Goal: Task Accomplishment & Management: Complete application form

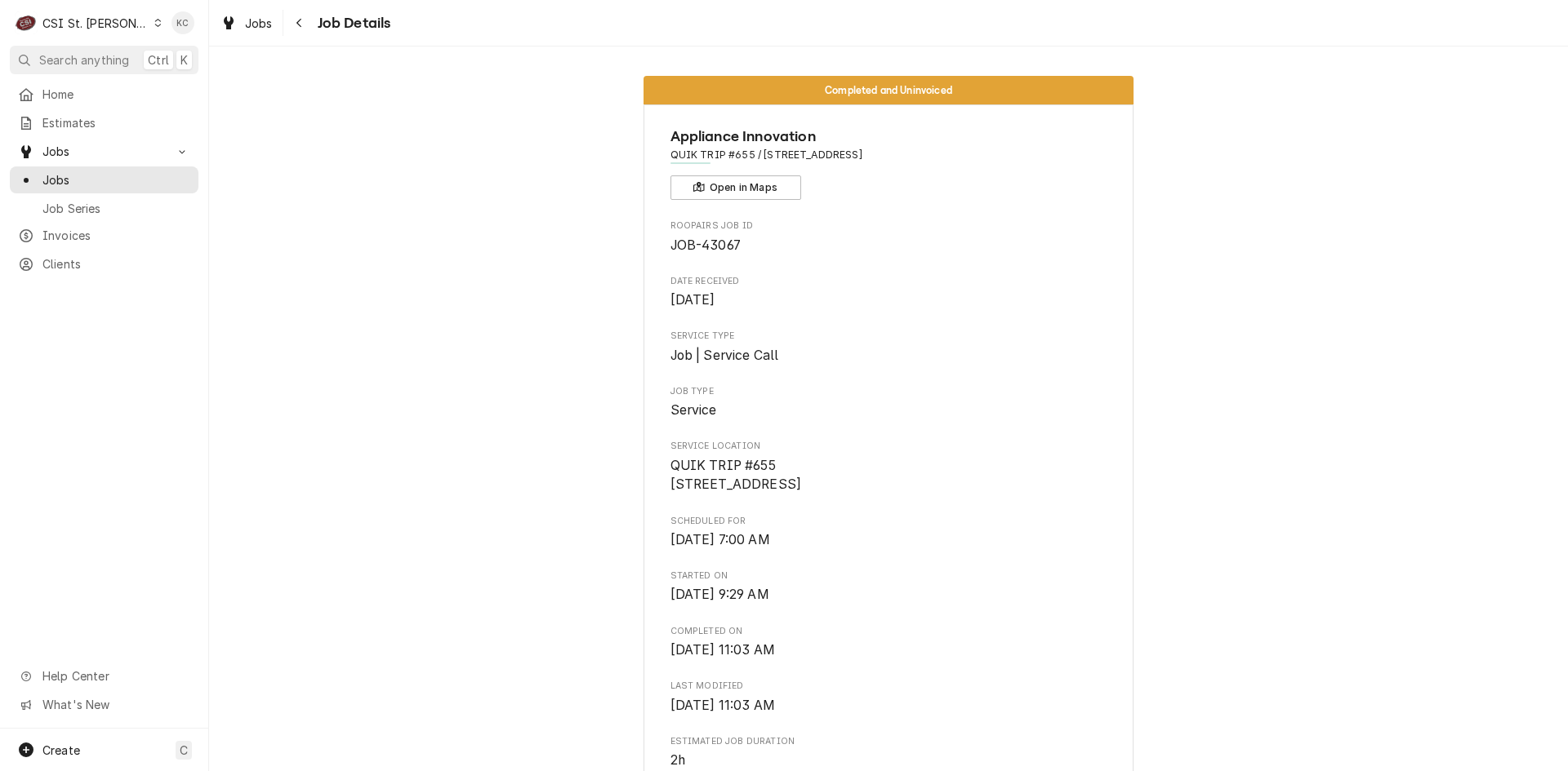
scroll to position [81, 0]
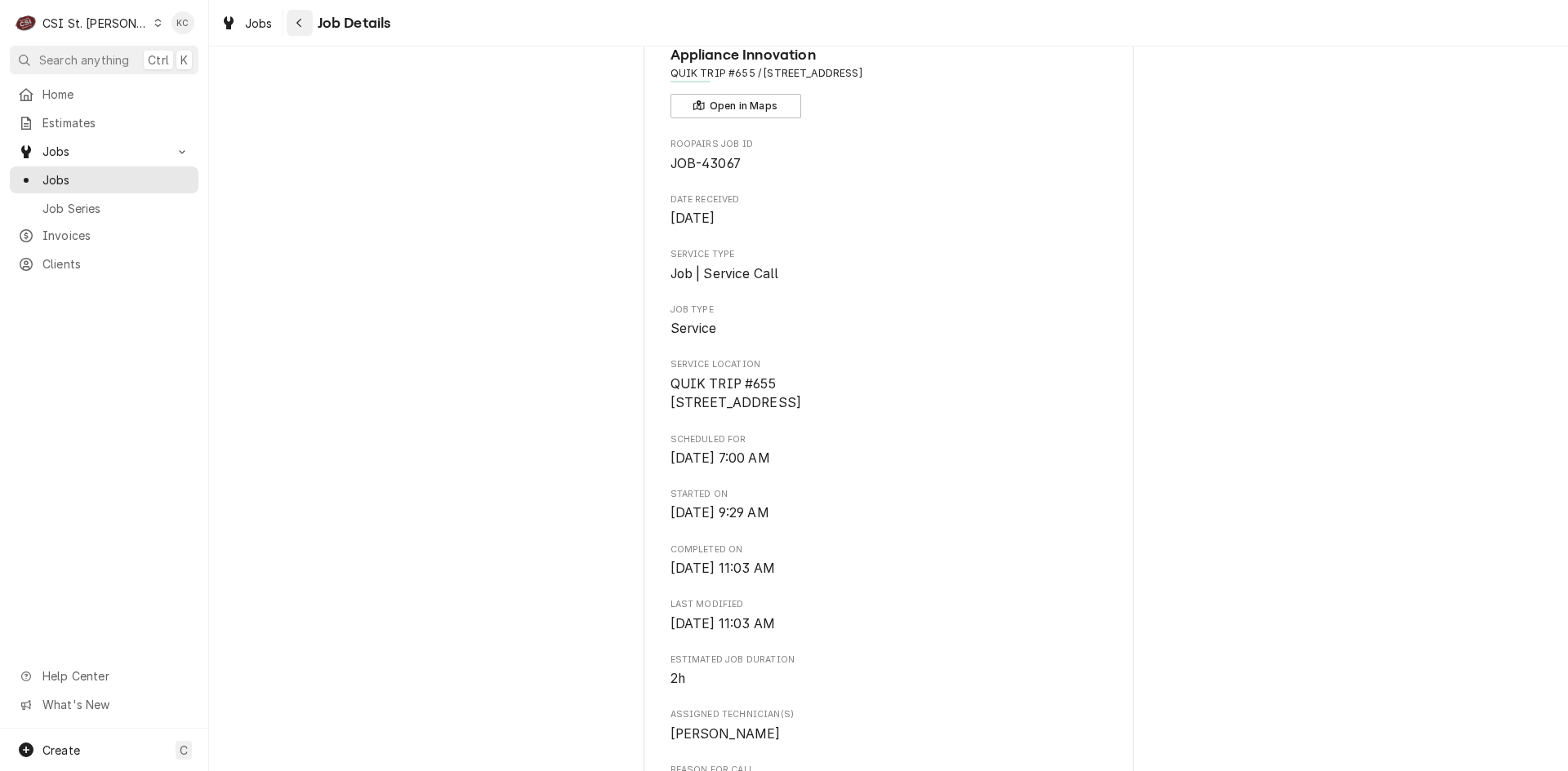
click at [307, 28] on div "Navigate back" at bounding box center [299, 23] width 16 height 16
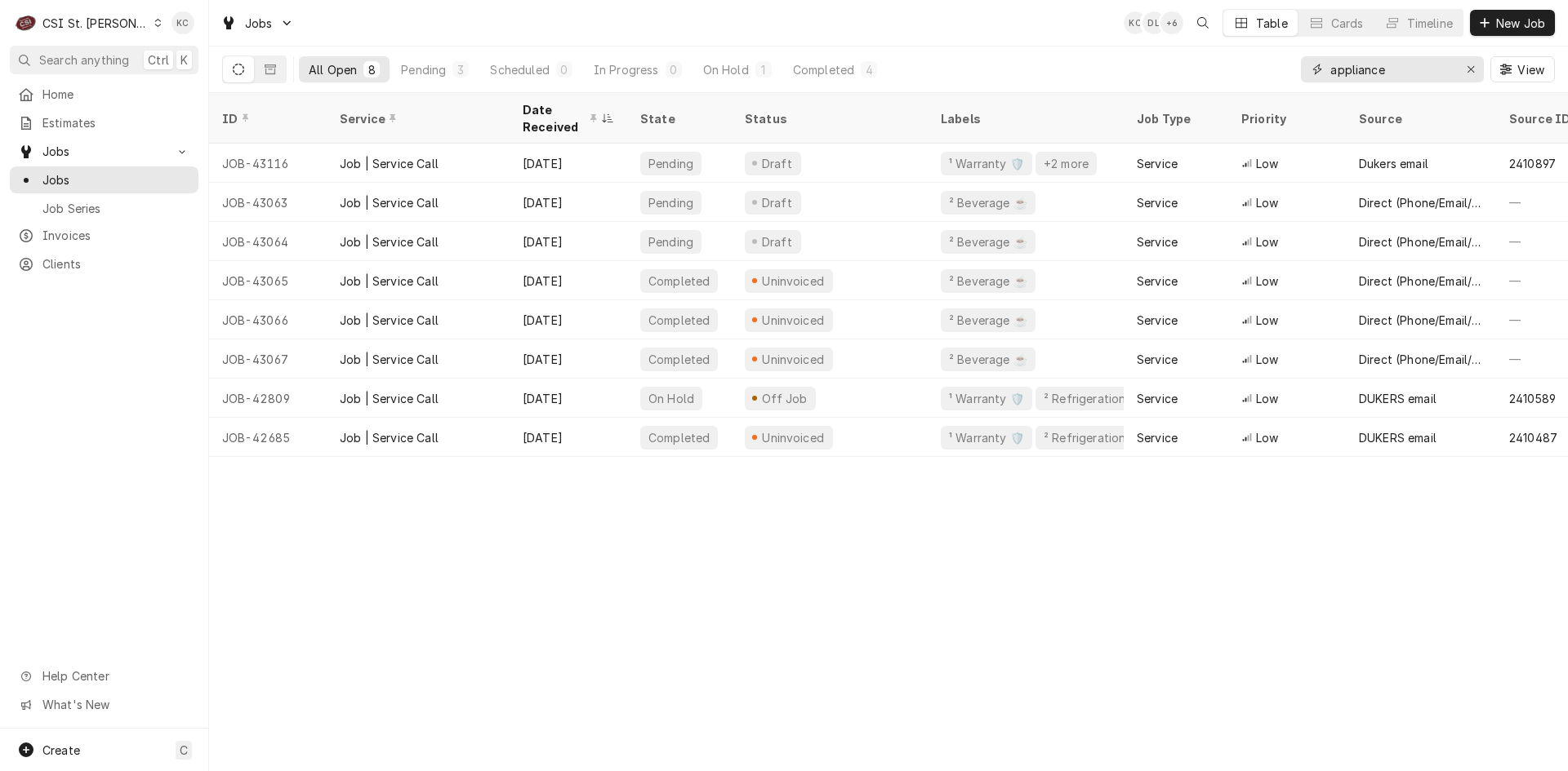
drag, startPoint x: 1408, startPoint y: 71, endPoint x: 1245, endPoint y: 87, distance: 163.8
click at [1245, 87] on div "All Open 8 Pending 3 Scheduled 0 In Progress 0 On Hold 1 Completed 4 appliance …" at bounding box center [888, 70] width 1332 height 46
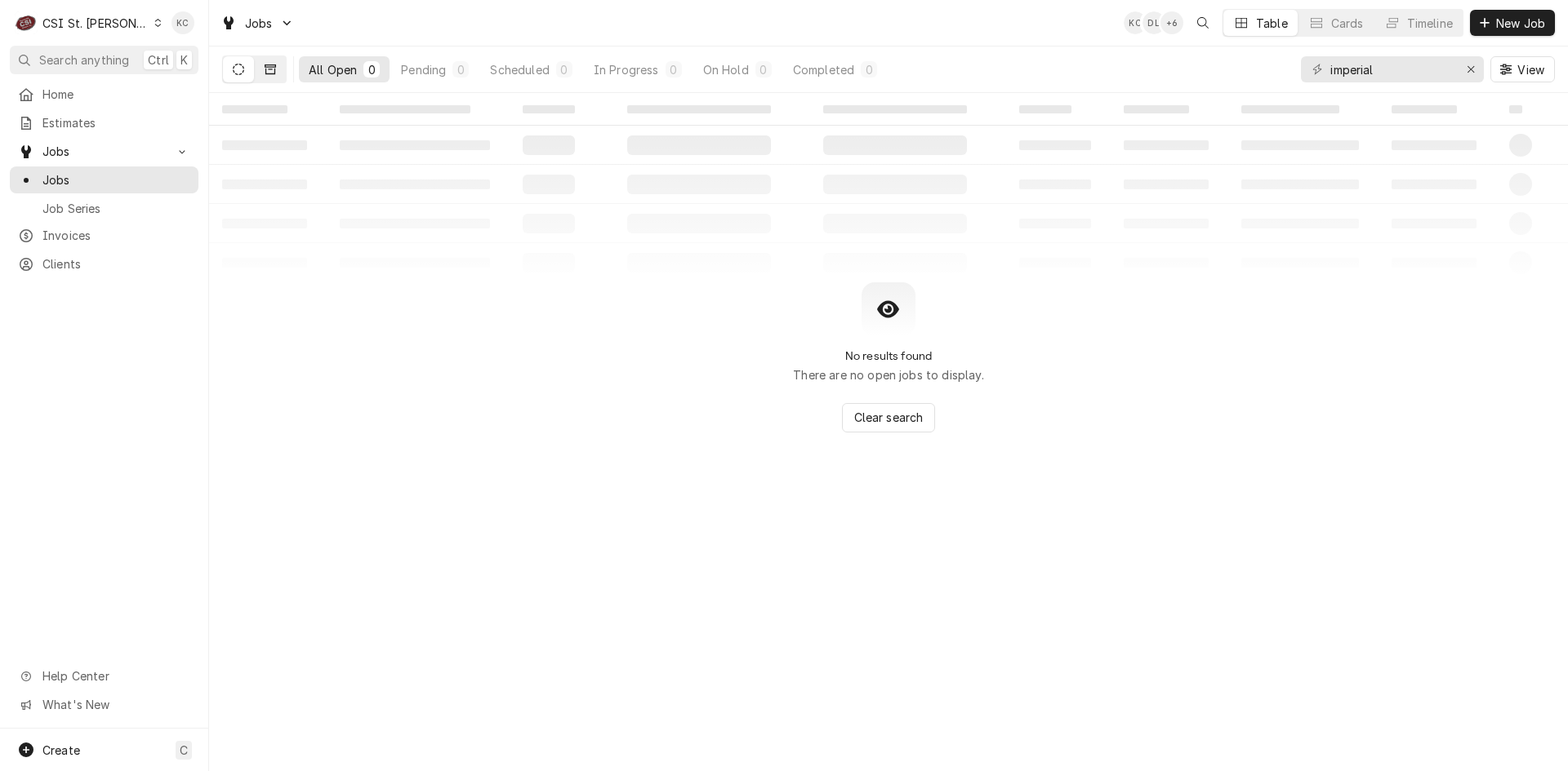
click at [263, 69] on button "Dynamic Content Wrapper" at bounding box center [269, 70] width 31 height 26
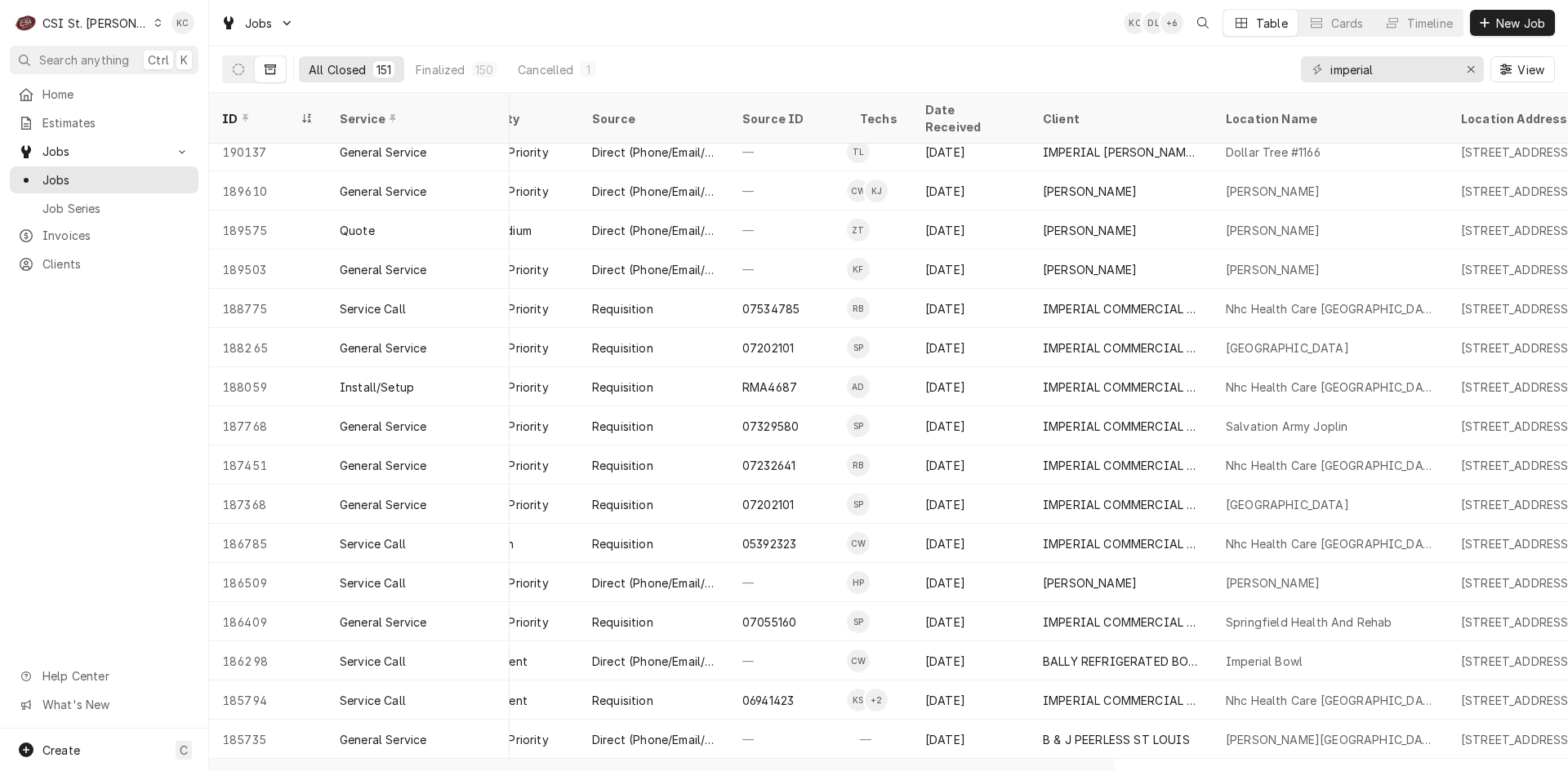
scroll to position [971, 453]
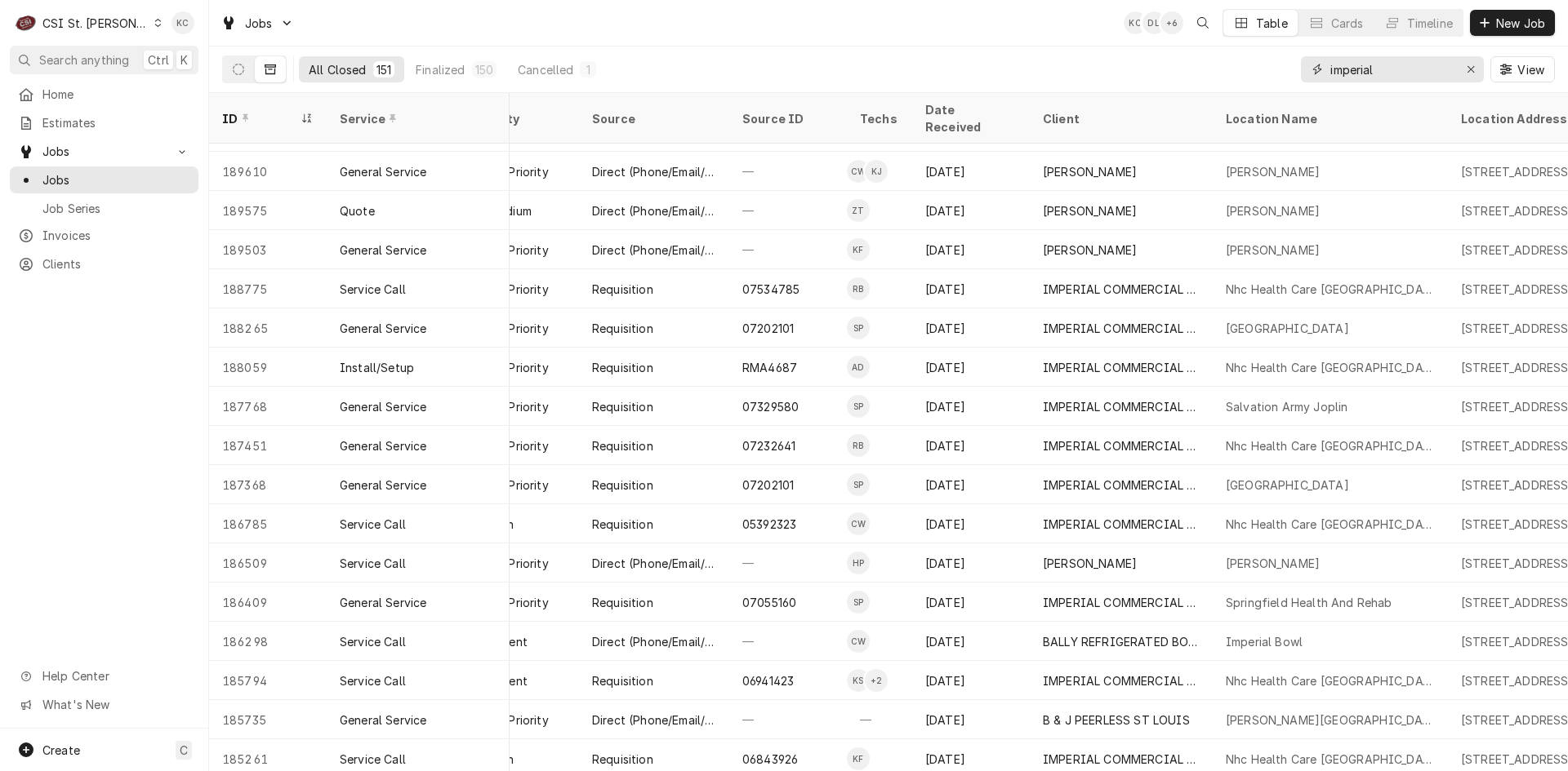
drag, startPoint x: 1393, startPoint y: 71, endPoint x: 1236, endPoint y: 78, distance: 157.2
click at [1236, 78] on div "All Closed 151 Finalized 150 Cancelled 1 imperial View" at bounding box center [888, 70] width 1332 height 46
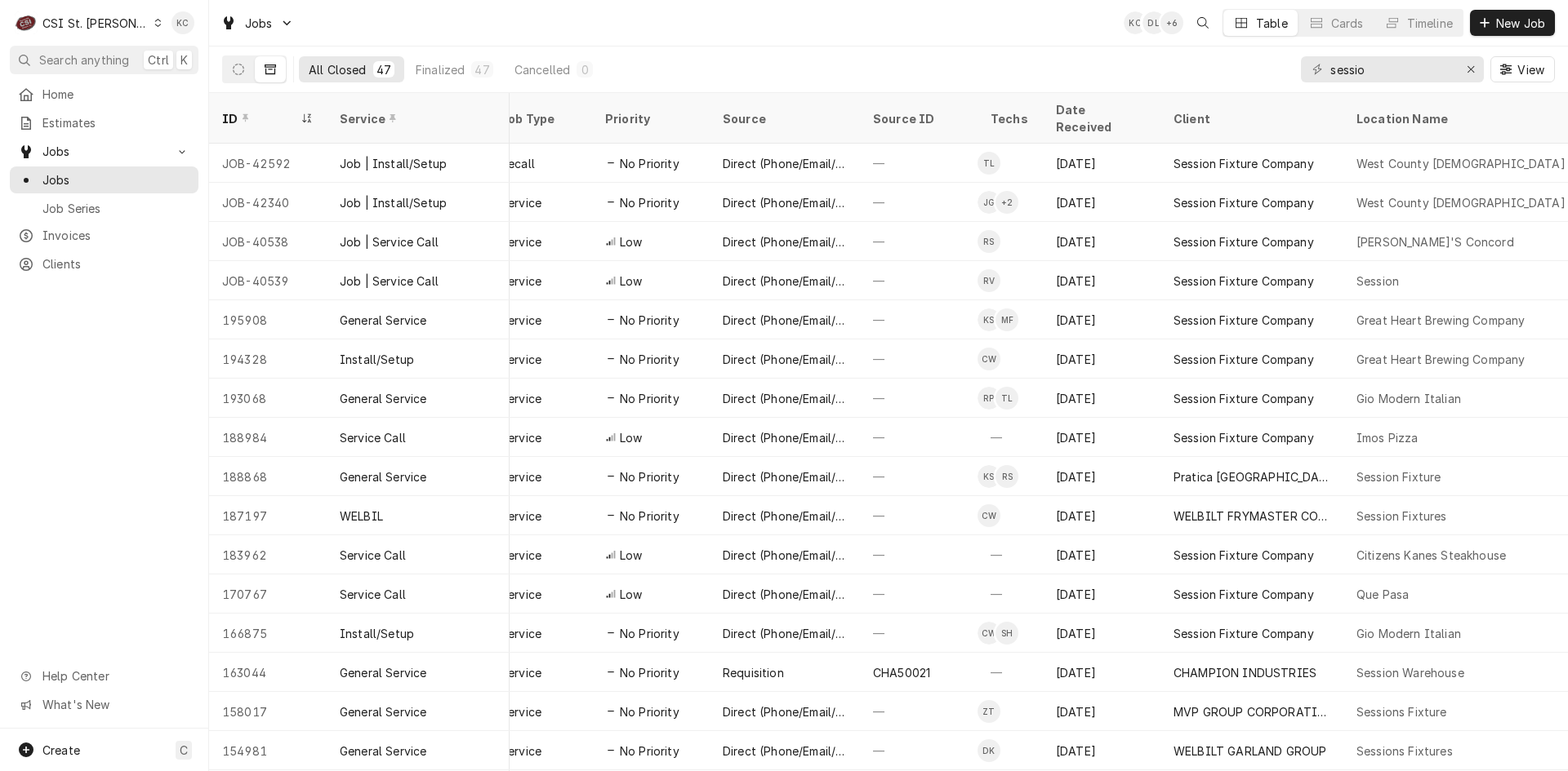
scroll to position [0, 420]
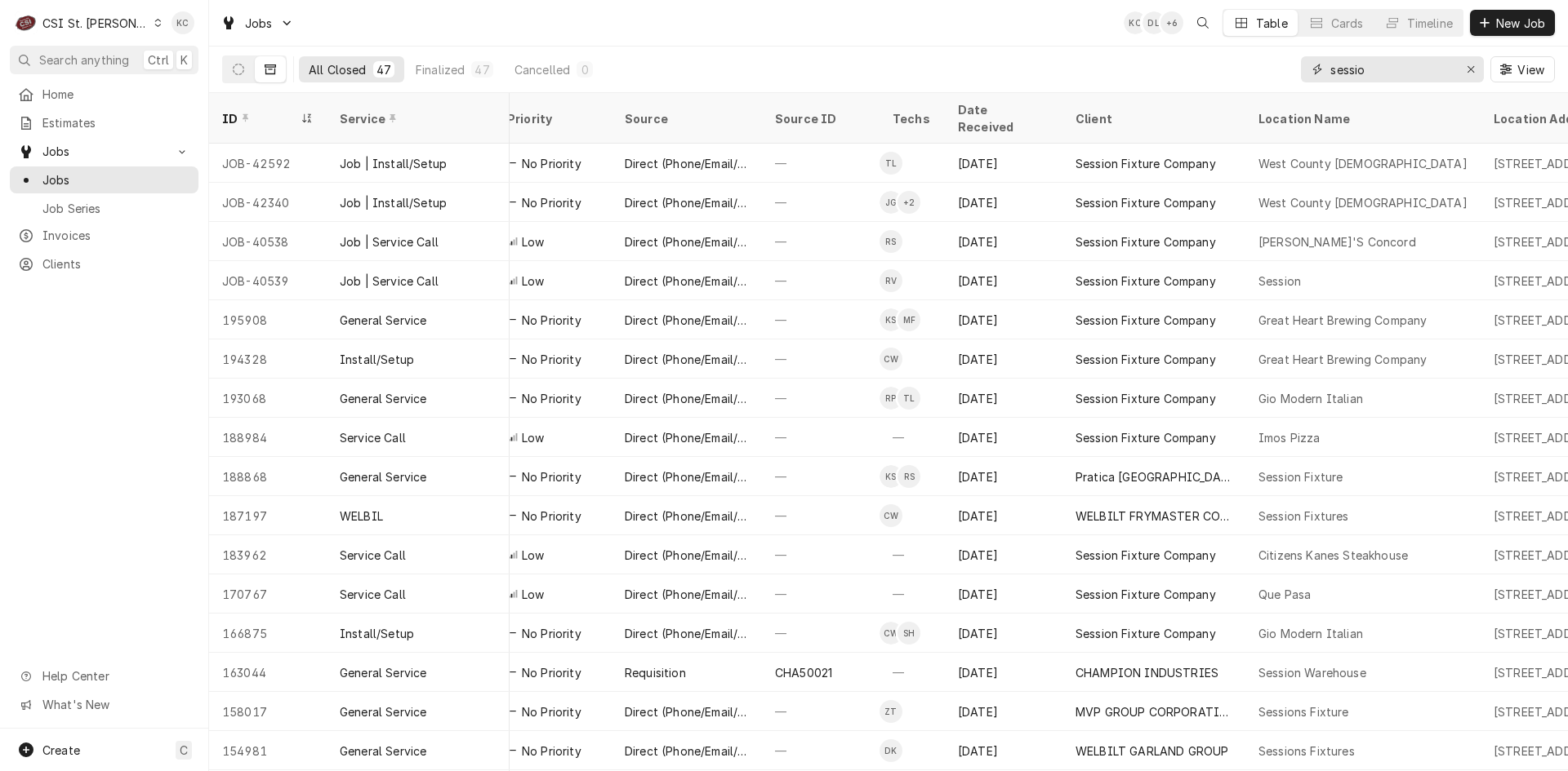
drag, startPoint x: 1381, startPoint y: 73, endPoint x: 1284, endPoint y: 73, distance: 97.0
click at [1284, 73] on div "All Closed 47 Finalized 47 Cancelled 0 sessio View" at bounding box center [888, 70] width 1332 height 46
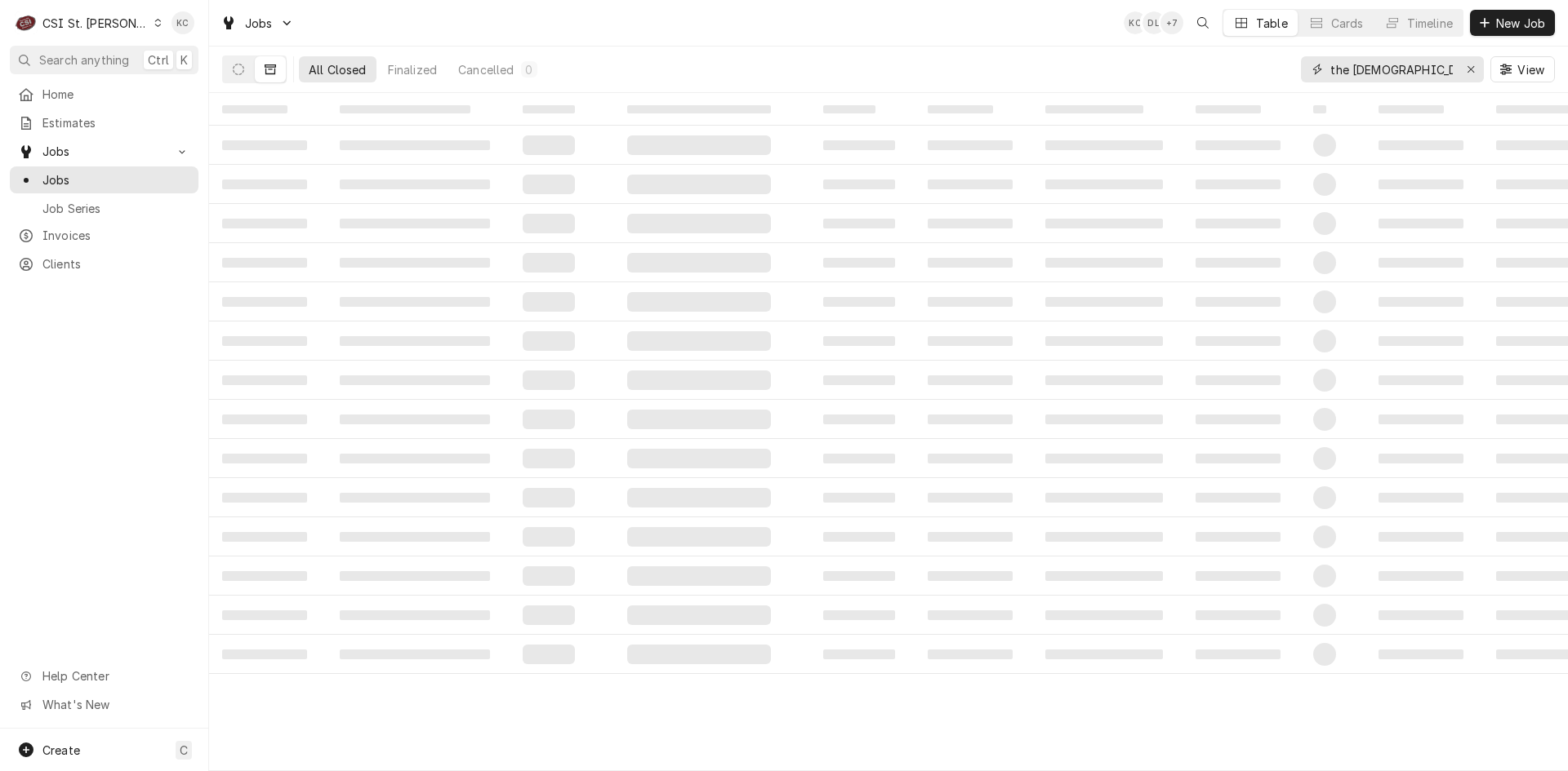
type input "the ridge church"
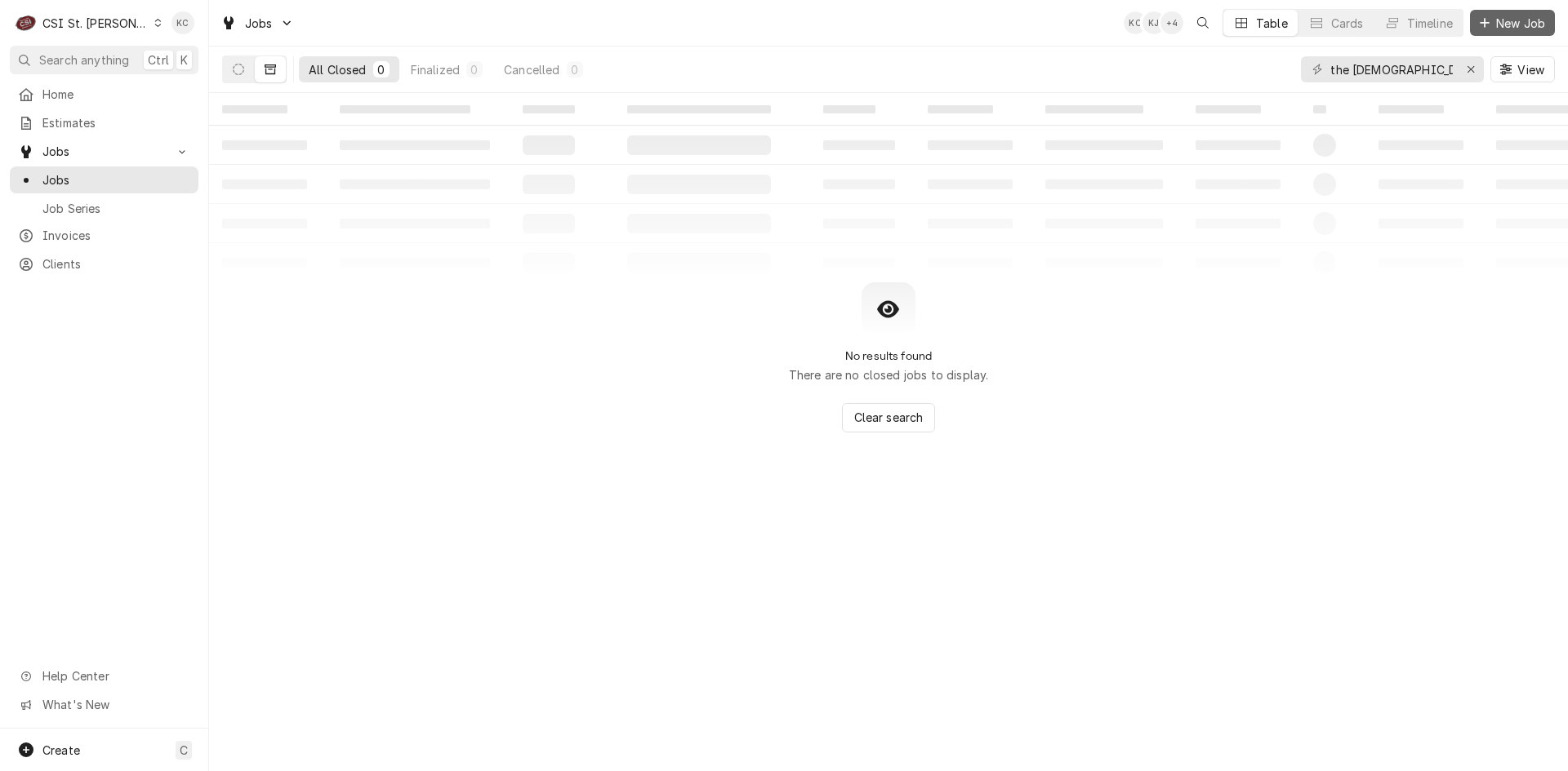
click at [1488, 27] on icon "Dynamic Content Wrapper" at bounding box center [1484, 22] width 10 height 11
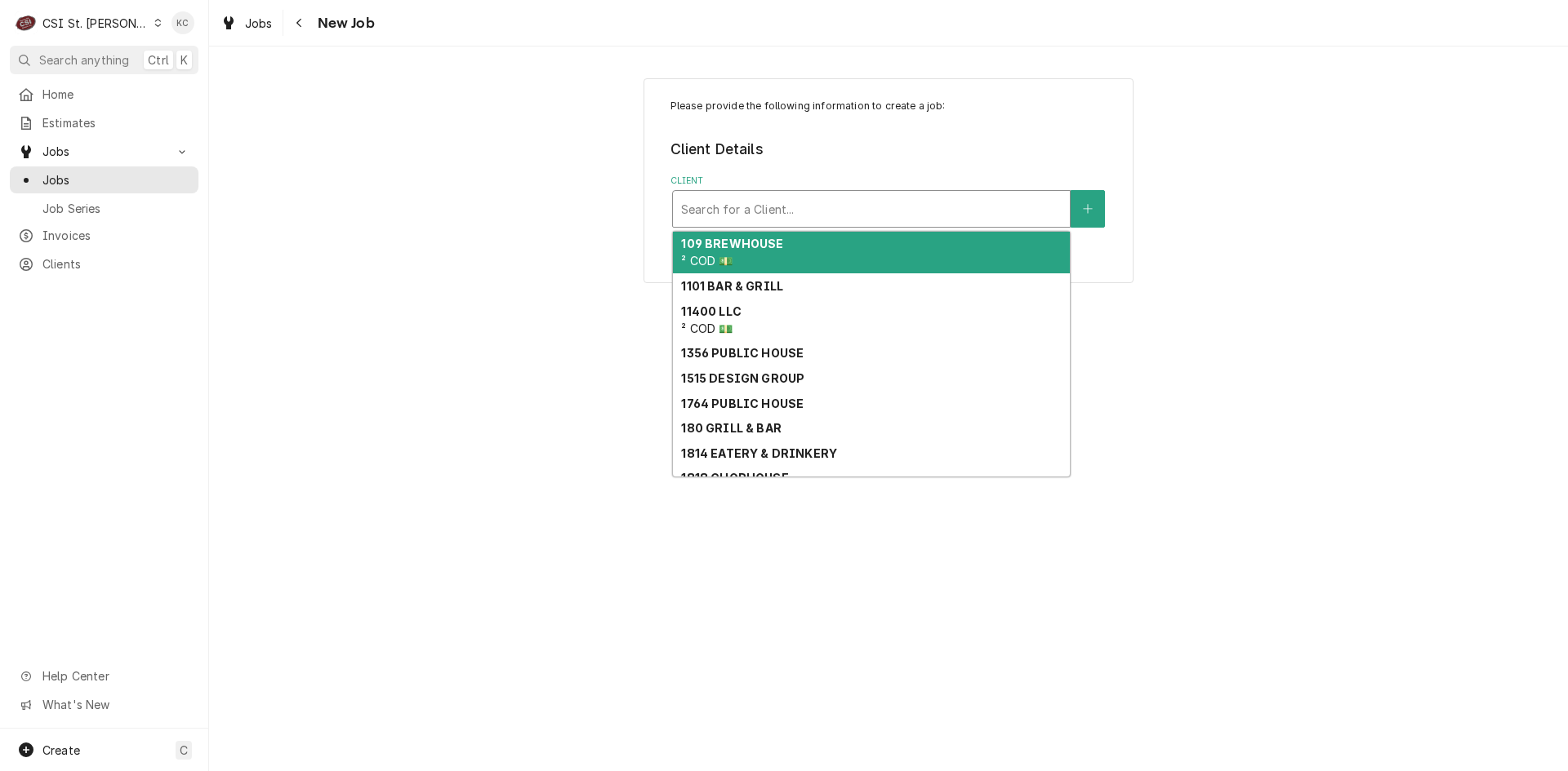
click at [743, 213] on div "Client" at bounding box center [871, 208] width 381 height 29
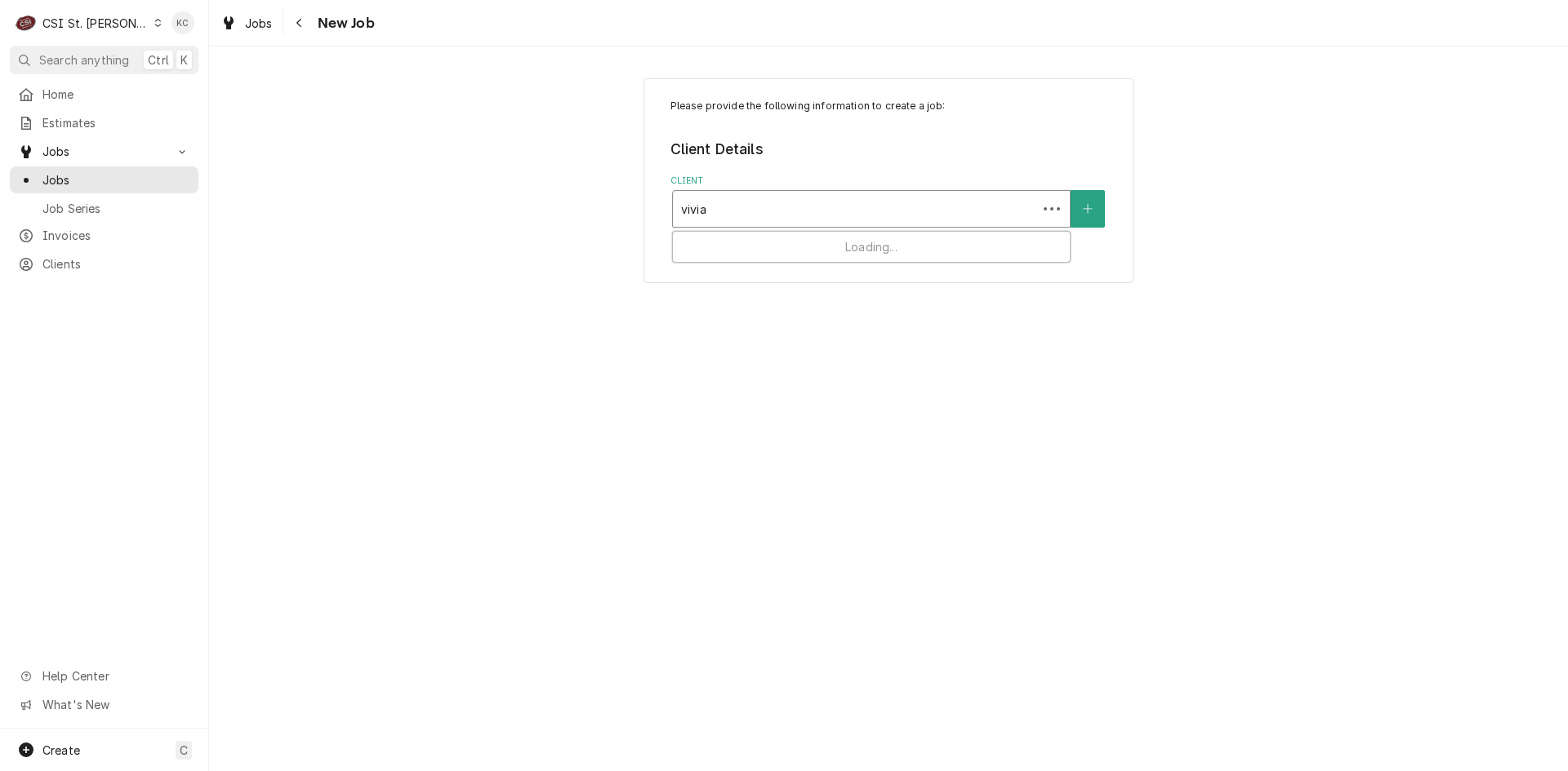
type input "vivian"
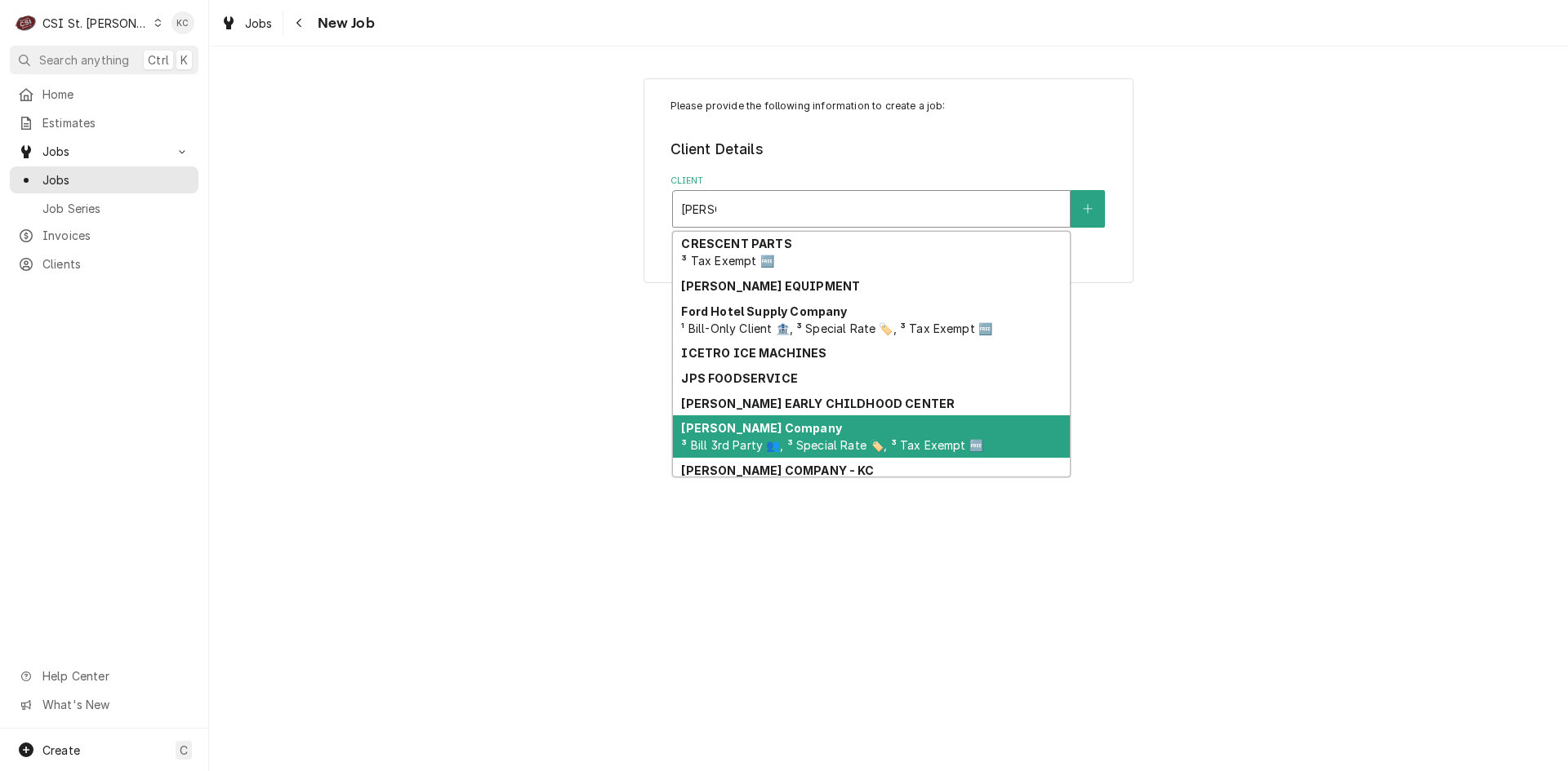
click at [738, 427] on strong "Vivian Company" at bounding box center [761, 428] width 160 height 14
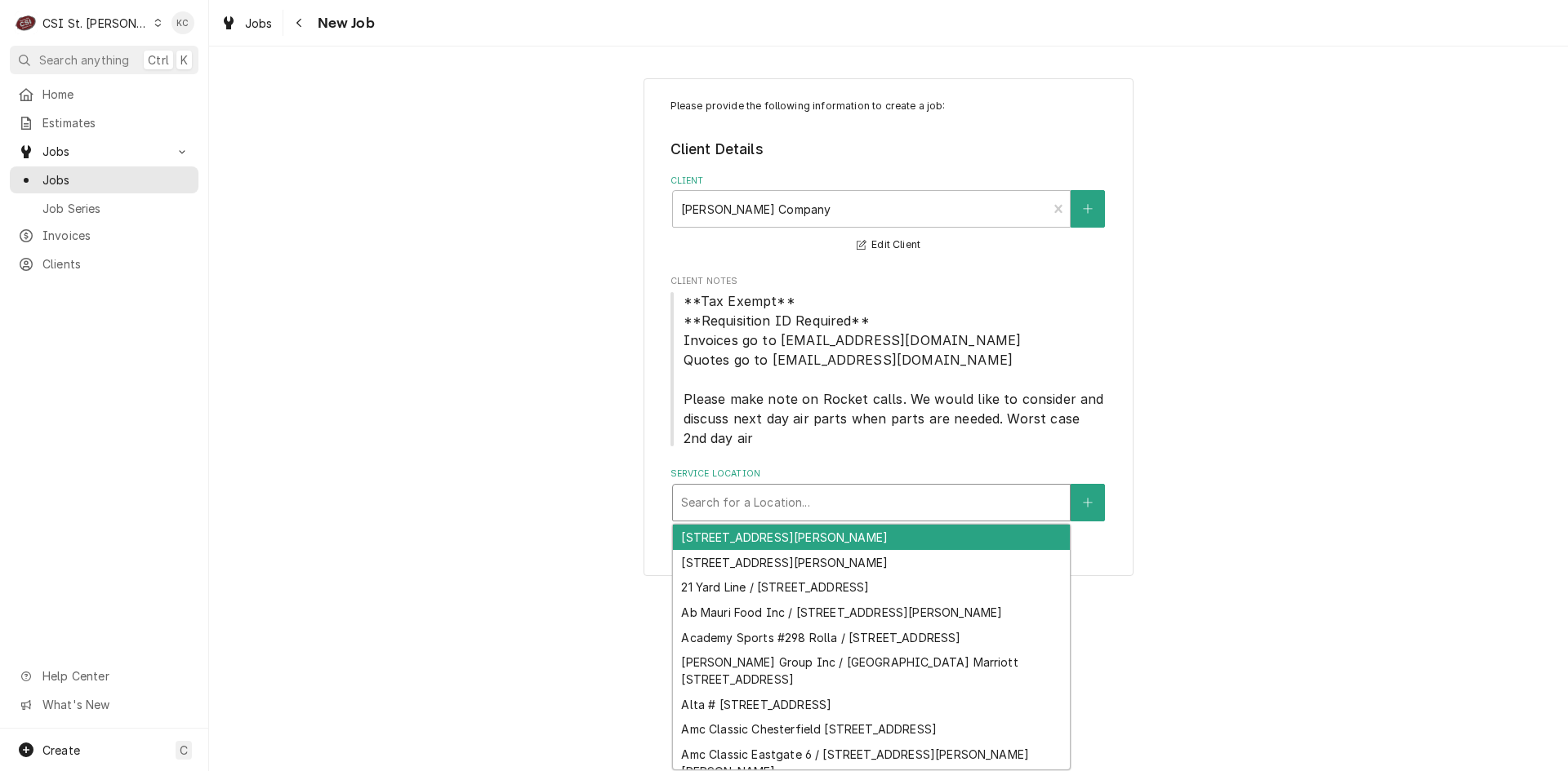
click at [874, 500] on div "Service Location" at bounding box center [871, 503] width 381 height 29
click at [769, 496] on div "Service Location" at bounding box center [871, 503] width 381 height 29
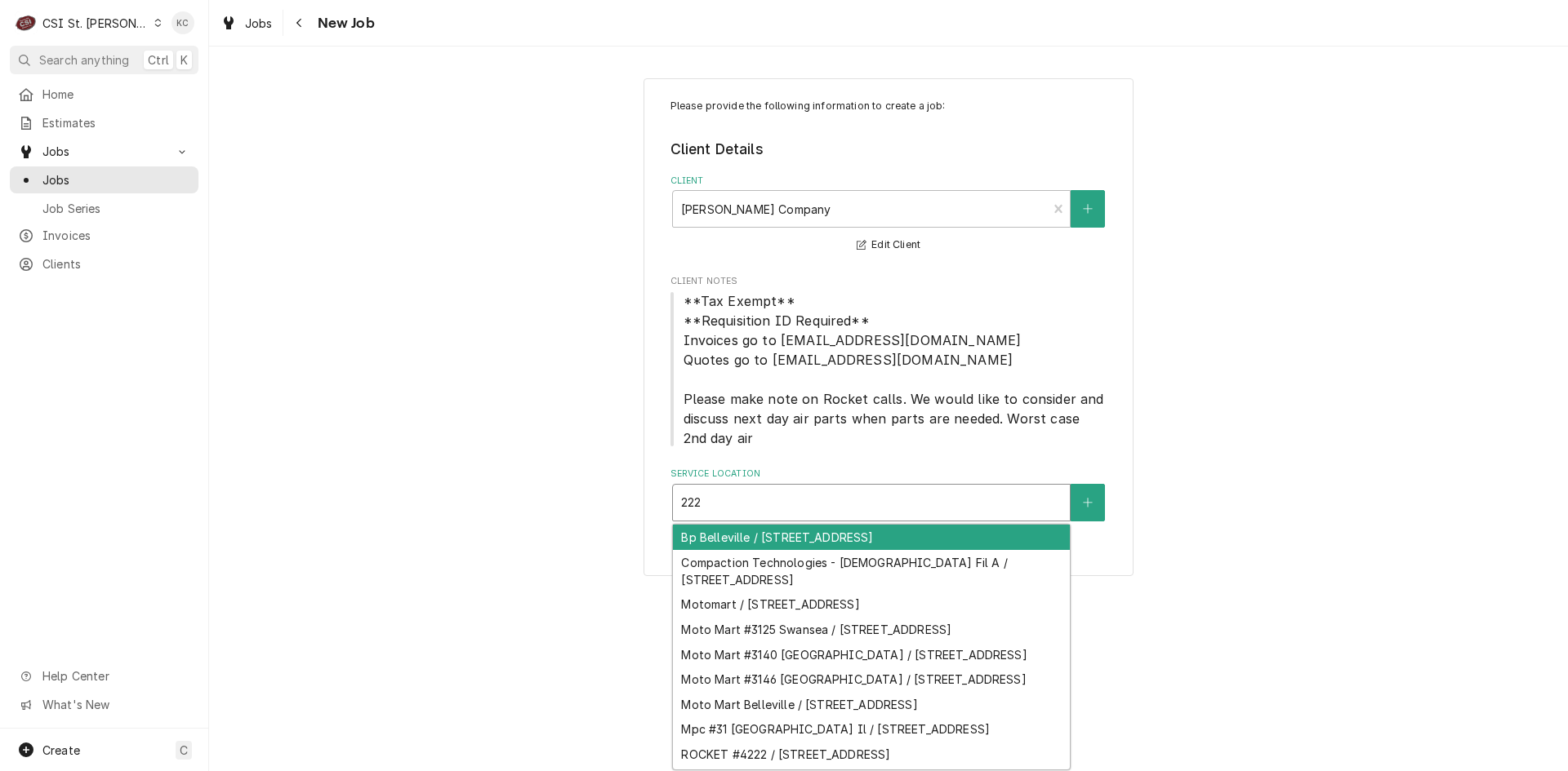
type input "222 s"
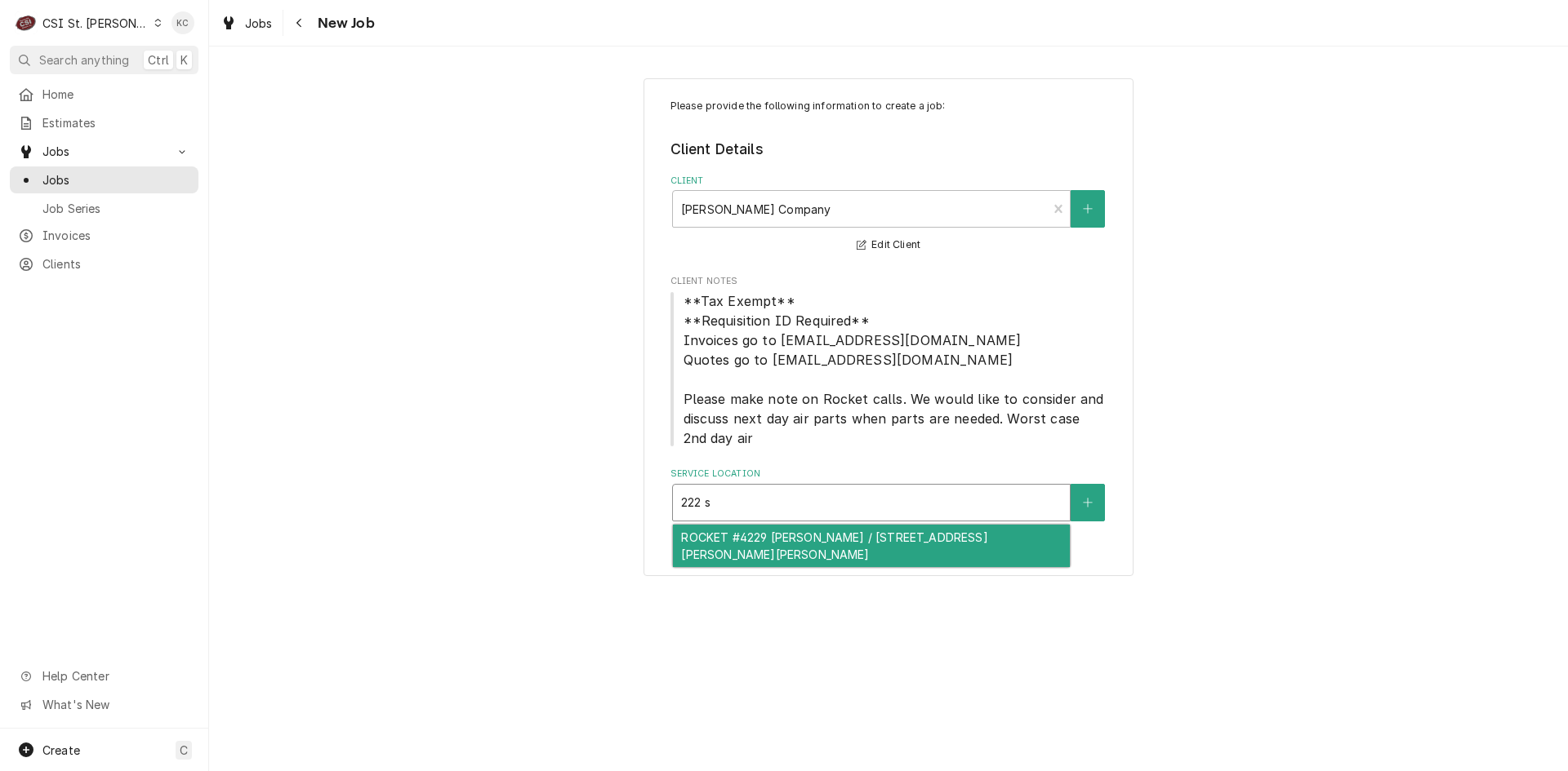
click at [792, 535] on div "ROCKET #4229 Fenton / 222 Schneider Dr, Fenton, MO 63026" at bounding box center [871, 546] width 397 height 42
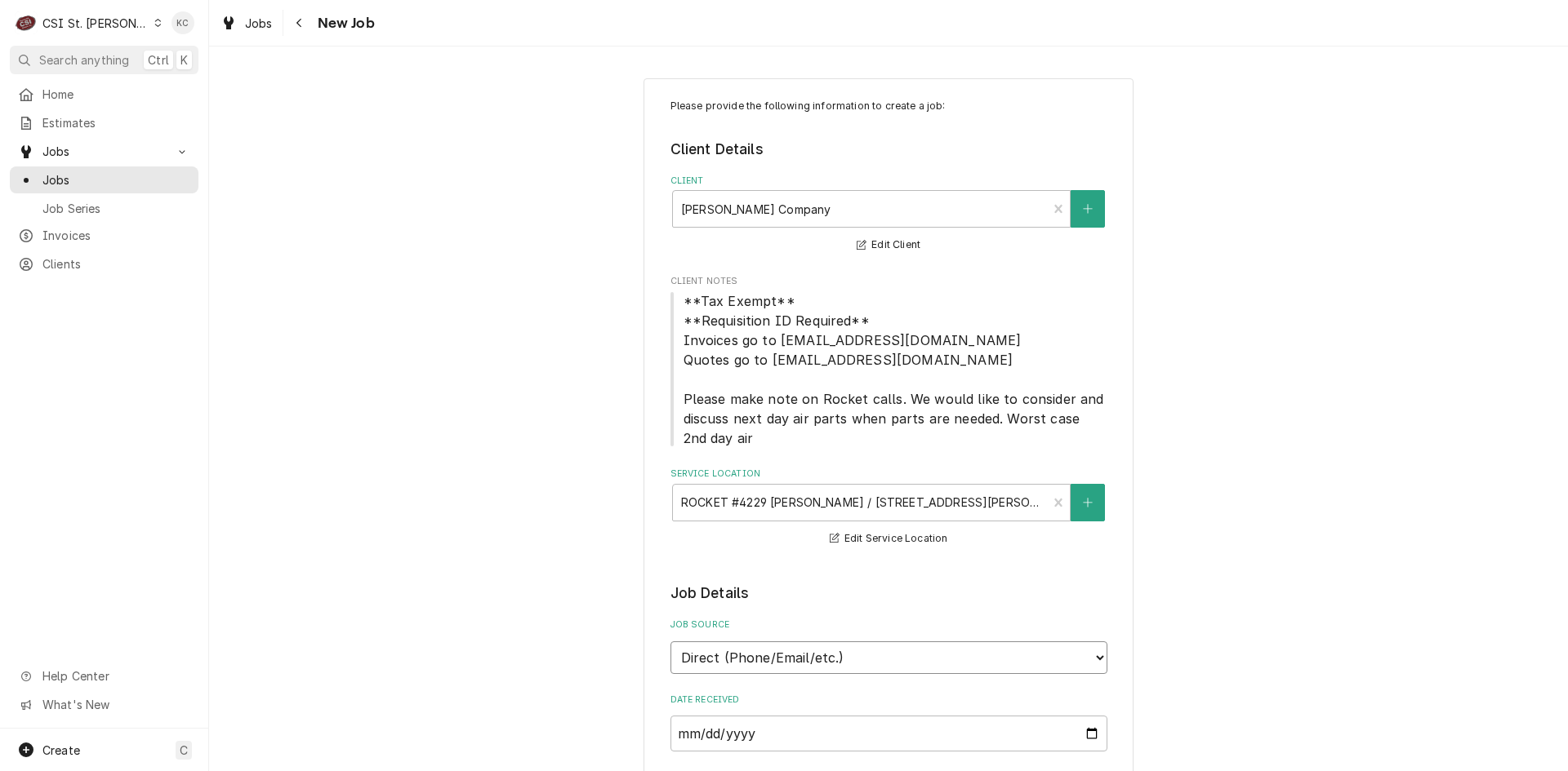
click at [783, 664] on select "Direct (Phone/Email/etc.) Service Channel Corrigo Ecotrak Other" at bounding box center [889, 657] width 436 height 33
select select "100"
drag, startPoint x: 812, startPoint y: 724, endPoint x: 900, endPoint y: 692, distance: 93.6
click at [812, 725] on input "Job Source Name" at bounding box center [889, 734] width 436 height 36
type textarea "x"
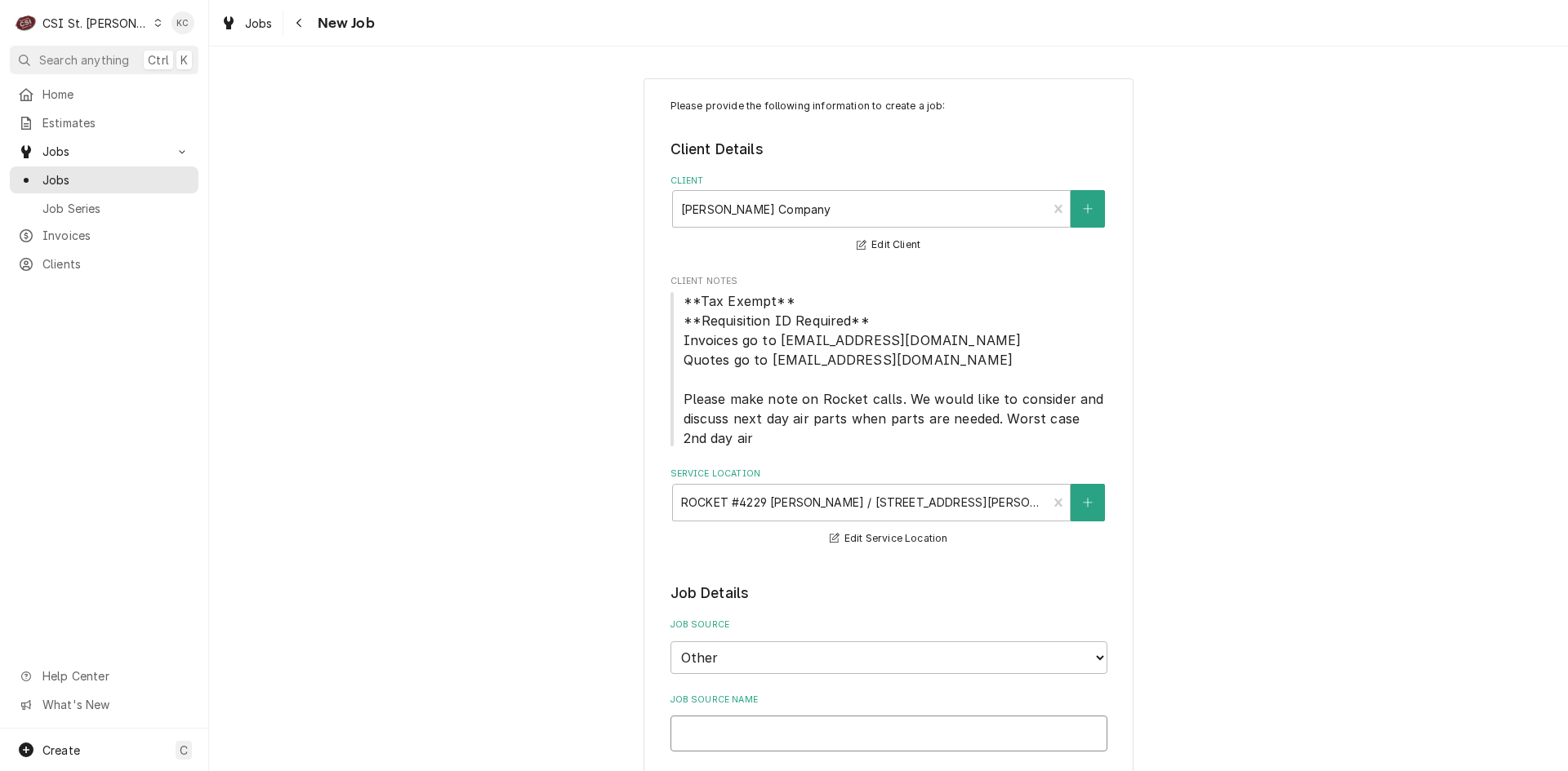
type input "V"
type textarea "x"
type input "Vi"
type textarea "x"
type input "Viv"
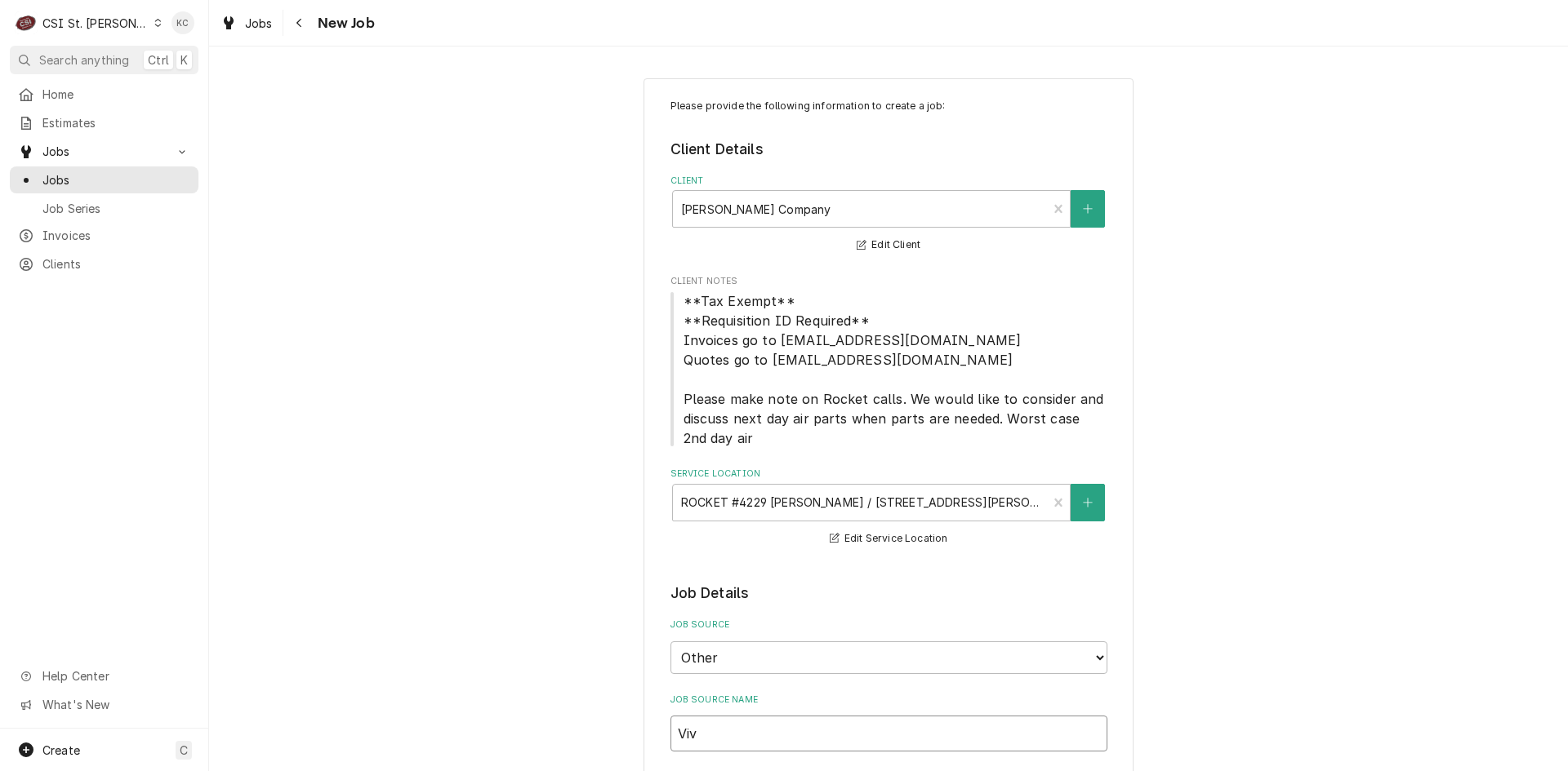
type textarea "x"
type input "Vivi"
type textarea "x"
type input "Vivia"
type textarea "x"
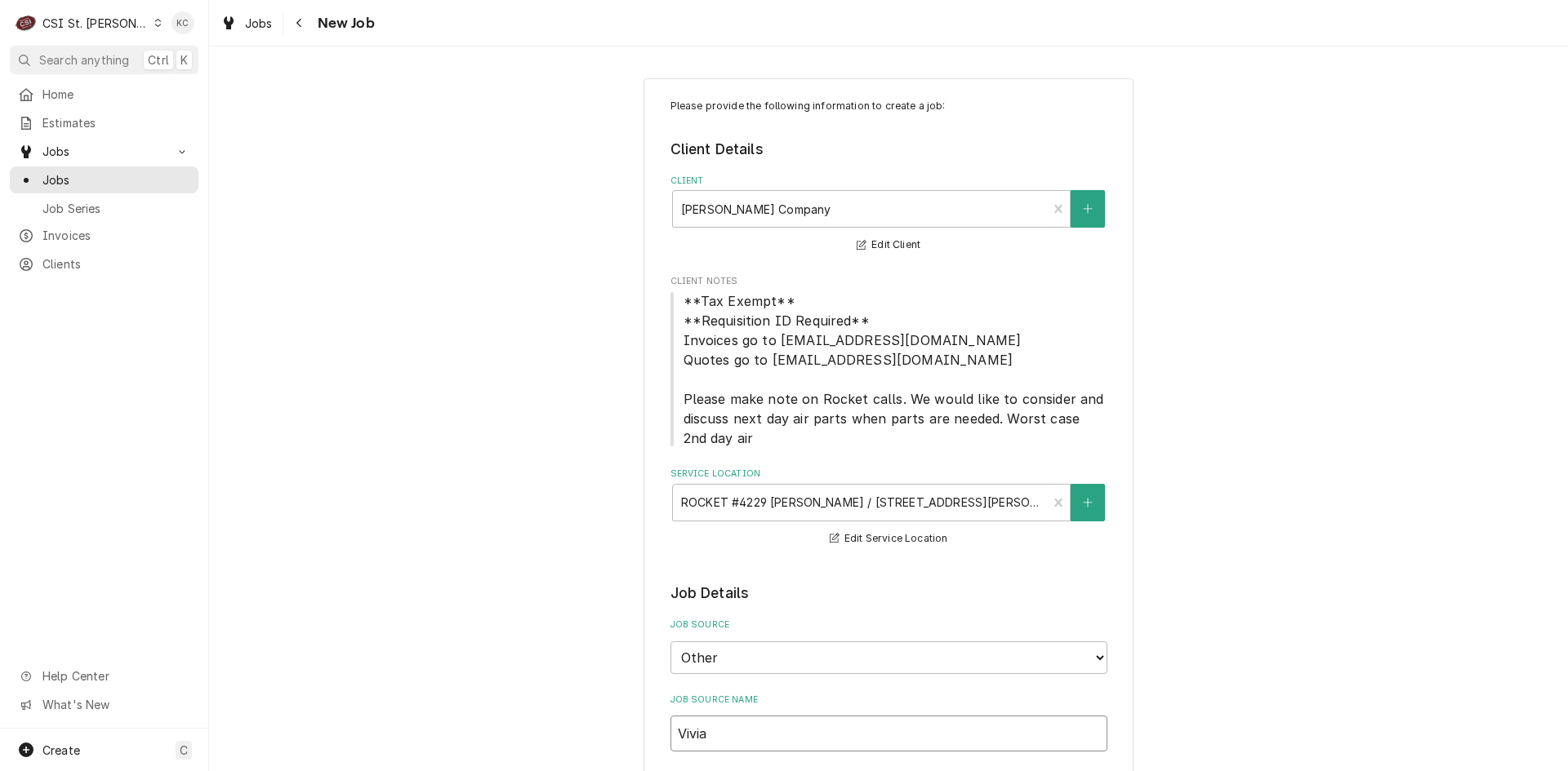
type input "[PERSON_NAME]"
type textarea "x"
type input "[PERSON_NAME]"
type textarea "x"
type input "Vivian e"
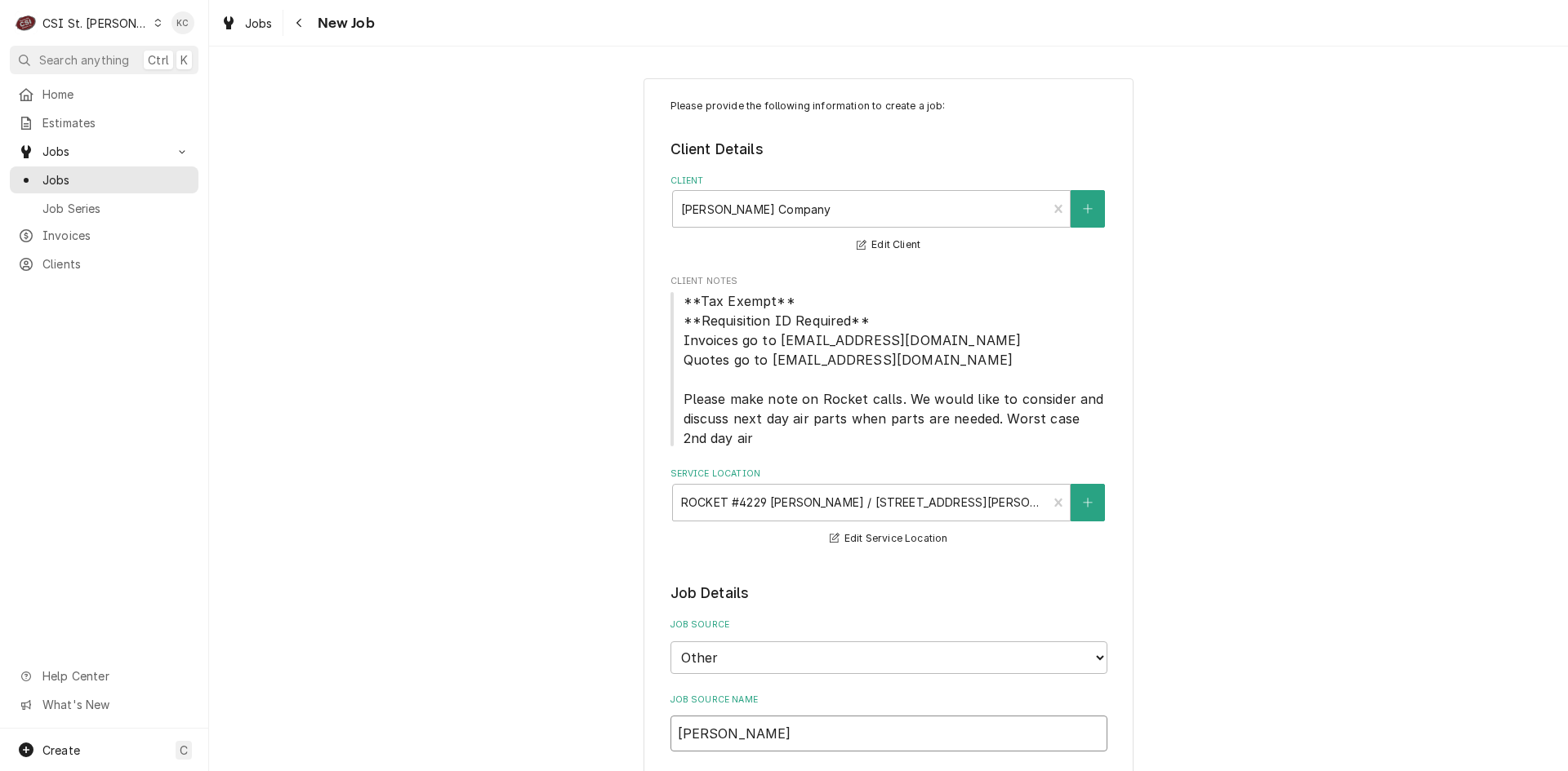
type textarea "x"
type input "Vivian ema"
type textarea "x"
type input "Vivian email"
type textarea "x"
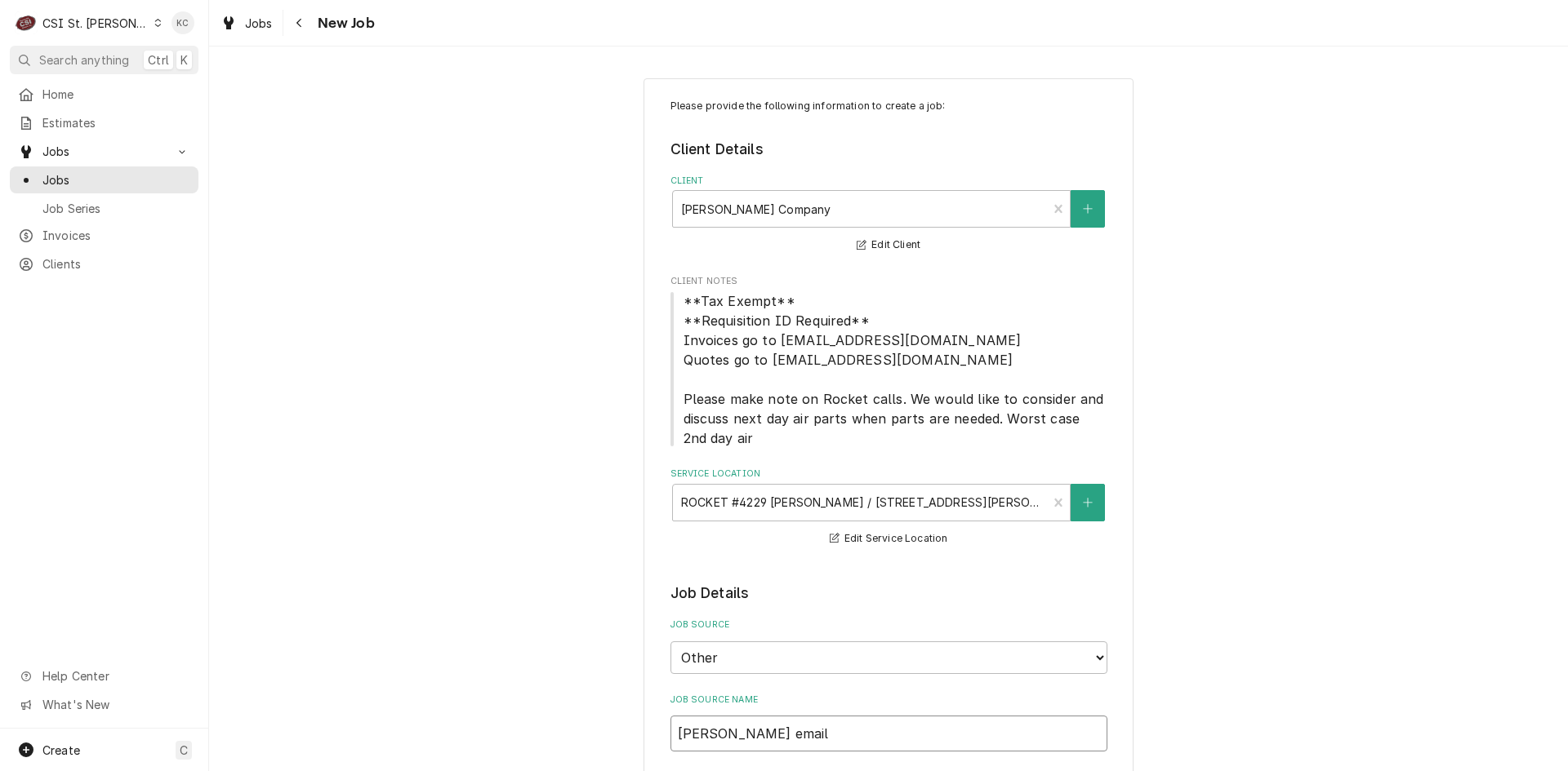
type input "Vivian email"
type textarea "x"
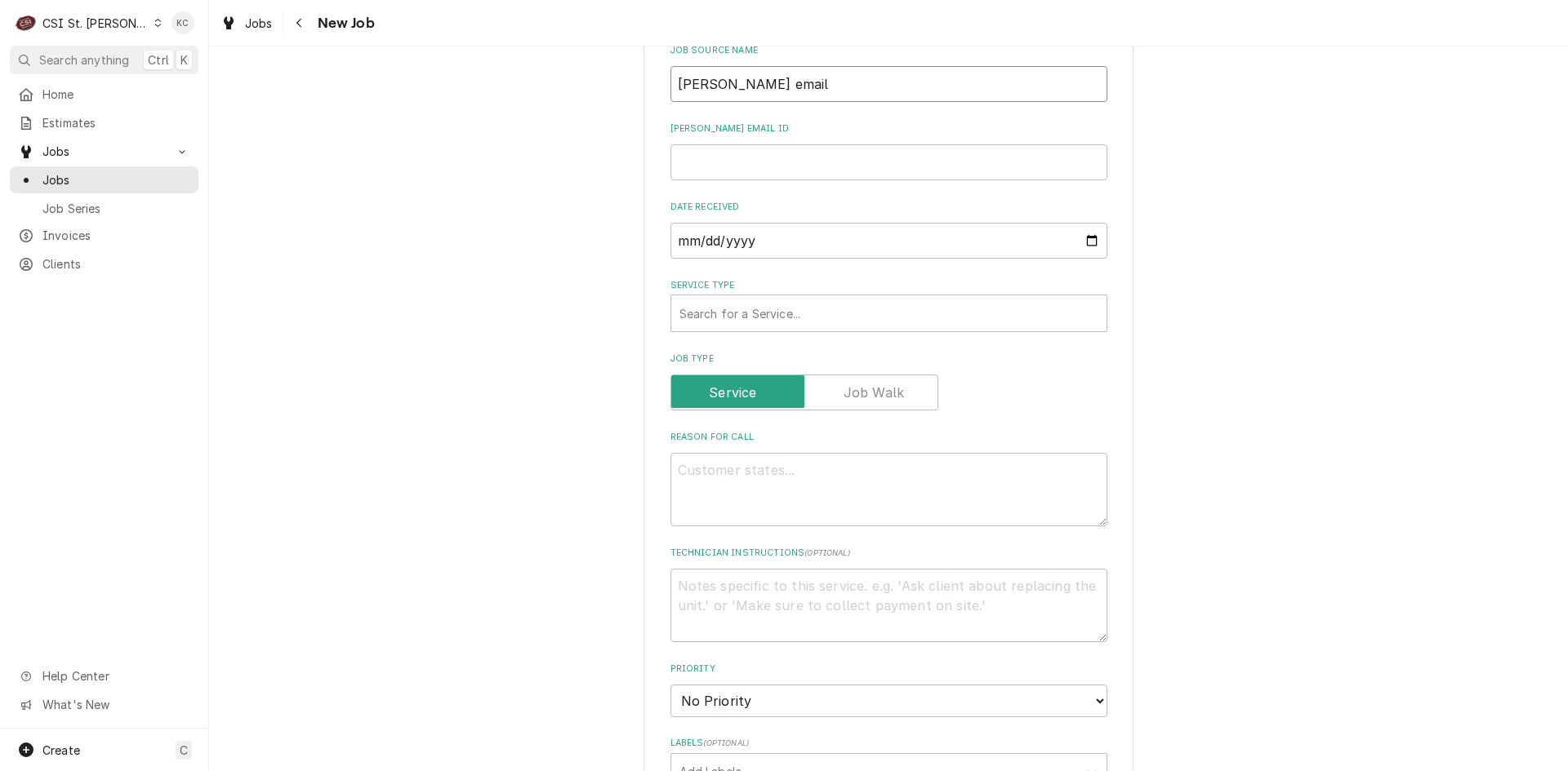
scroll to position [653, 0]
type input "Vivian email"
click at [727, 162] on input "Vivian email ID" at bounding box center [889, 159] width 436 height 36
type textarea "x"
type input "4"
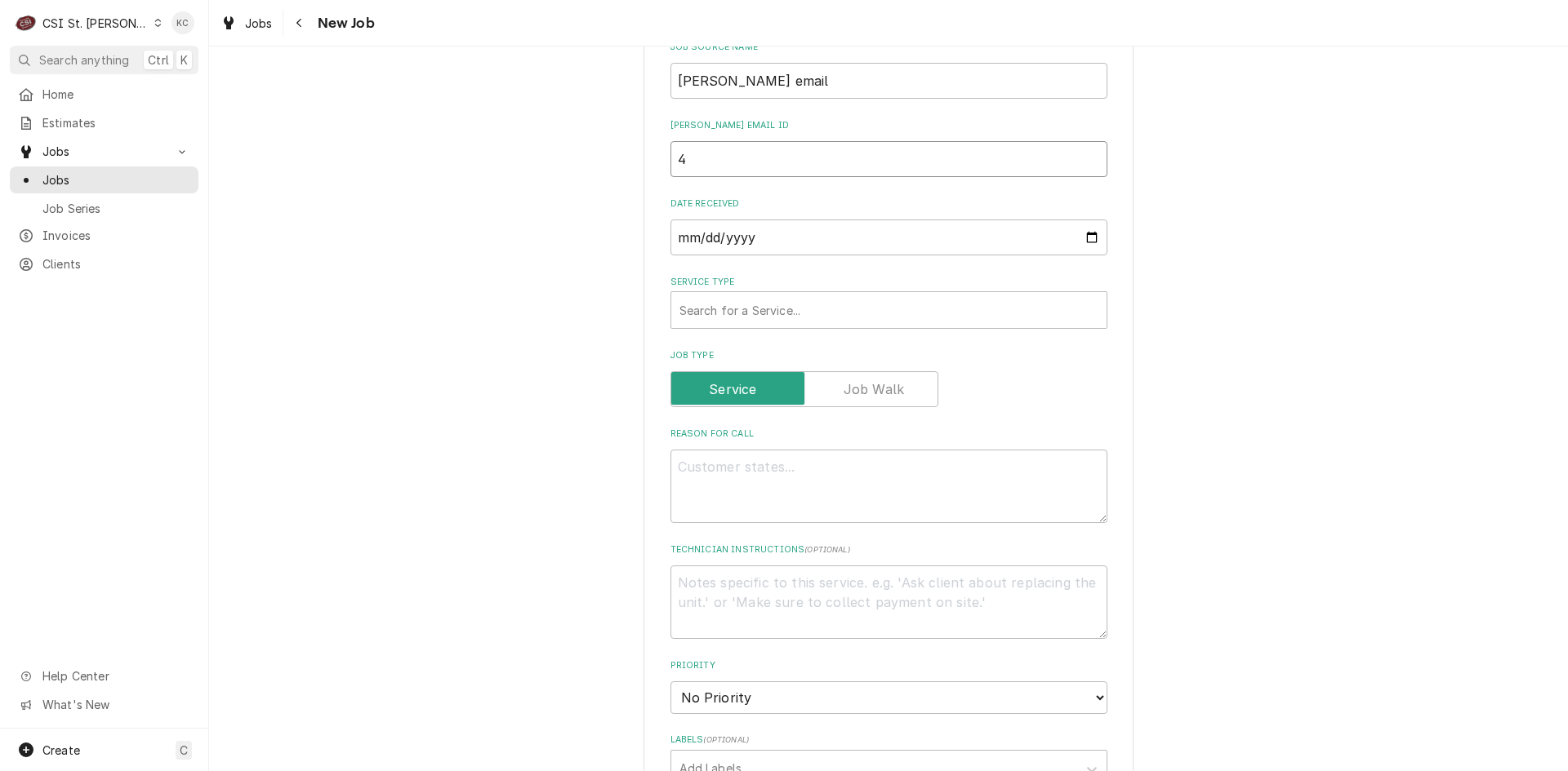
type textarea "x"
type input "44"
type textarea "x"
type input "448"
type textarea "x"
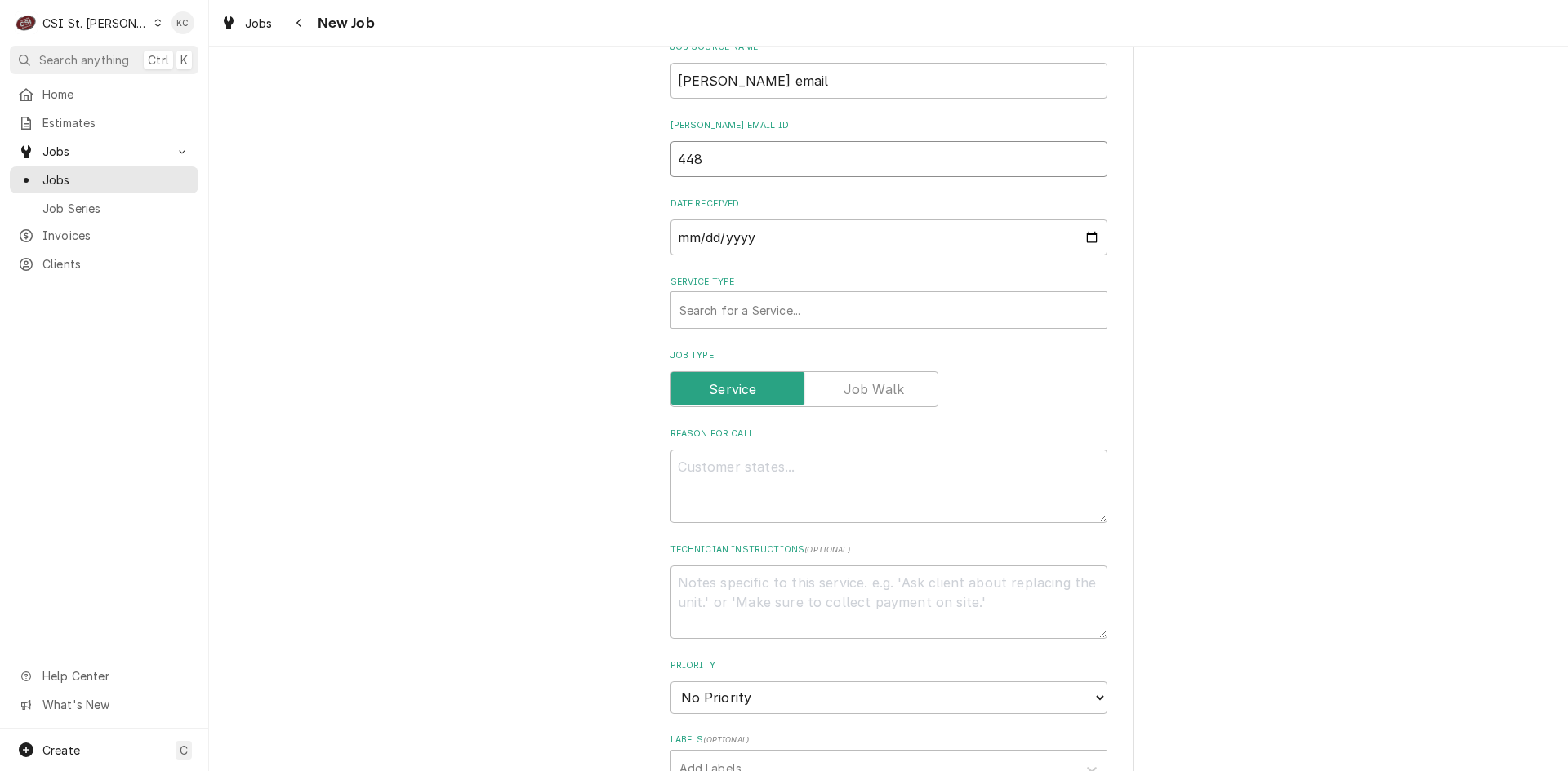
type input "4487"
type textarea "x"
type input "44877"
type textarea "x"
type input "44877"
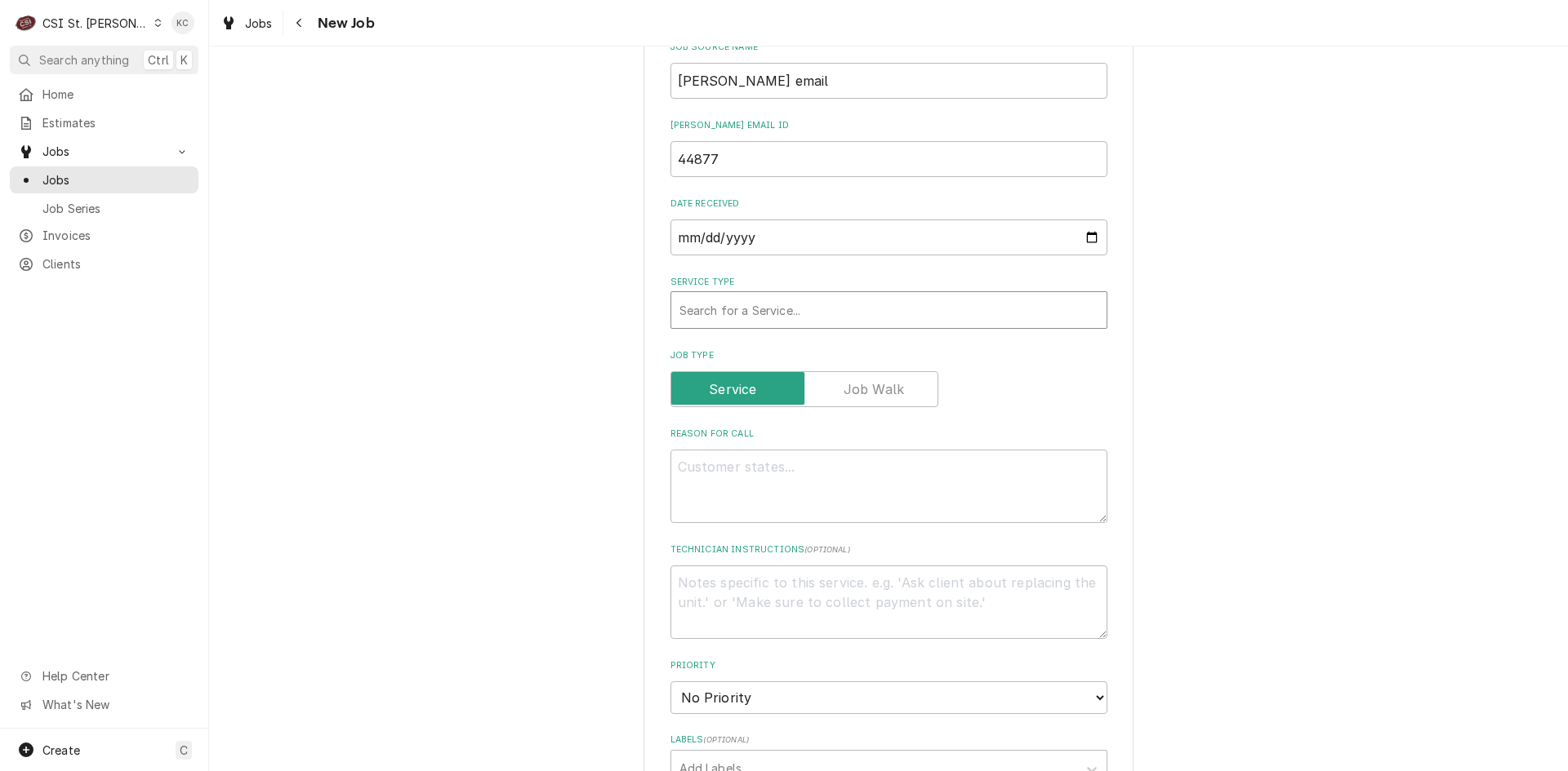
click at [722, 302] on div "Service Type" at bounding box center [889, 310] width 419 height 29
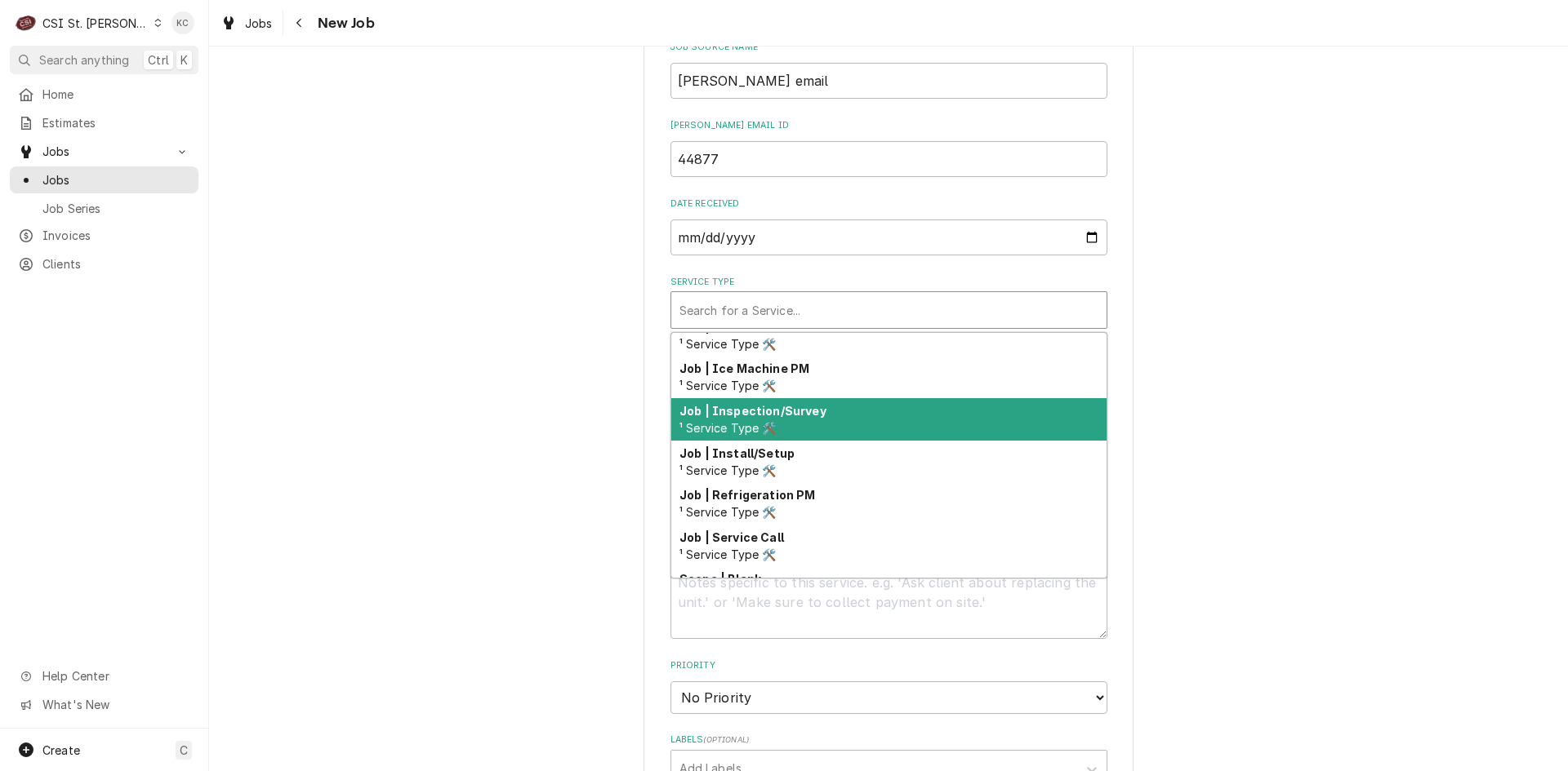
scroll to position [856, 0]
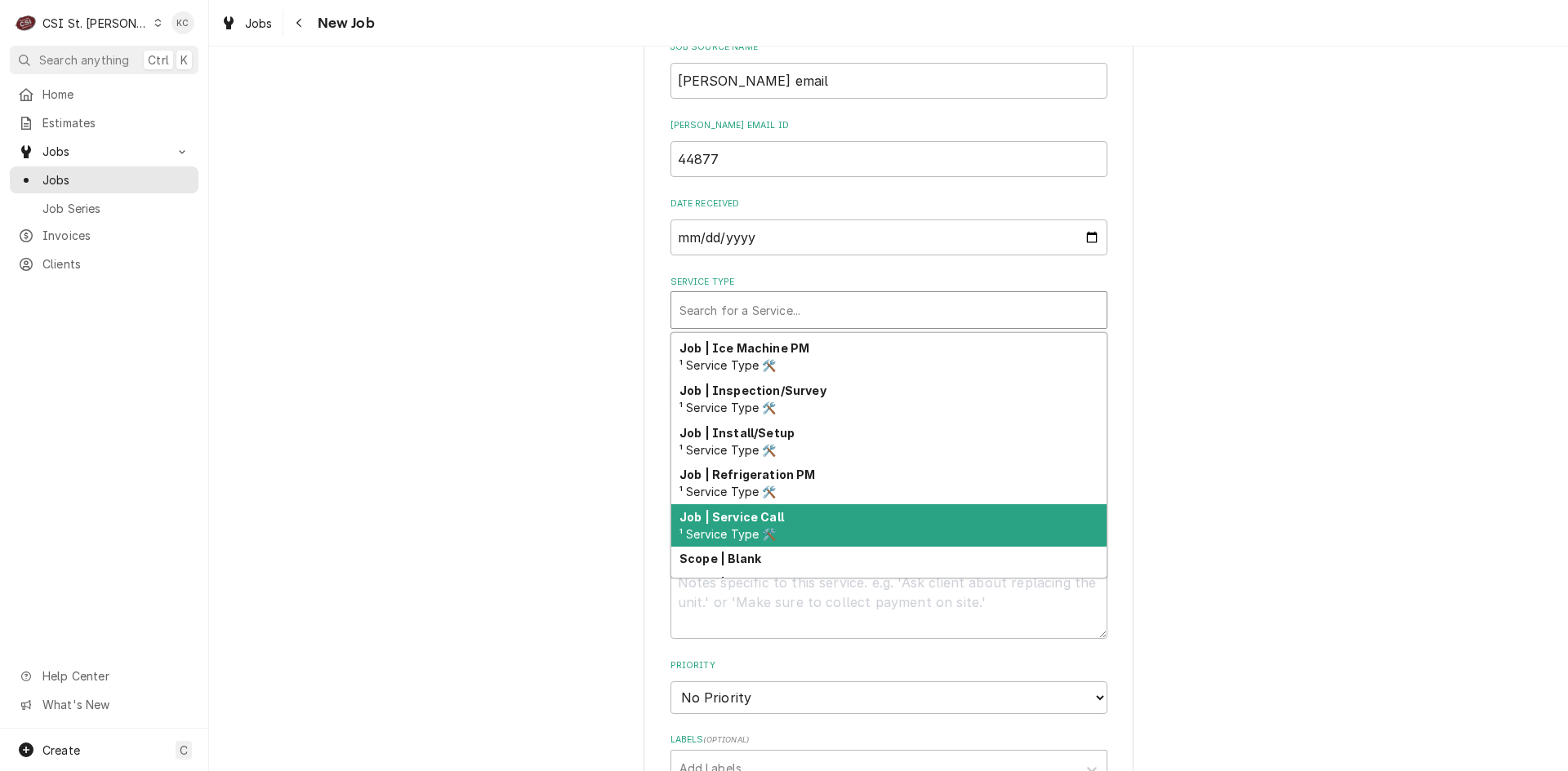
click at [784, 513] on div "Job | Service Call ¹ Service Type 🛠️" at bounding box center [889, 525] width 436 height 42
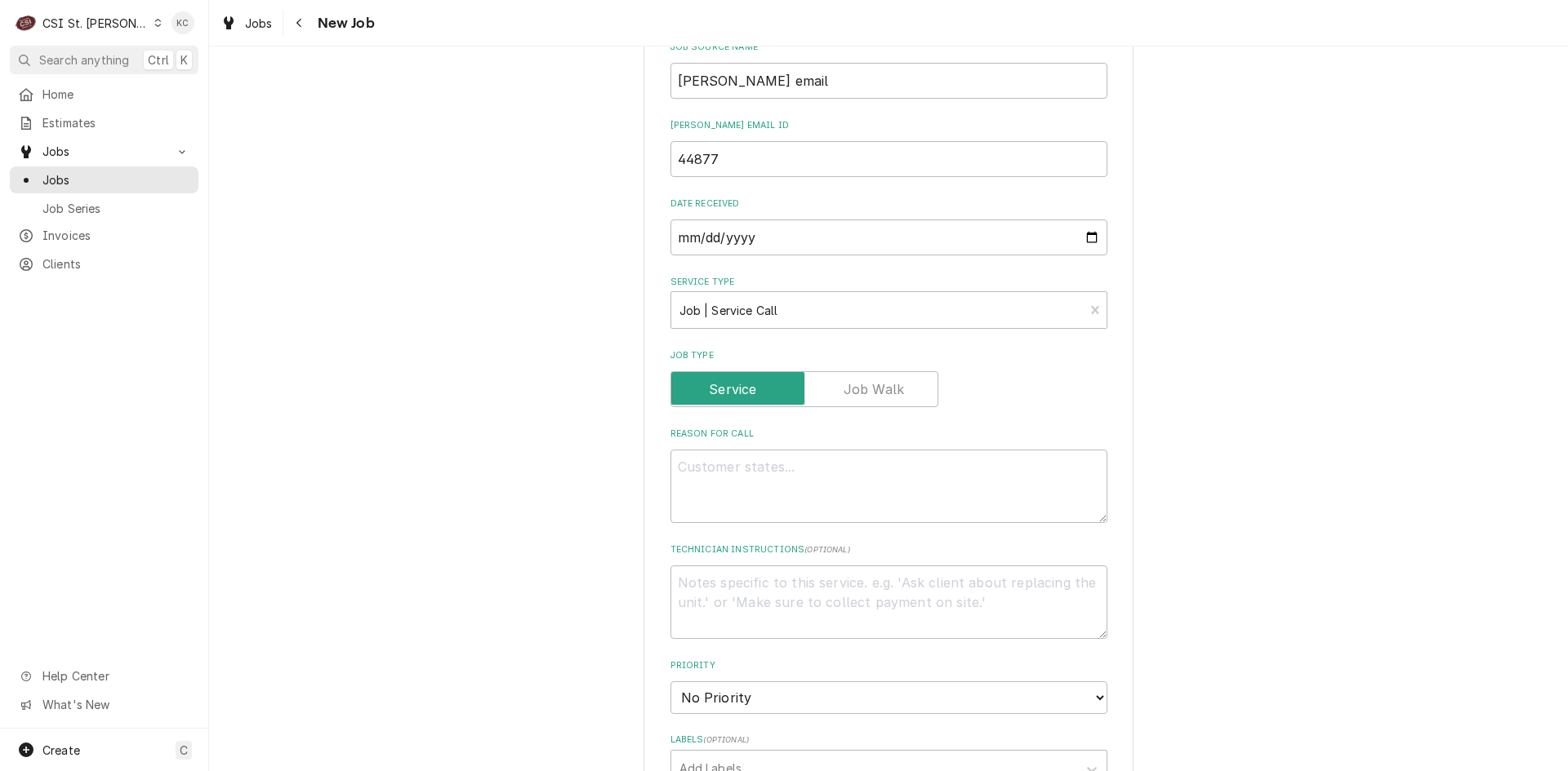
click at [1193, 497] on div "Please provide the following information to create a job: Client Details Client…" at bounding box center [889, 427] width 1359 height 2031
click at [720, 471] on textarea "Reason For Call" at bounding box center [889, 486] width 436 height 73
paste textarea "CO2 LINE WITHIN THE 32 DEGREE FROZEN DRINK MACHINE BLEW. MACHINE IS NO LONGER G…"
type textarea "x"
type textarea "CO2 LINE WITHIN THE 32 DEGREE FROZEN DRINK MACHINE BLEW. MACHINE IS NO LONGER G…"
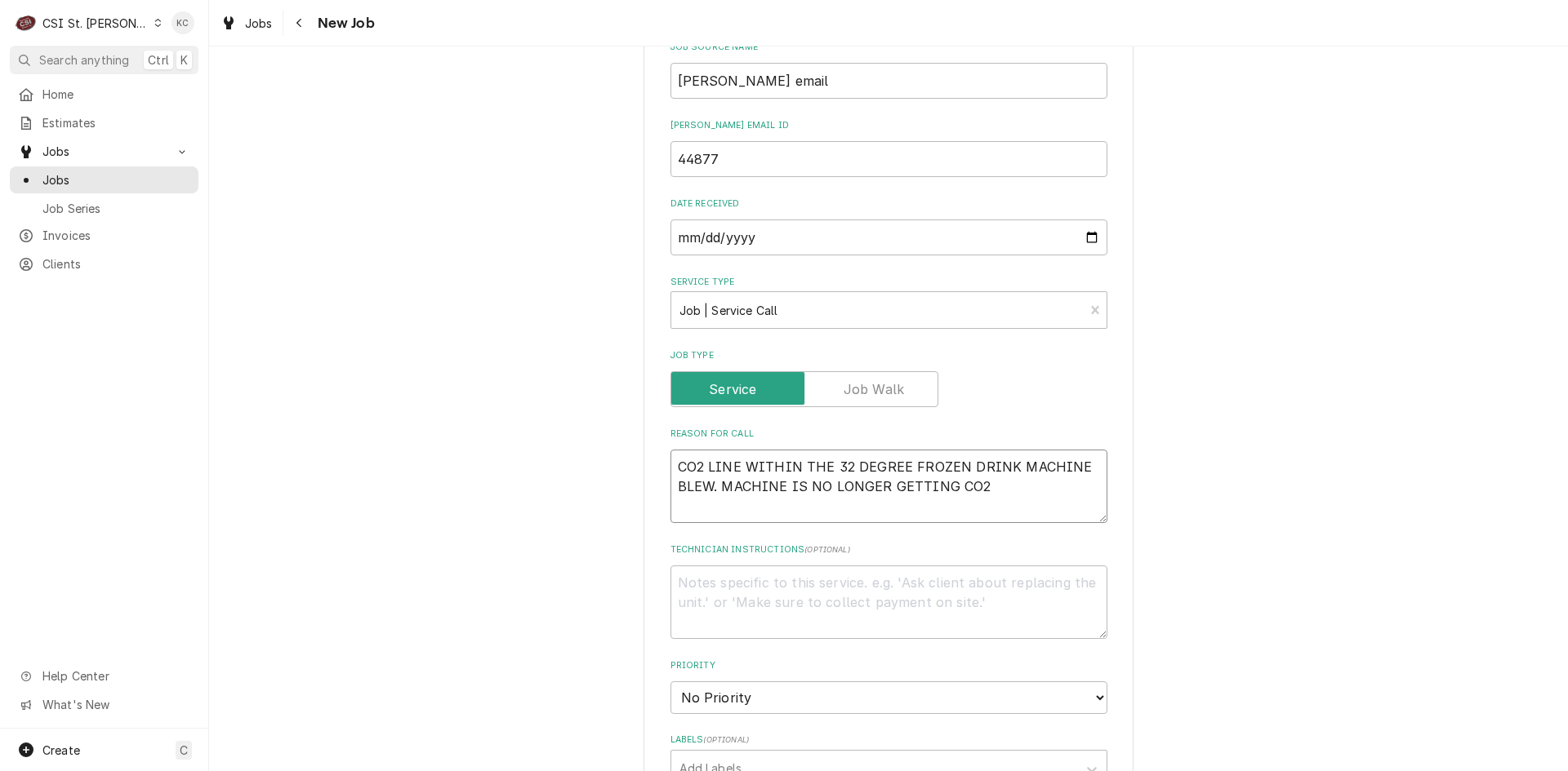
type textarea "x"
type textarea "CO2 LINE WITHIN THE 32 DEGREE FROZEN DRINK MACHINE BLEW. MACHINE IS NO LONGER G…"
click at [740, 594] on textarea "Technician Instructions ( optional )" at bounding box center [889, 602] width 436 height 73
type textarea "x"
type textarea "M"
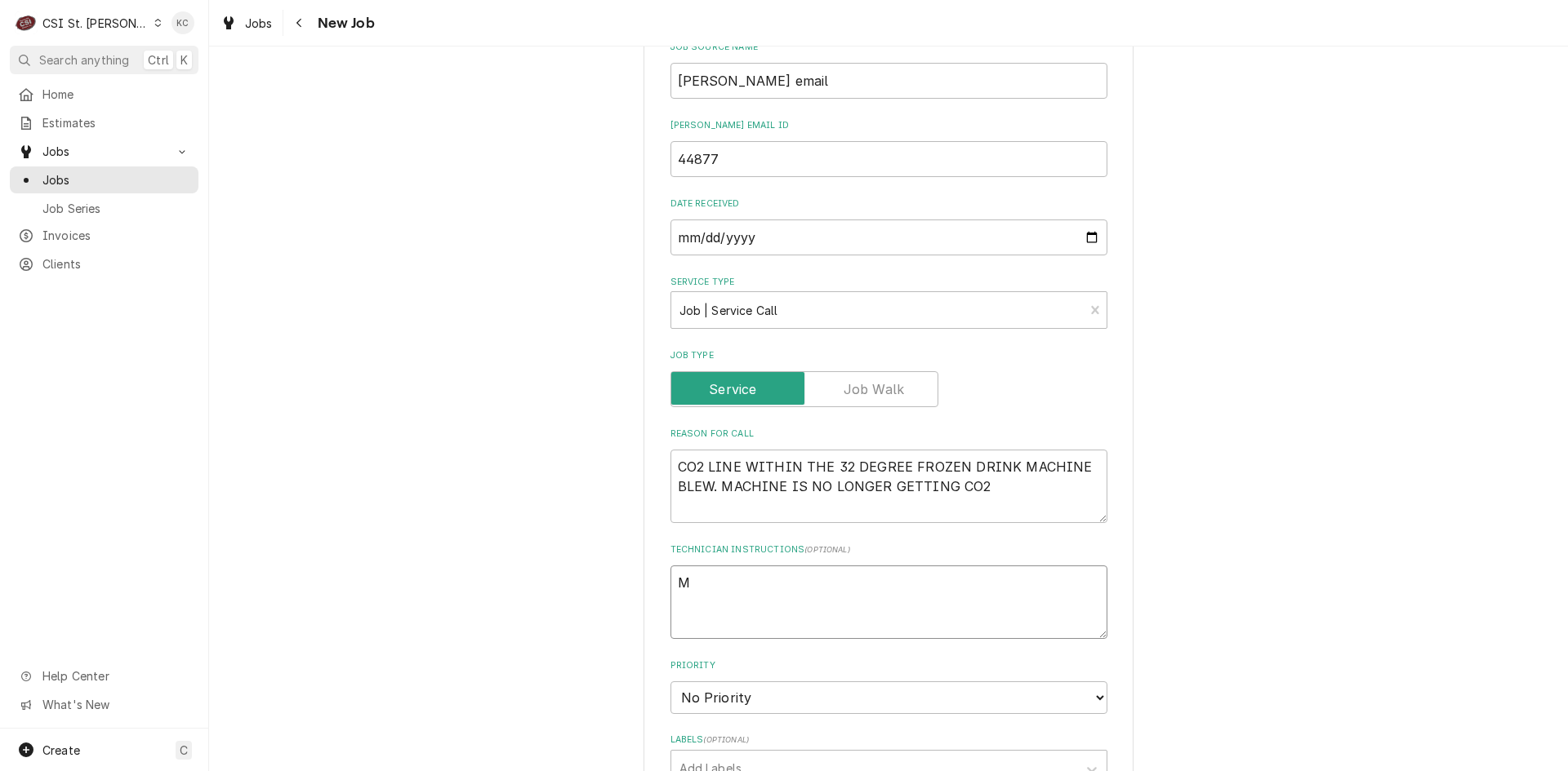
type textarea "x"
type textarea "MO"
type textarea "x"
type textarea "MOD"
type textarea "x"
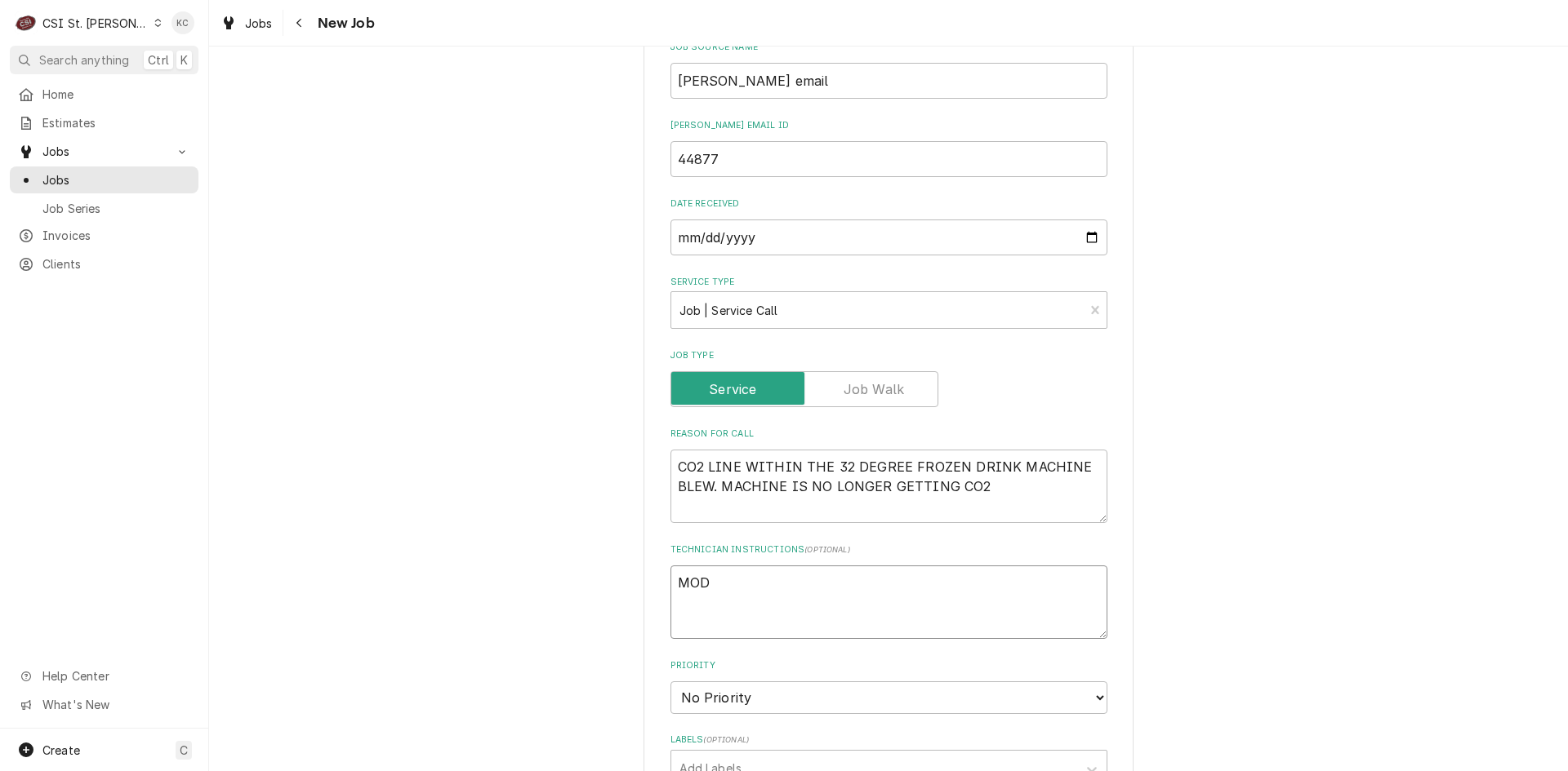
type textarea "MOD"
type textarea "x"
type textarea "MOD 6"
type textarea "x"
type textarea "MOD 63"
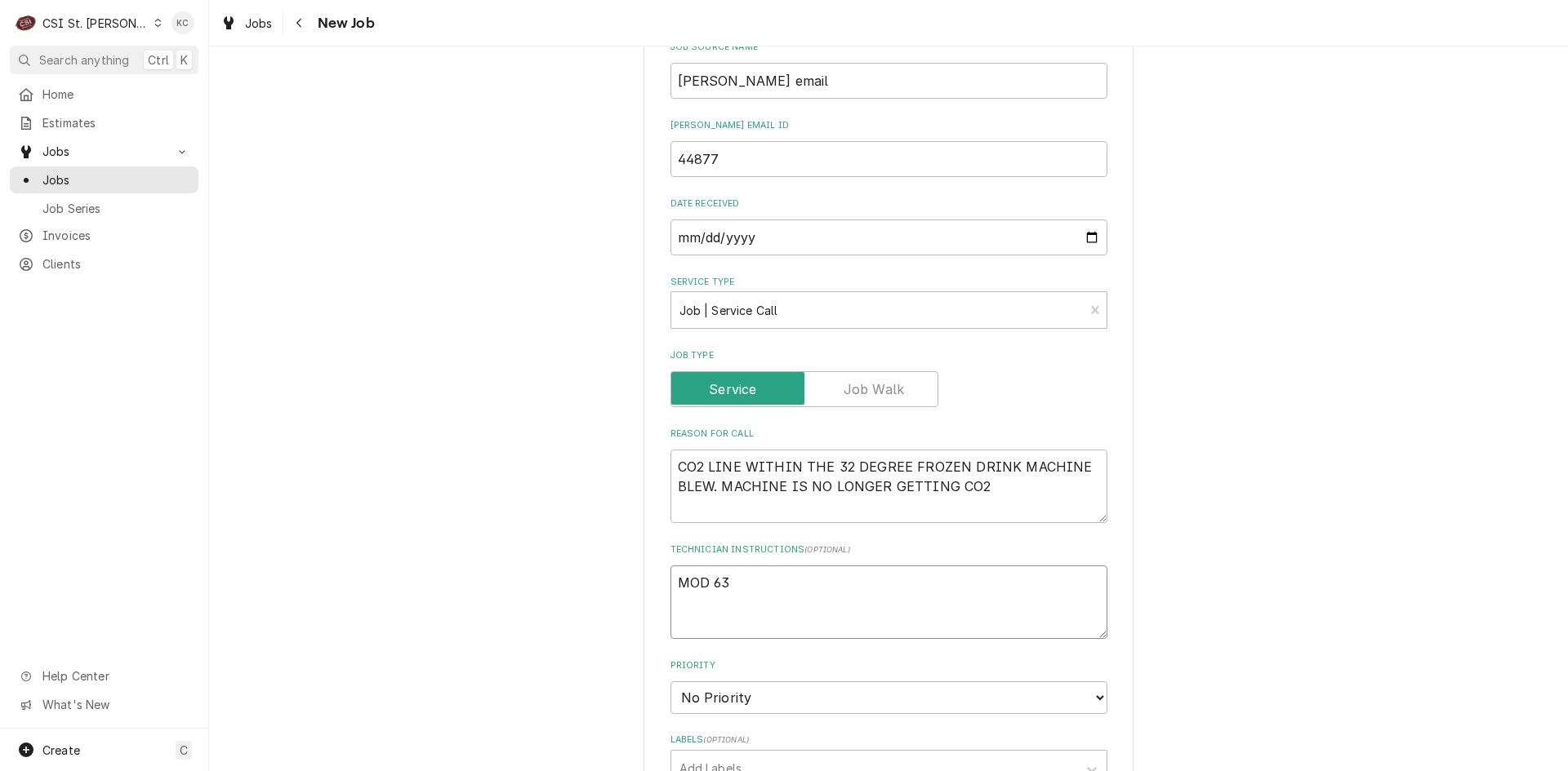
type textarea "x"
type textarea "MOD 636"
type textarea "x"
type textarea "MOD 6365"
type textarea "x"
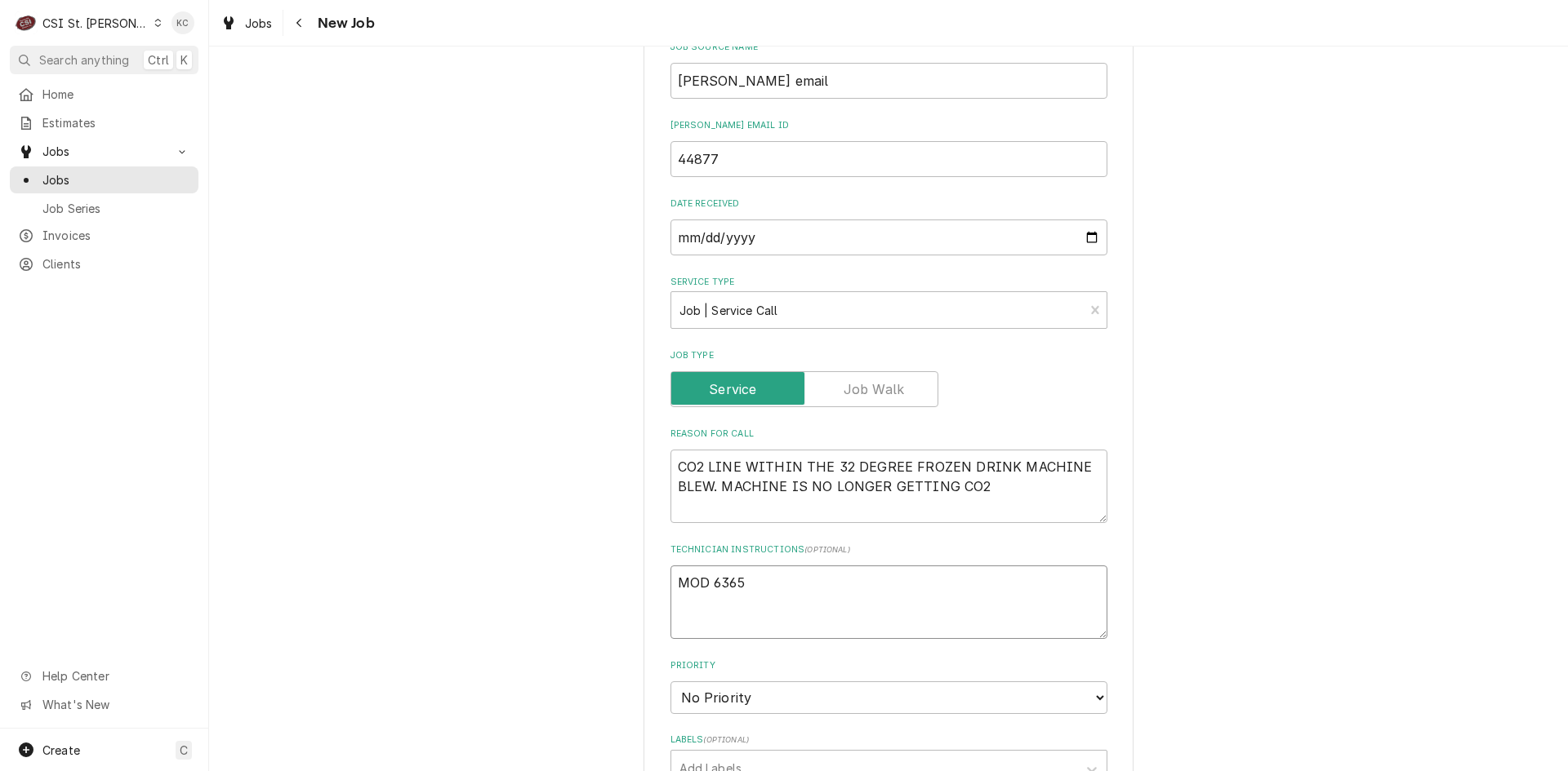
type textarea "MOD 63653"
type textarea "x"
type textarea "MOD 636534"
type textarea "x"
type textarea "MOD 636534-"
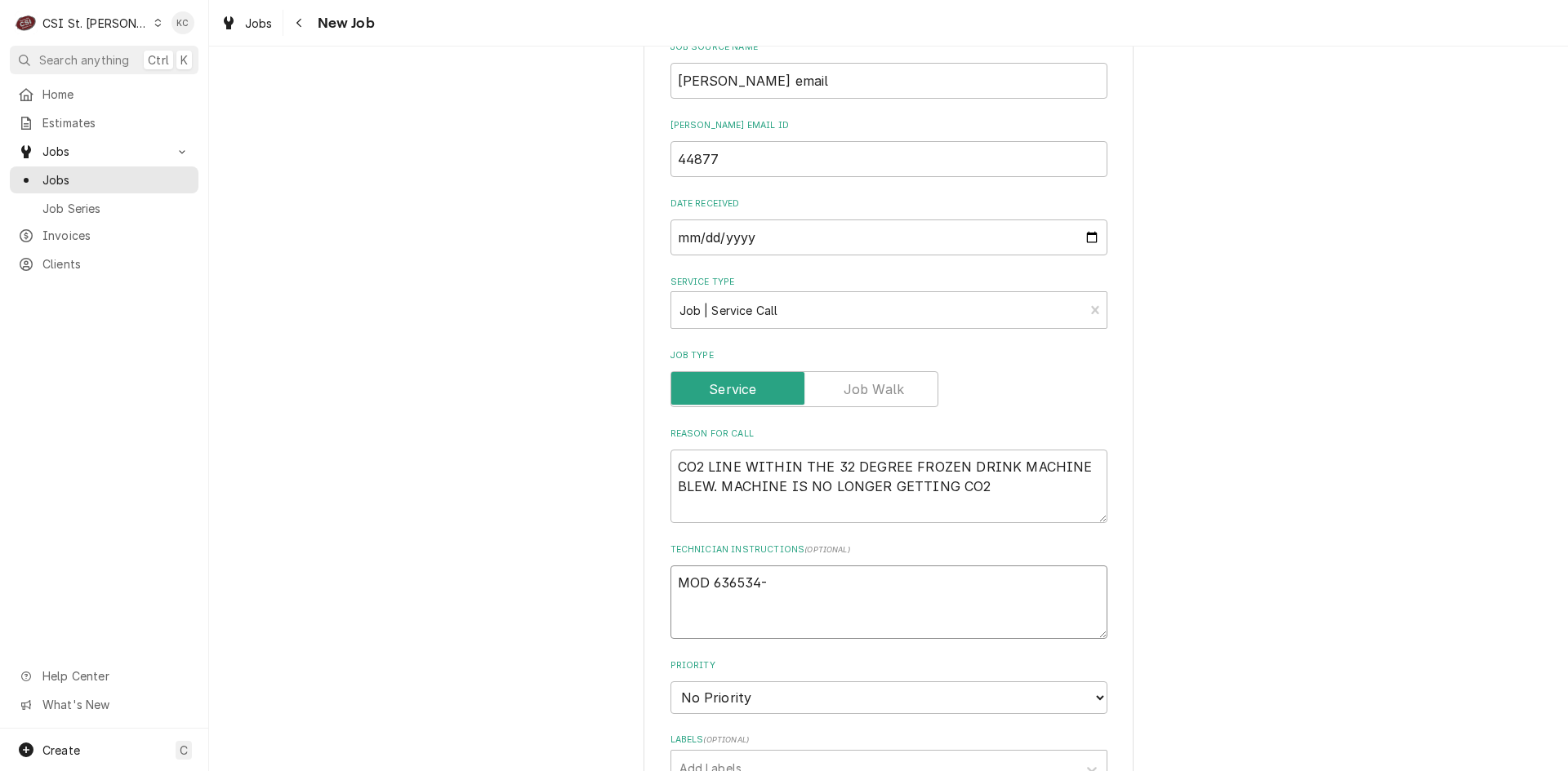
type textarea "x"
type textarea "MOD 636534-1"
type textarea "x"
type textarea "MOD 636534-16"
type textarea "x"
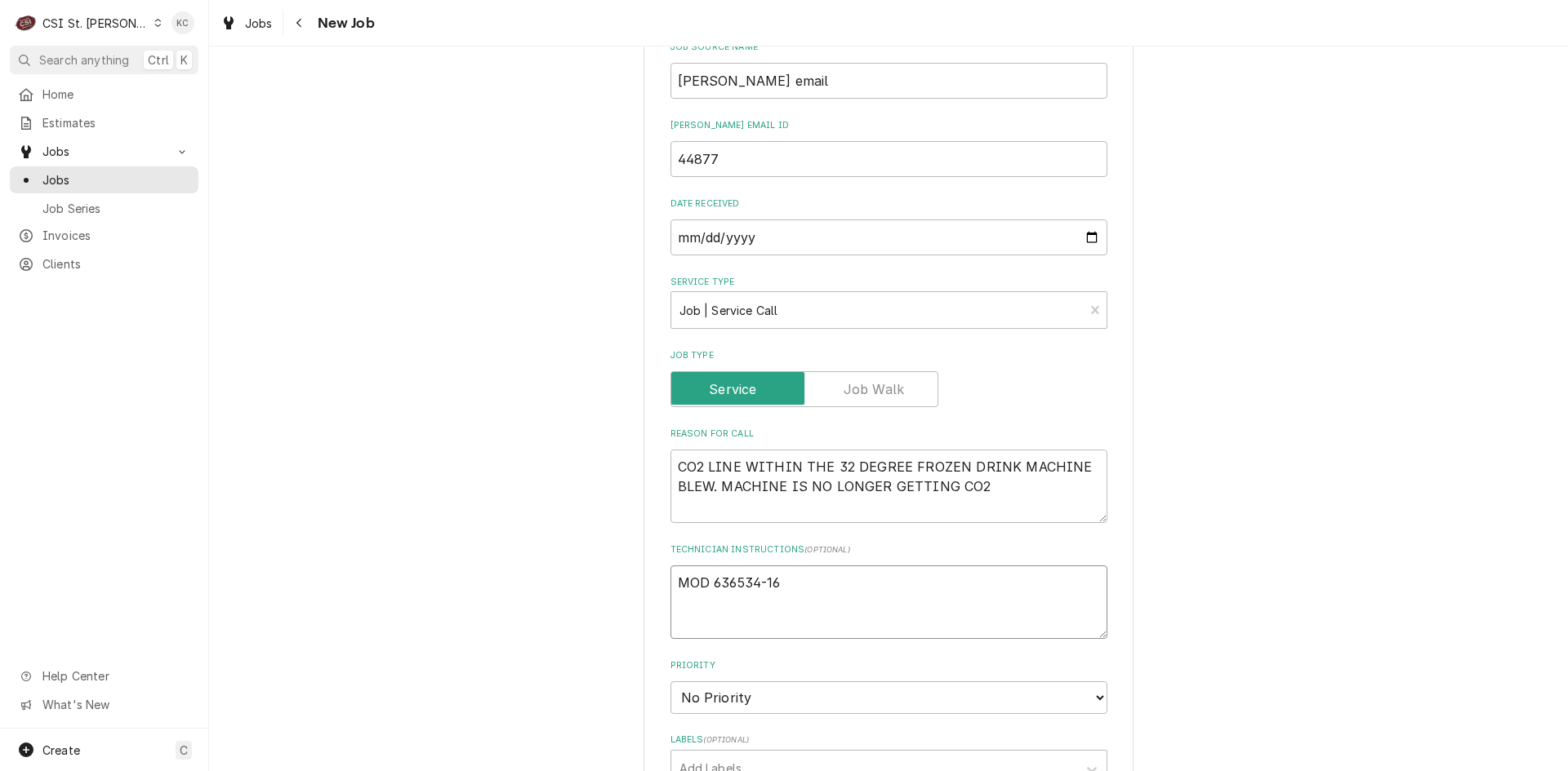
type textarea "MOD 636534-168"
type textarea "x"
type textarea "MOD 636534-1687"
type textarea "x"
type textarea "MOD 636 534-1687"
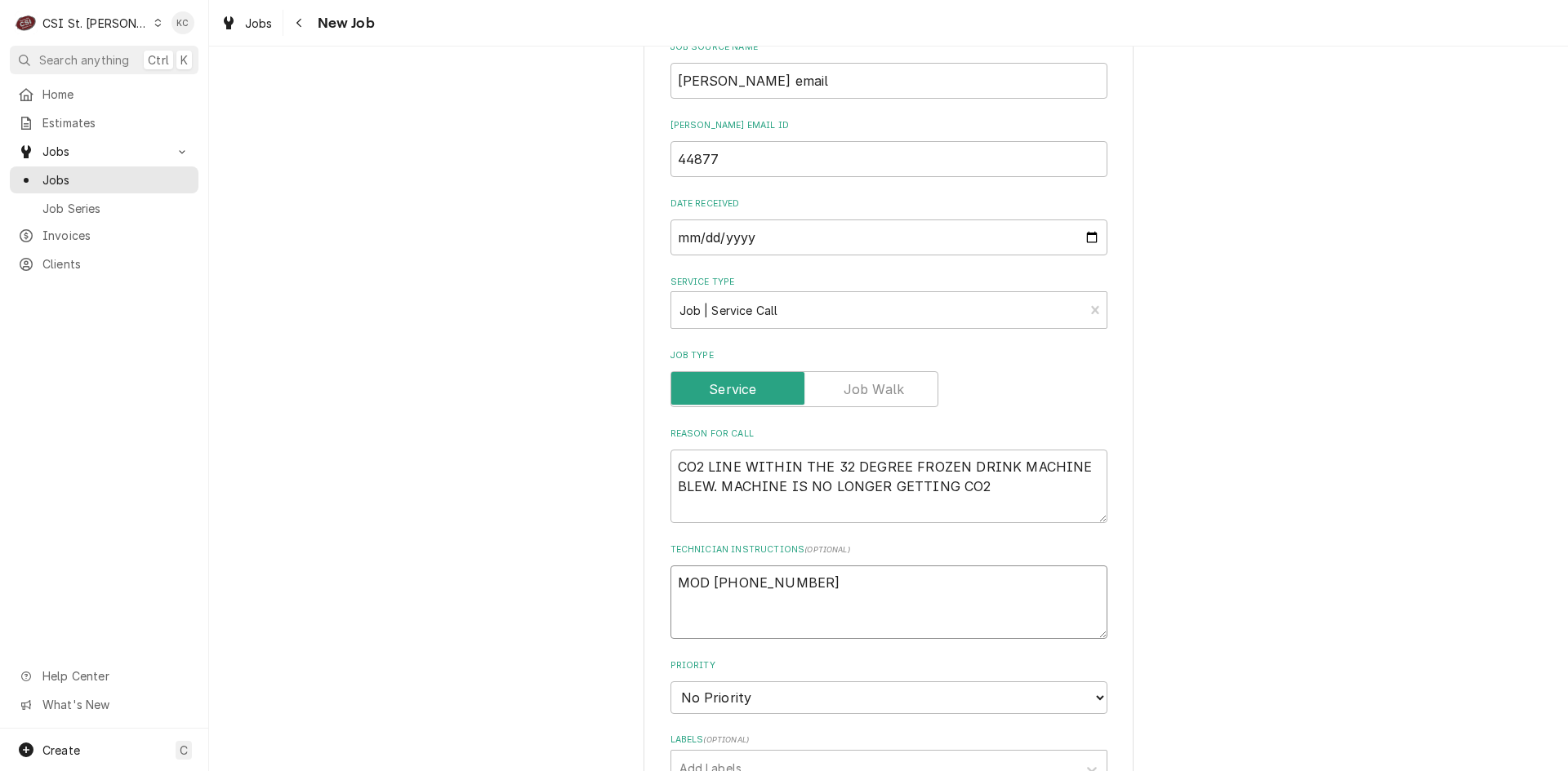
type textarea "x"
type textarea "MOD 636 534-1687"
type textarea "x"
type textarea "MOD 636 534-1687"
type textarea "x"
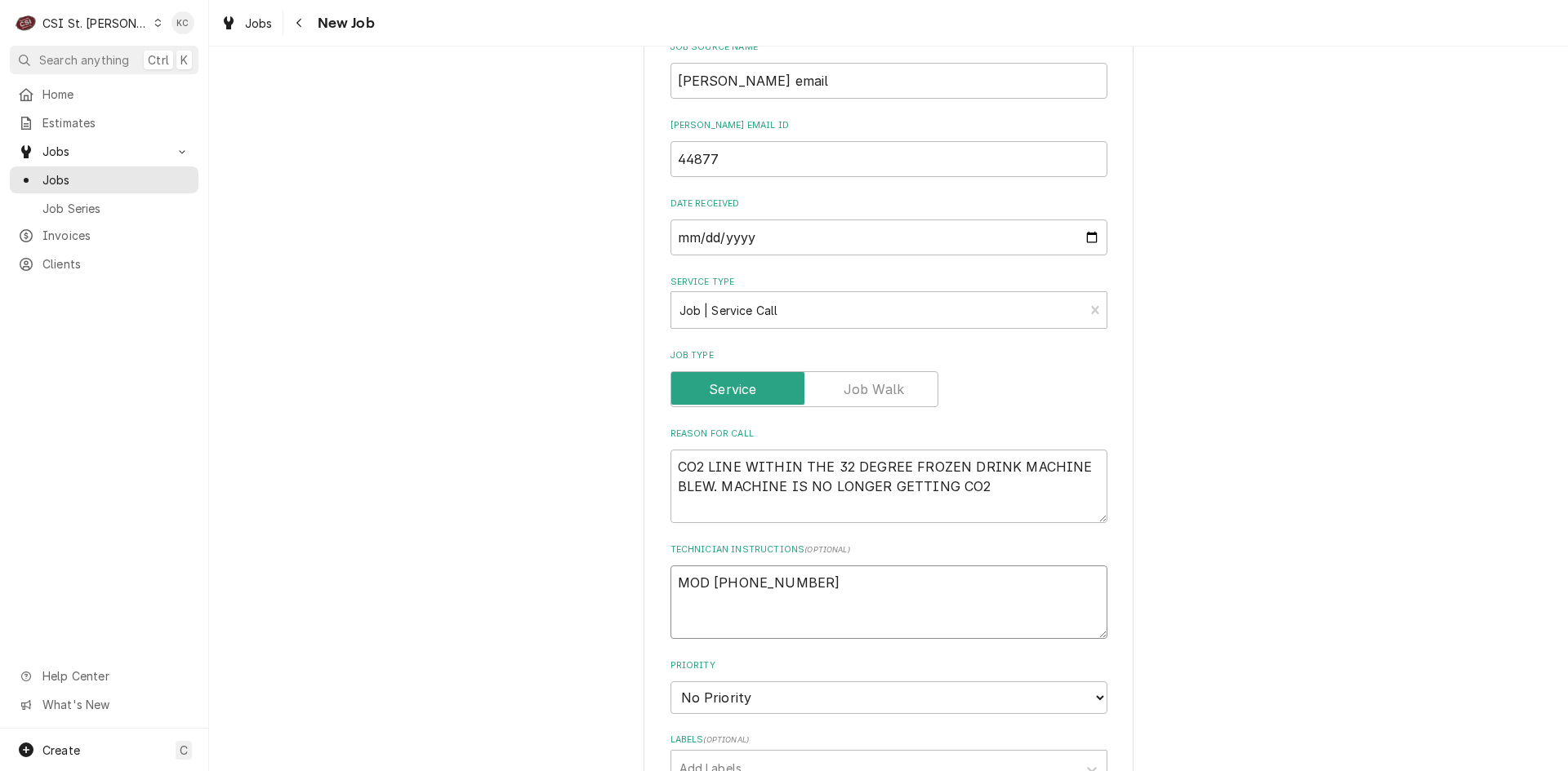
type textarea "N MOD 636 534-1687"
type textarea "x"
type textarea "NT MOD 636 534-1687"
type textarea "x"
type textarea "NTE MOD 636 534-1687"
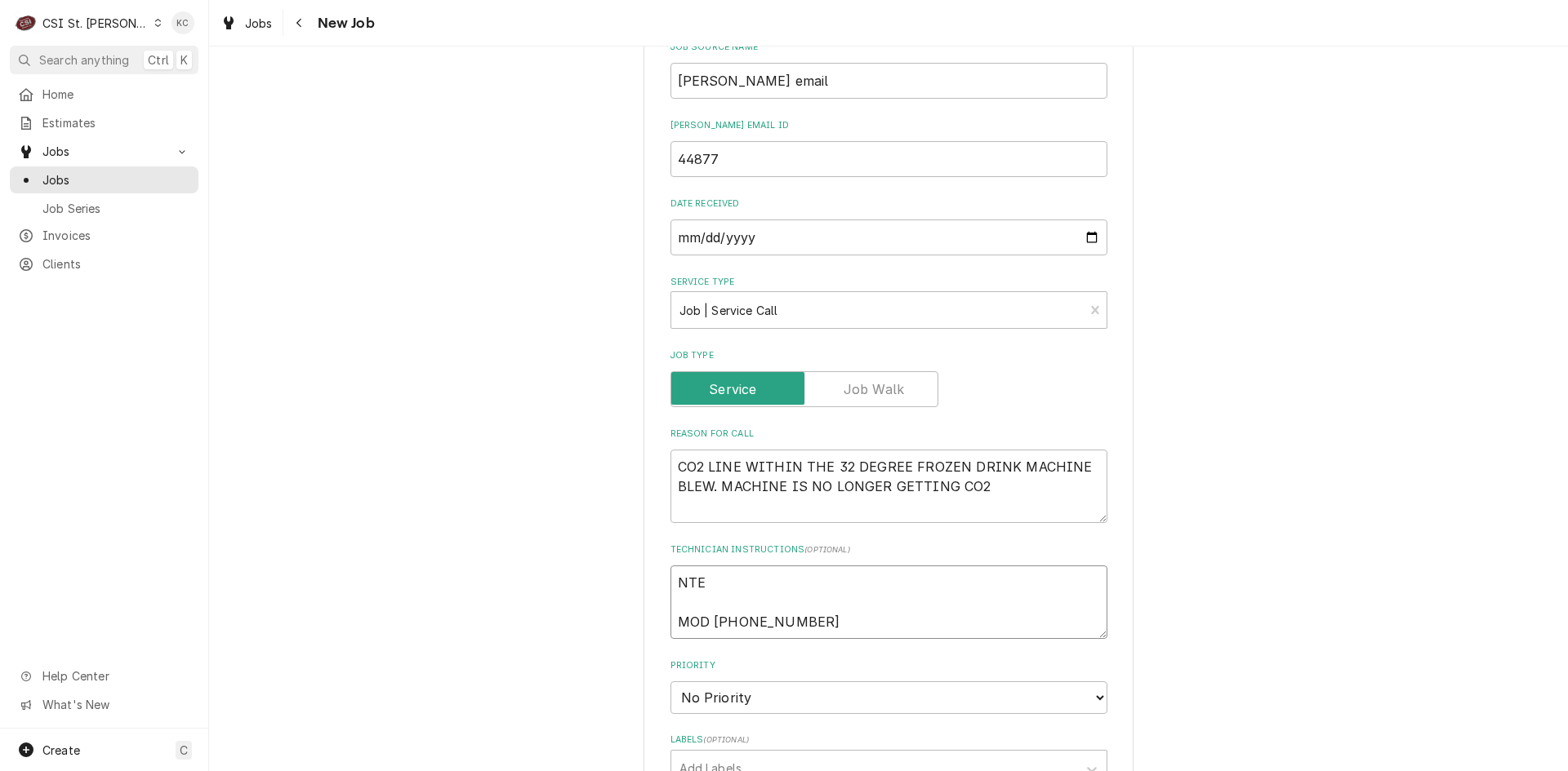
type textarea "x"
type textarea "NTE MOD 636 534-1687"
type textarea "x"
type textarea "NTE $ MOD 636 534-1687"
type textarea "x"
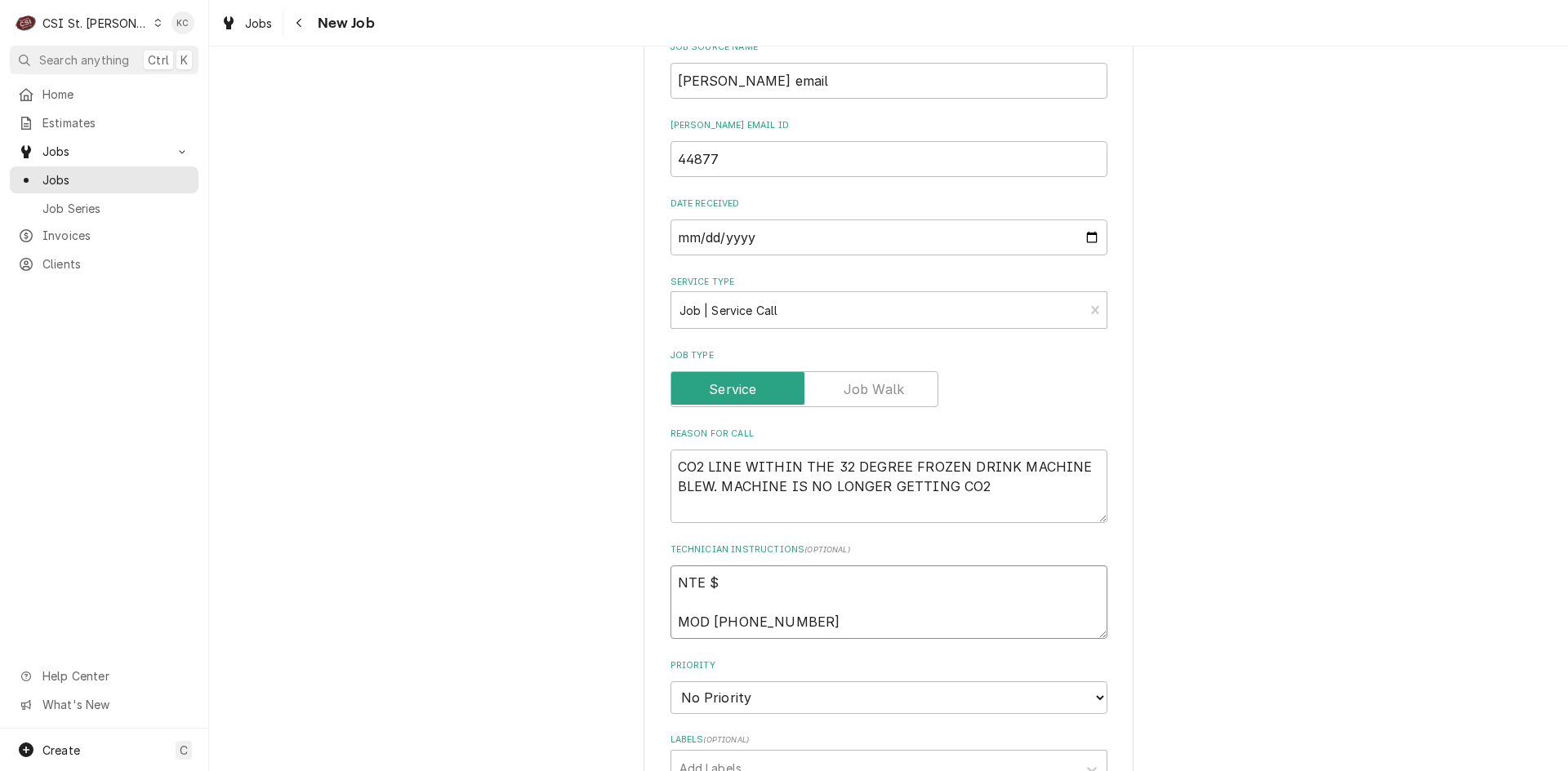
type textarea "NTE $6 MOD 636 534-1687"
type textarea "x"
type textarea "NTE $60 MOD 636 534-1687"
type textarea "x"
type textarea "NTE $600 MOD 636 534-1687"
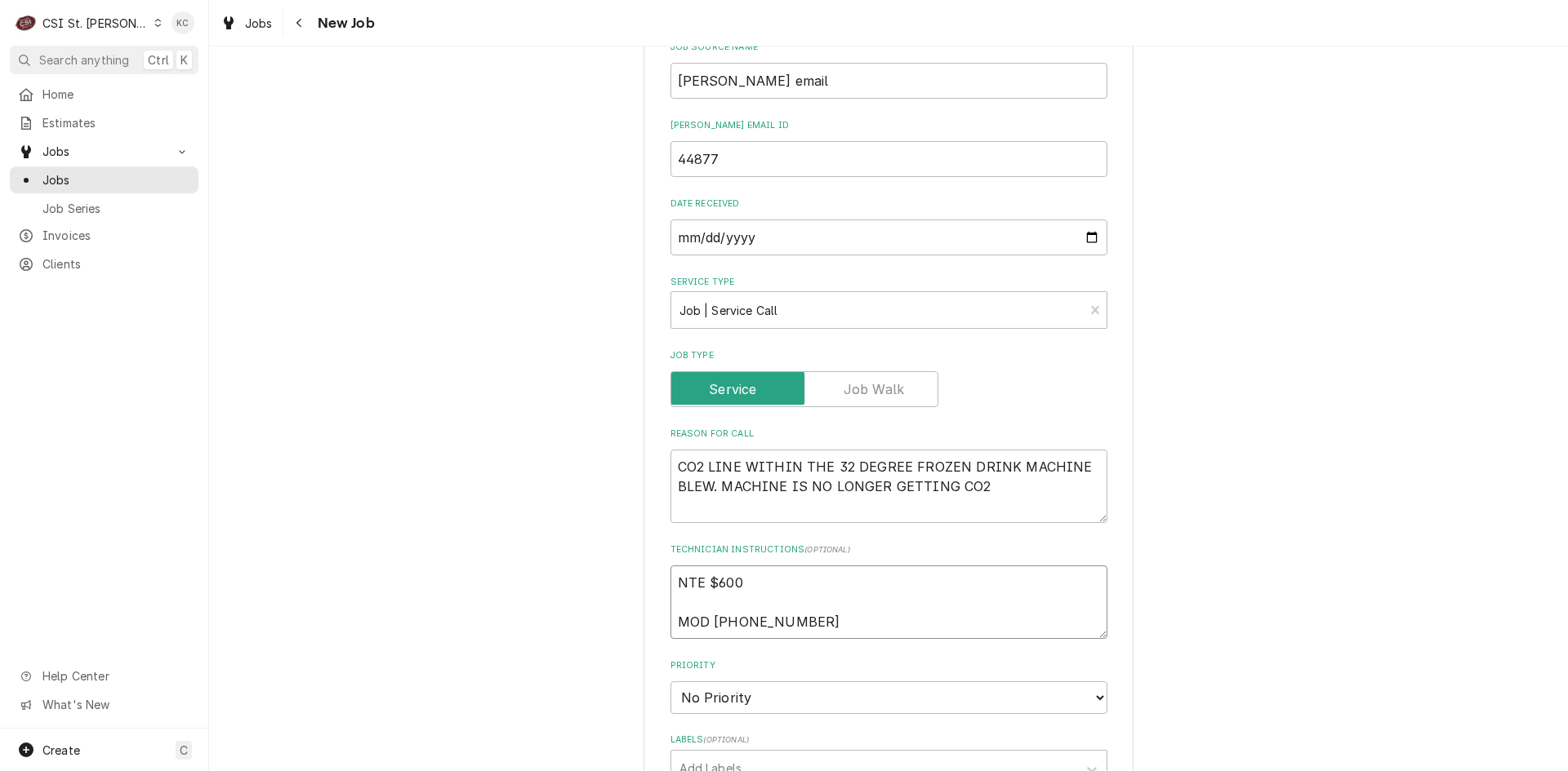
type textarea "x"
type textarea "NTE $600 MOD 636 534-1687"
click at [817, 623] on textarea "NTE $600 MOD 636 534-1687" at bounding box center [889, 602] width 436 height 73
type textarea "x"
type textarea "NTE $600 MOD 636 534-1687"
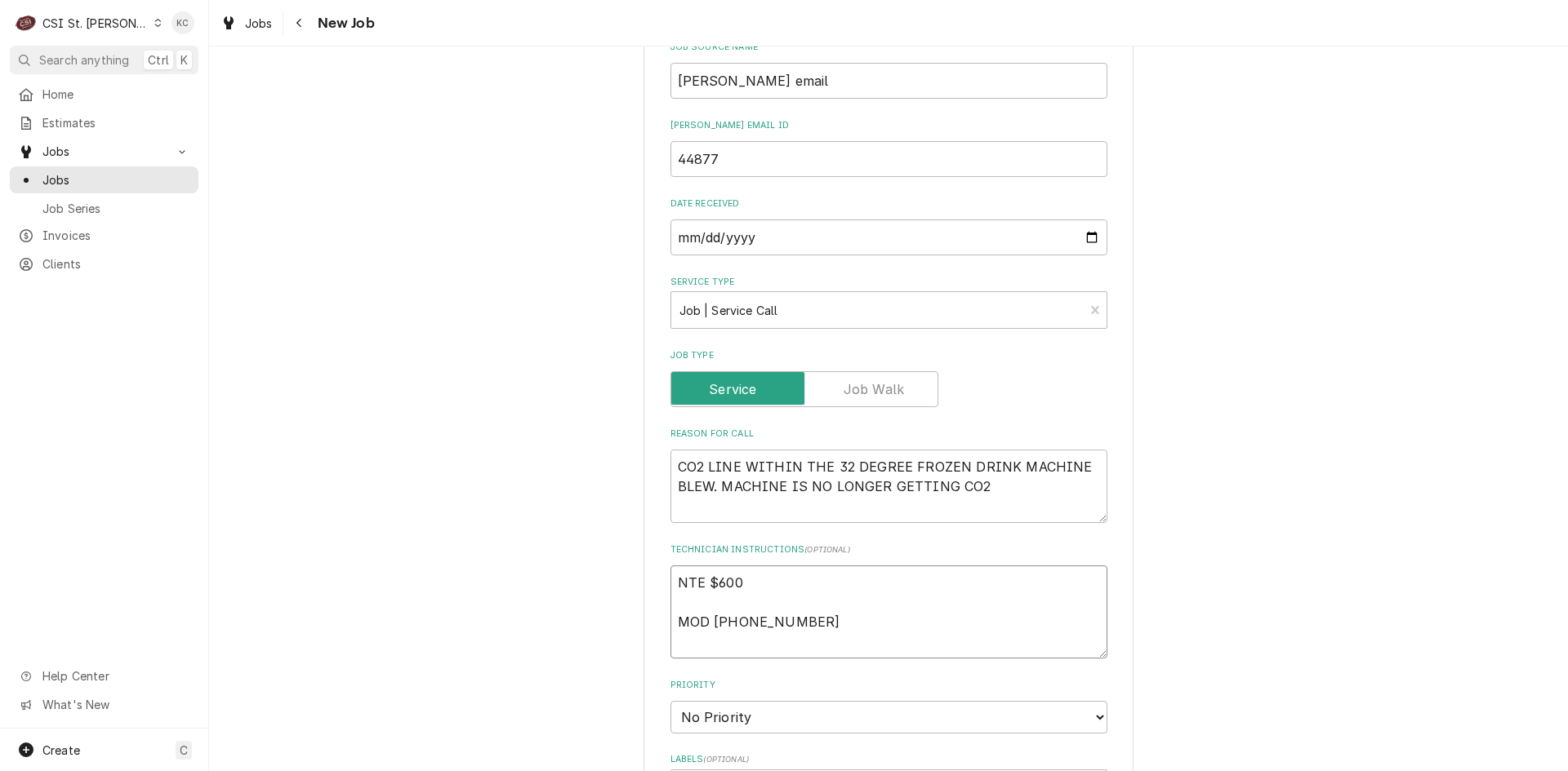
type textarea "x"
type textarea "NTE $600 MOD 636 534-1687"
drag, startPoint x: 779, startPoint y: 651, endPoint x: 748, endPoint y: 646, distance: 31.4
click at [748, 646] on textarea "NTE $600 MOD 636 534-1687" at bounding box center [889, 623] width 436 height 113
type textarea "x"
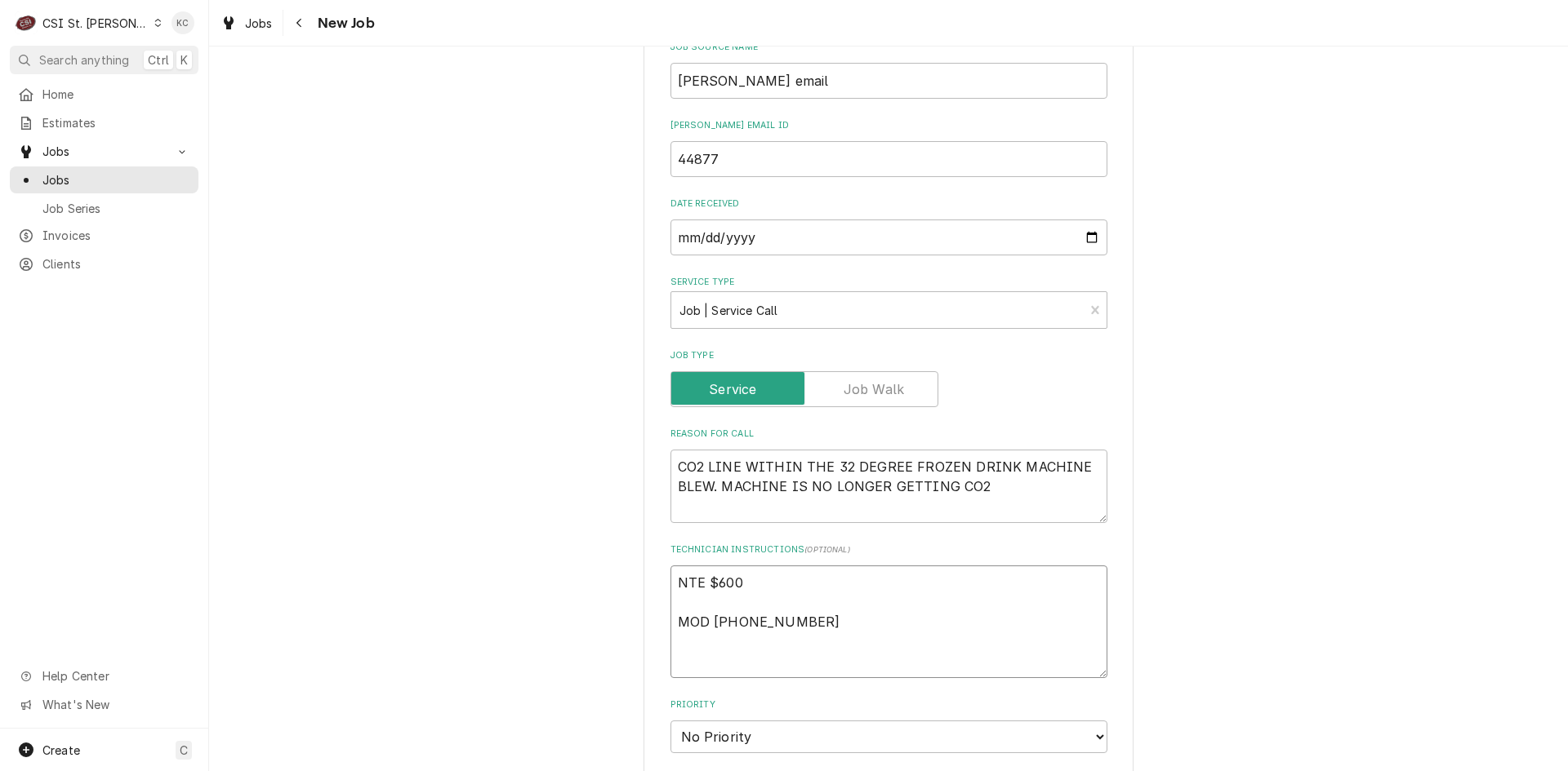
type textarea "NTE $600 MOD 636 534-1687"
paste textarea "PLEASE MAKE SURE THE TECH CONTACTS ME @ 314-983-8244 TO CHECK IN / OUT OF CALL …"
type textarea "x"
type textarea "NTE $600 MOD 636 534-1687 PLEASE MAKE SURE THE TECH CONTACTS ME @ 314-983-8244 …"
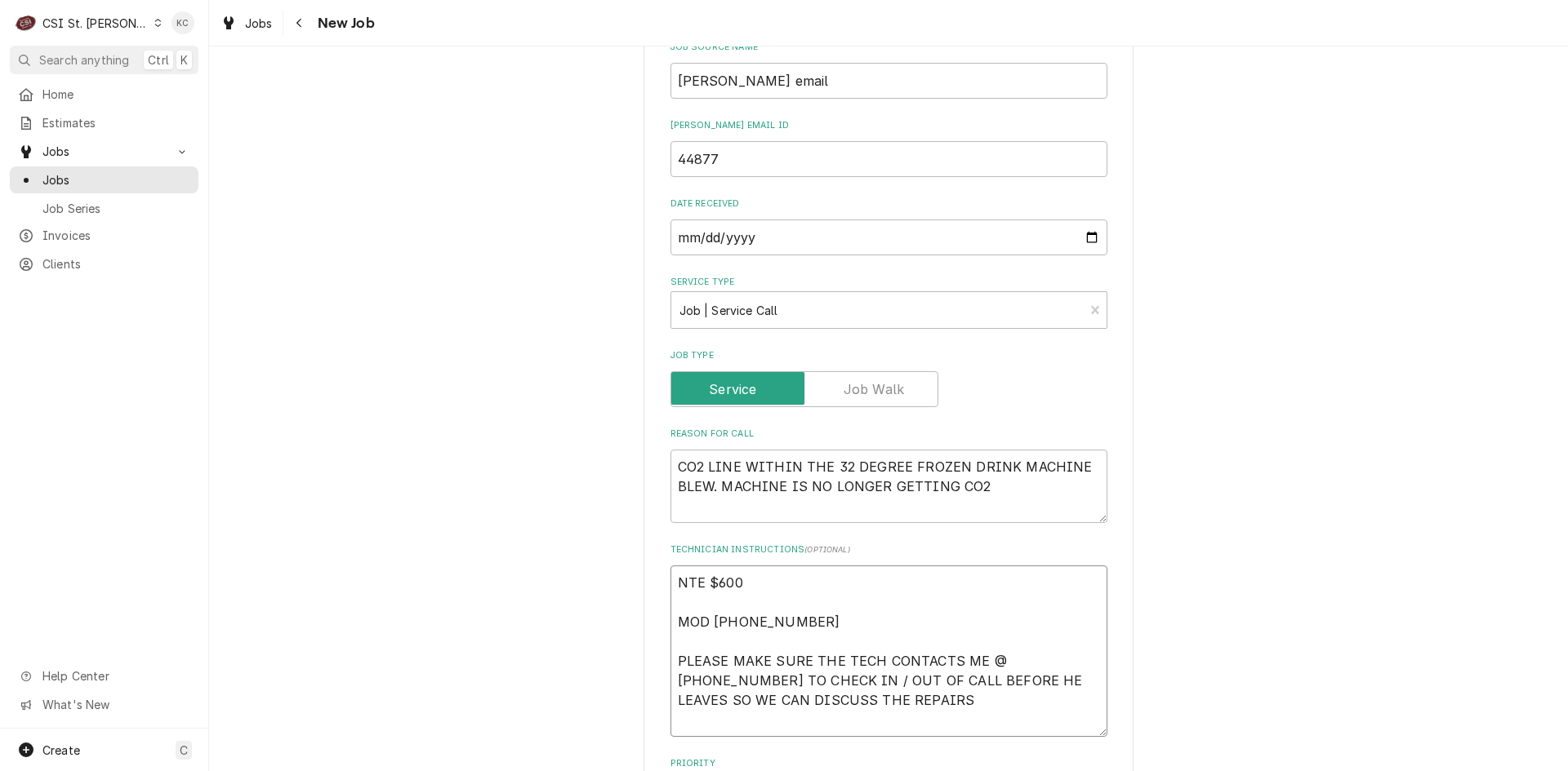
type textarea "x"
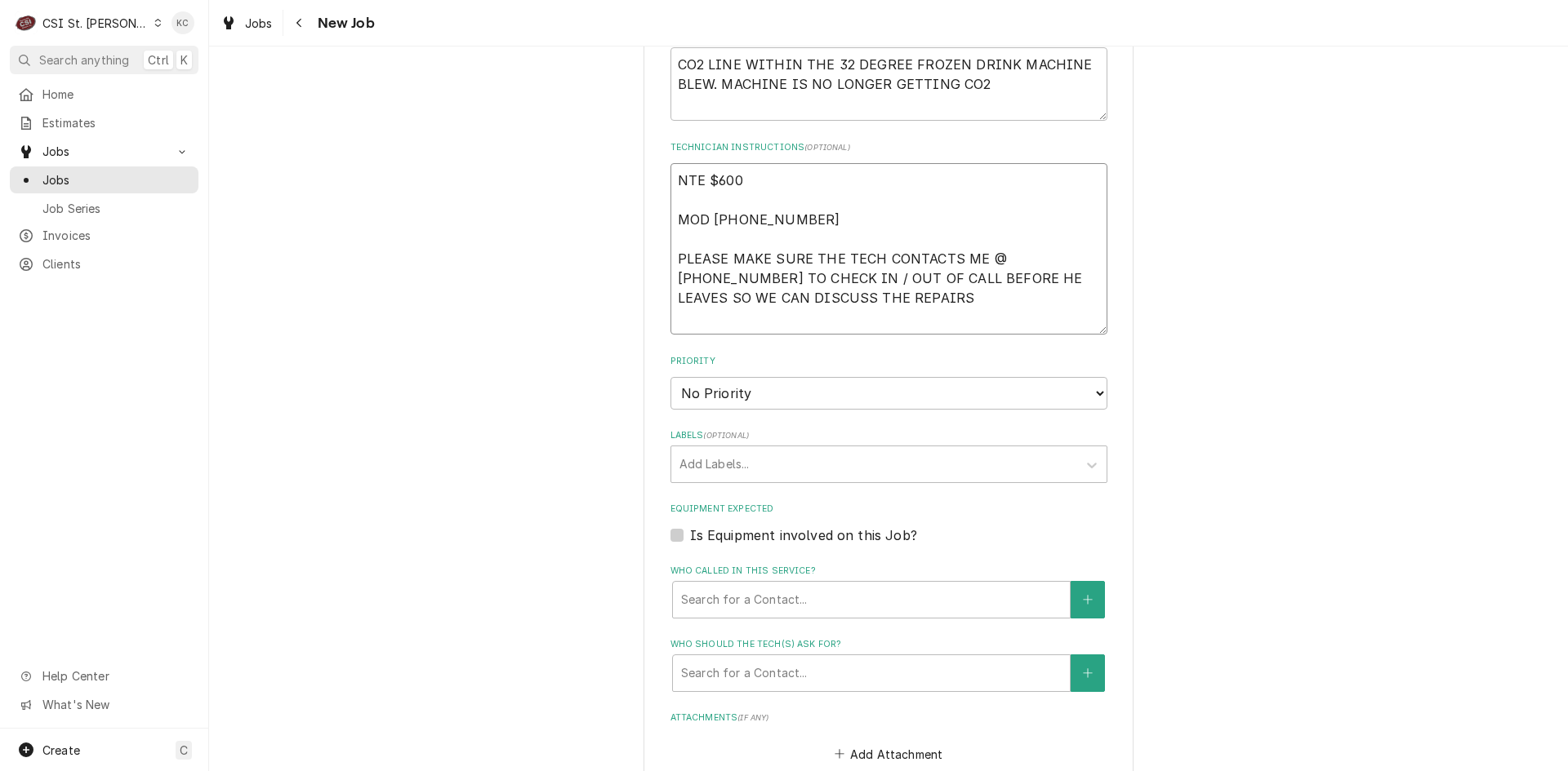
scroll to position [1062, 0]
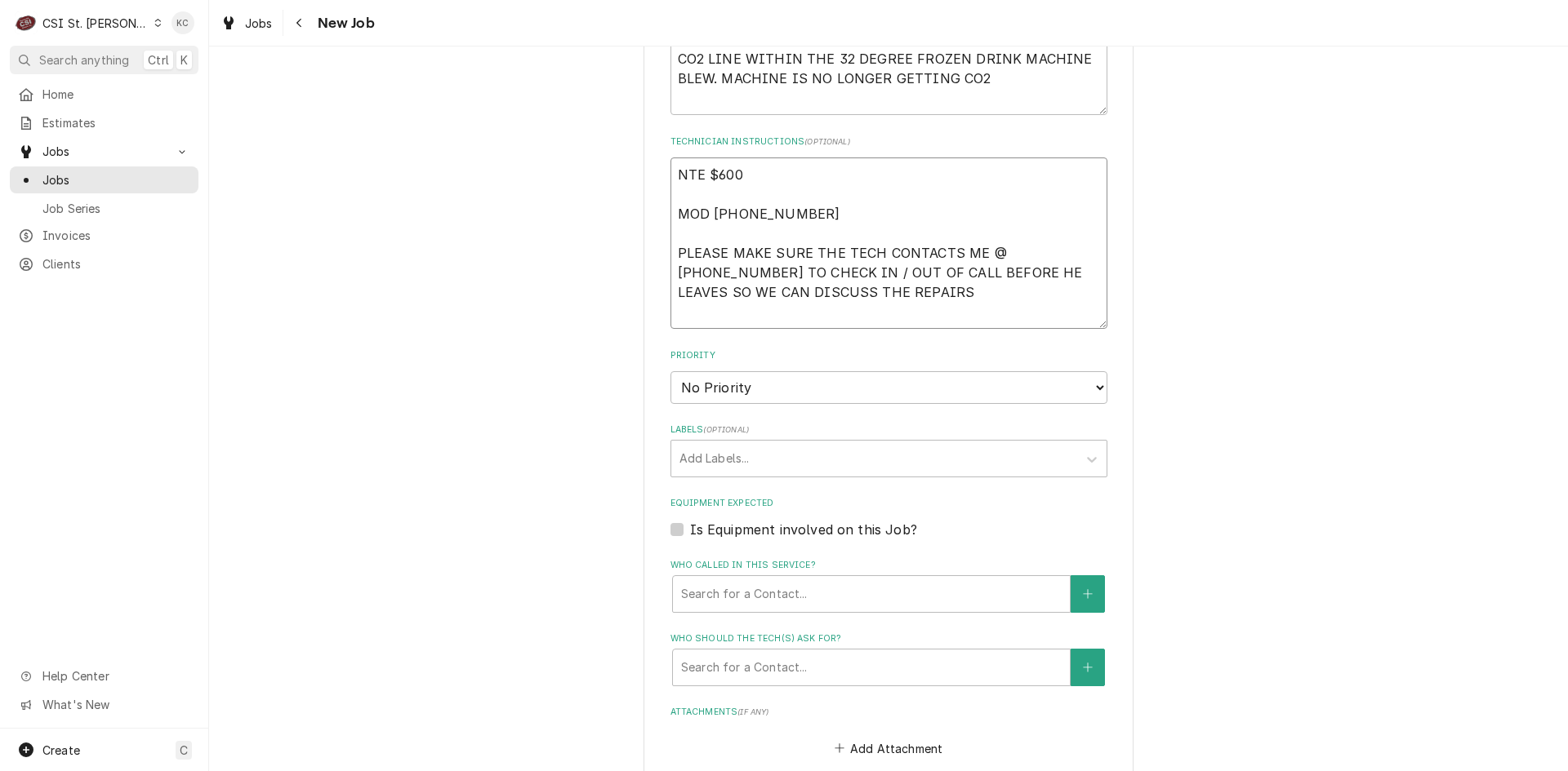
type textarea "NTE $600 MOD 636 534-1687 PLEASE MAKE SURE THE TECH CONTACTS ME @ 314-983-8244 …"
click at [788, 388] on select "No Priority Urgent High Medium Low" at bounding box center [889, 388] width 436 height 33
select select "4"
click at [670, 372] on select "No Priority Urgent High Medium Low" at bounding box center [889, 388] width 436 height 33
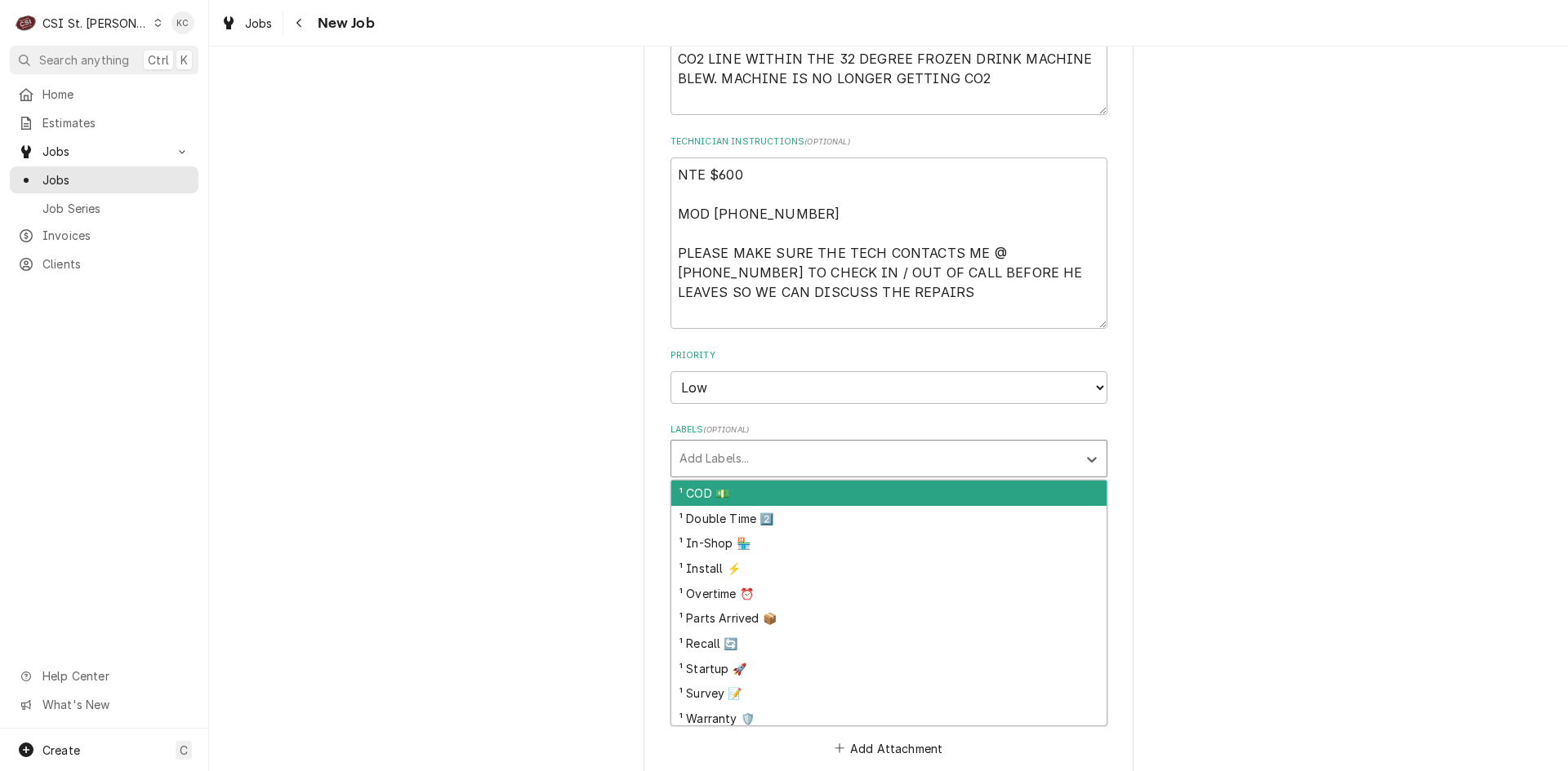
click at [751, 468] on div "Labels" at bounding box center [874, 458] width 390 height 29
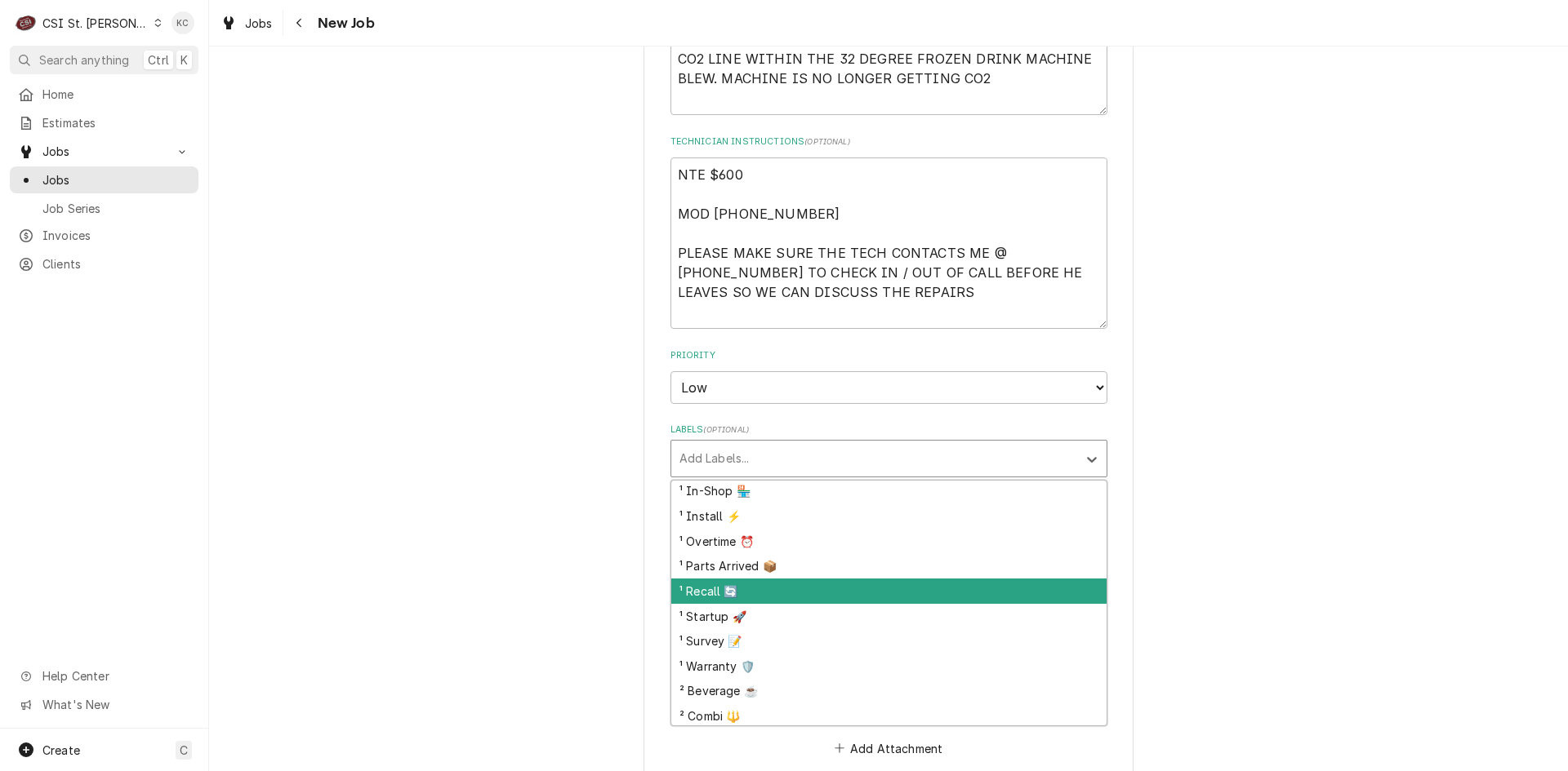
scroll to position [81, 0]
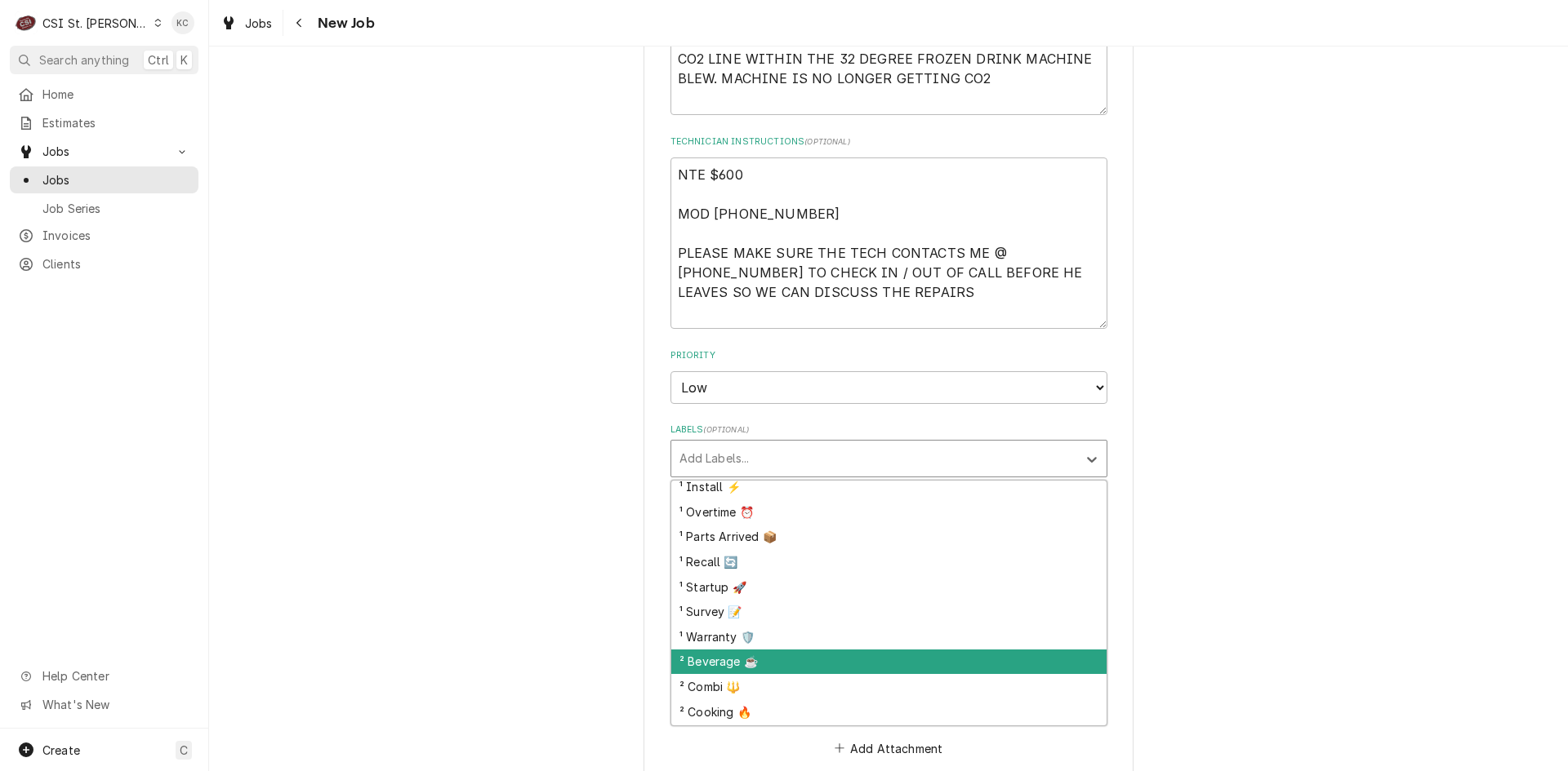
drag, startPoint x: 741, startPoint y: 658, endPoint x: 1027, endPoint y: 595, distance: 292.9
click at [740, 658] on div "² Beverage ☕️" at bounding box center [889, 662] width 436 height 26
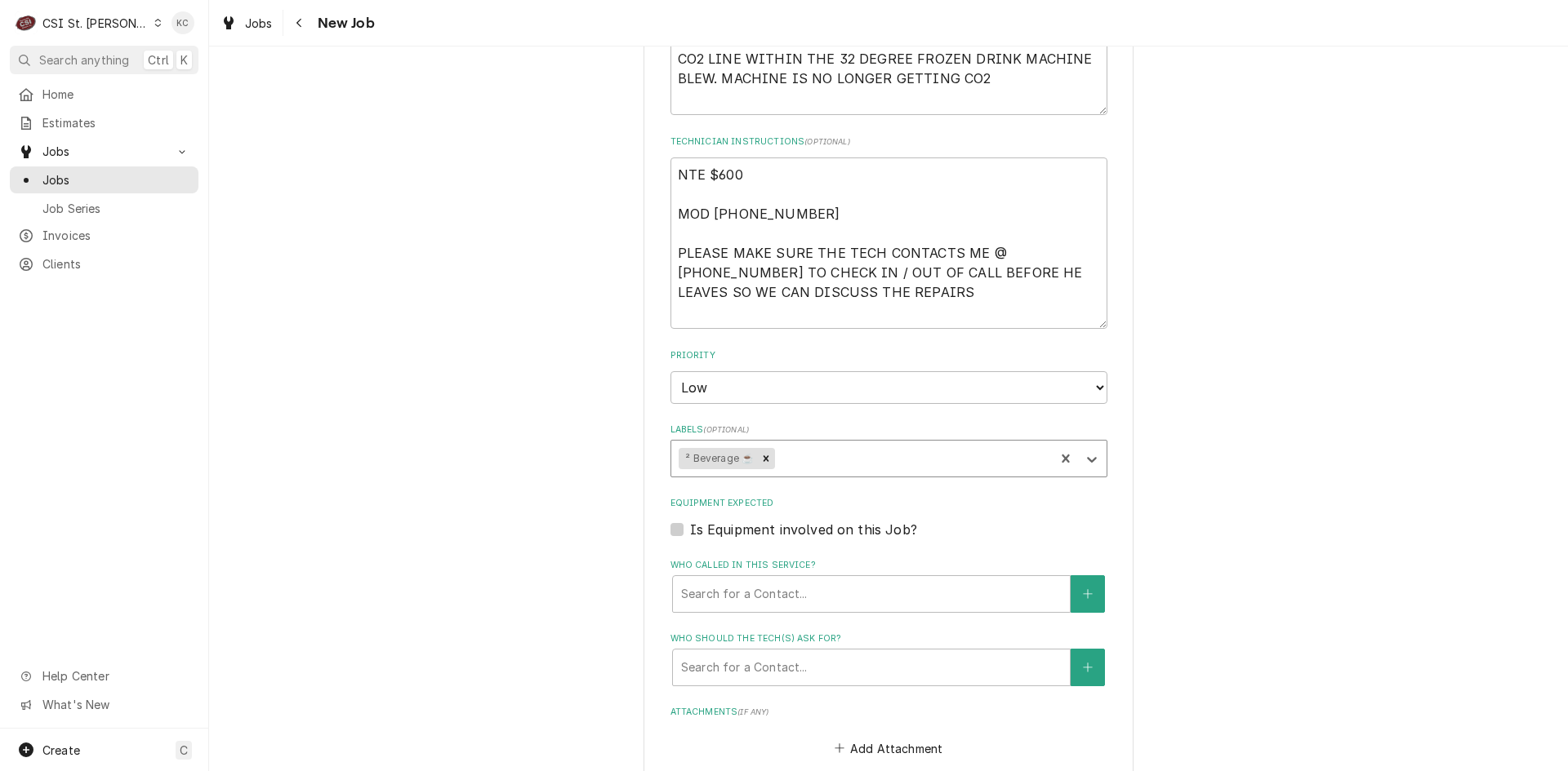
click at [1174, 586] on div "Please provide the following information to create a job: Client Details Client…" at bounding box center [889, 166] width 1359 height 2326
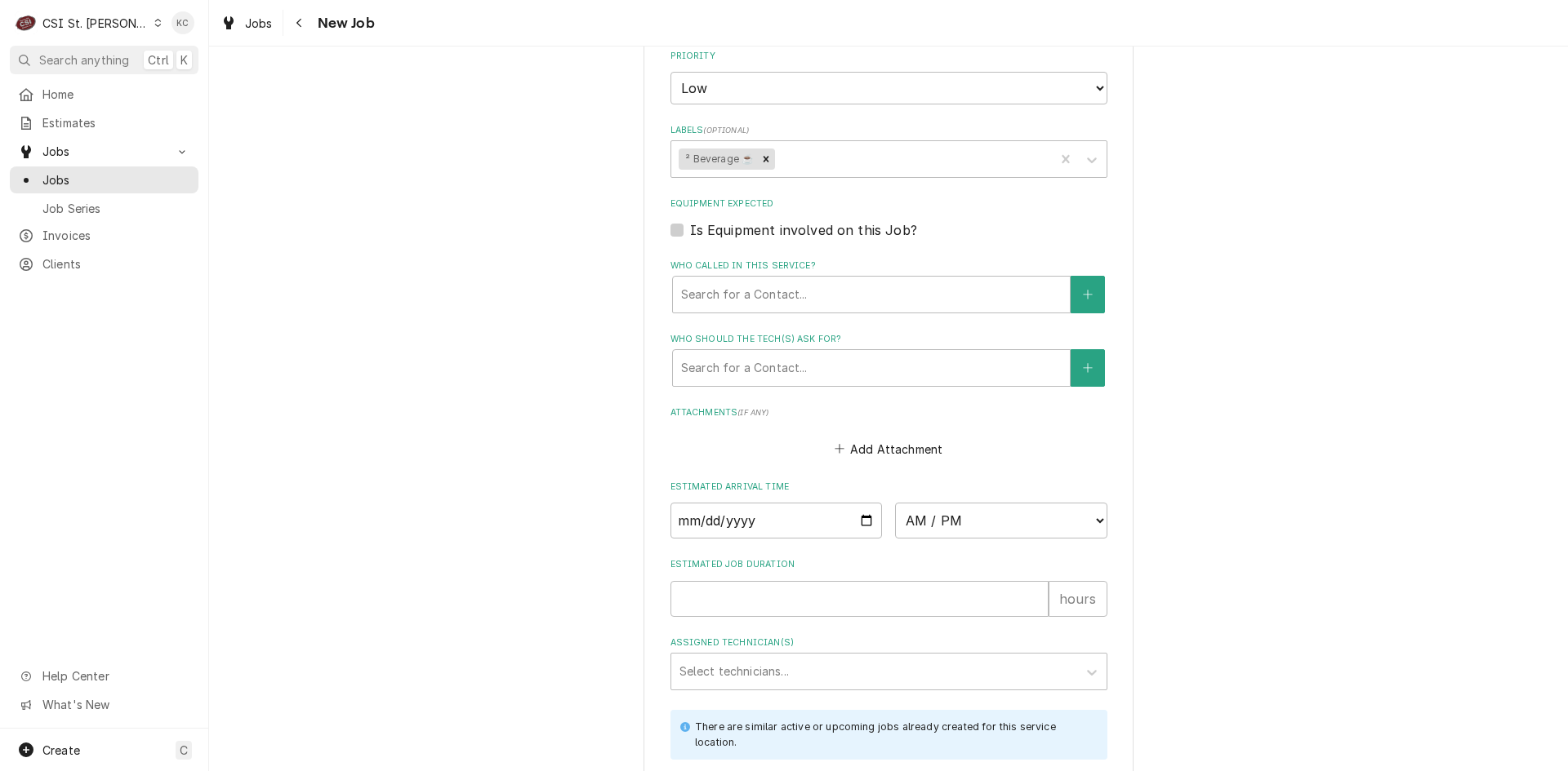
scroll to position [1387, 0]
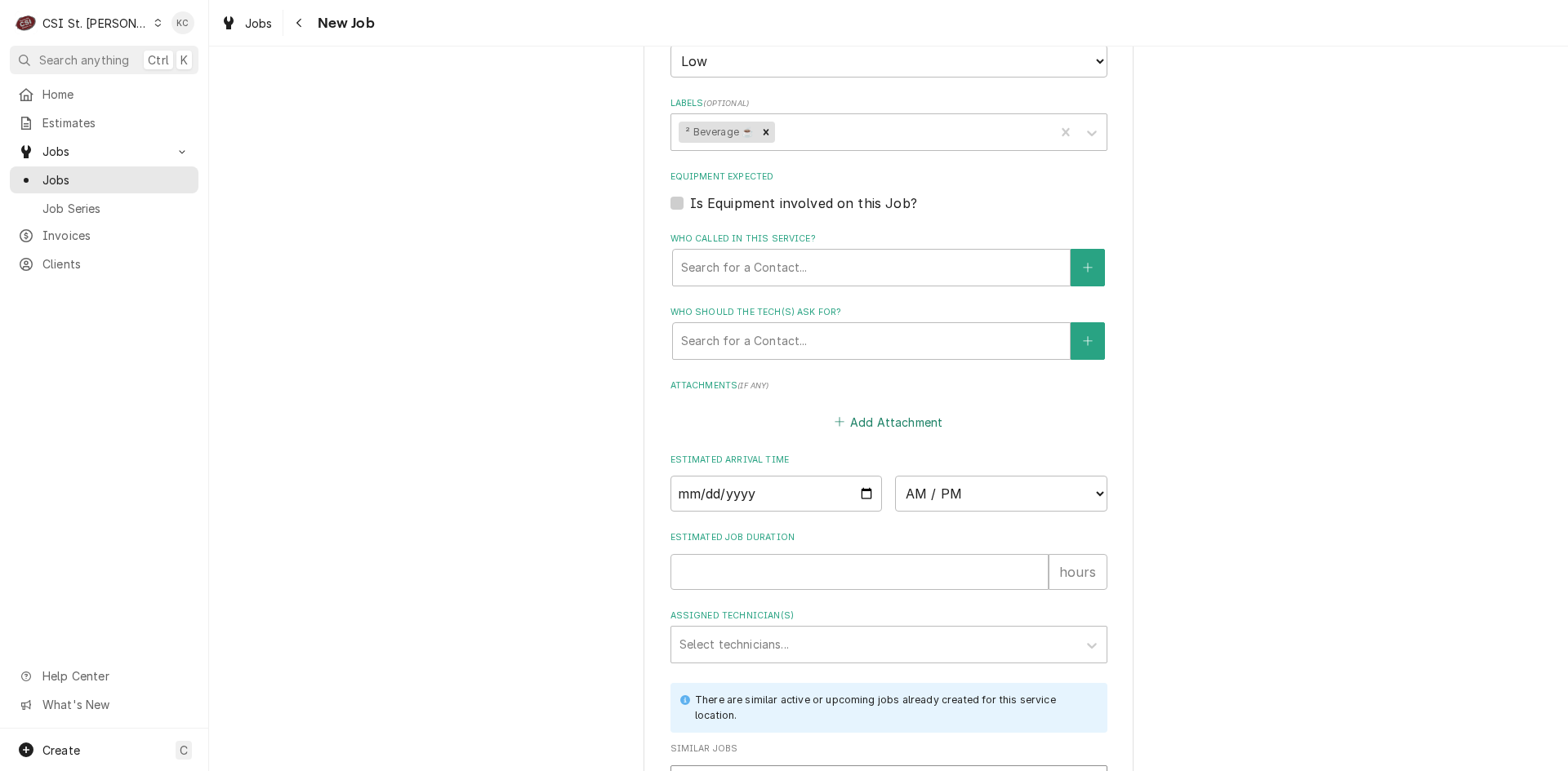
click at [835, 429] on button "Add Attachment" at bounding box center [888, 422] width 114 height 23
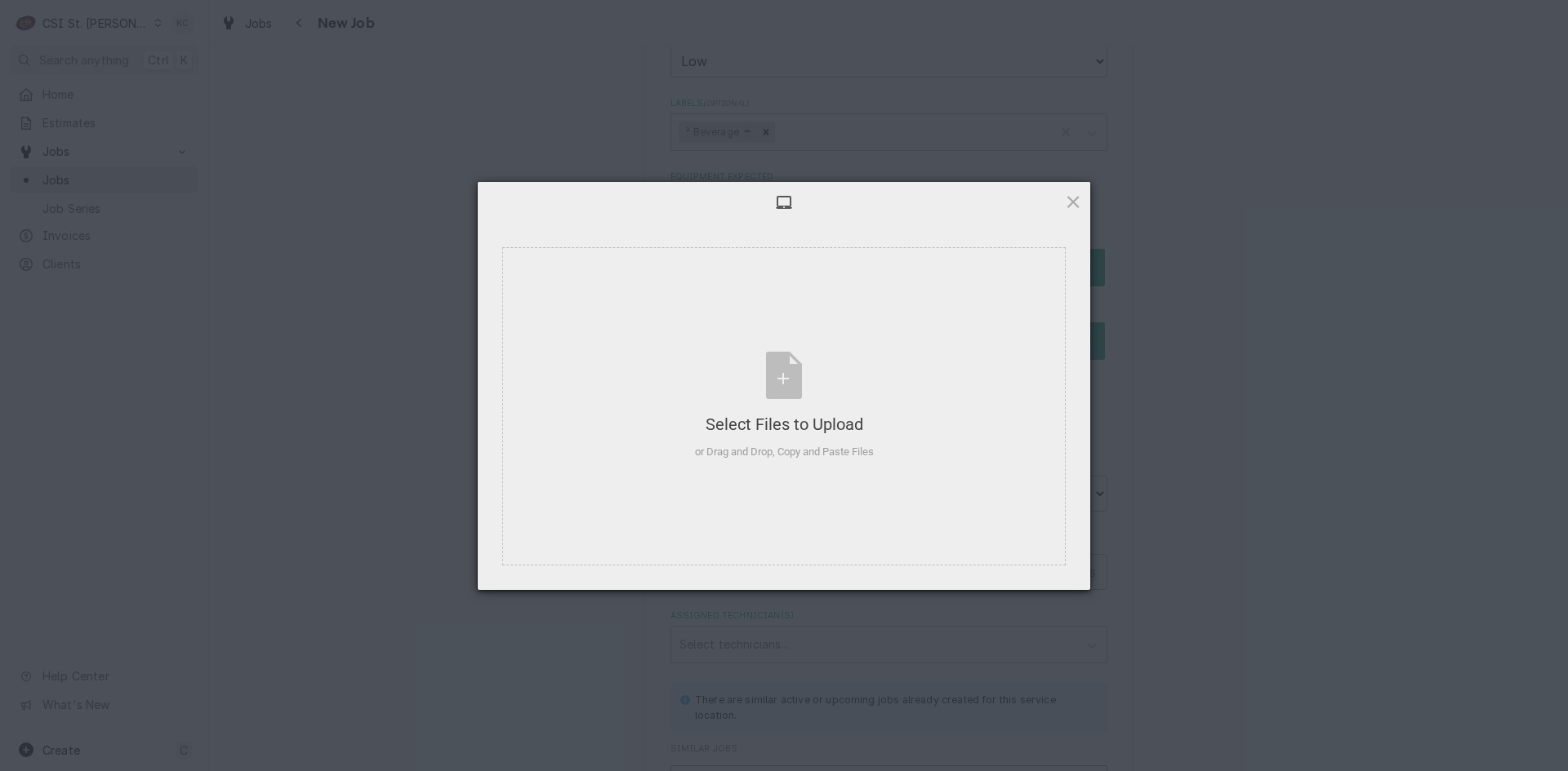
type textarea "x"
click at [782, 373] on div "Select Files to Upload or Drag and Drop, Copy and Paste Files" at bounding box center [784, 405] width 178 height 109
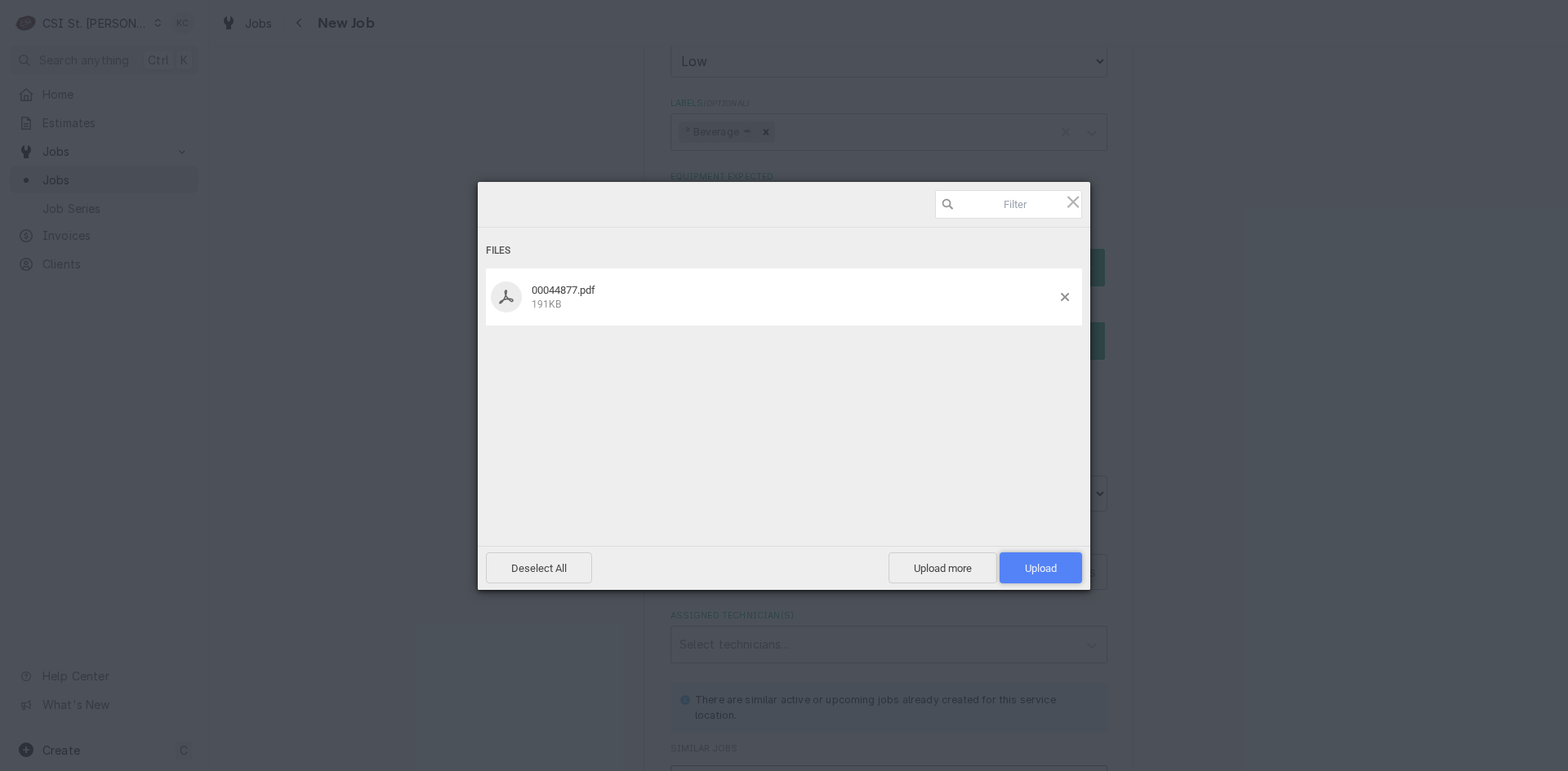
click at [1051, 573] on span "Upload 1" at bounding box center [1041, 569] width 32 height 12
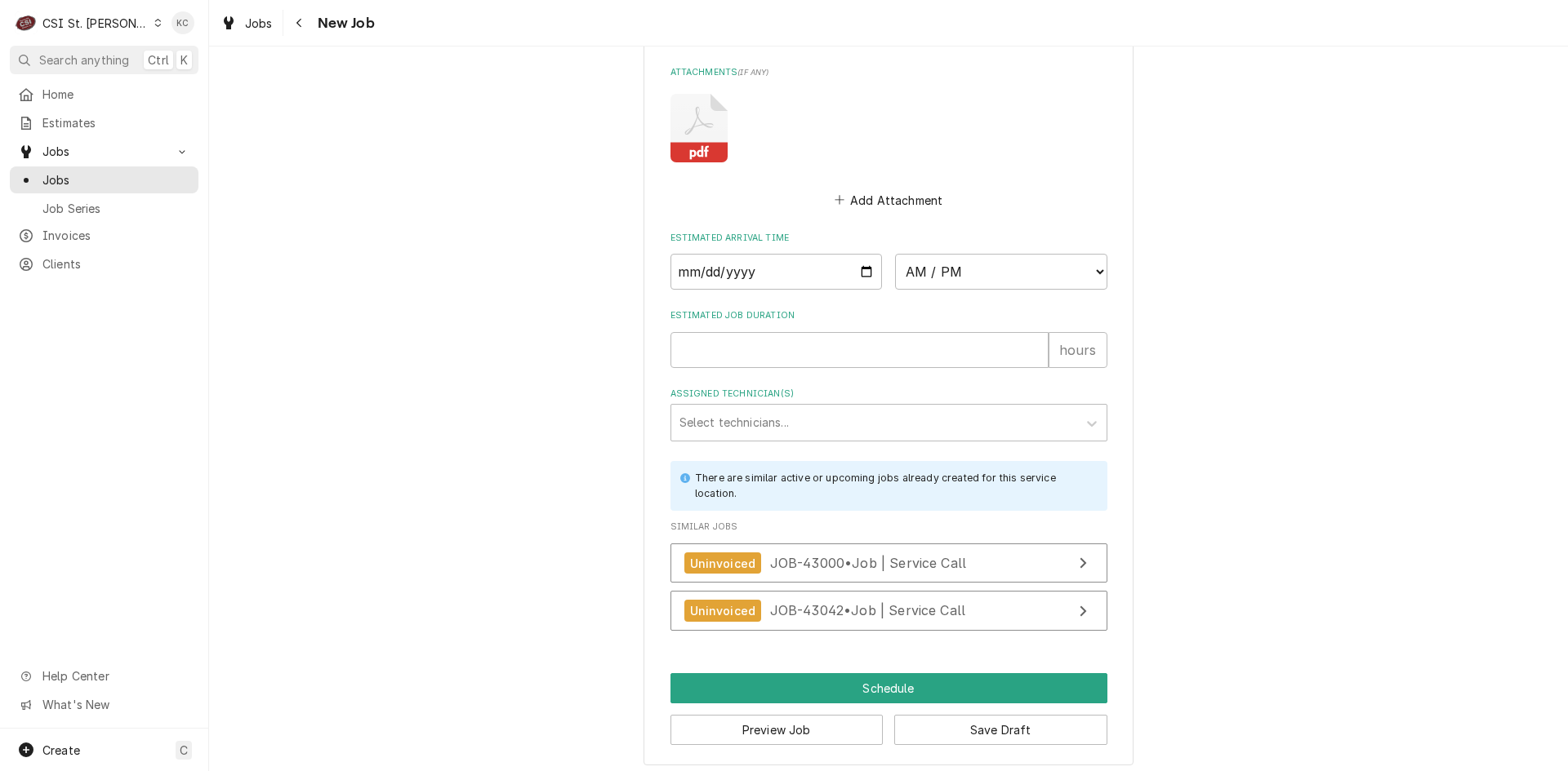
scroll to position [1710, 0]
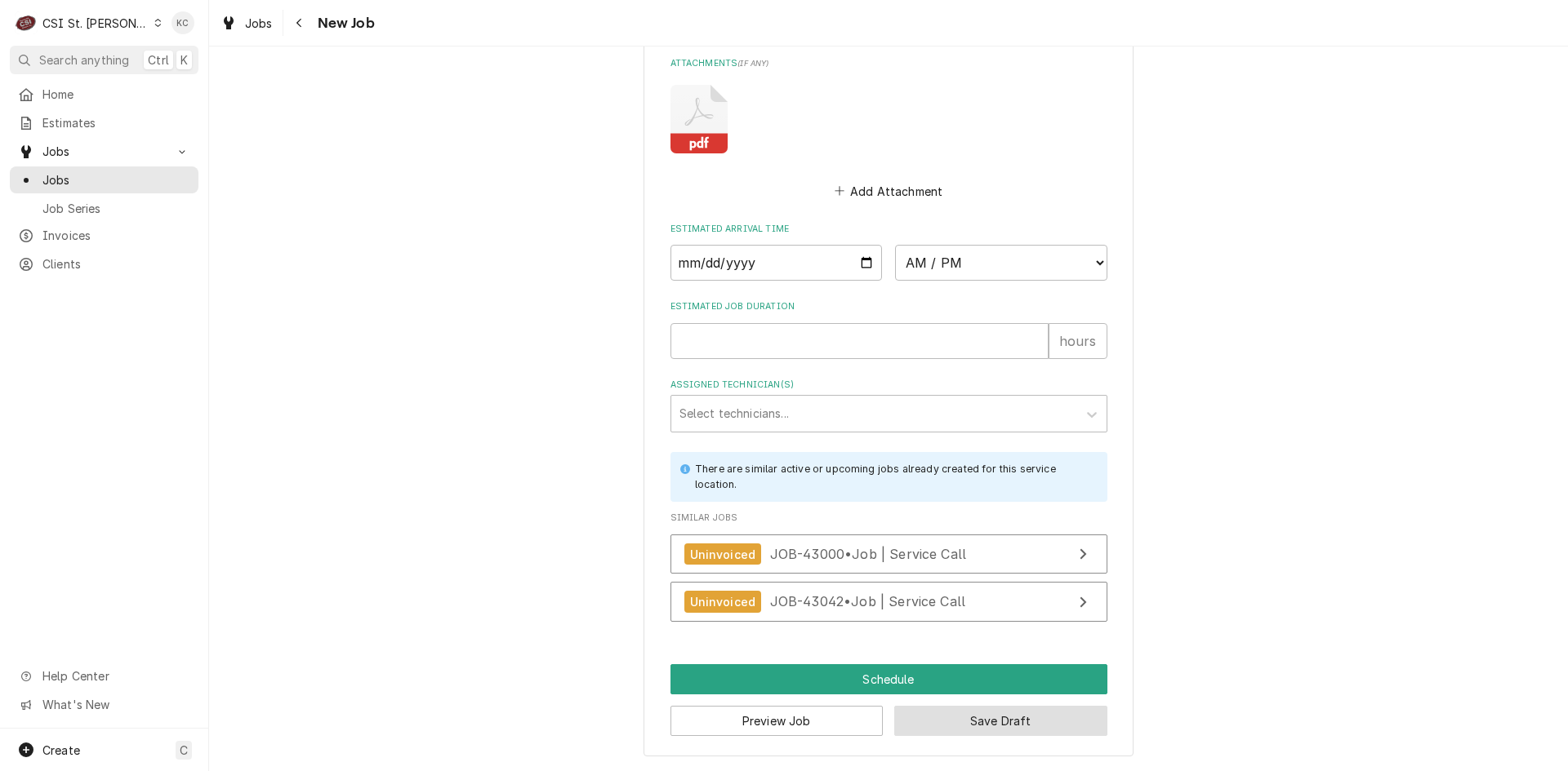
click at [981, 727] on button "Save Draft" at bounding box center [1000, 722] width 213 height 30
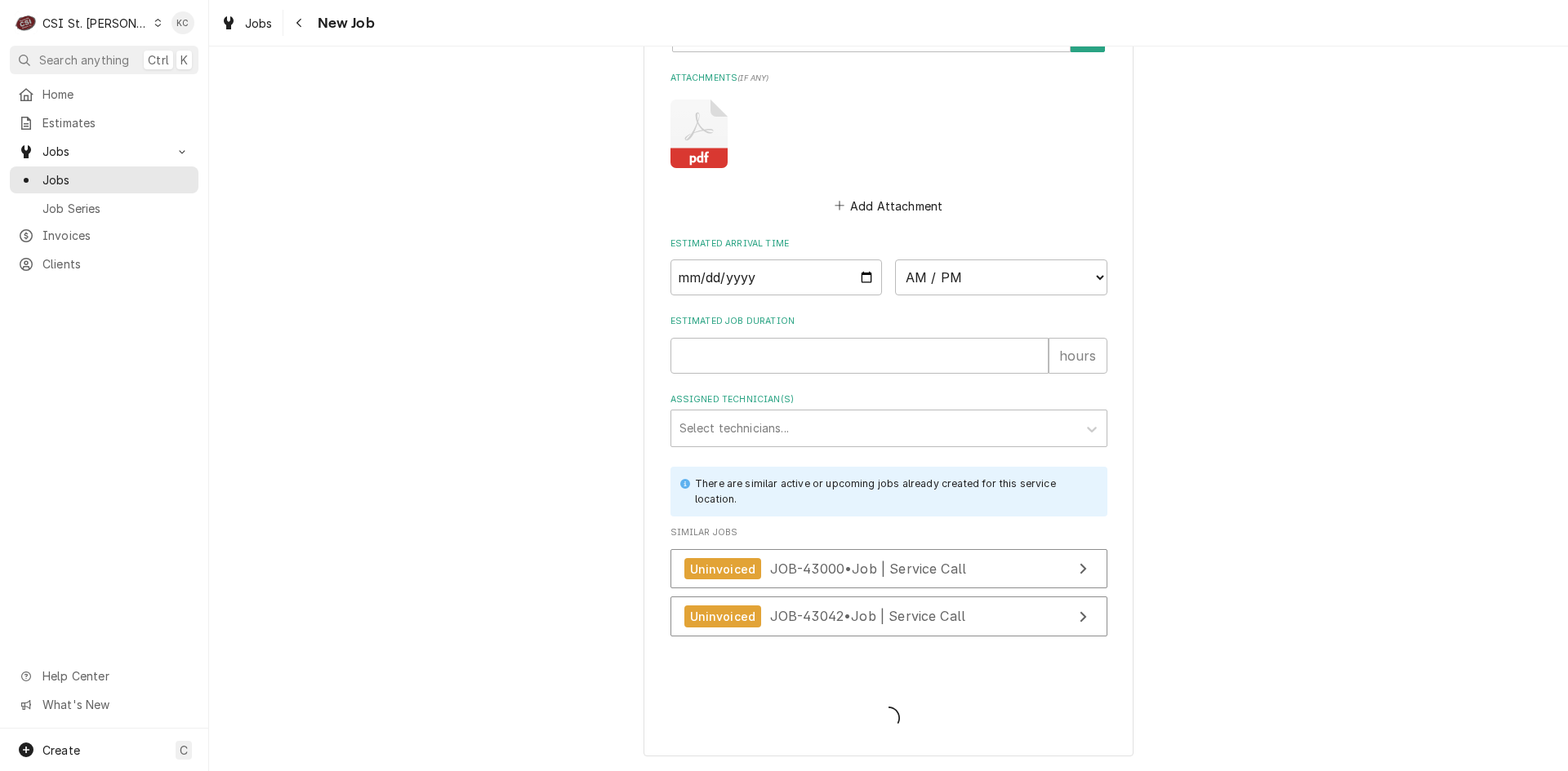
type textarea "x"
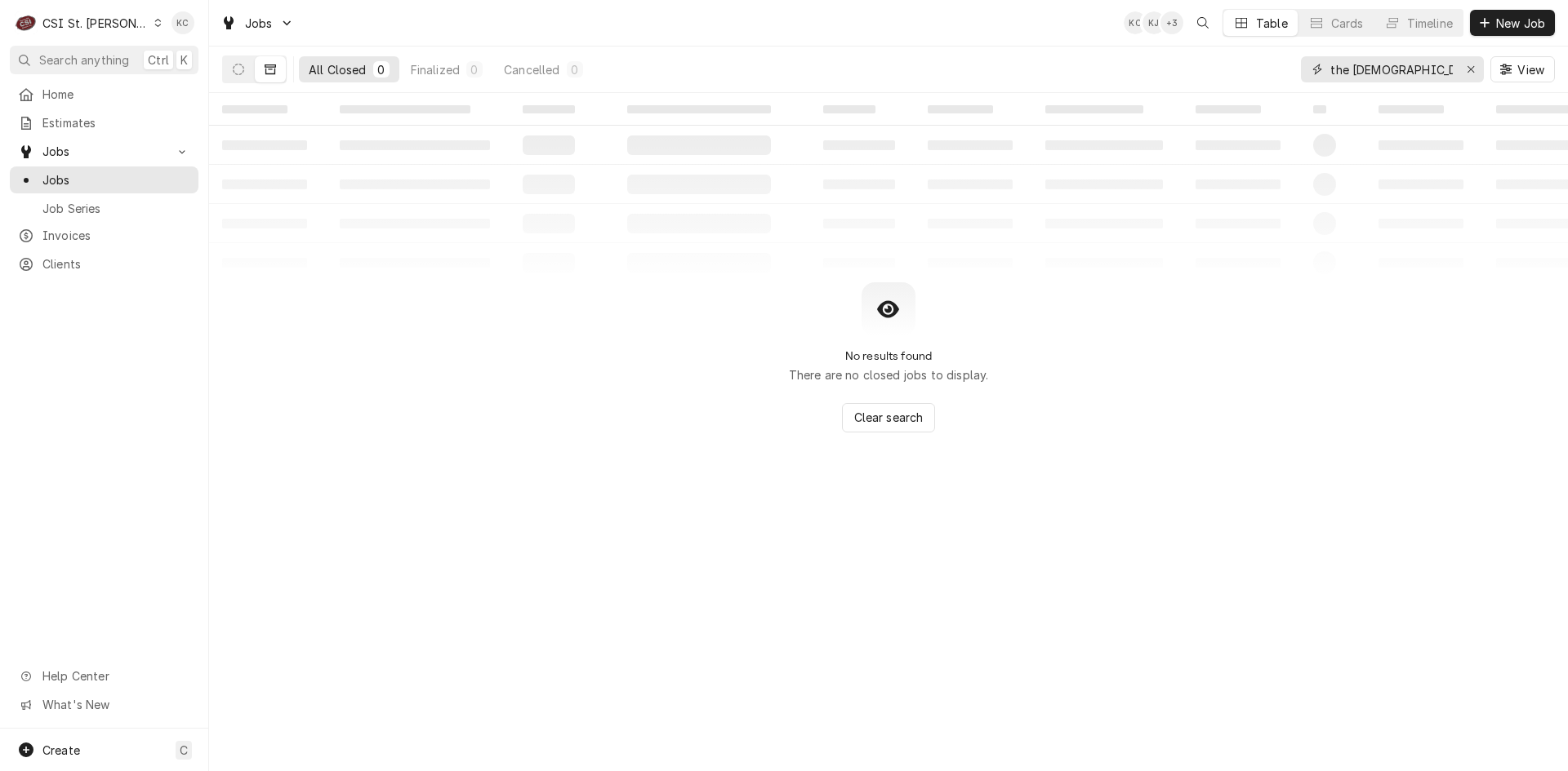
drag, startPoint x: 1434, startPoint y: 67, endPoint x: 1281, endPoint y: 92, distance: 155.0
click at [1281, 92] on div "All Closed 0 Finalized 0 Cancelled 0 the ridge church View" at bounding box center [889, 70] width 1359 height 47
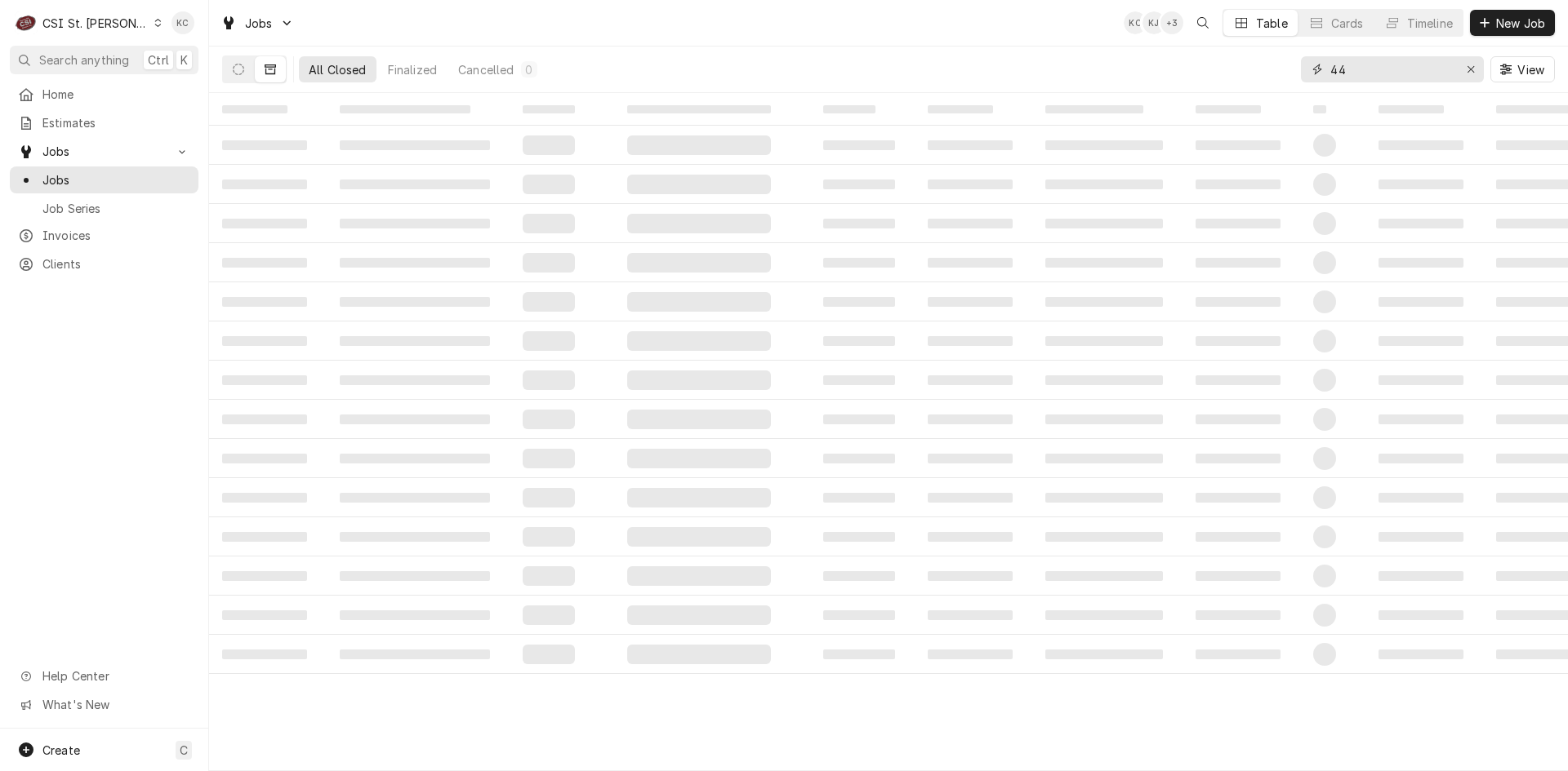
type input "4"
type input "vivian"
click at [233, 70] on icon "Dynamic Content Wrapper" at bounding box center [238, 69] width 11 height 11
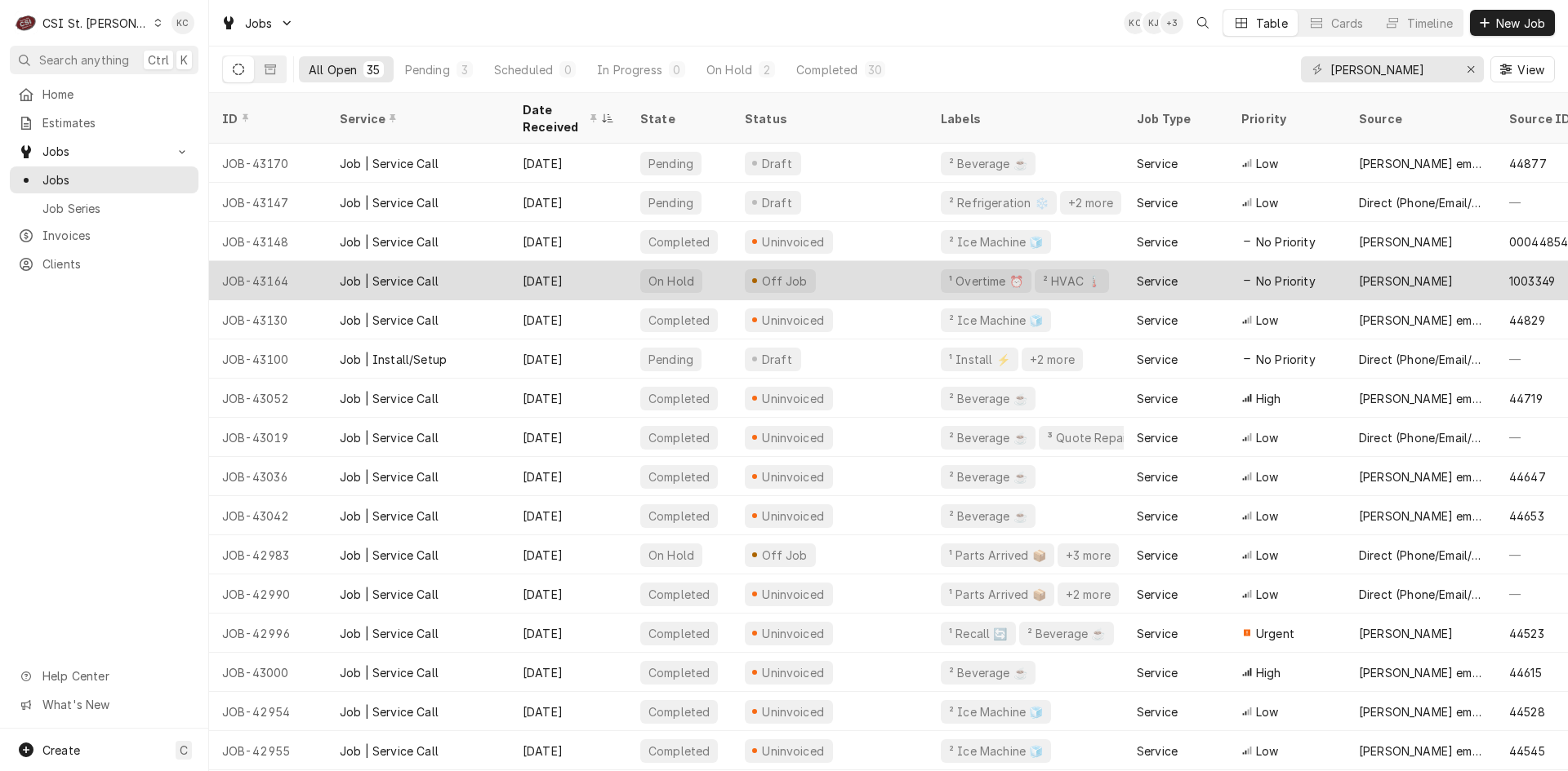
click at [871, 276] on div "Off Job" at bounding box center [829, 281] width 196 height 39
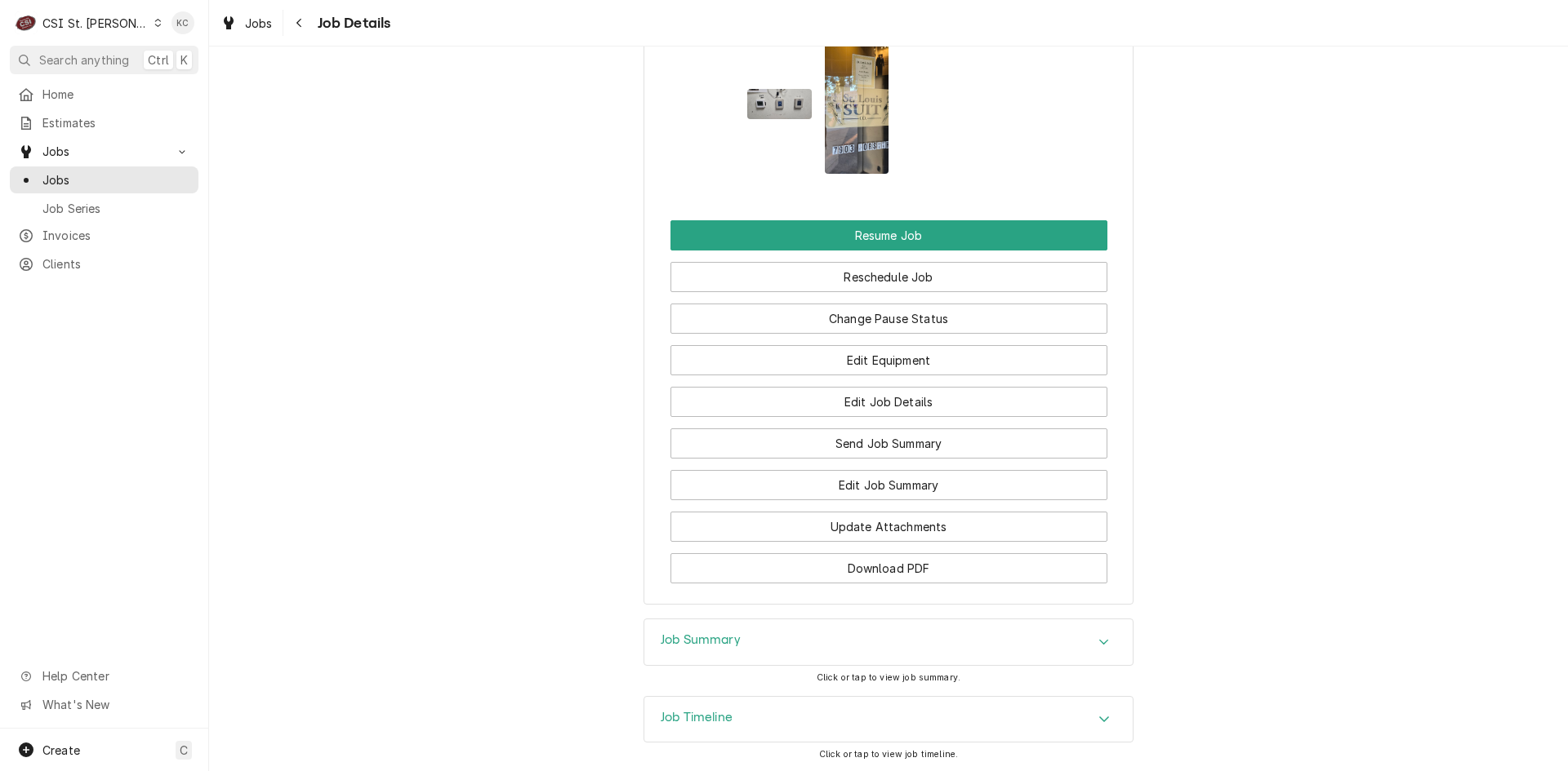
scroll to position [2286, 0]
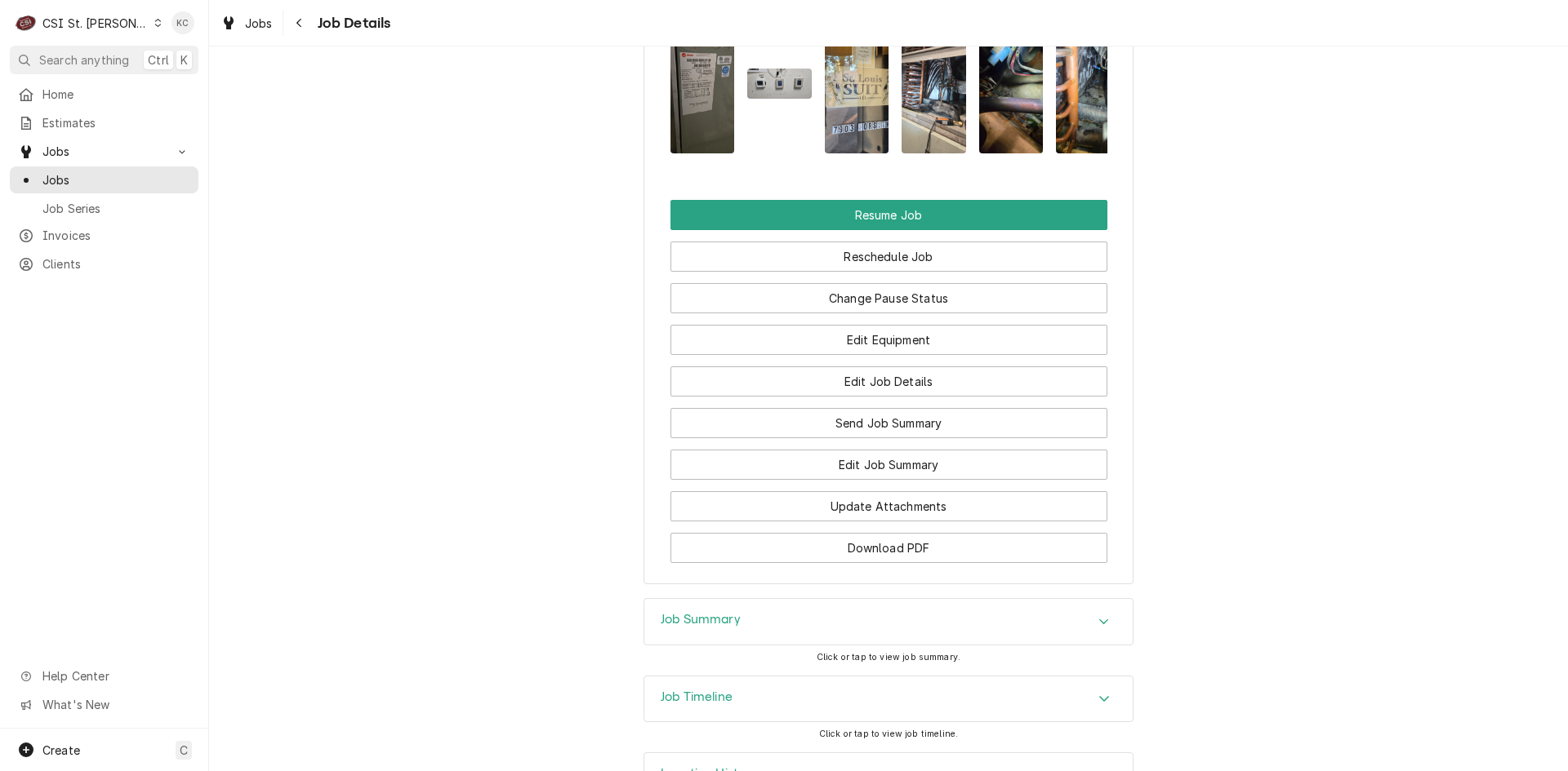
click at [717, 612] on h3 "Job Summary" at bounding box center [701, 620] width 80 height 16
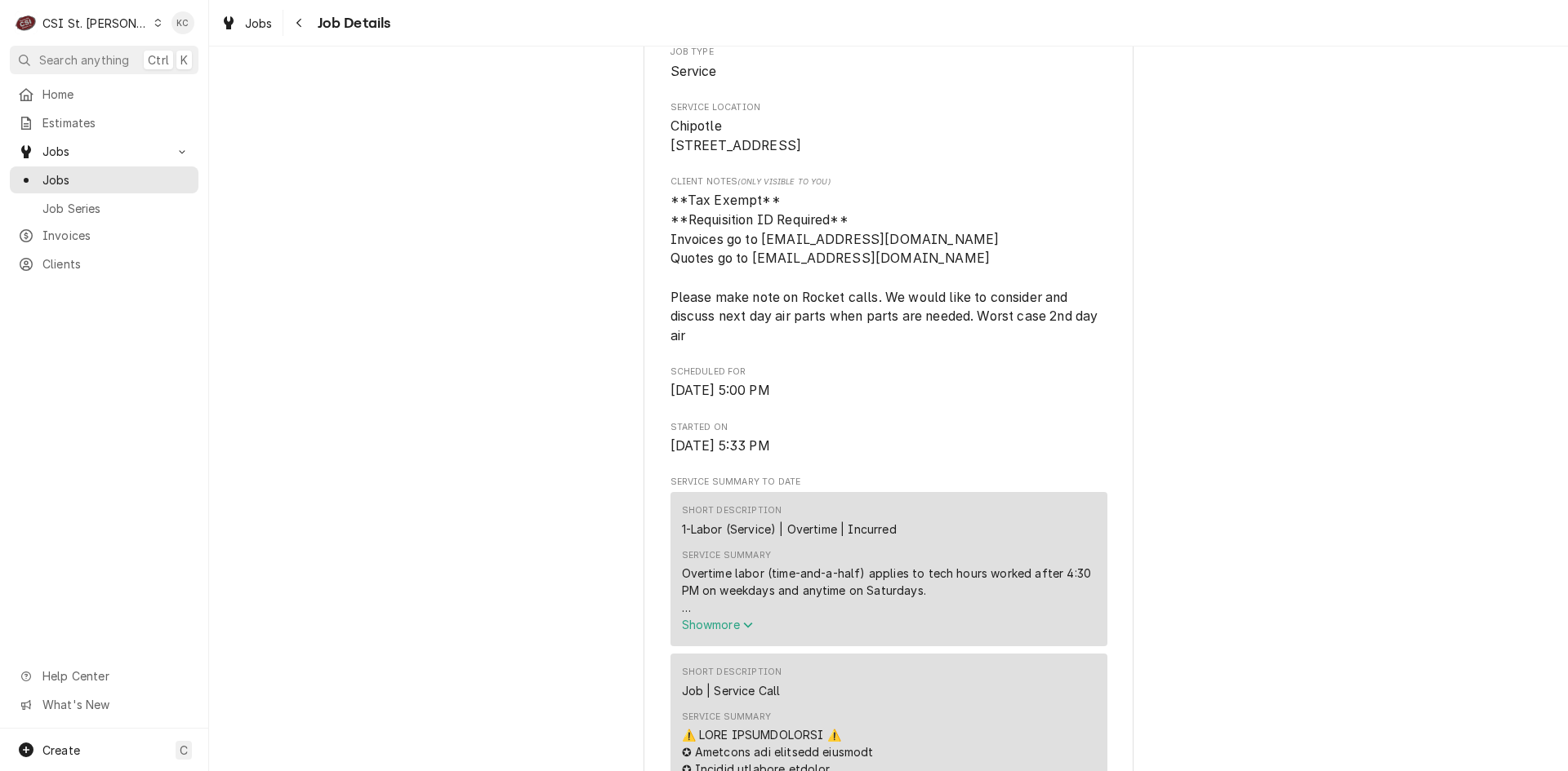
scroll to position [0, 0]
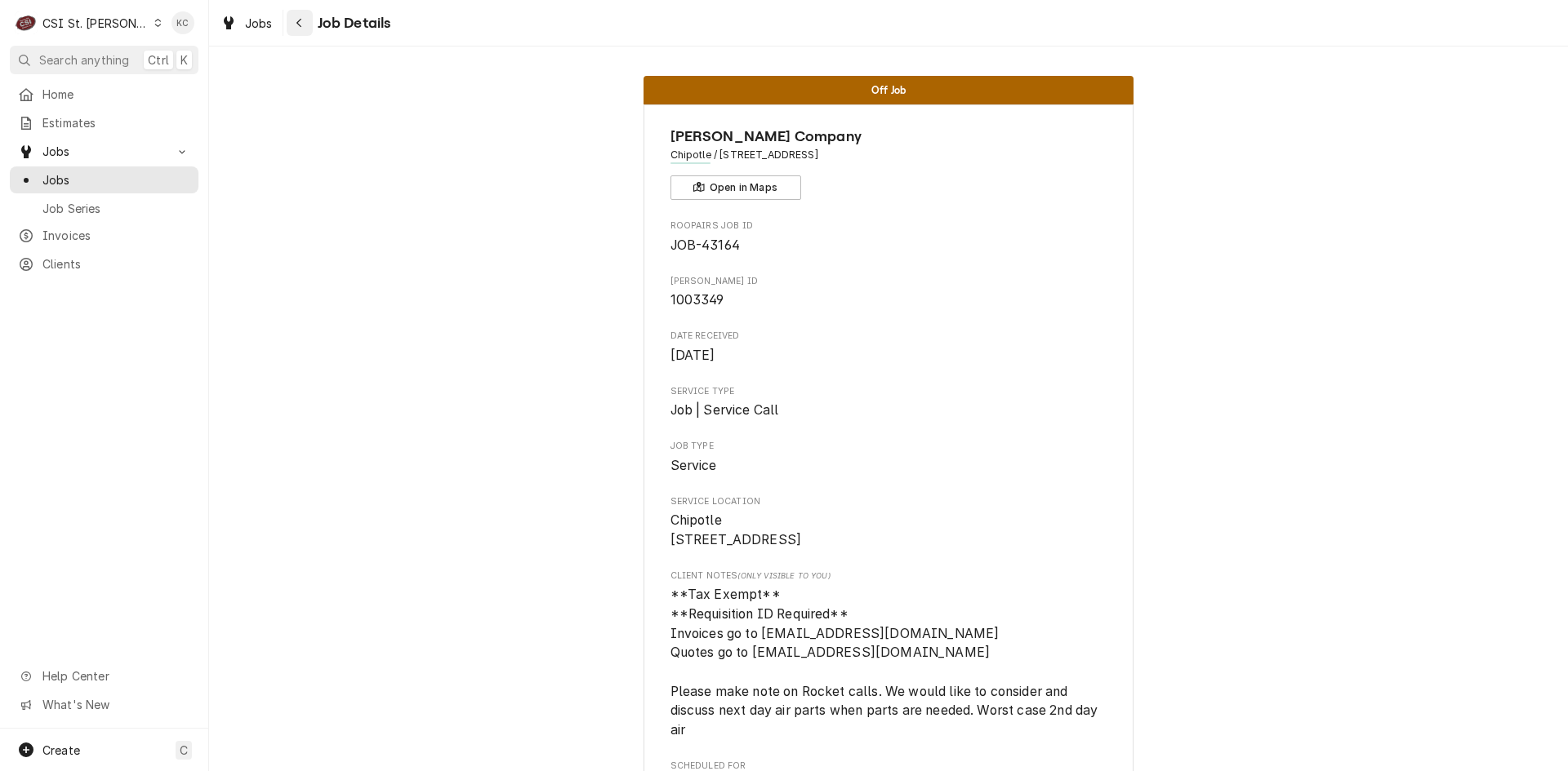
click at [299, 26] on icon "Navigate back" at bounding box center [299, 23] width 5 height 9
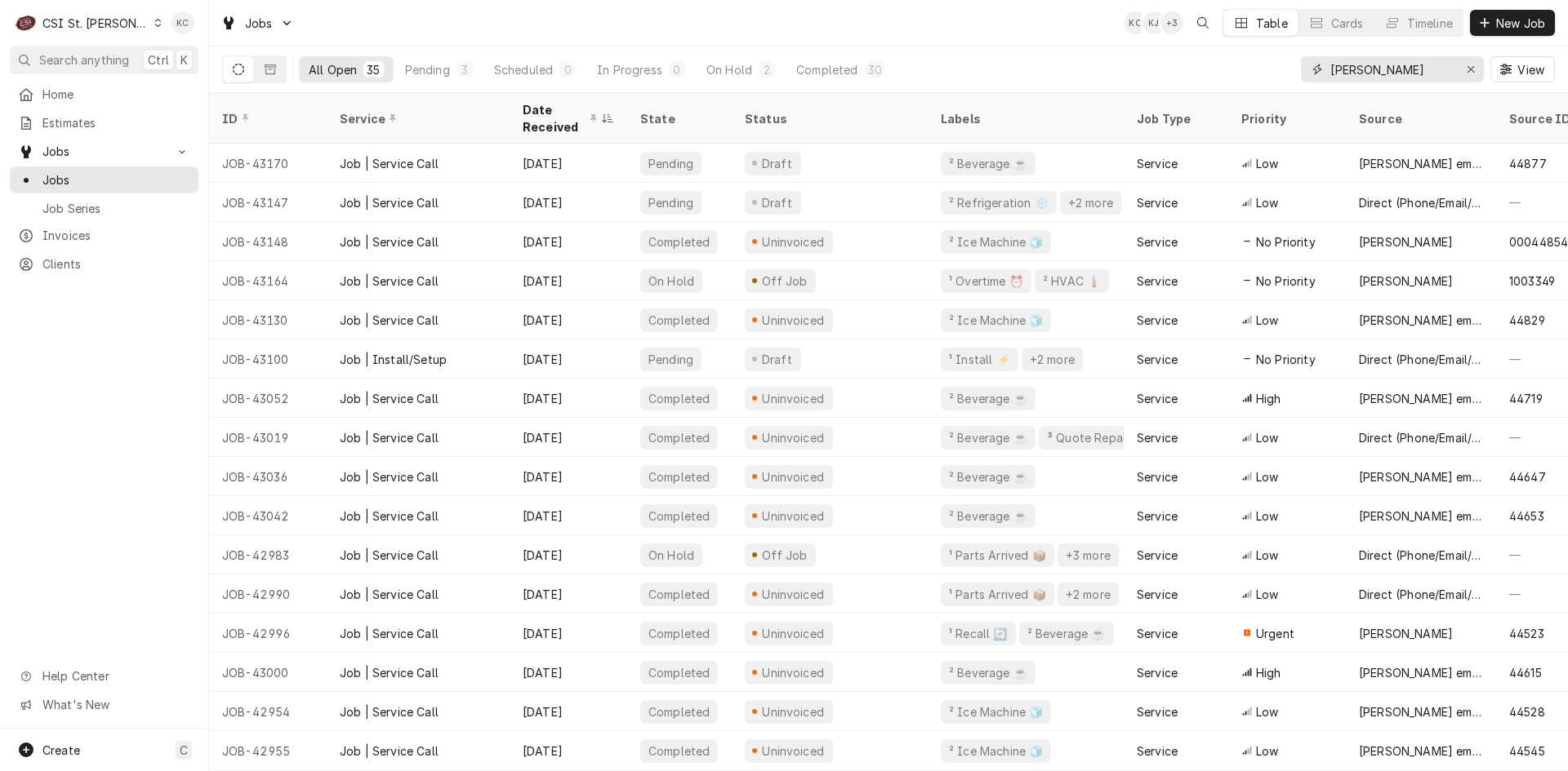
drag, startPoint x: 1378, startPoint y: 72, endPoint x: 1276, endPoint y: 55, distance: 103.4
click at [1276, 55] on div "All Open 35 Pending 3 Scheduled 0 In Progress 0 On Hold 2 Completed 30 vivian V…" at bounding box center [888, 70] width 1332 height 46
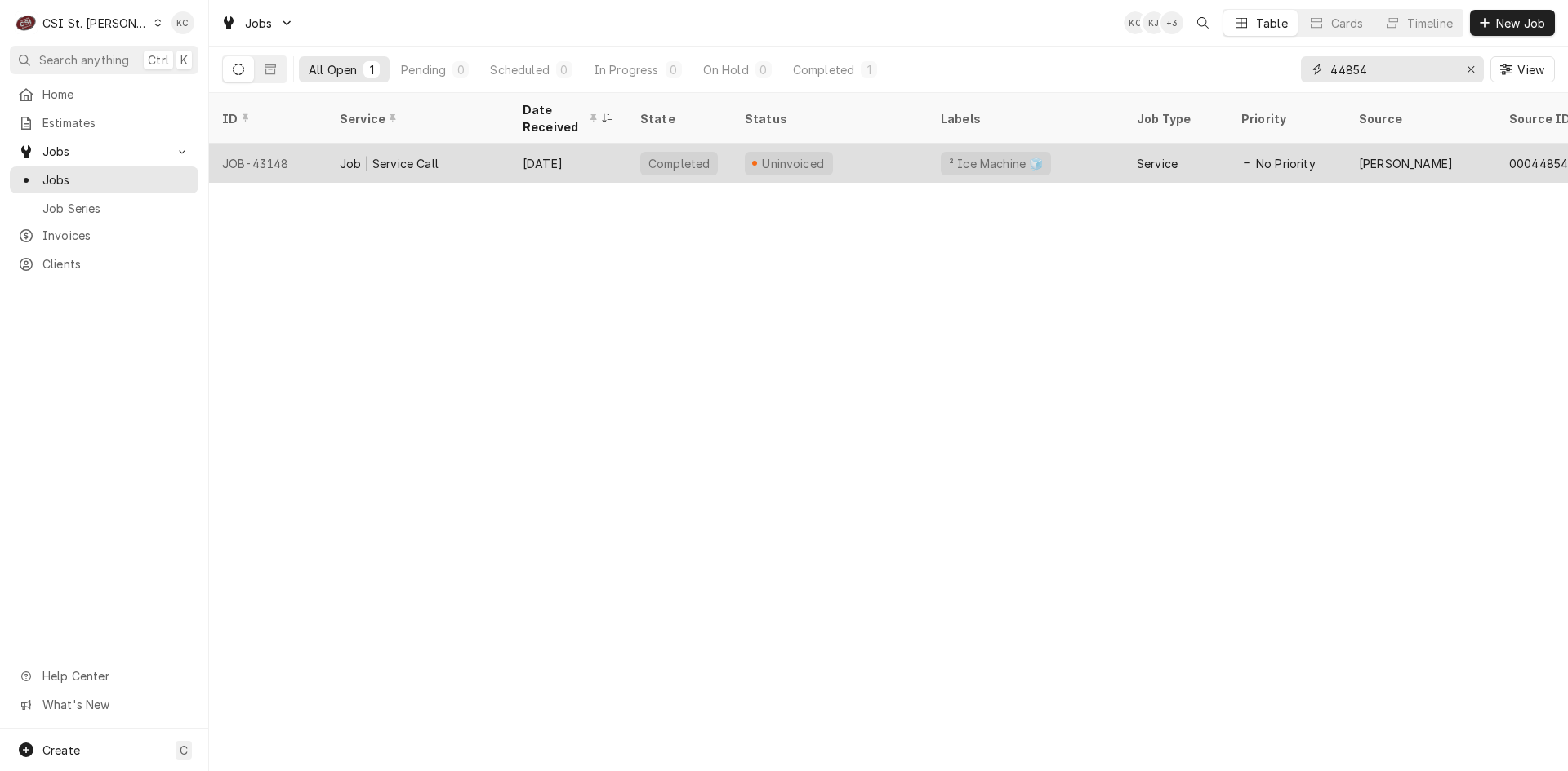
type input "44854"
click at [914, 152] on div "Uninvoiced" at bounding box center [829, 163] width 196 height 39
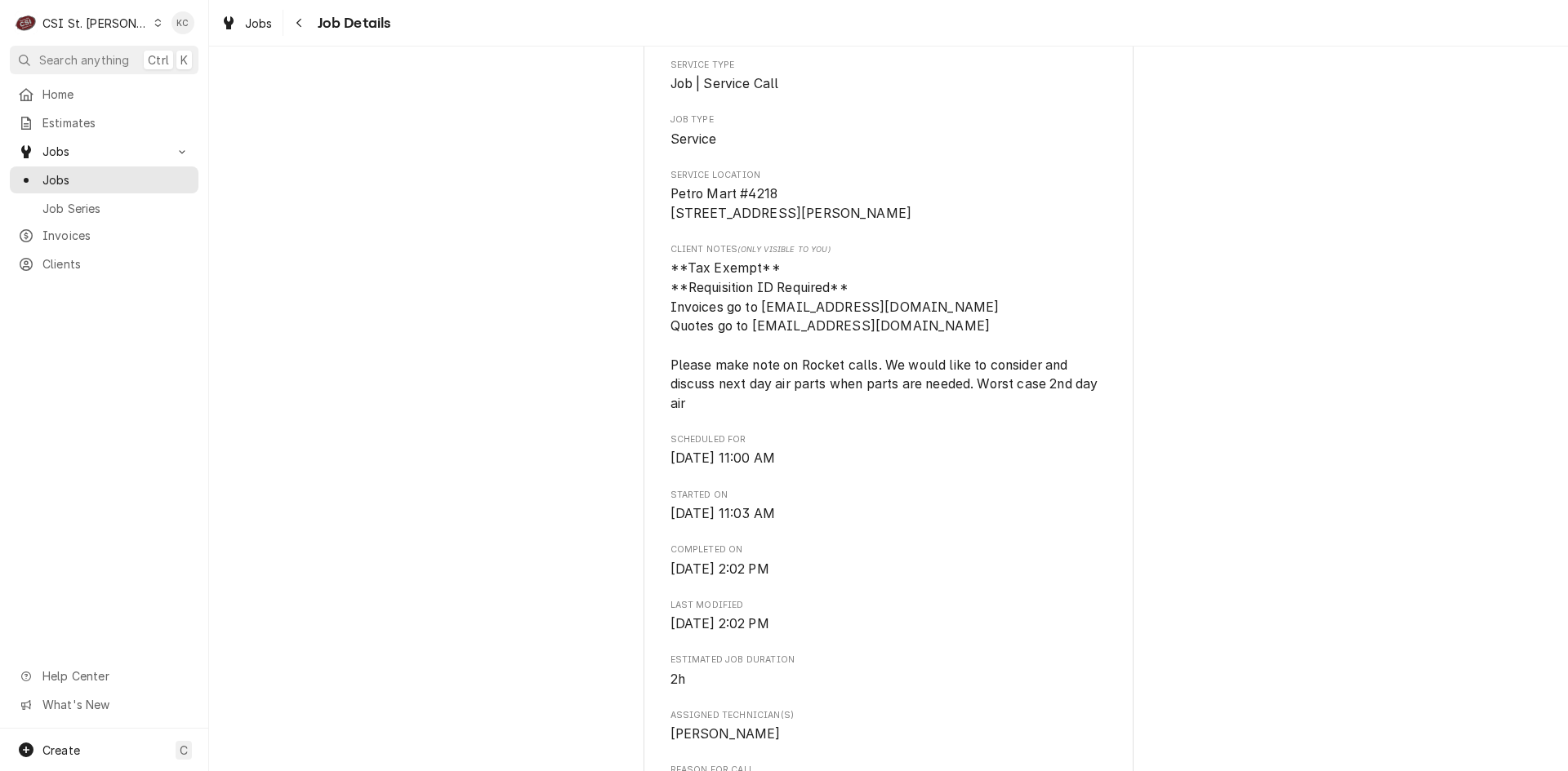
scroll to position [408, 0]
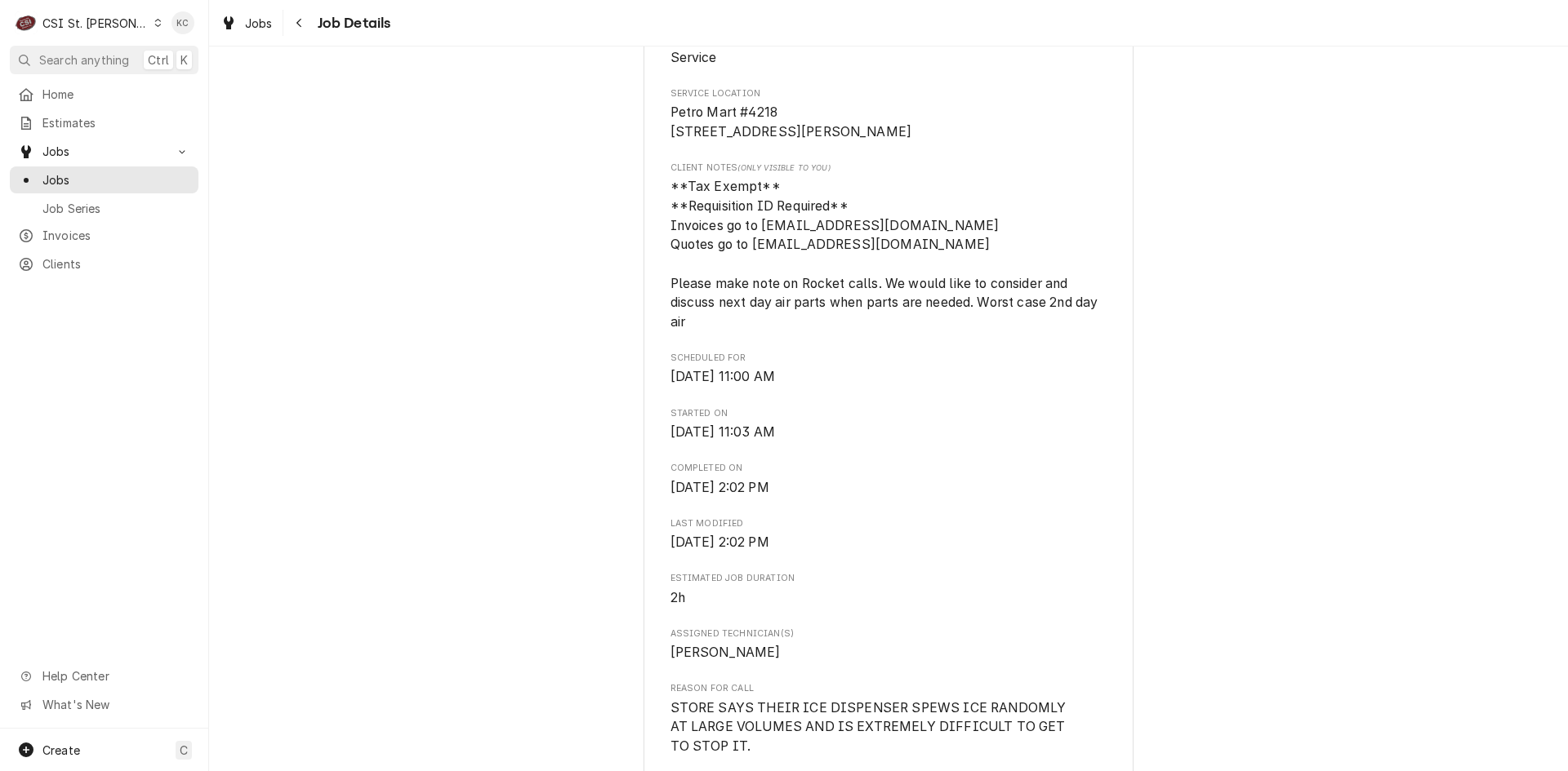
click at [100, 16] on div "CSI St. [PERSON_NAME]" at bounding box center [95, 23] width 106 height 17
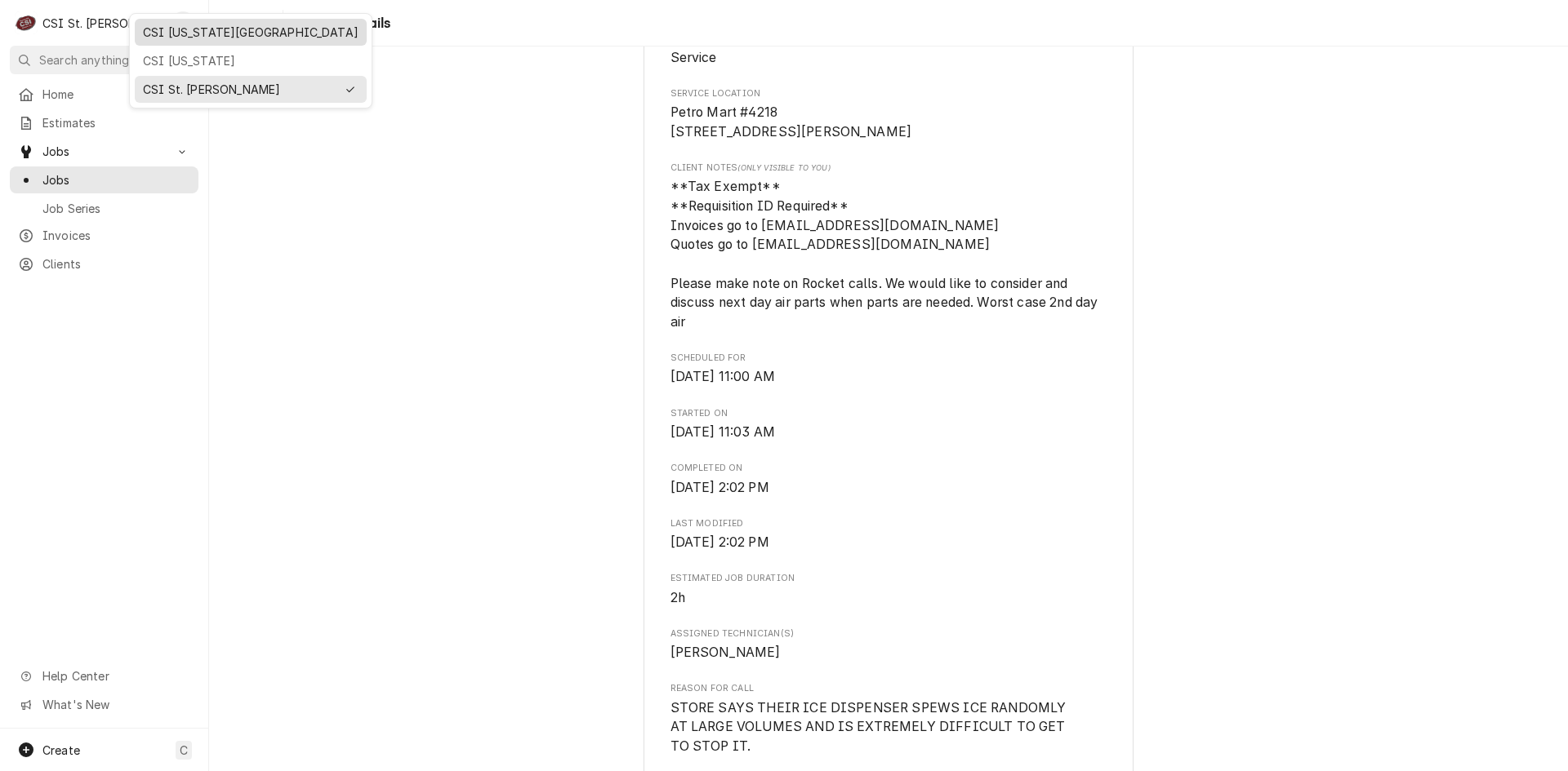
click at [177, 34] on div "CSI Kansas City" at bounding box center [251, 32] width 216 height 17
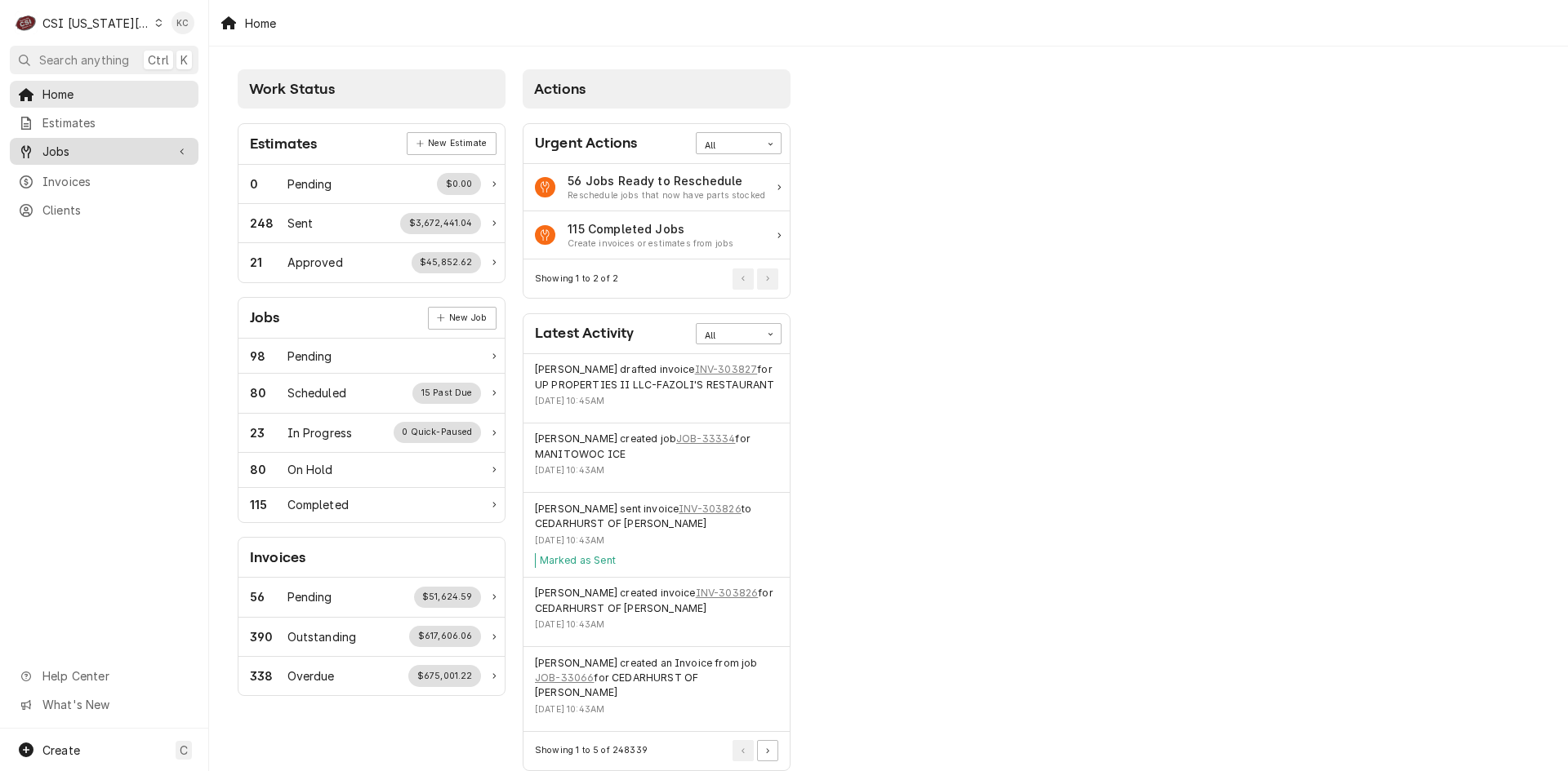
click at [56, 148] on span "Jobs" at bounding box center [104, 151] width 124 height 17
click at [68, 178] on span "Jobs" at bounding box center [116, 179] width 148 height 17
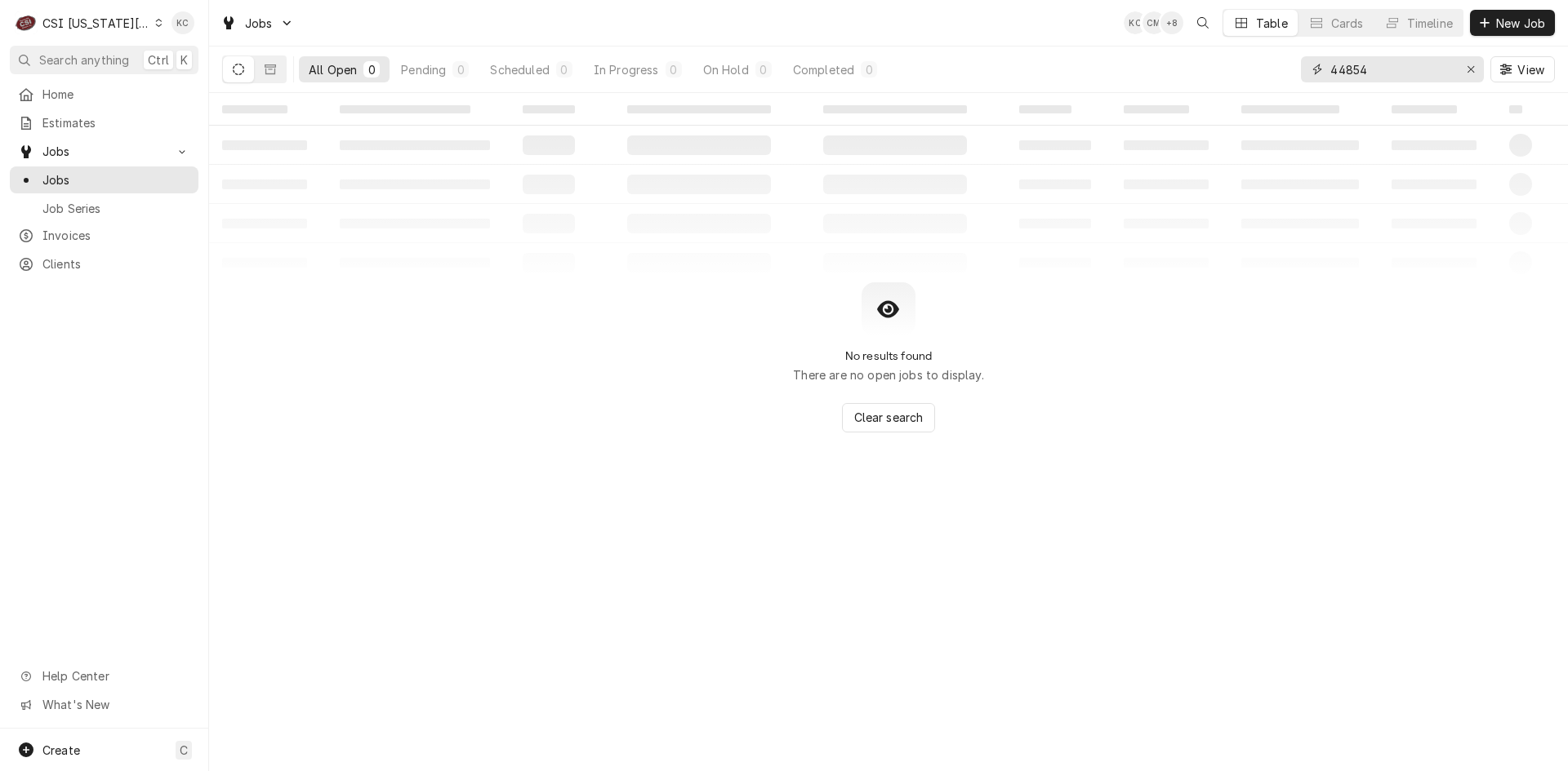
drag, startPoint x: 1387, startPoint y: 74, endPoint x: 1211, endPoint y: 65, distance: 176.2
click at [1211, 65] on div "All Open 0 Pending 0 Scheduled 0 In Progress 0 On Hold 0 Completed 0 44854 View" at bounding box center [888, 70] width 1332 height 46
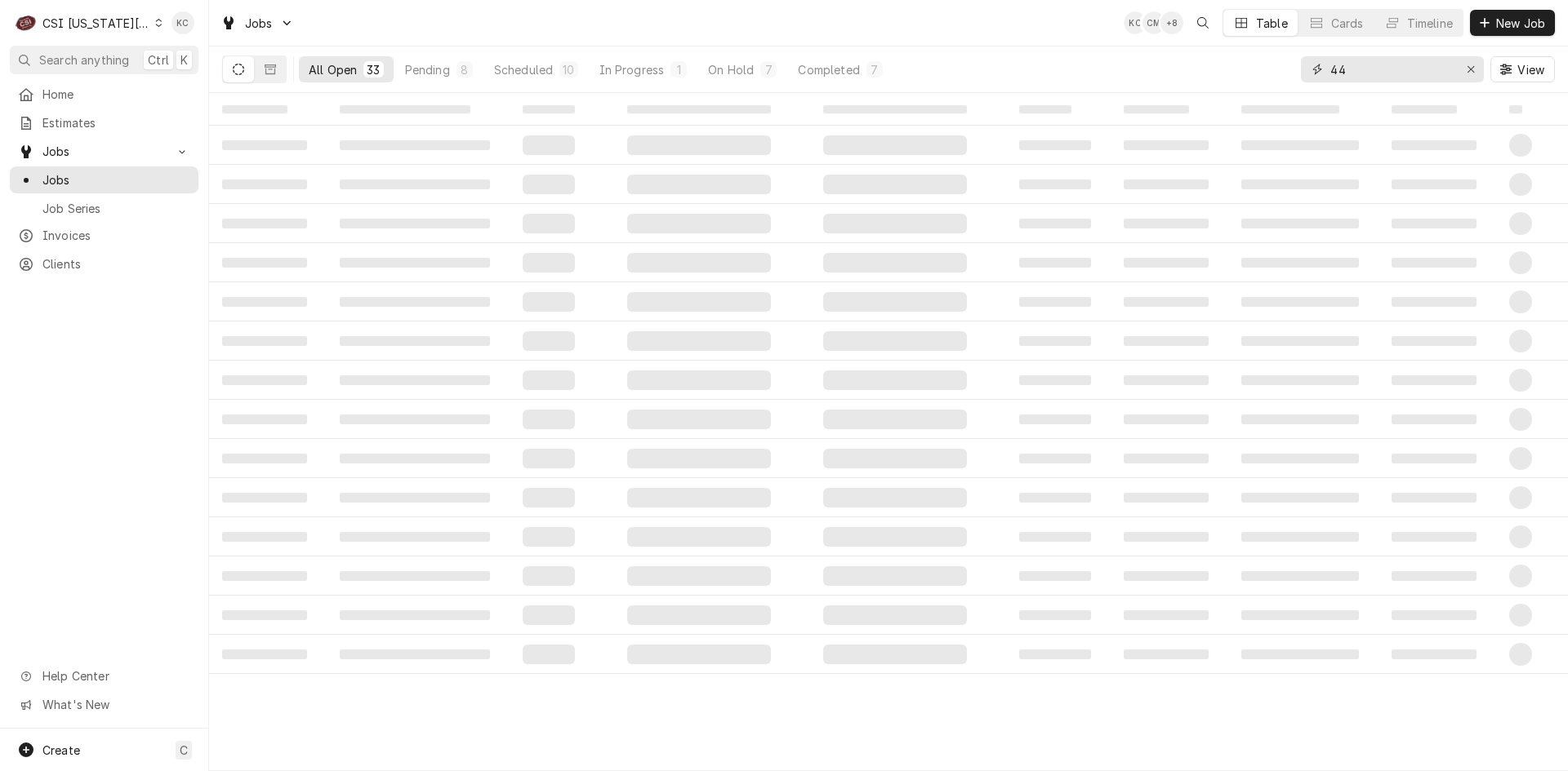
type input "4"
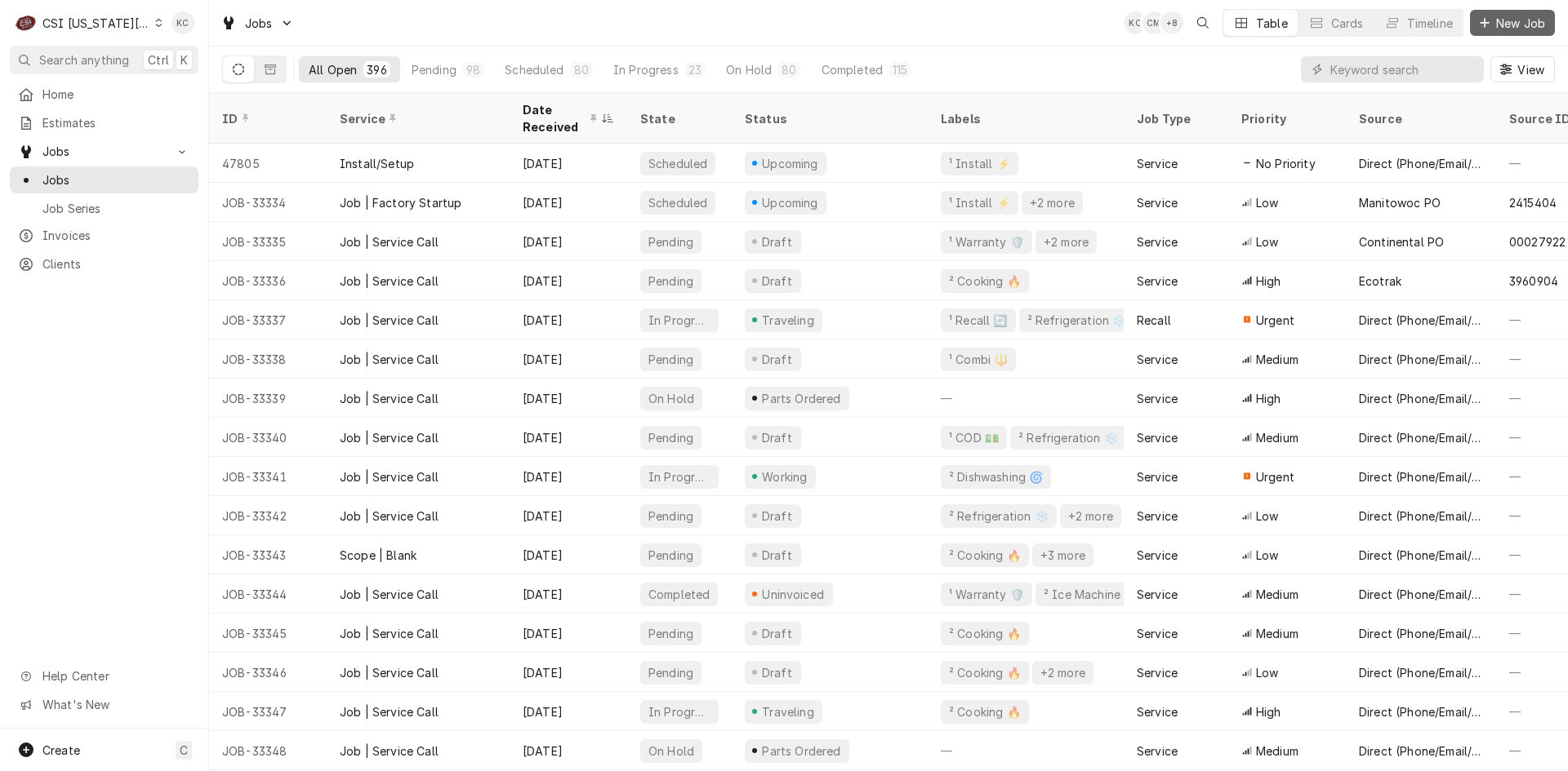
click at [1502, 14] on button "New Job" at bounding box center [1512, 23] width 85 height 26
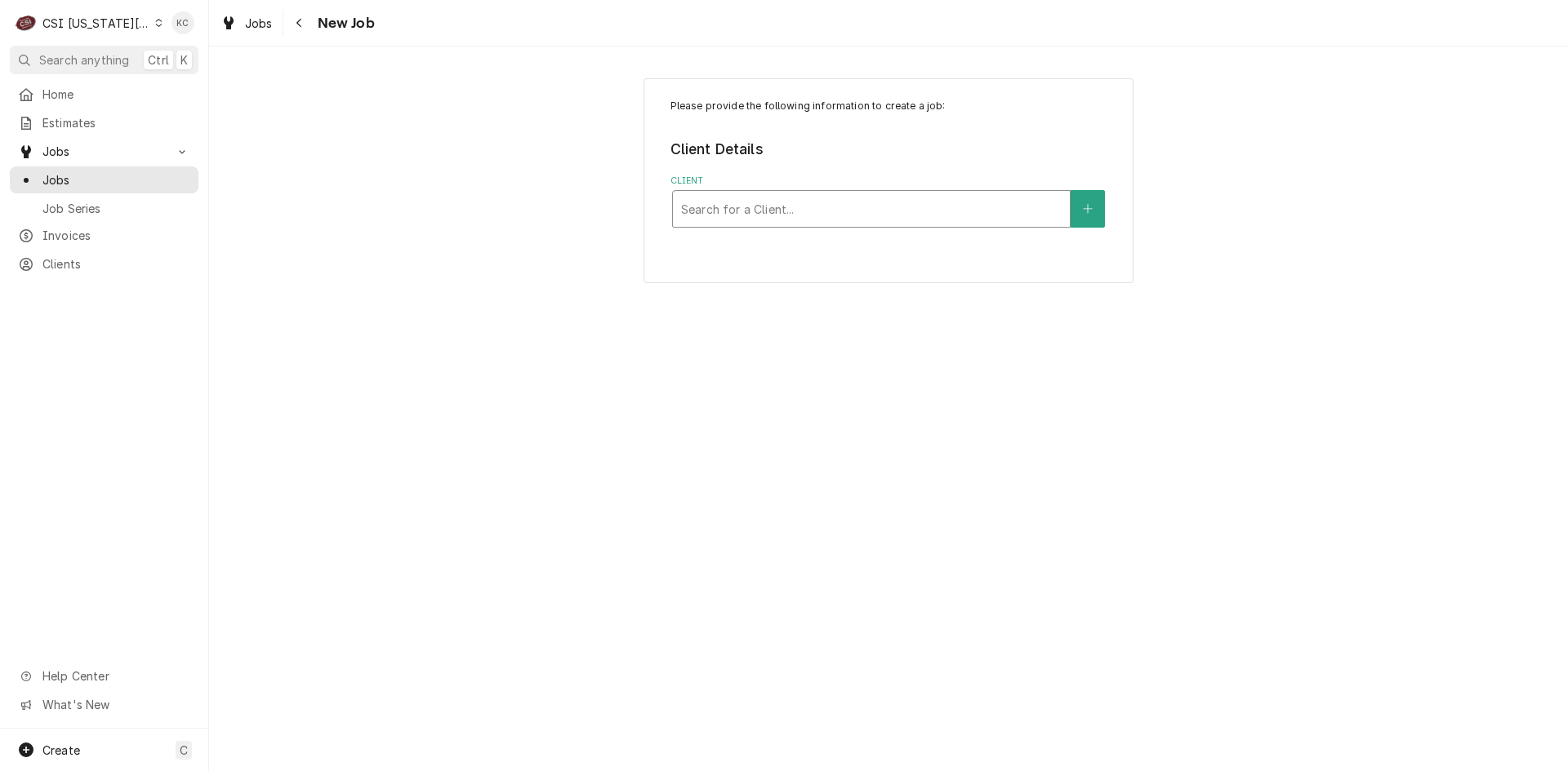
click at [856, 207] on div "Client" at bounding box center [871, 208] width 381 height 29
type input "4220"
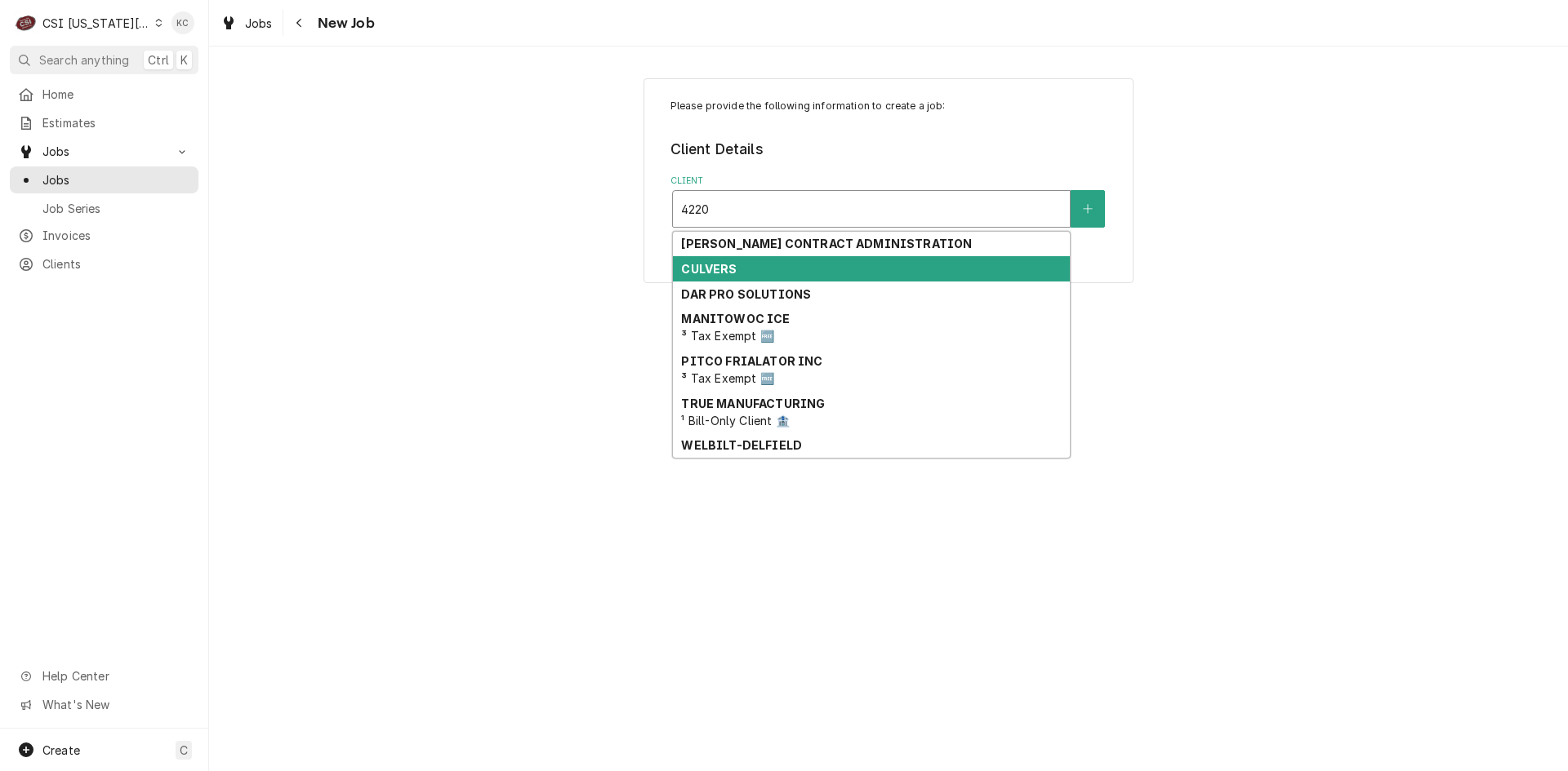
click at [836, 270] on div "CULVERS" at bounding box center [871, 268] width 397 height 26
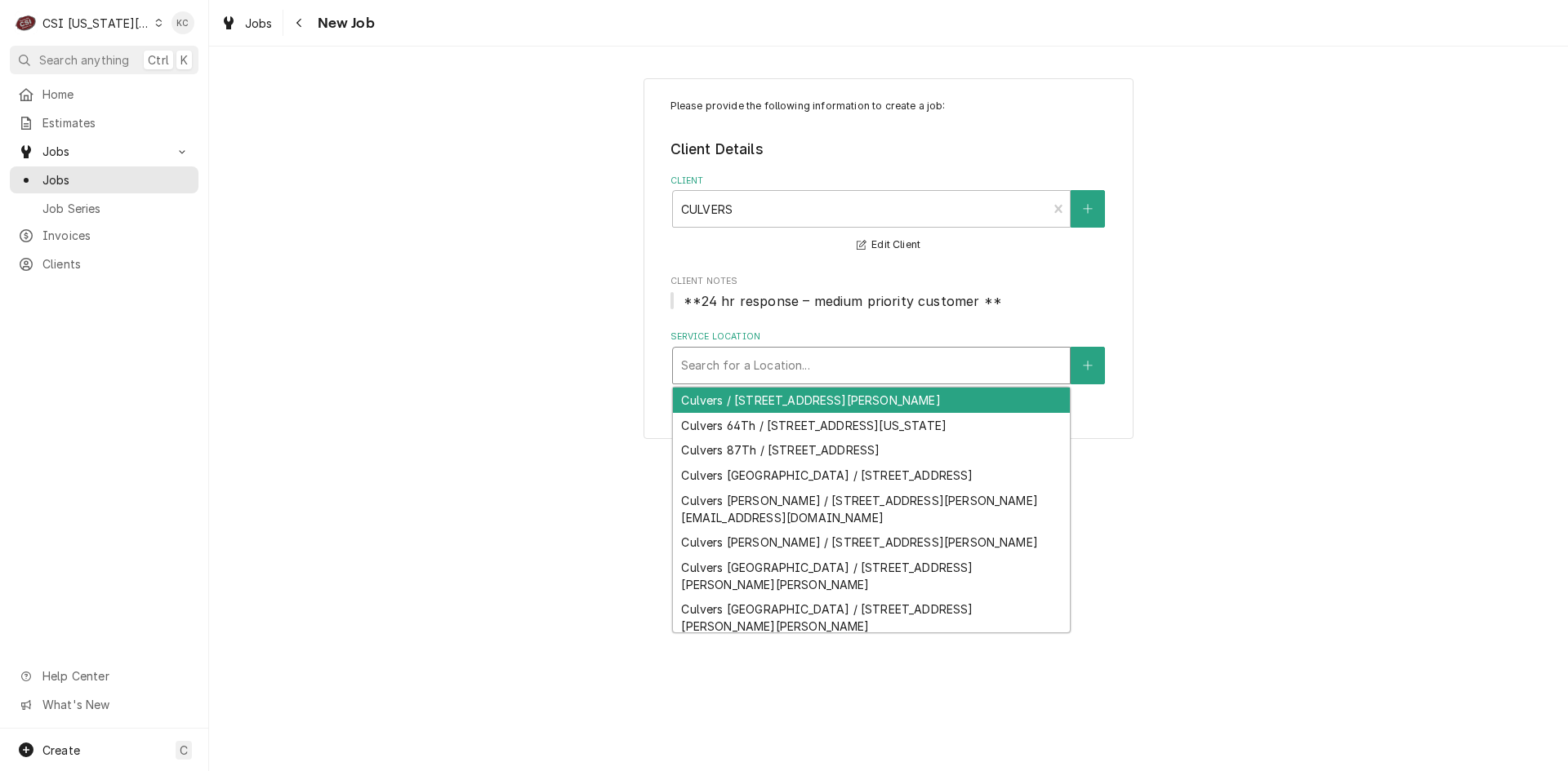
click at [829, 369] on div "Service Location" at bounding box center [871, 365] width 381 height 29
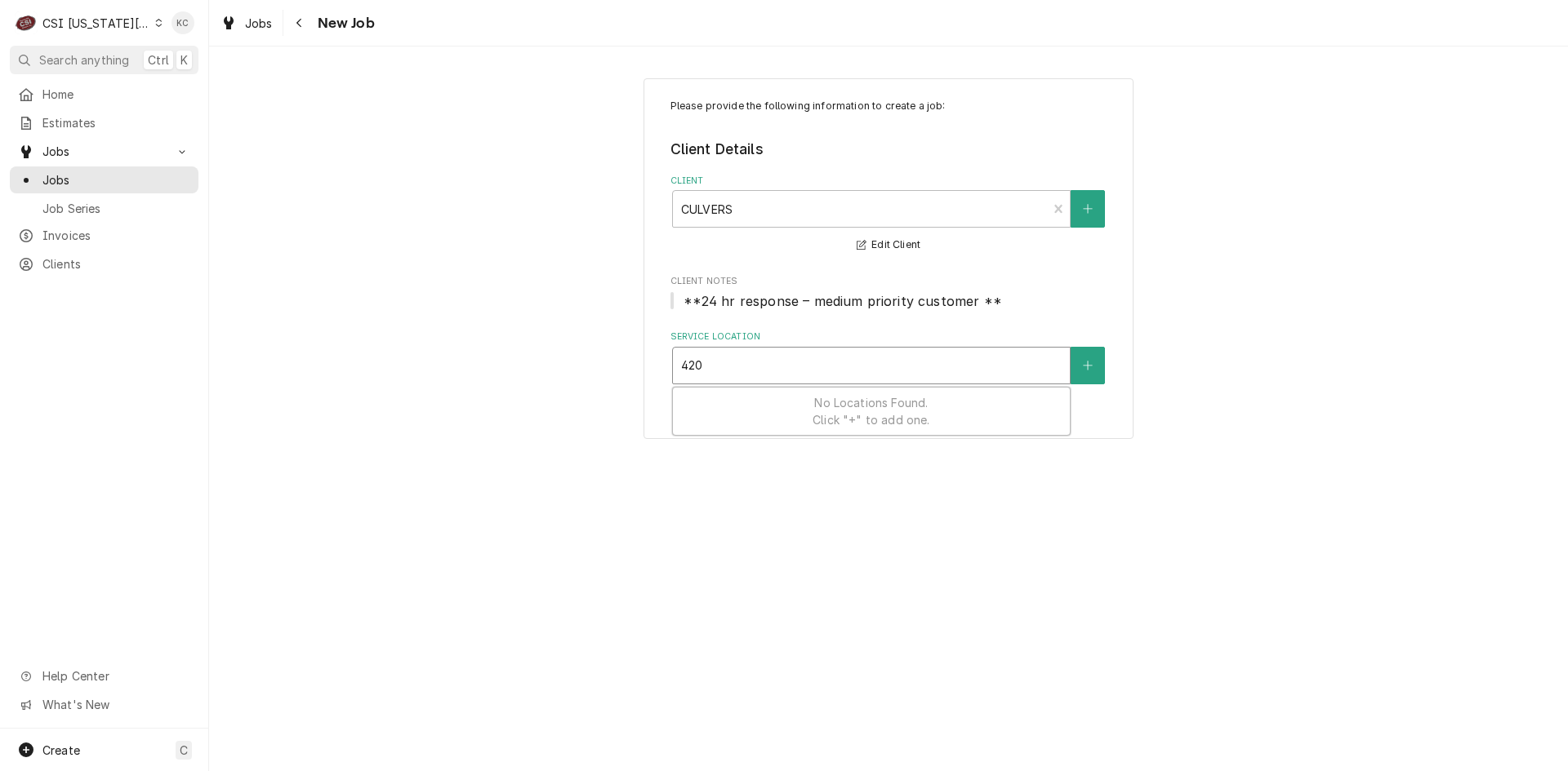
type input "42"
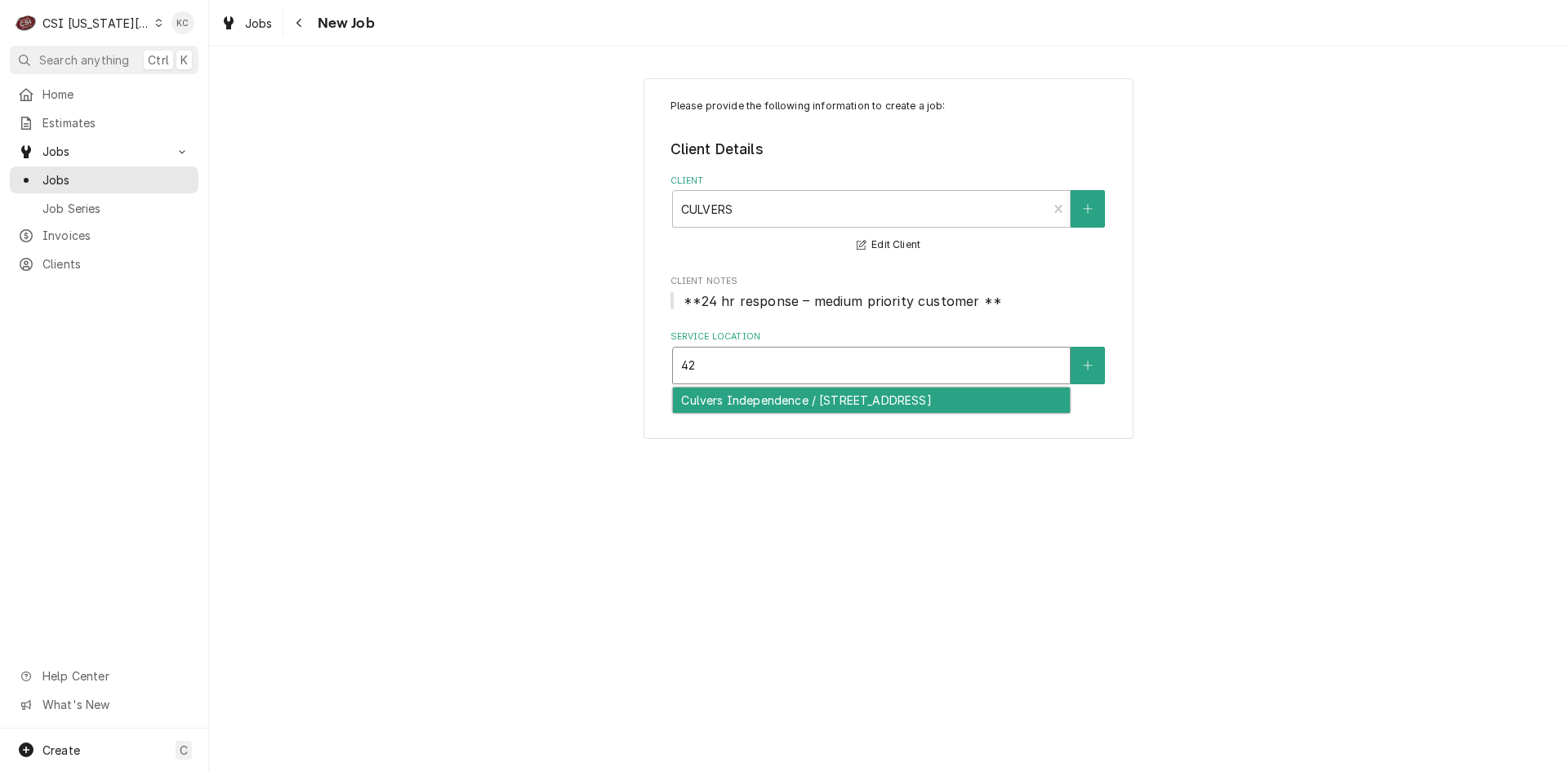
click at [814, 413] on div "Culvers Independence / 4220 Little Blue Parkway, Independence, MO 64057" at bounding box center [871, 400] width 397 height 26
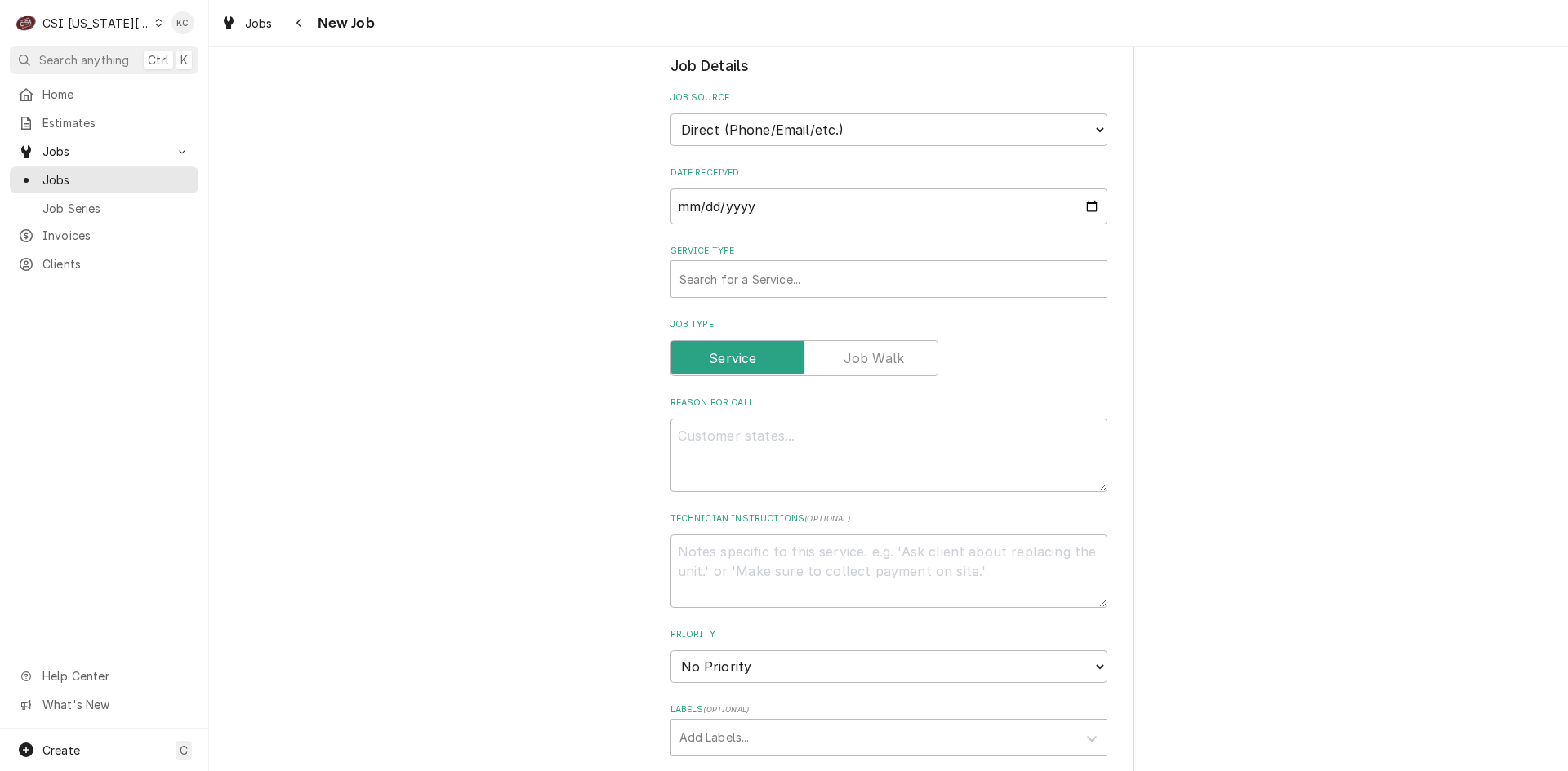
scroll to position [653, 0]
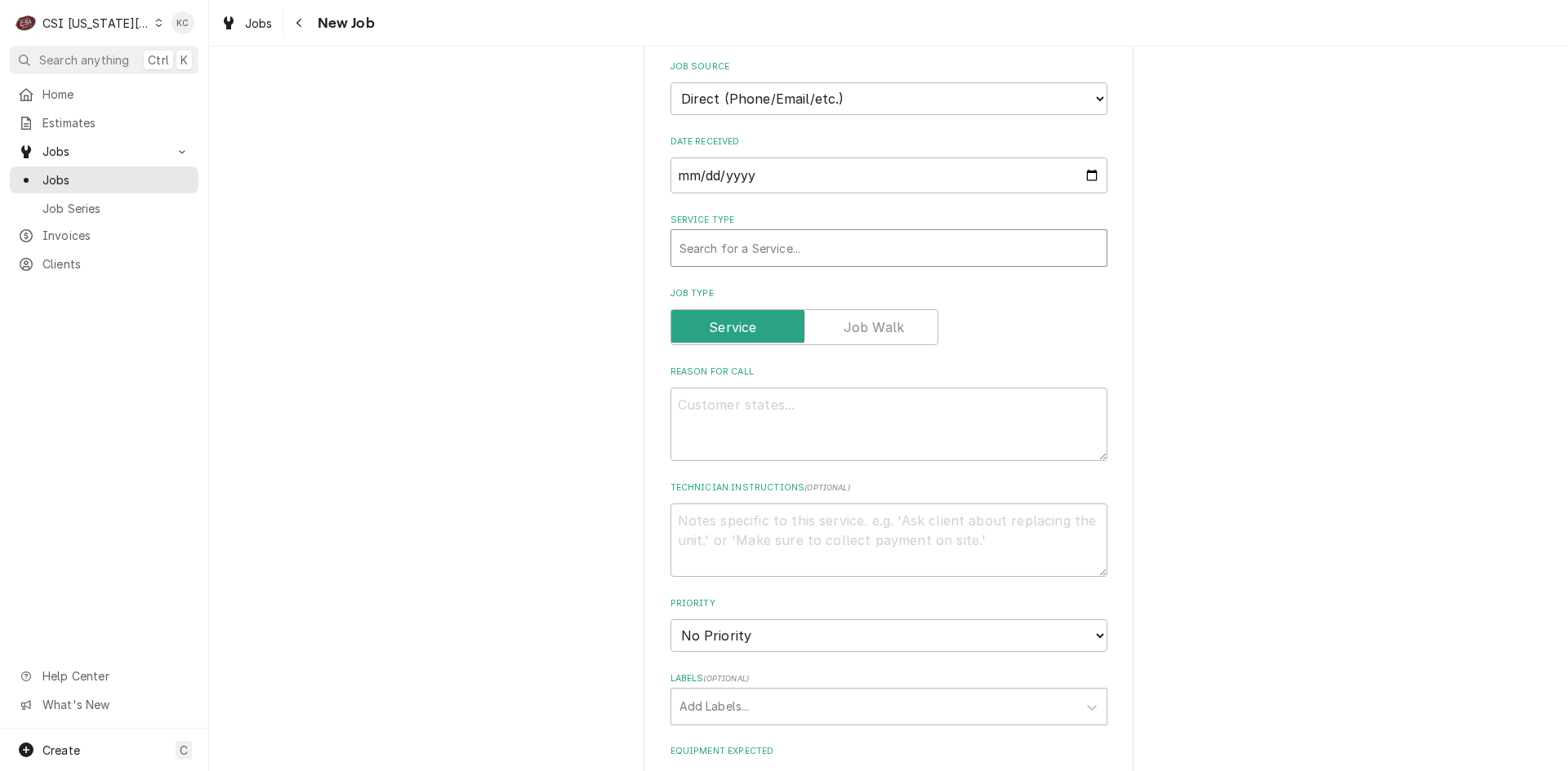
click at [811, 233] on div "Service Type" at bounding box center [889, 247] width 419 height 29
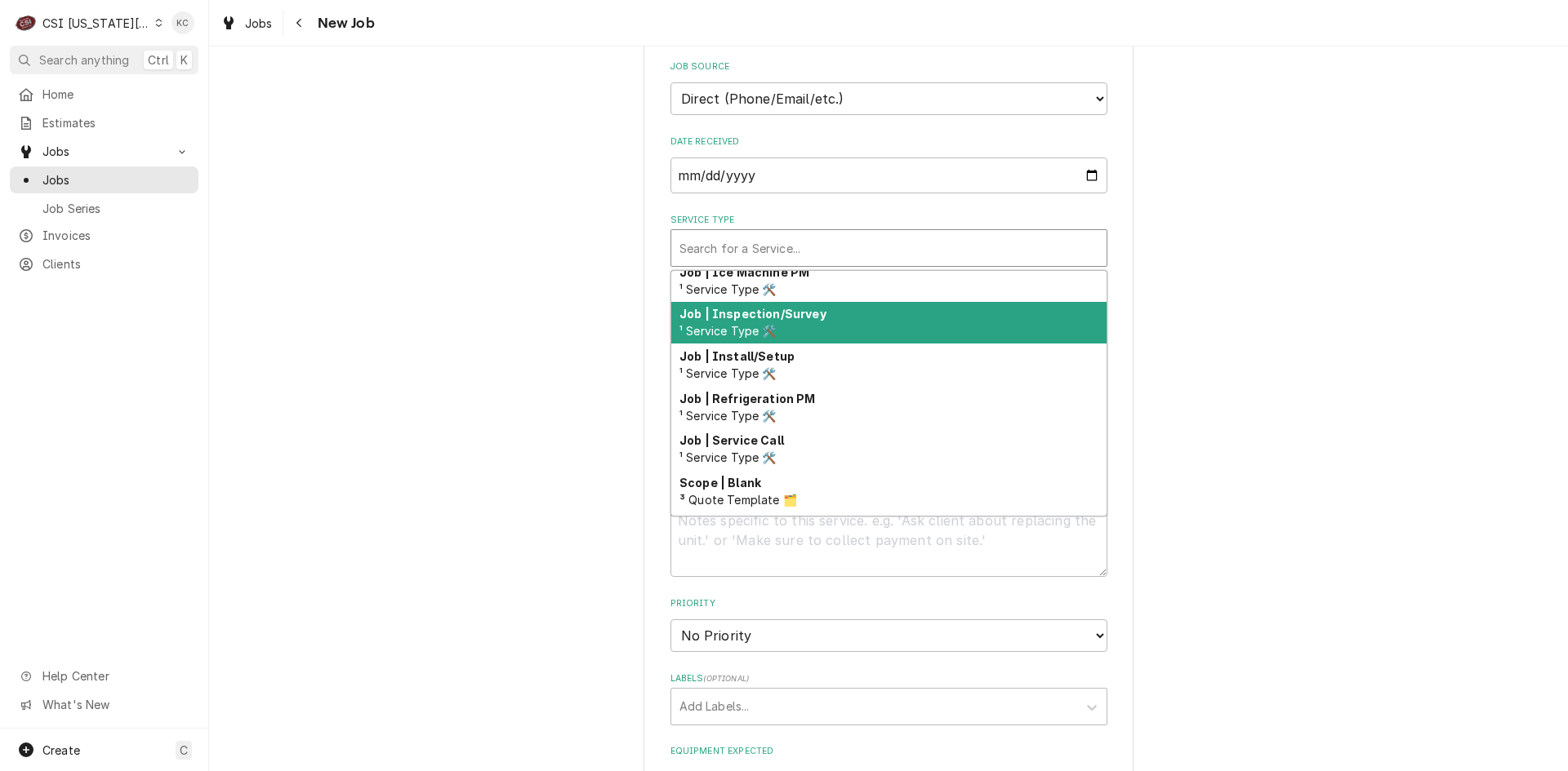
scroll to position [924, 0]
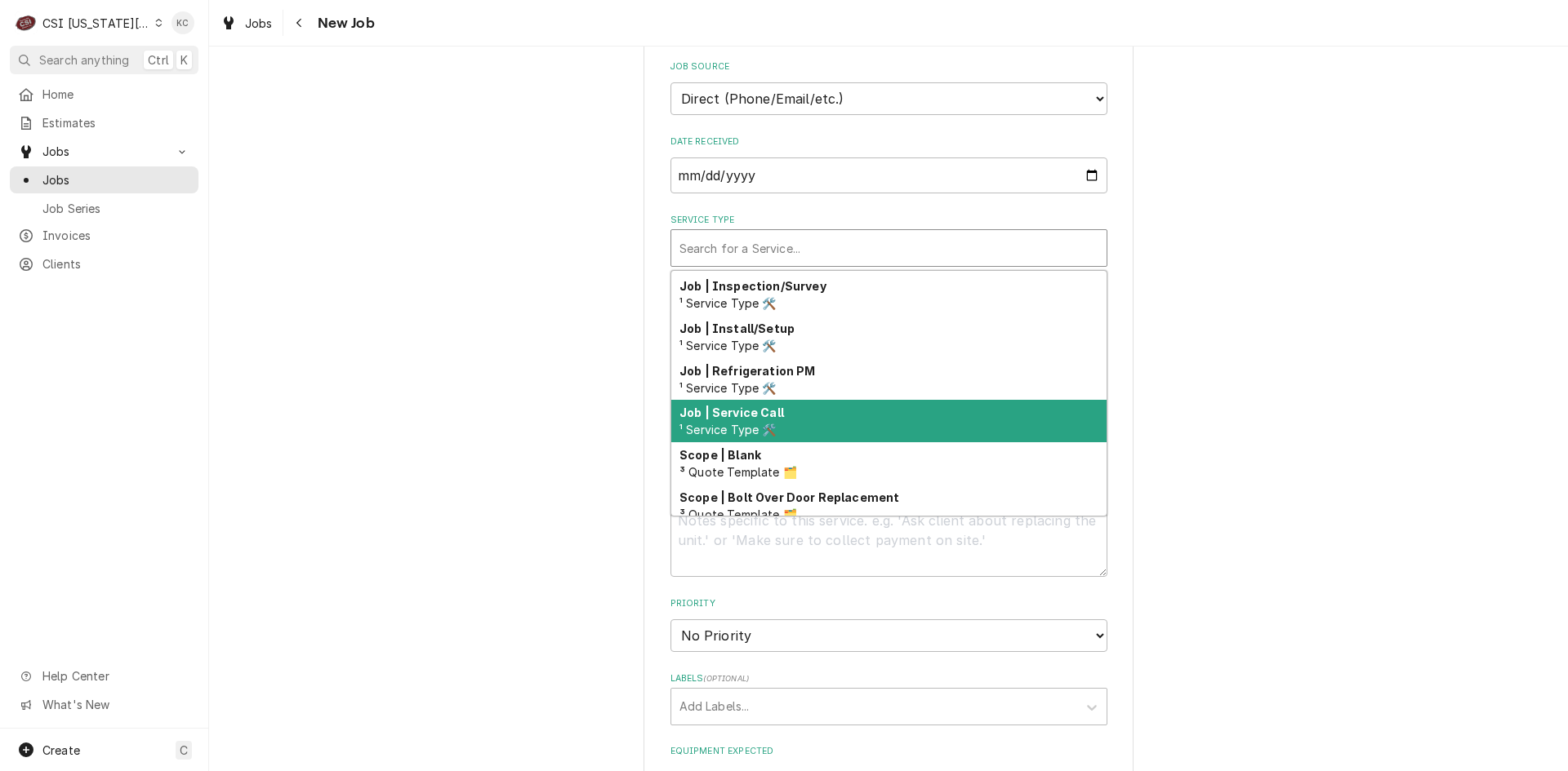
click at [799, 400] on div "Job | Service Call ¹ Service Type 🛠️" at bounding box center [889, 421] width 436 height 42
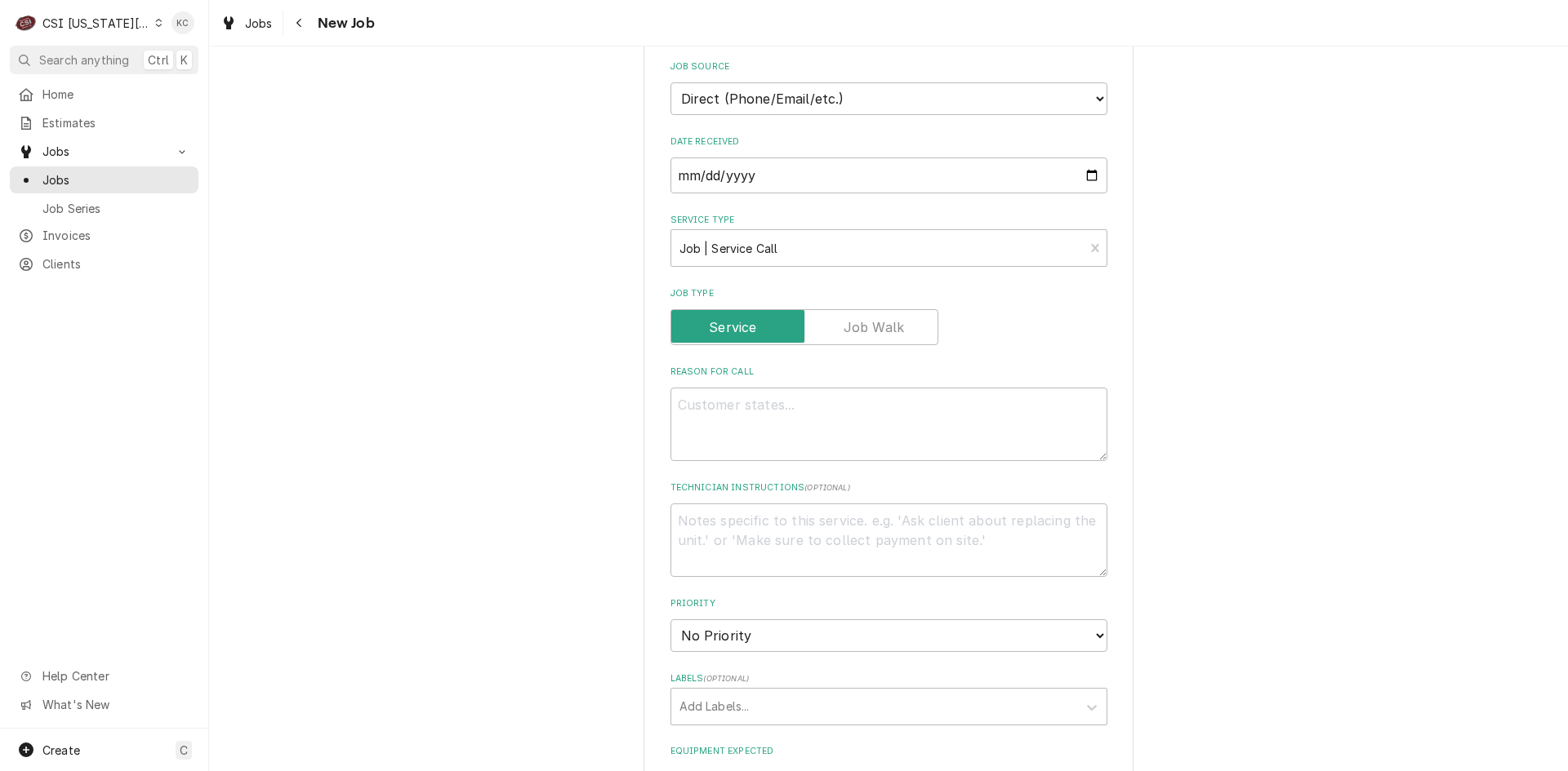
drag, startPoint x: 1203, startPoint y: 385, endPoint x: 943, endPoint y: 385, distance: 260.0
click at [1185, 385] on div "Please provide the following information to create a job: Client Details Client…" at bounding box center [889, 395] width 1359 height 1969
click at [943, 388] on textarea "Reason For Call" at bounding box center [889, 424] width 436 height 73
type textarea "x"
type textarea "L"
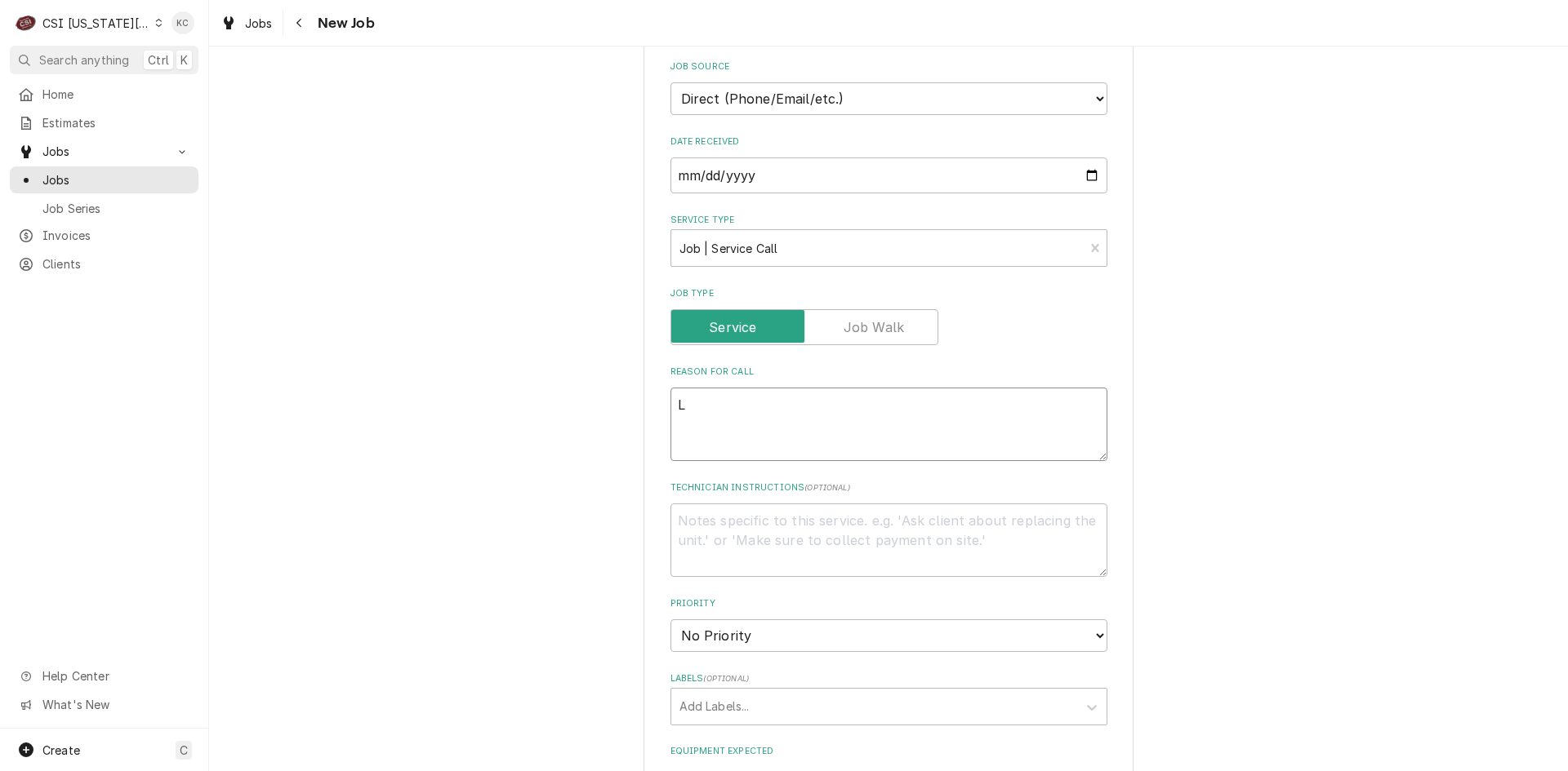
type textarea "x"
type textarea "Lo"
type textarea "x"
type textarea "Lob"
type textarea "x"
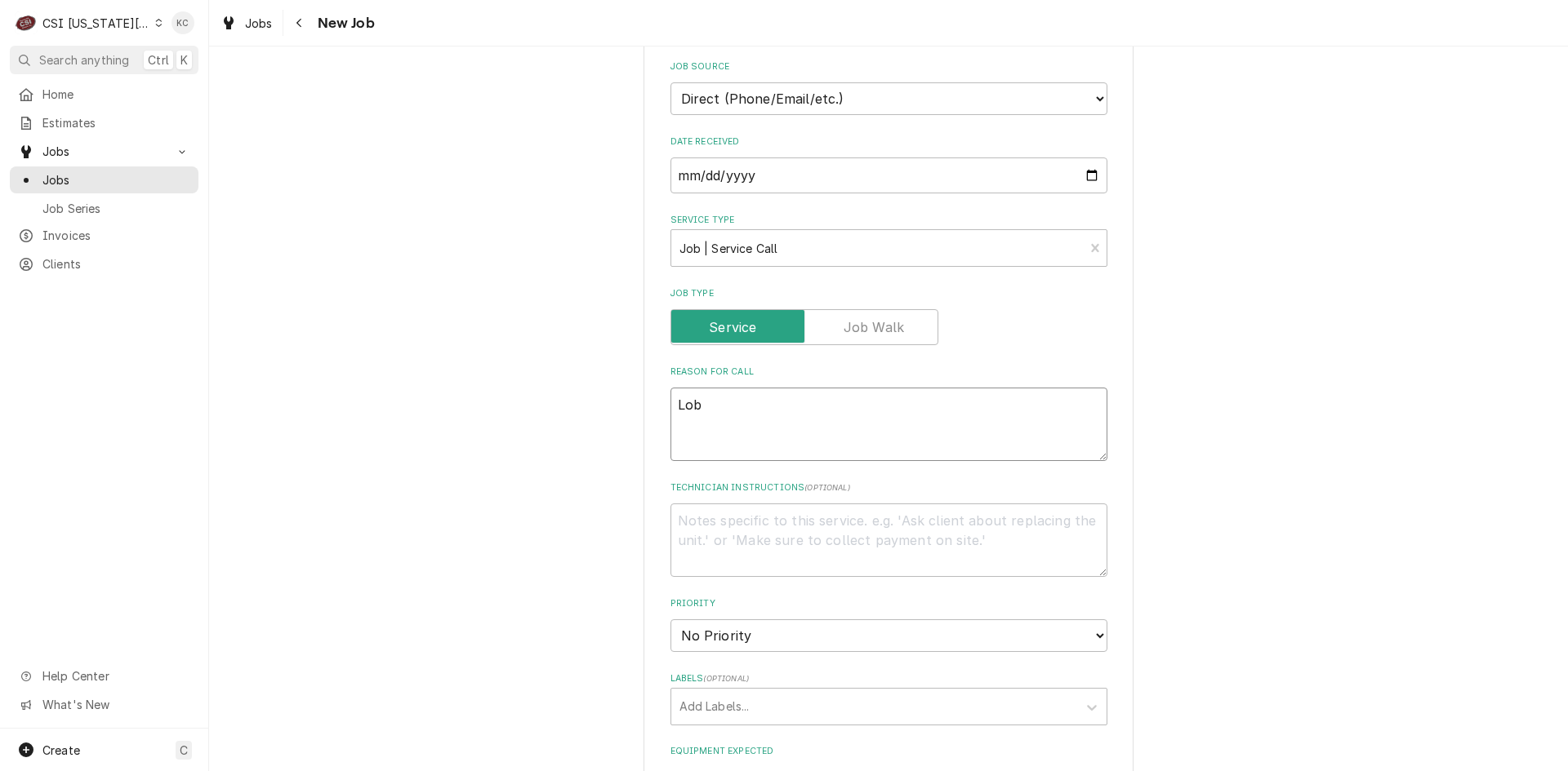
type textarea "Lobb"
type textarea "x"
type textarea "Lobby"
type textarea "x"
type textarea "Lobby"
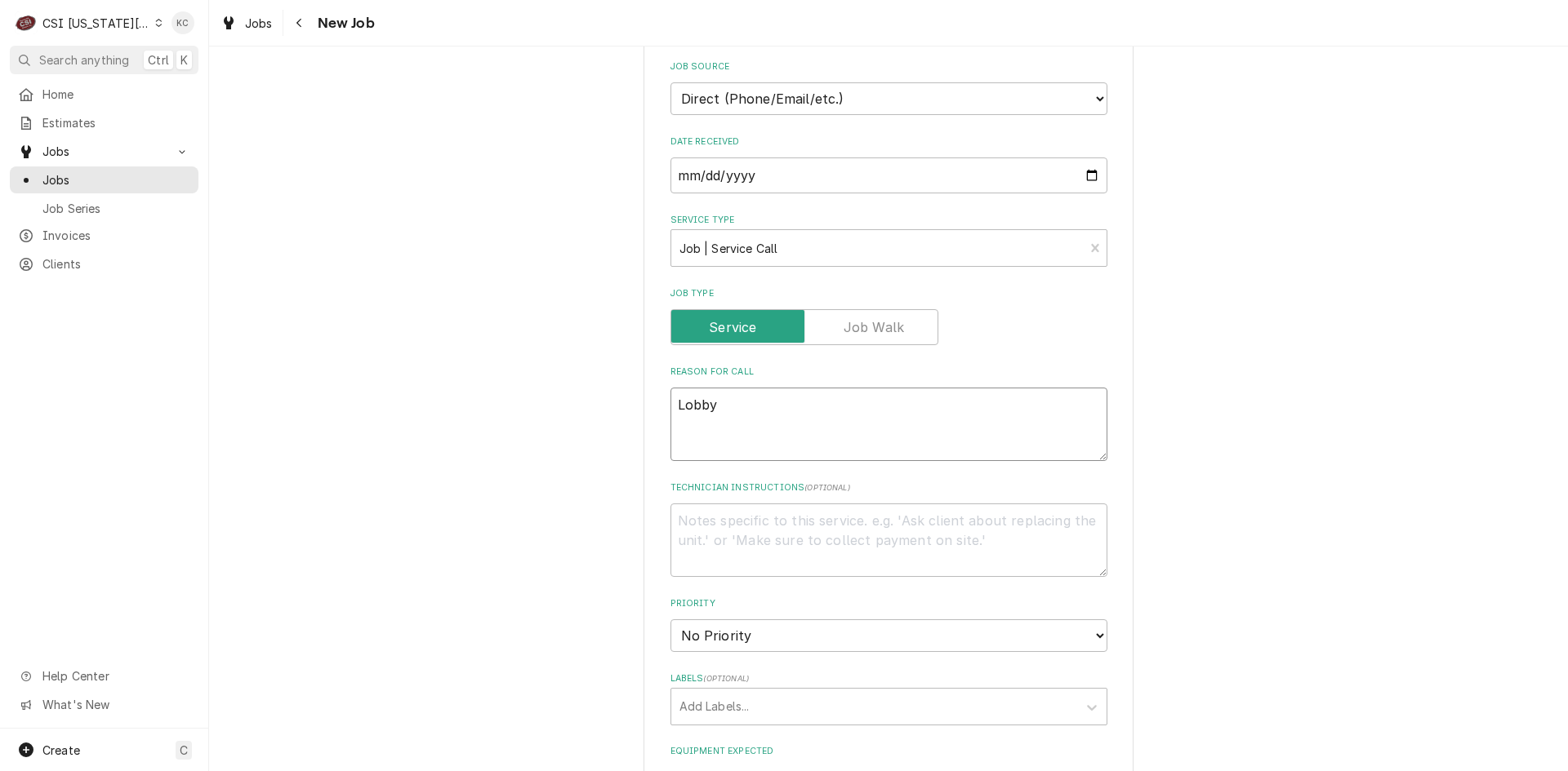
type textarea "x"
type textarea "Lobby ic"
type textarea "x"
type textarea "Lobby ice"
type textarea "x"
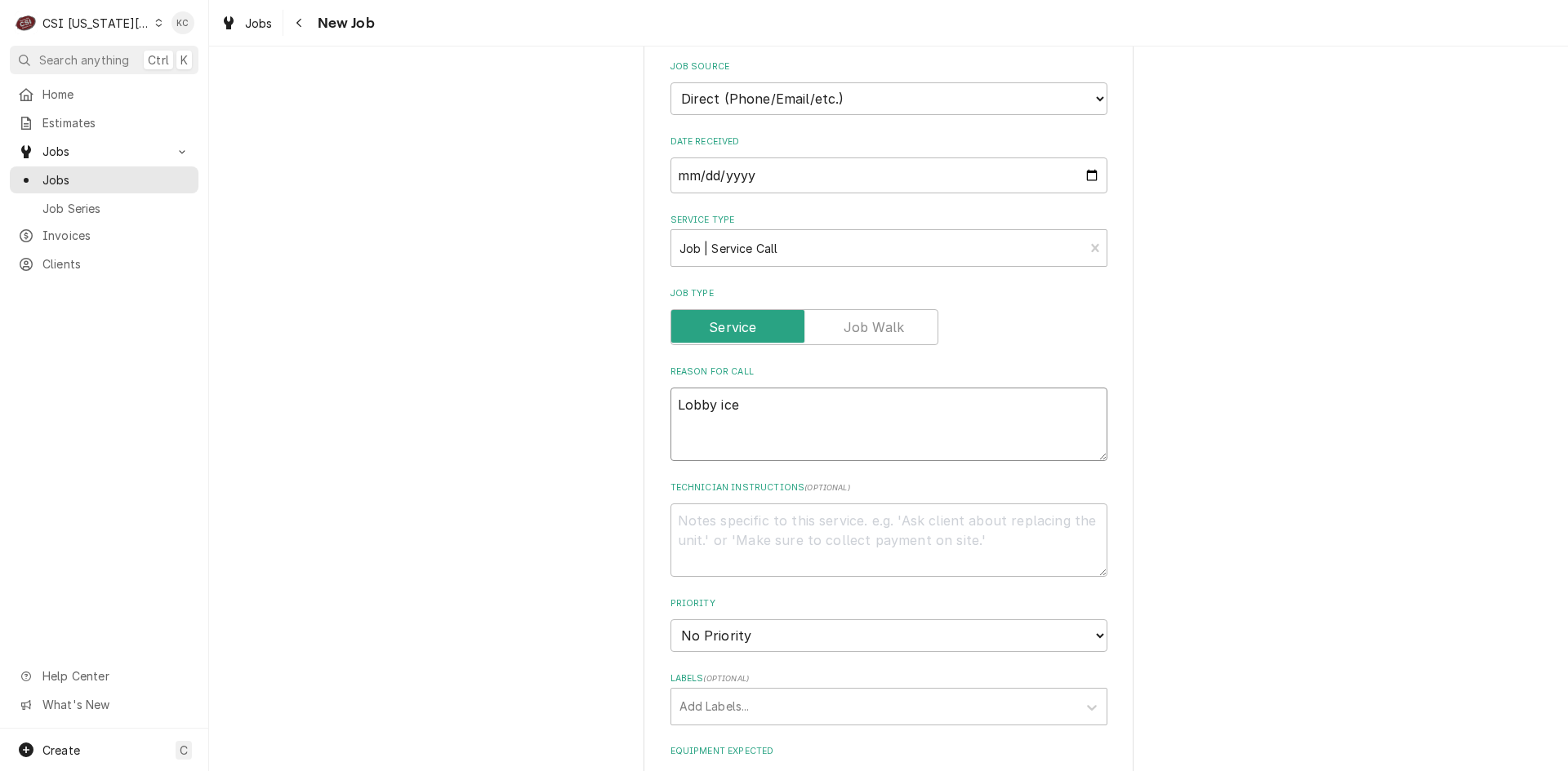
type textarea "Lobby ice"
type textarea "x"
type textarea "Lobby ice m"
type textarea "x"
type textarea "Lobby ice ma"
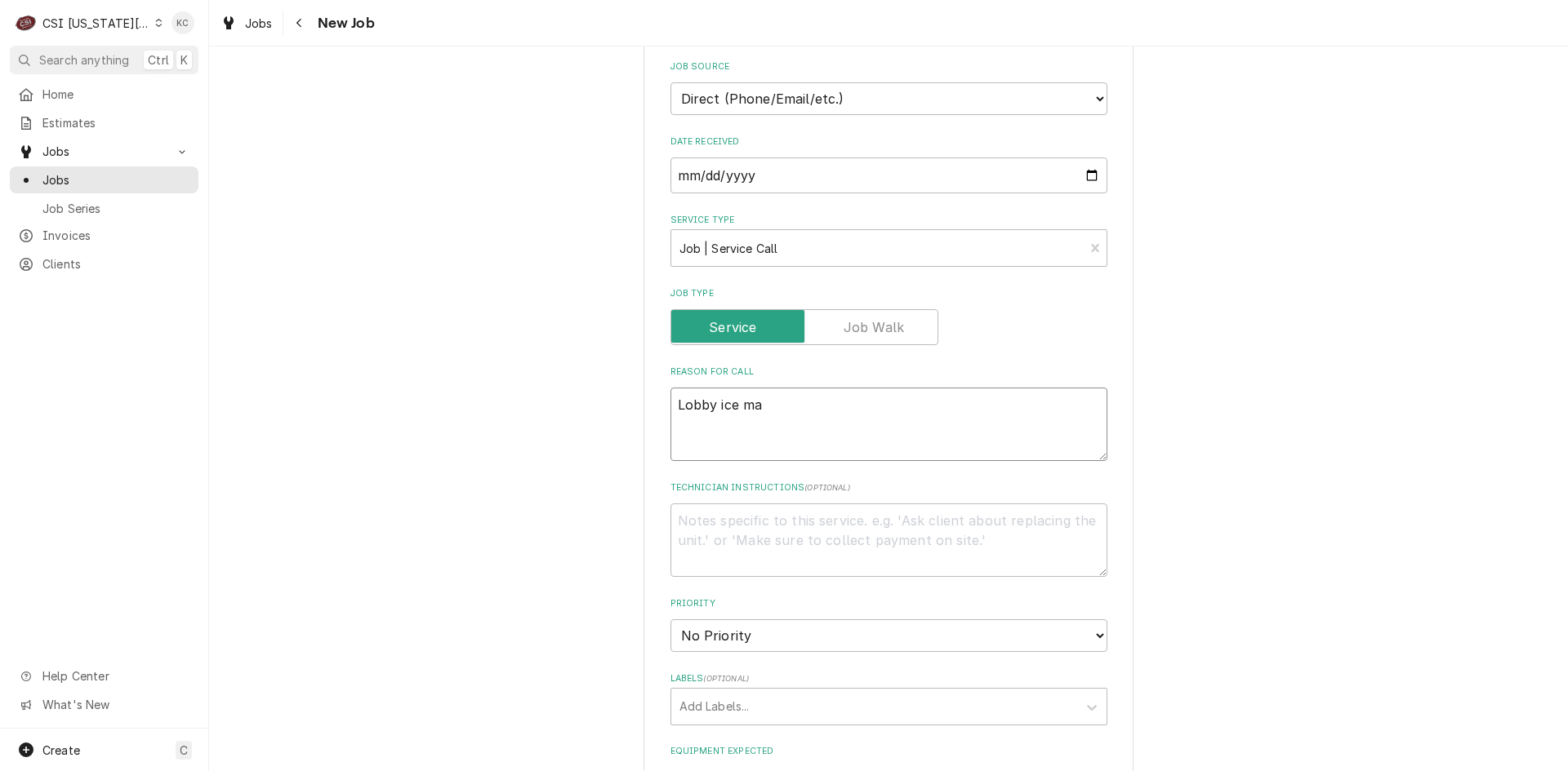
type textarea "x"
type textarea "Lobby ice mac"
type textarea "x"
type textarea "Lobby ice mach"
type textarea "x"
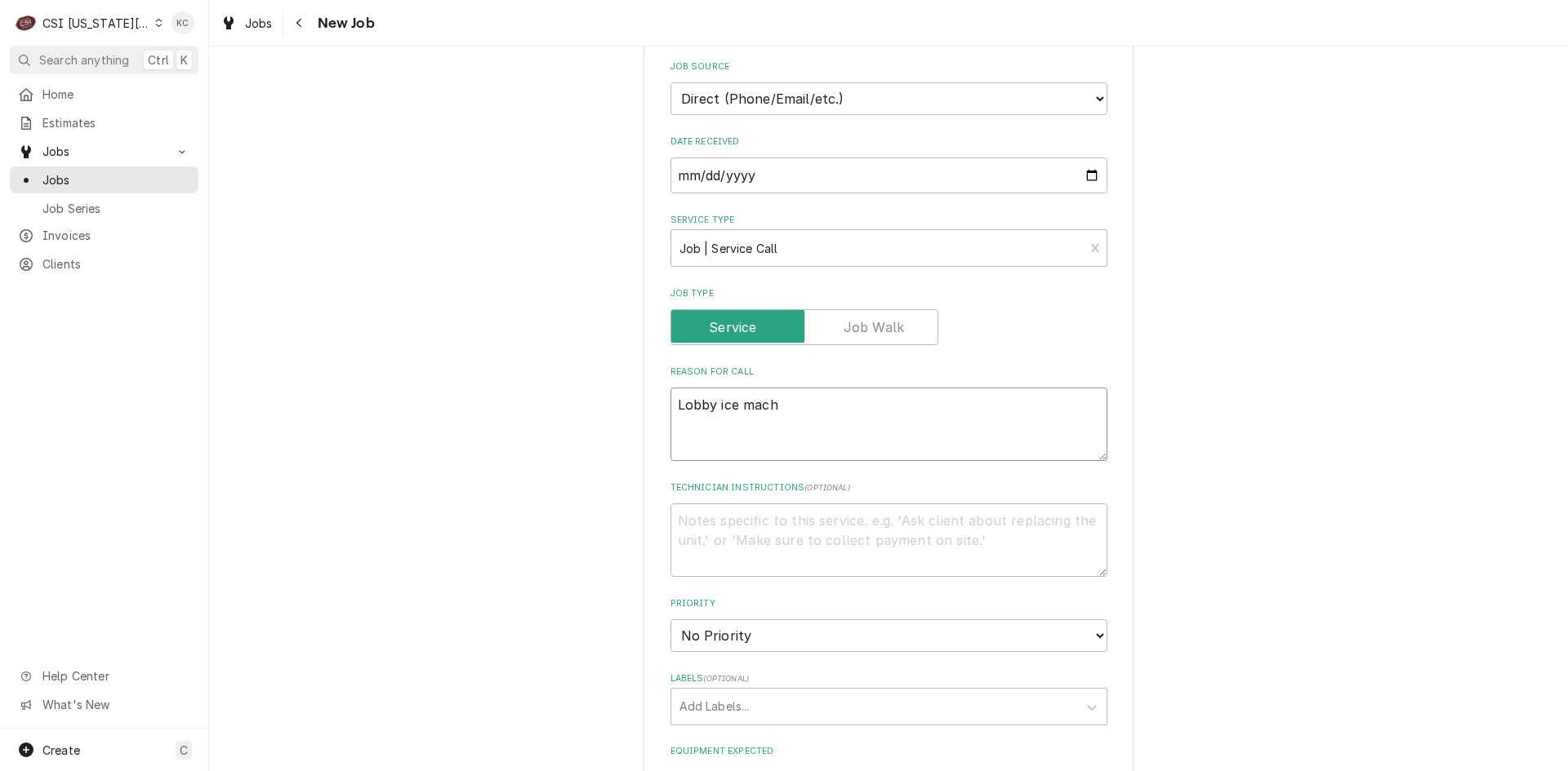
type textarea "Lobby ice machi"
type textarea "x"
type textarea "Lobby ice machine"
type textarea "x"
type textarea "Lobby ice machine"
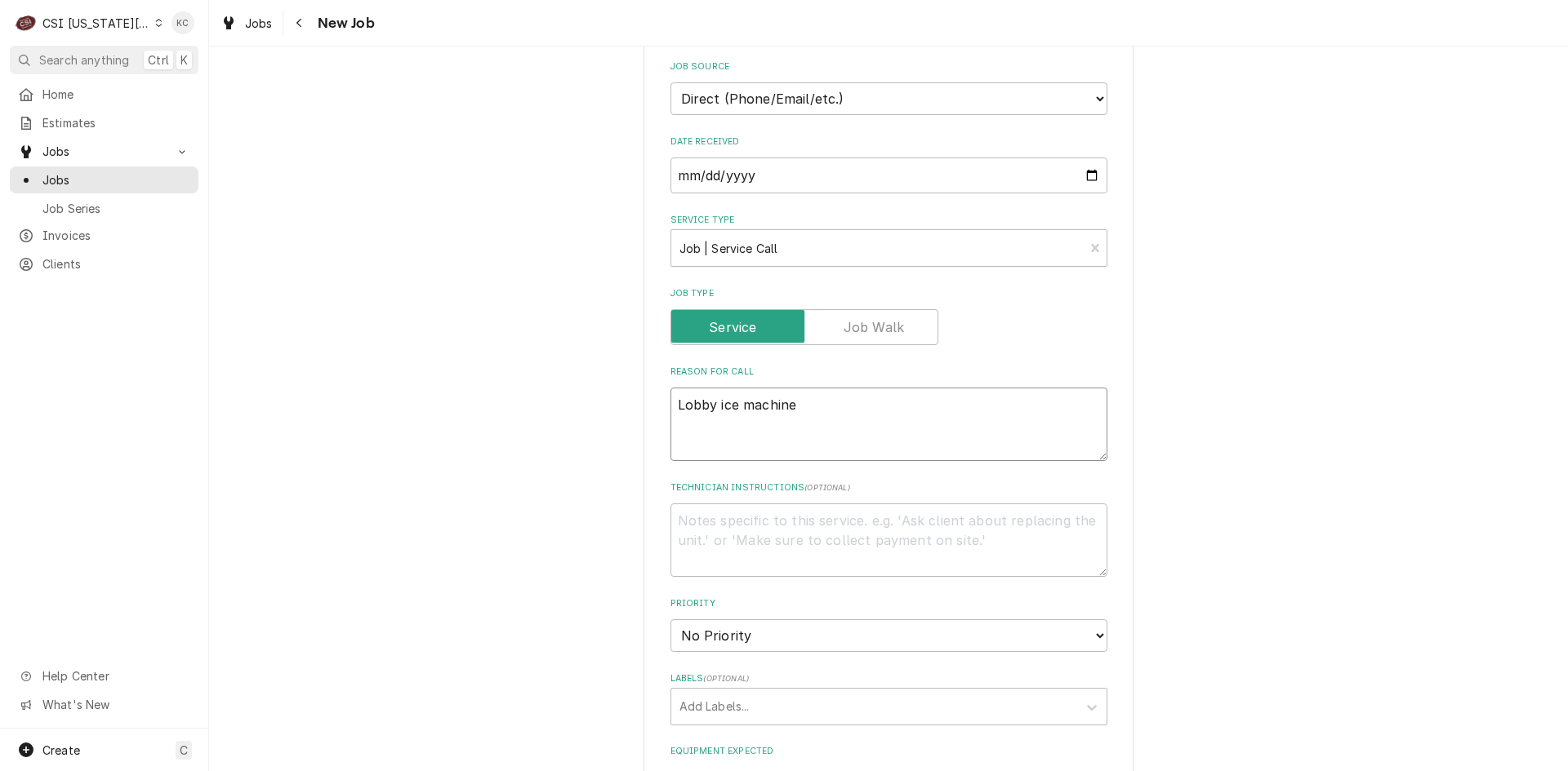
type textarea "x"
type textarea "Lobby ice machine i"
type textarea "x"
type textarea "Lobby ice machine is"
type textarea "x"
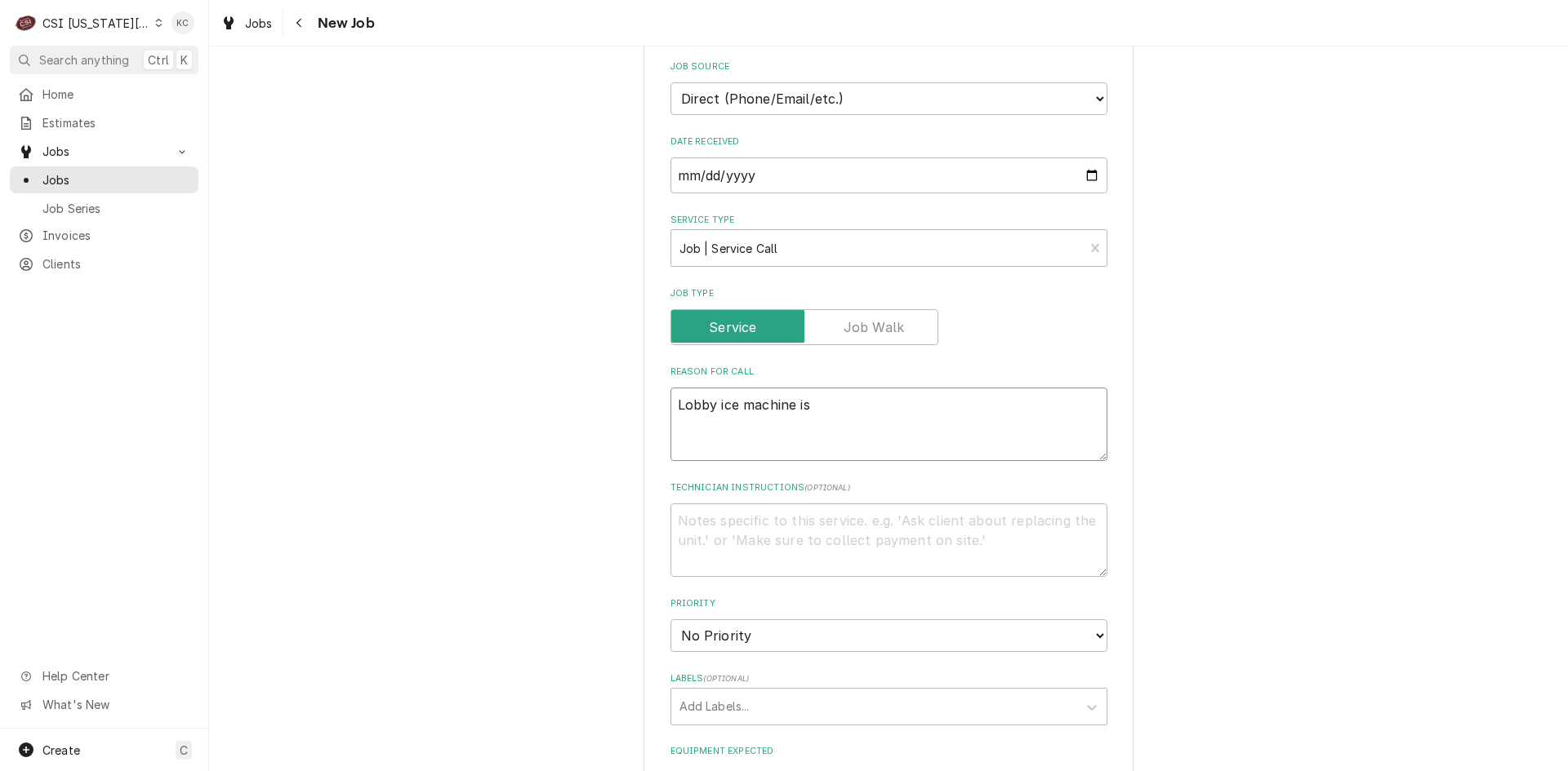
type textarea "Lobby ice machine is"
type textarea "x"
type textarea "Lobby ice machine is n"
type textarea "x"
type textarea "Lobby ice machine is no"
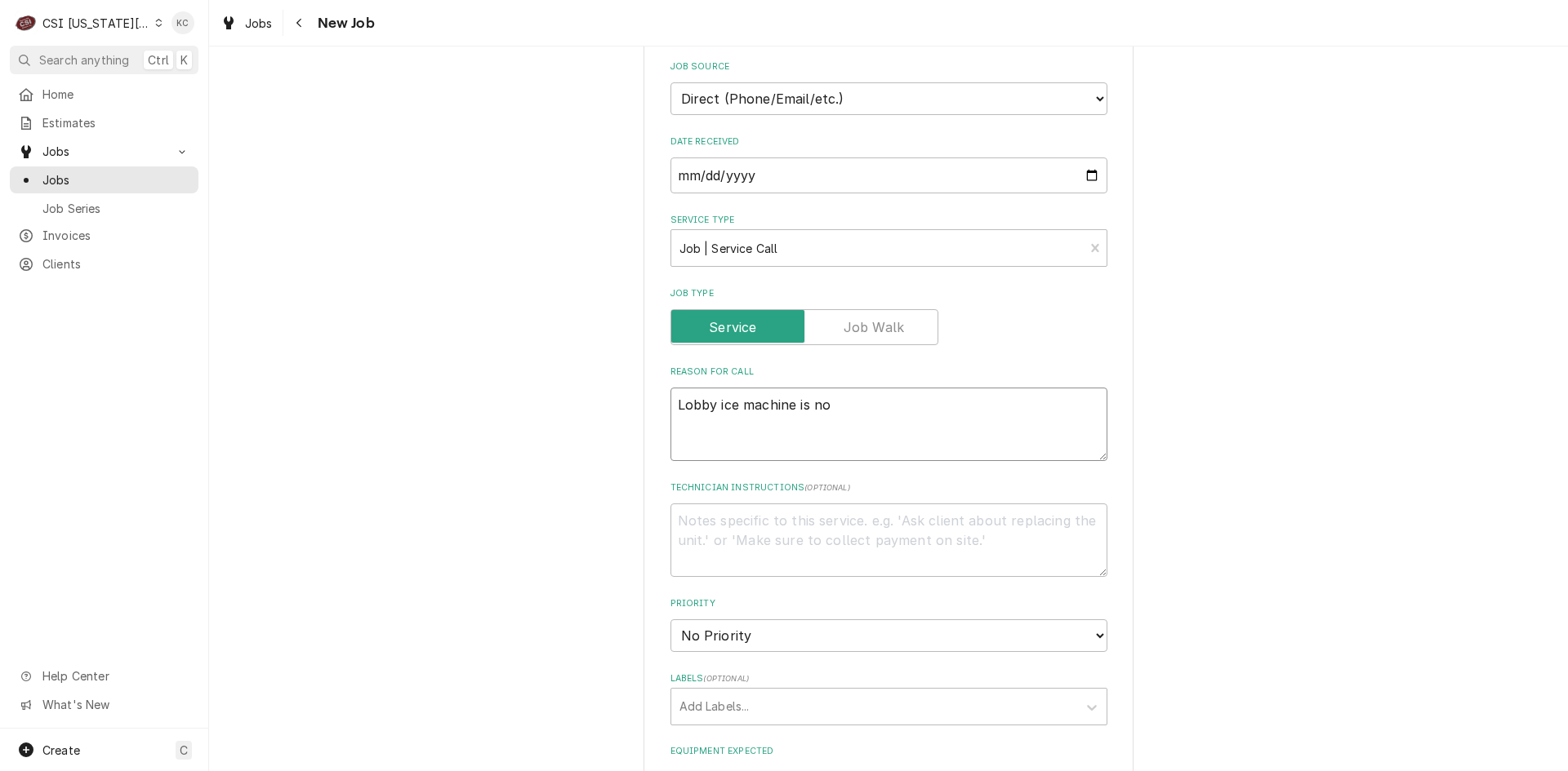
type textarea "x"
type textarea "Lobby ice machine is not"
type textarea "x"
type textarea "Lobby ice machine is not"
type textarea "x"
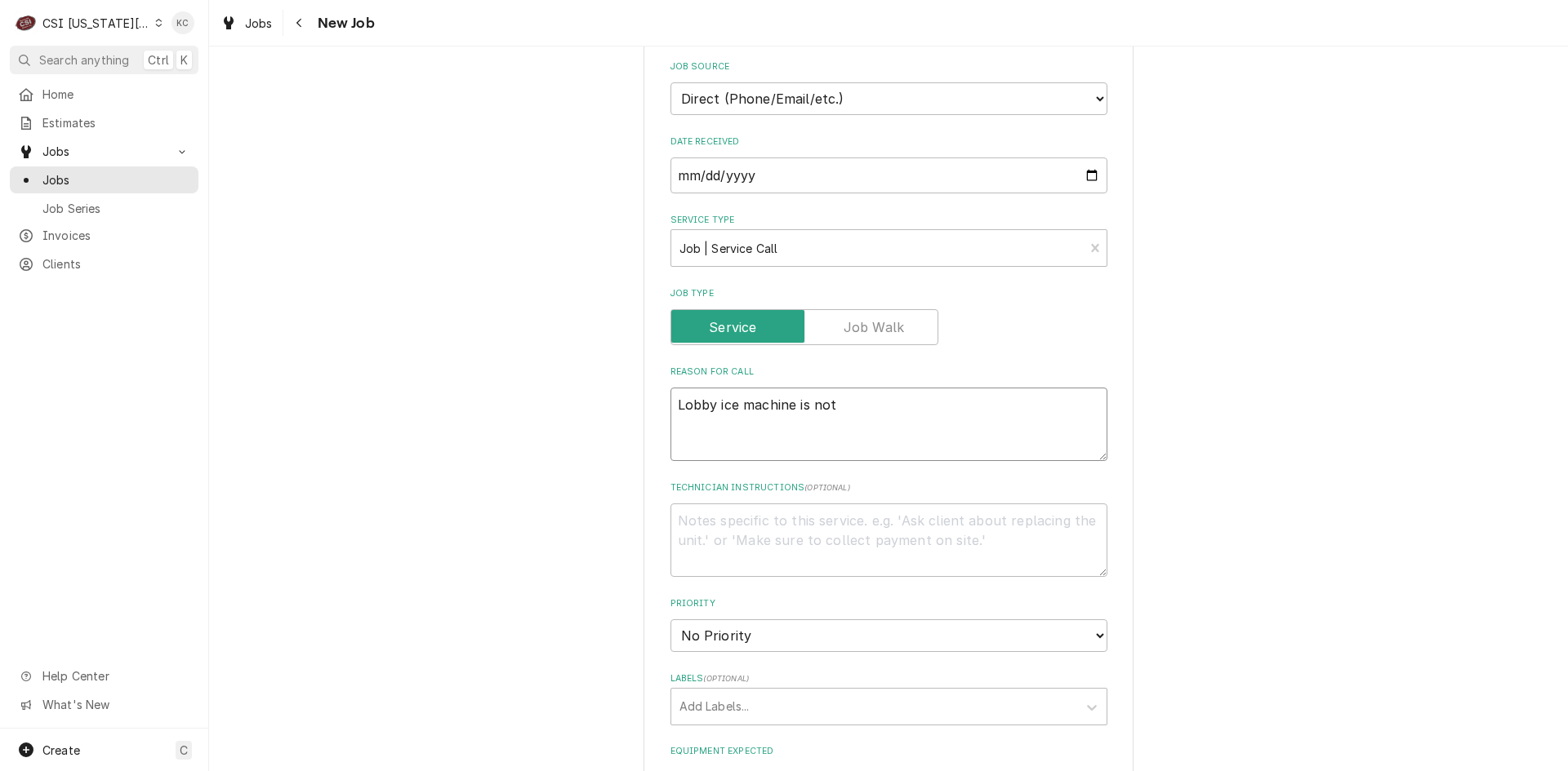
type textarea "Lobby ice machine is not m"
type textarea "x"
type textarea "Lobby ice machine is not ma"
type textarea "x"
type textarea "Lobby ice machine is not mak"
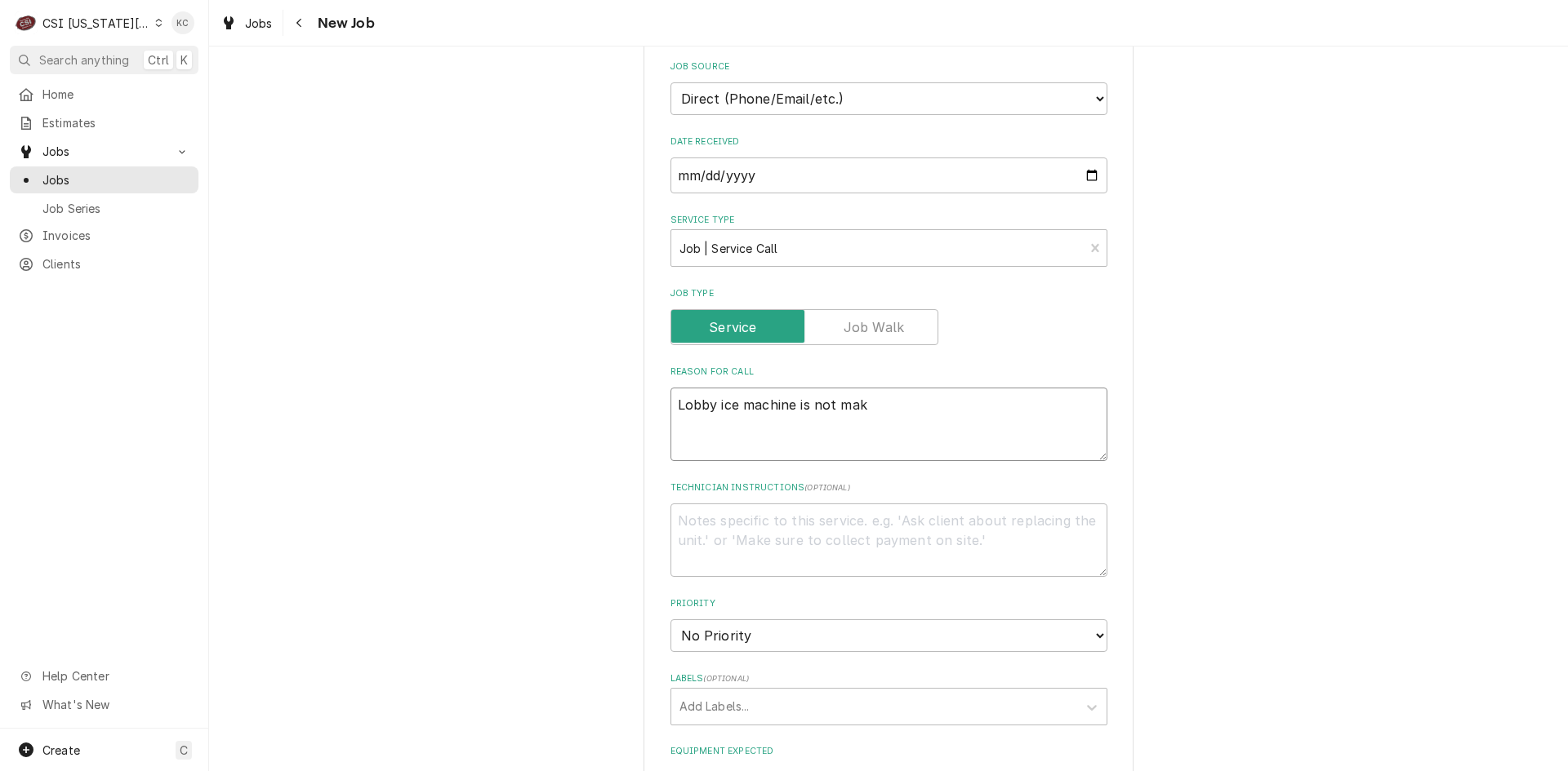
type textarea "x"
type textarea "Lobby ice machine is not maki"
type textarea "x"
type textarea "Lobby ice machine is not makin"
type textarea "x"
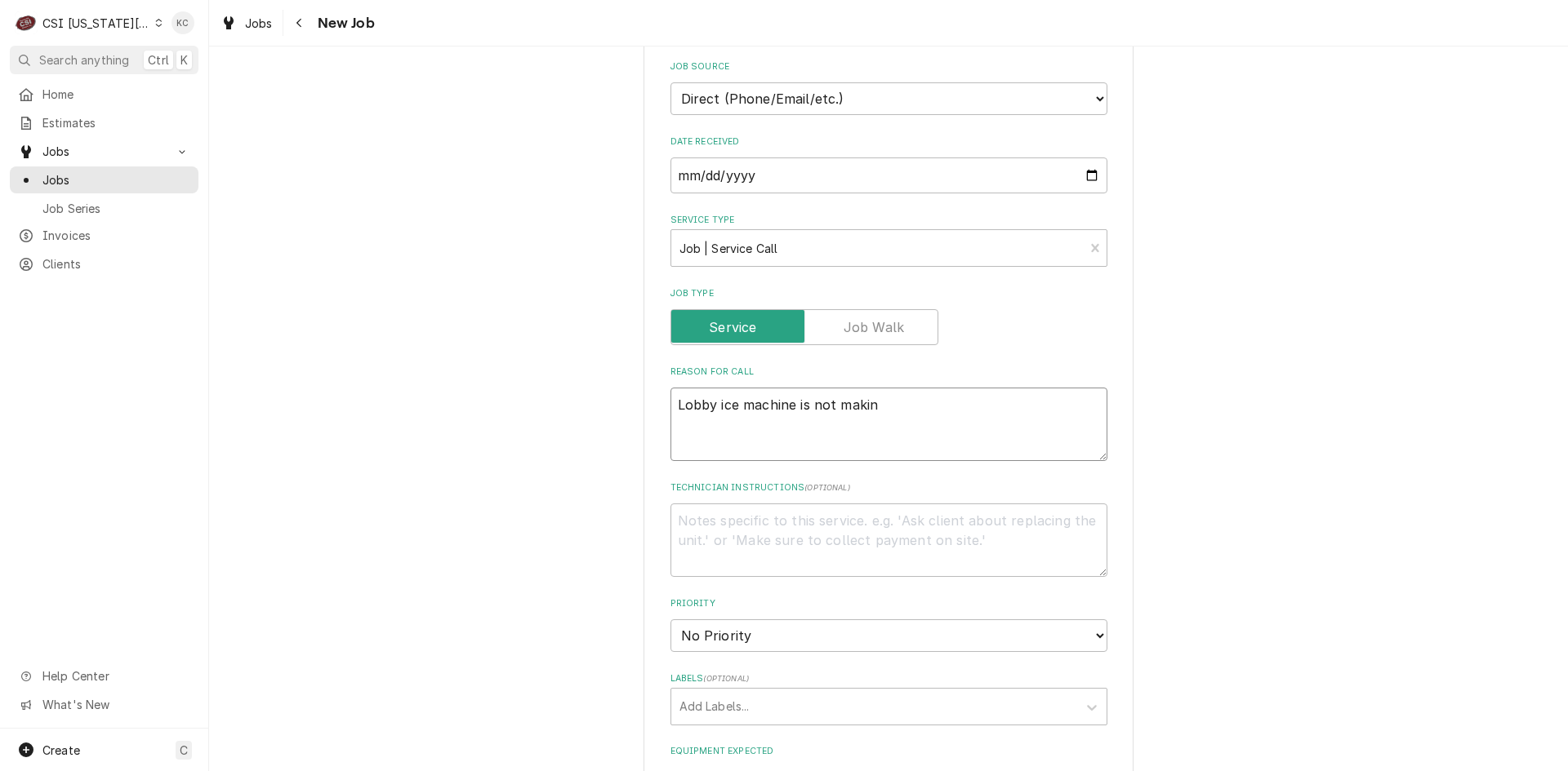
type textarea "Lobby ice machine is not making"
type textarea "x"
type textarea "Lobby ice machine is not making"
type textarea "x"
type textarea "Lobby ice machine is not making c"
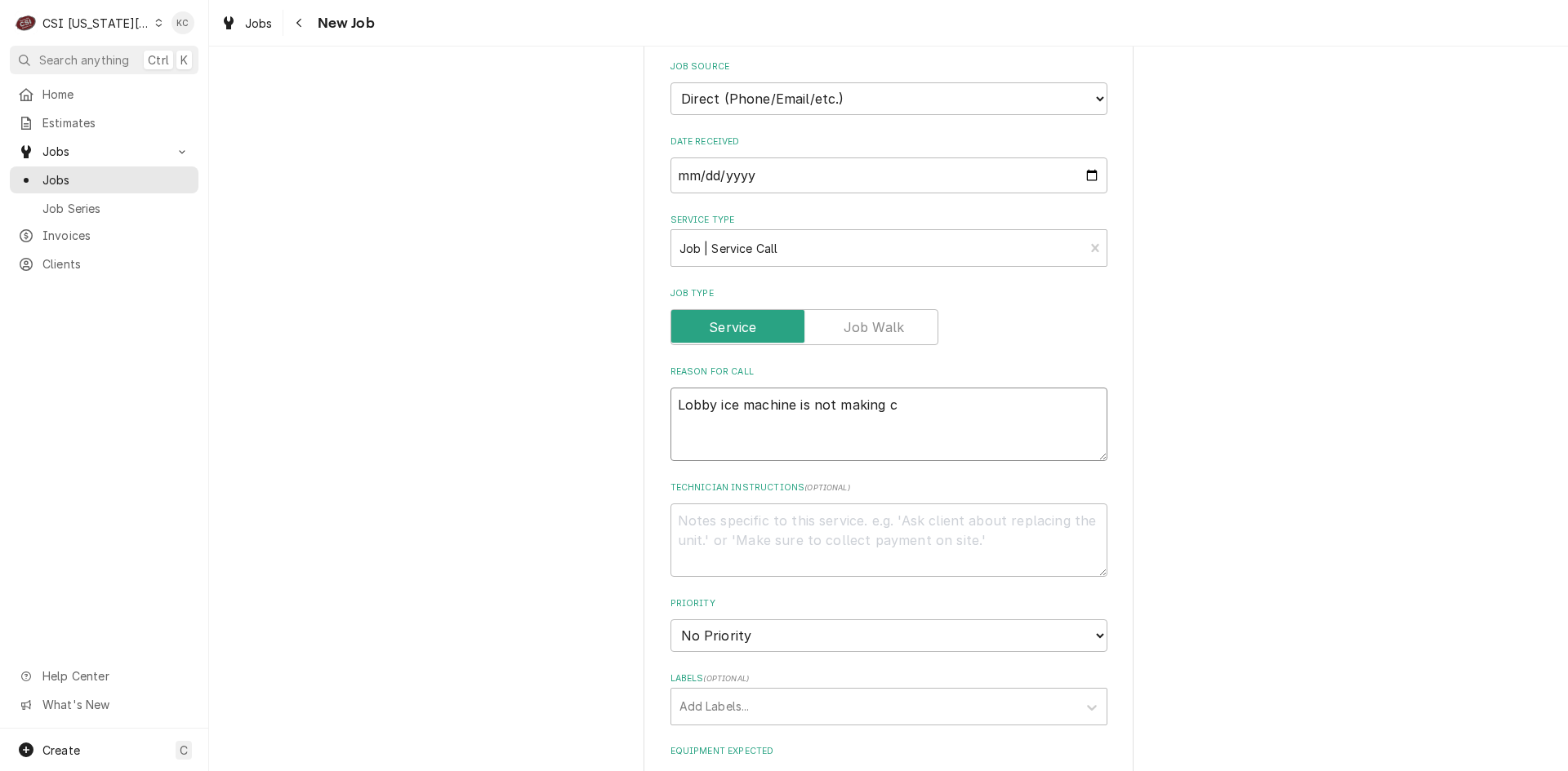
type textarea "x"
type textarea "Lobby ice machine is not making ce"
type textarea "x"
type textarea "Lobby ice machine is not making c"
type textarea "x"
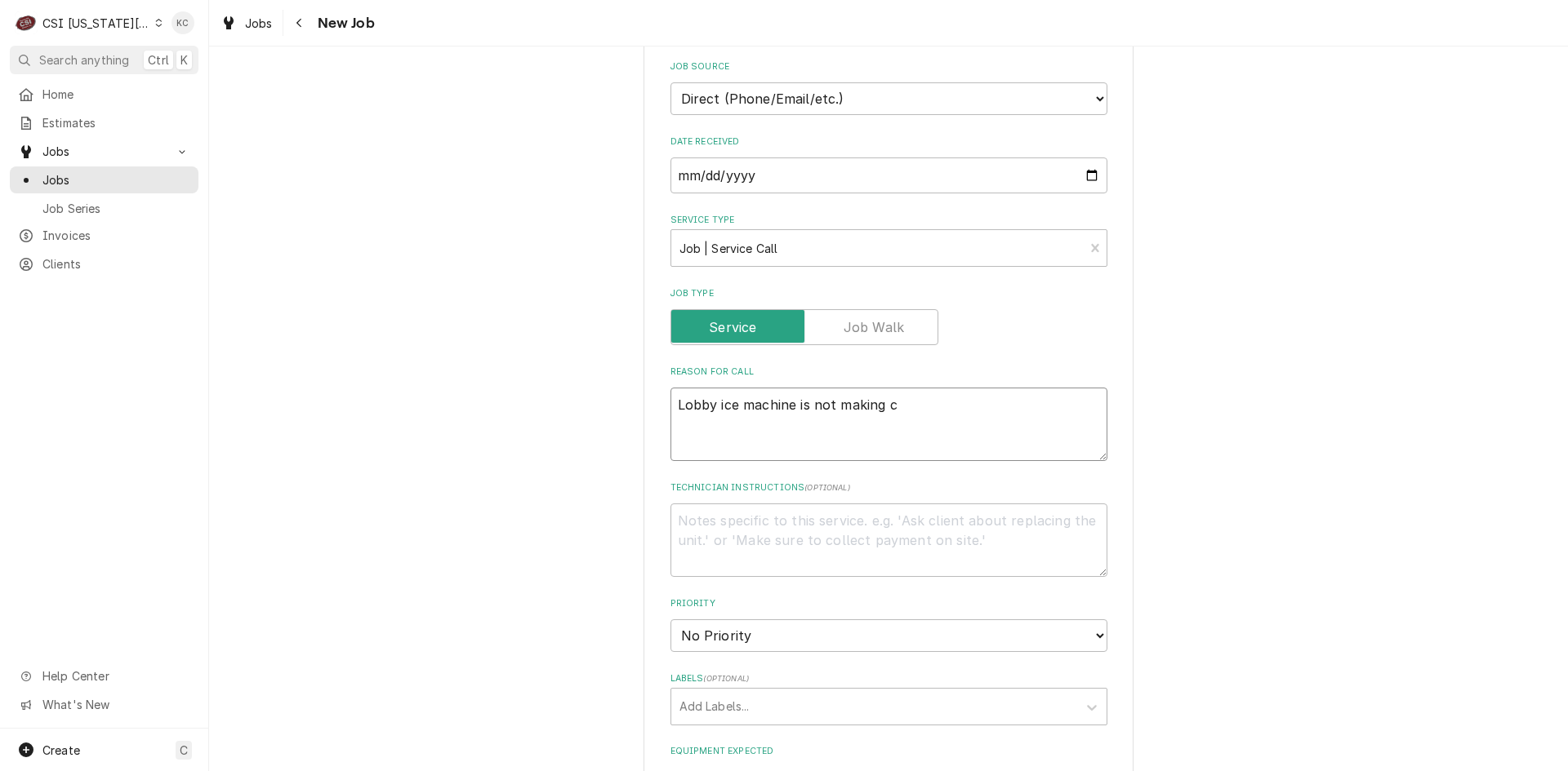
type textarea "Lobby ice machine is not making"
type textarea "x"
type textarea "Lobby ice machine is not making i"
type textarea "x"
type textarea "Lobby ice machine is not making ic"
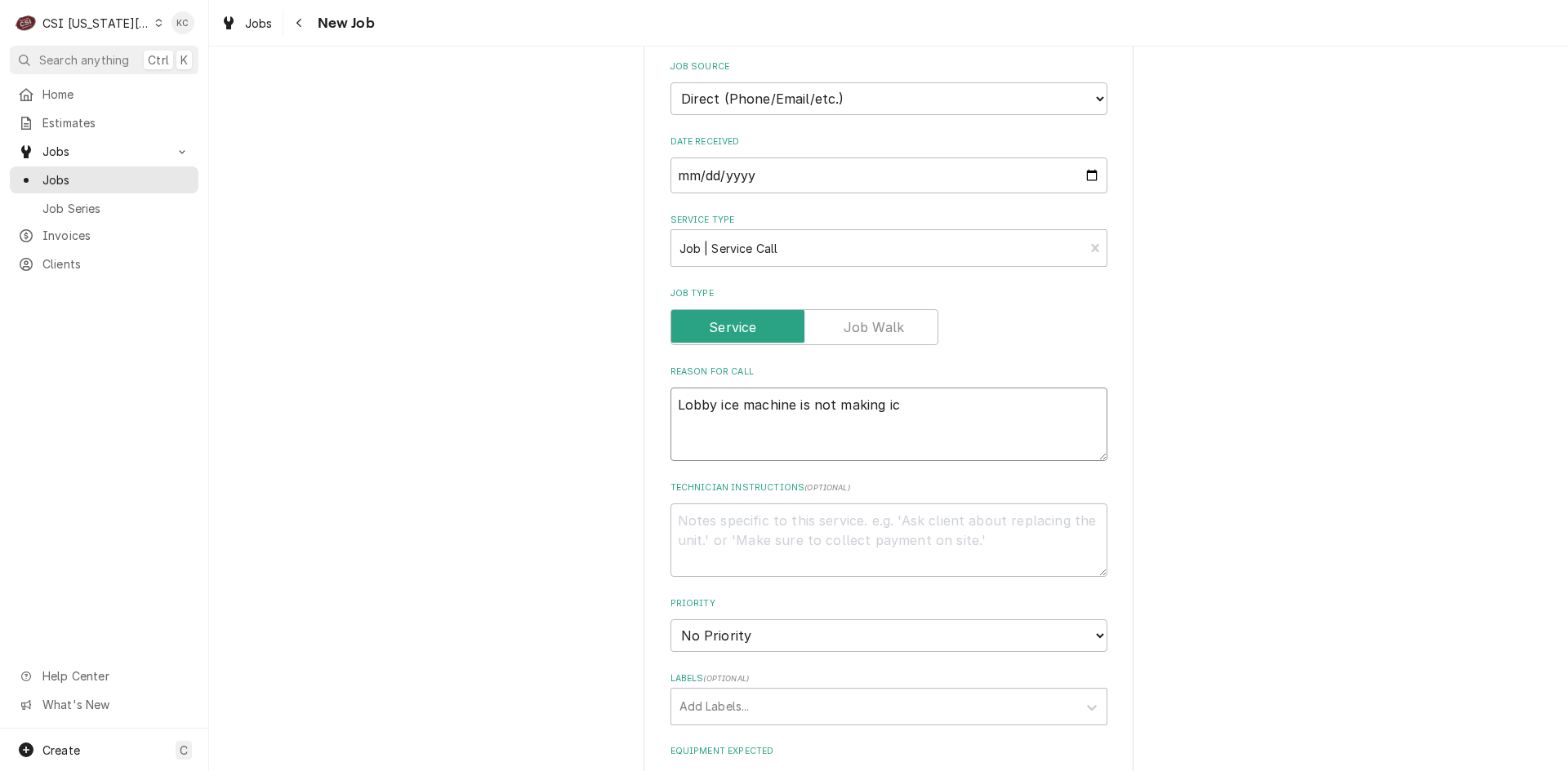
type textarea "x"
type textarea "Lobby ice machine is not making ice"
type textarea "x"
type textarea "J"
type textarea "x"
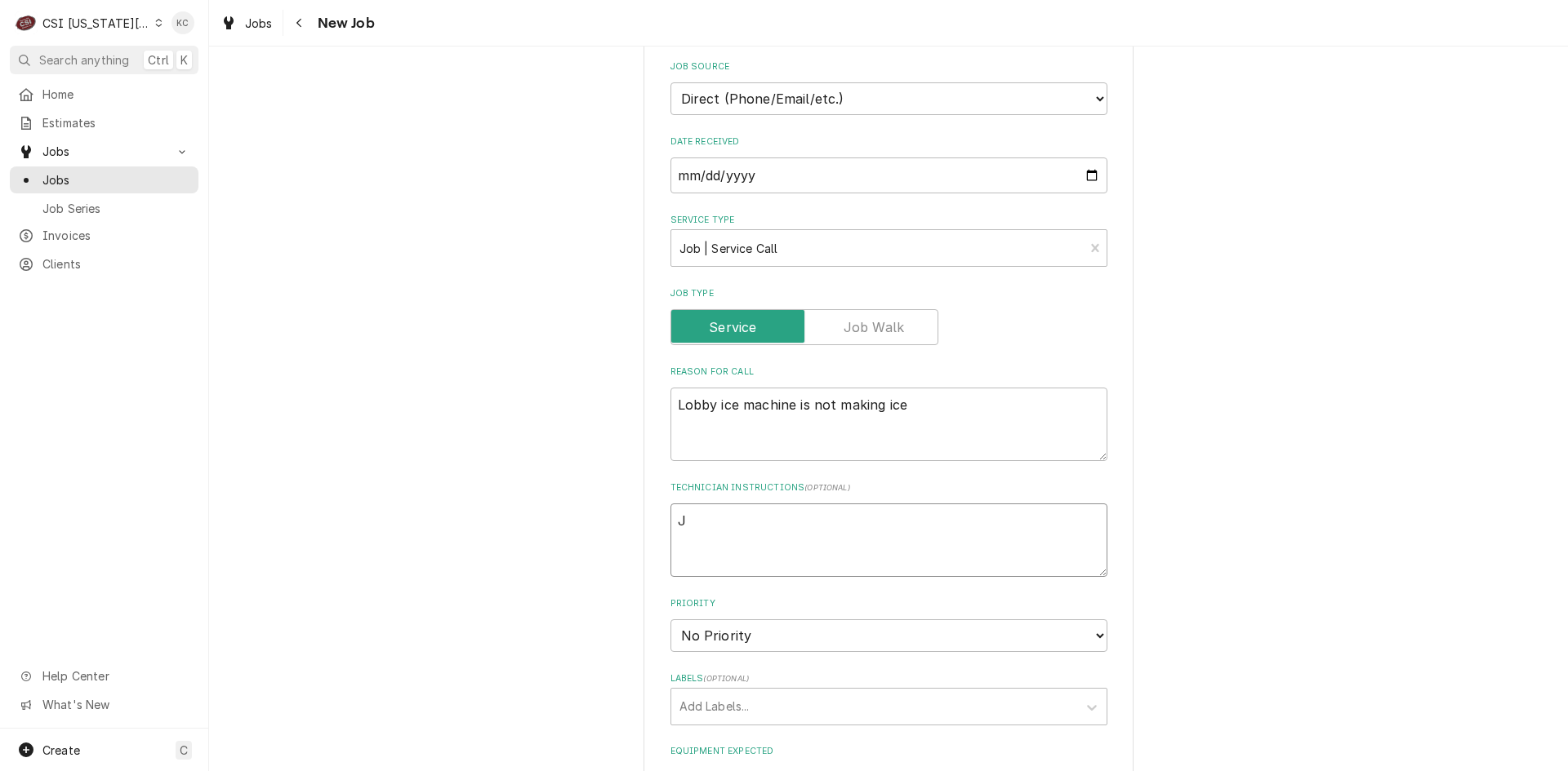
type textarea "Jo"
type textarea "x"
type textarea "Jon"
type textarea "x"
type textarea "Jona"
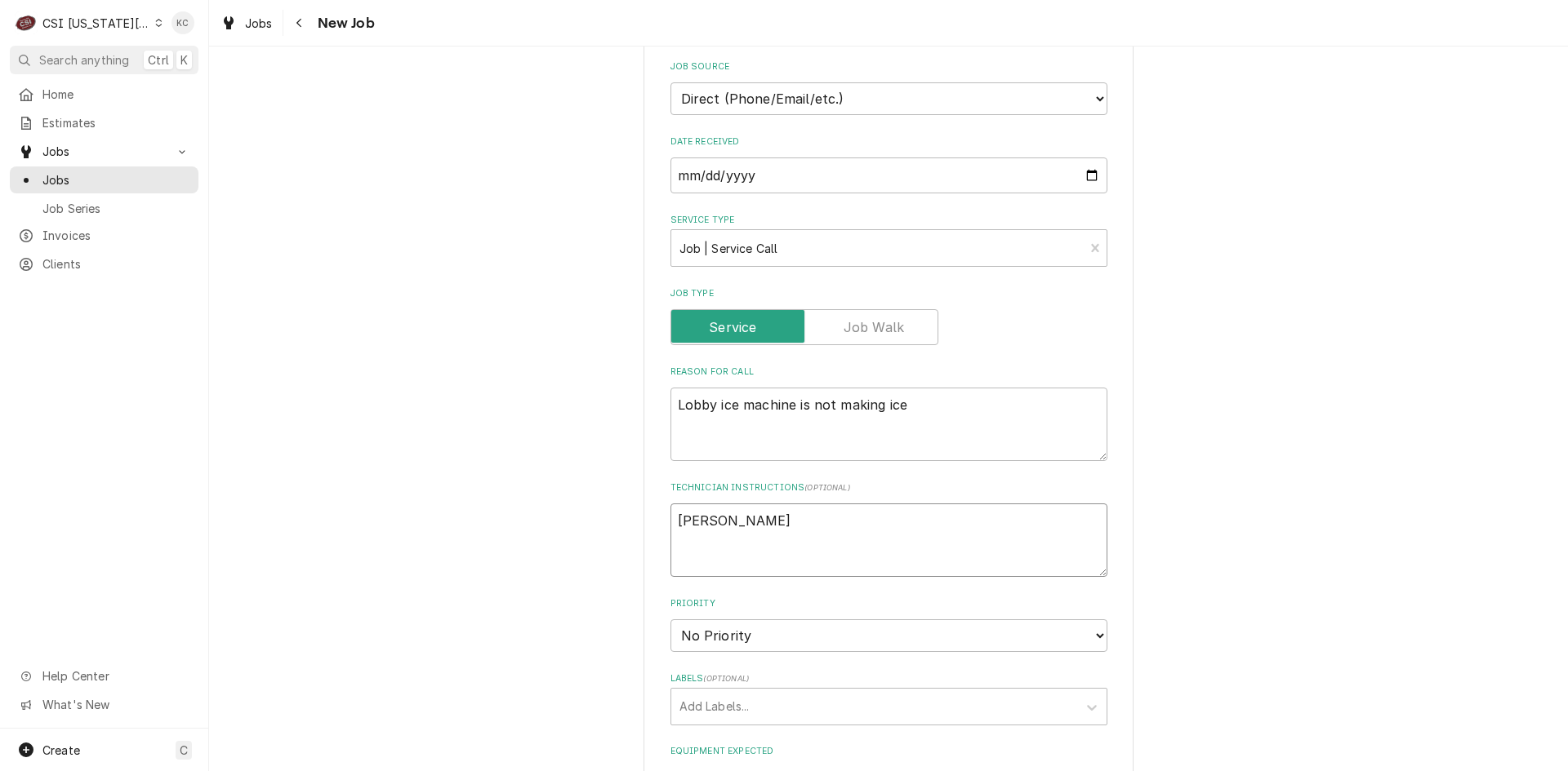
type textarea "x"
type textarea "Jonat"
type textarea "x"
type textarea "Jonath"
type textarea "x"
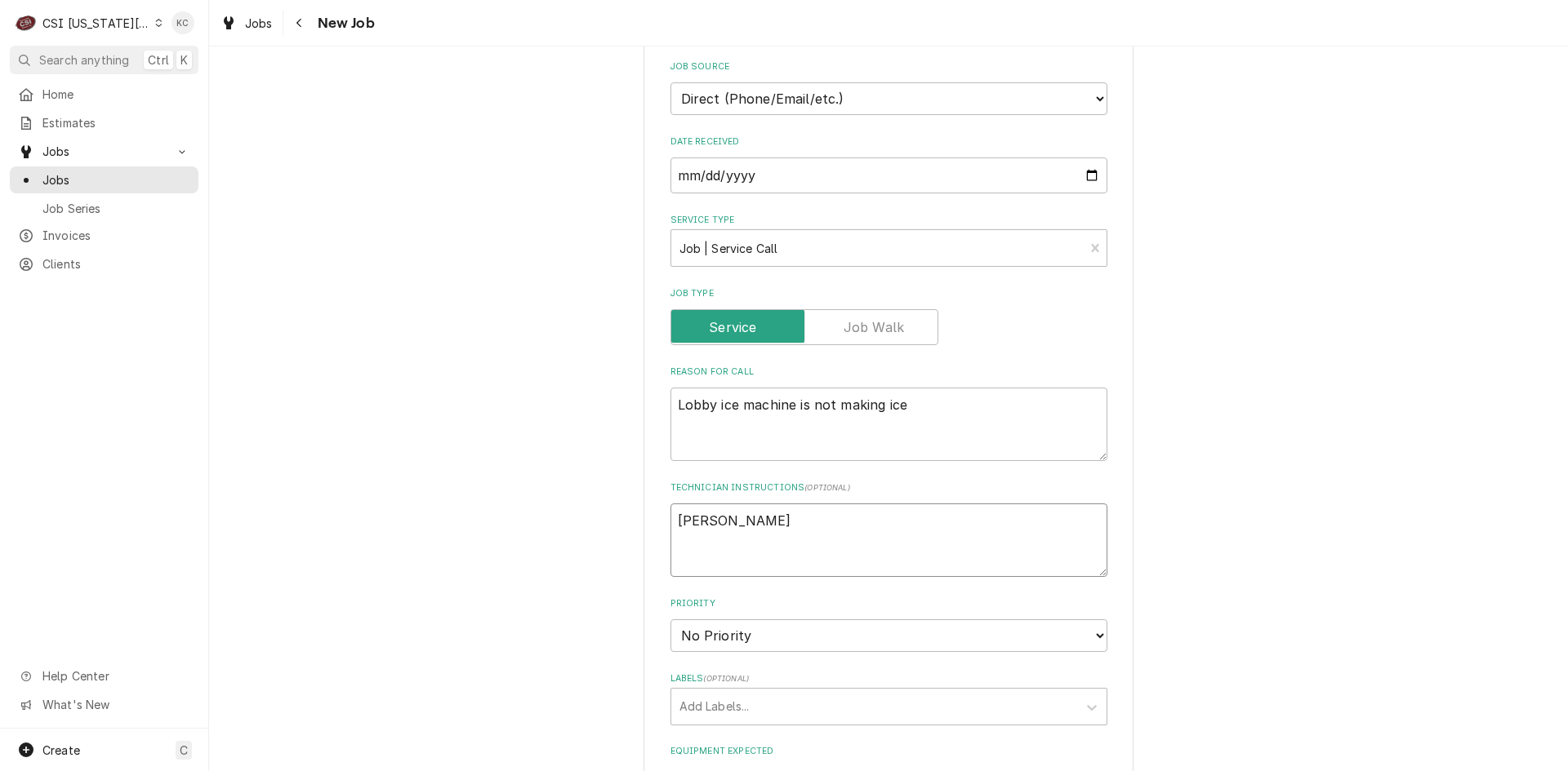
type textarea "Jonatha"
type textarea "x"
type textarea "Jonathan"
type textarea "x"
type textarea "Jonathan"
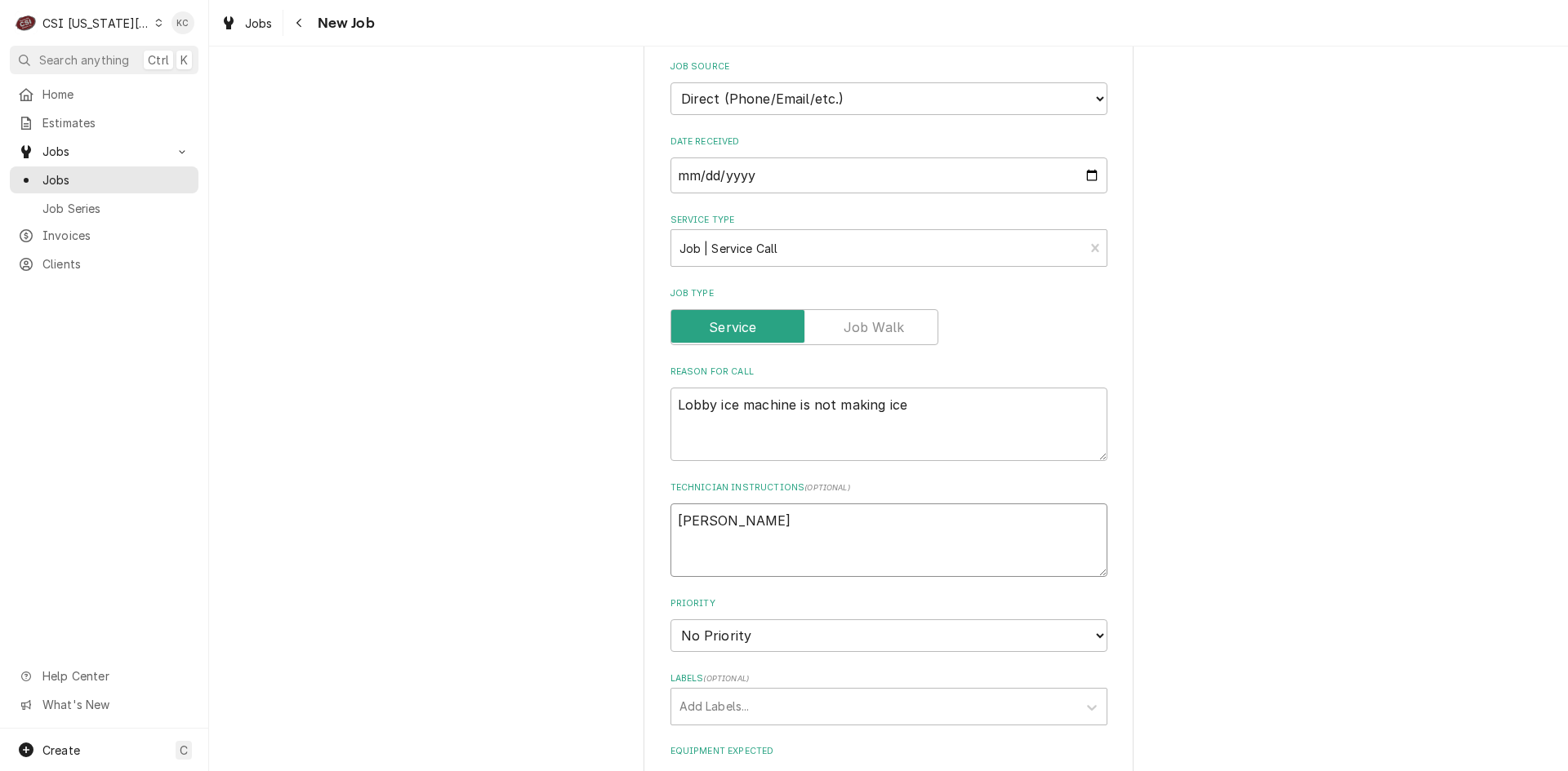
type textarea "x"
type textarea "Jonathan -"
type textarea "x"
type textarea "Jonathan -"
type textarea "x"
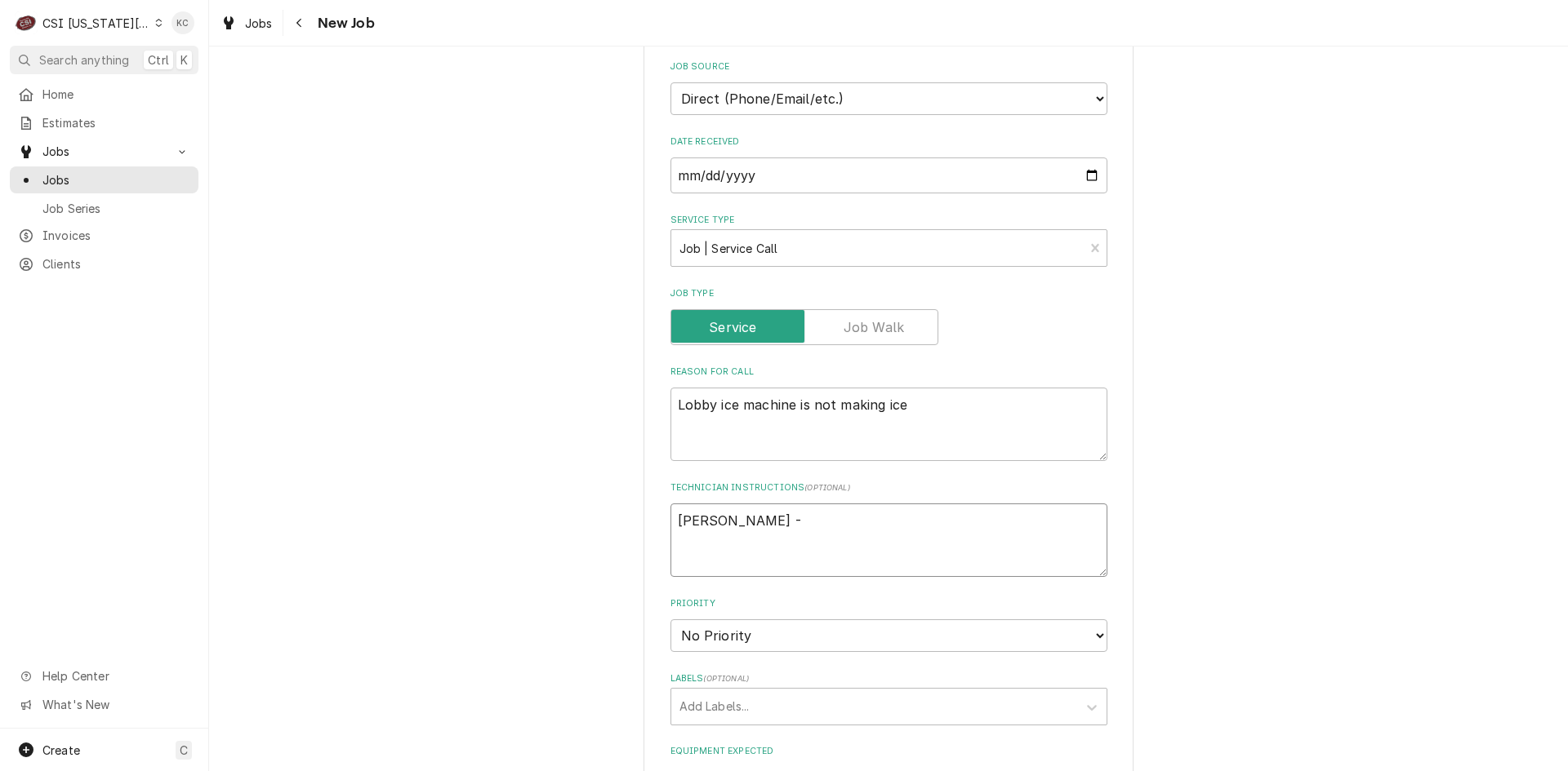
type textarea "Jonathan - 8"
type textarea "x"
type textarea "Jonathan - 81"
type textarea "x"
type textarea "Jonathan - 816"
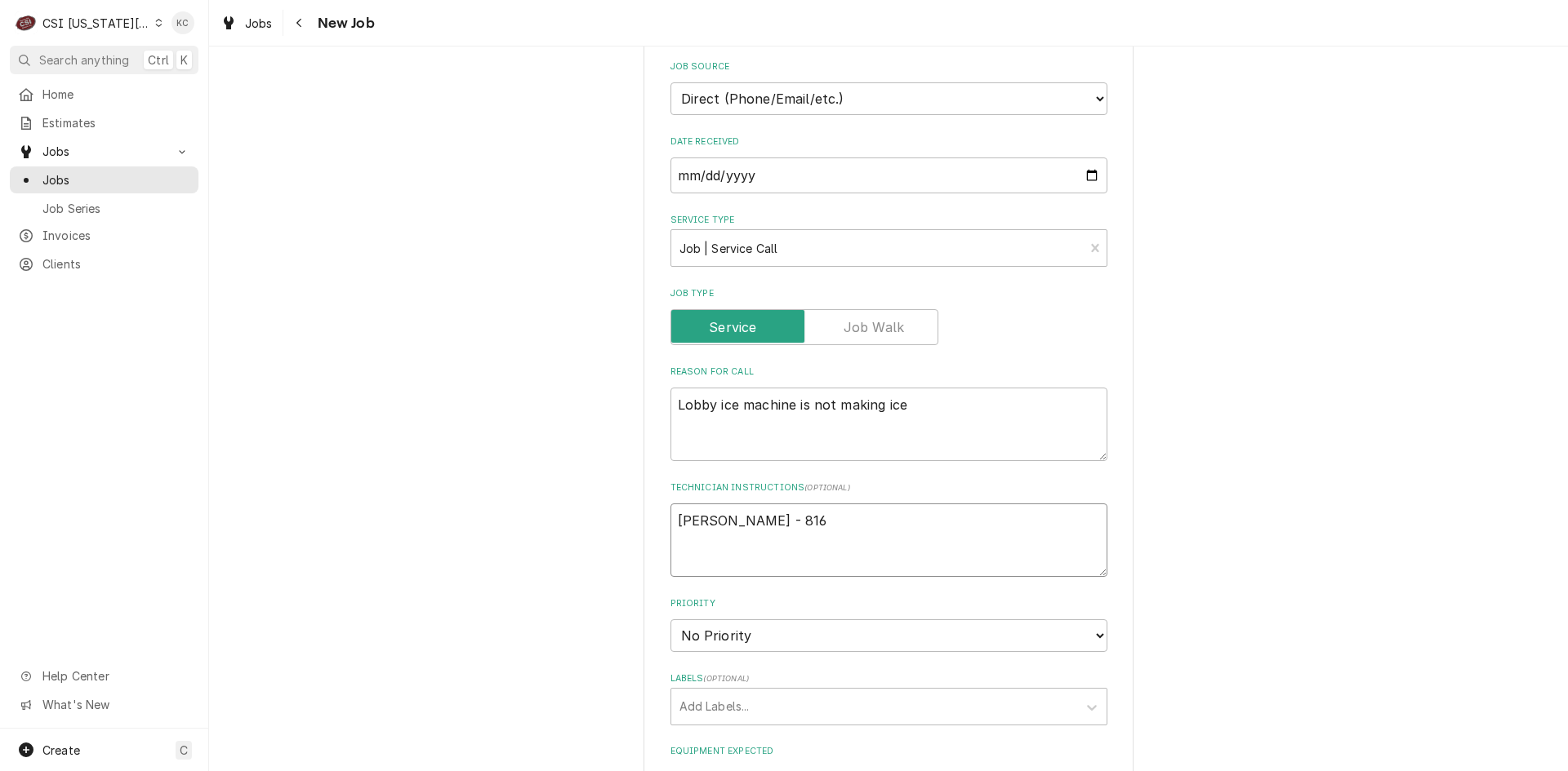
type textarea "x"
type textarea "Jonathan - 816"
type textarea "x"
type textarea "Jonathan - 816 8"
type textarea "x"
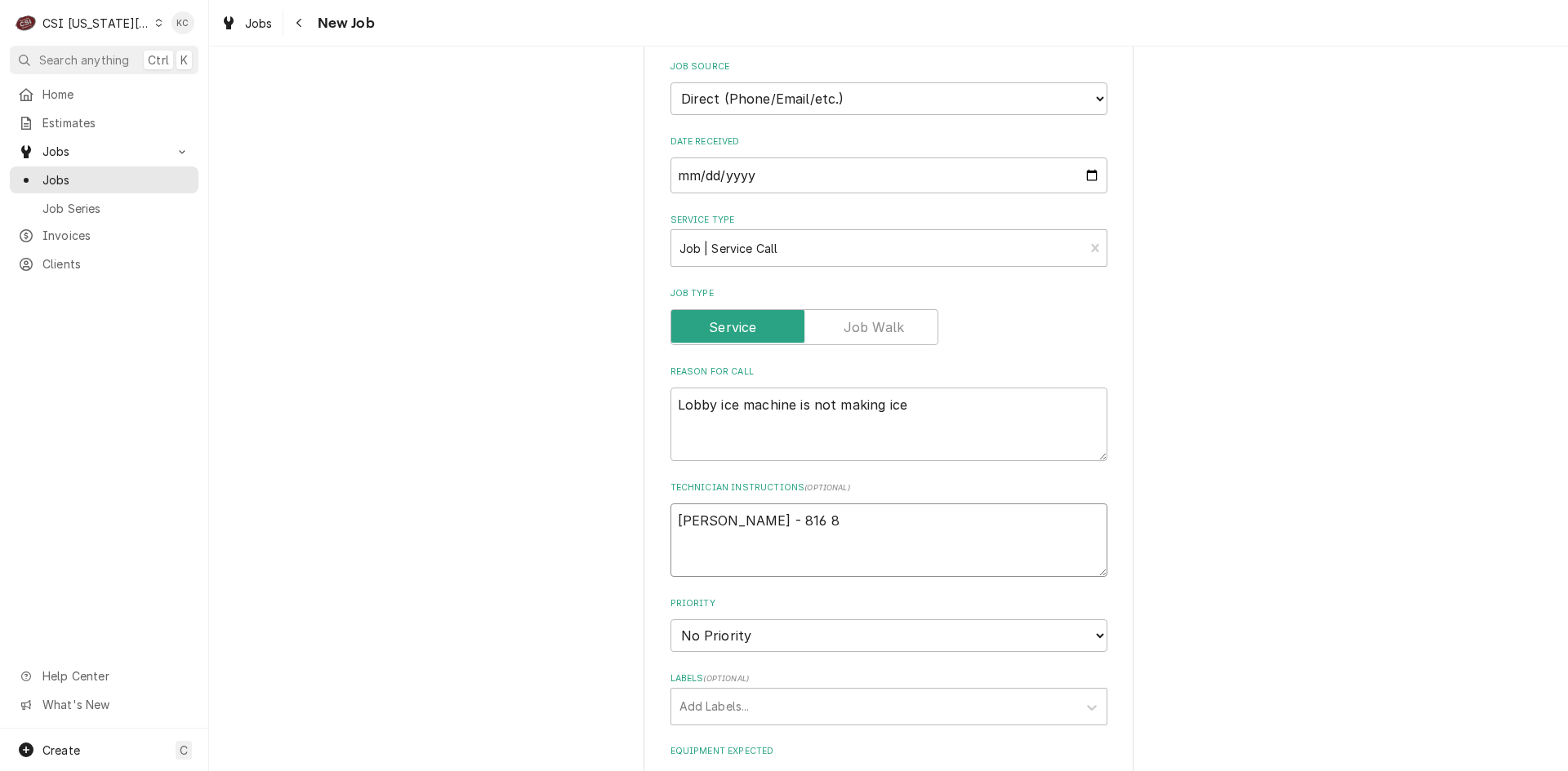
type textarea "Jonathan - 816 88"
type textarea "x"
type textarea "Jonathan - 816 886"
type textarea "x"
type textarea "Jonathan - 816 886-"
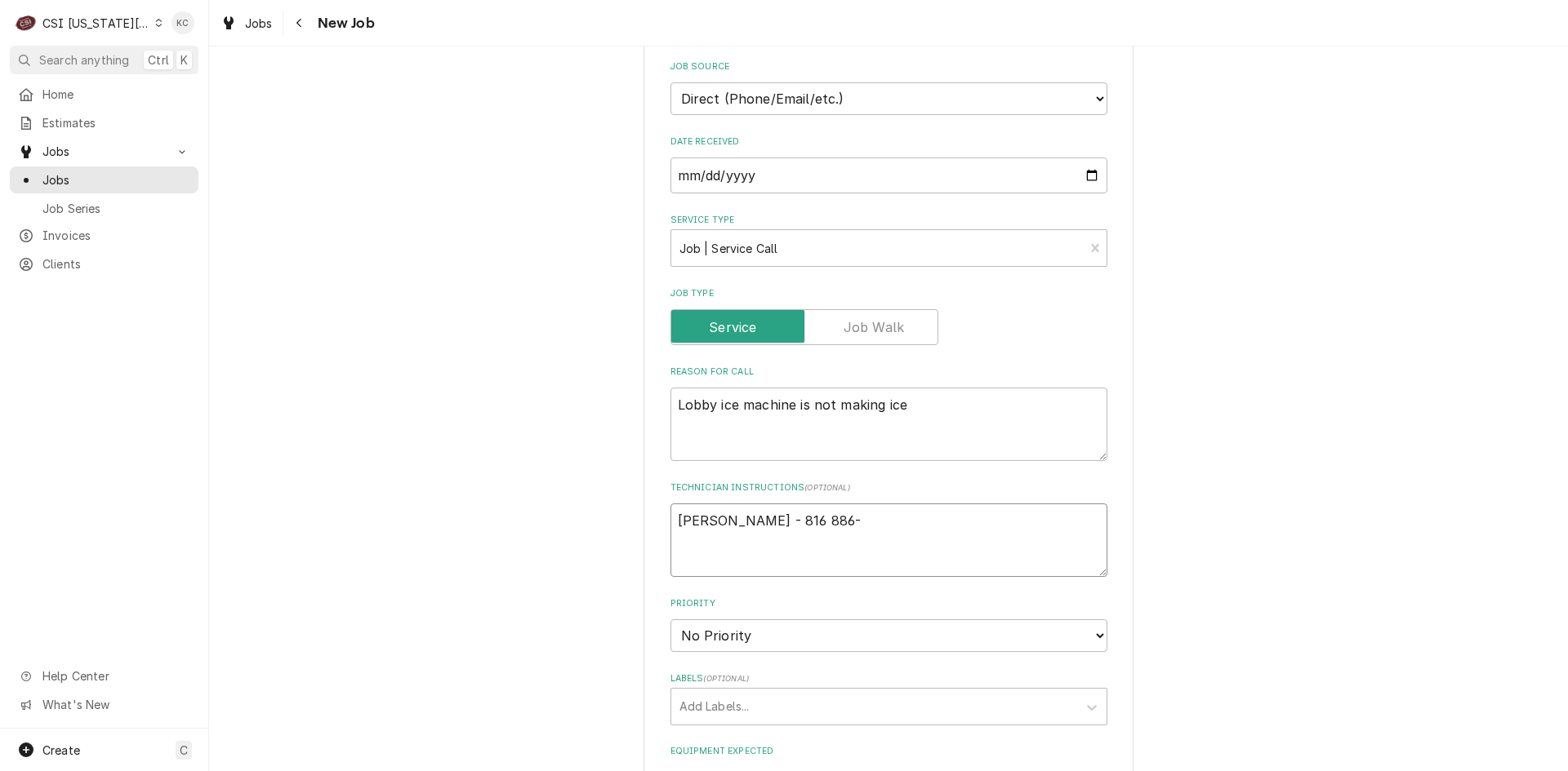
type textarea "x"
type textarea "Jonathan - 816 886-5"
type textarea "x"
type textarea "Jonathan - 816 886-51"
type textarea "x"
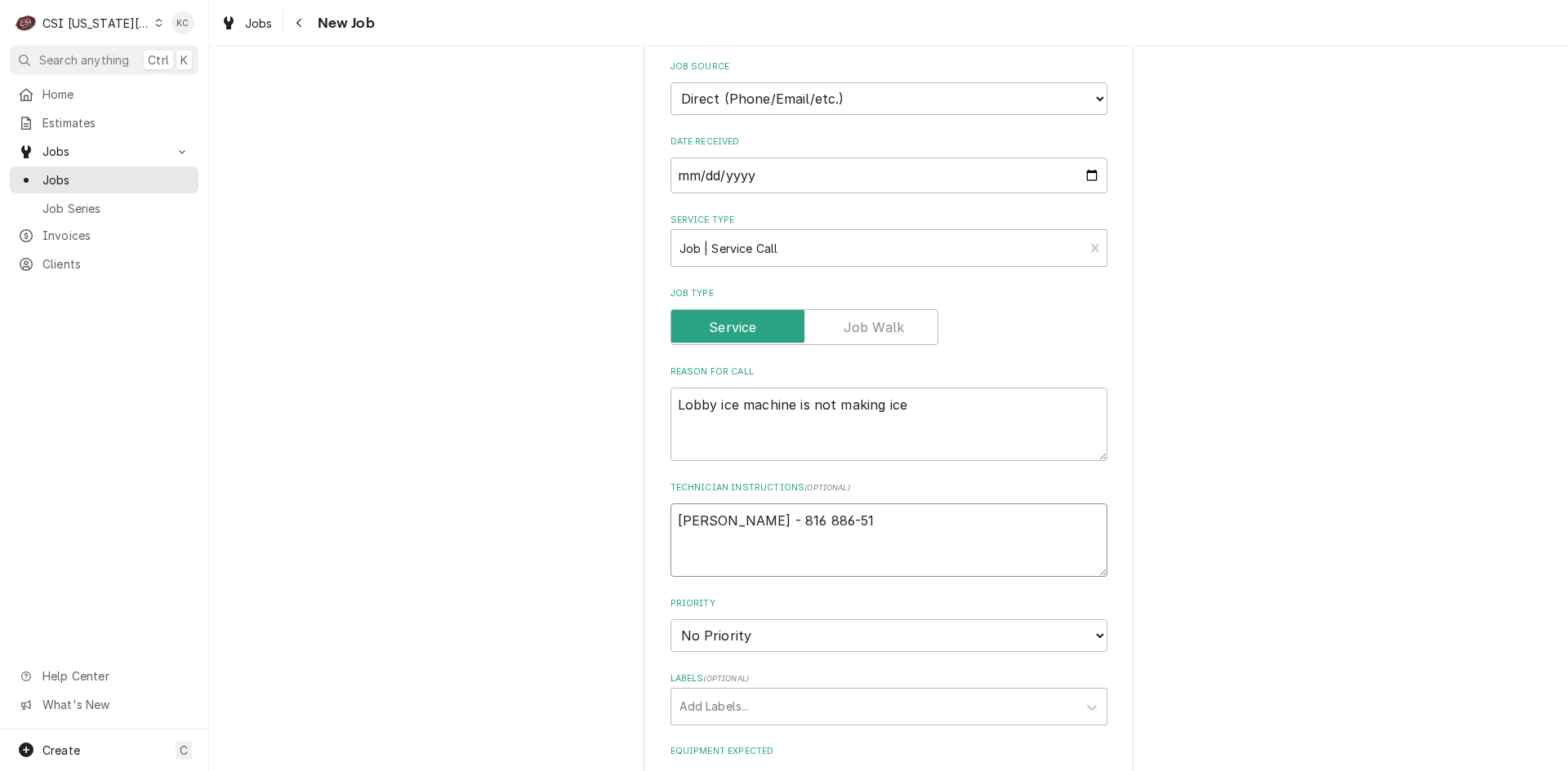
type textarea "Jonathan - 816 886-516"
type textarea "x"
type textarea "Jonathan - 816 886-5167"
type textarea "x"
type textarea "Jonathan - 816 886-5167"
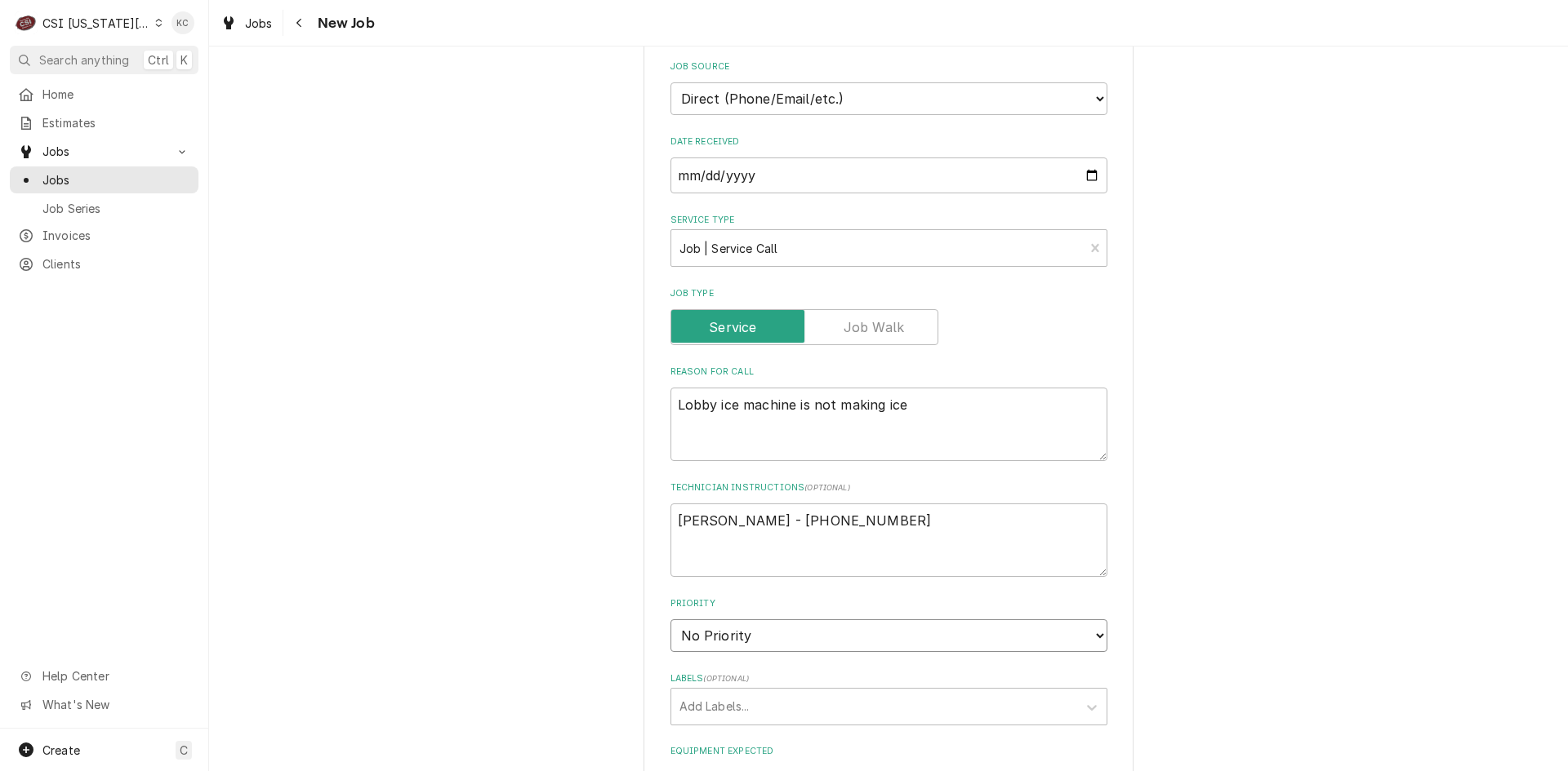
click at [753, 620] on select "No Priority Urgent High Medium Low" at bounding box center [889, 636] width 436 height 33
select select "4"
click at [670, 620] on select "No Priority Urgent High Medium Low" at bounding box center [889, 636] width 436 height 33
click at [761, 692] on div "Labels" at bounding box center [874, 707] width 390 height 29
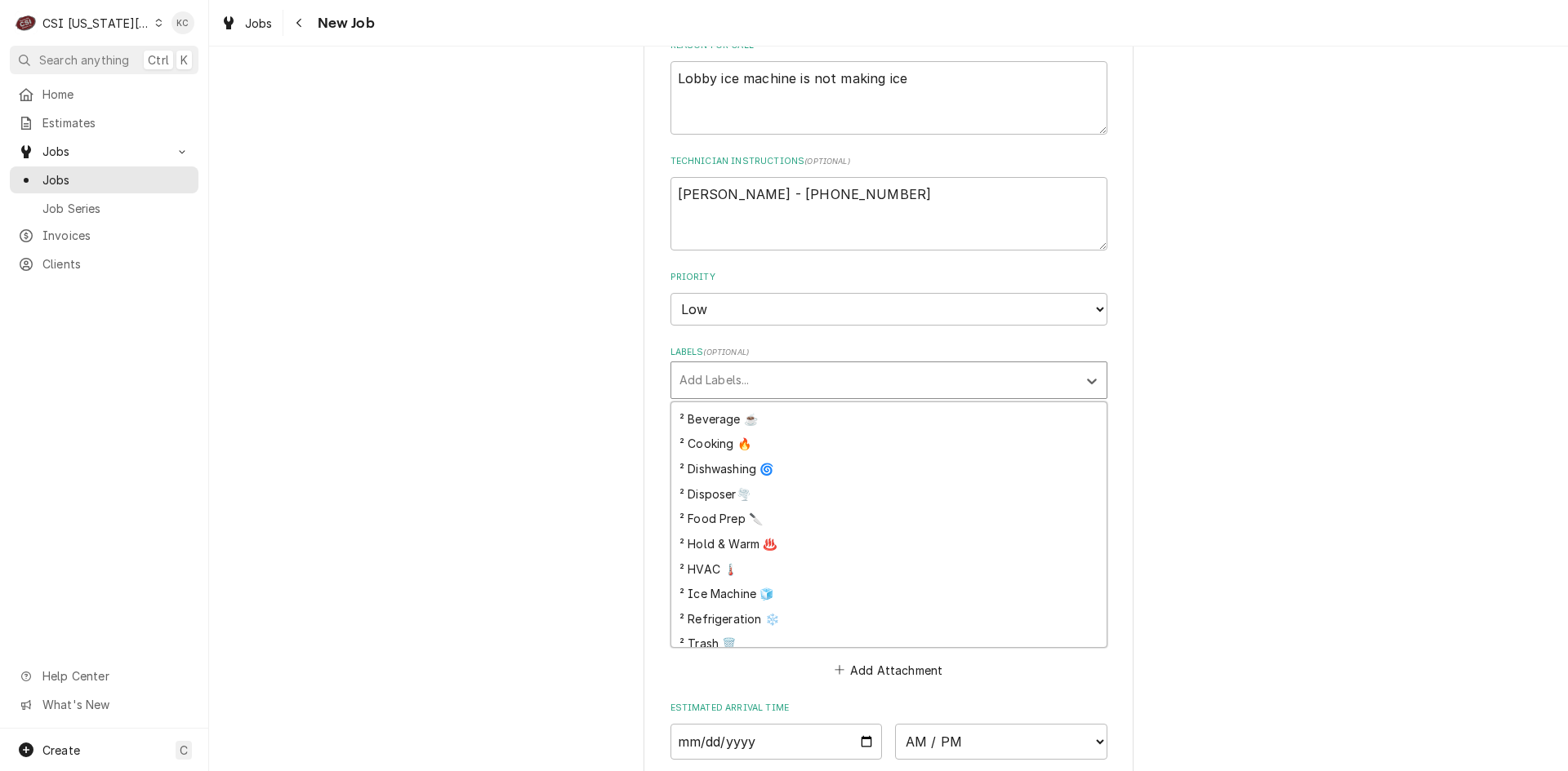
scroll to position [321, 0]
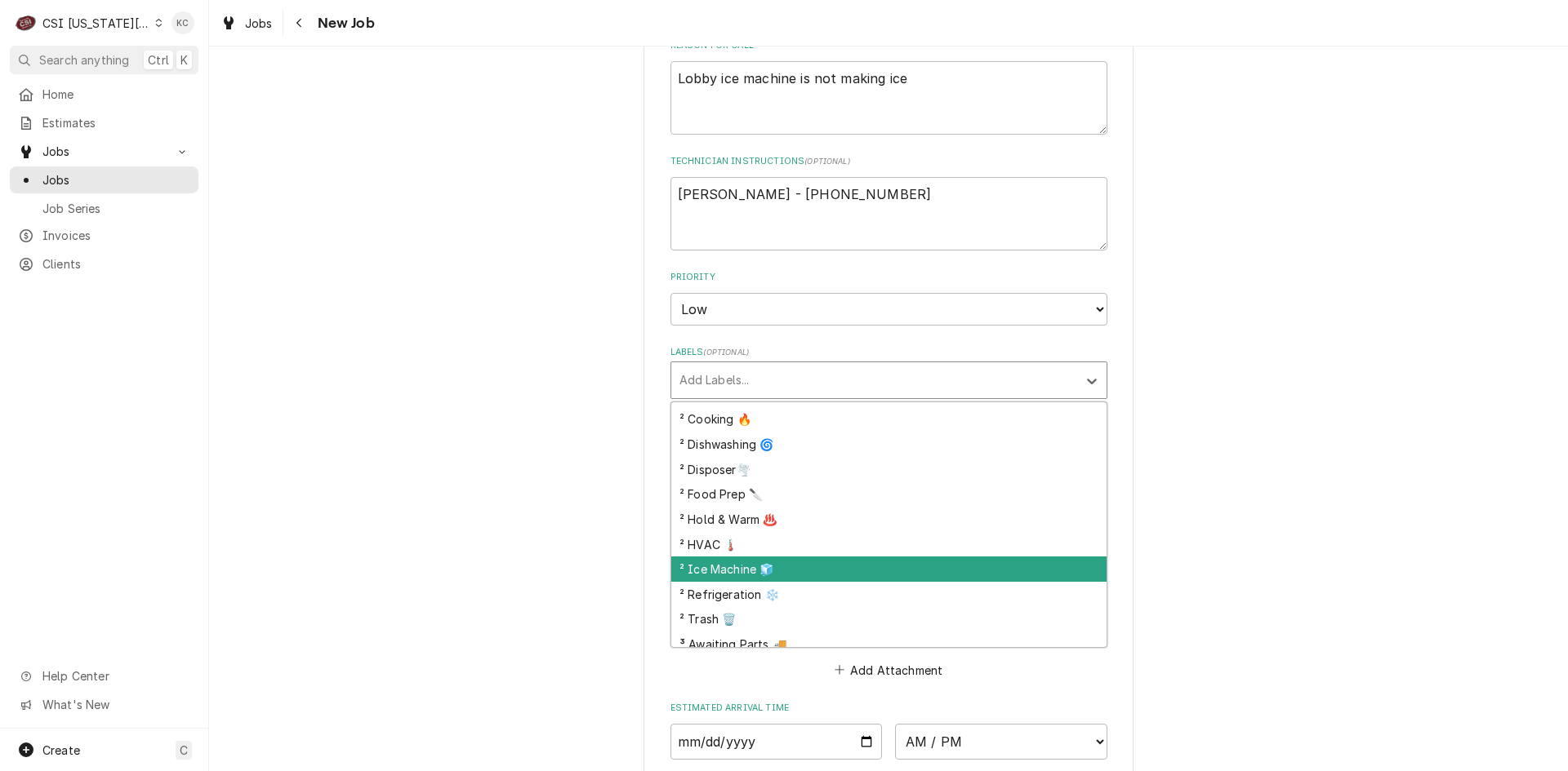
click at [913, 556] on div "² Ice Machine 🧊" at bounding box center [889, 569] width 436 height 26
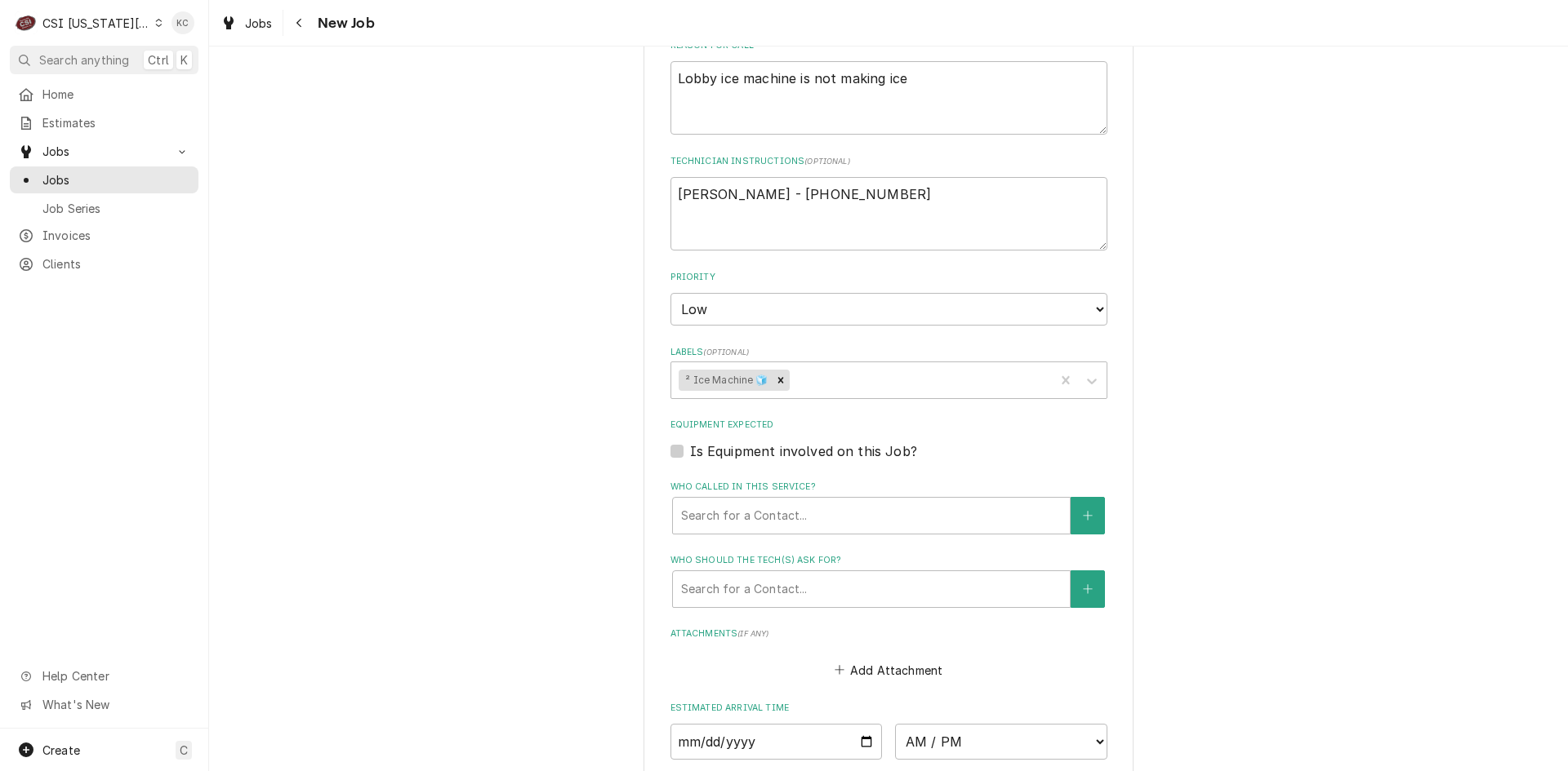
click at [1285, 484] on div "Please provide the following information to create a job: Client Details Client…" at bounding box center [889, 215] width 1359 height 2262
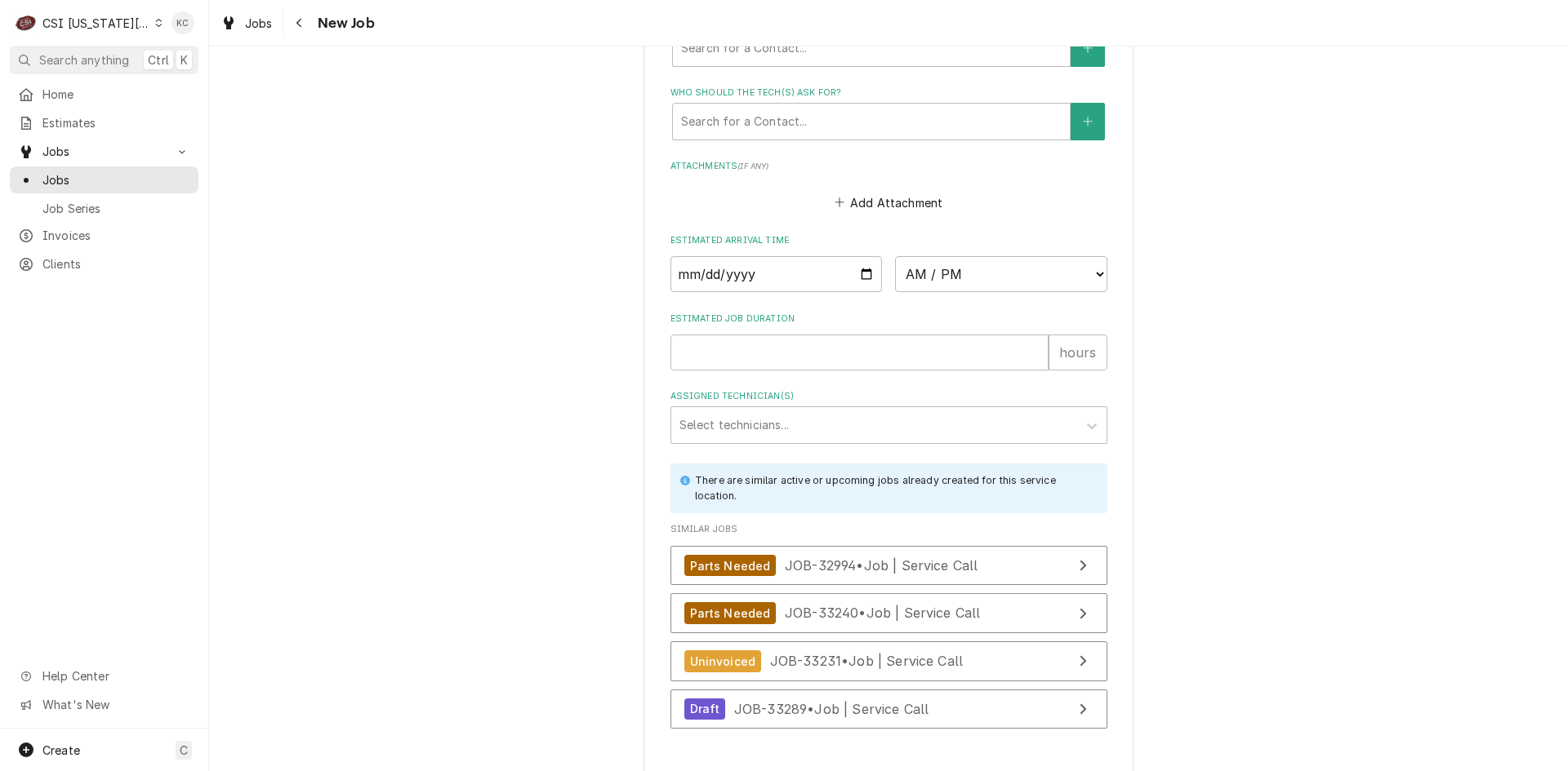
scroll to position [1515, 0]
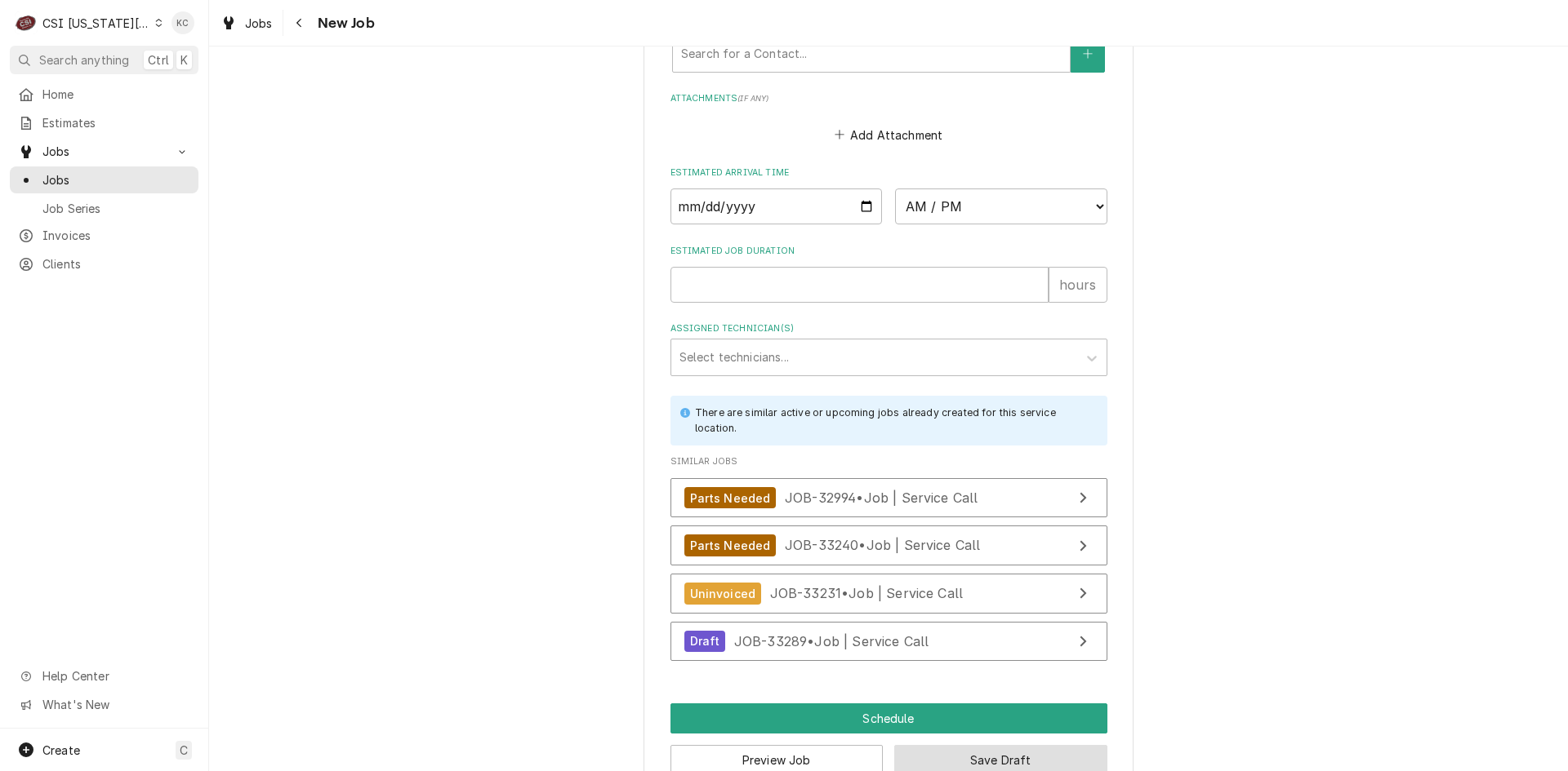
click at [1082, 745] on button "Save Draft" at bounding box center [1000, 760] width 213 height 30
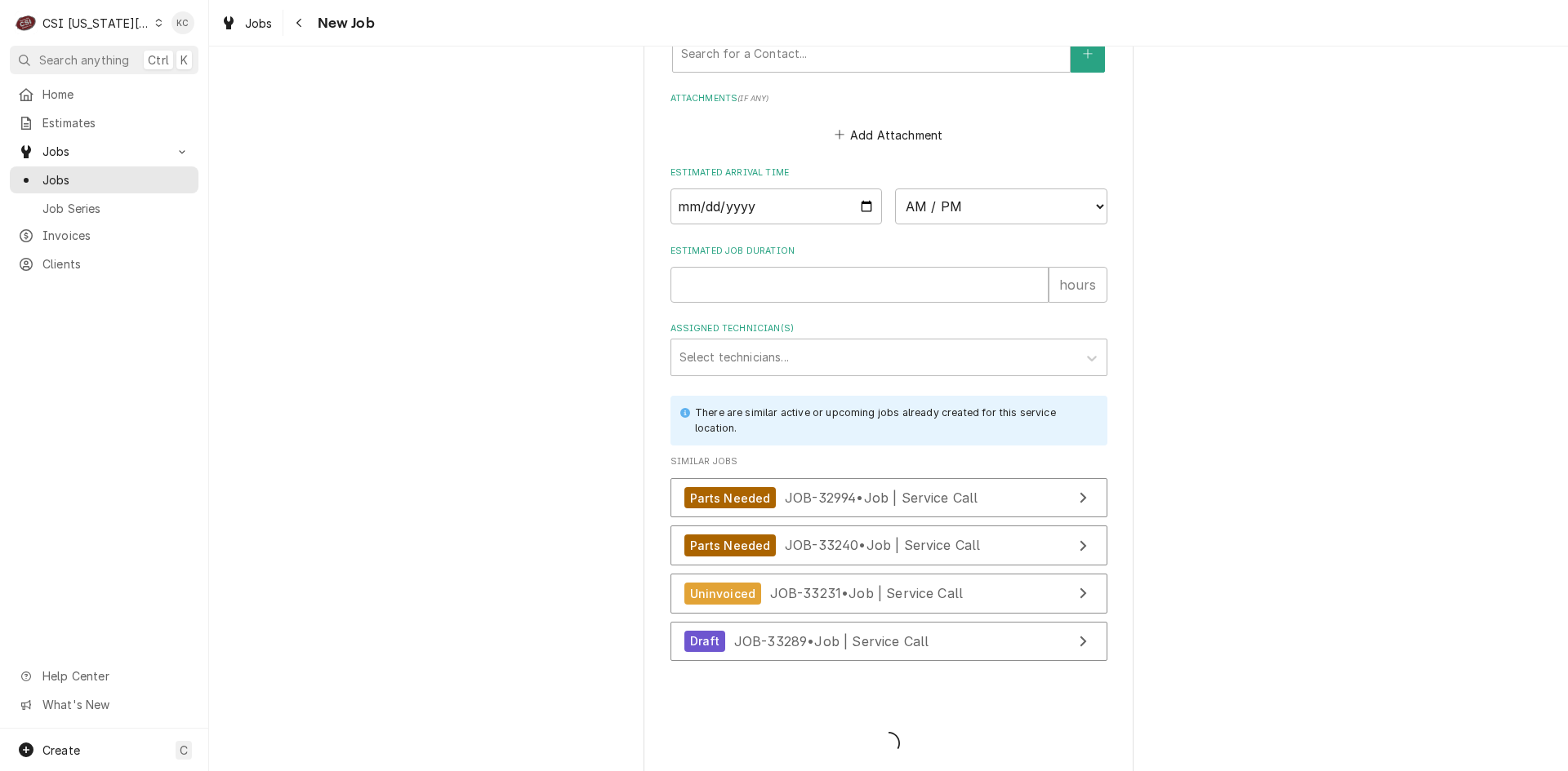
scroll to position [1500, 0]
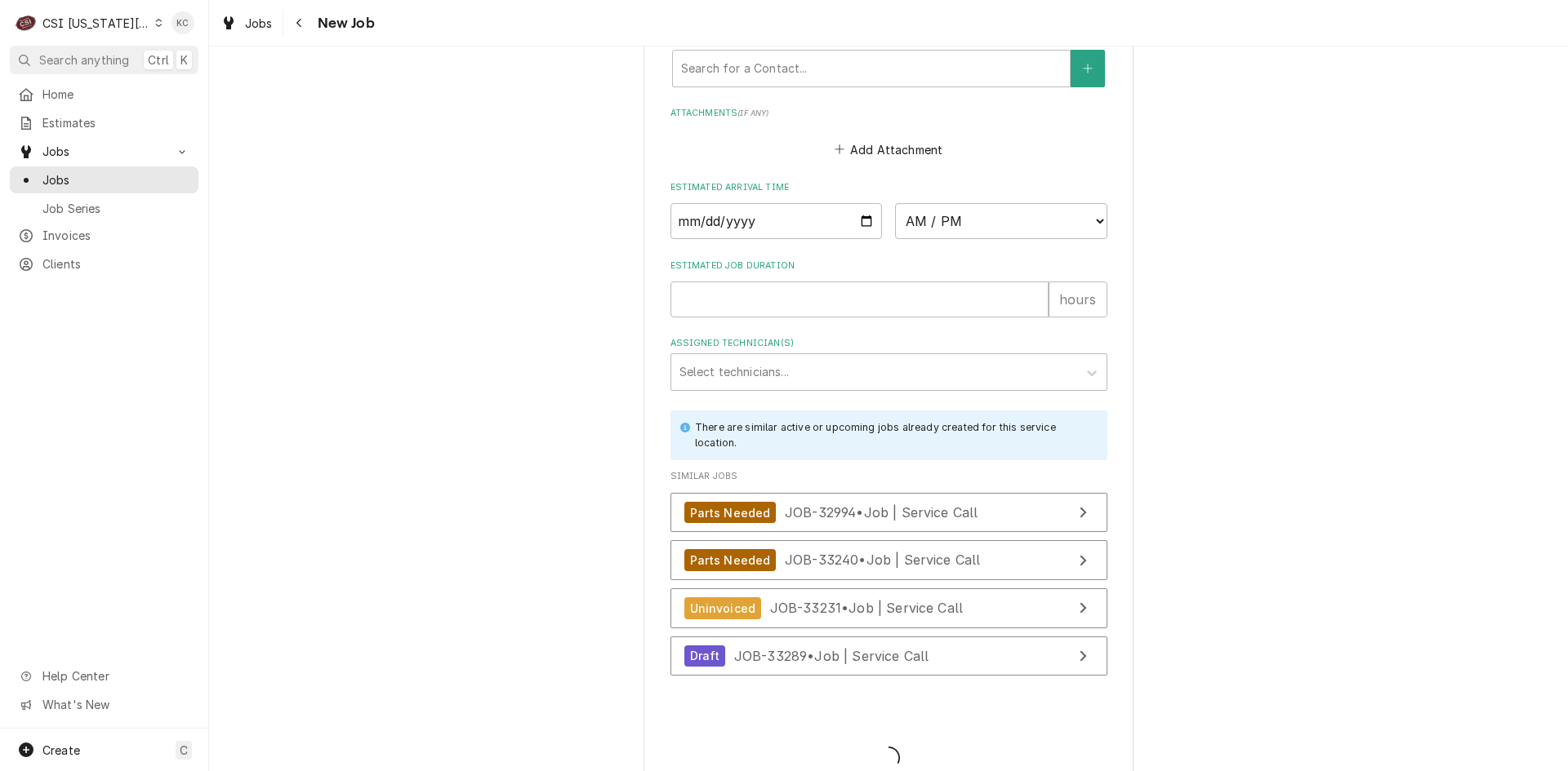
type textarea "x"
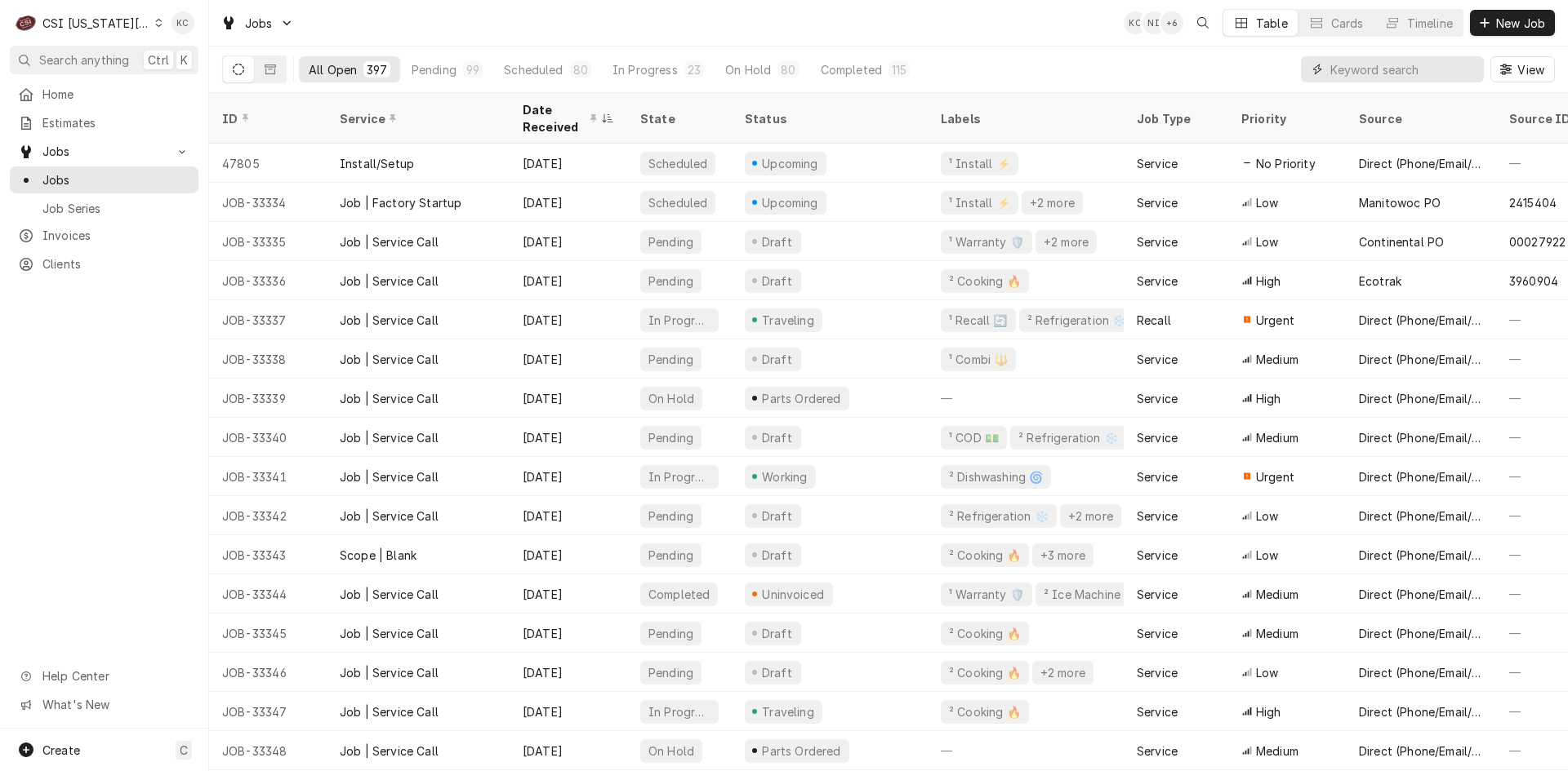
click at [1397, 72] on input "Dynamic Content Wrapper" at bounding box center [1403, 70] width 146 height 26
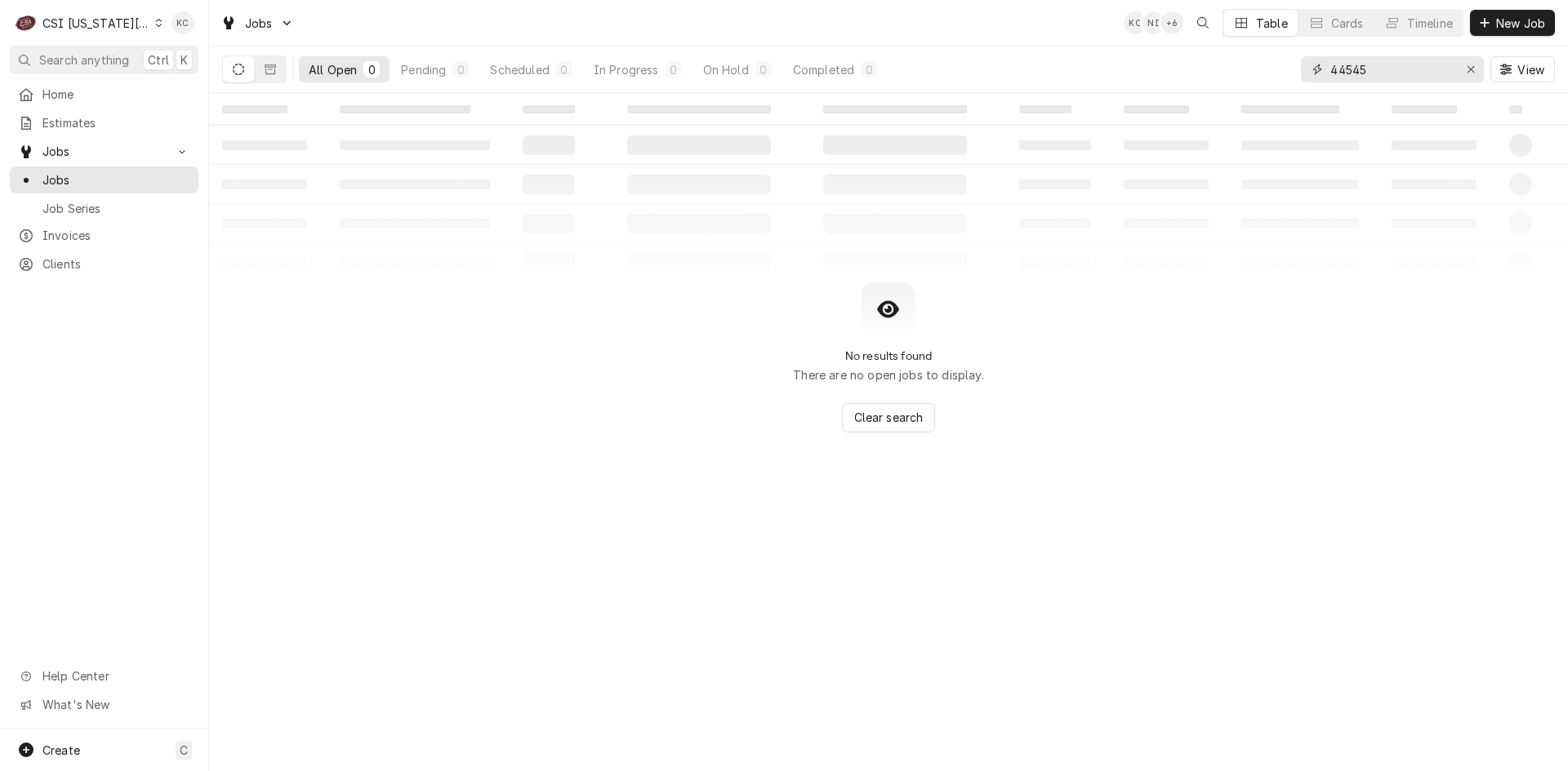
drag, startPoint x: 1389, startPoint y: 70, endPoint x: 1287, endPoint y: 69, distance: 102.0
click at [1287, 69] on div "All Open 0 Pending 0 Scheduled 0 In Progress 0 On Hold 0 Completed 0 44545 View" at bounding box center [888, 70] width 1332 height 46
drag, startPoint x: 1409, startPoint y: 72, endPoint x: 1236, endPoint y: 79, distance: 173.1
click at [1236, 79] on div "All Open 0 Pending 0 Scheduled 0 In Progress 0 On Hold 0 Completed 0 00044545 V…" at bounding box center [888, 70] width 1332 height 46
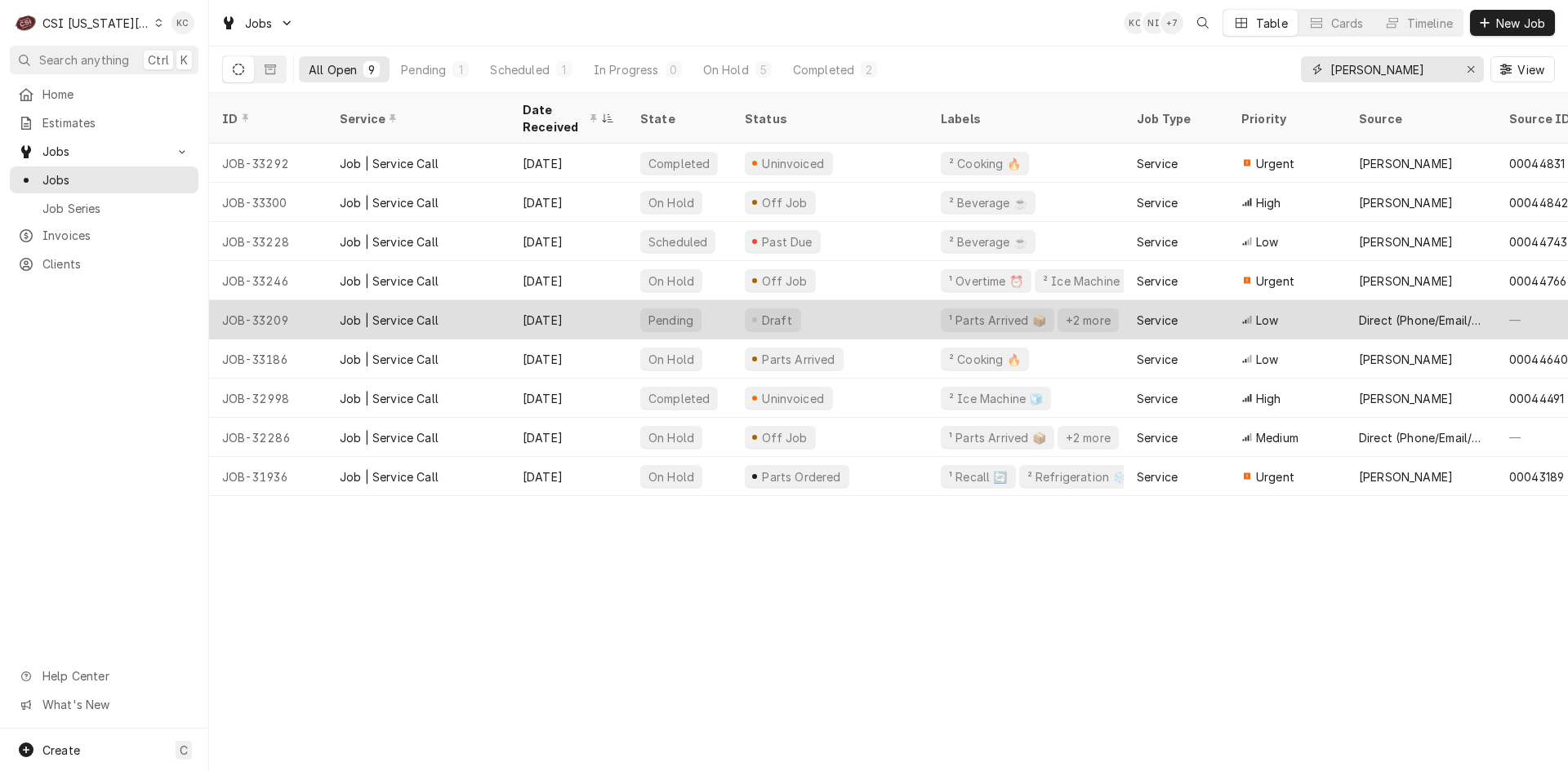
type input "[PERSON_NAME]"
click at [869, 307] on div "Draft" at bounding box center [829, 320] width 196 height 39
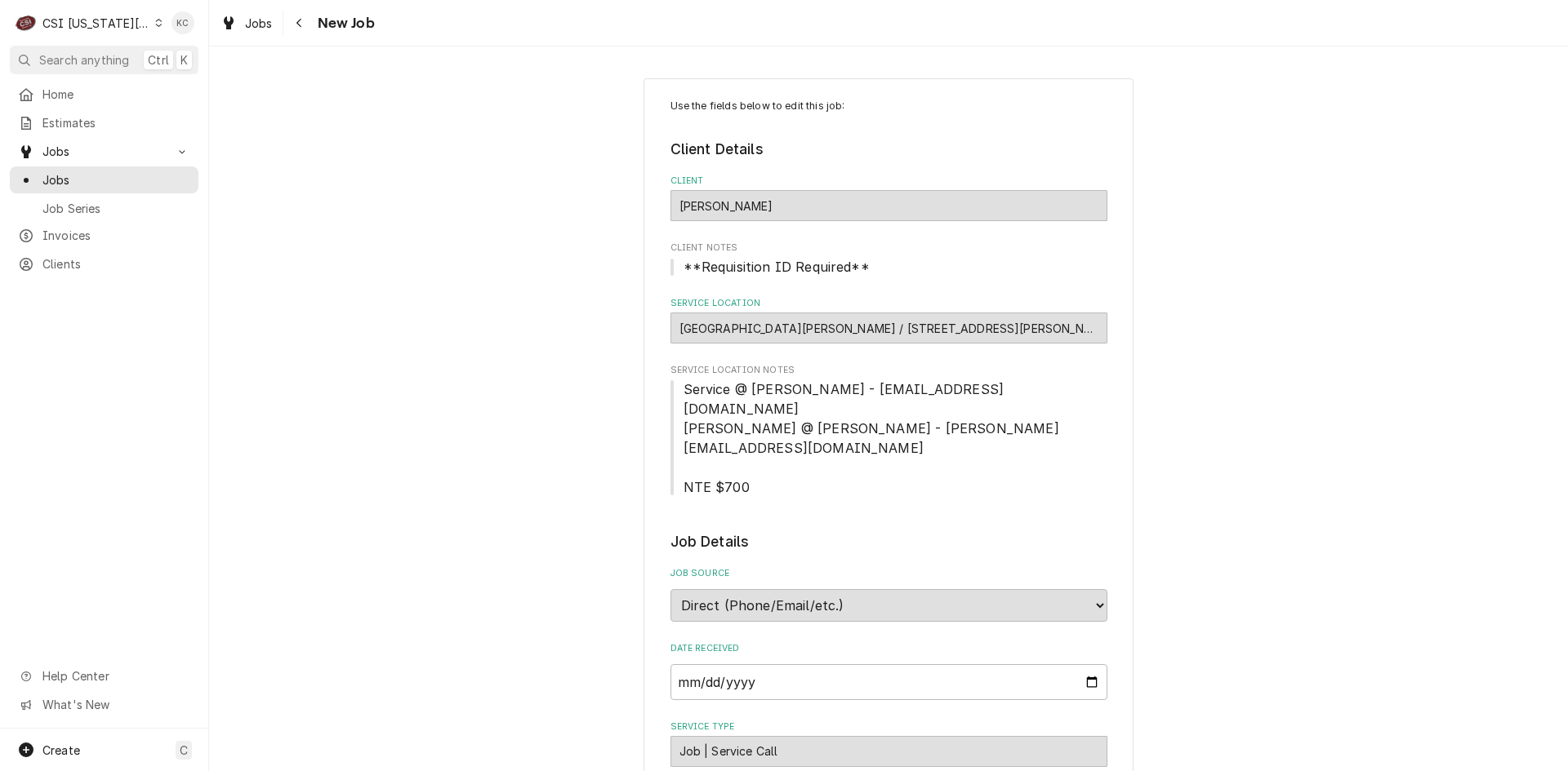
type textarea "x"
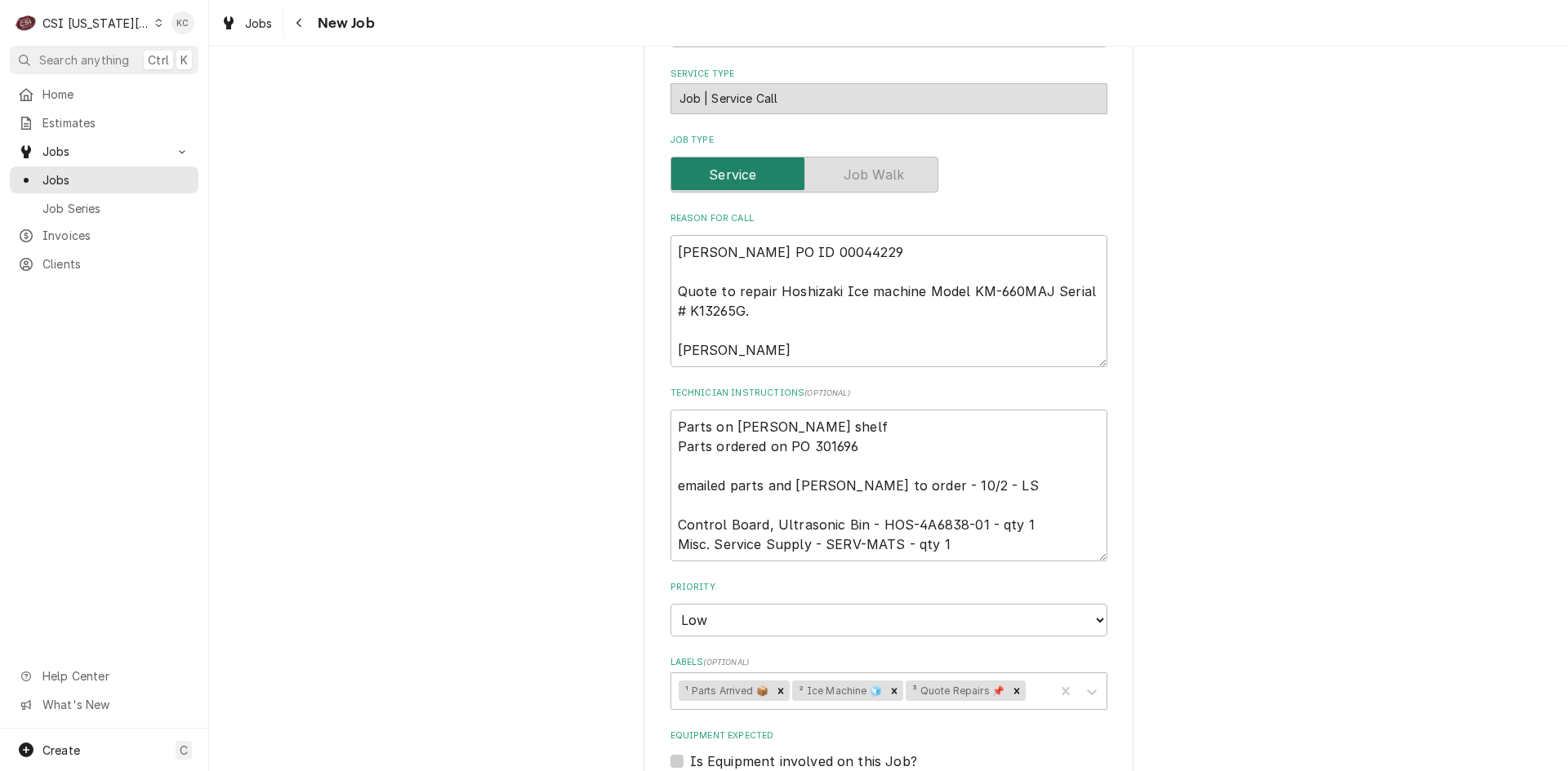
scroll to position [735, 0]
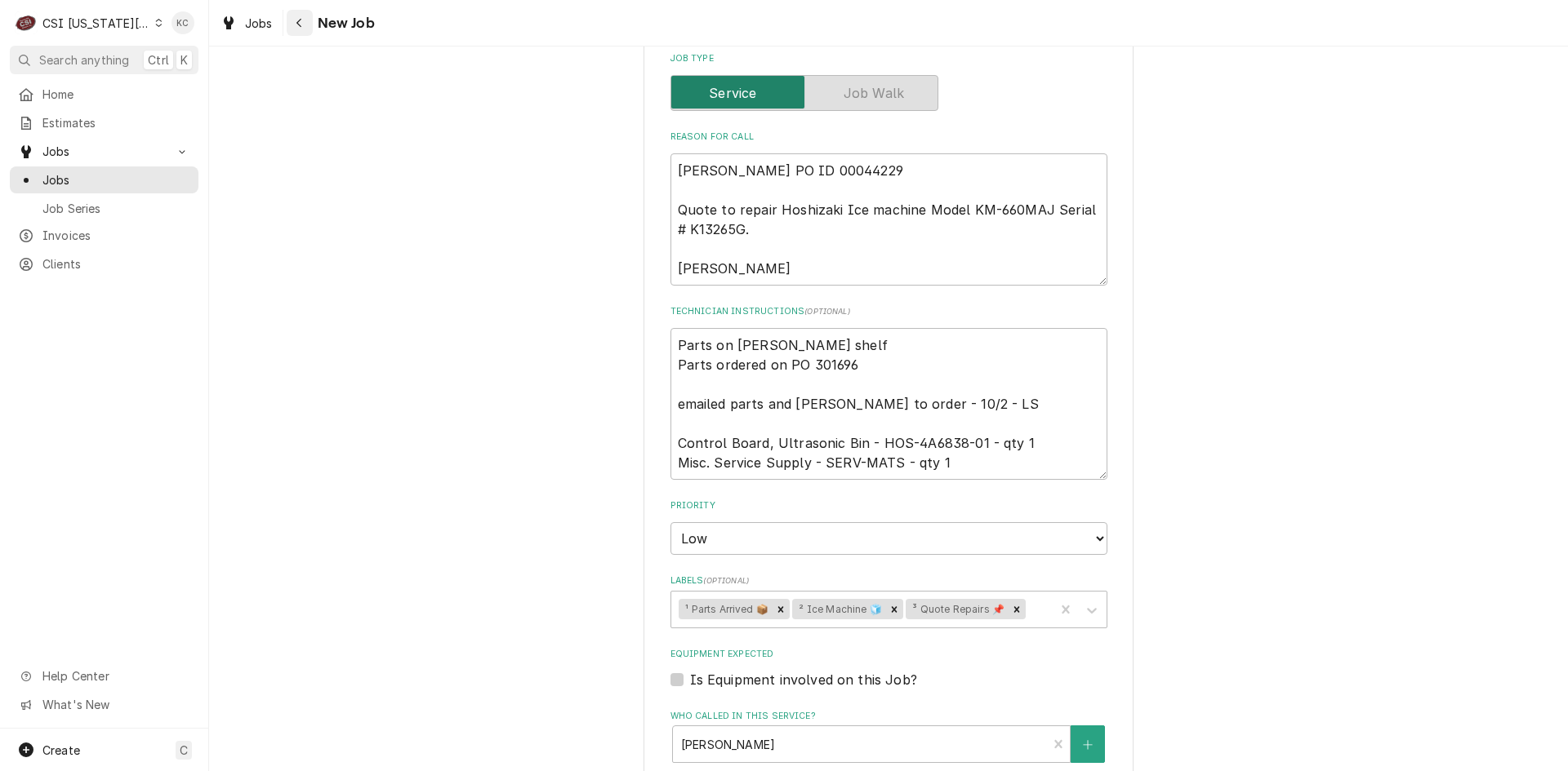
click at [303, 26] on div "Navigate back" at bounding box center [299, 23] width 16 height 16
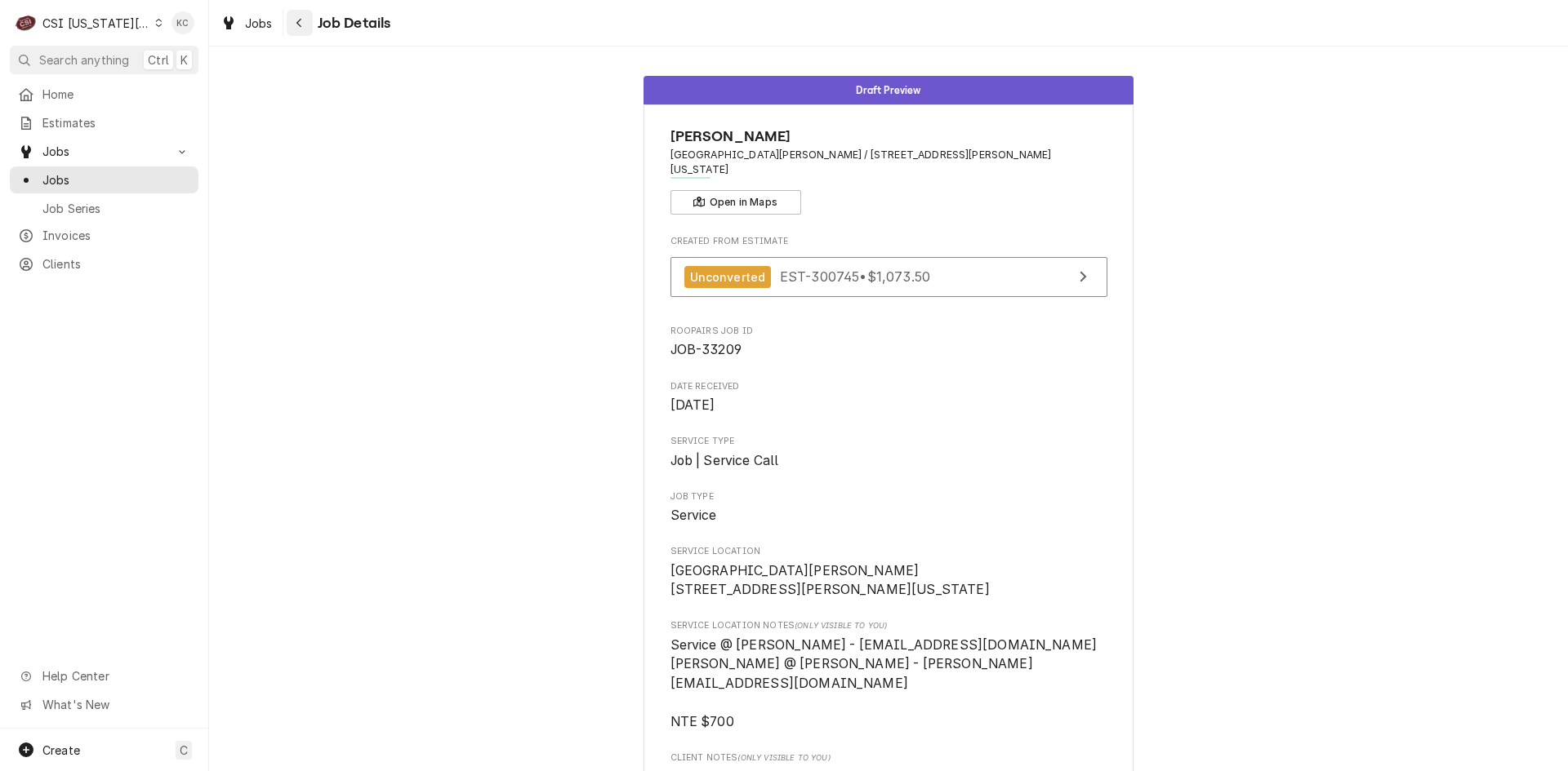
click at [299, 19] on icon "Navigate back" at bounding box center [299, 22] width 7 height 11
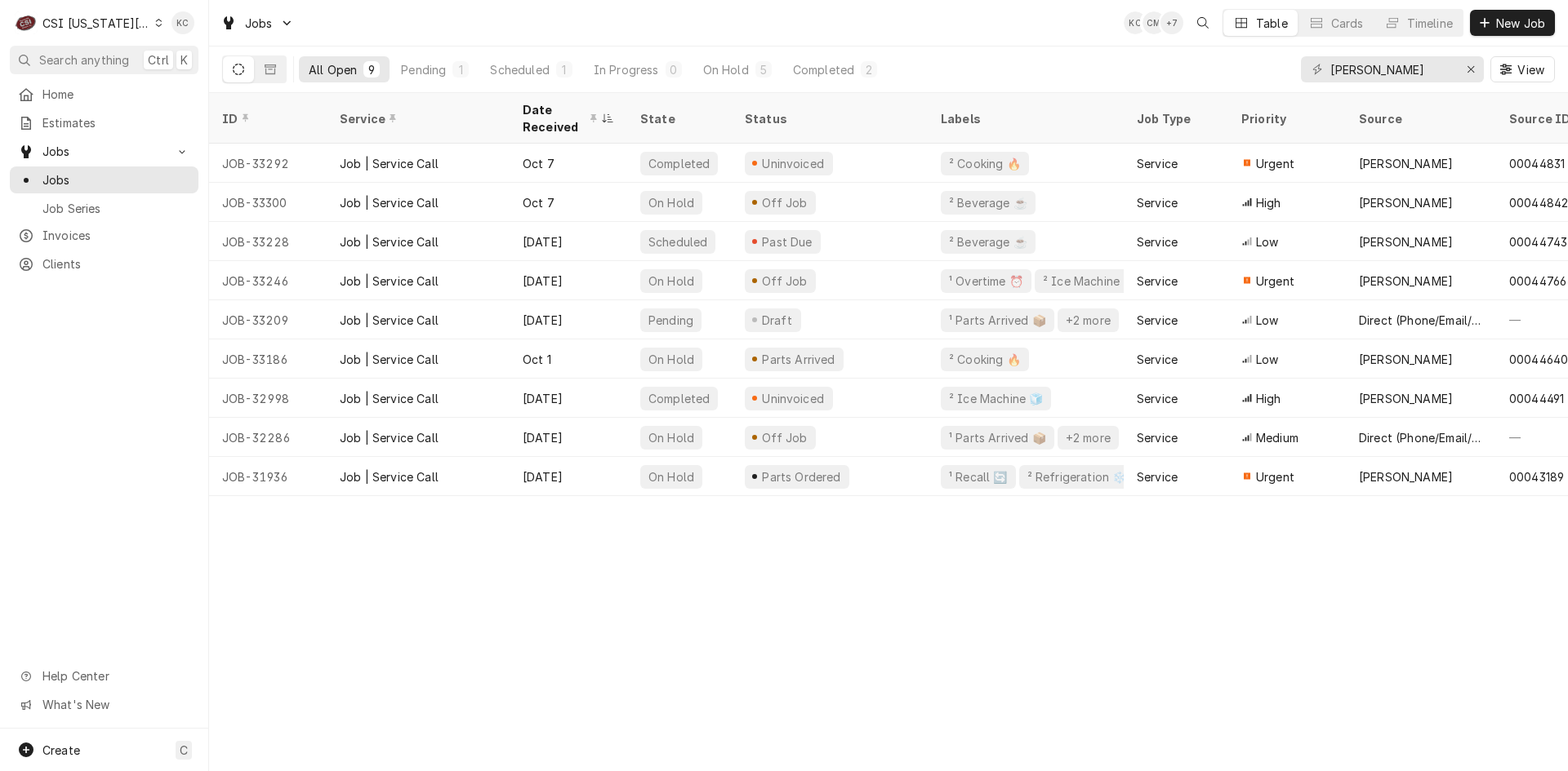
click at [85, 26] on div "CSI Kansas City" at bounding box center [96, 23] width 108 height 17
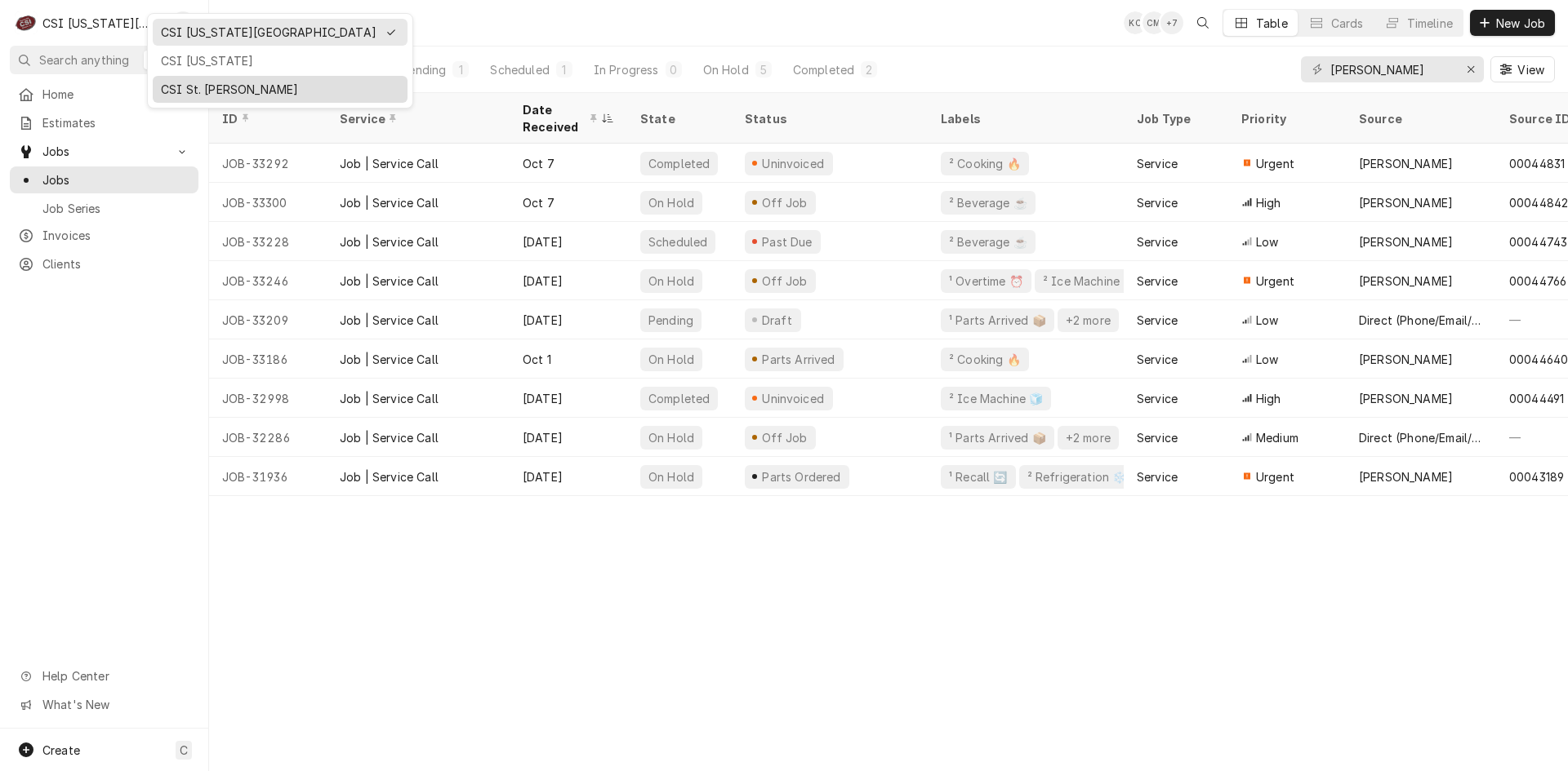
click at [261, 82] on div "CSI St. [PERSON_NAME]" at bounding box center [280, 89] width 239 height 17
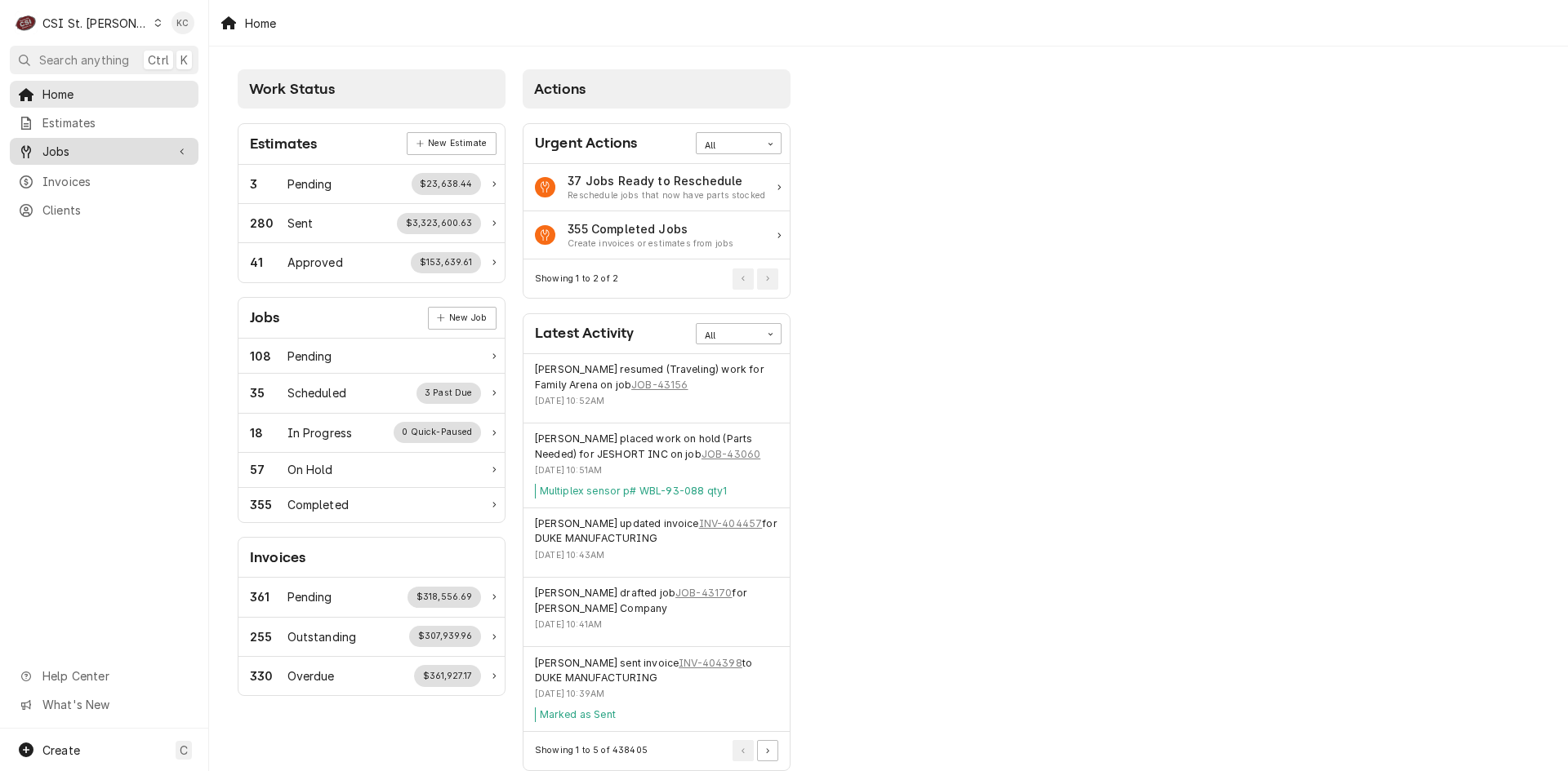
click at [72, 147] on span "Jobs" at bounding box center [104, 151] width 124 height 17
click at [80, 178] on span "Jobs" at bounding box center [116, 179] width 148 height 17
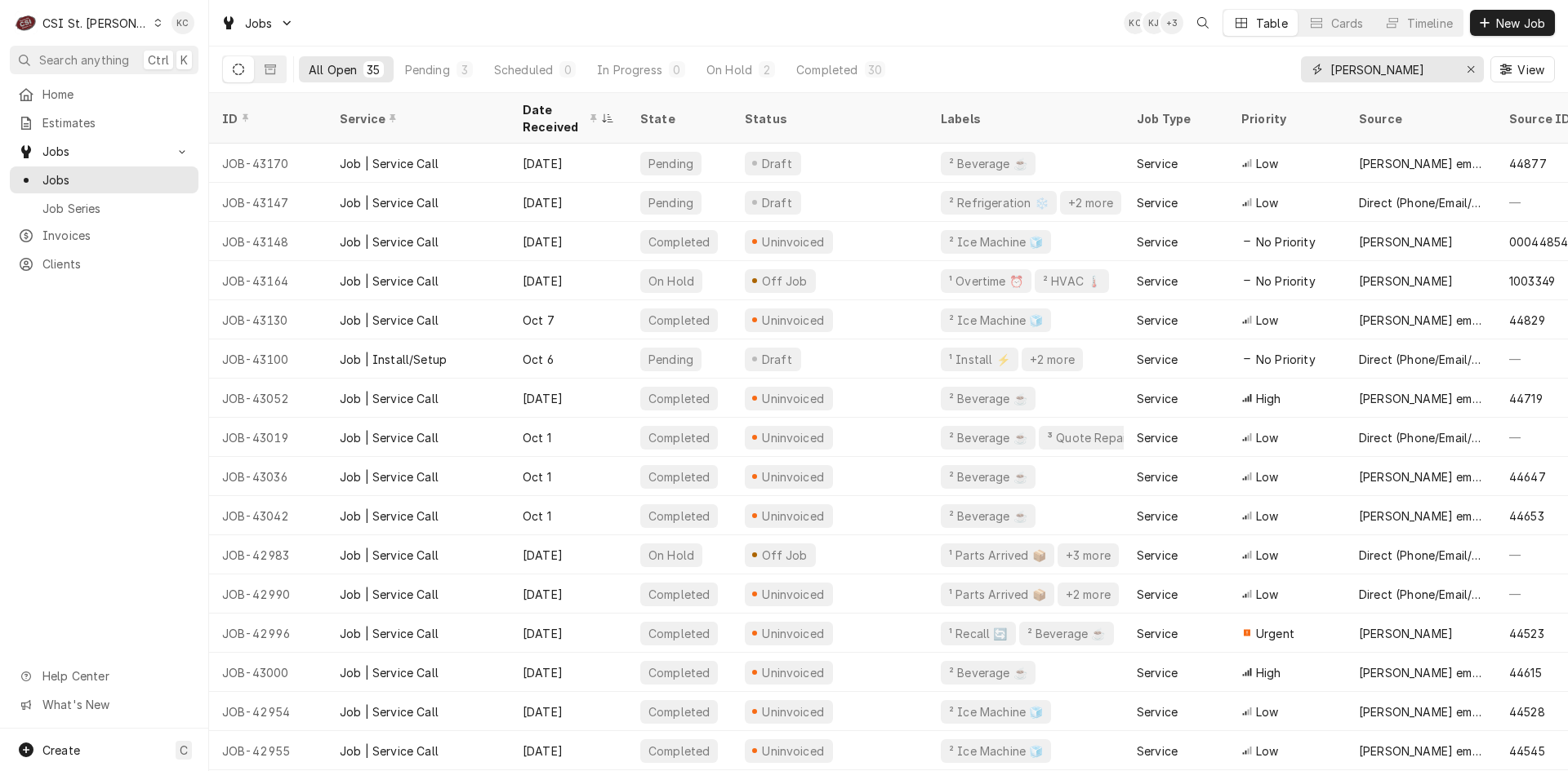
drag, startPoint x: 1366, startPoint y: 72, endPoint x: 1251, endPoint y: 69, distance: 115.0
click at [1251, 69] on div "All Open 35 Pending 3 Scheduled 0 In Progress 0 On Hold 2 Completed 30 [PERSON_…" at bounding box center [888, 70] width 1332 height 46
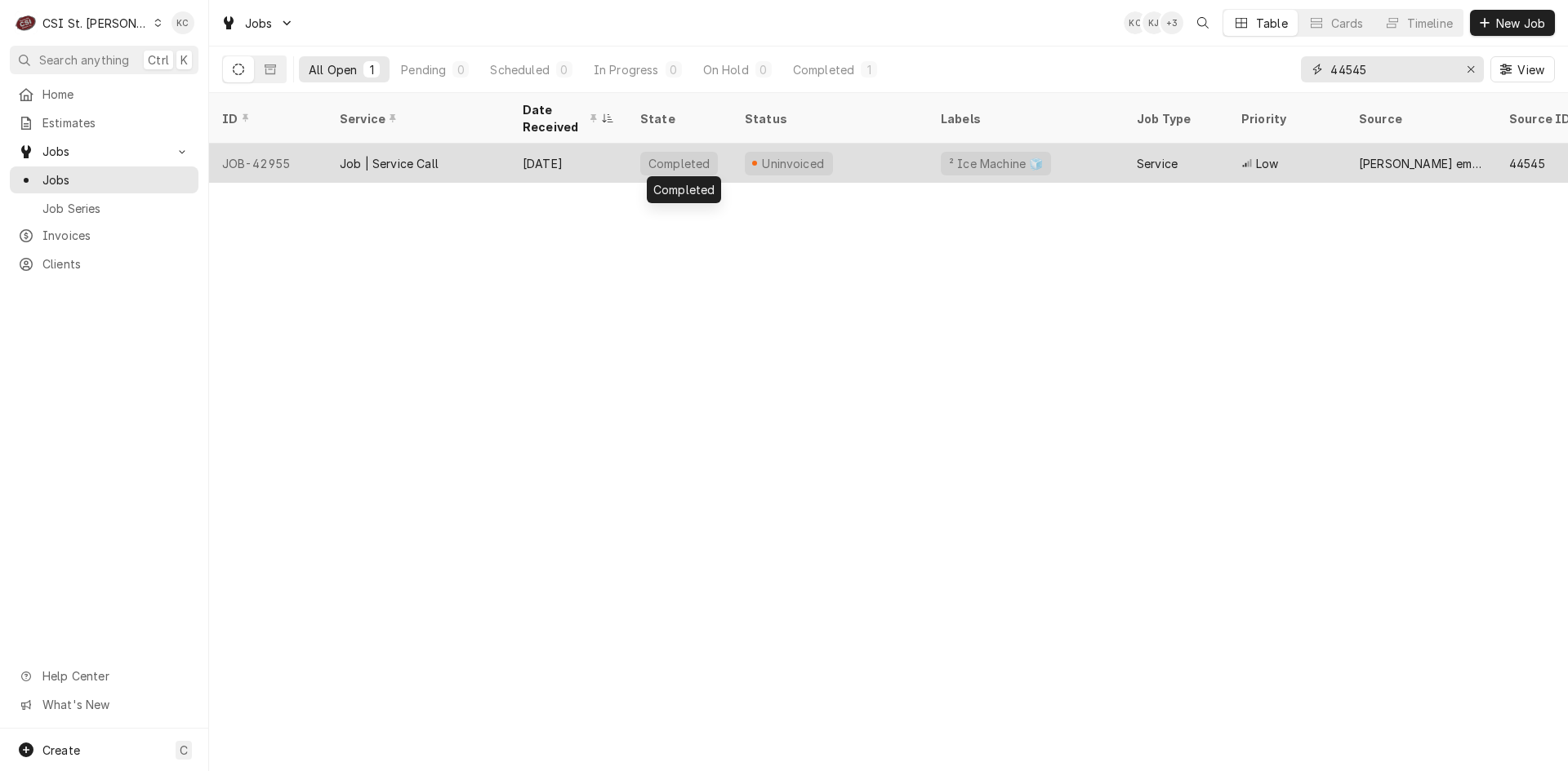
type input "44545"
click at [640, 161] on div "Completed" at bounding box center [679, 163] width 104 height 39
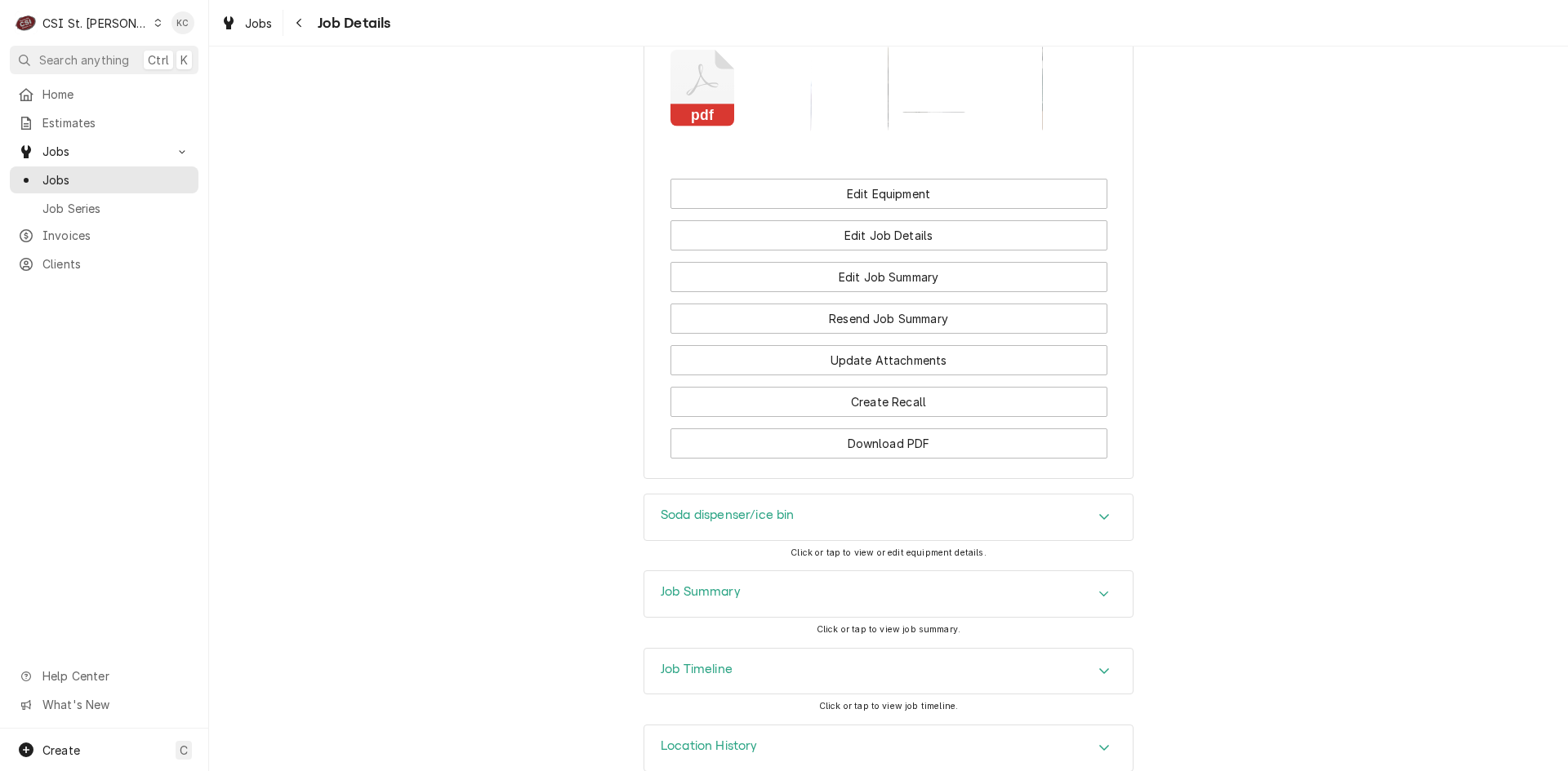
scroll to position [1582, 0]
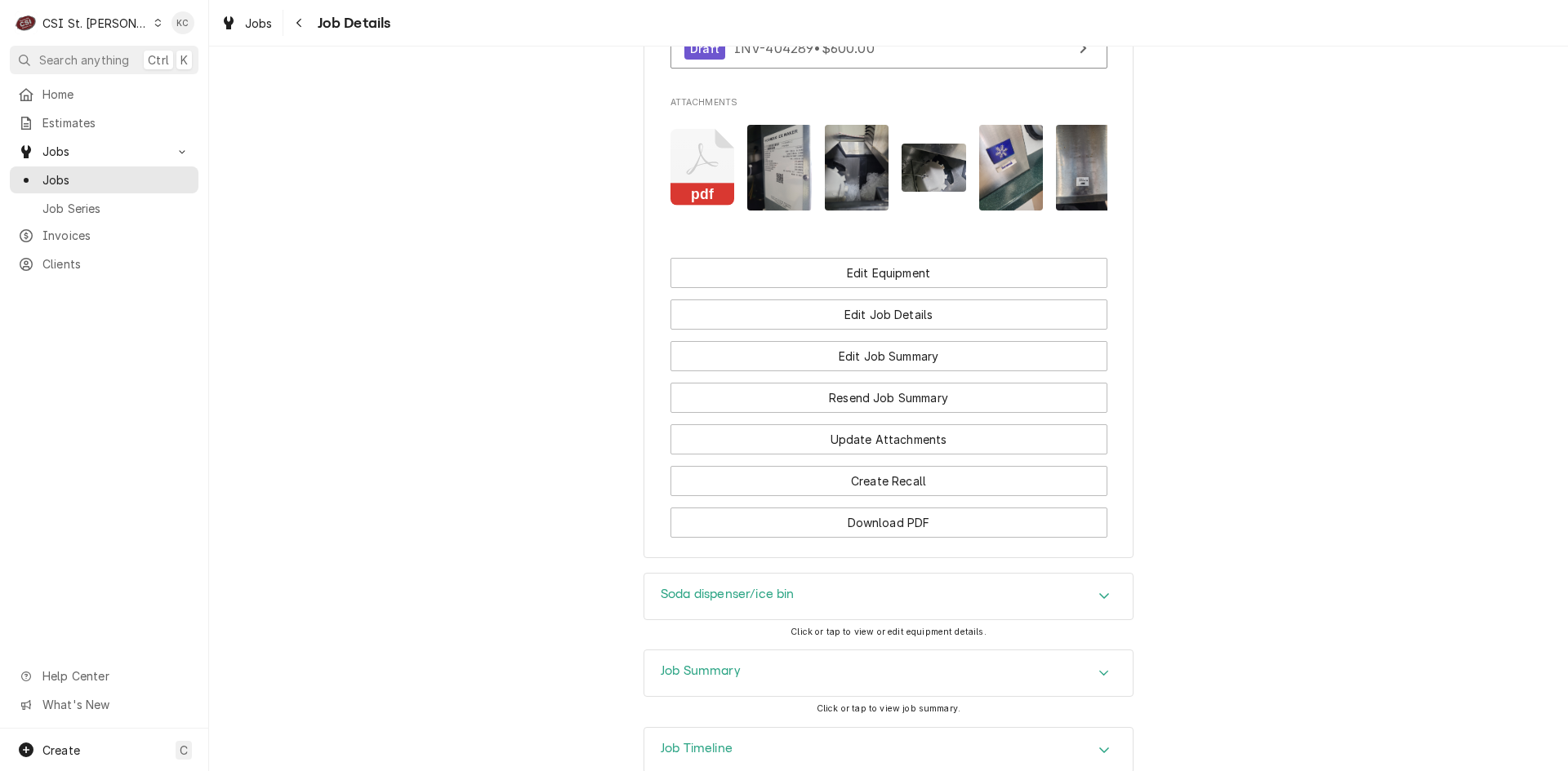
click at [830, 654] on div "Job Summary" at bounding box center [888, 674] width 489 height 46
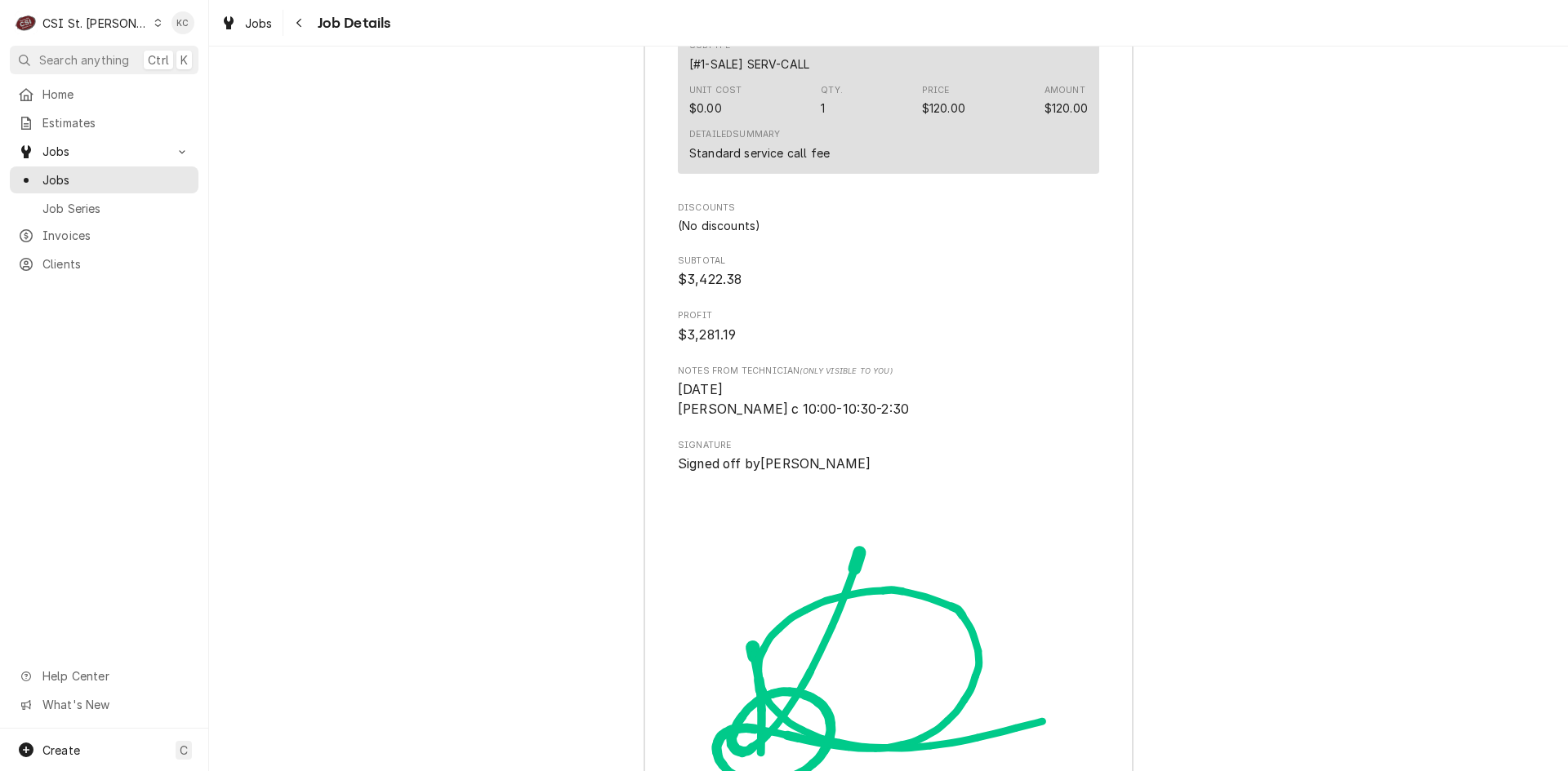
scroll to position [5125, 0]
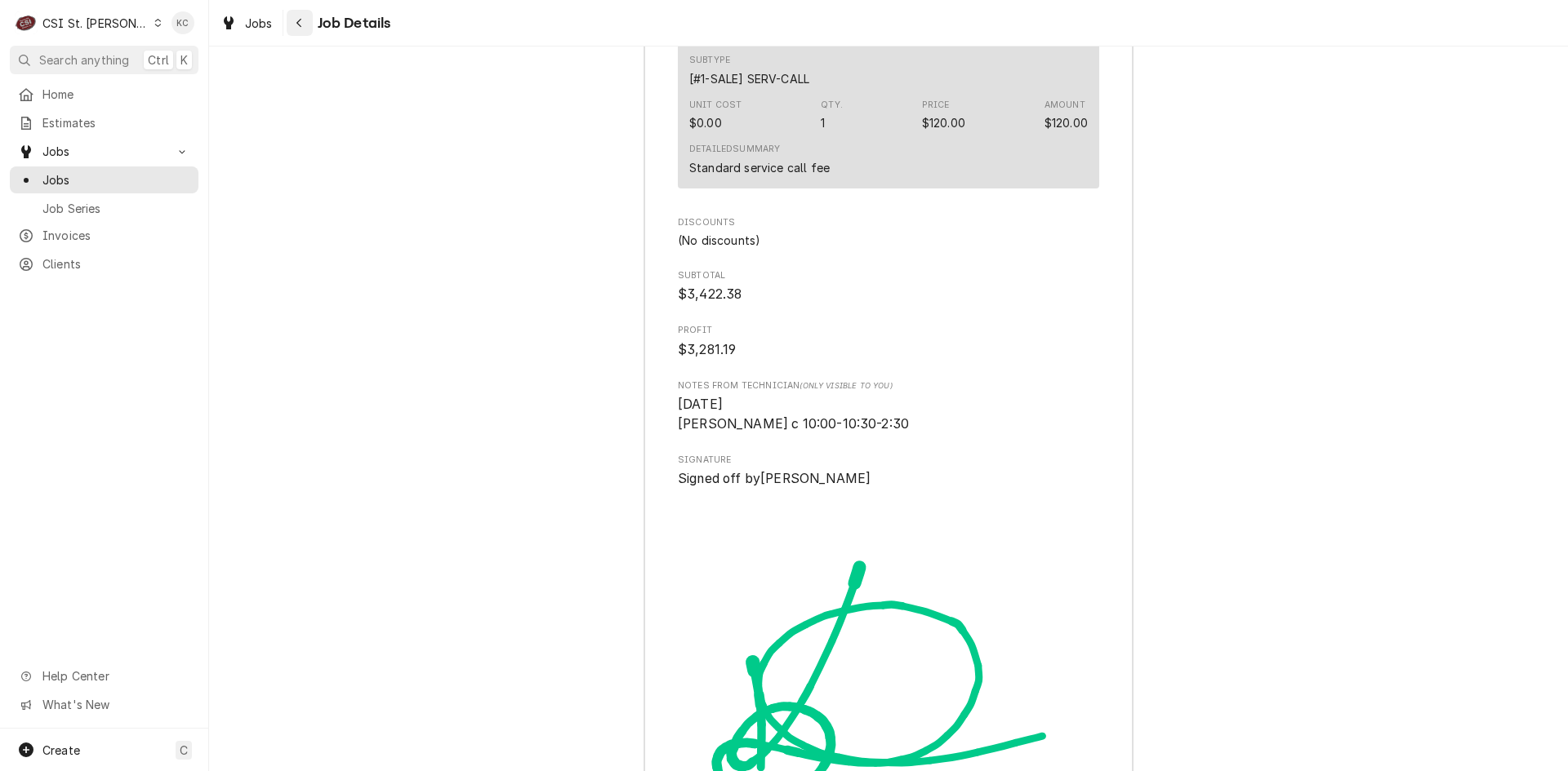
click at [307, 23] on div "Navigate back" at bounding box center [299, 23] width 16 height 16
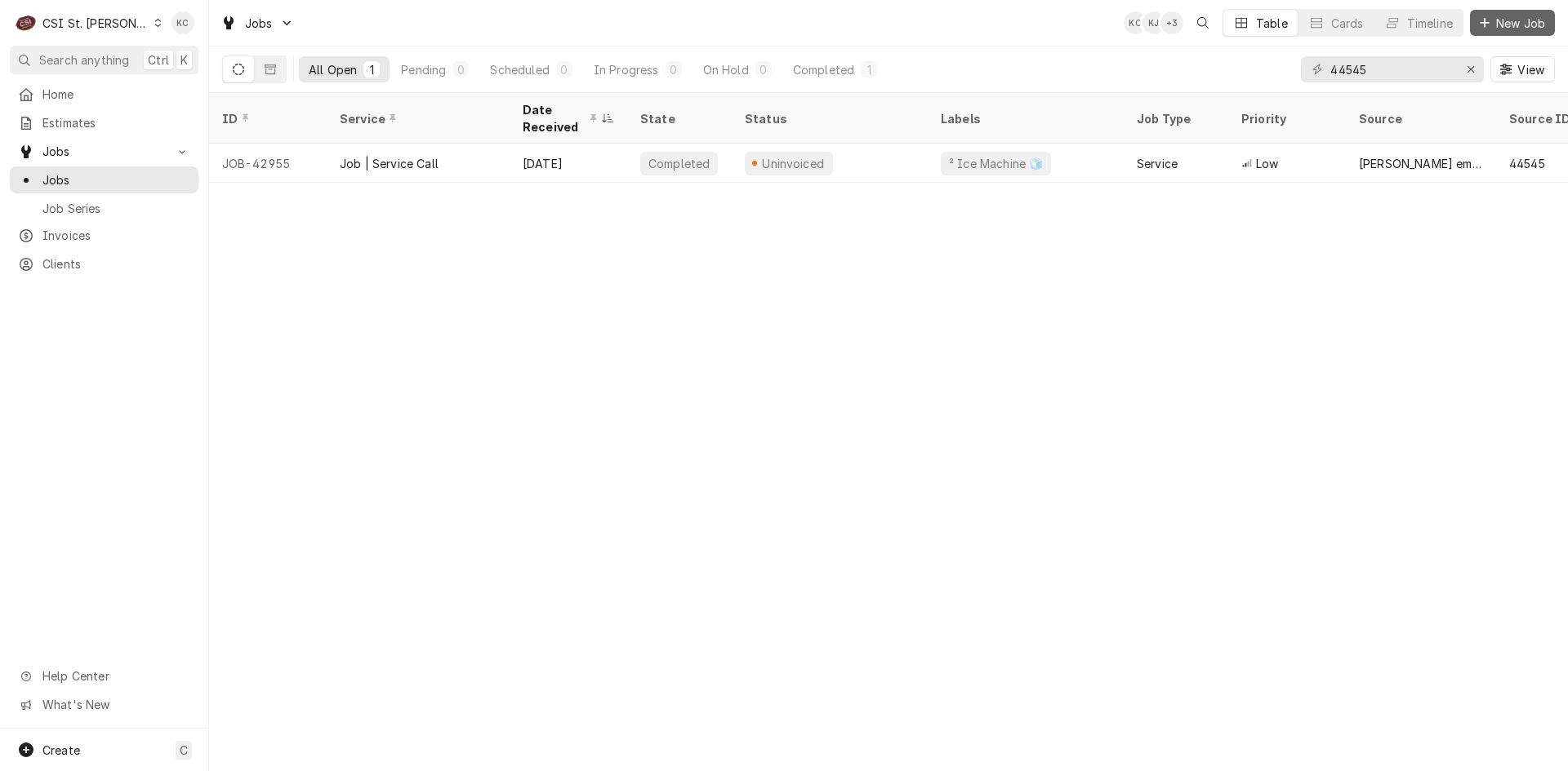
click at [1526, 14] on button "New Job" at bounding box center [1512, 23] width 85 height 26
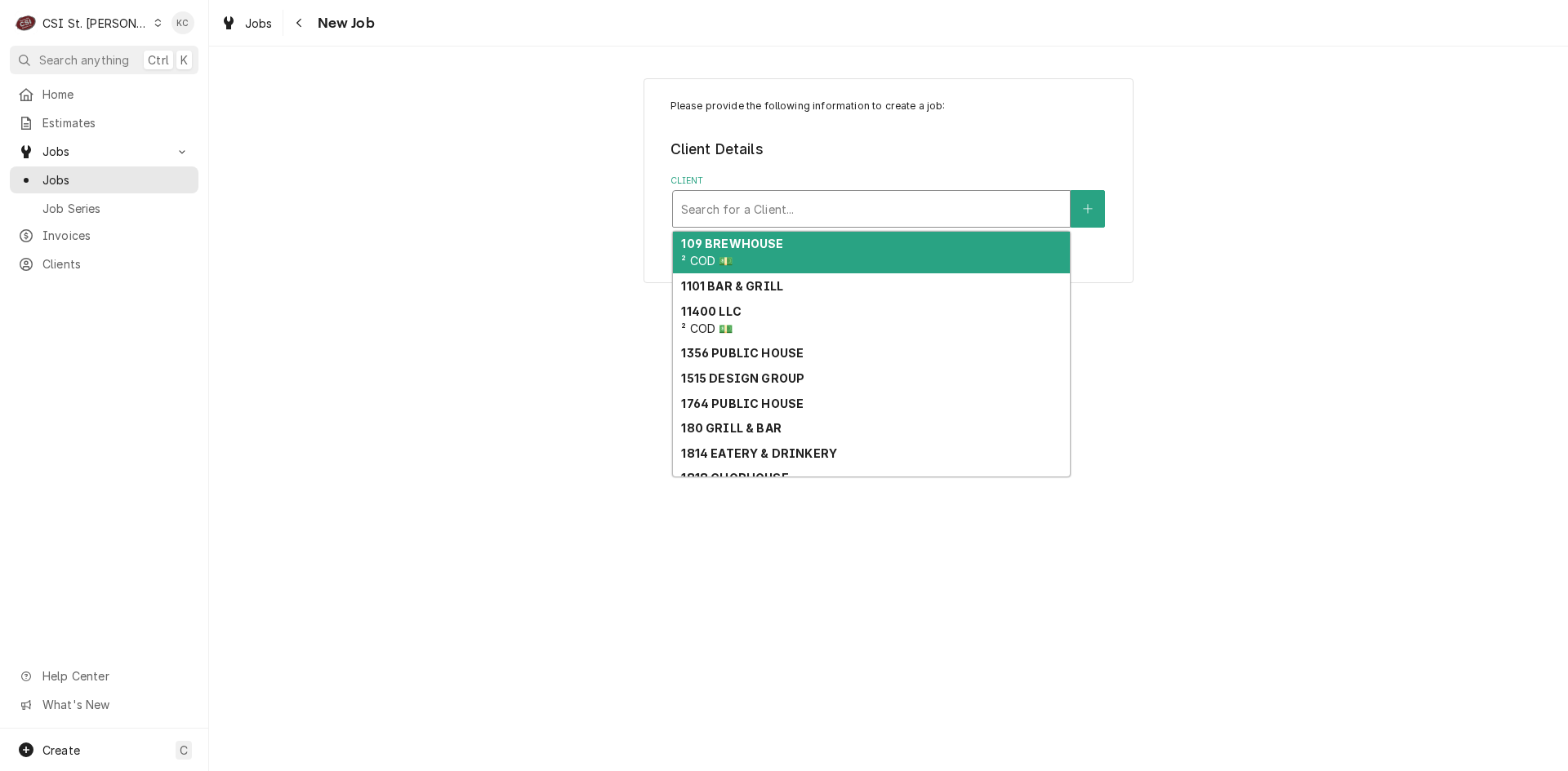
click at [805, 204] on div "Client" at bounding box center [871, 208] width 381 height 29
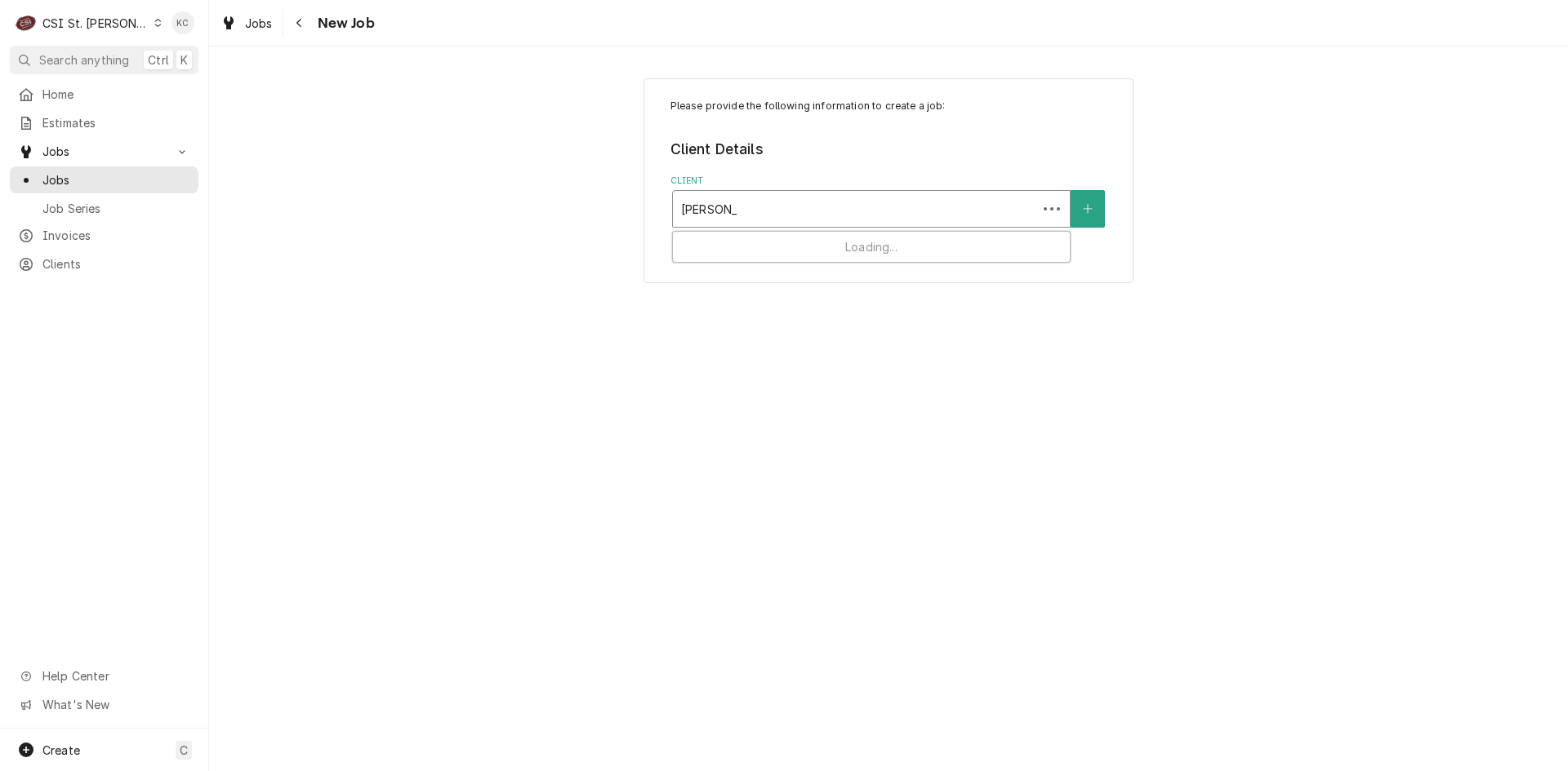
type input "[PERSON_NAME]"
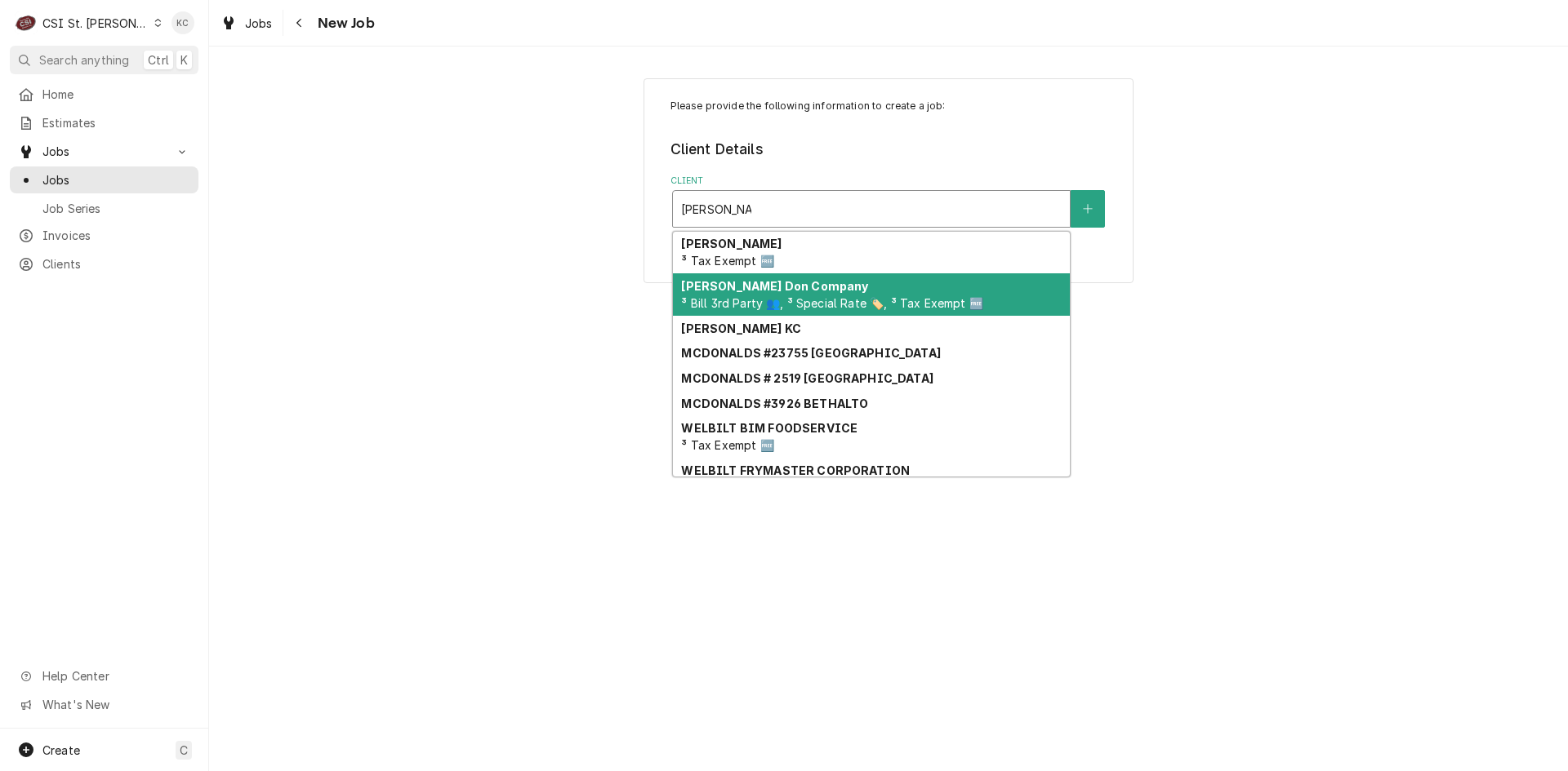
click at [792, 295] on div "[PERSON_NAME] Company ³ Bill 3rd Party 👥, ³ Special Rate 🏷️, ³ Tax Exempt 🆓" at bounding box center [871, 295] width 397 height 42
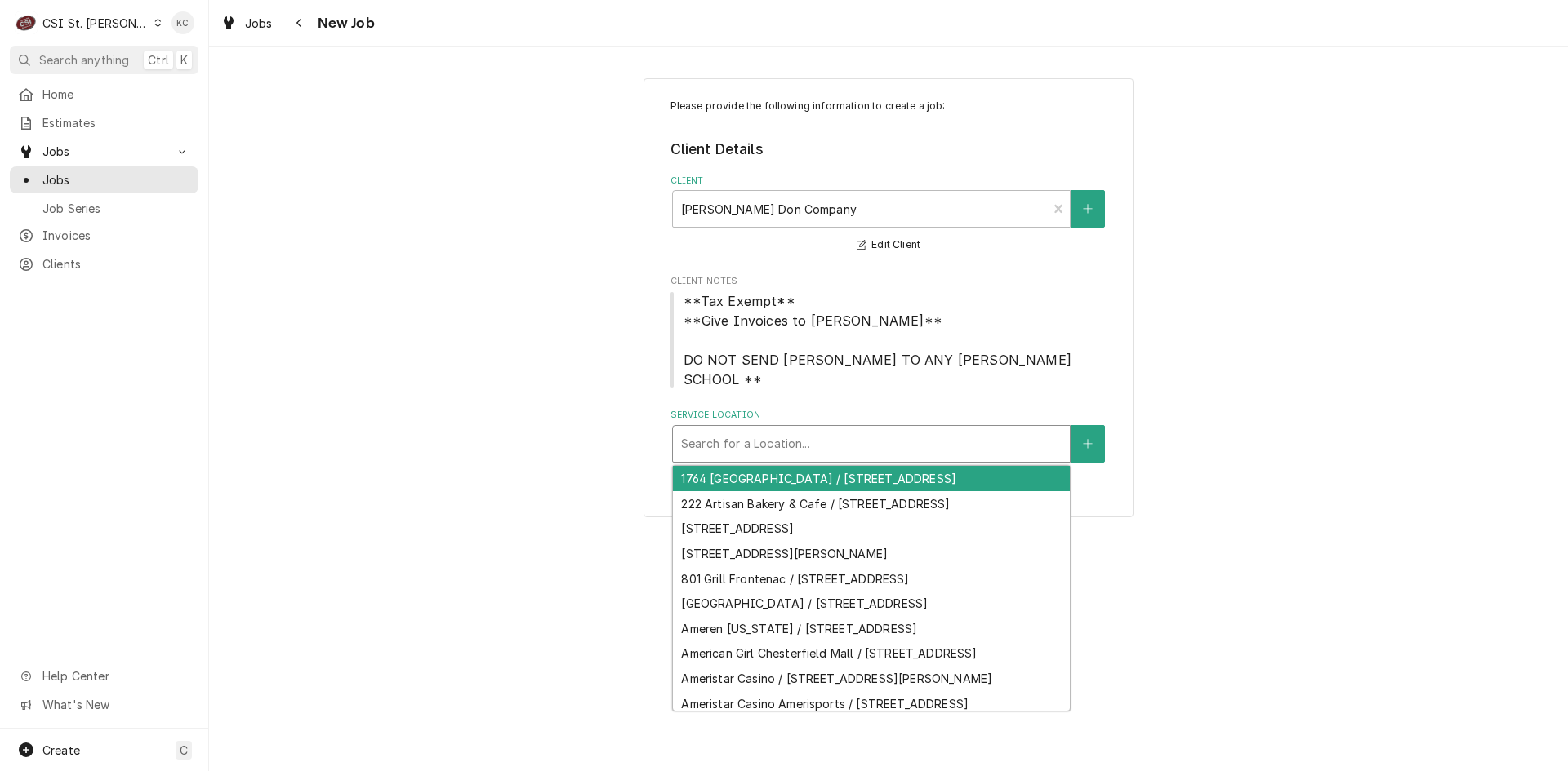
click at [811, 442] on div "Service Location" at bounding box center [871, 443] width 381 height 29
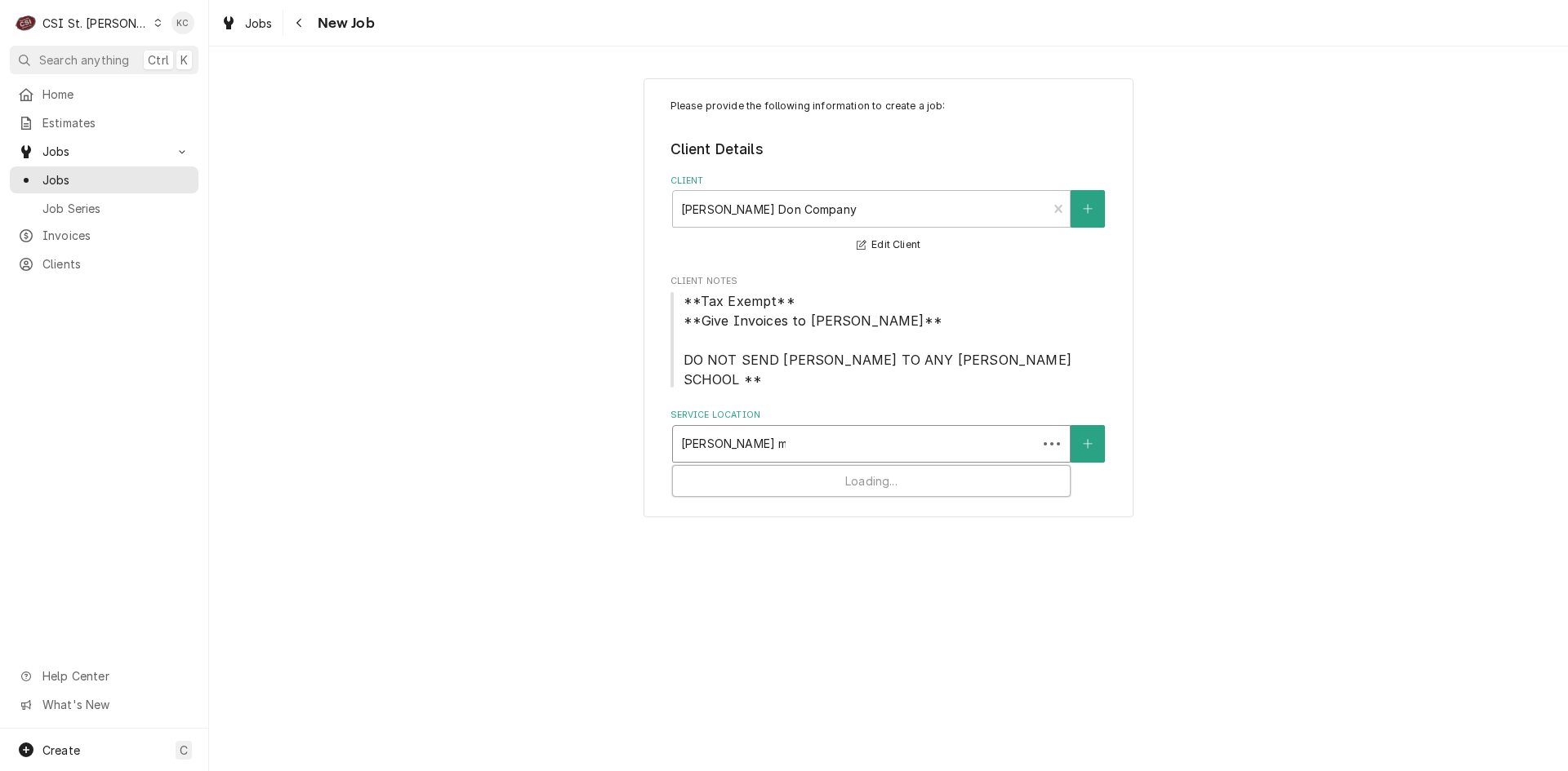
type input "[PERSON_NAME] midd"
click at [814, 457] on div "Service Location" at bounding box center [871, 443] width 381 height 29
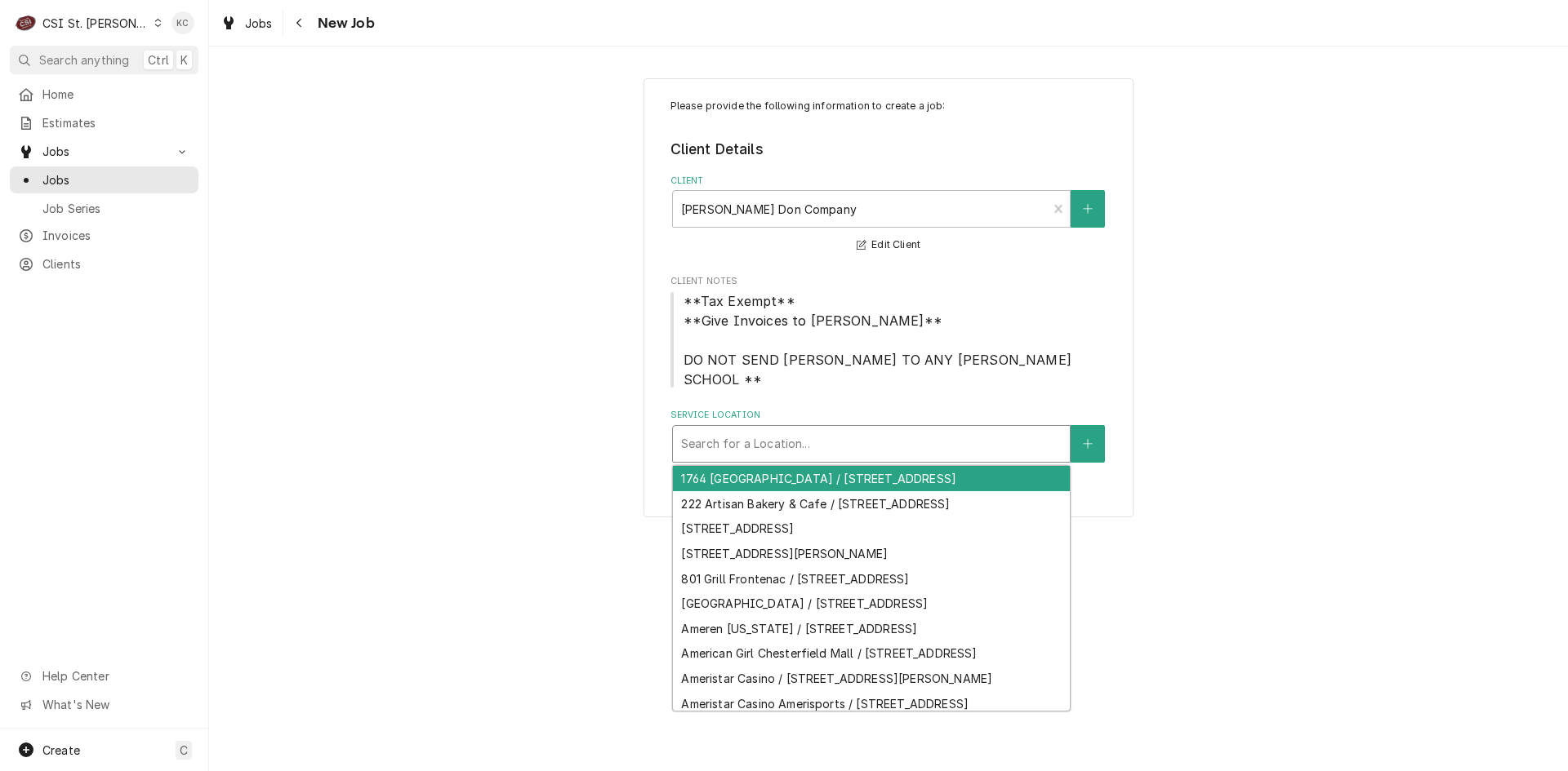
click at [808, 451] on div "Service Location" at bounding box center [871, 443] width 381 height 29
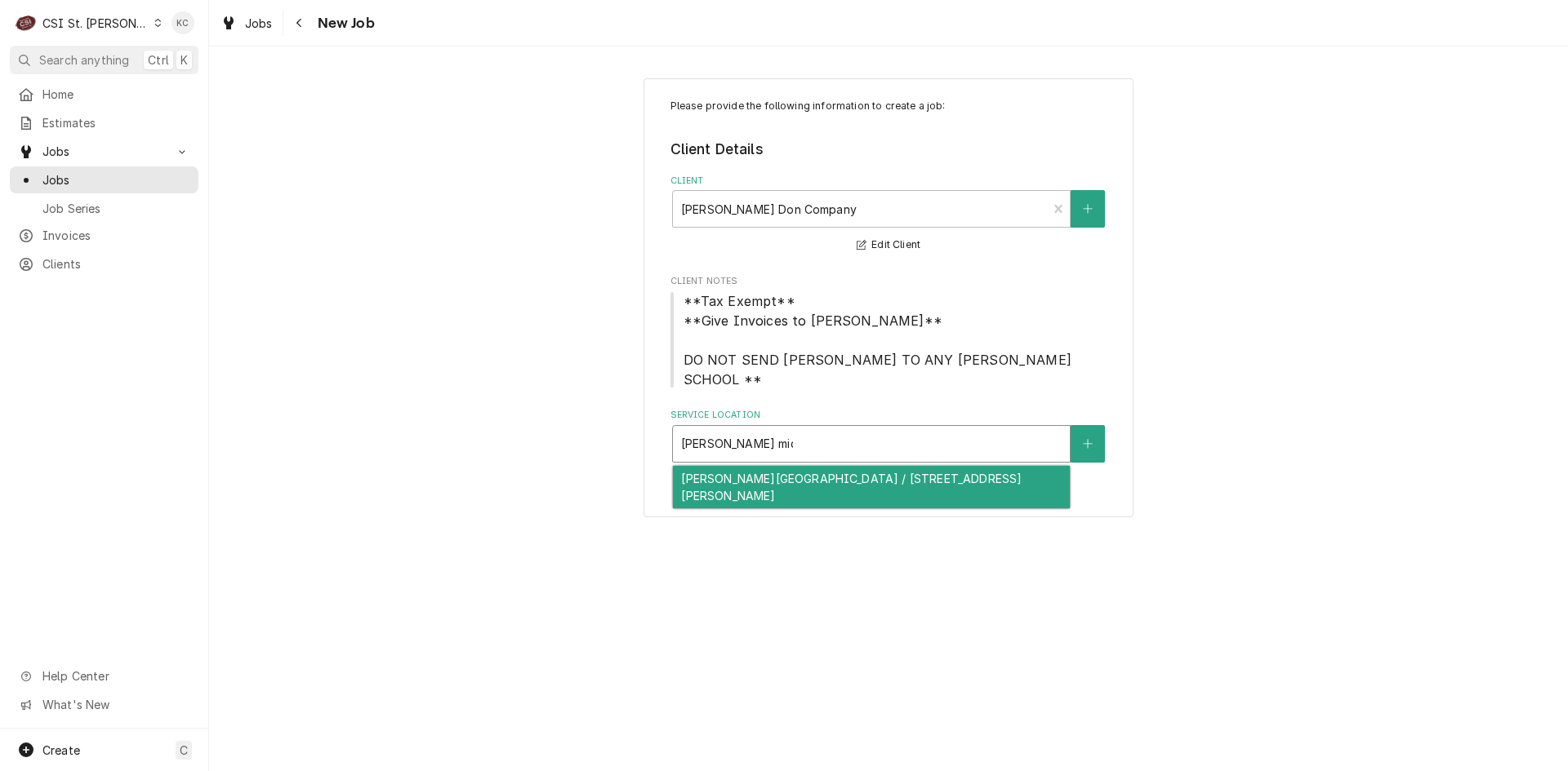
type input "[PERSON_NAME]"
click at [810, 478] on div "[PERSON_NAME][GEOGRAPHIC_DATA] / [STREET_ADDRESS][PERSON_NAME]" at bounding box center [871, 488] width 397 height 42
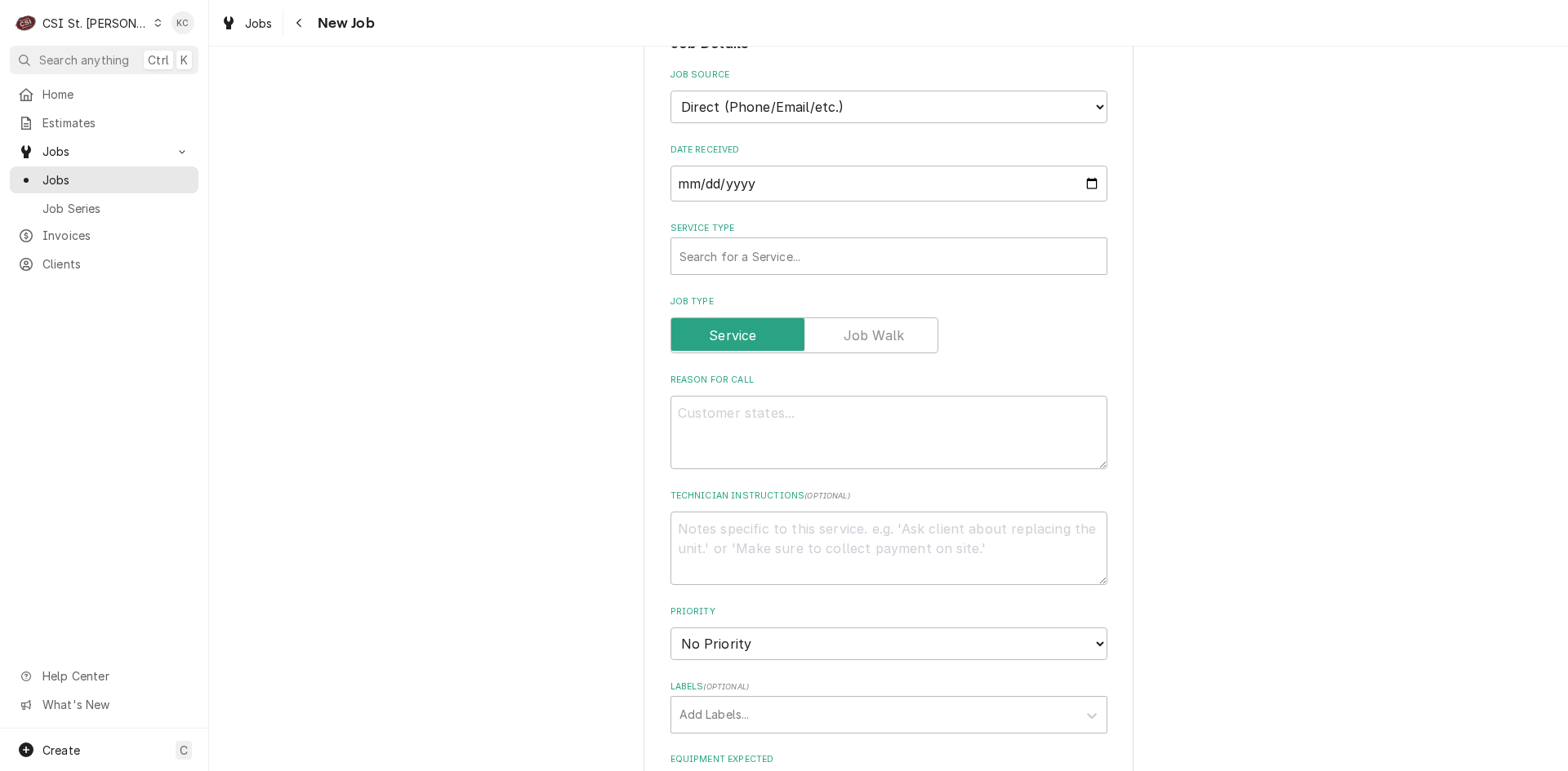
scroll to position [571, 0]
click at [792, 237] on div "Service Type" at bounding box center [889, 251] width 419 height 29
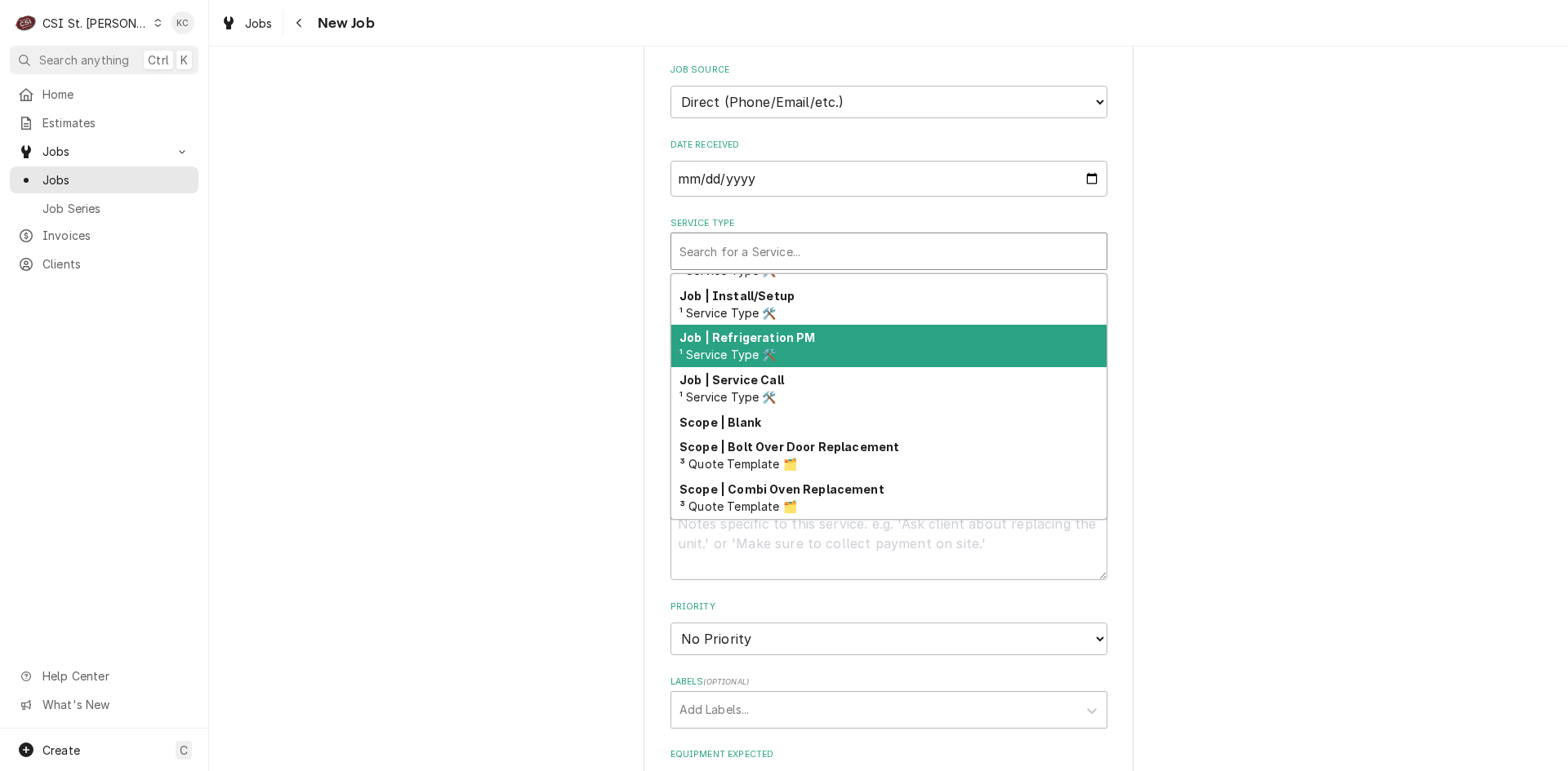
scroll to position [931, 0]
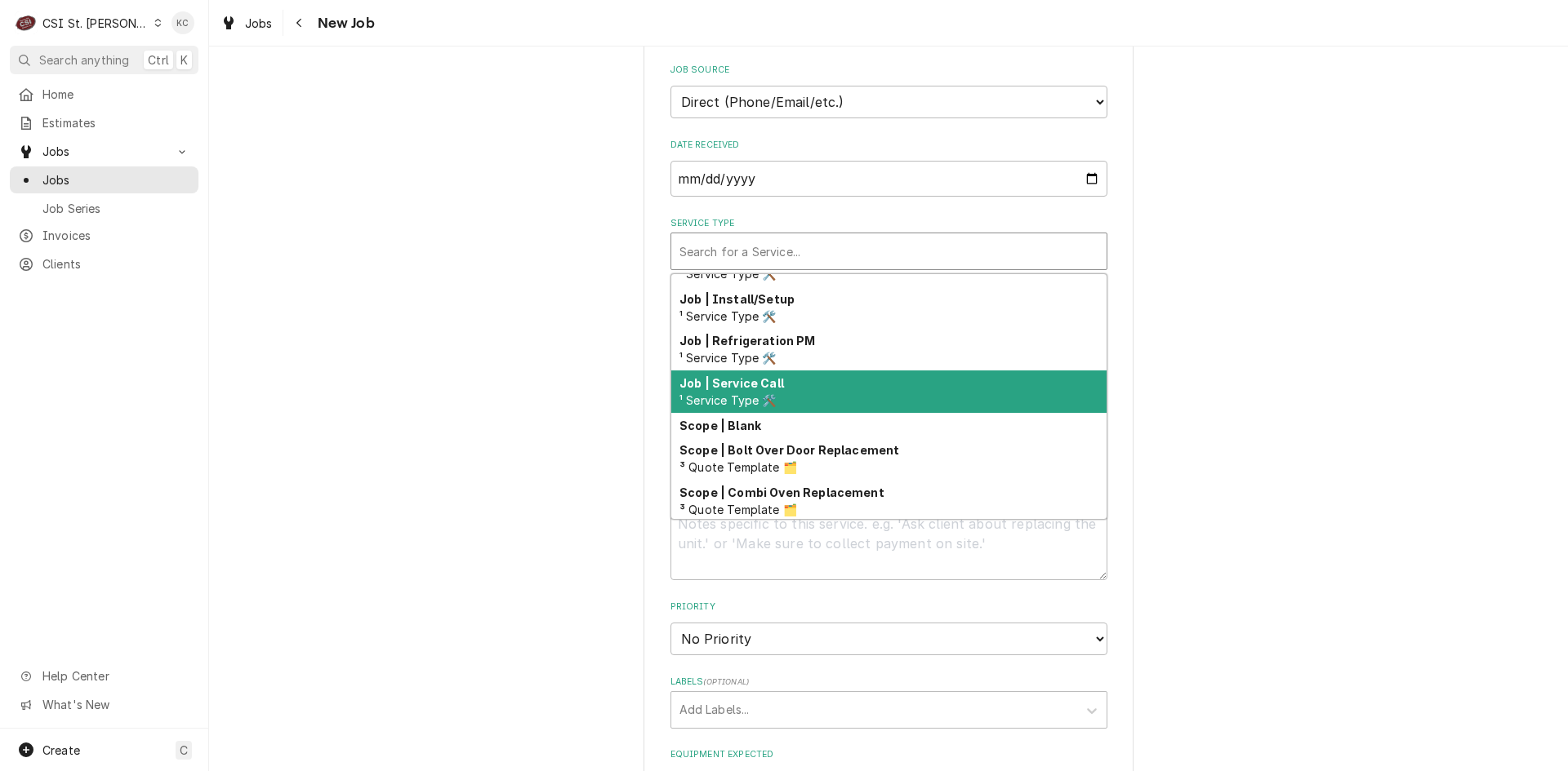
click at [806, 371] on div "Job | Service Call ¹ Service Type 🛠️" at bounding box center [889, 392] width 436 height 42
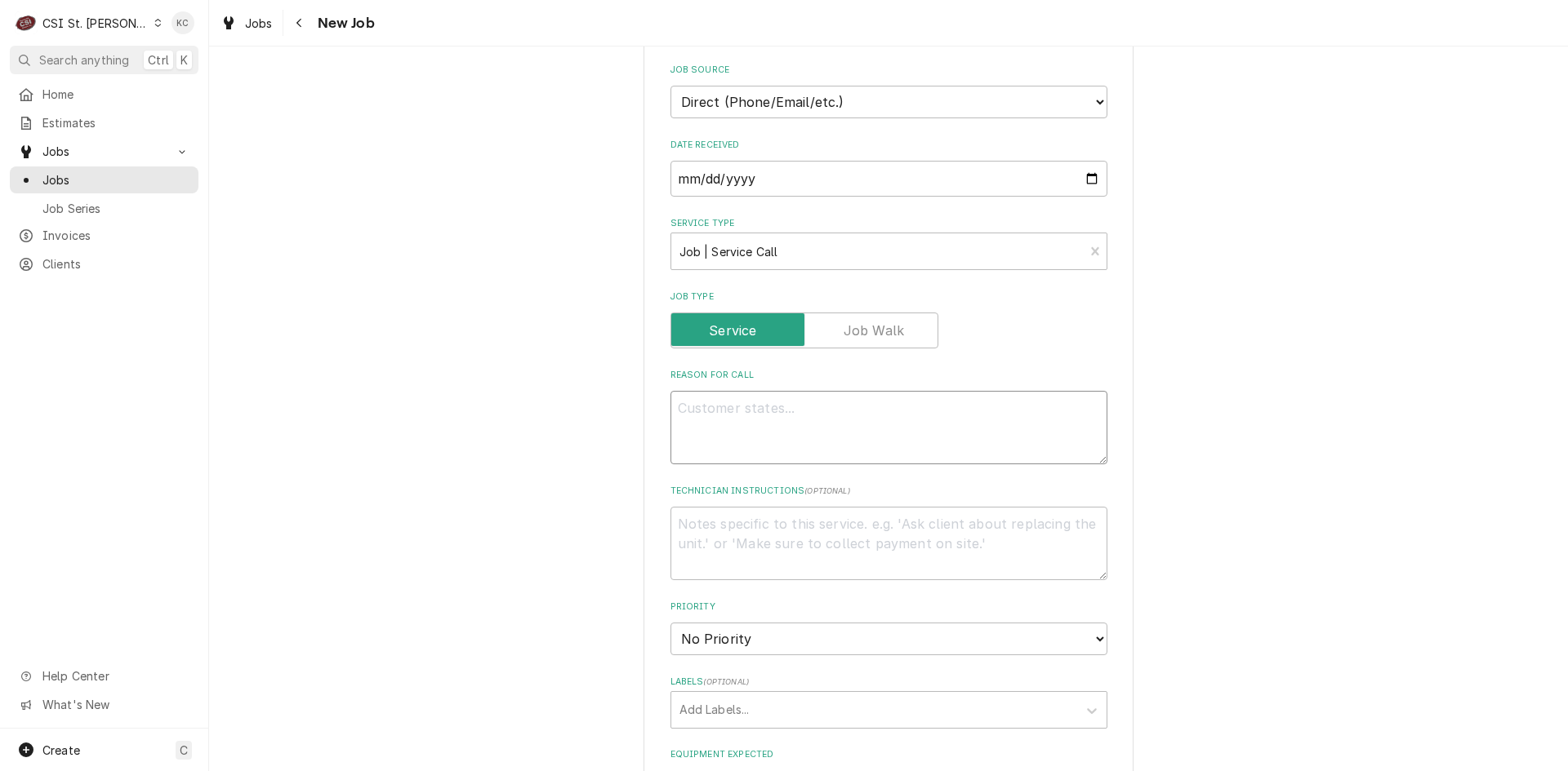
click at [779, 407] on textarea "Reason For Call" at bounding box center [889, 427] width 436 height 73
type textarea "x"
type textarea "L"
type textarea "x"
type textarea "Le"
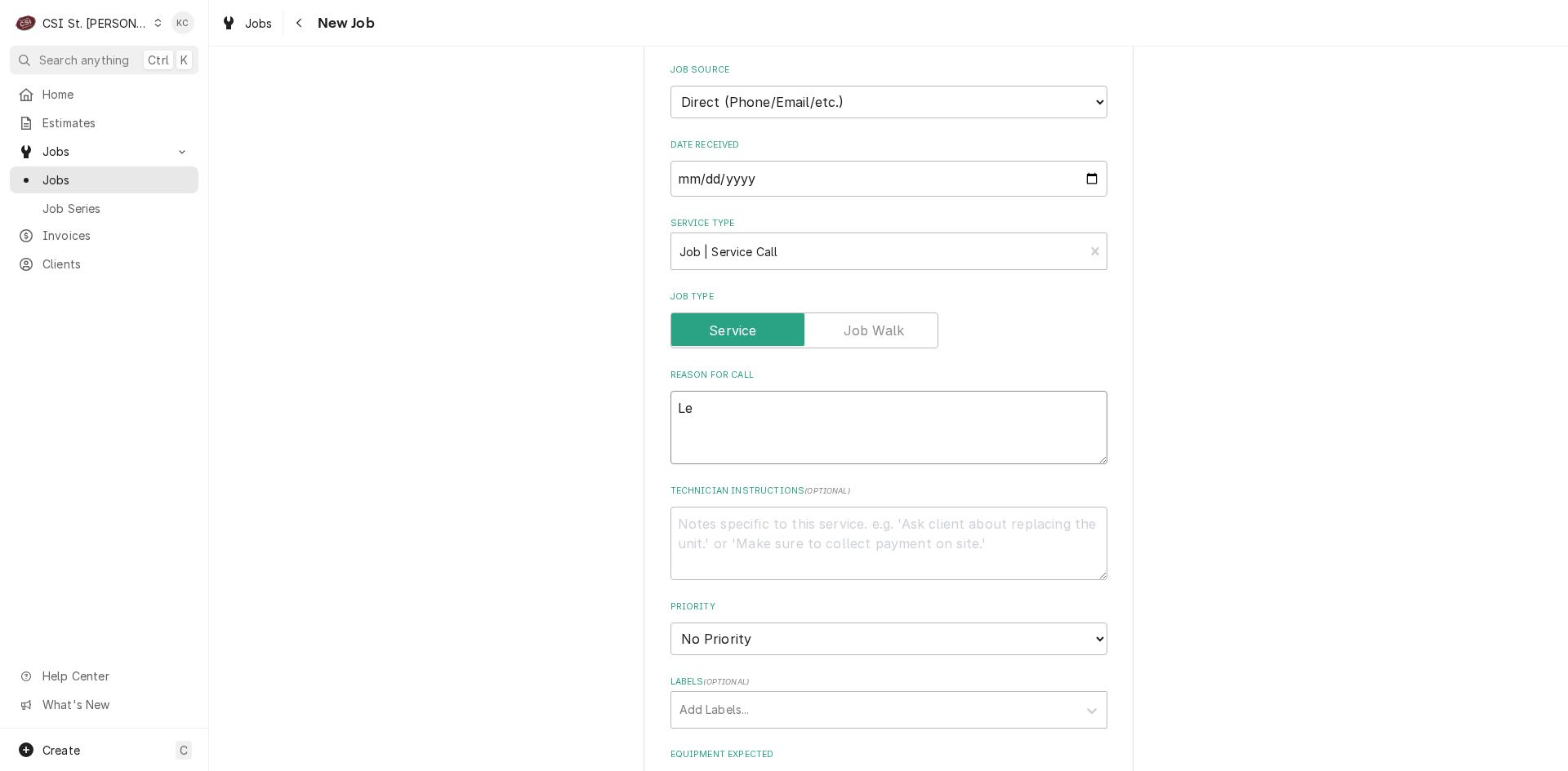
type textarea "x"
type textarea "Lea"
type textarea "x"
type textarea "Leak"
type textarea "x"
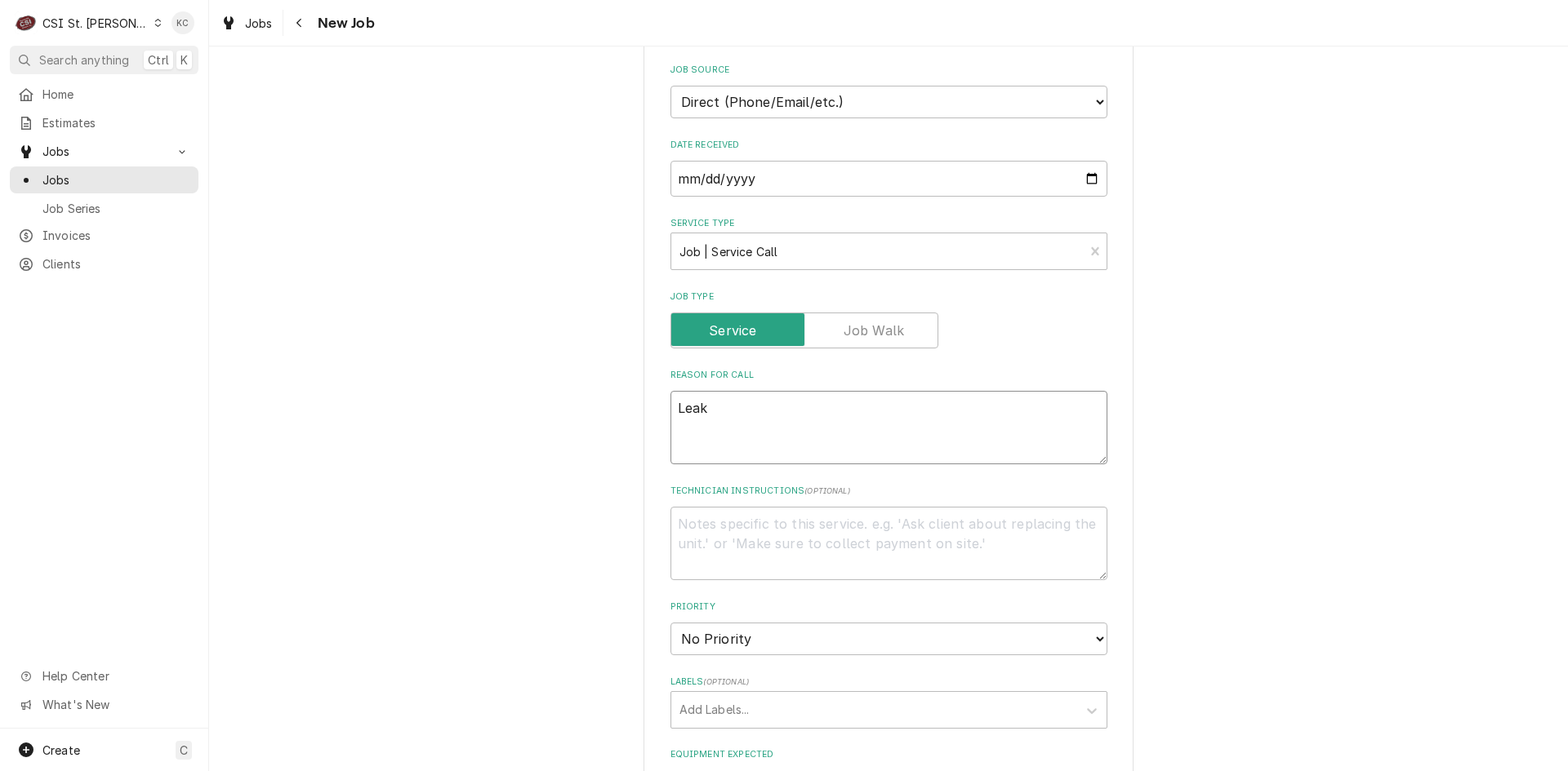
type textarea "Leak"
type textarea "x"
type textarea "Leak c"
type textarea "x"
type textarea "Leak co"
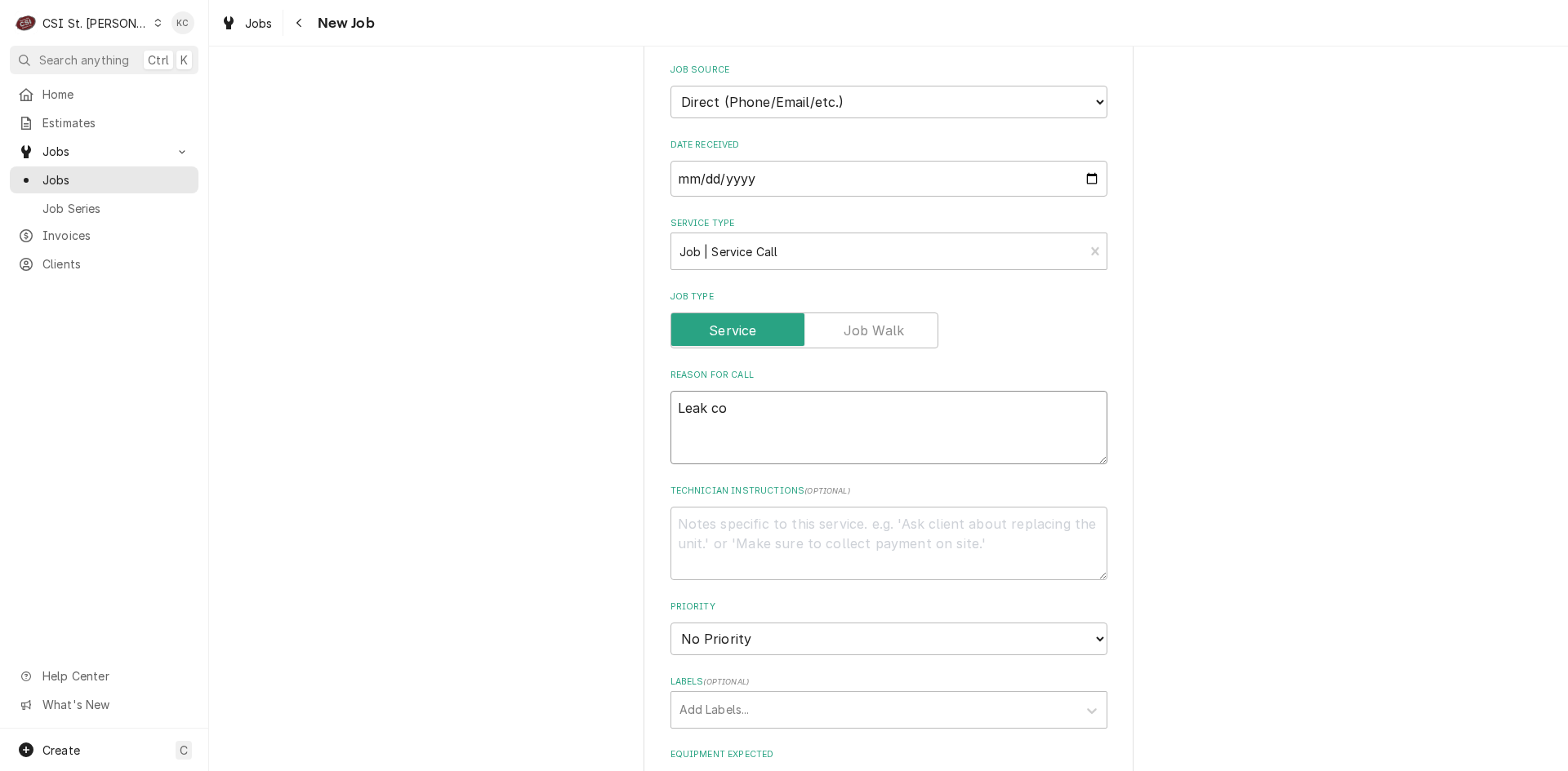
type textarea "x"
type textarea "Leak com"
type textarea "x"
type textarea "Leak comi"
type textarea "x"
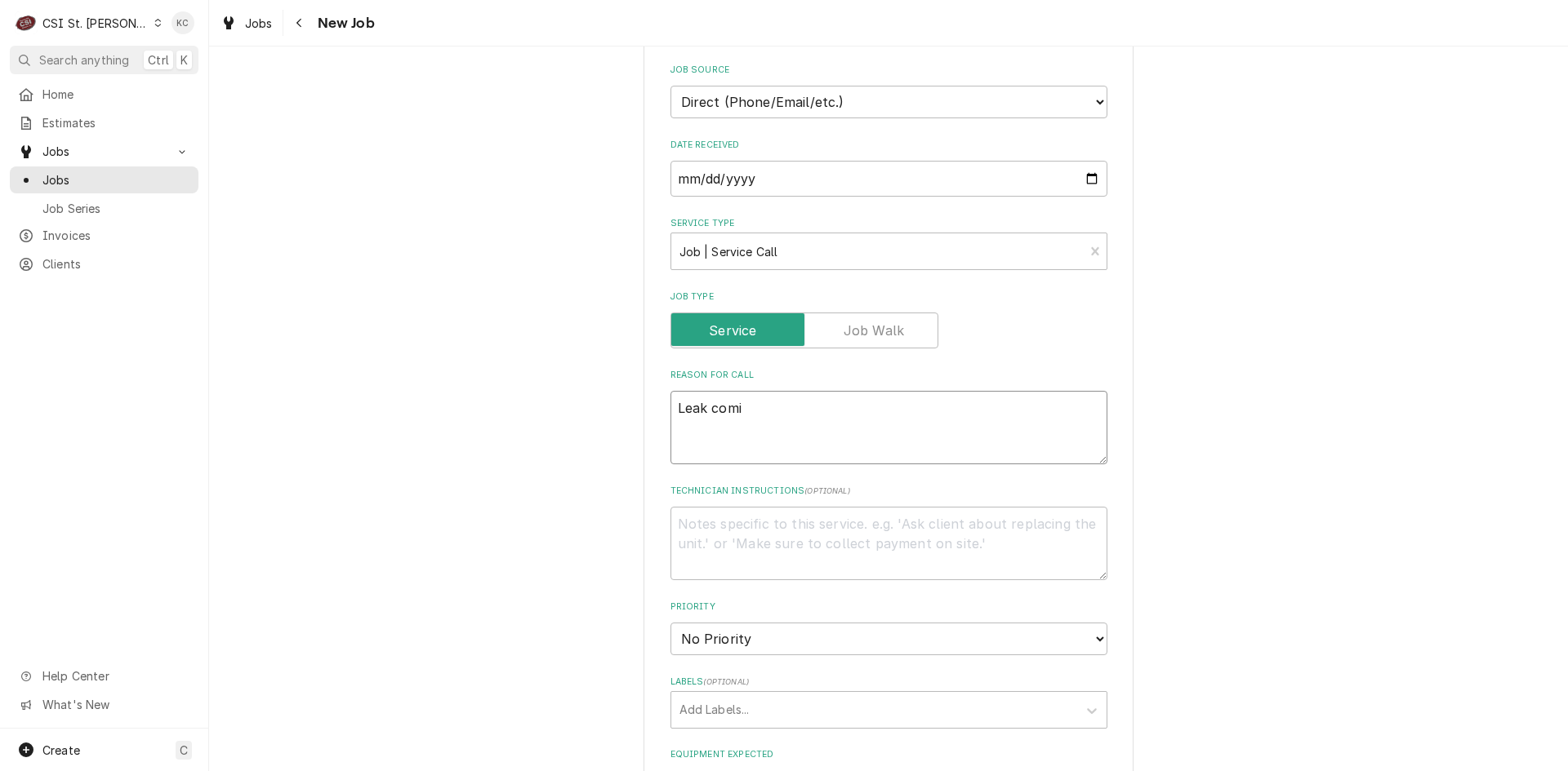
type textarea "Leak comio"
type textarea "x"
type textarea "Leak comion"
type textarea "x"
type textarea "Leak comiong"
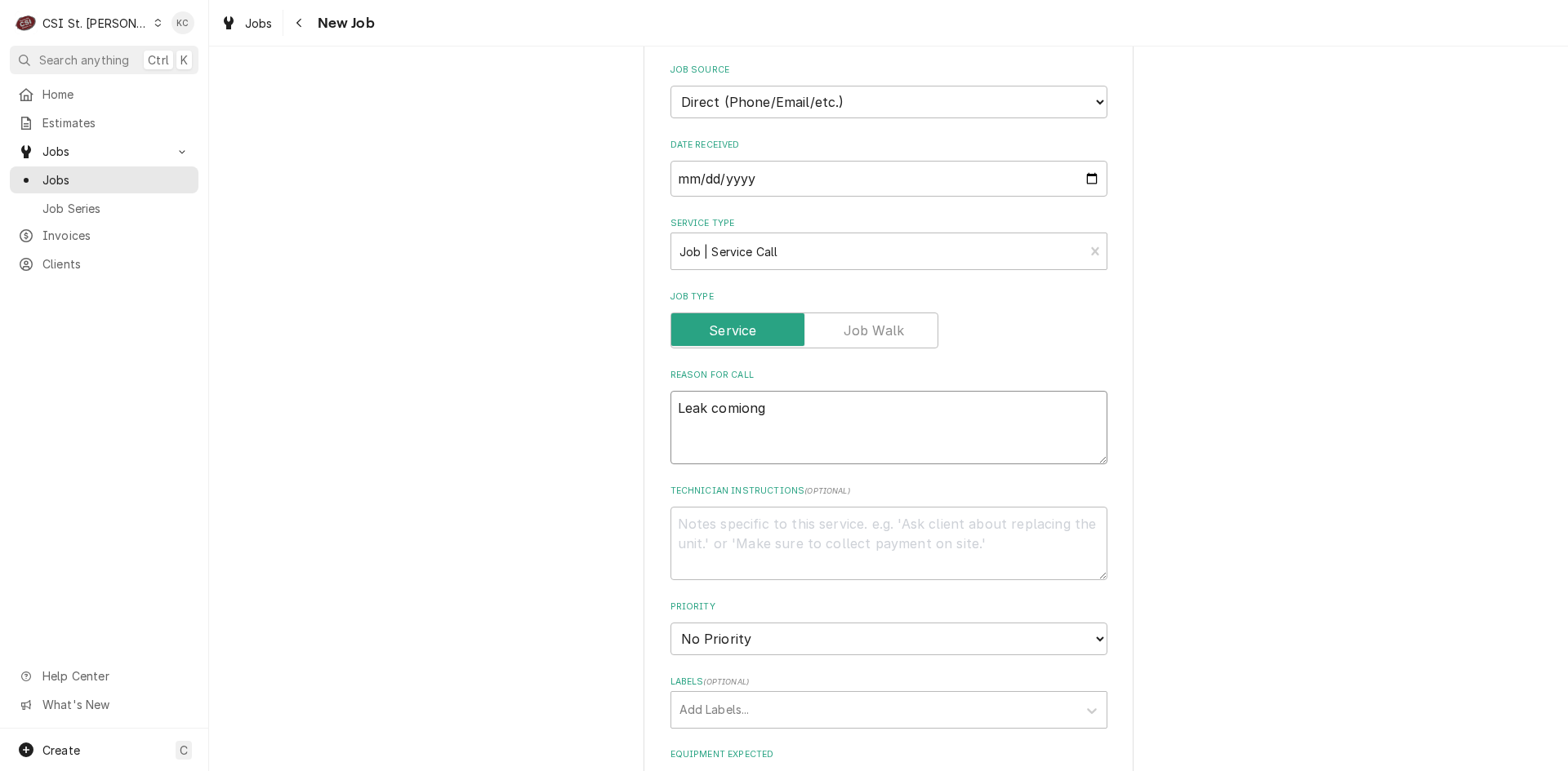
type textarea "x"
type textarea "Leak comiong"
type textarea "x"
type textarea "Leak comiong f"
type textarea "x"
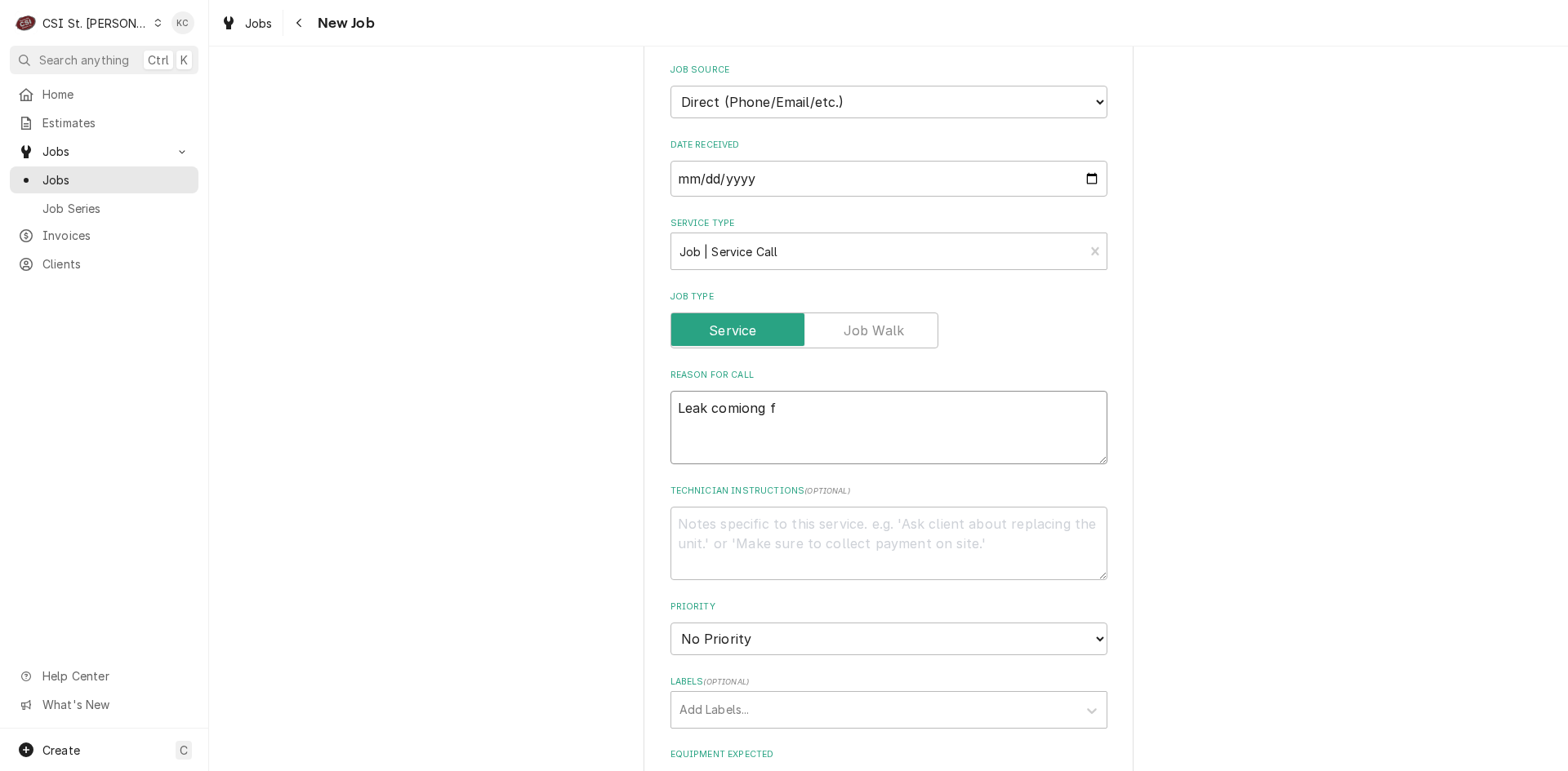
type textarea "Leak comiong fr"
type textarea "x"
type textarea "Leak comiong fro"
type textarea "x"
type textarea "Leak comiong from"
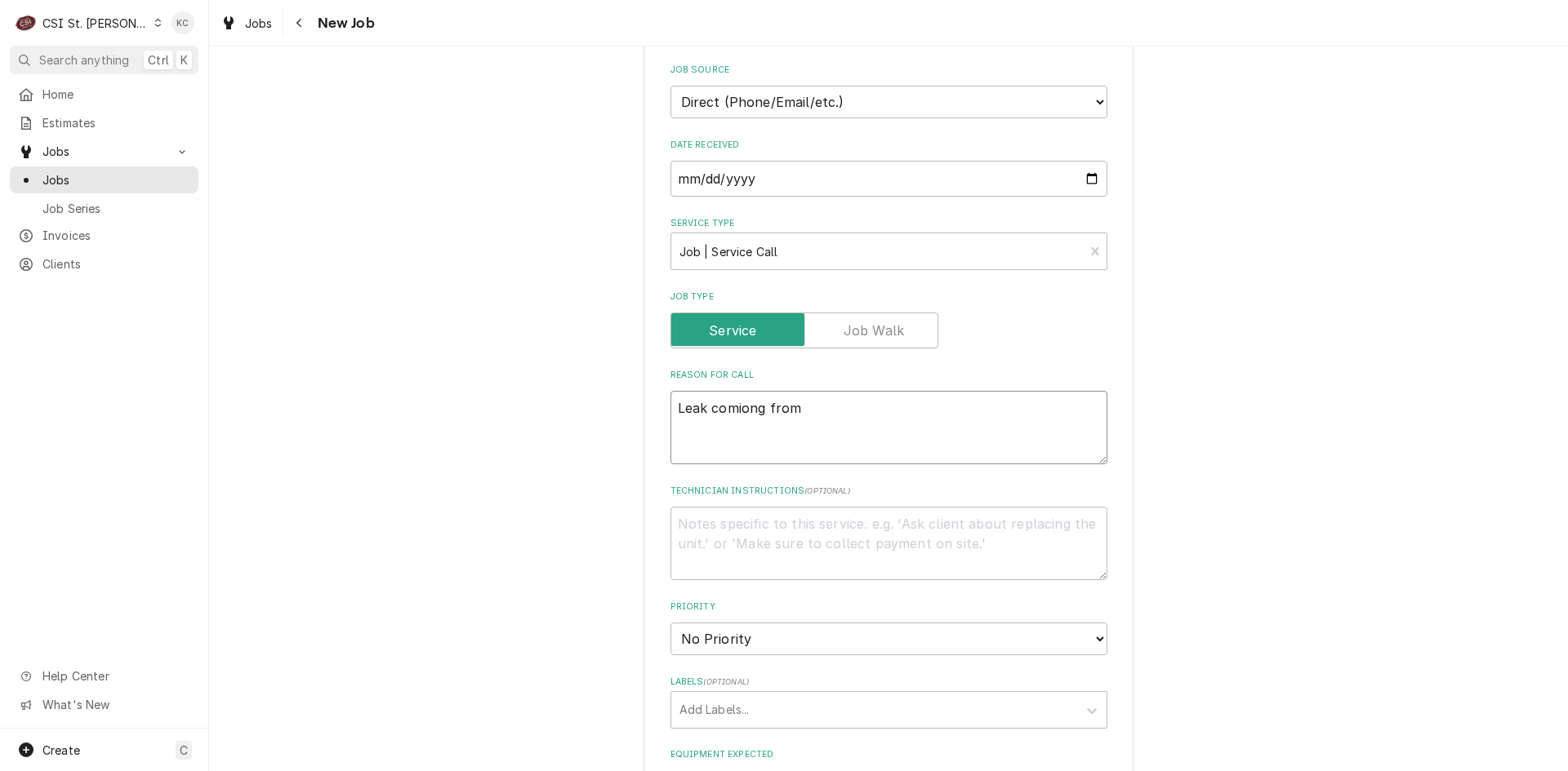
type textarea "x"
type textarea "Leak comiong from"
type textarea "x"
type textarea "Leak comiong from"
type textarea "x"
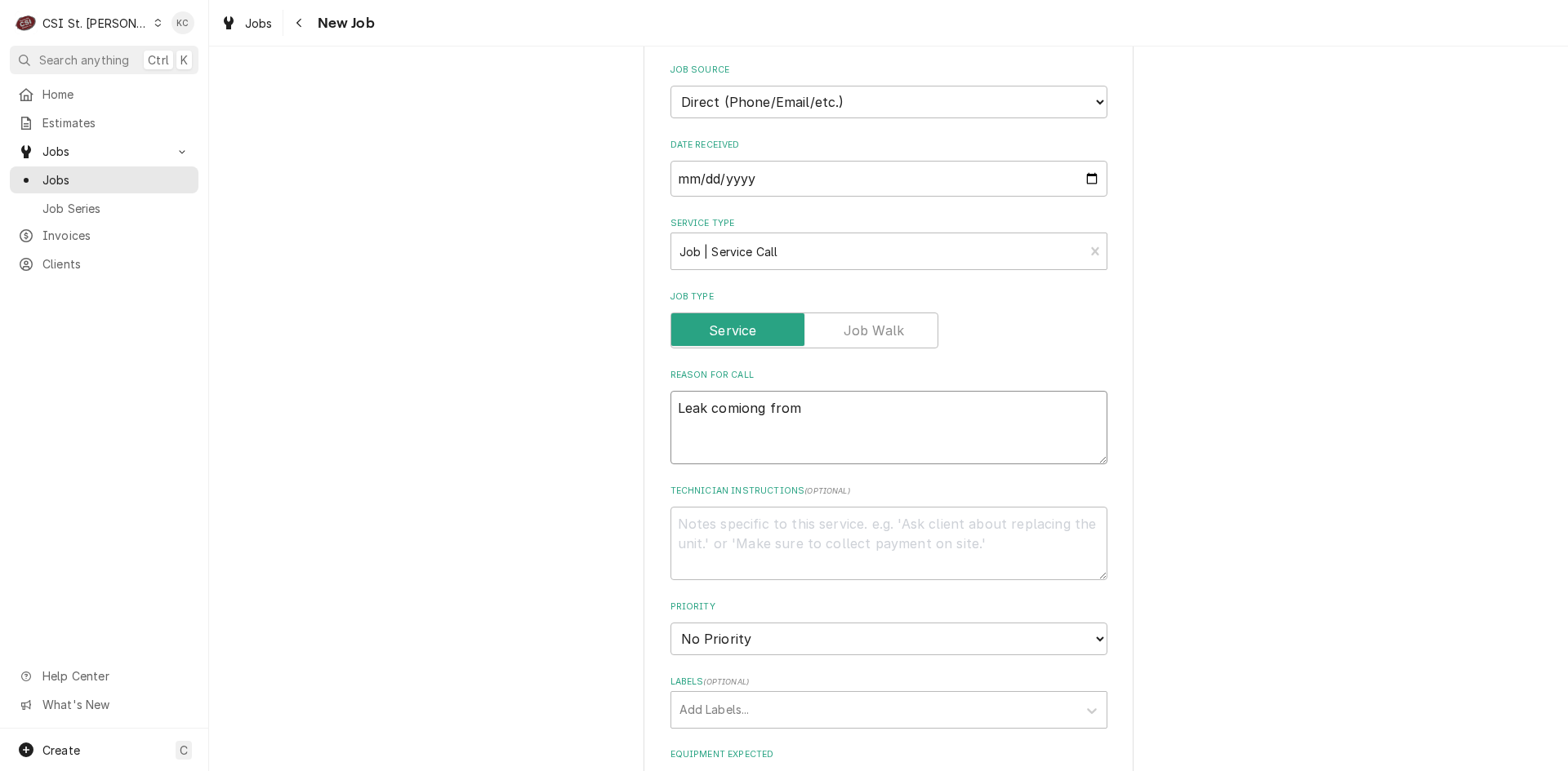
type textarea "Leak comiong fro"
type textarea "x"
type textarea "Leak comiong fr"
type textarea "x"
type textarea "Leak comiong f"
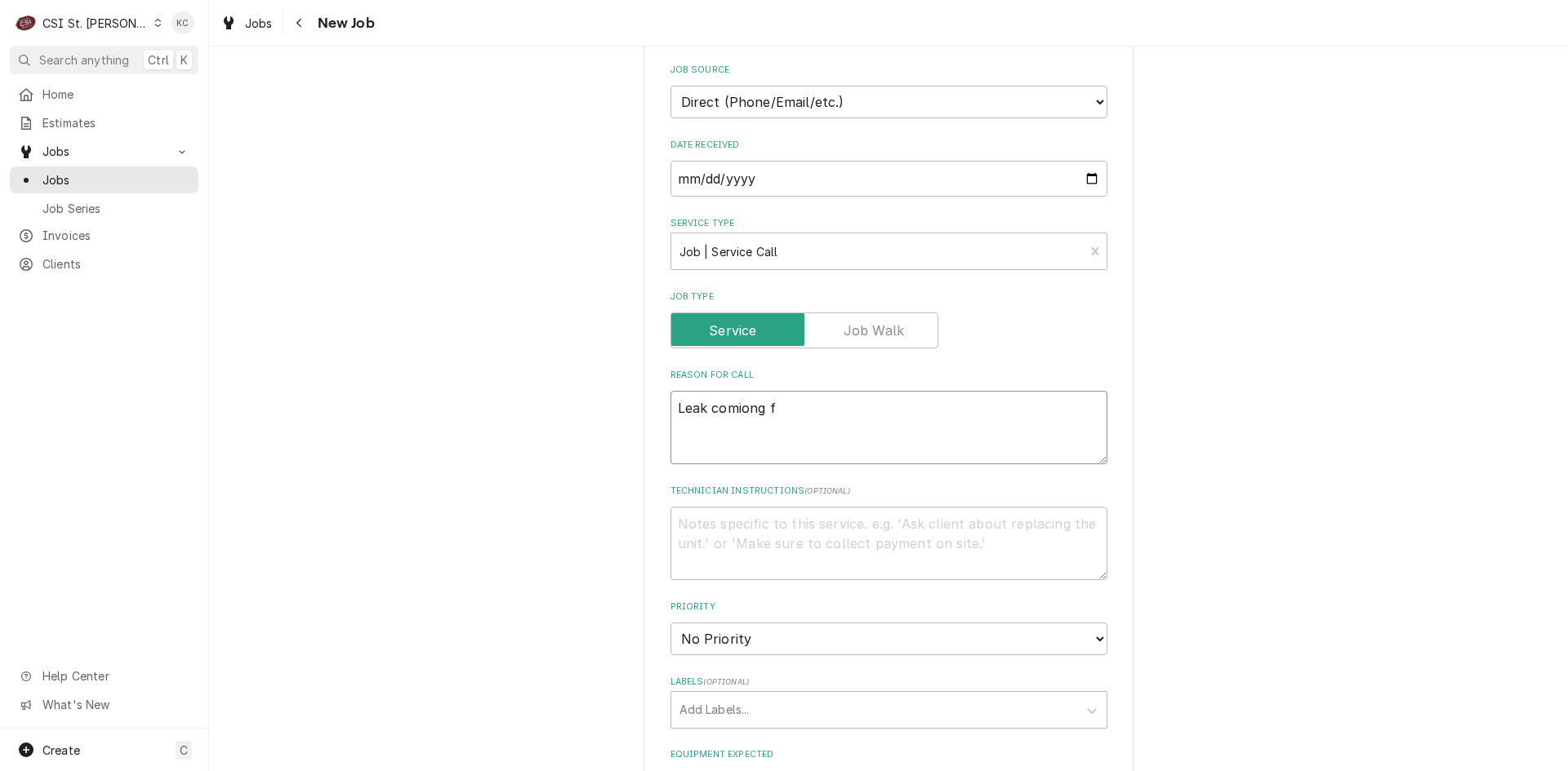
type textarea "x"
type textarea "Leak comiong"
type textarea "x"
type textarea "Leak comiong"
type textarea "x"
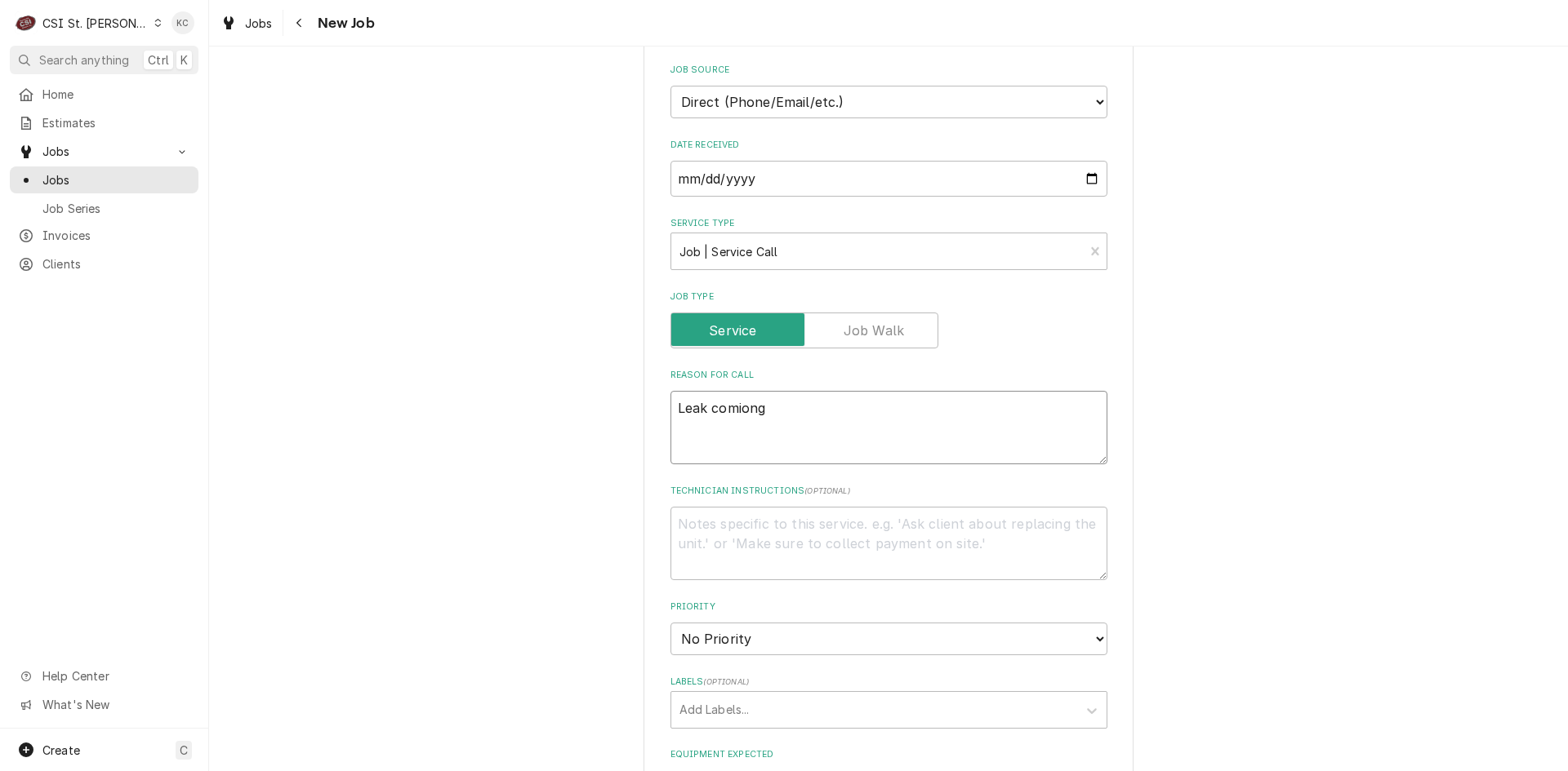
type textarea "Leak comion"
type textarea "x"
type textarea "Leak comio"
type textarea "x"
type textarea "Leak comi"
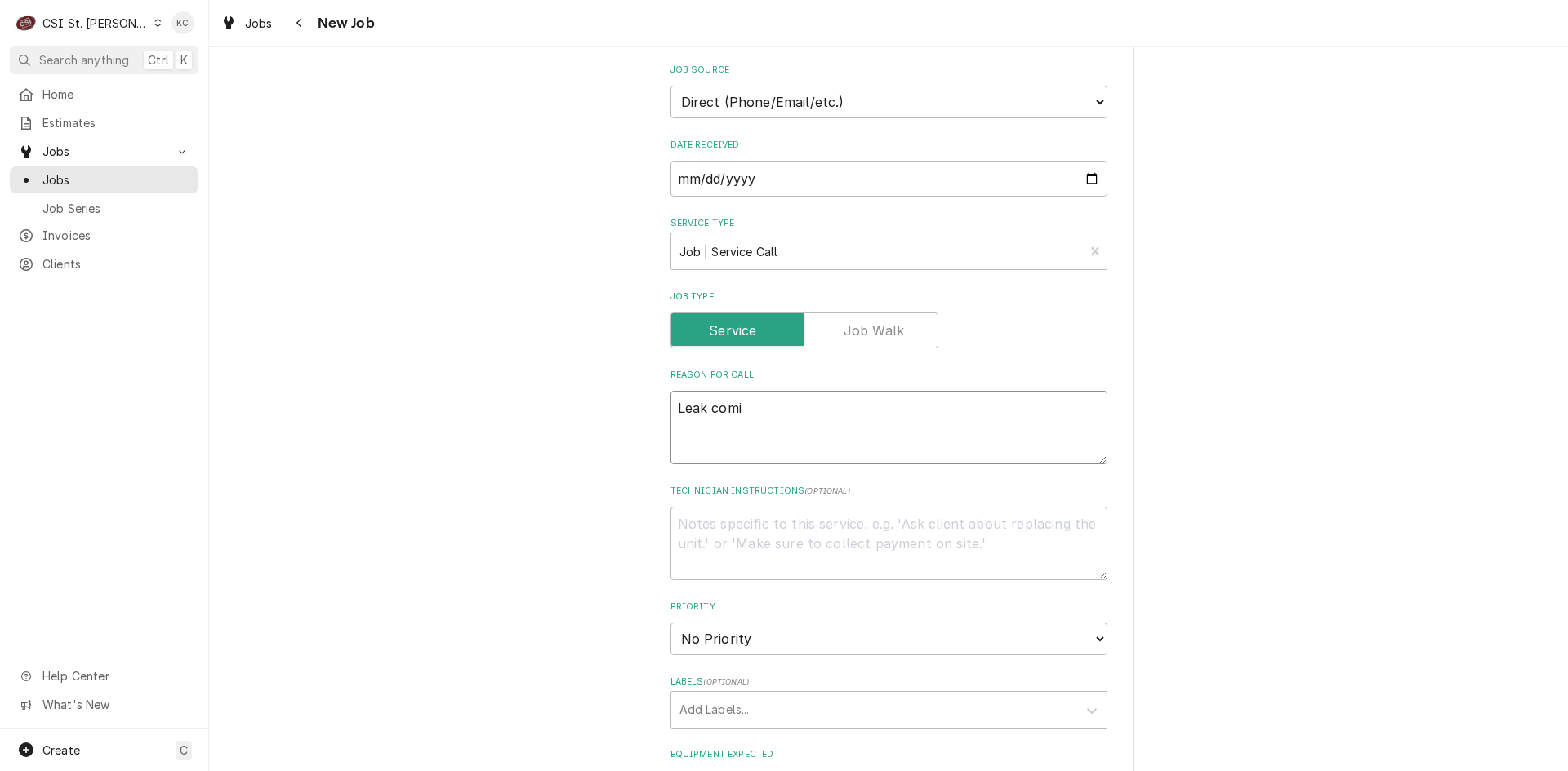
type textarea "x"
type textarea "Leak comii"
type textarea "x"
type textarea "Leak comiing"
type textarea "x"
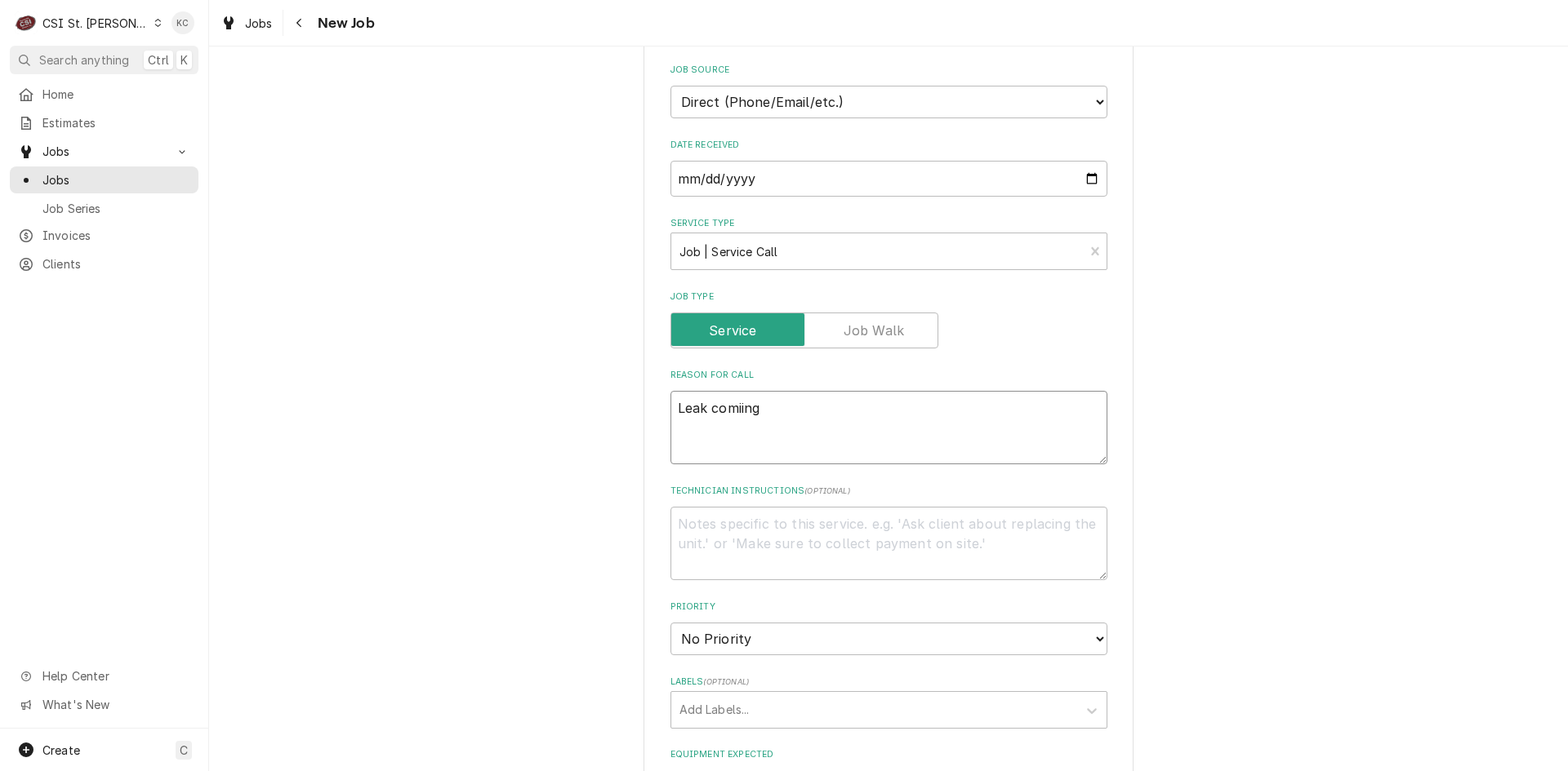
type textarea "Leak comiin"
type textarea "x"
type textarea "Leak comii"
type textarea "x"
type textarea "Leak comi"
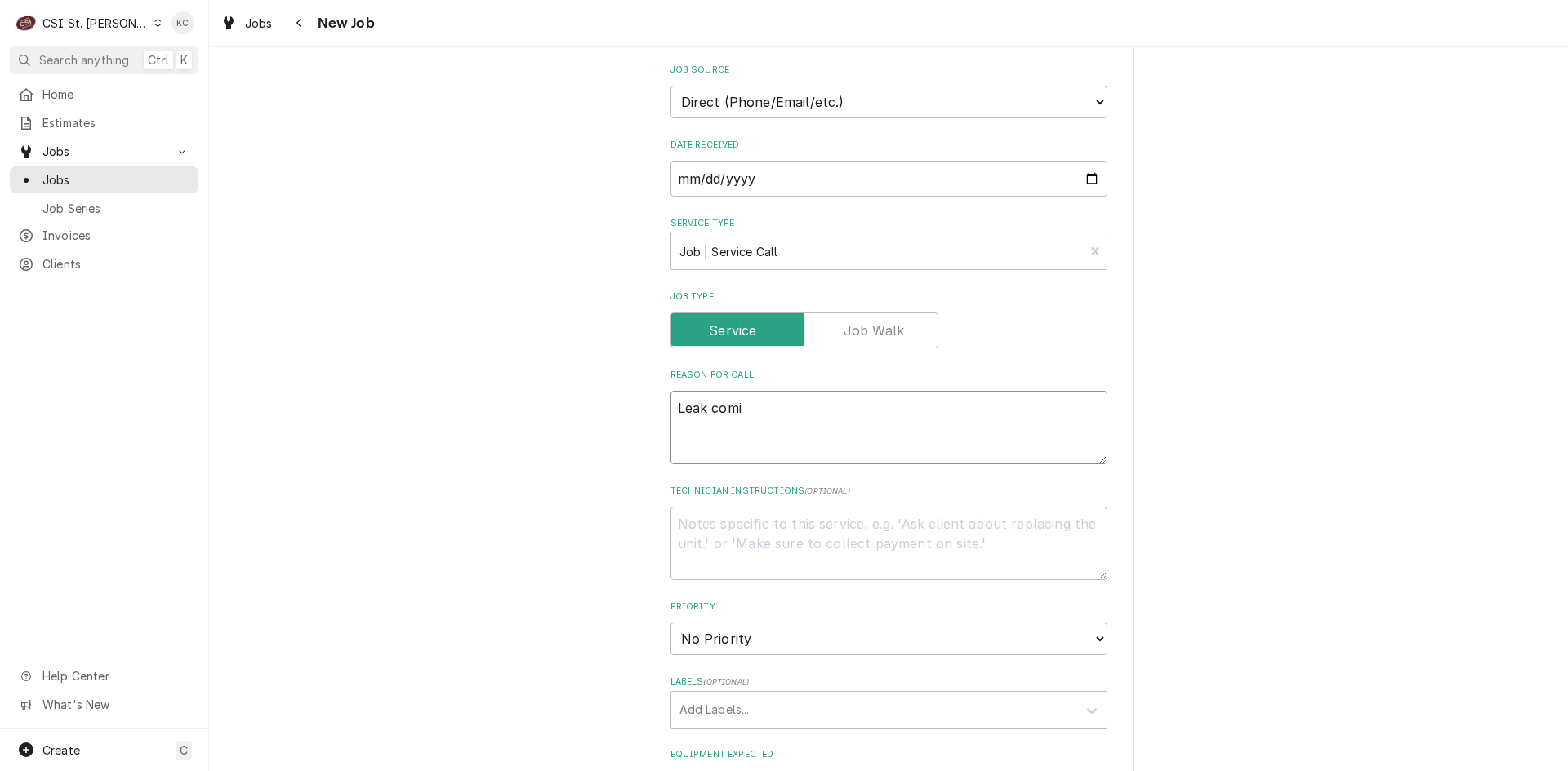
type textarea "x"
type textarea "Leak comin"
type textarea "x"
type textarea "Leak coming"
type textarea "x"
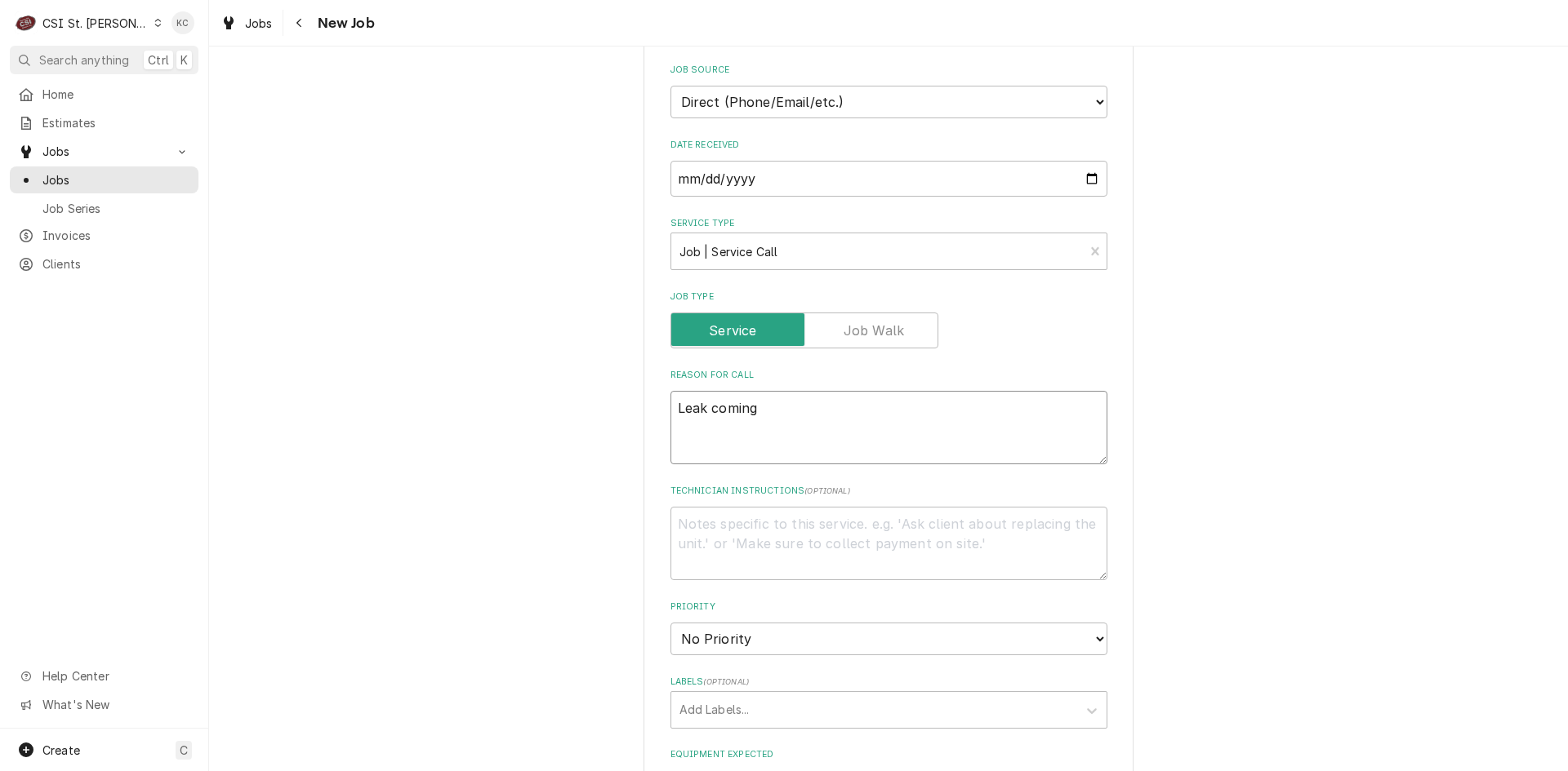
type textarea "Leak coming"
type textarea "x"
type textarea "Leak coming f"
type textarea "x"
type textarea "Leak coming fro"
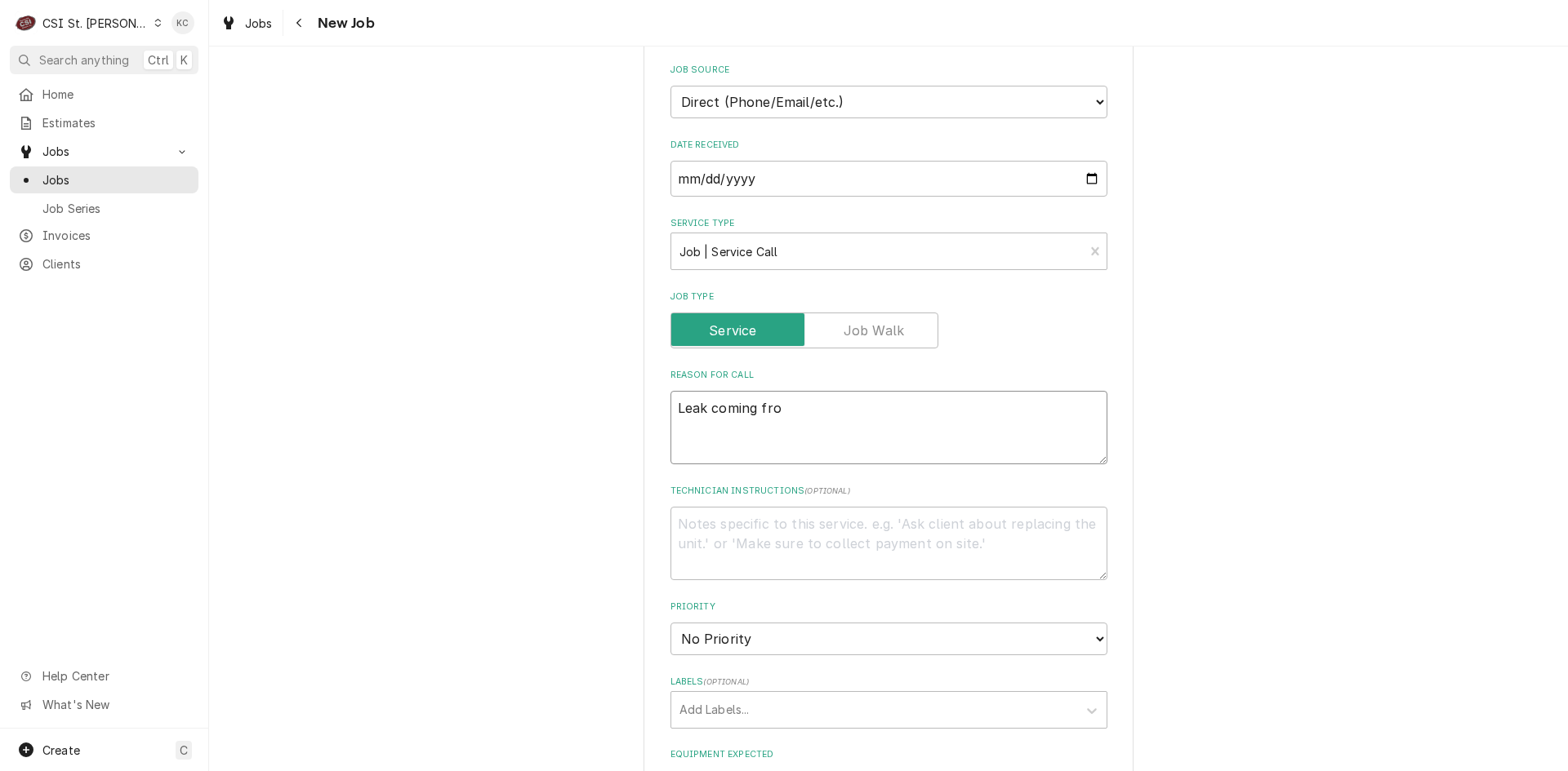
type textarea "x"
type textarea "Leak coming from"
type textarea "x"
type textarea "Leak coming from"
type textarea "x"
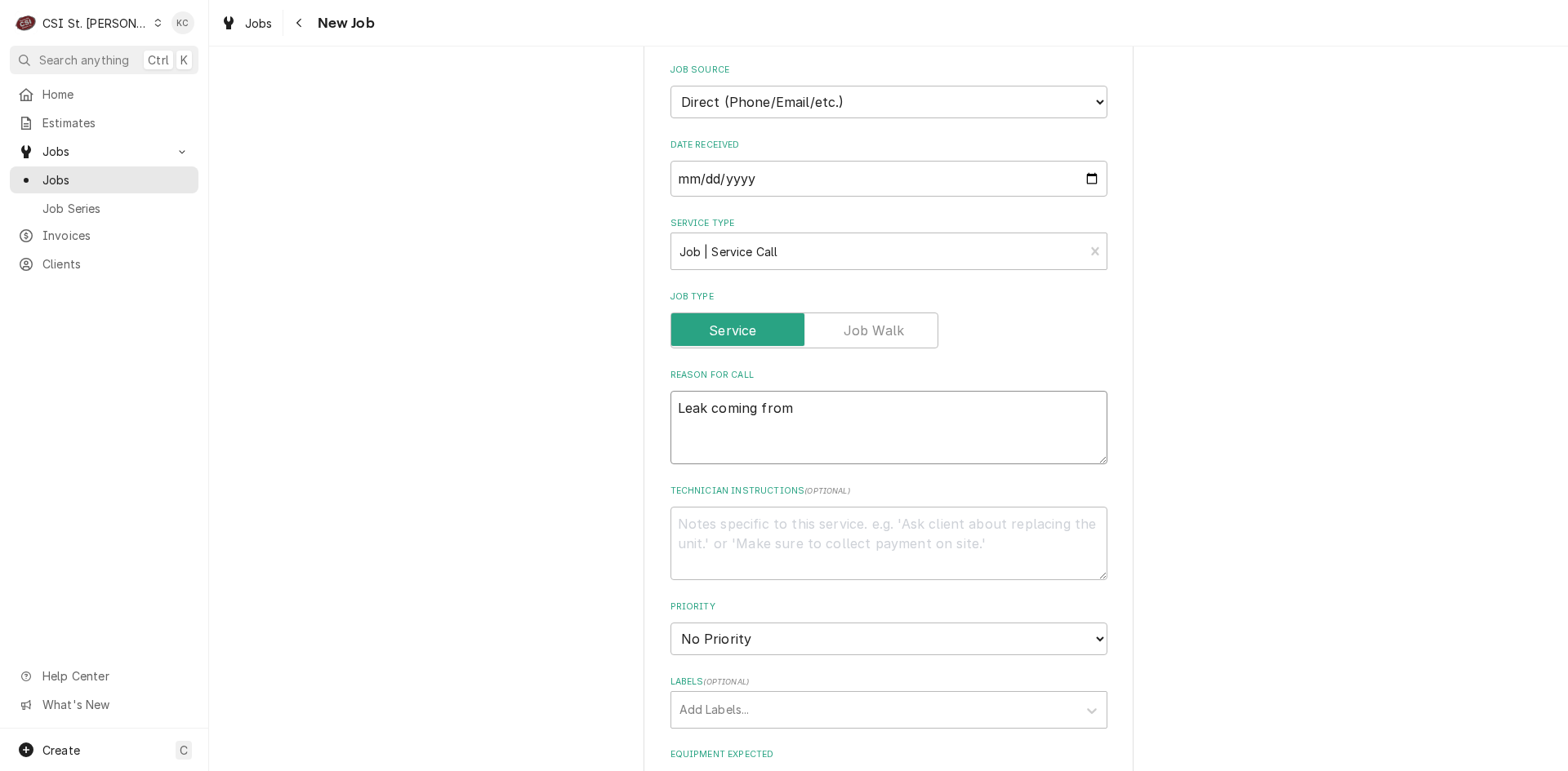
type textarea "Leak coming from s"
type textarea "x"
type textarea "Leak coming from st"
type textarea "x"
type textarea "Leak coming from ste"
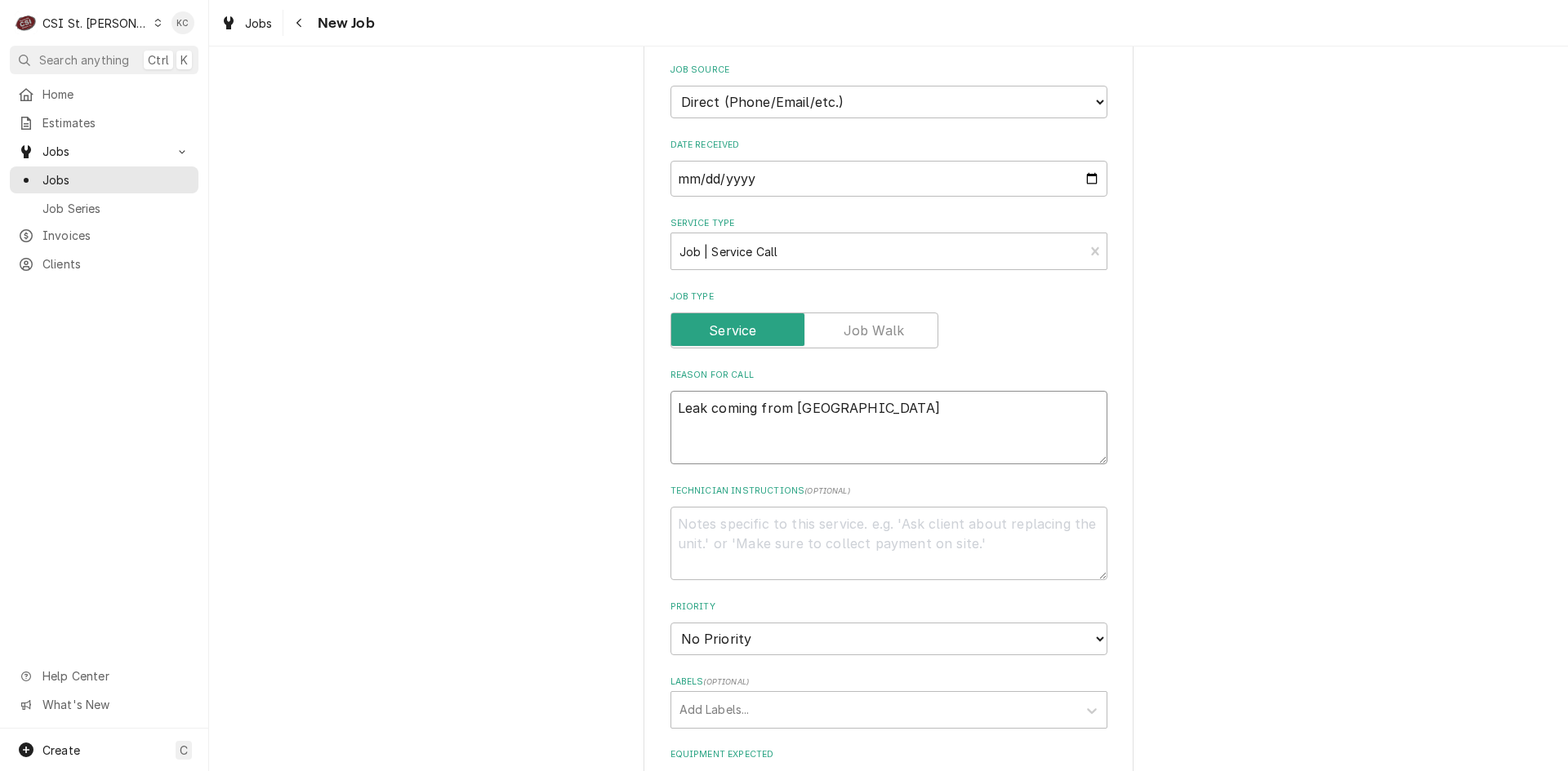
type textarea "x"
type textarea "Leak coming from stea"
type textarea "x"
type textarea "Leak coming from steam"
type textarea "x"
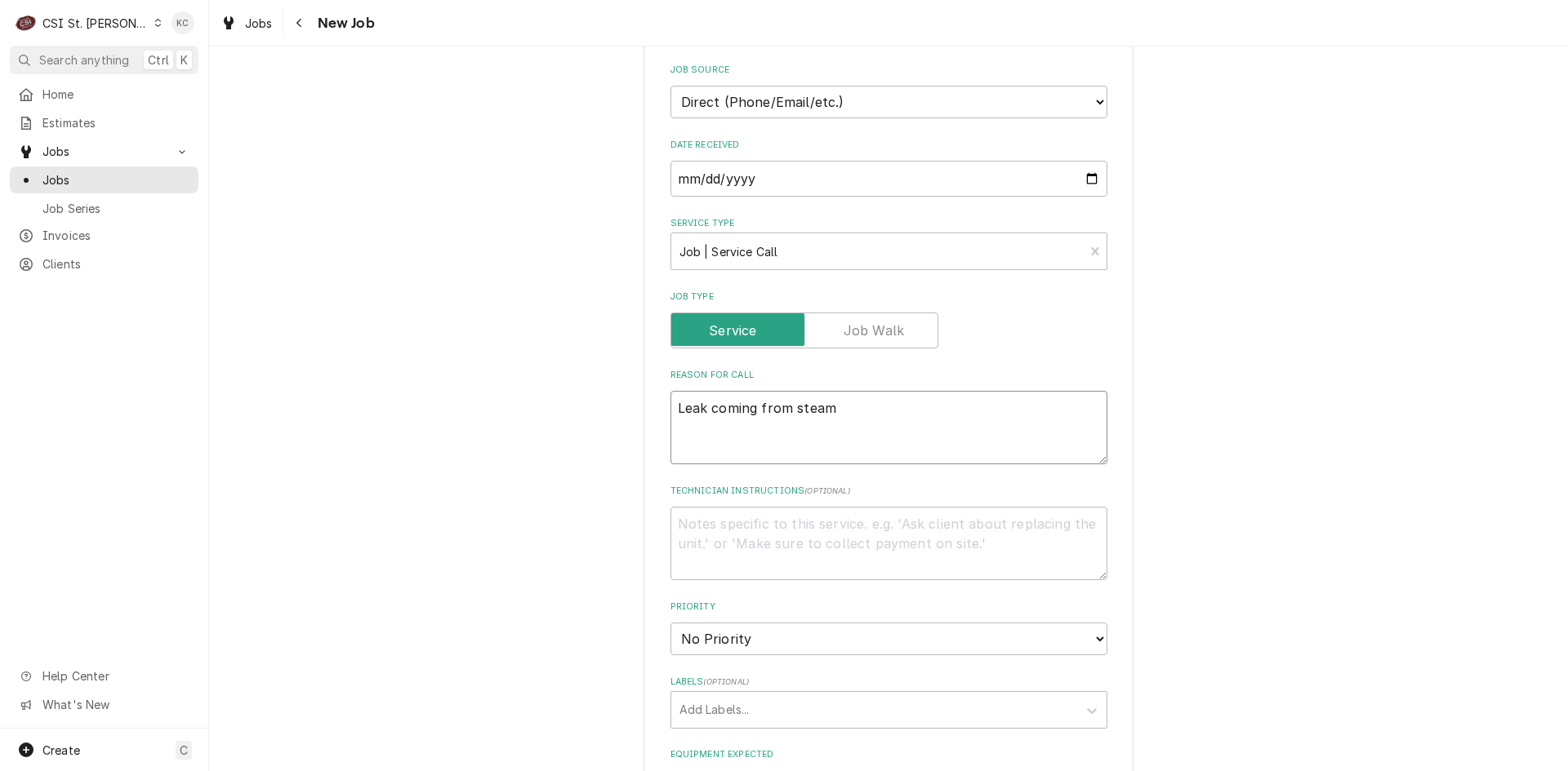
type textarea "Leak coming from steam"
type textarea "x"
type textarea "Leak coming from steam t"
type textarea "x"
type textarea "Leak coming from steam ta"
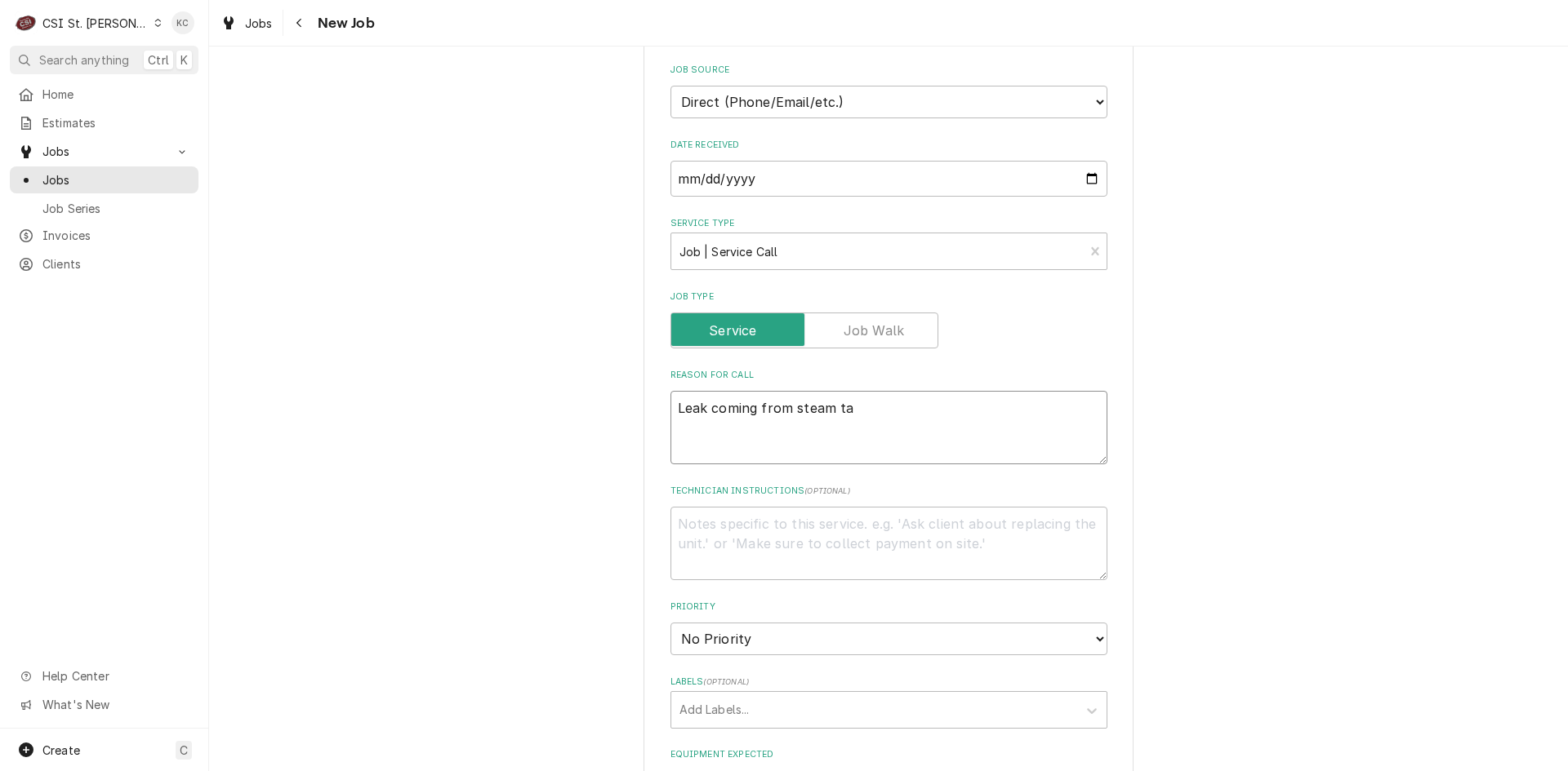
type textarea "x"
type textarea "Leak coming from steam tab"
type textarea "x"
type textarea "Leak coming from steam tabl"
type textarea "x"
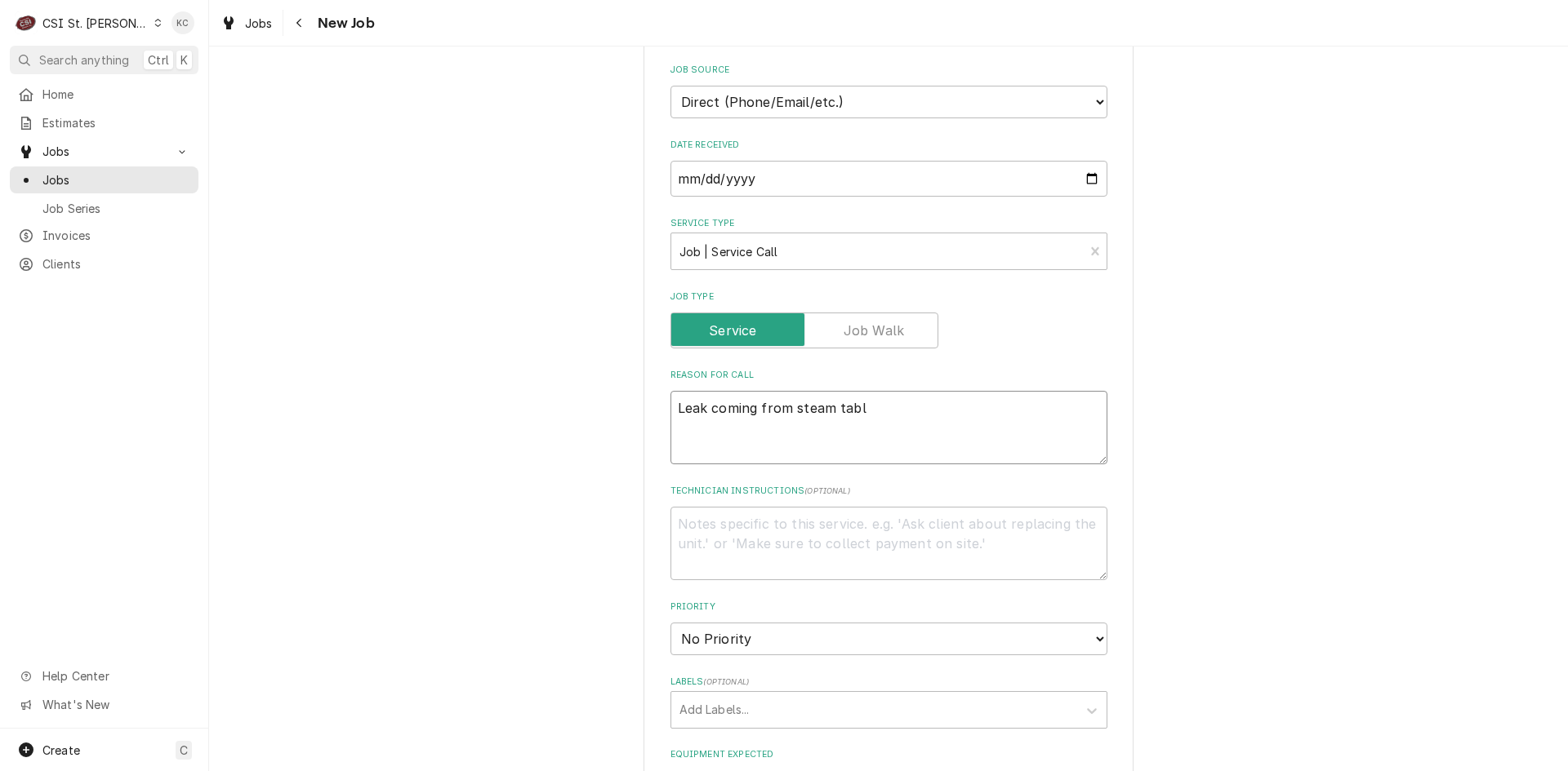
type textarea "Leak coming from steam table"
type textarea "x"
type textarea "Leak coming from steam table"
type textarea "x"
type textarea "Leak coming from steam table -"
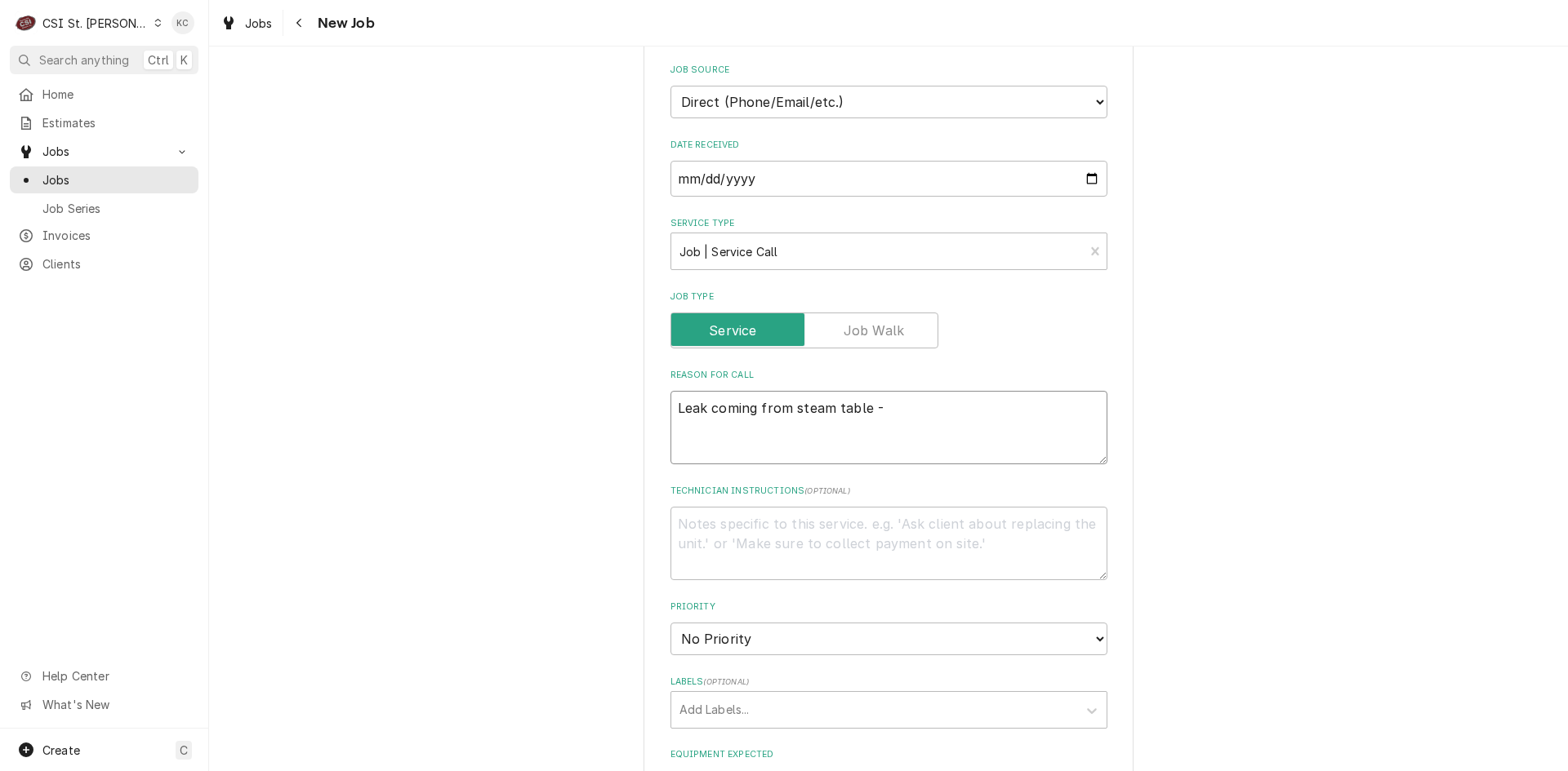
type textarea "x"
type textarea "Leak coming from steam table -"
type textarea "x"
type textarea "Leak coming from steam table - l"
type textarea "x"
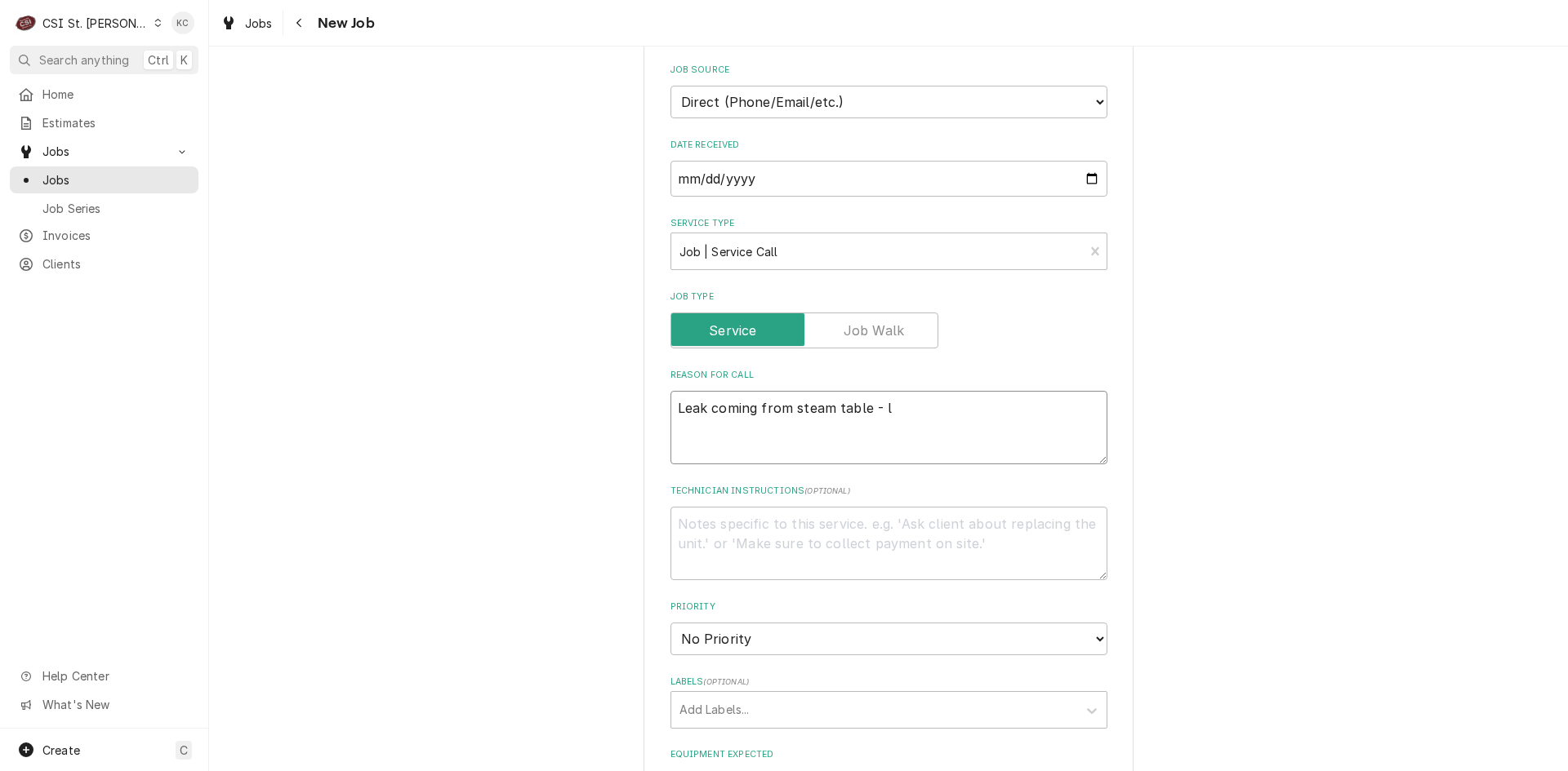
type textarea "Leak coming from steam table - le"
type textarea "x"
type textarea "Leak coming from steam table - lea"
type textarea "x"
type textarea "Leak coming from steam table - leak"
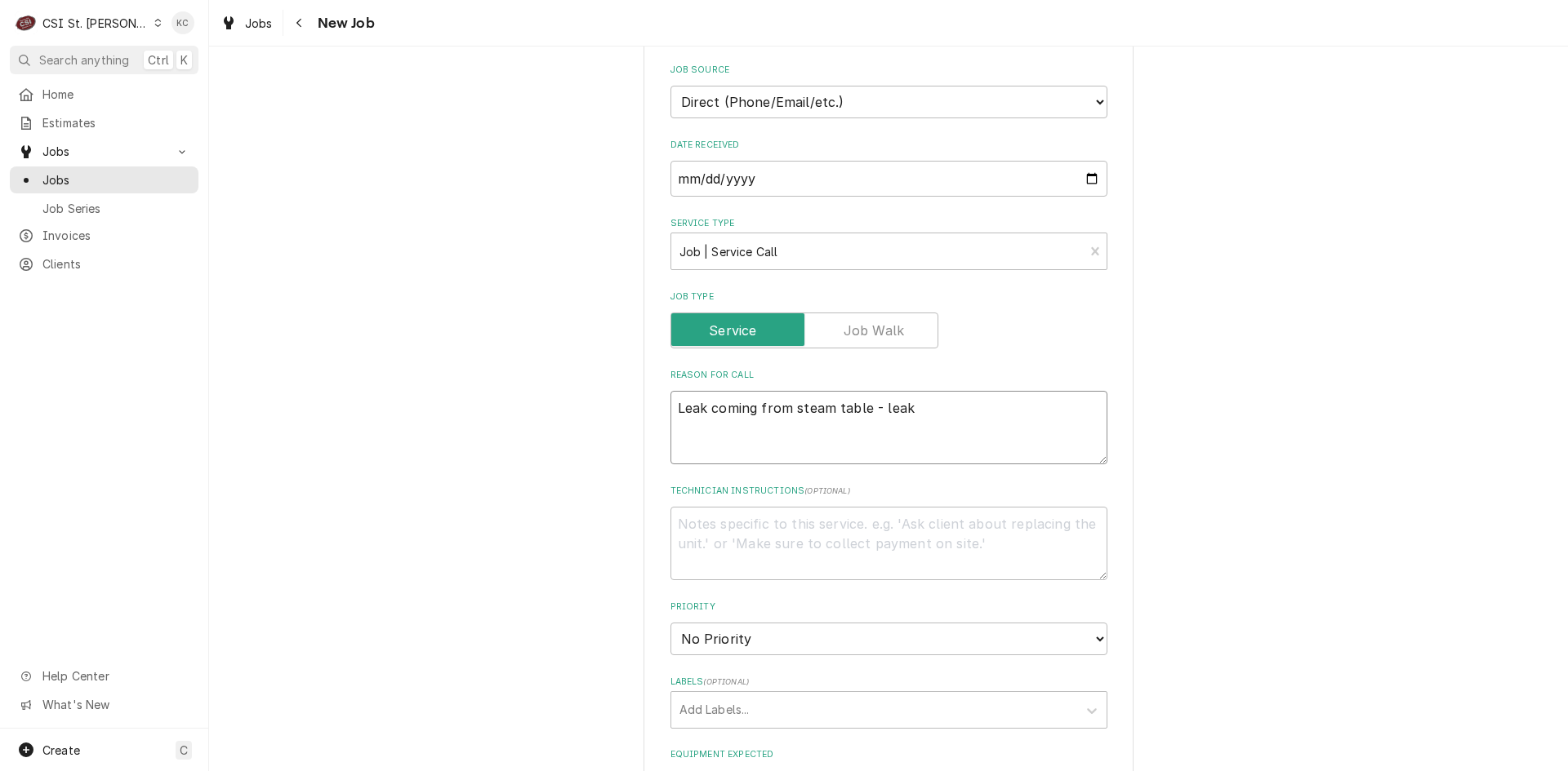
type textarea "x"
type textarea "Leak coming from steam table - leaki"
type textarea "x"
type textarea "Leak coming from steam table - leakin"
type textarea "x"
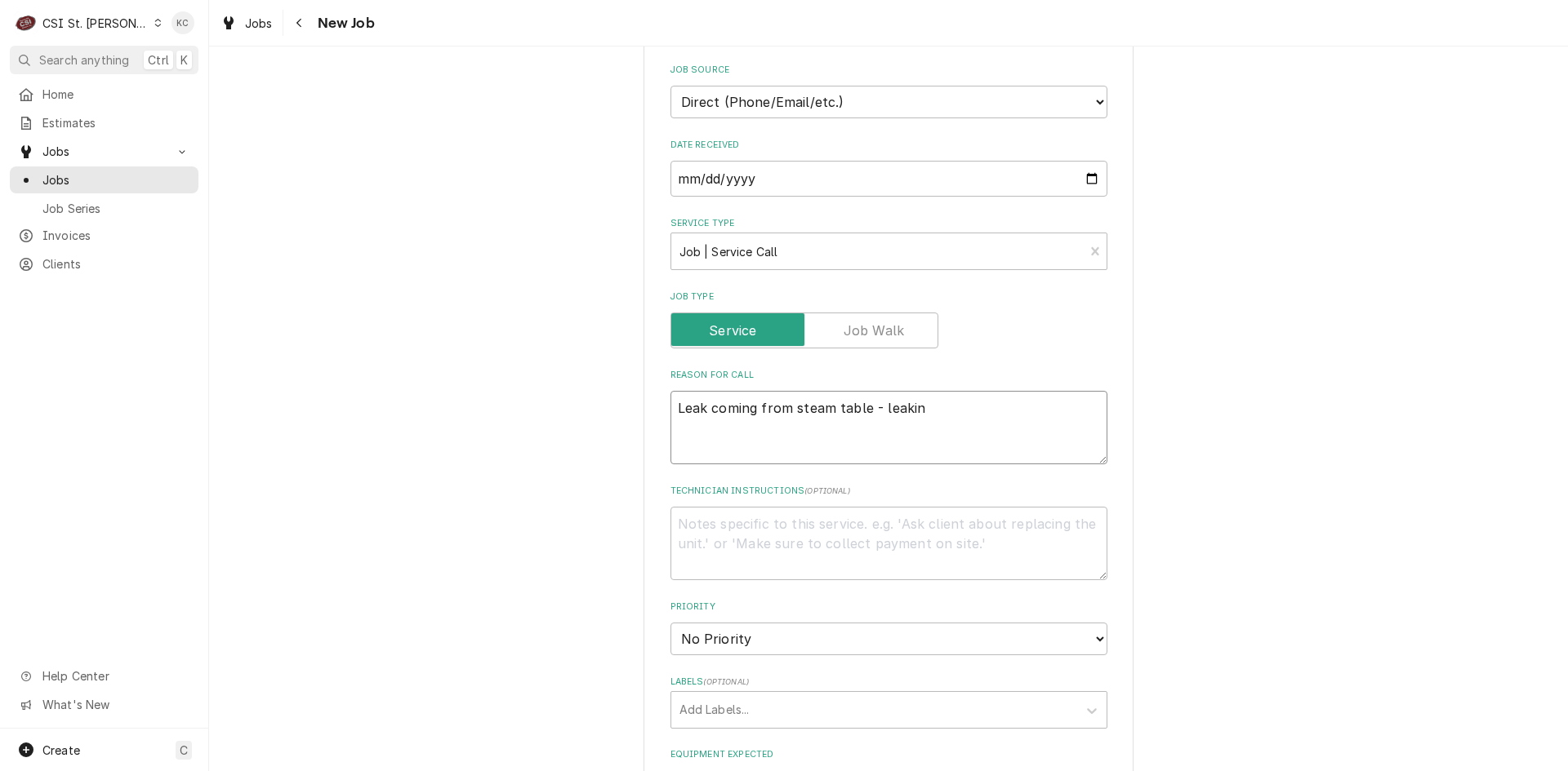
type textarea "Leak coming from steam table - leaking"
type textarea "x"
type textarea "Leak coming from steam table - leaking"
type textarea "x"
type textarea "Leak coming from steam table - leaking d"
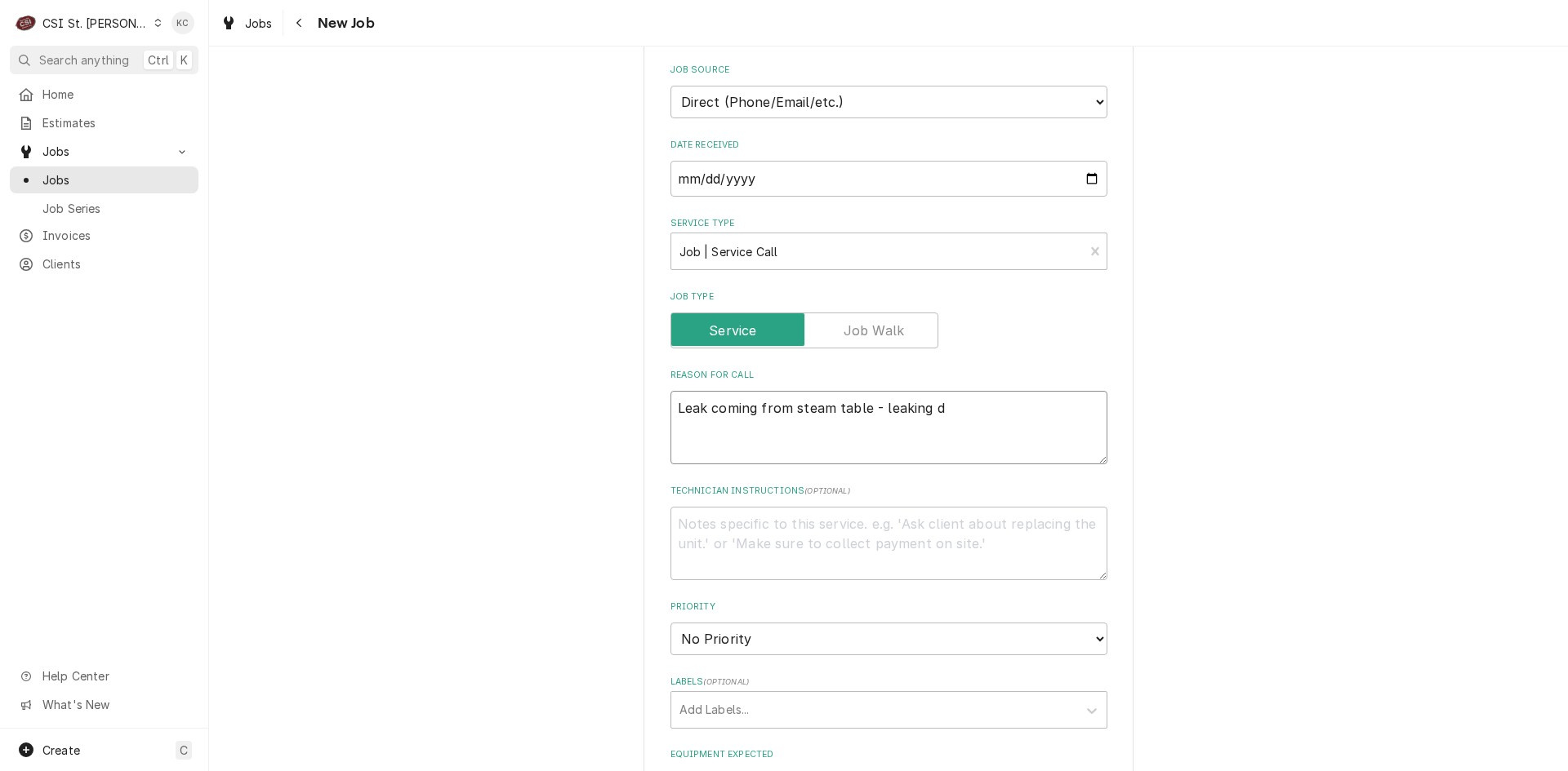
type textarea "x"
type textarea "Leak coming from steam table - leaking do"
type textarea "x"
type textarea "Leak coming from steam table - leaking dow"
type textarea "x"
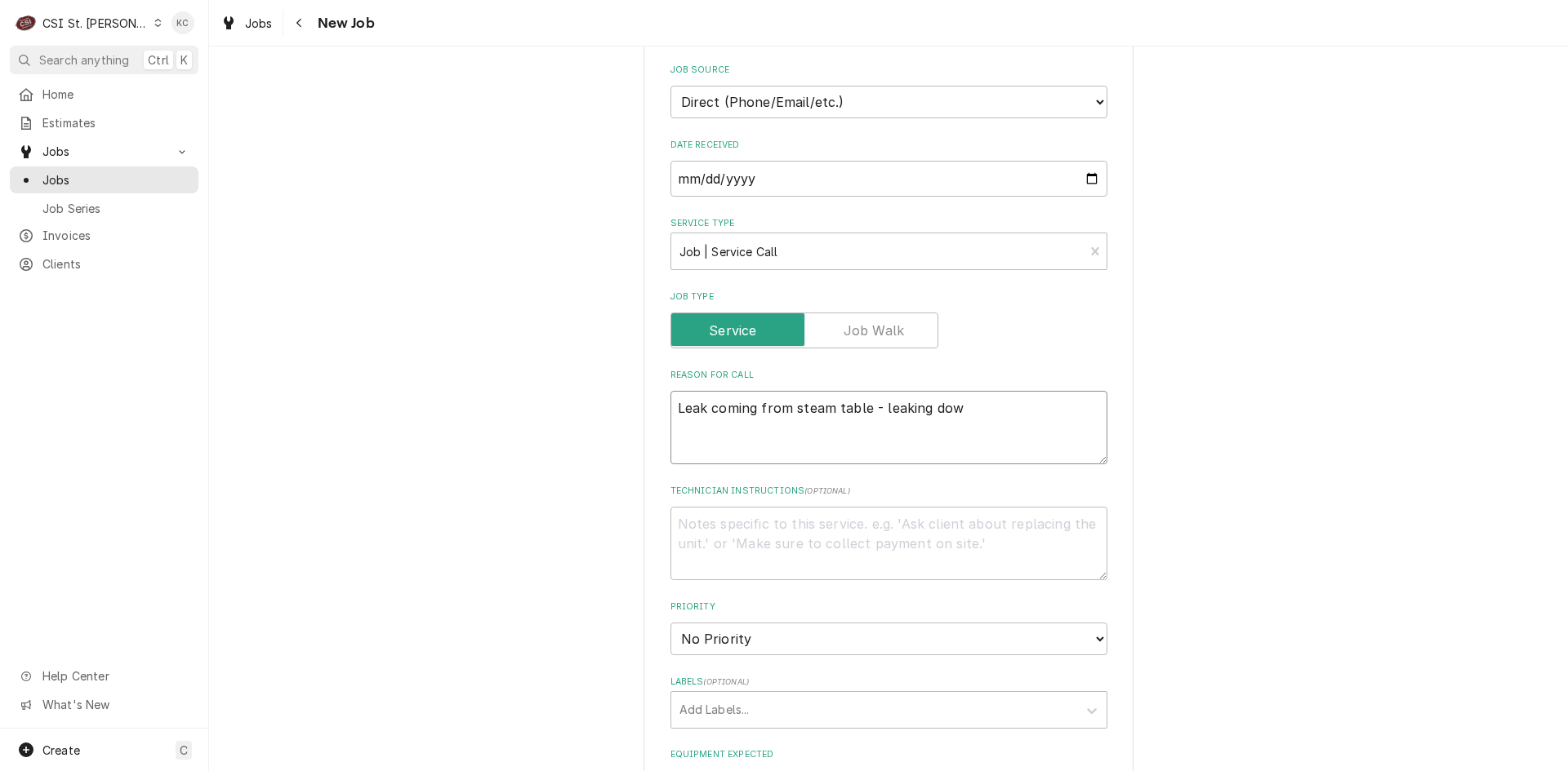
type textarea "Leak coming from steam table - leaking dow"
type textarea "x"
type textarea "Leak coming from steam table - leaking dow n"
type textarea "x"
type textarea "Leak coming from steam table - leaking dow"
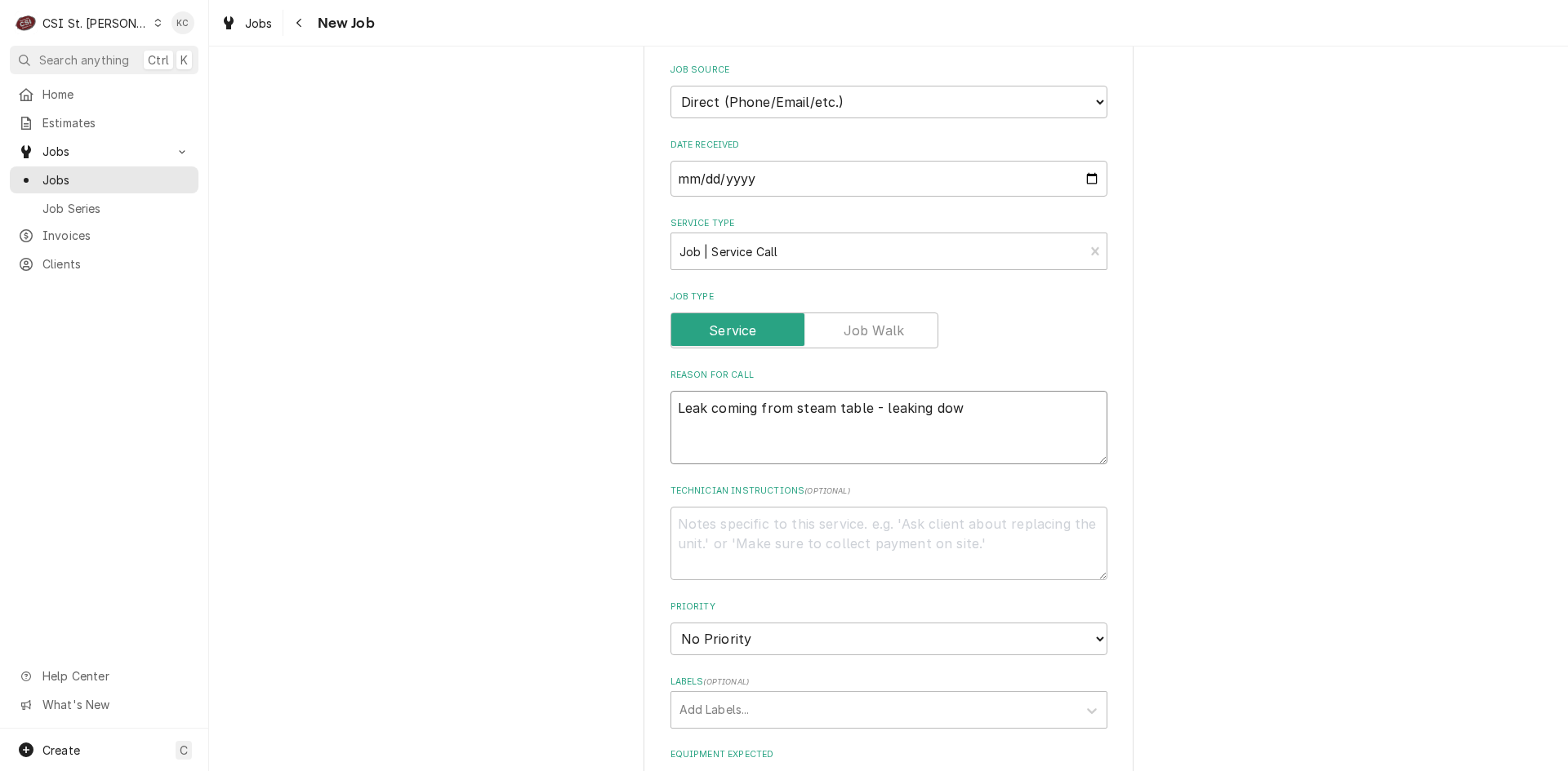
type textarea "x"
type textarea "Leak coming from steam table - leaking dow"
type textarea "x"
type textarea "Leak coming from steam table - leaking down"
type textarea "x"
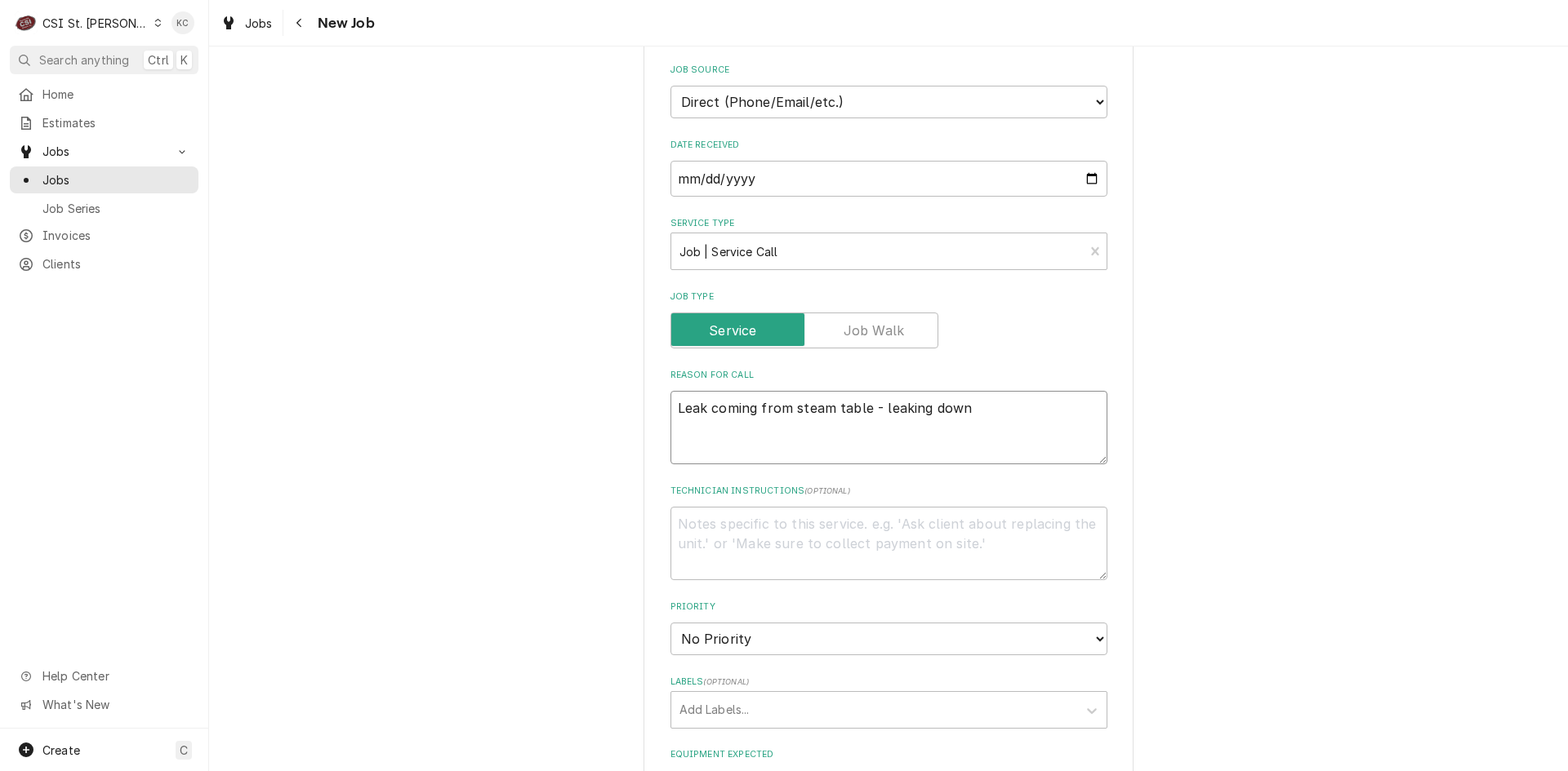
type textarea "Leak coming from steam table - leaking down"
type textarea "x"
type textarea "Leak coming from steam table - leaking down o"
type textarea "x"
type textarea "Leak coming from steam table - leaking down on"
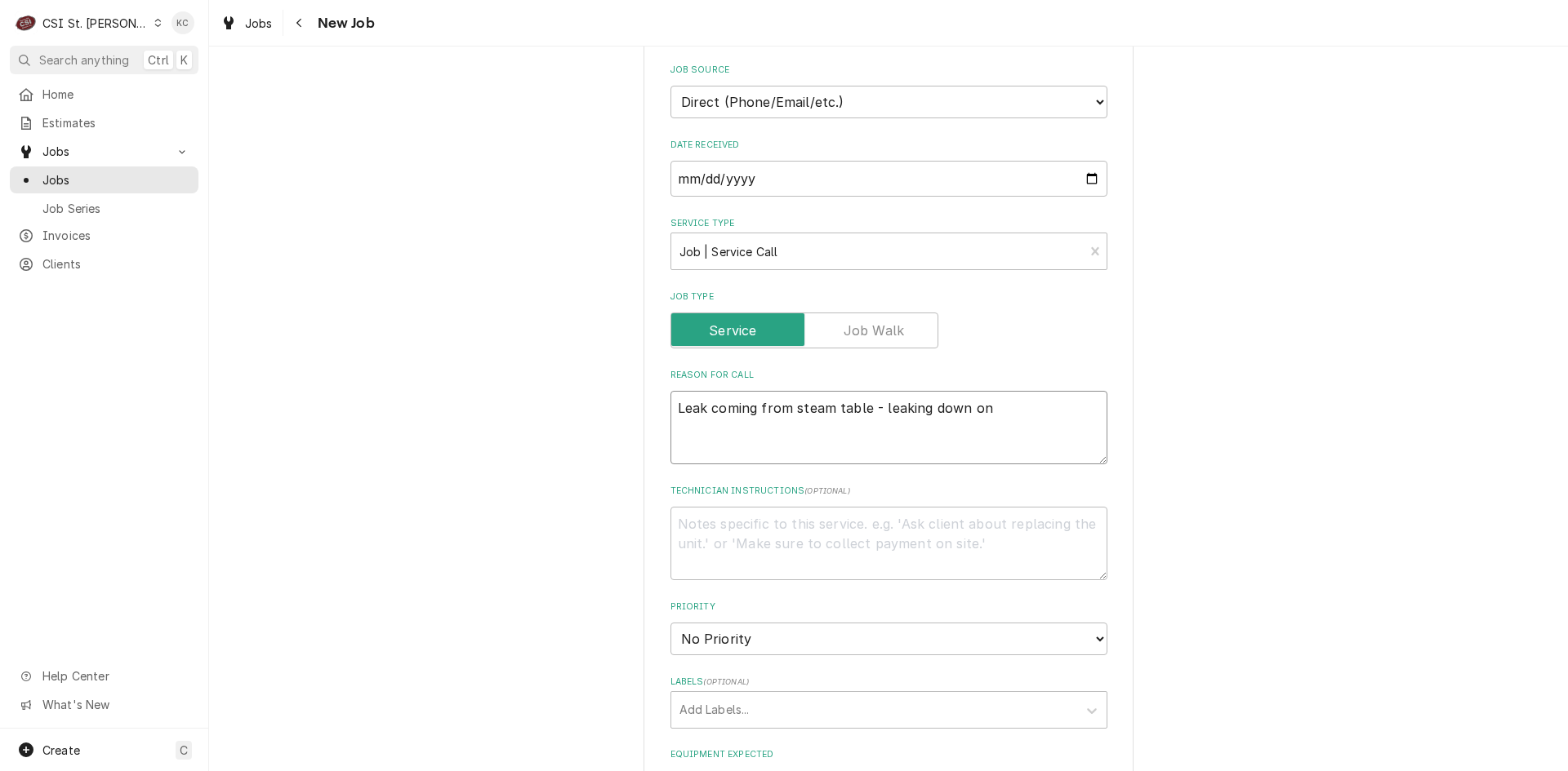
type textarea "x"
type textarea "Leak coming from steam table - leaking down on"
type textarea "x"
type textarea "Leak coming from steam table - leaking down on"
type textarea "x"
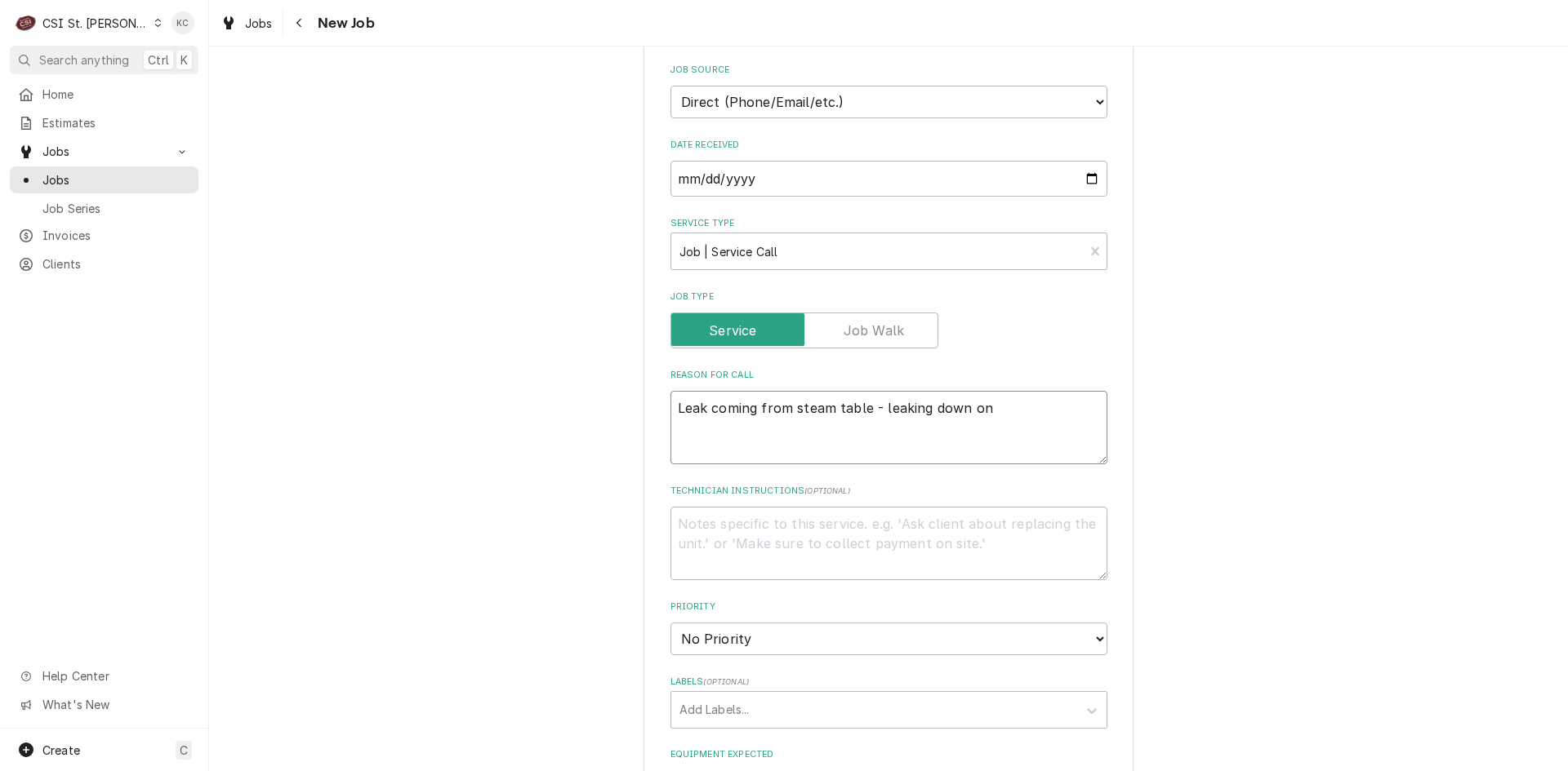
type textarea "Leak coming from steam table - leaking down on"
type textarea "x"
type textarea "Leak coming from steam table - leaking down on"
type textarea "x"
type textarea "Leak coming from steam table - leaking down ont"
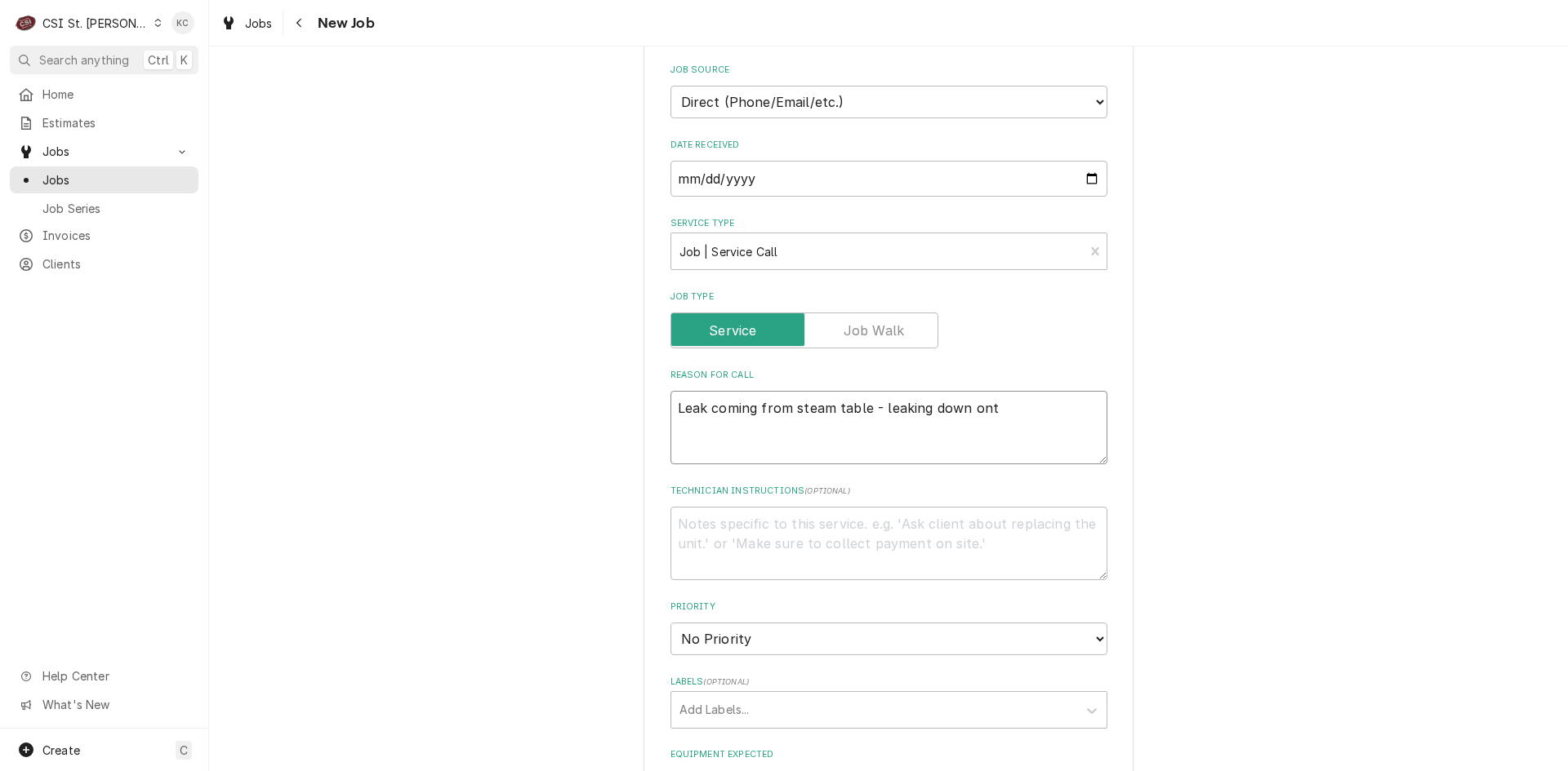
type textarea "x"
type textarea "Leak coming from steam table - leaking down onto"
type textarea "x"
type textarea "Leak coming from steam table - leaking down onto"
type textarea "x"
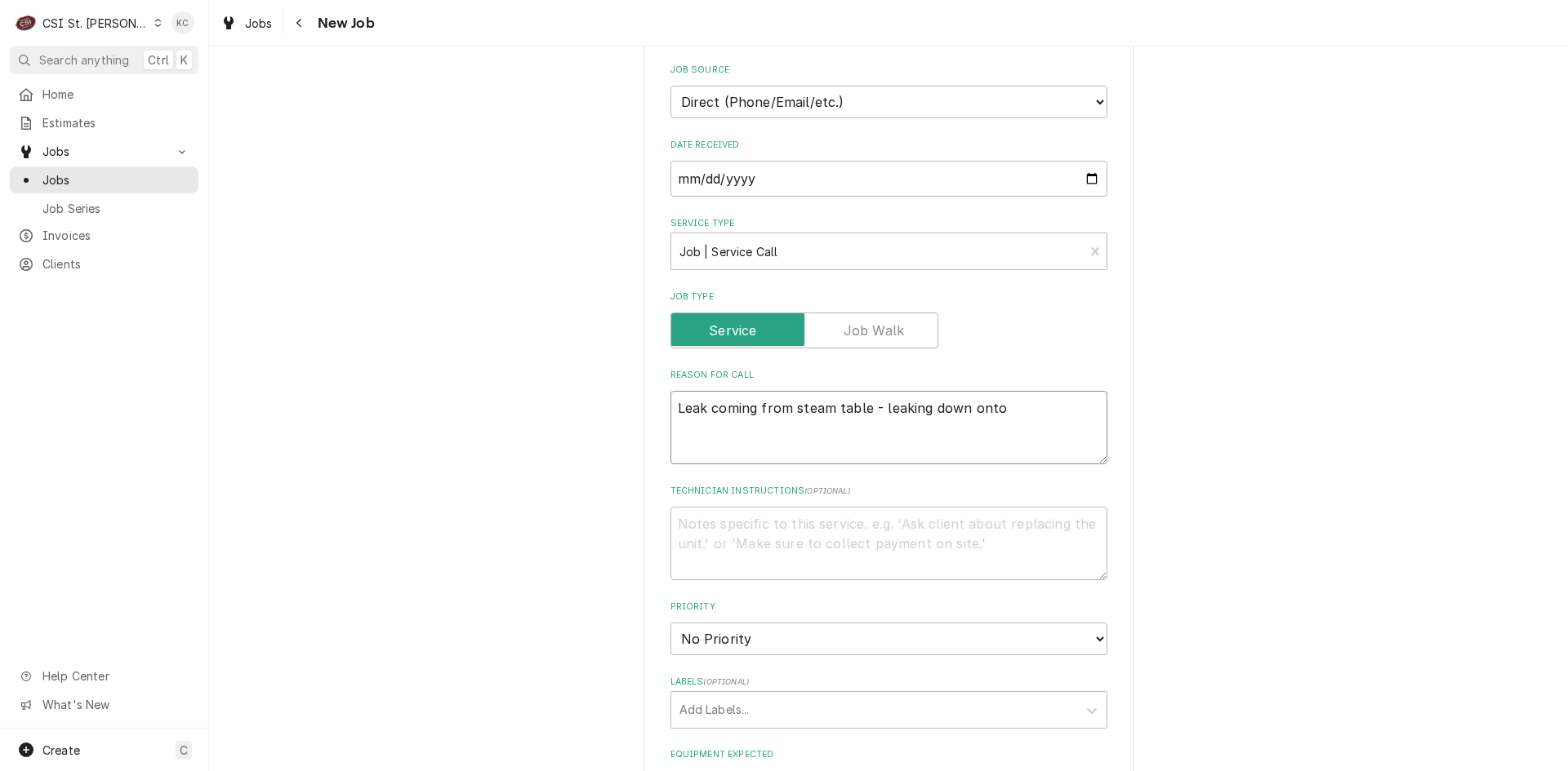
type textarea "Leak coming from steam table - leaking down onto t"
type textarea "x"
type textarea "Leak coming from steam table - leaking down onto the"
type textarea "x"
type textarea "Leak coming from steam table - leaking down onto the"
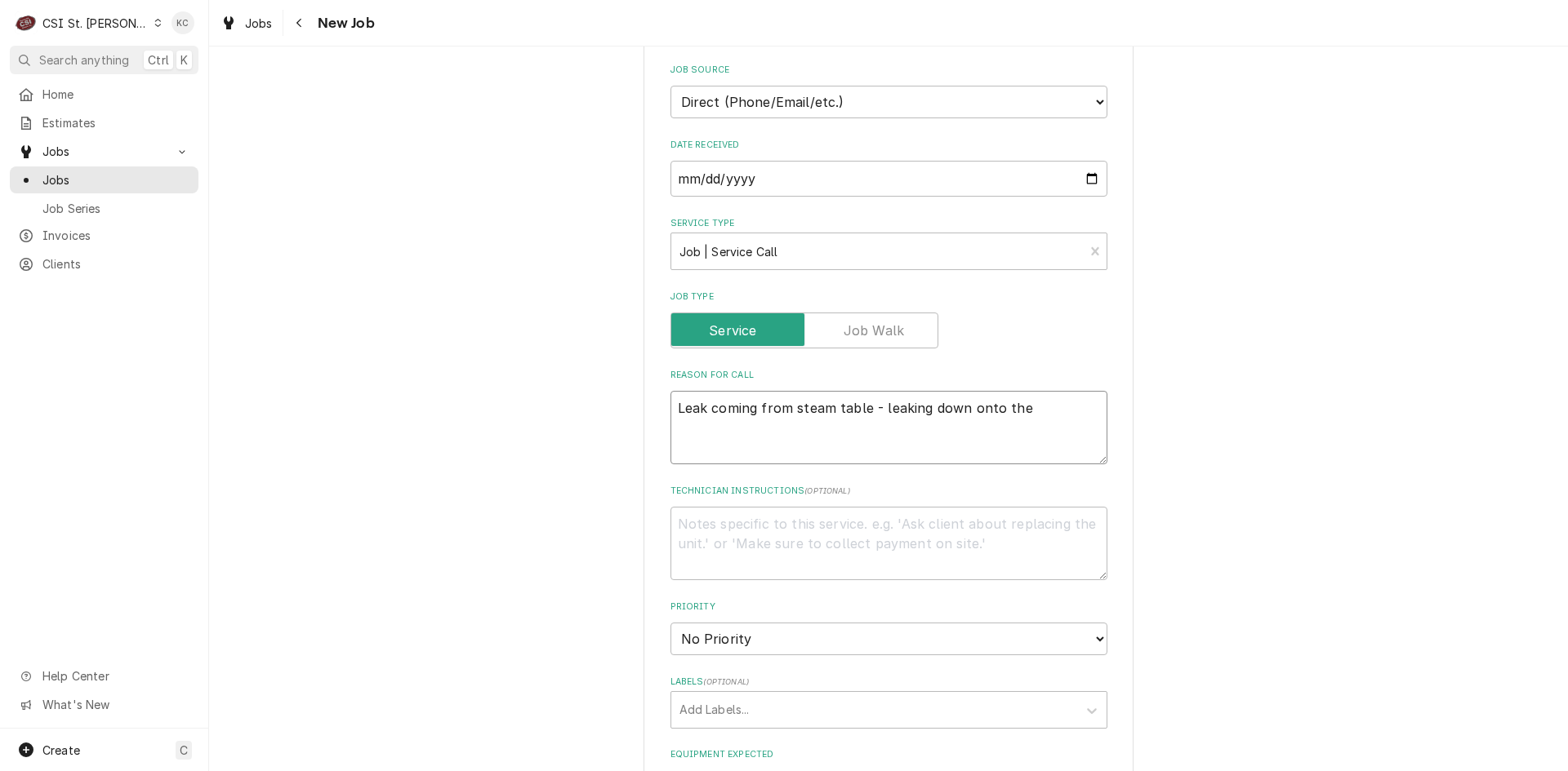
type textarea "x"
type textarea "Leak coming from steam table - leaking down onto the s"
type textarea "x"
type textarea "Leak coming from steam table - leaking down onto the sh"
type textarea "x"
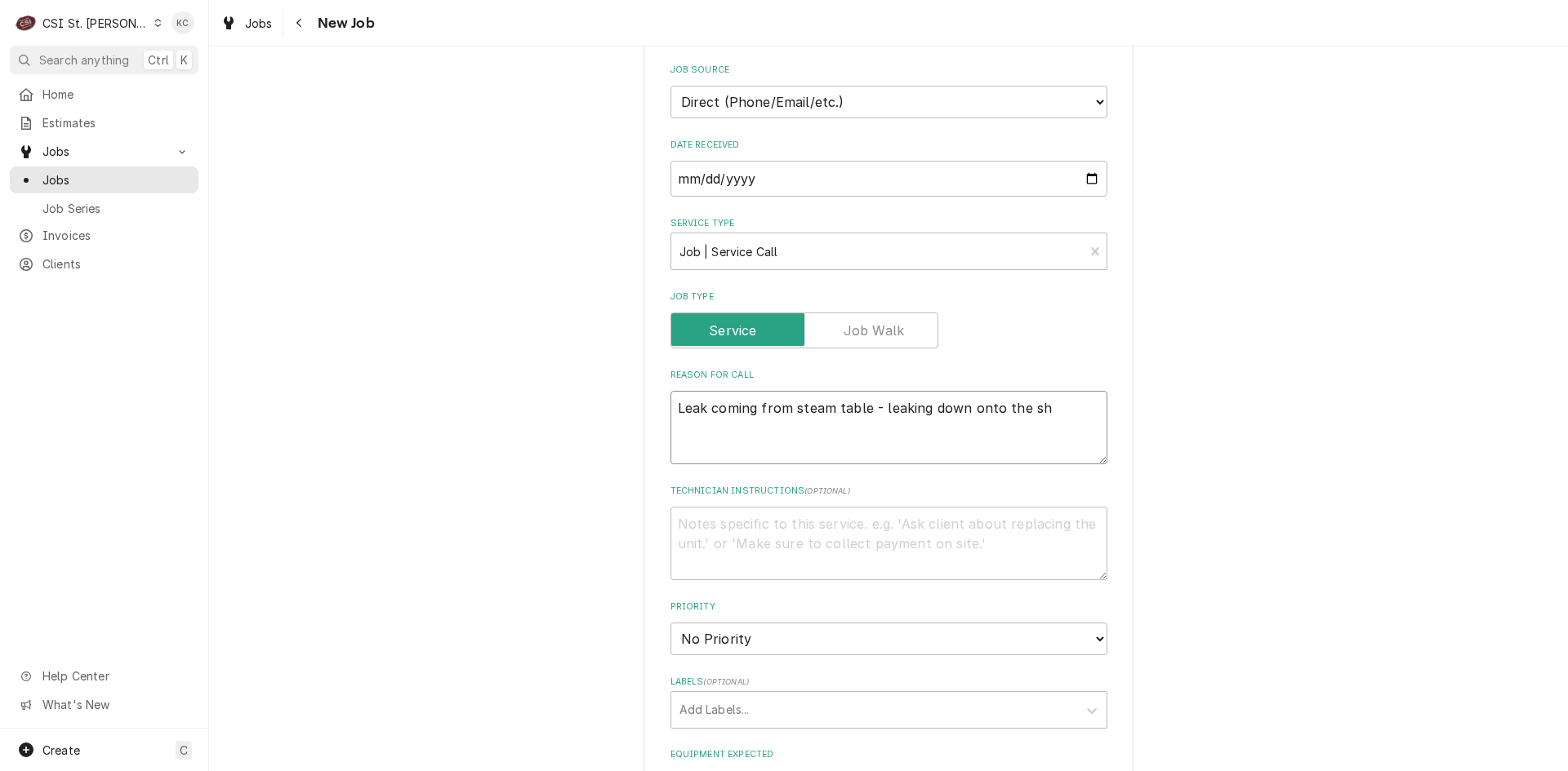
type textarea "Leak coming from steam table - leaking down onto the she"
type textarea "x"
type textarea "Leak coming from steam table - leaking down onto the shel"
type textarea "x"
type textarea "Leak coming from steam table - leaking down onto the shelf"
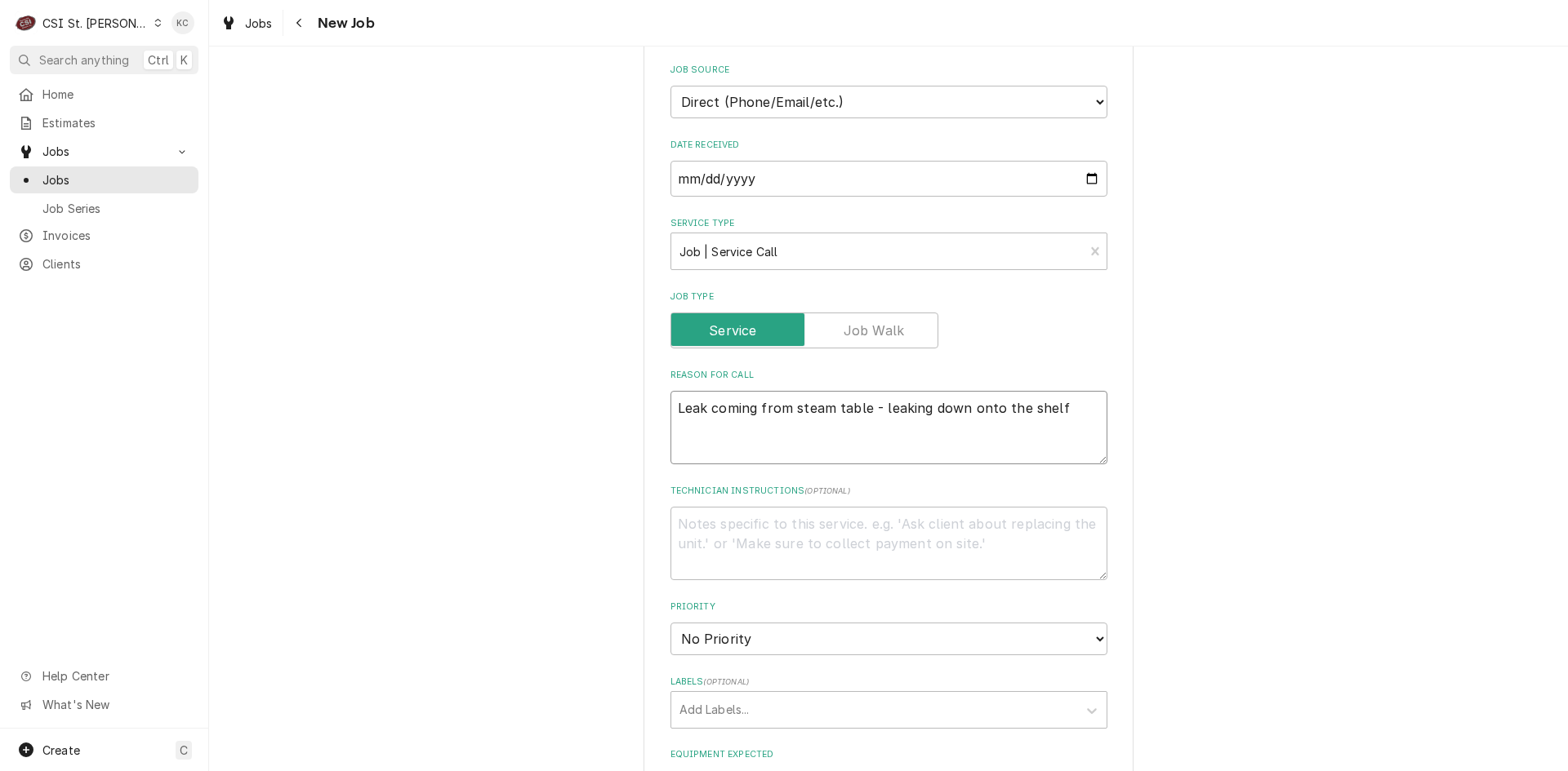
type textarea "x"
type textarea "Leak coming from steam table - leaking down onto the shelf"
type textarea "x"
type textarea "Leak coming from steam table - leaking down onto the shelf -"
type textarea "x"
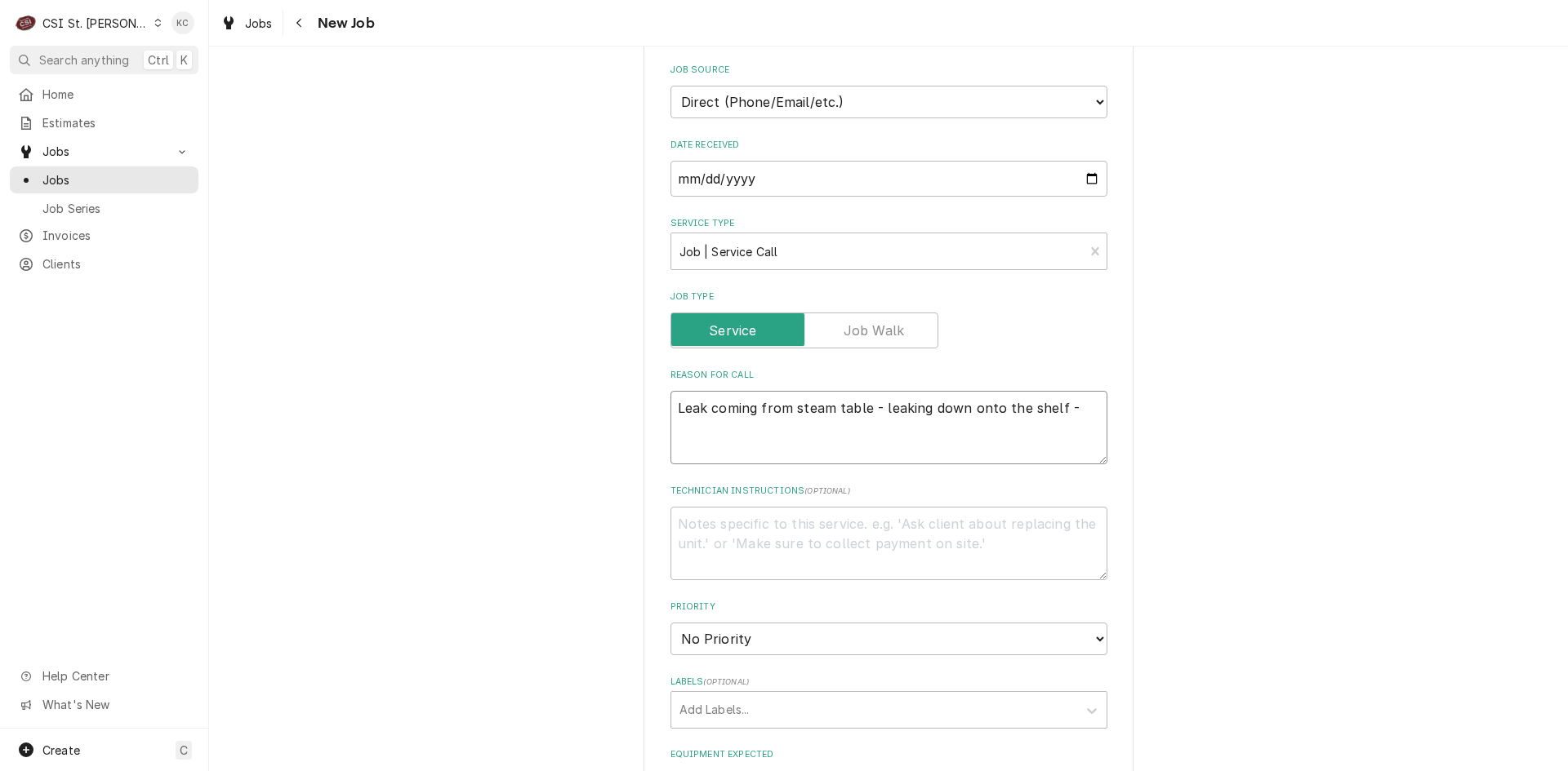
type textarea "Leak coming from steam table - leaking down onto the shelf -"
type textarea "x"
type textarea "Leak coming from steam table - leaking down onto the shelf - n"
type textarea "x"
type textarea "Leak coming from steam table - leaking down onto the shelf - not"
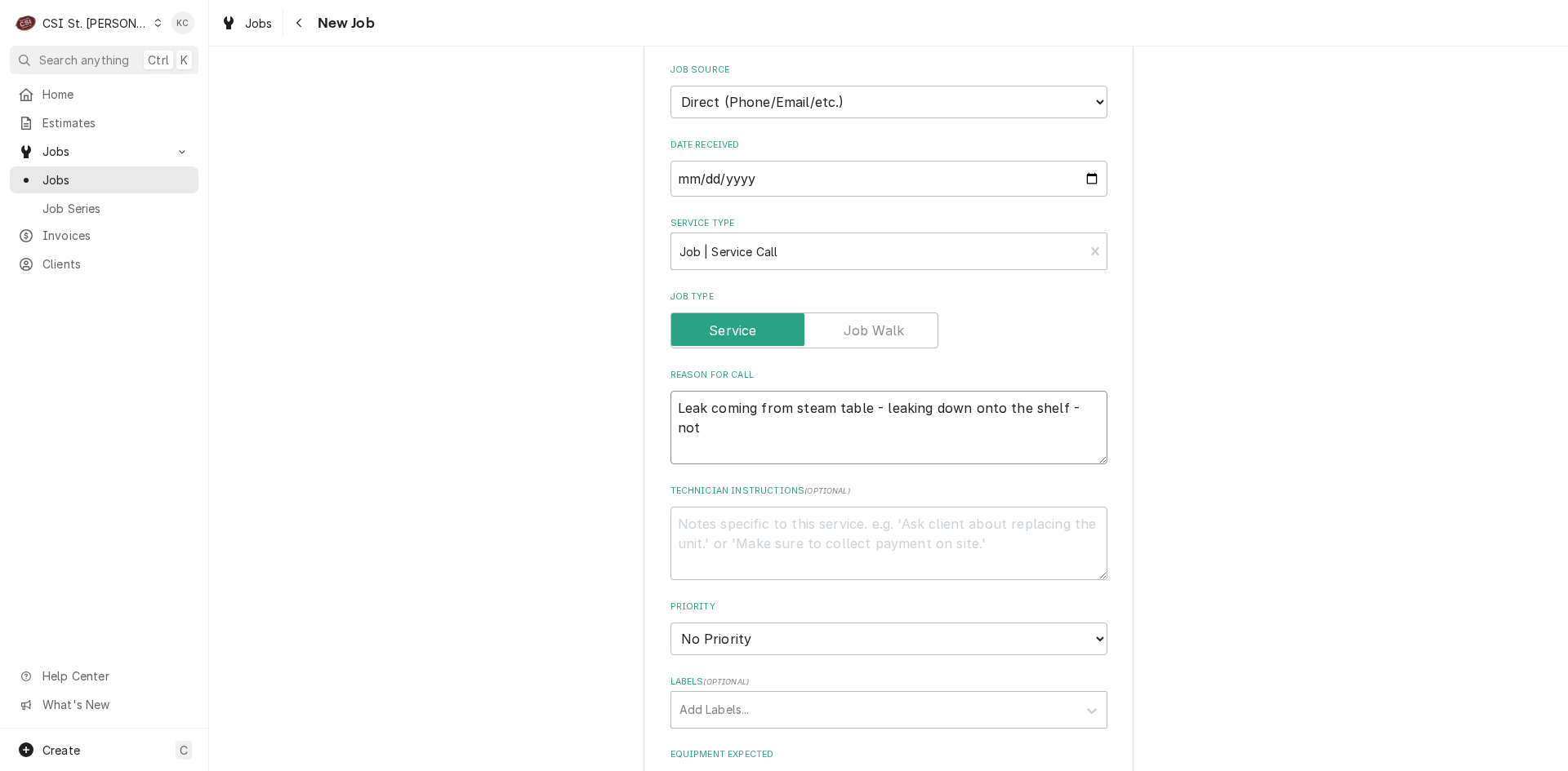
type textarea "x"
type textarea "Leak coming from steam table - leaking down onto the shelf - not"
type textarea "x"
type textarea "Leak coming from steam table - leaking down onto the shelf - not o"
type textarea "x"
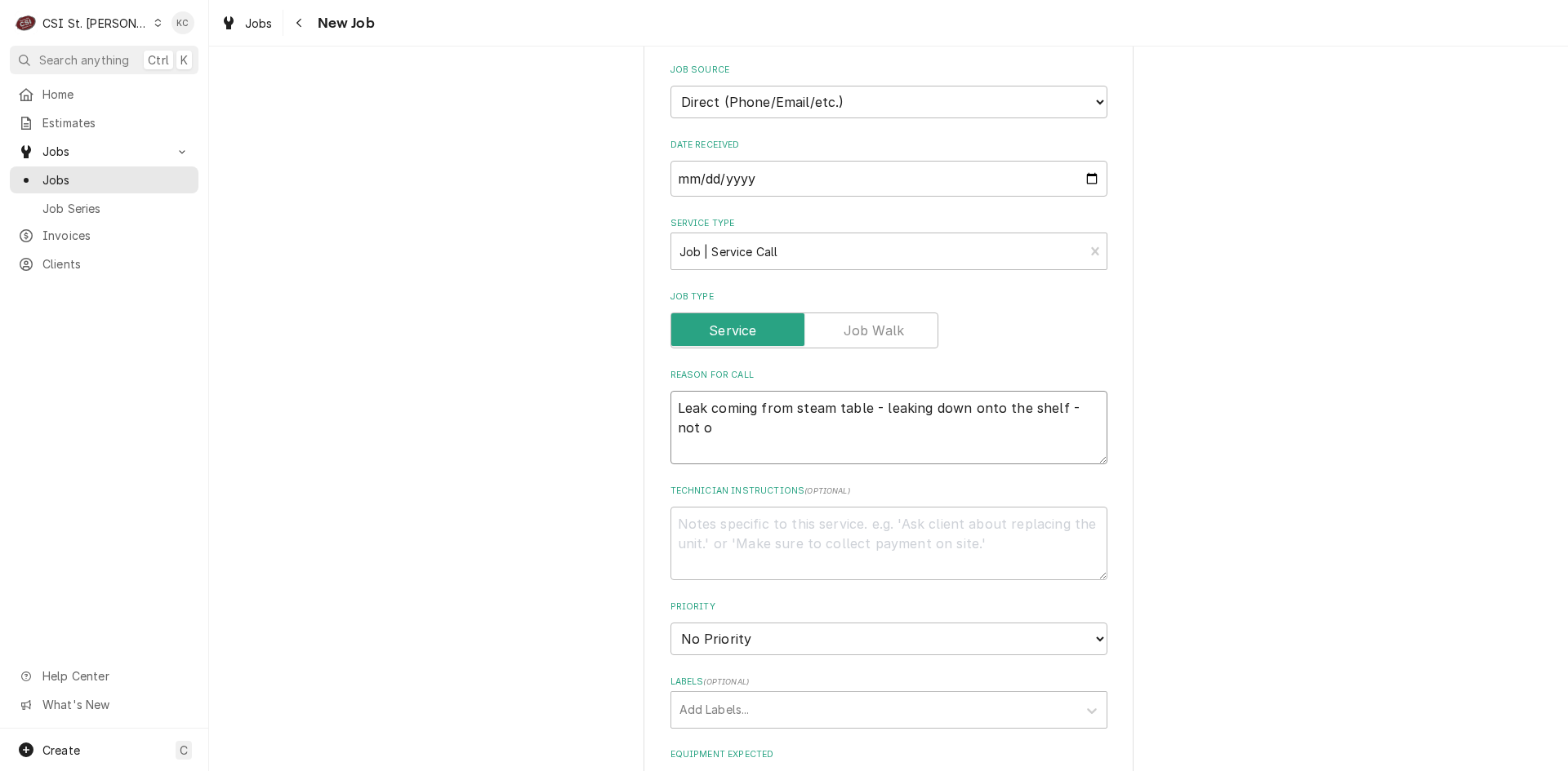
type textarea "Leak coming from steam table - leaking down onto the shelf - not on"
type textarea "x"
type textarea "Leak coming from steam table - leaking down onto the shelf - not on"
type textarea "x"
type textarea "Leak coming from steam table - leaking down onto the shelf - not on f"
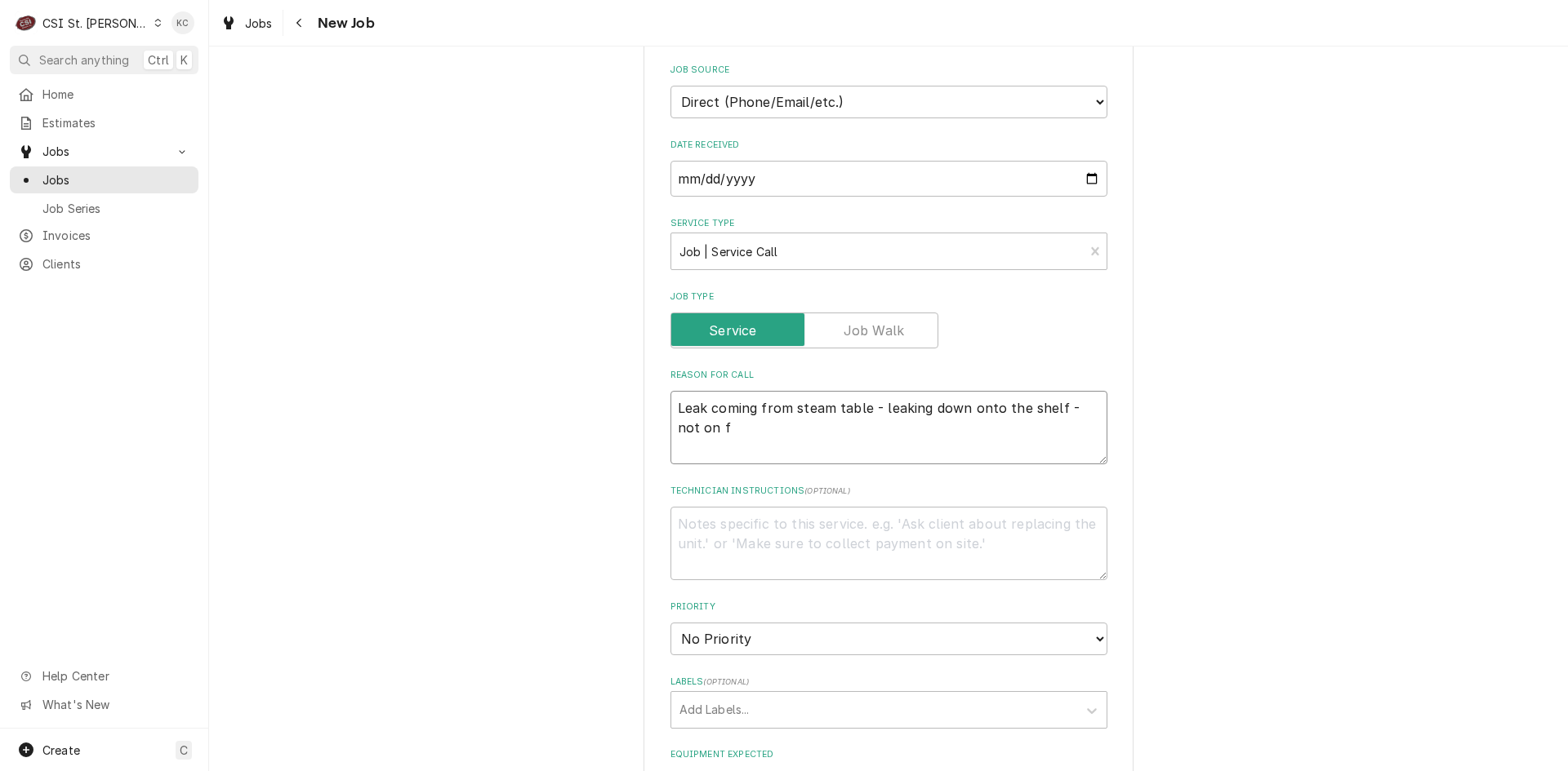
type textarea "x"
click at [853, 623] on select "No Priority Urgent High Medium Low" at bounding box center [889, 639] width 436 height 33
click at [670, 623] on select "No Priority Urgent High Medium Low" at bounding box center [889, 639] width 436 height 33
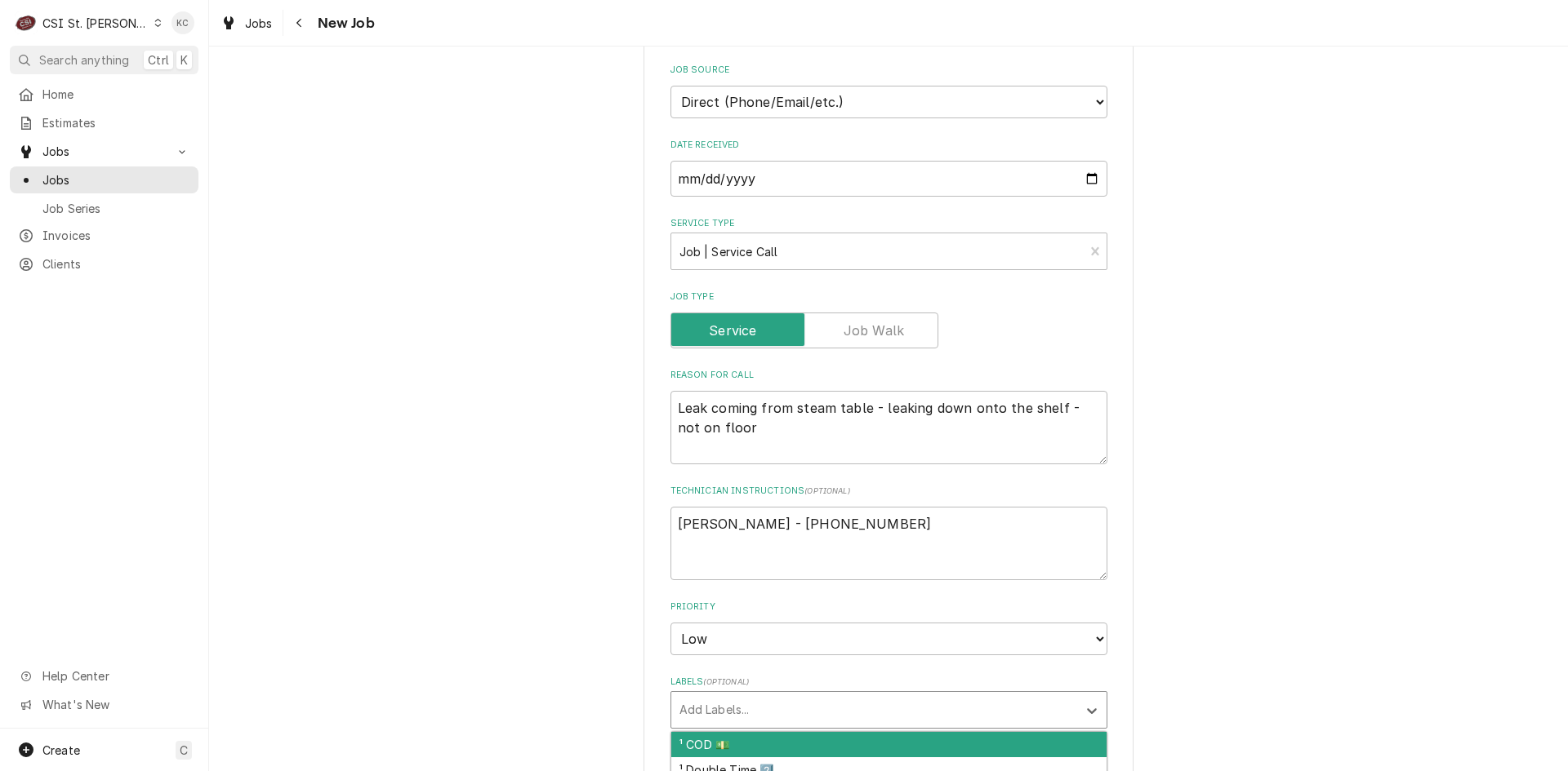
click at [869, 695] on div "Labels" at bounding box center [874, 709] width 390 height 29
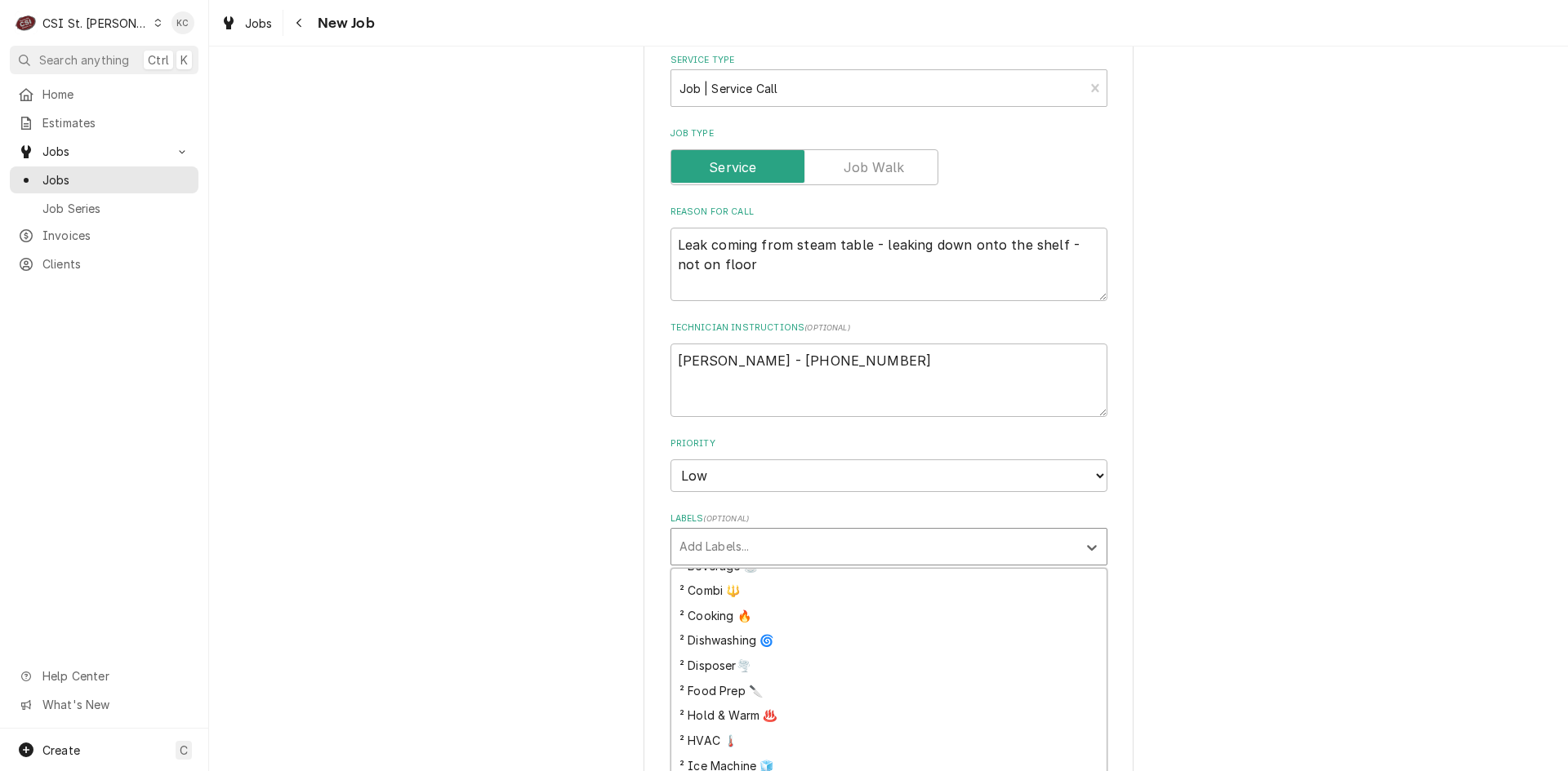
scroll to position [253, 0]
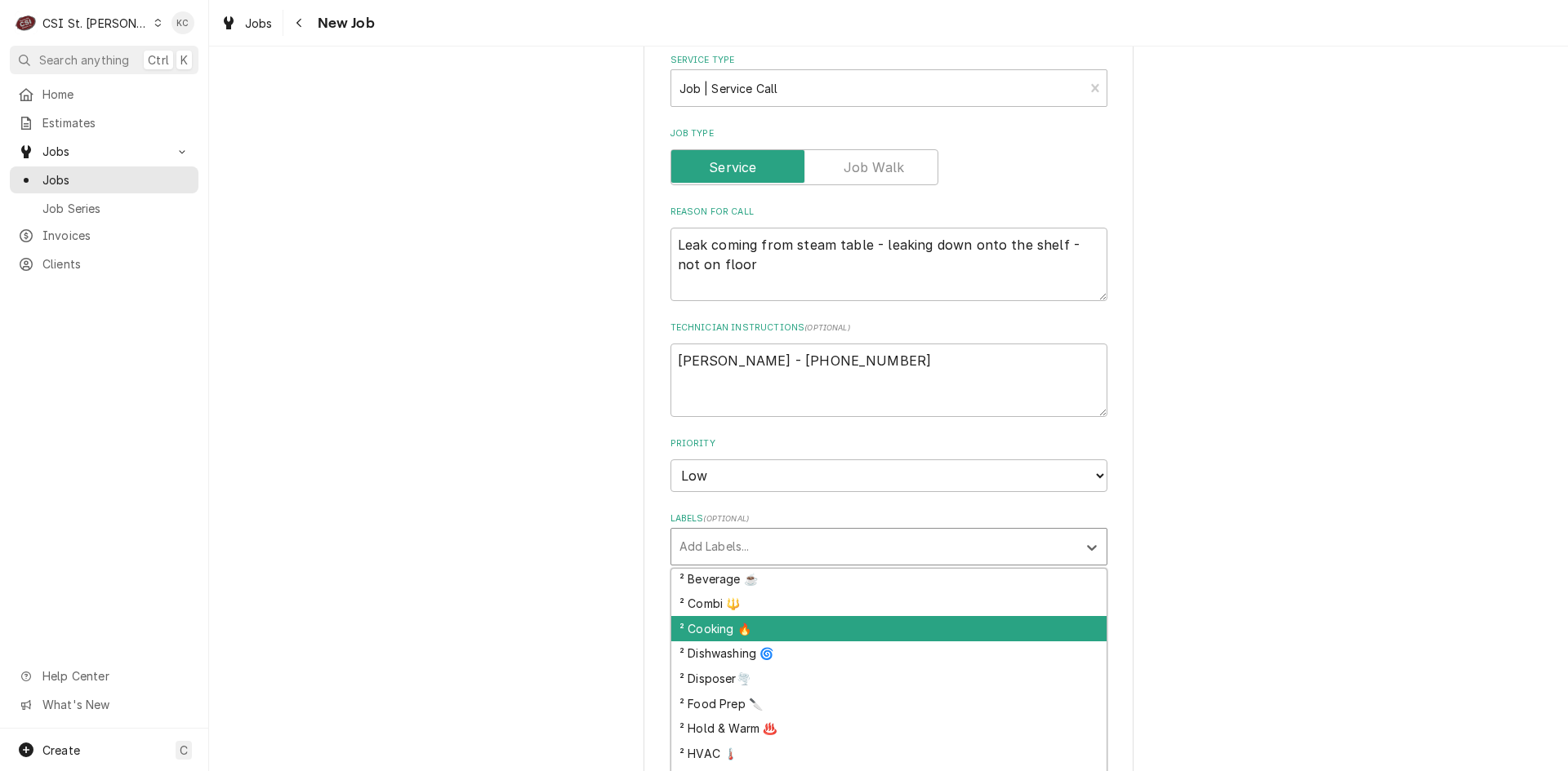
click at [829, 616] on div "² Cooking 🔥" at bounding box center [889, 629] width 436 height 26
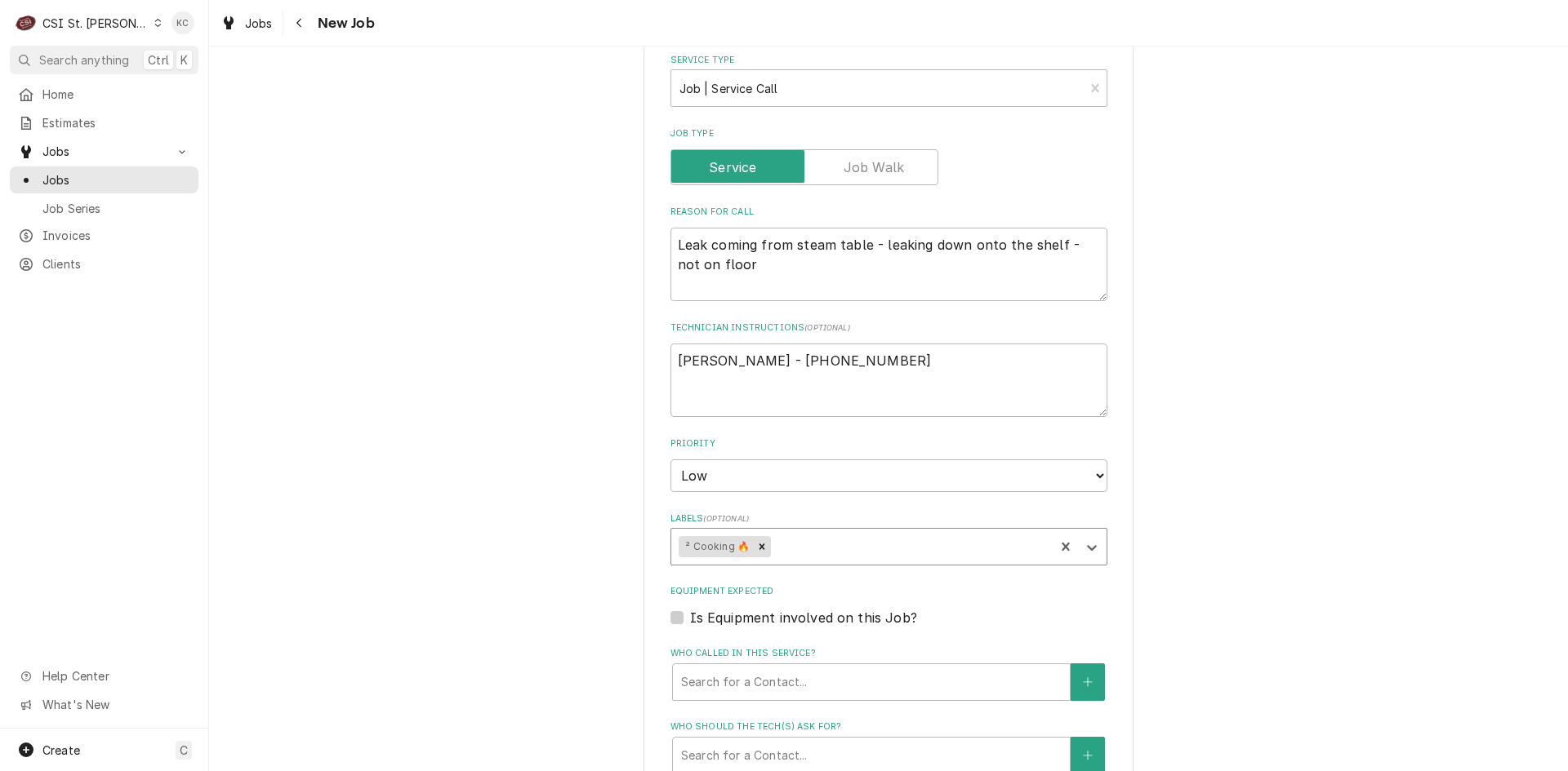
click at [1310, 573] on div "Please provide the following information to create a job: Client Details Client…" at bounding box center [889, 397] width 1359 height 2136
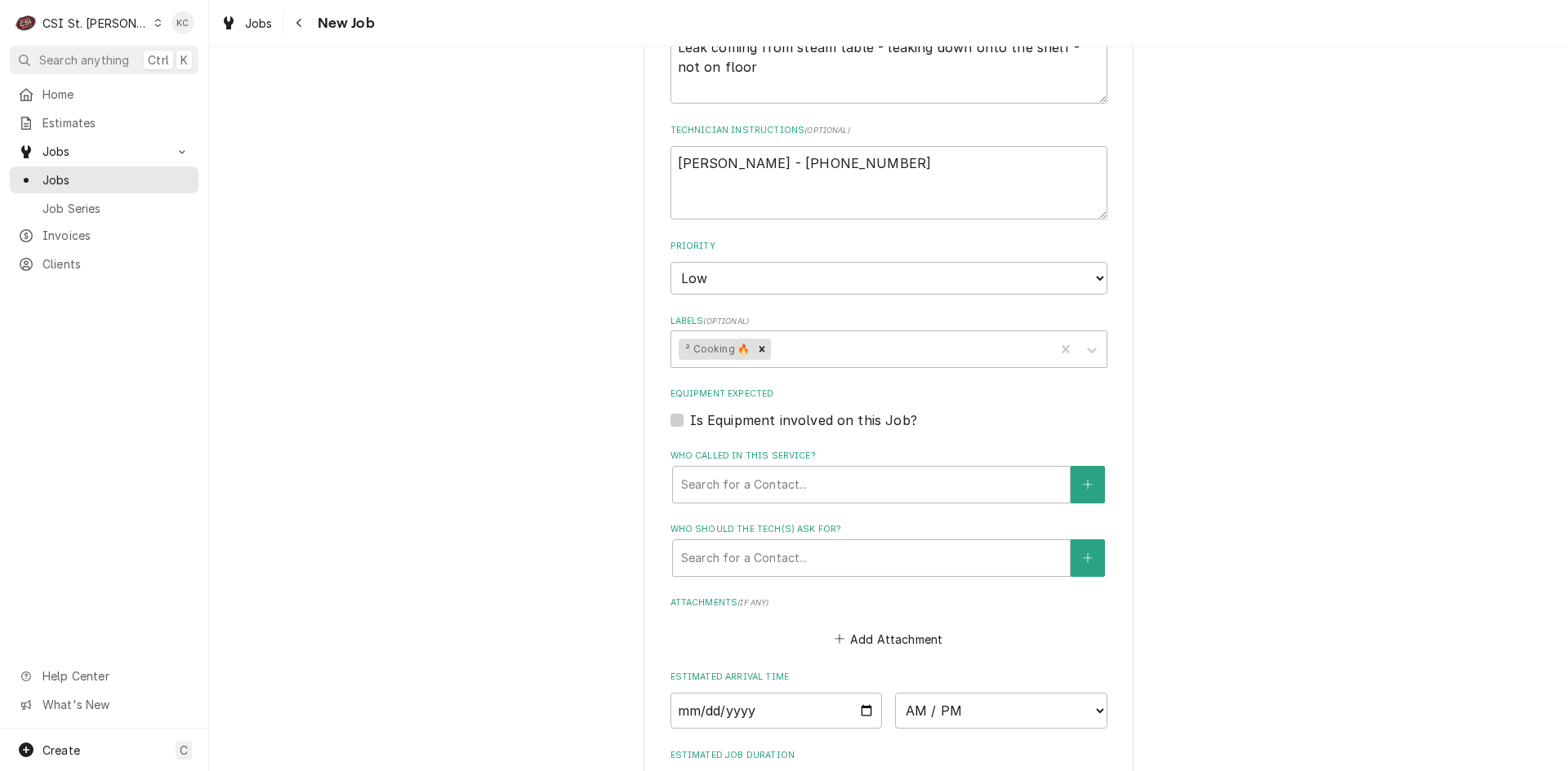
scroll to position [1409, 0]
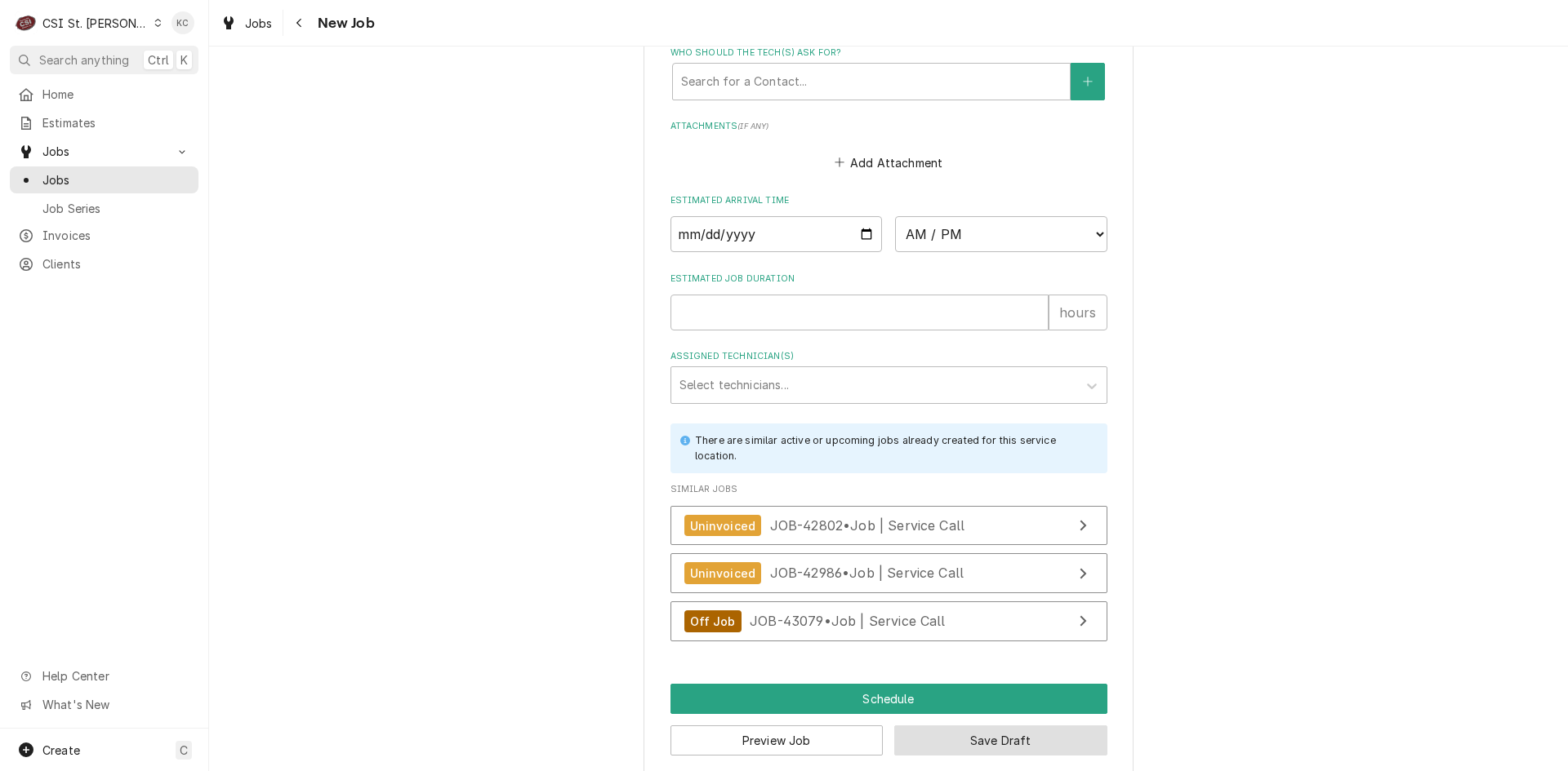
click at [996, 731] on button "Save Draft" at bounding box center [1000, 741] width 213 height 30
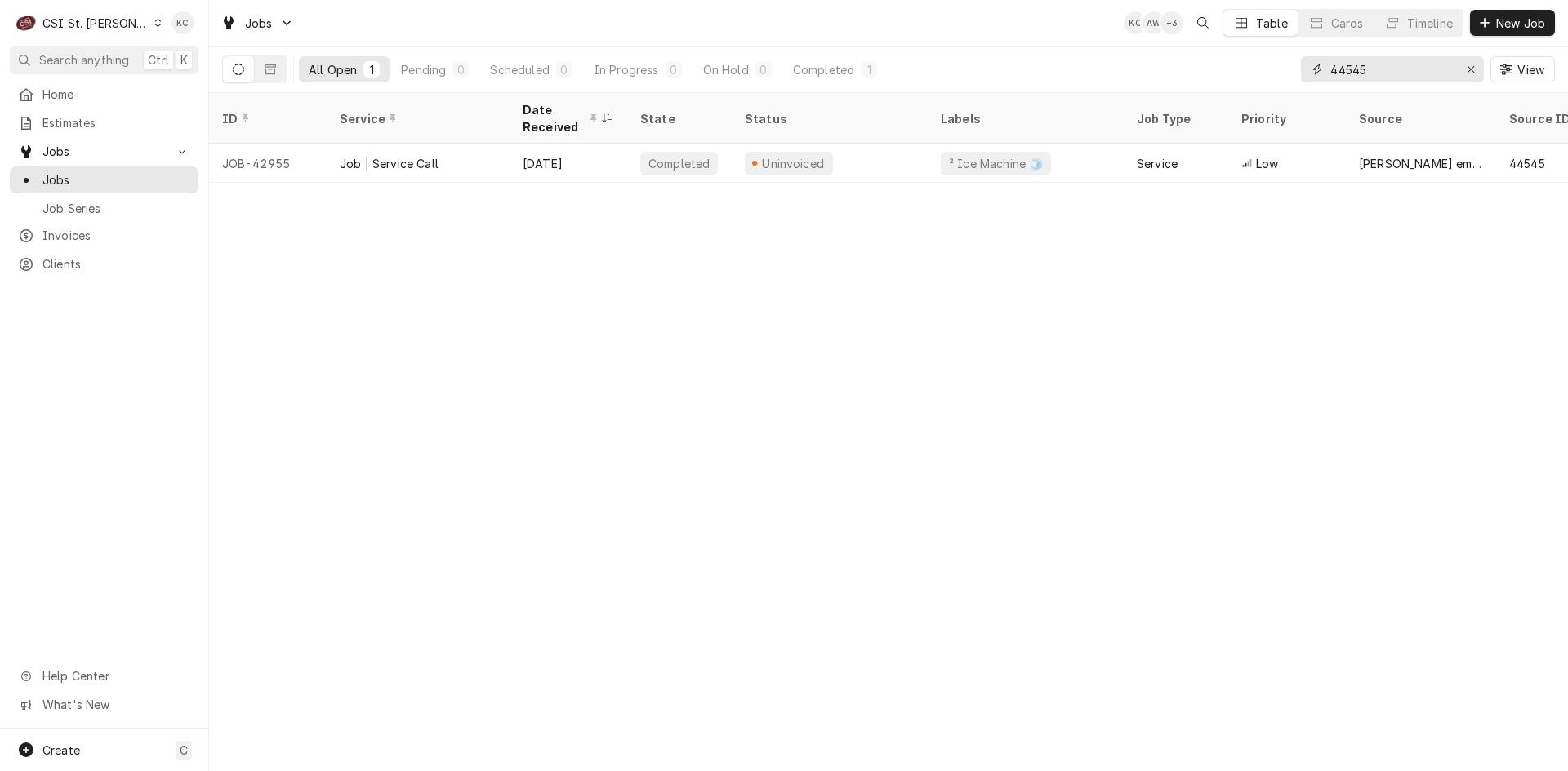
drag, startPoint x: 1398, startPoint y: 77, endPoint x: 1309, endPoint y: 77, distance: 89.0
click at [1309, 77] on div "44545" at bounding box center [1391, 70] width 183 height 26
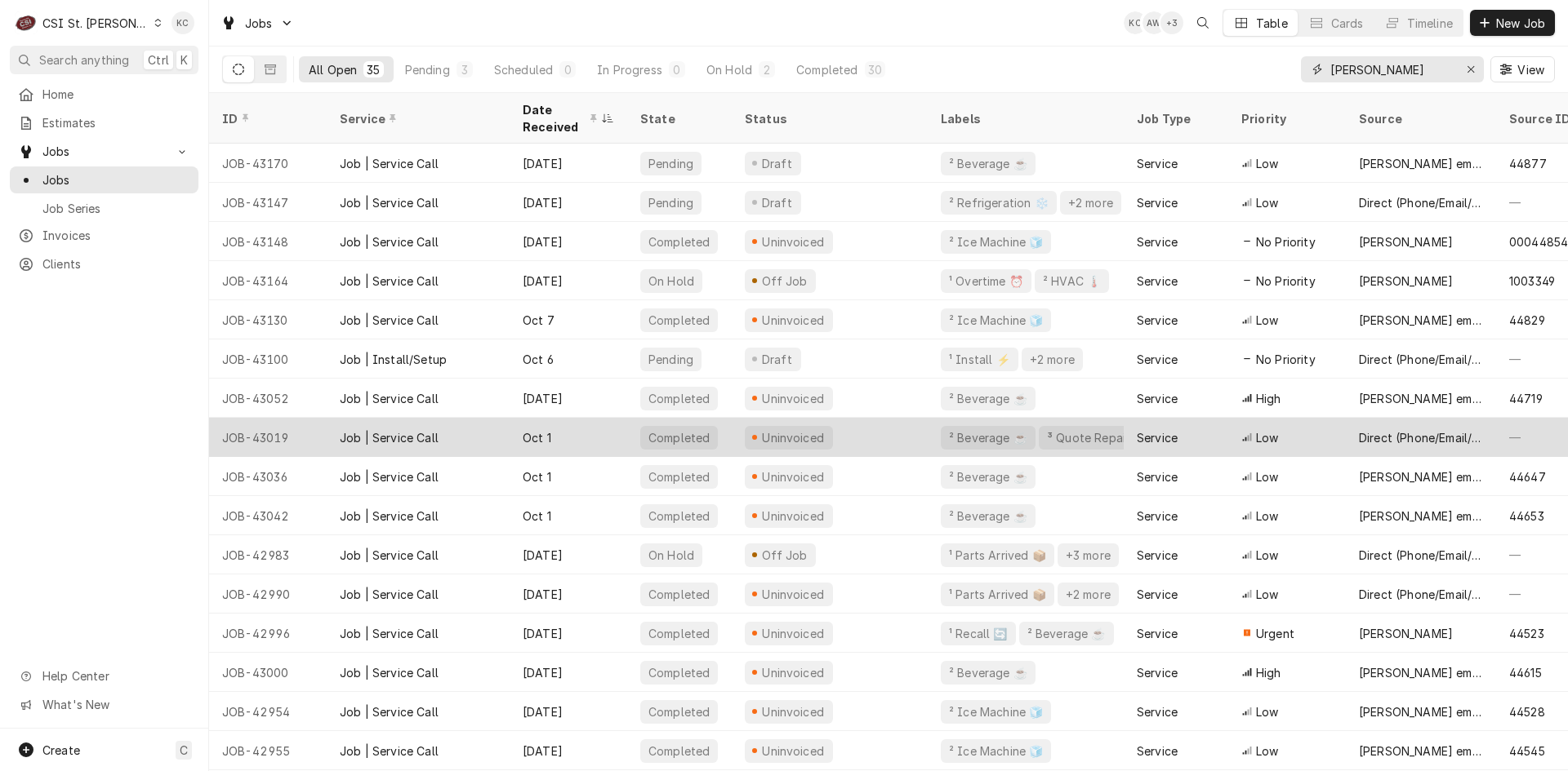
type input "vivian"
click at [337, 427] on div "Job | Service Call" at bounding box center [418, 437] width 183 height 39
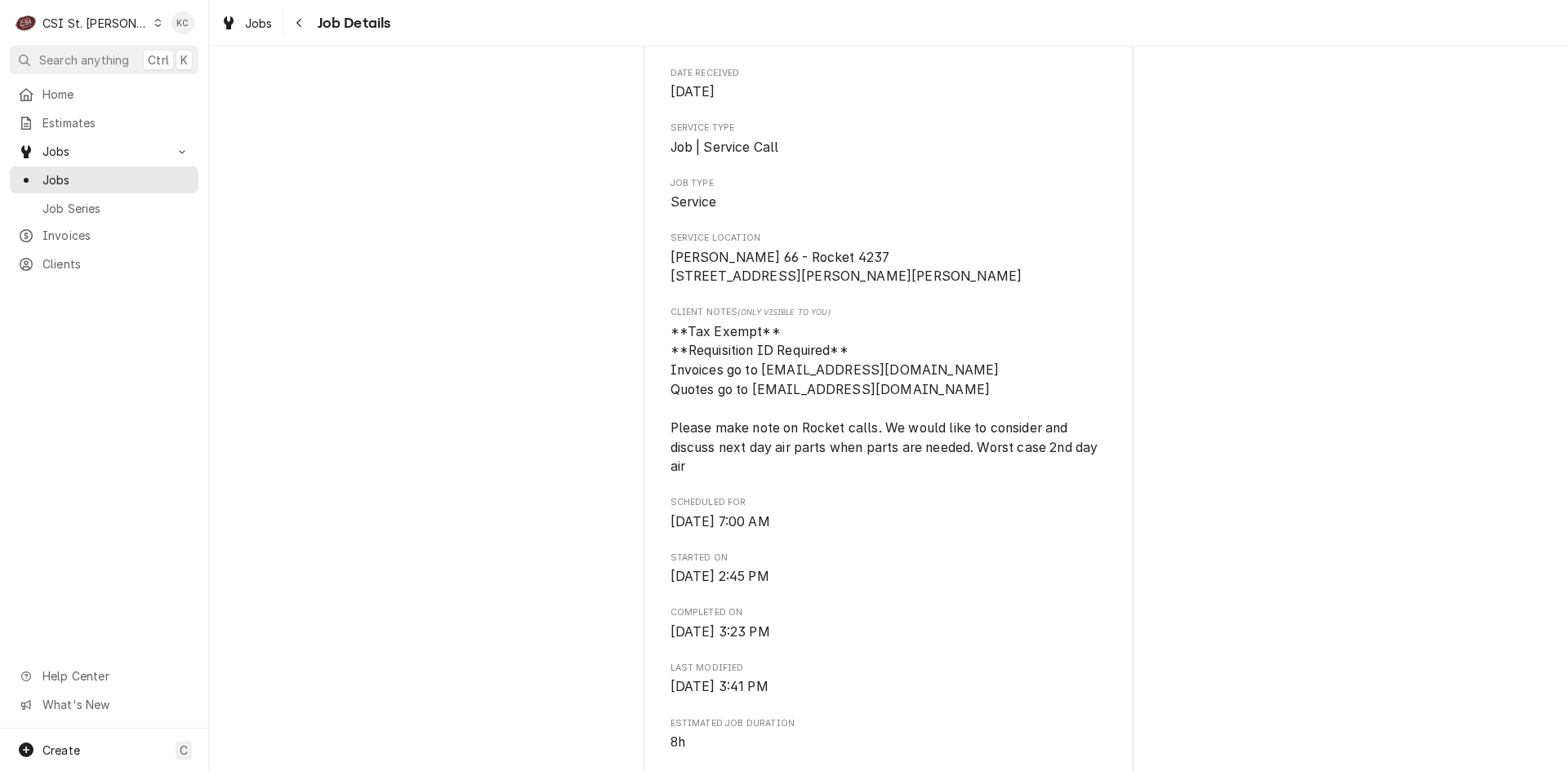
scroll to position [408, 0]
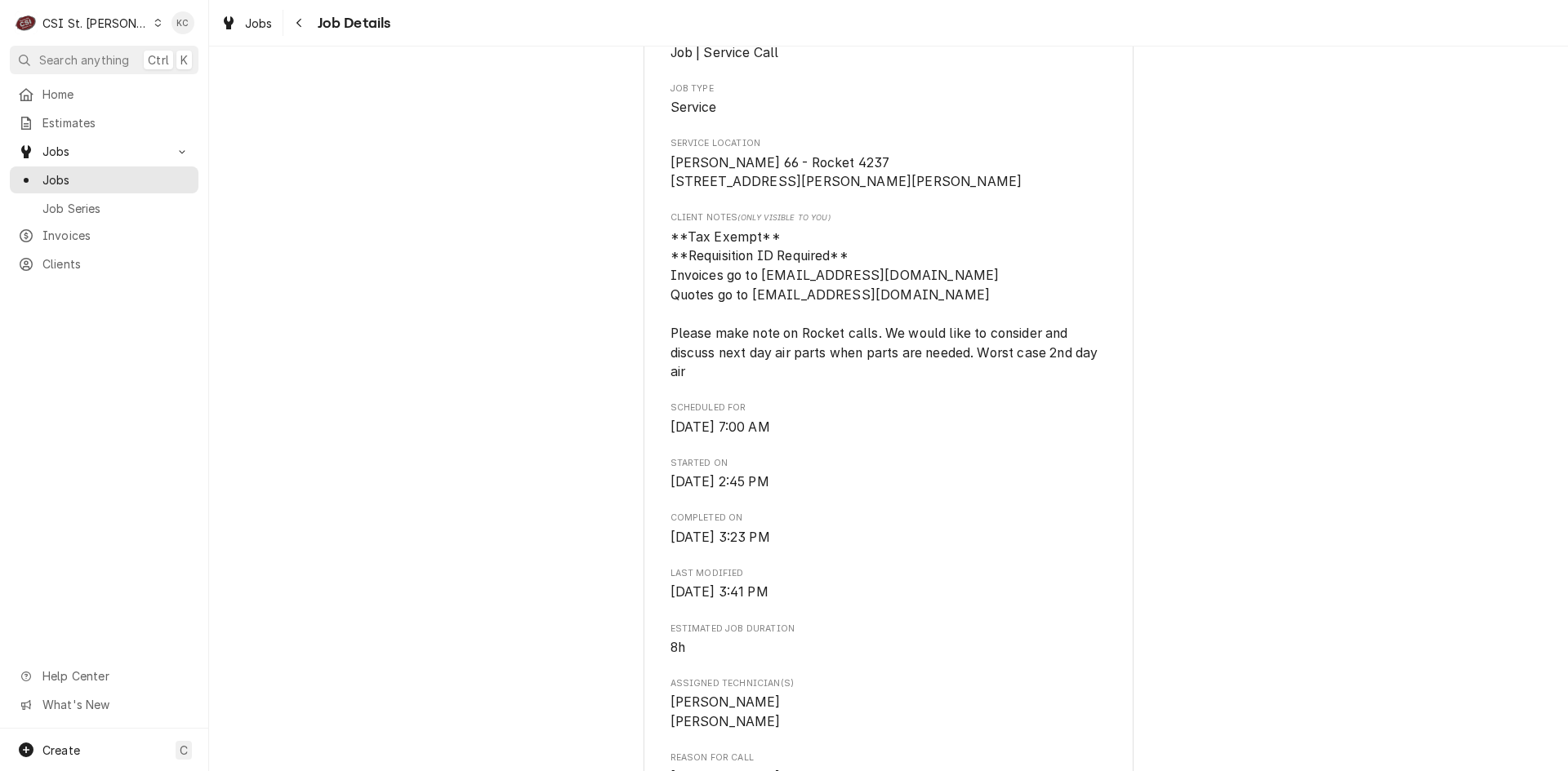
click at [101, 26] on div "CSI St. [PERSON_NAME]" at bounding box center [95, 23] width 106 height 17
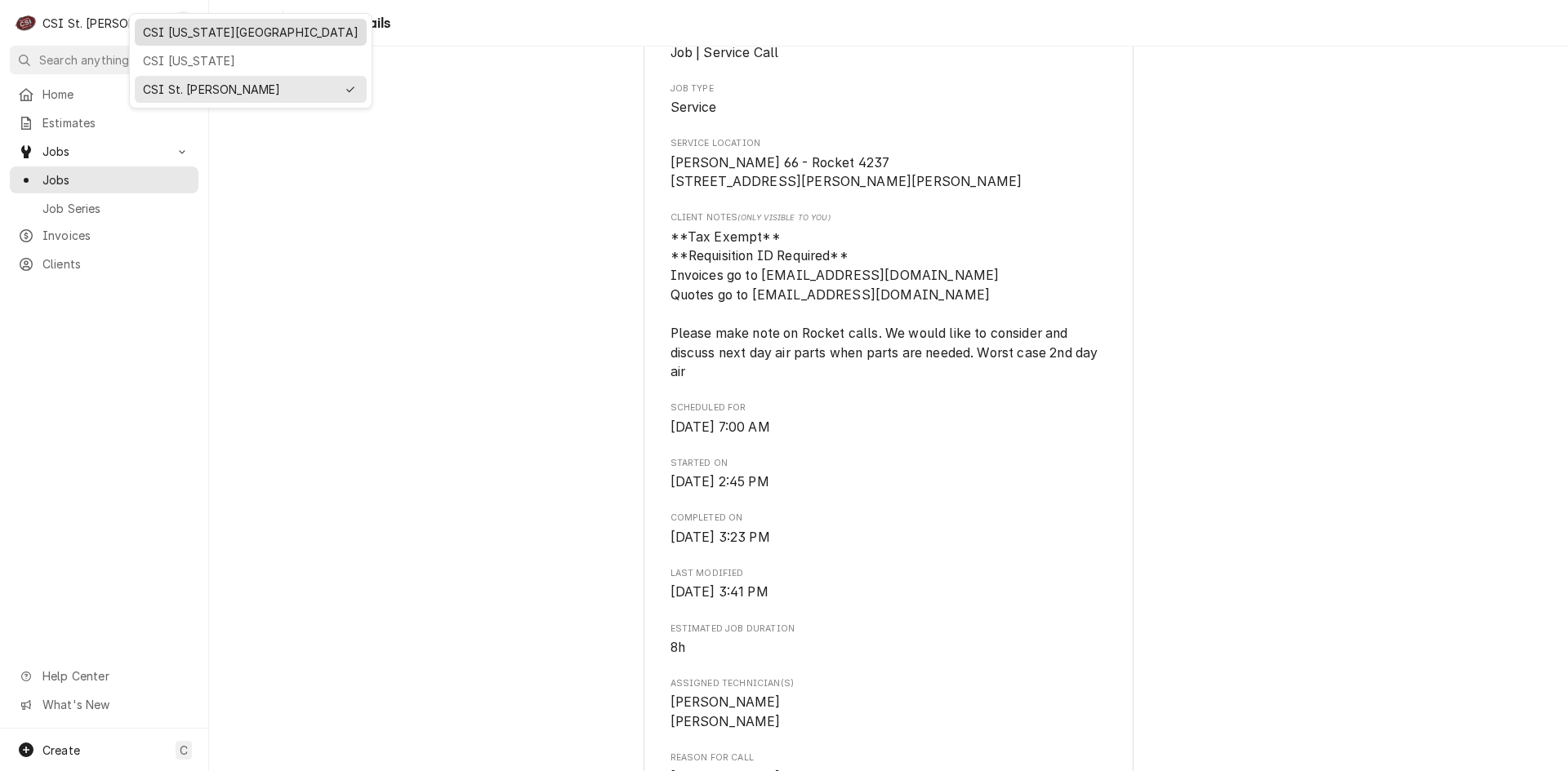
click at [191, 27] on div "CSI [US_STATE][GEOGRAPHIC_DATA]" at bounding box center [251, 32] width 216 height 17
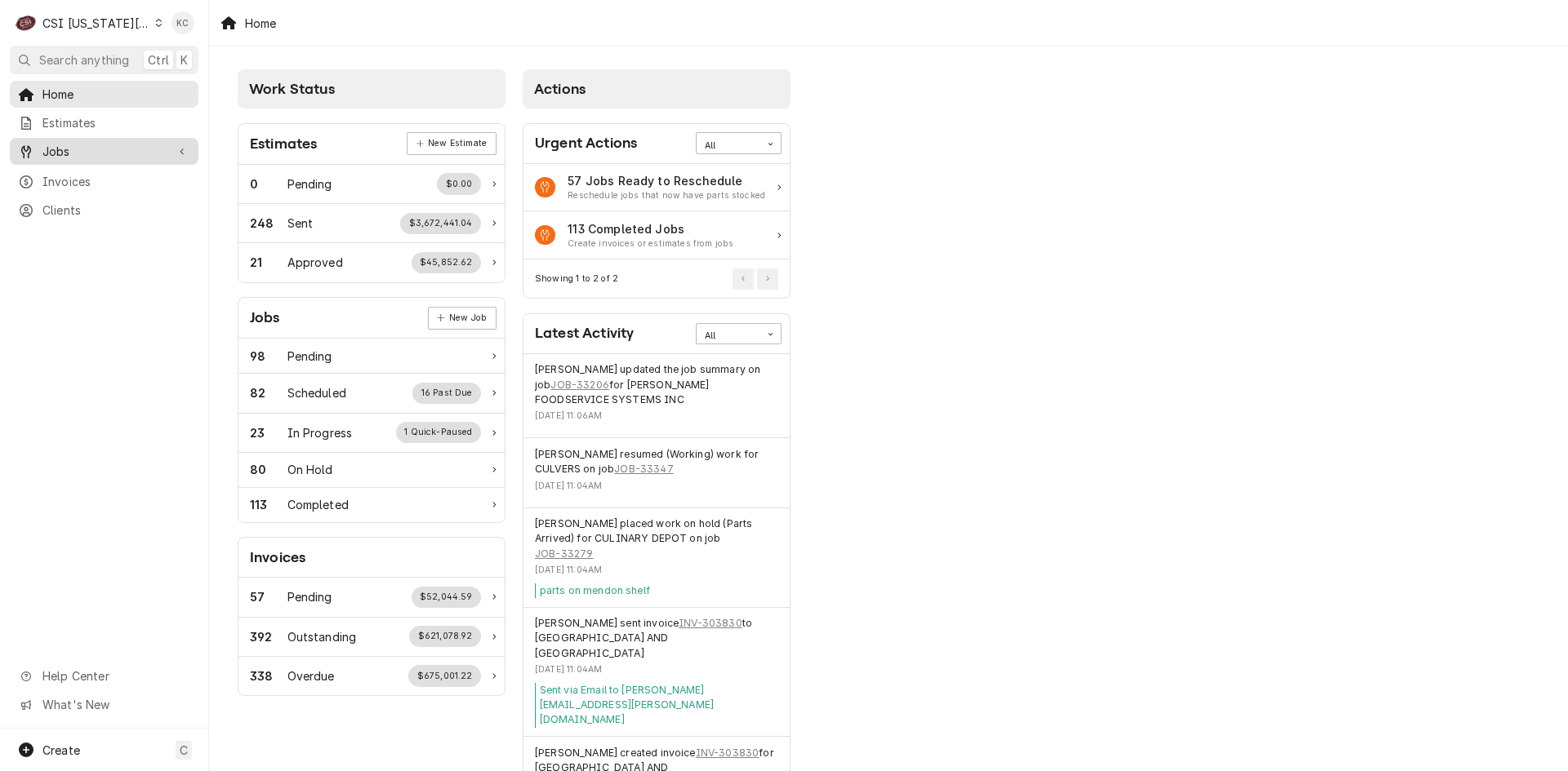
click at [55, 148] on span "Jobs" at bounding box center [104, 151] width 124 height 17
click at [63, 171] on span "Jobs" at bounding box center [116, 179] width 148 height 17
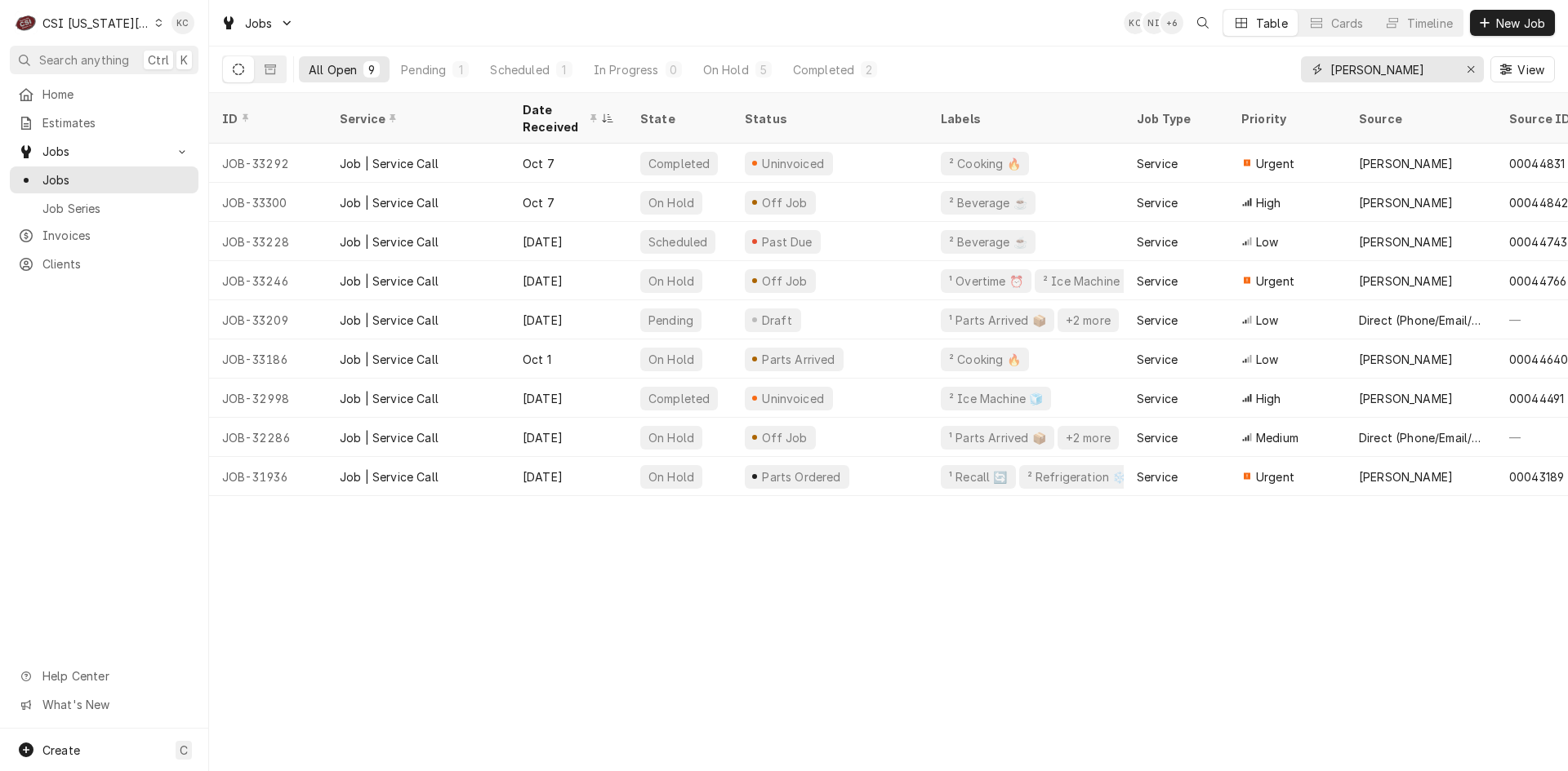
drag, startPoint x: 1416, startPoint y: 72, endPoint x: 1254, endPoint y: 72, distance: 162.0
click at [1254, 72] on div "All Open 9 Pending 1 Scheduled 1 In Progress 0 On Hold 5 Completed 2 [PERSON_NA…" at bounding box center [888, 70] width 1332 height 46
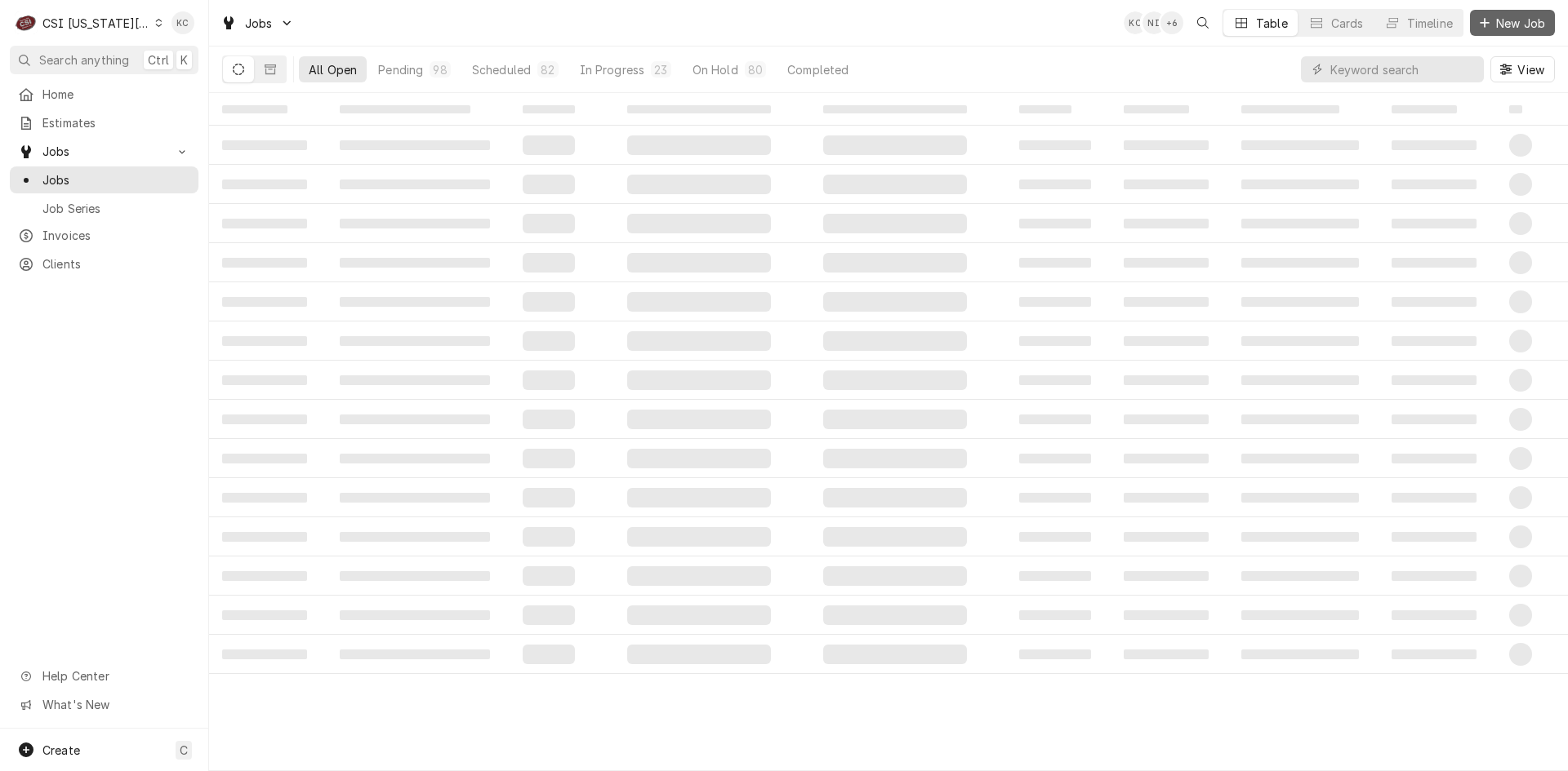
click at [1530, 16] on span "New Job" at bounding box center [1520, 23] width 56 height 17
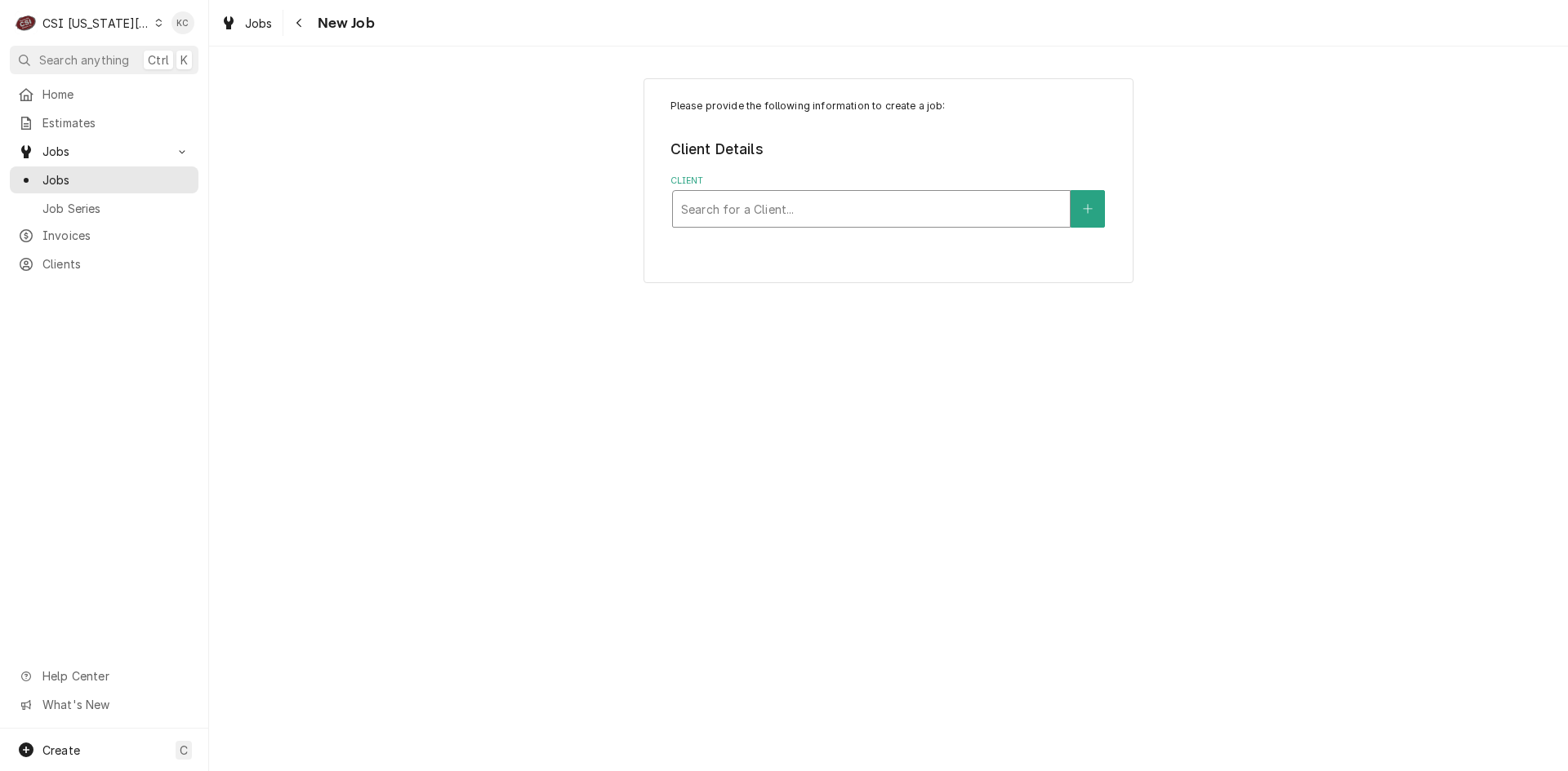
click at [855, 200] on div "Client" at bounding box center [871, 208] width 381 height 29
type input "franke"
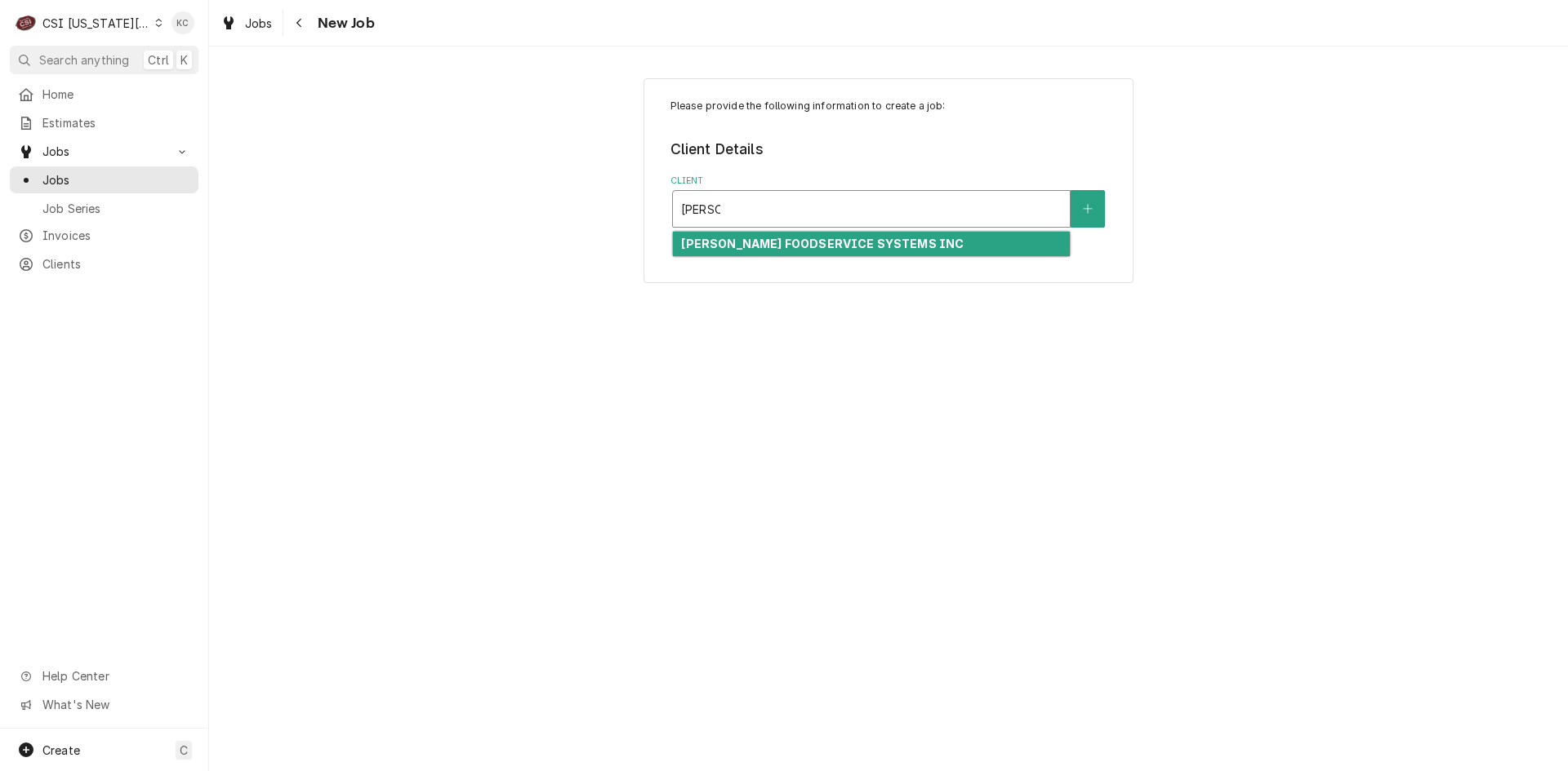
click at [842, 251] on strong "FRANKE FOODSERVICE SYSTEMS INC" at bounding box center [822, 244] width 283 height 14
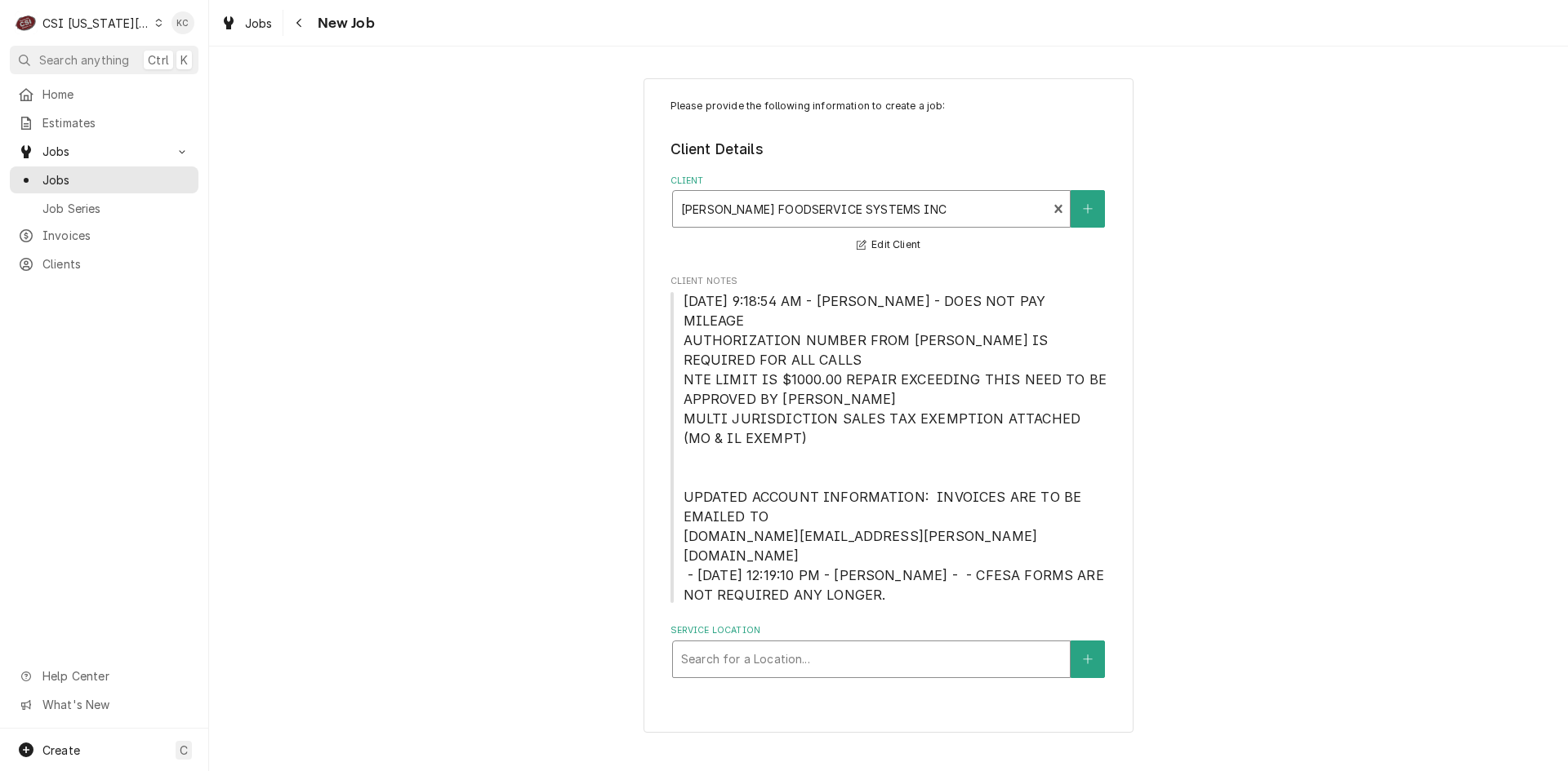
click at [861, 645] on div "Service Location" at bounding box center [871, 659] width 381 height 29
type input "655"
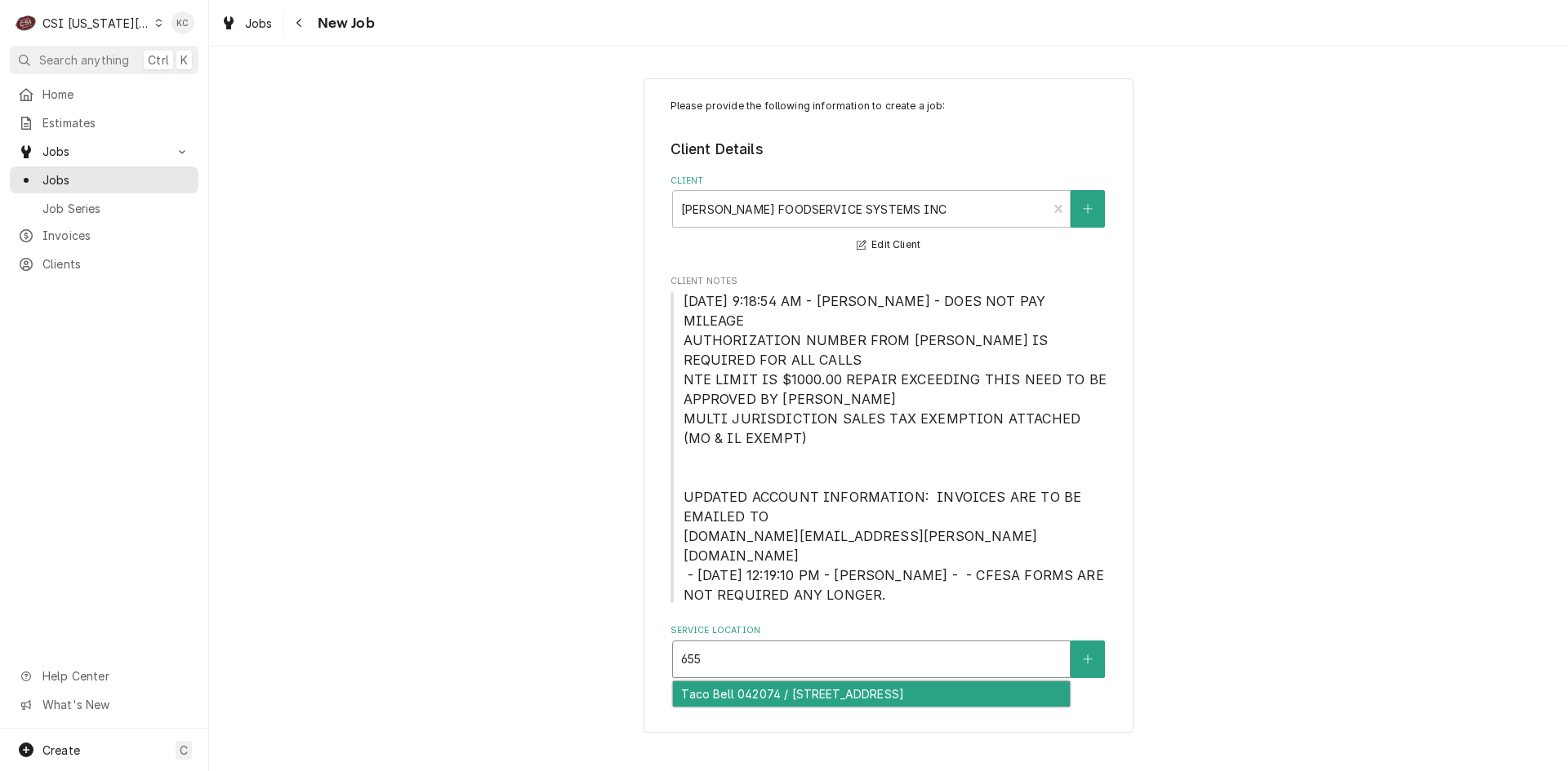
click at [866, 682] on div "Taco Bell 042074 / 655 E Broadway, Sedalia, MO 65301" at bounding box center [871, 694] width 397 height 26
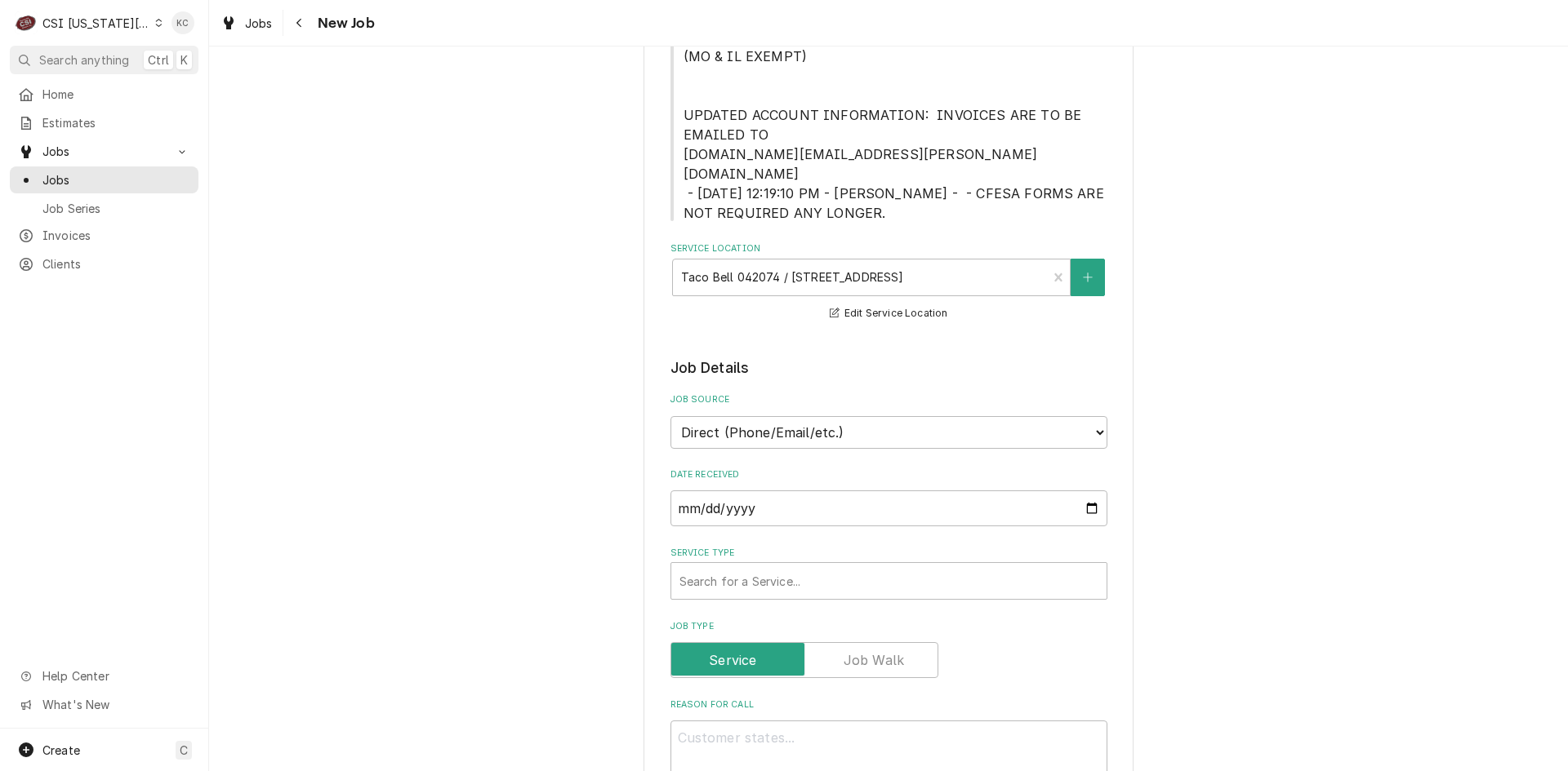
scroll to position [408, 0]
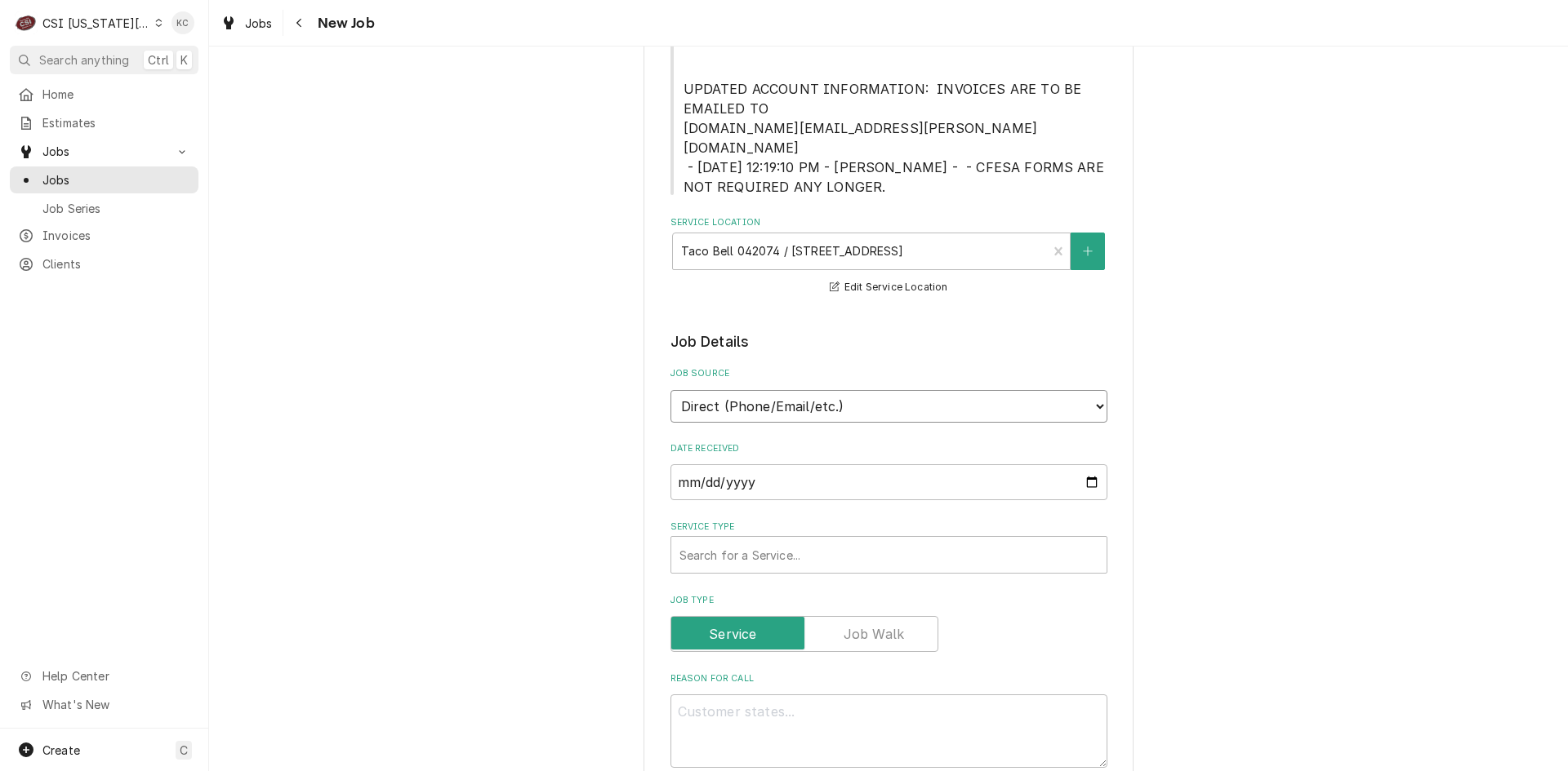
click at [815, 390] on select "Direct (Phone/Email/etc.) Service Channel Corrigo Ecotrak Other" at bounding box center [889, 406] width 436 height 33
select select "100"
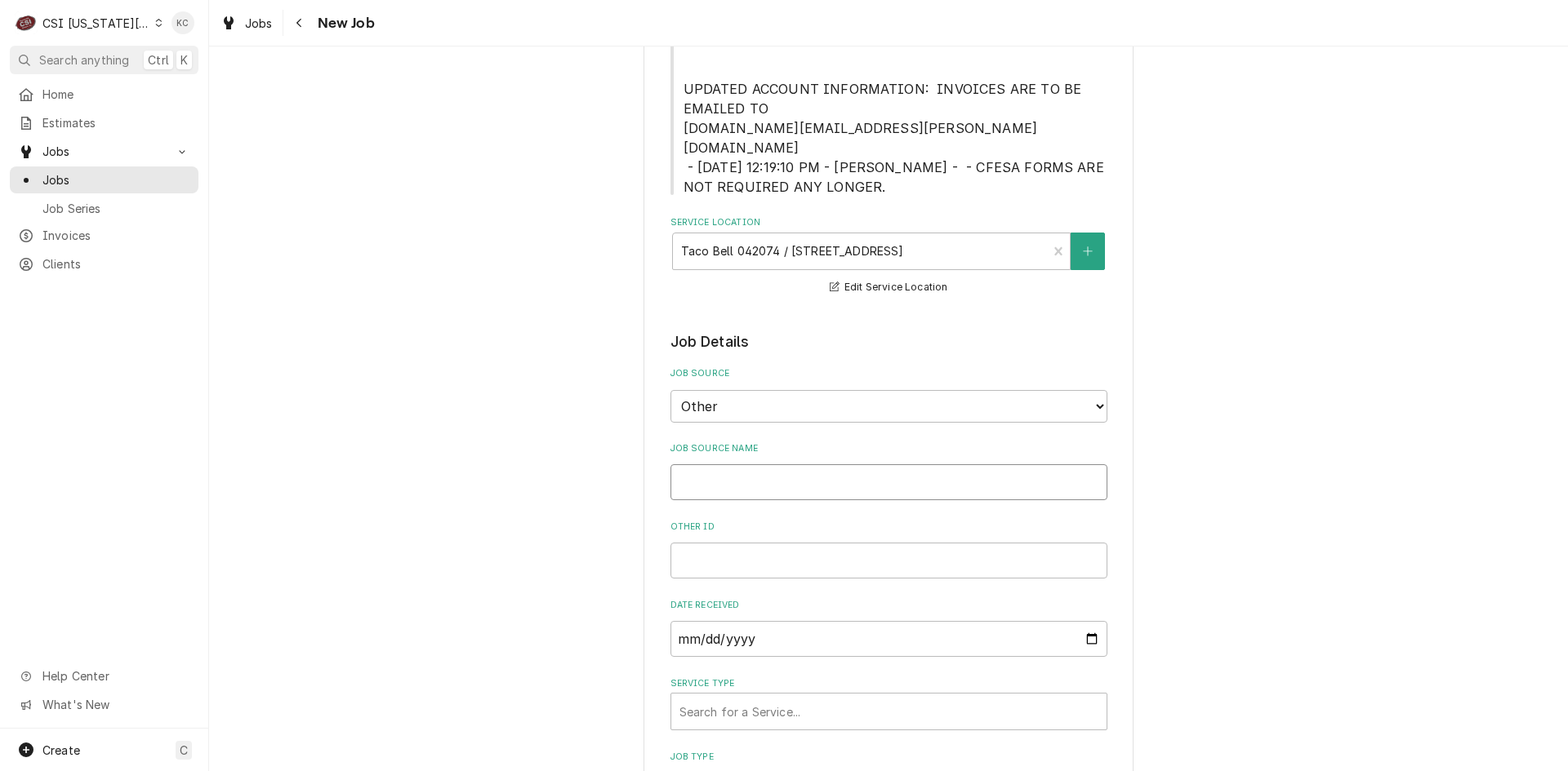
click at [816, 465] on input "Job Source Name" at bounding box center [889, 482] width 436 height 36
type textarea "x"
type input "F"
type textarea "x"
type input "Fr"
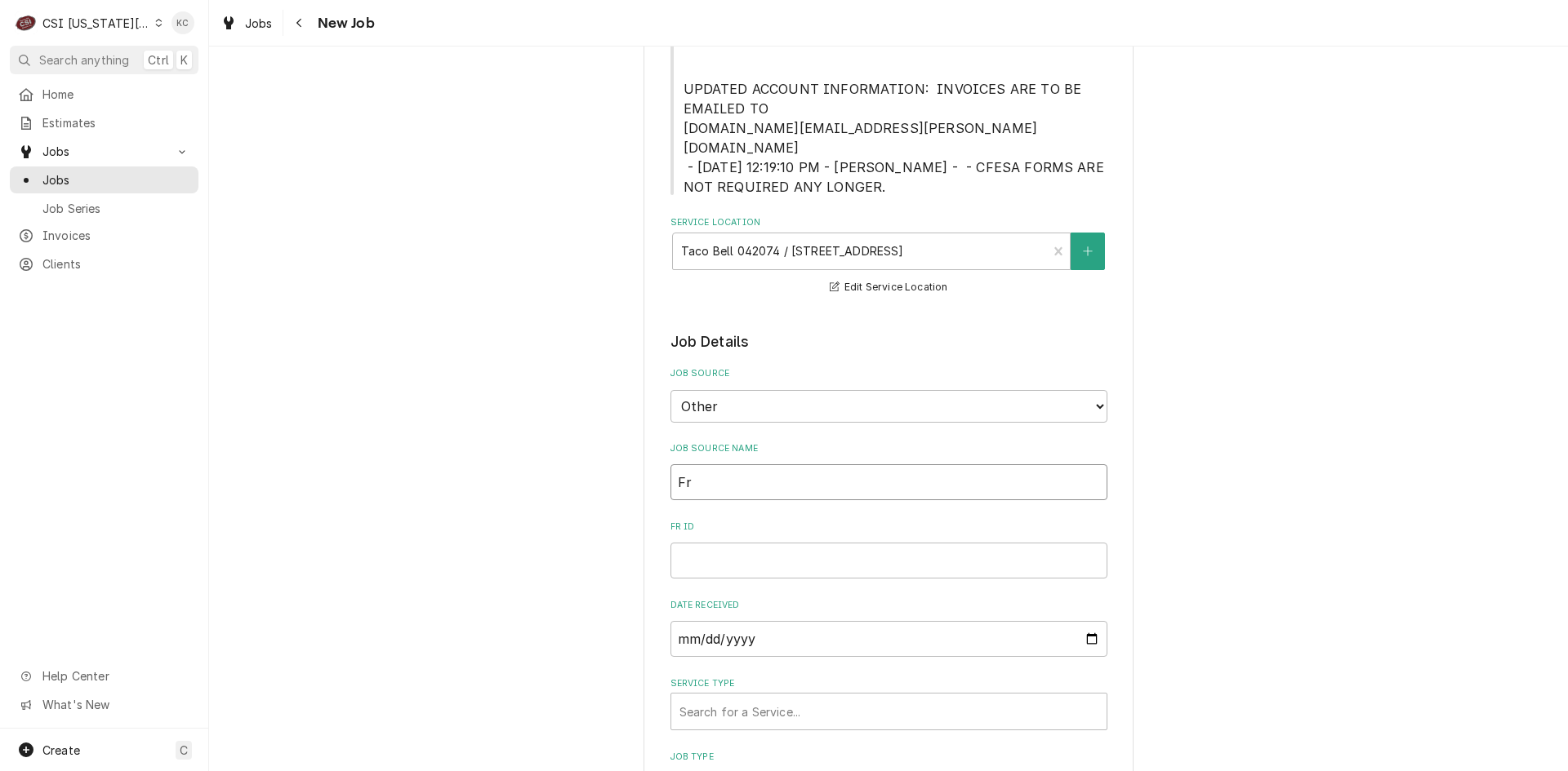
type textarea "x"
type input "Fra"
type textarea "x"
type input "Fran"
type textarea "x"
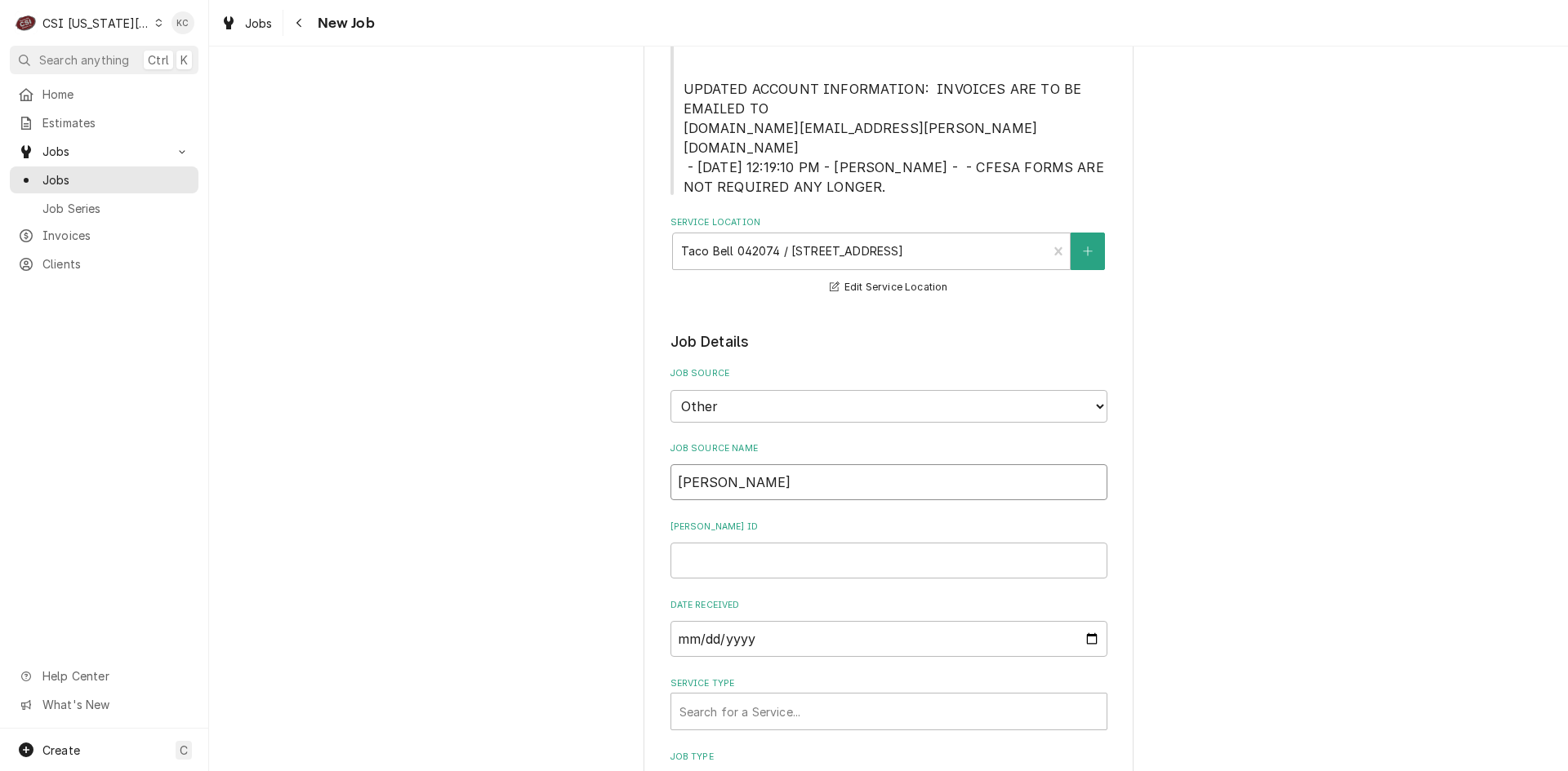
type input "Frank"
type textarea "x"
type input "Franke"
type textarea "x"
type input "Franke e"
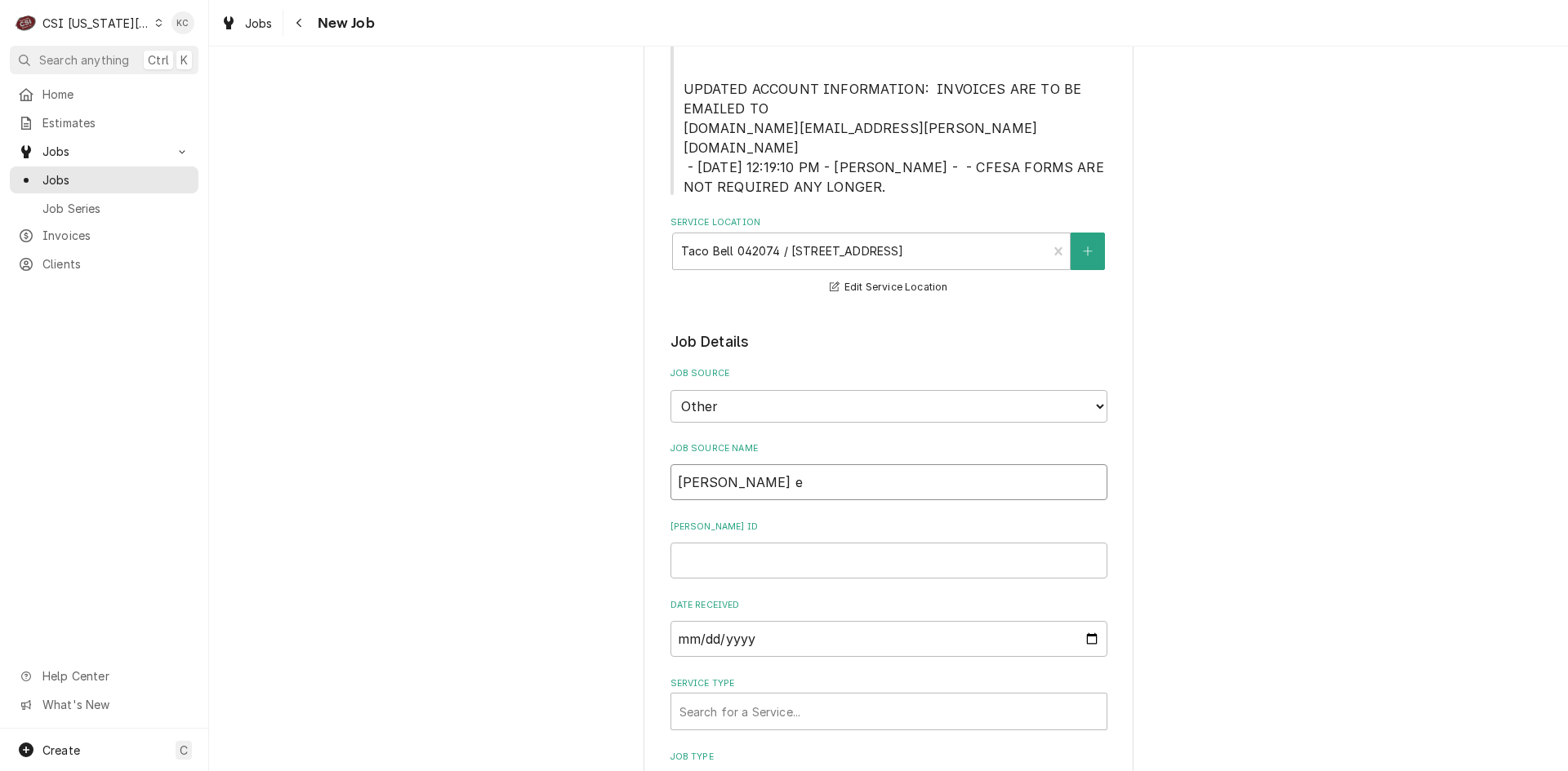
type textarea "x"
type input "Franke em"
type textarea "x"
type input "Franke ema"
type textarea "x"
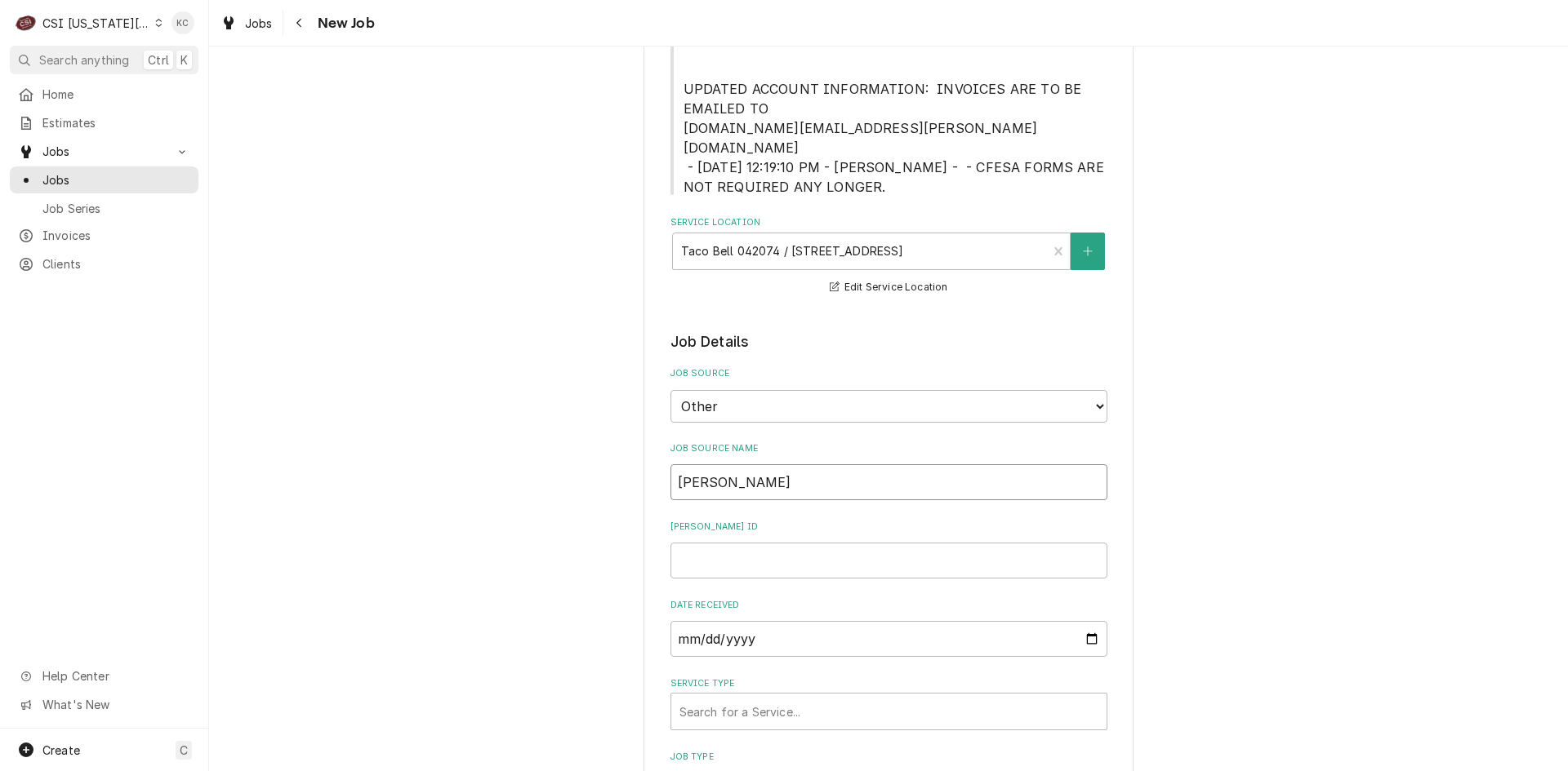
type input "Franke emai"
type textarea "x"
type input "Franke email"
type textarea "x"
type input "Franke email"
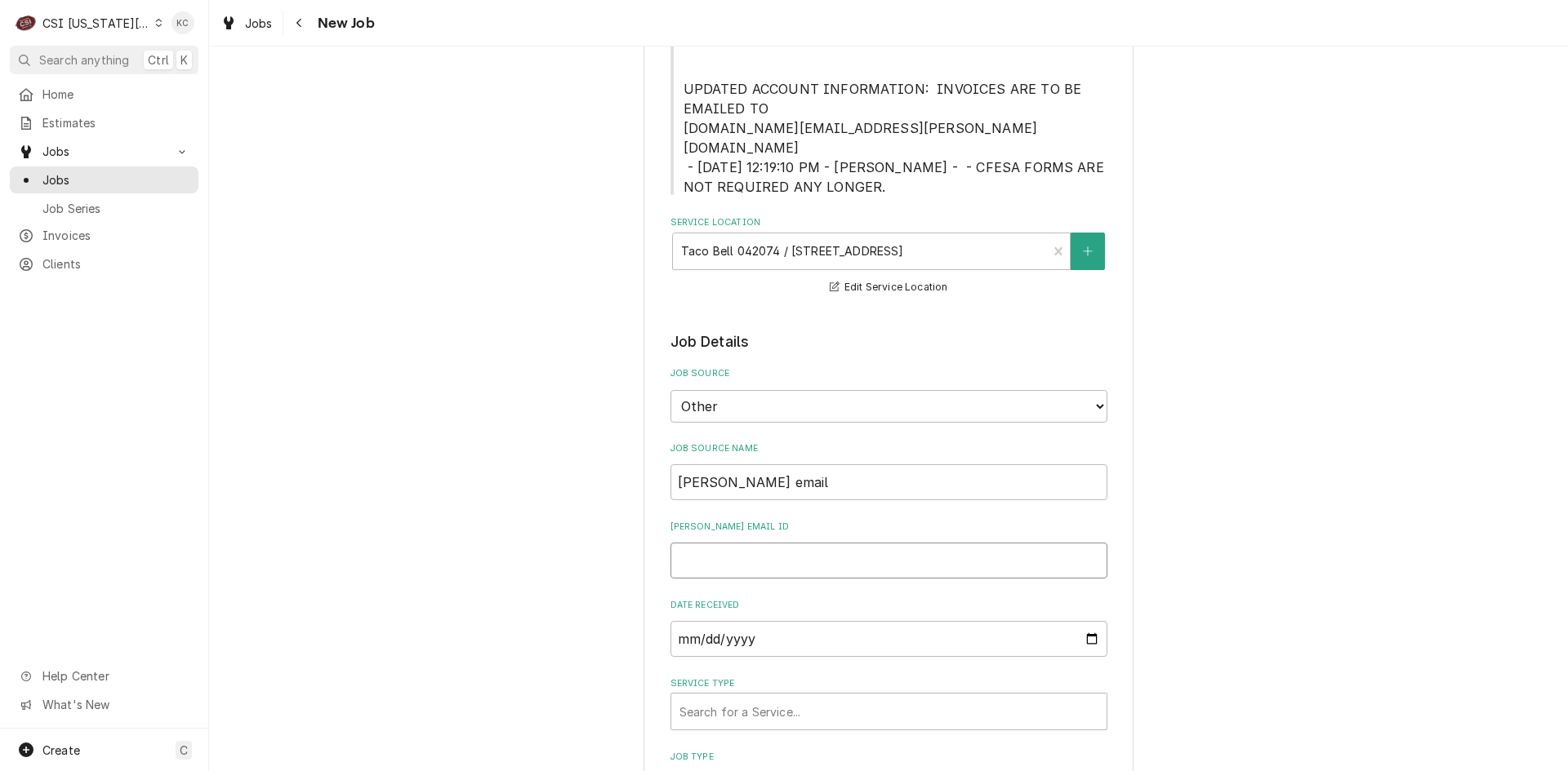
type textarea "x"
type input "1"
type textarea "x"
type input "10"
type textarea "x"
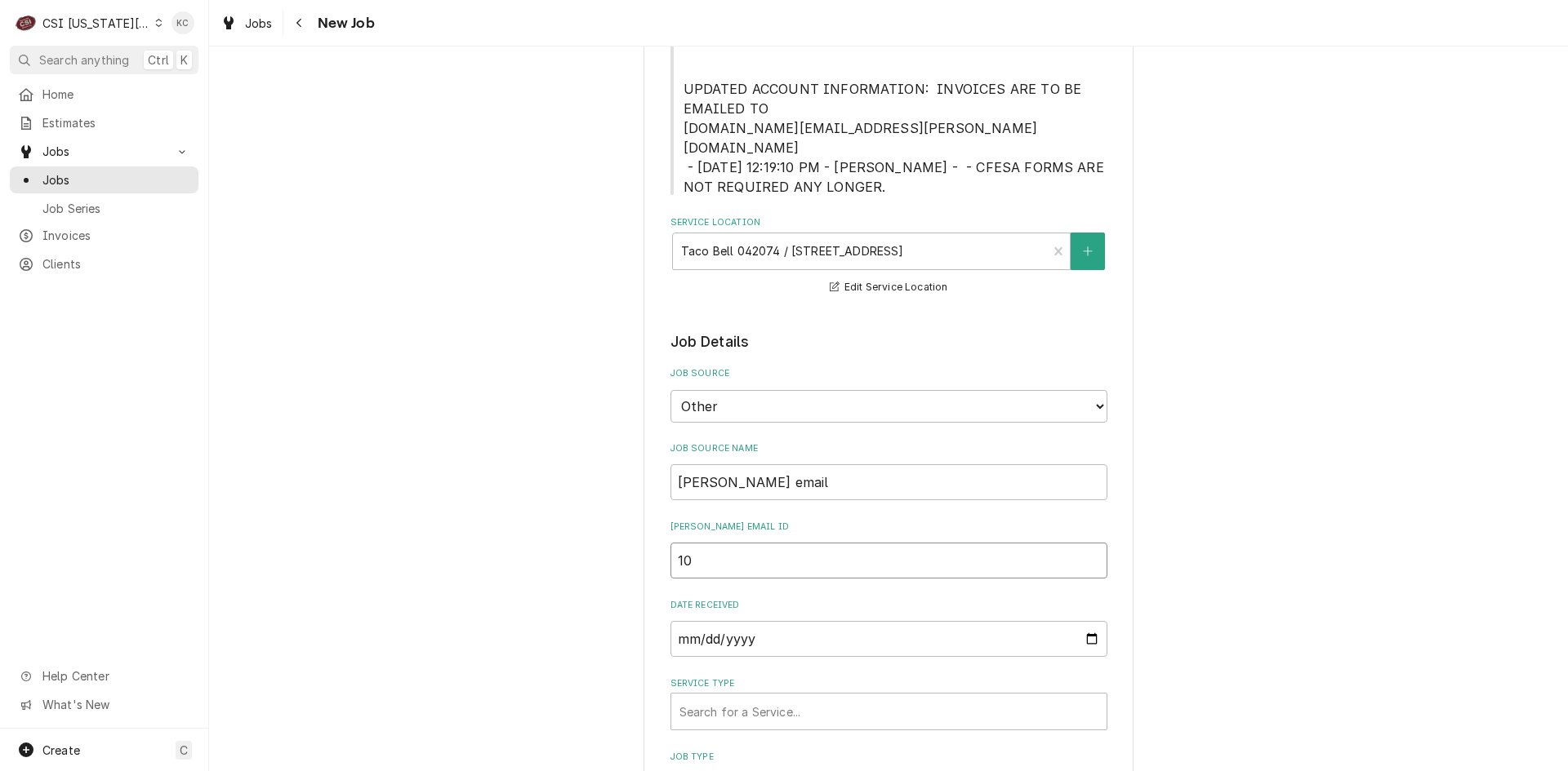
type input "100"
type textarea "x"
type input "1003"
type textarea "x"
type input "10038"
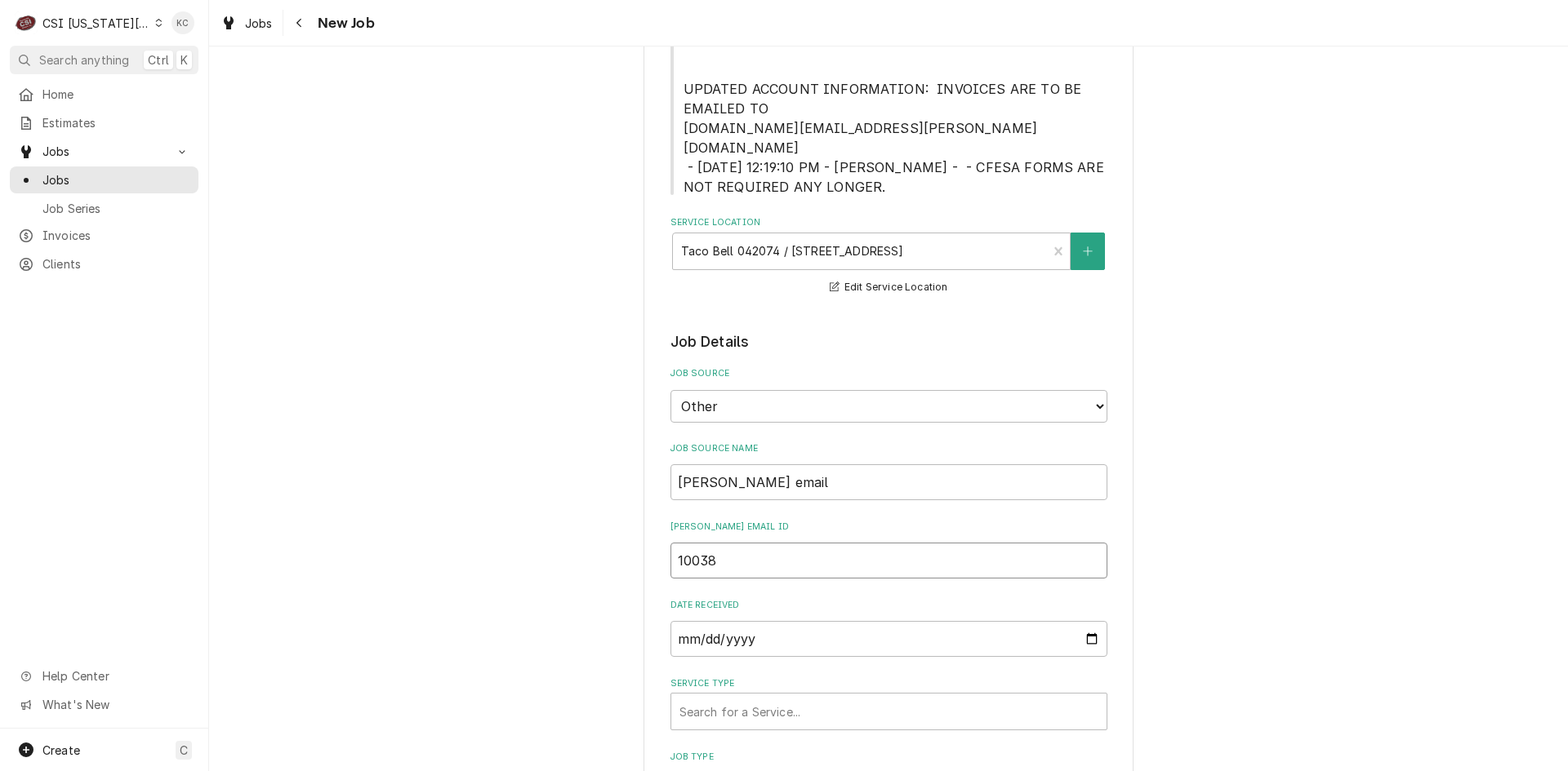
type textarea "x"
type input "100383"
type textarea "x"
type input "1003836"
type textarea "x"
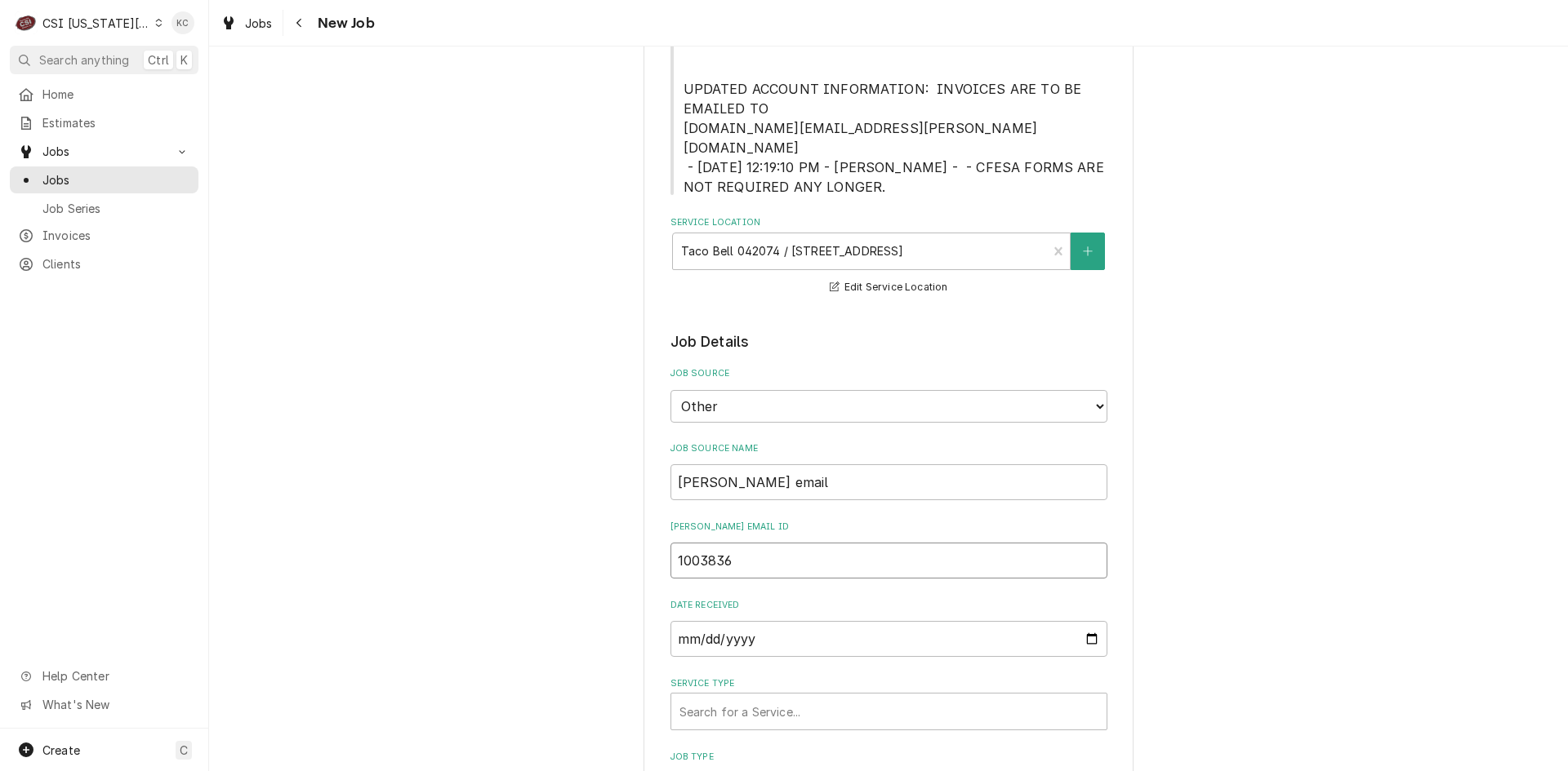
type input "10038366"
type textarea "x"
type input "100383668"
type textarea "x"
type input "100383668"
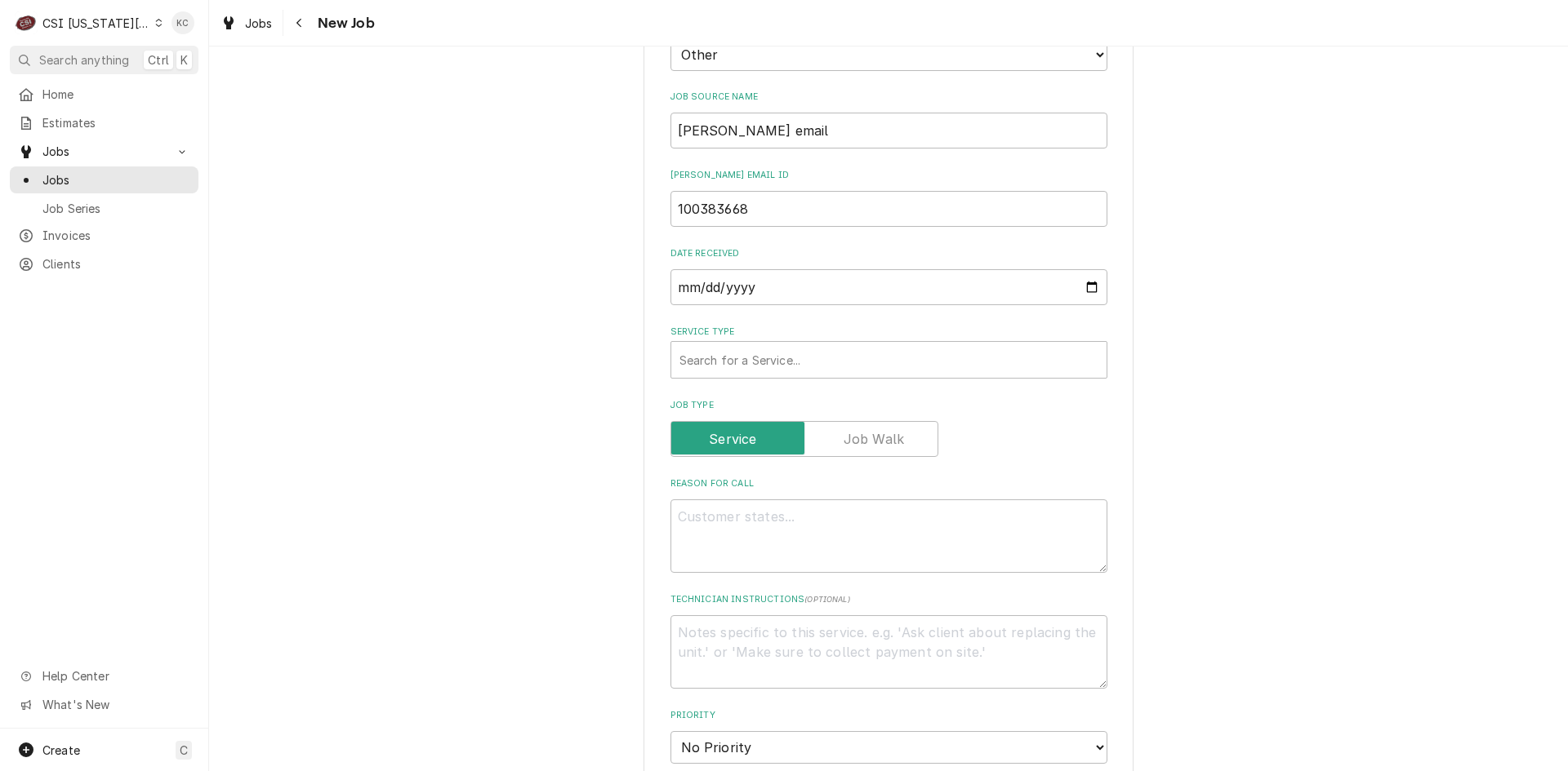
scroll to position [816, 0]
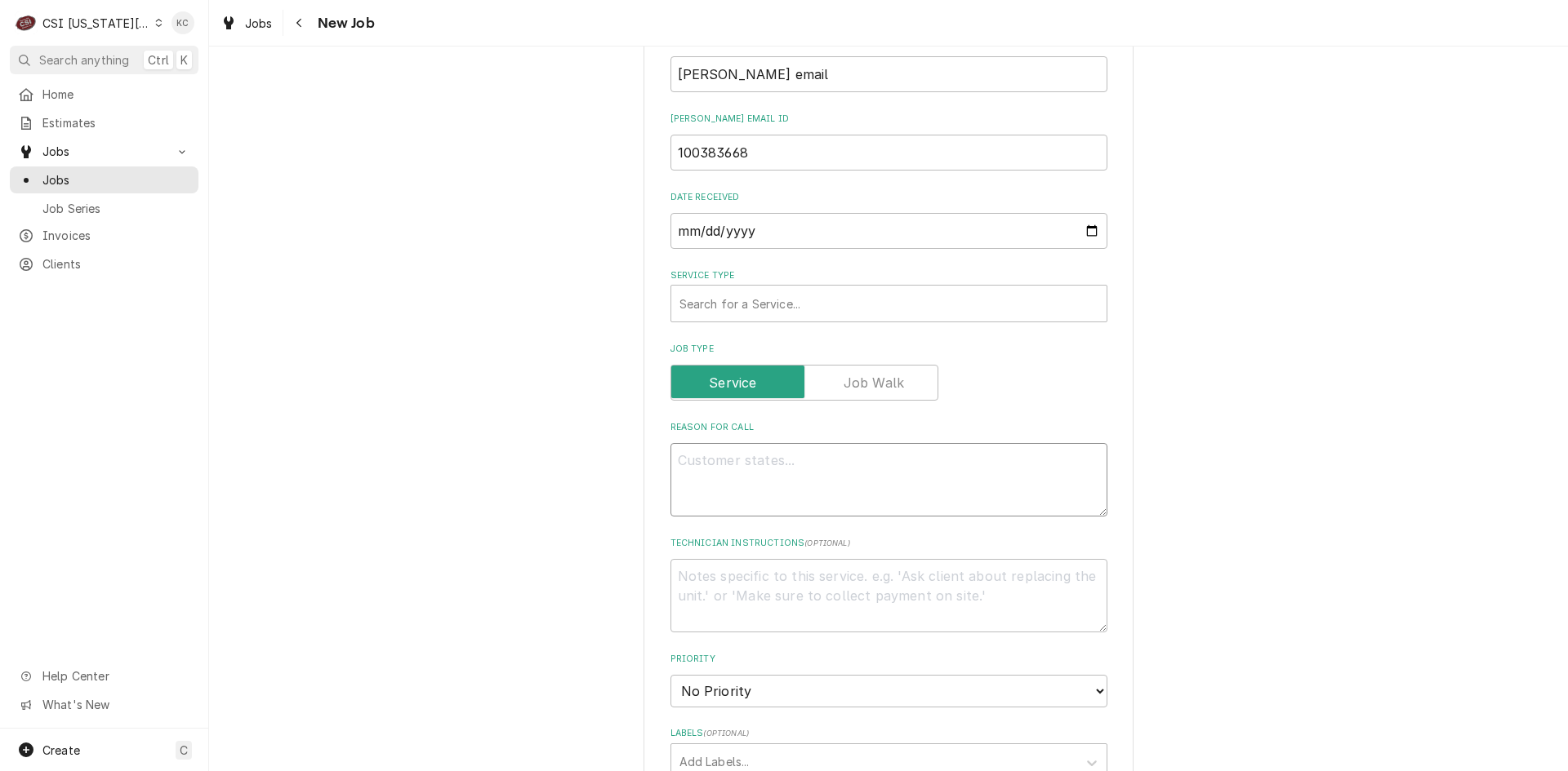
click at [726, 443] on textarea "Reason For Call" at bounding box center [889, 480] width 436 height 73
paste textarea "This unit is giving a PR1 on the Right Zone"
type textarea "x"
type textarea "This unit is giving a PR1 on the Right Zone"
type textarea "x"
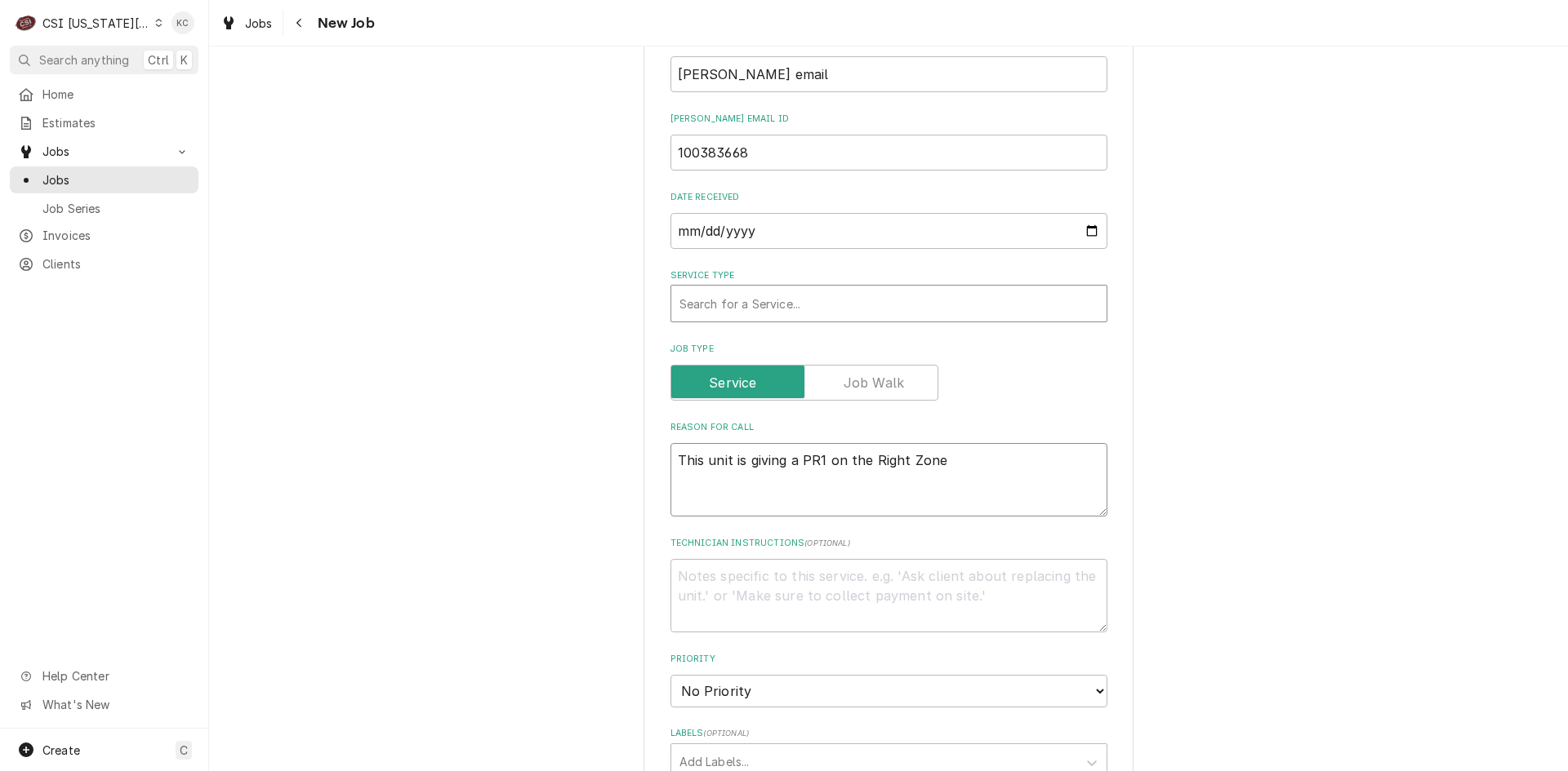
type textarea "This unit is giving a PR1 on the Right Zone"
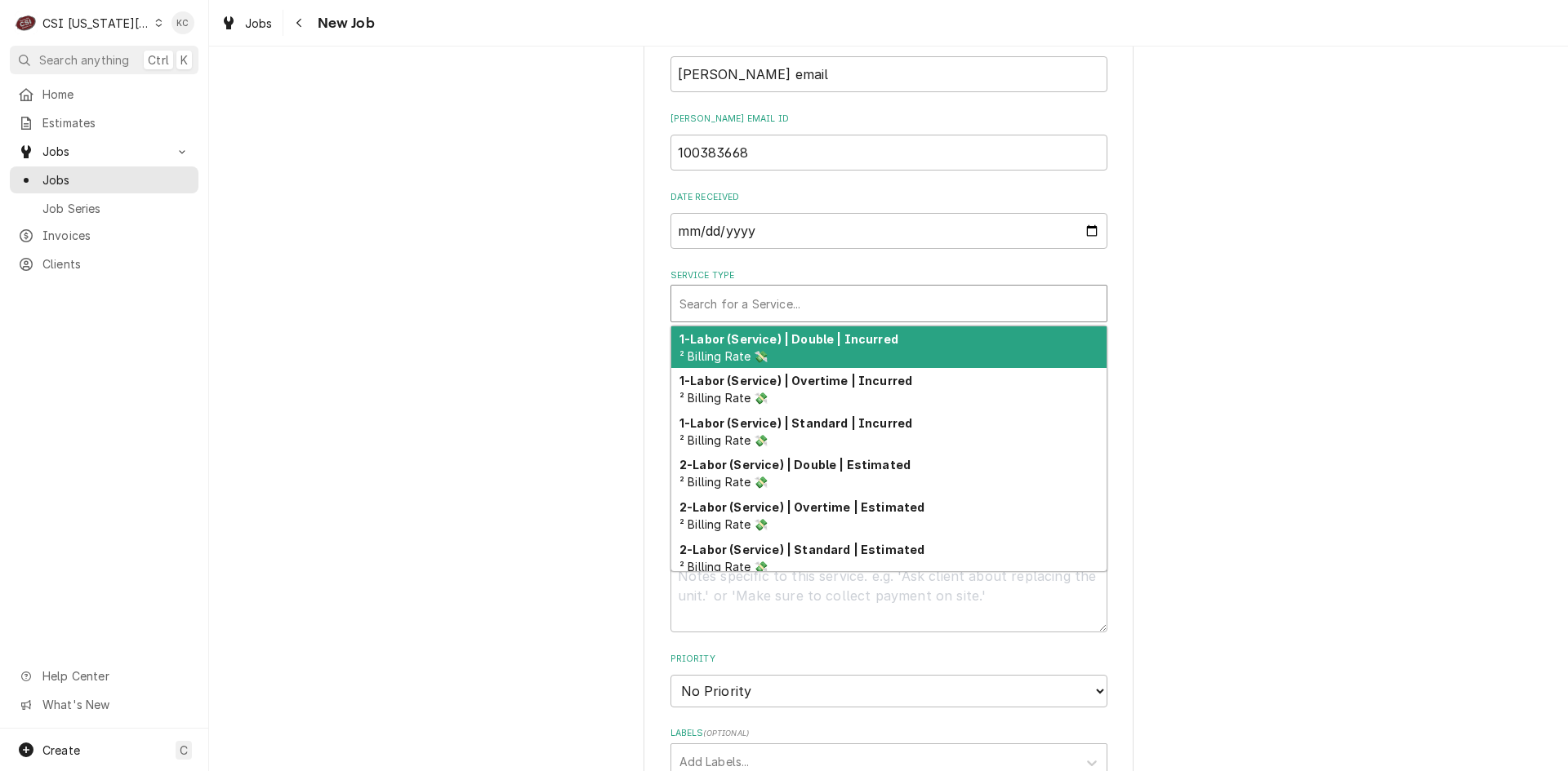
click at [694, 289] on div "Service Type" at bounding box center [889, 303] width 419 height 29
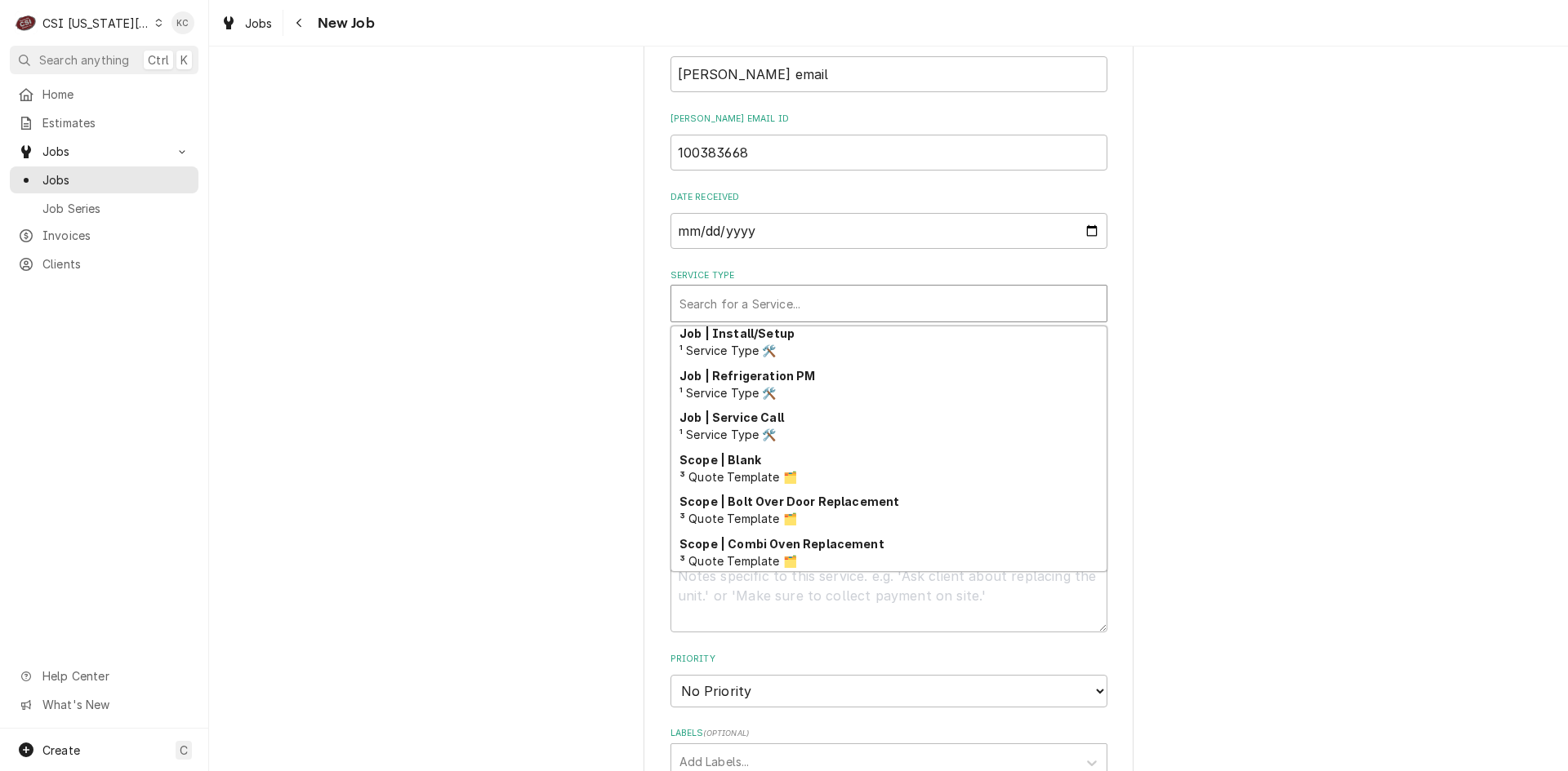
scroll to position [1007, 0]
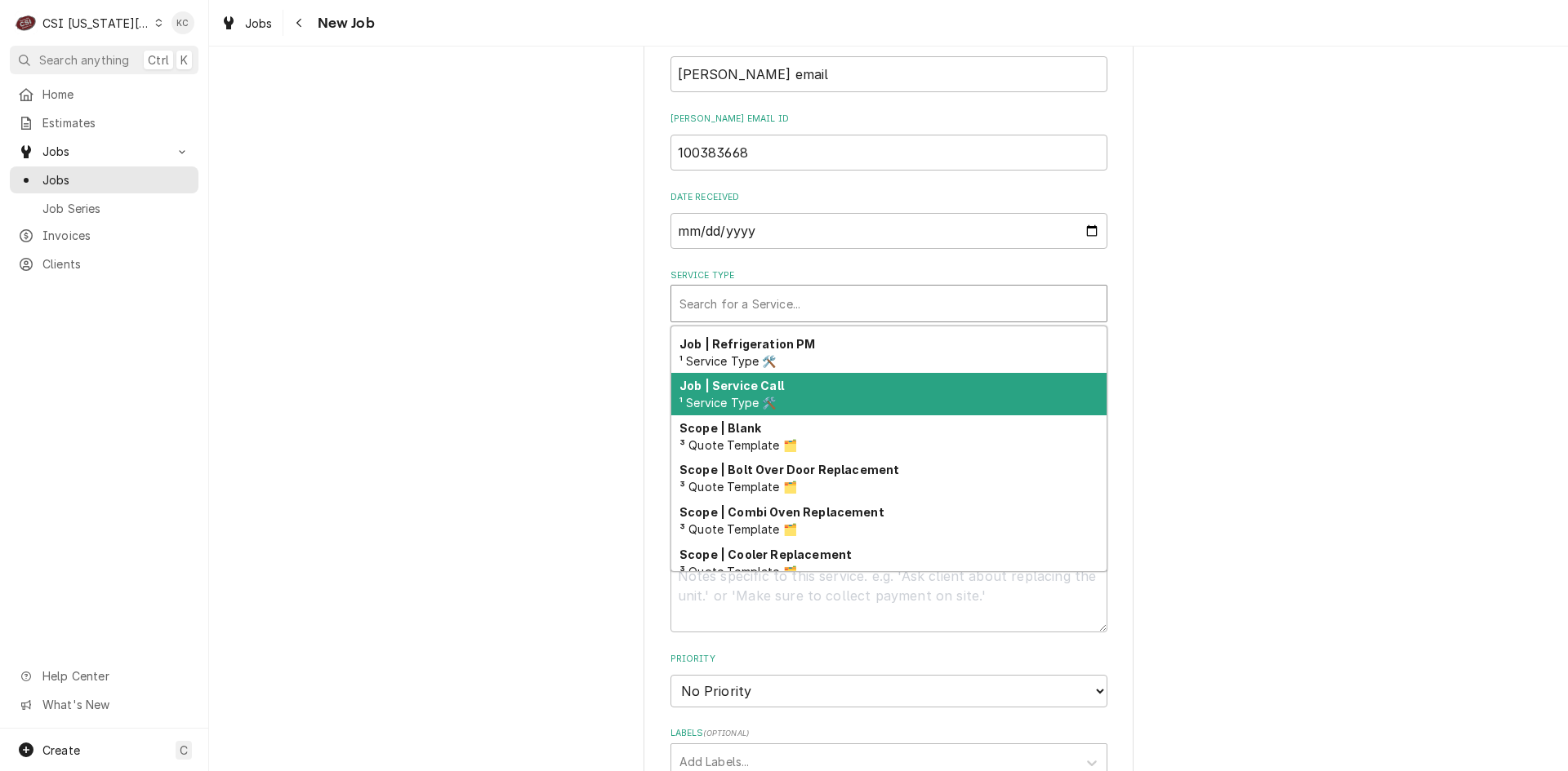
click at [764, 396] on span "¹ Service Type 🛠️" at bounding box center [728, 403] width 97 height 14
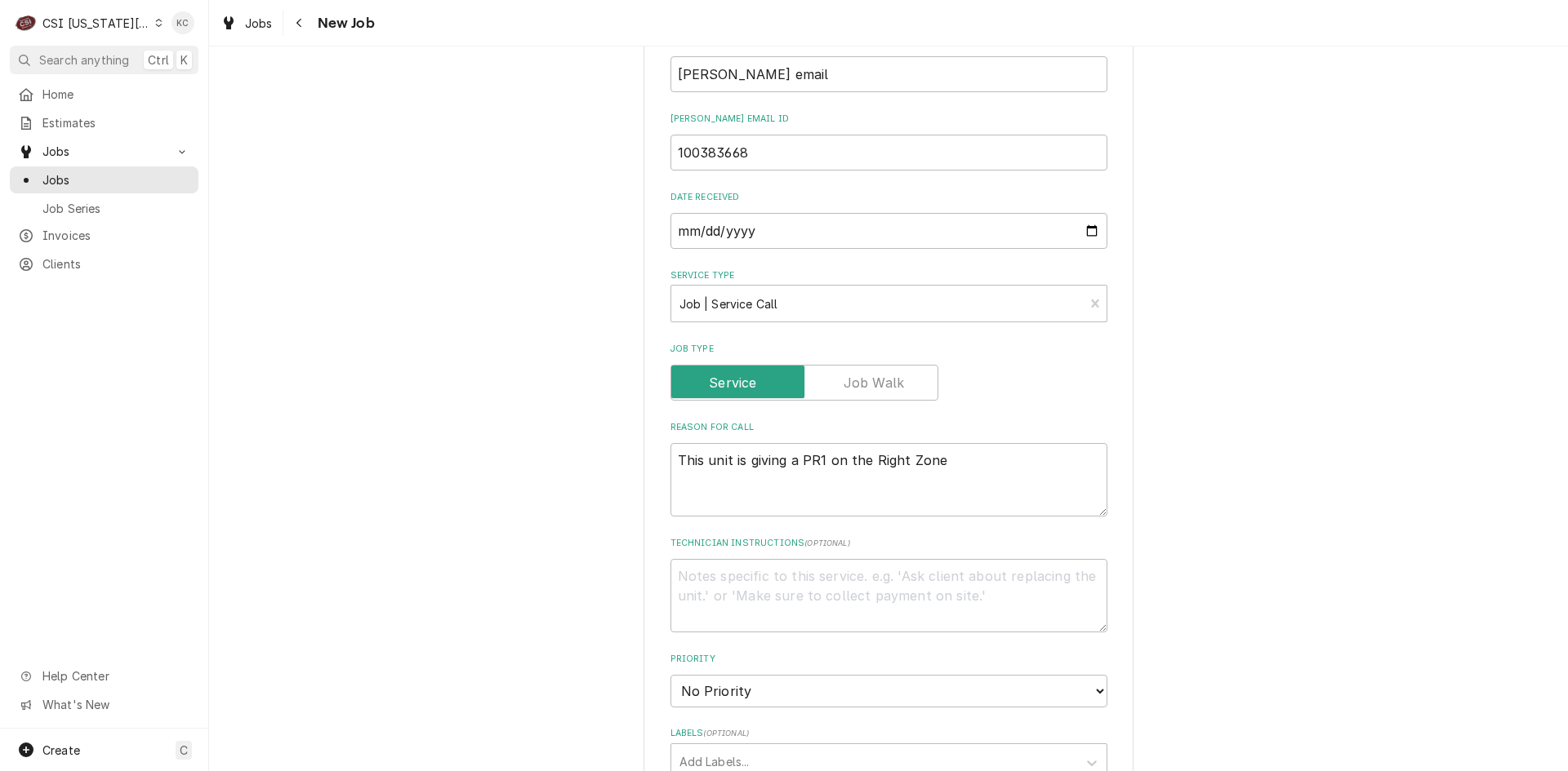
drag, startPoint x: 1286, startPoint y: 353, endPoint x: 1039, endPoint y: 405, distance: 252.4
click at [1279, 353] on div "Please provide the following information to create a job: Client Details Client…" at bounding box center [889, 416] width 1359 height 2337
click at [746, 559] on textarea "Technician Instructions ( optional )" at bounding box center [889, 595] width 436 height 73
type textarea "x"
type textarea "F"
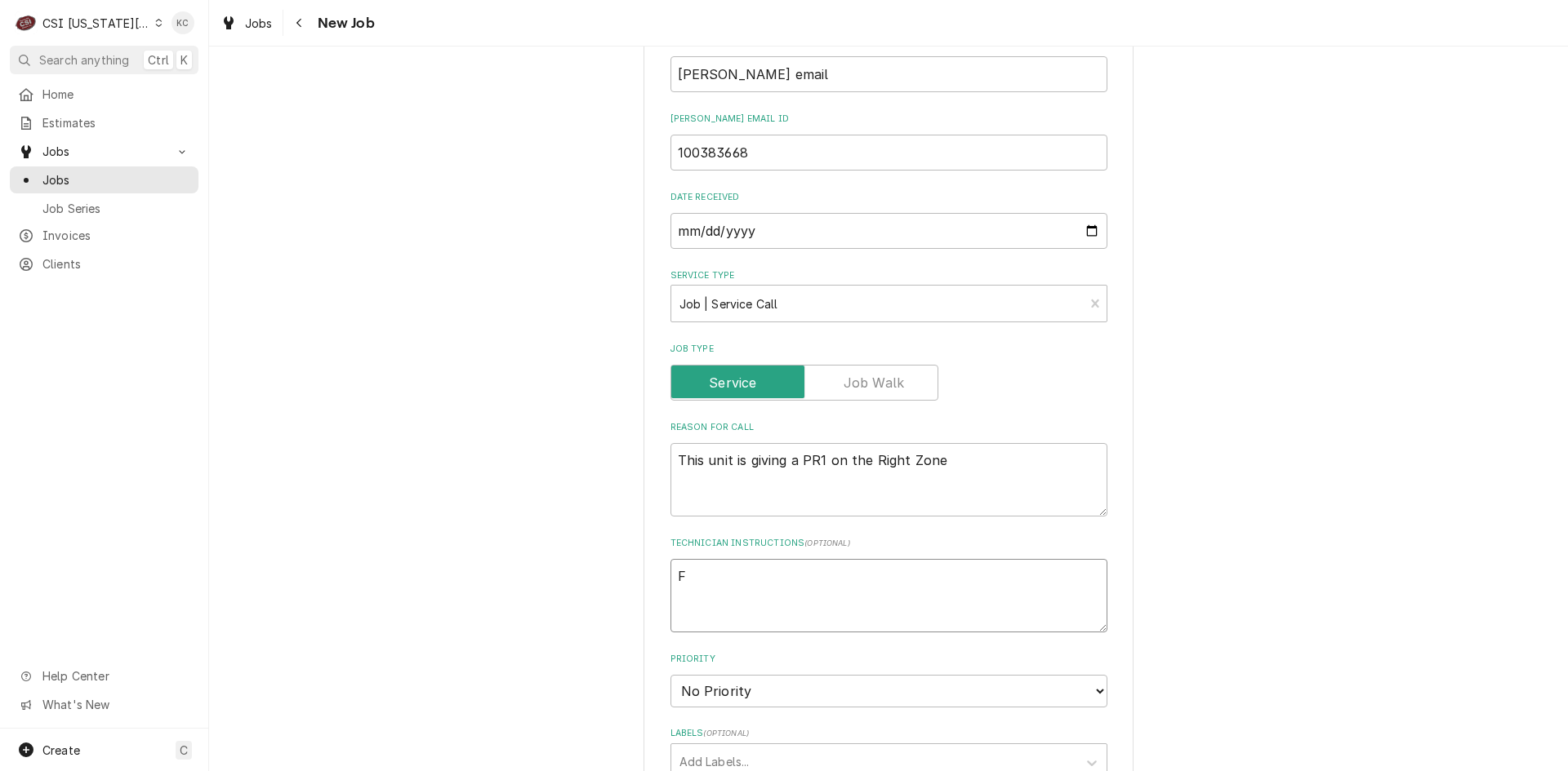
type textarea "x"
type textarea "Fr"
type textarea "x"
type textarea "Fra"
type textarea "x"
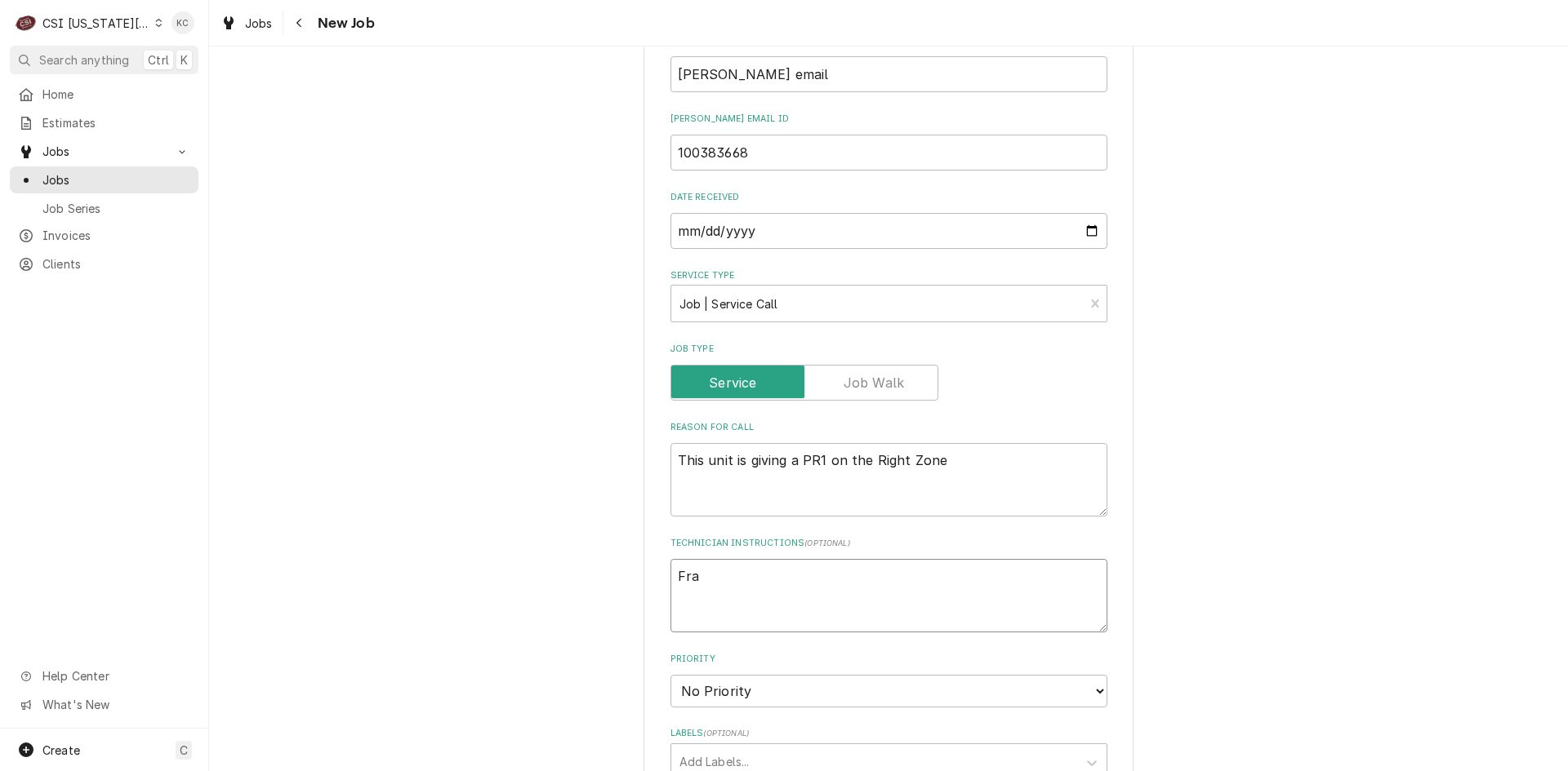
type textarea "Fran"
type textarea "x"
type textarea "Frank"
type textarea "x"
type textarea "Franke"
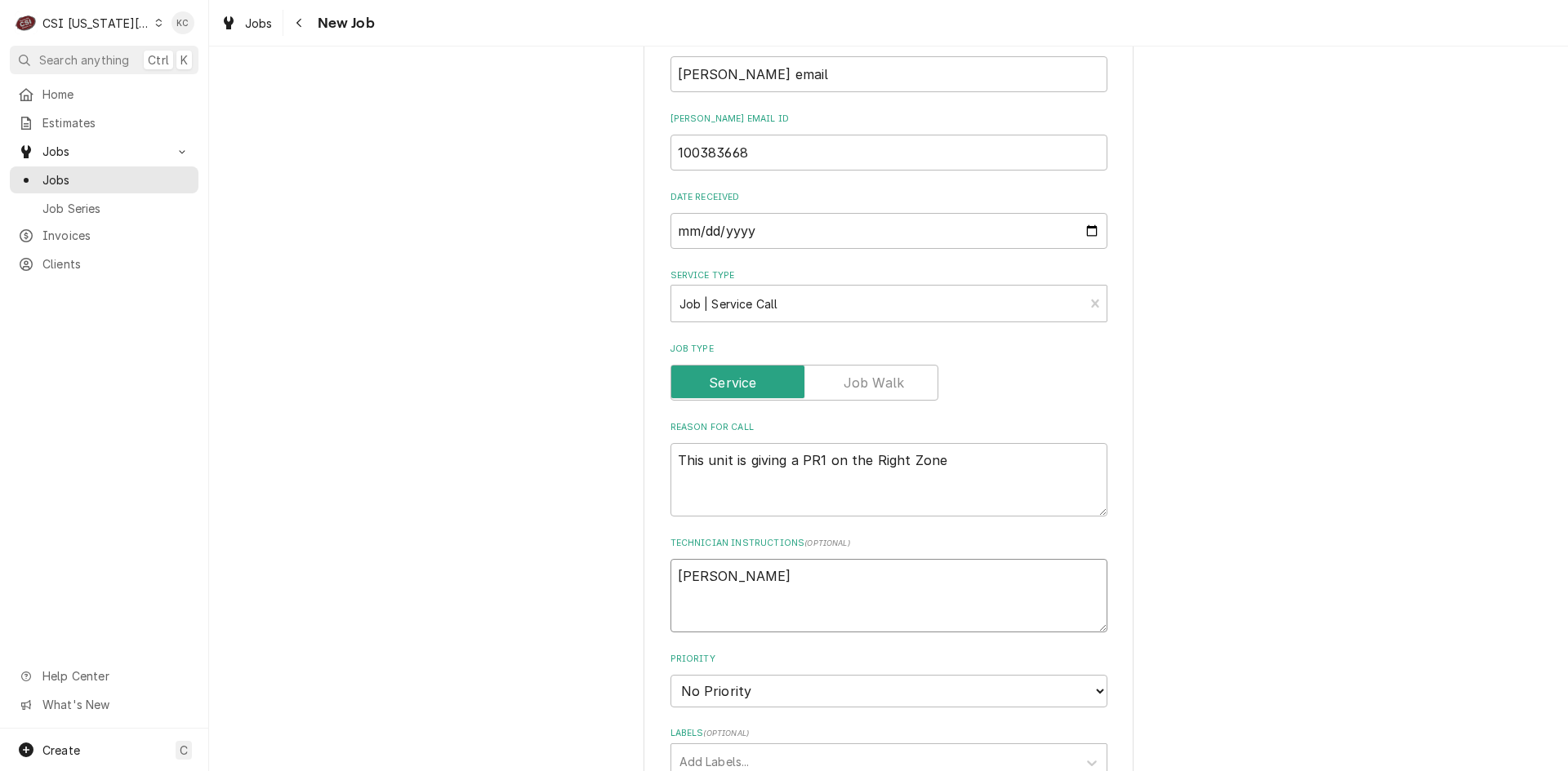
type textarea "x"
type textarea "Franke"
type textarea "x"
type textarea "Franke w"
type textarea "x"
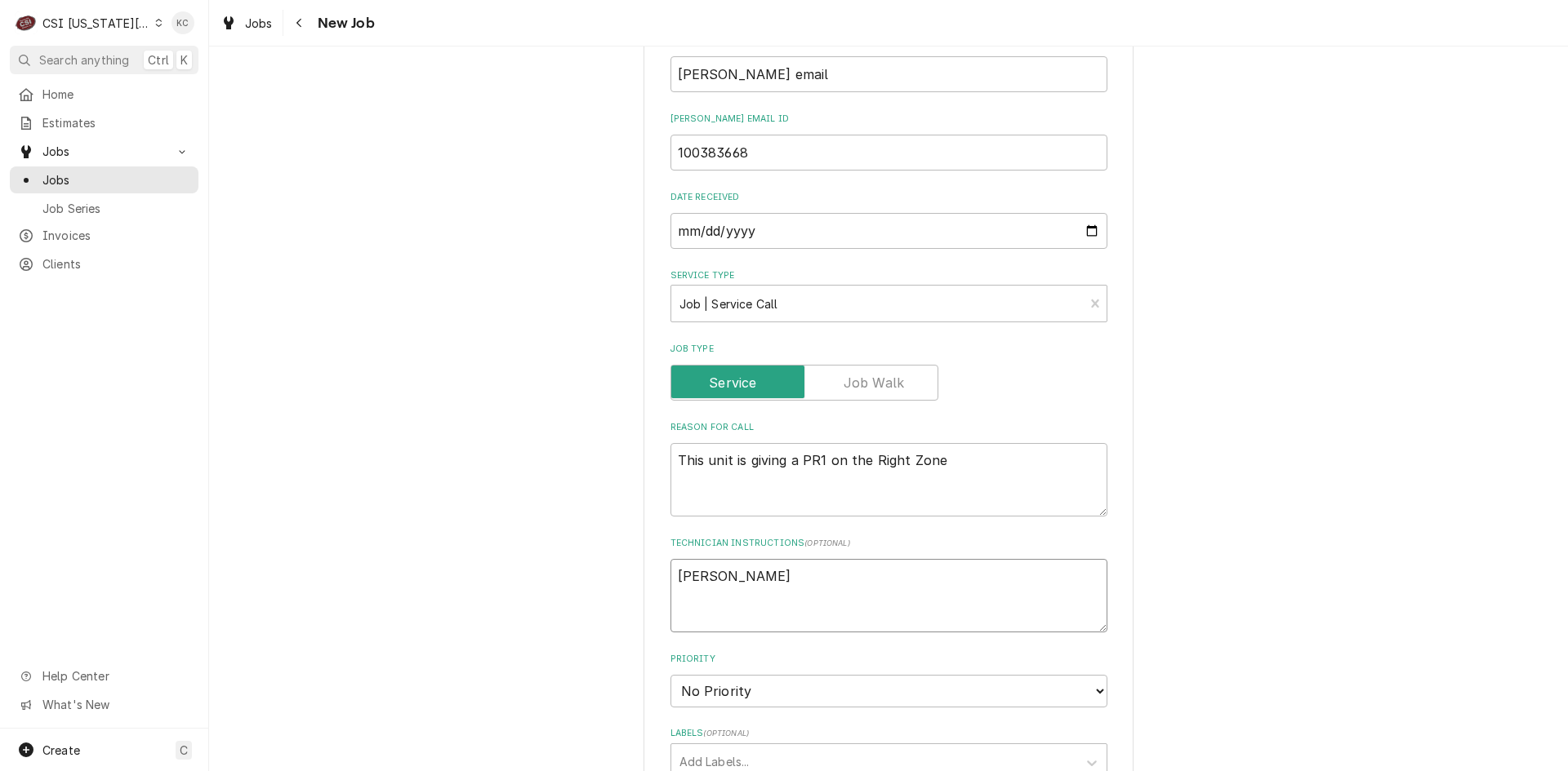
type textarea "Franke wi"
type textarea "x"
type textarea "Franke wil"
type textarea "x"
type textarea "Franke will"
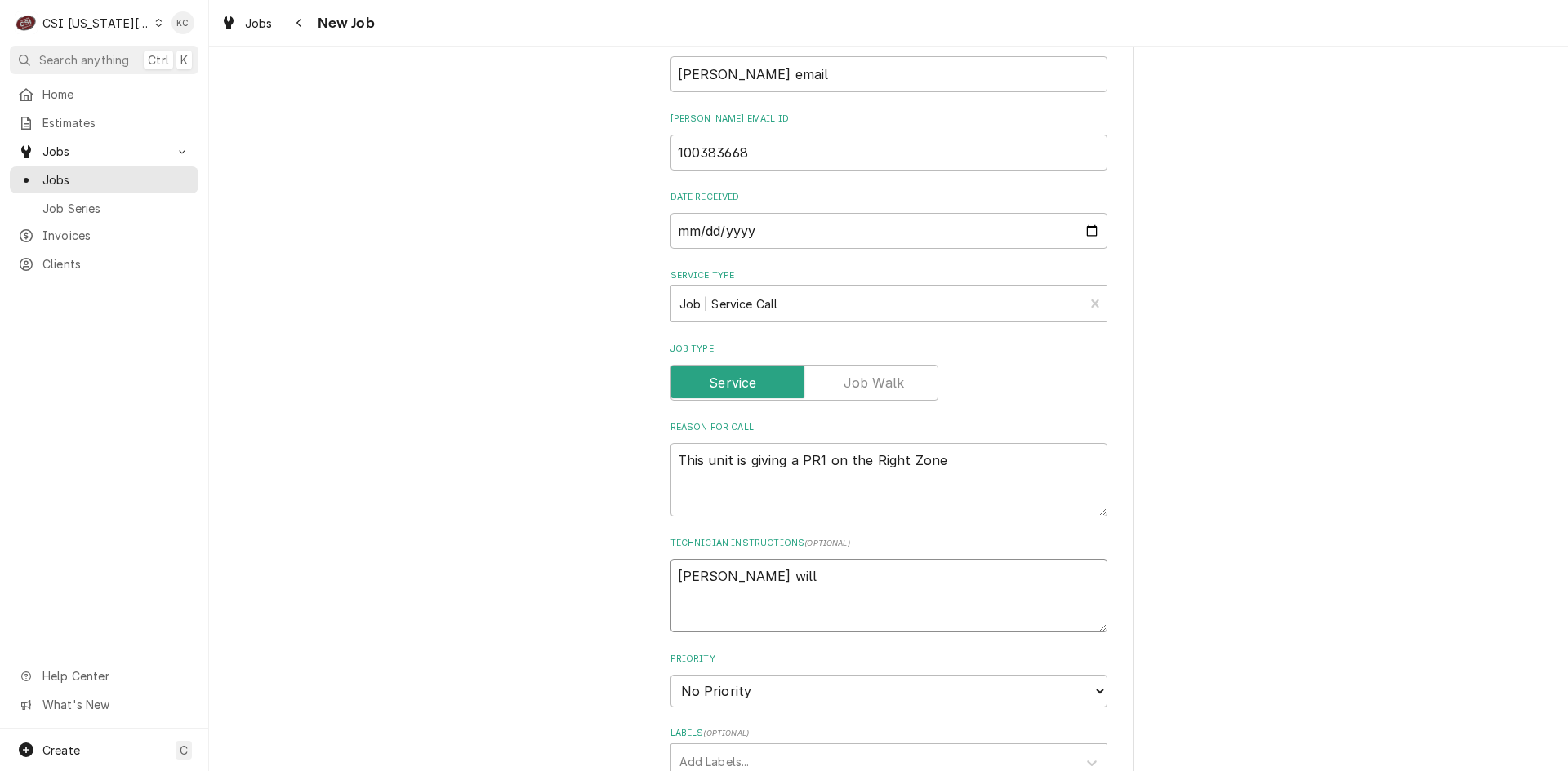
type textarea "x"
type textarea "Franke will"
type textarea "x"
type textarea "Franke will sh"
type textarea "x"
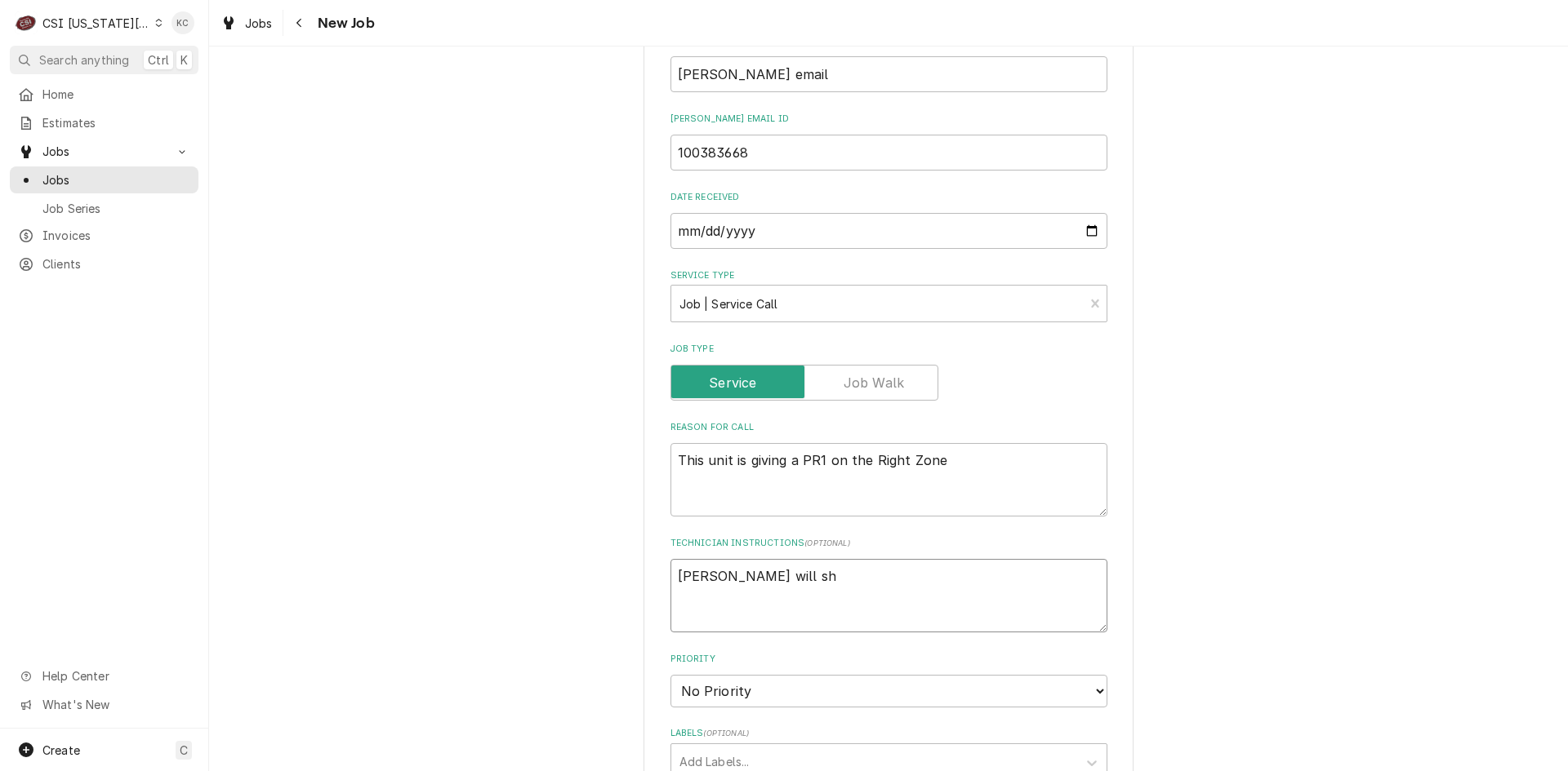
type textarea "Franke will shi"
type textarea "x"
type textarea "Franke will ship"
type textarea "x"
type textarea "Franke will ship"
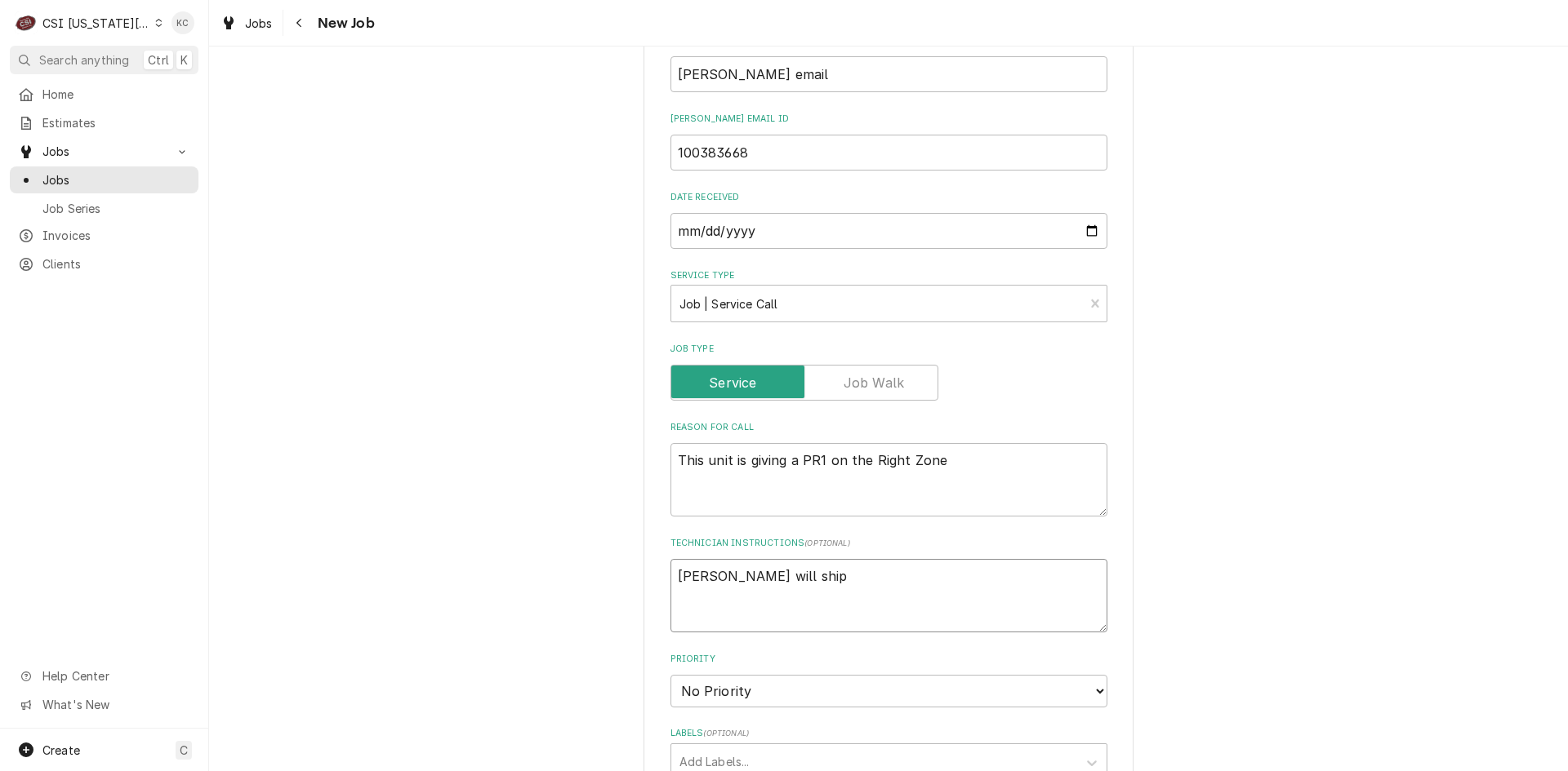
type textarea "x"
type textarea "Franke will ship o"
type textarea "x"
type textarea "Franke will ship ou"
type textarea "x"
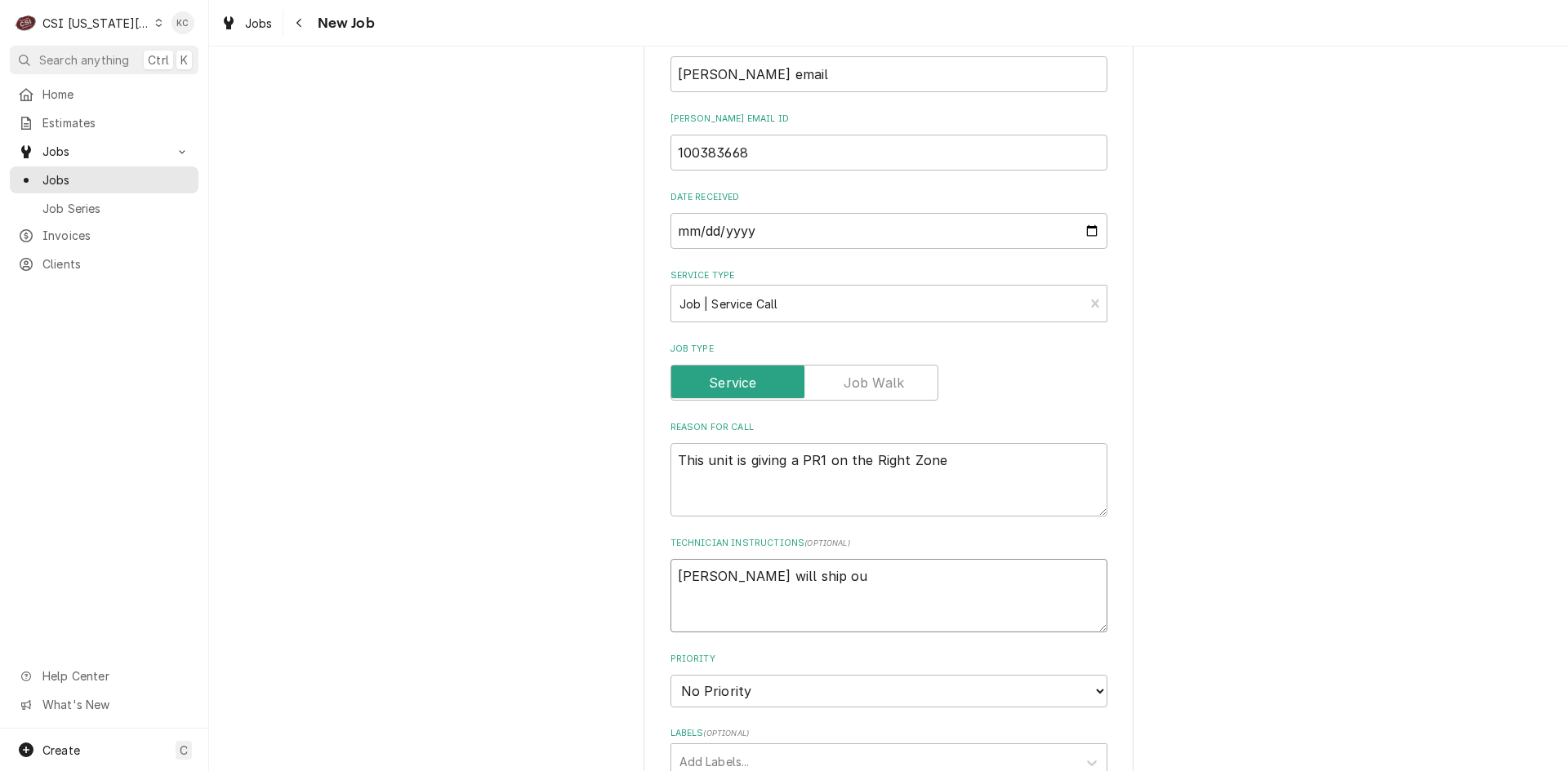
type textarea "Franke will ship out"
type textarea "x"
type textarea "Franke will ship out"
type textarea "x"
type textarea "Franke will ship out 3"
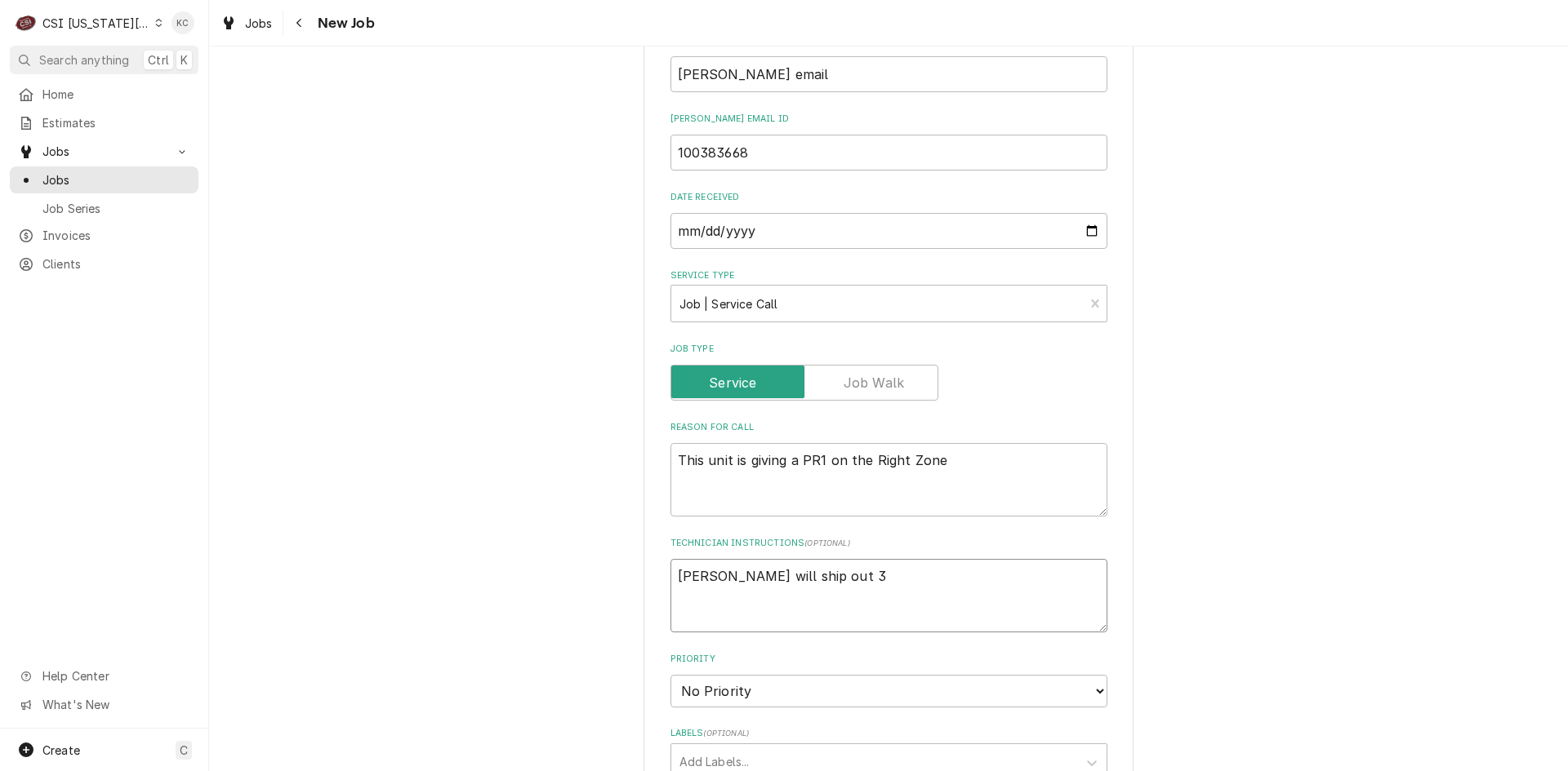
type textarea "x"
type textarea "Franke will ship out 3"
type textarea "x"
type textarea "Franke will ship out 3 n"
type textarea "x"
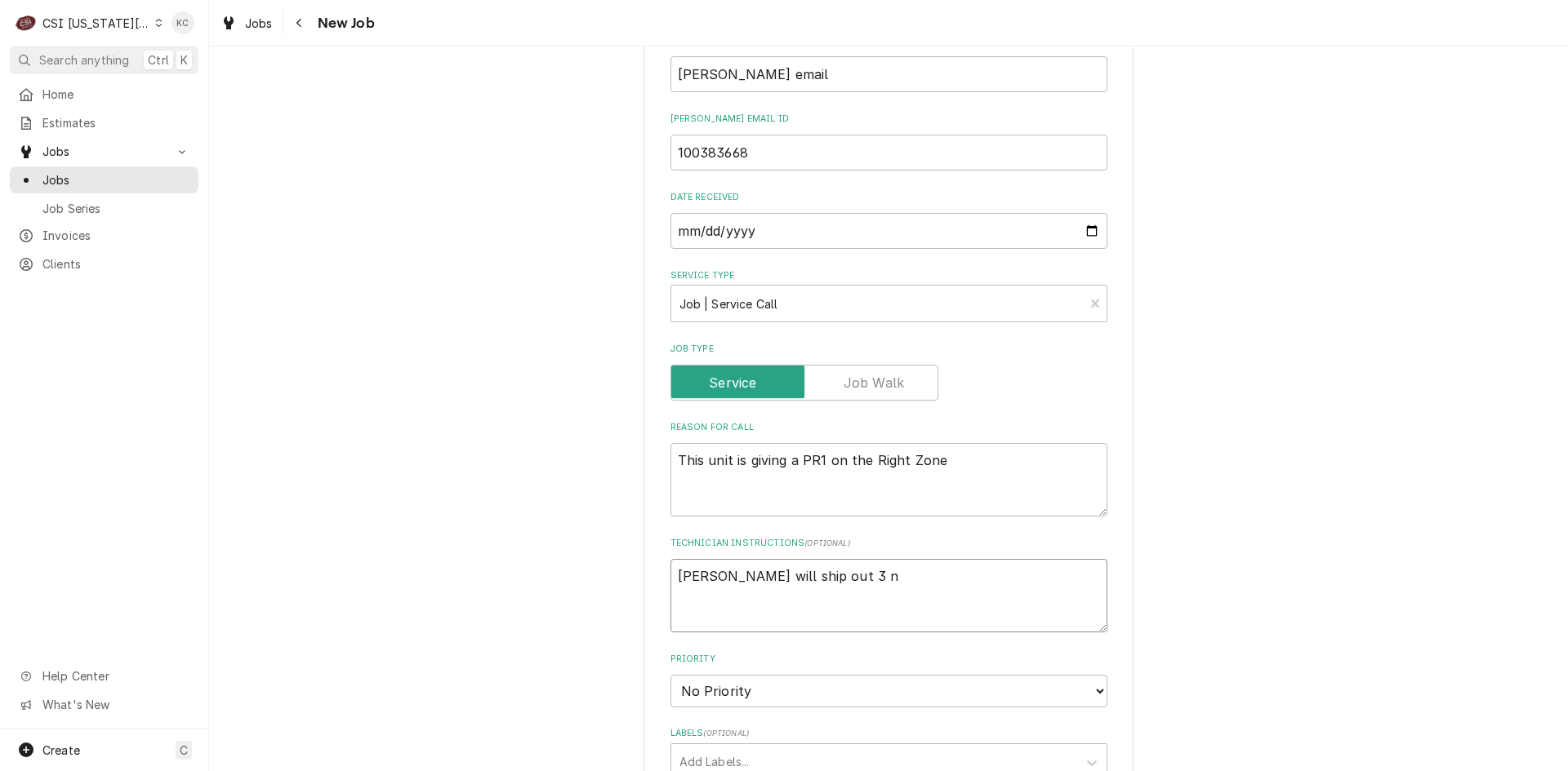
type textarea "Franke will ship out 3 nr"
type textarea "x"
type textarea "Franke will ship out 3 nre"
type textarea "x"
type textarea "Franke will ship out 3 nr"
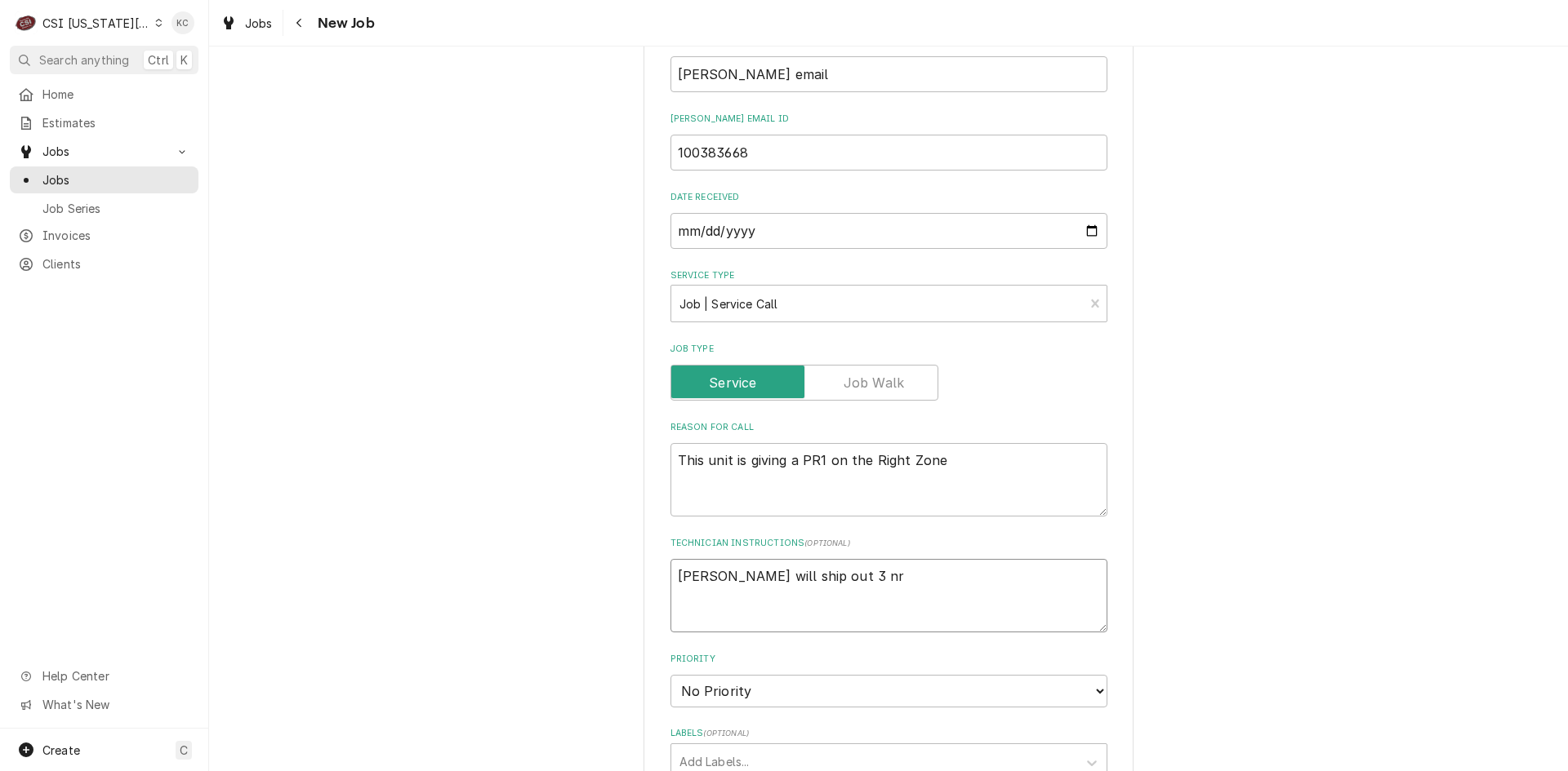
type textarea "x"
type textarea "Franke will ship out 3 n"
type textarea "x"
type textarea "Franke will ship out 3 ne"
type textarea "x"
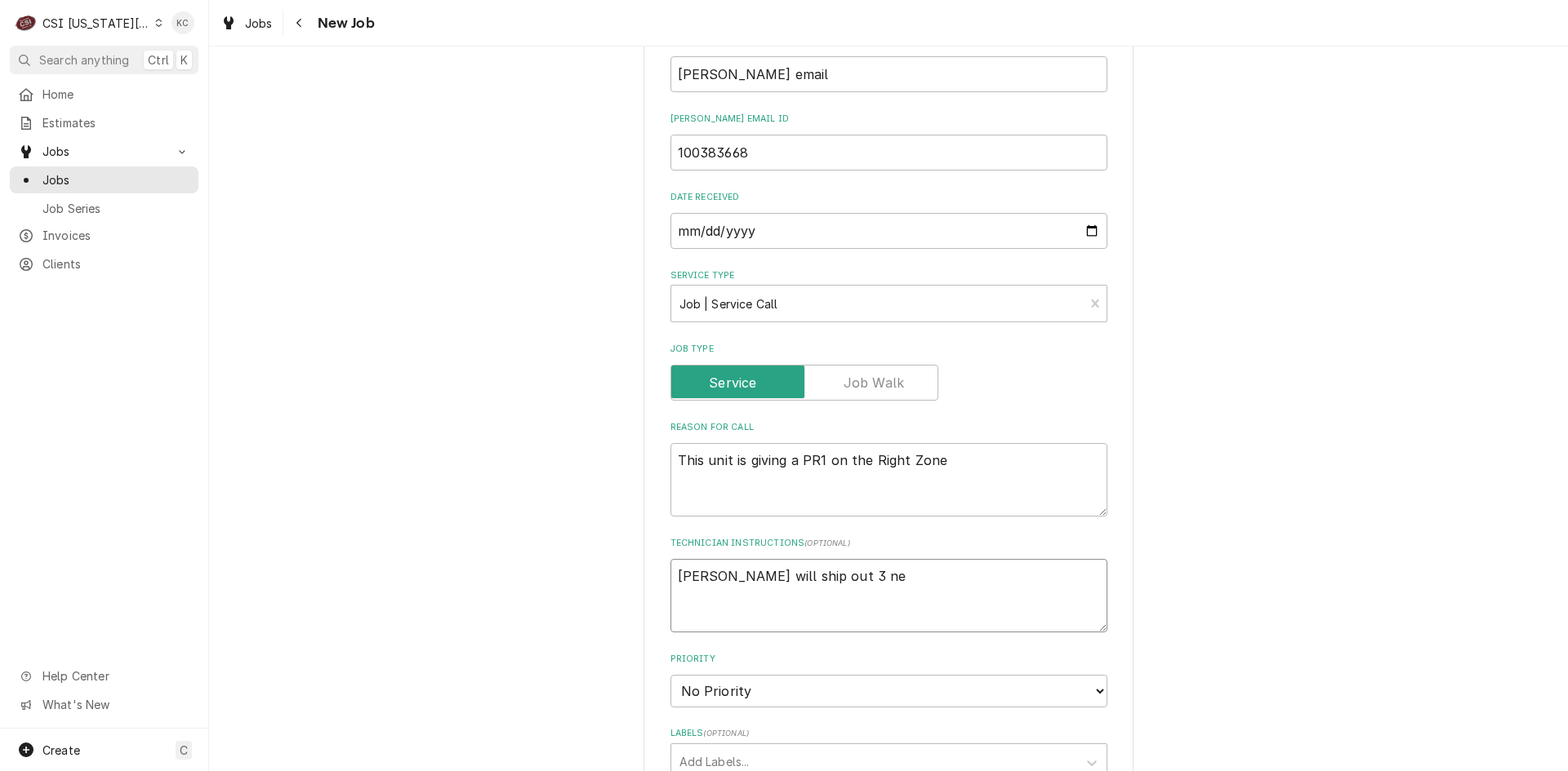
type textarea "Franke will ship out 3 new"
type textarea "x"
type textarea "Franke will ship out 3 new"
type textarea "x"
type textarea "Franke will ship out 3 new s"
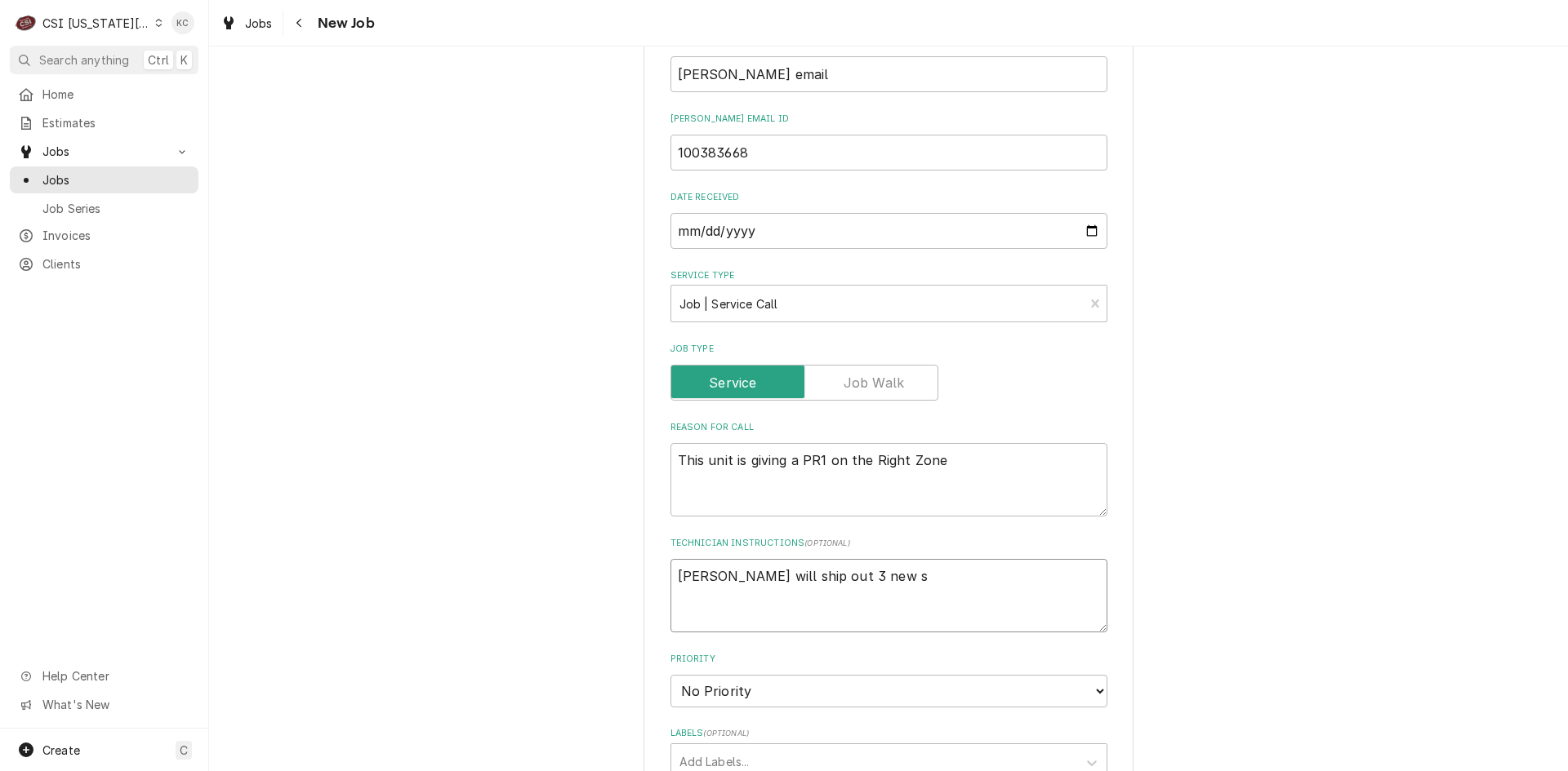
type textarea "x"
type textarea "Franke will ship out 3 new se"
type textarea "x"
type textarea "Franke will ship out 3 new sen"
type textarea "x"
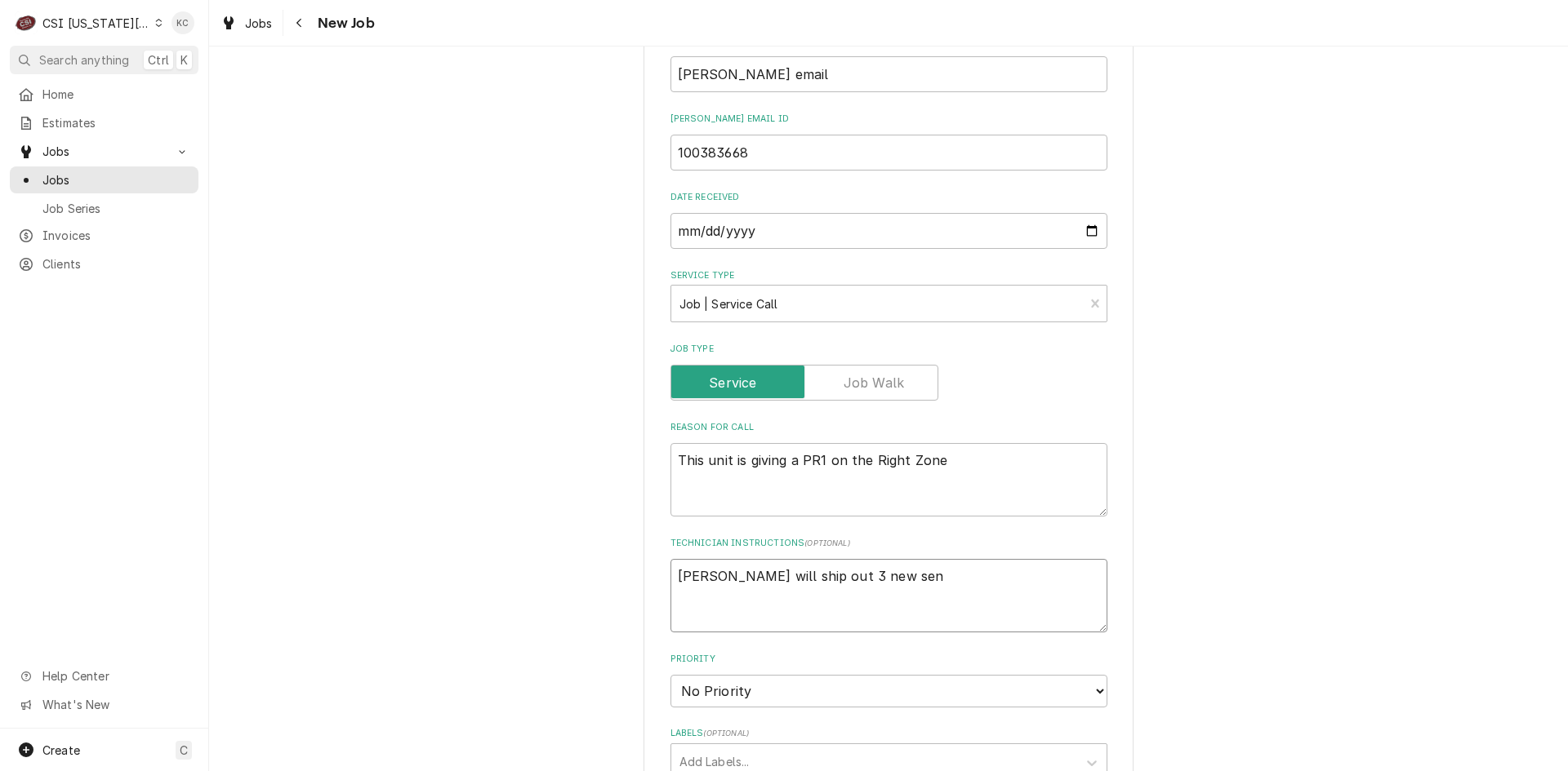
type textarea "Franke will ship out 3 new send"
type textarea "x"
type textarea "Franke will ship out 3 new sen"
type textarea "x"
type textarea "Franke will ship out 3 new sens"
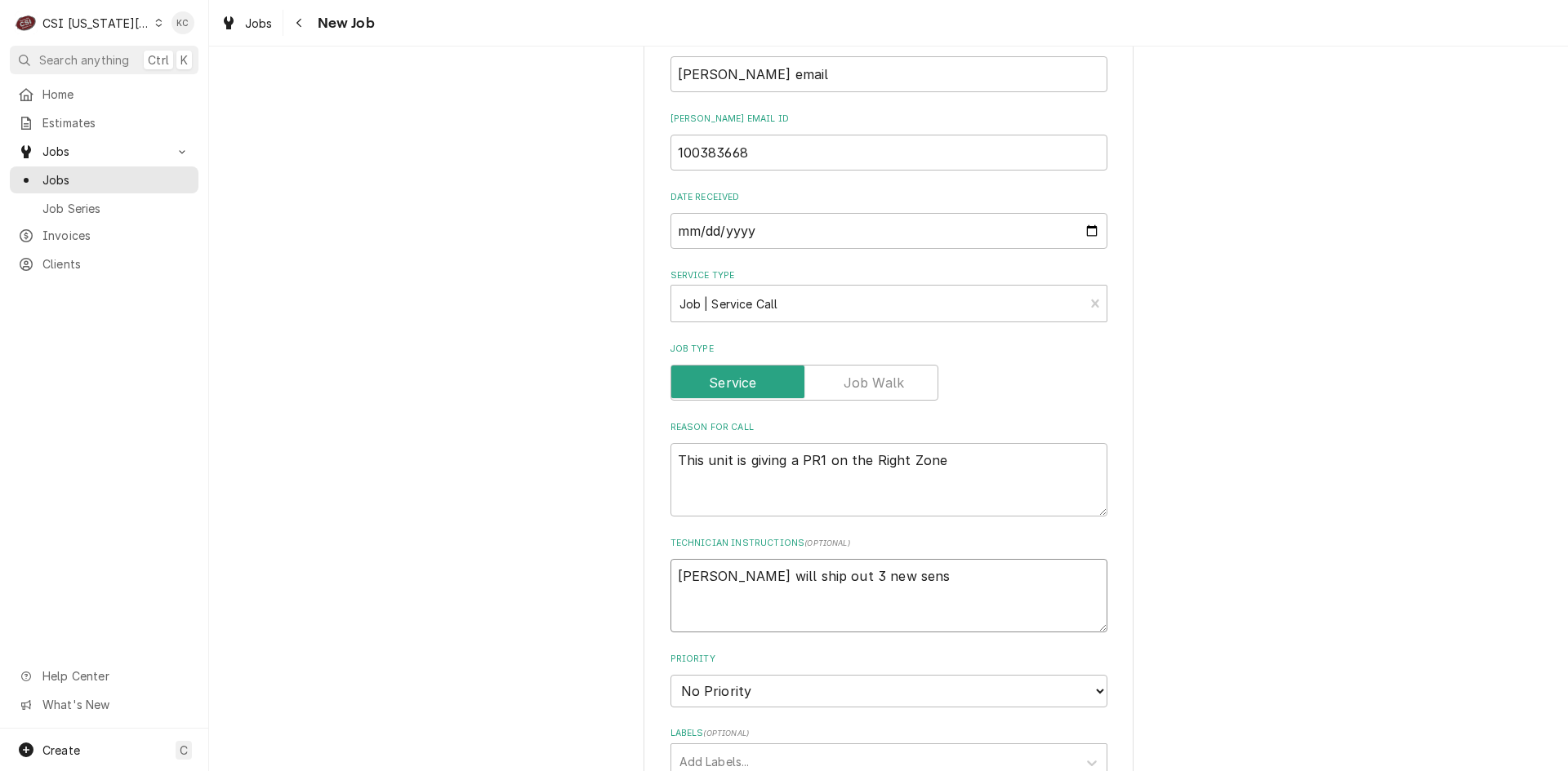
type textarea "x"
type textarea "Franke will ship out 3 new senso"
type textarea "x"
type textarea "Franke will ship out 3 new sensor"
type textarea "x"
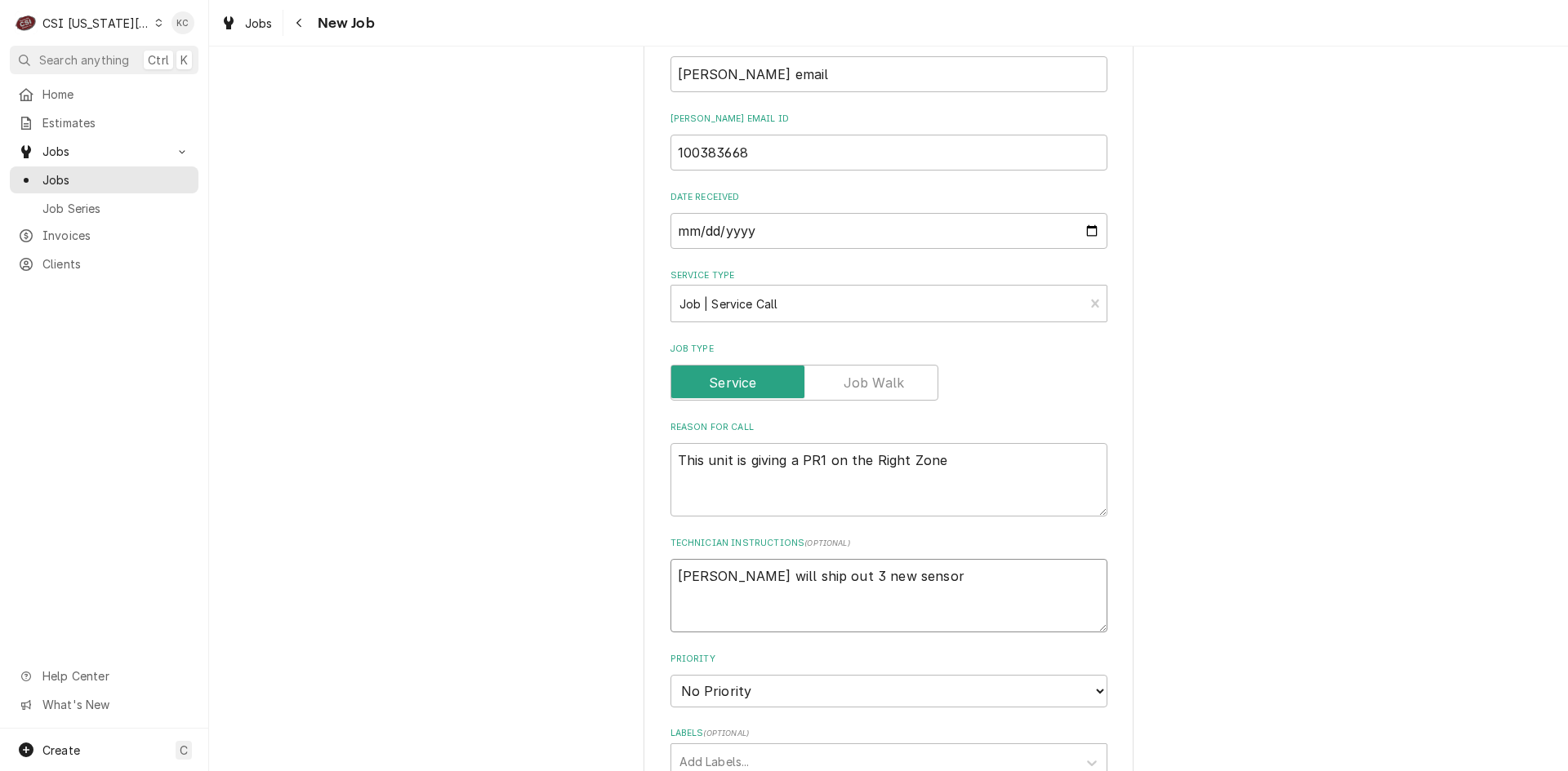
type textarea "Franke will ship out 3 new sensore"
type textarea "x"
type textarea "Franke will ship out 3 new sensores"
type textarea "x"
type textarea "Franke will ship out 3 new sensore"
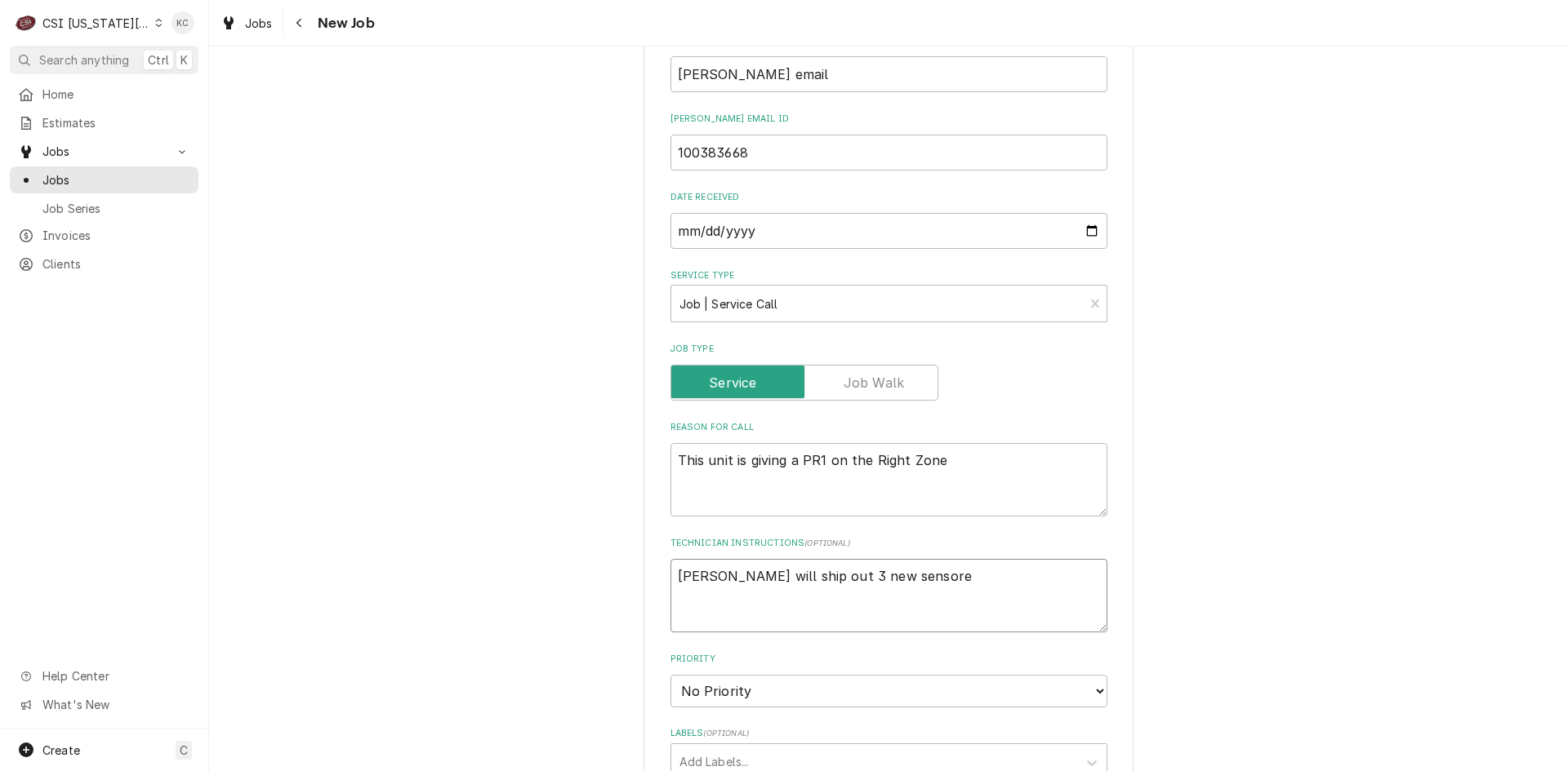
type textarea "x"
type textarea "Franke will ship out 3 new sensor"
type textarea "x"
type textarea "Franke will ship out 3 new senso"
type textarea "x"
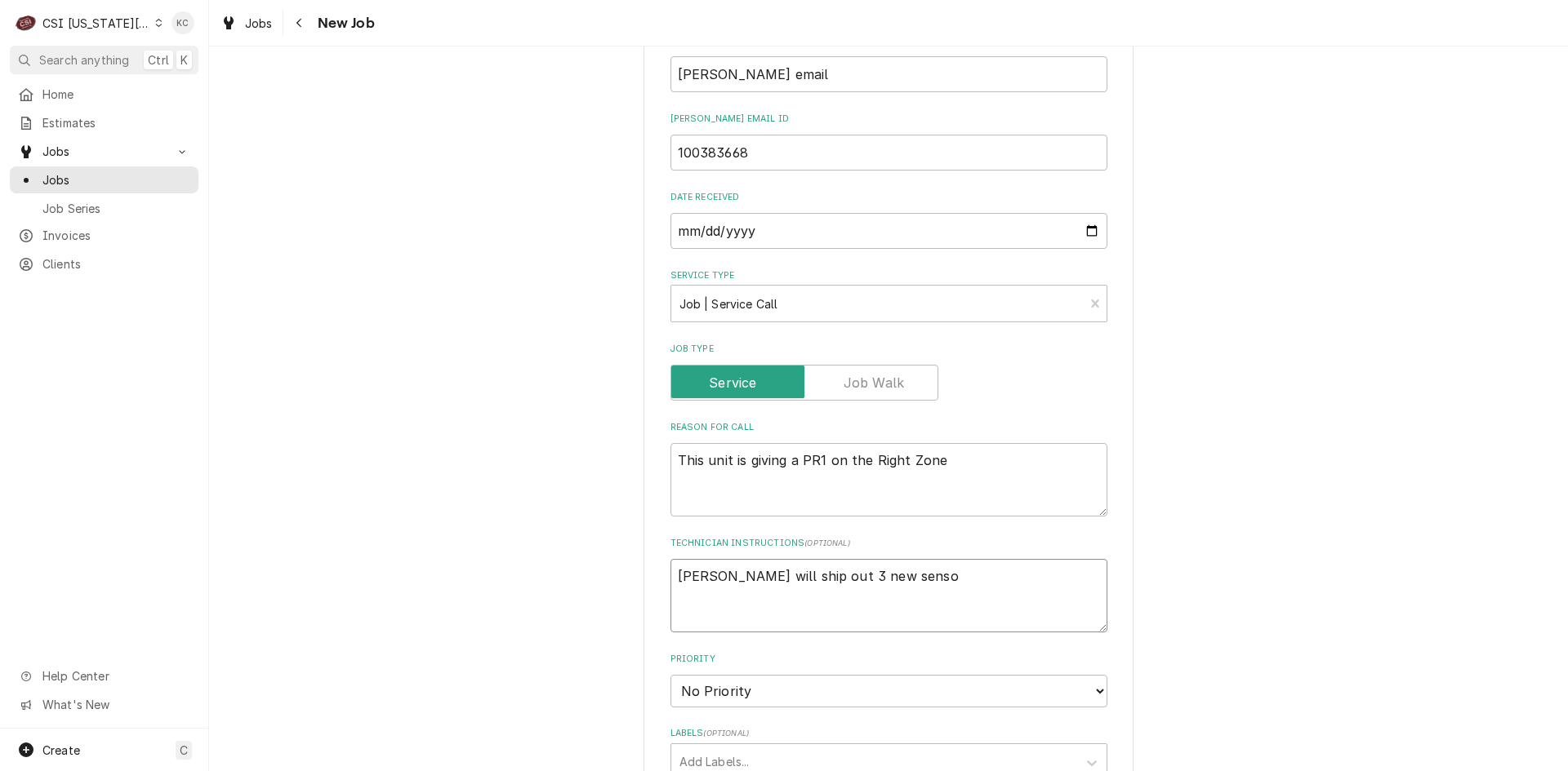
type textarea "Franke will ship out 3 new sensor"
type textarea "x"
type textarea "Franke will ship out 3 new sensors"
type textarea "x"
type textarea "Franke will ship out 3 new sensors"
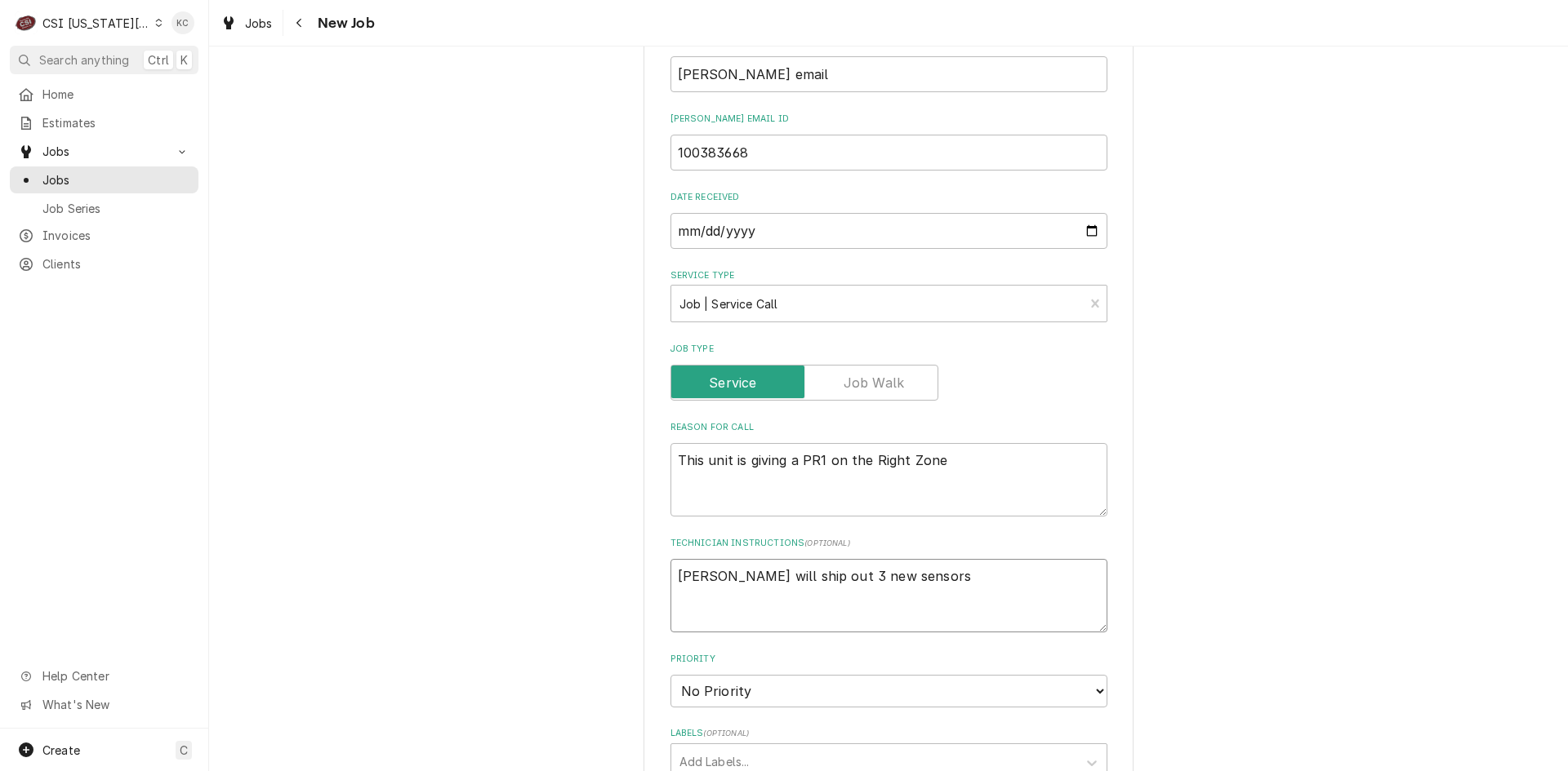
type textarea "x"
type textarea "Franke will ship out 3 new sensors t"
type textarea "x"
type textarea "Franke will ship out 3 new sensors to"
type textarea "x"
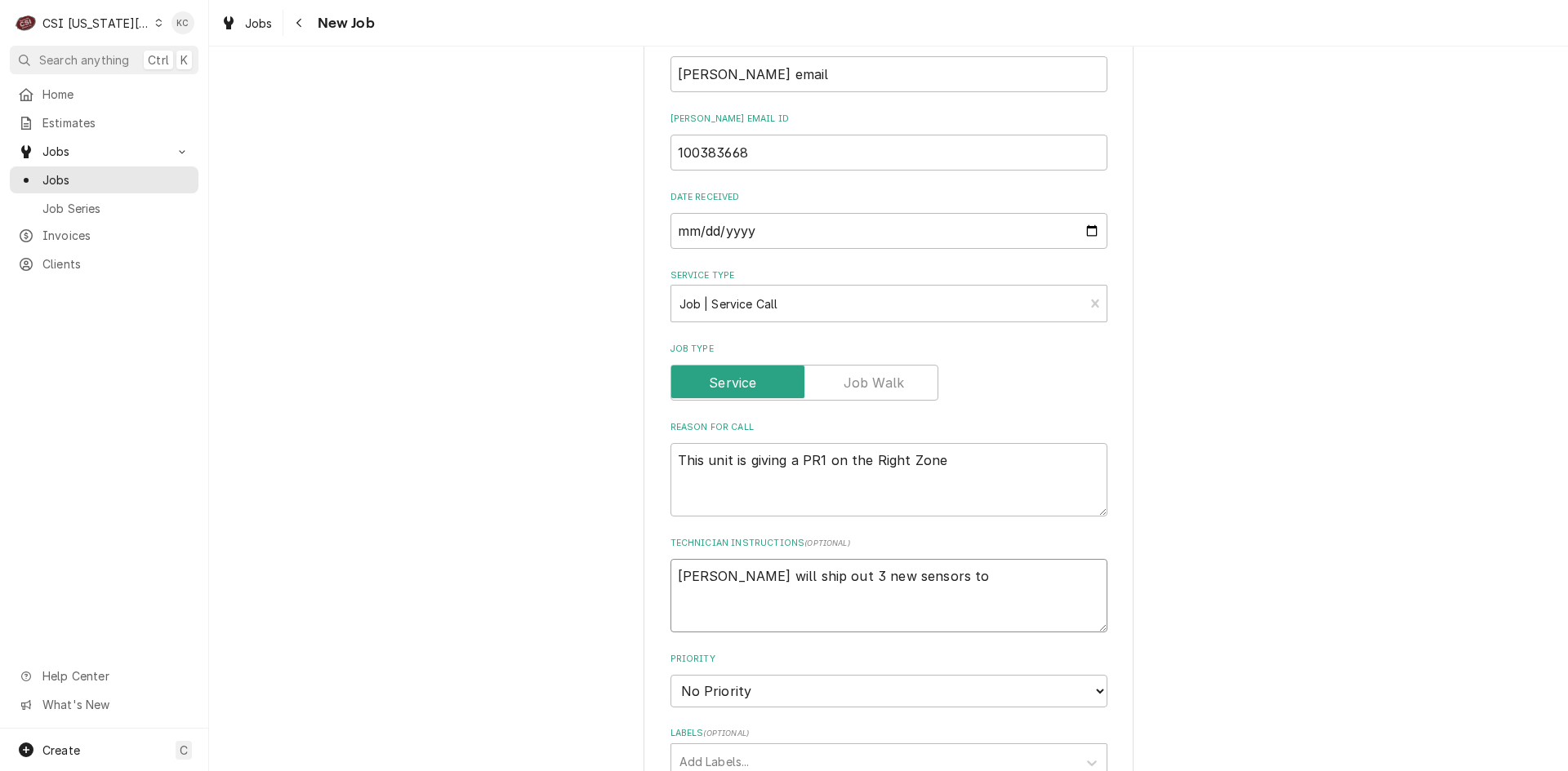
type textarea "Franke will ship out 3 new sensors to"
type textarea "x"
type textarea "Franke will ship out 3 new sensors to b"
type textarea "x"
type textarea "Franke will ship out 3 new sensors to be"
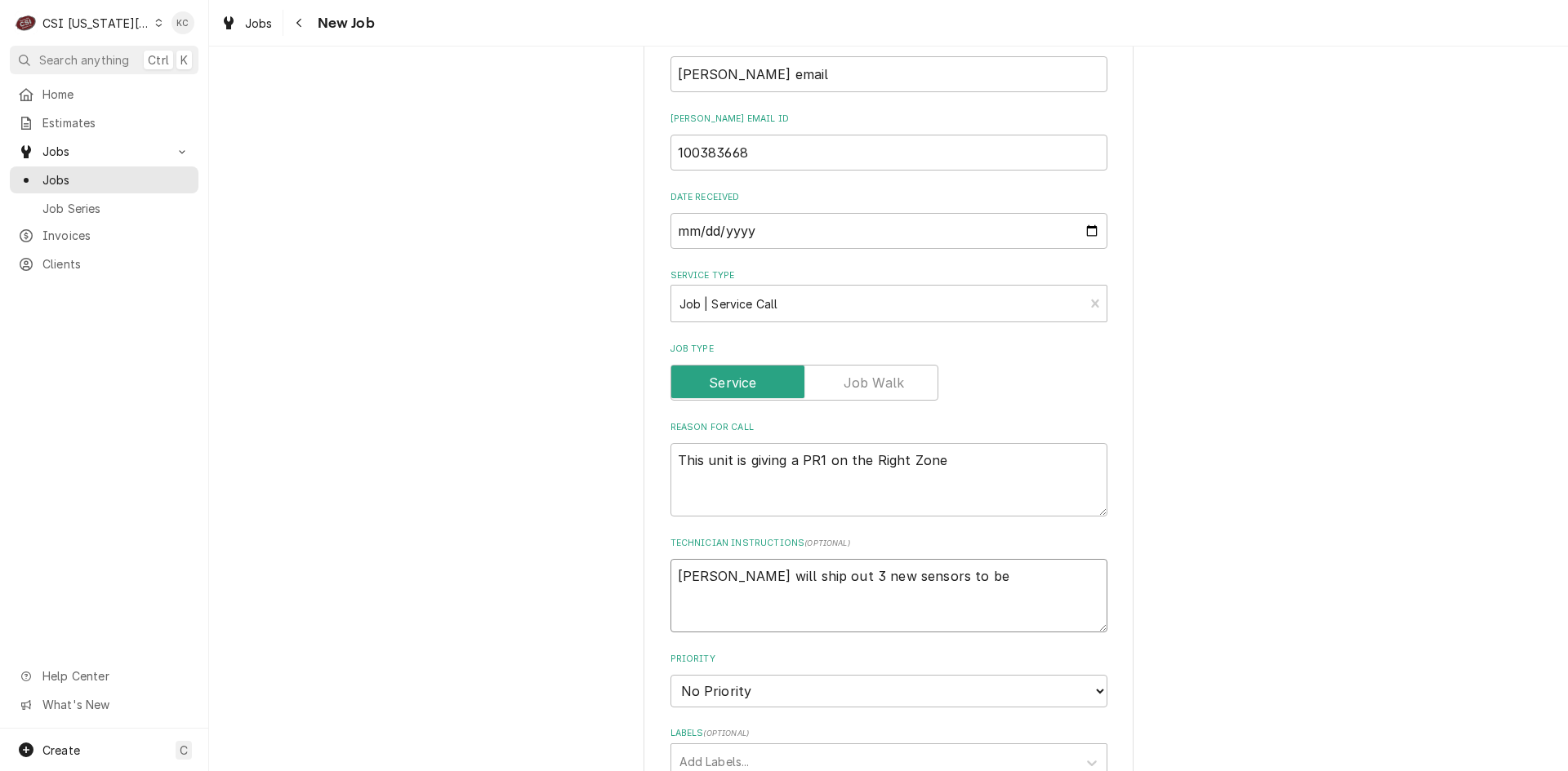
type textarea "x"
type textarea "Franke will ship out 3 new sensors to be"
type textarea "x"
type textarea "Franke will ship out 3 new sensors to be r"
type textarea "x"
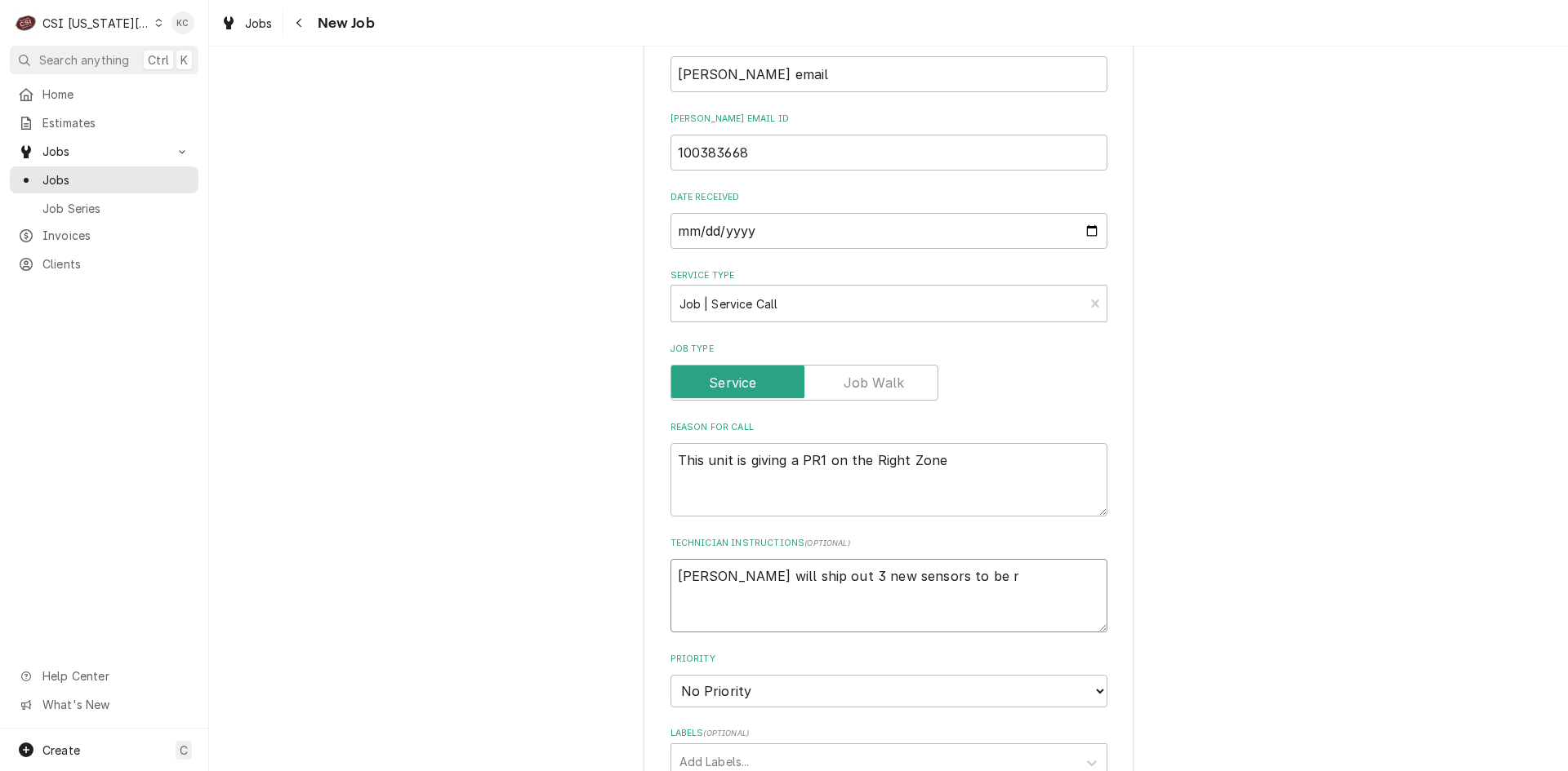
type textarea "Franke will ship out 3 new sensors to be re"
type textarea "x"
type textarea "Franke will ship out 3 new sensors to be rep"
type textarea "x"
type textarea "Franke will ship out 3 new sensors to be repl"
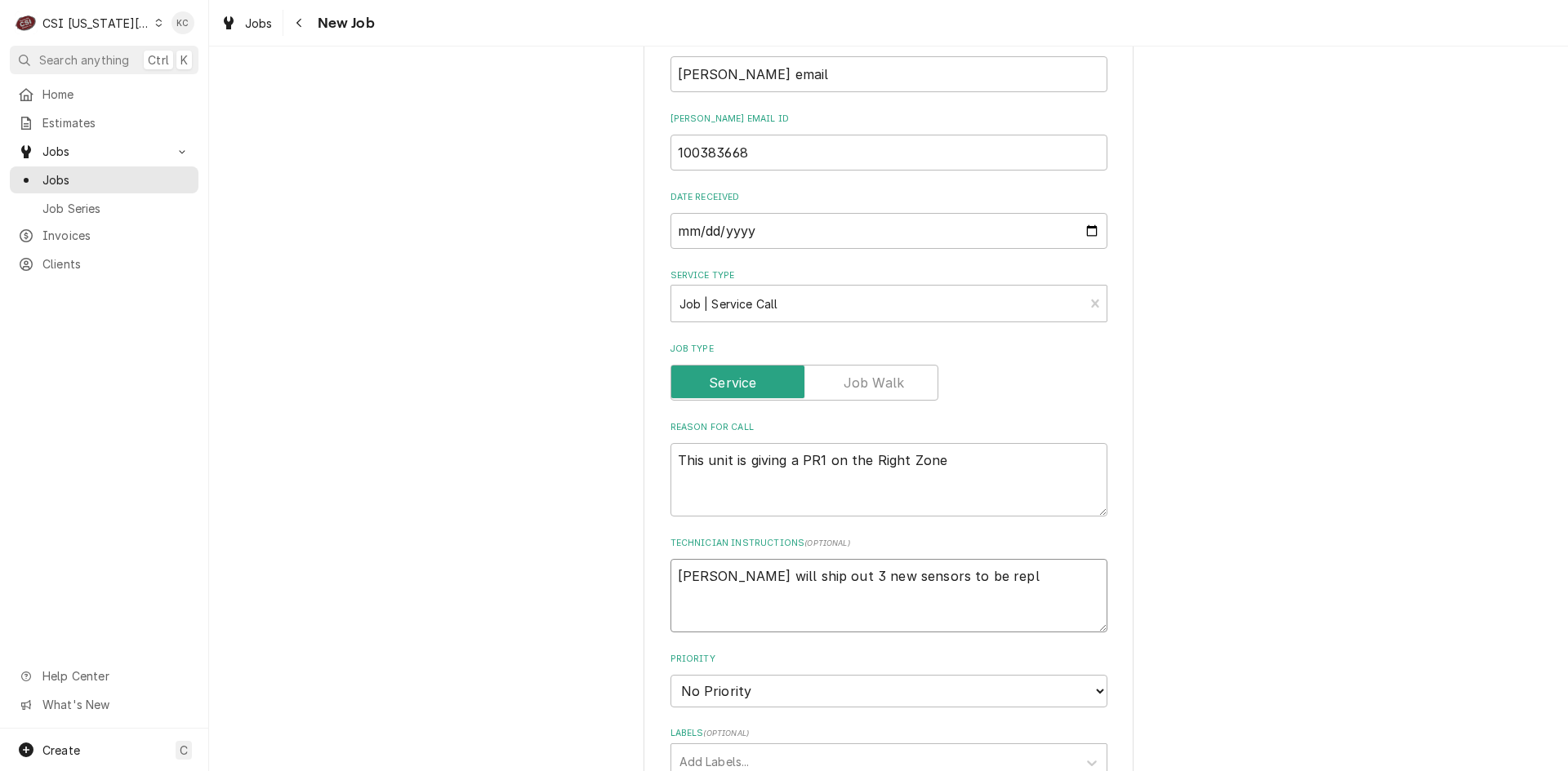
type textarea "x"
type textarea "Franke will ship out 3 new sensors to be repla"
type textarea "x"
type textarea "Franke will ship out 3 new sensors to be replac"
type textarea "x"
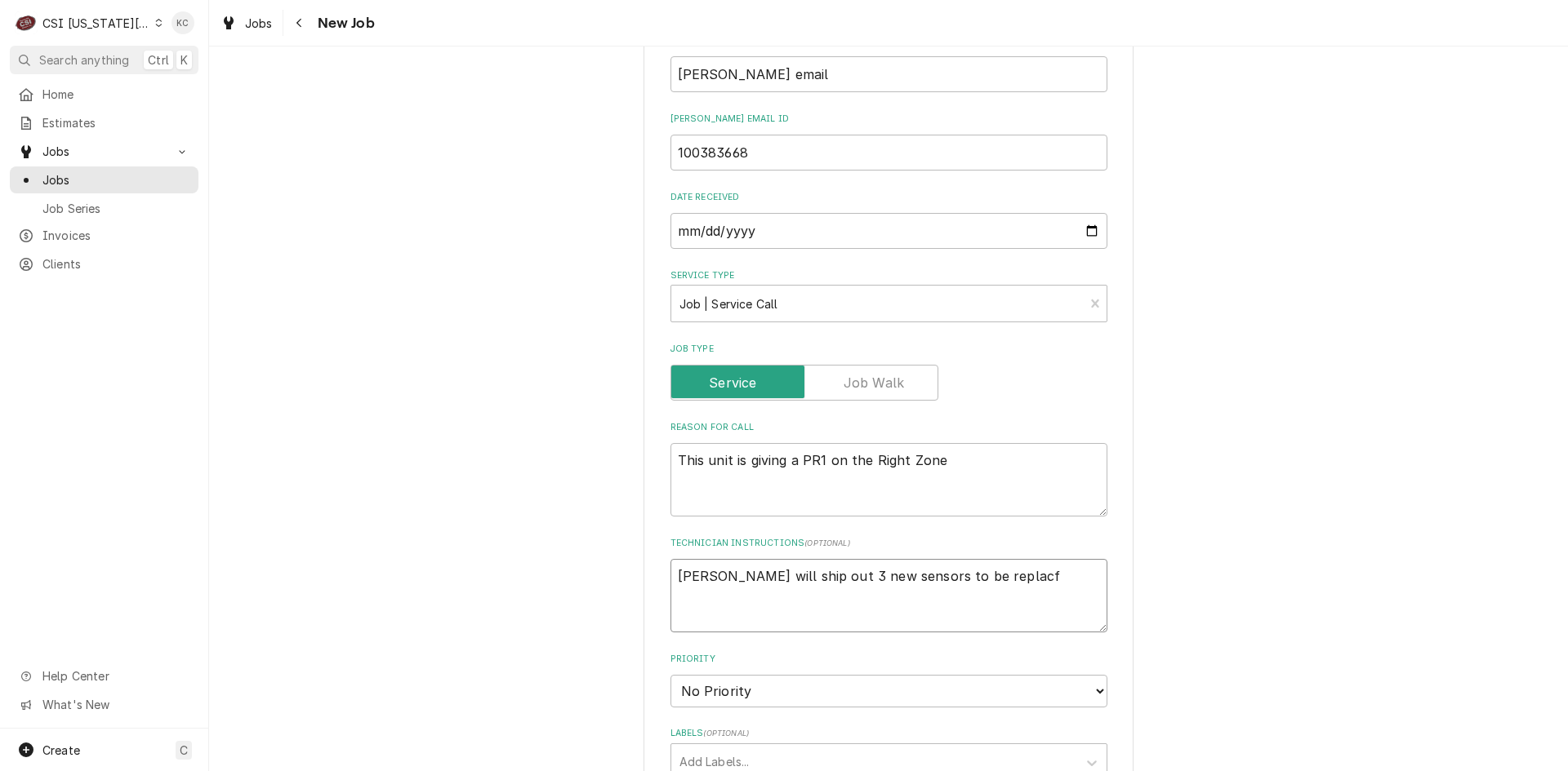
type textarea "Franke will ship out 3 new sensors to be replacfe"
type textarea "x"
type textarea "Franke will ship out 3 new sensors to be replacfed"
type textarea "x"
type textarea "Franke will ship out 3 new sensors to be replacfe"
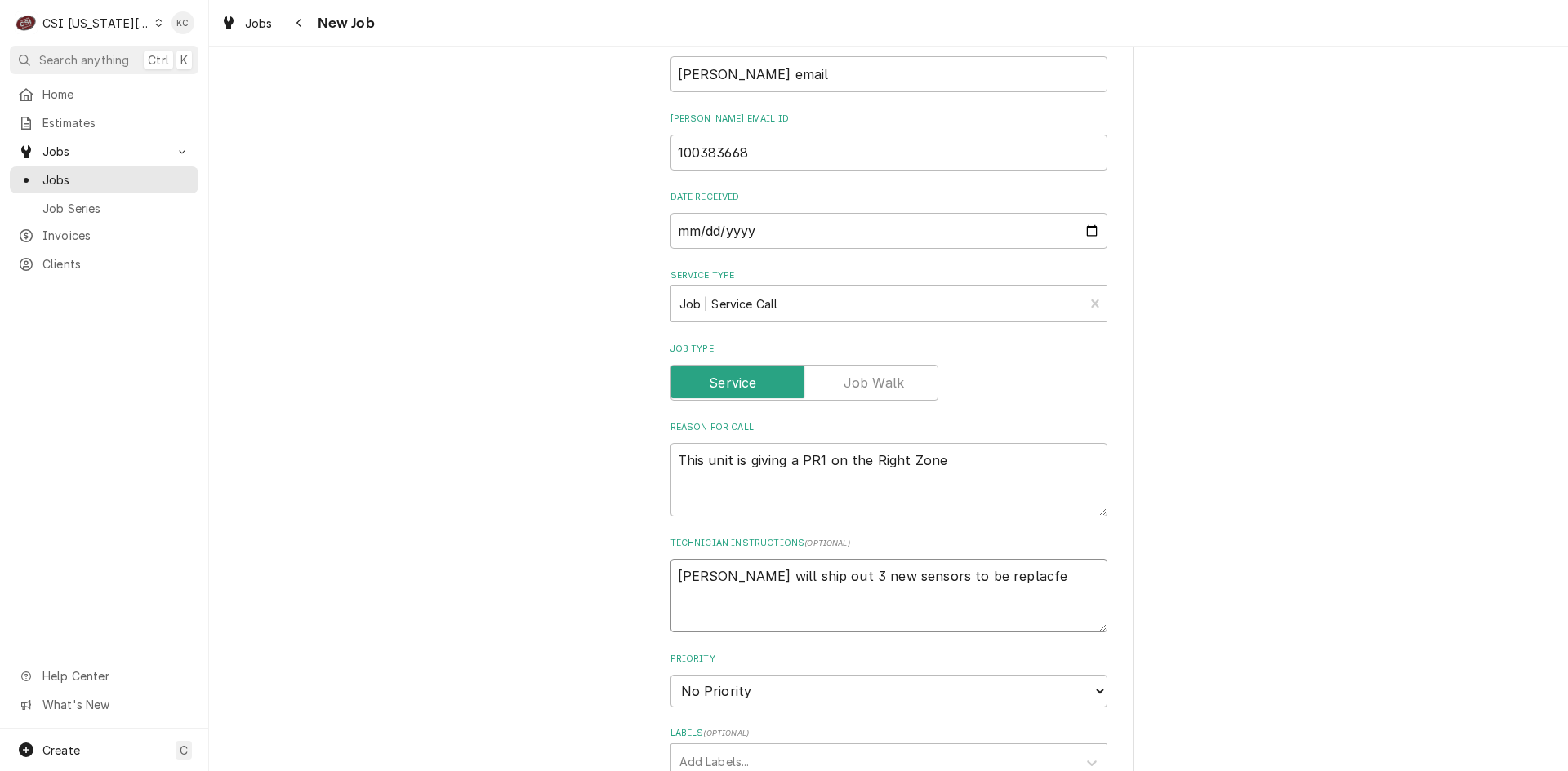
type textarea "x"
type textarea "Franke will ship out 3 new sensors to be replacf"
type textarea "x"
type textarea "Franke will ship out 3 new sensors to be replac"
type textarea "x"
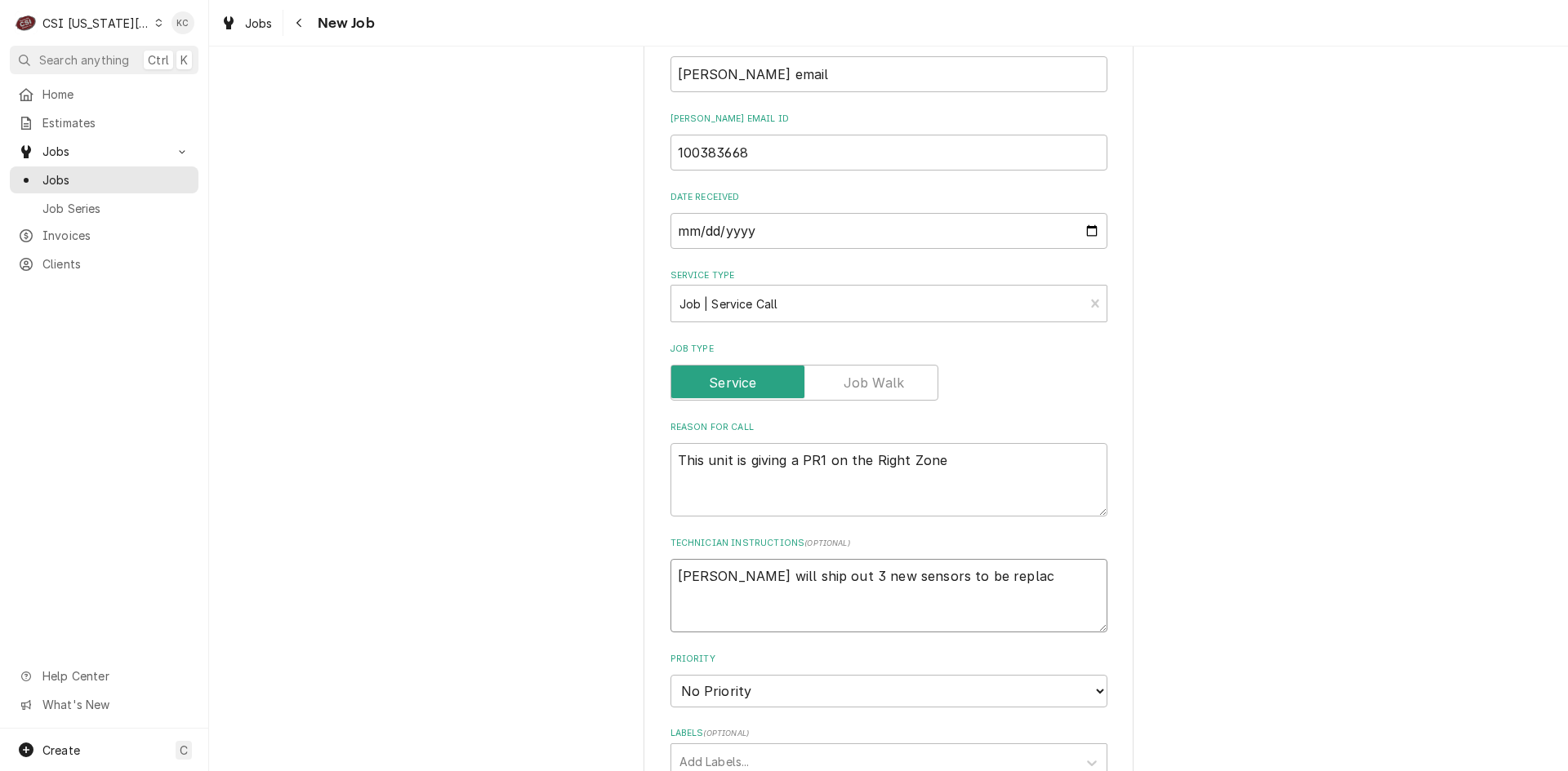
type textarea "Franke will ship out 3 new sensors to be replace"
type textarea "x"
type textarea "Franke will ship out 3 new sensors to be replaced"
type textarea "x"
type textarea "Franke will ship out 3 new sensors to be replaced"
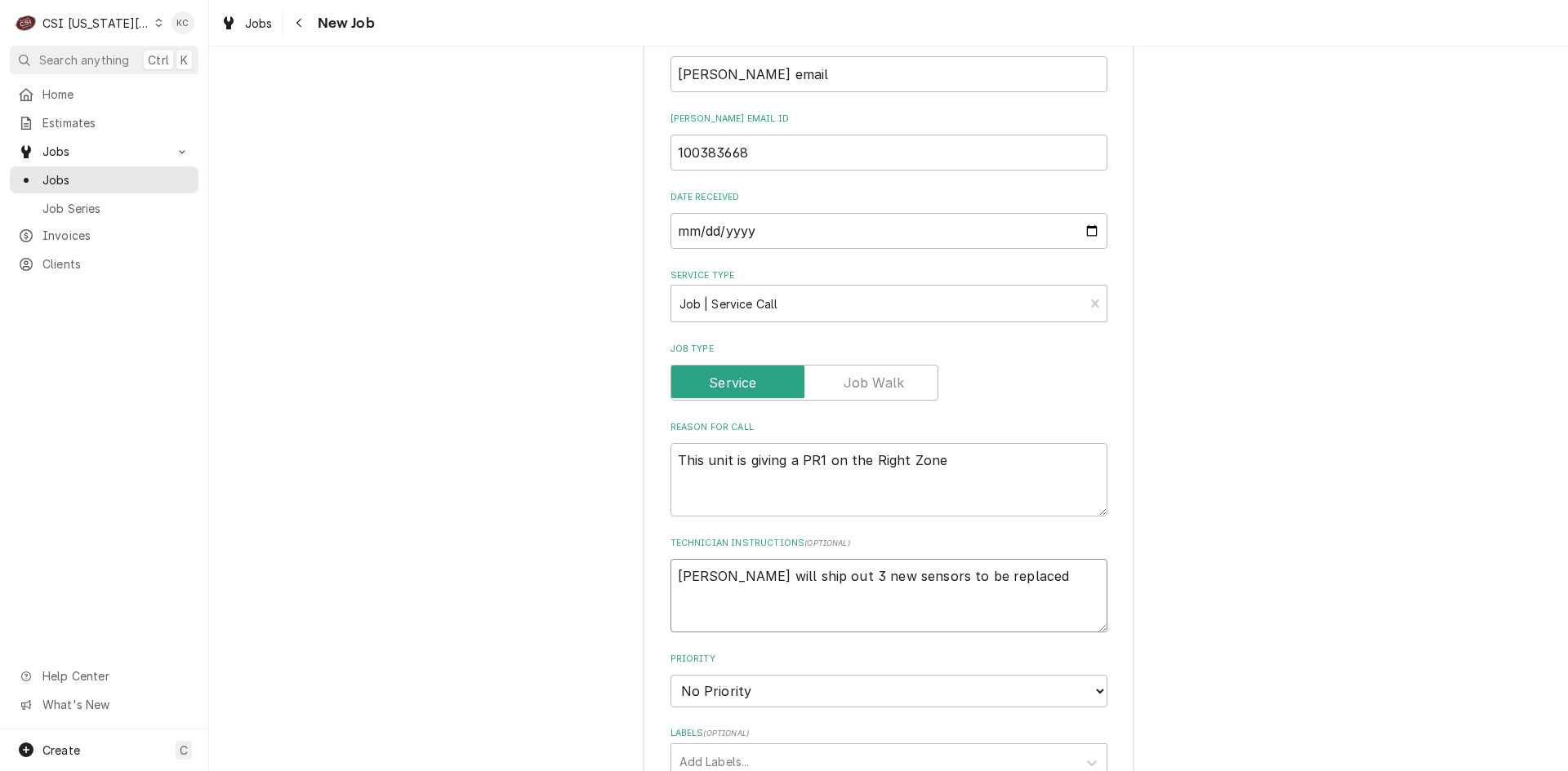
type textarea "x"
type textarea "Franke will ship out 3 new sensors to be replaced -"
type textarea "x"
type textarea "Franke will ship out 3 new sensors to be replaced -"
type textarea "x"
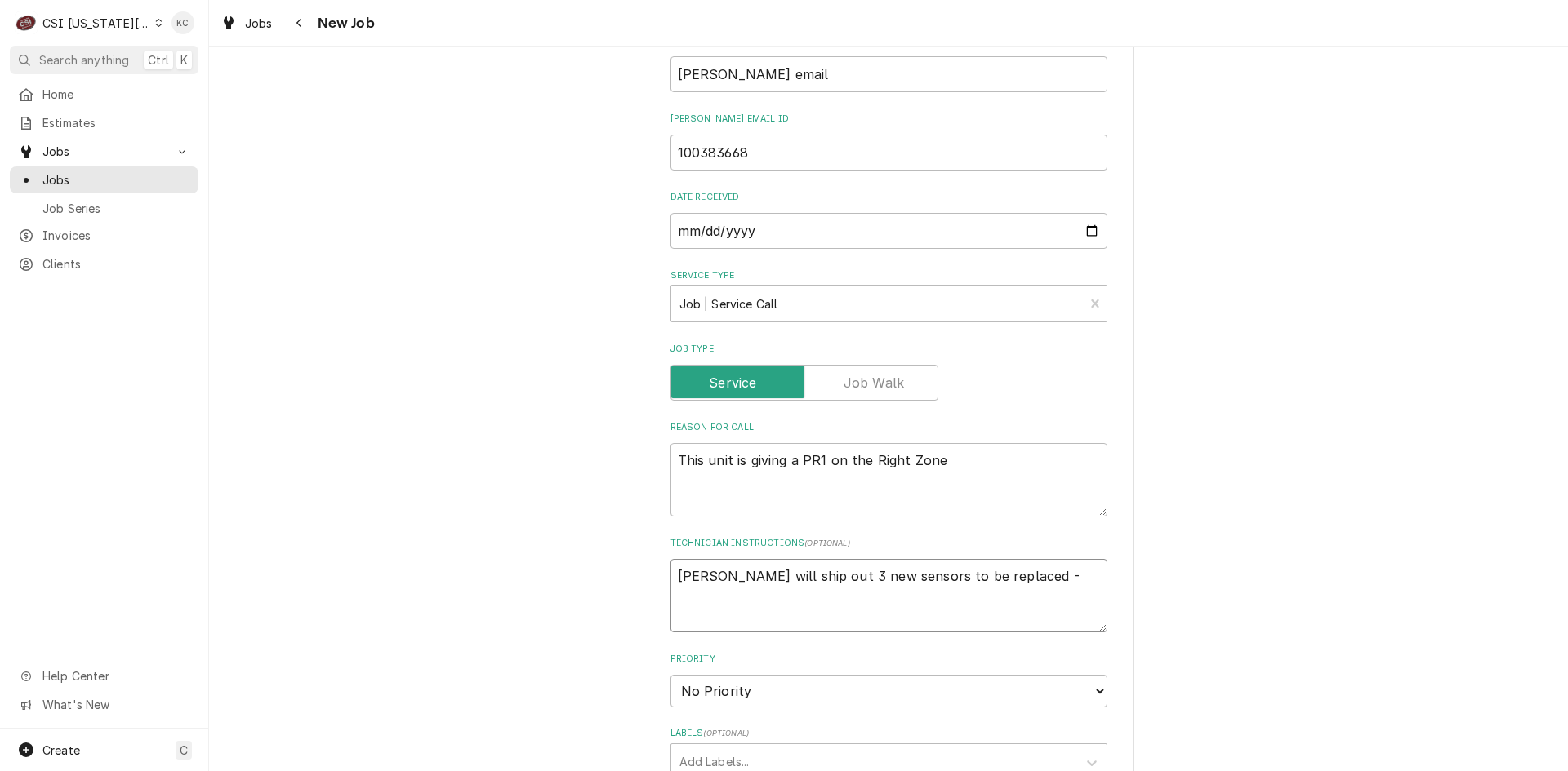
type textarea "Franke will ship out 3 new sensors to be replaced - p"
type textarea "x"
type textarea "Franke will ship out 3 new sensors to be replaced - pe"
type textarea "x"
type textarea "Franke will ship out 3 new sensors to be replaced - per"
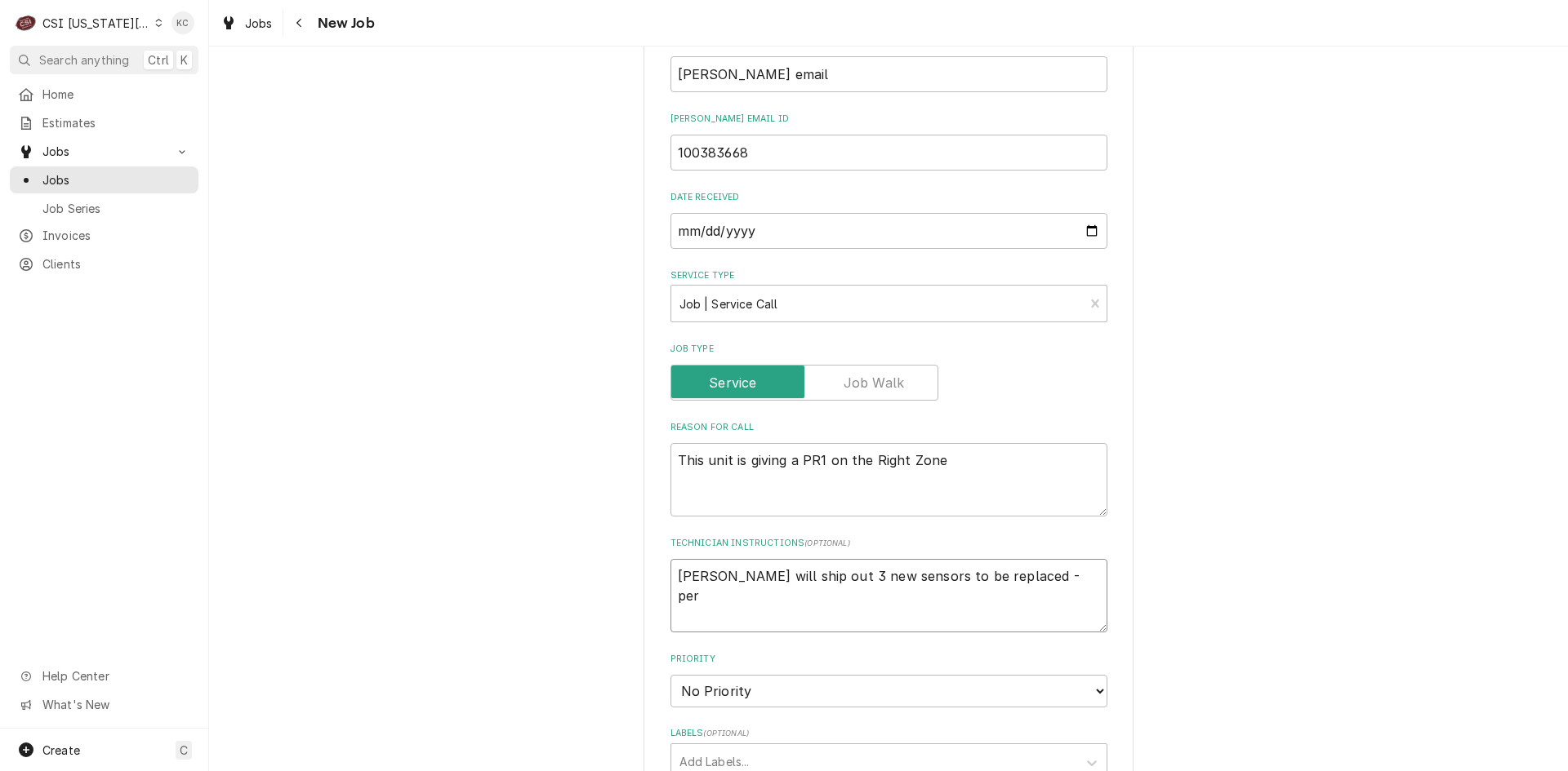
type textarea "x"
type textarea "Franke will ship out 3 new sensors to be replaced - per e"
type textarea "x"
type textarea "Franke will ship out 3 new sensors to be replaced - per em"
type textarea "x"
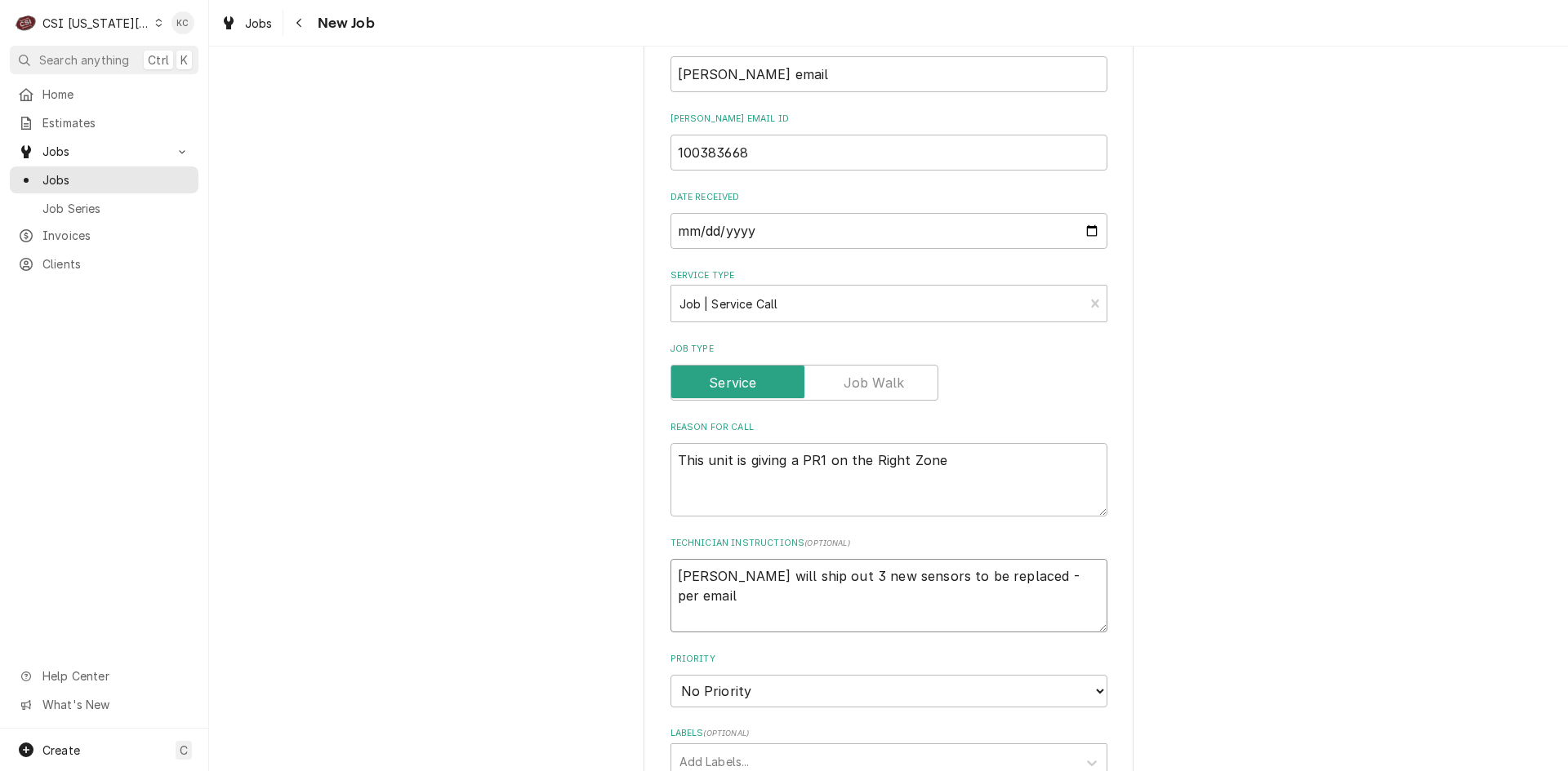
click at [1079, 559] on textarea "Franke will ship out 3 new sensors to be replaced - per email" at bounding box center [889, 595] width 436 height 73
paste textarea "When arriving on site or leaving the site for a service or periodic maintenance…"
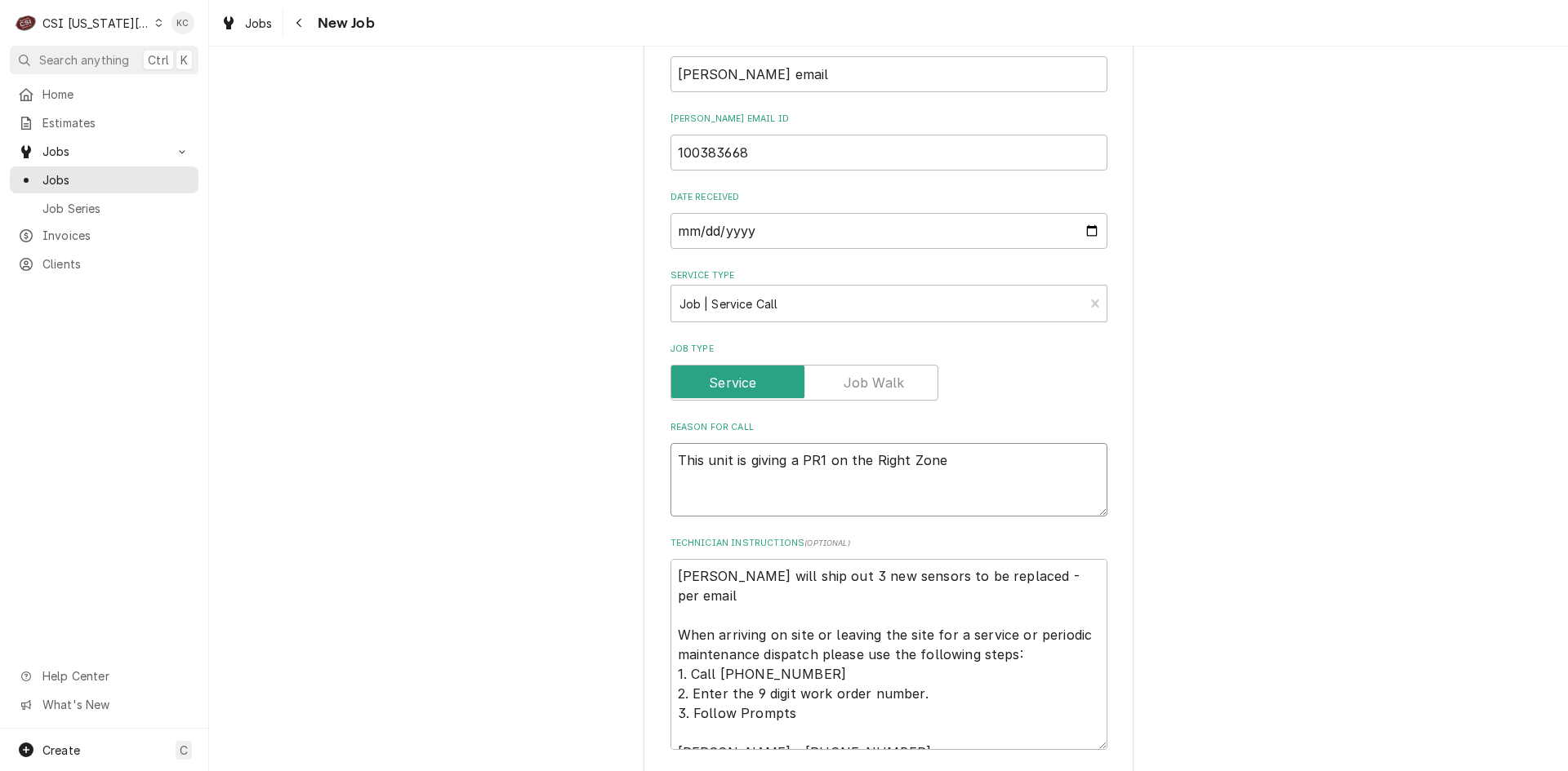
click at [673, 443] on textarea "This unit is giving a PR1 on the Right Zone" at bounding box center [889, 480] width 436 height 73
paste textarea "Well, Dry, Module f/Dual Flex Line 304240001148 18018765-1"
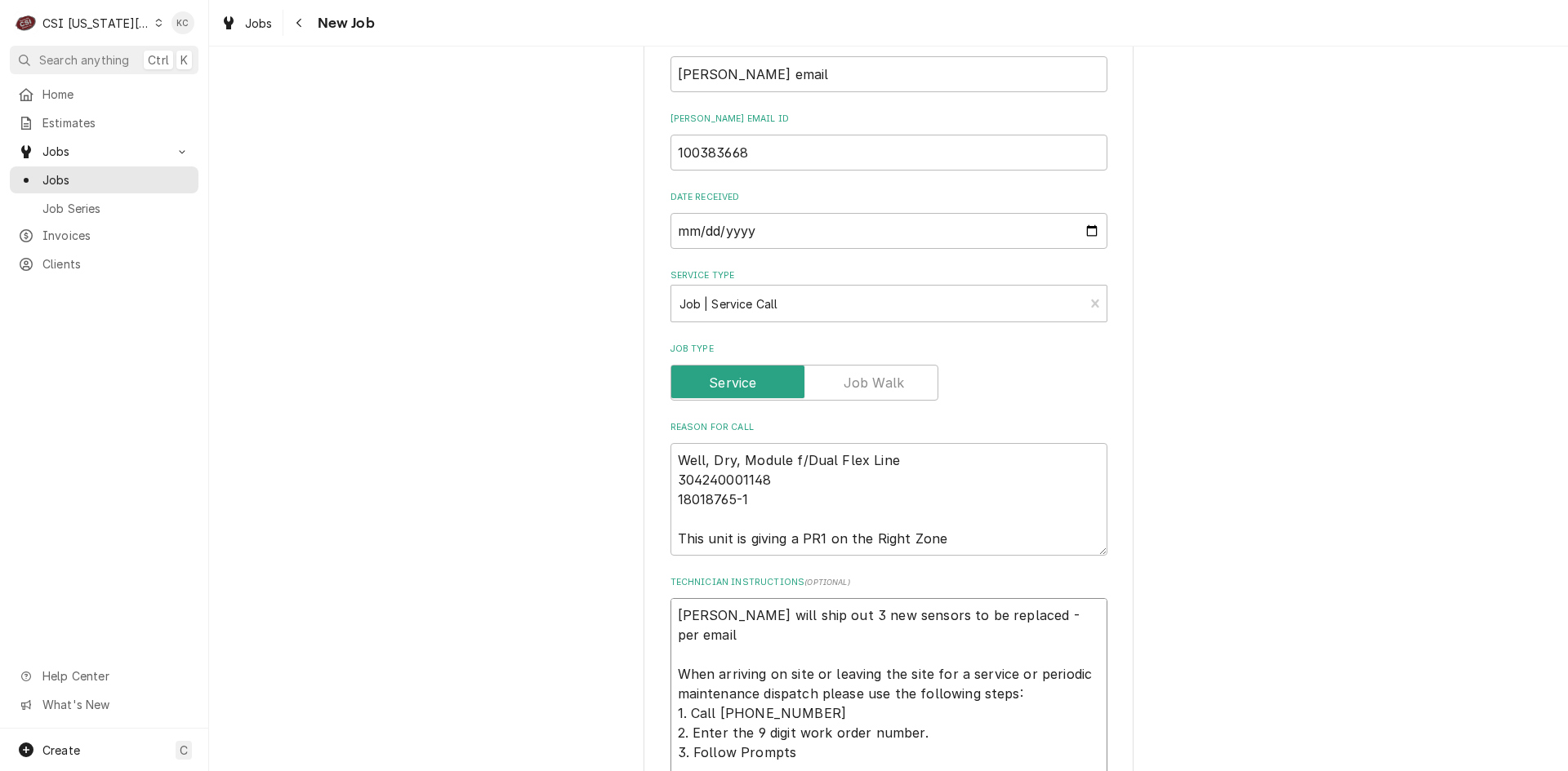
click at [670, 598] on textarea "Franke will ship out 3 new sensors to be replaced - per email When arriving on …" at bounding box center [889, 693] width 436 height 191
paste textarea "24 HOUR CALL, NO OT"
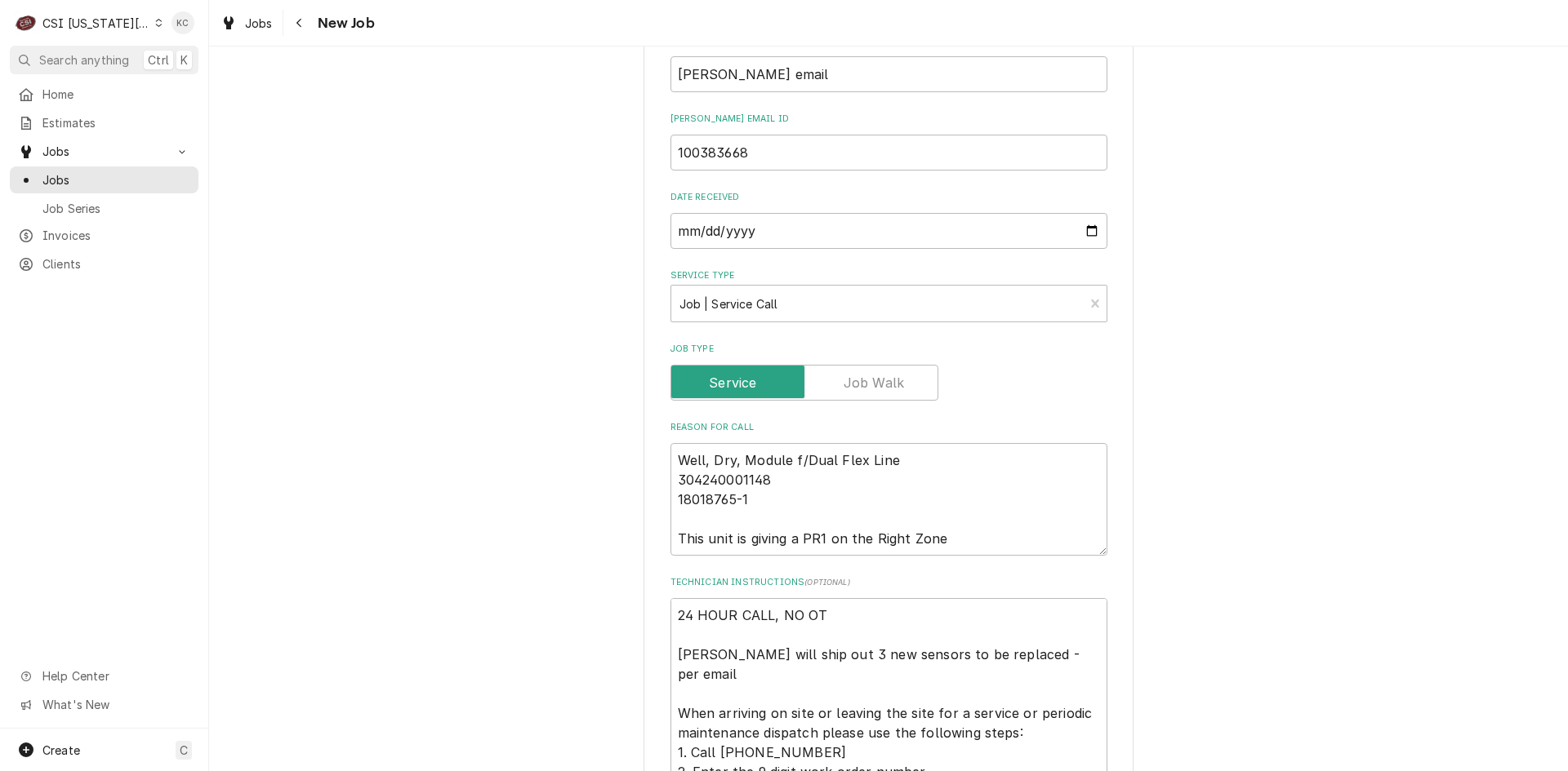
click at [1330, 353] on div "Please provide the following information to create a job: Client Details Client…" at bounding box center [889, 514] width 1359 height 2533
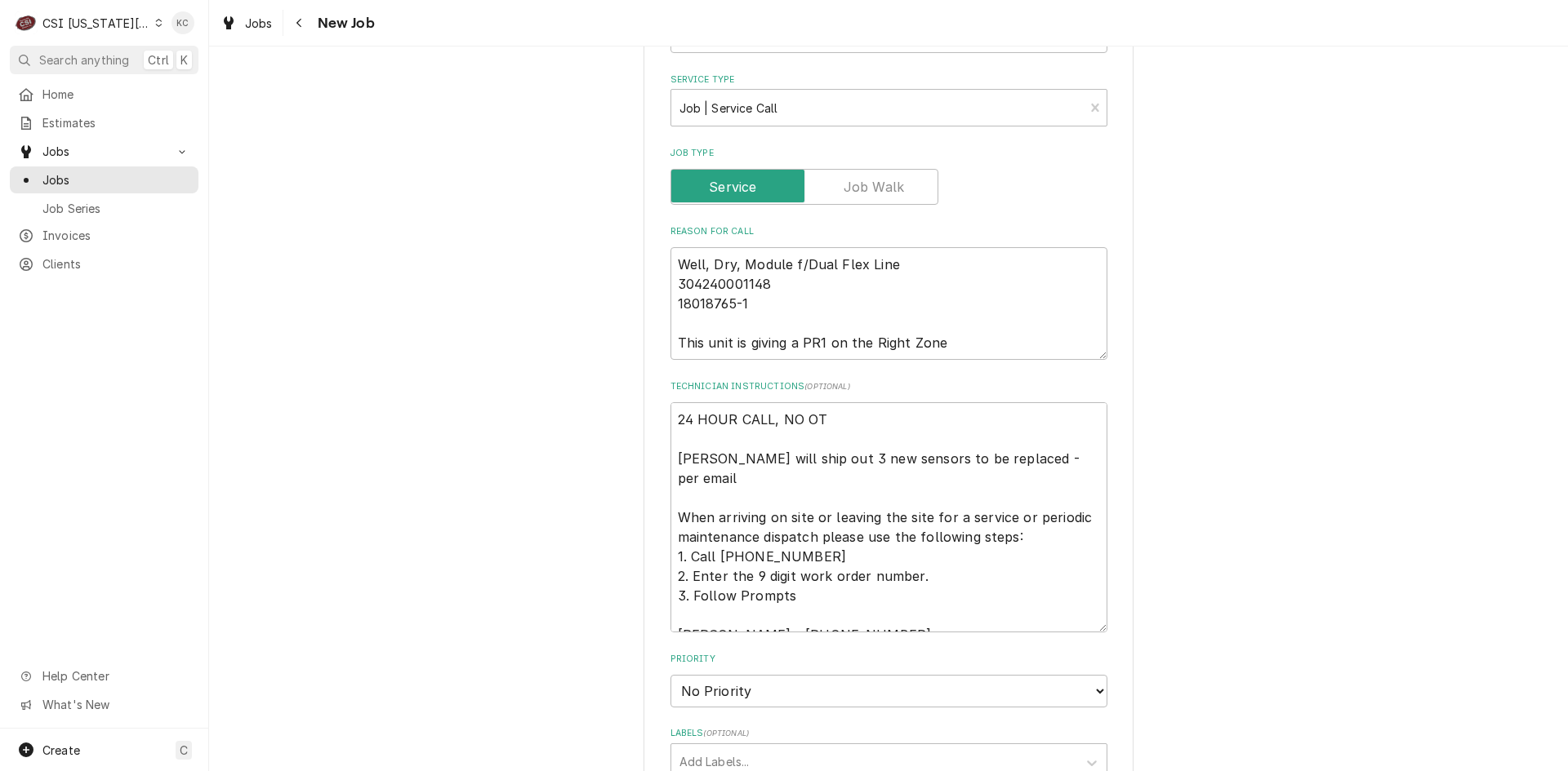
scroll to position [1143, 0]
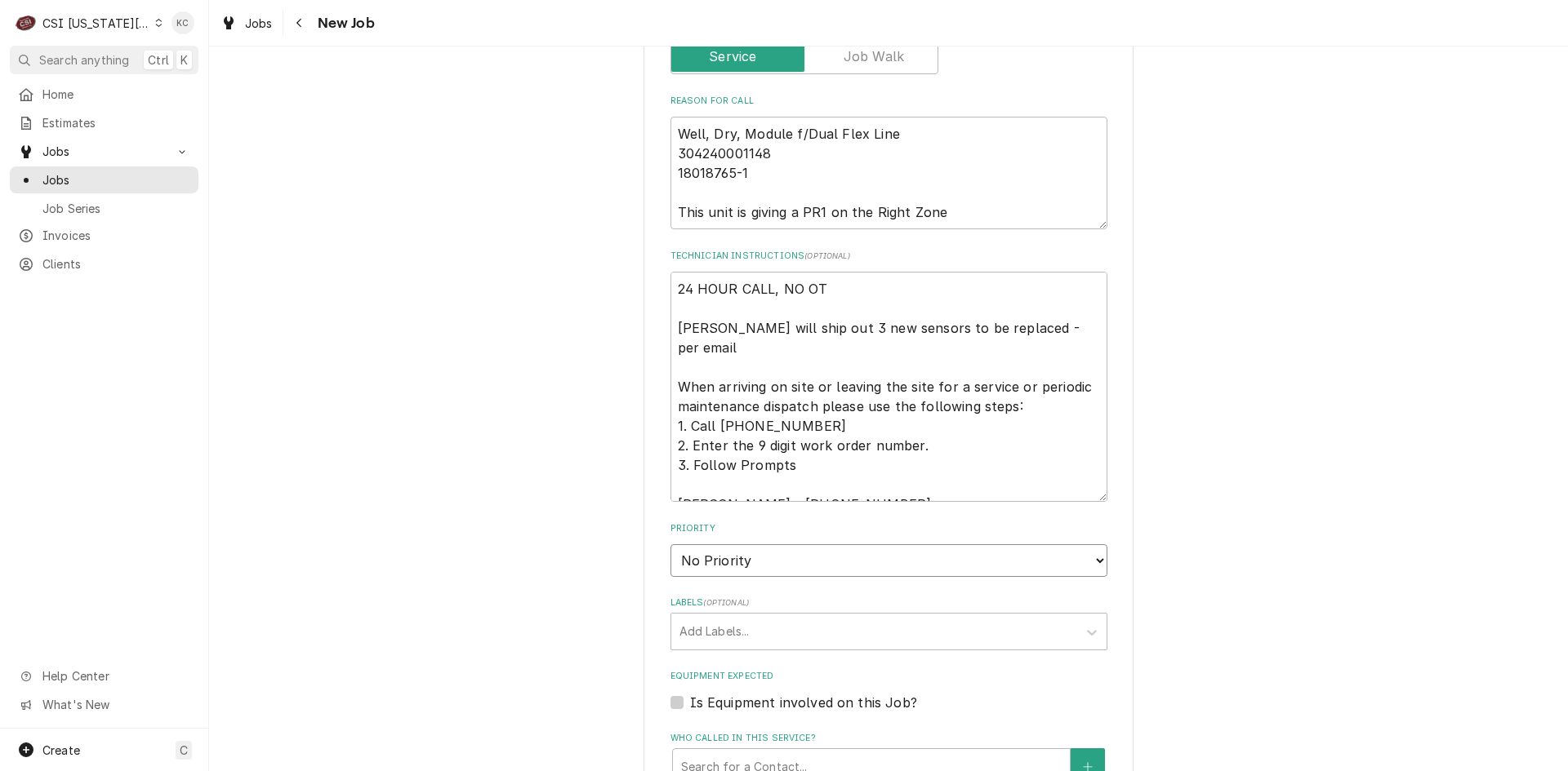
click at [809, 544] on select "No Priority Urgent High Medium Low" at bounding box center [889, 560] width 436 height 33
click at [670, 544] on select "No Priority Urgent High Medium Low" at bounding box center [889, 560] width 436 height 33
click at [1156, 569] on div "Please provide the following information to create a job: Client Details Client…" at bounding box center [889, 187] width 1359 height 2533
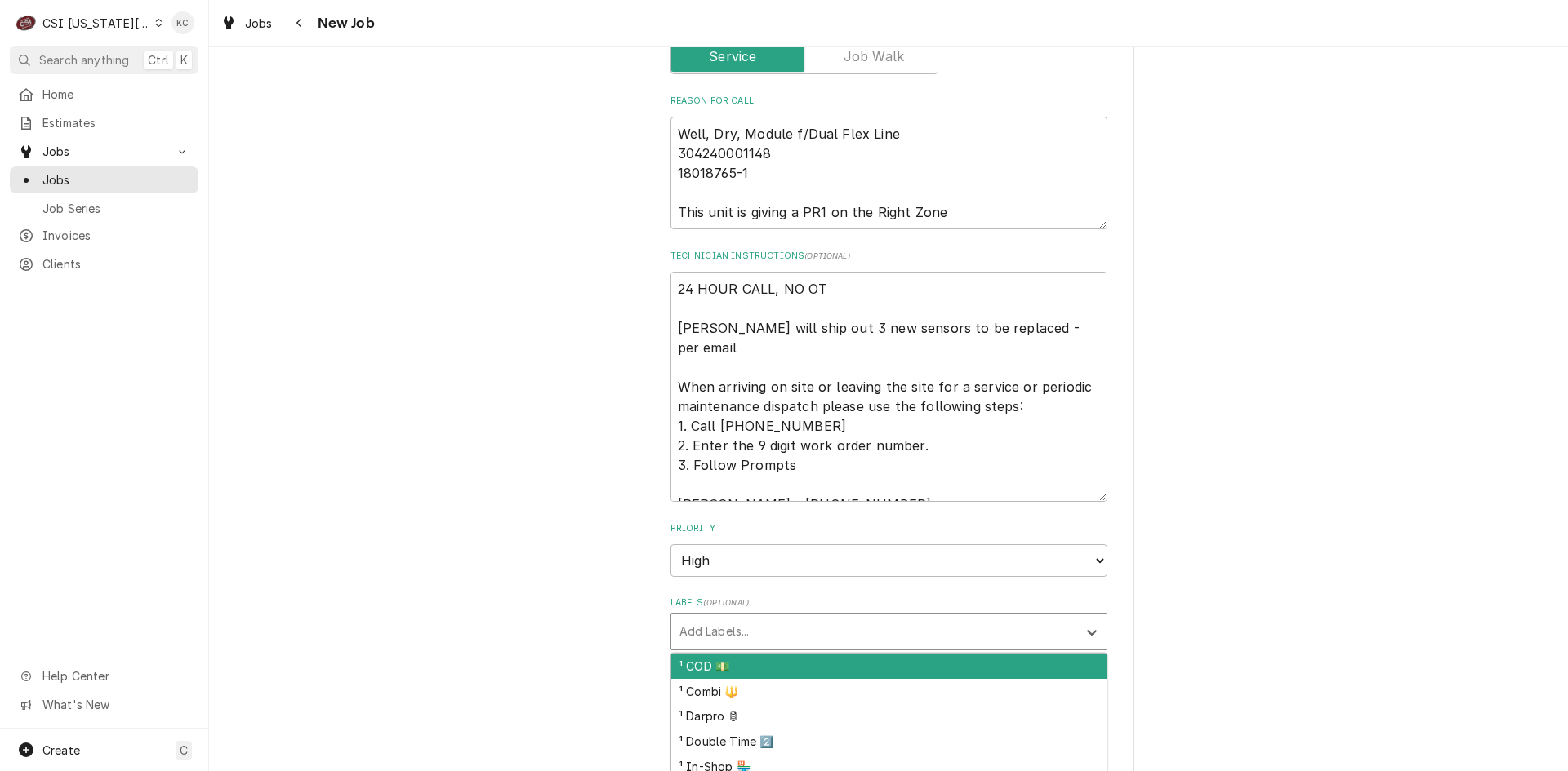
click at [874, 617] on div "Labels" at bounding box center [874, 631] width 390 height 29
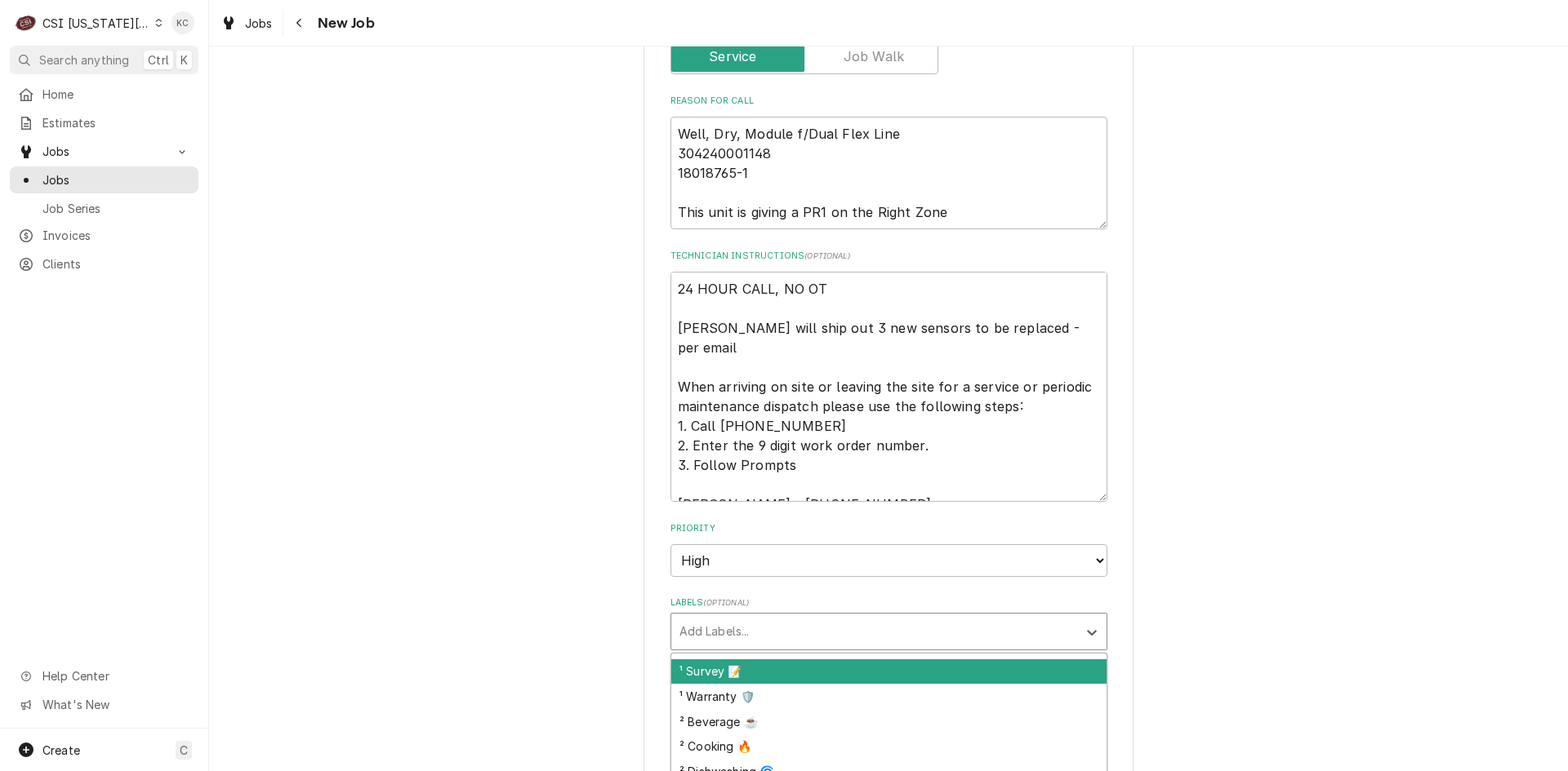
scroll to position [327, 0]
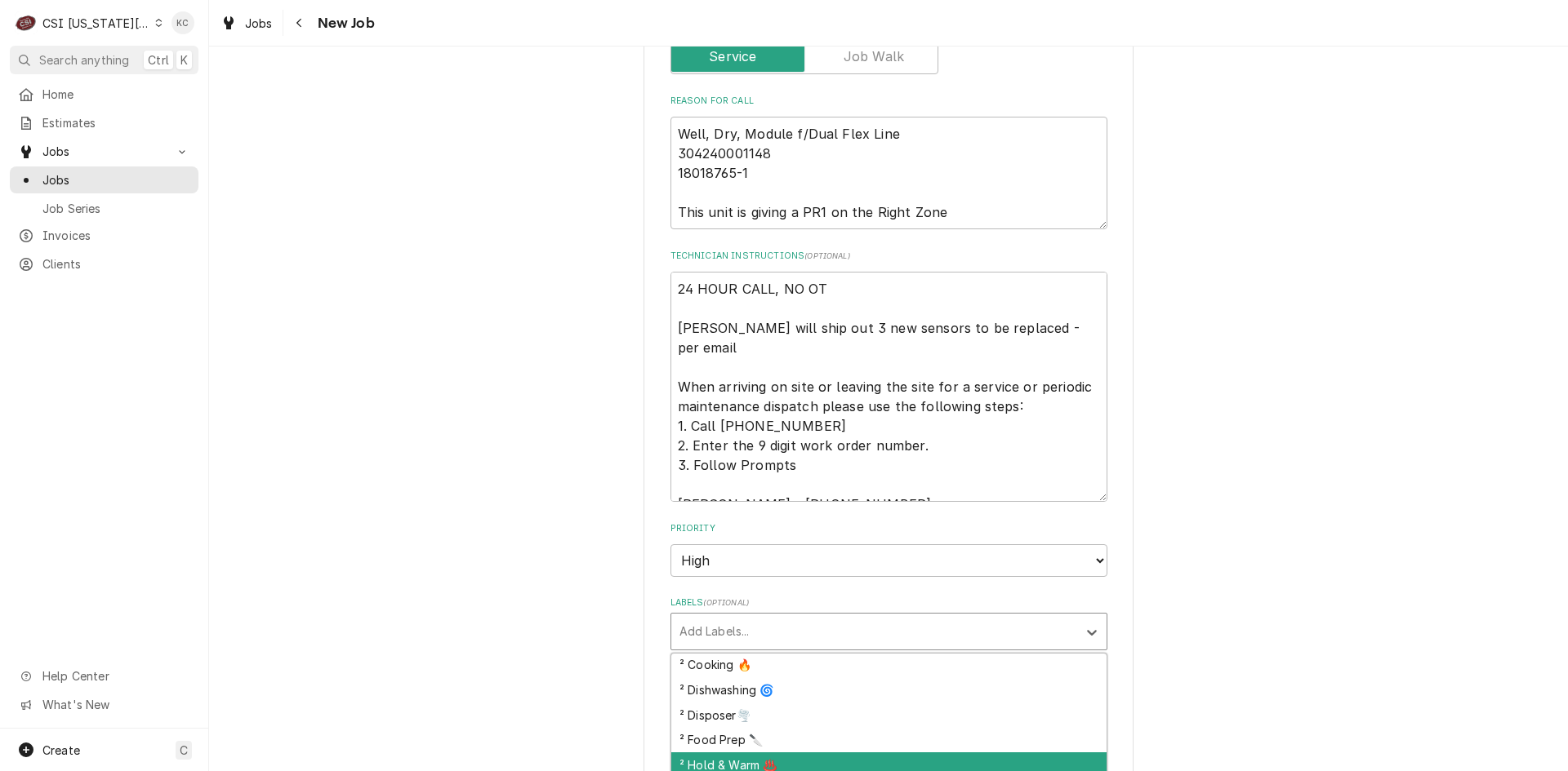
click at [850, 752] on div "² Hold & Warm ♨️" at bounding box center [889, 765] width 436 height 26
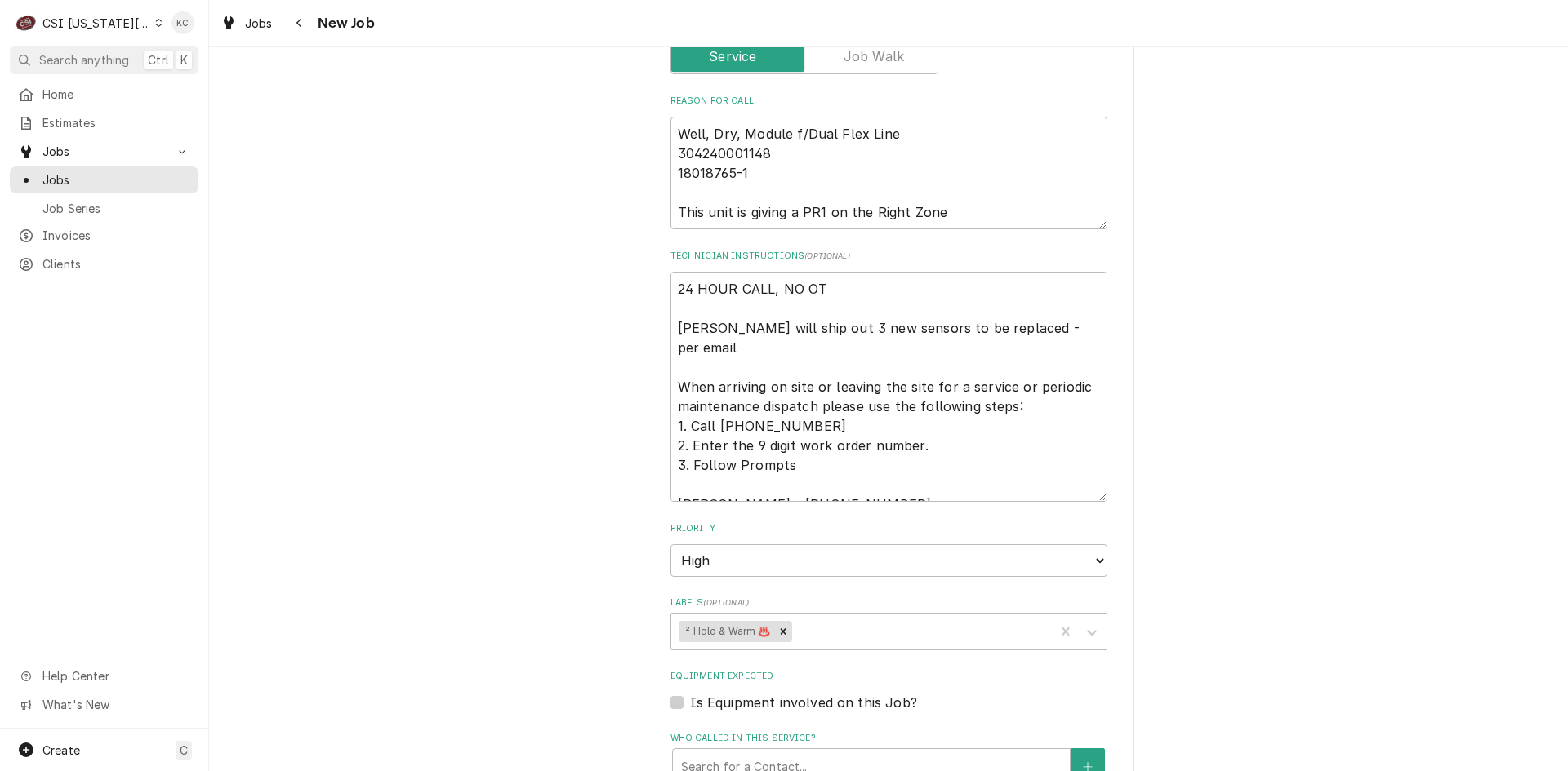
click at [1257, 634] on div "Please provide the following information to create a job: Client Details Client…" at bounding box center [889, 187] width 1359 height 2533
click at [899, 617] on div "Labels" at bounding box center [920, 631] width 252 height 29
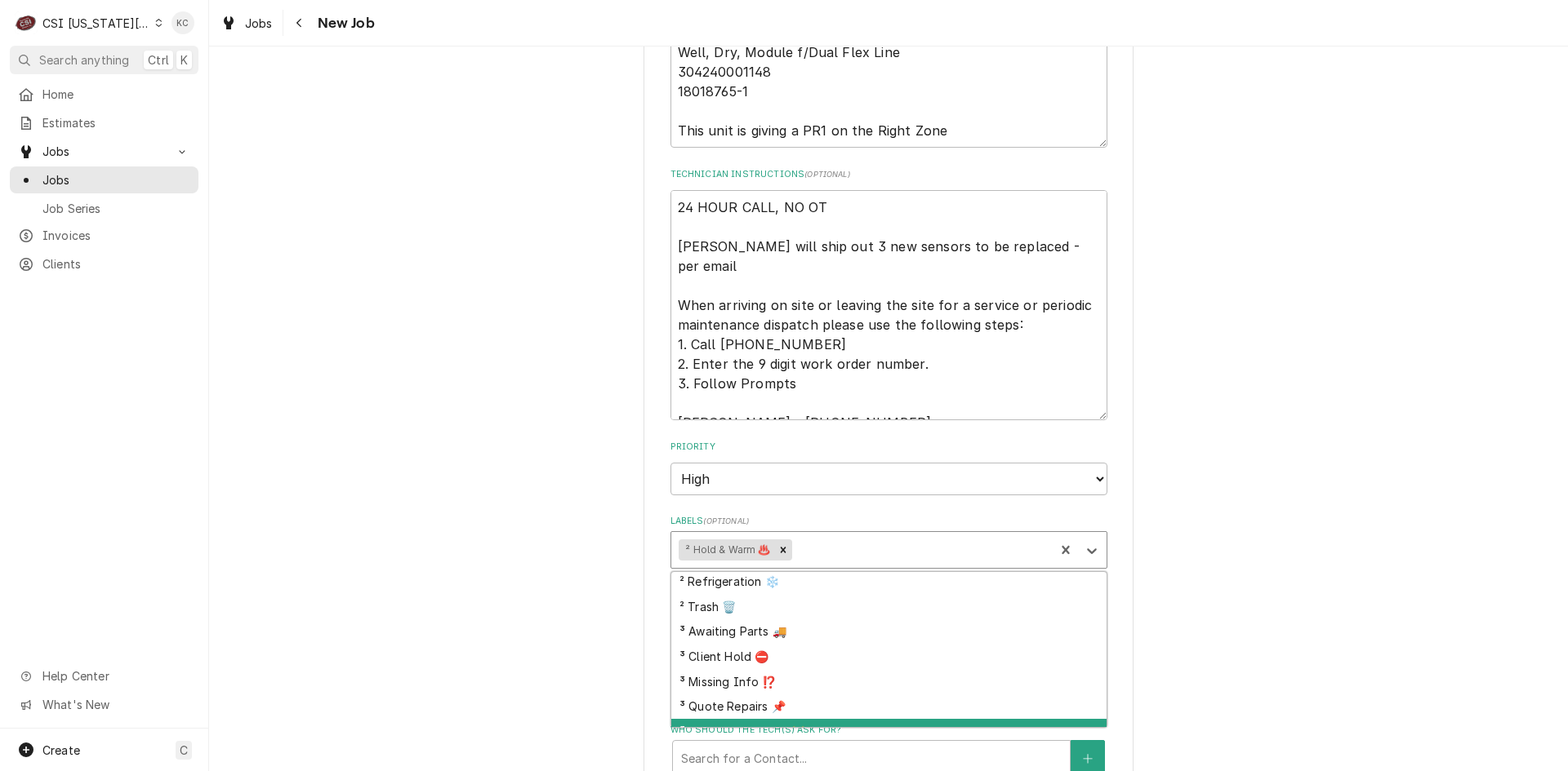
scroll to position [475, 0]
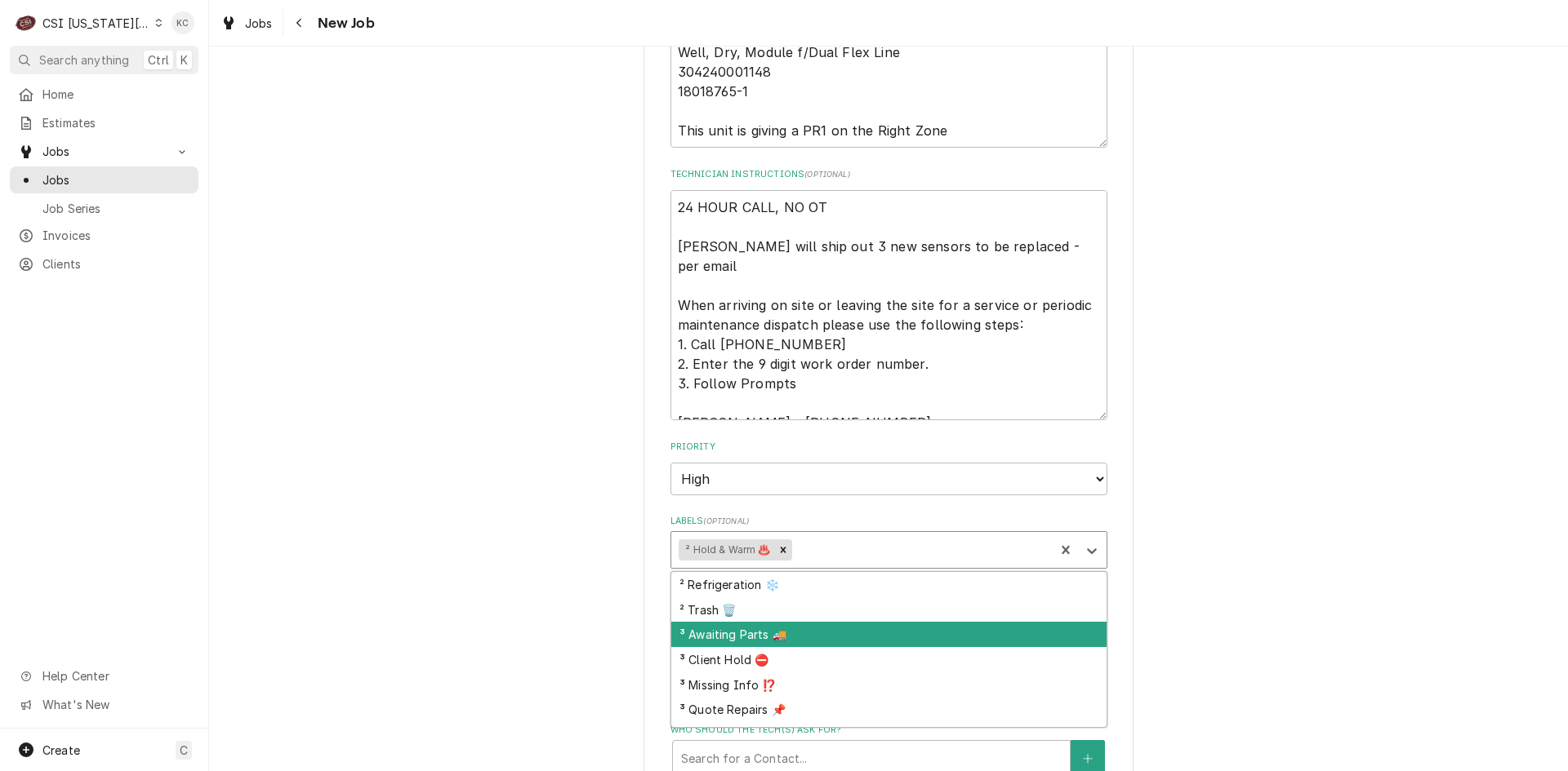
click at [886, 622] on div "³ Awaiting Parts 🚚" at bounding box center [889, 634] width 436 height 26
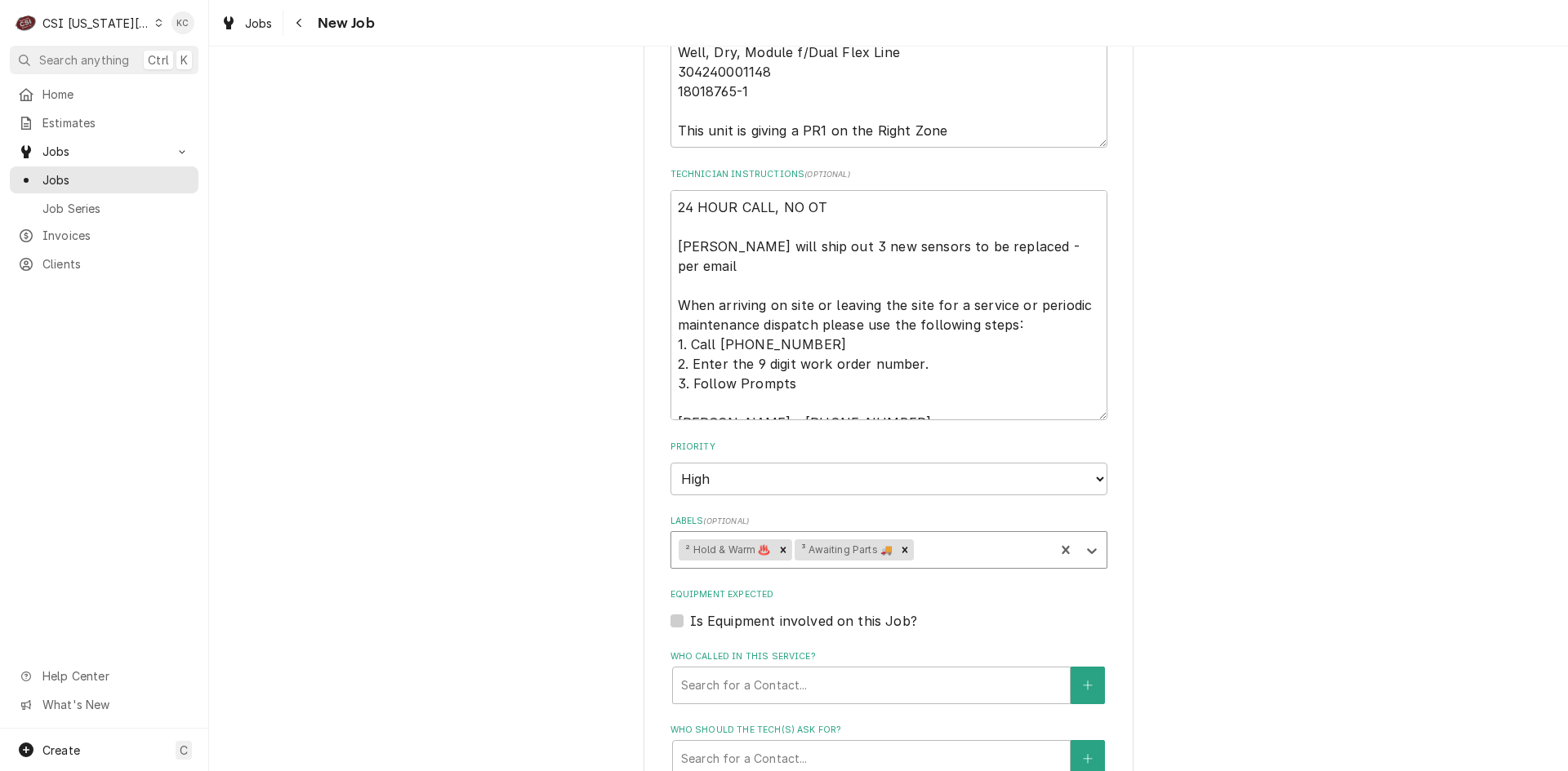
click at [1223, 594] on div "Please provide the following information to create a job: Client Details Client…" at bounding box center [889, 106] width 1359 height 2533
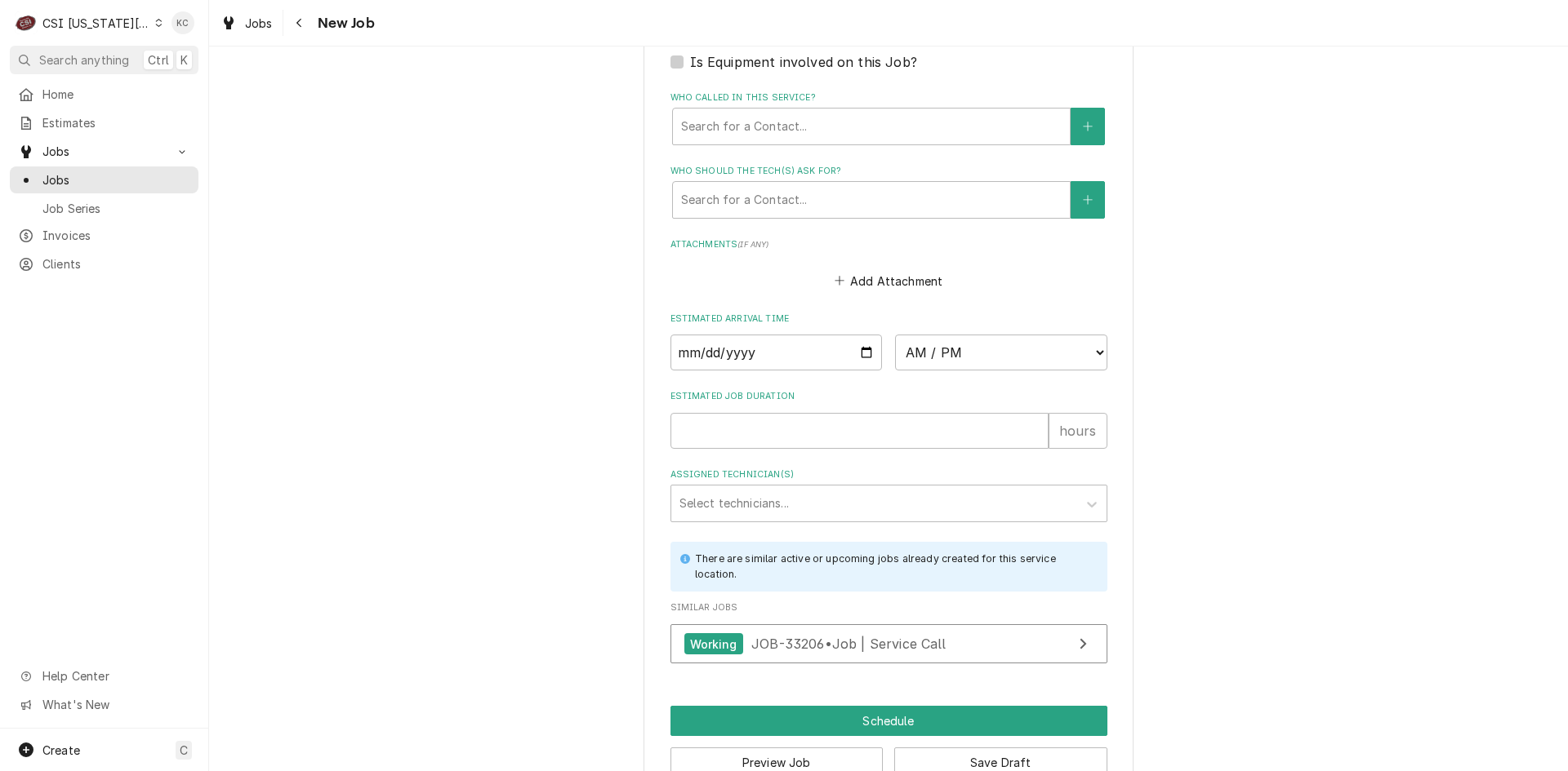
scroll to position [1786, 0]
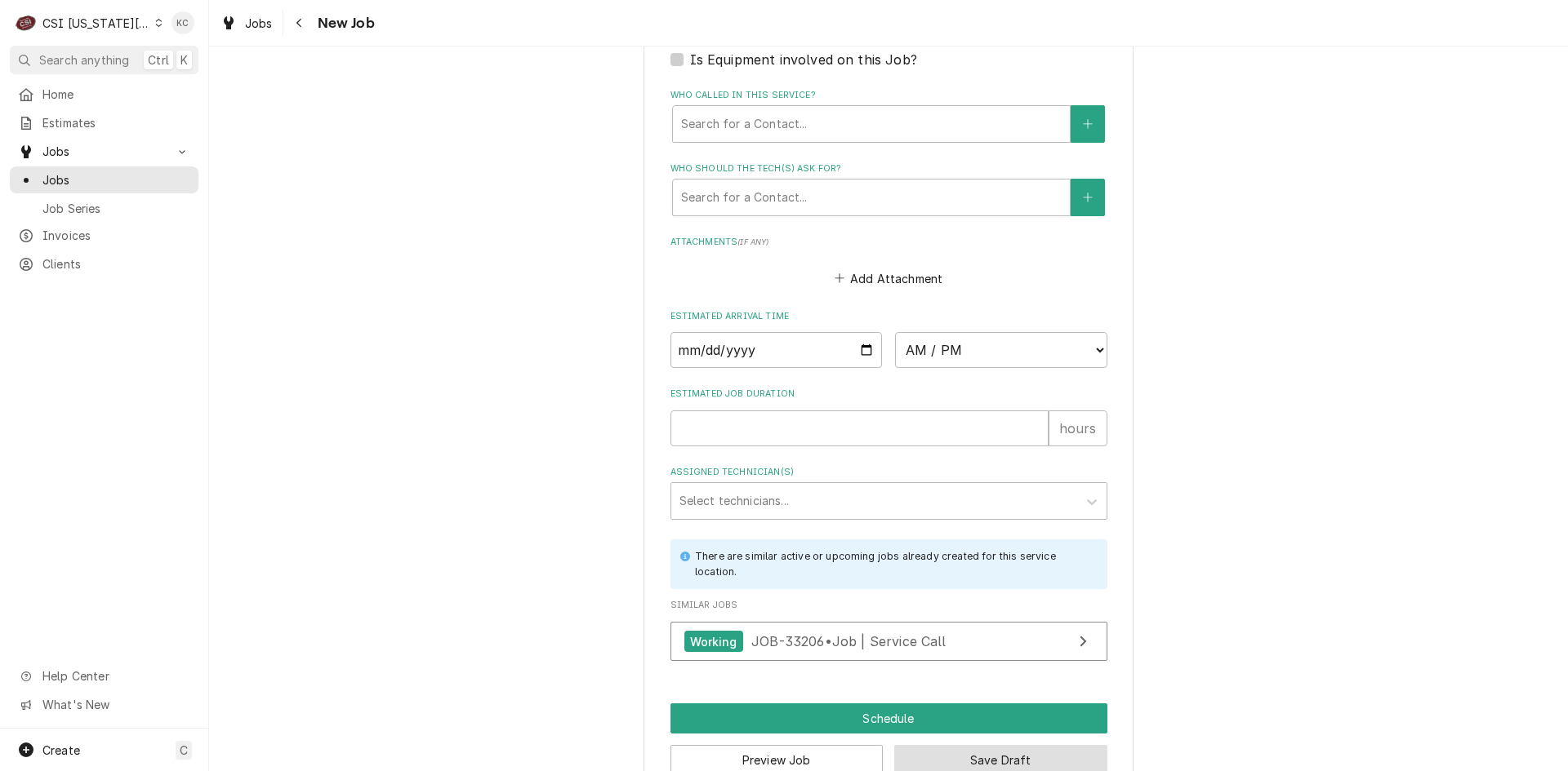
click at [1028, 745] on button "Save Draft" at bounding box center [1000, 760] width 213 height 30
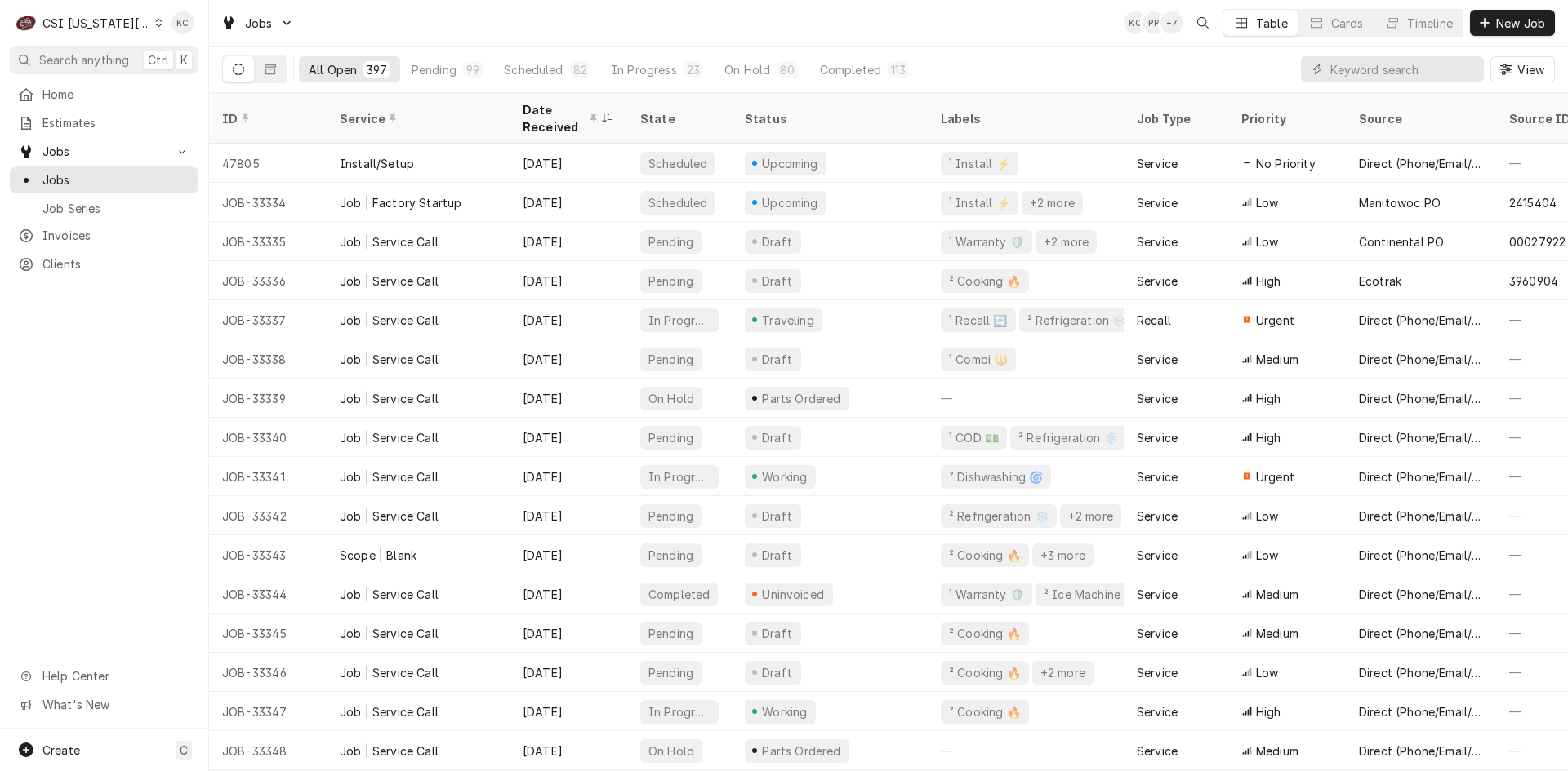
click at [113, 23] on div "CSI [US_STATE][GEOGRAPHIC_DATA]" at bounding box center [96, 23] width 108 height 17
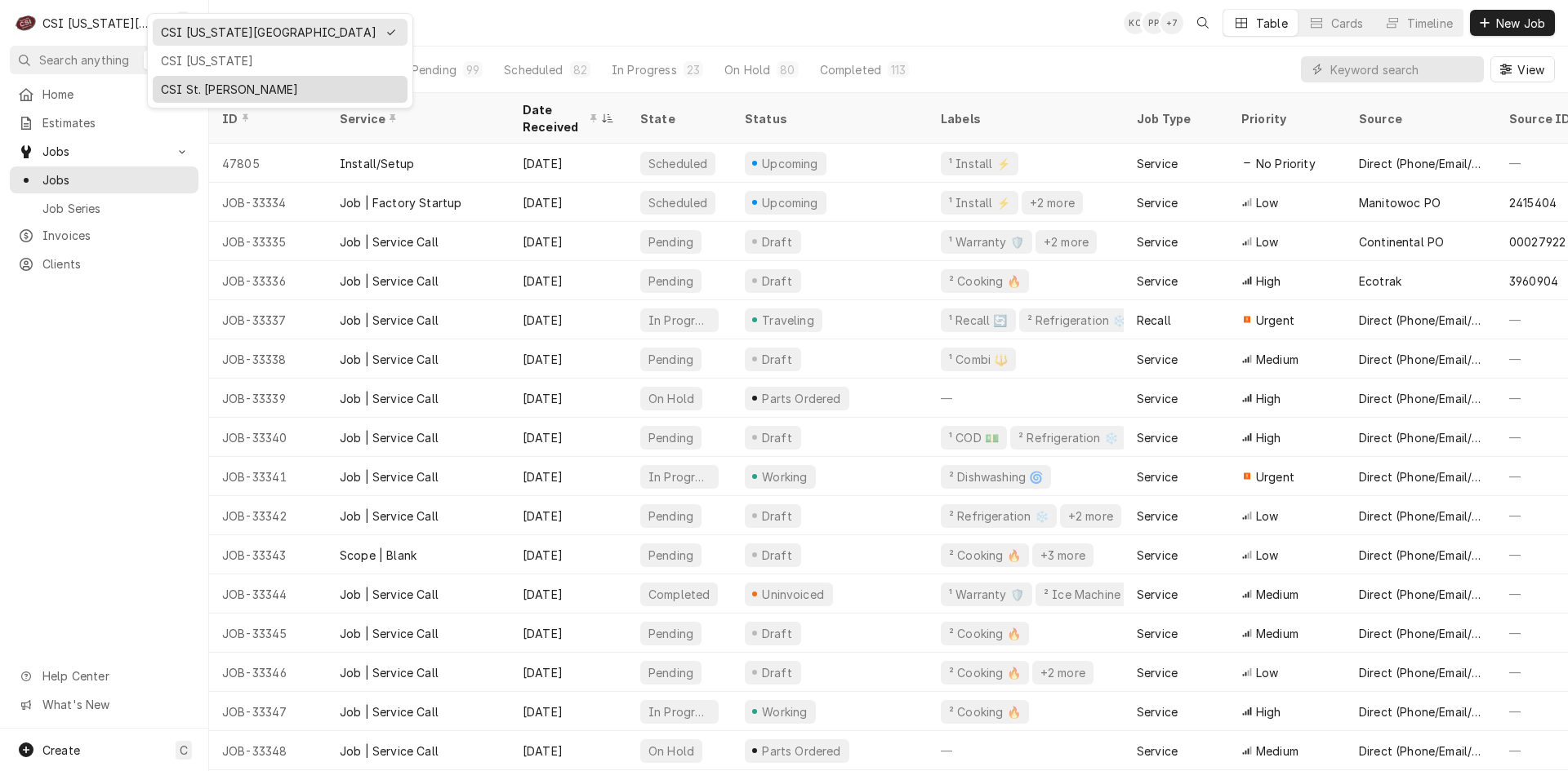
click at [181, 85] on div "CSI St. [PERSON_NAME]" at bounding box center [280, 89] width 239 height 17
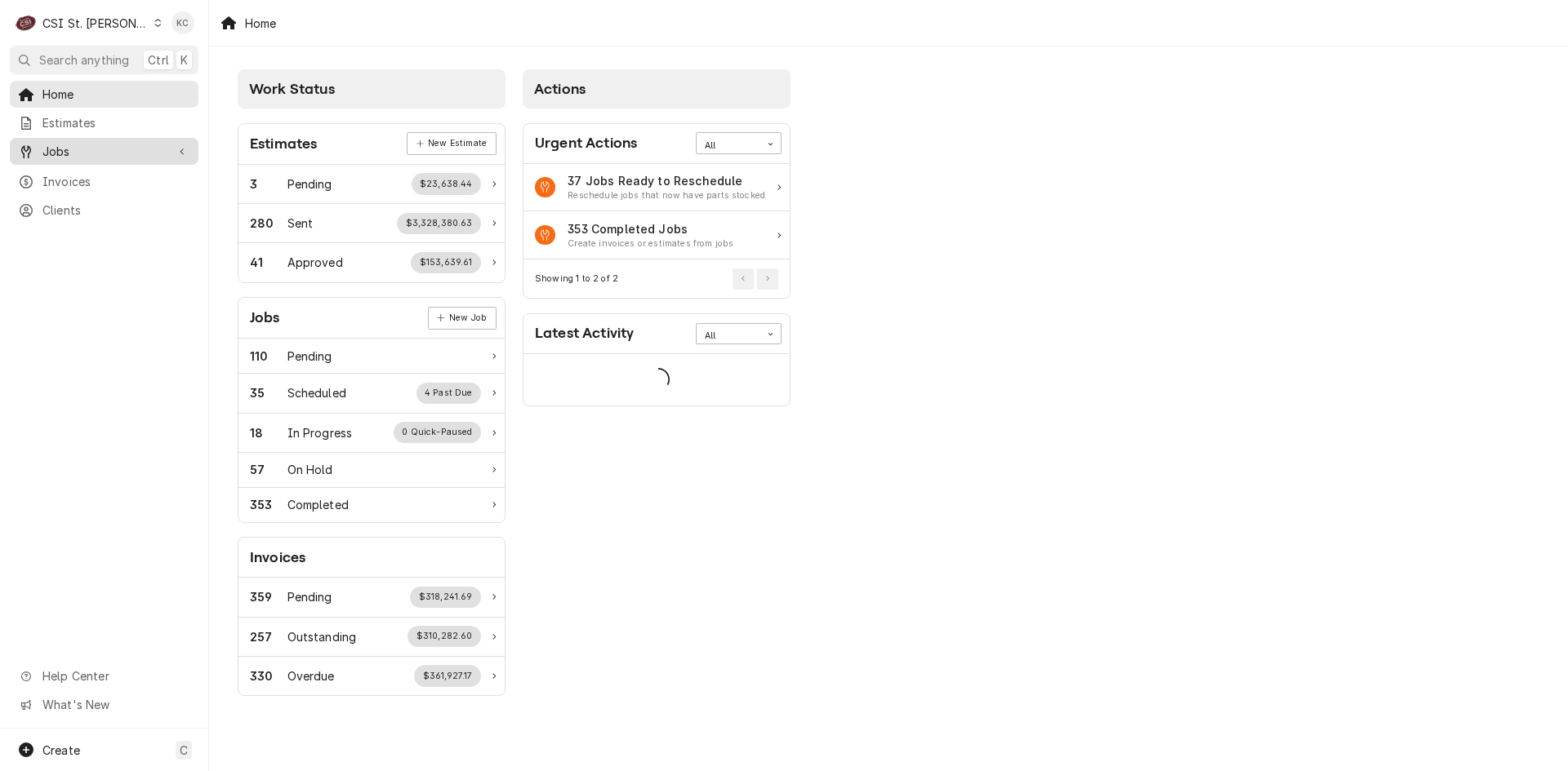
click at [59, 150] on span "Jobs" at bounding box center [104, 151] width 124 height 17
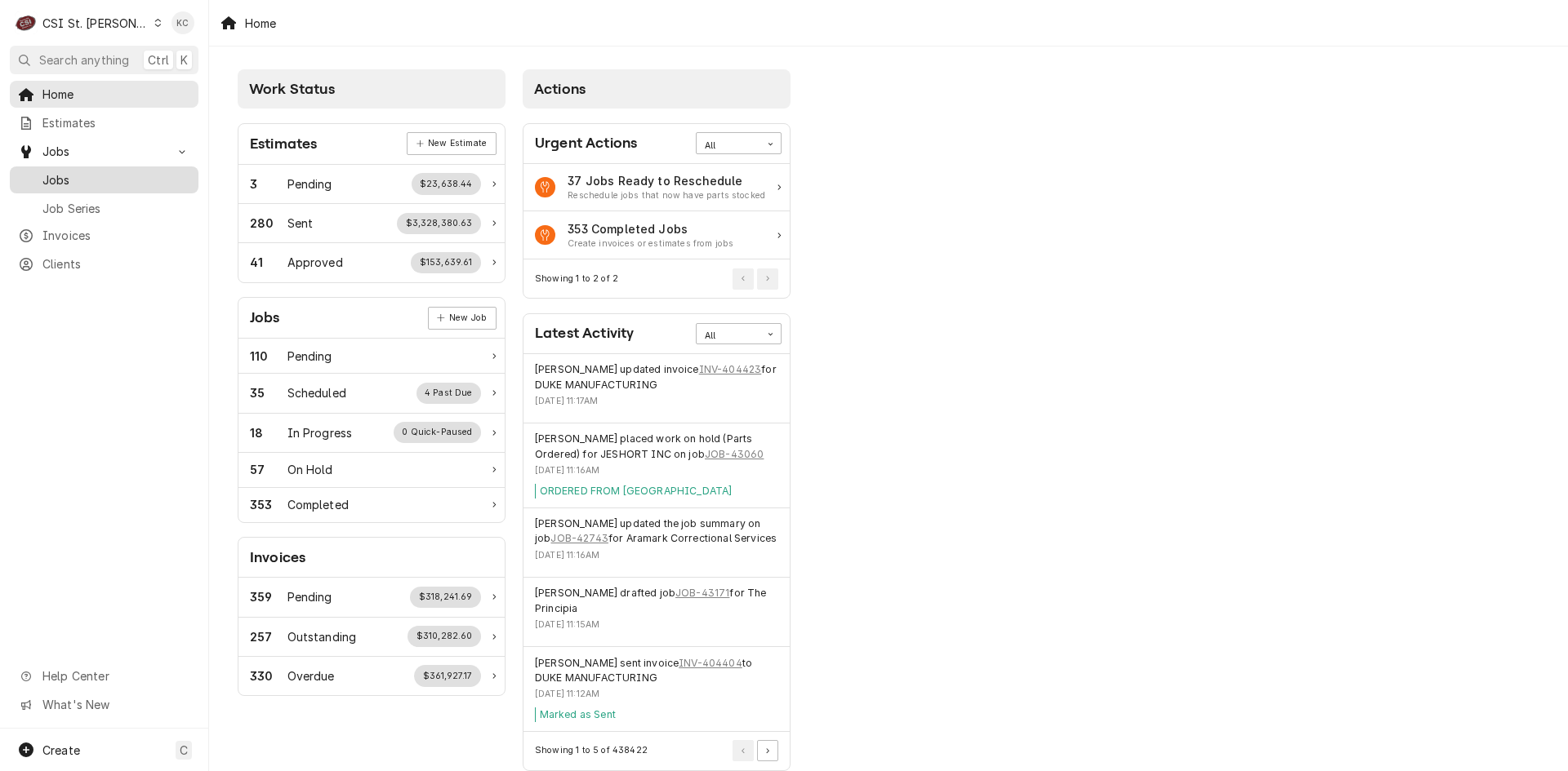
click at [64, 187] on link "Jobs" at bounding box center [104, 180] width 189 height 27
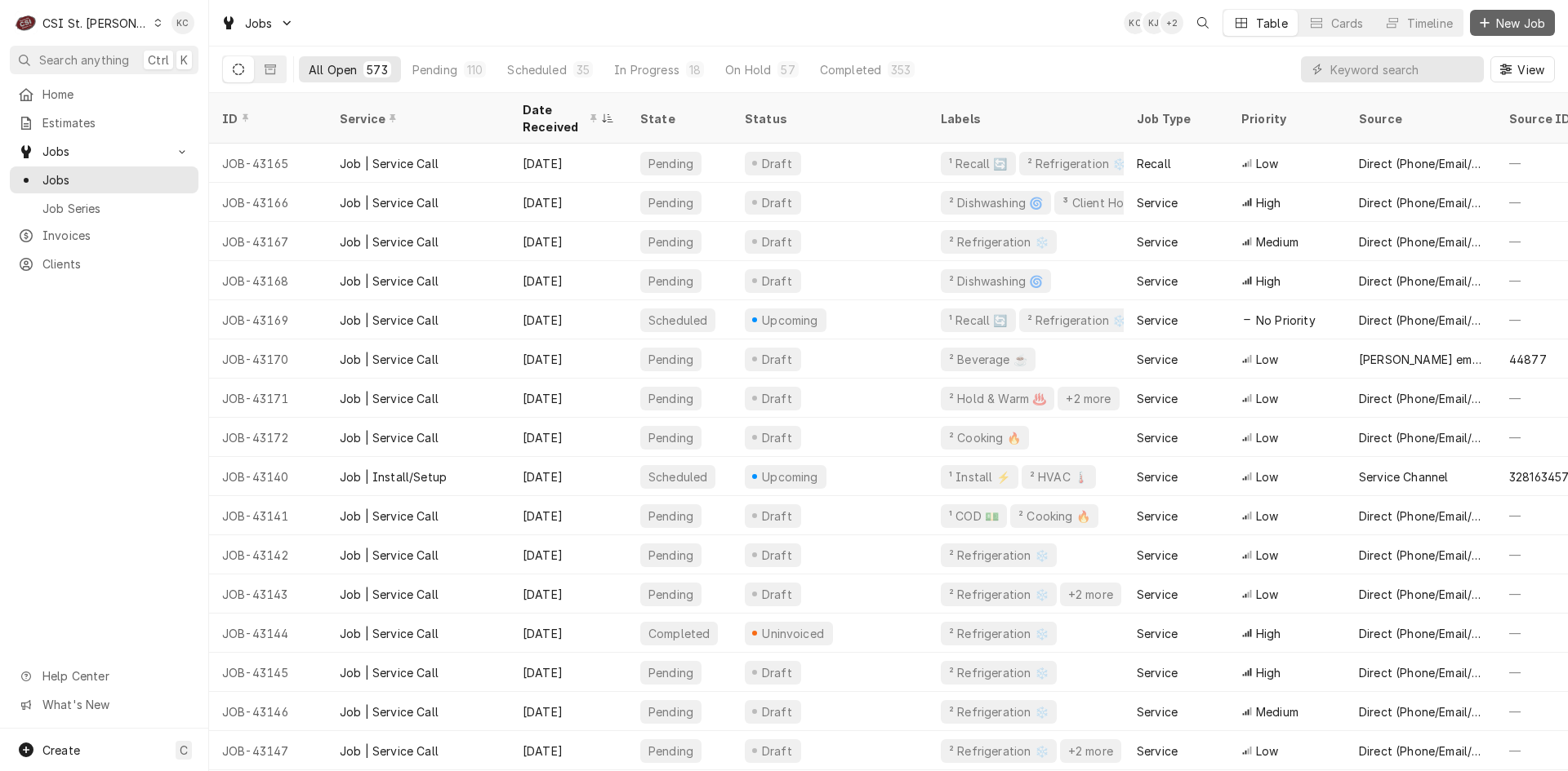
click at [1504, 27] on span "New Job" at bounding box center [1520, 23] width 56 height 17
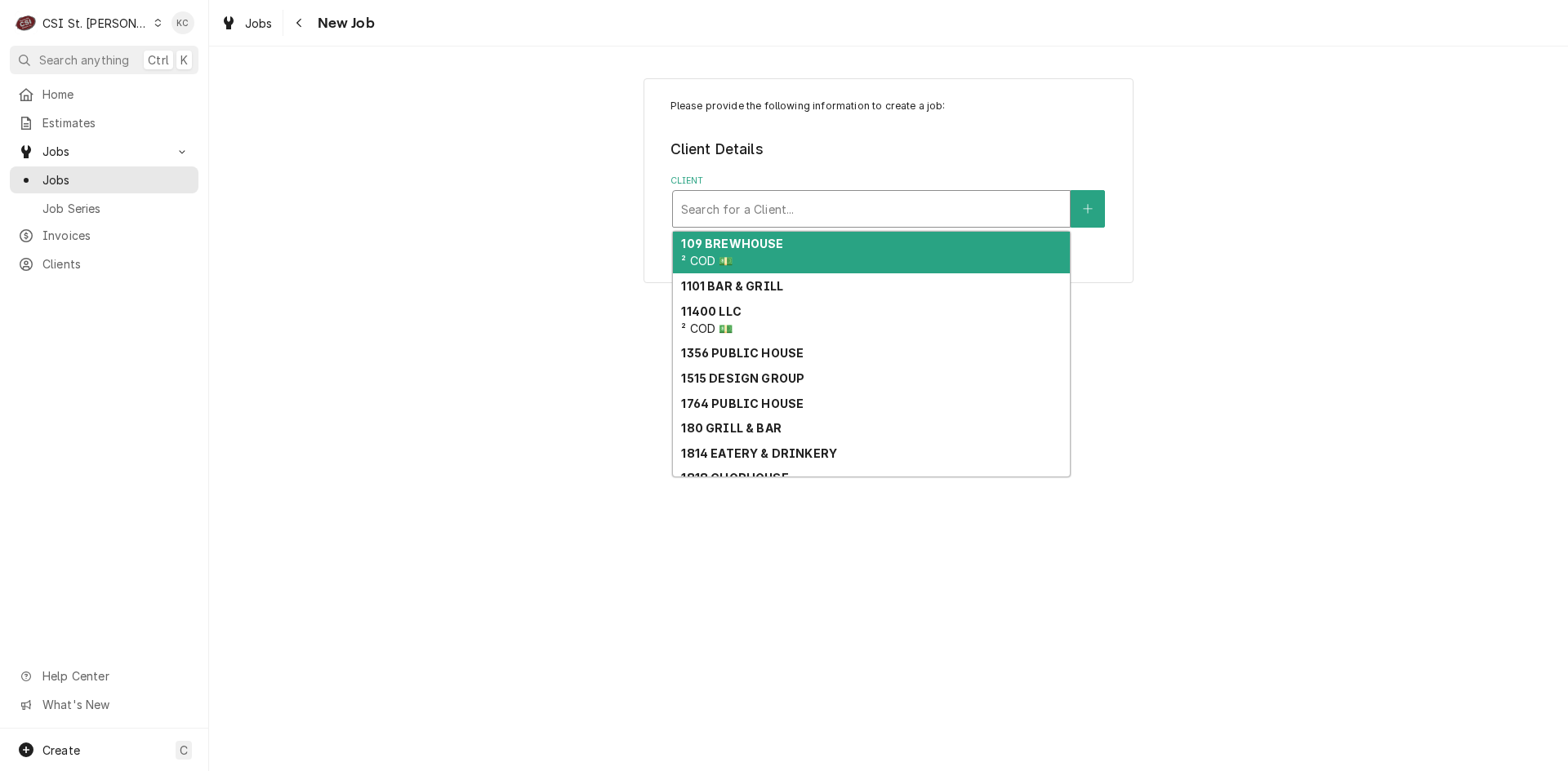
click at [932, 200] on div "Client" at bounding box center [871, 208] width 381 height 29
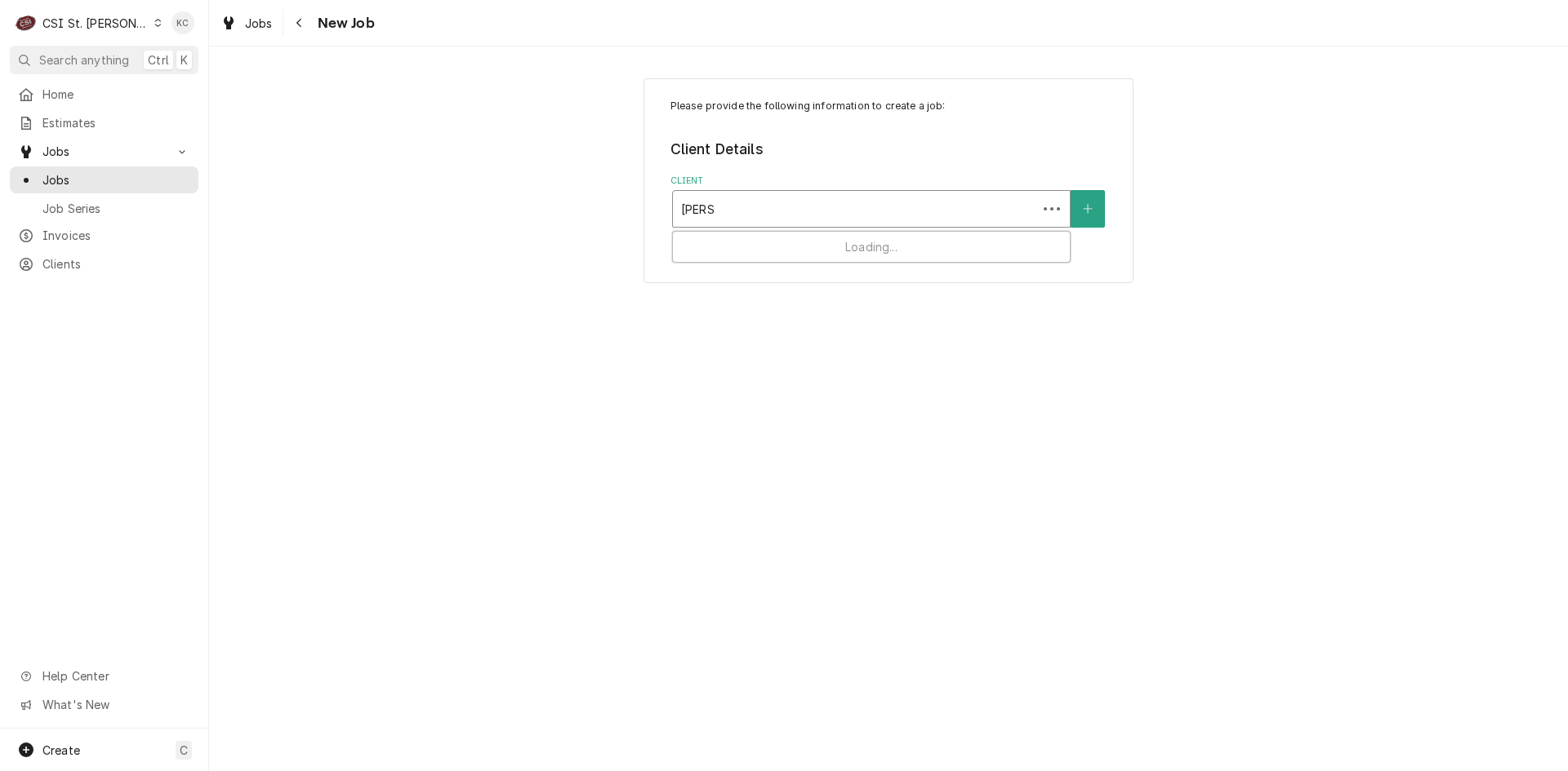
type input "[PERSON_NAME]"
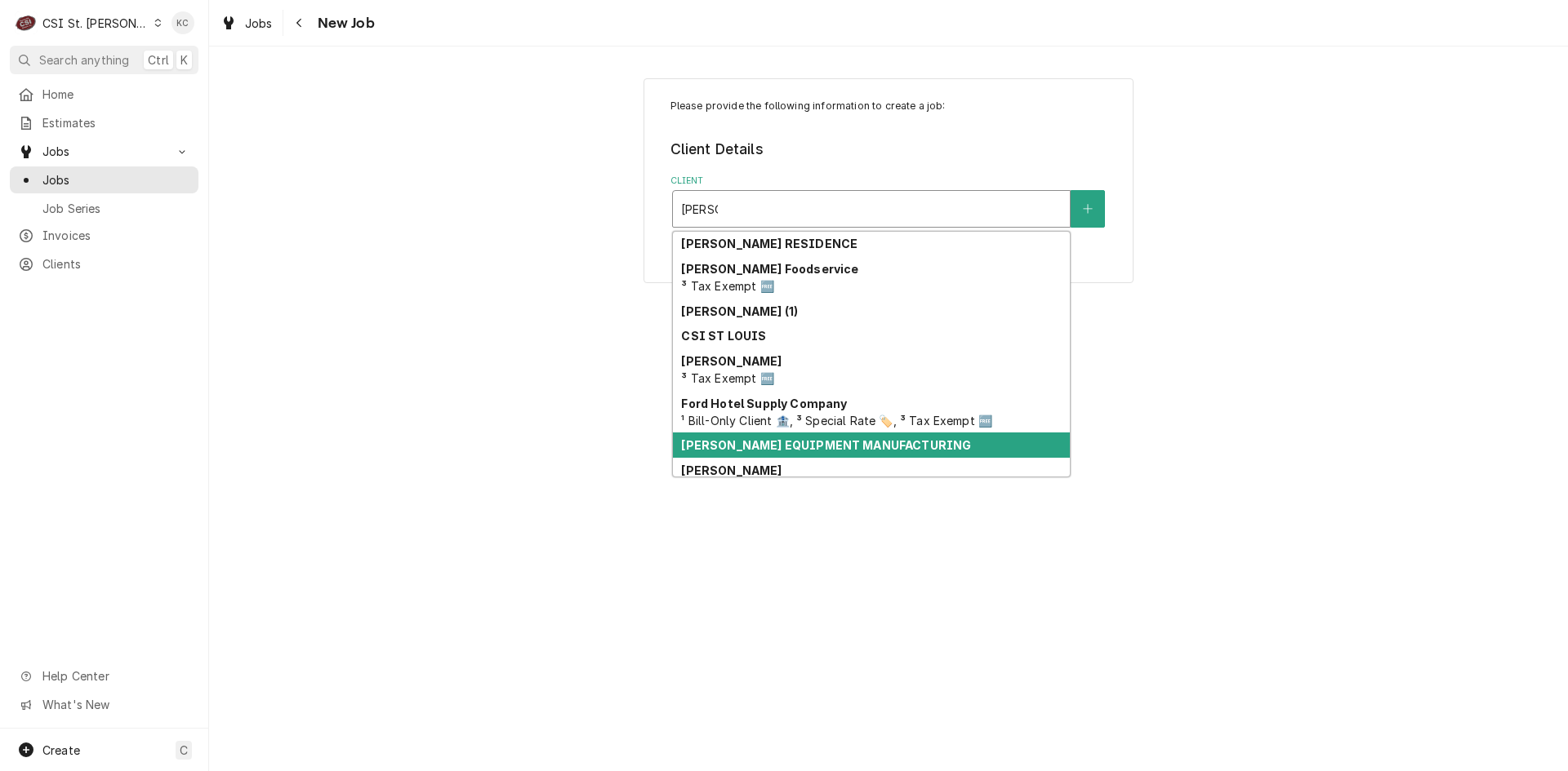
click at [761, 440] on strong "[PERSON_NAME] EQUIPMENT MANUFACTURING" at bounding box center [826, 445] width 290 height 14
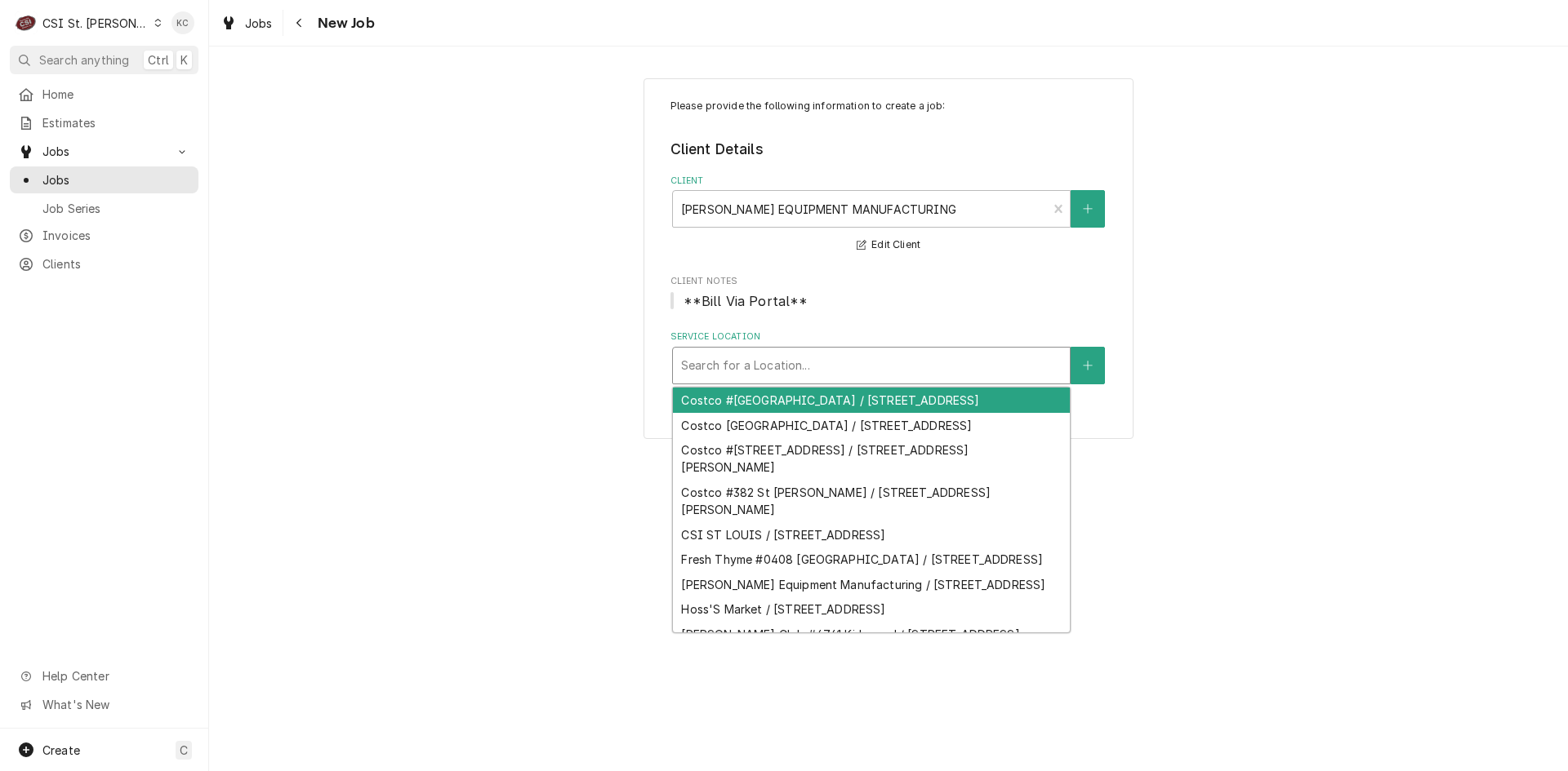
click at [845, 374] on div "Service Location" at bounding box center [871, 365] width 381 height 29
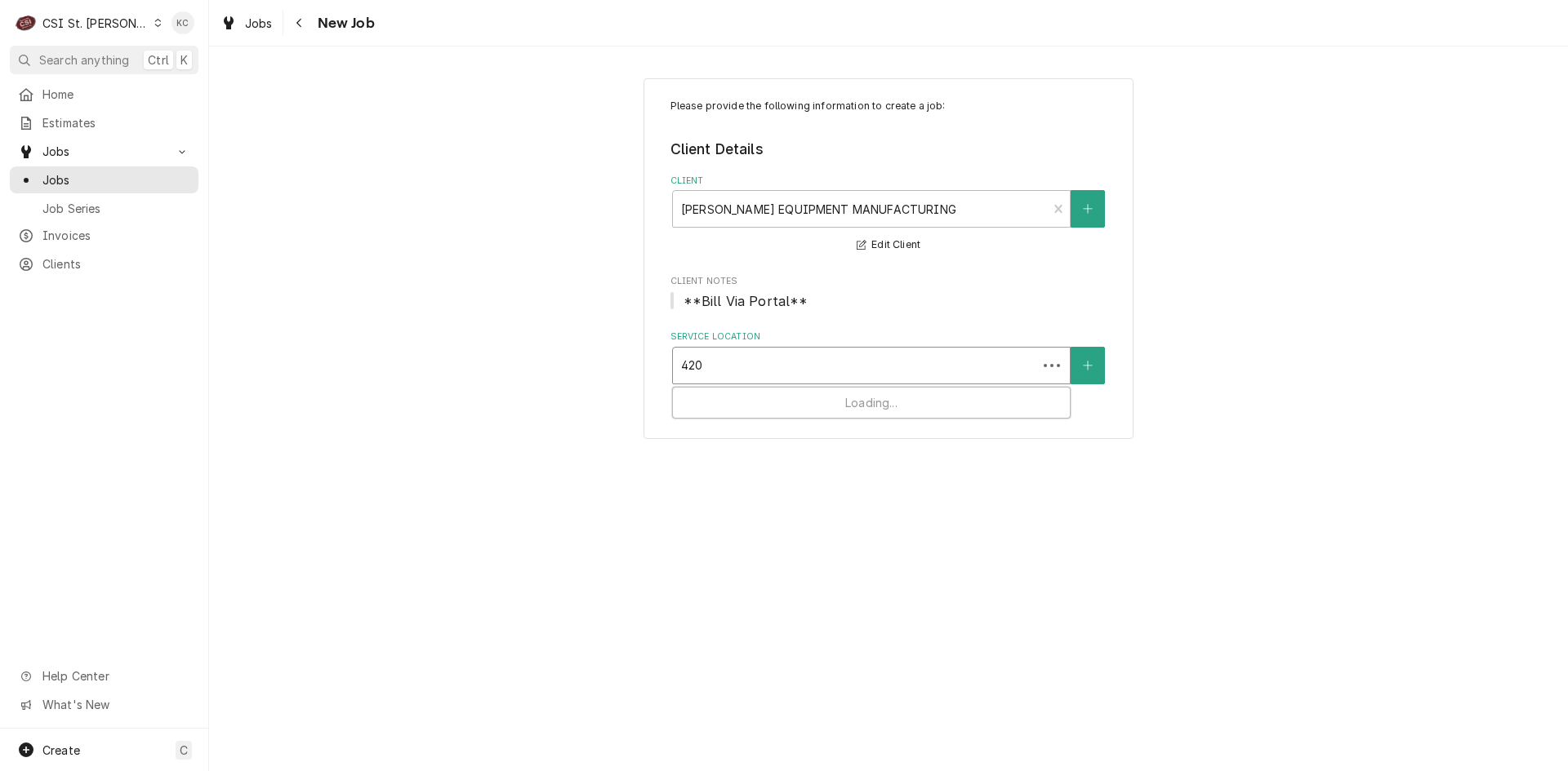
type input "4200"
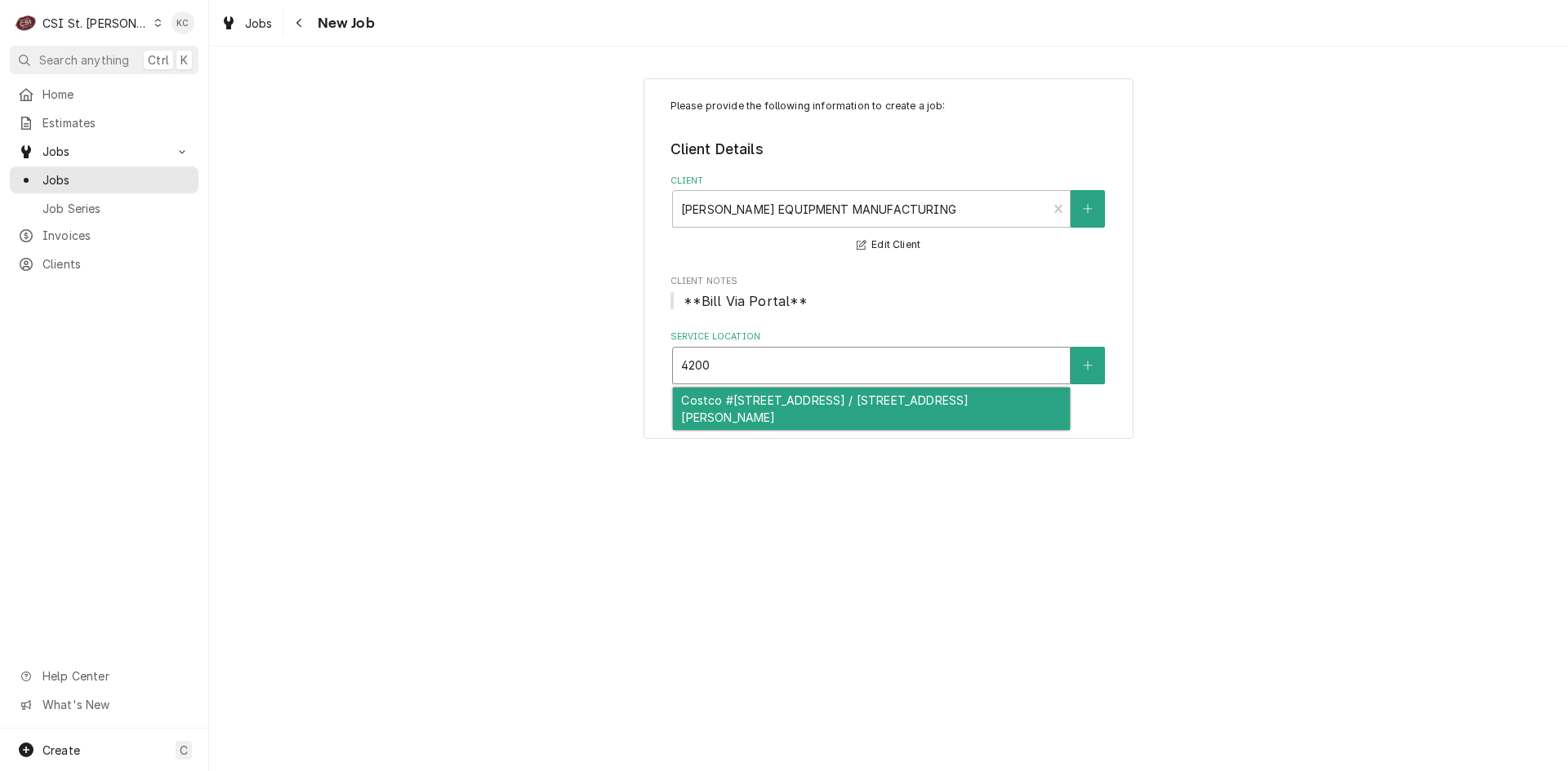
click at [857, 394] on div "Costco #[STREET_ADDRESS] / [STREET_ADDRESS][PERSON_NAME]" at bounding box center [871, 409] width 397 height 42
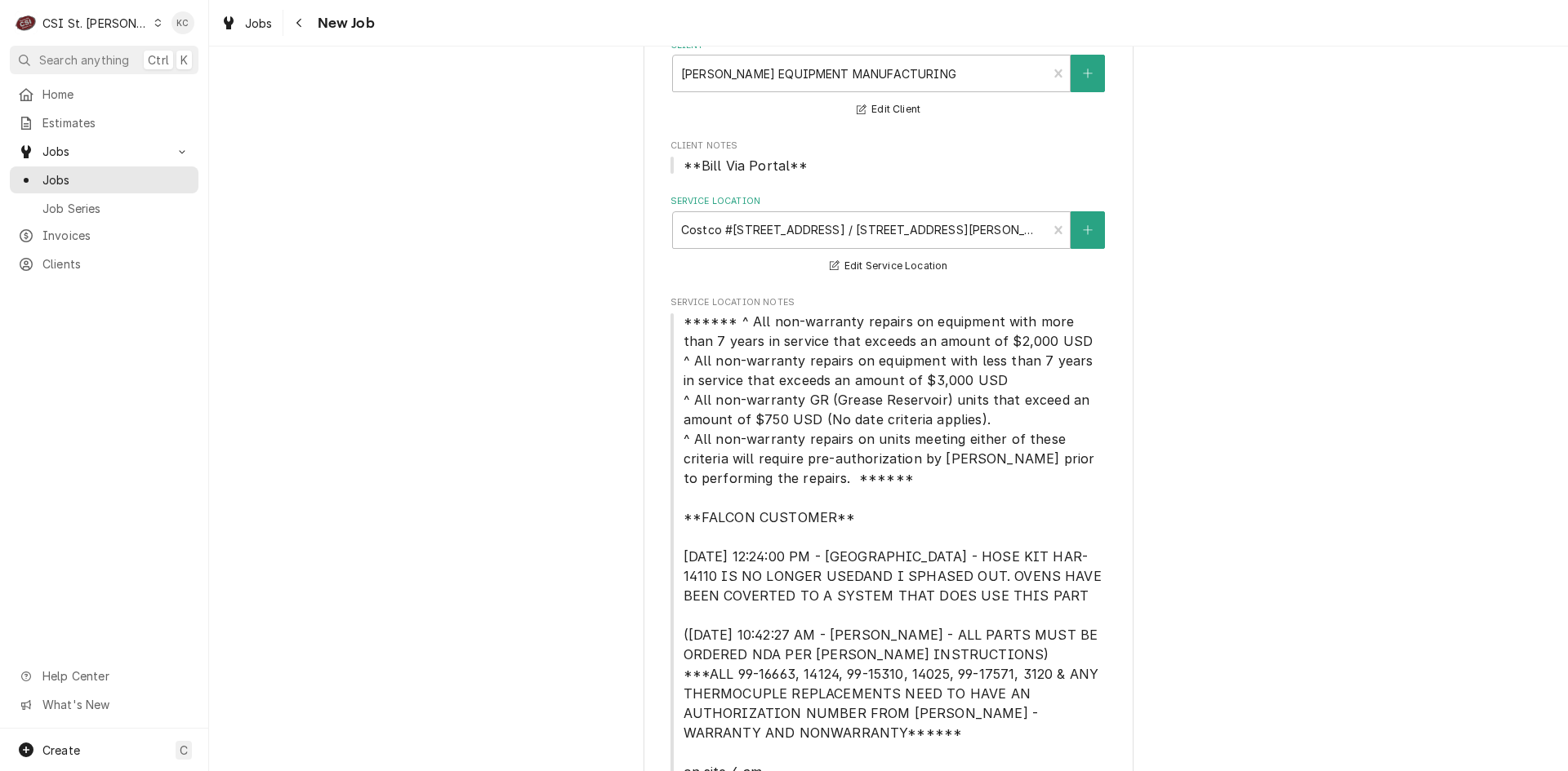
scroll to position [735, 0]
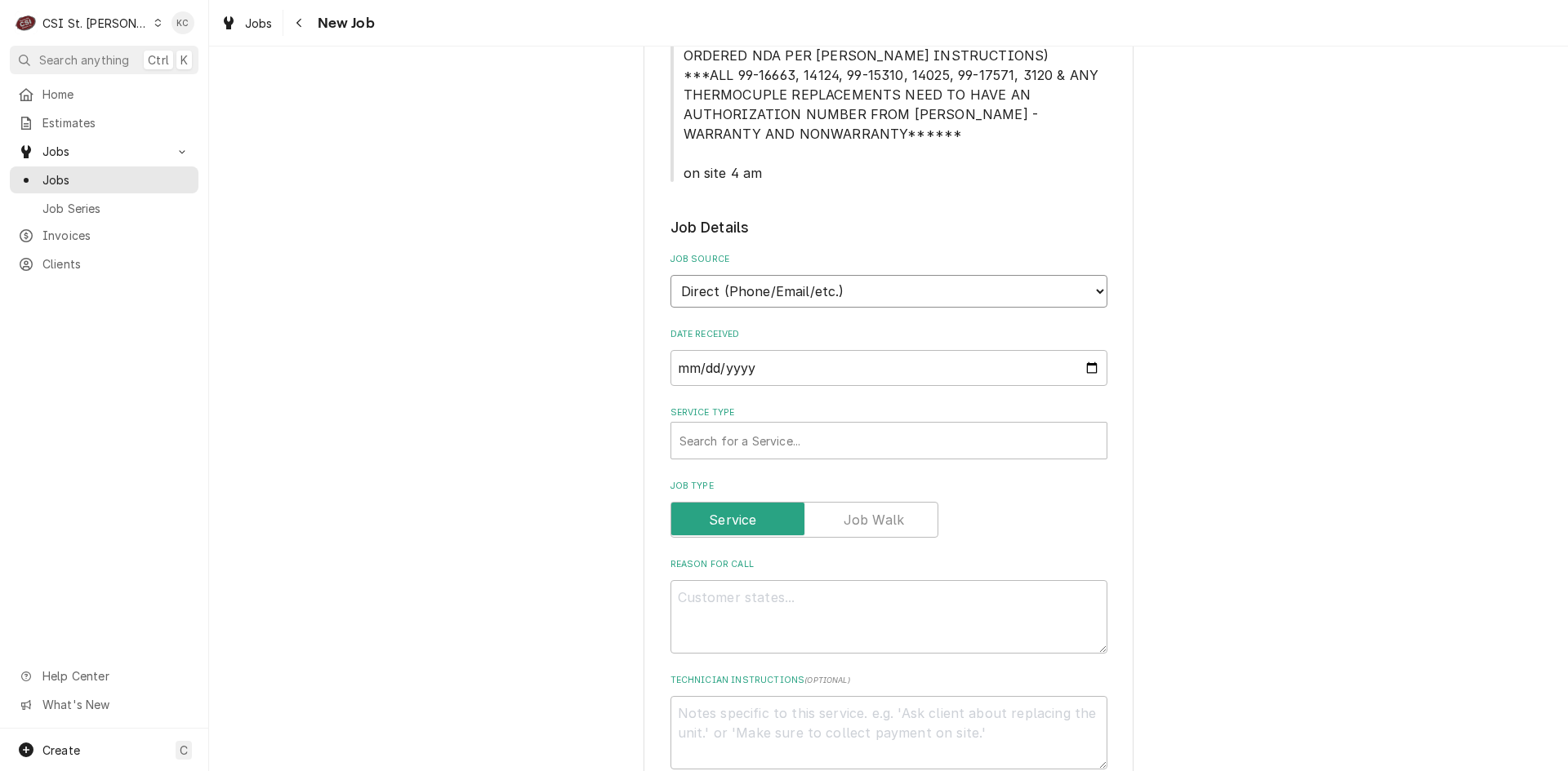
click at [799, 292] on select "Direct (Phone/Email/etc.) Service Channel Corrigo Ecotrak Other" at bounding box center [889, 291] width 436 height 33
select select "100"
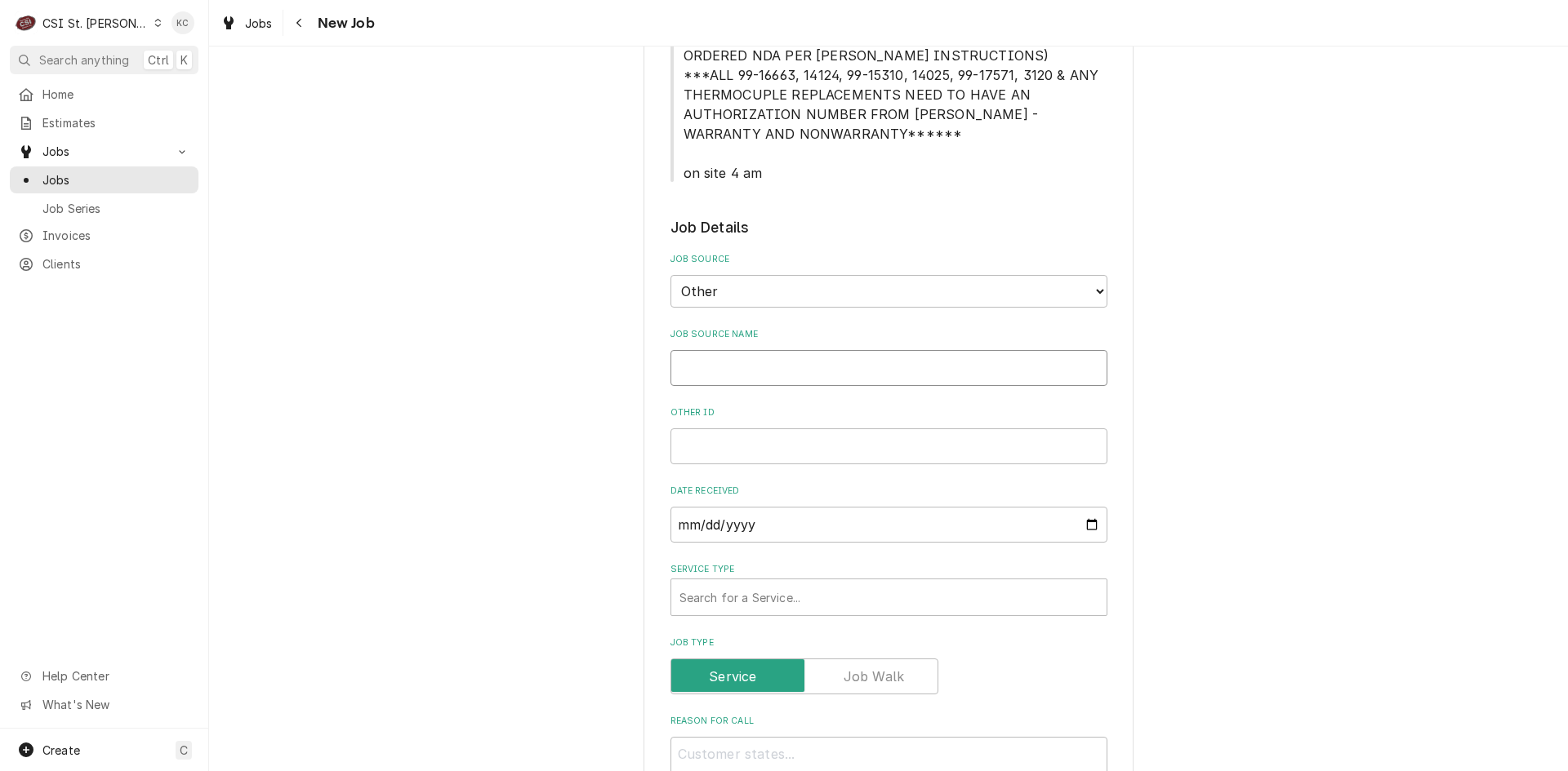
click at [792, 367] on input "Job Source Name" at bounding box center [889, 368] width 436 height 36
type textarea "x"
type input "H"
type textarea "x"
type input "Ha"
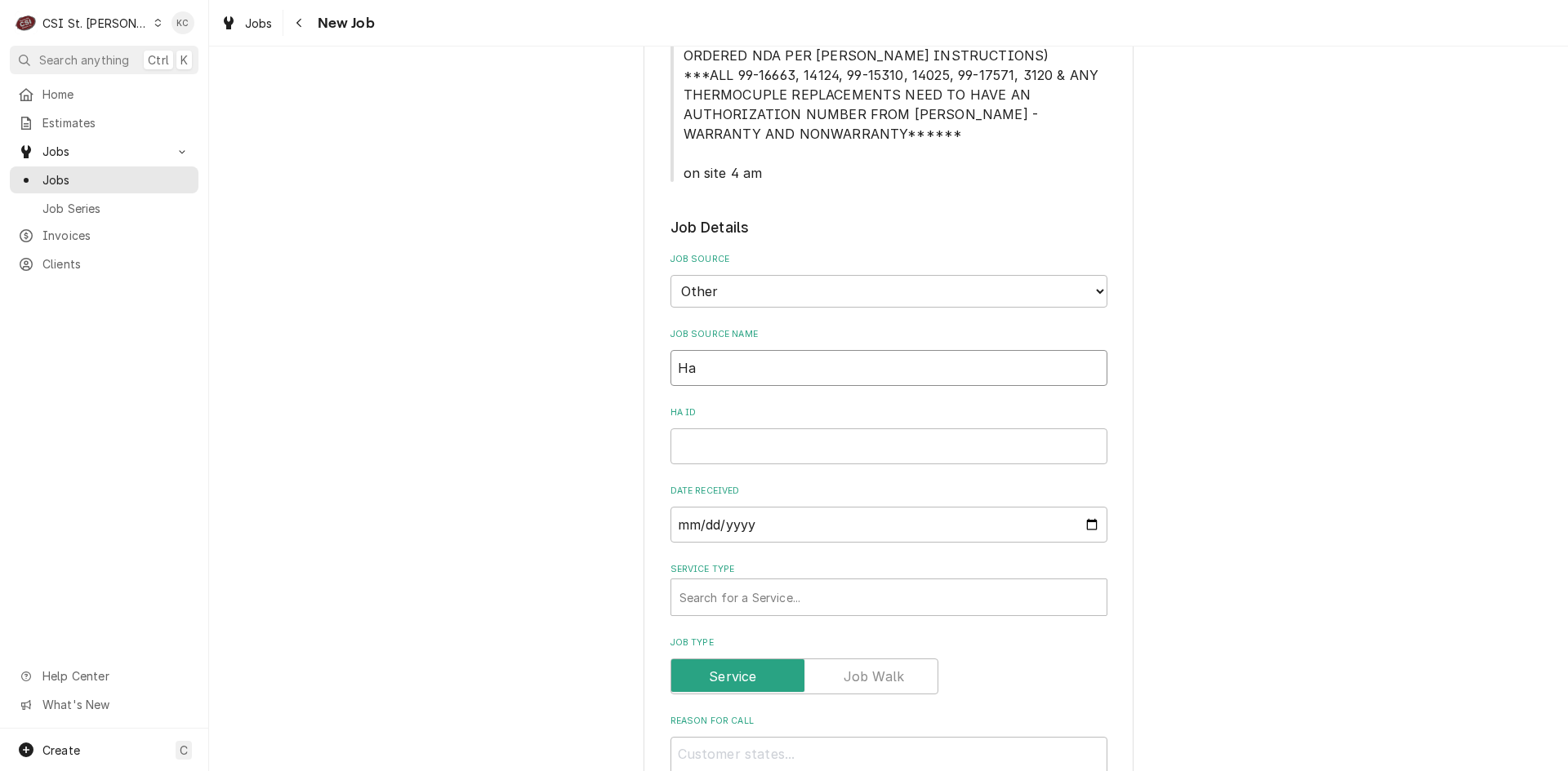
type textarea "x"
type input "Har"
type textarea "x"
type input "Hard"
type textarea "x"
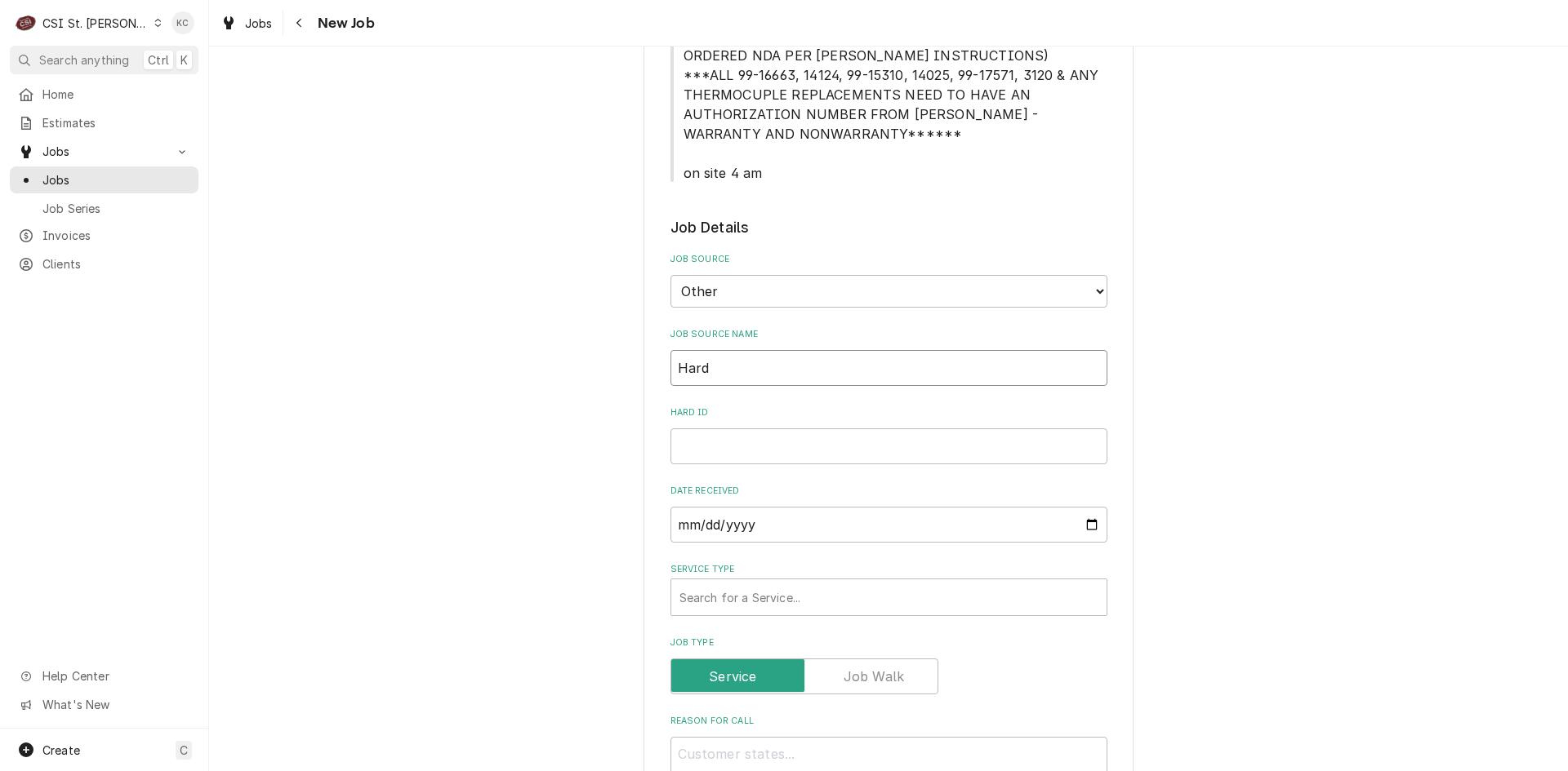
type input "Hardt"
type textarea "x"
type input "Hardt"
type textarea "x"
type input "Hardt e"
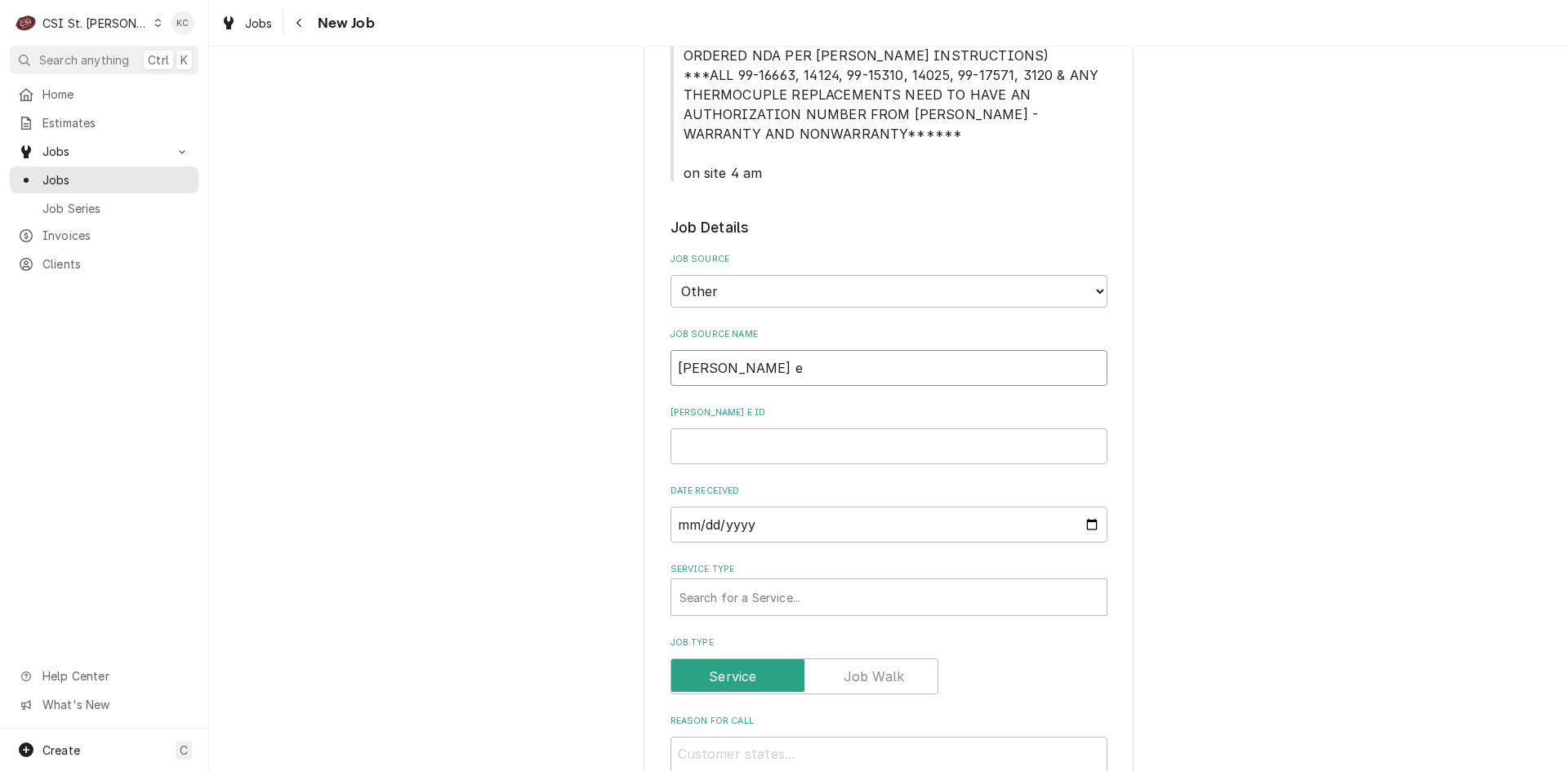
type textarea "x"
type input "Hardt ema"
type textarea "x"
type input "Hardt emai"
type textarea "x"
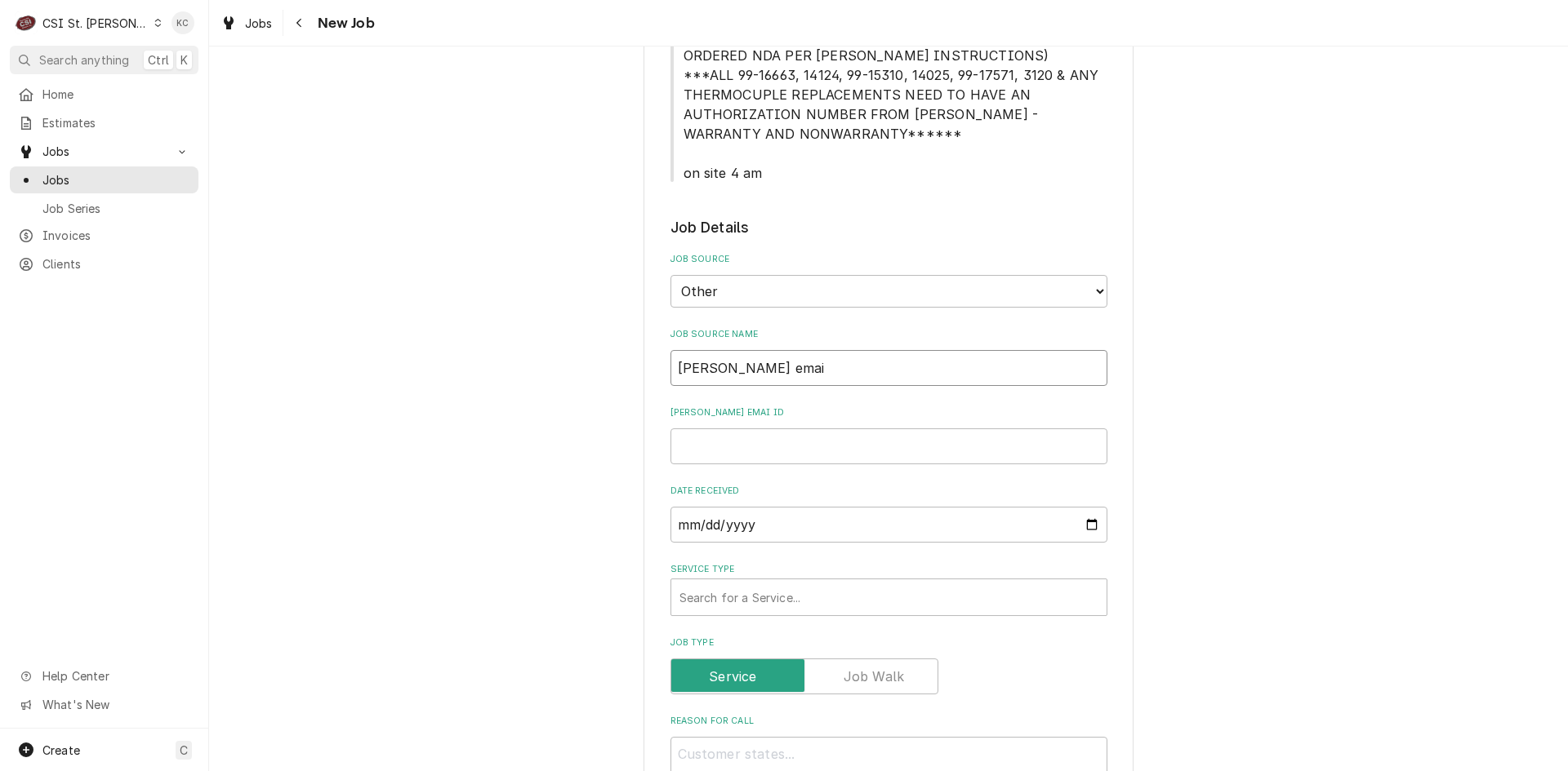
type input "Hardt email"
type textarea "x"
type input "Hardt email"
type textarea "x"
type input "1"
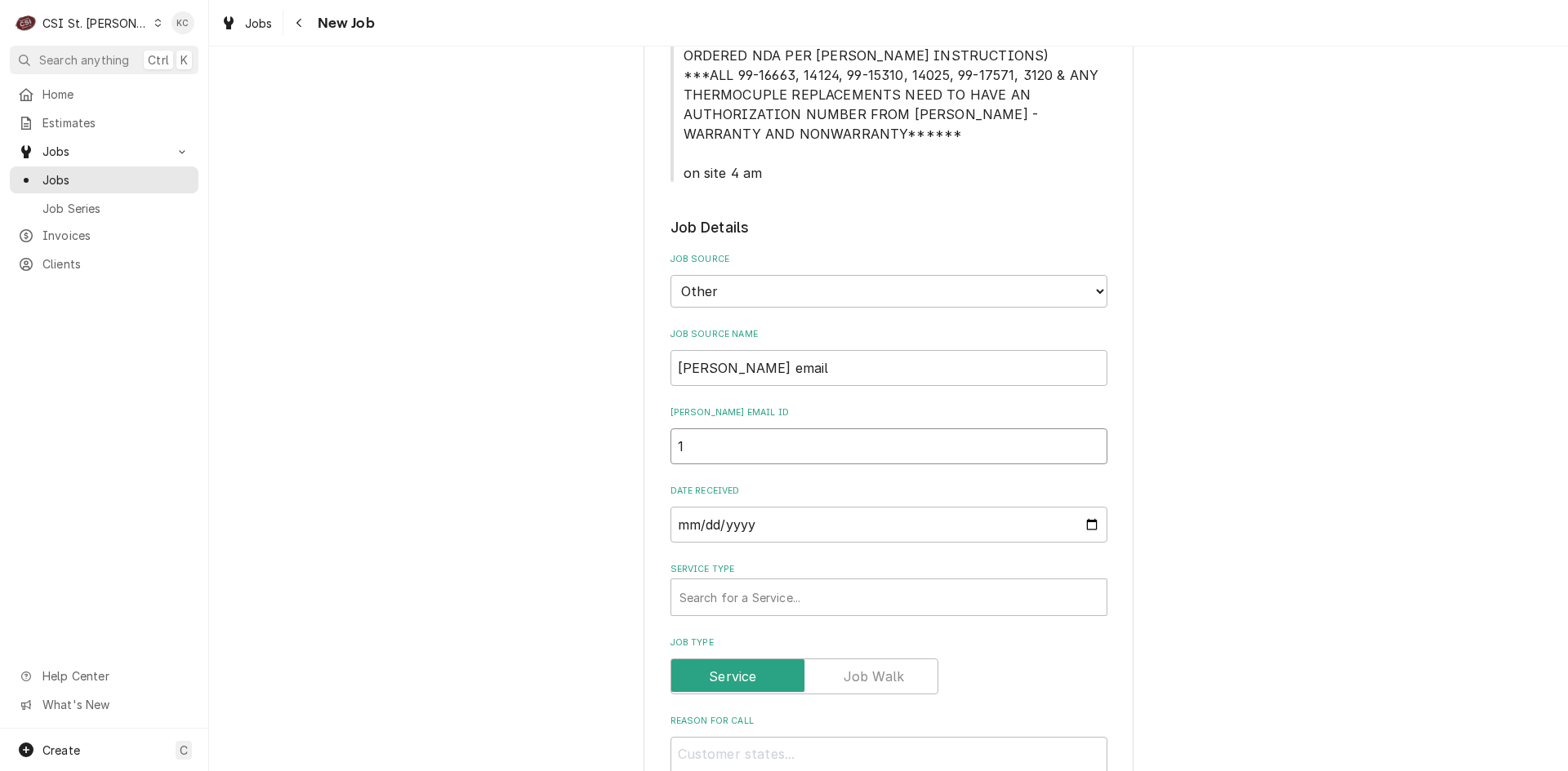
type textarea "x"
type input "19"
type textarea "x"
type input "196"
type textarea "x"
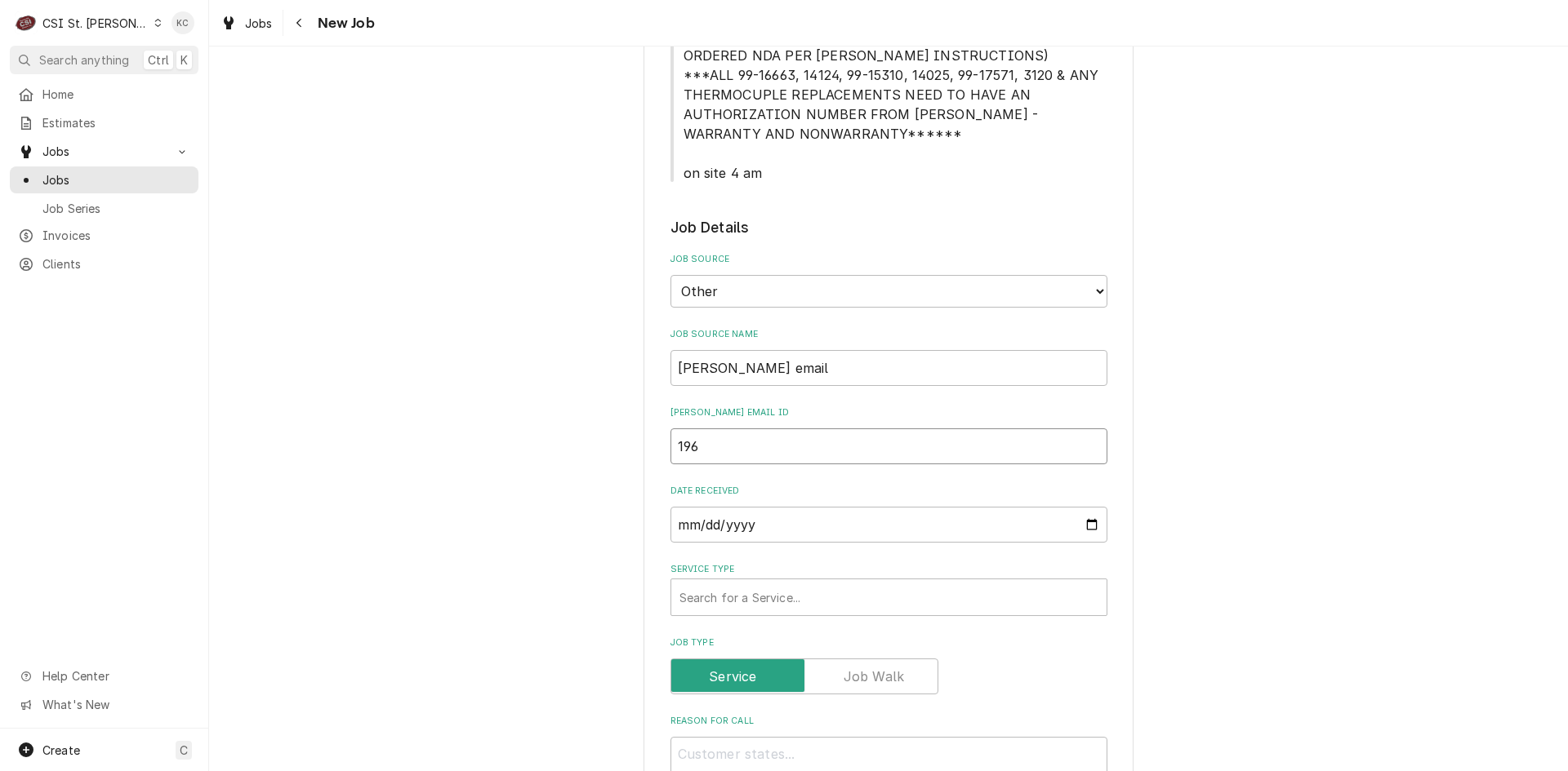
type input "1960"
type textarea "x"
type input "19606"
type textarea "x"
type input "196068"
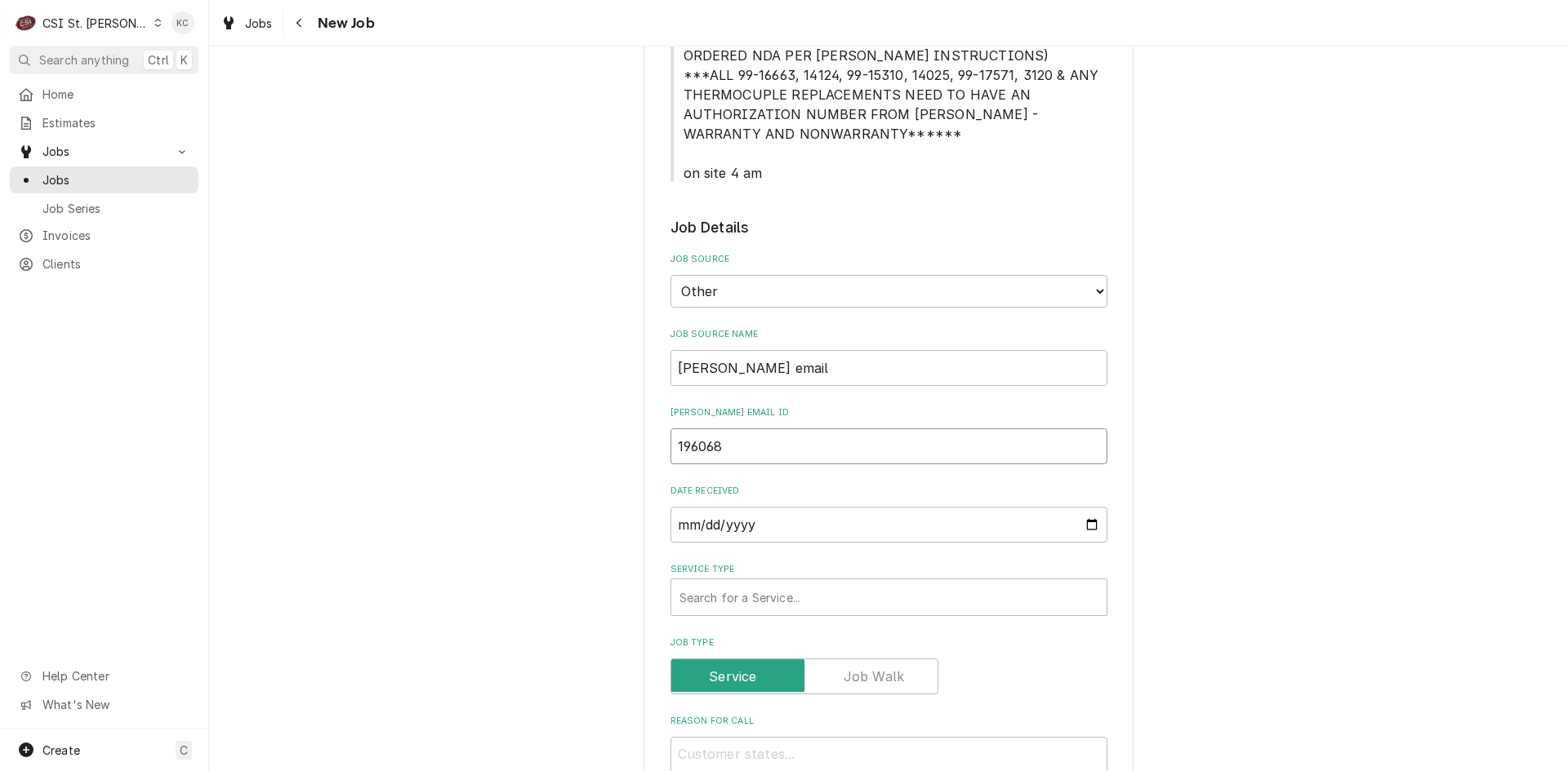
type textarea "x"
type input "196068"
click at [758, 602] on div "Service Type" at bounding box center [889, 597] width 419 height 29
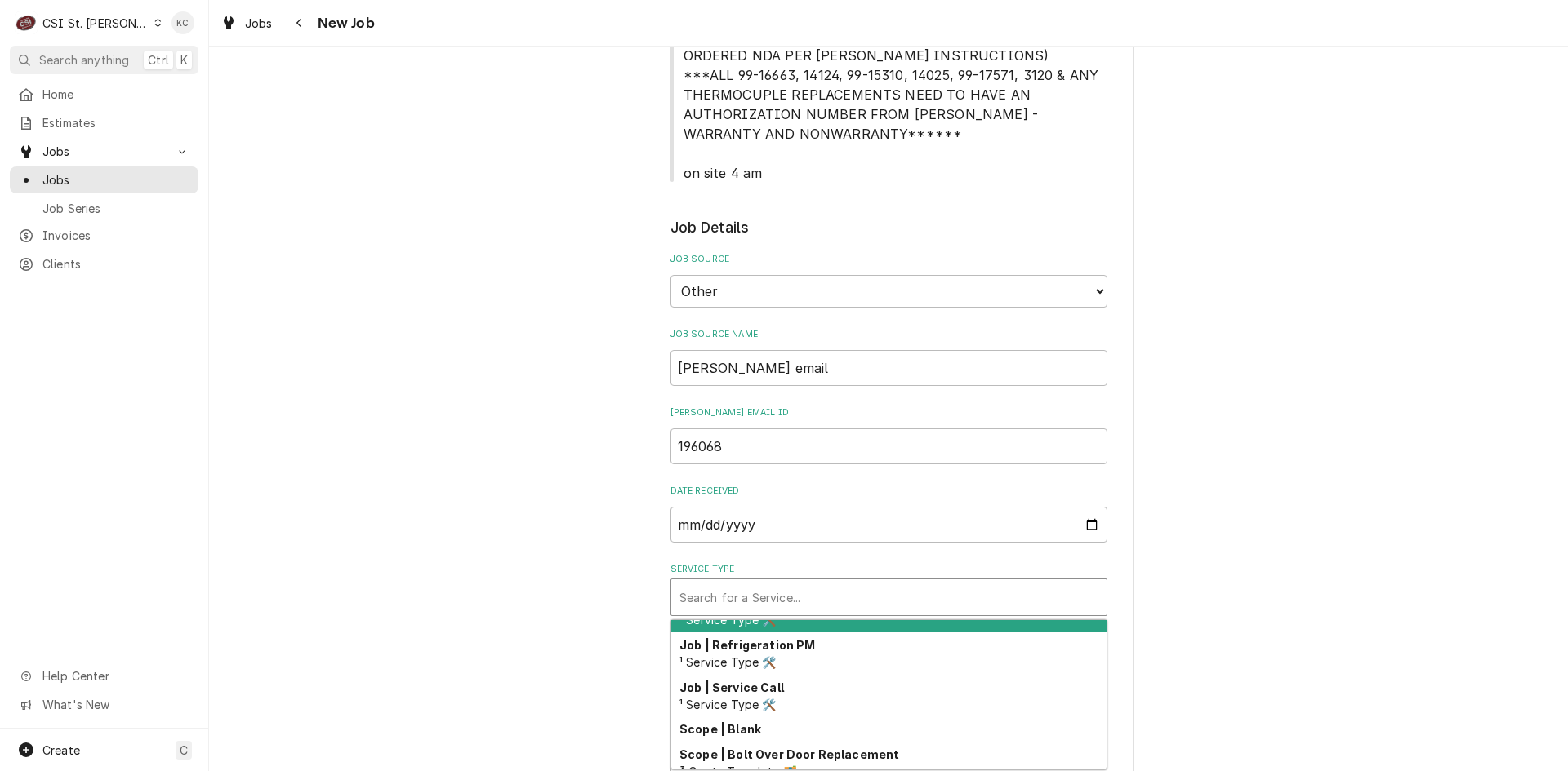
scroll to position [1029, 0]
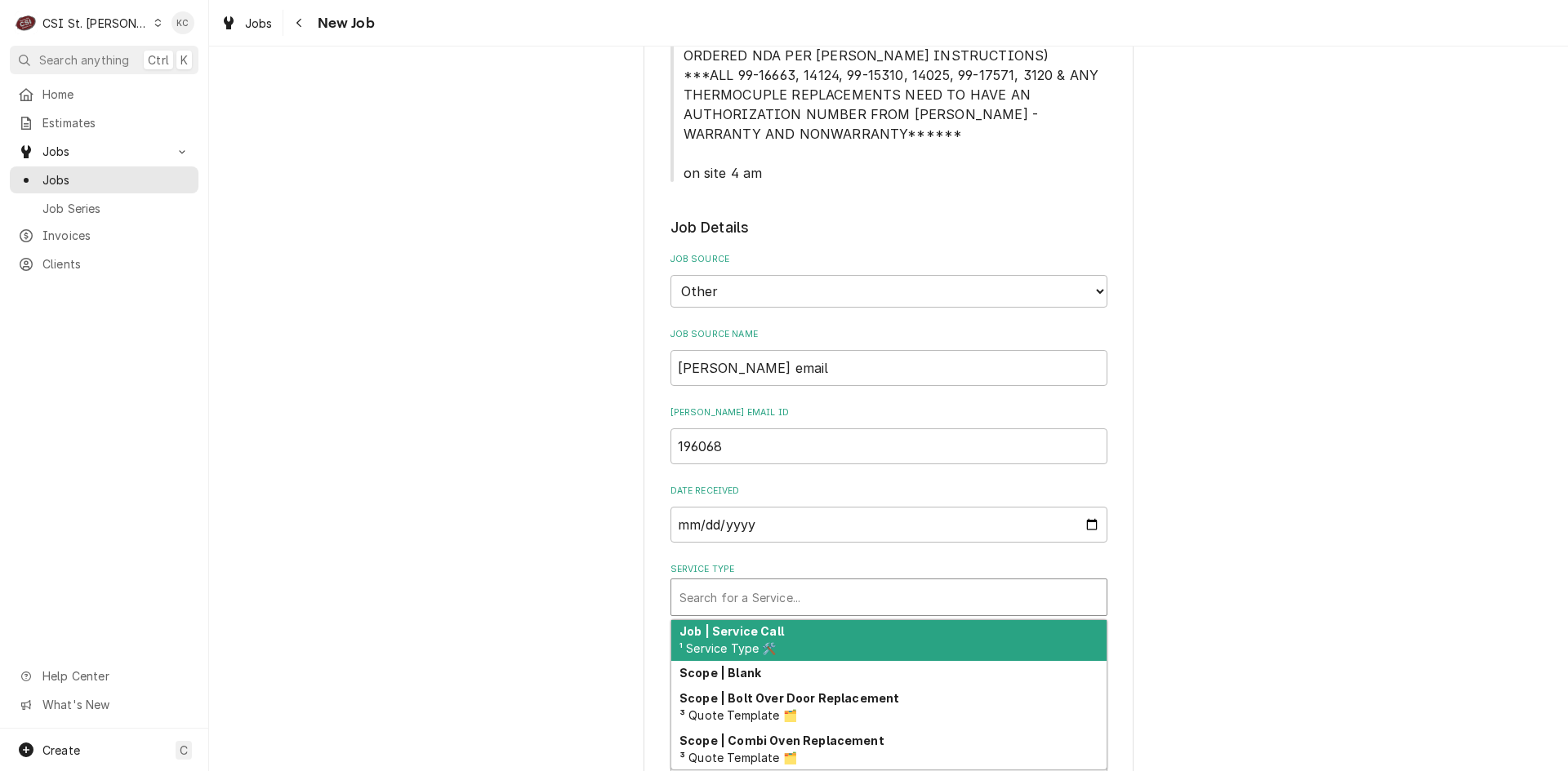
click at [890, 633] on div "Job | Service Call ¹ Service Type 🛠️" at bounding box center [889, 640] width 436 height 42
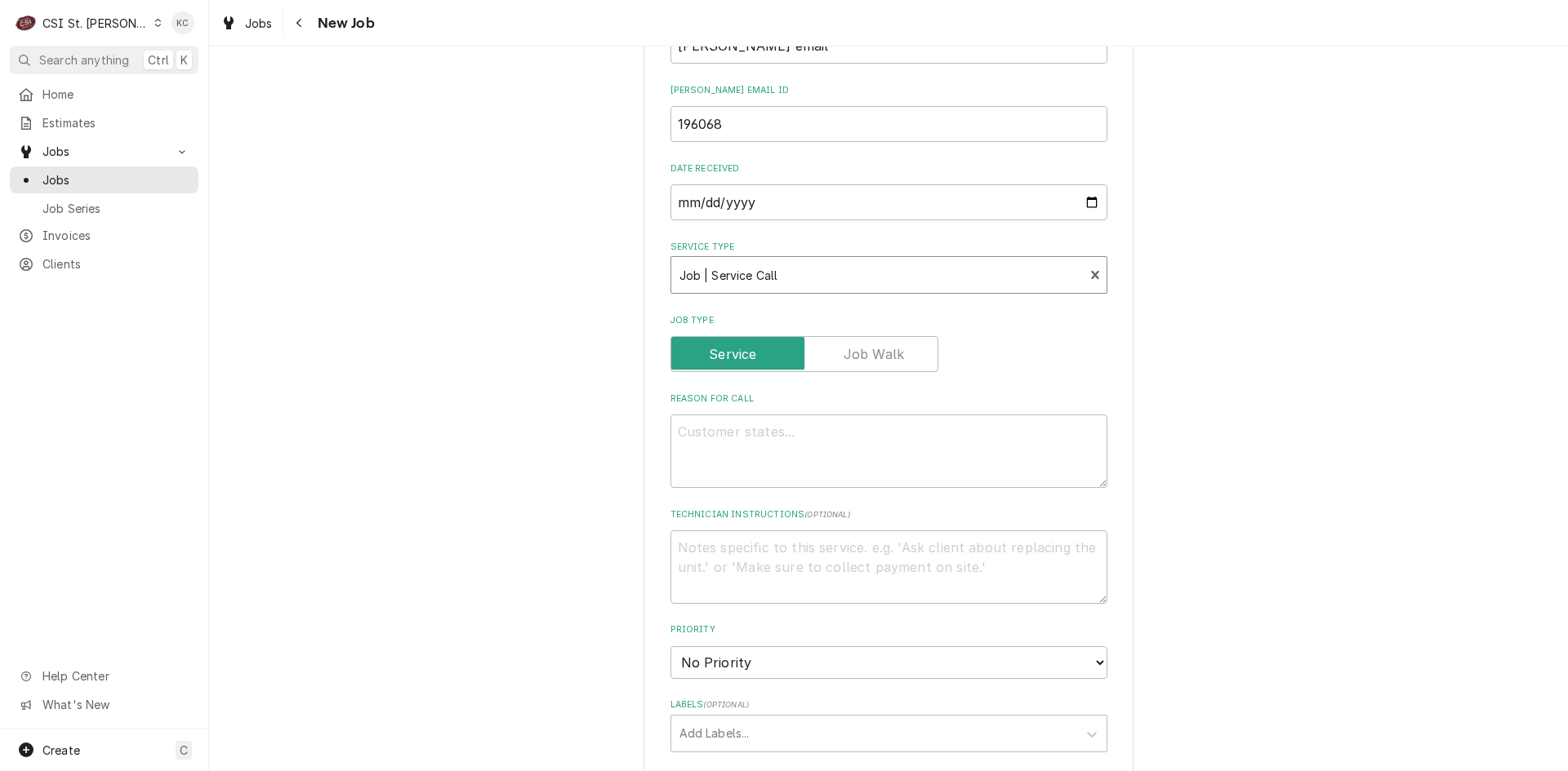
scroll to position [1062, 0]
click at [752, 447] on textarea "Reason For Call" at bounding box center [889, 447] width 436 height 73
paste textarea "Model: I4500 - Rotisserie Serial: 250345H25748"
type textarea "x"
type textarea "Model: I4500 - Rotisserie Serial: 250345H25748"
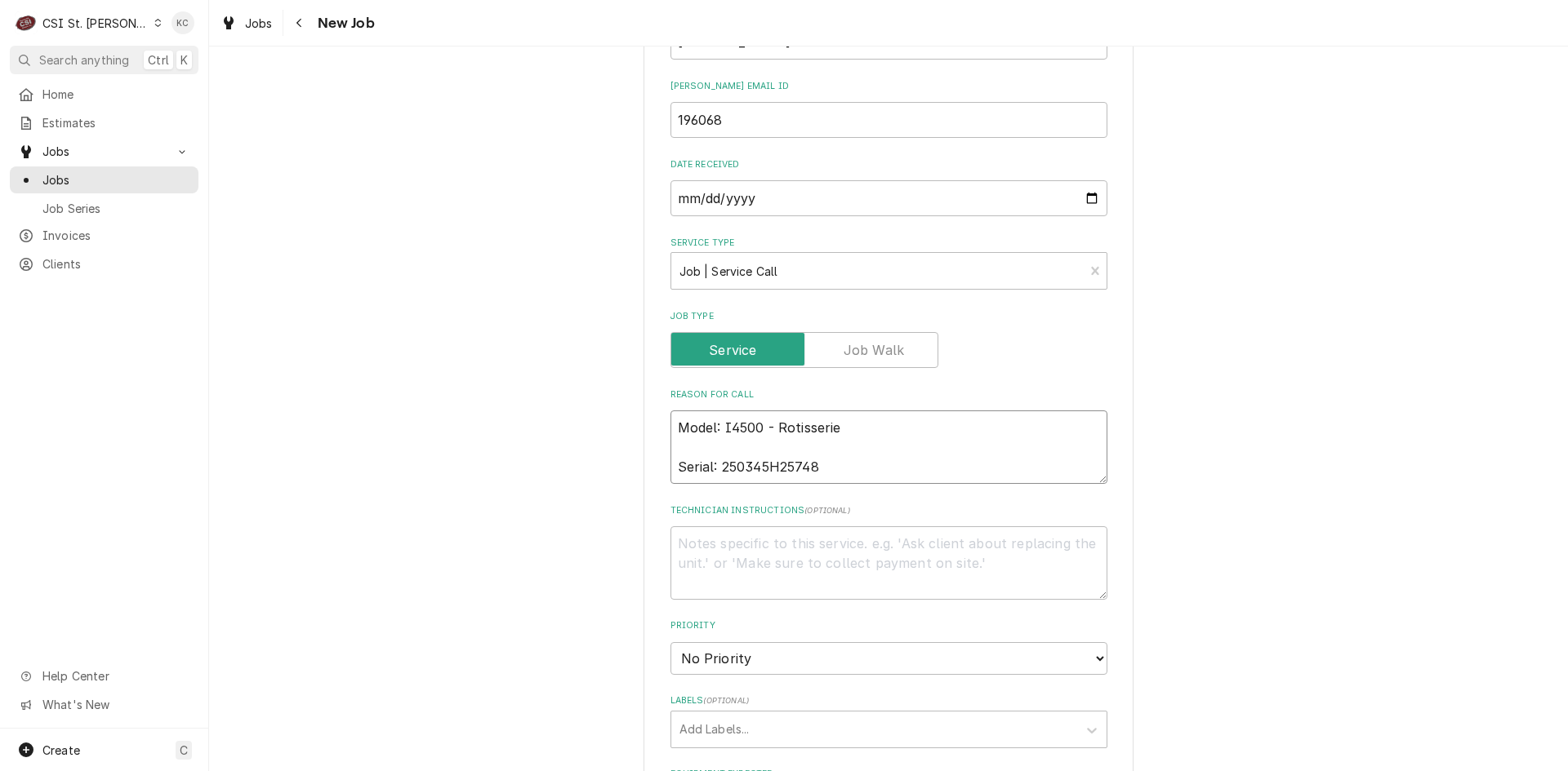
click at [819, 440] on textarea "Model: I4500 - Rotisserie Serial: 250345H25748" at bounding box center [889, 447] width 436 height 73
type textarea "x"
type textarea "Model: I4500 - Rotisserie Serial: 250345H25748"
click at [837, 454] on textarea "Model: I4500 - Rotisserie Serial: 250345H25748" at bounding box center [889, 447] width 436 height 73
type textarea "x"
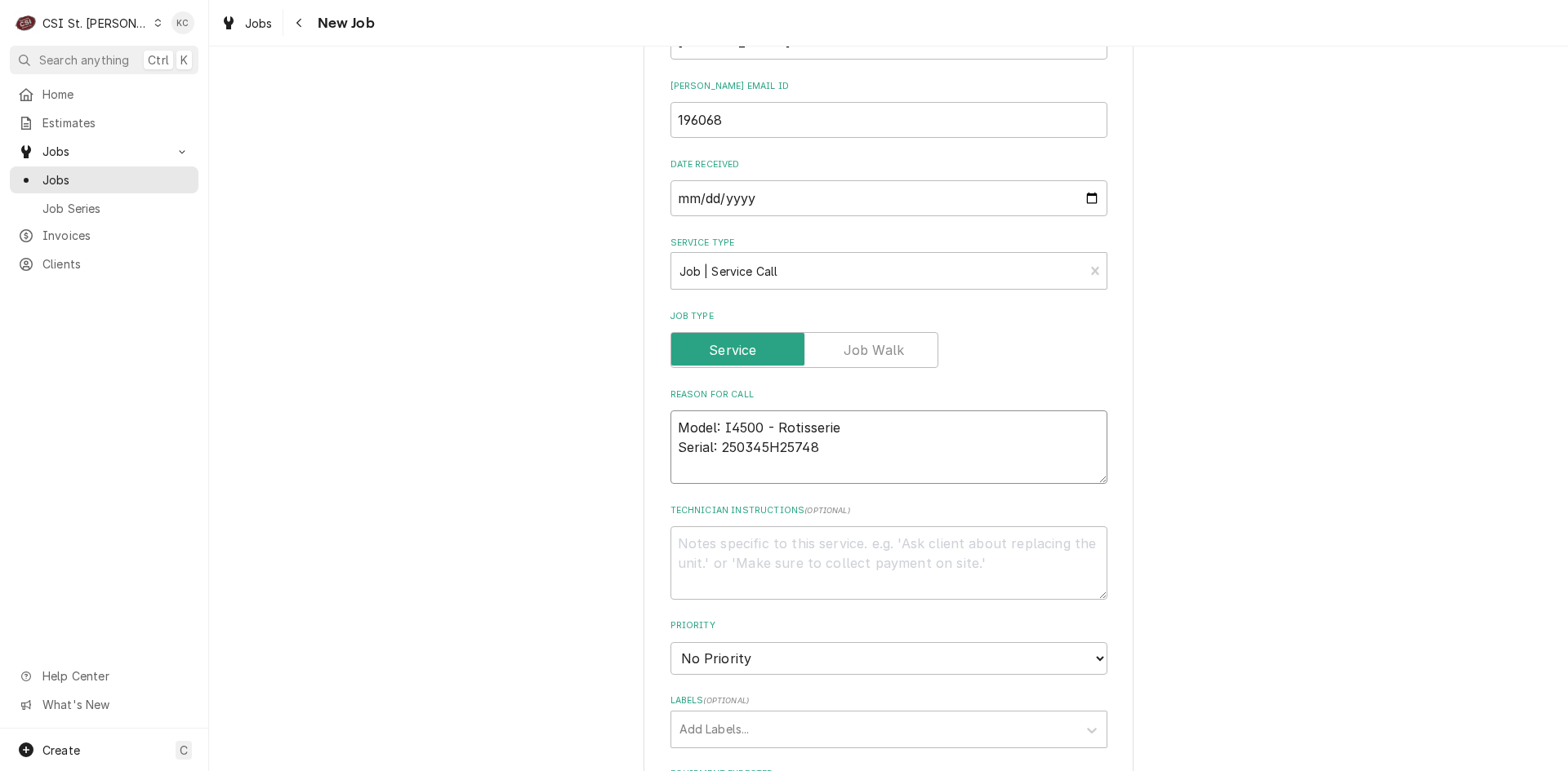
type textarea "Model: I4500 - Rotisserie Serial: 250345H25748"
type textarea "x"
type textarea "Model: I4500 - Rotisserie Serial: 250345H25748"
type textarea "x"
type textarea "Model: I4500 - Rotisserie Serial: 250345H25748"
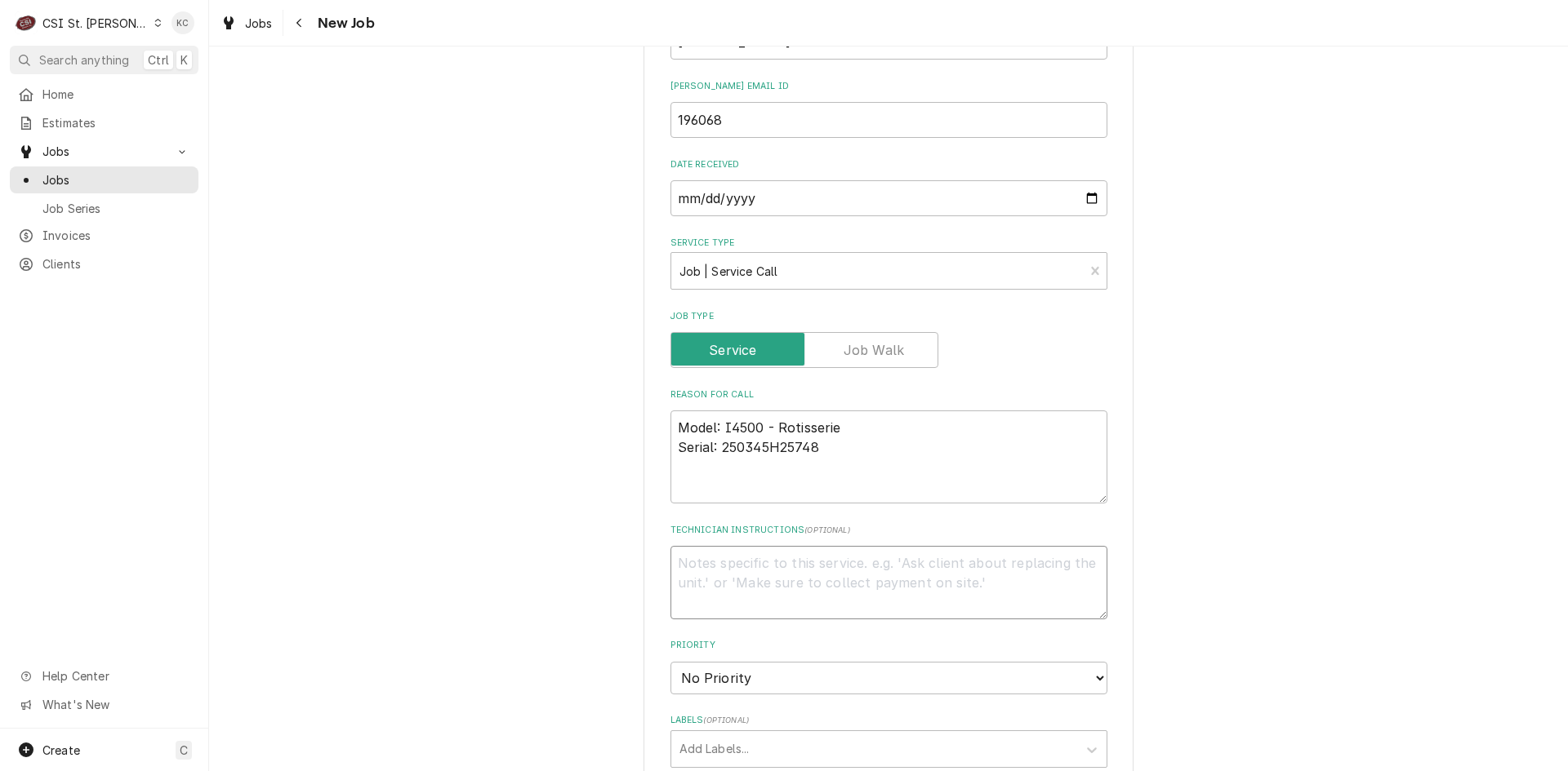
click at [743, 578] on textarea "Technician Instructions ( optional )" at bounding box center [889, 582] width 436 height 73
type textarea "x"
type textarea "A"
type textarea "x"
type textarea "Al"
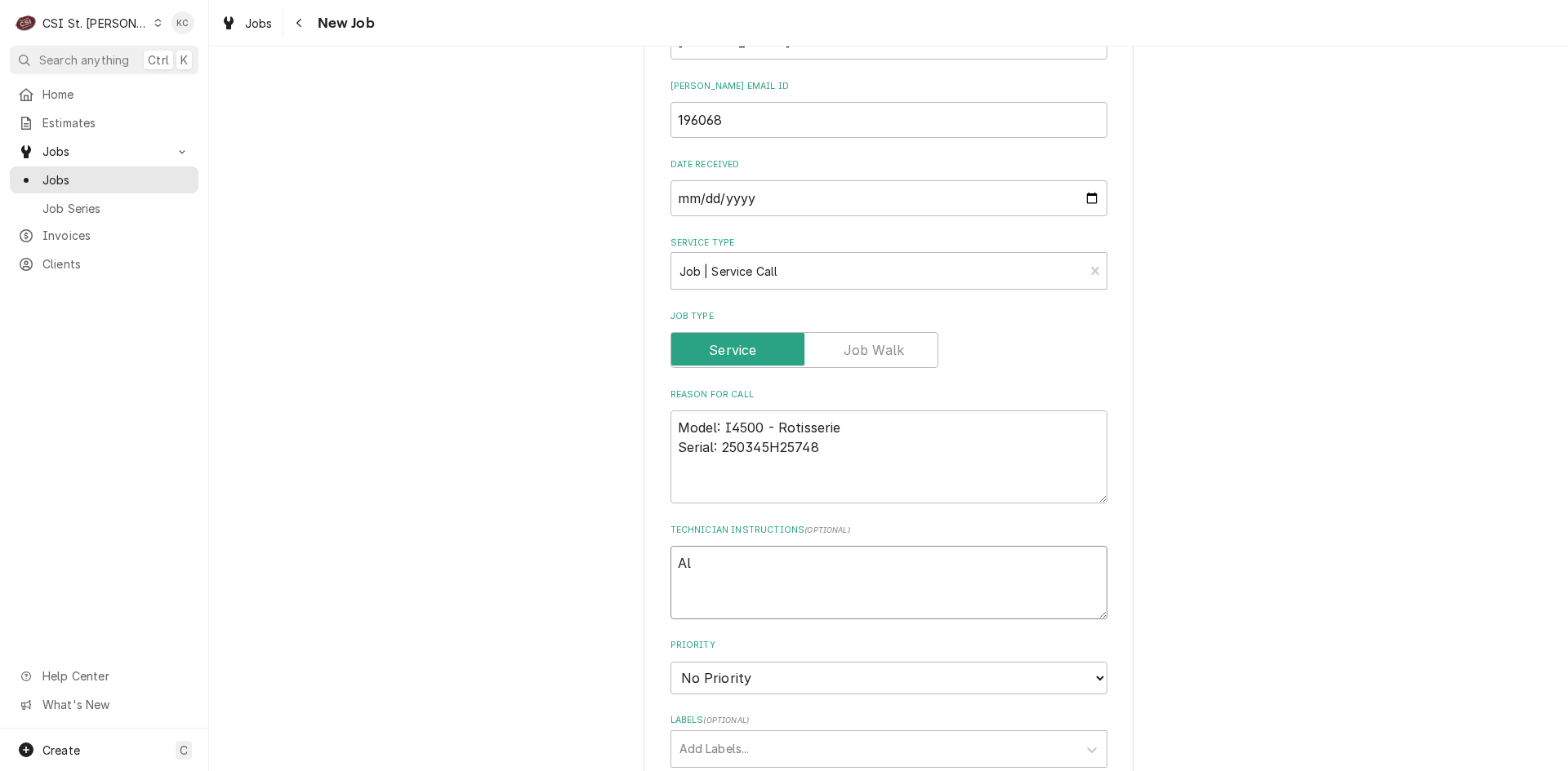
type textarea "x"
type textarea "Ale"
type textarea "x"
type textarea "Alex"
type textarea "x"
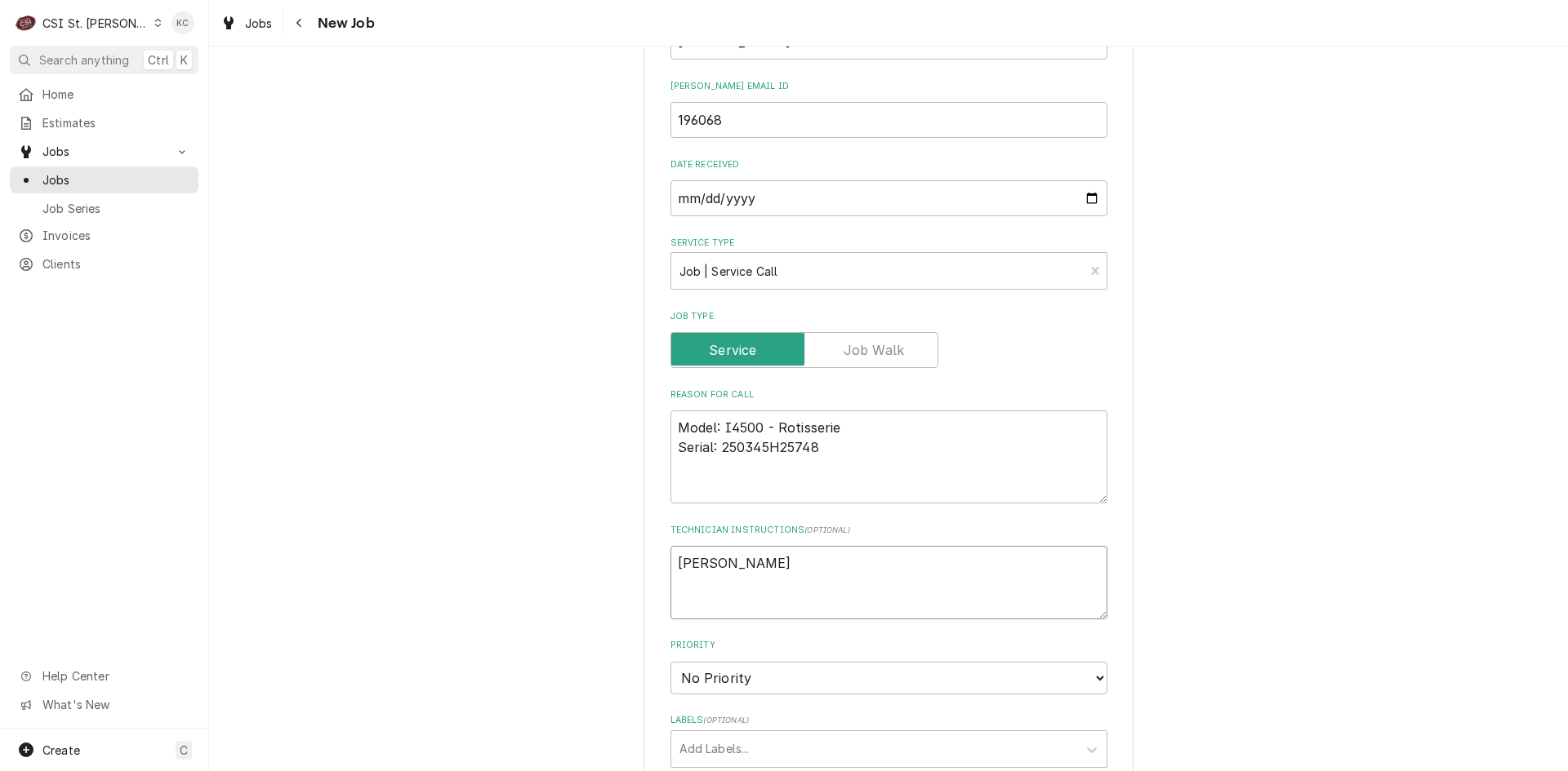
type textarea "Alex"
type textarea "x"
type textarea "Alex -"
type textarea "x"
type textarea "Alex - D"
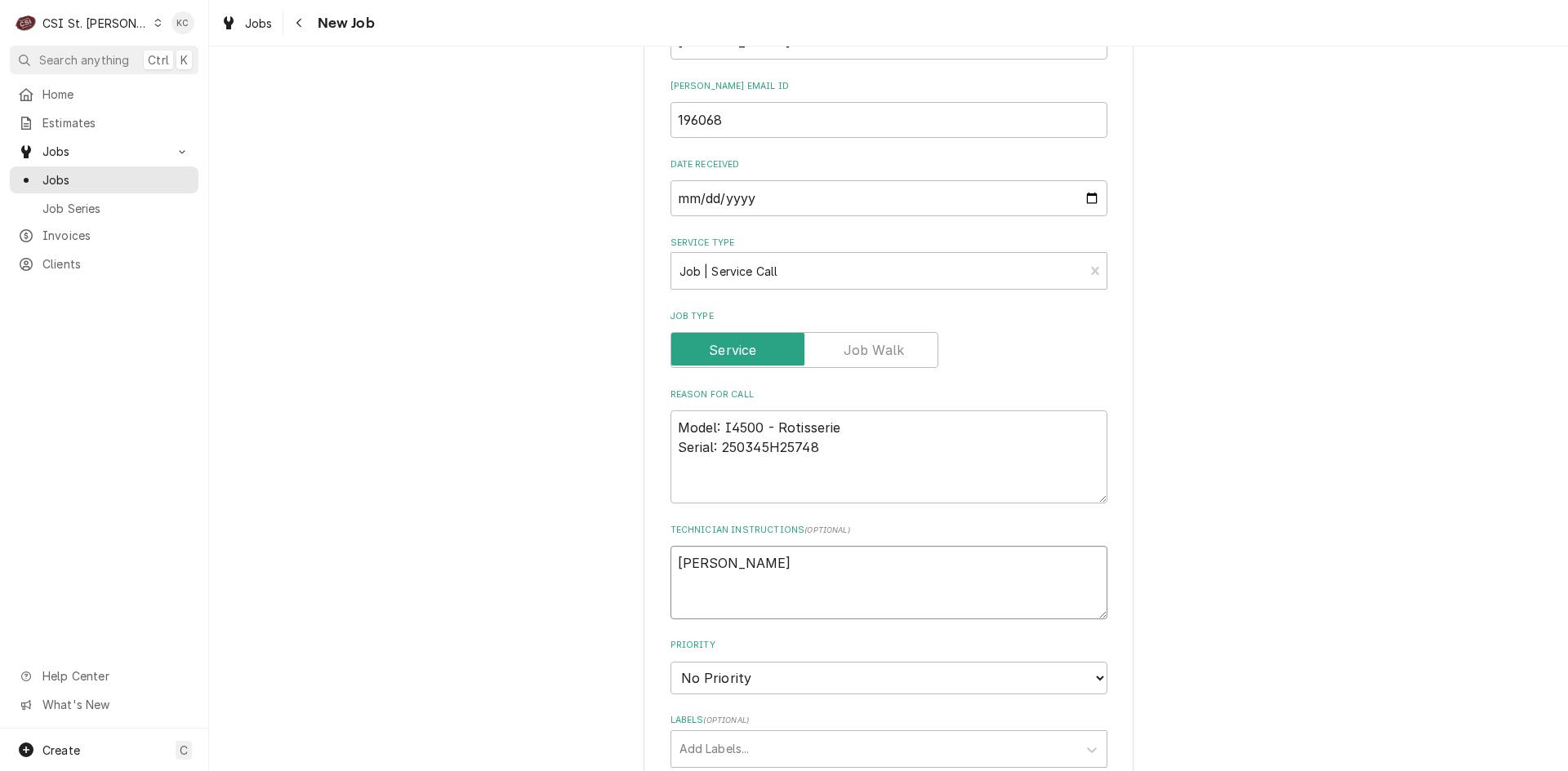
type textarea "x"
type textarea "Alex - De"
type textarea "x"
type textarea "Alex - Del"
type textarea "x"
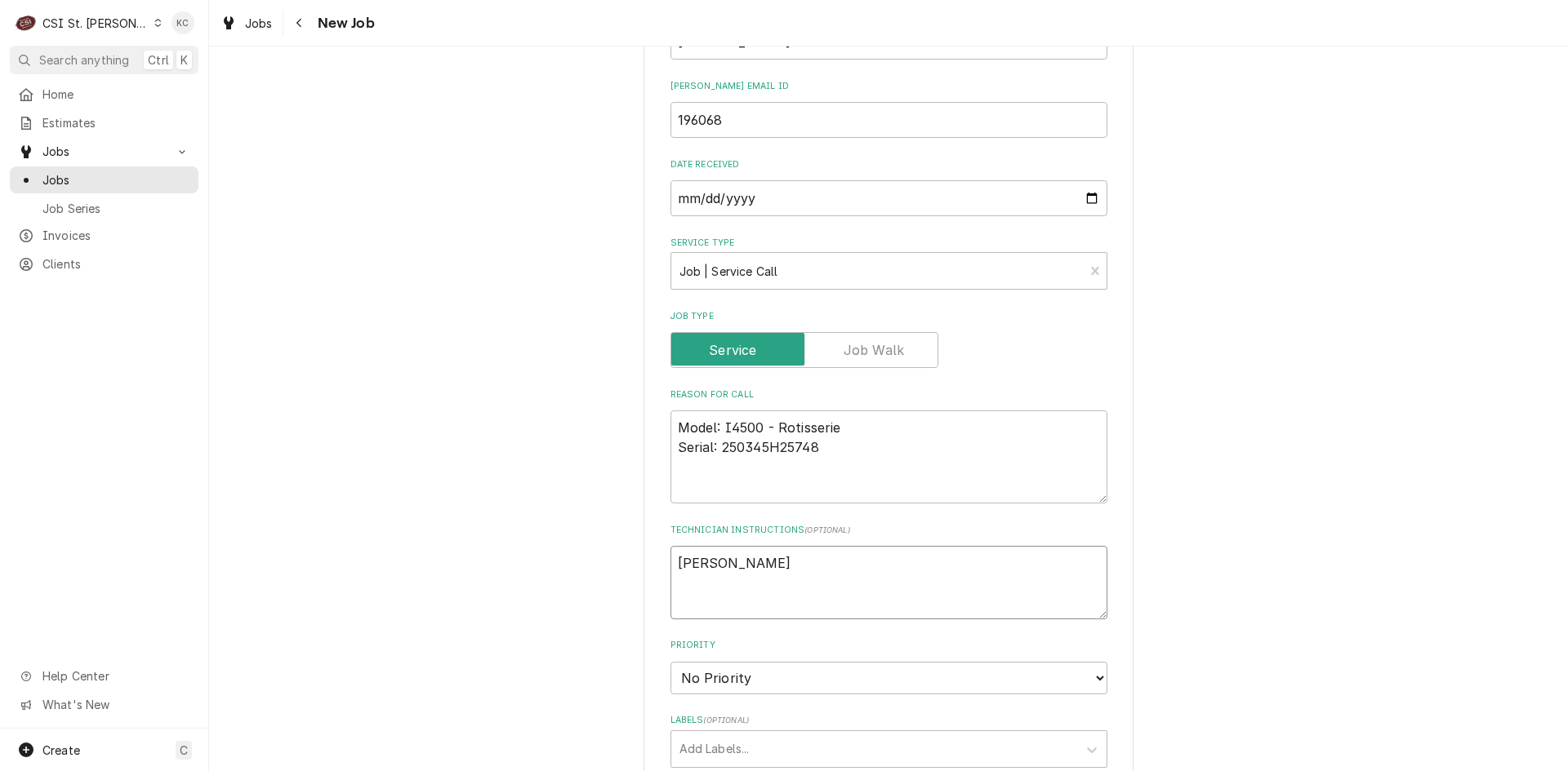
type textarea "Alex - Deli"
type textarea "x"
type textarea "Alex - Deli"
type textarea "x"
type textarea "Alex - Deli S"
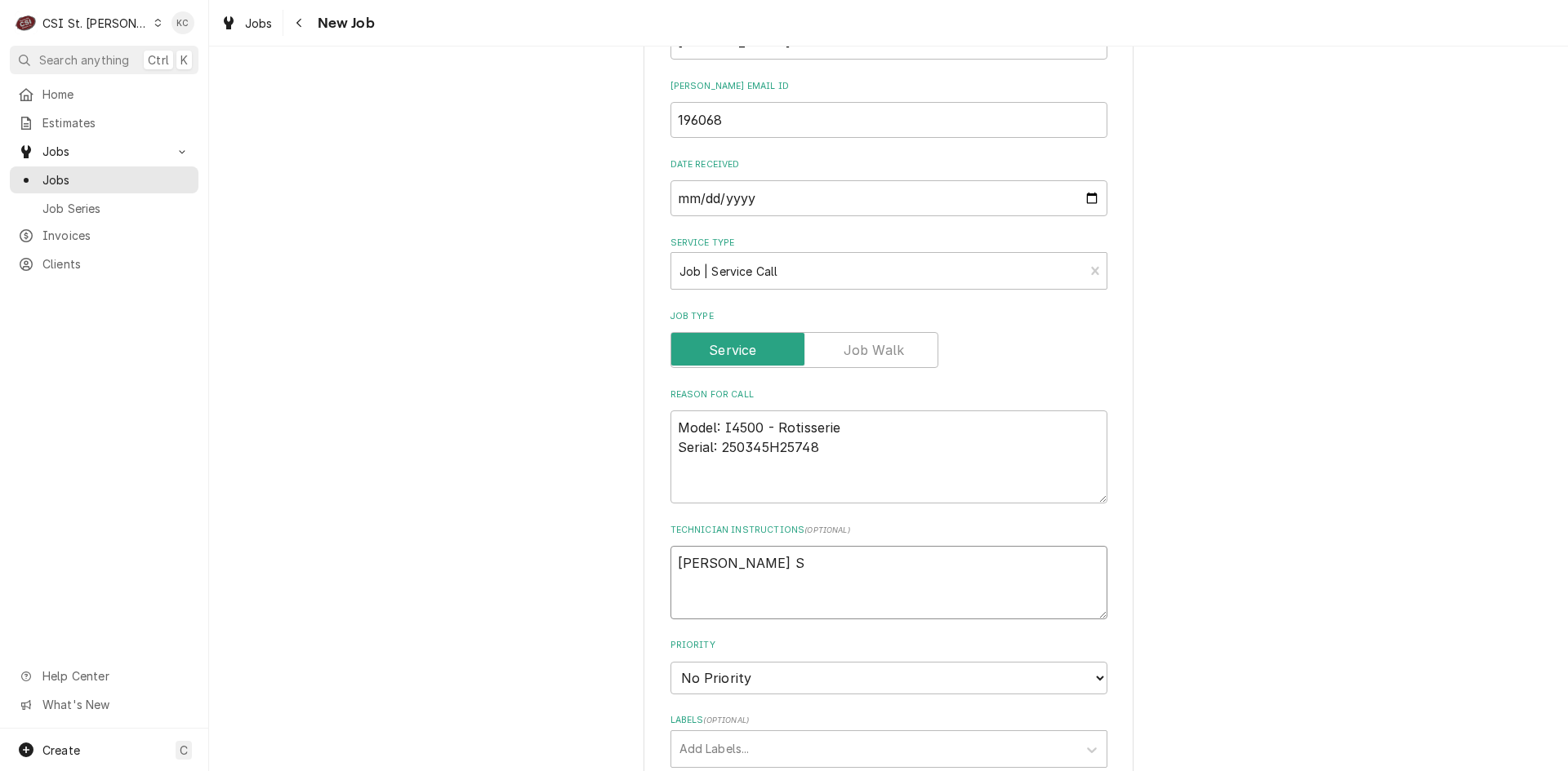
type textarea "x"
type textarea "Alex - Deli Su"
type textarea "x"
type textarea "Alex - Deli Sup"
type textarea "x"
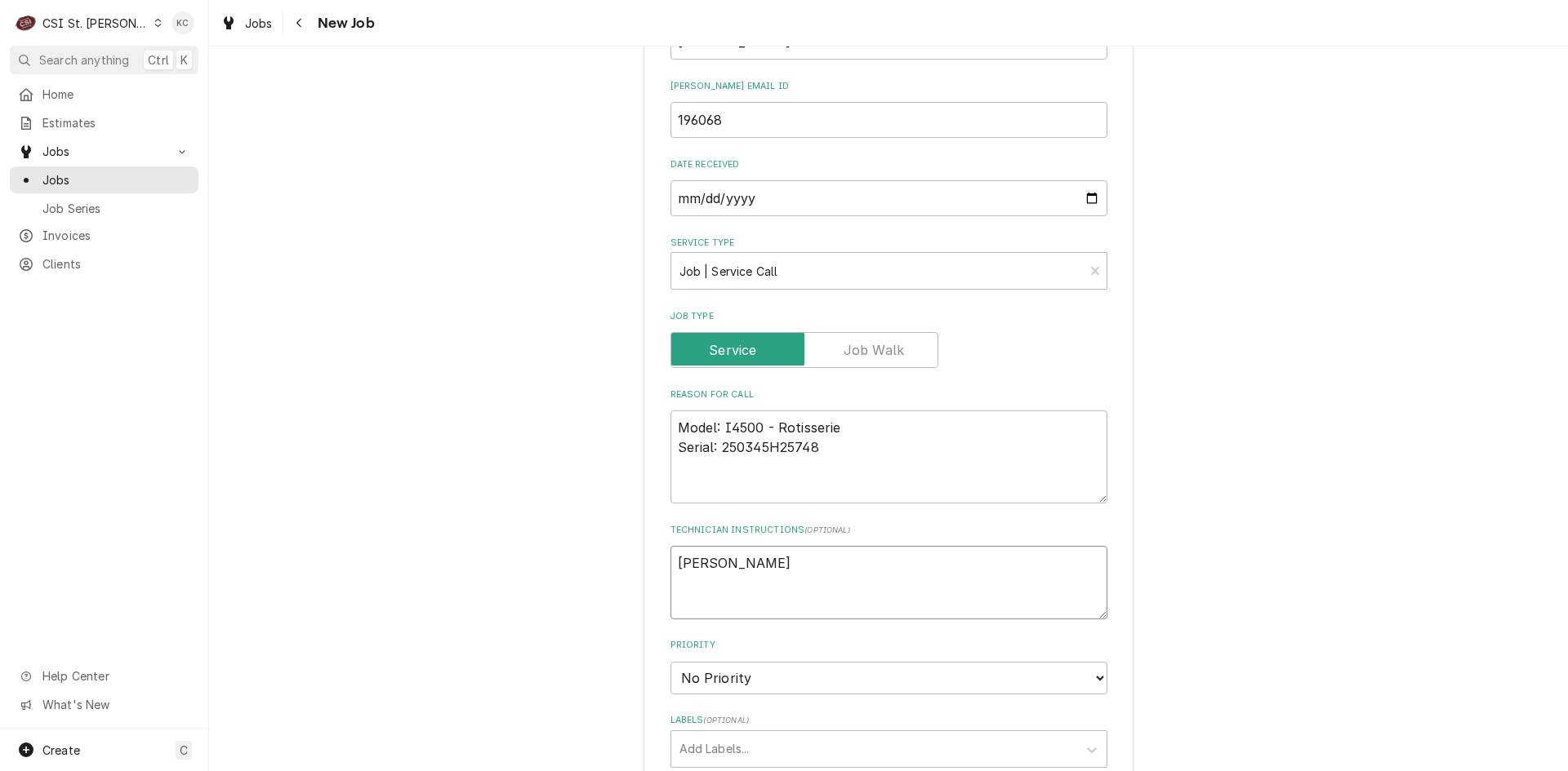
type textarea "Alex - Deli Supe"
type textarea "x"
type textarea "Alex - Deli Super"
type textarea "x"
type textarea "Alex - Deli Superv"
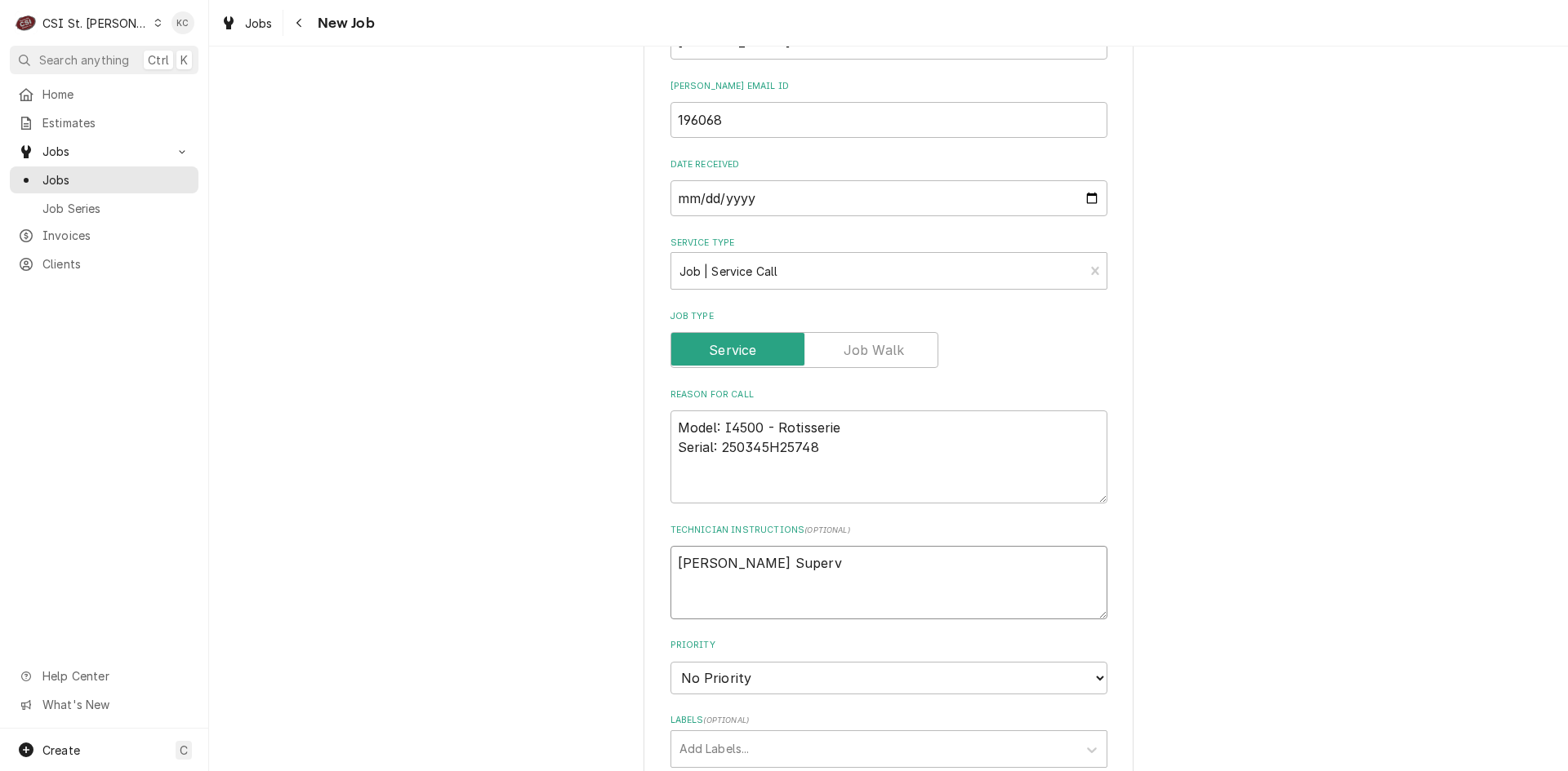
type textarea "x"
type textarea "Alex - Deli Supervi"
type textarea "x"
type textarea "Alex - Deli Supervis"
type textarea "x"
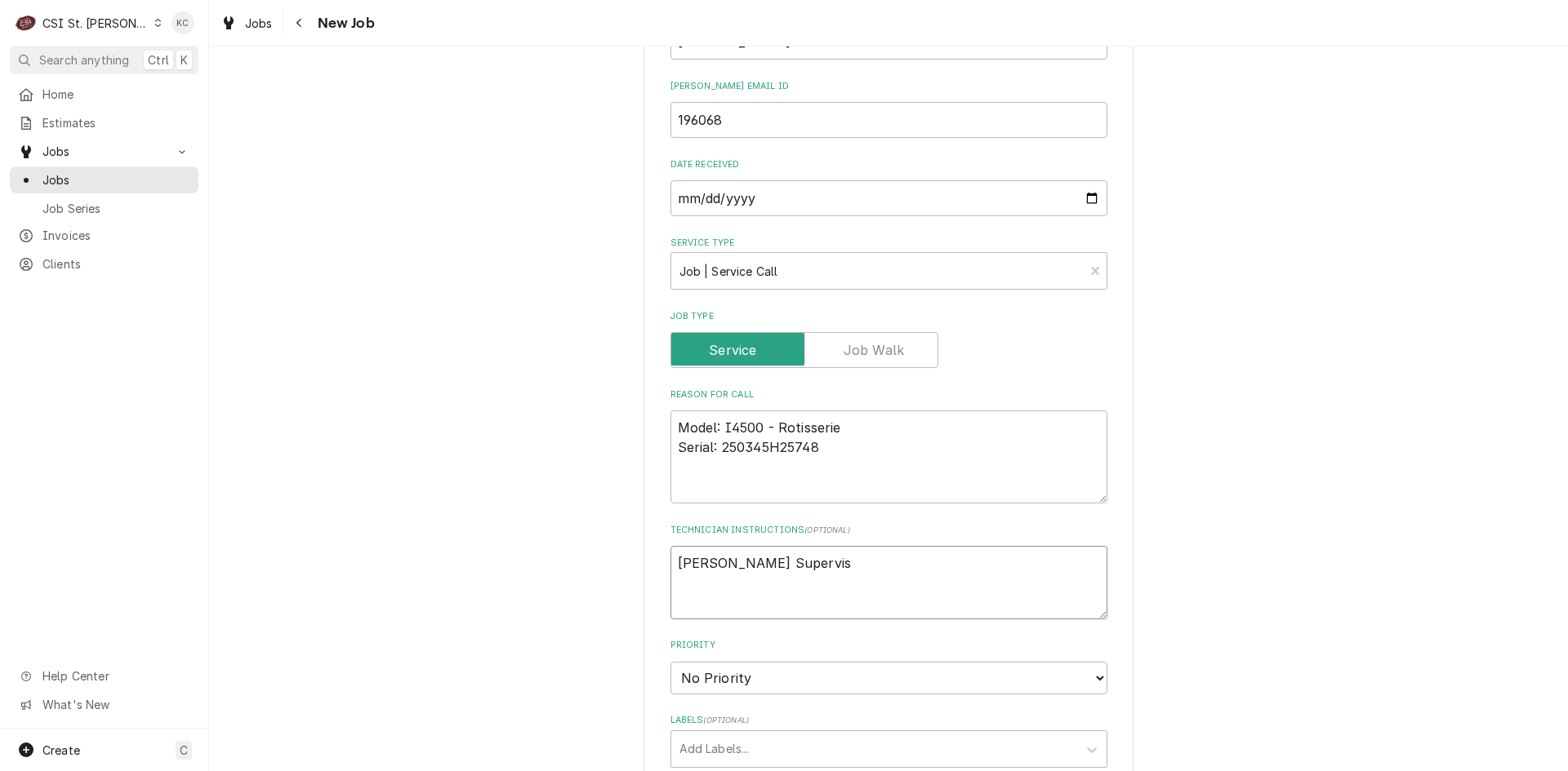
type textarea "Alex - Deli Superviso"
type textarea "x"
type textarea "Alex - Deli Supervisor"
type textarea "x"
type textarea "Alex - Deli Supervisor"
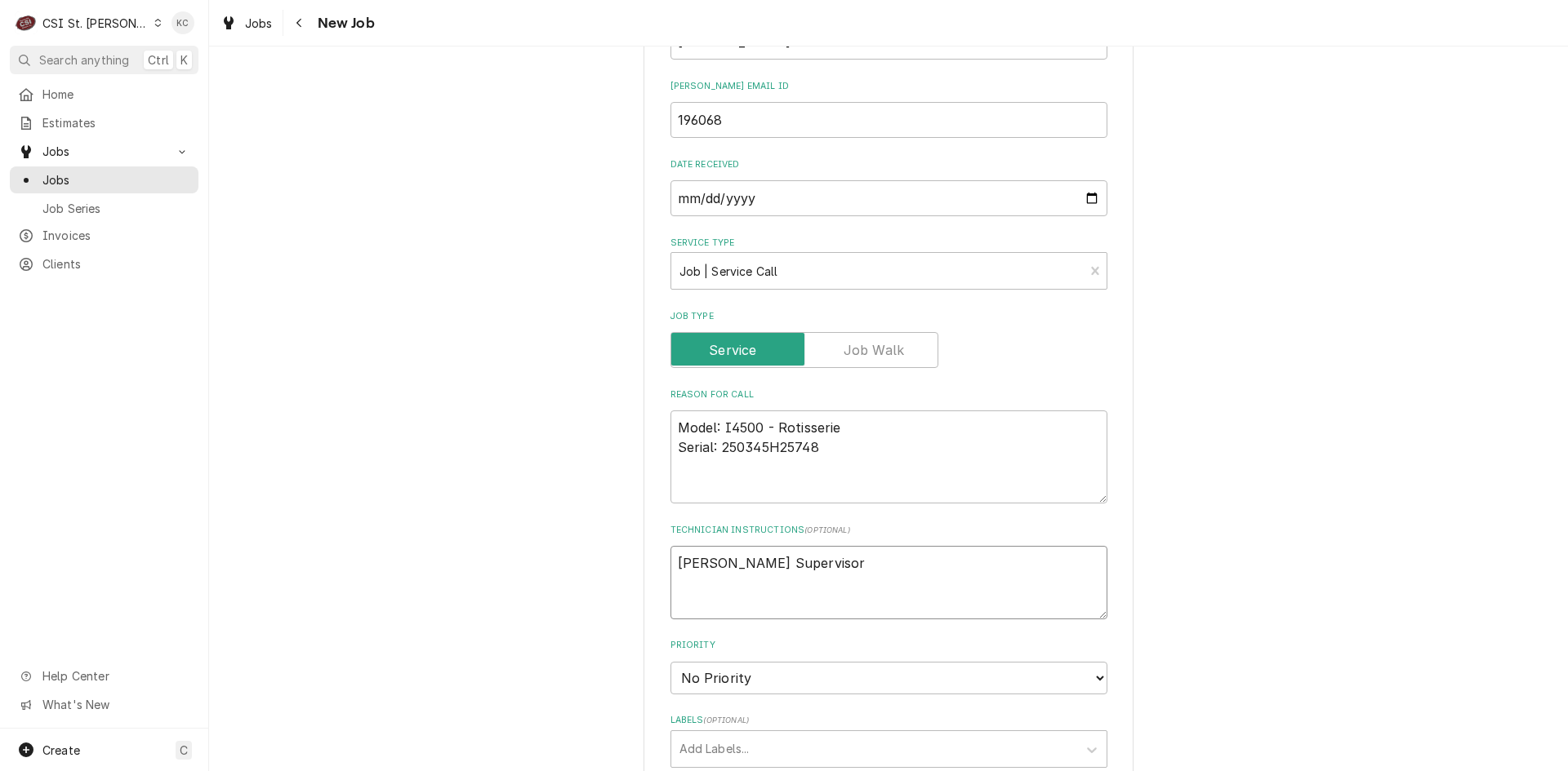
type textarea "x"
type textarea "Alex - Deli Supervisor -"
type textarea "x"
type textarea "Alex - Deli Supervisor -"
type textarea "x"
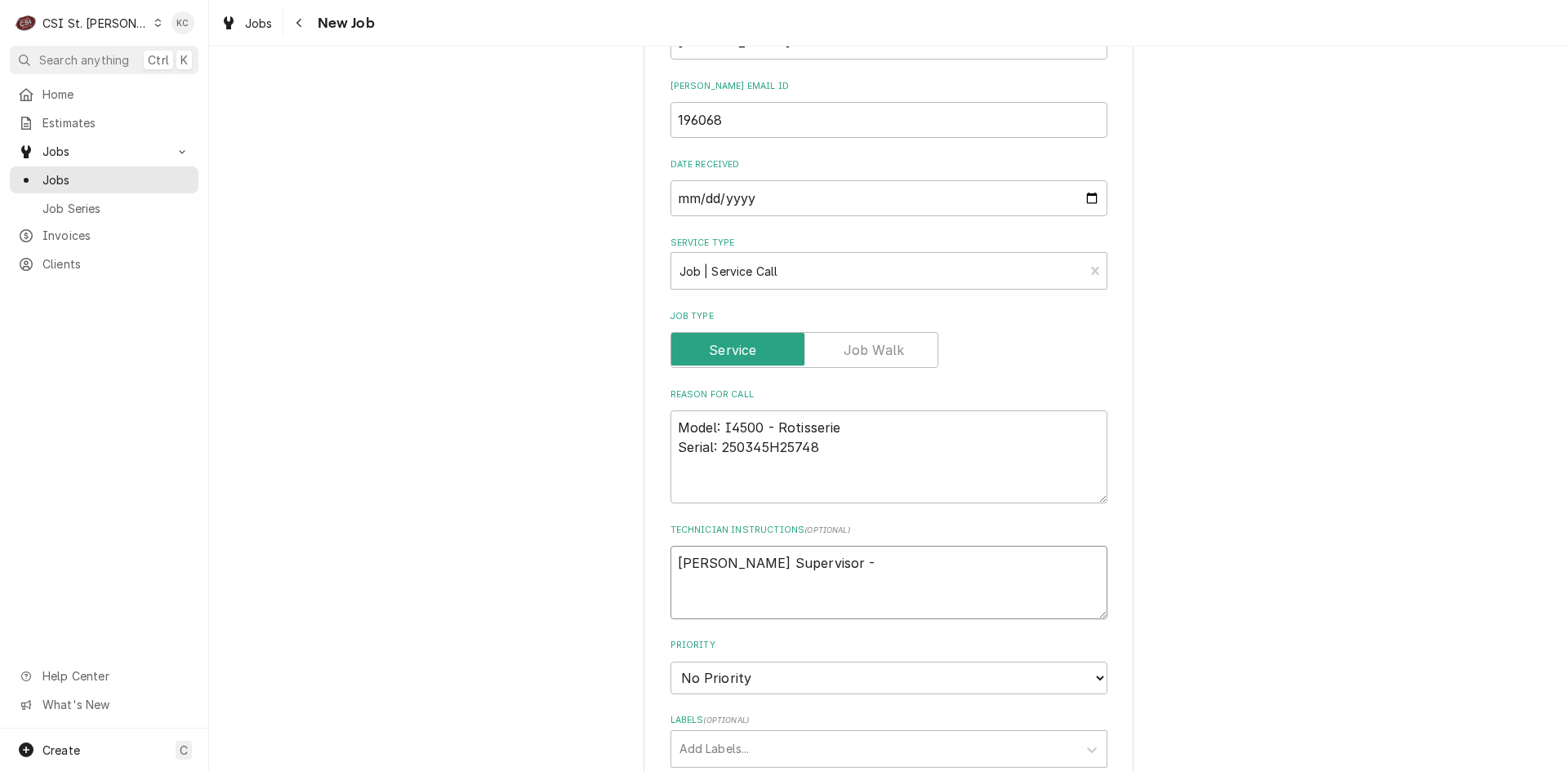
type textarea "Alex - Deli Supervisor - 3"
type textarea "x"
type textarea "Alex - Deli Supervisor - 31"
type textarea "x"
type textarea "Alex - Deli Supervisor - 314"
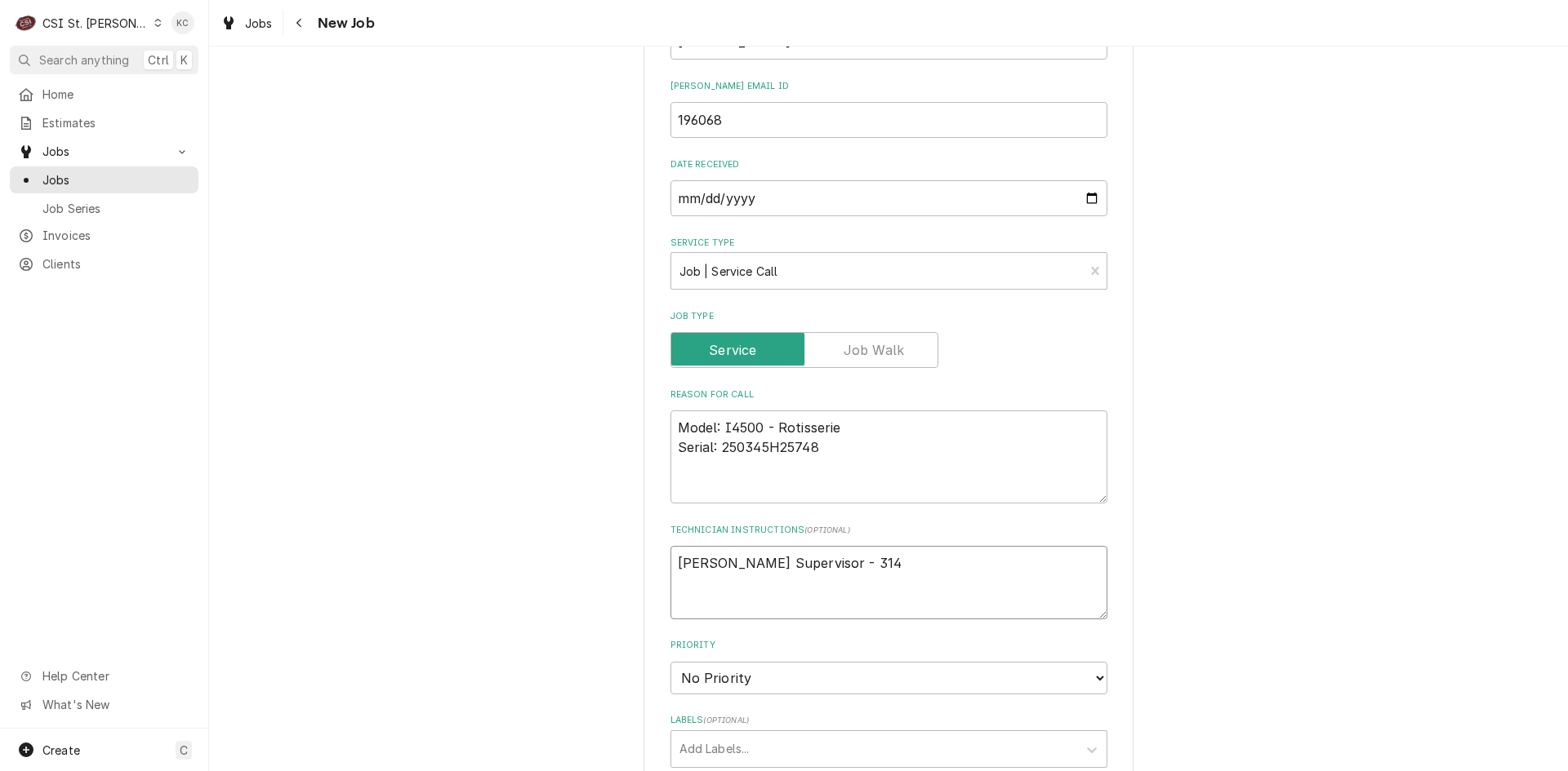
type textarea "x"
type textarea "Alex - Deli Supervisor - 314"
type textarea "x"
type textarea "Alex - Deli Supervisor - 314 7"
type textarea "x"
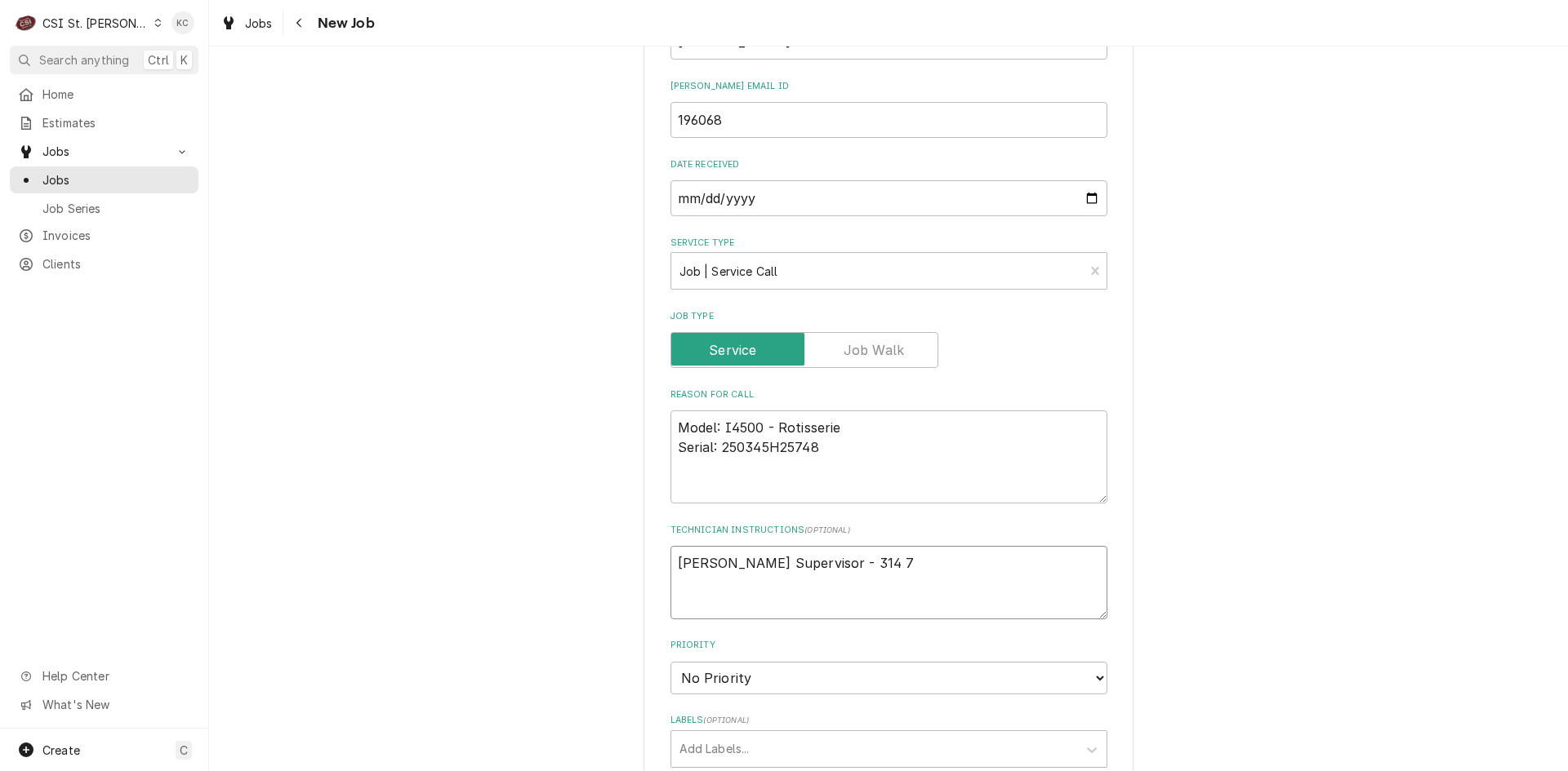
type textarea "Alex - Deli Supervisor - 314 76"
type textarea "x"
type textarea "Alex - Deli Supervisor - 314 769"
type textarea "x"
type textarea "Alex - Deli Supervisor - 314 769-"
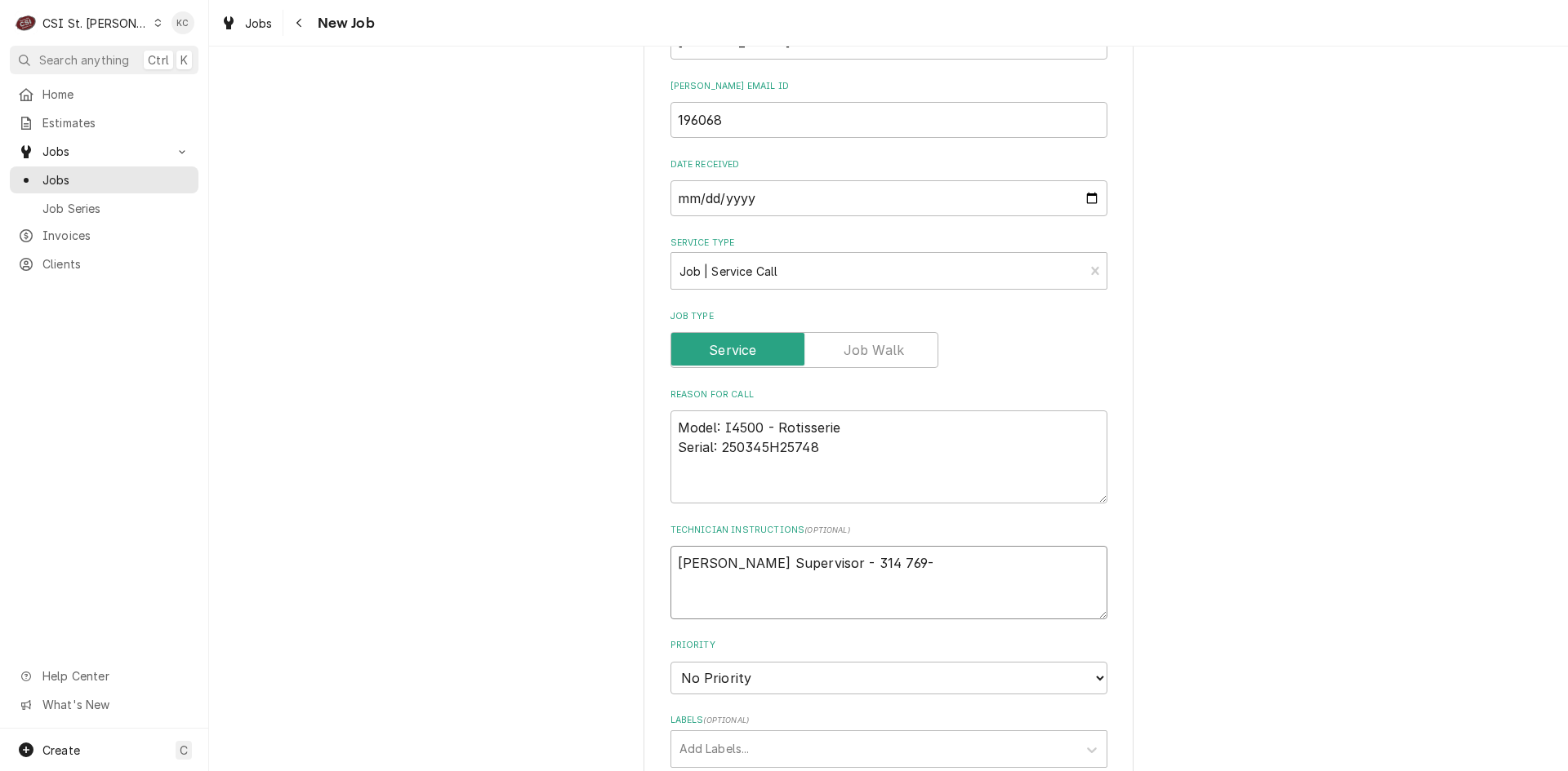
type textarea "x"
type textarea "Alex - Deli Supervisor - 314 769-2"
type textarea "x"
type textarea "Alex - Deli Supervisor - 314 769-20"
type textarea "x"
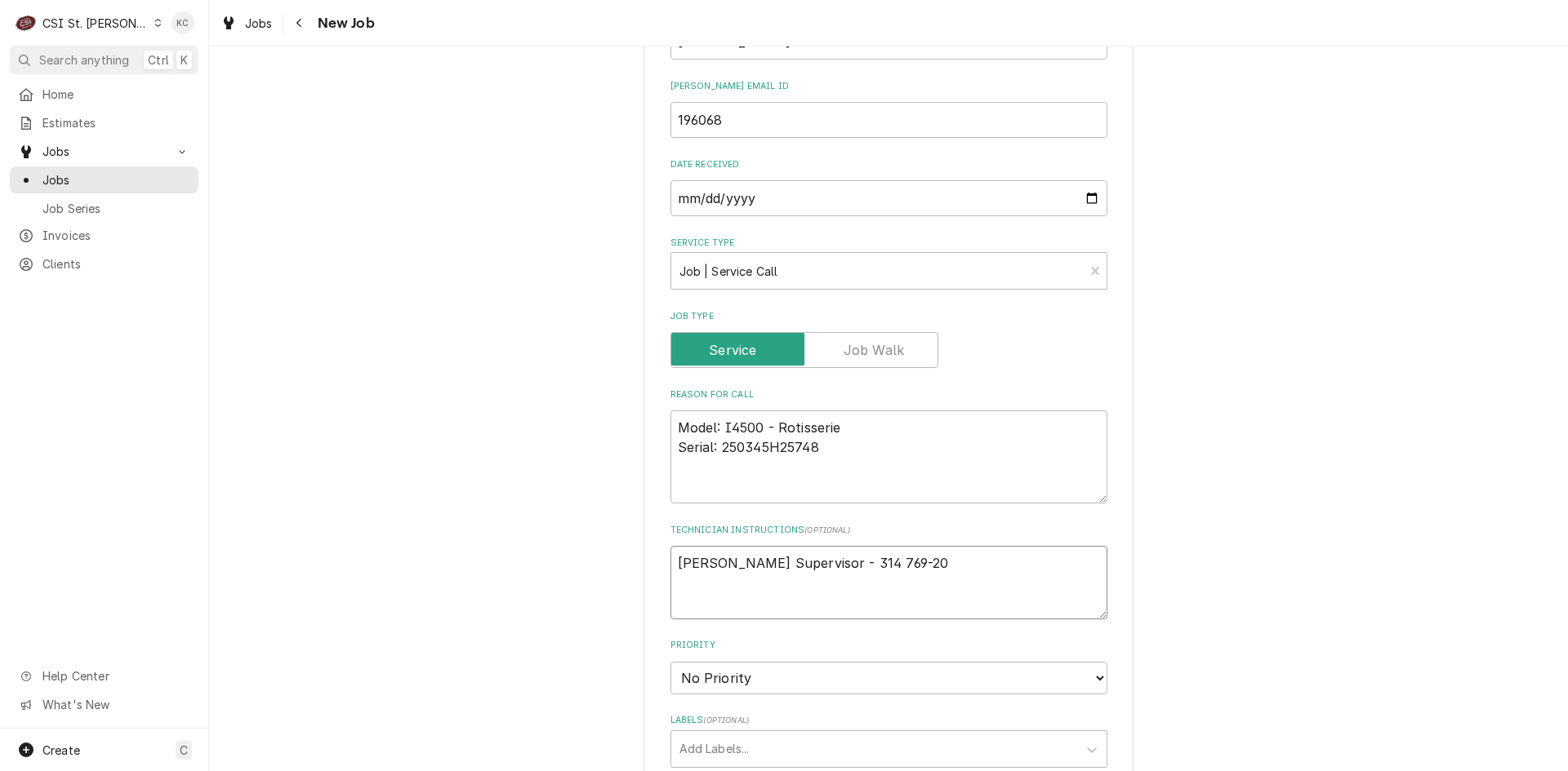
type textarea "Alex - Deli Supervisor - 314 769-201"
type textarea "x"
type textarea "Alex - Deli Supervisor - 314 769-2015"
click at [677, 563] on textarea "Alex - Deli Supervisor - 314 769-2015" at bounding box center [889, 582] width 436 height 73
click at [672, 564] on textarea "Alex - Deli Supervisor - 314 769-2015" at bounding box center [889, 582] width 436 height 73
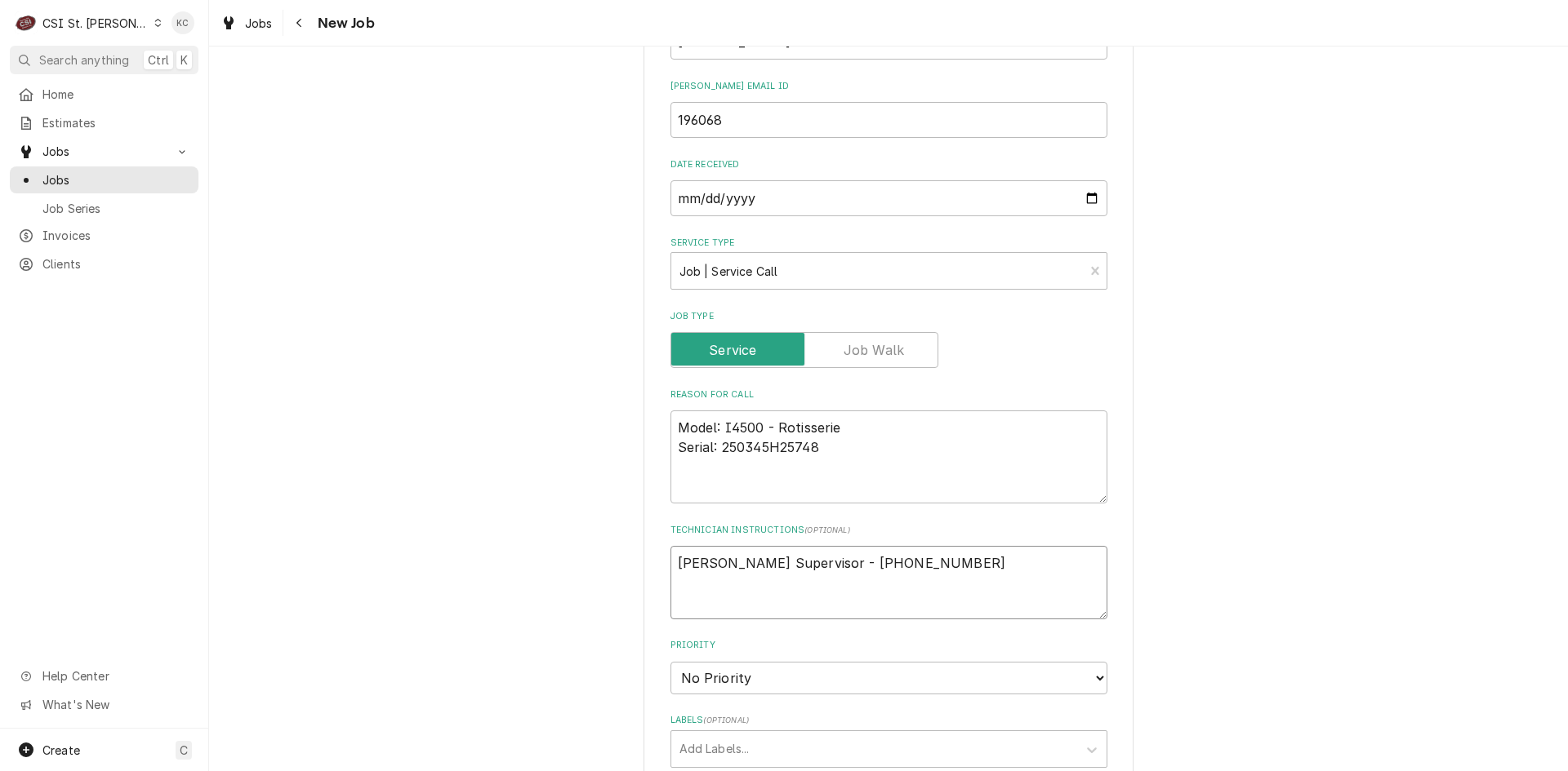
type textarea "x"
type textarea "Alex - Deli Supervisor - 314 769-2015"
type textarea "x"
type textarea "Alex - Deli Supervisor - 314 769-2015"
type textarea "x"
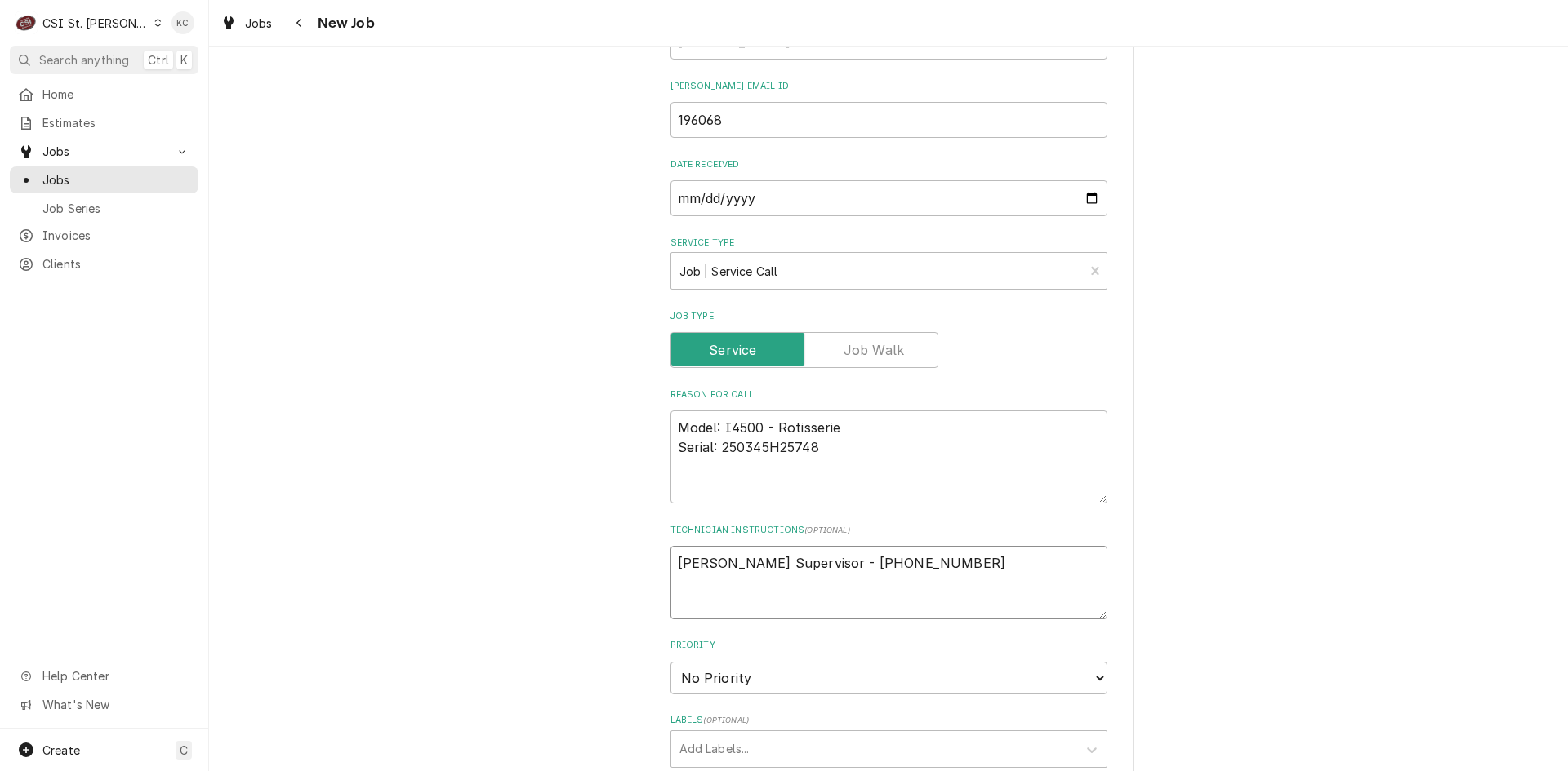
type textarea "Alex - Deli Supervisor - 314 769-2015"
click at [883, 562] on textarea "Alex - Deli Supervisor - 314 769-2015" at bounding box center [889, 582] width 436 height 73
paste textarea "Urgency: Operational Overtime: NO"
type textarea "x"
type textarea "Urgency: Operational Overtime: NO Alex - Deli Supervisor - 314 769-2015"
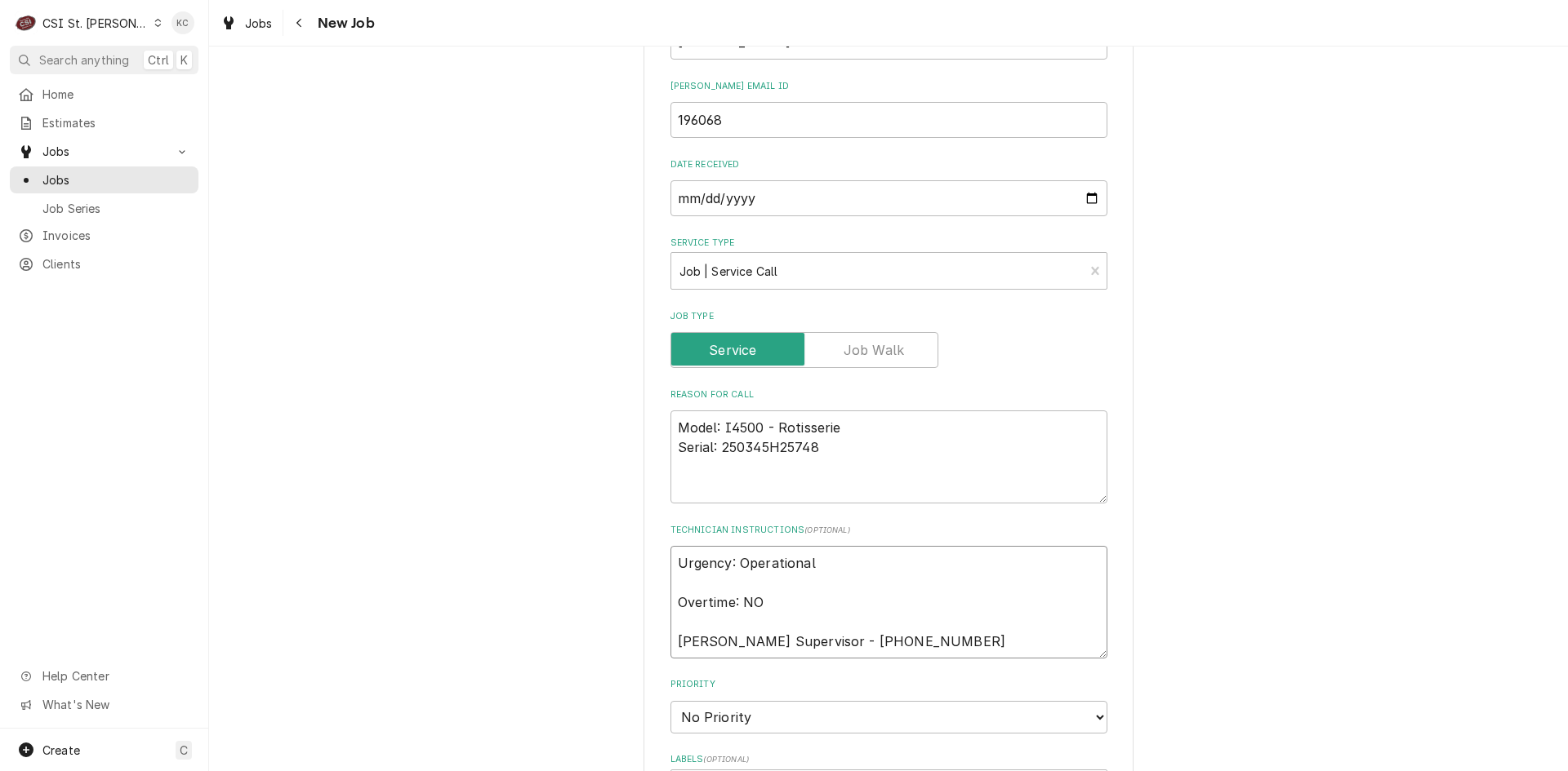
type textarea "x"
type textarea "Urgency: Operational Overtime: NO Alex - Deli Supervisor - 314 769-2015"
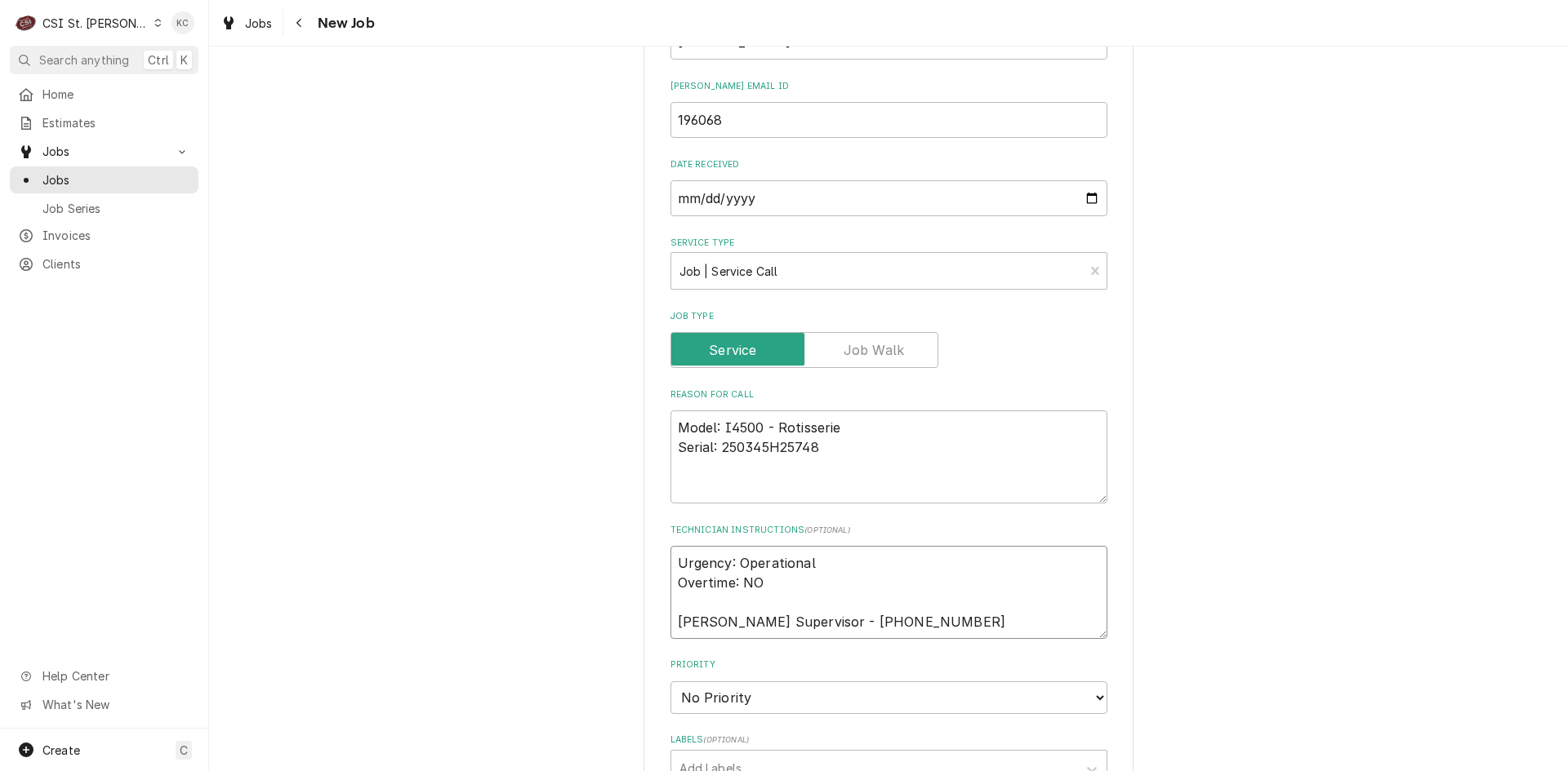
type textarea "x"
type textarea "Urgency: Operational Overtime: NO Alex - Deli Supervisor - 314 769-2015"
click at [785, 688] on select "No Priority Urgent High Medium Low" at bounding box center [889, 698] width 436 height 33
select select "4"
click at [670, 682] on select "No Priority Urgent High Medium Low" at bounding box center [889, 698] width 436 height 33
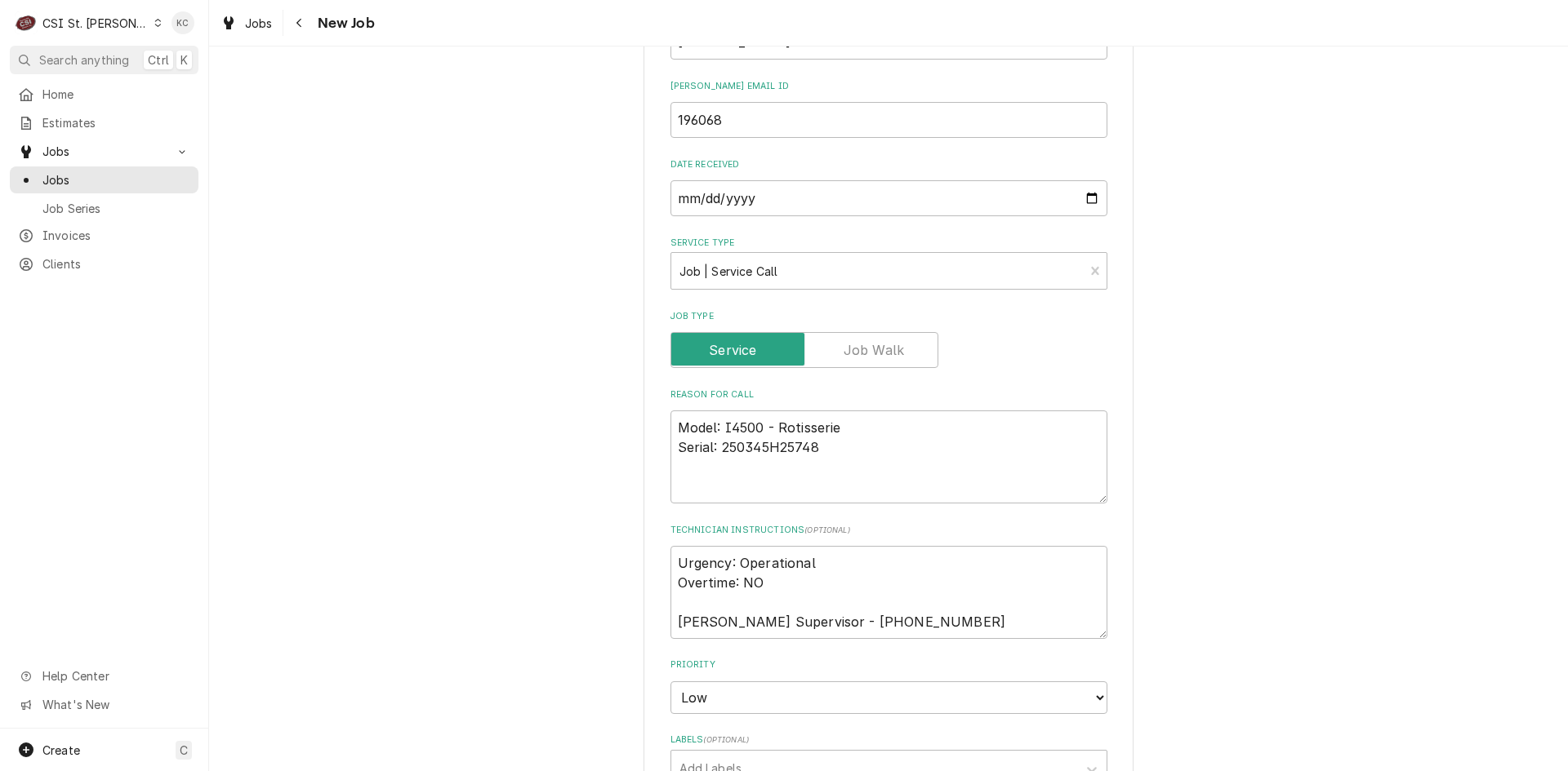
click at [778, 667] on label "Priority" at bounding box center [889, 665] width 436 height 13
click at [778, 682] on select "No Priority Urgent High Medium Low" at bounding box center [889, 698] width 436 height 33
click at [1268, 608] on div "Please provide the following information to create a job: Client Details Client…" at bounding box center [889, 223] width 1359 height 2439
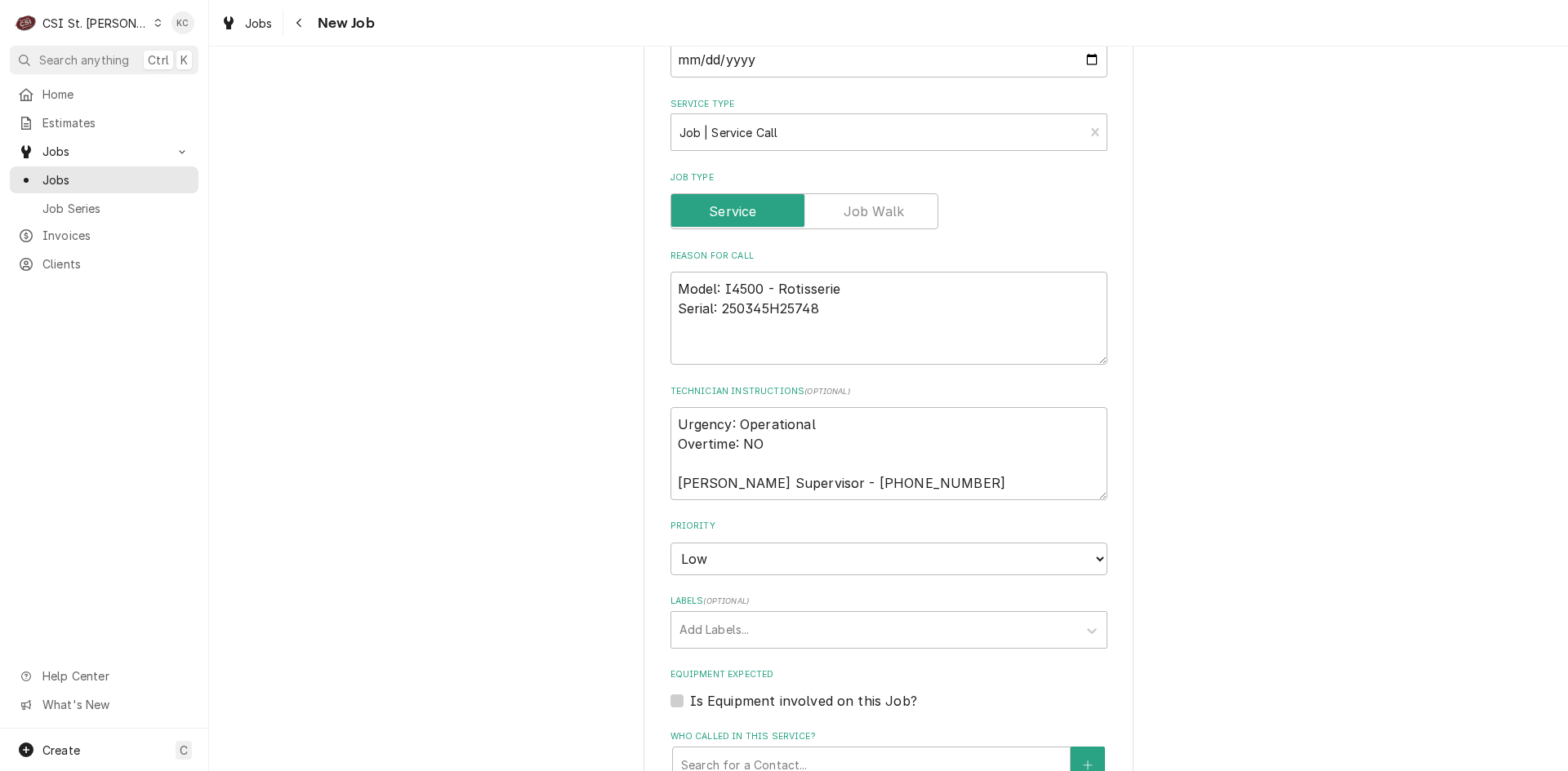
scroll to position [1224, 0]
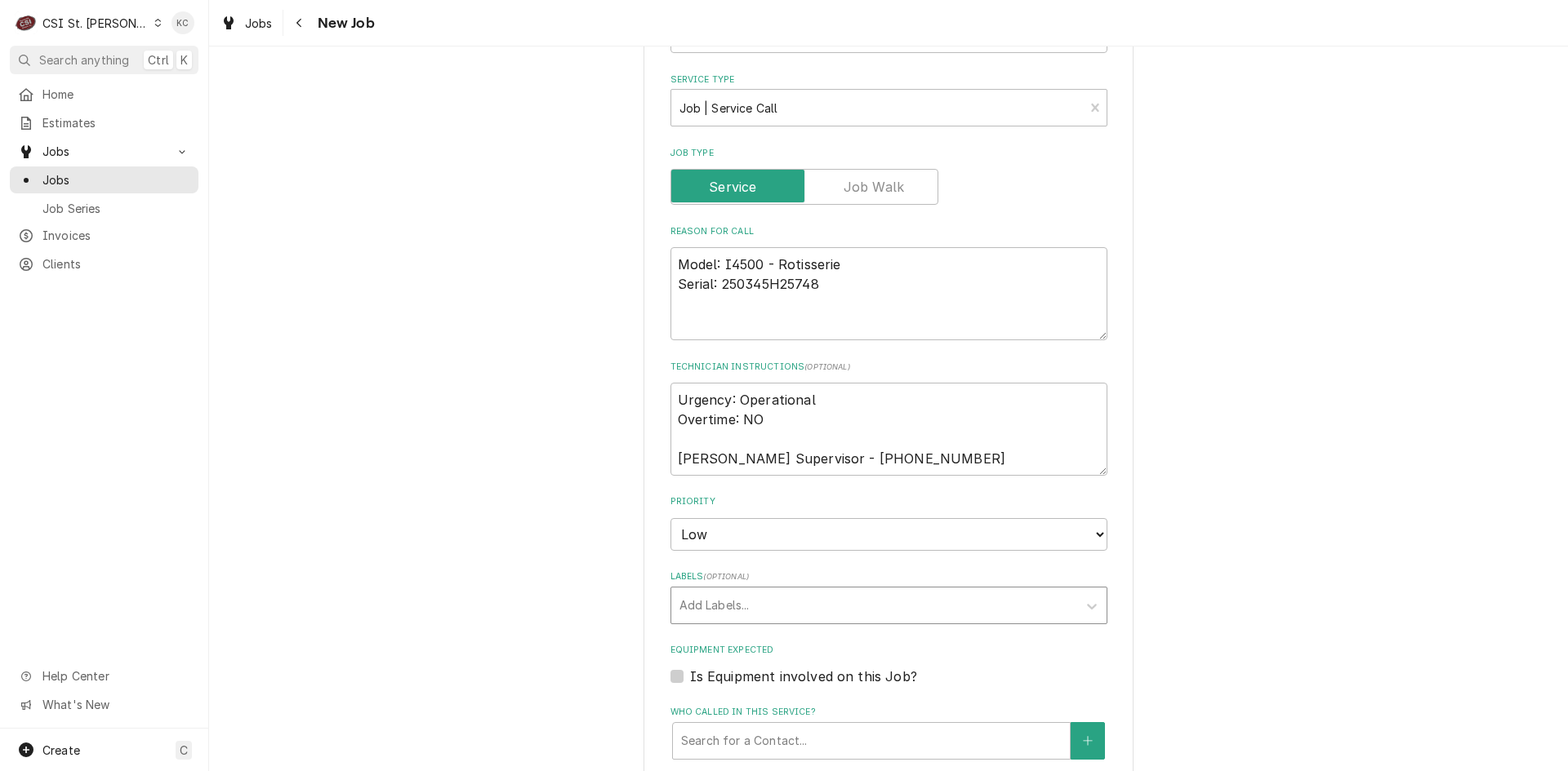
click at [825, 601] on div "Labels" at bounding box center [874, 605] width 390 height 29
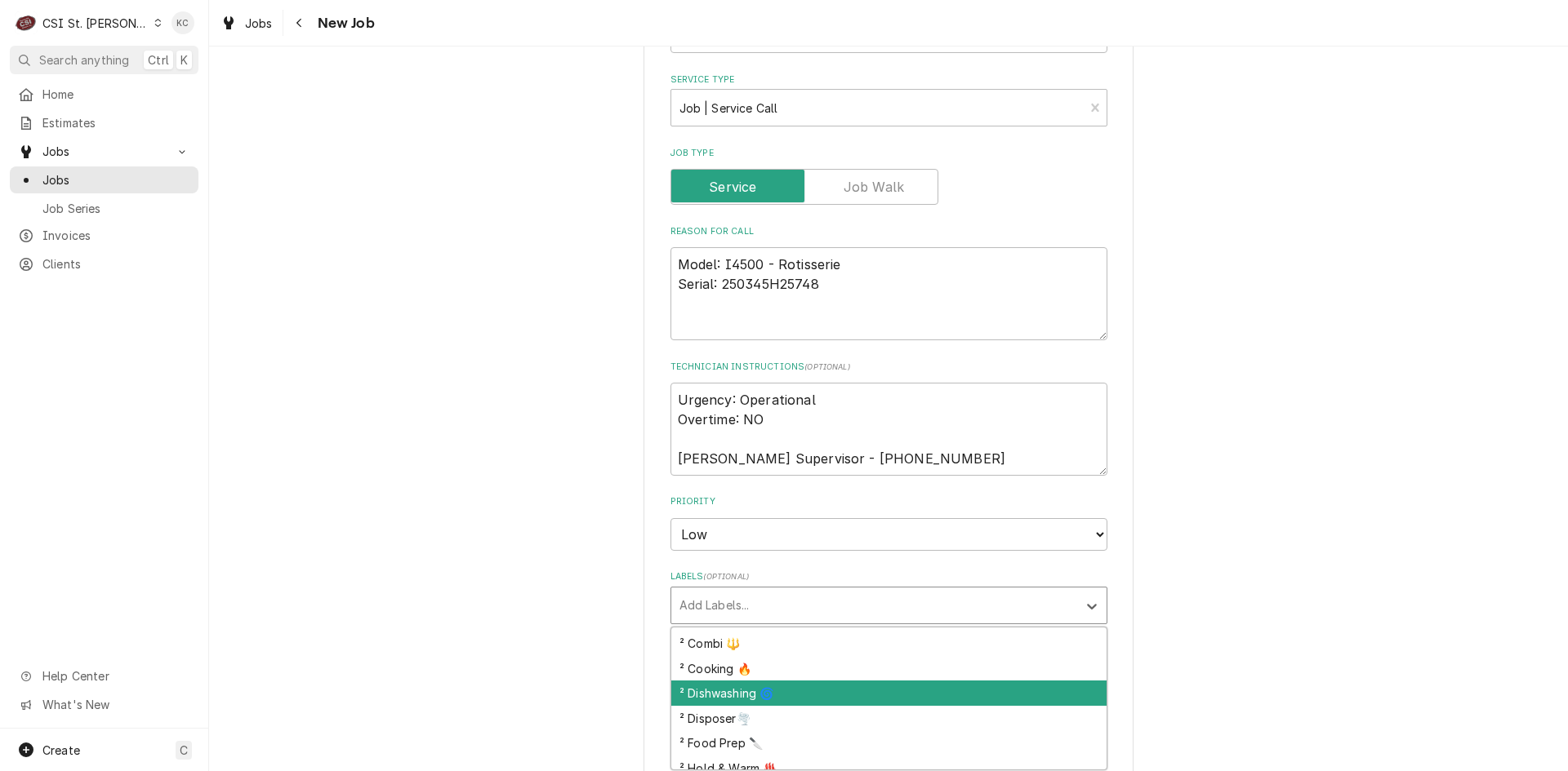
scroll to position [245, 0]
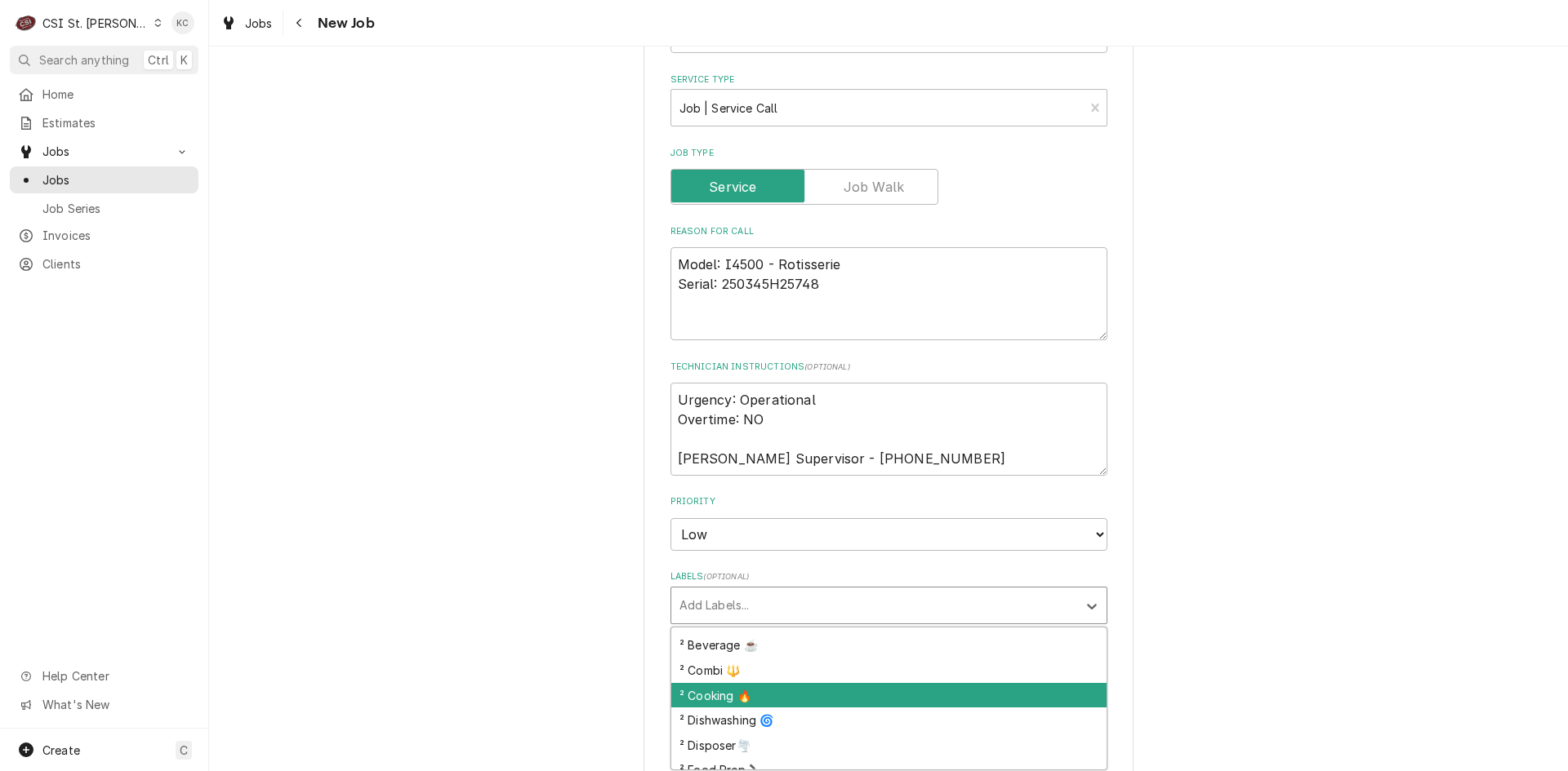
click at [825, 695] on div "² Cooking 🔥" at bounding box center [889, 696] width 436 height 26
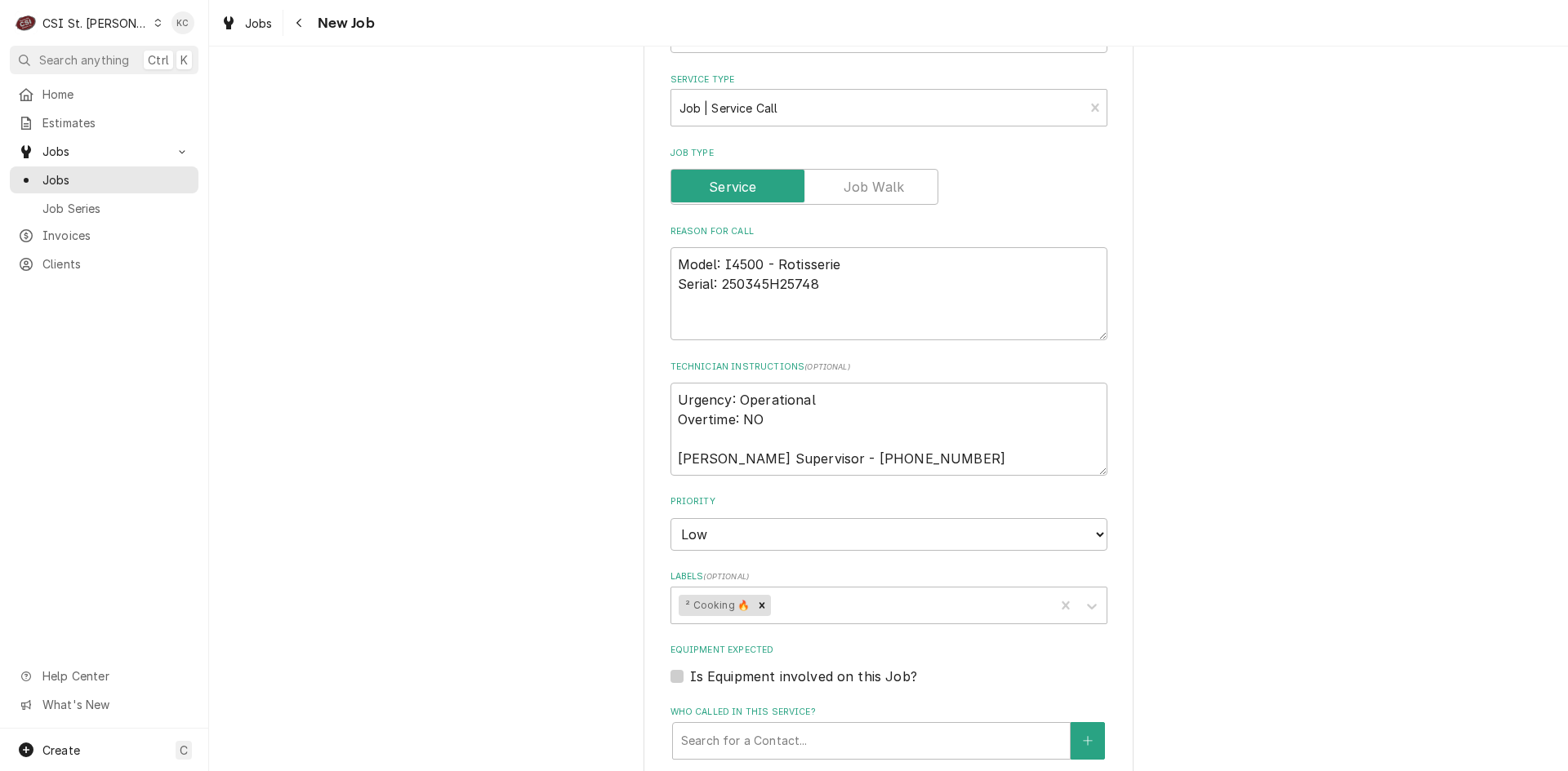
click at [1346, 618] on div "Please provide the following information to create a job: Client Details Client…" at bounding box center [889, 59] width 1359 height 2439
click at [710, 309] on textarea "Model: I4500 - Rotisserie Serial: 250345H25748" at bounding box center [889, 293] width 436 height 93
type textarea "x"
type textarea "Model: I4500 - Rotisserie Serial: 250345H25748"
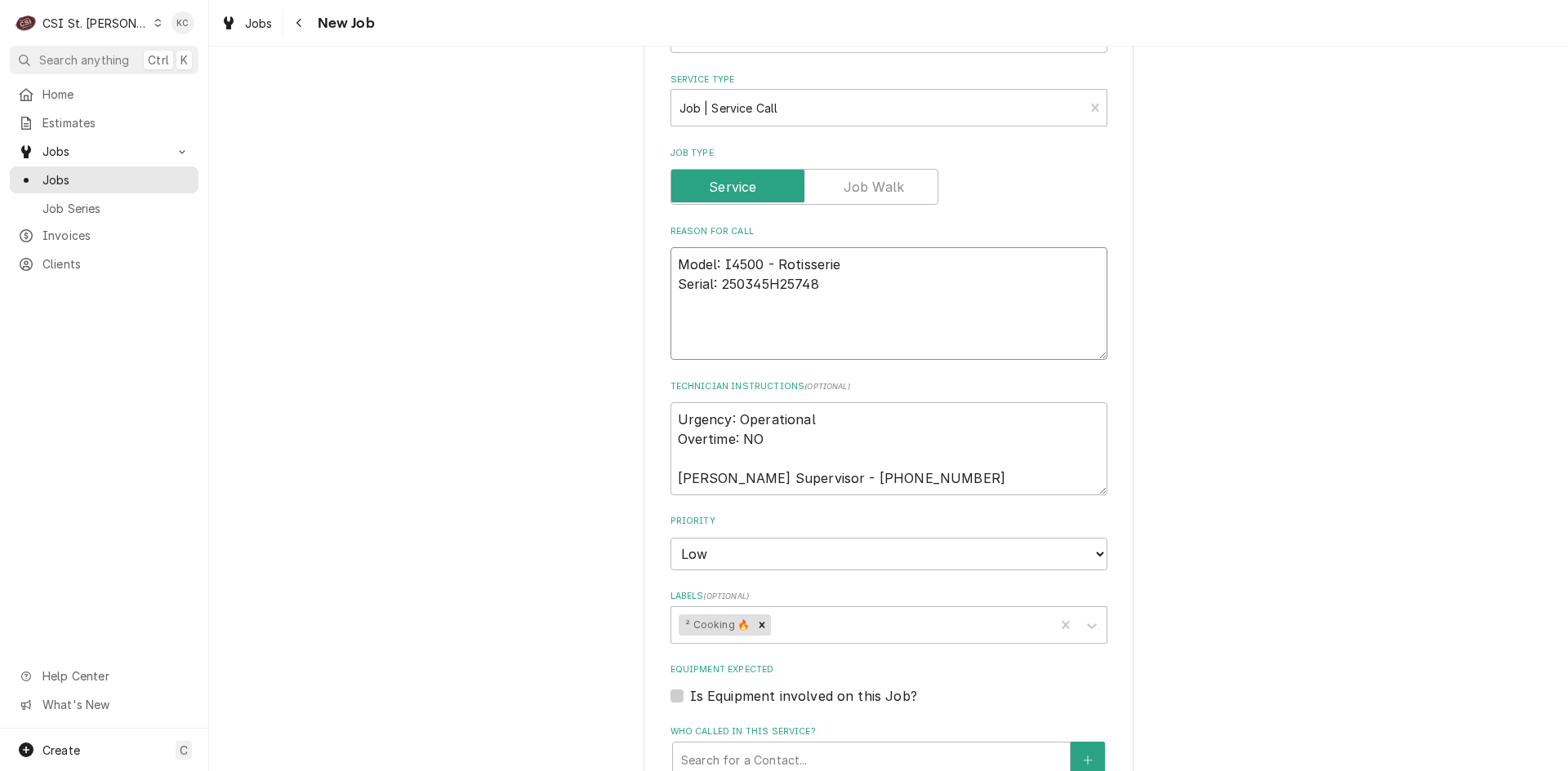
type textarea "x"
type textarea "Model: I4500 - Rotisserie Serial: 250345H25748 S"
type textarea "x"
type textarea "Model: I4500 - Rotisserie Serial: 250345H25748 Sy"
type textarea "x"
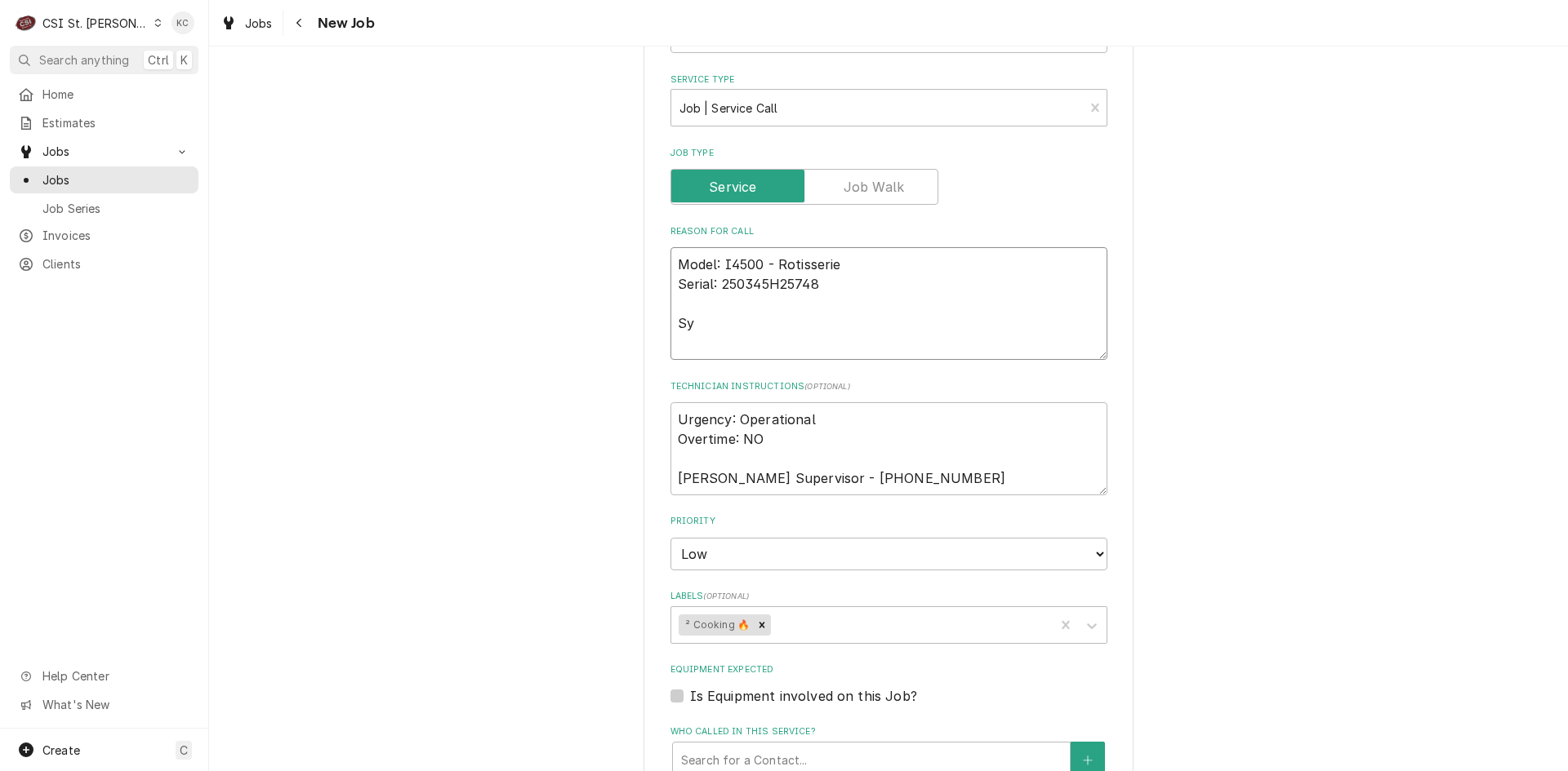
type textarea "Model: I4500 - Rotisserie Serial: 250345H25748 Sym"
type textarea "x"
type textarea "Model: I4500 - Rotisserie Serial: 250345H25748 Symp"
type textarea "x"
type textarea "Model: I4500 - Rotisserie Serial: 250345H25748 Sympt"
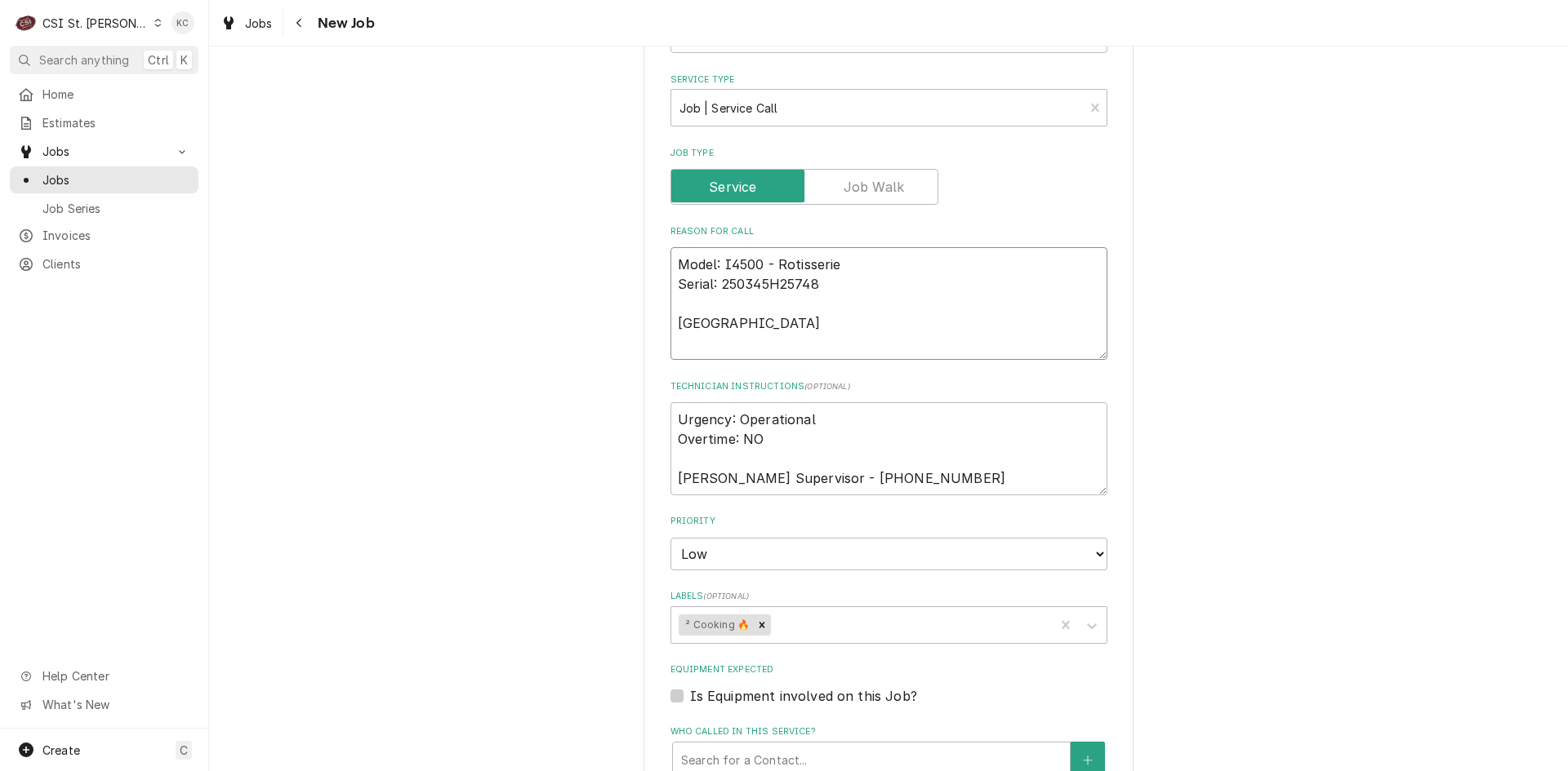
type textarea "x"
type textarea "Model: I4500 - Rotisserie Serial: 250345H25748 Sympto"
type textarea "x"
type textarea "Model: I4500 - Rotisserie Serial: 250345H25748 Symptom"
type textarea "x"
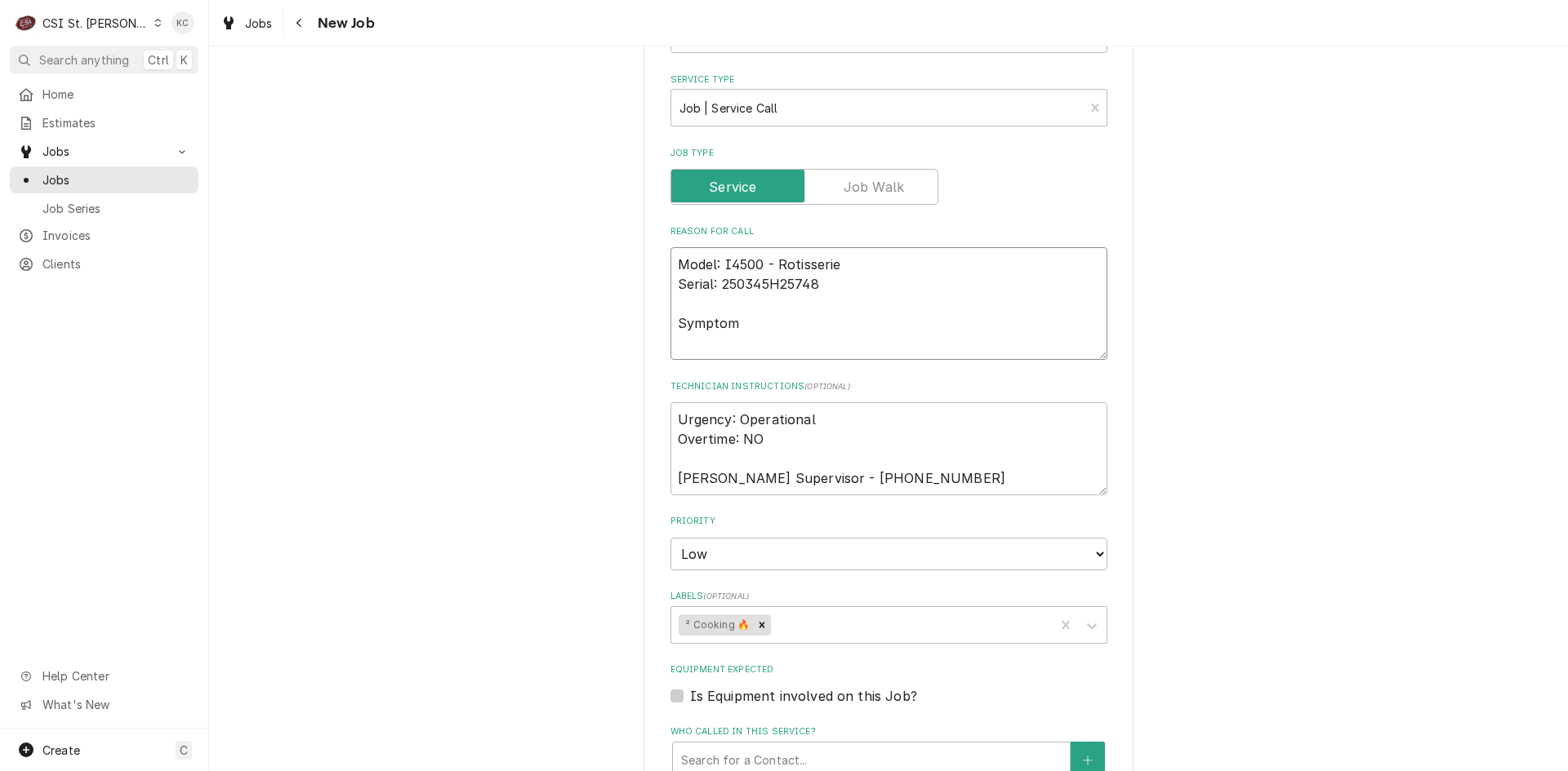
type textarea "Model: I4500 - Rotisserie Serial: 250345H25748 Symptom"
type textarea "x"
type textarea "Model: I4500 - Rotisserie Serial: 250345H25748 Symptom C"
type textarea "x"
type textarea "Model: I4500 - Rotisserie Serial: 250345H25748 Symptom Co"
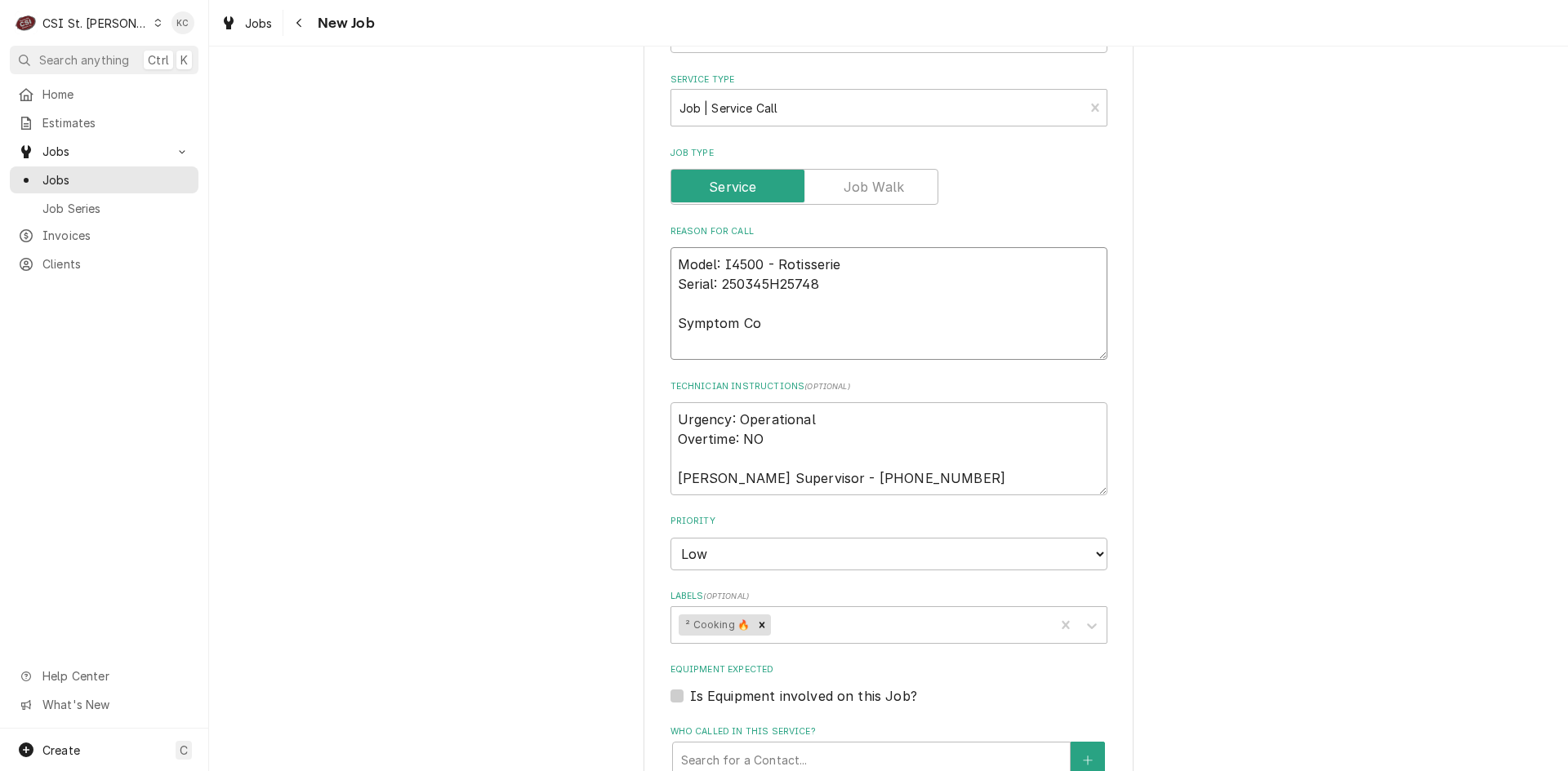
type textarea "x"
type textarea "Model: I4500 - Rotisserie Serial: 250345H25748 Symptom Cod"
type textarea "x"
type textarea "Model: I4500 - Rotisserie Serial: 250345H25748 Symptom Code"
type textarea "x"
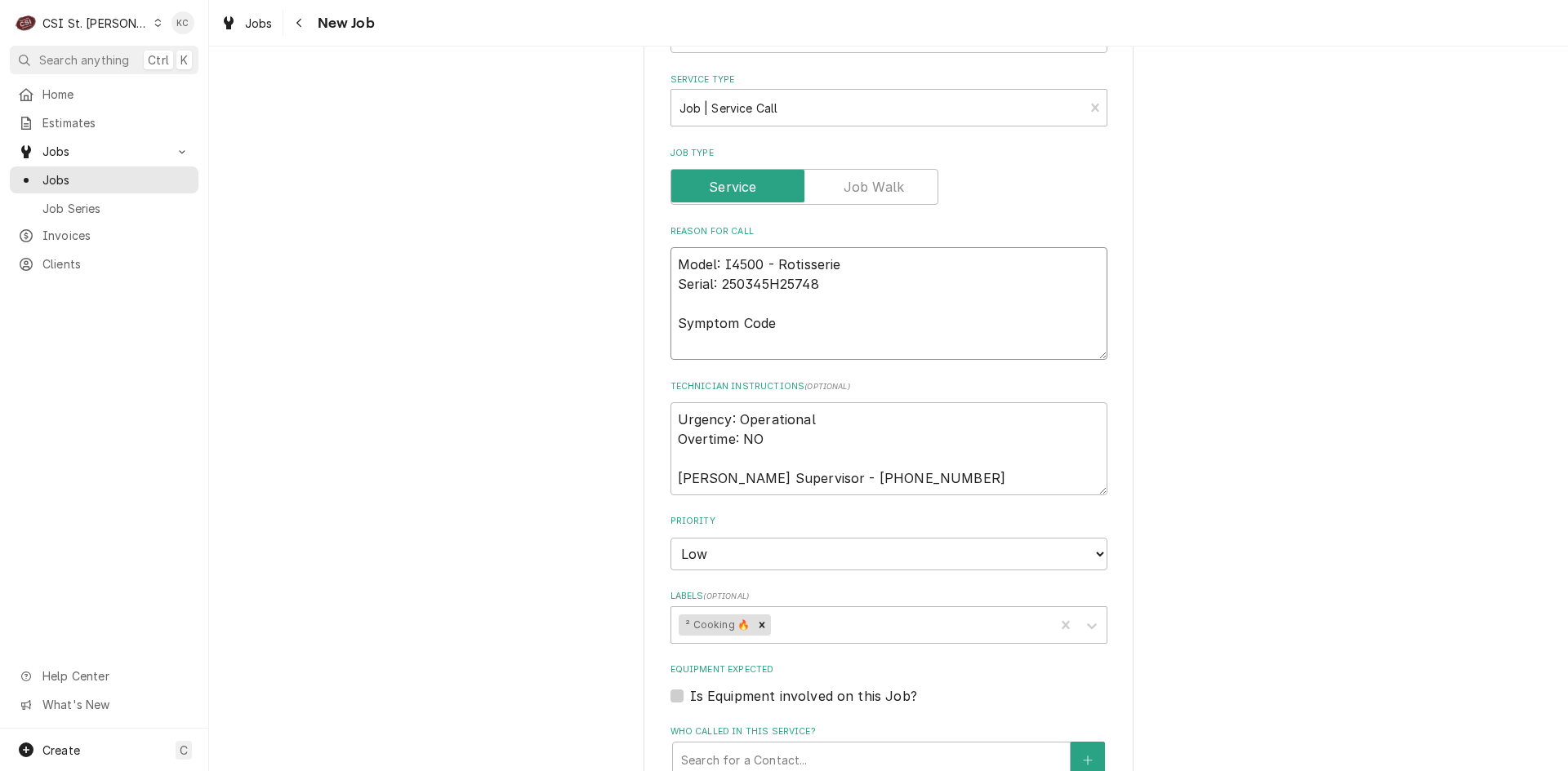
type textarea "Model: I4500 - Rotisserie Serial: 250345H25748 Symptom Codes"
type textarea "x"
type textarea "Model: I4500 - Rotisserie Serial: 250345H25748 Symptom Codes"
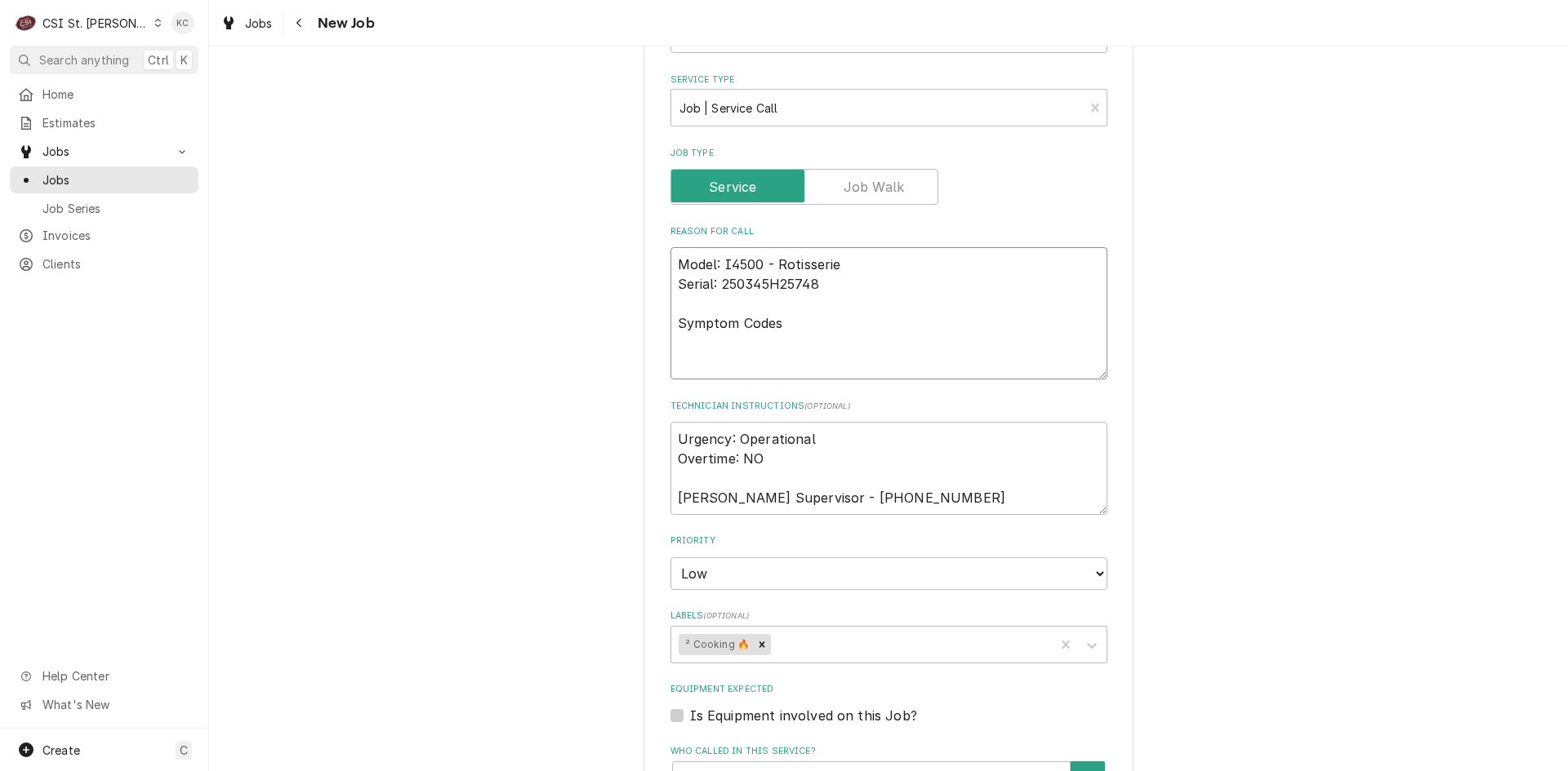
type textarea "x"
type textarea "Model: I4500 - Rotisserie Serial: 250345H25748 Symptom Codes 3"
type textarea "x"
type textarea "Model: I4500 - Rotisserie Serial: 250345H25748 Symptom Codes 36"
type textarea "x"
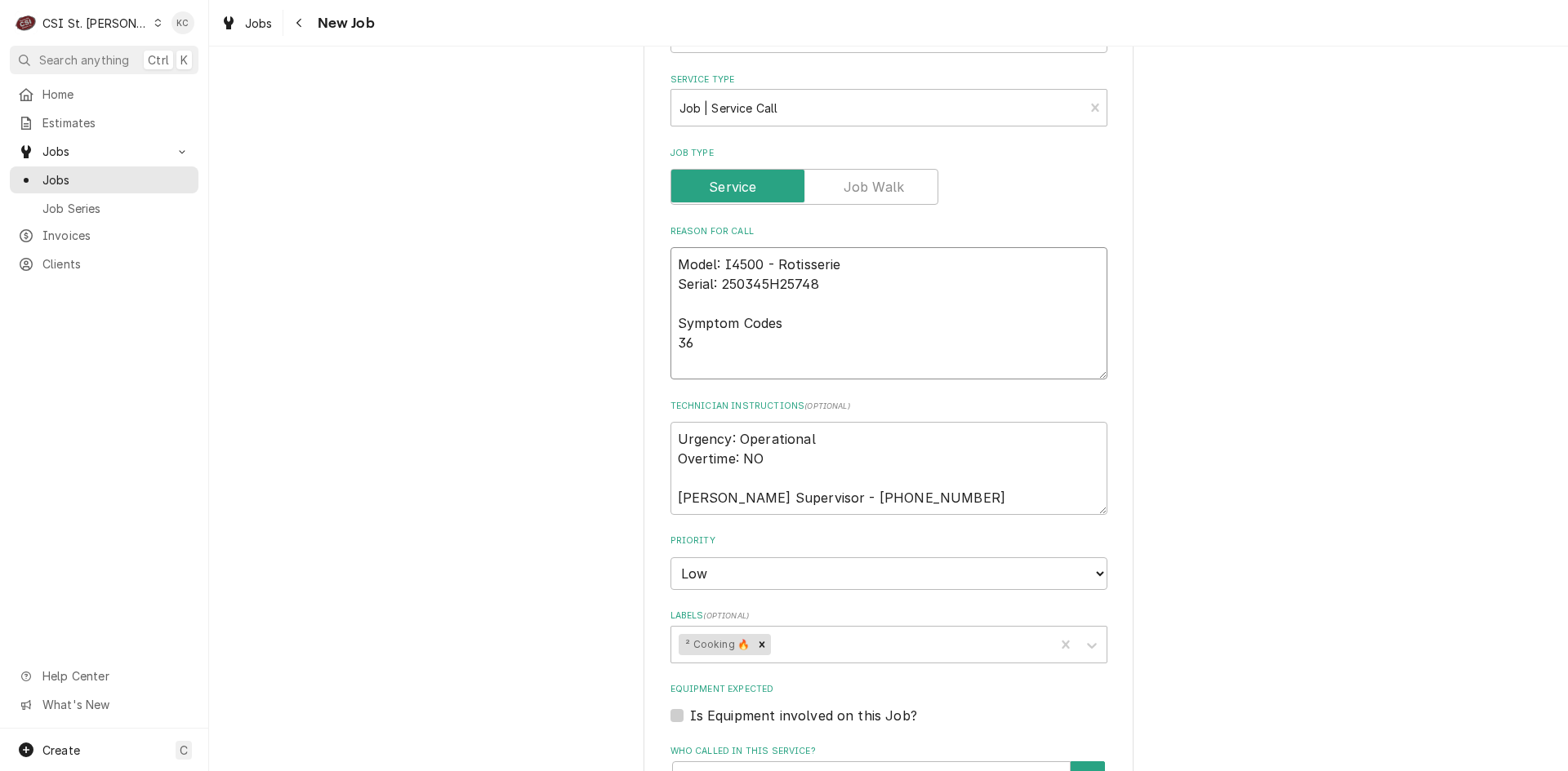
type textarea "Model: I4500 - Rotisserie Serial: 250345H25748 Symptom Codes 362"
type textarea "x"
type textarea "Model: I4500 - Rotisserie Serial: 250345H25748 Symptom Codes 3627"
type textarea "x"
type textarea "Model: I4500 - Rotisserie Serial: 250345H25748 Symptom Codes 3627"
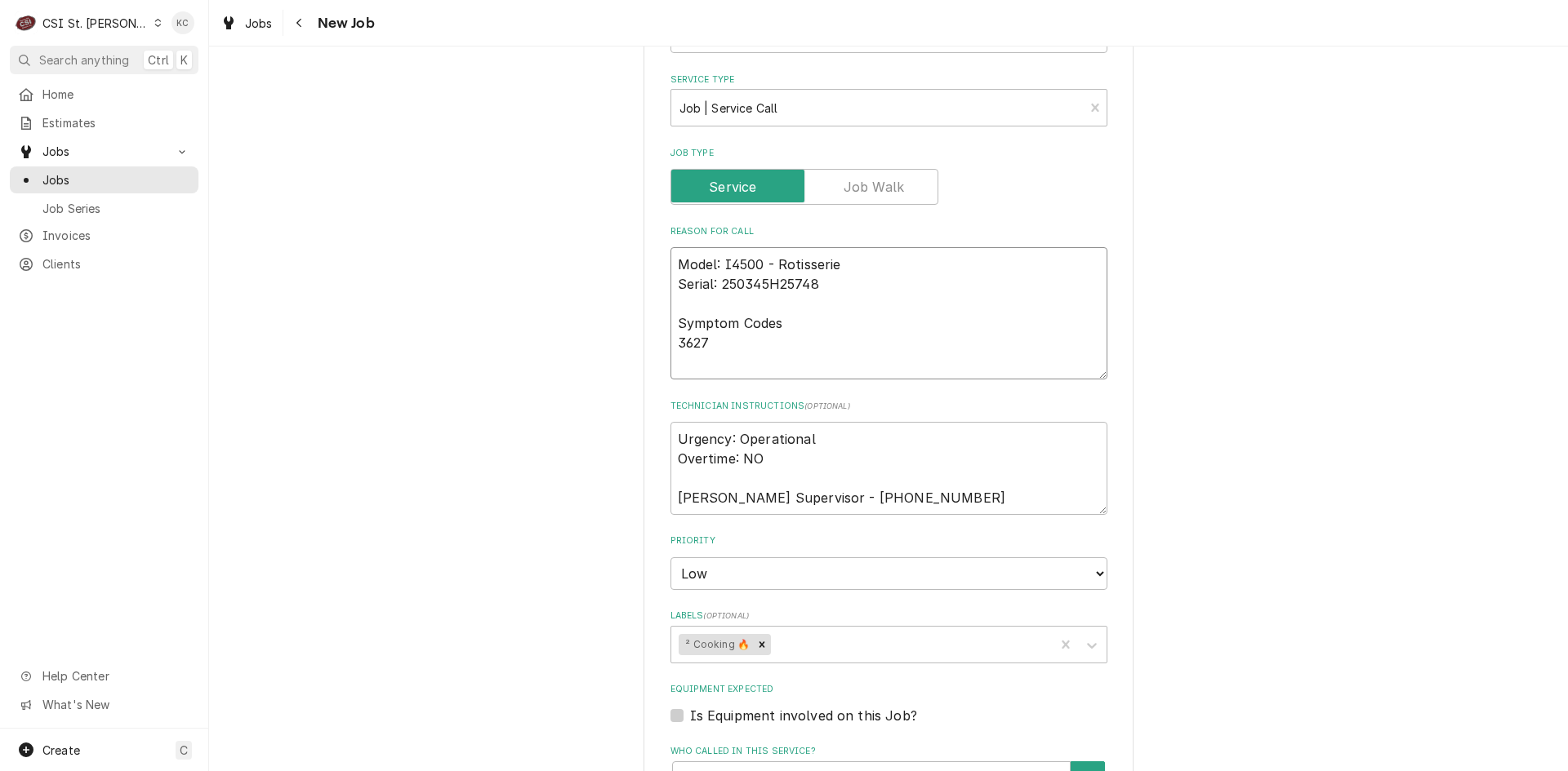
type textarea "x"
type textarea "Model: I4500 - Rotisserie Serial: 250345H25748 Symptom Codes 3627 -"
type textarea "x"
type textarea "Model: I4500 - Rotisserie Serial: 250345H25748 Symptom Codes 3627 -"
type textarea "x"
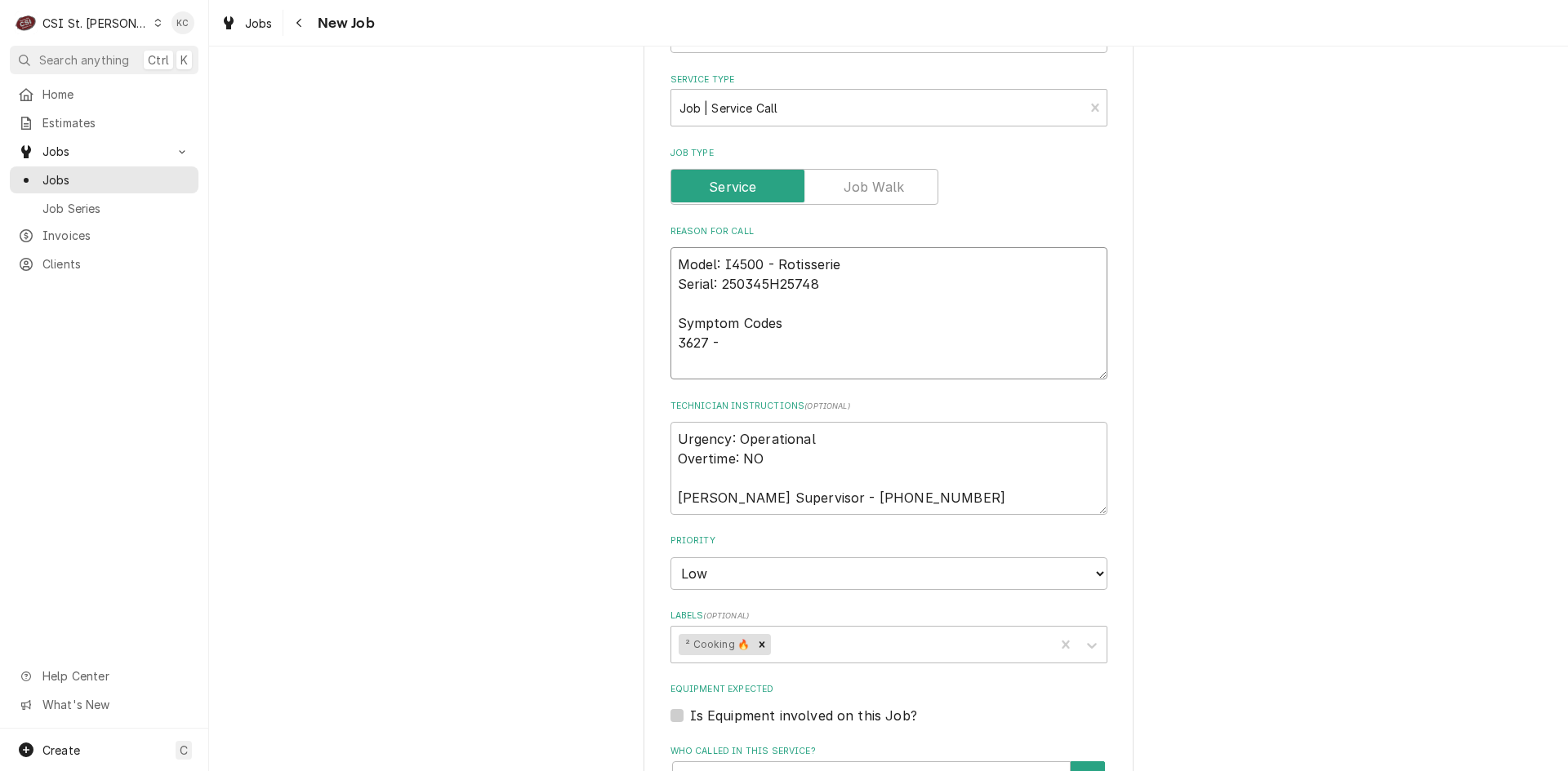
type textarea "Model: I4500 - Rotisserie Serial: 250345H25748 Symptom Codes 3627 -"
click at [771, 341] on textarea "Model: I4500 - Rotisserie Serial: 250345H25748 Symptom Codes 3627 -" at bounding box center [889, 314] width 436 height 132
paste textarea "Unit is cooking unevenly. Please send tech to inspect burner settings and clean…"
type textarea "x"
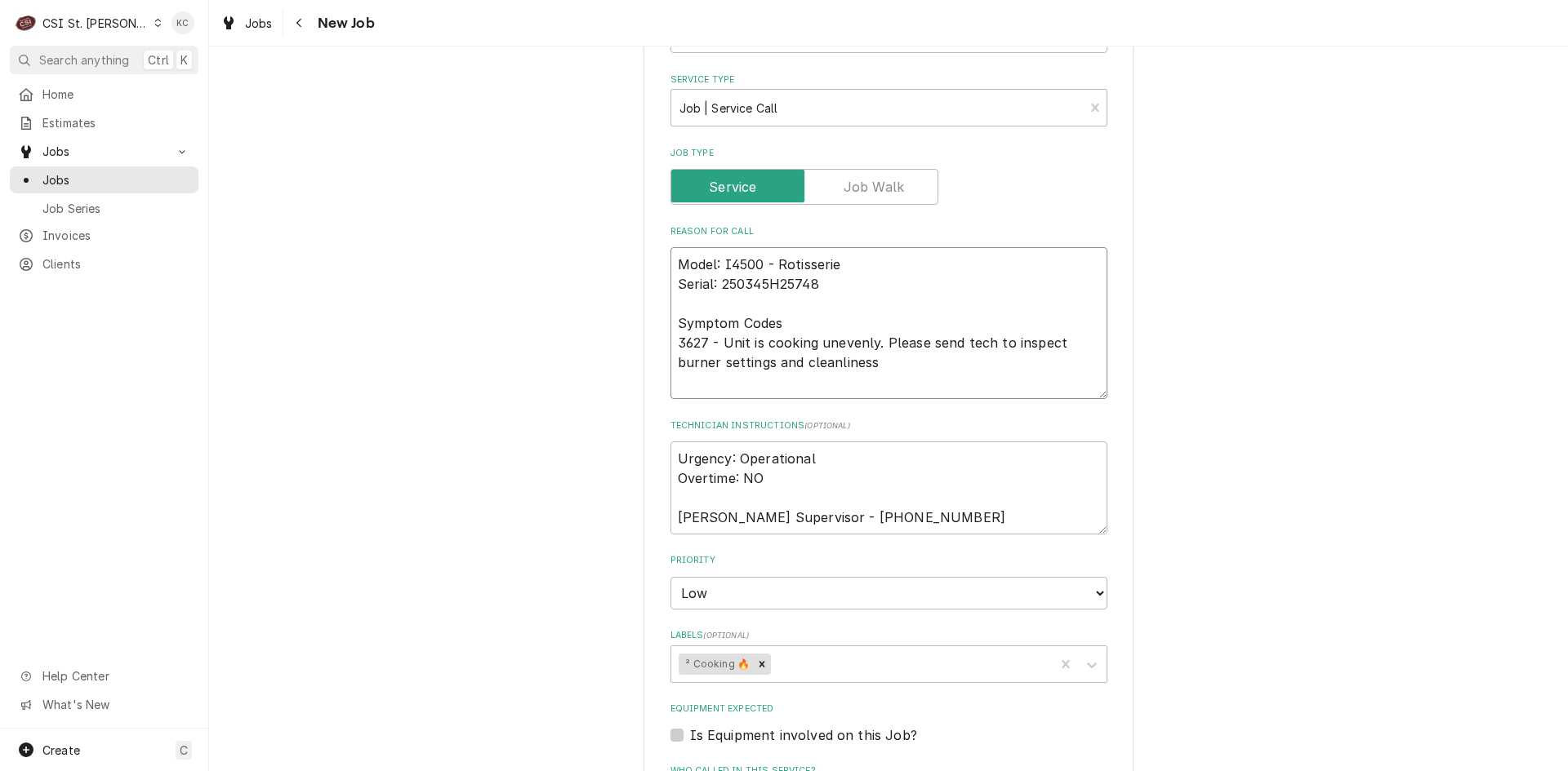
type textarea "Model: I4500 - Rotisserie Serial: 250345H25748 Symptom Codes 3627 - Unit is coo…"
click at [1268, 495] on div "Please provide the following information to create a job: Client Details Client…" at bounding box center [889, 88] width 1359 height 2498
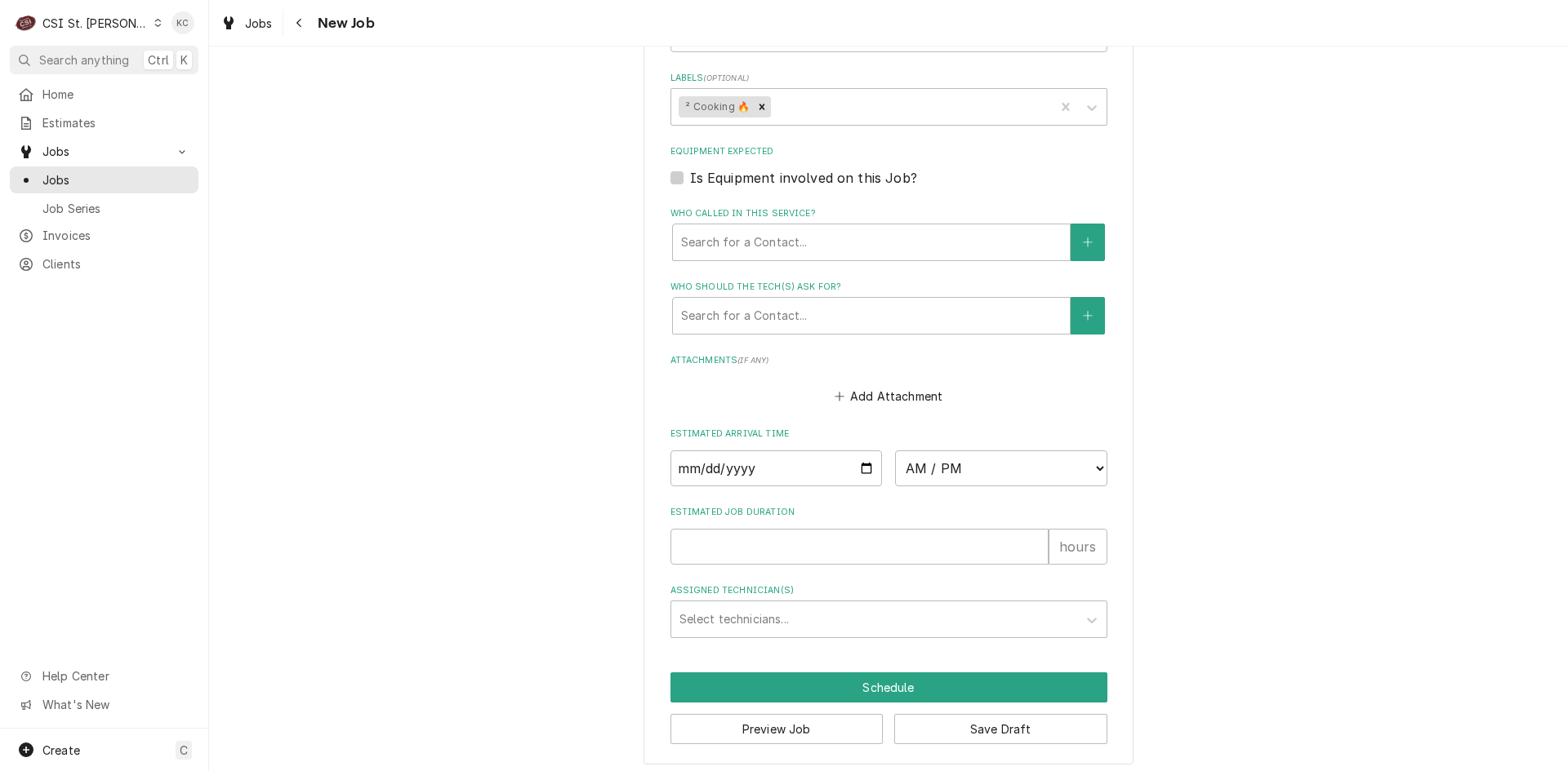
scroll to position [1790, 0]
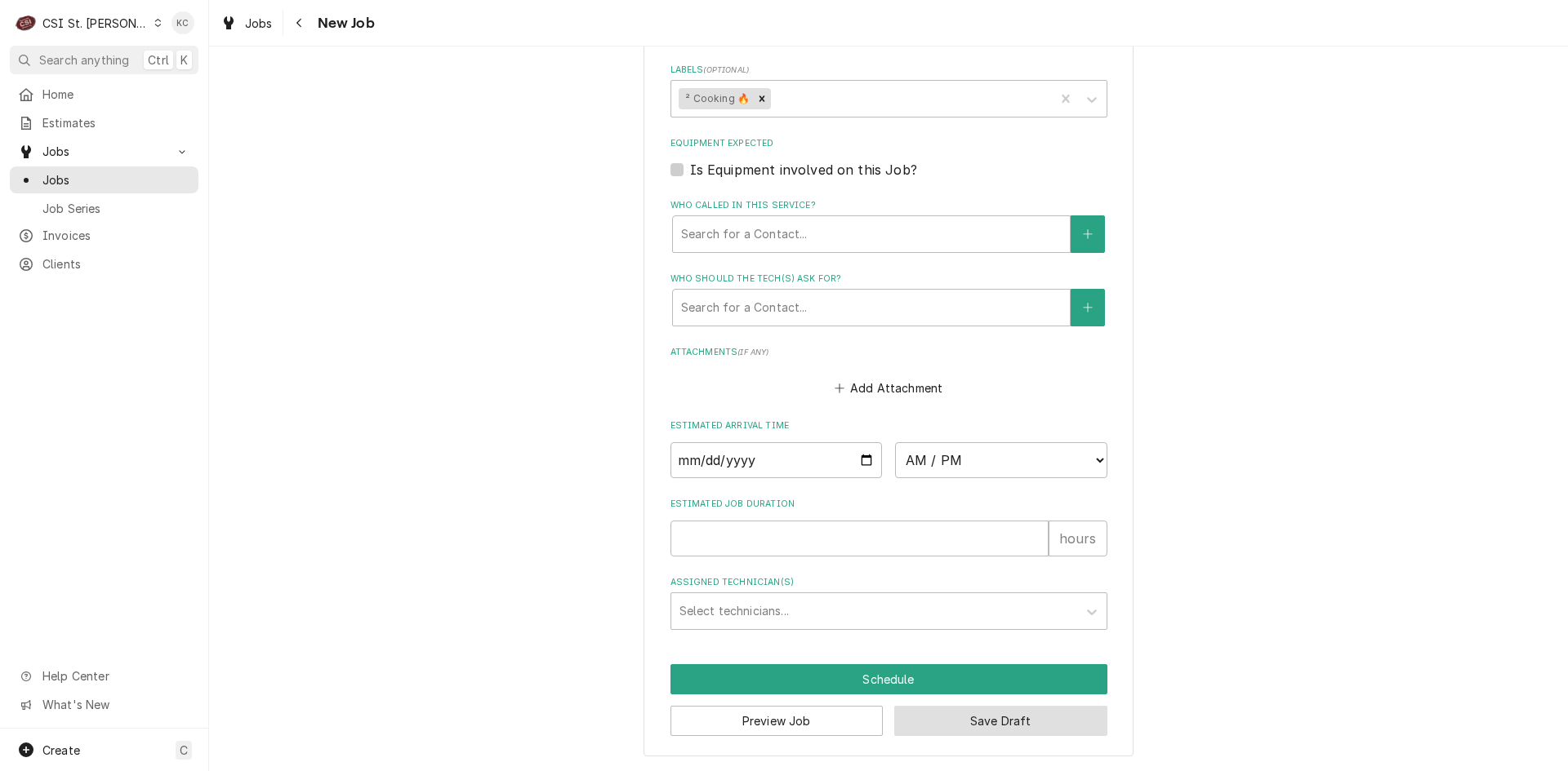
click at [1021, 736] on button "Save Draft" at bounding box center [1000, 722] width 213 height 30
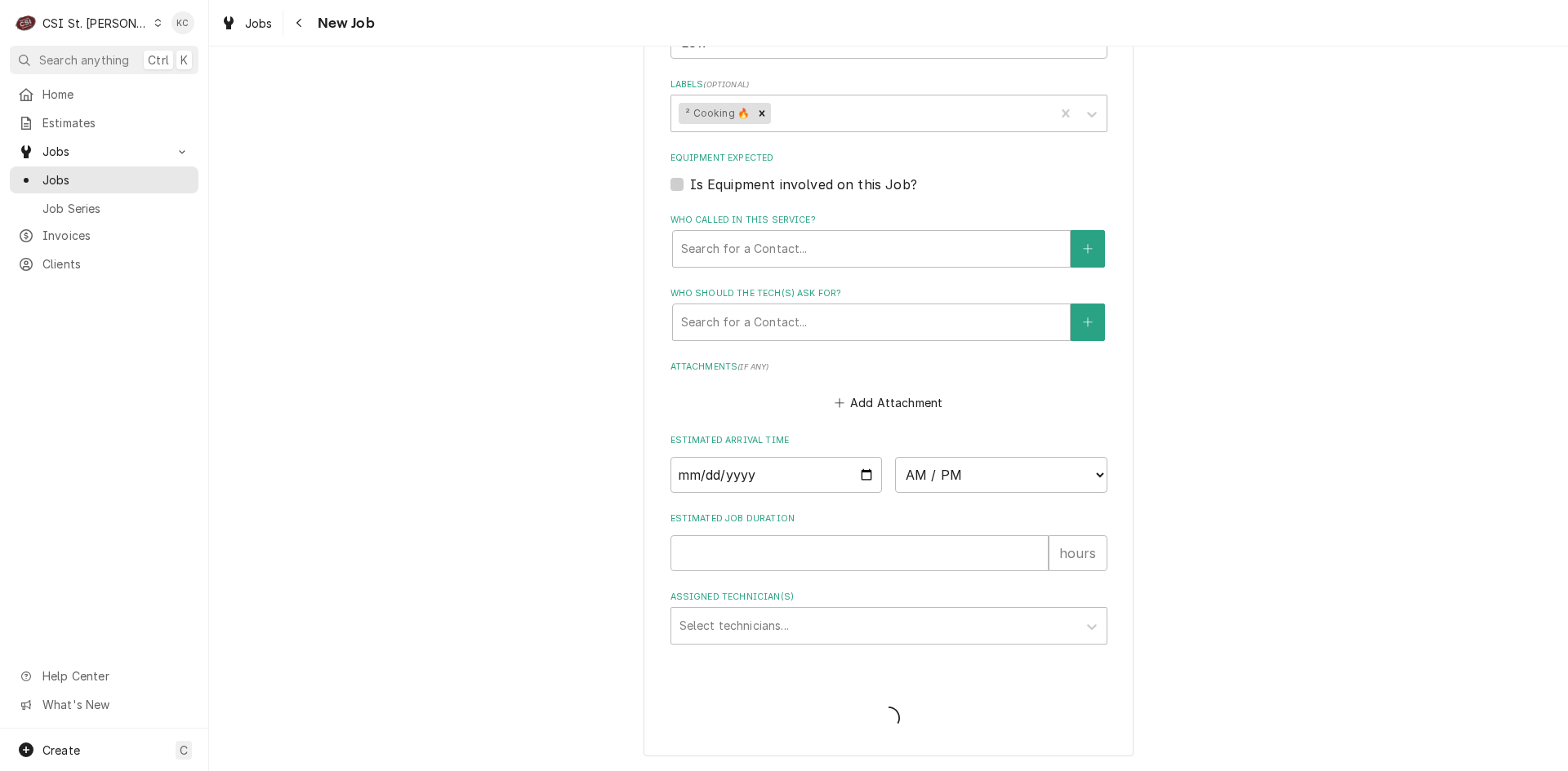
scroll to position [1775, 0]
type textarea "x"
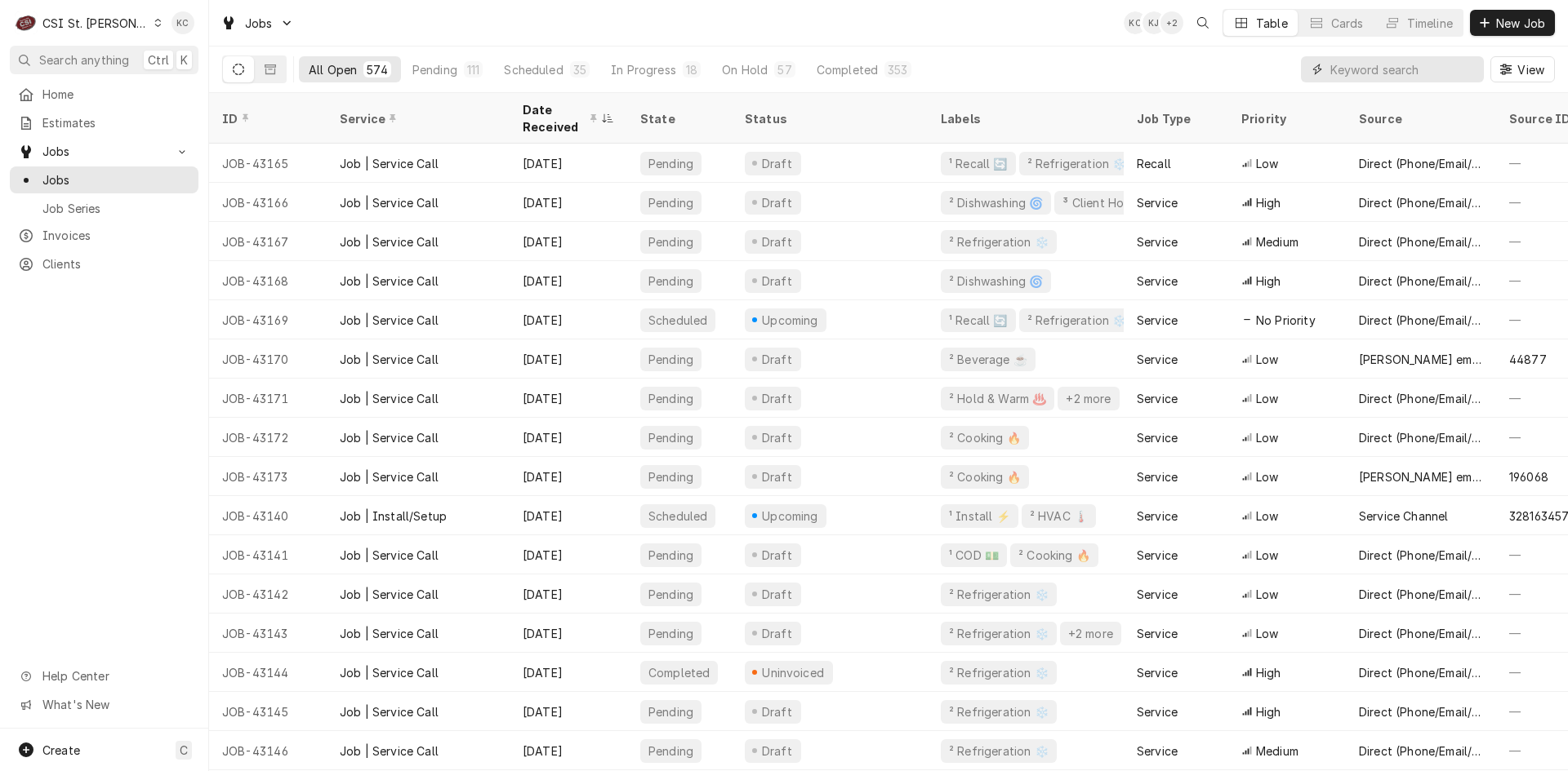
click at [1407, 70] on input "Dynamic Content Wrapper" at bounding box center [1403, 70] width 146 height 26
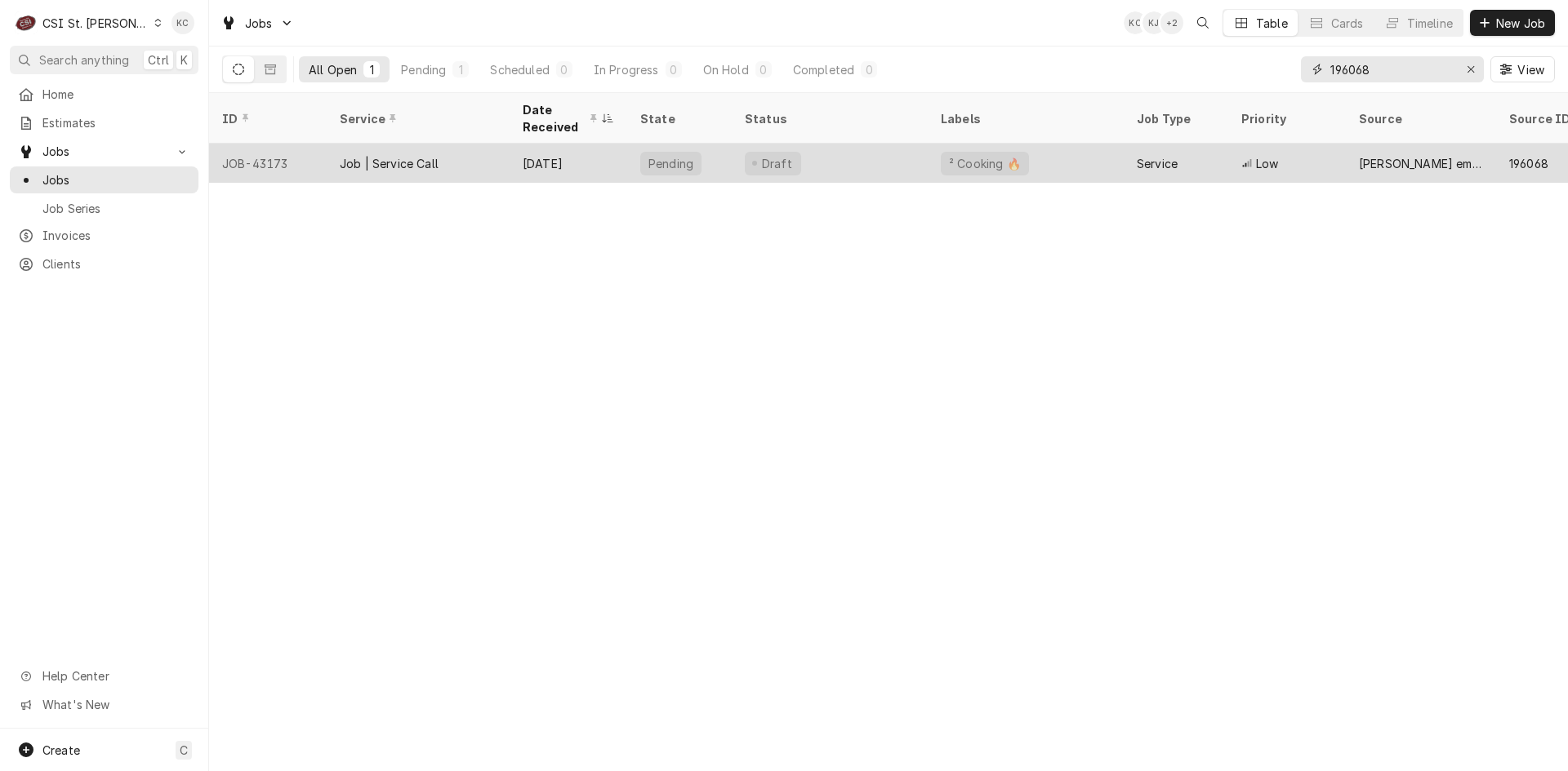
type input "196068"
click at [545, 155] on div "Oct 9" at bounding box center [568, 163] width 117 height 39
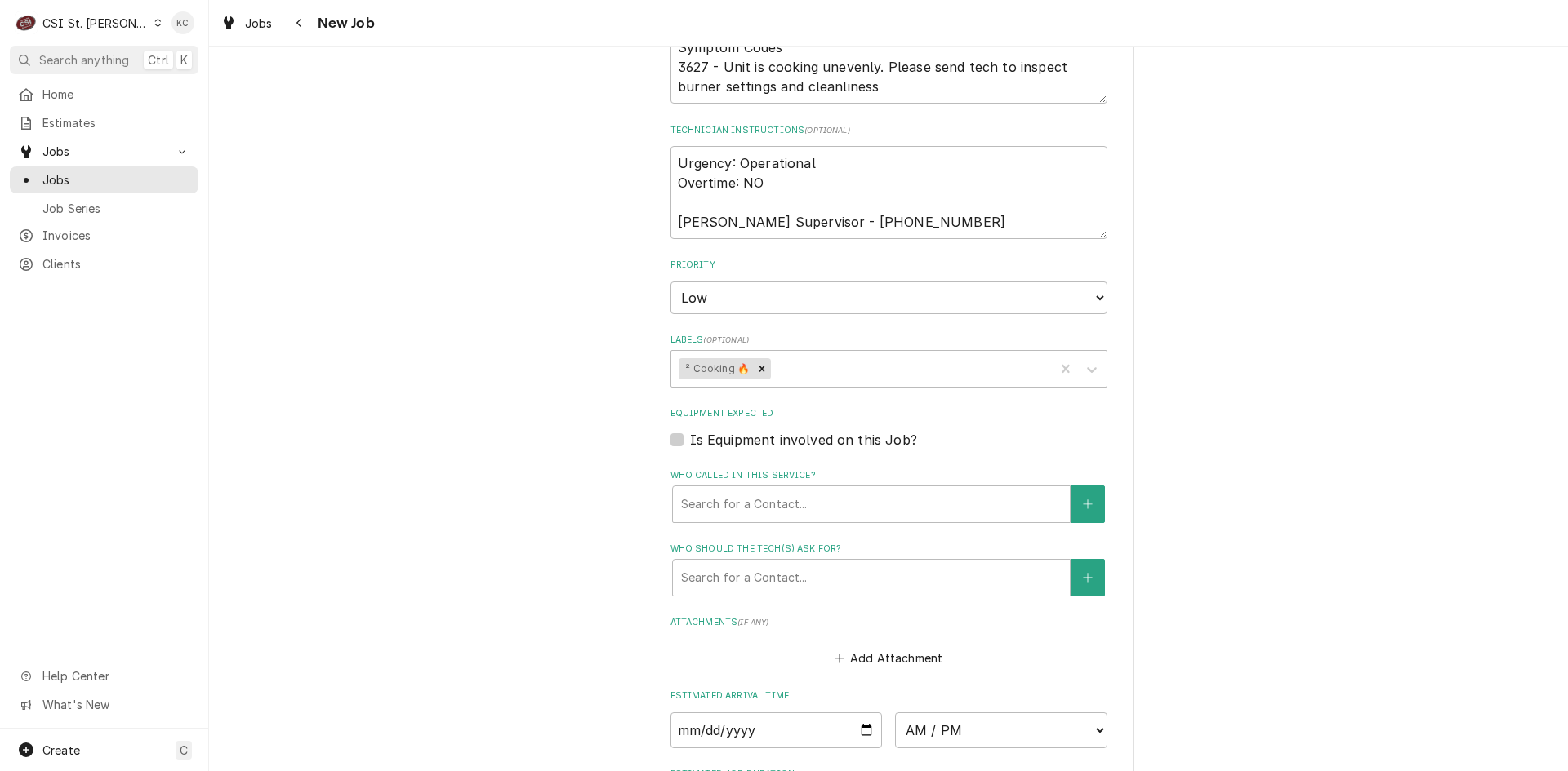
scroll to position [1812, 0]
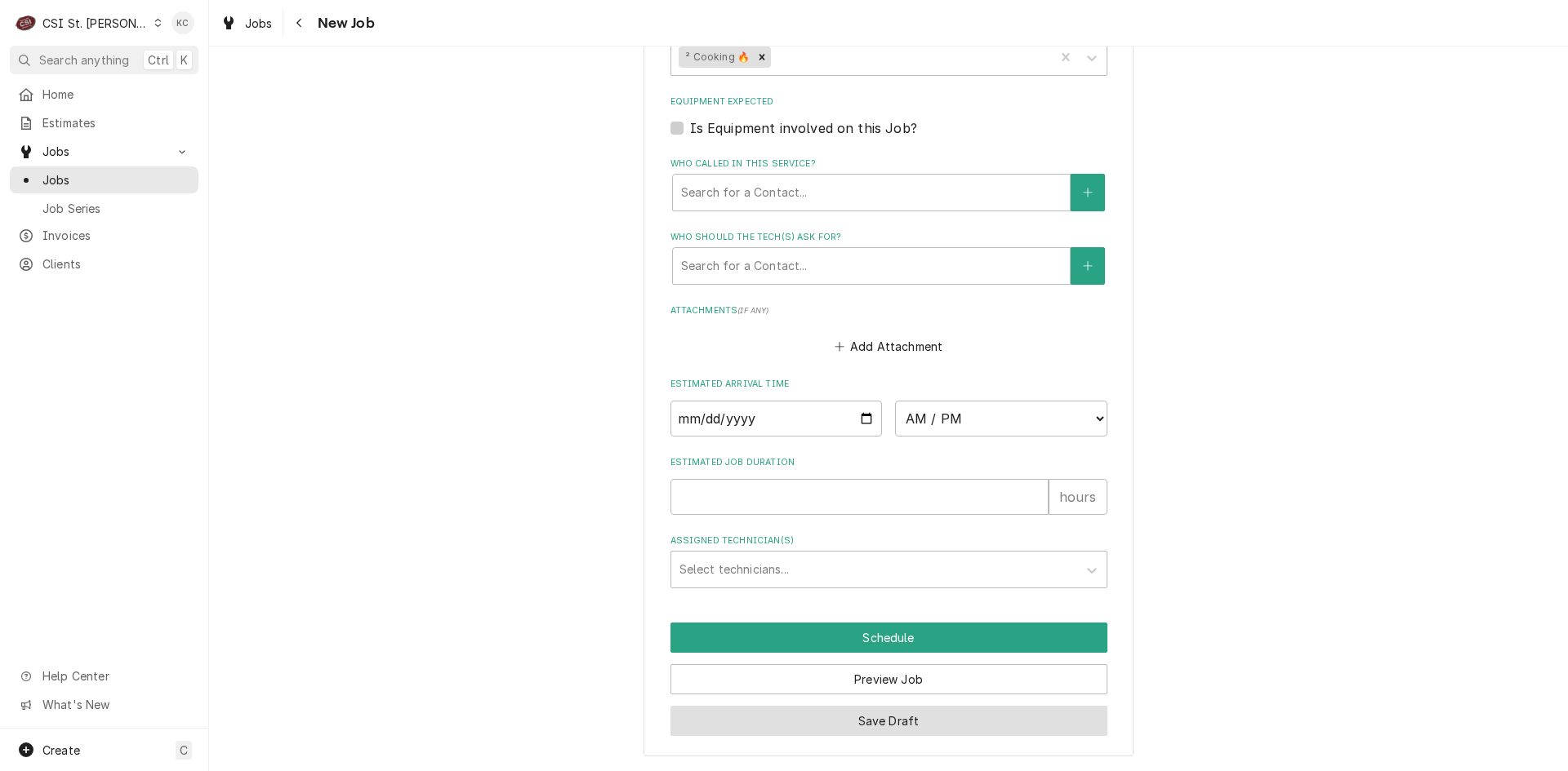
click at [851, 725] on button "Save Draft" at bounding box center [889, 722] width 436 height 30
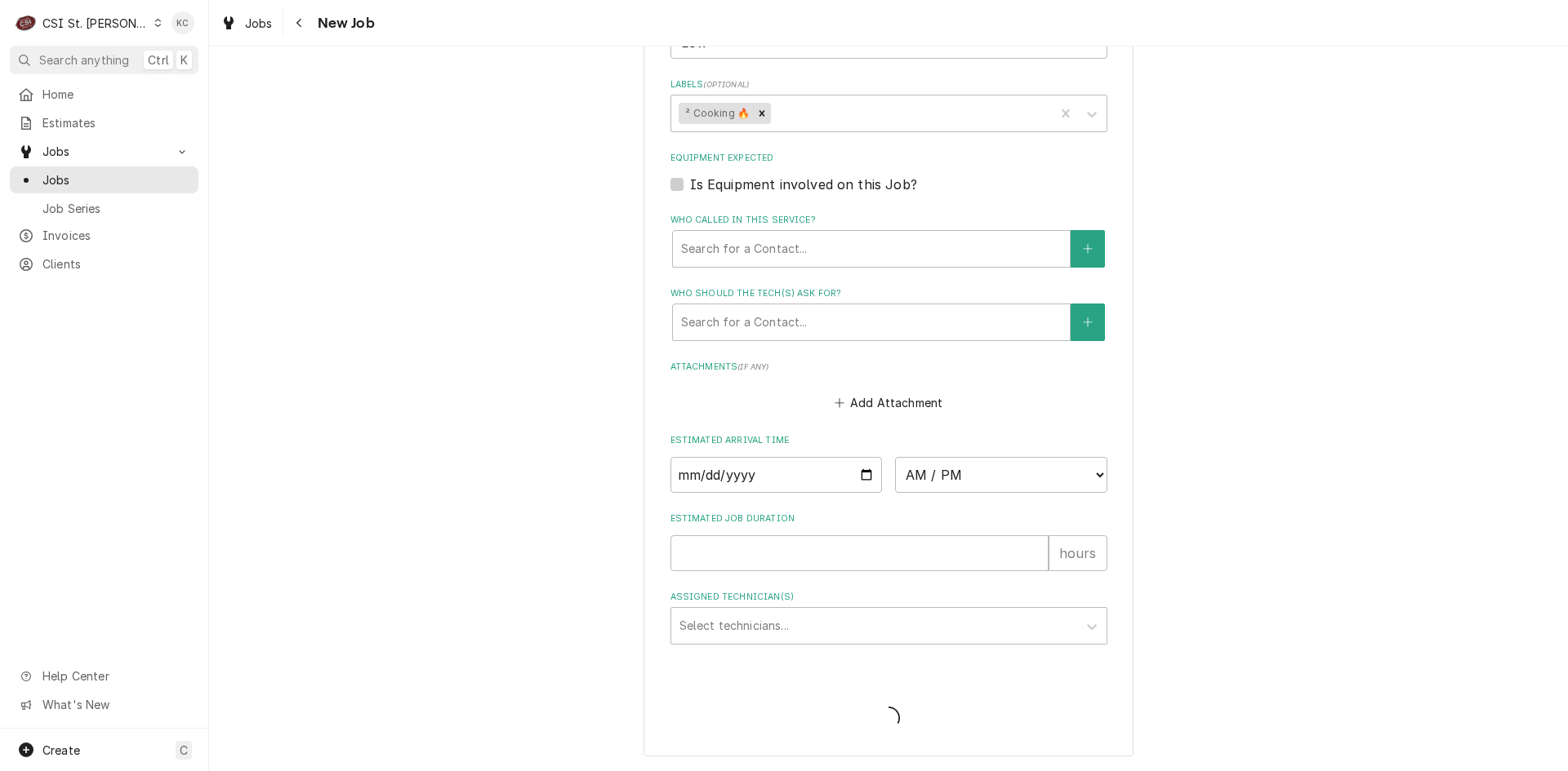
scroll to position [1756, 0]
type textarea "x"
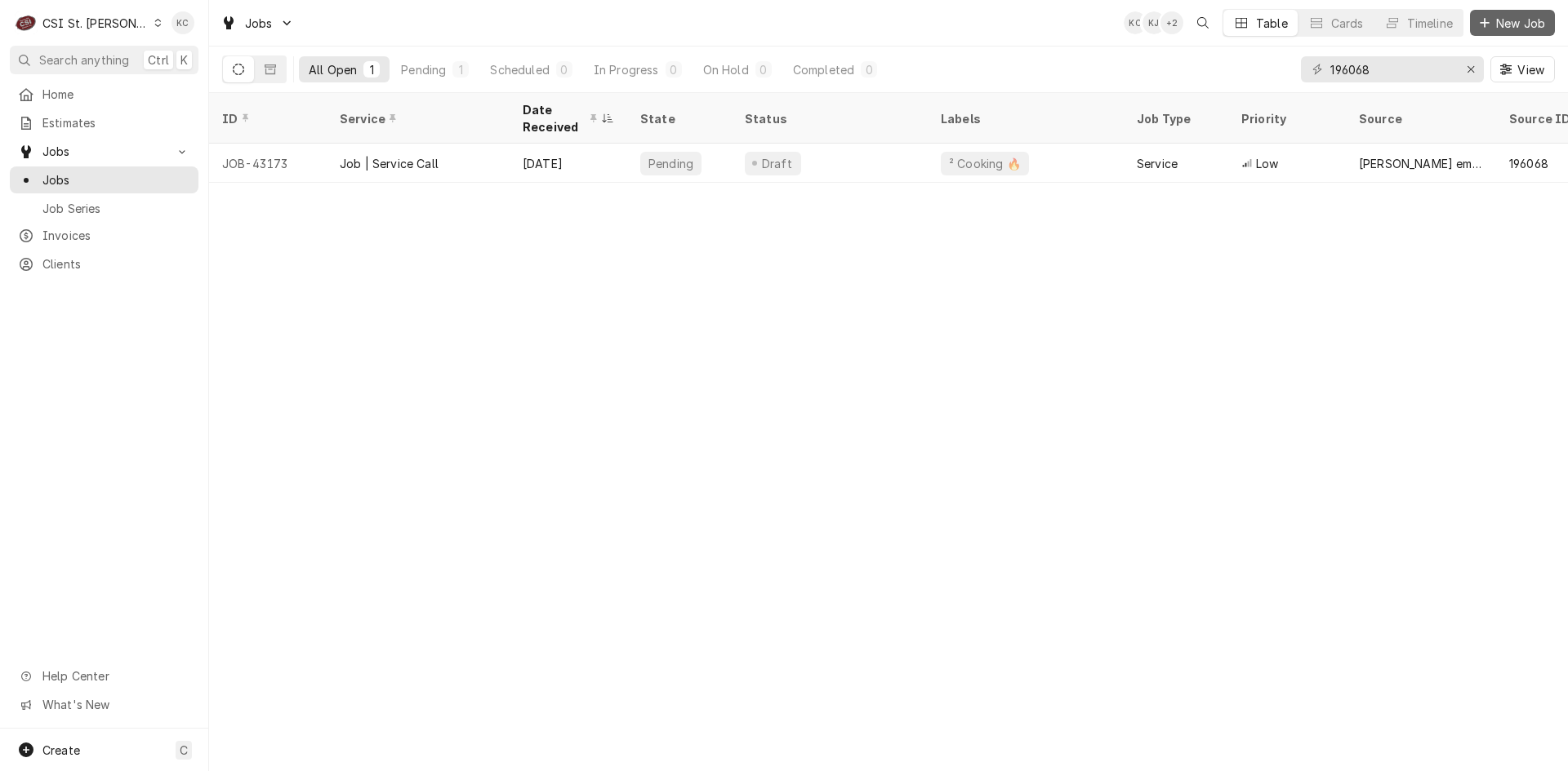
click at [1504, 20] on span "New Job" at bounding box center [1520, 23] width 56 height 17
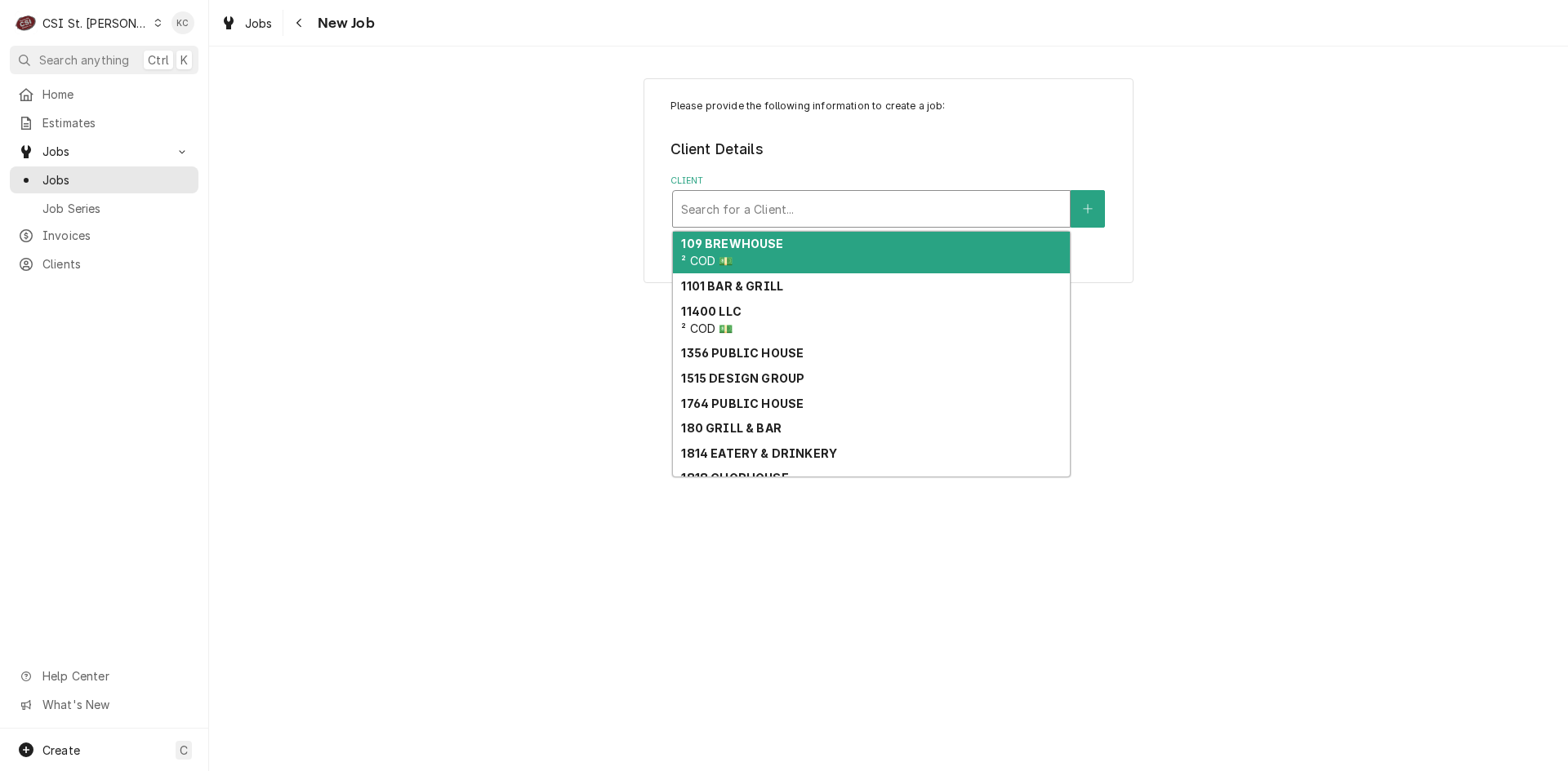
click at [966, 193] on div "Search for a Client..." at bounding box center [871, 208] width 397 height 36
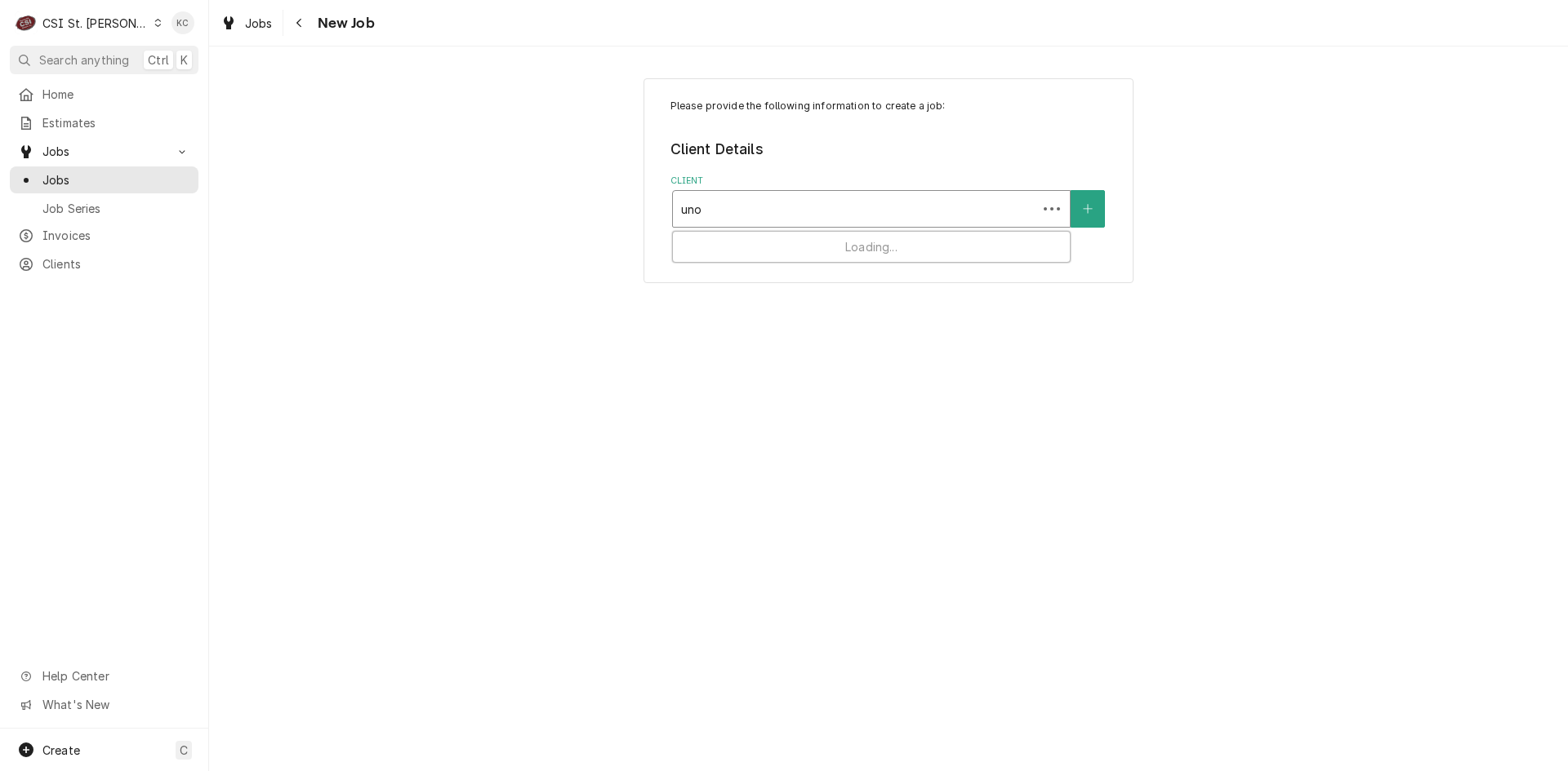
type input "unox"
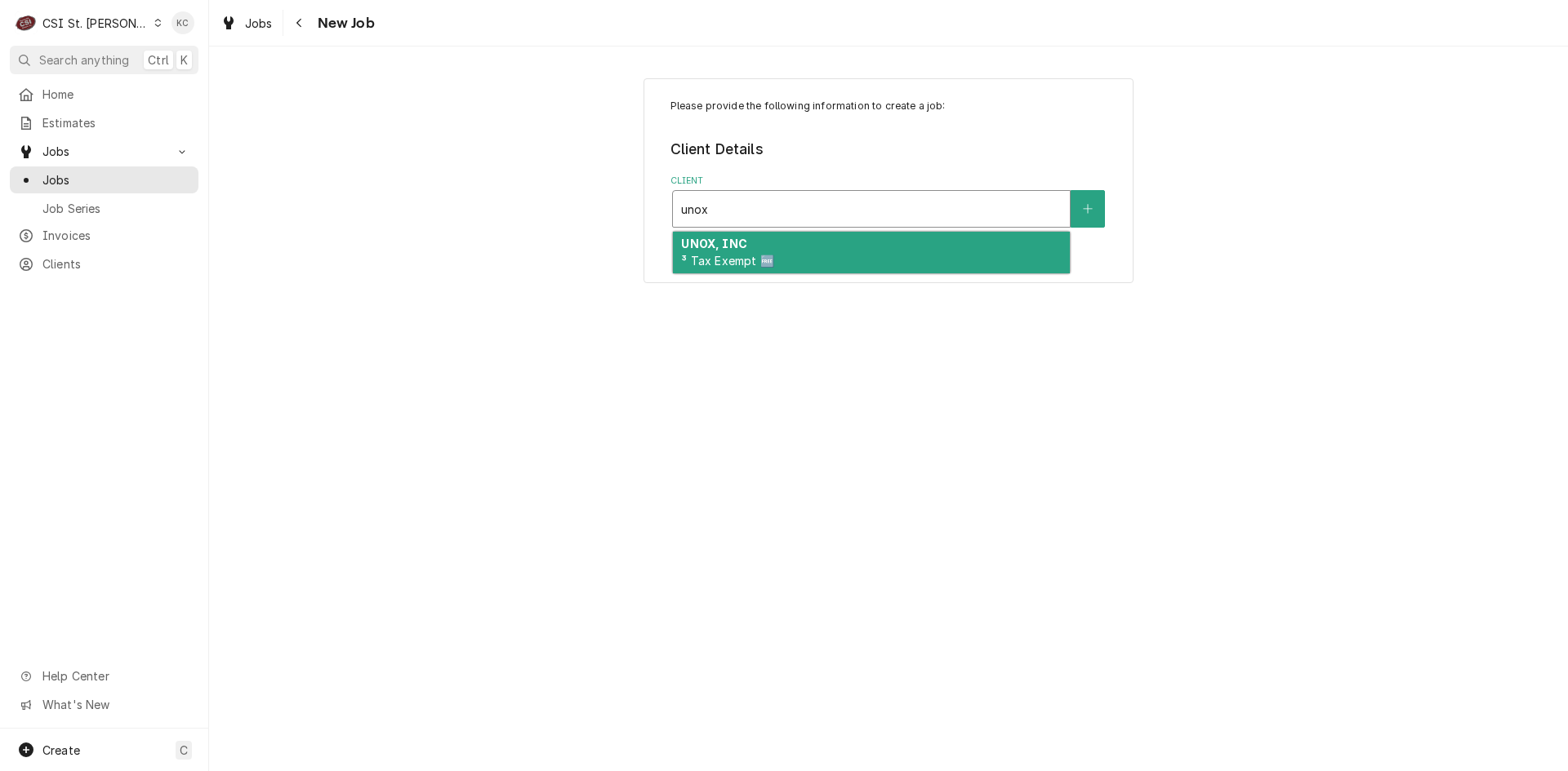
click at [908, 254] on div "UNOX, INC ³ Tax Exempt 🆓" at bounding box center [871, 253] width 397 height 42
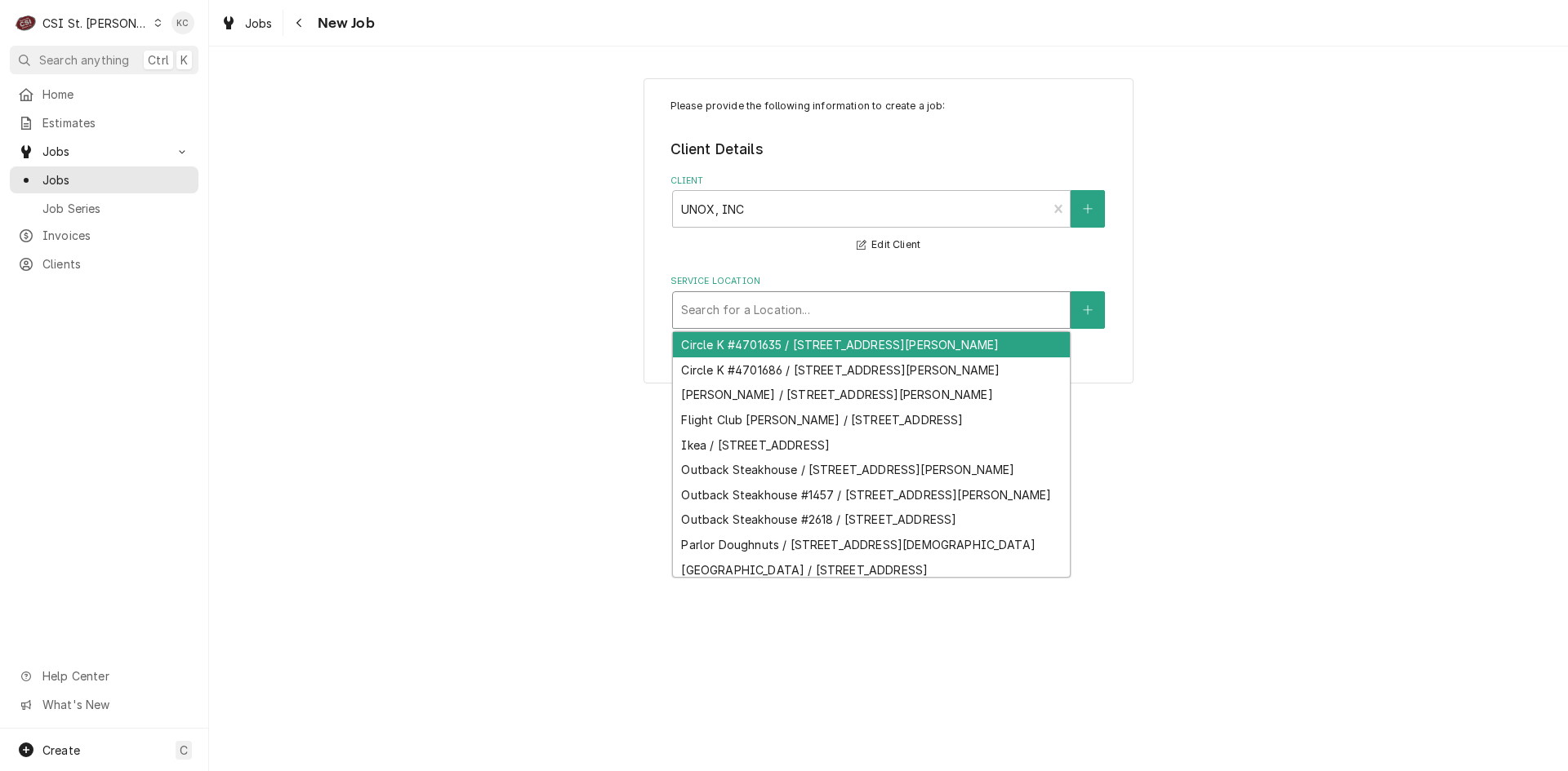
click at [903, 316] on div "Service Location" at bounding box center [871, 310] width 381 height 29
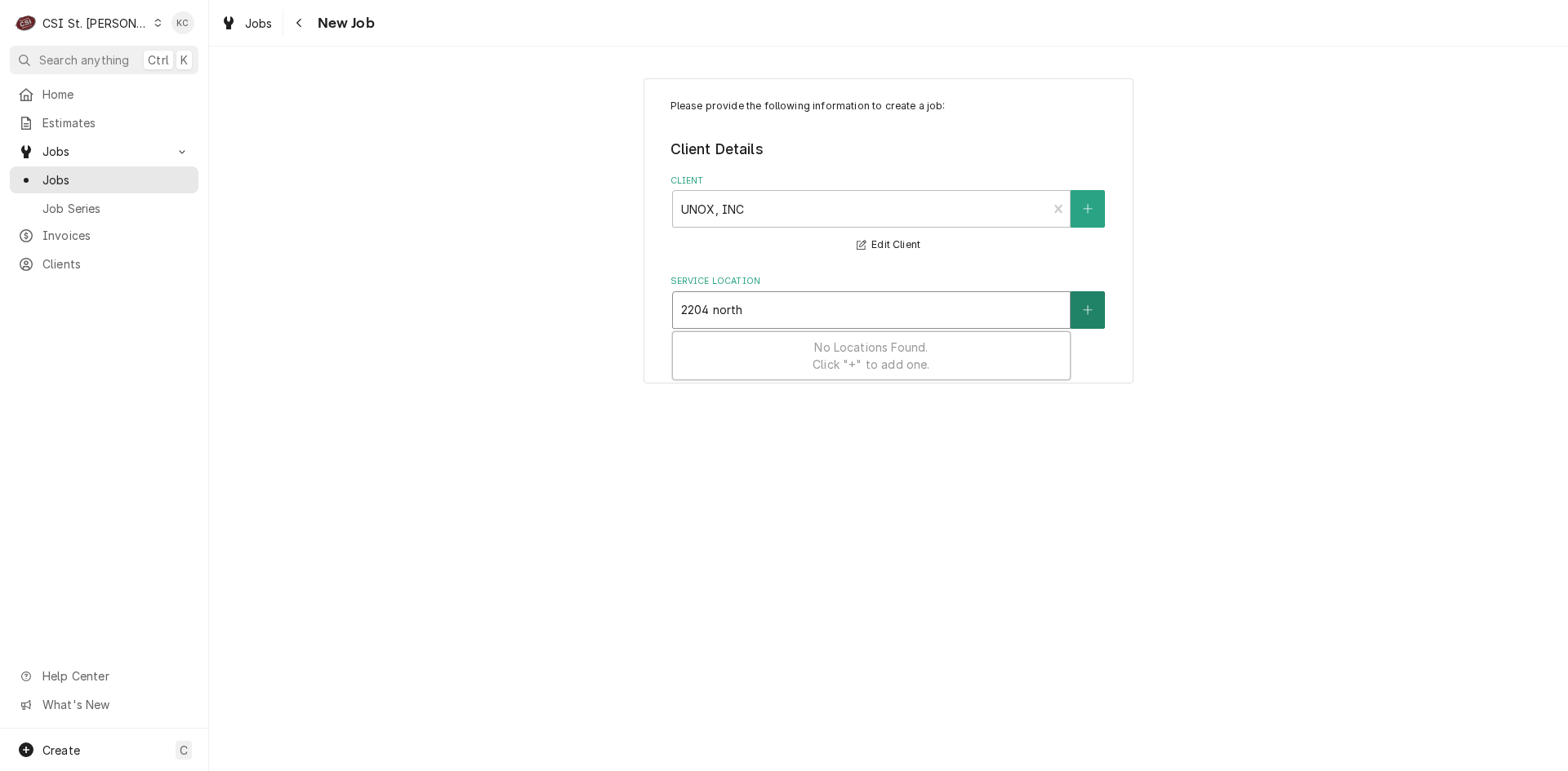
type input "2204 north"
click at [1087, 305] on icon "Create New Location" at bounding box center [1087, 310] width 10 height 11
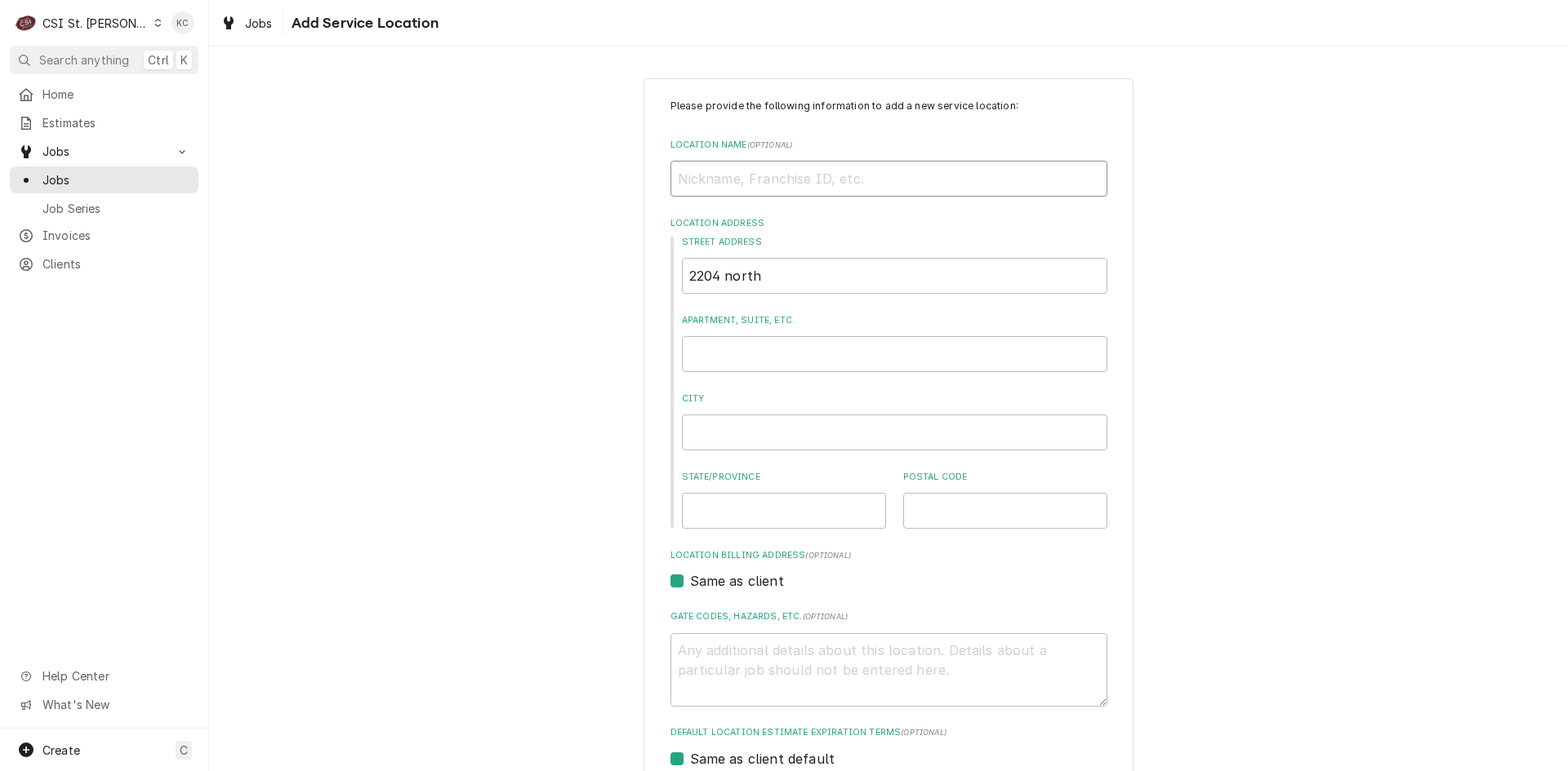
click at [875, 180] on input "Location Name ( optional )" at bounding box center [889, 178] width 436 height 36
type textarea "x"
type input "F"
type textarea "x"
type input "FO"
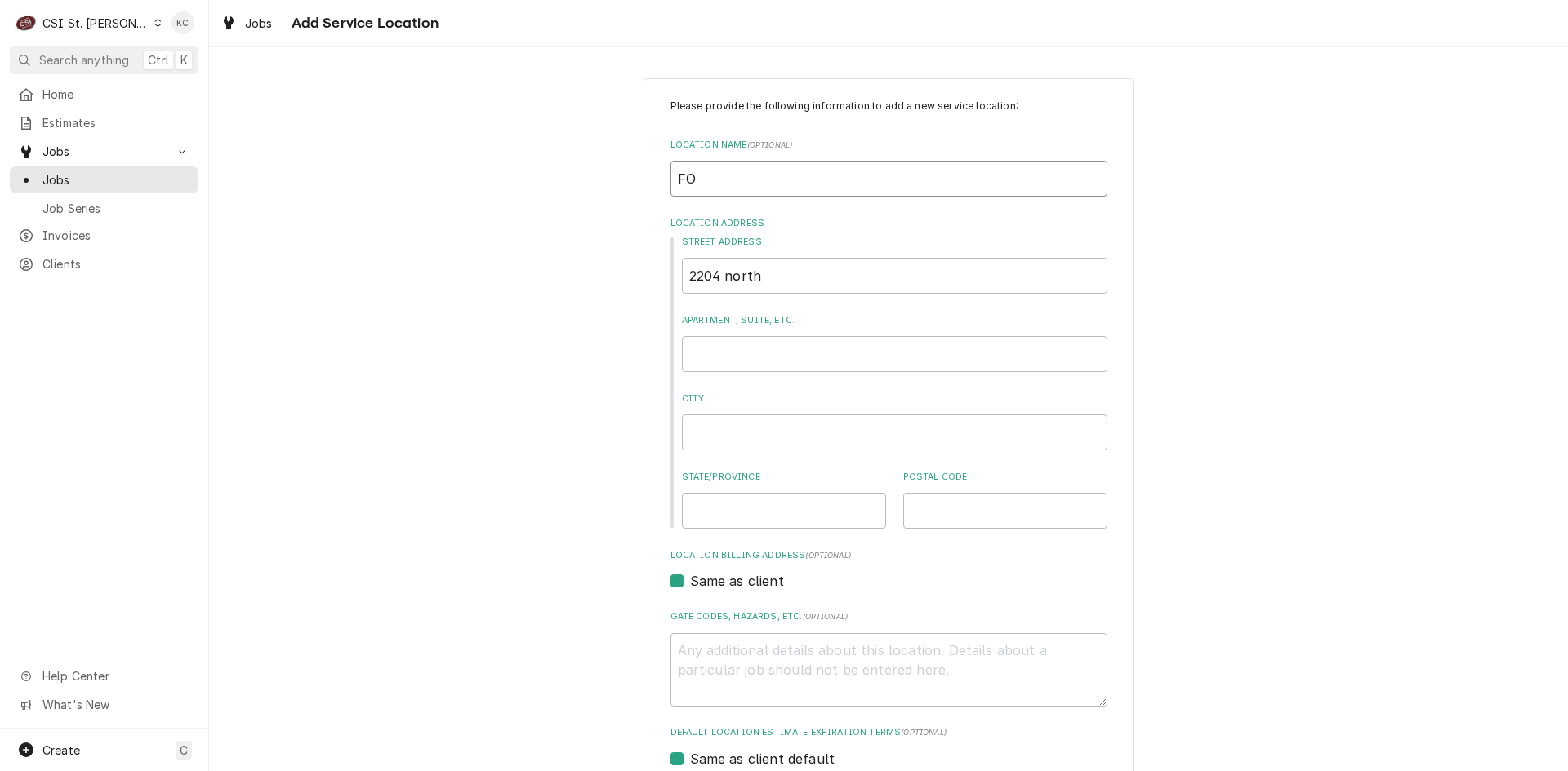
type textarea "x"
type input "FOR"
type textarea "x"
type input "FORD"
type textarea "x"
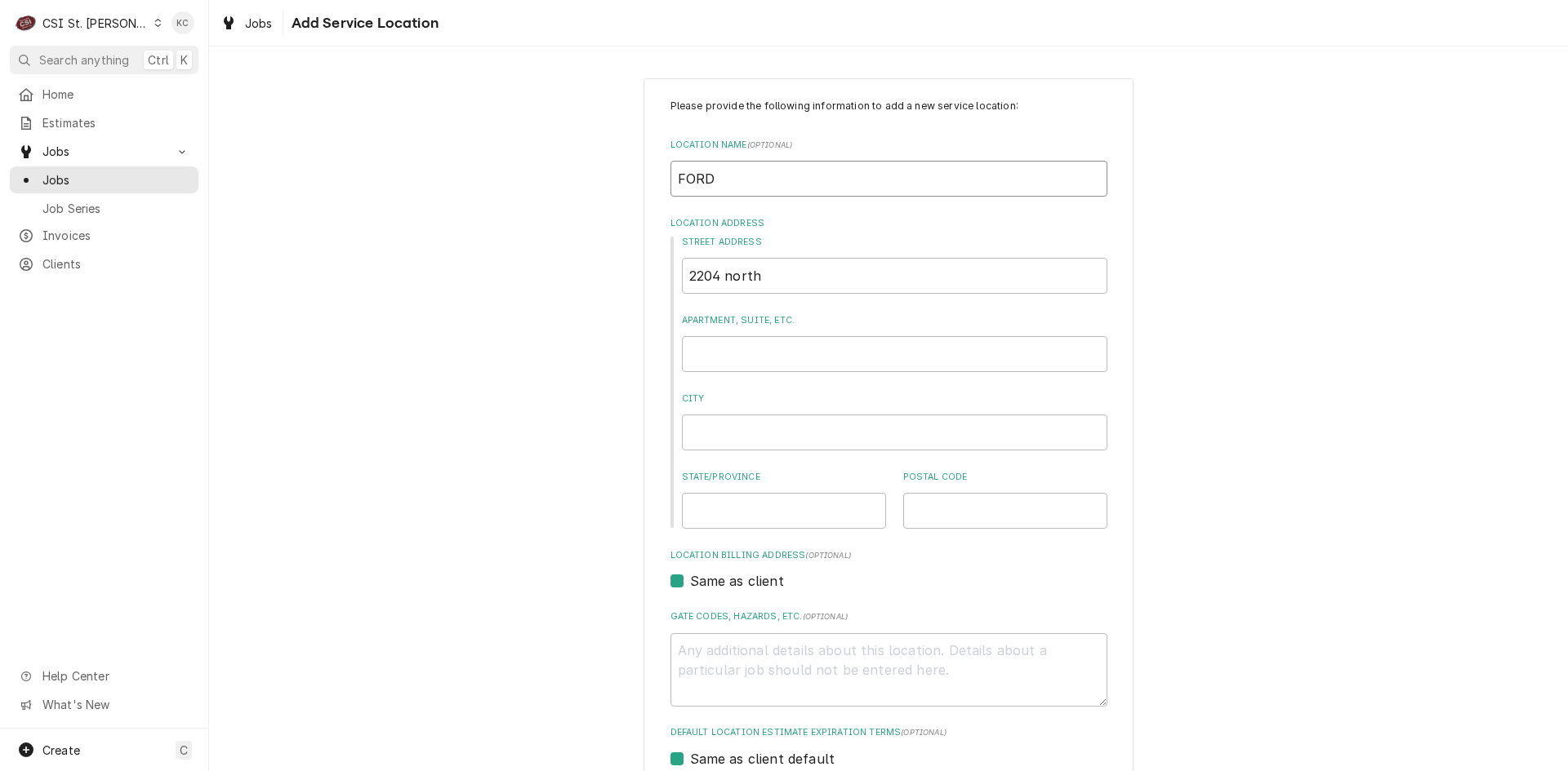
type input "FORD"
type textarea "x"
type input "FORD H"
type textarea "x"
type input "FORD HO"
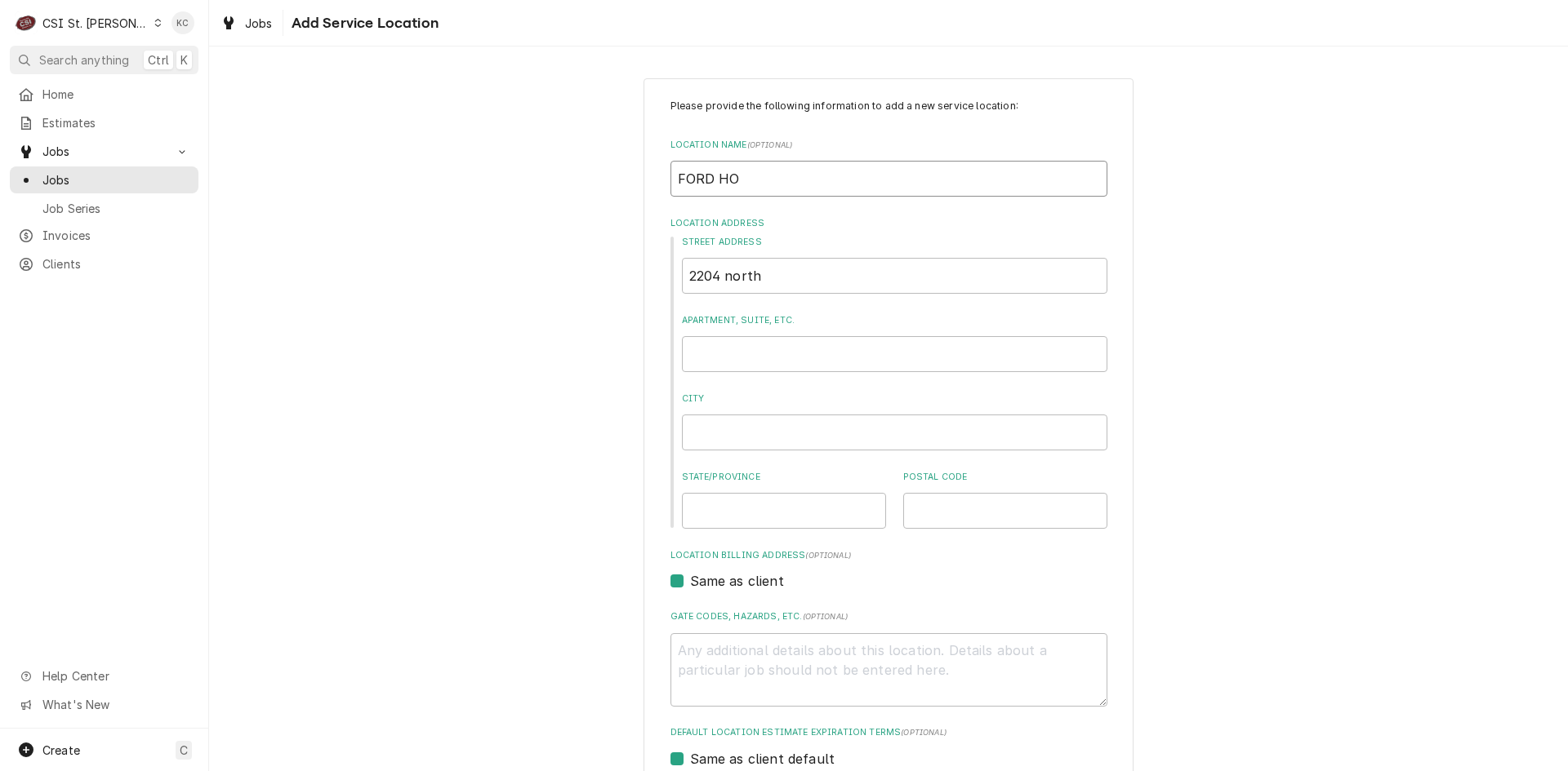
type textarea "x"
type input "FORD HOT"
type textarea "x"
type input "FORD HOTE"
type textarea "x"
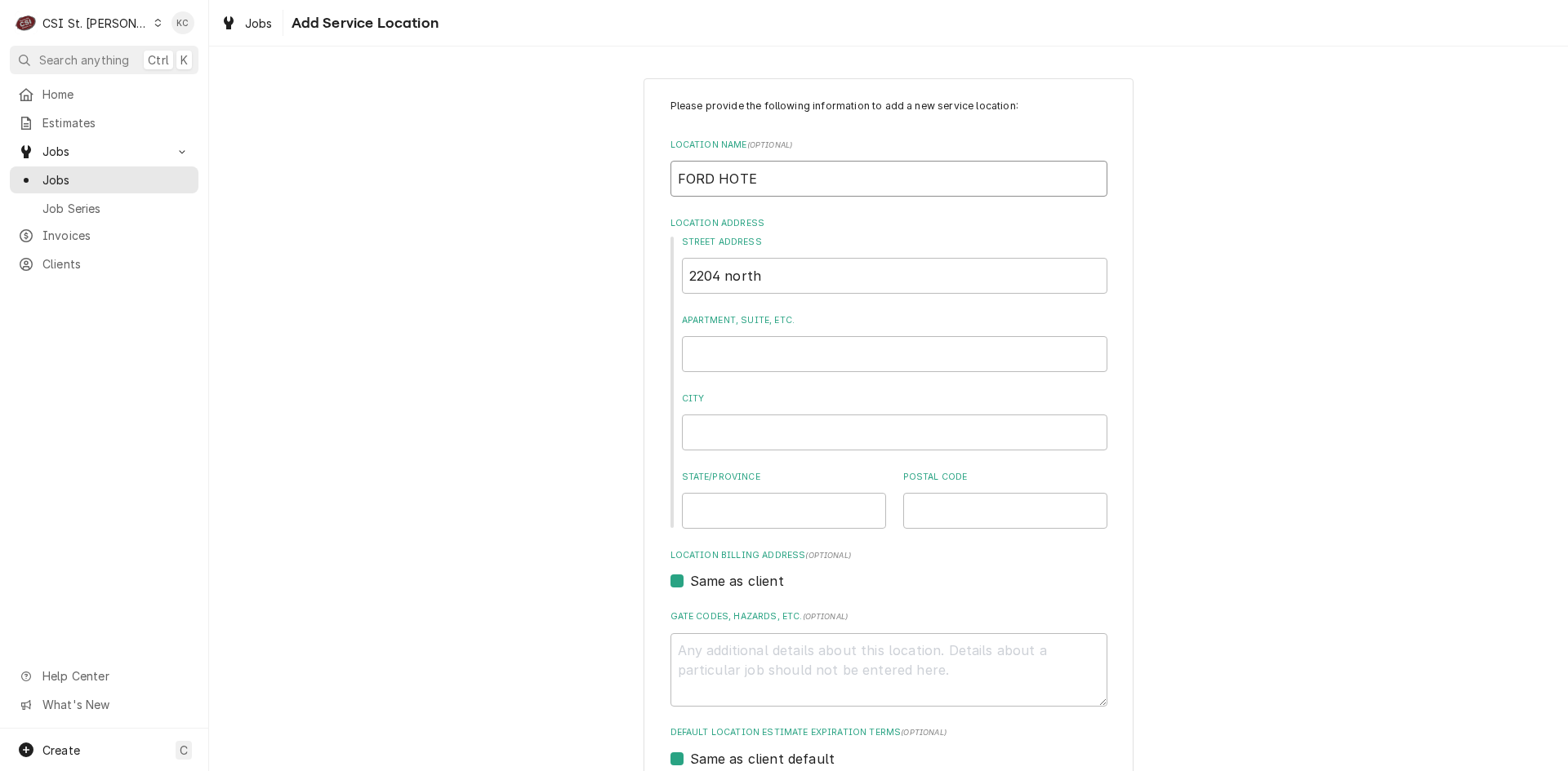
type input "FORD HOTEL"
type textarea "x"
type input "FORD HOTEL"
type textarea "x"
type input "FORD HOTEL S"
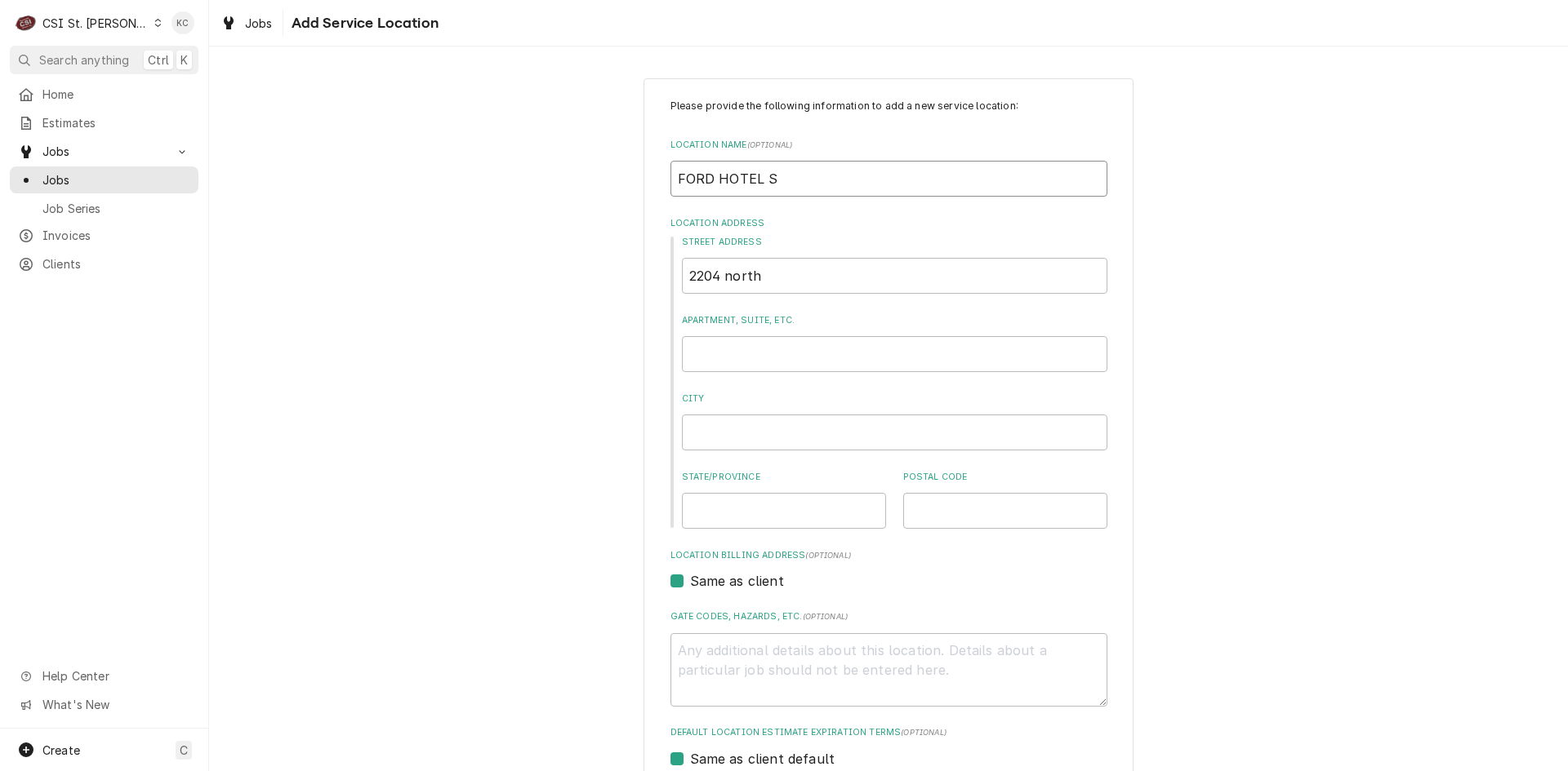
type textarea "x"
type input "FORD HOTEL SU"
type textarea "x"
type input "FORD HOTEL SUP"
type textarea "x"
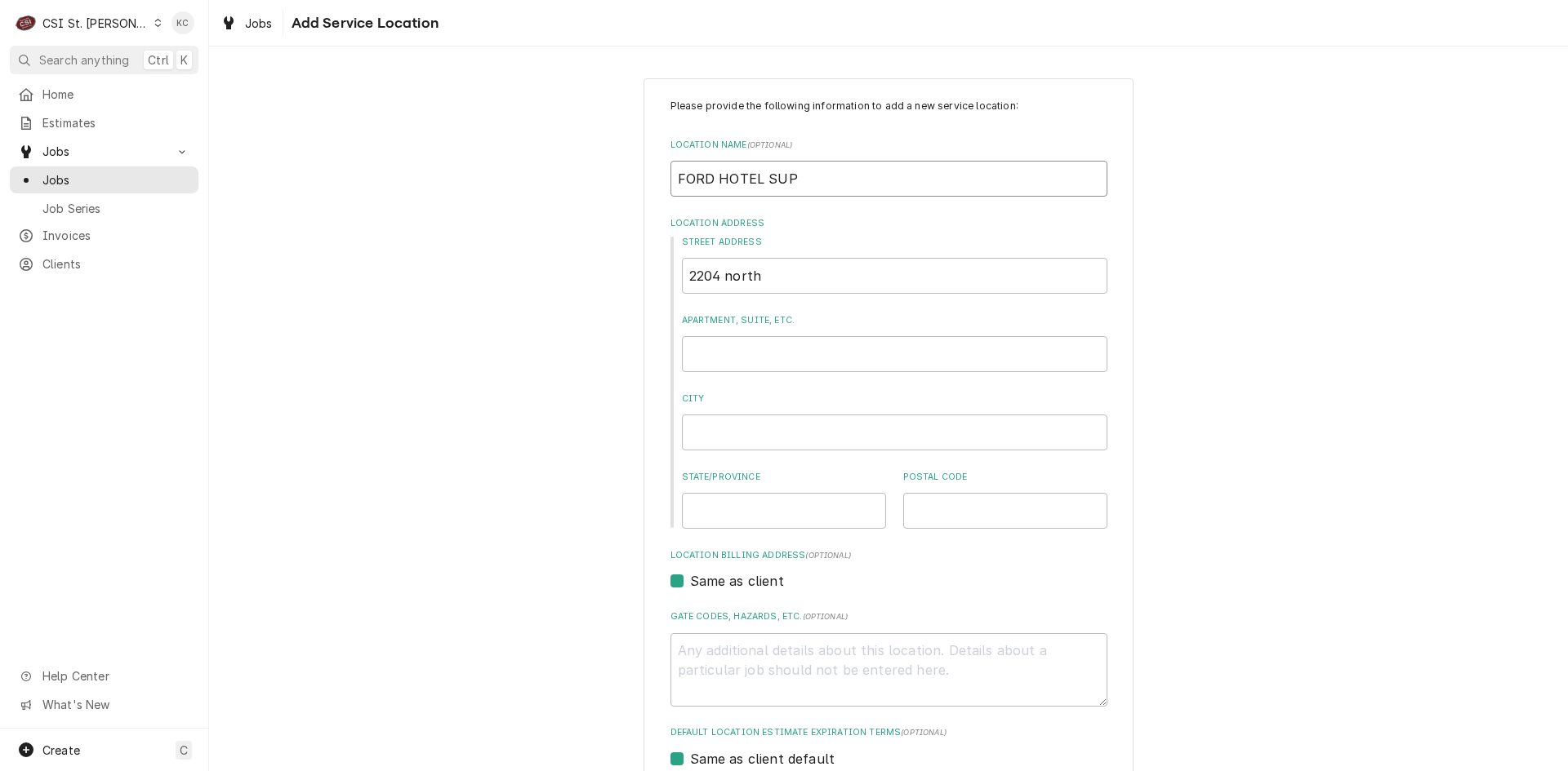
type input "FORD HOTEL SUPP"
type textarea "x"
type input "FORD HOTEL SUPPL"
type textarea "x"
type input "FORD HOTEL SUPPLY"
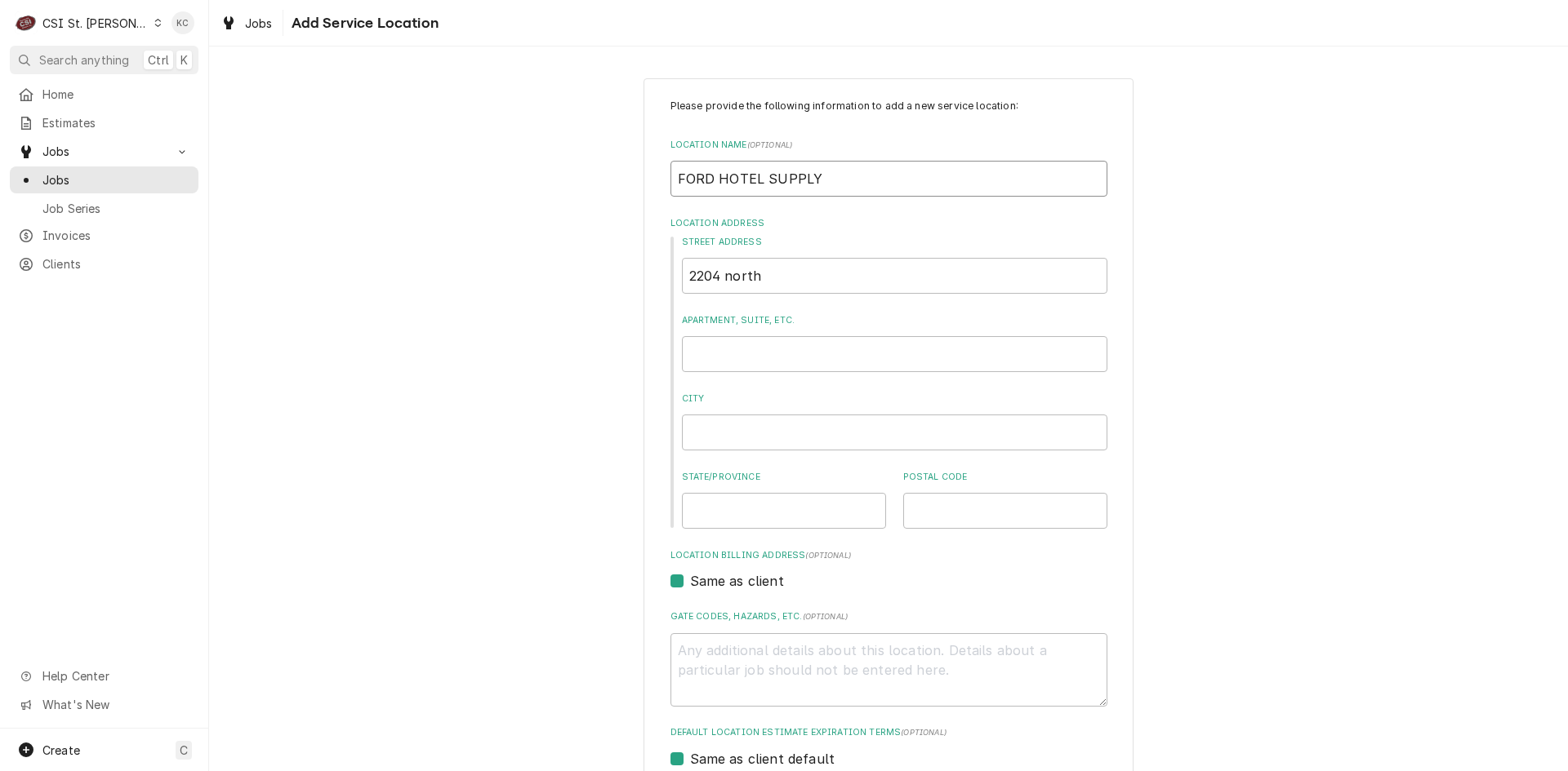
type textarea "x"
type input "FORD HOTEL SUPPLY"
type textarea "x"
type input "2"
type textarea "x"
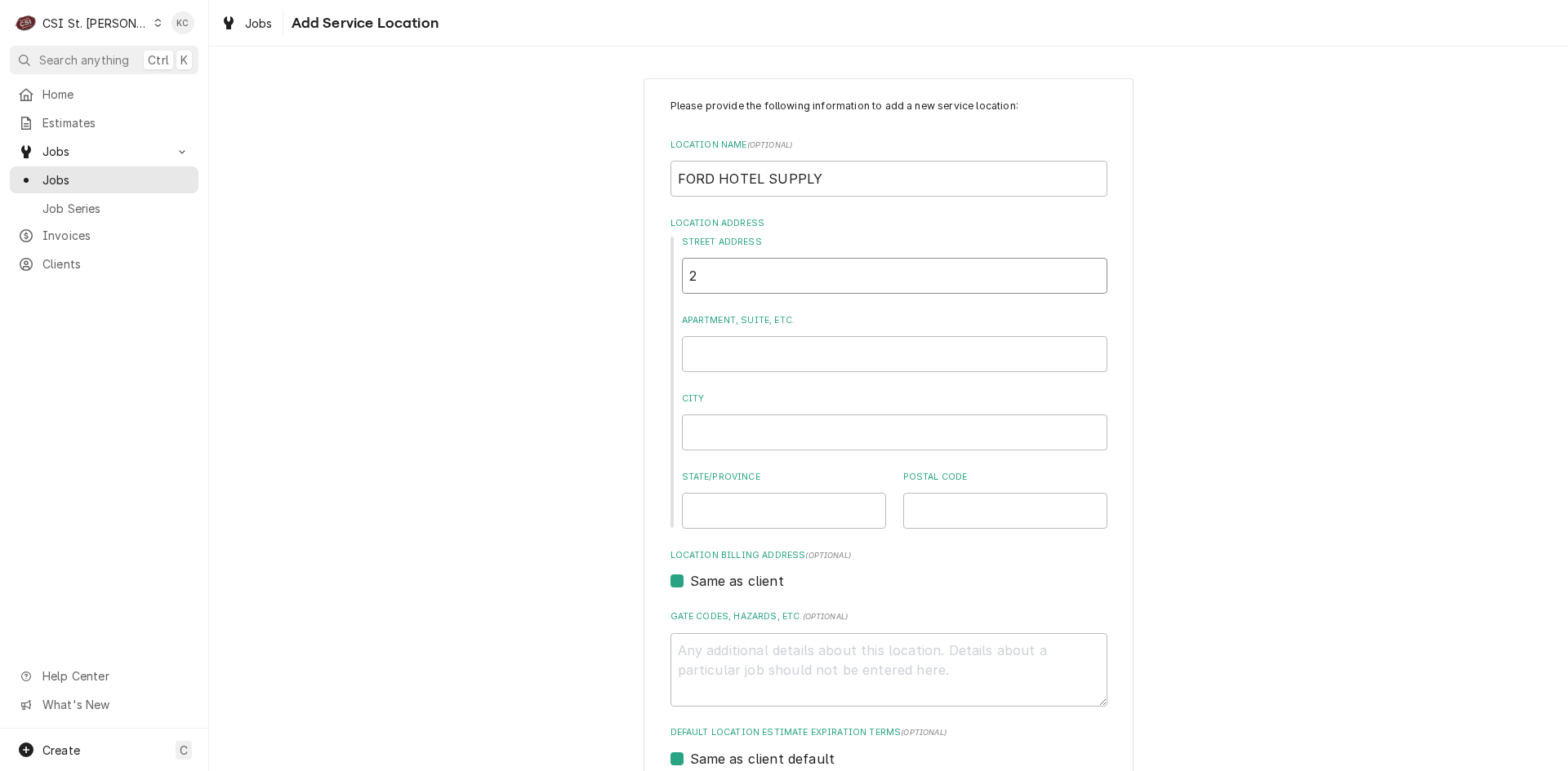
type input "22"
type textarea "x"
type input "220"
type textarea "x"
type input "2204"
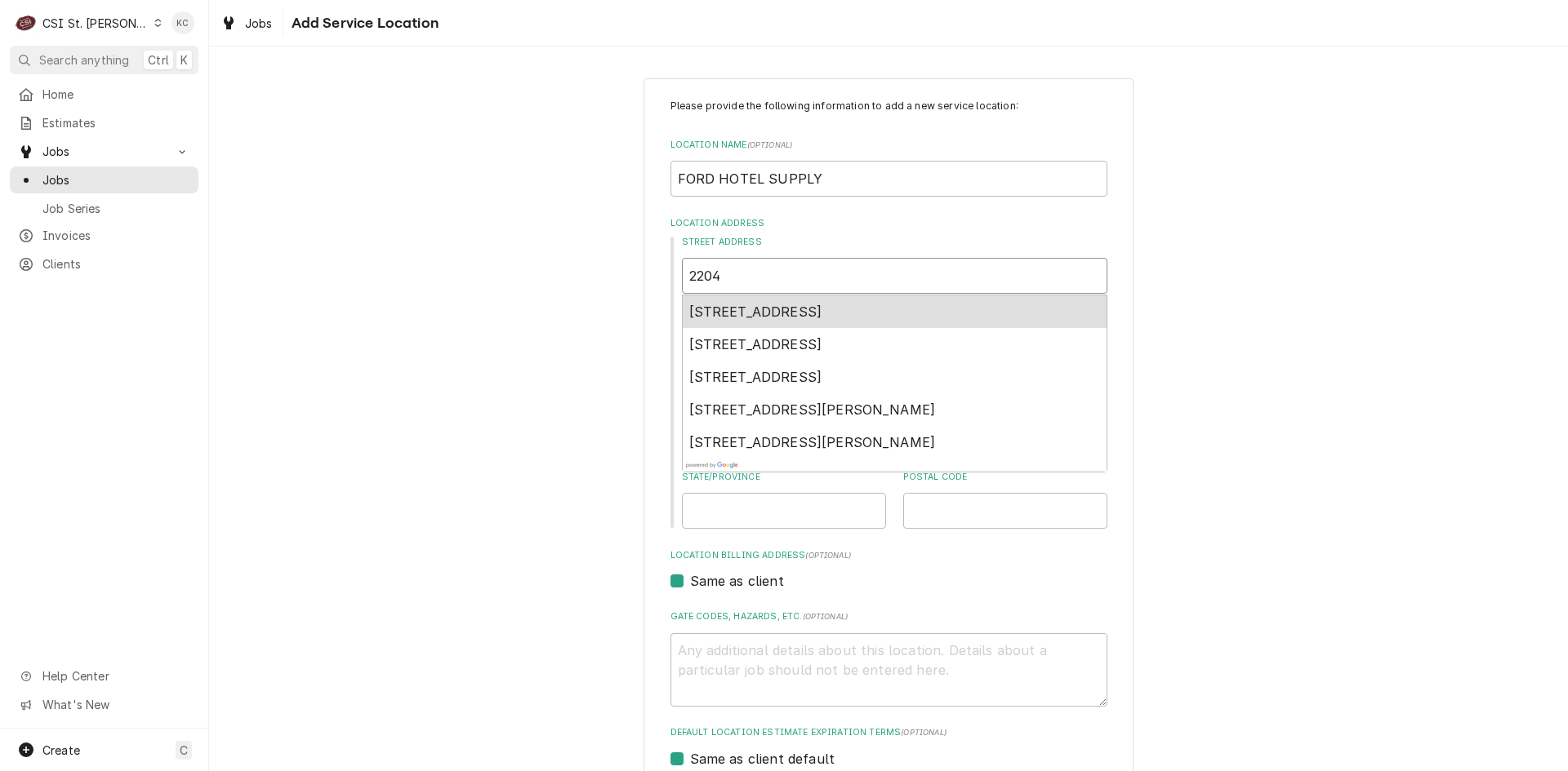
type textarea "x"
type input "2204"
type textarea "x"
type input "2204 N"
type textarea "x"
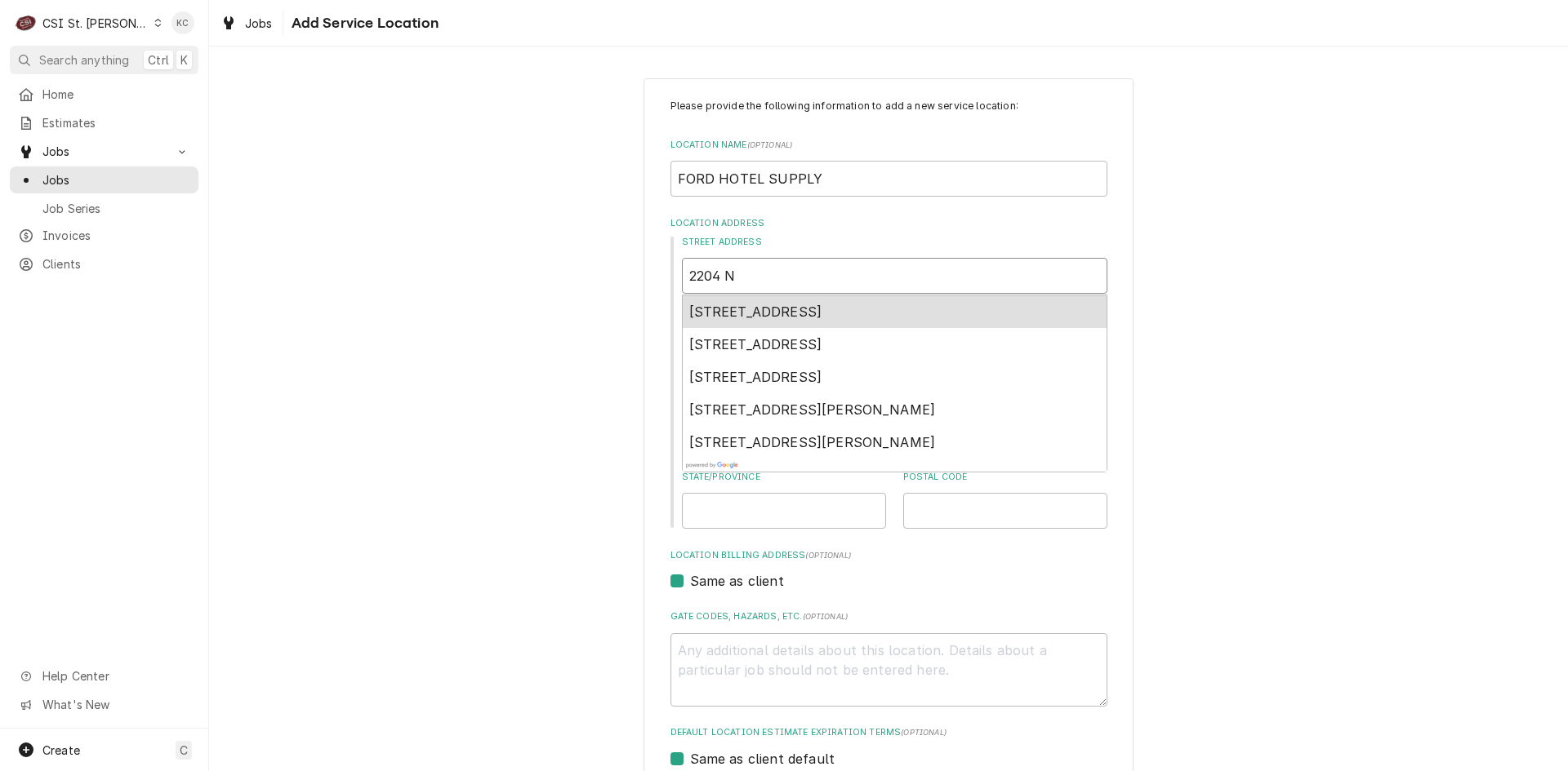
type input "2204 NO"
type textarea "x"
type input "2204 NOR"
type textarea "x"
type input "2204 NORT"
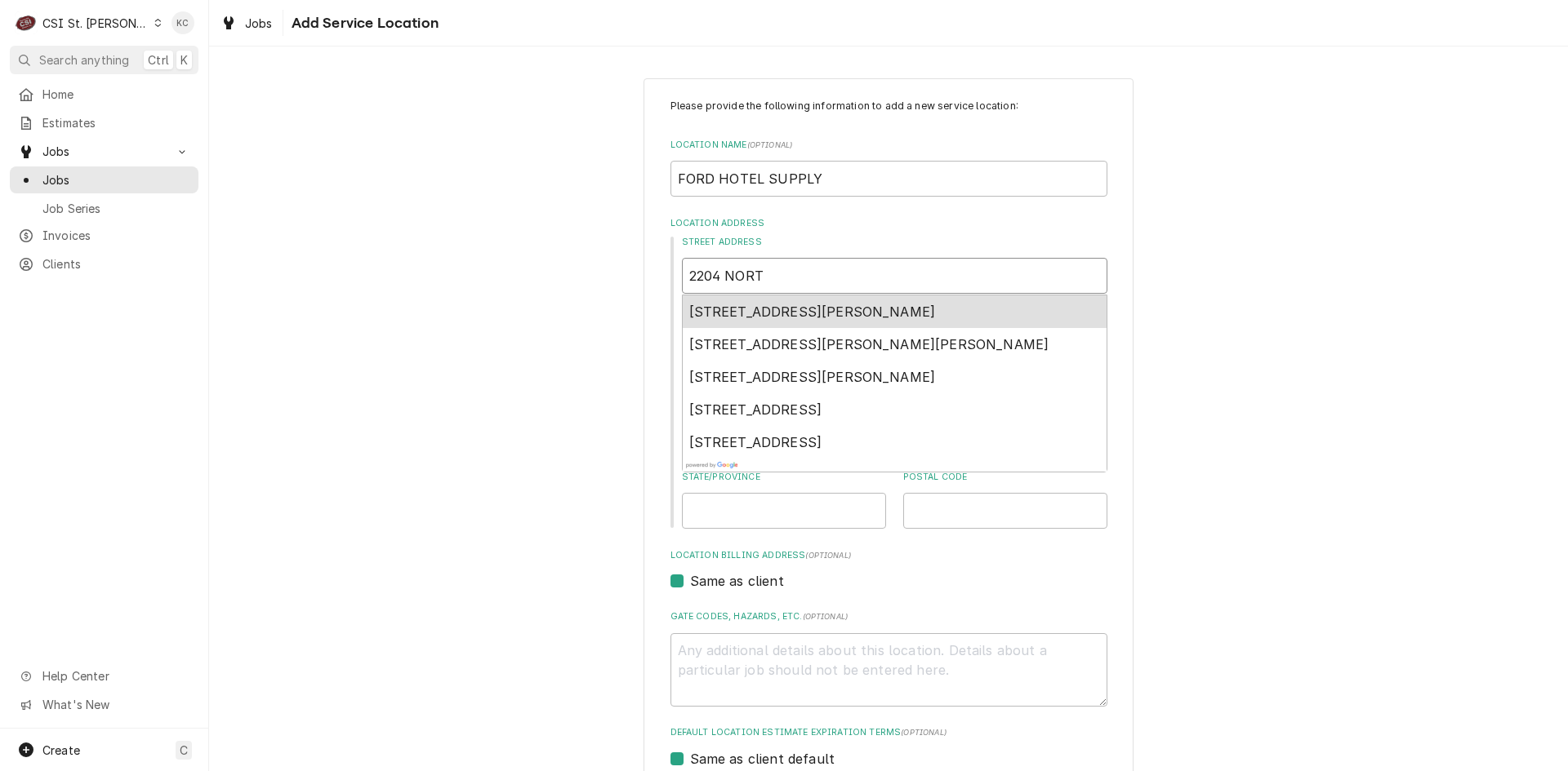
type textarea "x"
type input "2204 NORTH"
type textarea "x"
type input "2204 NORTH"
type textarea "x"
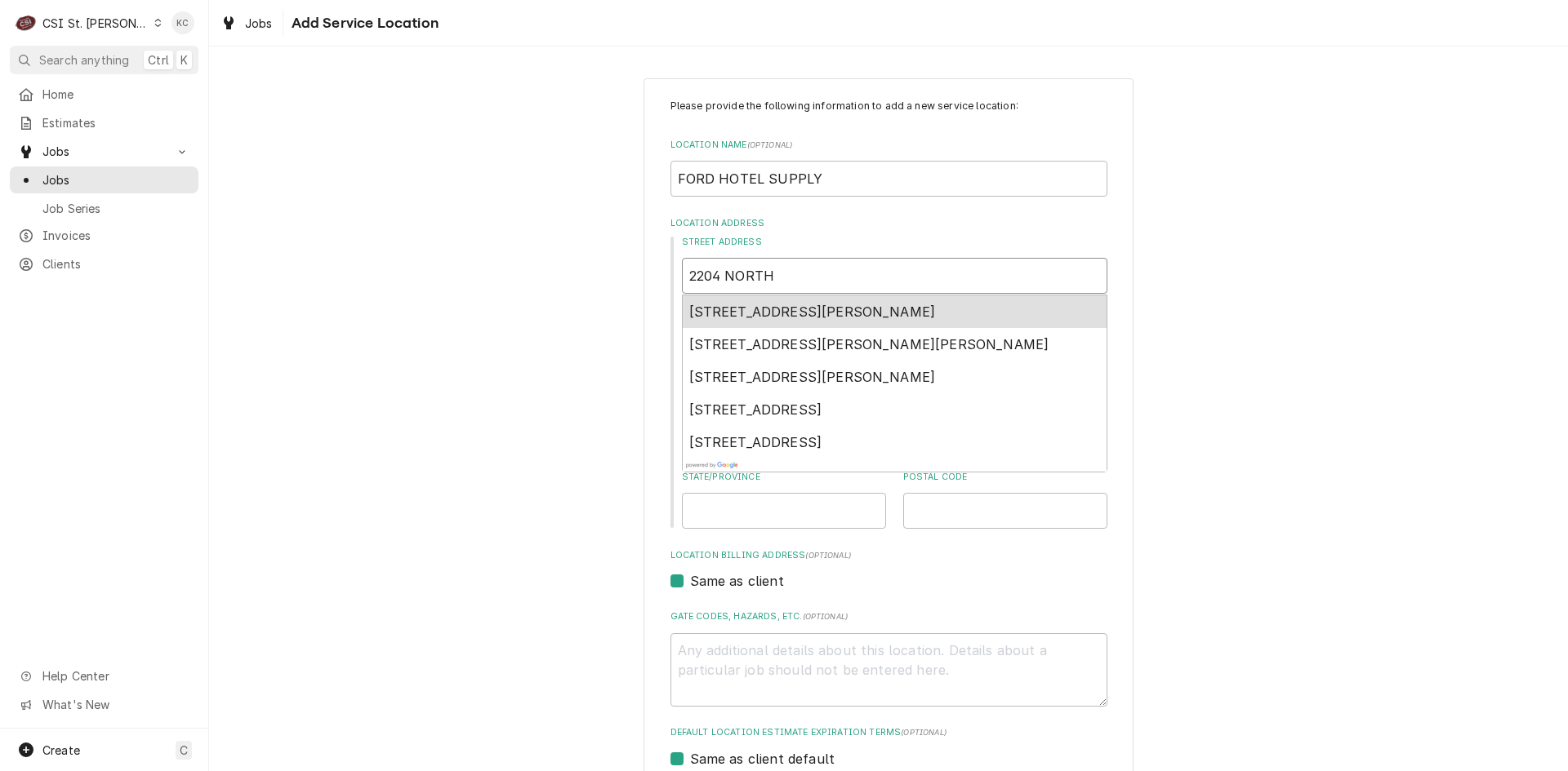
type input "2204 NORTH B"
type textarea "x"
type input "2204 NORTH BR"
type textarea "x"
type input "2204 NORTH BRO"
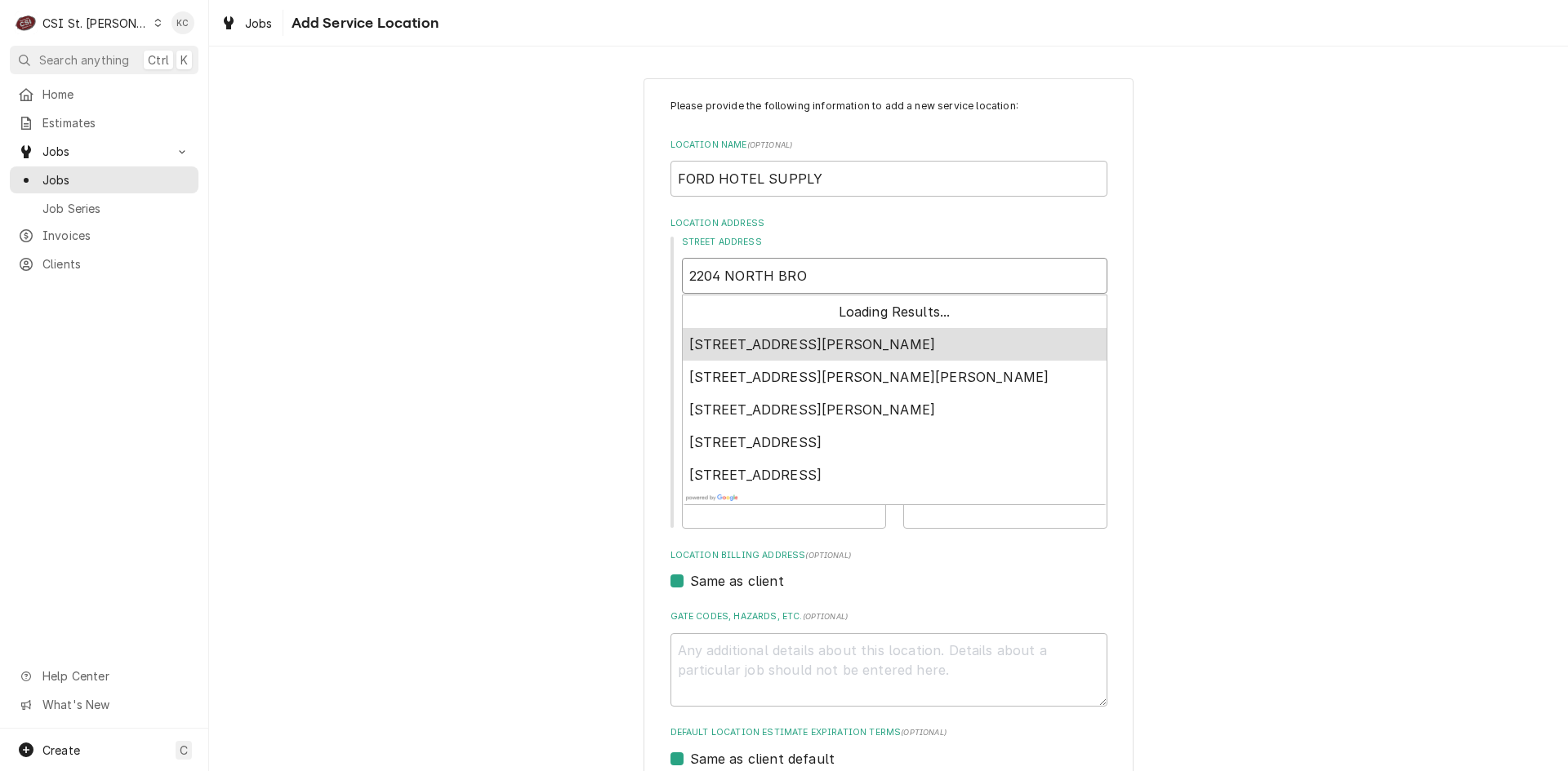
type textarea "x"
type input "2204 NORTH BROA"
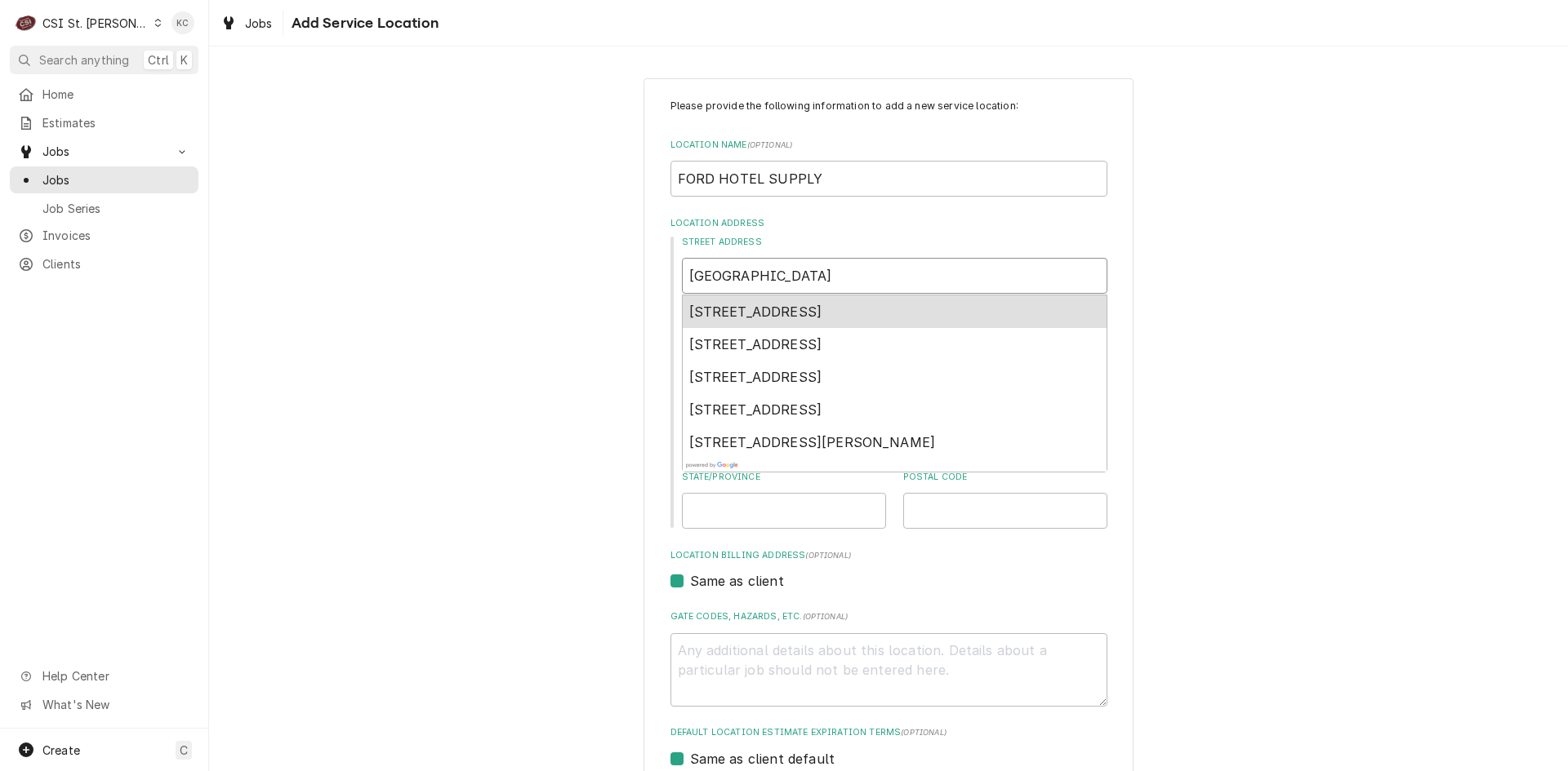
type textarea "x"
type input "2204 NORTH BROAD"
click at [822, 307] on span "2204 North Broadway, St. Louis, MO, USA" at bounding box center [755, 312] width 133 height 16
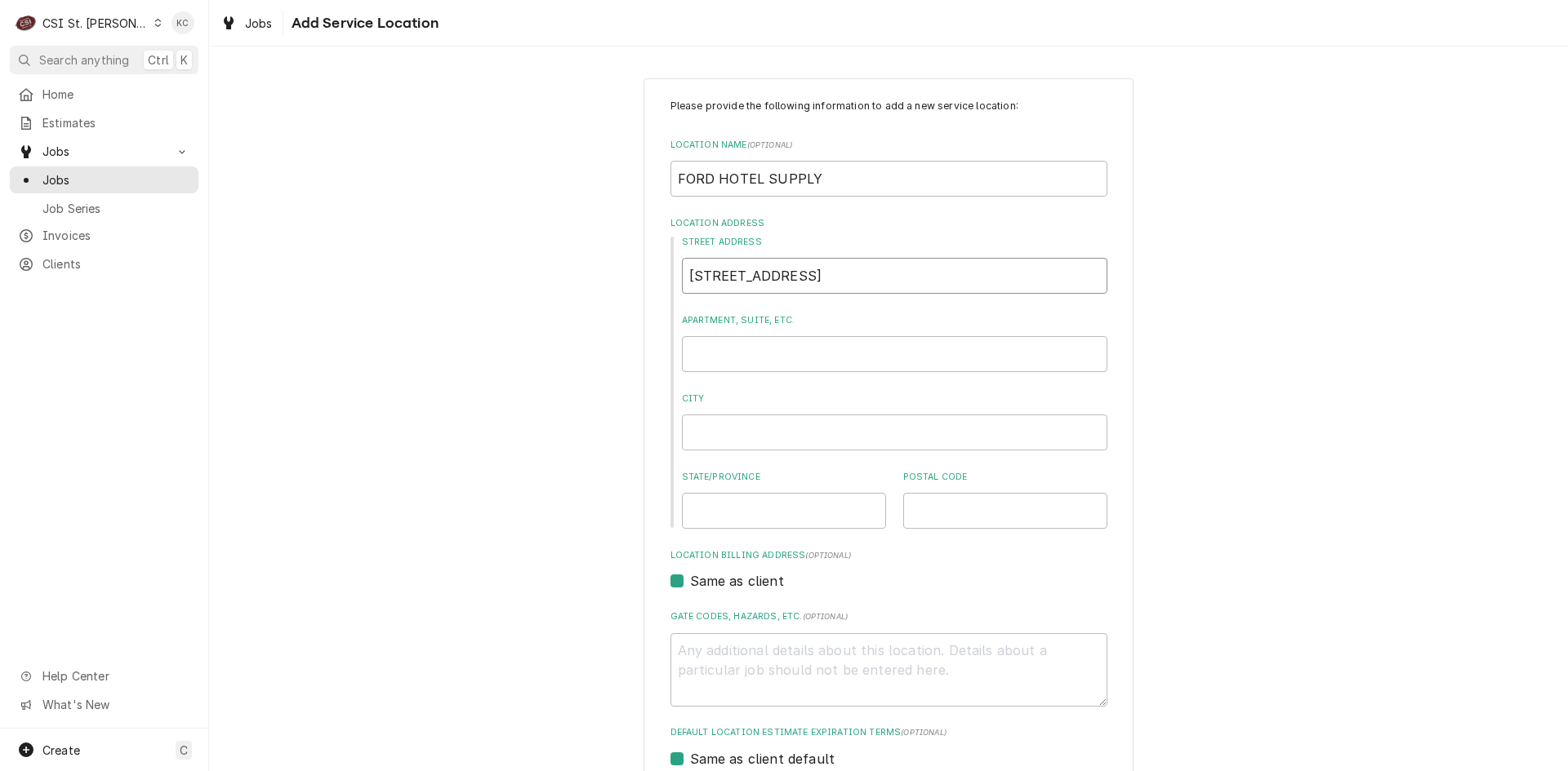
type textarea "x"
type input "2204 N Broadway"
type textarea "x"
type input "2204 N Broadway"
click at [1279, 389] on div "Please provide the following information to add a new service location: Locatio…" at bounding box center [889, 564] width 1359 height 1002
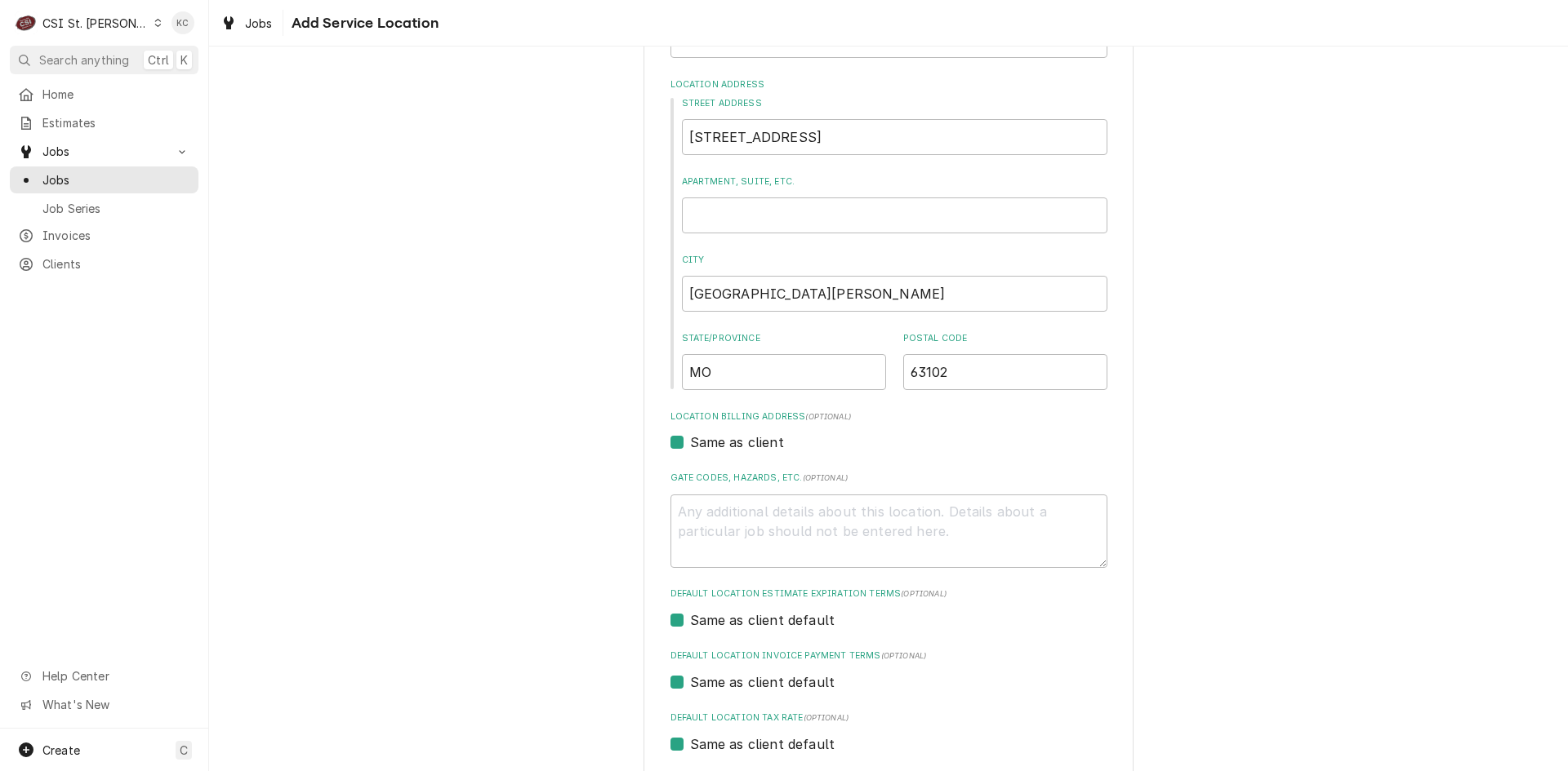
scroll to position [295, 0]
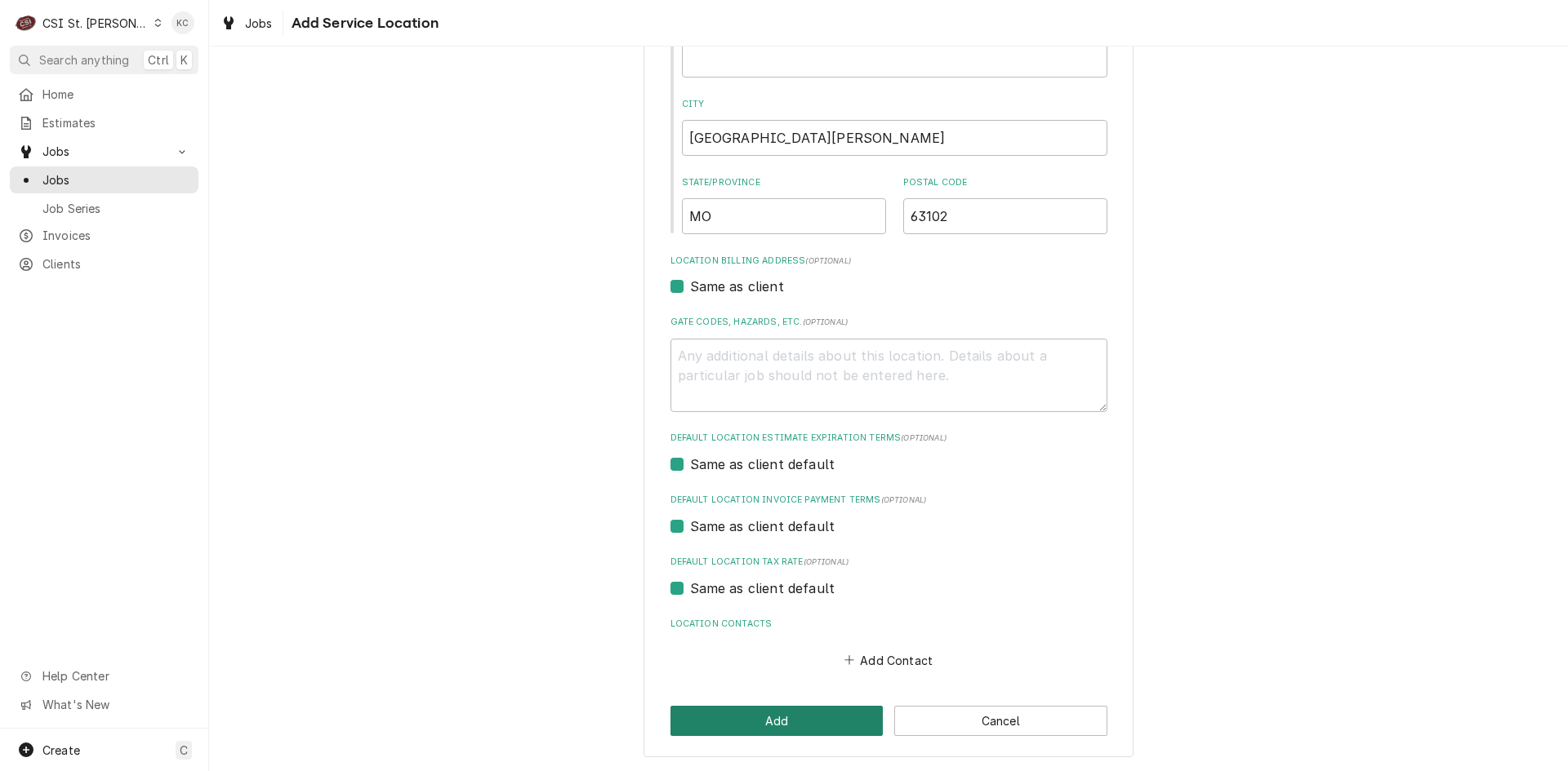
click at [769, 721] on button "Add" at bounding box center [776, 722] width 213 height 30
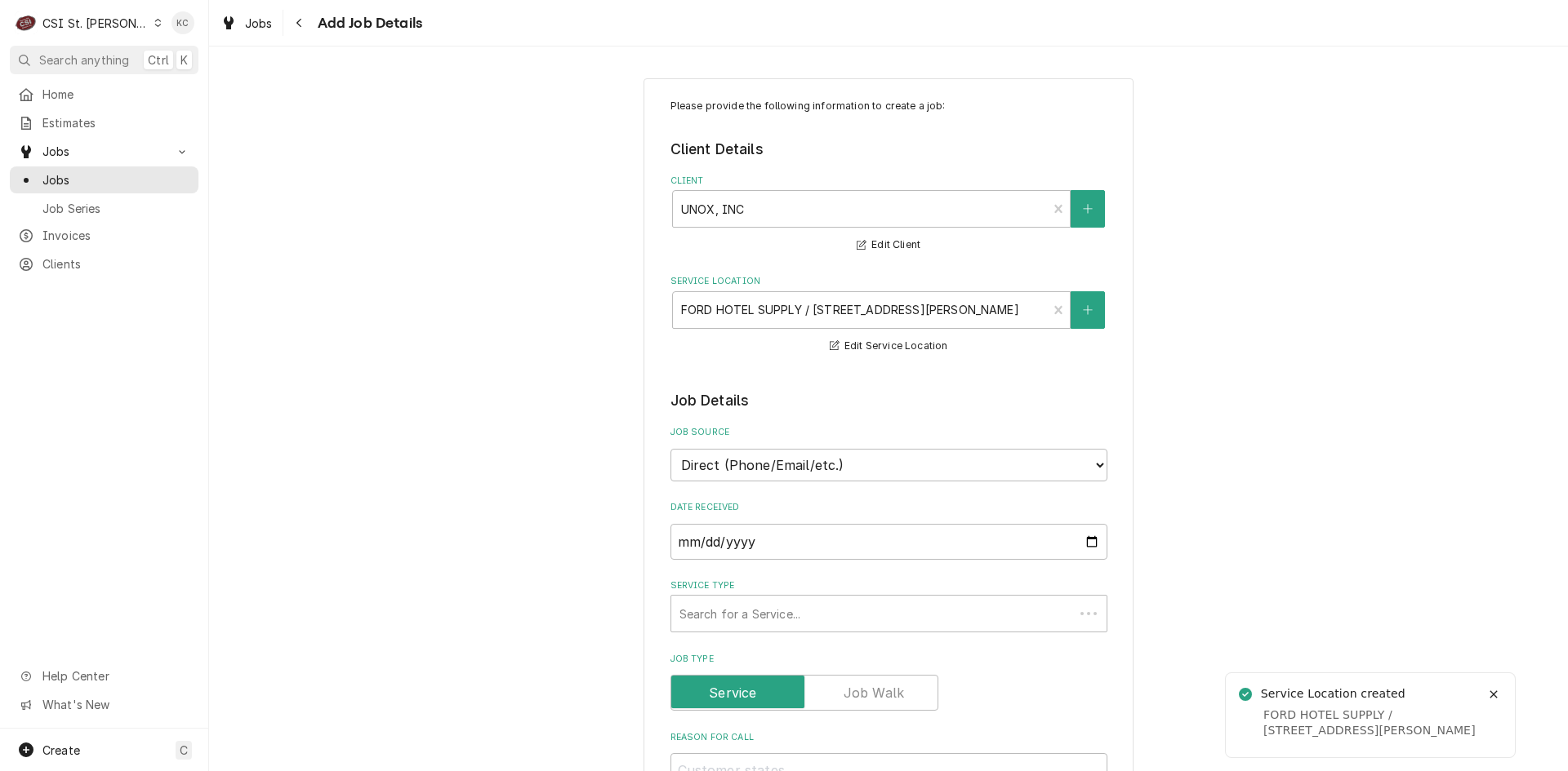
type textarea "x"
click at [934, 473] on select "Direct (Phone/Email/etc.) Service Channel Corrigo Ecotrak Other" at bounding box center [889, 465] width 436 height 33
select select "100"
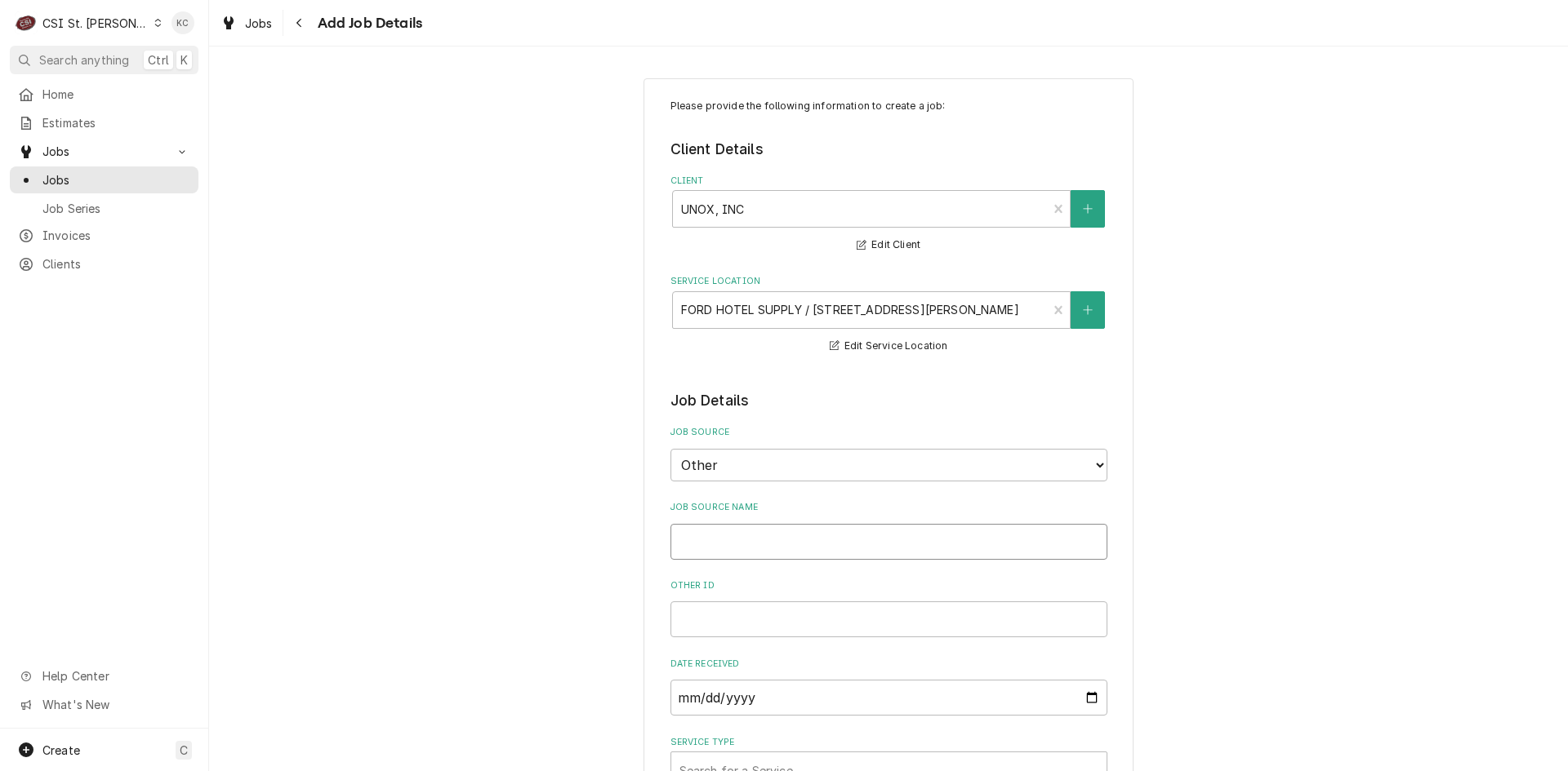
click at [902, 547] on input "Job Source Name" at bounding box center [889, 541] width 436 height 36
type textarea "x"
type input "U"
type textarea "x"
type input "UN"
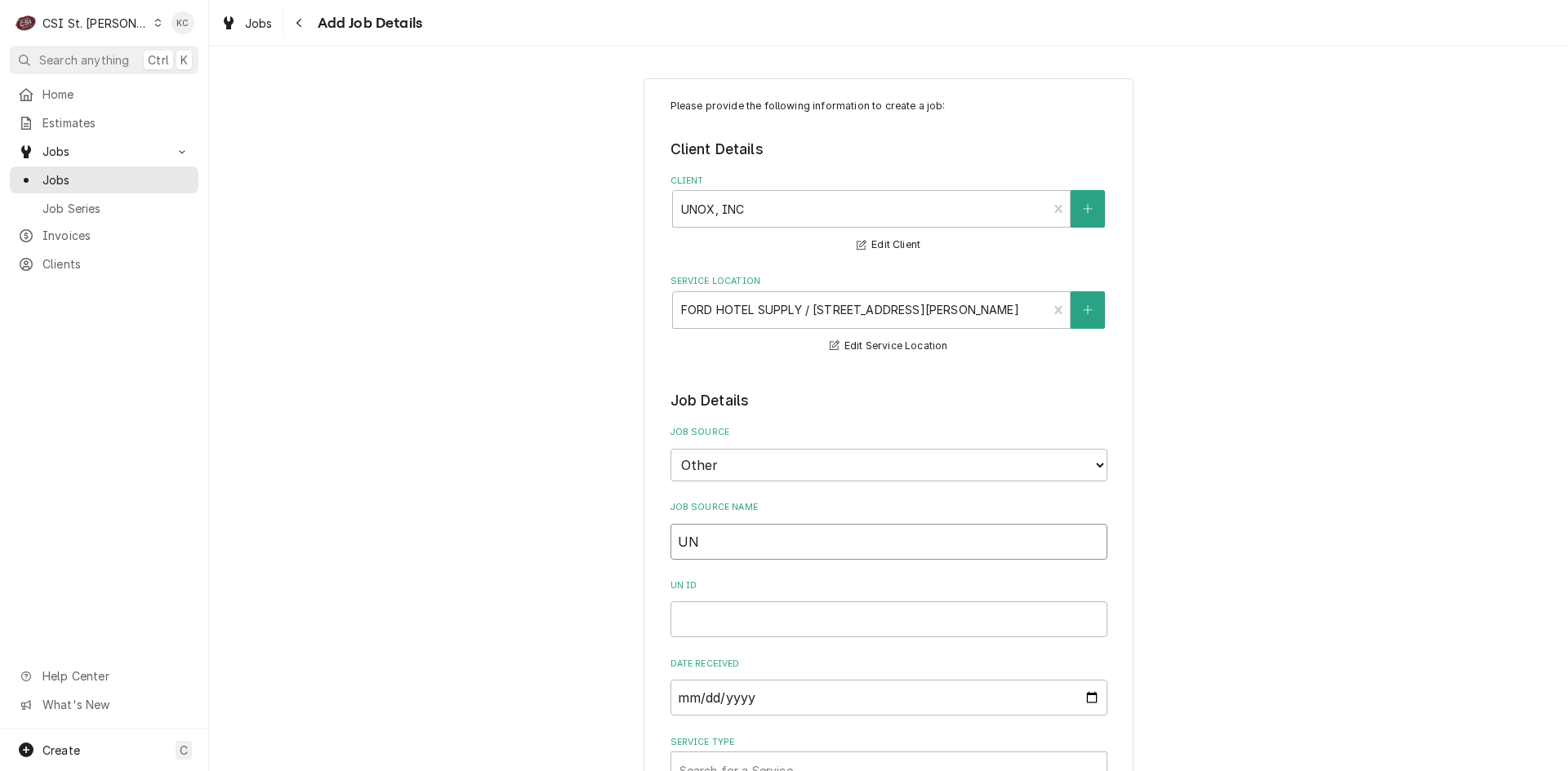
type textarea "x"
type input "UNO"
type textarea "x"
type input "UNOX"
type textarea "x"
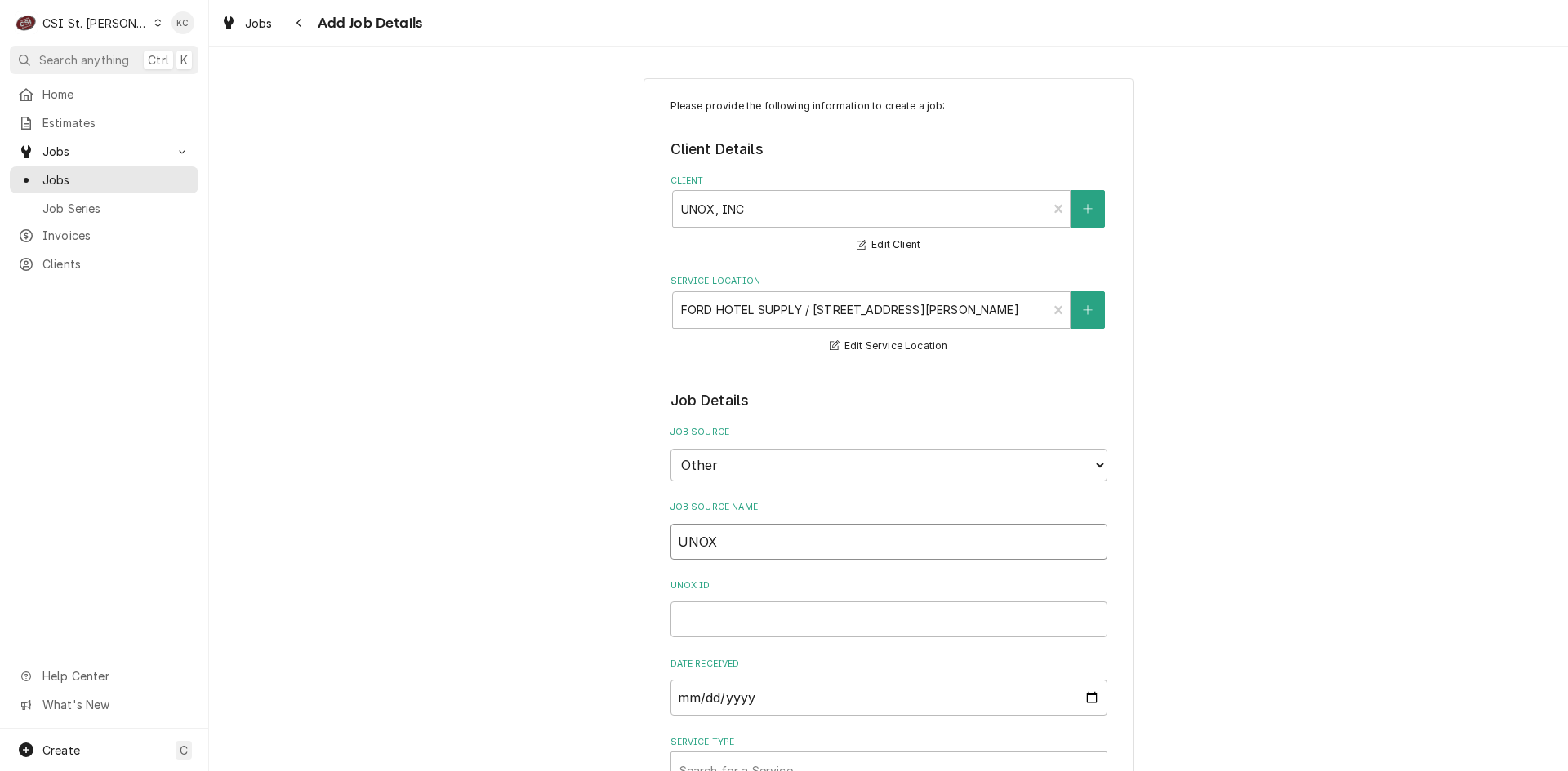
type input "UNOX"
type textarea "x"
type input "E"
type textarea "x"
type input "EM"
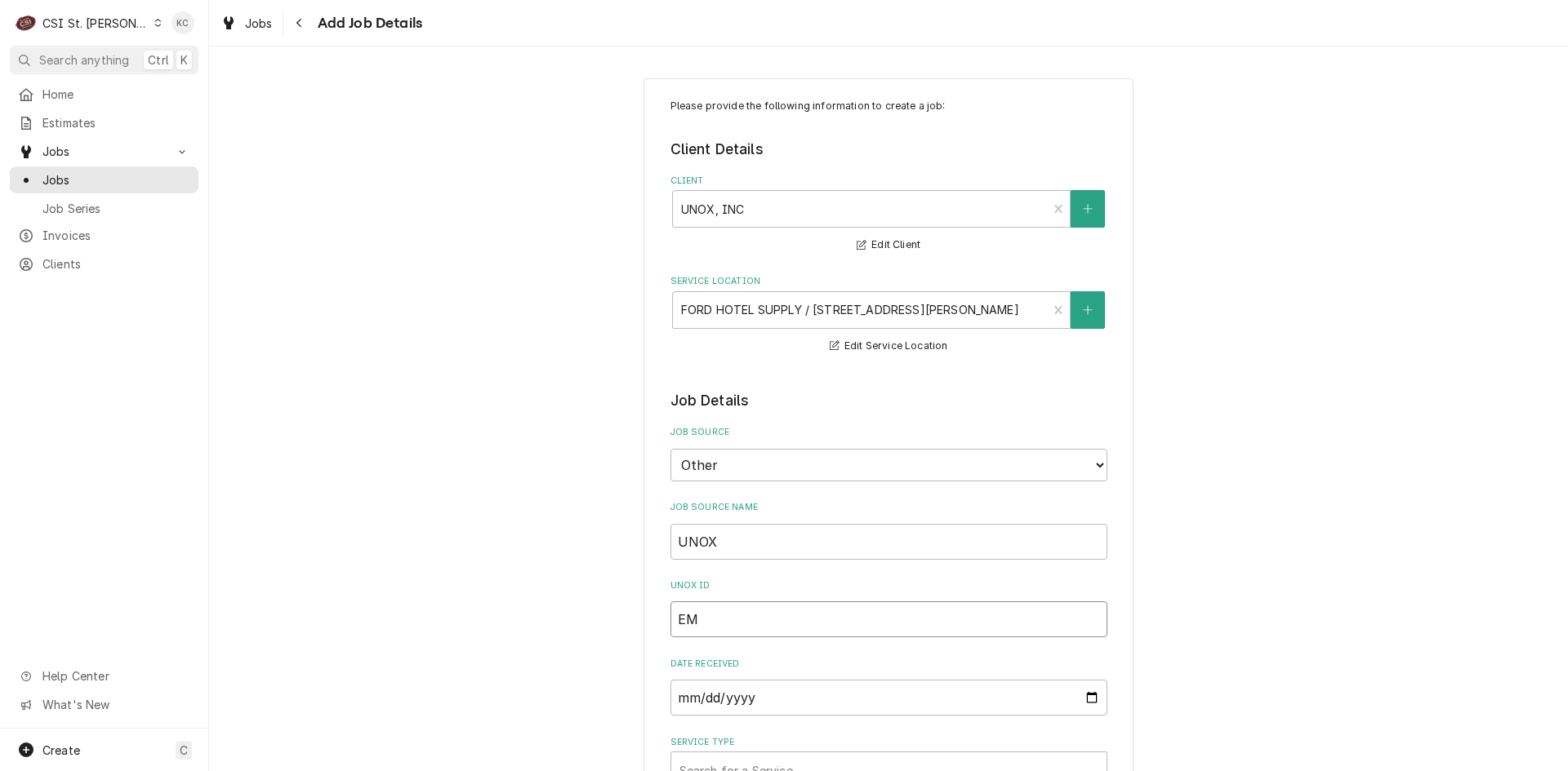
type textarea "x"
type input "EMA"
type textarea "x"
type input "EMAI"
type textarea "x"
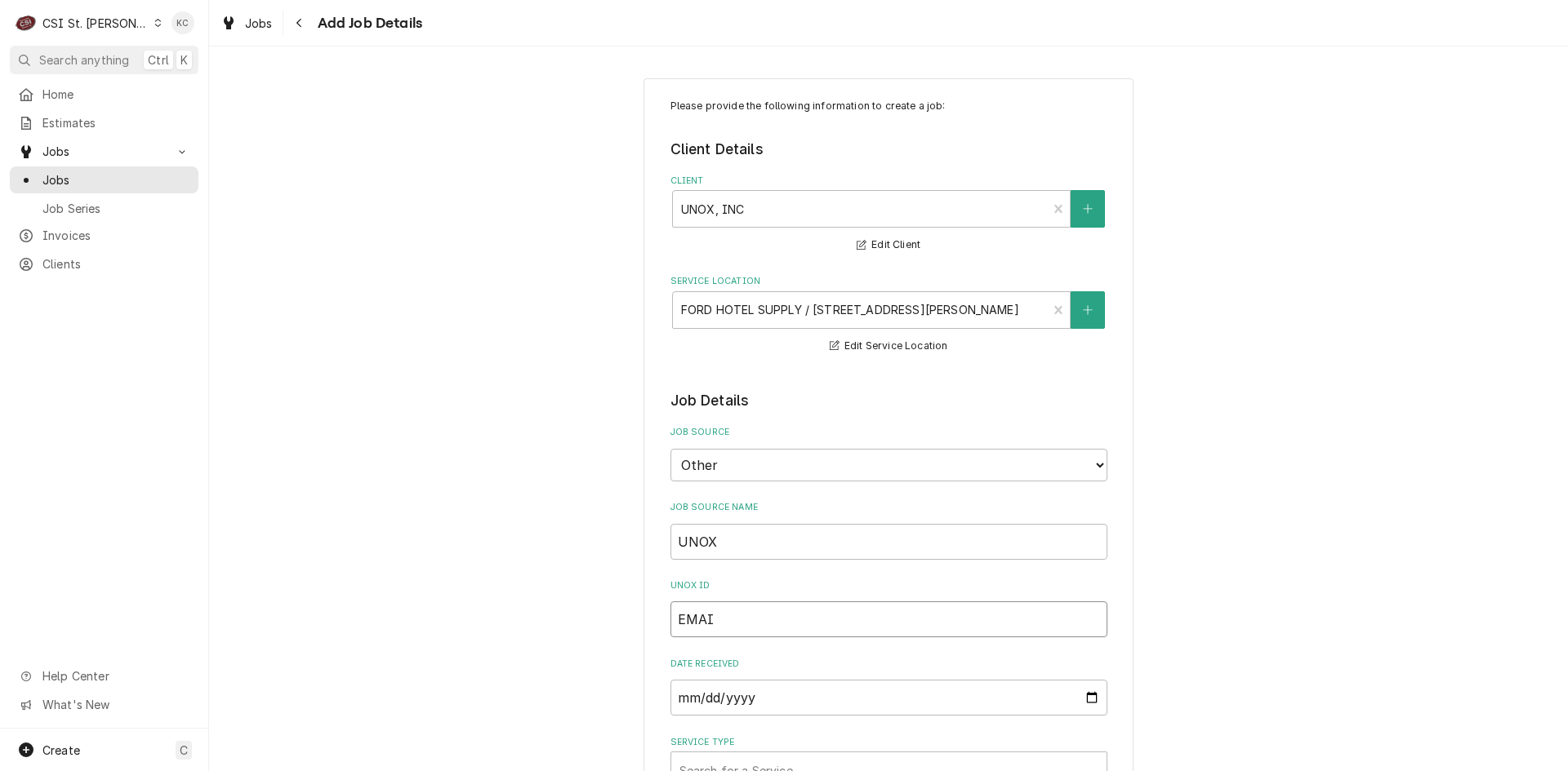
type input "EMAIL"
type textarea "x"
type input "EMAIL"
type textarea "x"
type input "EMAIL"
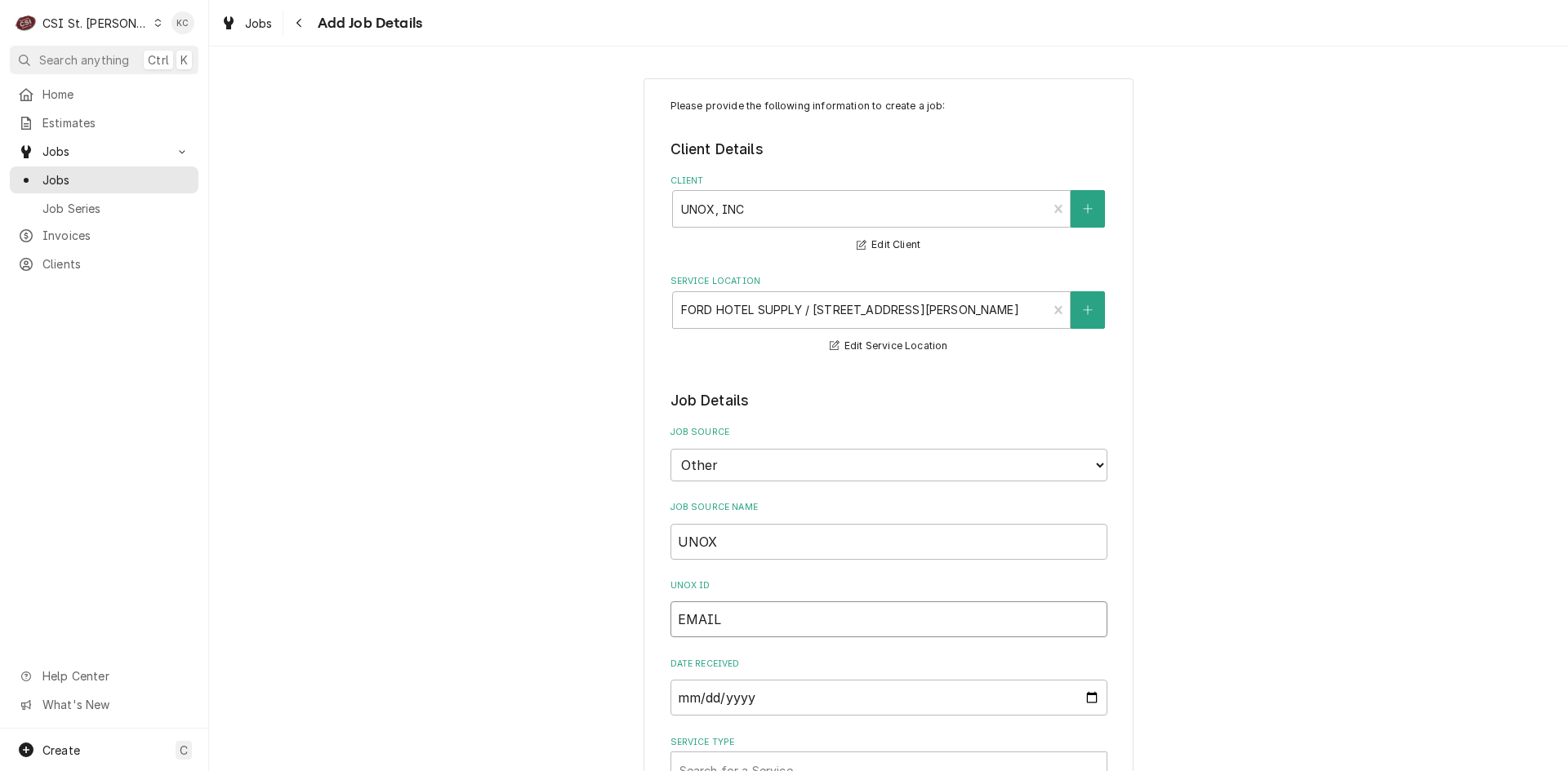
type textarea "x"
type input "EMAI"
type textarea "x"
type input "EMA"
type textarea "x"
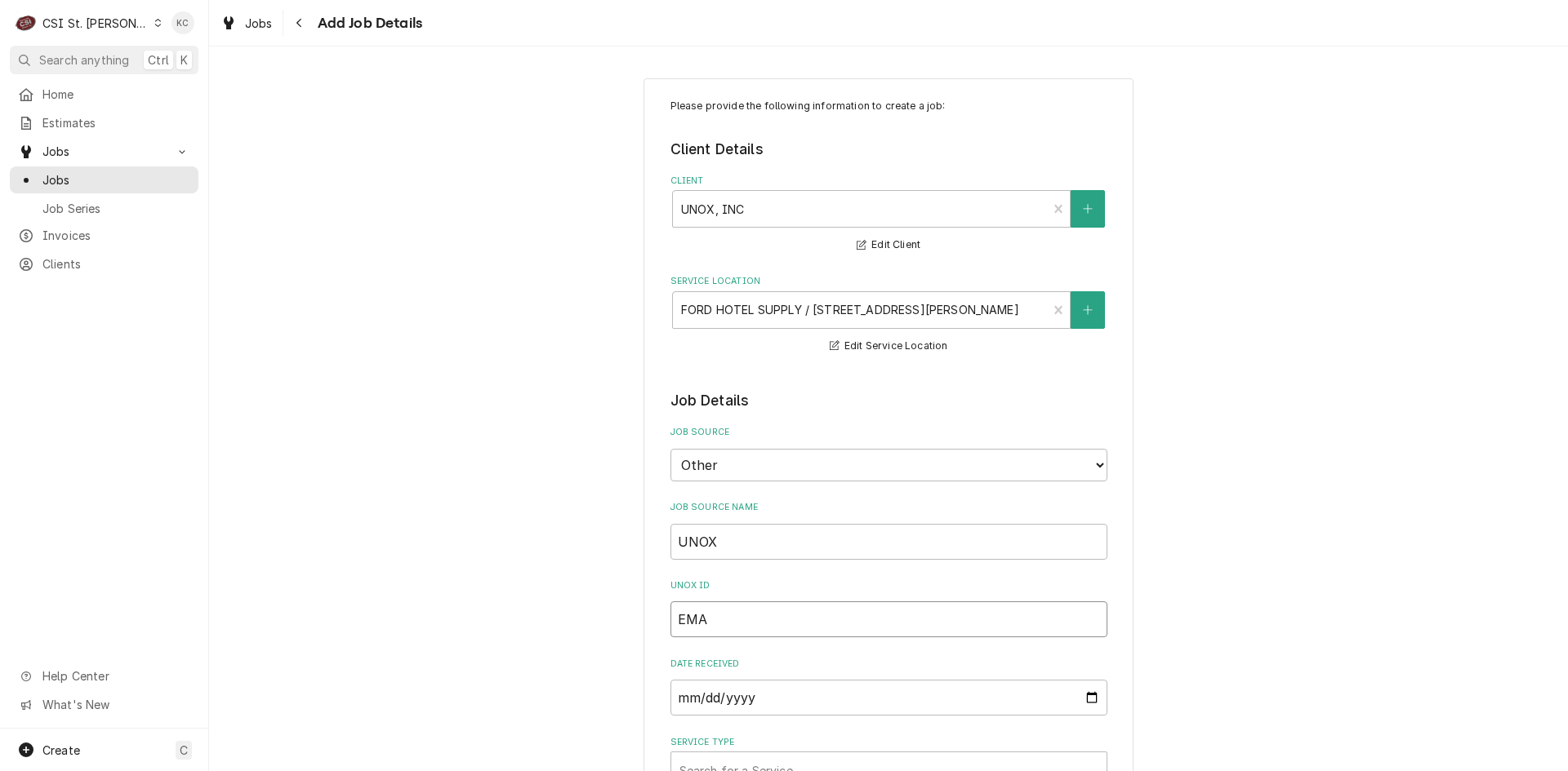
type input "EM"
type textarea "x"
type input "E"
type textarea "x"
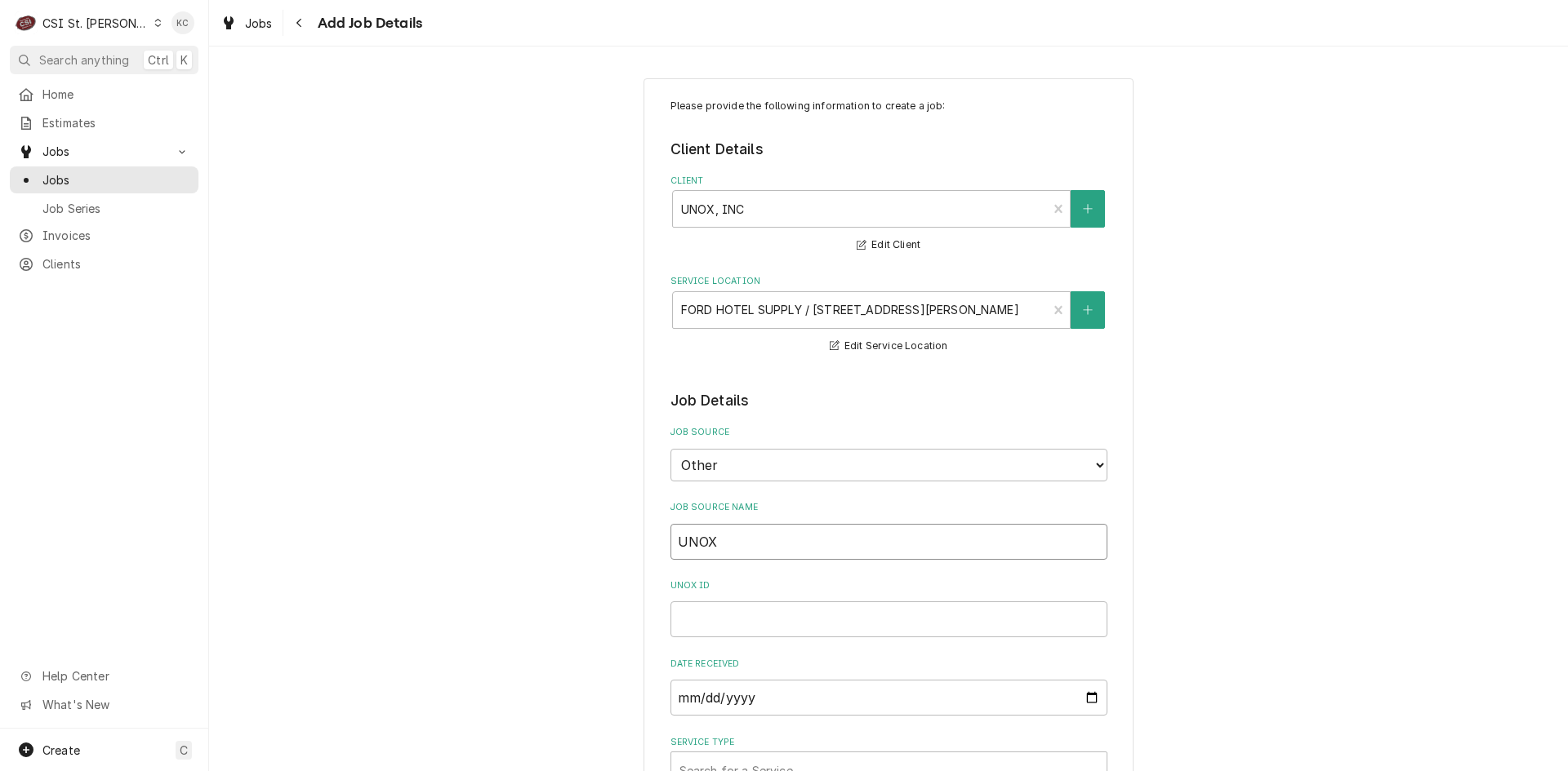
type input "UNOX e"
type textarea "x"
type input "UNOX em"
type textarea "x"
type input "UNOX ema"
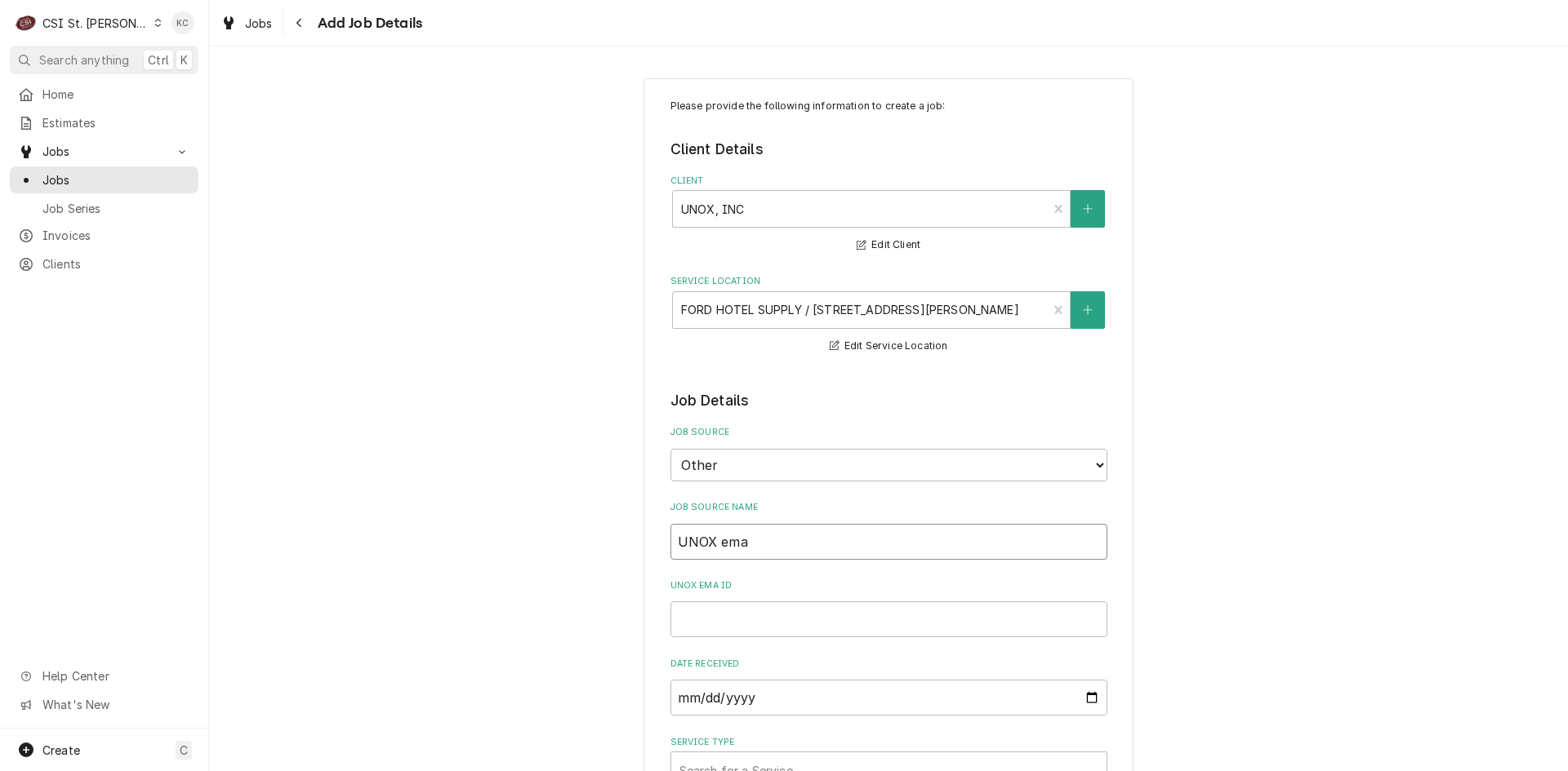
type textarea "x"
type input "UNOX emai"
type textarea "x"
type input "UNOX email"
type textarea "x"
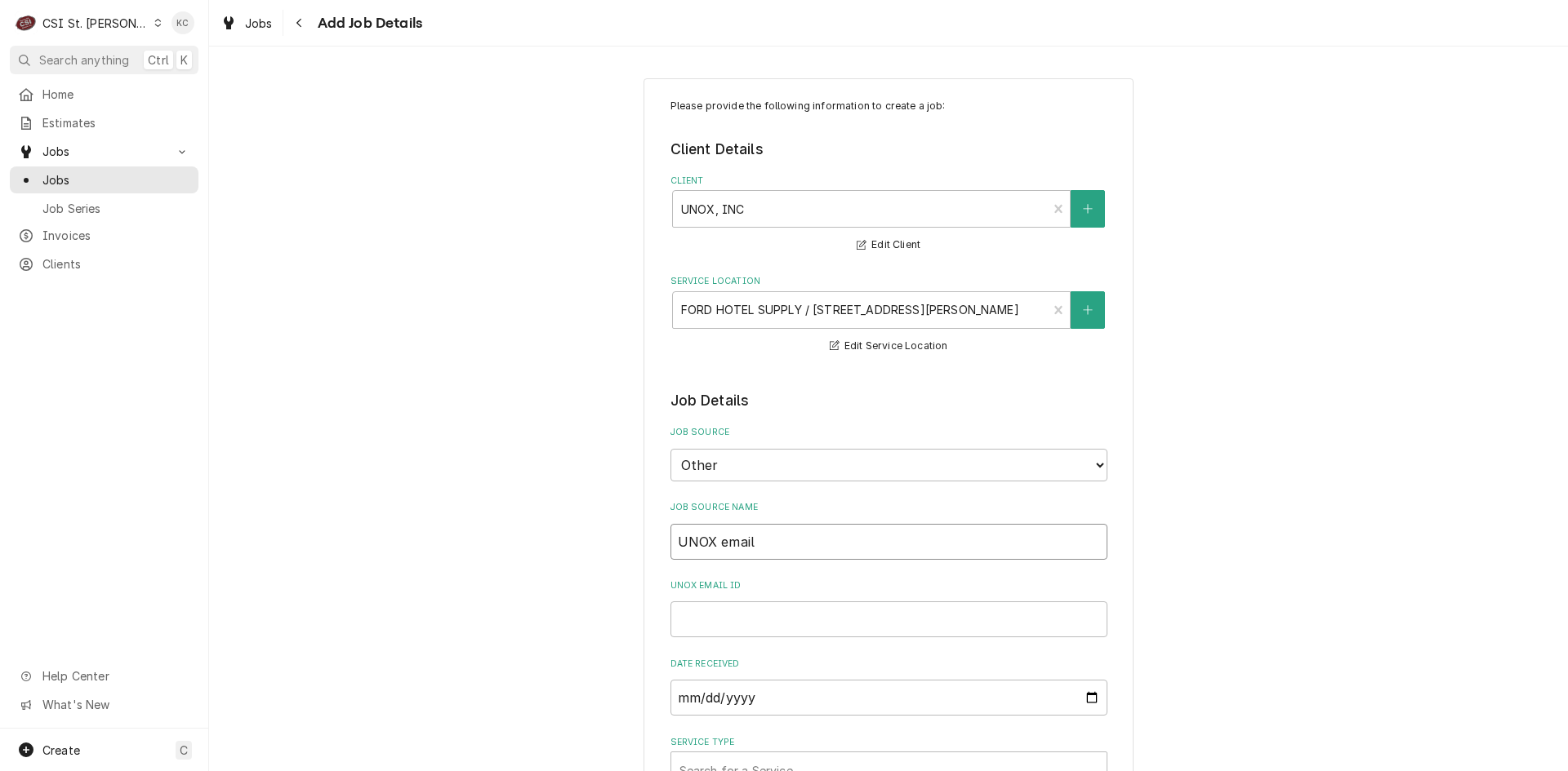
type input "UNOX email"
click at [795, 615] on input "UNOX email ID" at bounding box center [889, 619] width 436 height 36
paste input "00240853"
type textarea "x"
type input "00240853"
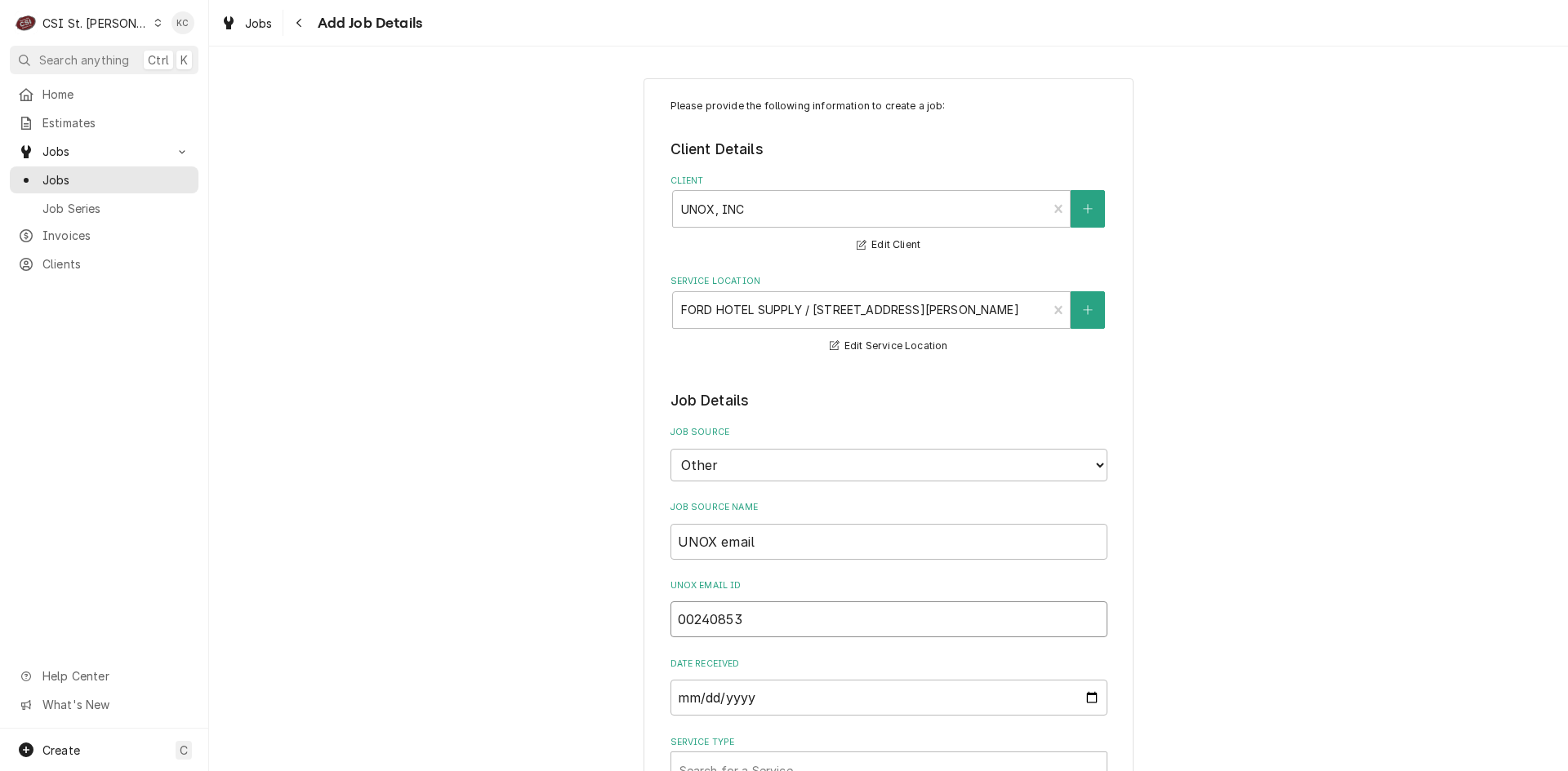
type textarea "x"
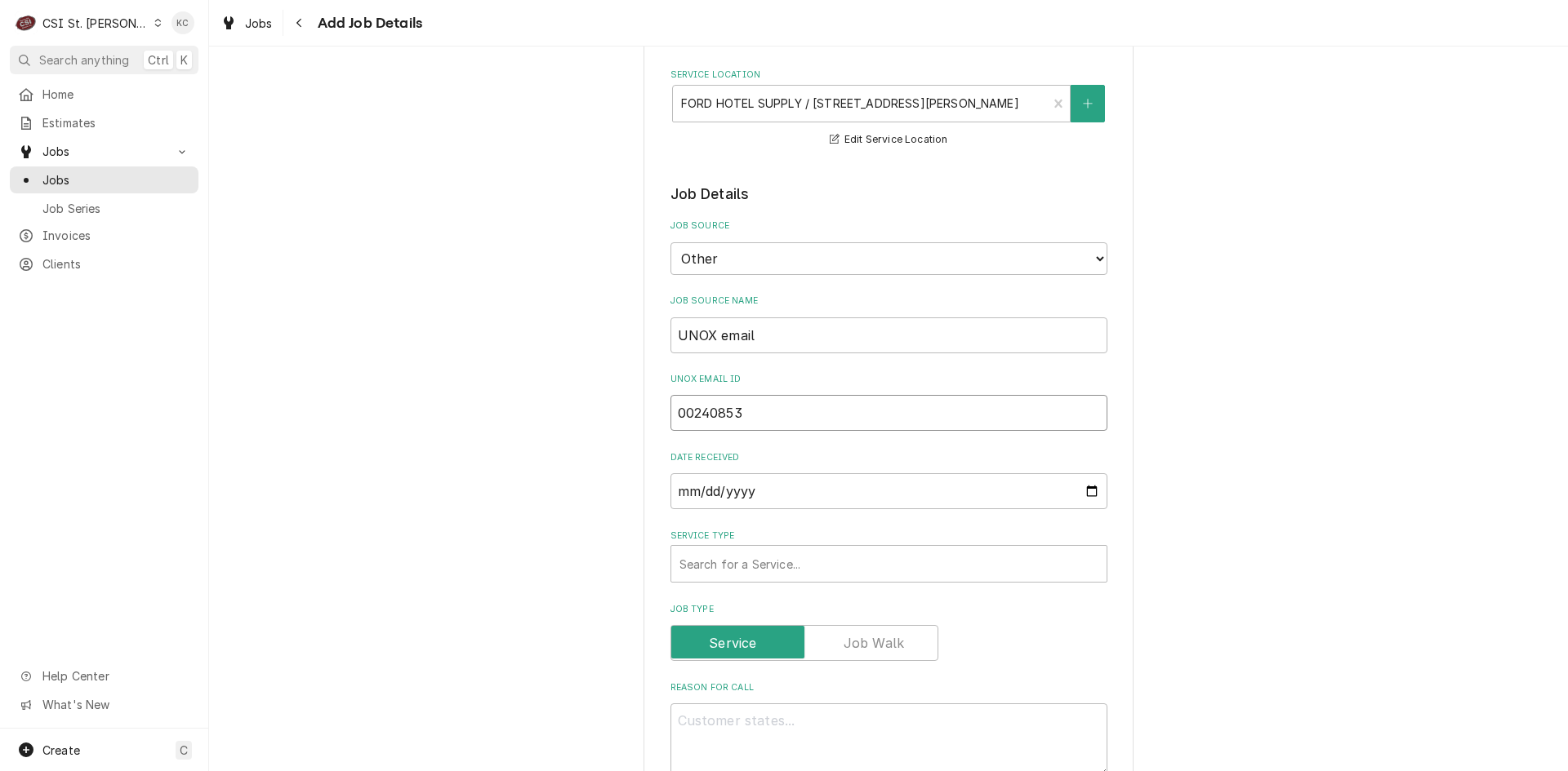
scroll to position [245, 0]
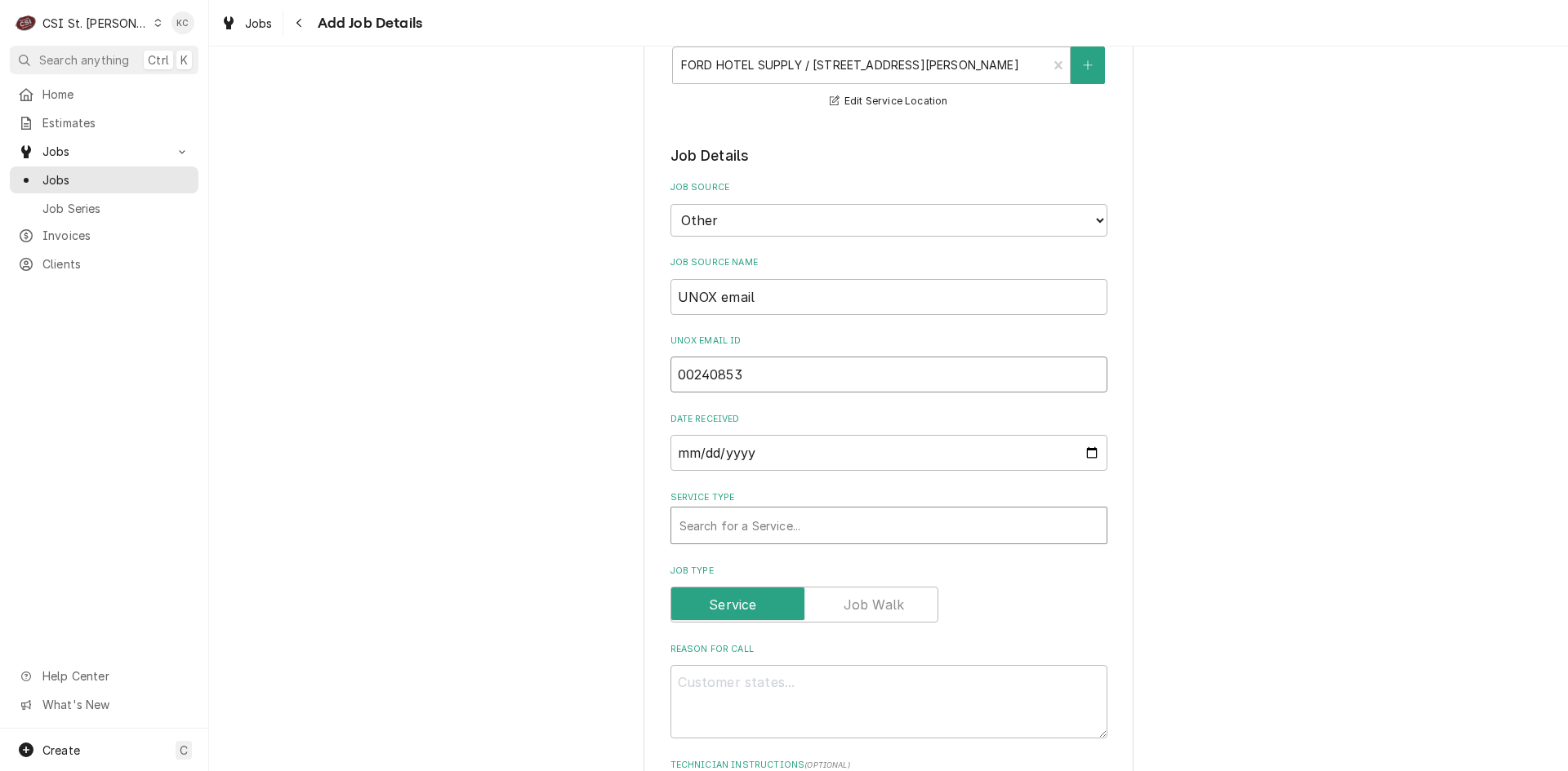
type input "00240853"
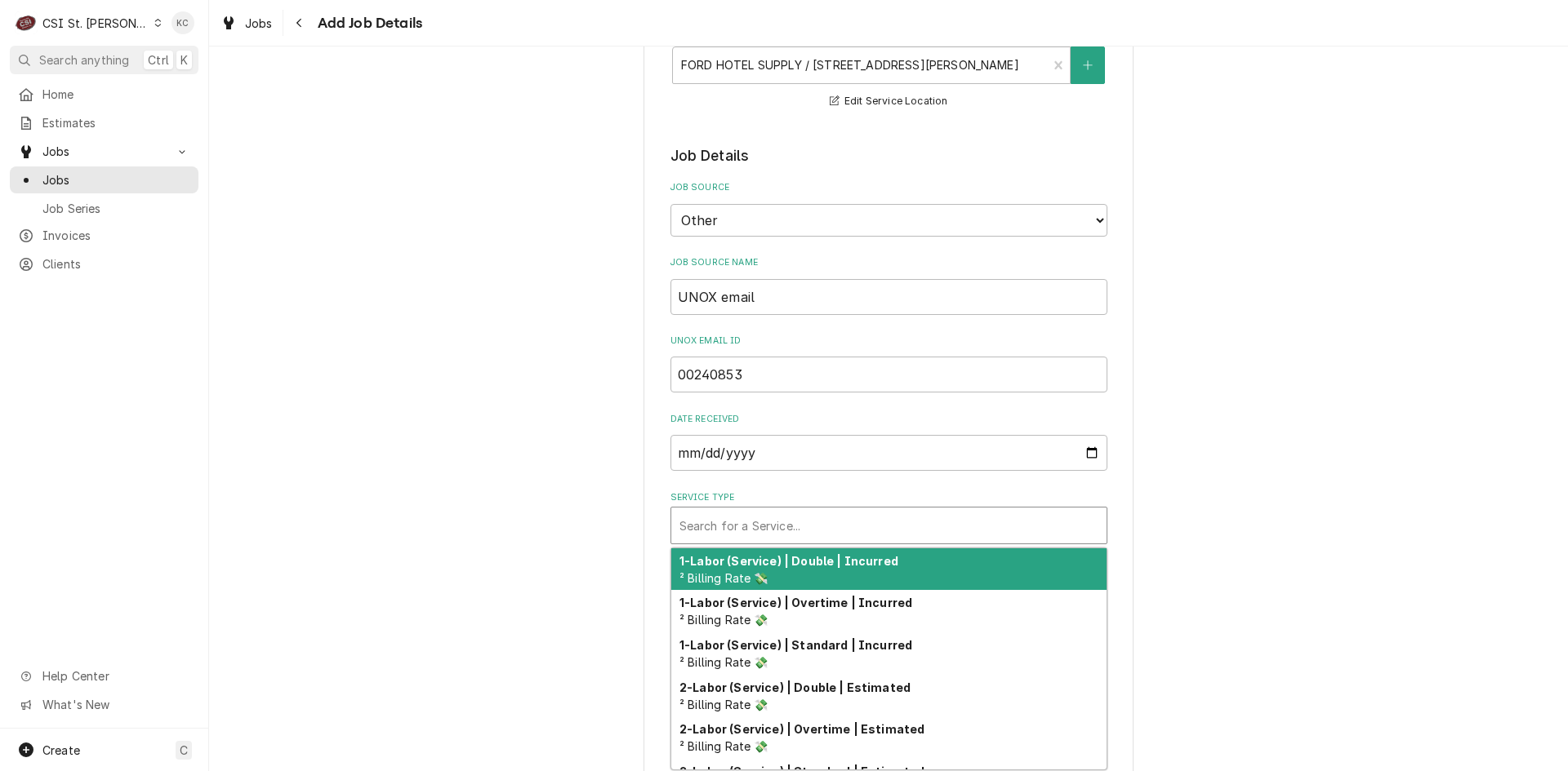
click at [798, 523] on div "Service Type" at bounding box center [889, 525] width 419 height 29
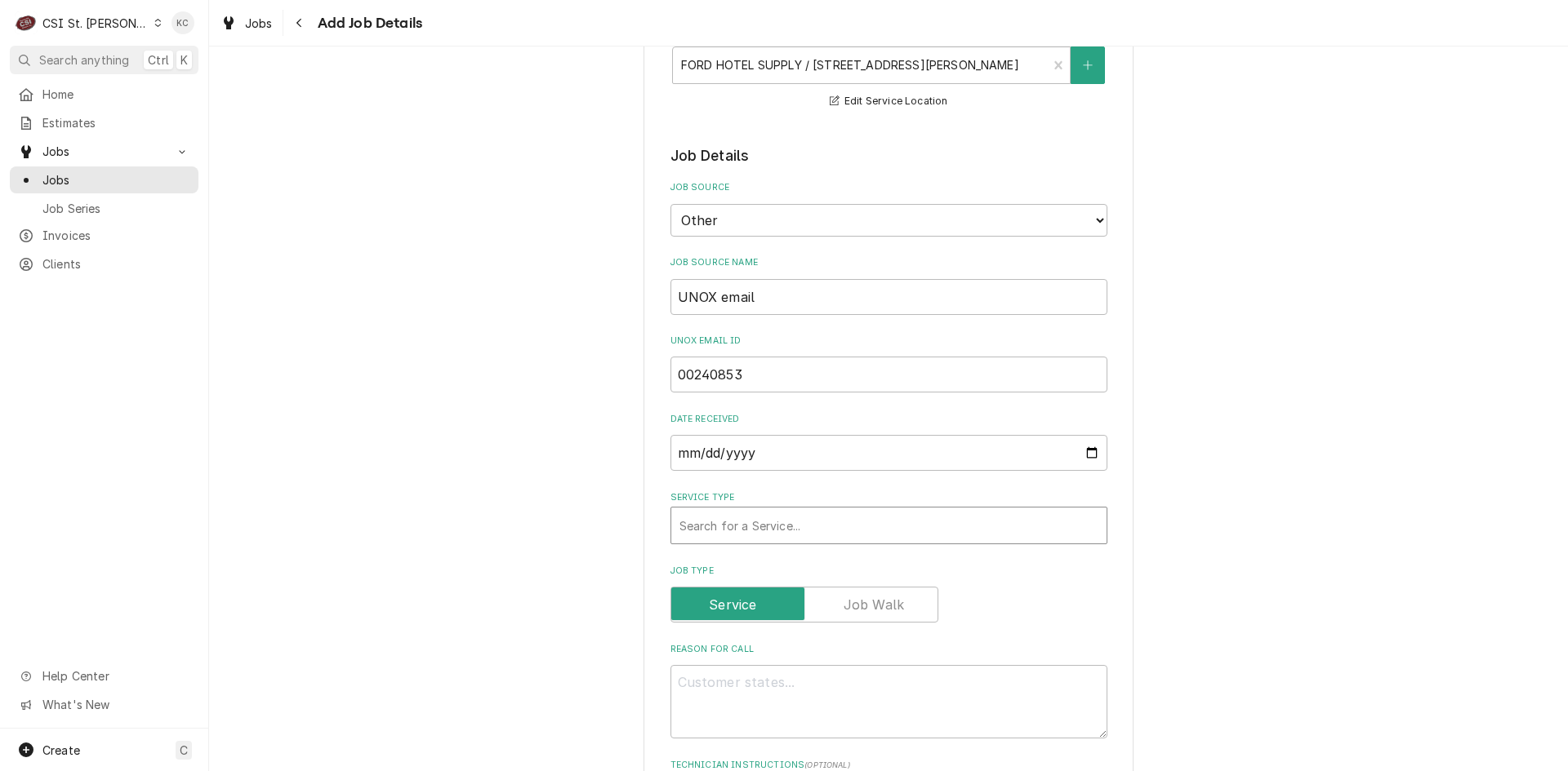
click at [761, 533] on div "Service Type" at bounding box center [889, 525] width 419 height 29
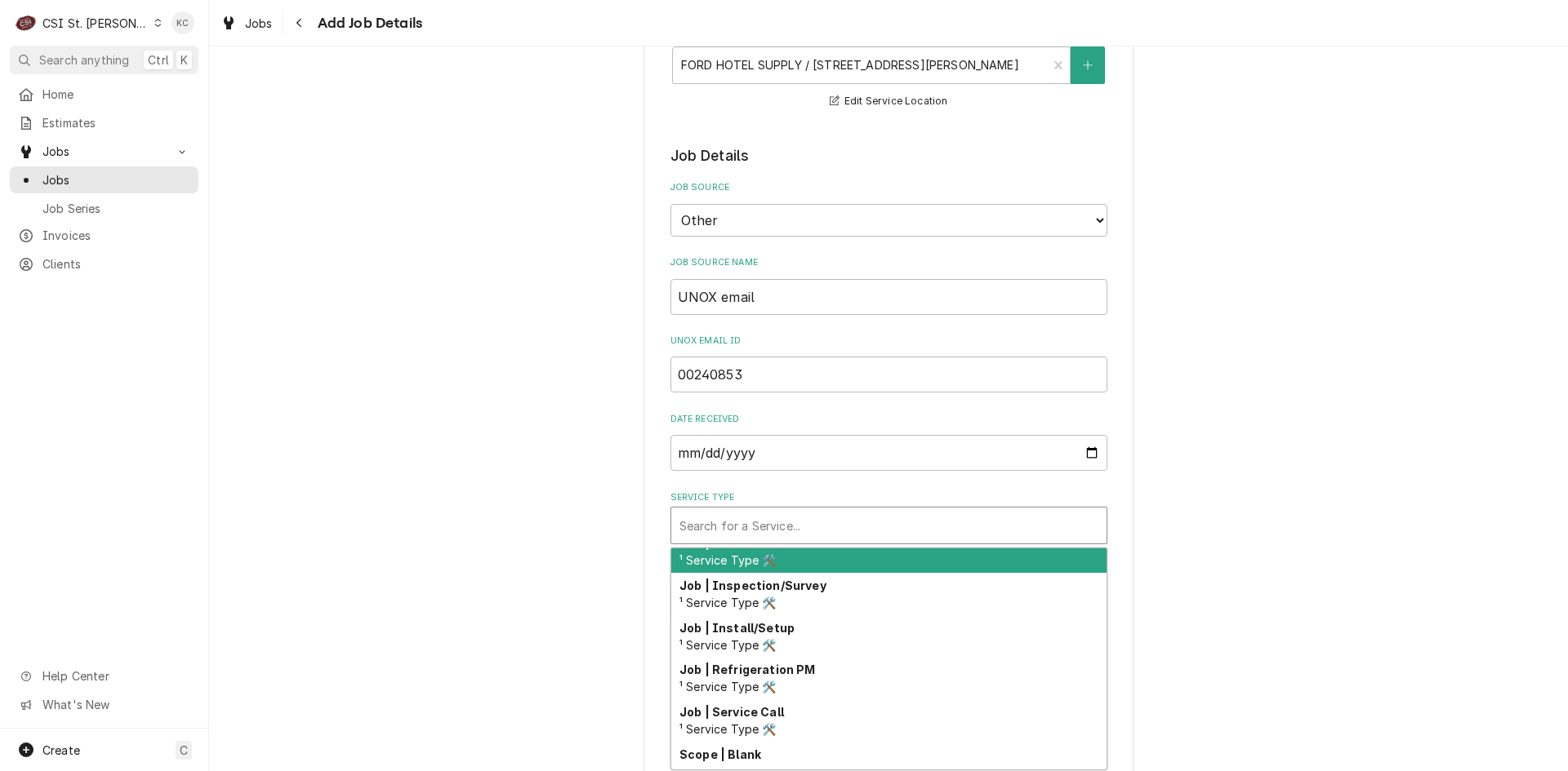
scroll to position [957, 0]
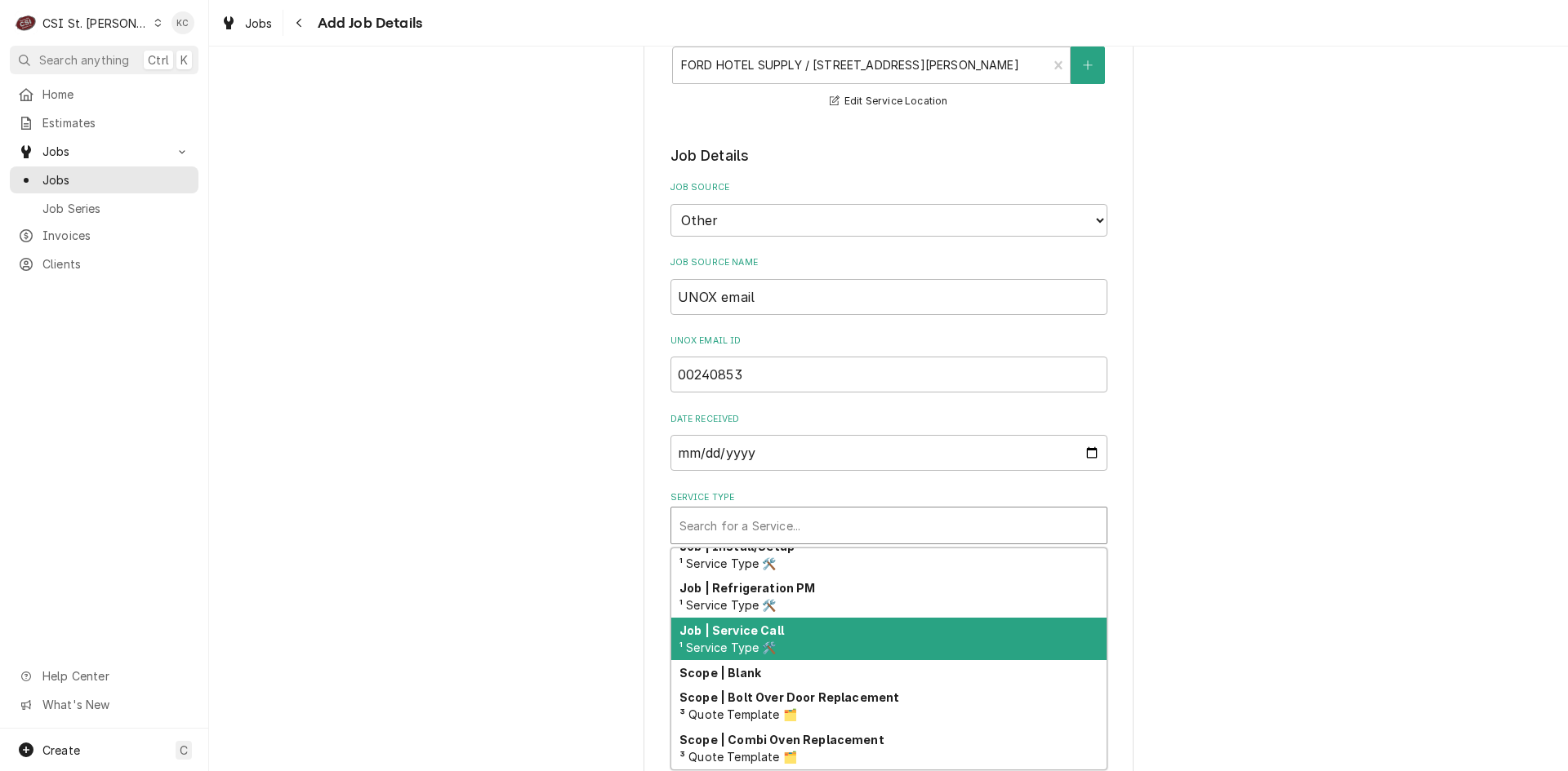
click at [784, 621] on div "Job | Service Call ¹ Service Type 🛠️" at bounding box center [889, 639] width 436 height 42
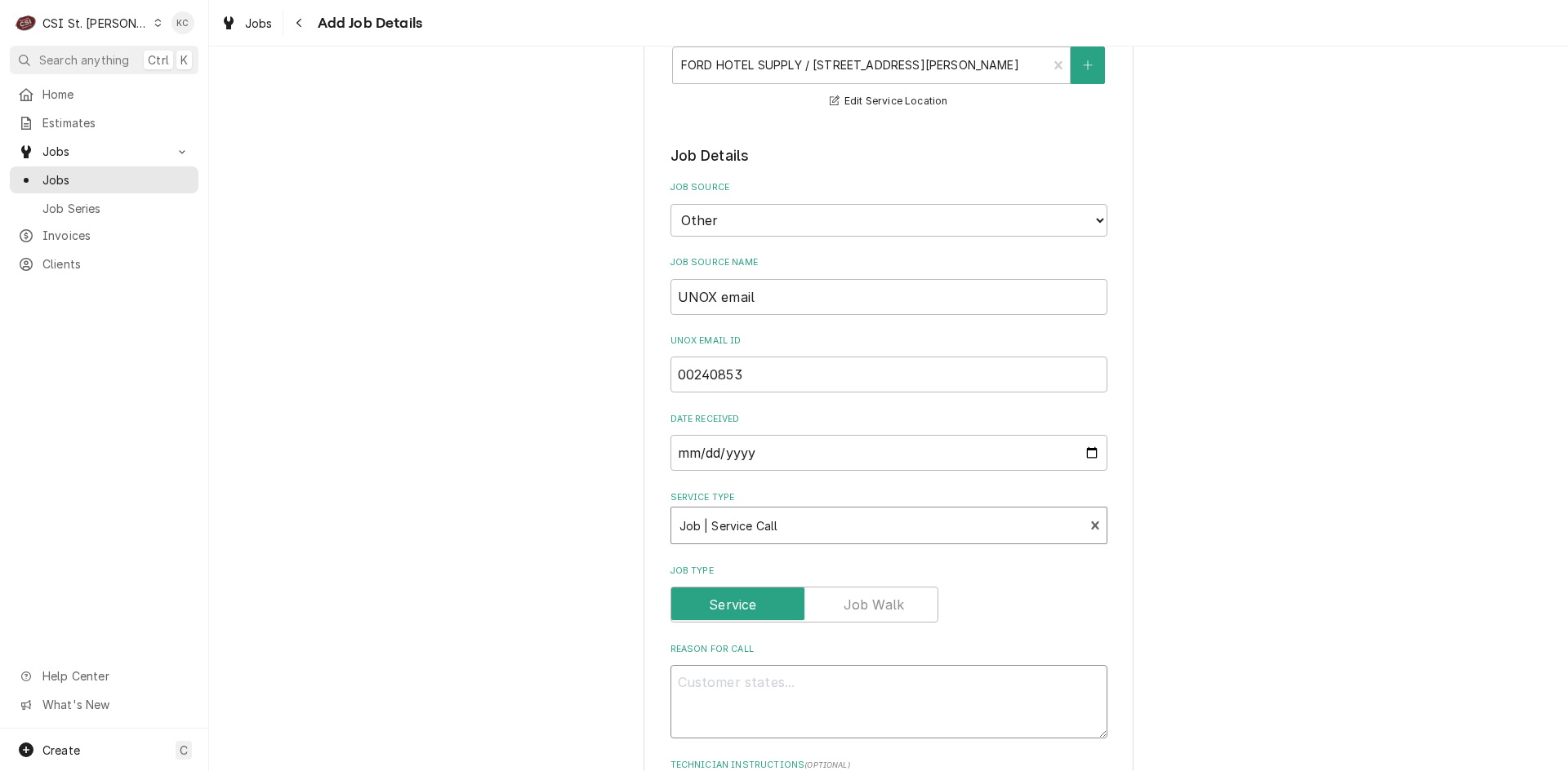
click at [765, 679] on textarea "Reason For Call" at bounding box center [889, 701] width 436 height 73
type textarea "x"
type textarea "S"
type textarea "x"
type textarea "ST"
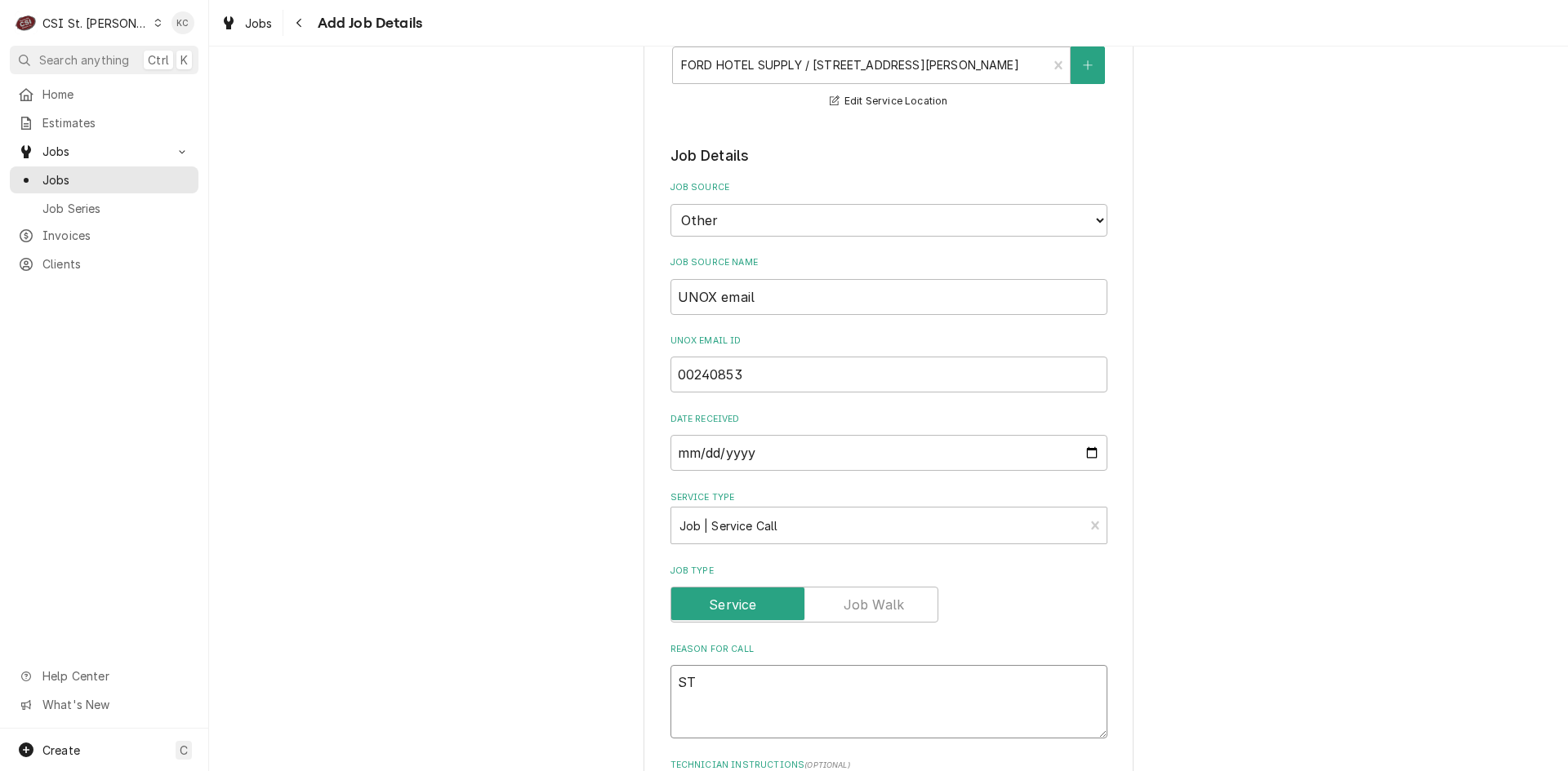
type textarea "x"
type textarea "STA"
type textarea "x"
type textarea "STAR"
type textarea "x"
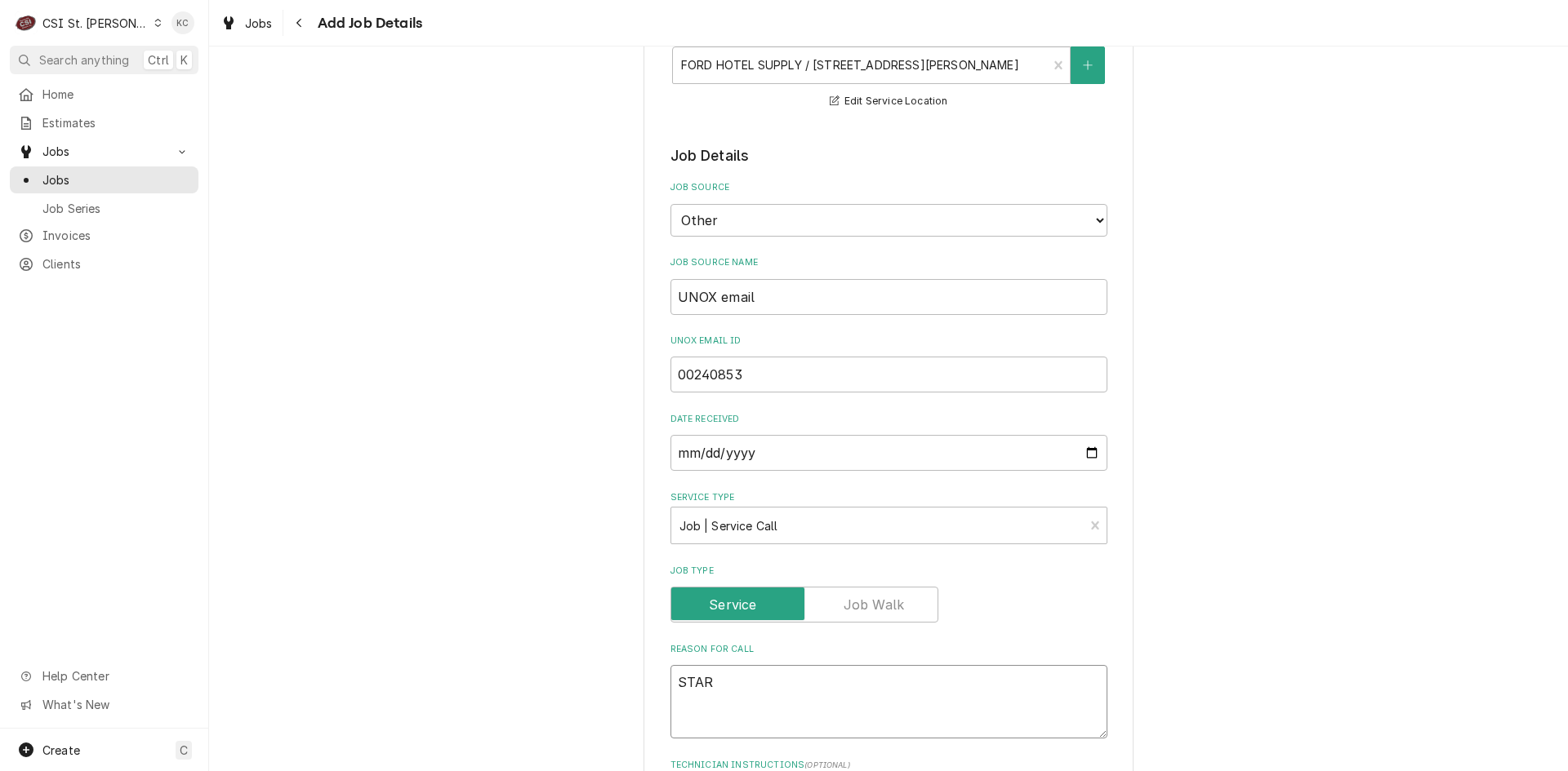
type textarea "START"
type textarea "x"
type textarea "STARTU"
type textarea "x"
type textarea "STARTUP"
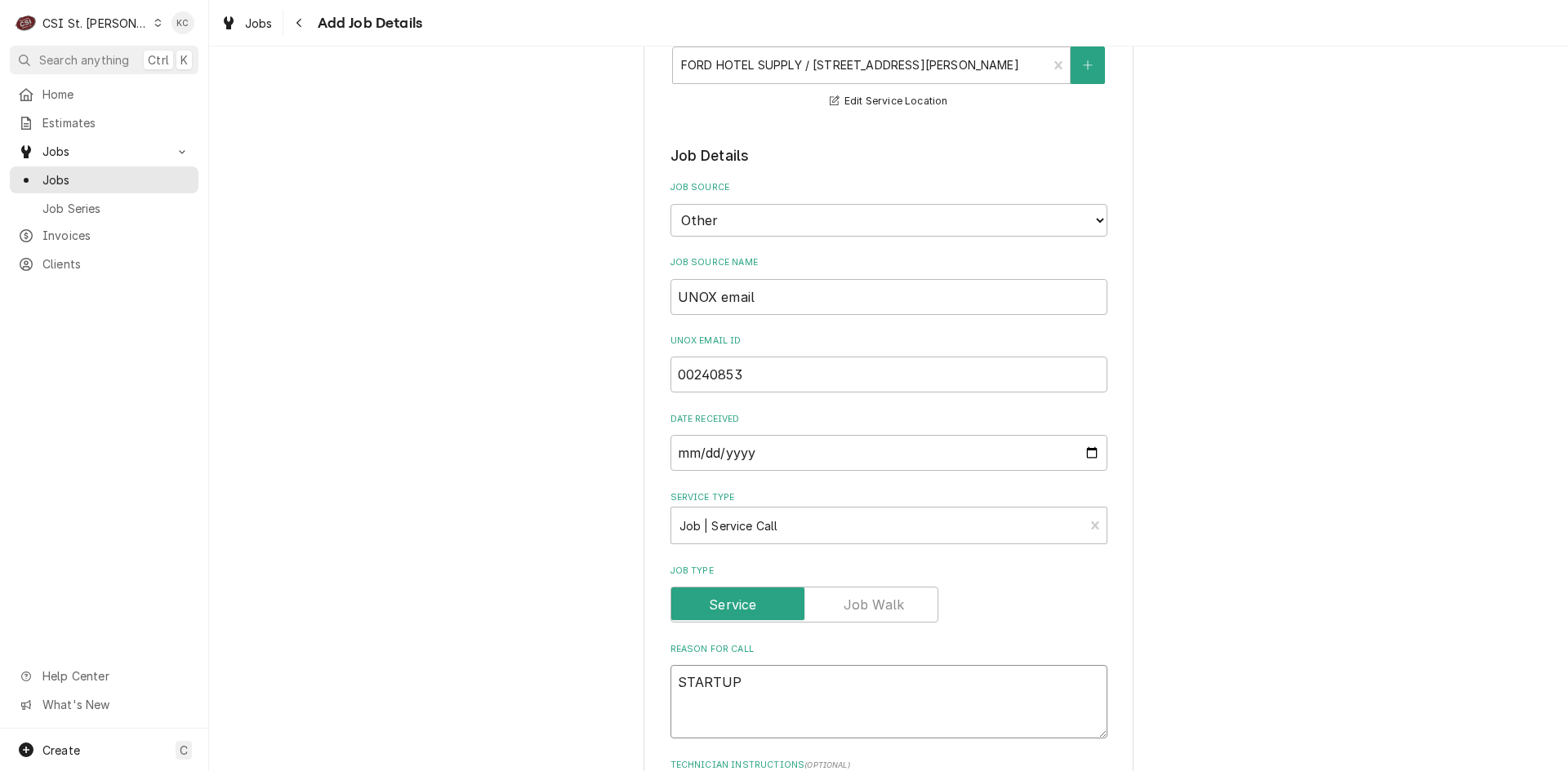
type textarea "x"
type textarea "STARTUP"
click at [673, 684] on textarea "STARTUP" at bounding box center [889, 701] width 436 height 73
type textarea "x"
type textarea "STARTUP"
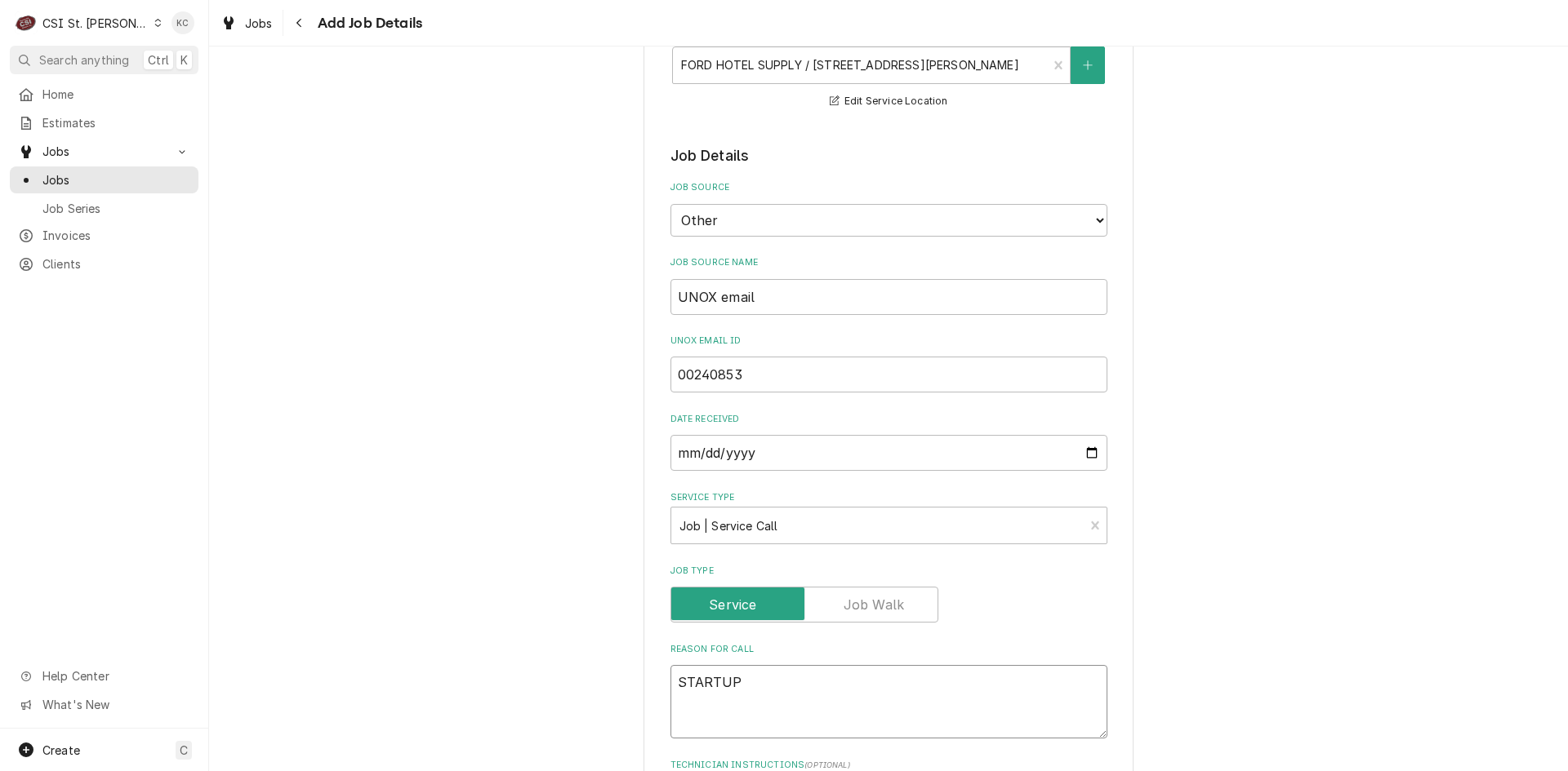
type textarea "x"
type textarea "STARTUP"
drag, startPoint x: 1087, startPoint y: 685, endPoint x: 734, endPoint y: 681, distance: 353.0
paste textarea "XAVC-06FS-GPRM - 6 18"x26" GAS PLUS COMBI OVEN - SN: 2024F0067499"
type textarea "x"
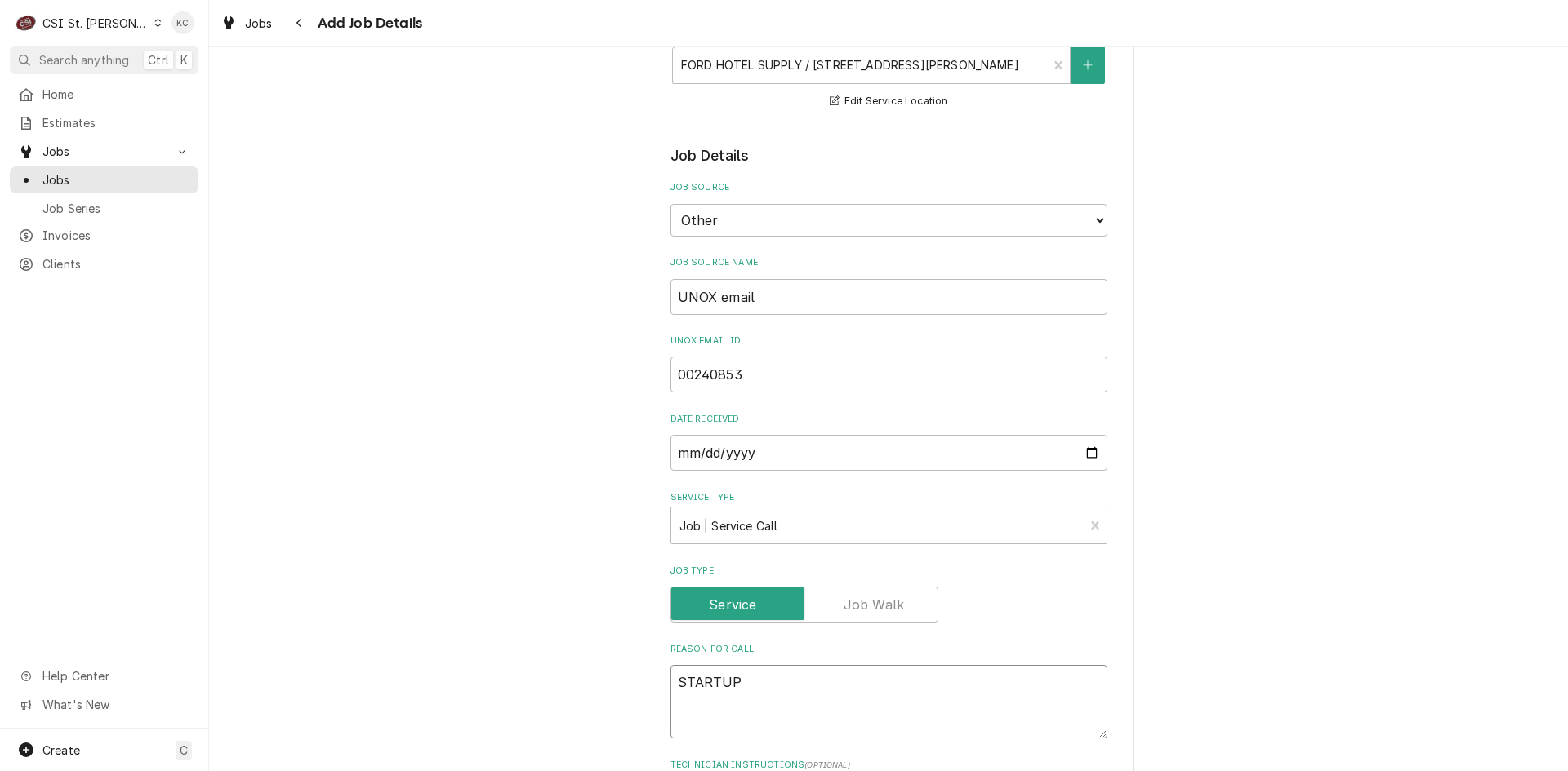
type textarea "XAVC-06FS-GPRM - 6 18"x26" GAS PLUS COMBI OVEN - SN: 2024F0067499 STARTUP"
click at [1038, 682] on textarea "XAVC-06FS-GPRM - 6 18"x26" GAS PLUS COMBI OVEN - SN: 2024F0067499 STARTUP" at bounding box center [889, 711] width 436 height 93
type textarea "x"
type textarea "XAVC-06FS-GPRM - 6 18"x26" GAS PLUS COMBI OVEN - SN: 2024F0067499 STARTUP"
type textarea "x"
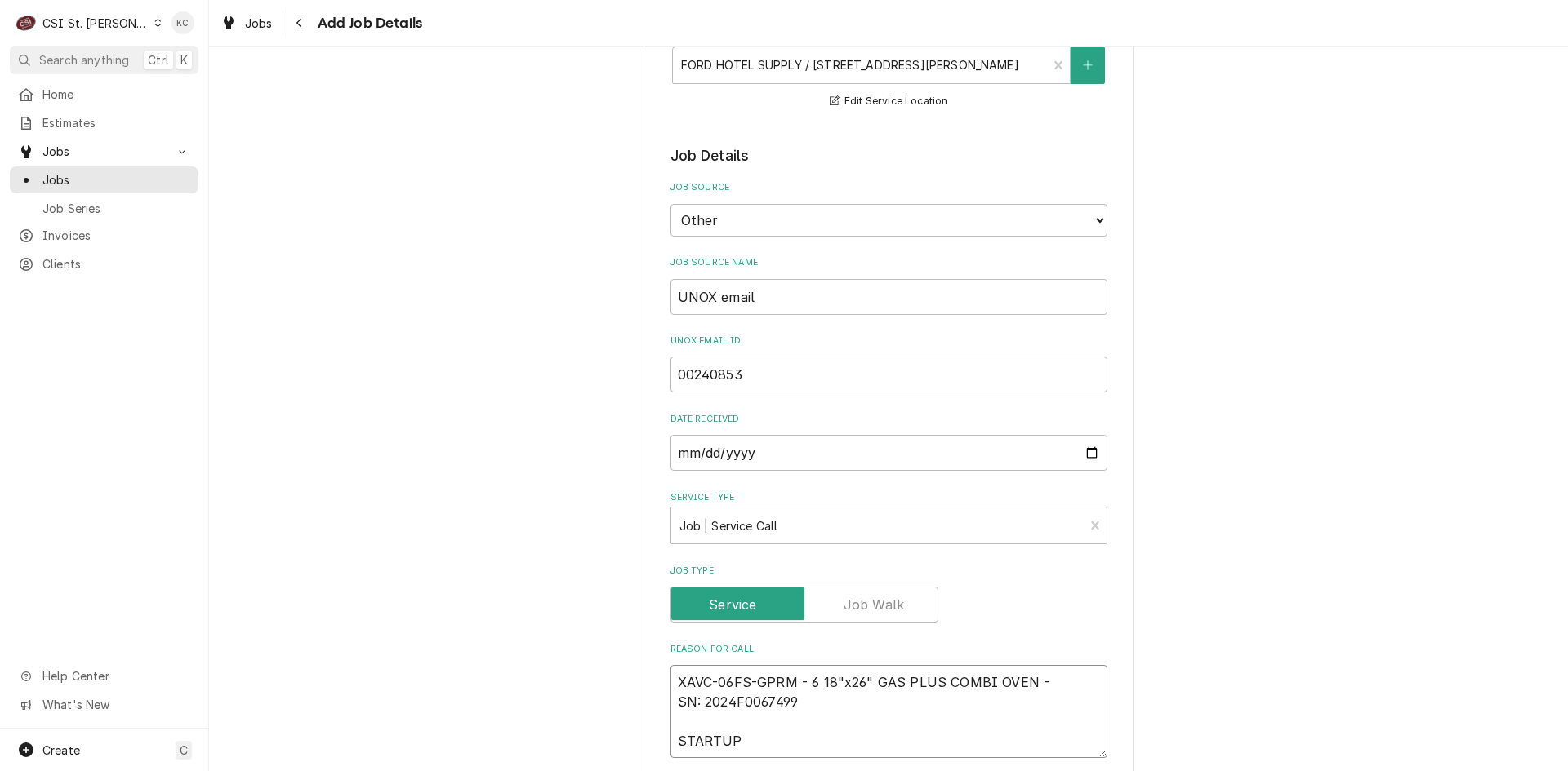
type textarea "XAVC-06FS-GPRM - 6 18"x26" GAS PLUS COMBI OVEN - SN: 2024F0067499 STARTUP"
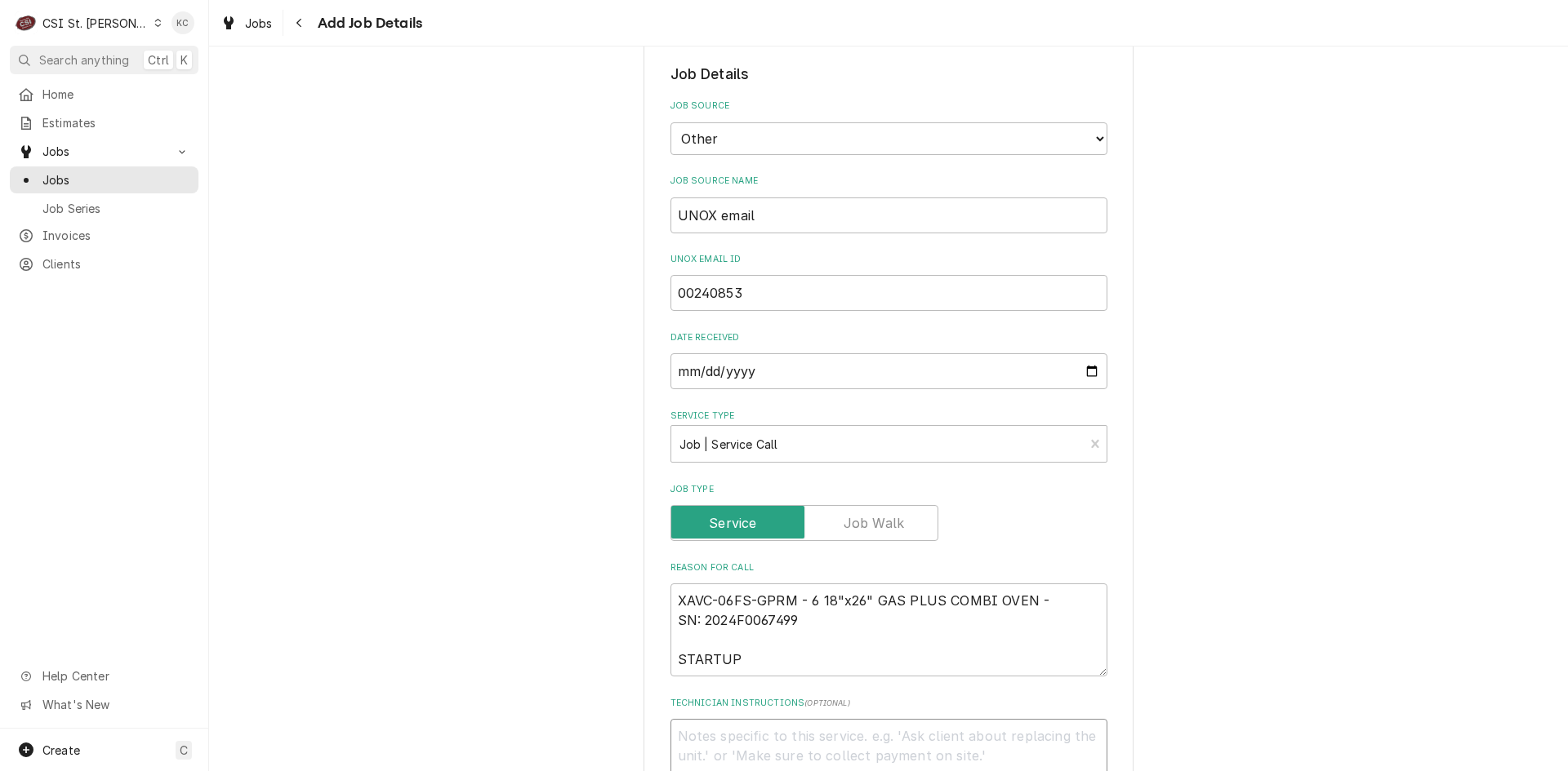
click at [699, 737] on textarea "Technician Instructions ( optional )" at bounding box center [889, 755] width 436 height 73
paste textarea "STARTUP STEPS: • OVEN POSITIONING IN RELATION TO OTHER EQUIPMENT ALL SIDES • EL…"
type textarea "x"
type textarea "STARTUP STEPS: • OVEN POSITIONING IN RELATION TO OTHER EQUIPMENT ALL SIDES • EL…"
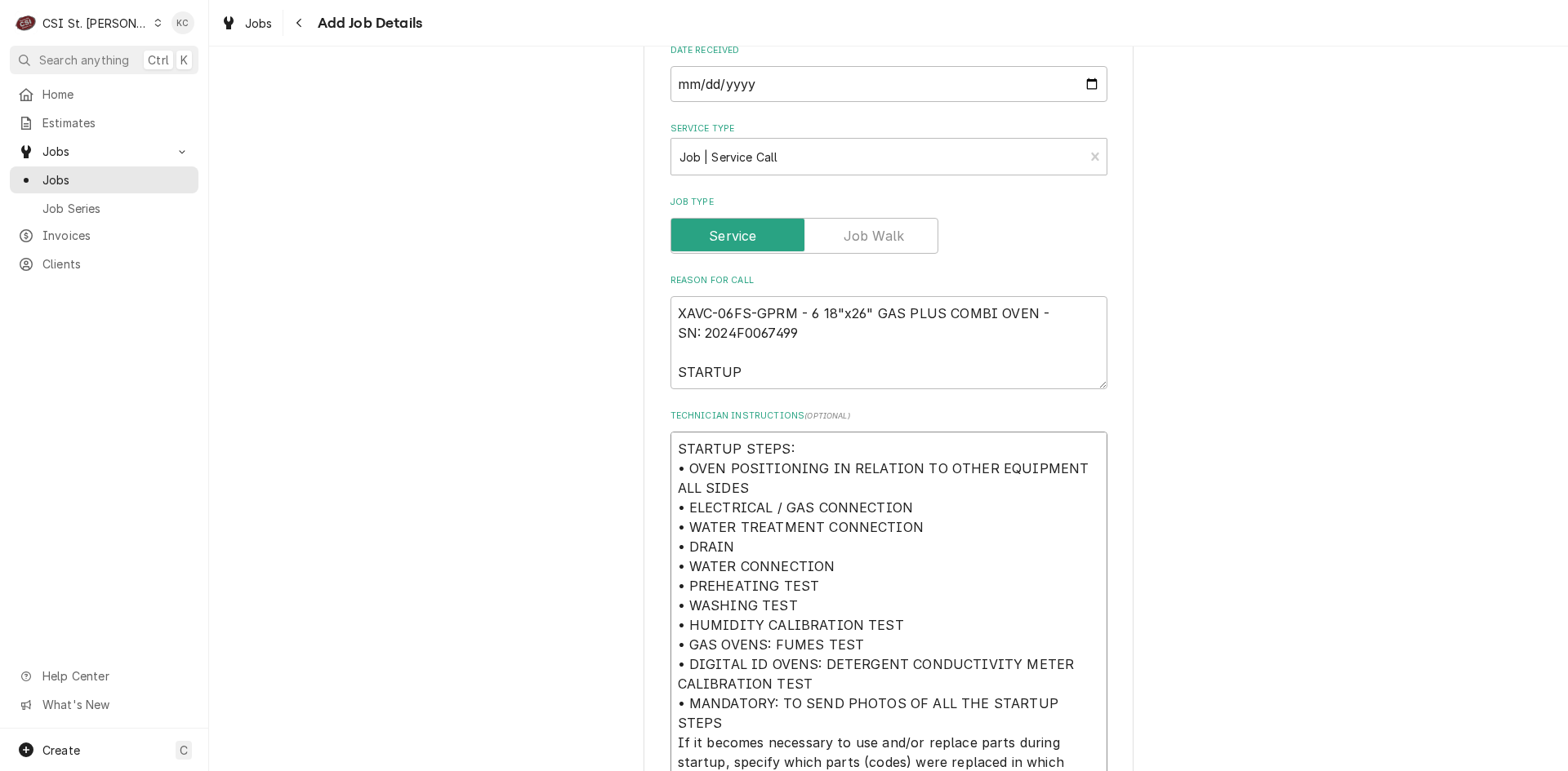
type textarea "x"
type textarea "STARTUP STEPS: • OVEN POSITIONING IN RELATION TO OTHER EQUIPMENT ALL SIDES • EL…"
click at [1291, 537] on div "Please provide the following information to create a job: Client Details Client…" at bounding box center [889, 516] width 1359 height 2132
click at [670, 454] on textarea "STARTUP STEPS: • OVEN POSITIONING IN RELATION TO OTHER EQUIPMENT ALL SIDES • EL…" at bounding box center [889, 606] width 436 height 348
type textarea "x"
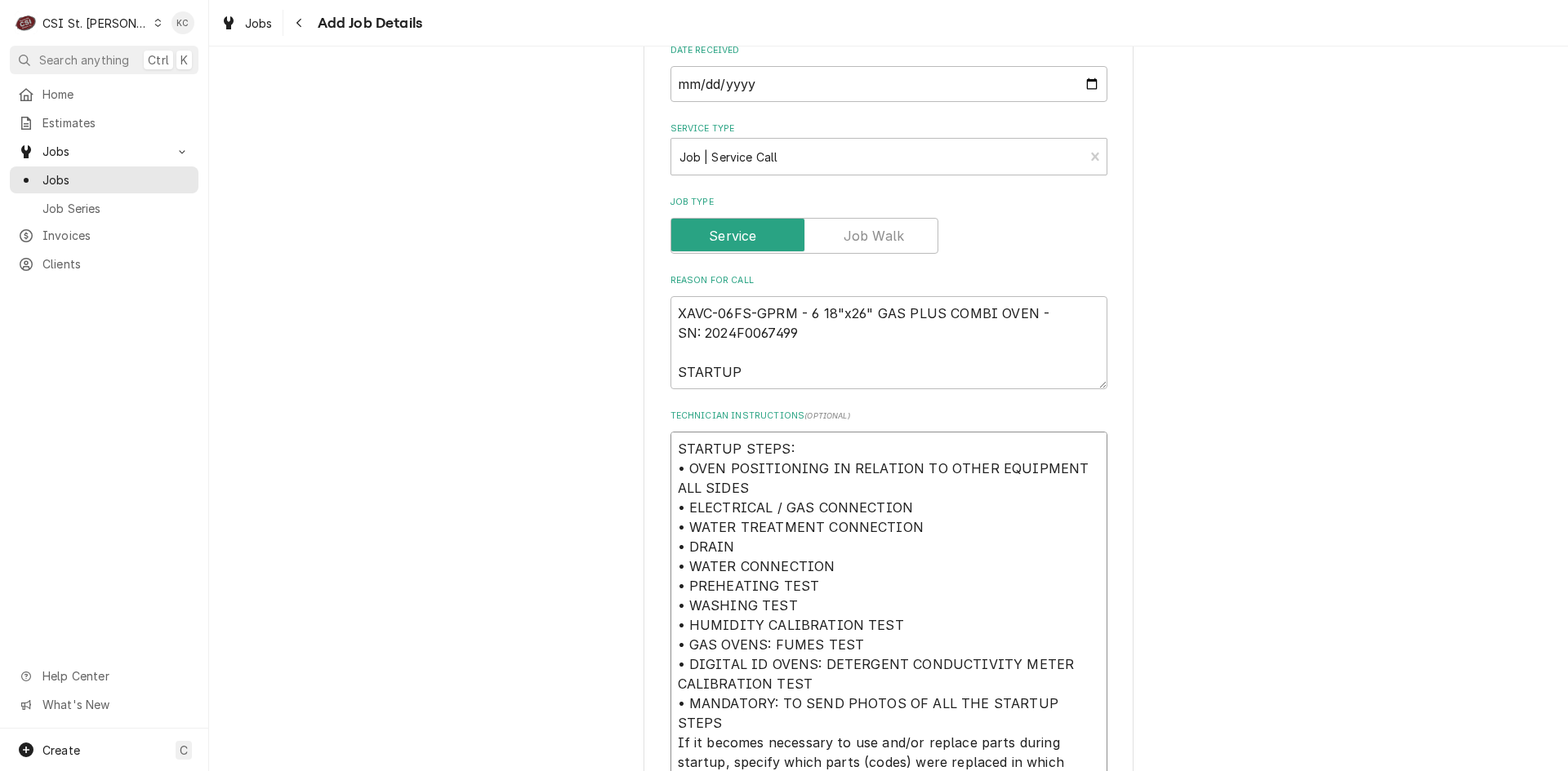
type textarea "STARTUP STEPS: • OVEN POSITIONING IN RELATION TO OTHER EQUIPMENT ALL SIDES • EL…"
type textarea "x"
type textarea "STARTUP STEPS: • OVEN POSITIONING IN RELATION TO OTHER EQUIPMENT ALL SIDES • EL…"
type textarea "x"
type textarea "M STARTUP STEPS: • OVEN POSITIONING IN RELATION TO OTHER EQUIPMENT ALL SIDES • …"
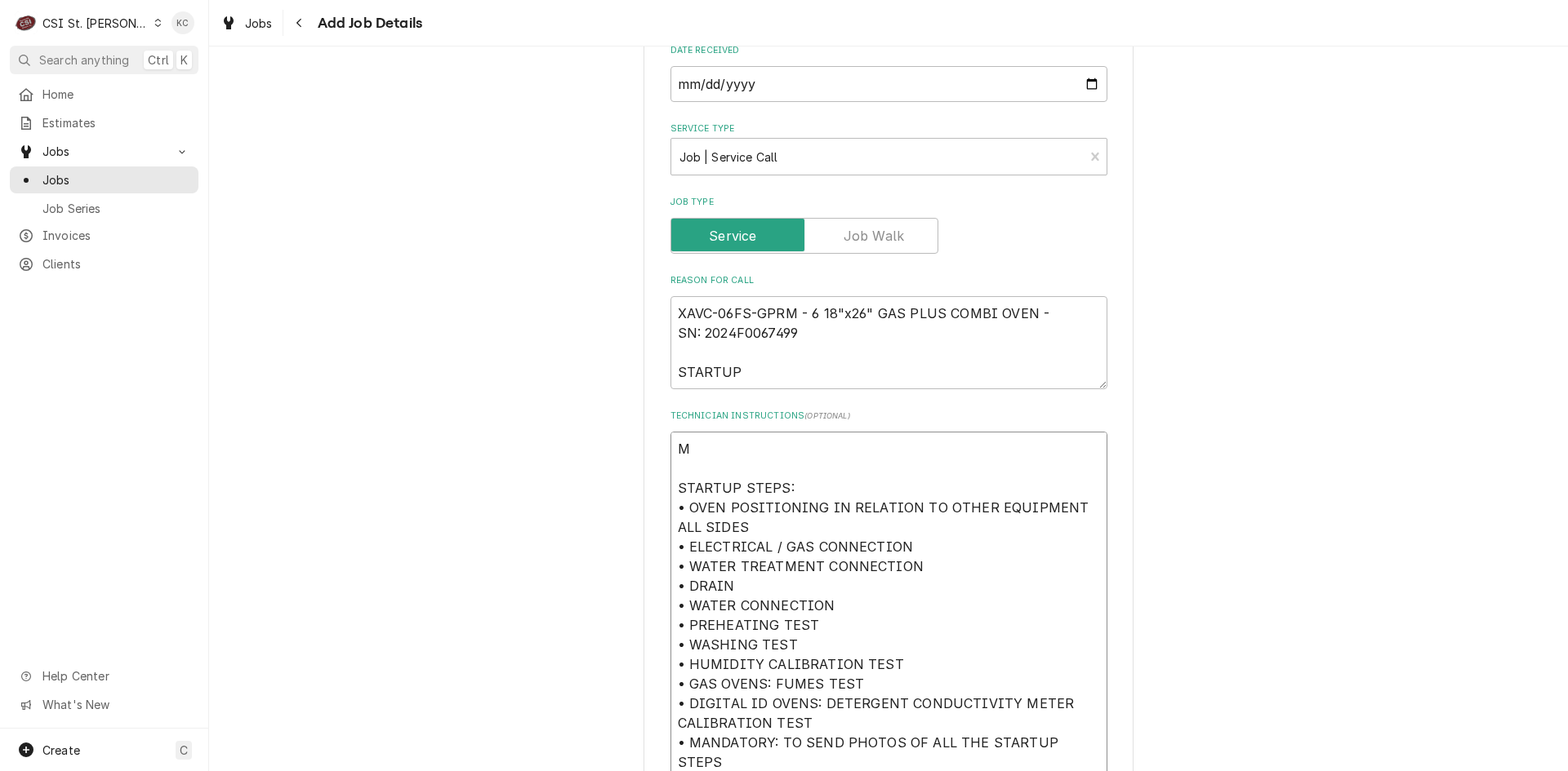
type textarea "x"
type textarea "Mi STARTUP STEPS: • OVEN POSITIONING IN RELATION TO OTHER EQUIPMENT ALL SIDES •…"
type textarea "x"
type textarea "Mic STARTUP STEPS: • OVEN POSITIONING IN RELATION TO OTHER EQUIPMENT ALL SIDES …"
type textarea "x"
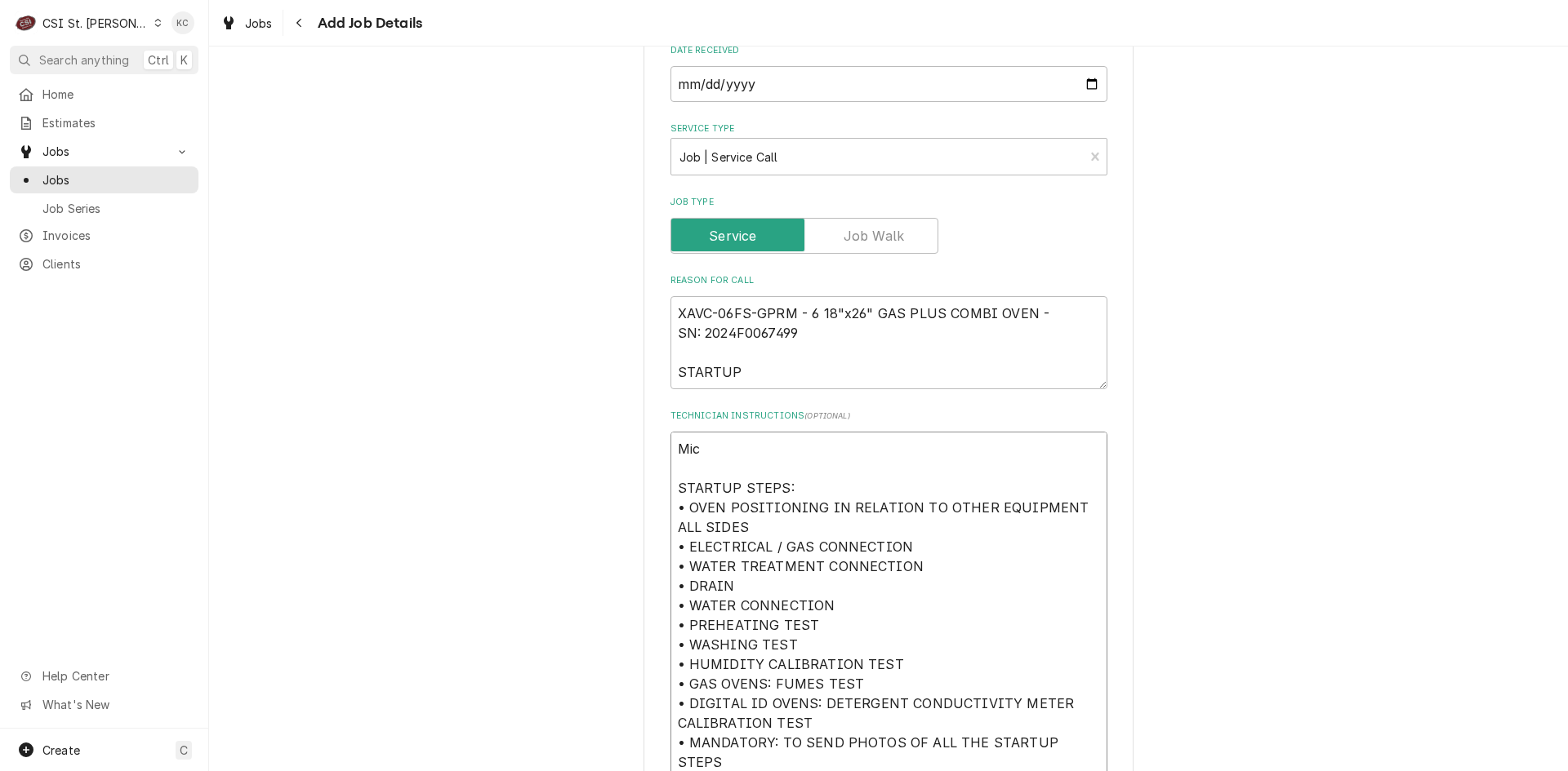
type textarea "Mich STARTUP STEPS: • OVEN POSITIONING IN RELATION TO OTHER EQUIPMENT ALL SIDES…"
type textarea "x"
type textarea "Micha STARTUP STEPS: • OVEN POSITIONING IN RELATION TO OTHER EQUIPMENT ALL SIDE…"
type textarea "x"
type textarea "Michael STARTUP STEPS: • OVEN POSITIONING IN RELATION TO OTHER EQUIPMENT ALL SI…"
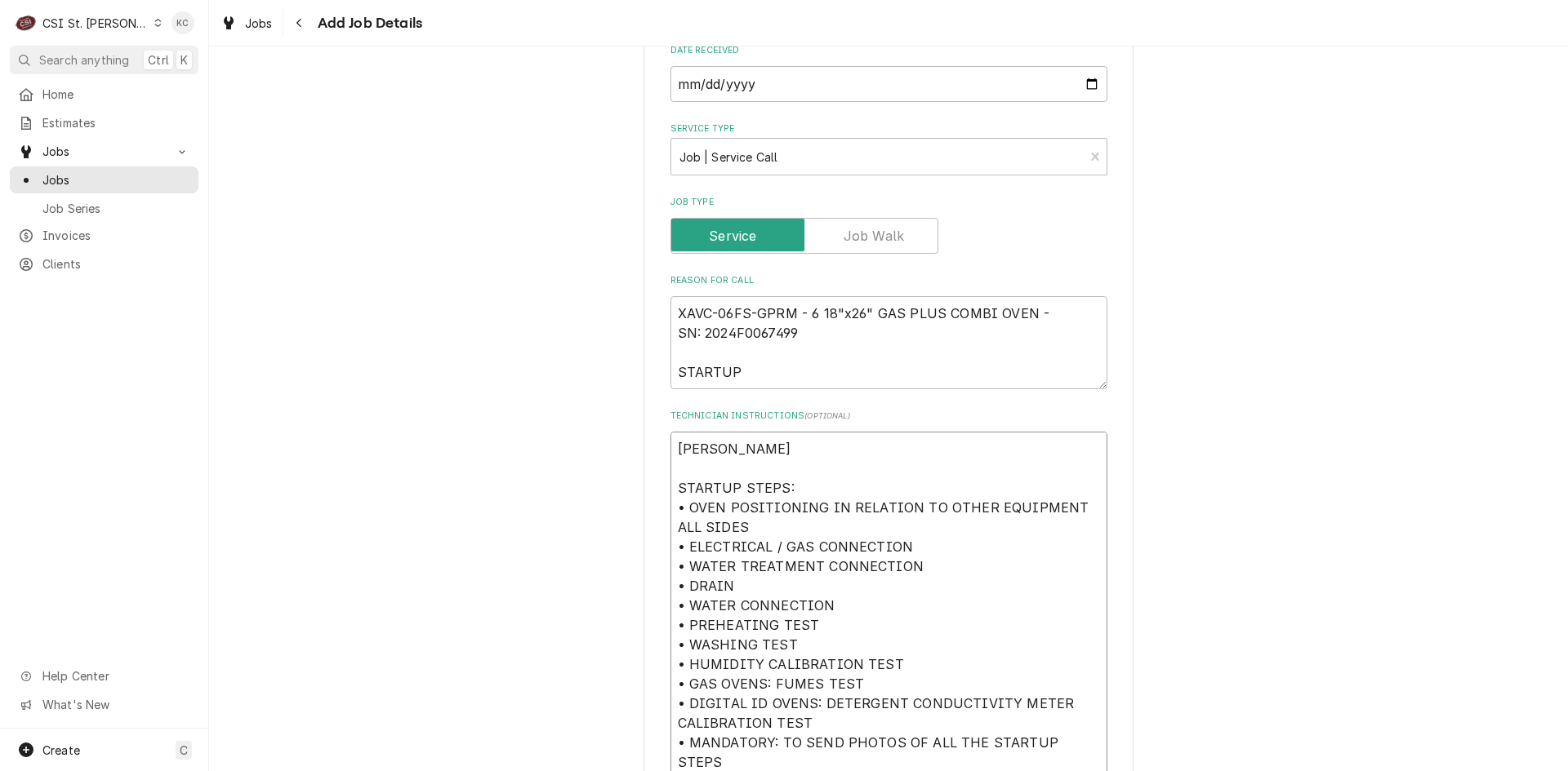
type textarea "x"
type textarea "Michael STARTUP STEPS: • OVEN POSITIONING IN RELATION TO OTHER EQUIPMENT ALL SI…"
type textarea "x"
type textarea "Michael L STARTUP STEPS: • OVEN POSITIONING IN RELATION TO OTHER EQUIPMENT ALL …"
type textarea "x"
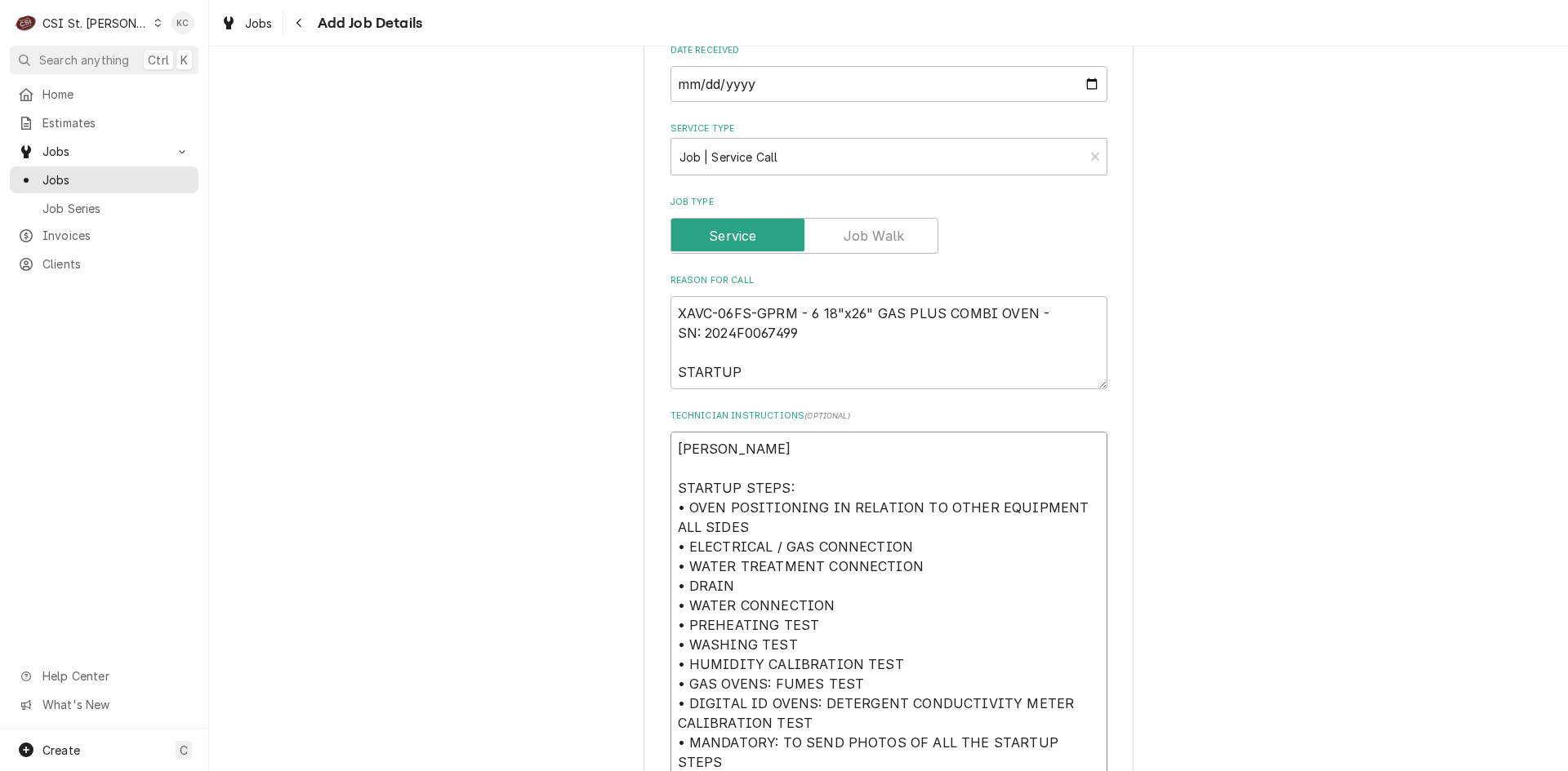
type textarea "Michael Le STARTUP STEPS: • OVEN POSITIONING IN RELATION TO OTHER EQUIPMENT ALL…"
type textarea "x"
type textarea "Michael Lep STARTUP STEPS: • OVEN POSITIONING IN RELATION TO OTHER EQUIPMENT AL…"
type textarea "x"
type textarea "Michael Lepa STARTUP STEPS: • OVEN POSITIONING IN RELATION TO OTHER EQUIPMENT A…"
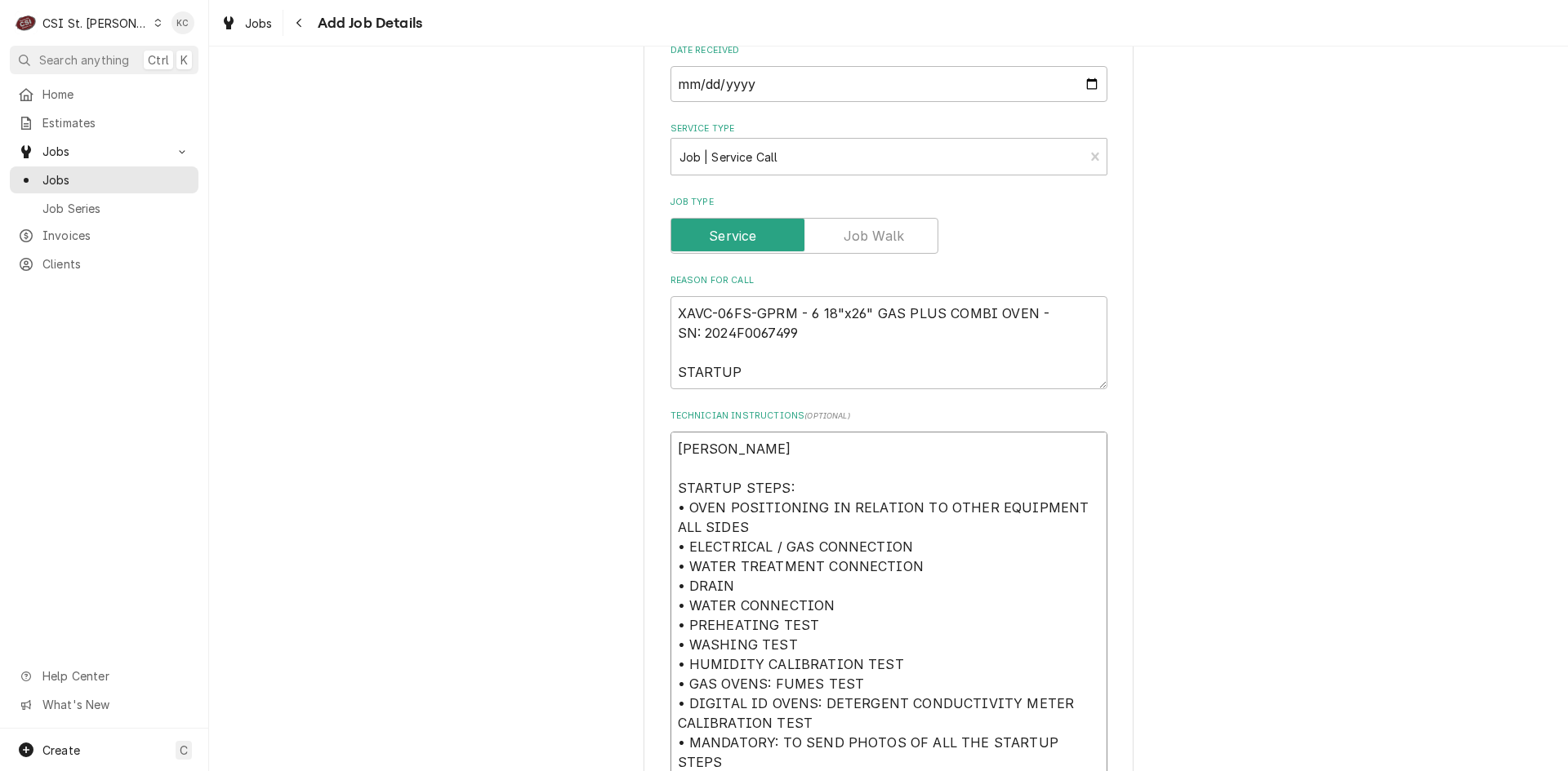
type textarea "x"
type textarea "Michael Lepag STARTUP STEPS: • OVEN POSITIONING IN RELATION TO OTHER EQUIPMENT …"
type textarea "x"
type textarea "Michael Lepage STARTUP STEPS: • OVEN POSITIONING IN RELATION TO OTHER EQUIPMENT…"
type textarea "x"
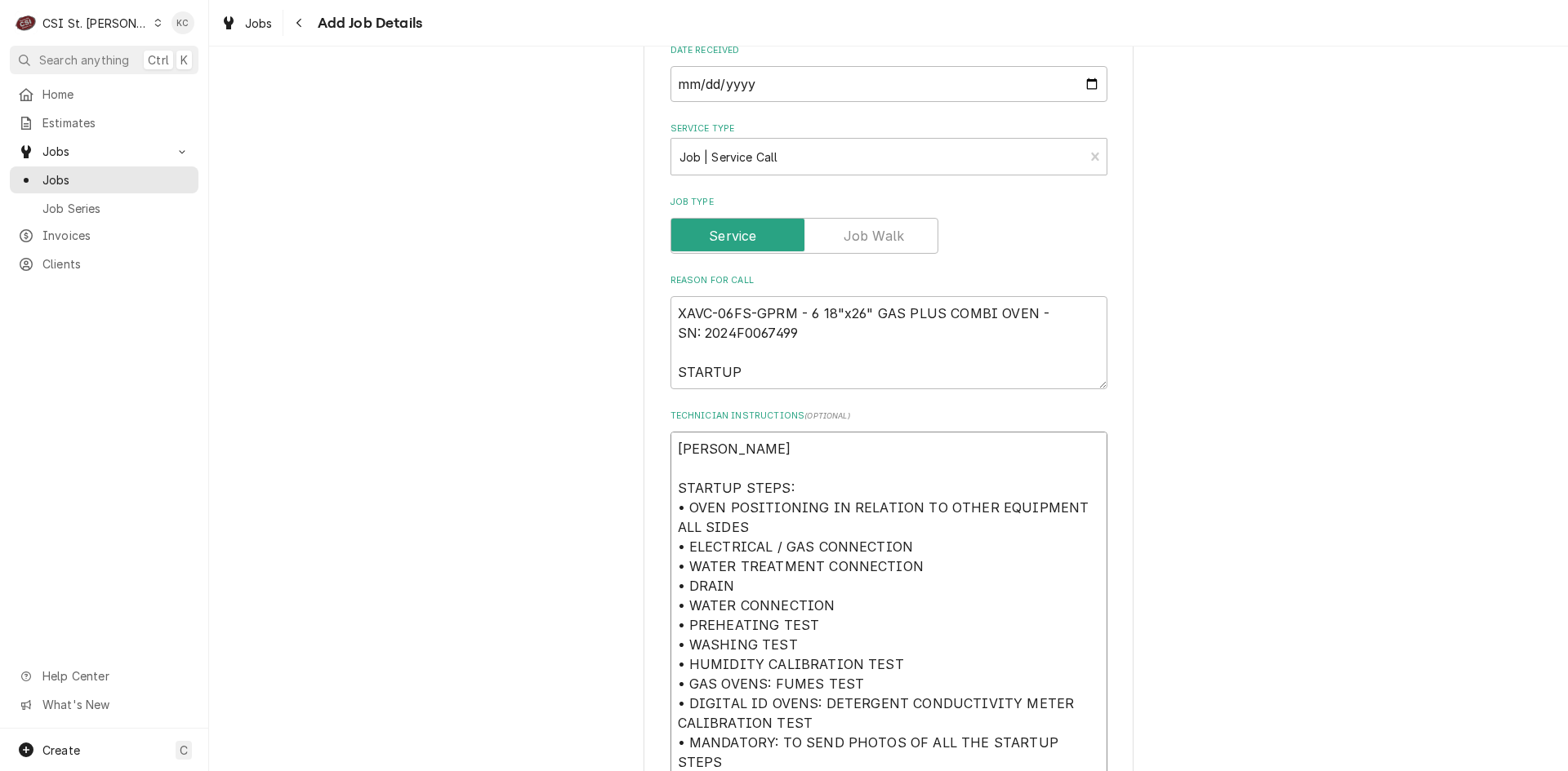
type textarea "Michael Lepage STARTUP STEPS: • OVEN POSITIONING IN RELATION TO OTHER EQUIPMENT…"
type textarea "x"
type textarea "Michael Lepage 2 STARTUP STEPS: • OVEN POSITIONING IN RELATION TO OTHER EQUIPME…"
type textarea "x"
type textarea "Michael Lepage 20 STARTUP STEPS: • OVEN POSITIONING IN RELATION TO OTHER EQUIPM…"
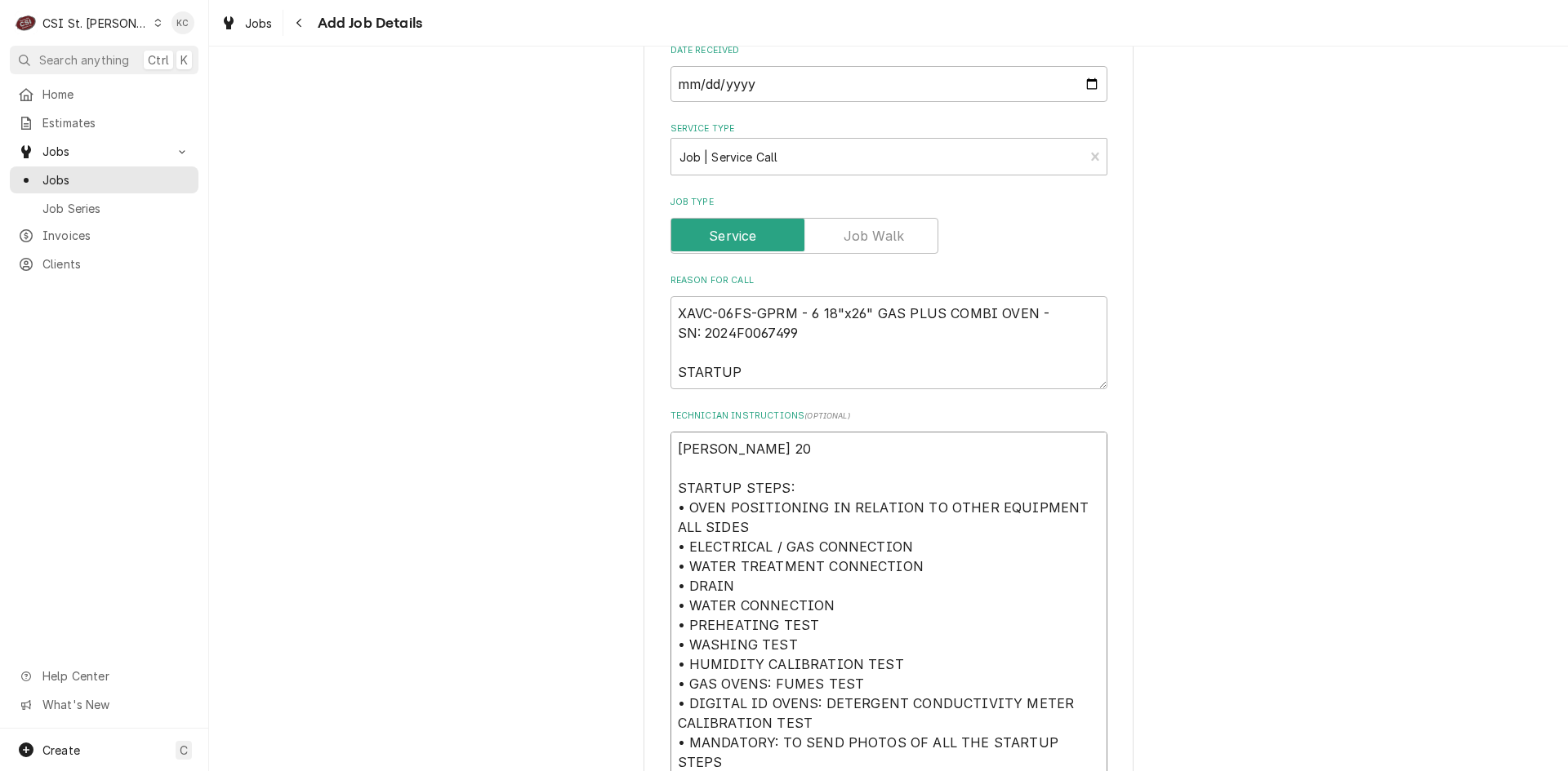
type textarea "x"
type textarea "Michael Lepage 201 STARTUP STEPS: • OVEN POSITIONING IN RELATION TO OTHER EQUIP…"
type textarea "x"
type textarea "Michael Lepage 201 STARTUP STEPS: • OVEN POSITIONING IN RELATION TO OTHER EQUIP…"
type textarea "x"
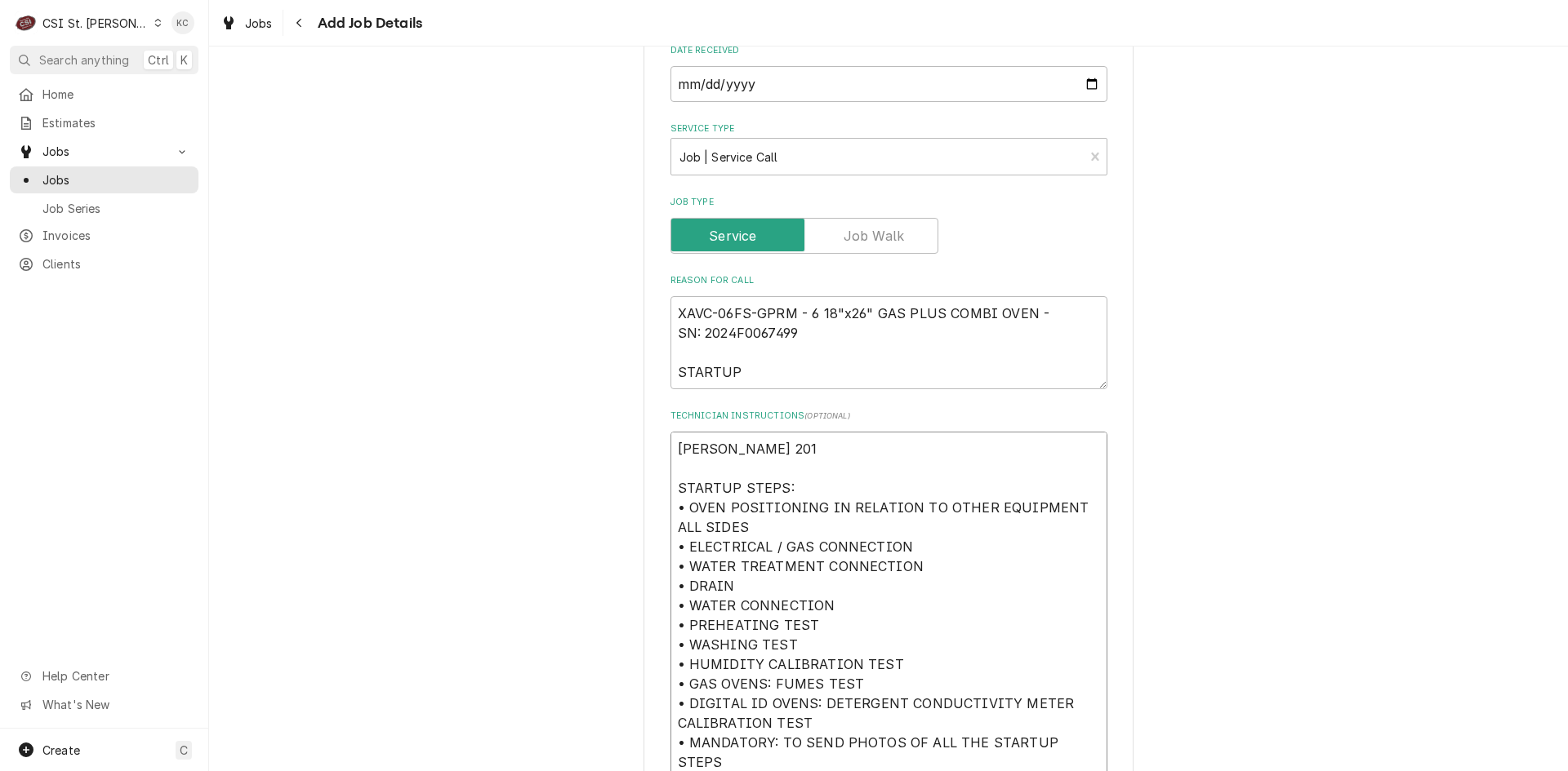
type textarea "Michael Lepage 201 9 STARTUP STEPS: • OVEN POSITIONING IN RELATION TO OTHER EQU…"
click at [670, 447] on textarea "Michael Lepage 201 953-1168 STARTUP STEPS: • OVEN POSITIONING IN RELATION TO OT…" at bounding box center [889, 625] width 436 height 387
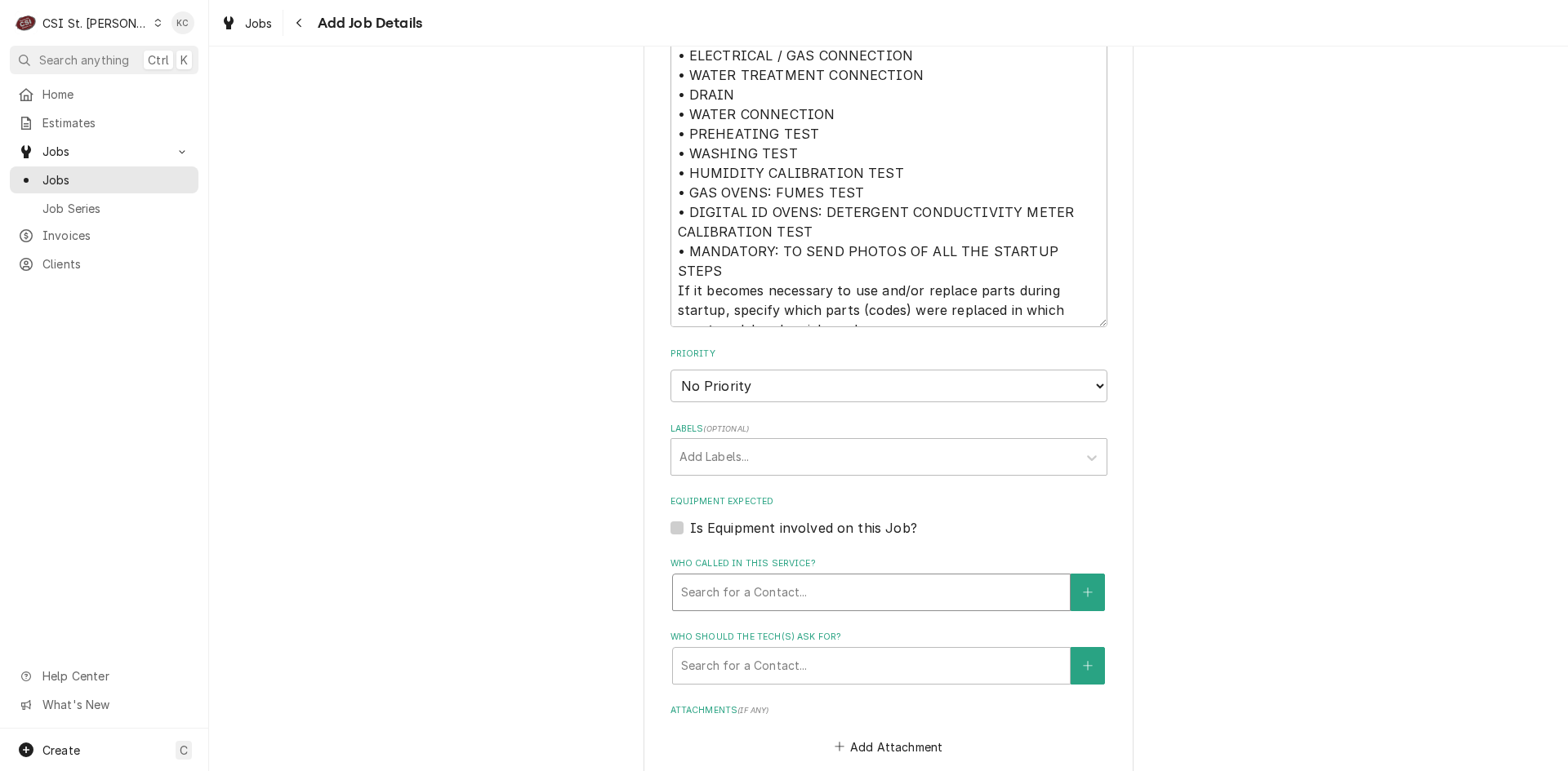
scroll to position [1266, 0]
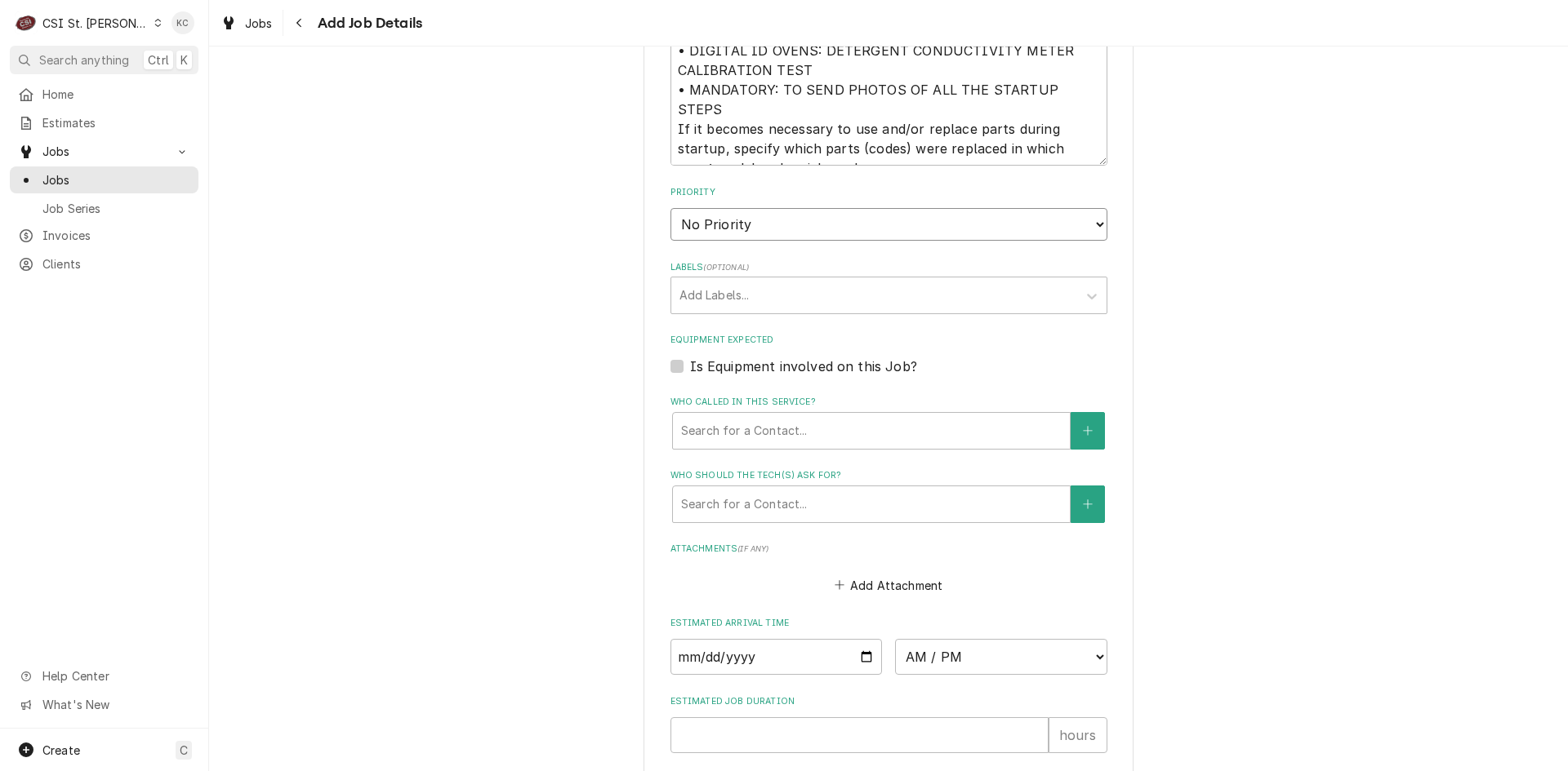
click at [732, 230] on select "No Priority Urgent High Medium Low" at bounding box center [889, 224] width 436 height 33
click at [670, 208] on select "No Priority Urgent High Medium Low" at bounding box center [889, 224] width 436 height 33
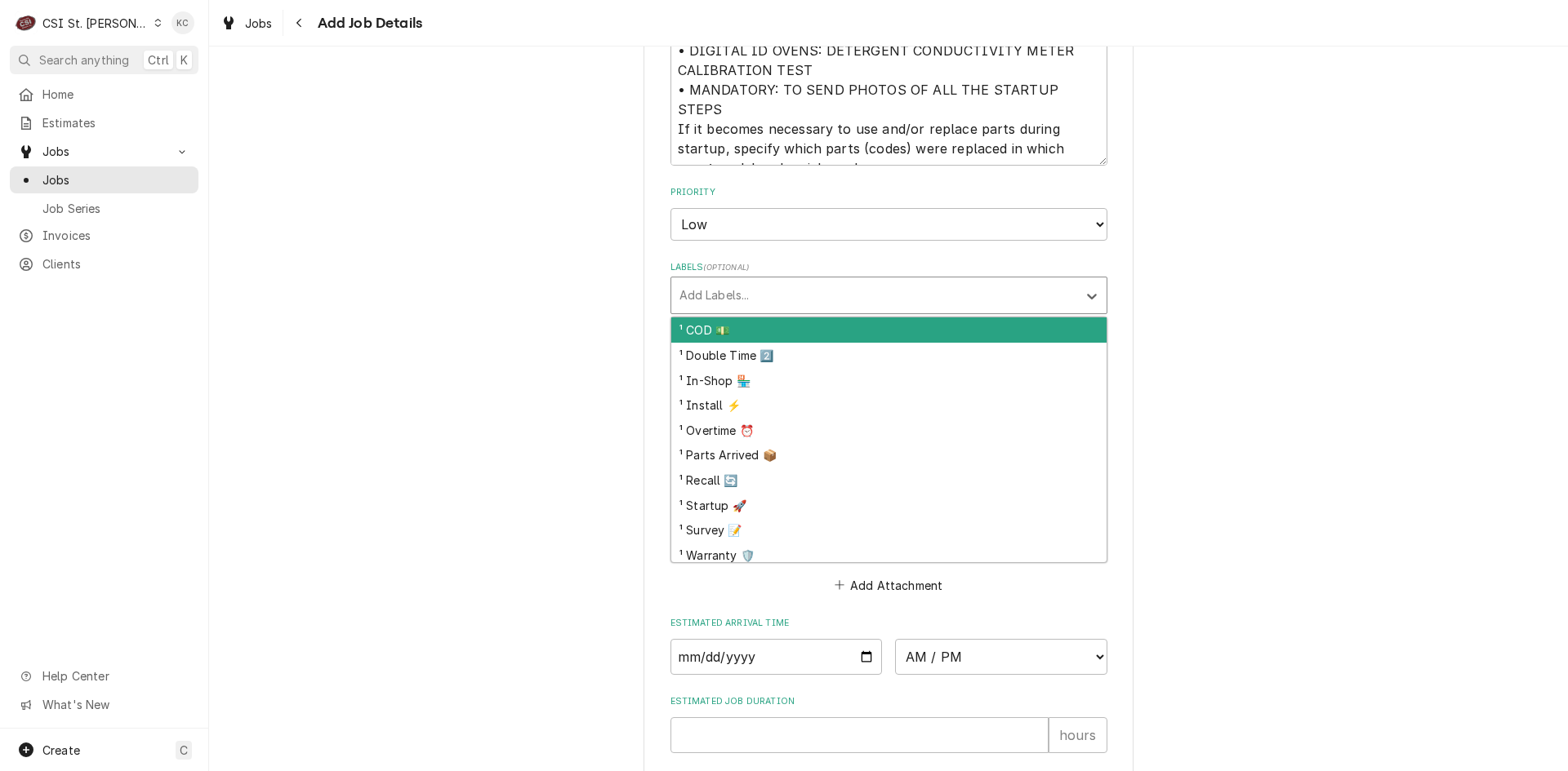
click at [728, 299] on div "Labels" at bounding box center [874, 295] width 390 height 29
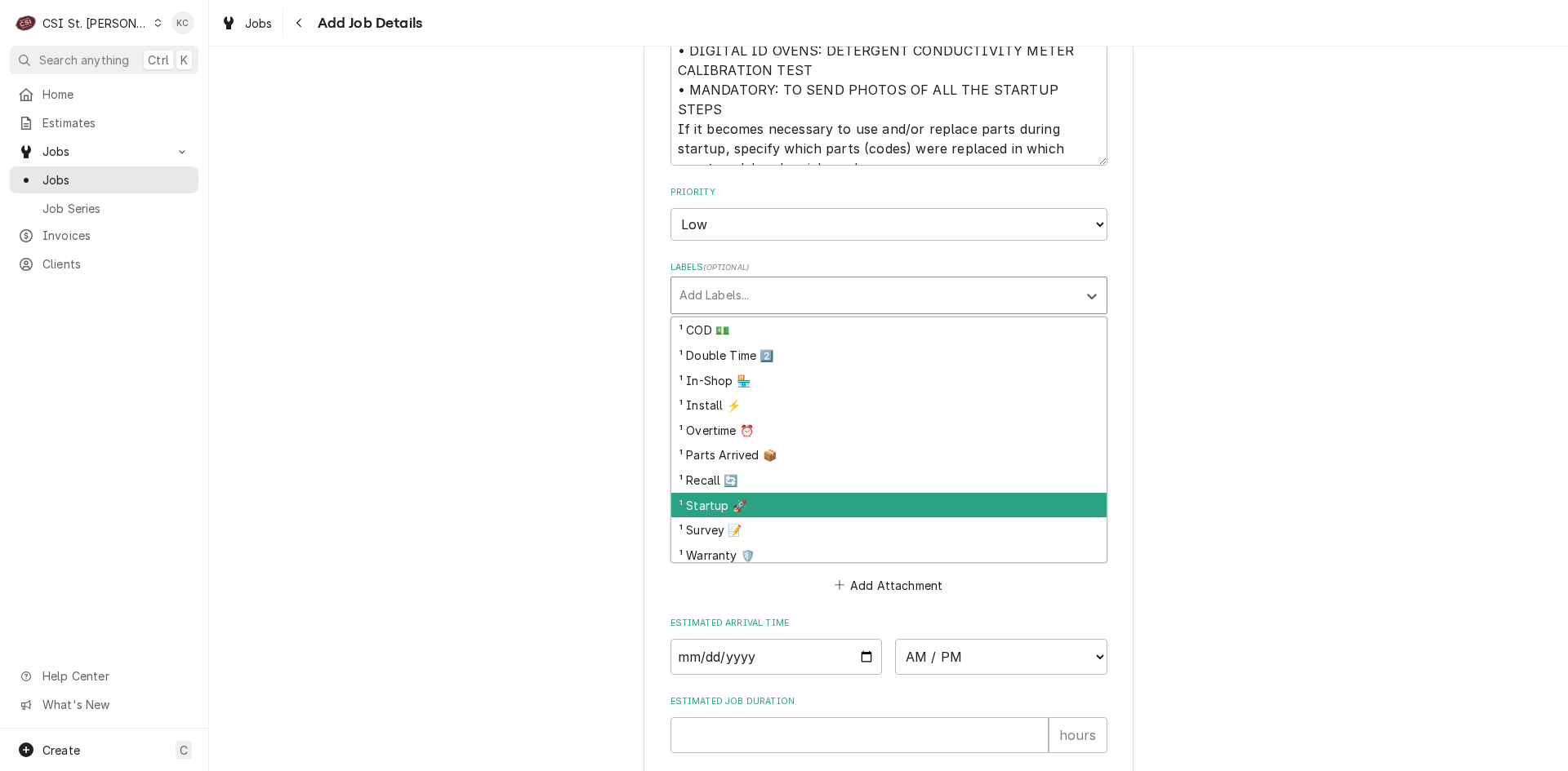
click at [744, 506] on div "¹ Startup 🚀" at bounding box center [889, 505] width 436 height 26
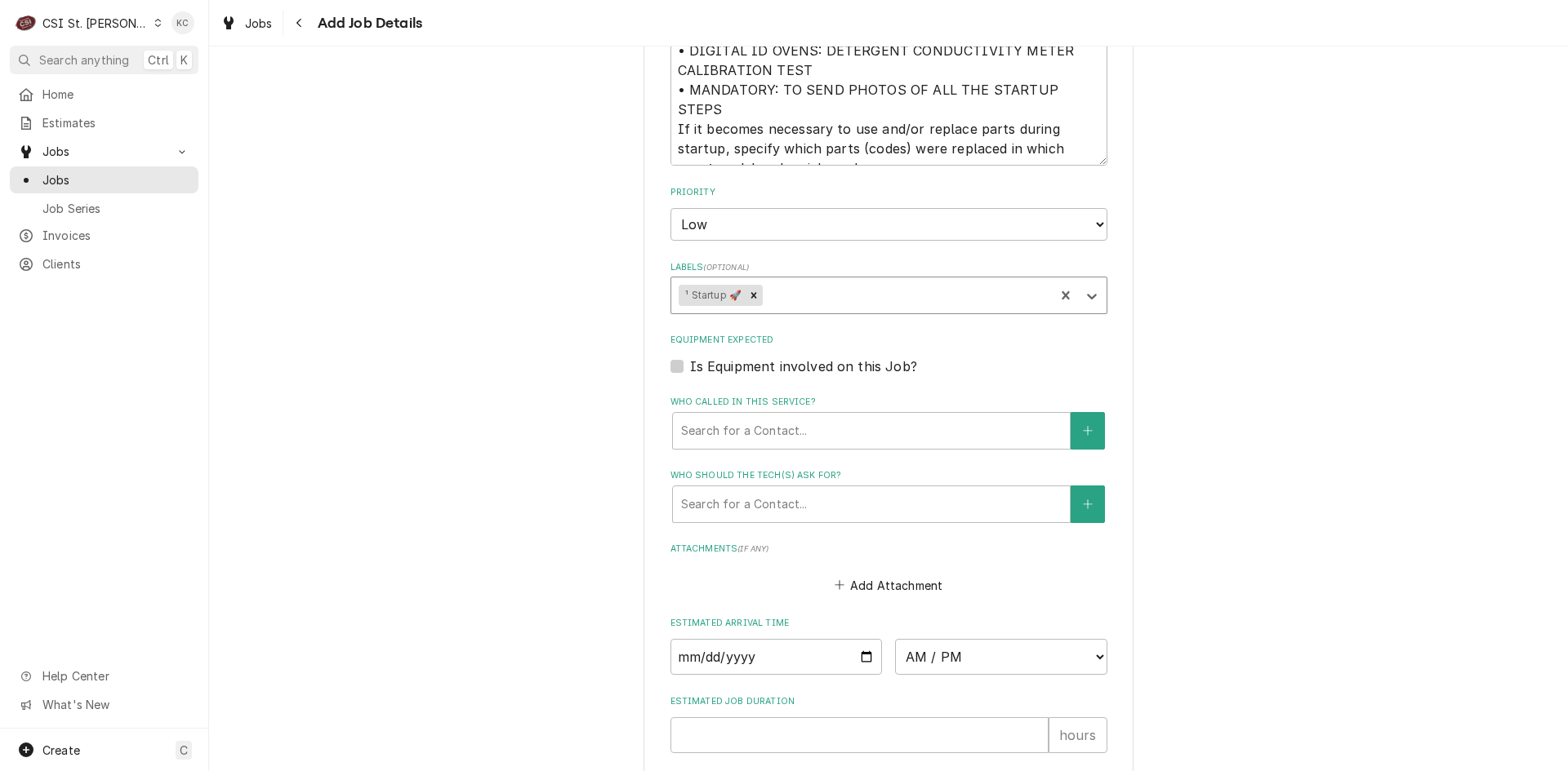
click at [810, 302] on div "Labels" at bounding box center [906, 295] width 281 height 29
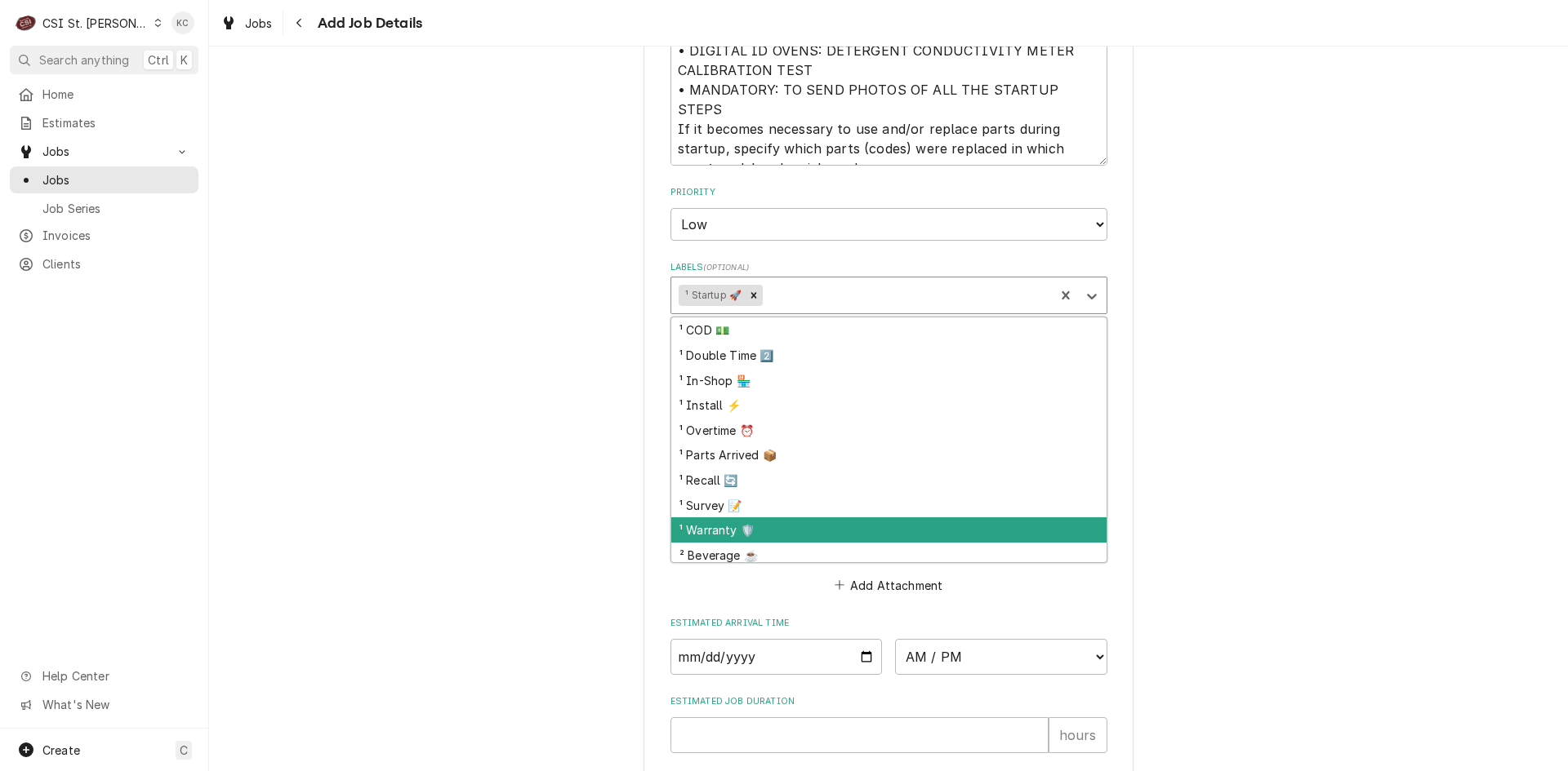
click at [760, 525] on div "¹ Warranty 🛡️" at bounding box center [889, 530] width 436 height 26
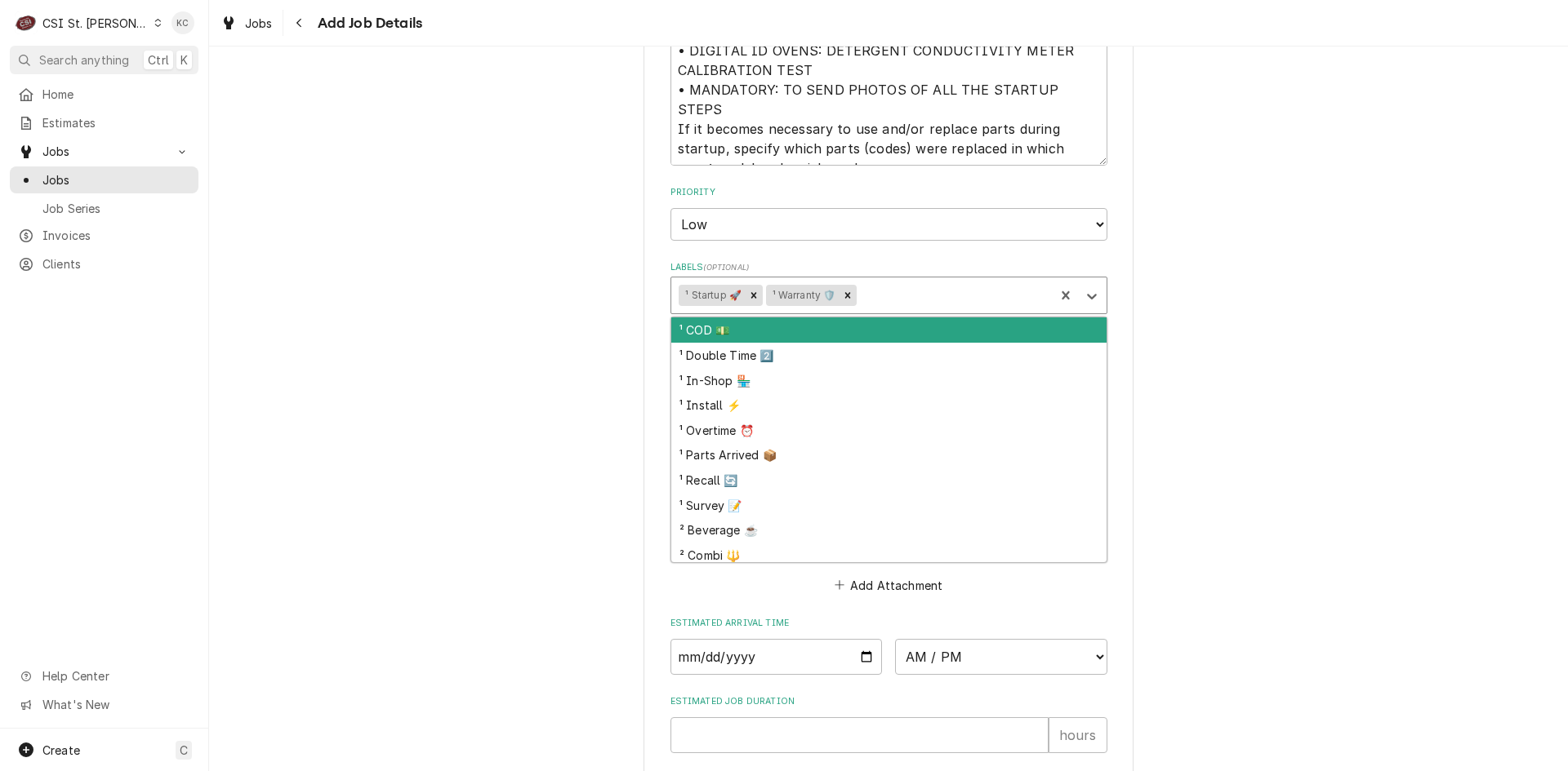
click at [890, 284] on div "Labels" at bounding box center [952, 295] width 186 height 29
click at [1001, 306] on div "Labels" at bounding box center [952, 295] width 186 height 29
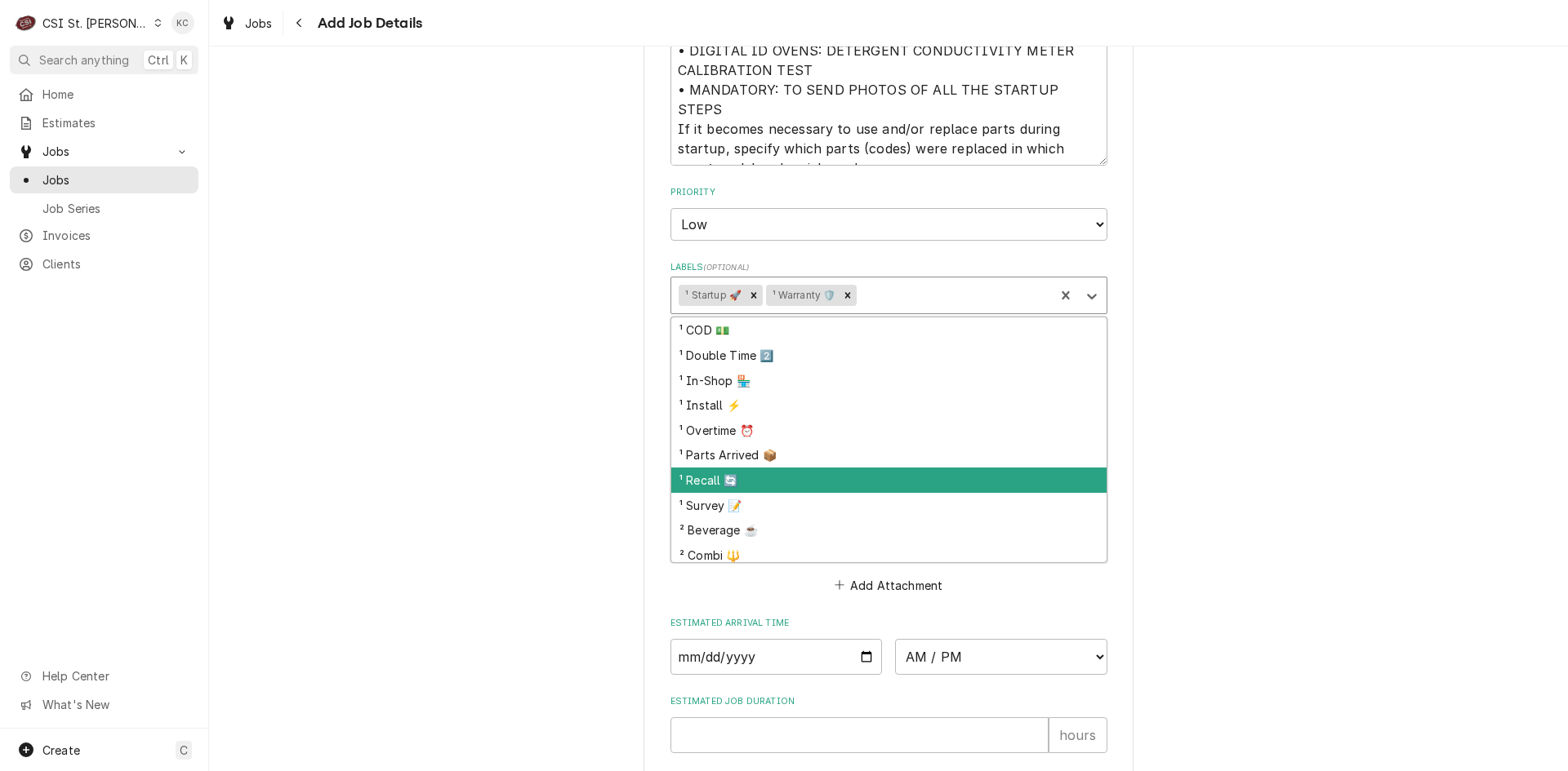
scroll to position [163, 0]
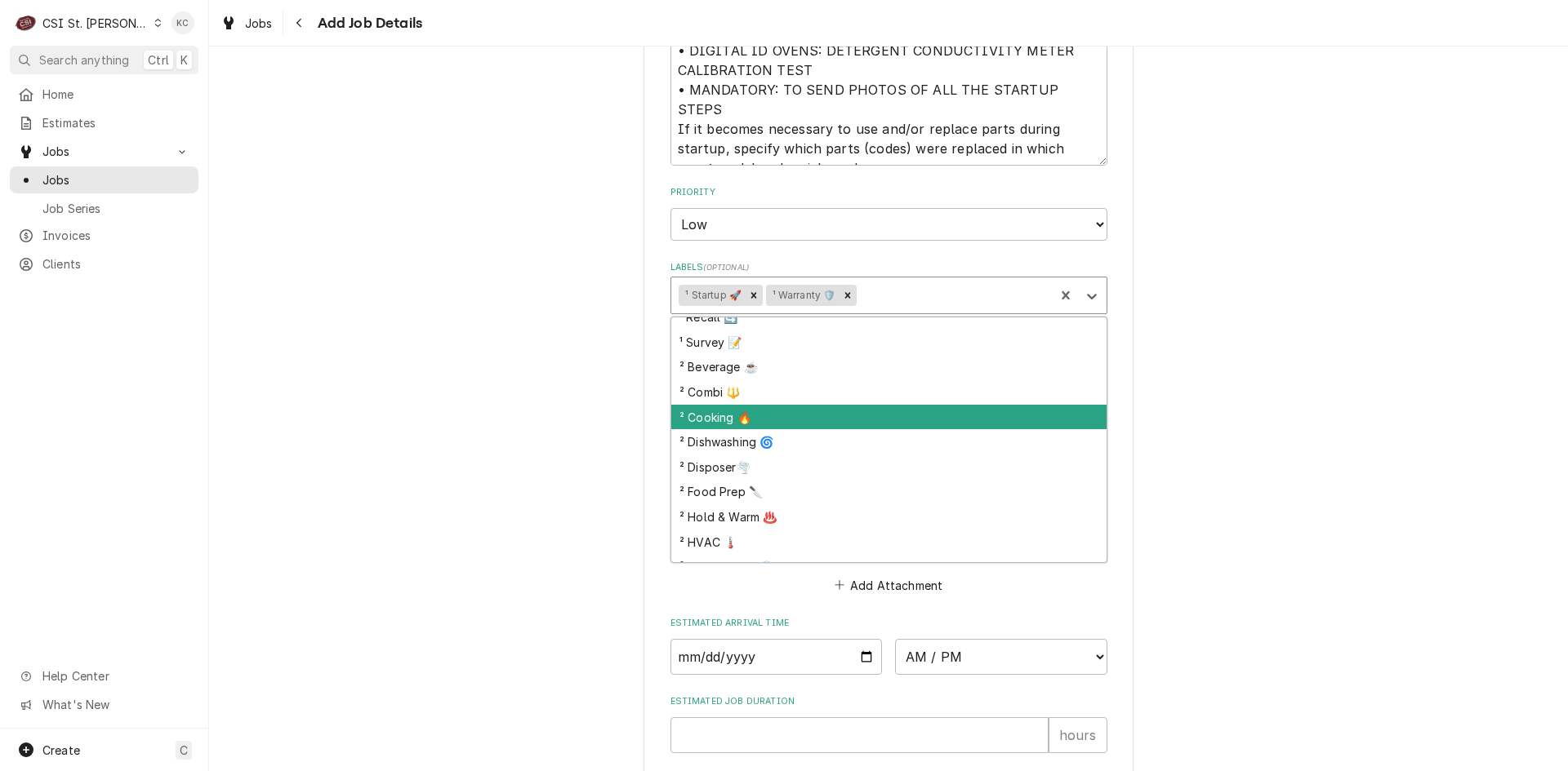
click at [889, 422] on div "² Cooking 🔥" at bounding box center [889, 417] width 436 height 26
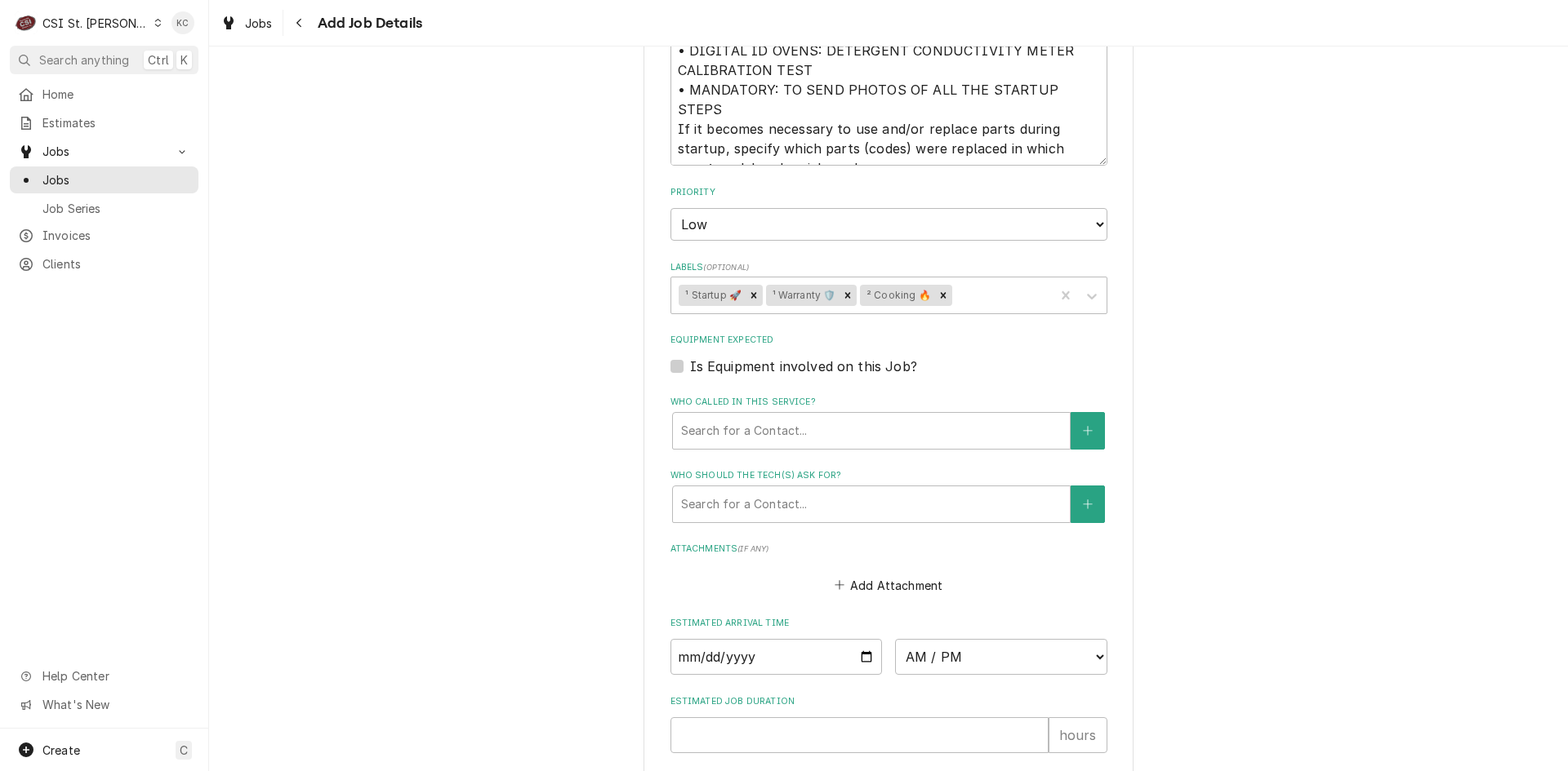
click at [884, 578] on button "Add Attachment" at bounding box center [888, 586] width 114 height 23
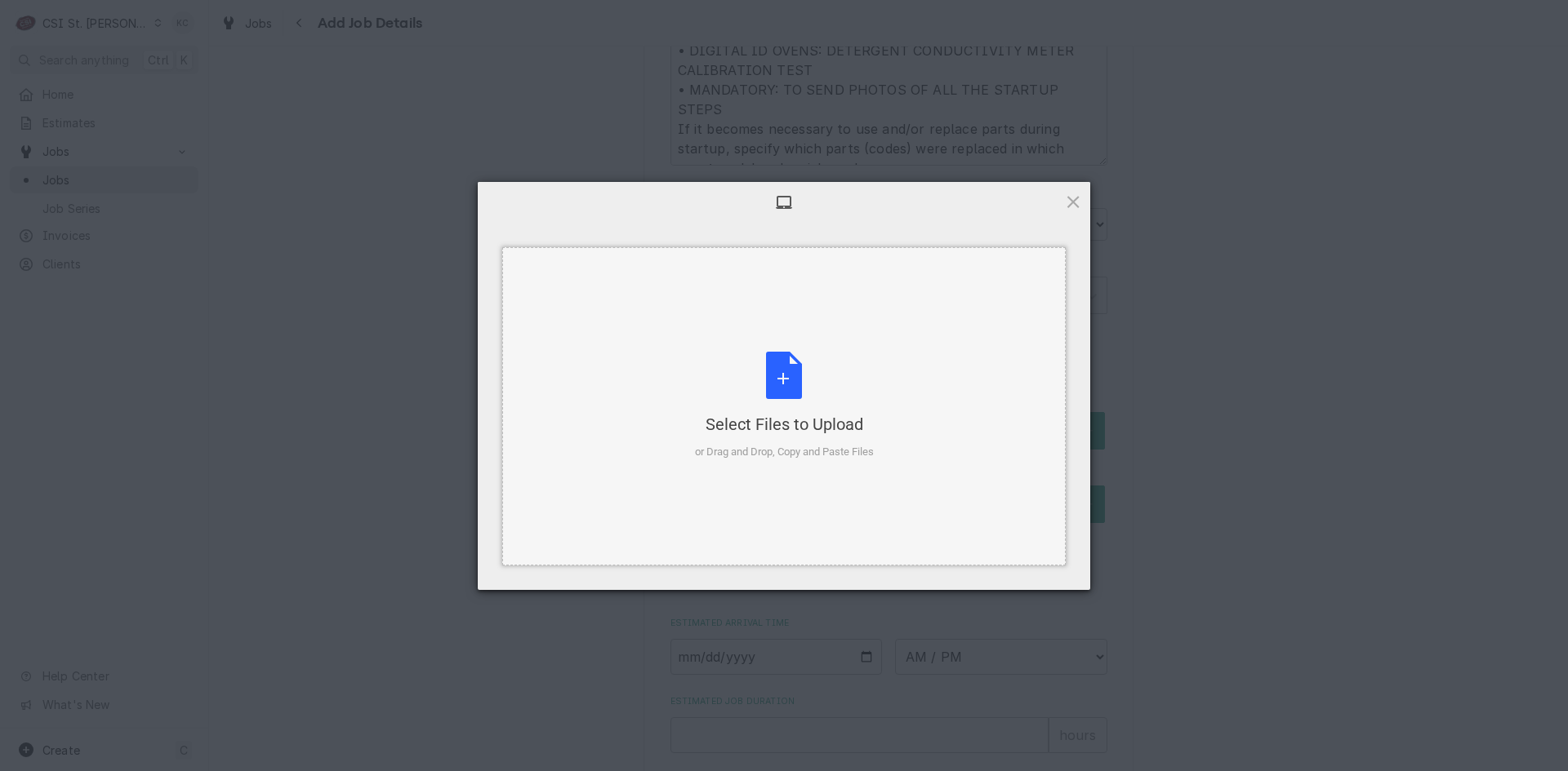
click at [790, 395] on div "Select Files to Upload or Drag and Drop, Copy and Paste Files" at bounding box center [784, 405] width 178 height 109
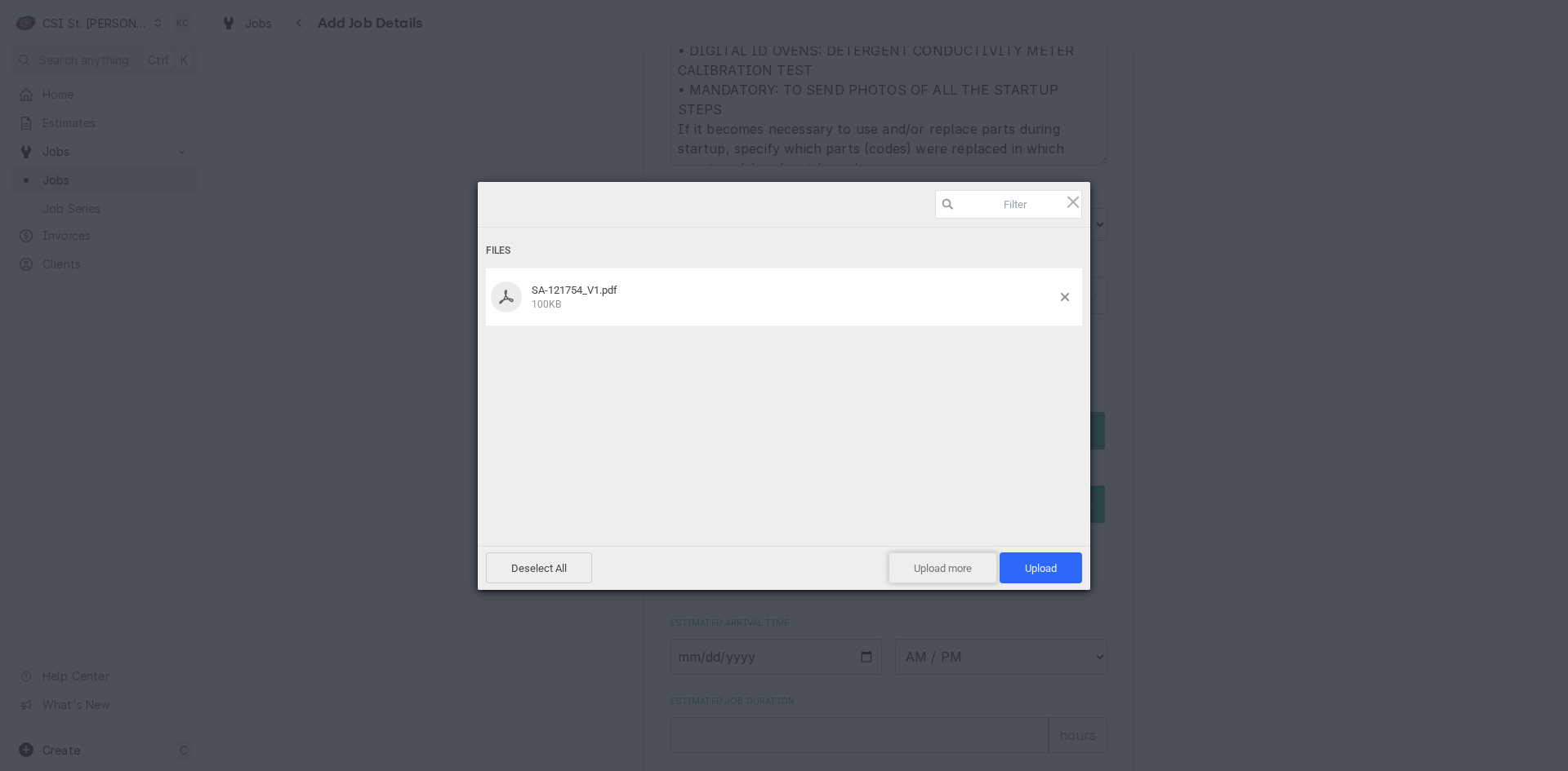
click at [943, 566] on span "Upload more" at bounding box center [943, 568] width 109 height 31
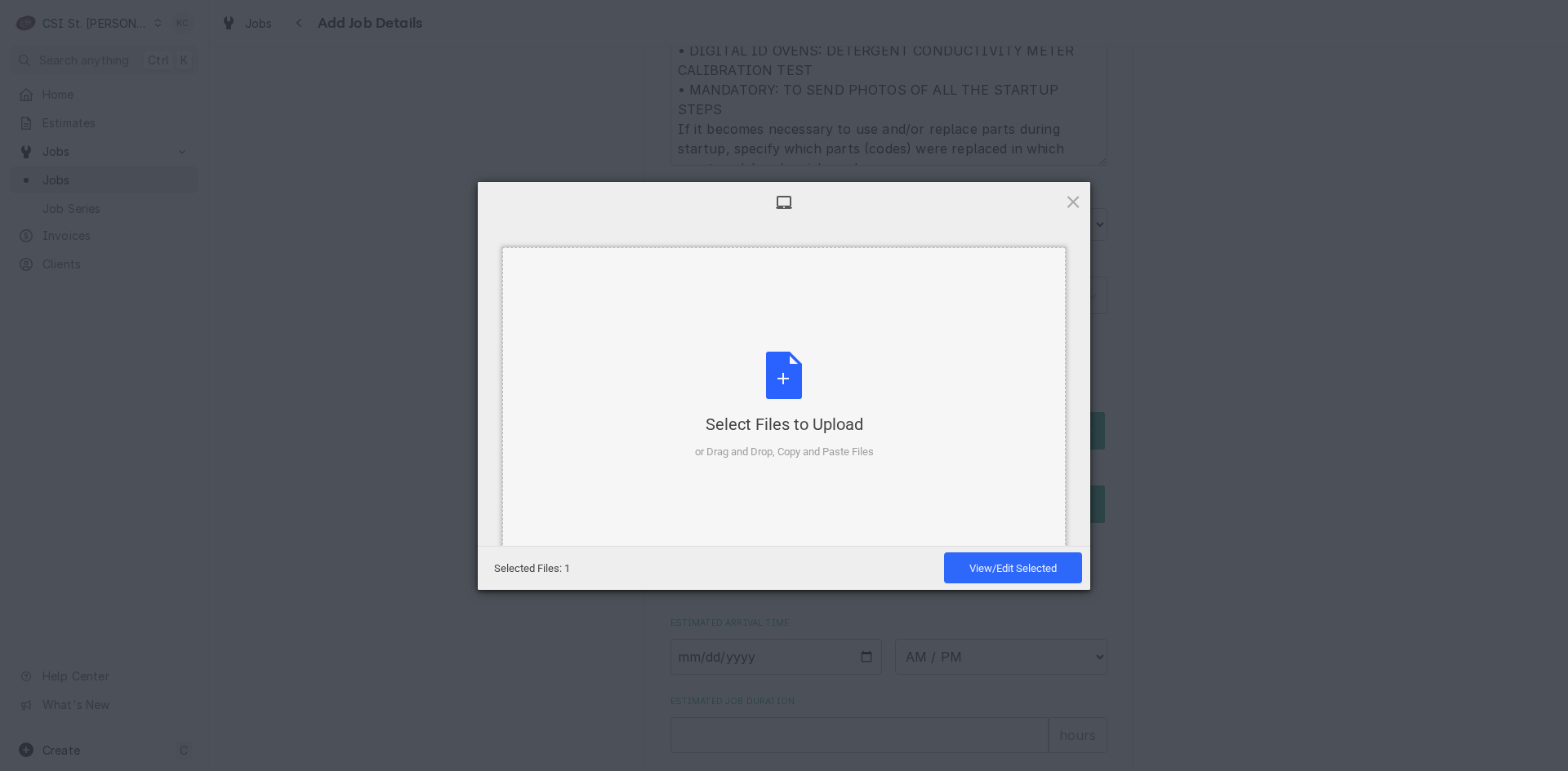
click at [778, 377] on div "Select Files to Upload or Drag and Drop, Copy and Paste Files" at bounding box center [784, 405] width 178 height 109
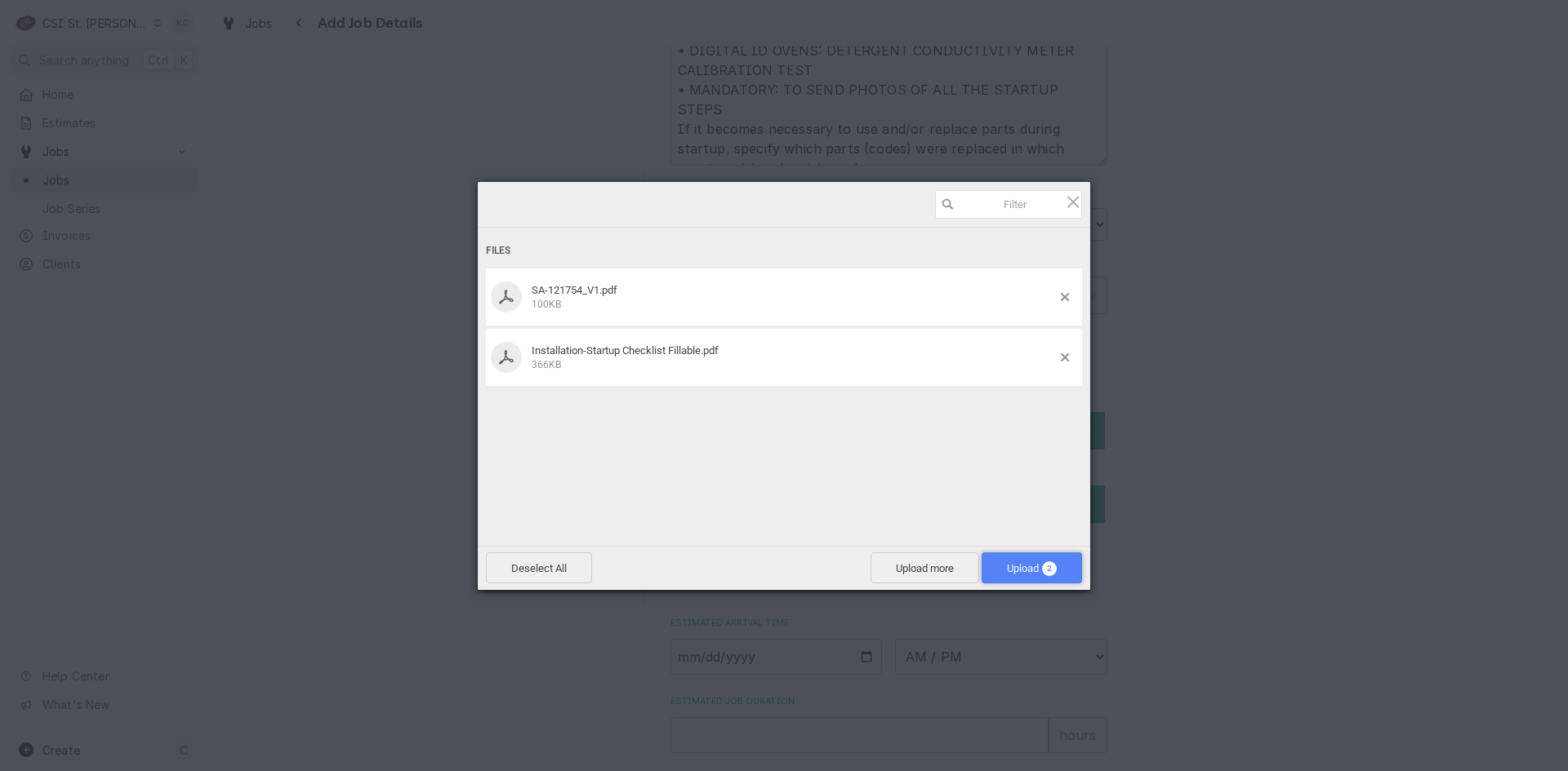
click at [1037, 566] on span "Upload 2" at bounding box center [1032, 569] width 49 height 12
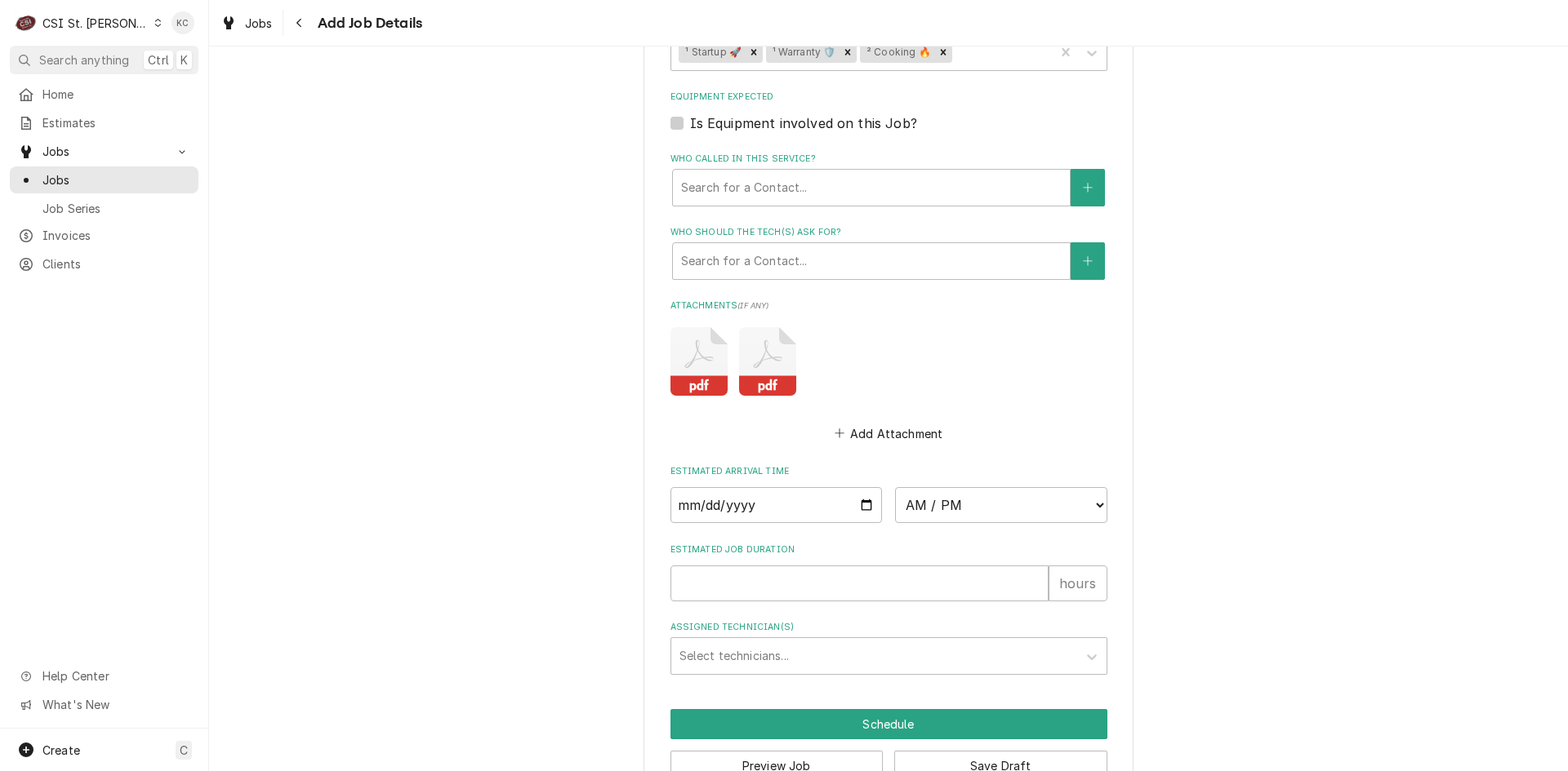
scroll to position [1555, 0]
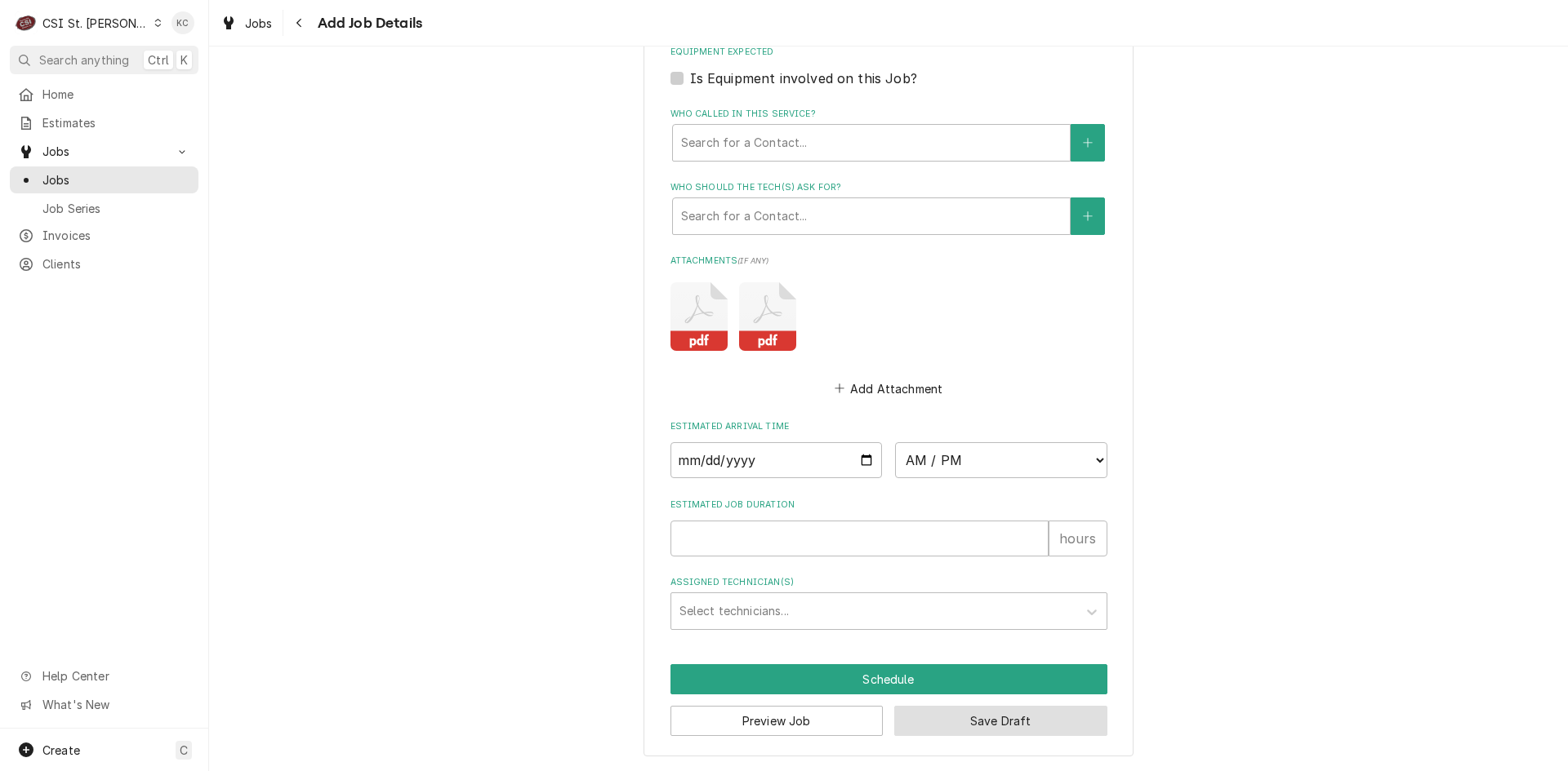
click at [1049, 731] on button "Save Draft" at bounding box center [1000, 722] width 213 height 30
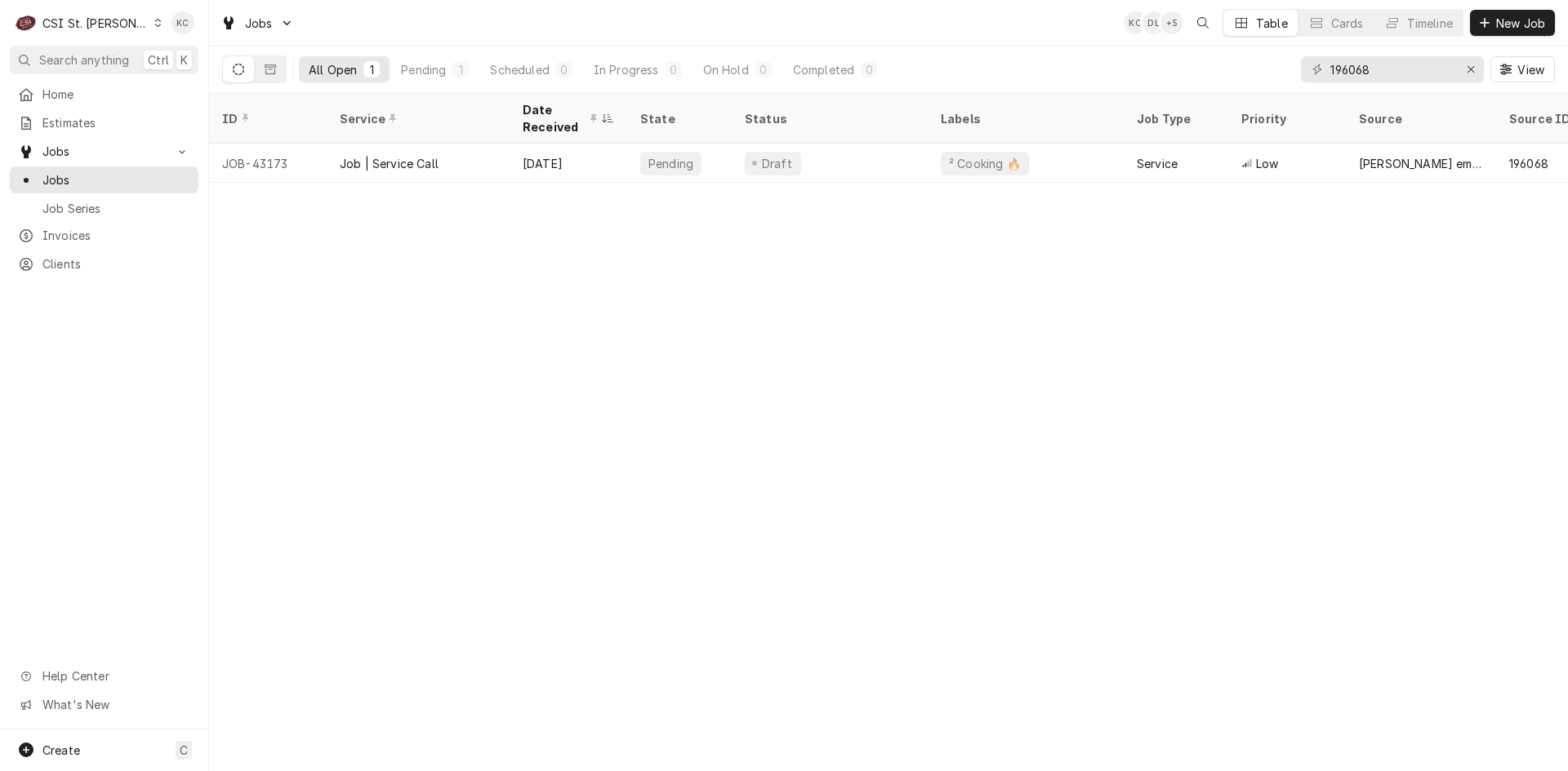
click at [98, 23] on div "CSI St. [PERSON_NAME]" at bounding box center [95, 23] width 106 height 17
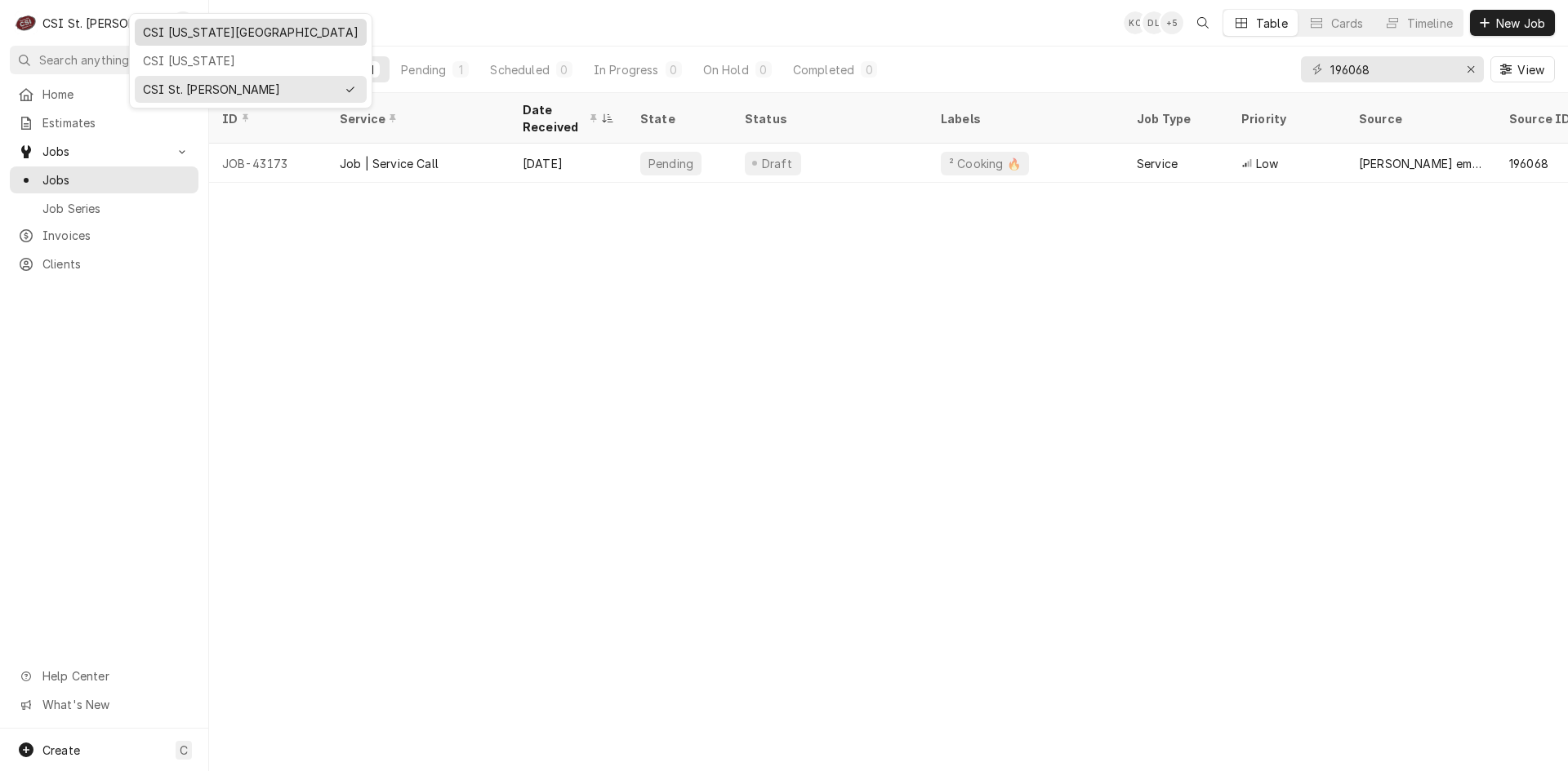
click at [189, 27] on div "CSI [US_STATE][GEOGRAPHIC_DATA]" at bounding box center [251, 32] width 216 height 17
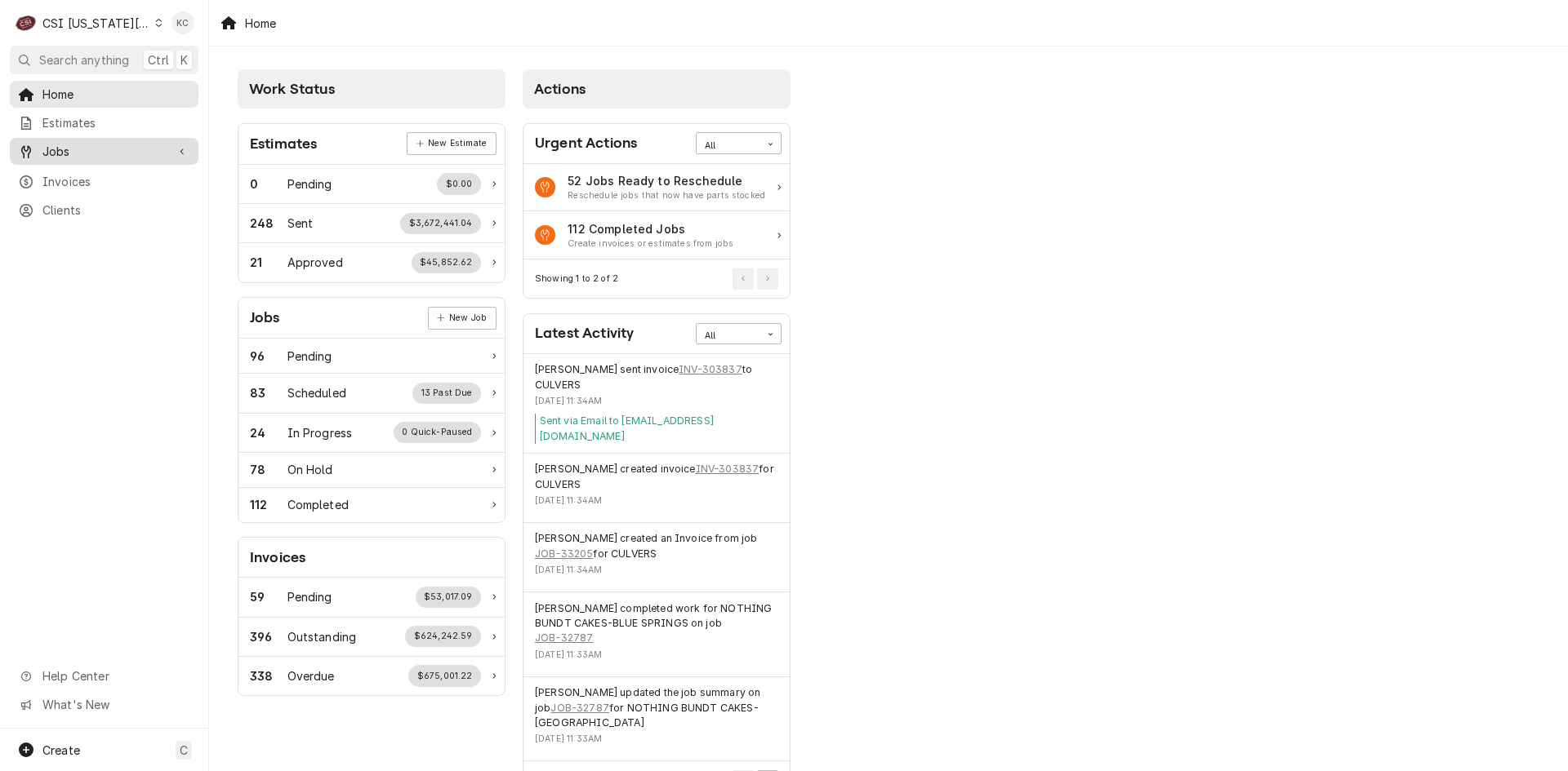
click at [56, 152] on span "Jobs" at bounding box center [104, 151] width 124 height 17
click at [119, 173] on span "Jobs" at bounding box center [116, 179] width 148 height 17
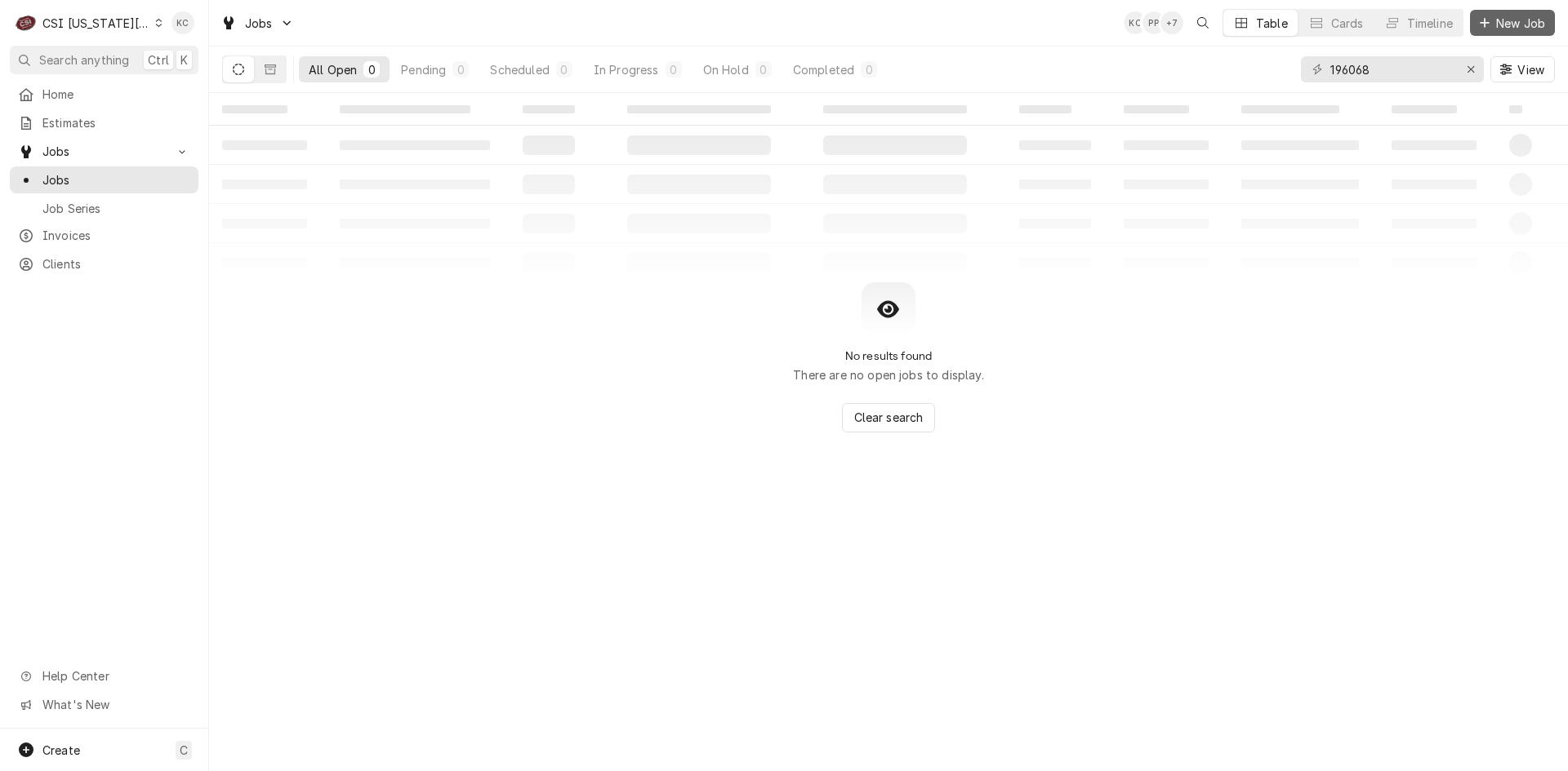
click at [1491, 28] on div "Dynamic Content Wrapper" at bounding box center [1484, 23] width 16 height 16
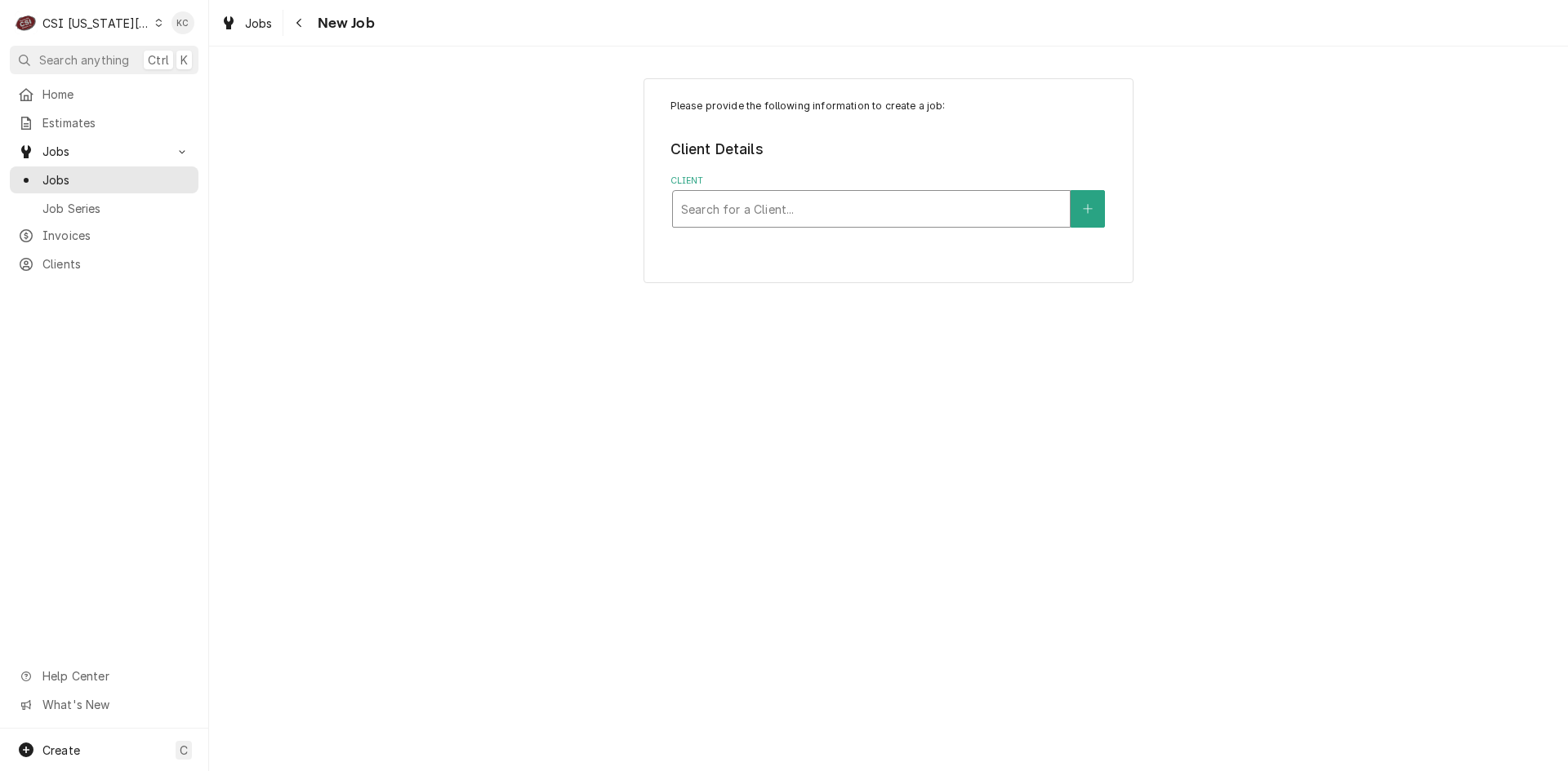
click at [755, 199] on div "Client" at bounding box center [871, 208] width 381 height 29
type input "sonic 3622"
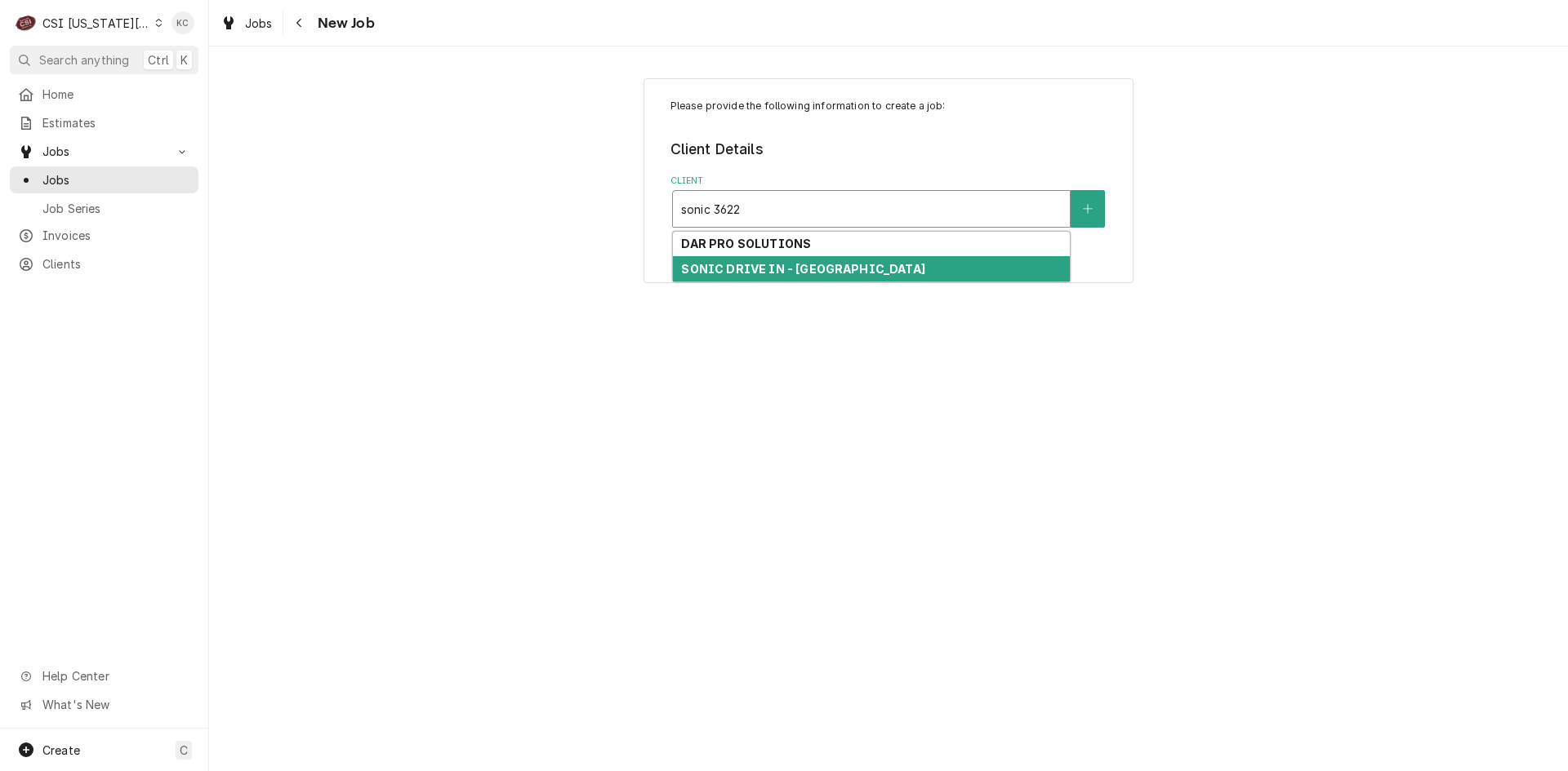
click at [755, 268] on strong "SONIC DRIVE IN - [GEOGRAPHIC_DATA]" at bounding box center [802, 269] width 243 height 14
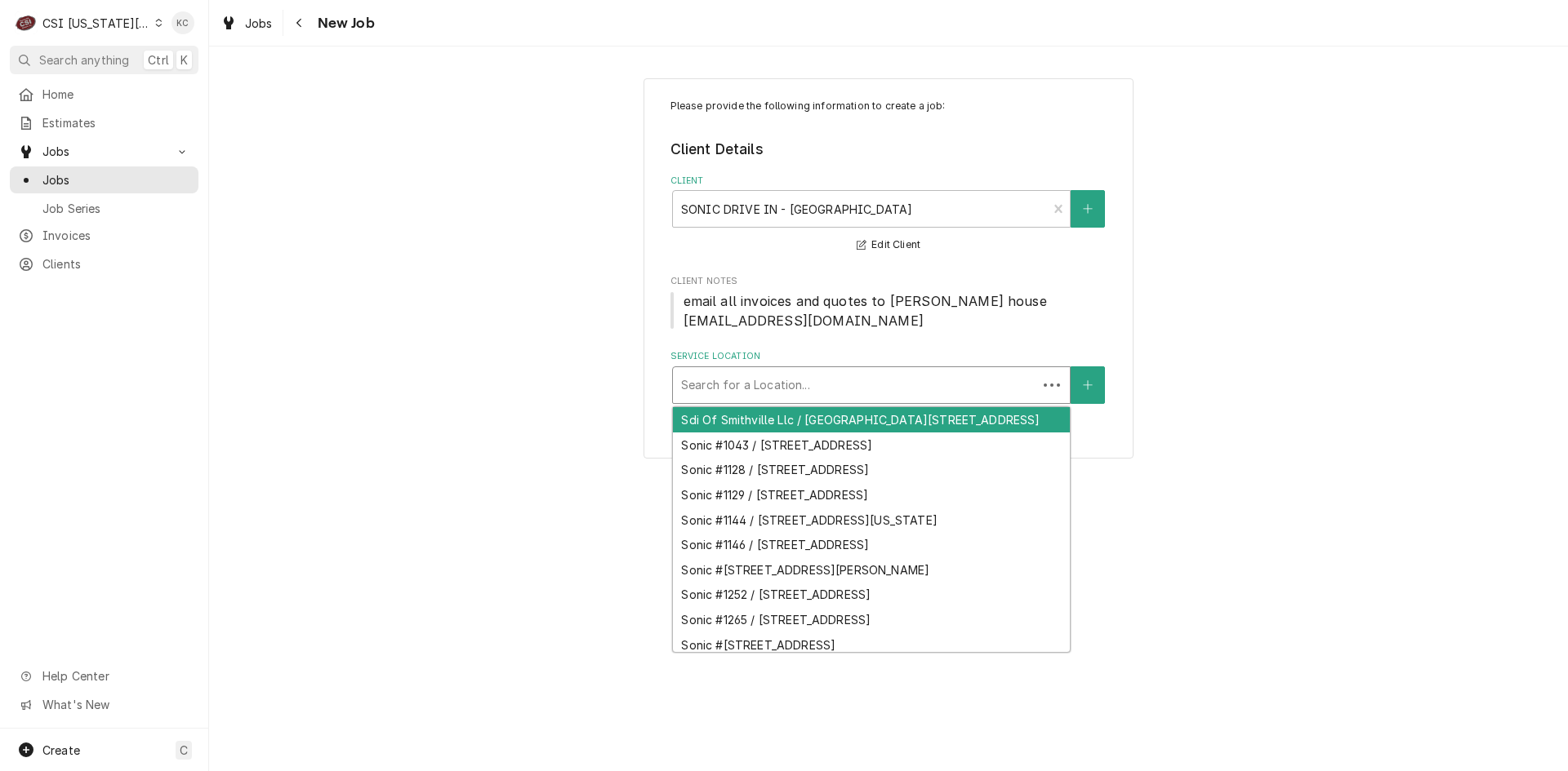
click at [803, 382] on div "Service Location" at bounding box center [855, 385] width 348 height 29
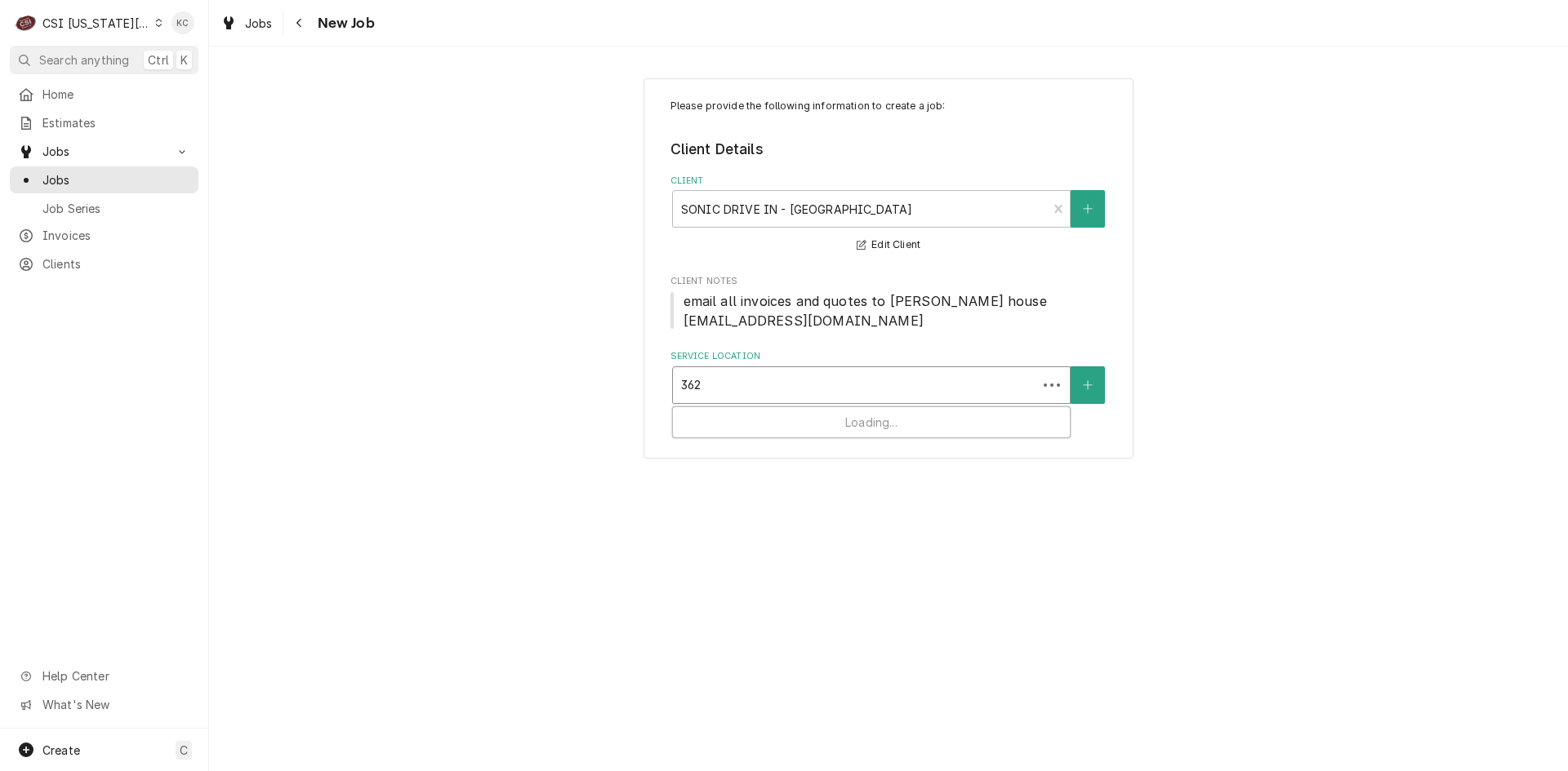
type input "3622"
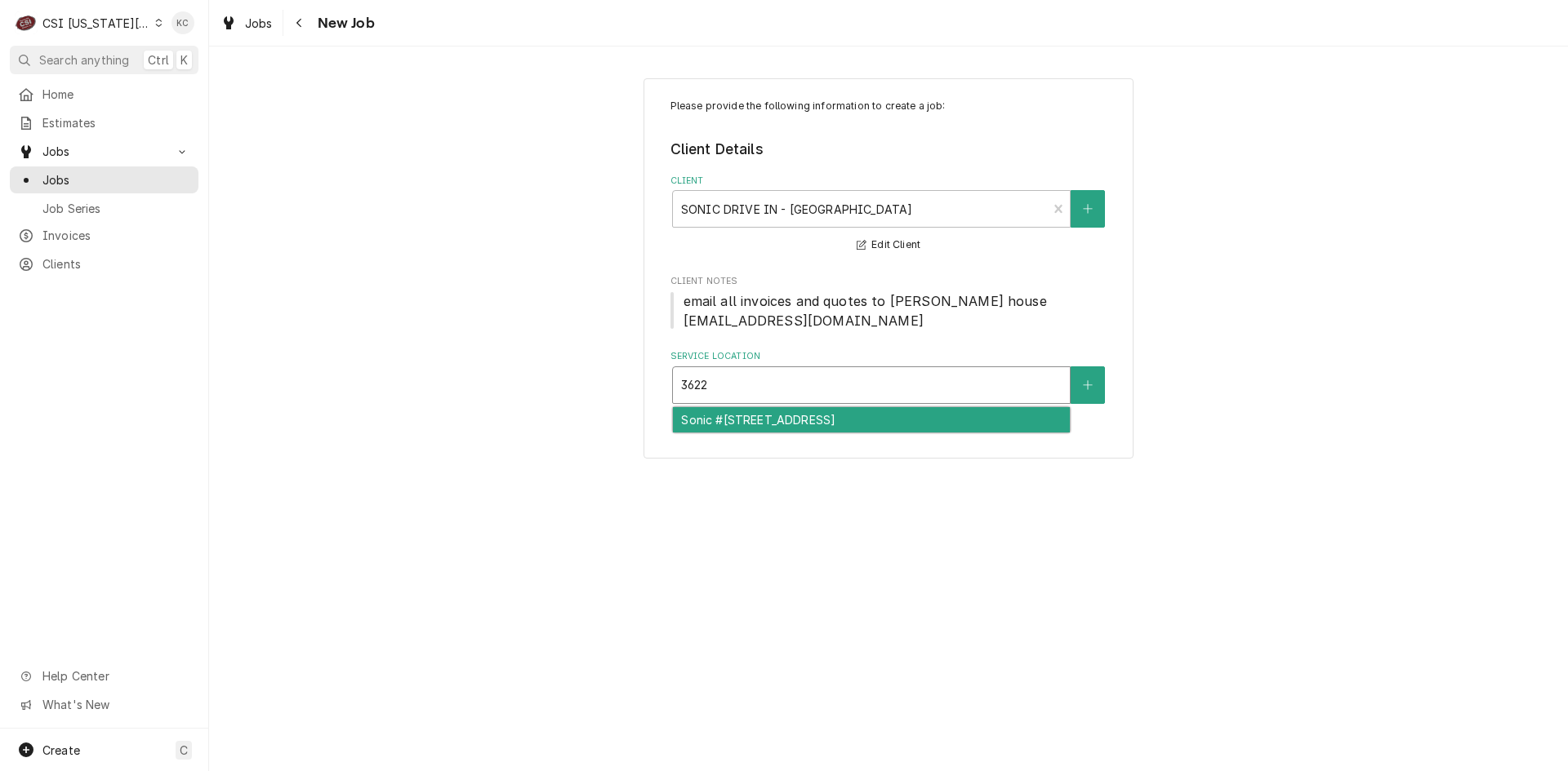
click at [886, 416] on div "Sonic #[STREET_ADDRESS]" at bounding box center [871, 420] width 397 height 26
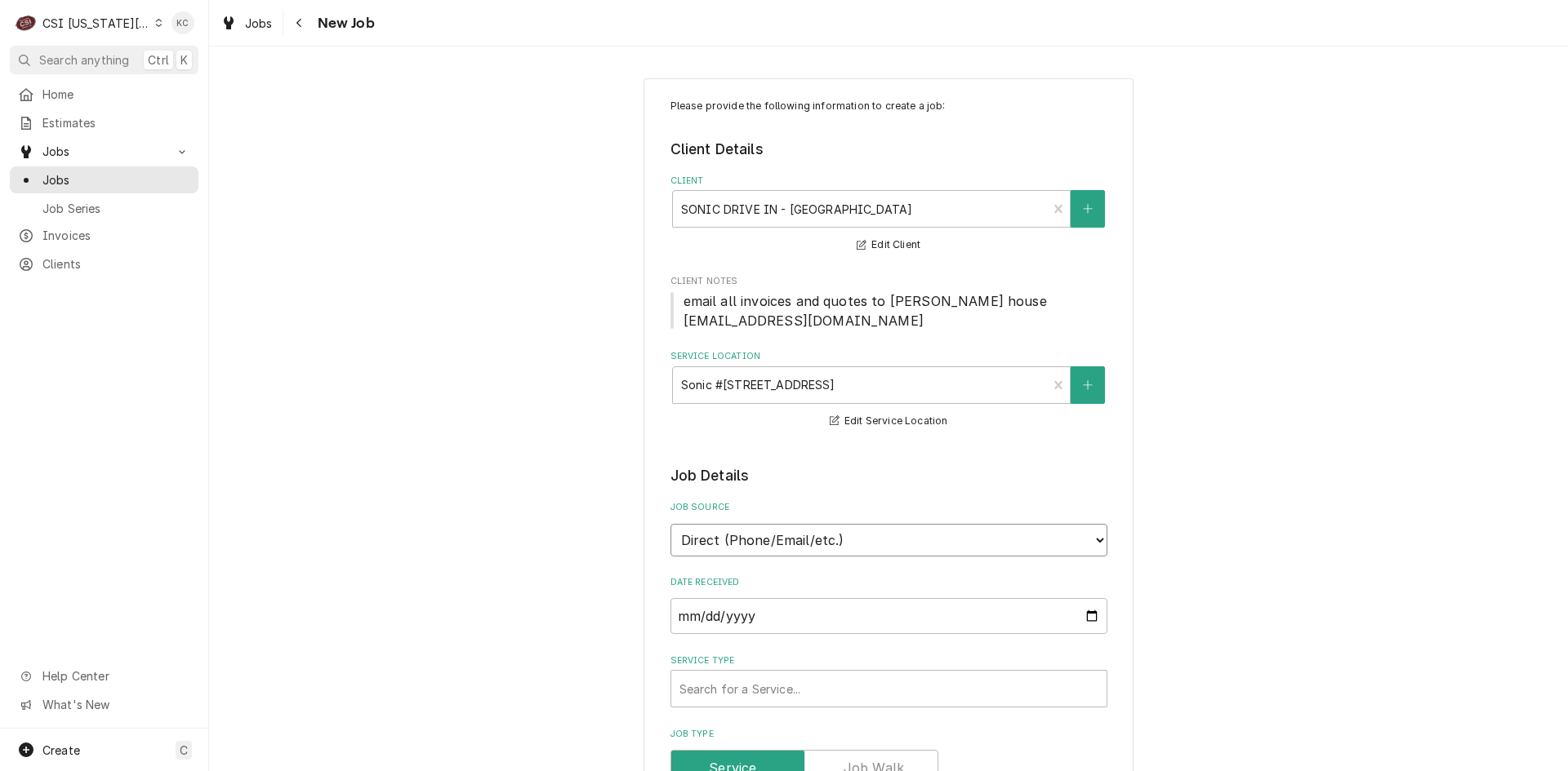
click at [863, 538] on select "Direct (Phone/Email/etc.) Service Channel Corrigo Ecotrak Other" at bounding box center [889, 540] width 436 height 33
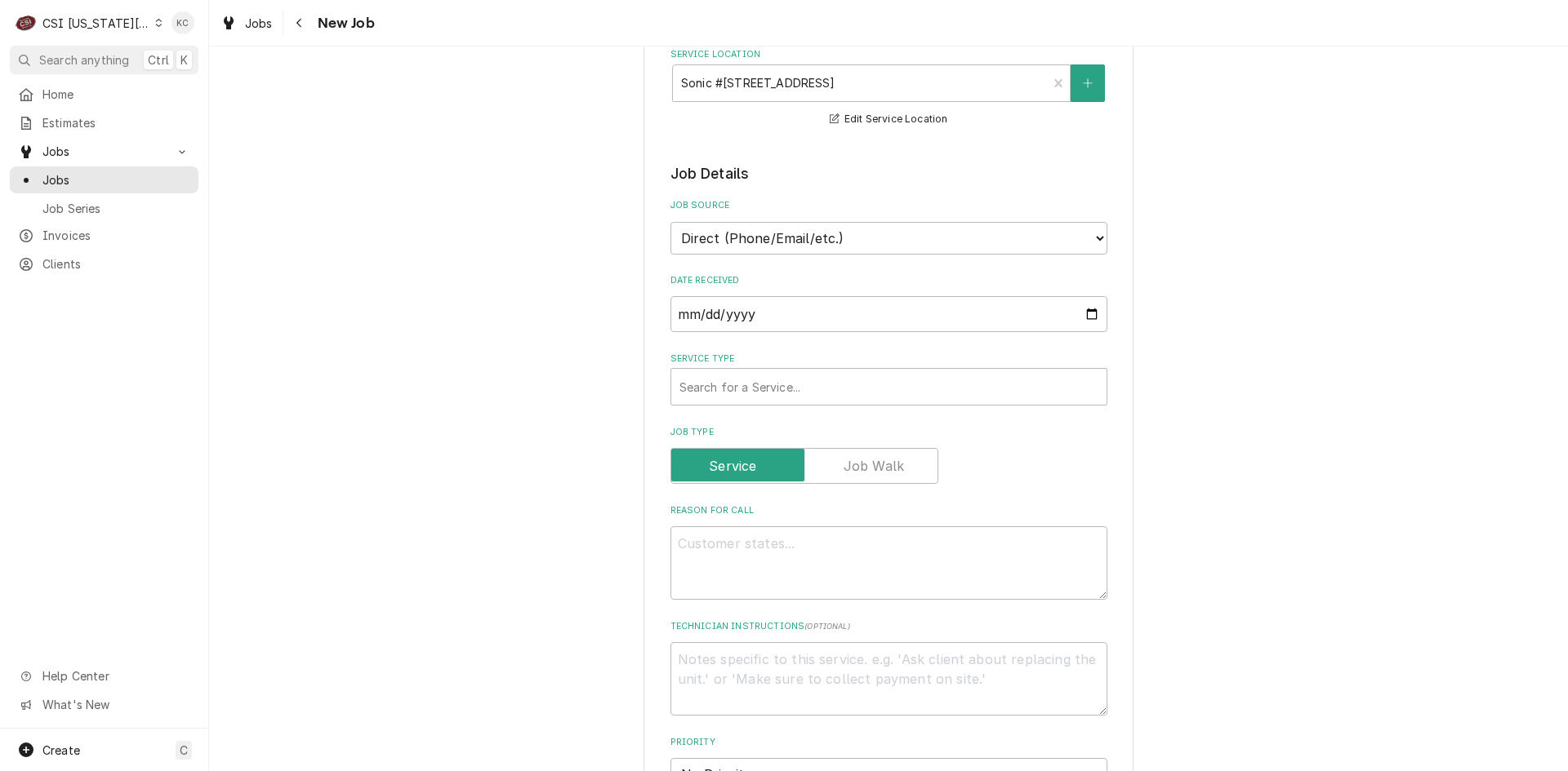
scroll to position [327, 0]
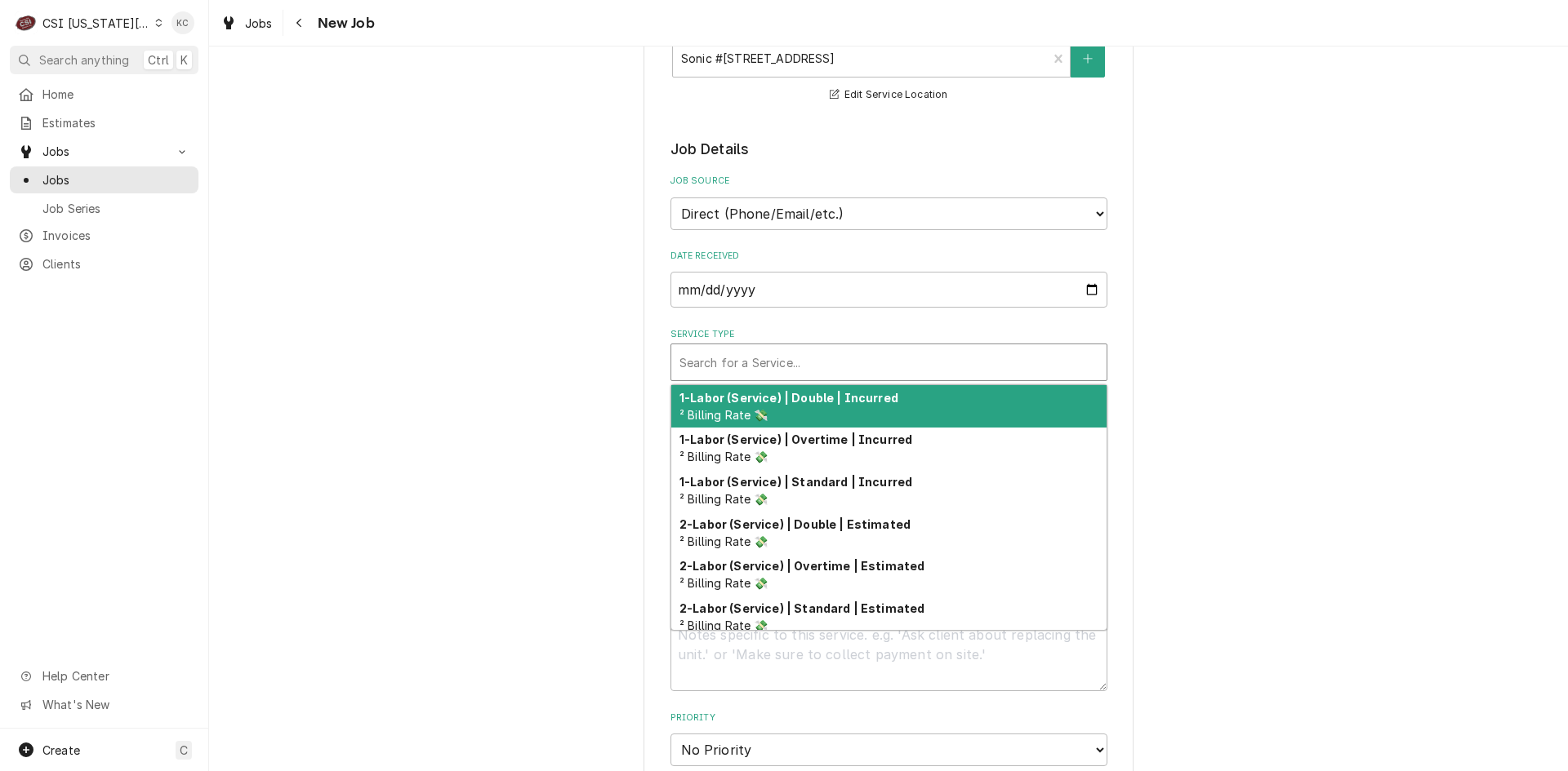
click at [826, 363] on div "Service Type" at bounding box center [889, 362] width 419 height 29
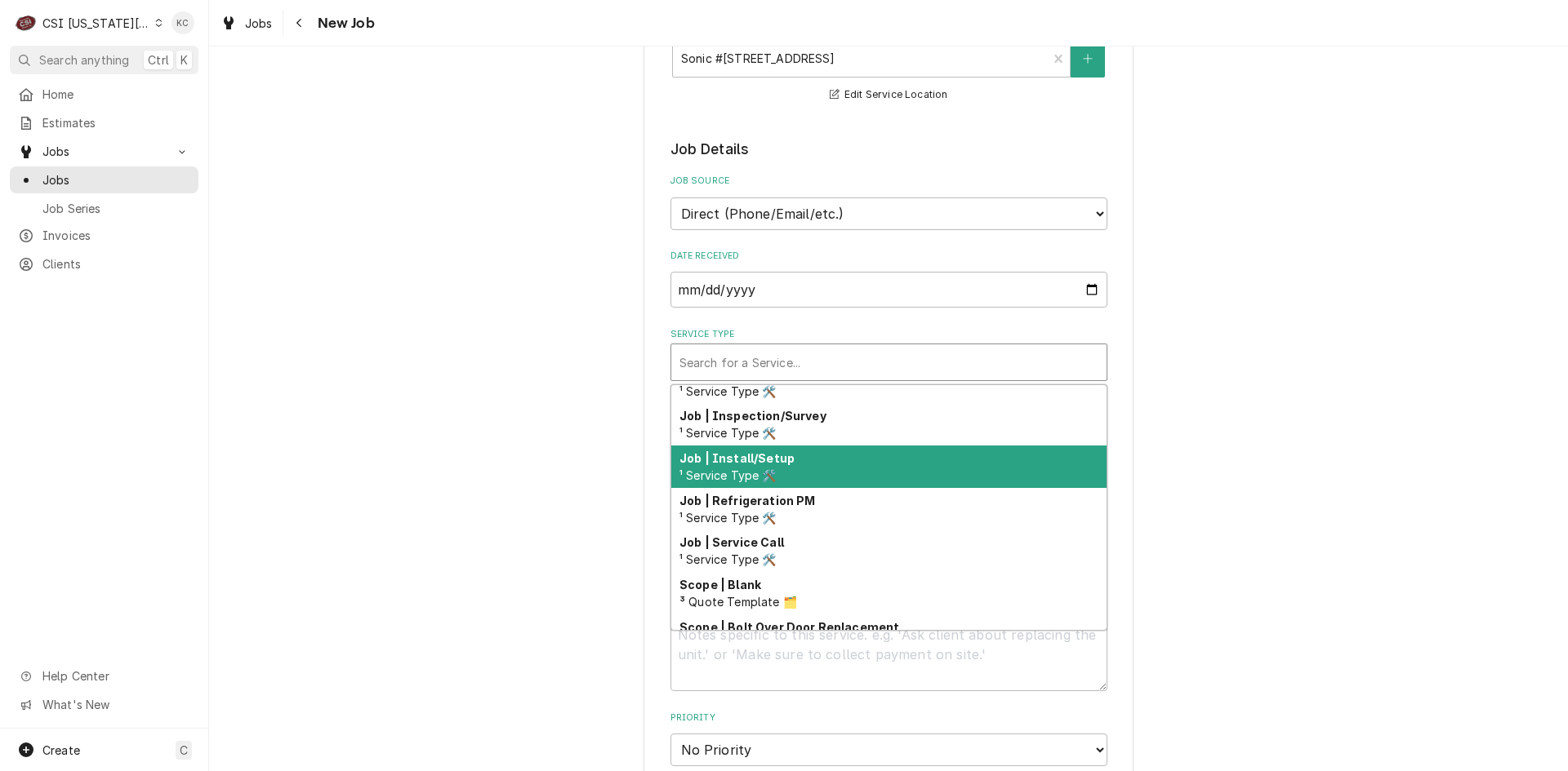
scroll to position [924, 0]
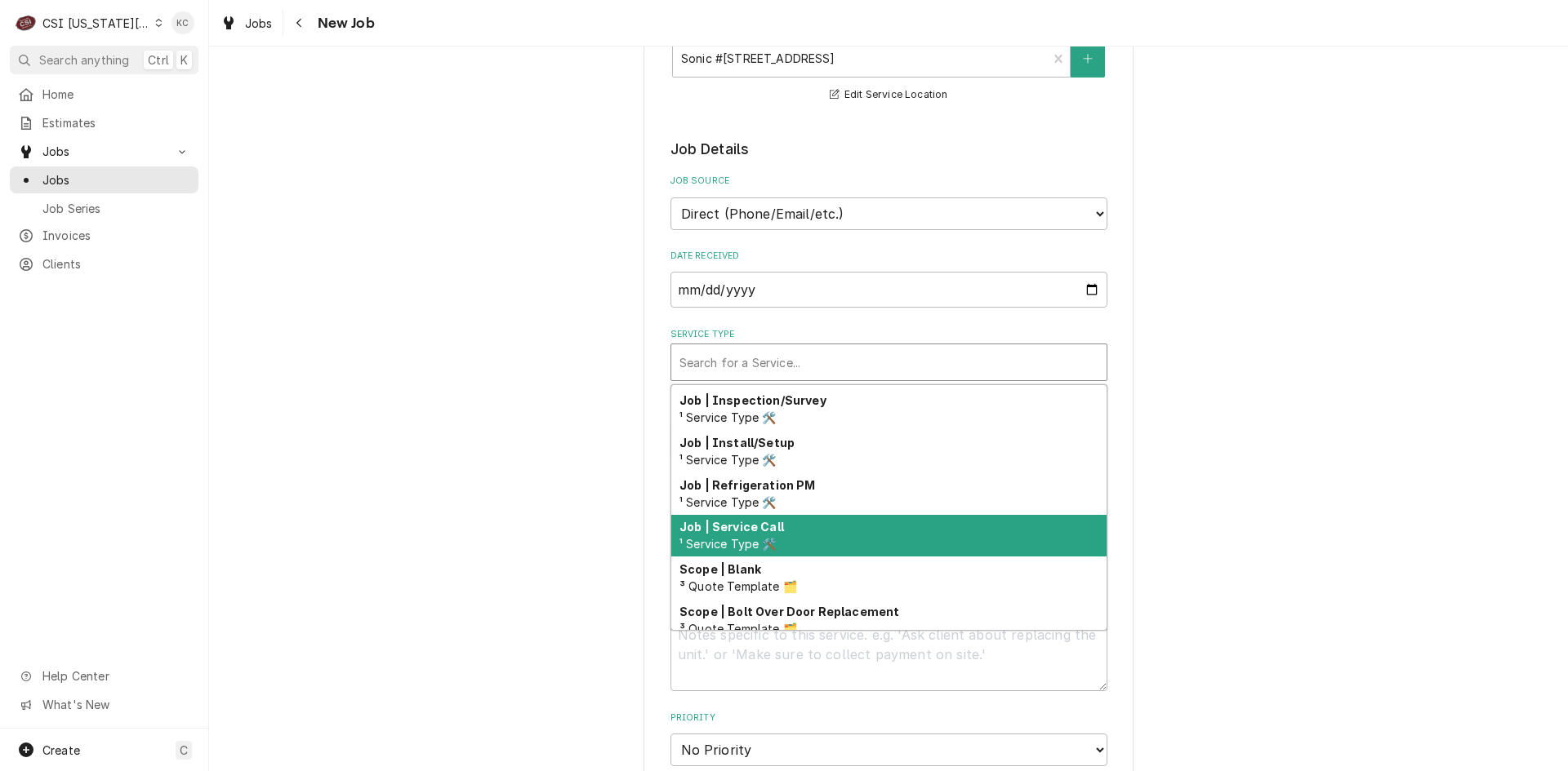
click at [792, 523] on div "Job | Service Call ¹ Service Type 🛠️" at bounding box center [889, 536] width 436 height 42
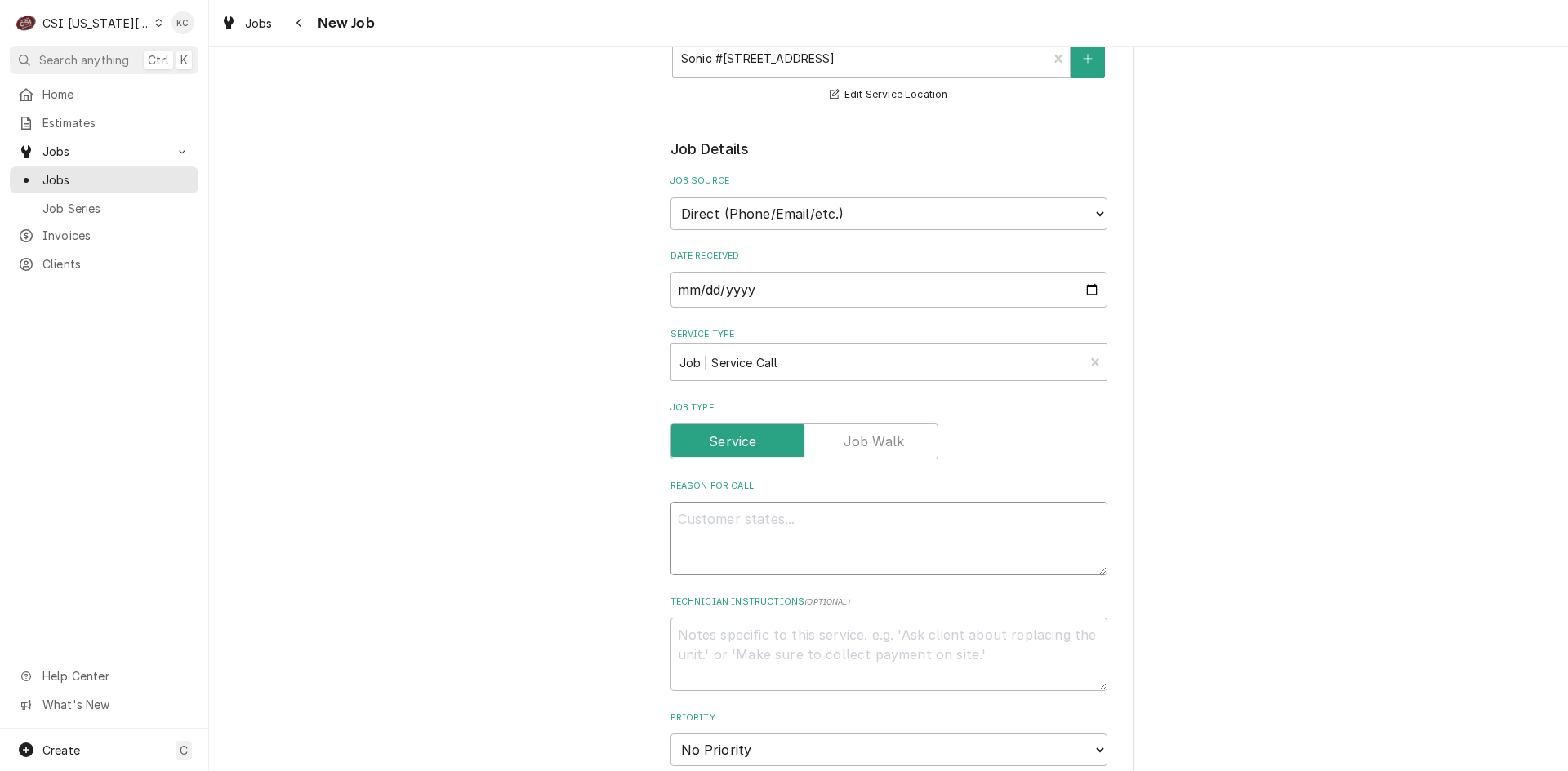
click at [813, 527] on textarea "Reason For Call" at bounding box center [889, 538] width 436 height 73
type textarea "x"
type textarea "2"
type textarea "x"
type textarea "2n"
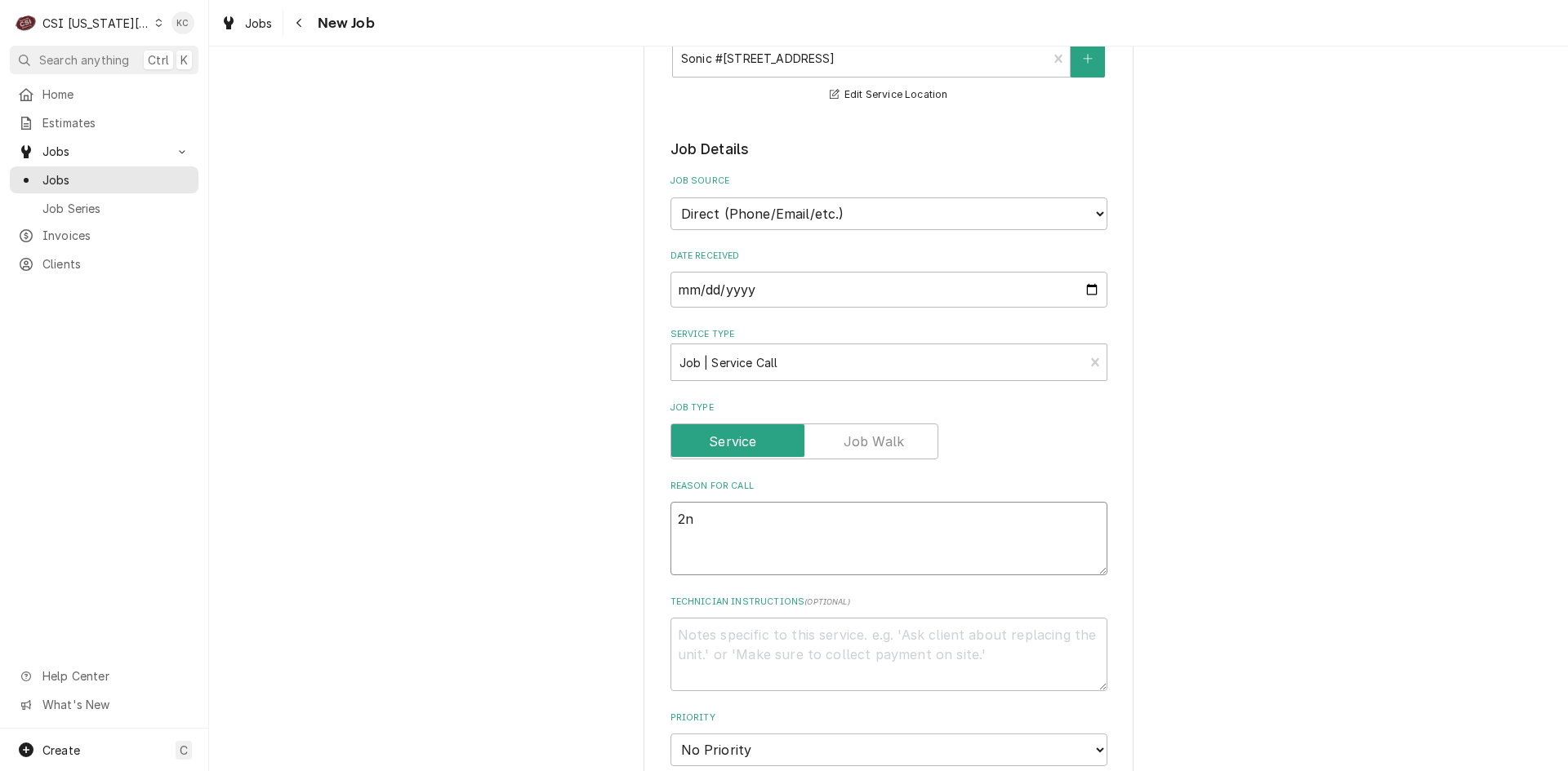
type textarea "x"
type textarea "2nd"
type textarea "x"
type textarea "2nd"
type textarea "x"
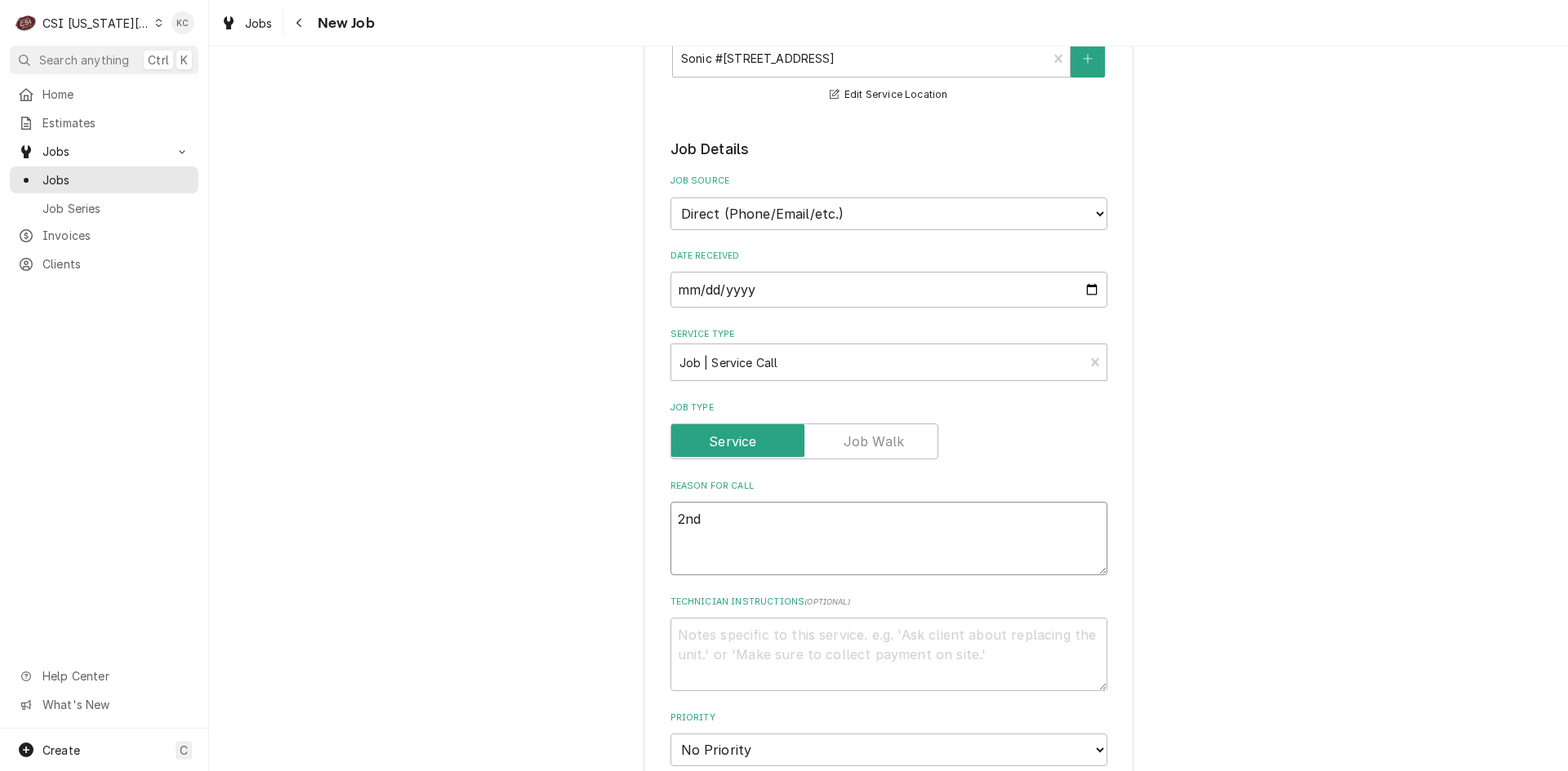
type textarea "2nd f"
type textarea "x"
type textarea "2nd fr"
type textarea "x"
type textarea "2nd fry"
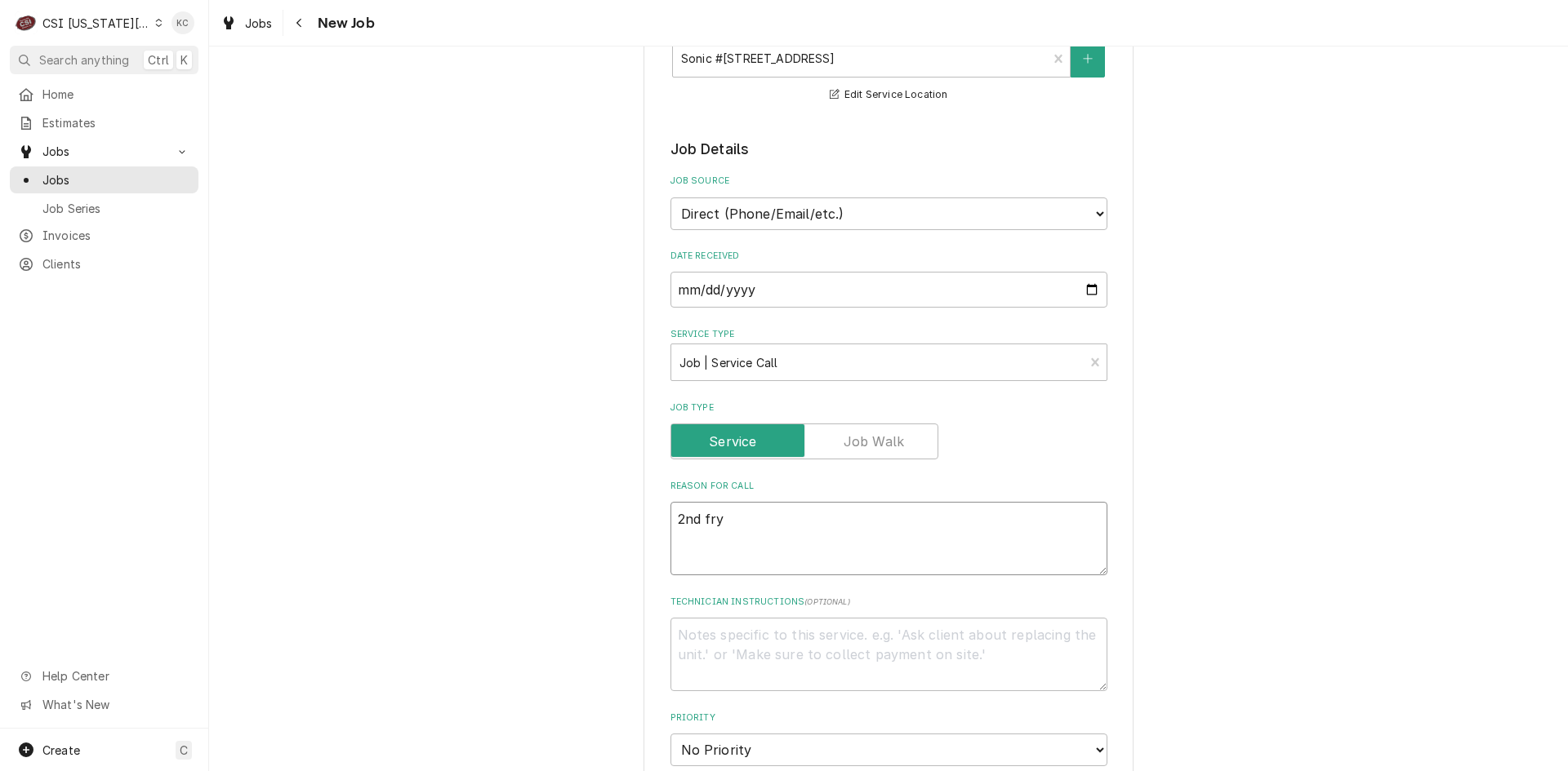
type textarea "x"
type textarea "2nd [PERSON_NAME]"
type textarea "x"
type textarea "2nd fryer"
type textarea "x"
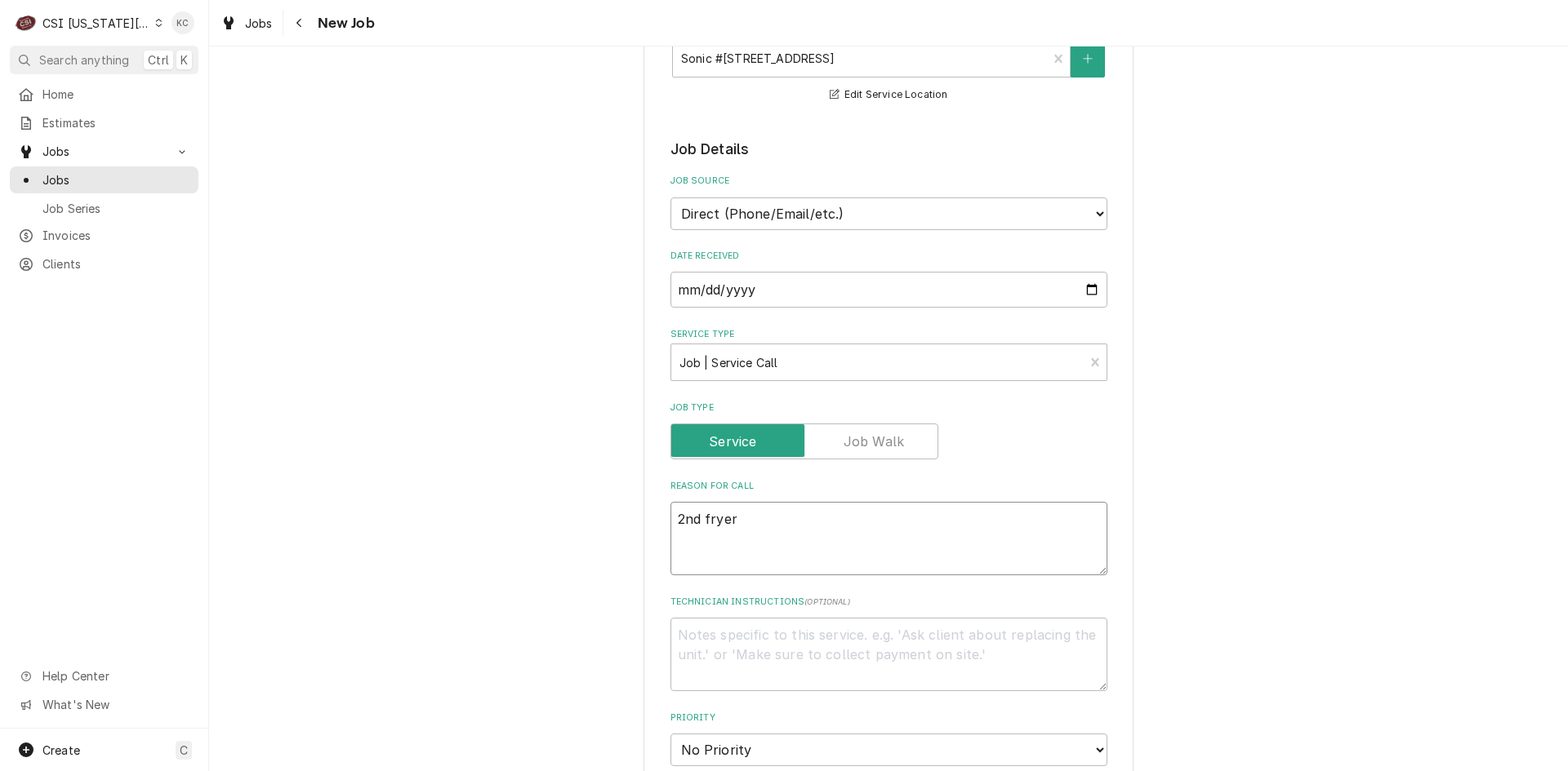
type textarea "2nd fryer"
type textarea "x"
type textarea "2nd fryer s"
type textarea "x"
type textarea "2nd fryer sa"
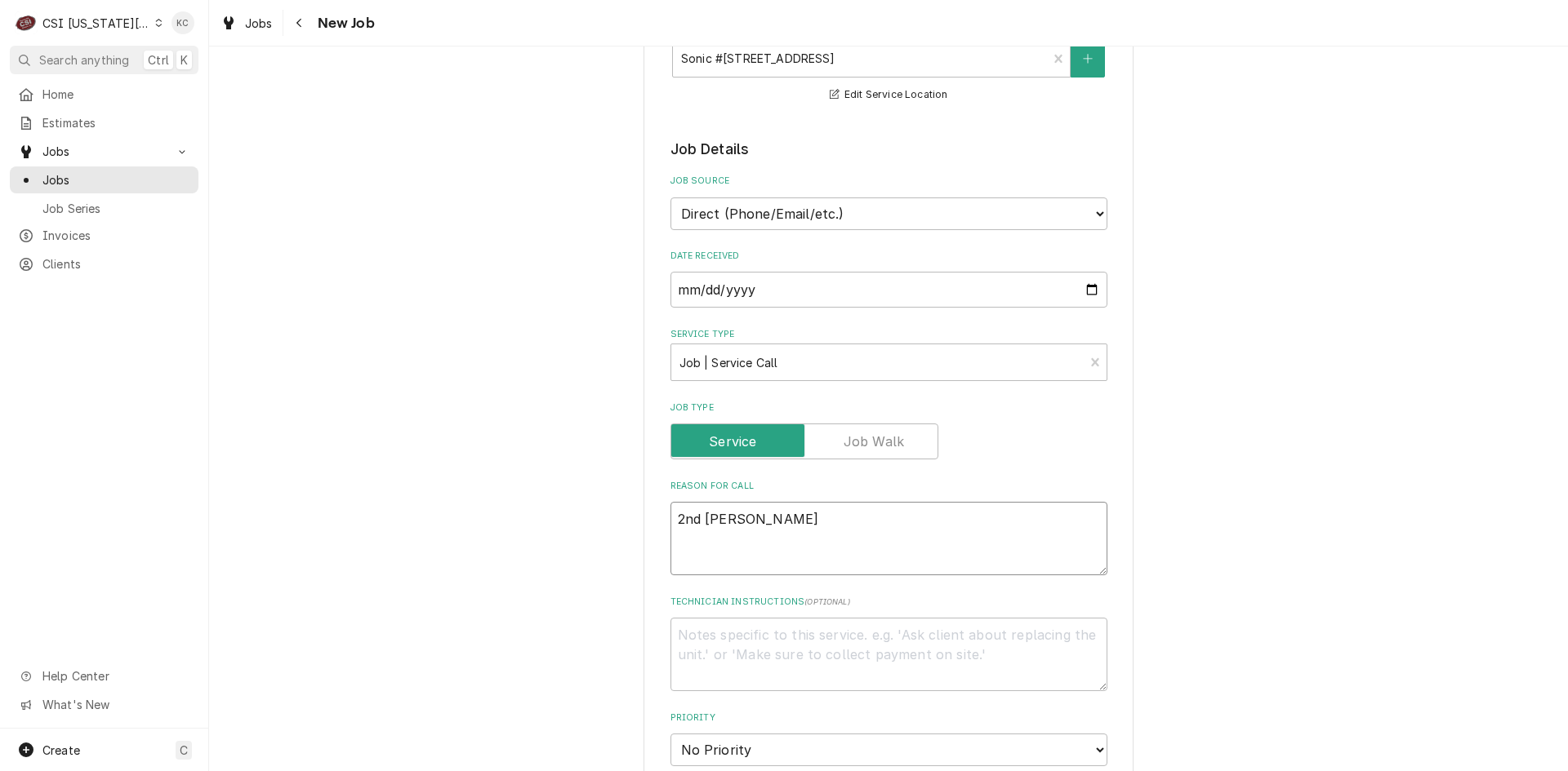
type textarea "x"
type textarea "2nd fryer say"
type textarea "x"
type textarea "2nd fryer sayi"
type textarea "x"
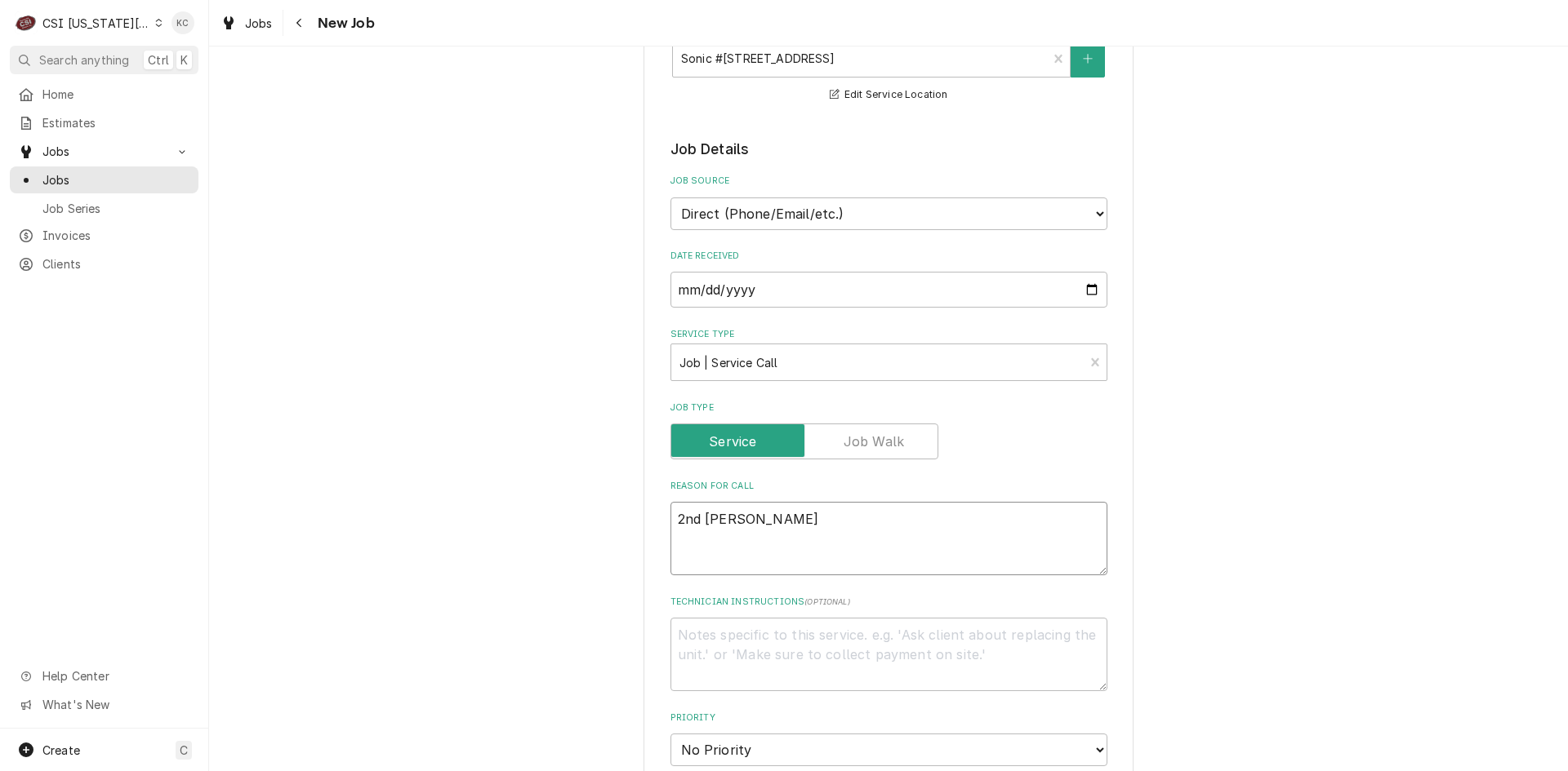
type textarea "2nd fryer sayin"
type textarea "x"
type textarea "2nd fryer saying"
type textarea "x"
type textarea "2nd fryer saying"
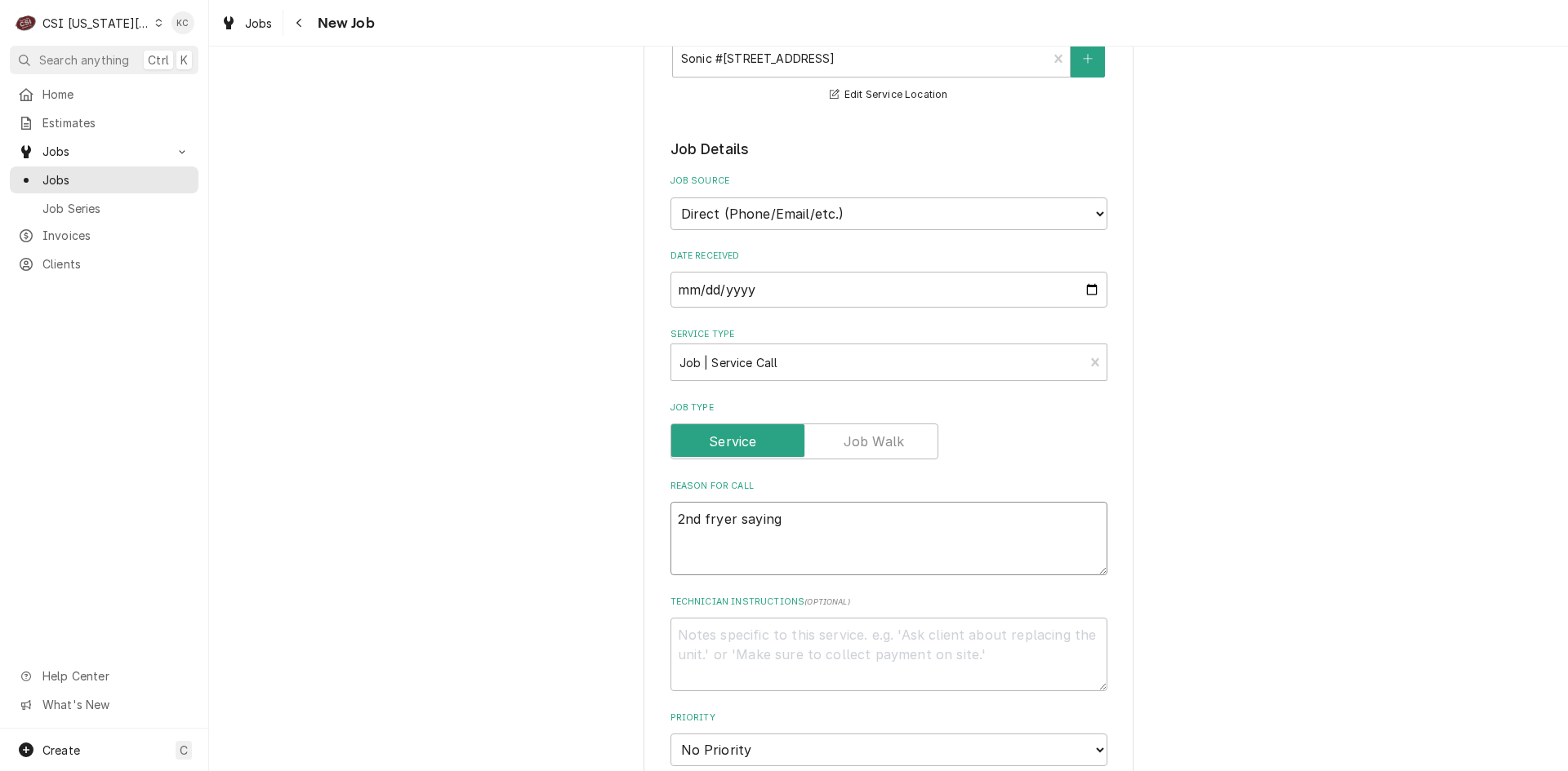
type textarea "x"
type textarea "2nd fryer saying H"
type textarea "x"
type textarea "2nd fryer saying HL"
type textarea "x"
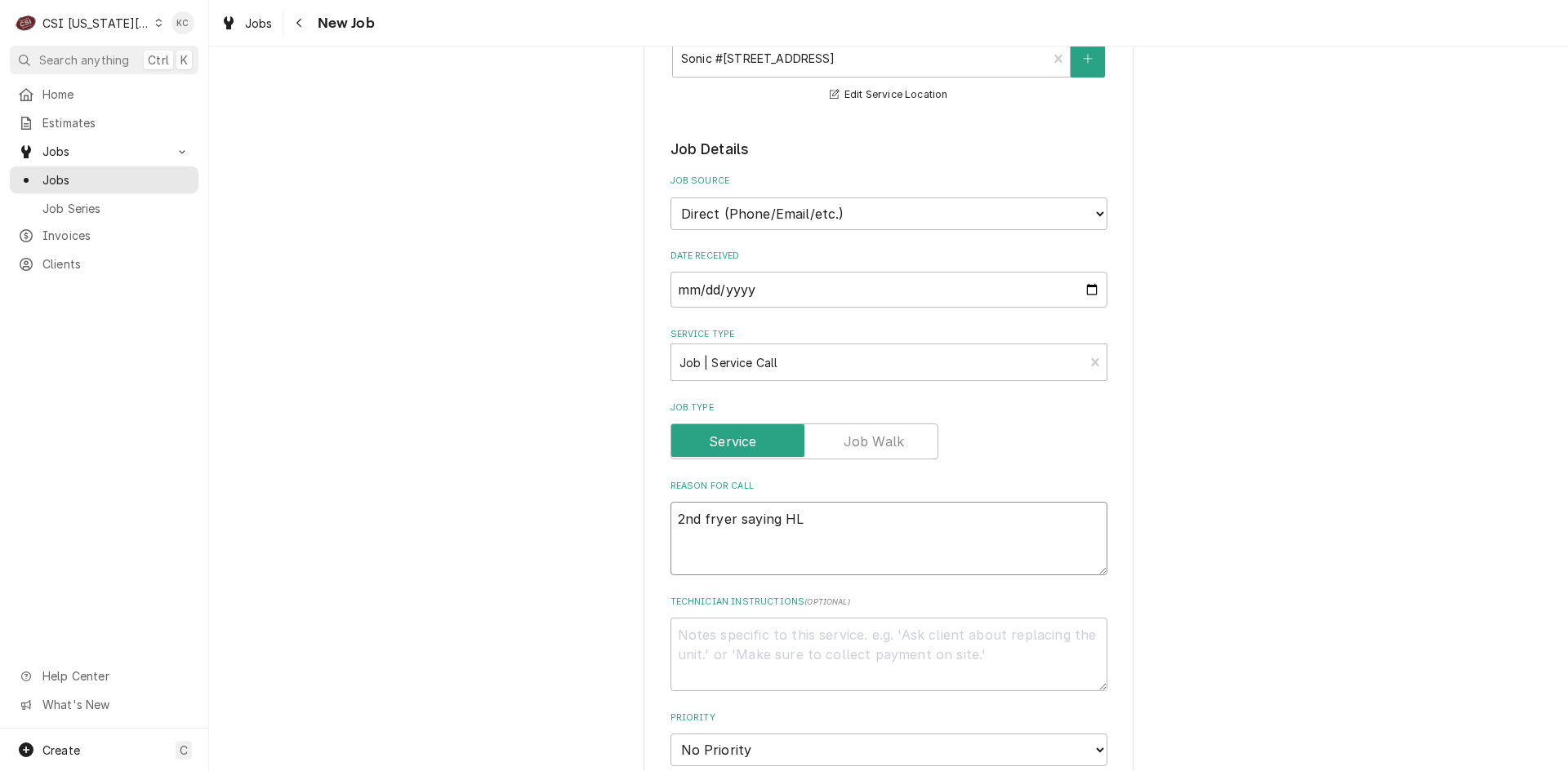
type textarea "2nd fryer saying HLE"
type textarea "x"
type textarea "2nd fryer saying HL"
type textarea "x"
type textarea "2nd fryer saying H"
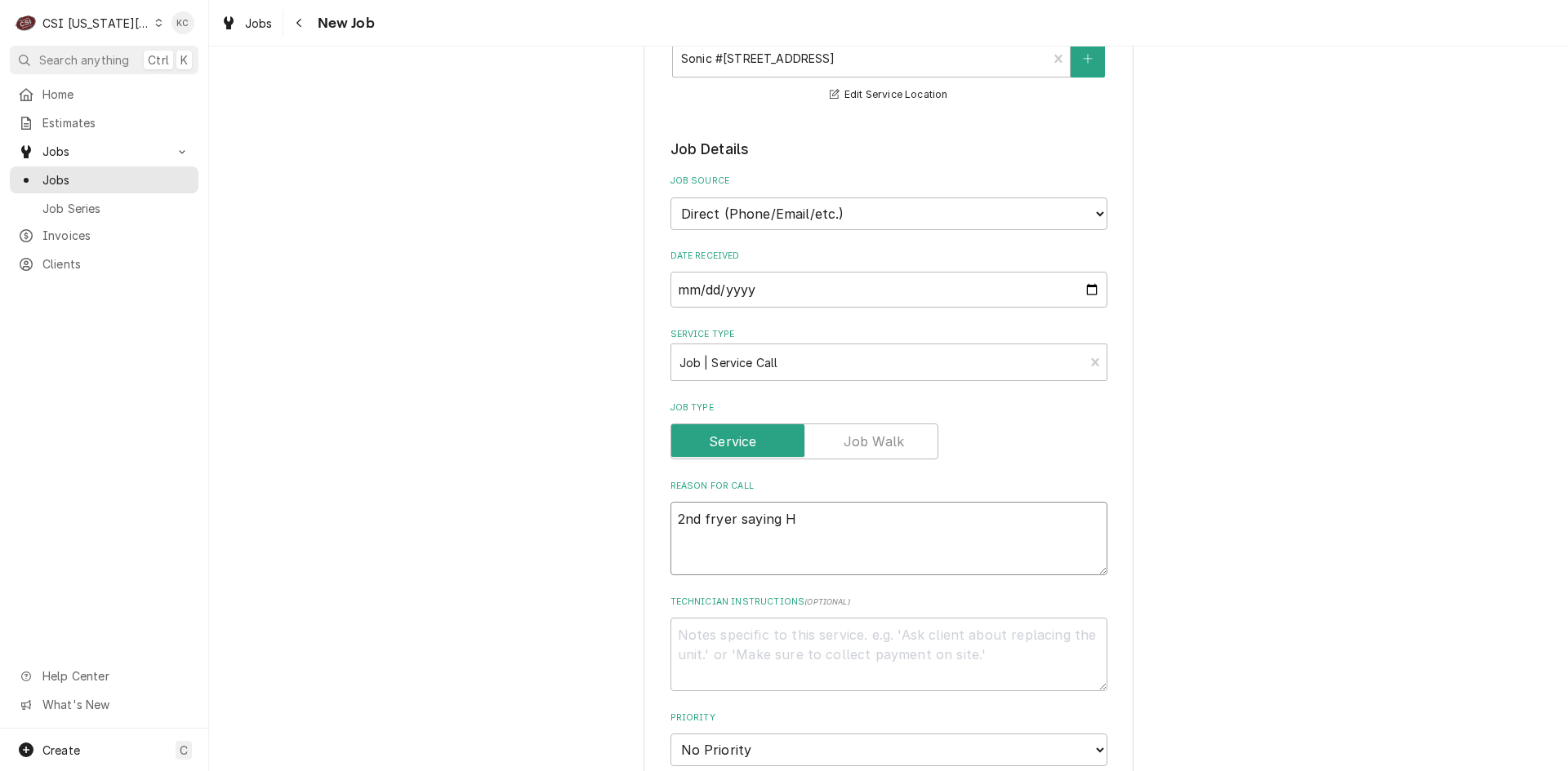
type textarea "x"
type textarea "2nd fryer saying HE"
type textarea "x"
type textarea "2nd fryer saying HEL"
type textarea "x"
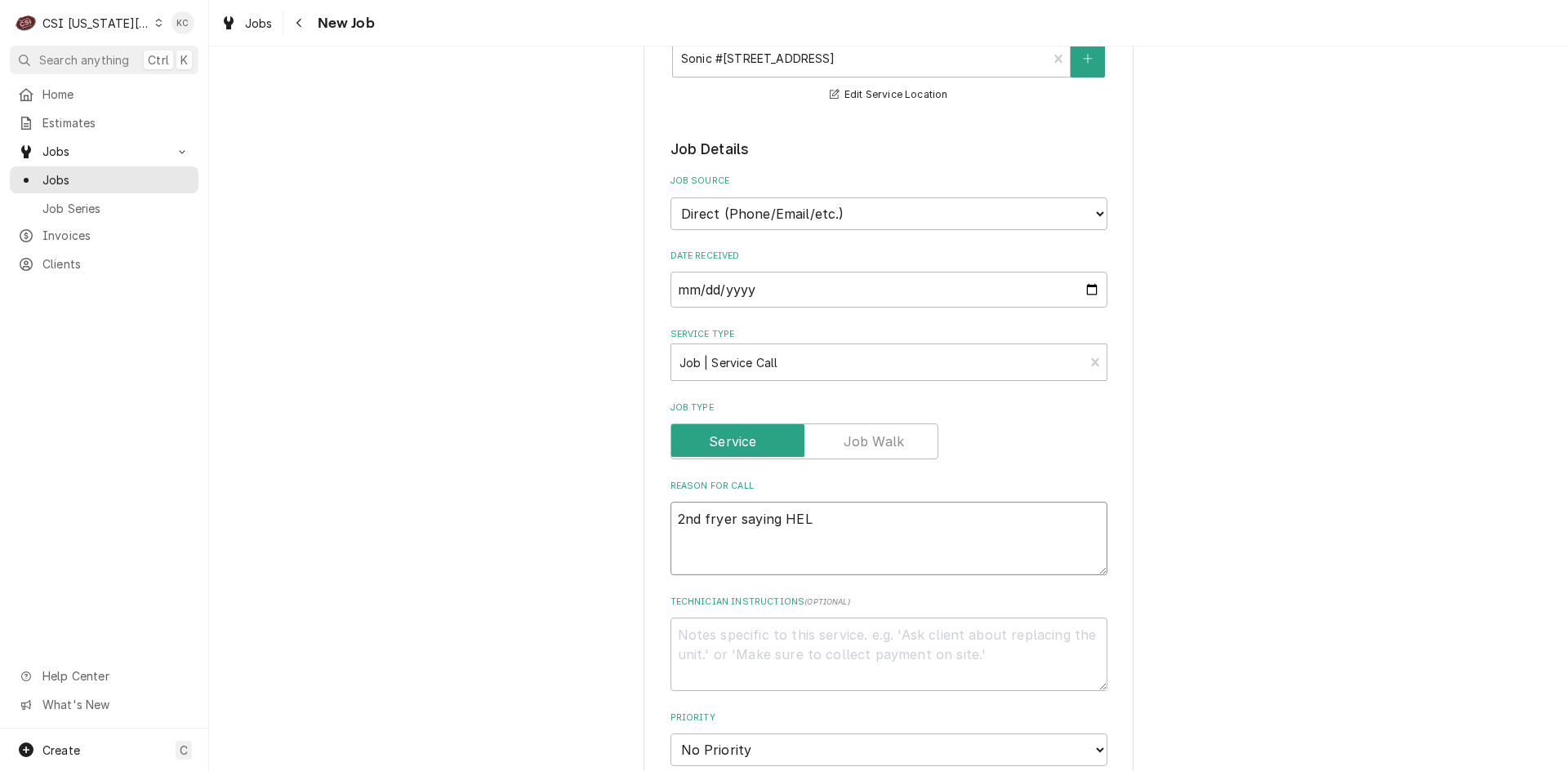
type textarea "2nd fryer saying HELP"
type textarea "x"
type textarea "2nd fryer saying HELP"
type textarea "x"
type textarea "2nd fryer saying HELP a"
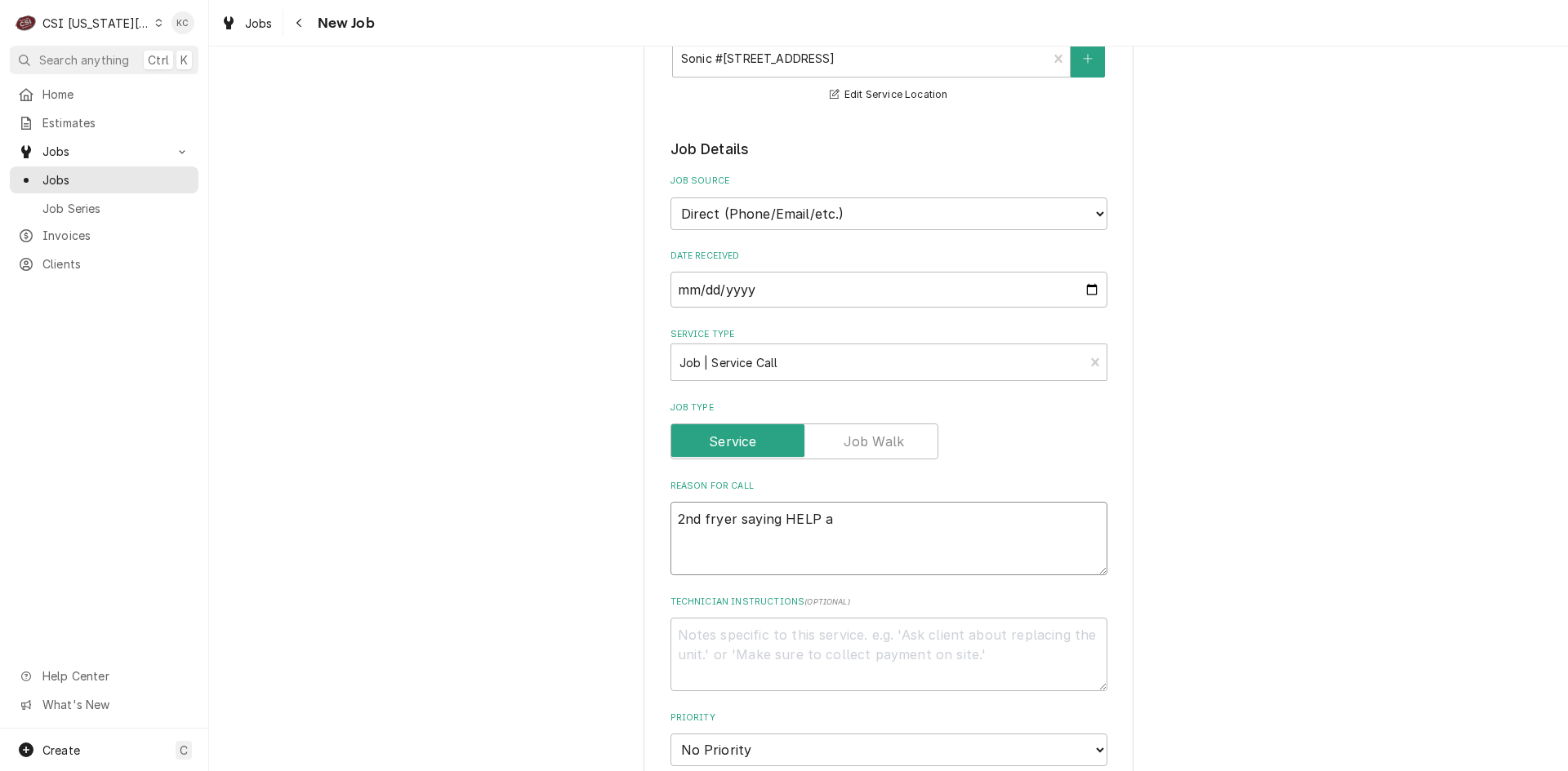
type textarea "x"
type textarea "2nd fryer saying HELP an"
type textarea "x"
type textarea "2nd fryer saying HELP and"
type textarea "x"
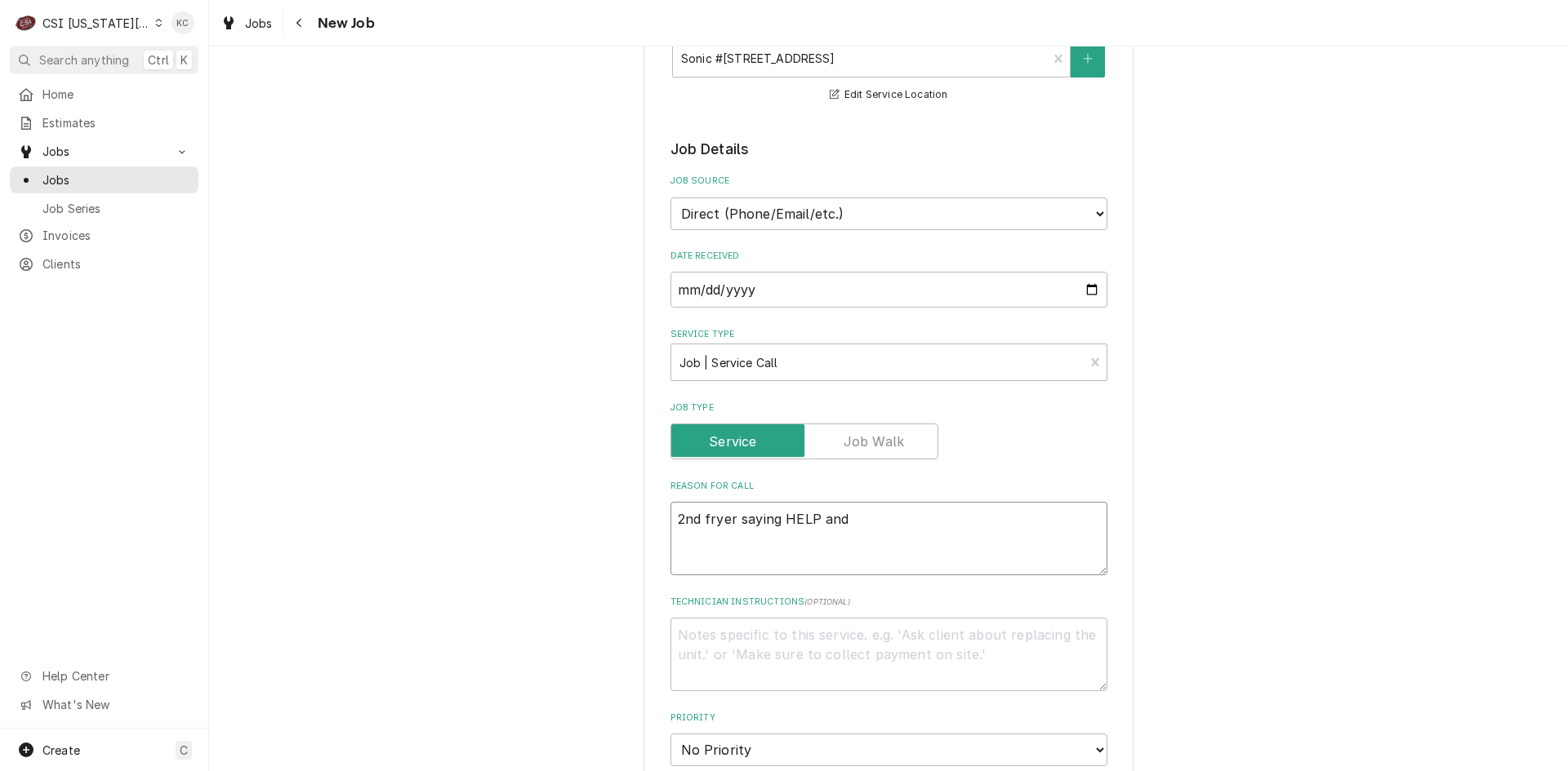
type textarea "2nd fryer saying HELP and"
type textarea "x"
type textarea "2nd fryer saying HELP and"
type textarea "x"
type textarea "2nd fryer saying HELP an"
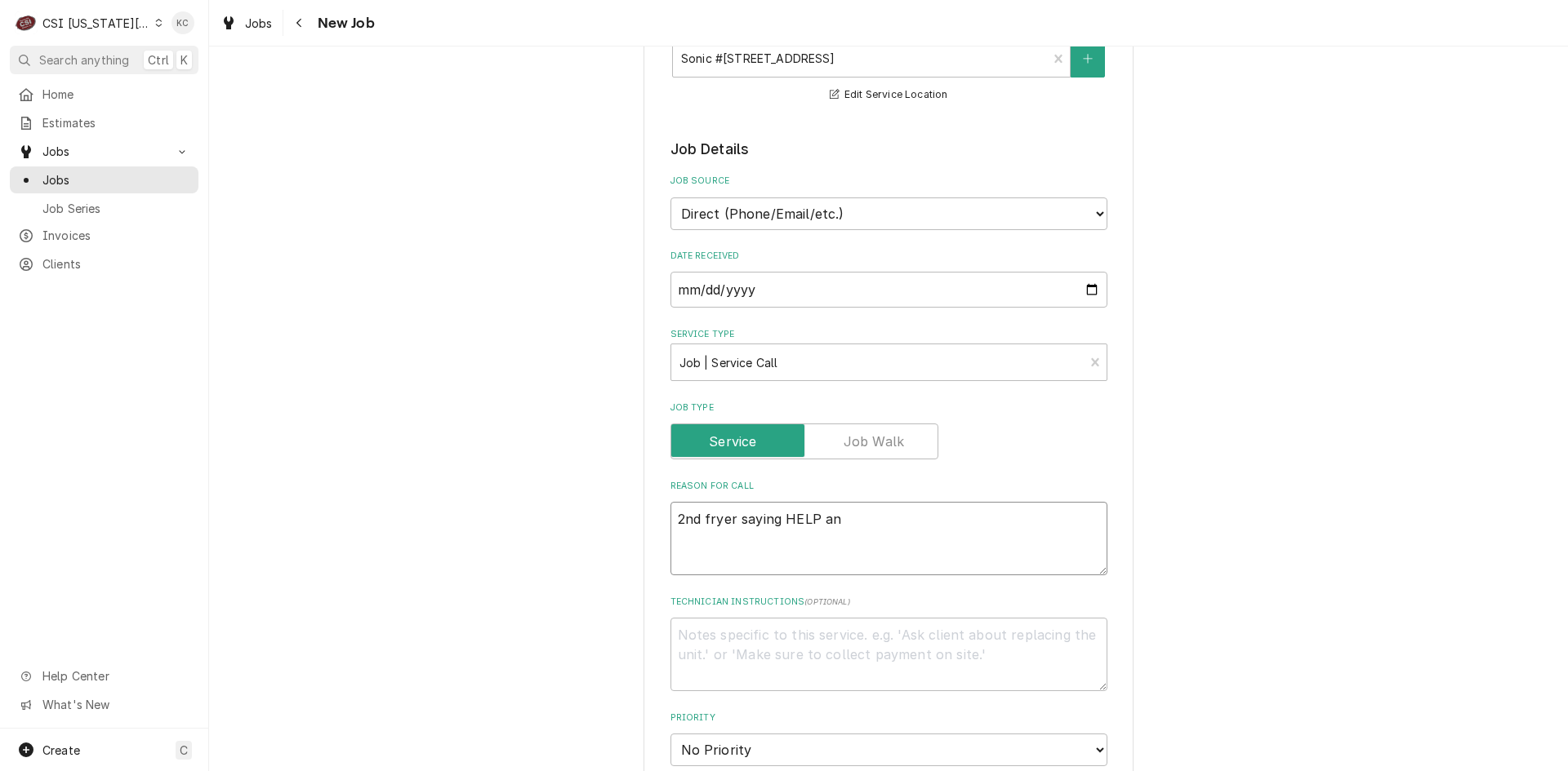
type textarea "x"
type textarea "2nd fryer saying HELP a"
type textarea "x"
type textarea "2nd fryer saying HELP"
type textarea "x"
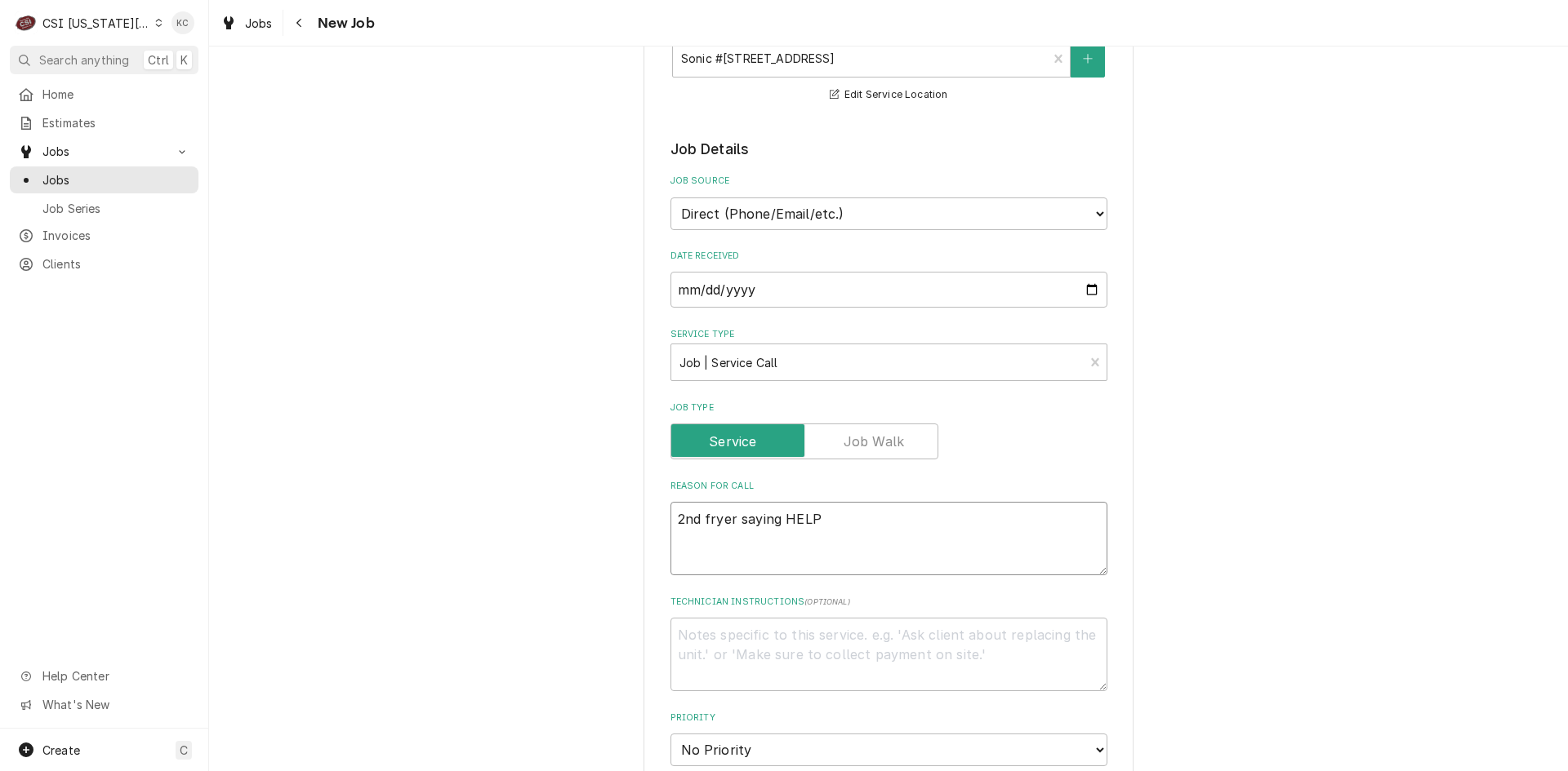
type textarea "2nd fryer saying HELP -"
type textarea "x"
type textarea "2nd fryer saying HELP -"
type textarea "x"
type textarea "2nd fryer saying HELP - w"
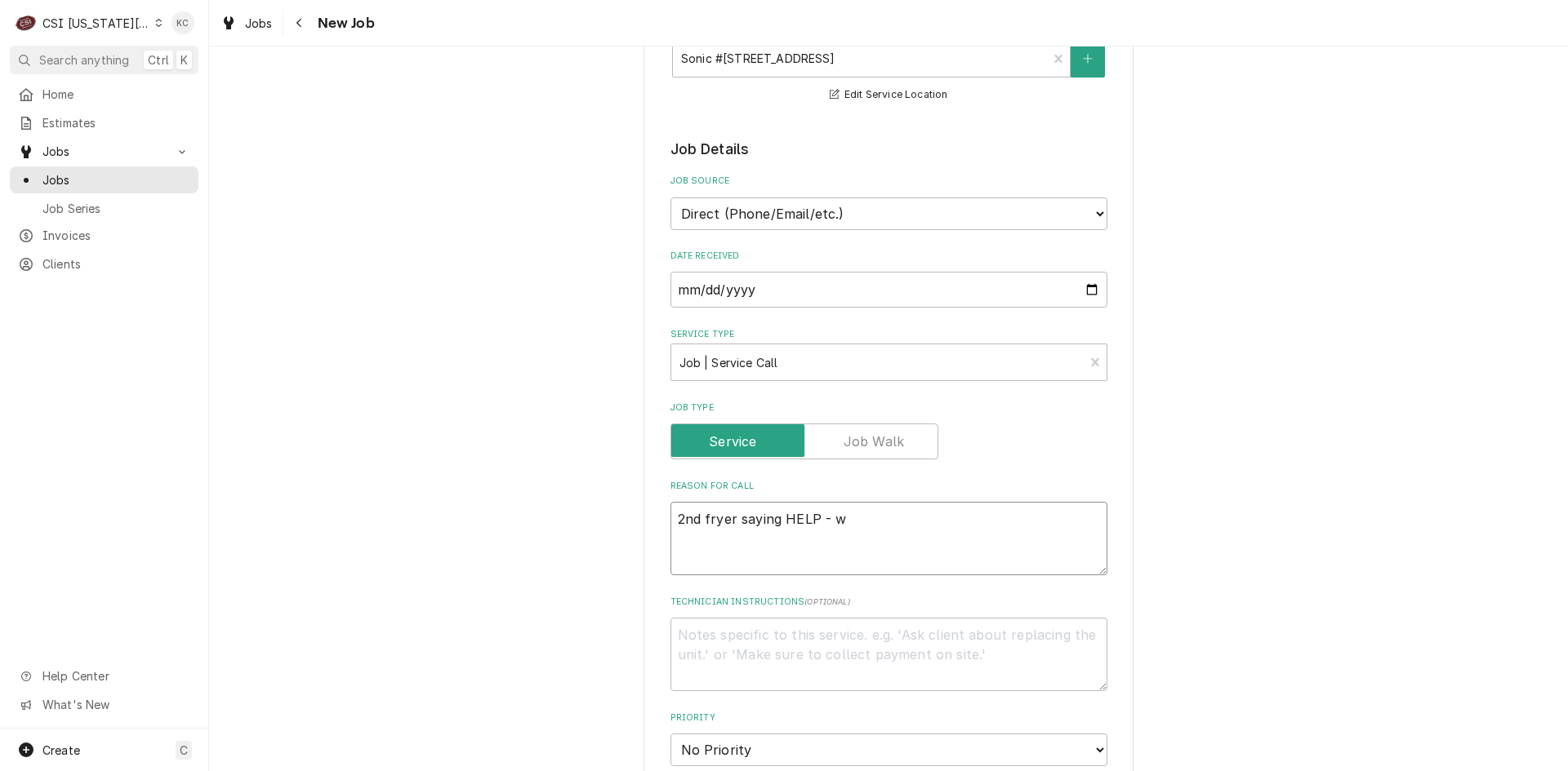
type textarea "x"
type textarea "2nd fryer saying HELP - wi"
type textarea "x"
type textarea "2nd fryer saying HELP - wil"
type textarea "x"
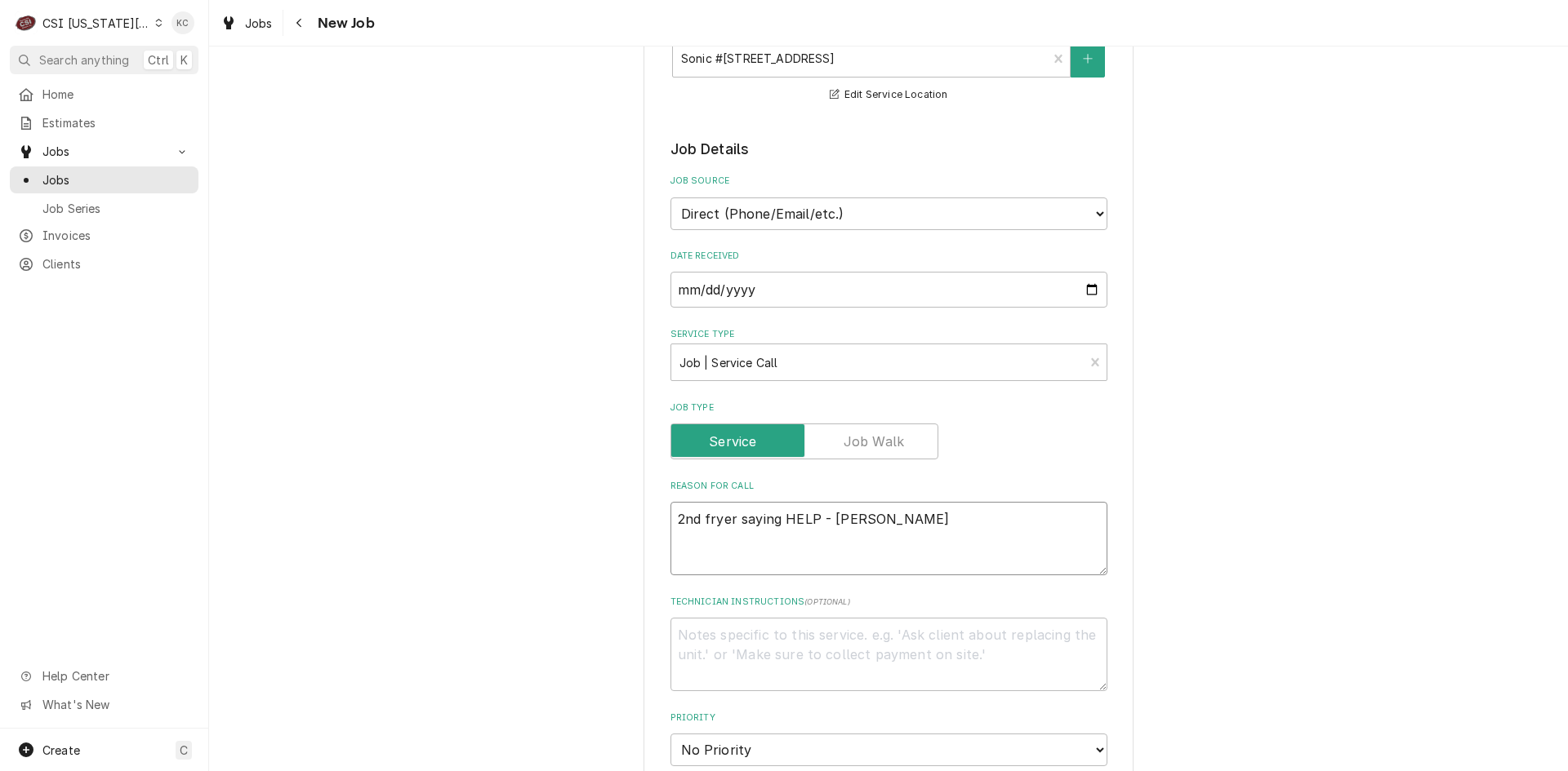
type textarea "2nd fryer saying HELP - will"
type textarea "x"
type textarea "2nd fryer saying HELP - will"
type textarea "x"
type textarea "2nd fryer saying HELP - will t"
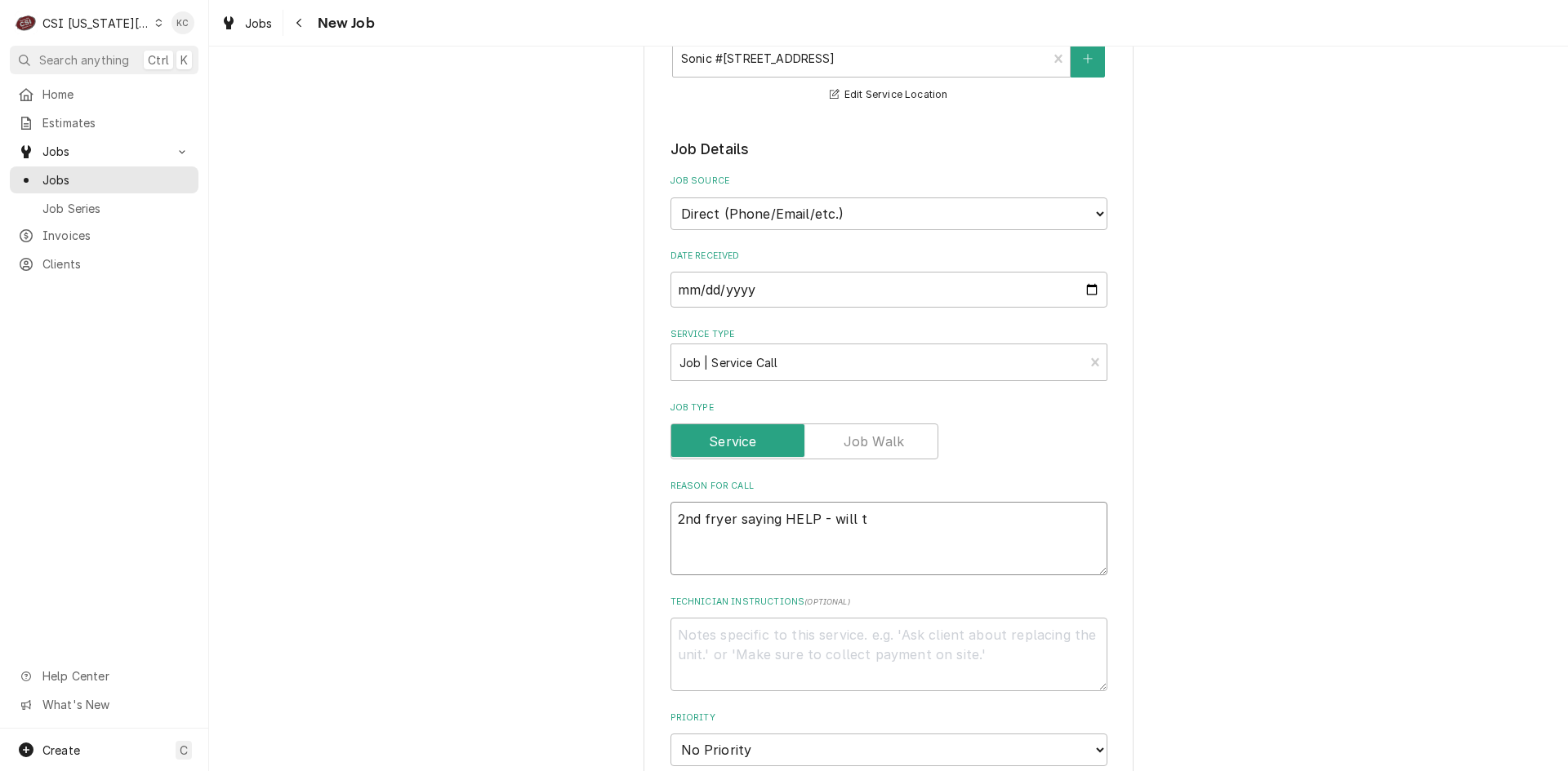
type textarea "x"
type textarea "2nd fryer saying HELP - will tu"
type textarea "x"
type textarea "2nd fryer saying HELP - will tur"
type textarea "x"
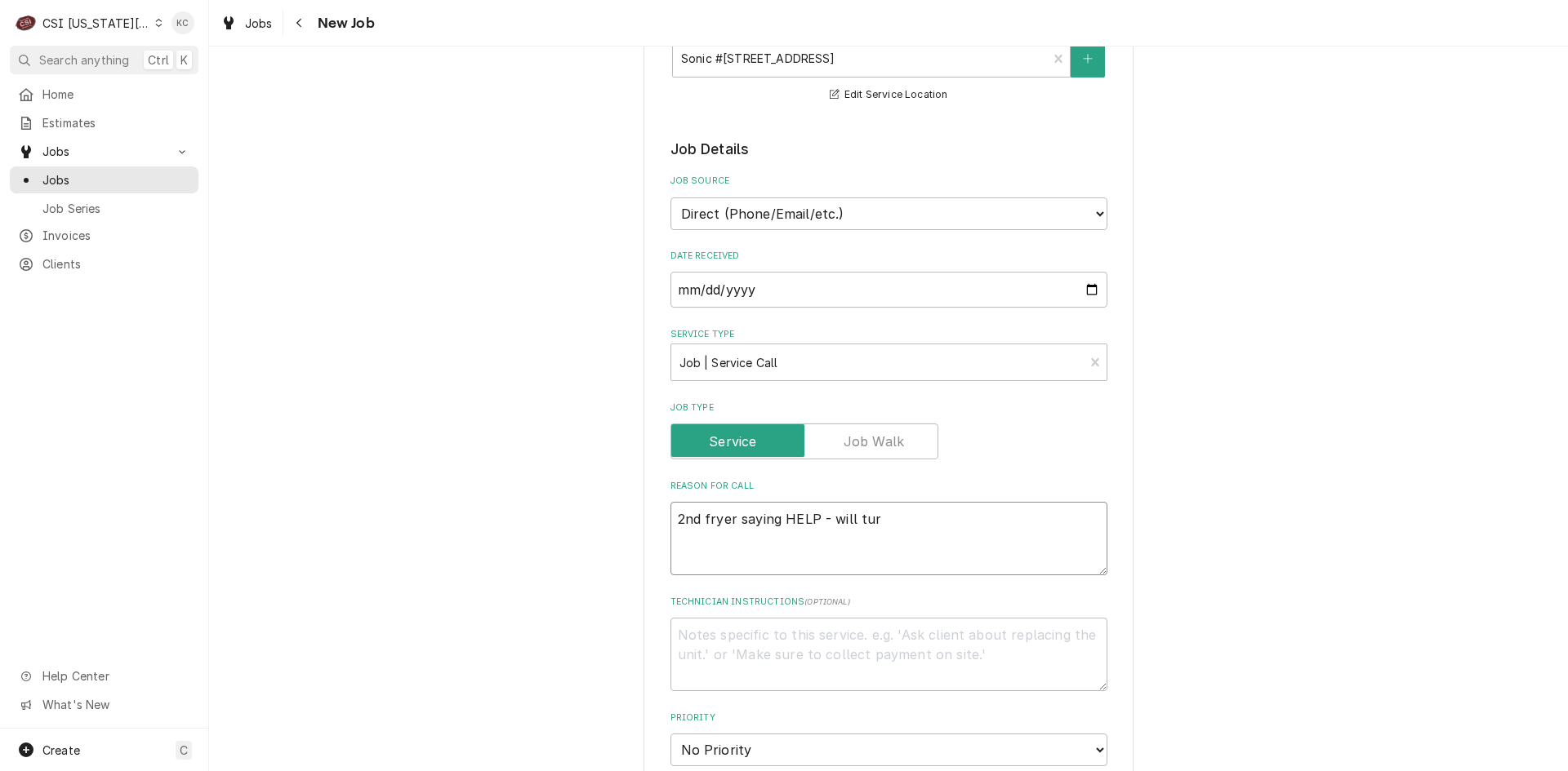
type textarea "2nd fryer saying HELP - will turn"
type textarea "x"
type textarea "2nd fryer saying HELP - will turn"
type textarea "x"
type textarea "2nd fryer saying HELP - will turn o"
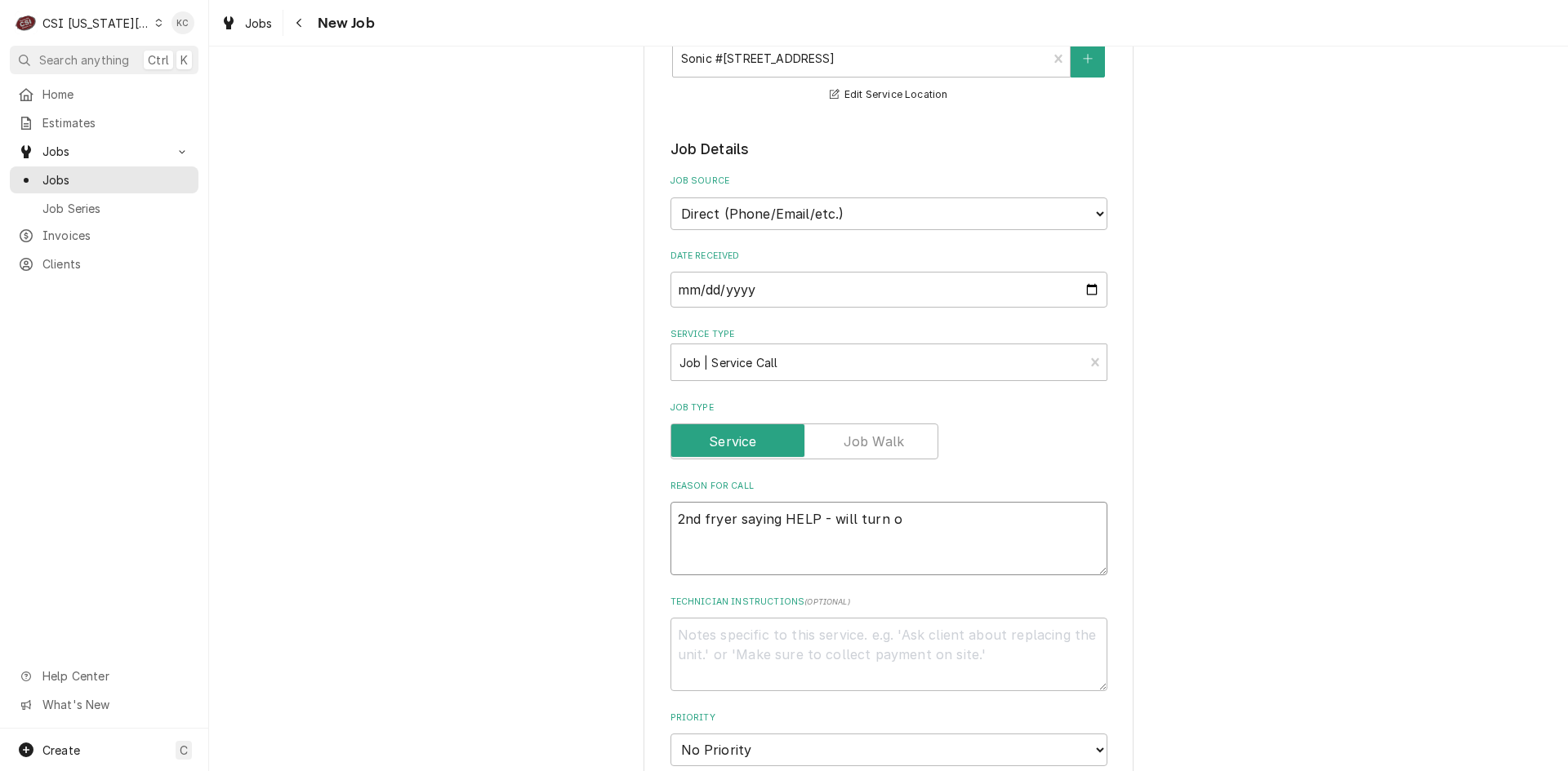
type textarea "x"
type textarea "2nd fryer saying HELP - will turn on"
type textarea "x"
type textarea "2nd fryer saying HELP - will turn on"
type textarea "x"
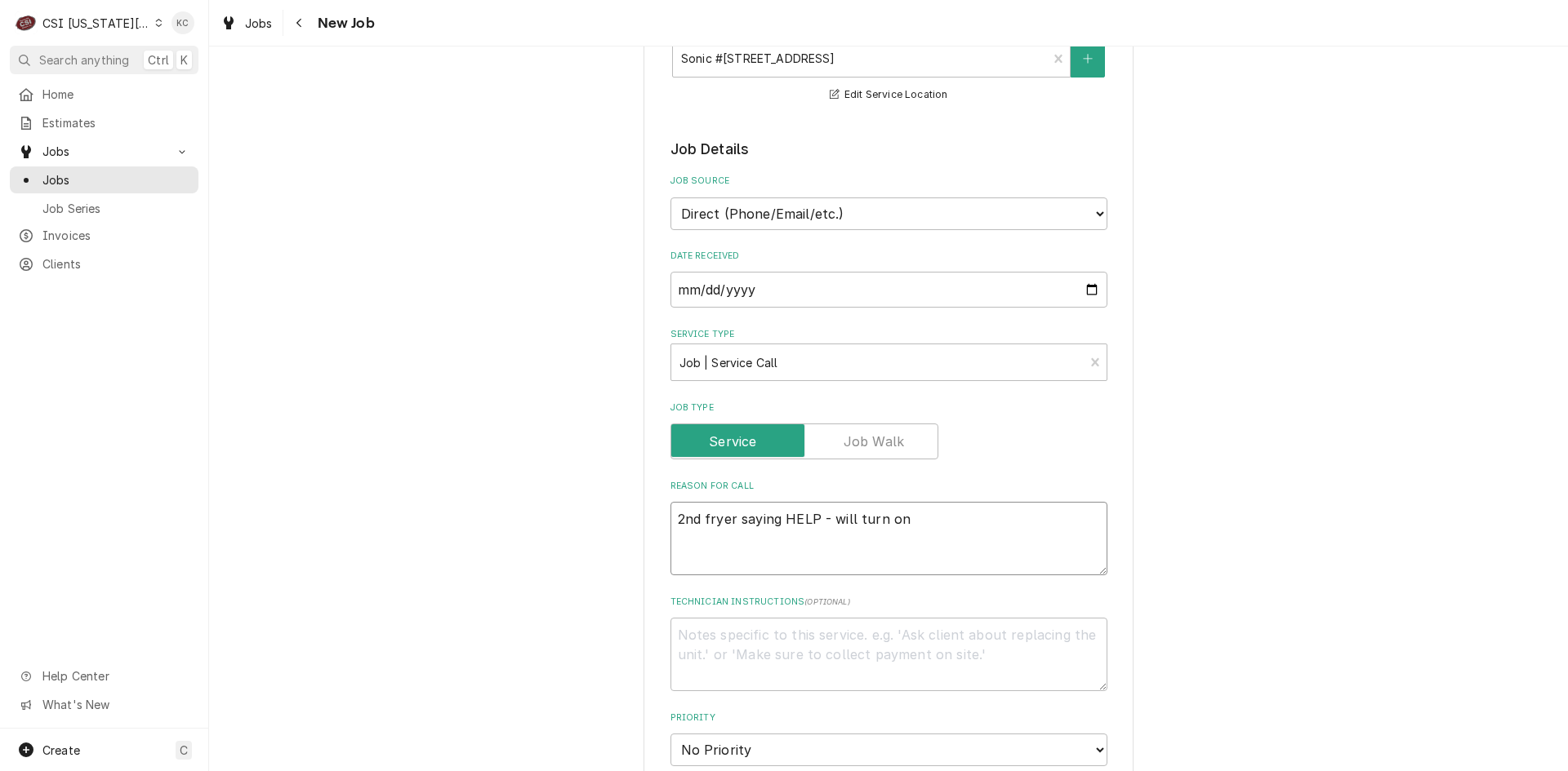
type textarea "2nd fryer saying HELP - will turn on b"
type textarea "x"
type textarea "2nd fryer saying HELP - will turn on bu"
type textarea "x"
type textarea "2nd fryer saying HELP - will turn on but"
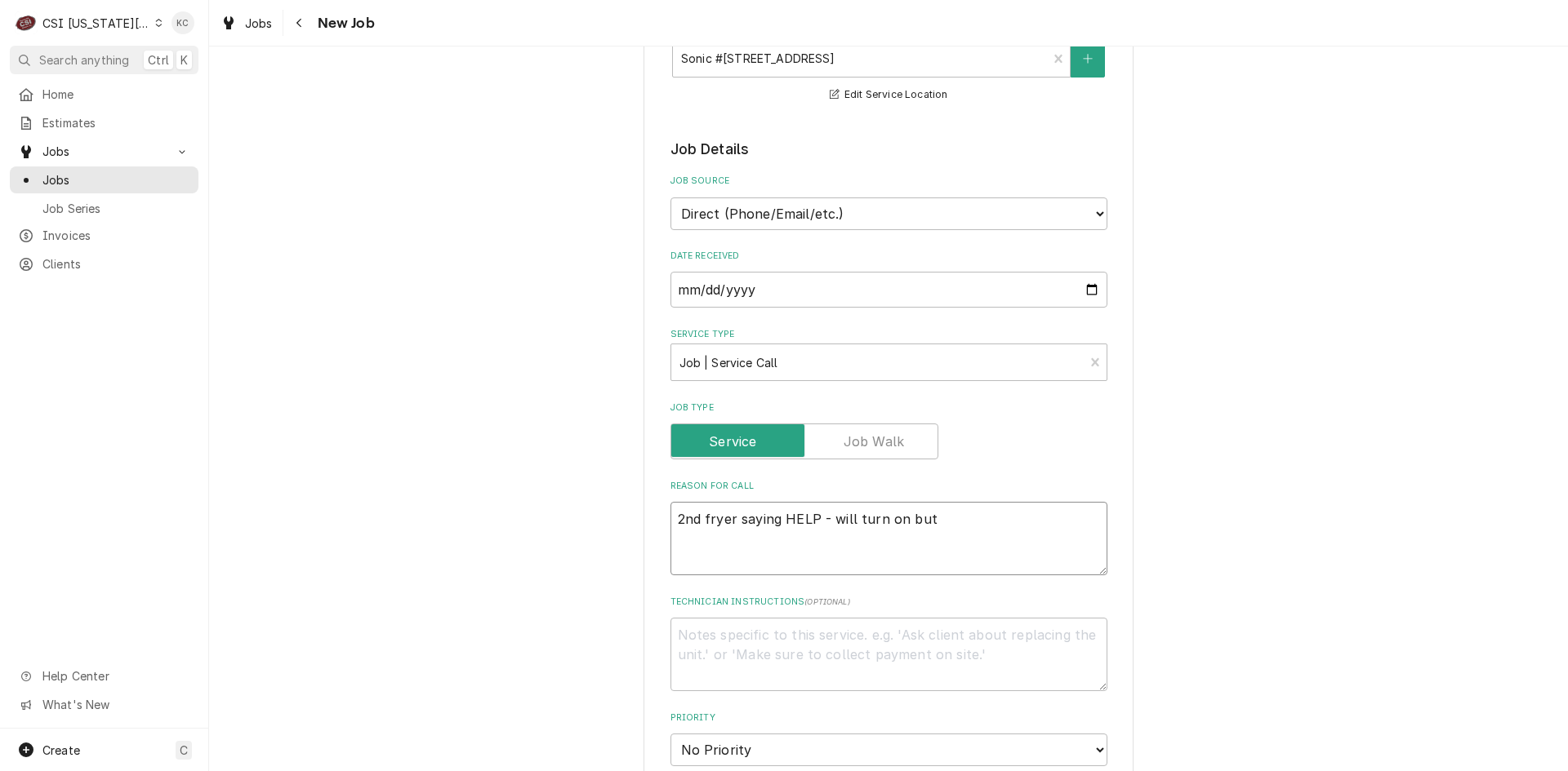
type textarea "x"
type textarea "2nd fryer saying HELP - will turn on but"
type textarea "x"
type textarea "2nd fryer saying HELP - will turn on but n"
type textarea "x"
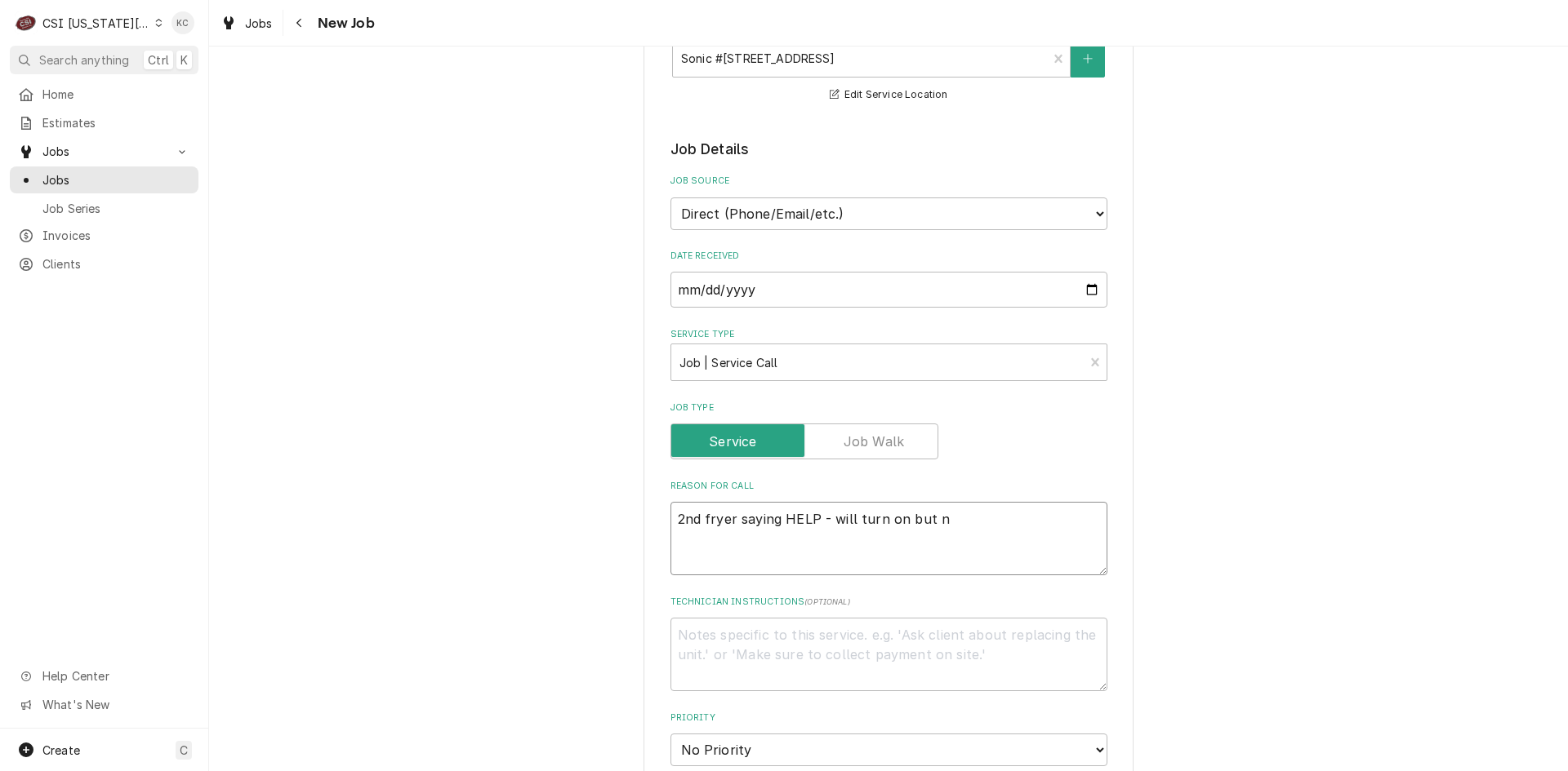
type textarea "2nd fryer saying HELP - will turn on but no"
type textarea "x"
type textarea "2nd fryer saying HELP - will turn on but not"
type textarea "x"
type textarea "2nd fryer saying HELP - will turn on but not"
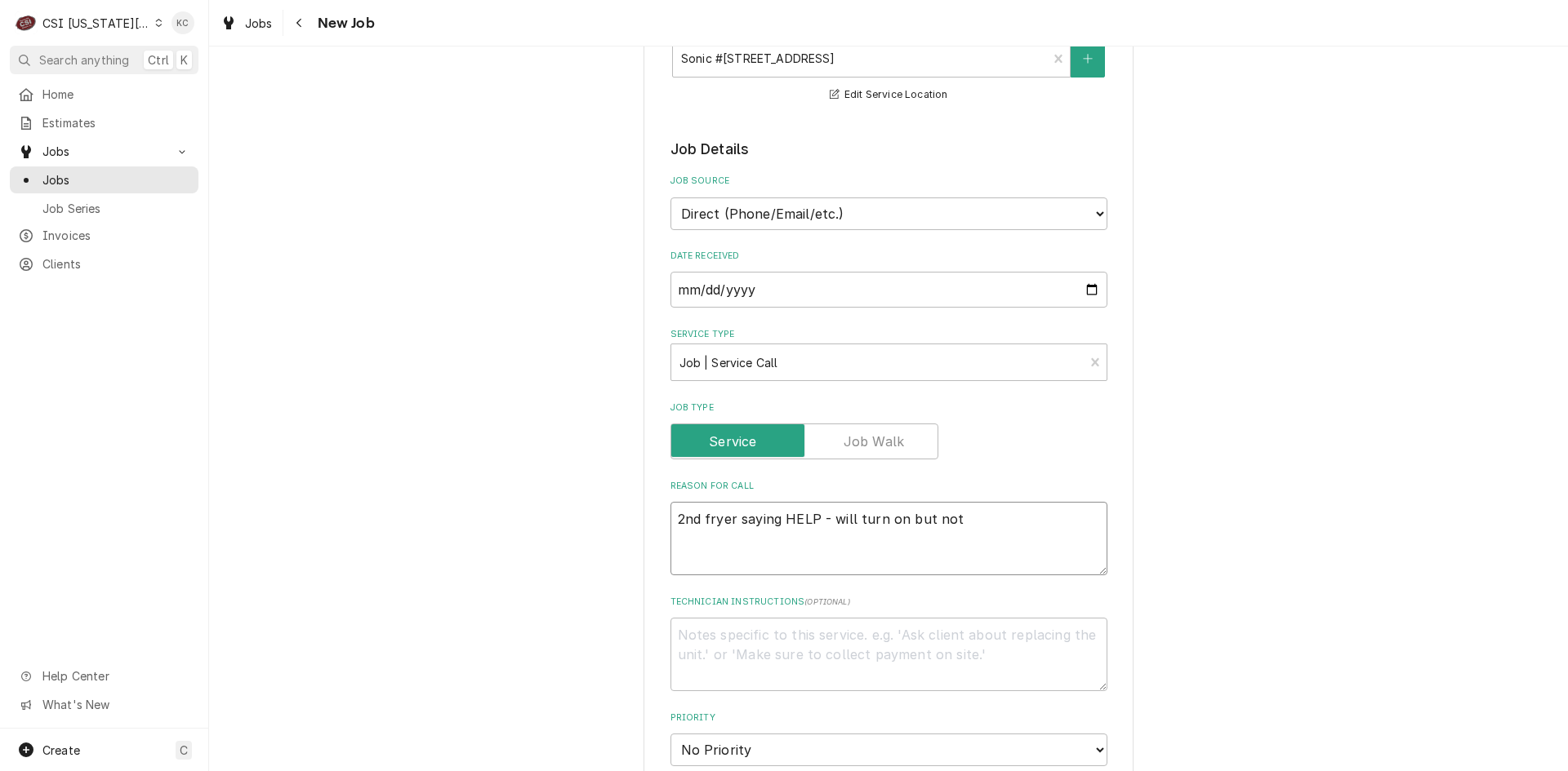
type textarea "x"
type textarea "2nd fryer saying HELP - will turn on but not s"
type textarea "x"
type textarea "2nd fryer saying HELP - will turn on but not st"
type textarea "x"
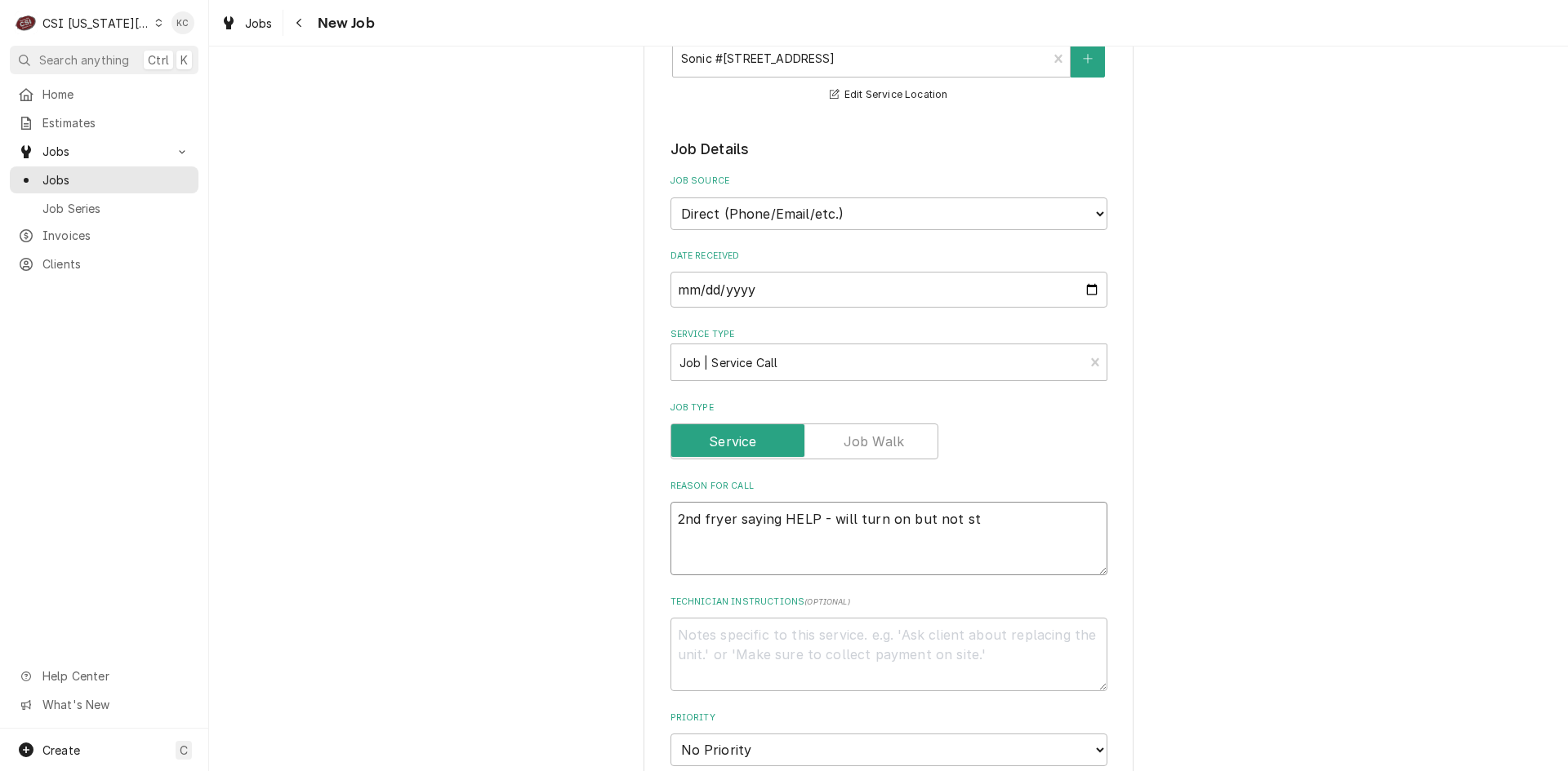
type textarea "2nd fryer saying HELP - will turn on but not sta"
type textarea "x"
type textarea "2nd fryer saying HELP - will turn on but not stay"
type textarea "x"
type textarea "2nd fryer saying HELP - will turn on but not stayi"
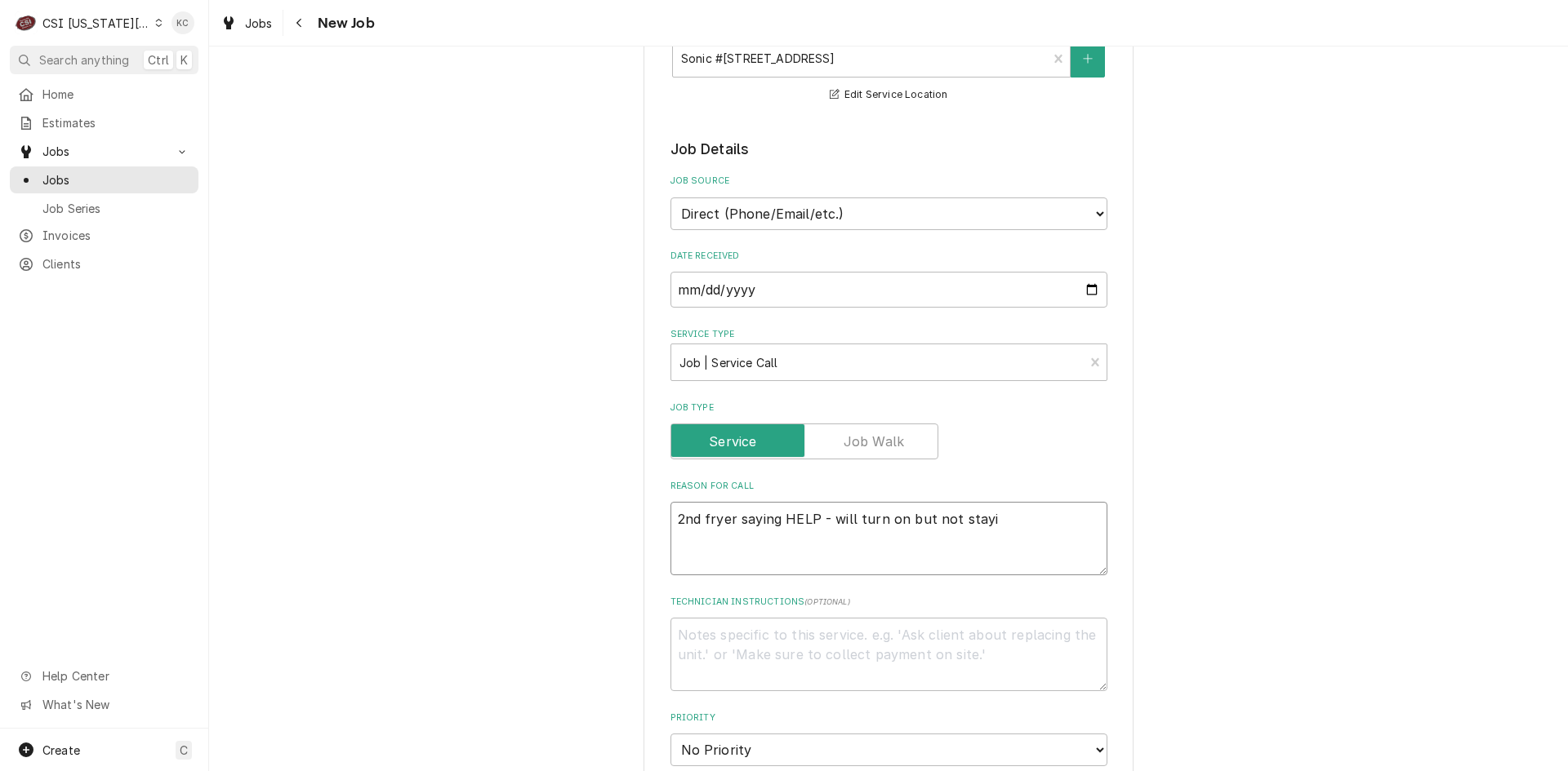
type textarea "x"
type textarea "2nd fryer saying HELP - will turn on but not stayin"
type textarea "x"
type textarea "2nd fryer saying HELP - will turn on but not staying"
type textarea "x"
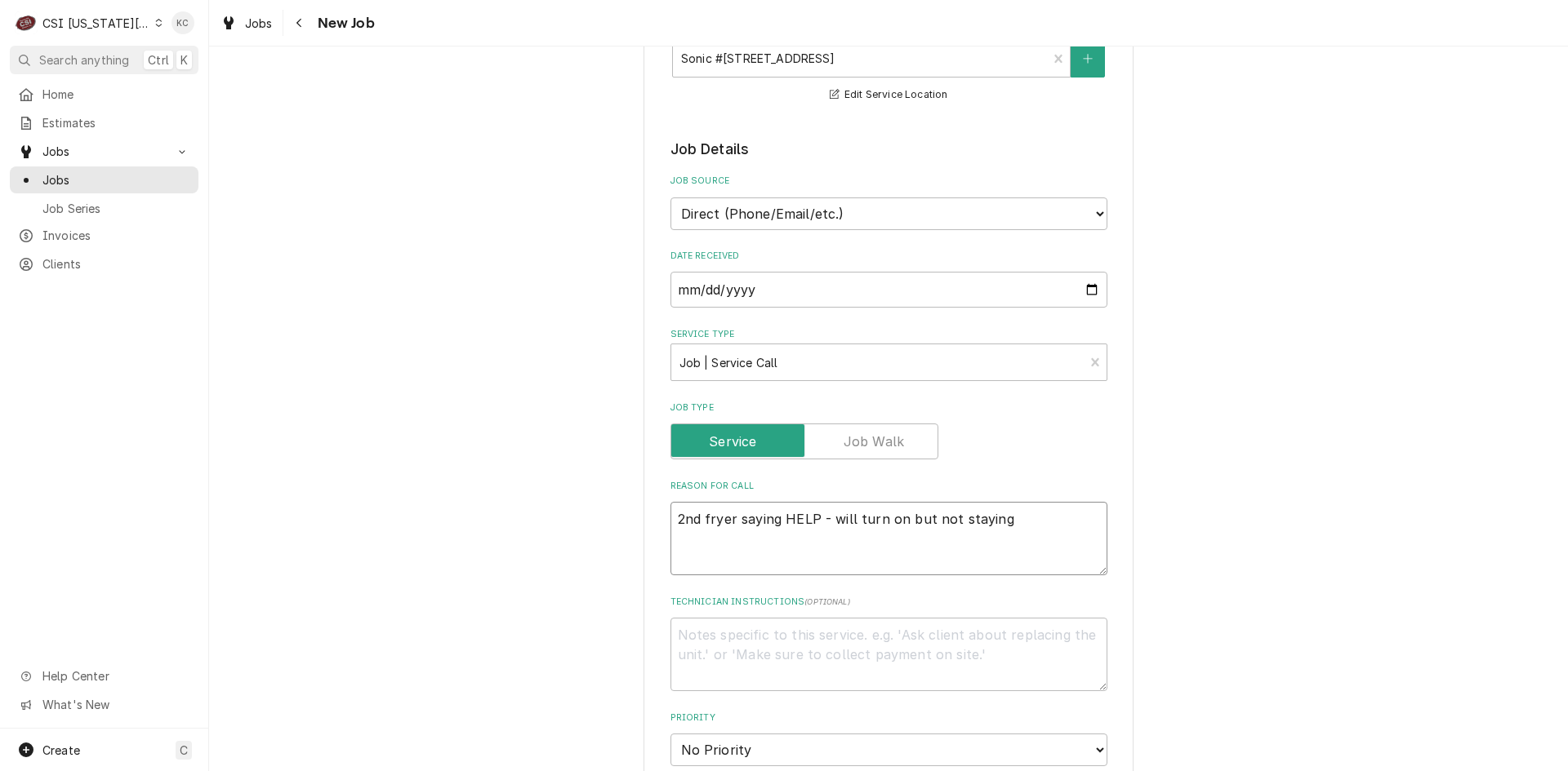
type textarea "2nd fryer saying HELP - will turn on but not staying"
type textarea "x"
type textarea "2nd fryer saying HELP - will turn on but not staying o"
type textarea "x"
type textarea "2nd fryer saying HELP - will turn on but not staying on"
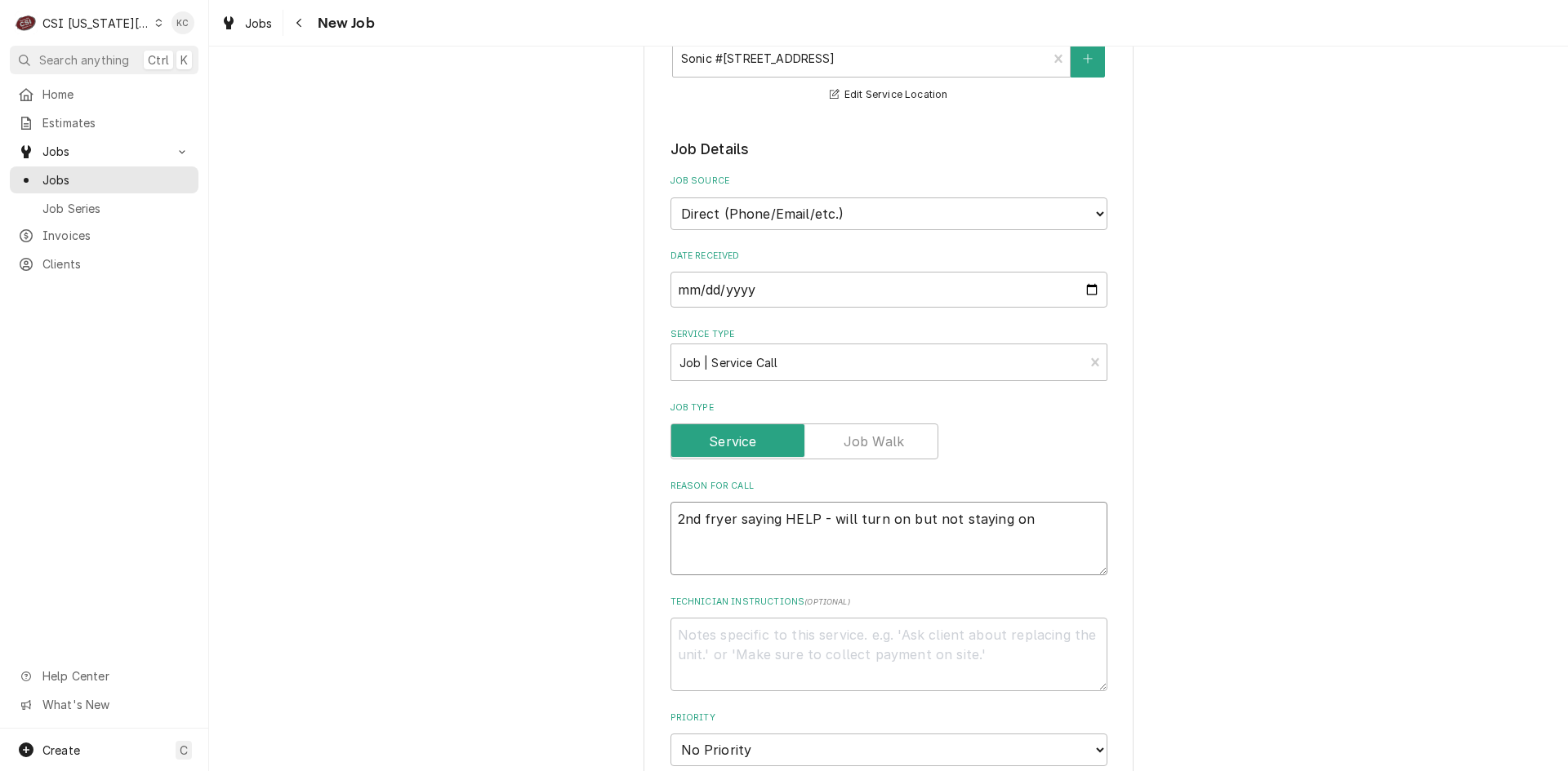
type textarea "x"
type textarea "2nd fryer saying HELP - will turn on but not staying on"
type textarea "x"
type textarea "C"
type textarea "x"
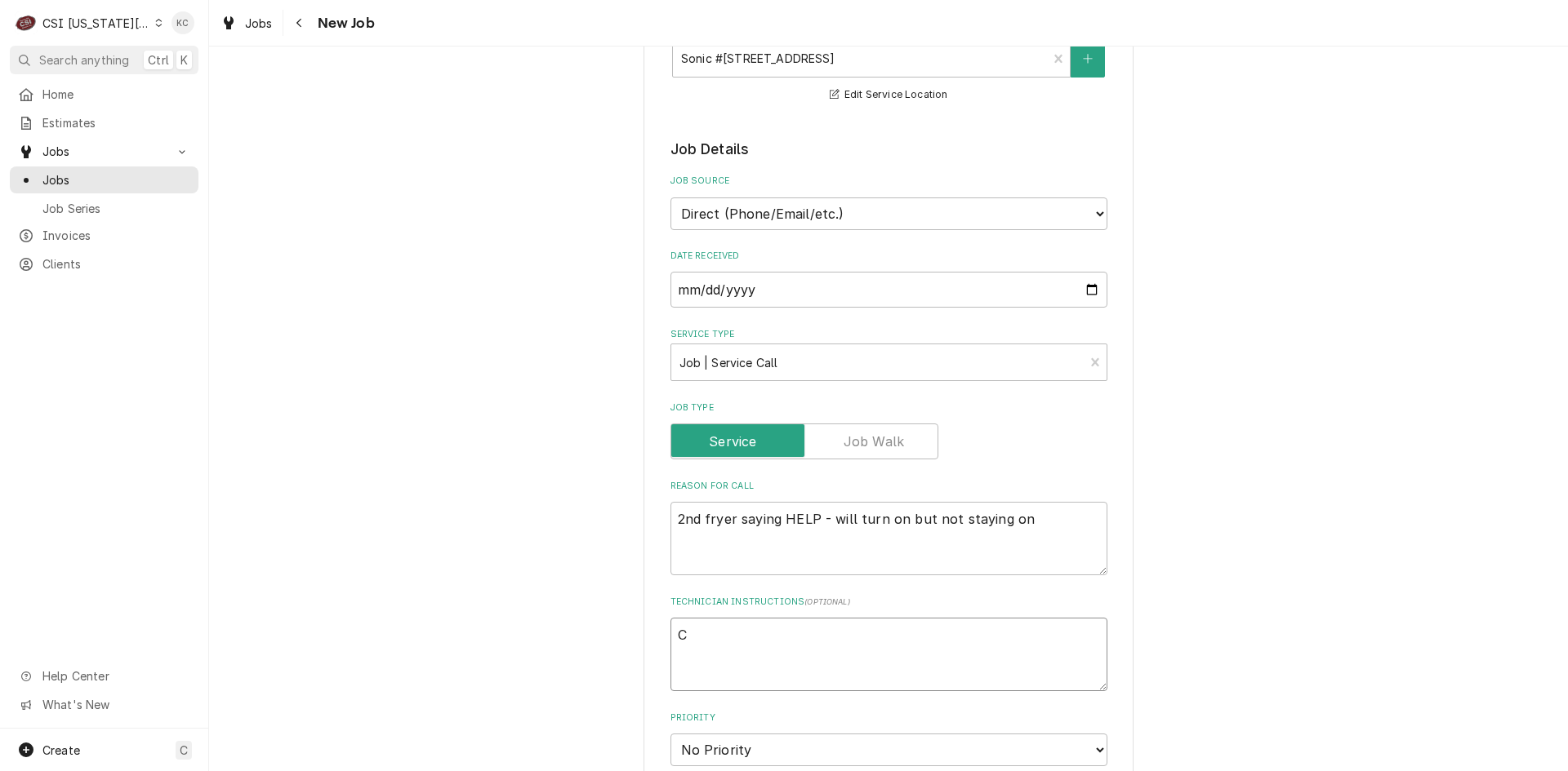
type textarea "Ca"
type textarea "x"
type textarea "Can"
type textarea "x"
type textarea "Cand"
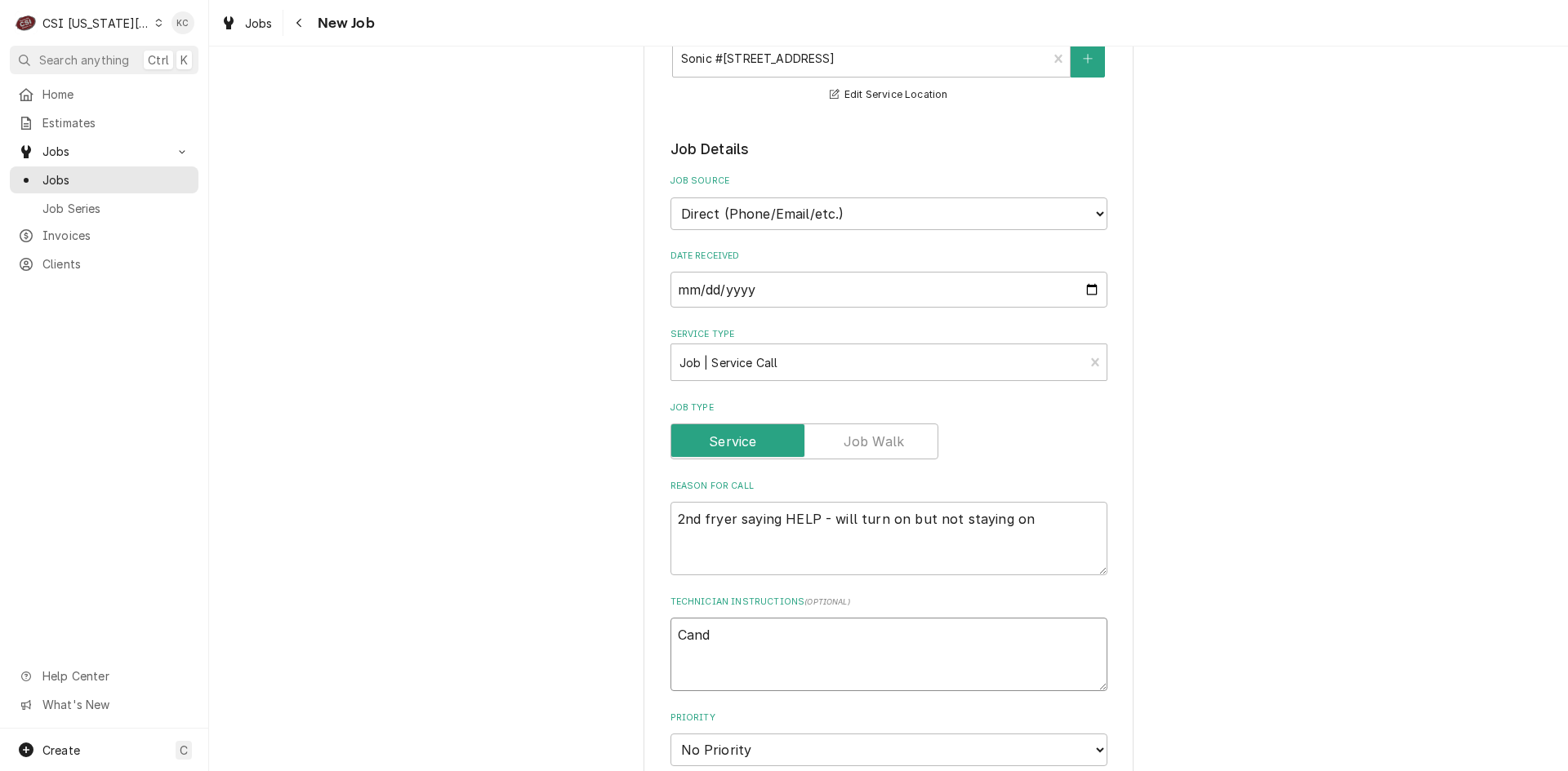
type textarea "x"
type textarea "Candy"
type textarea "x"
type textarea "Candy"
type textarea "x"
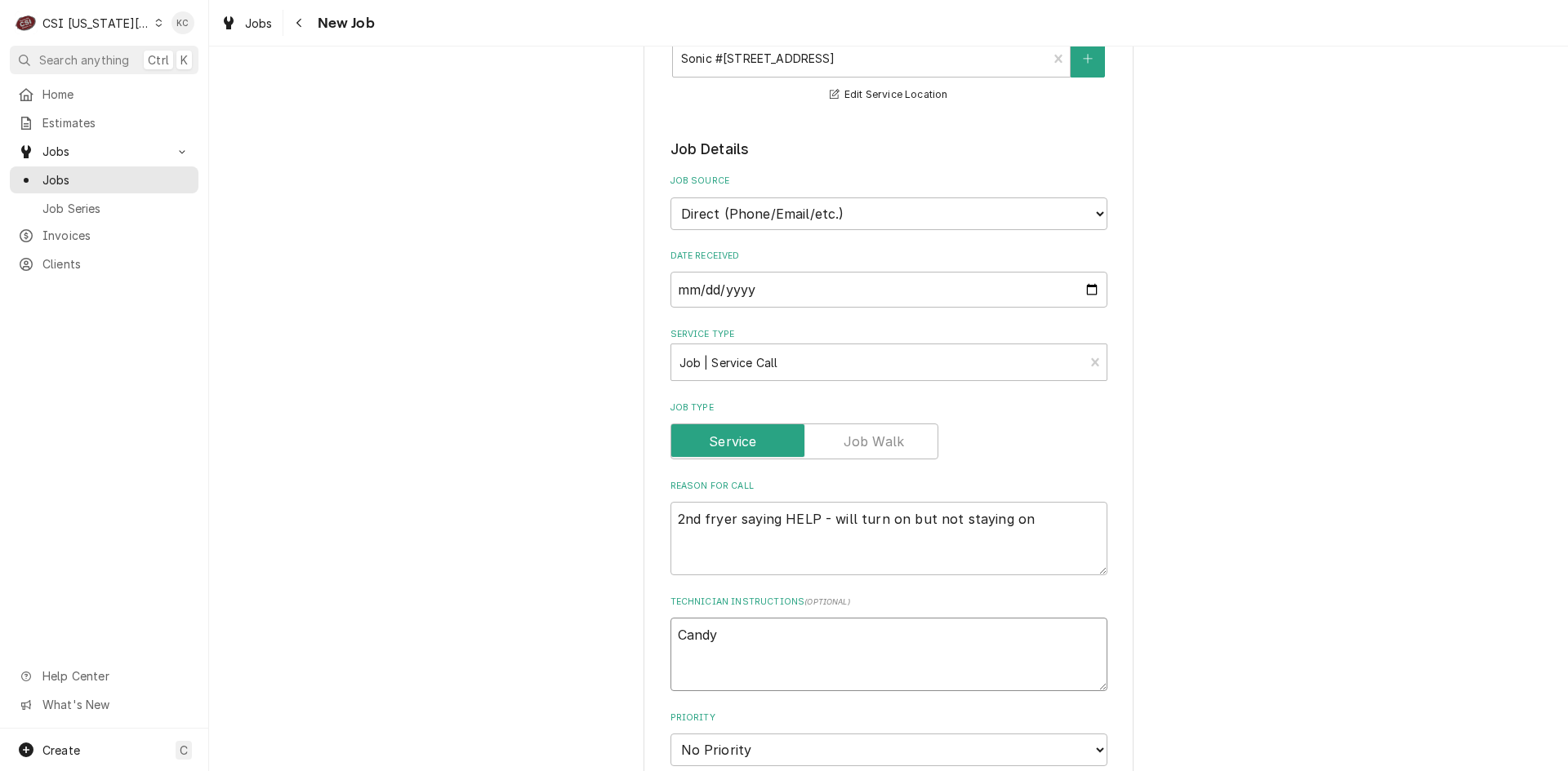
type textarea "Candy -"
type textarea "x"
type textarea "Candy -"
type textarea "x"
type textarea "Candy - 8"
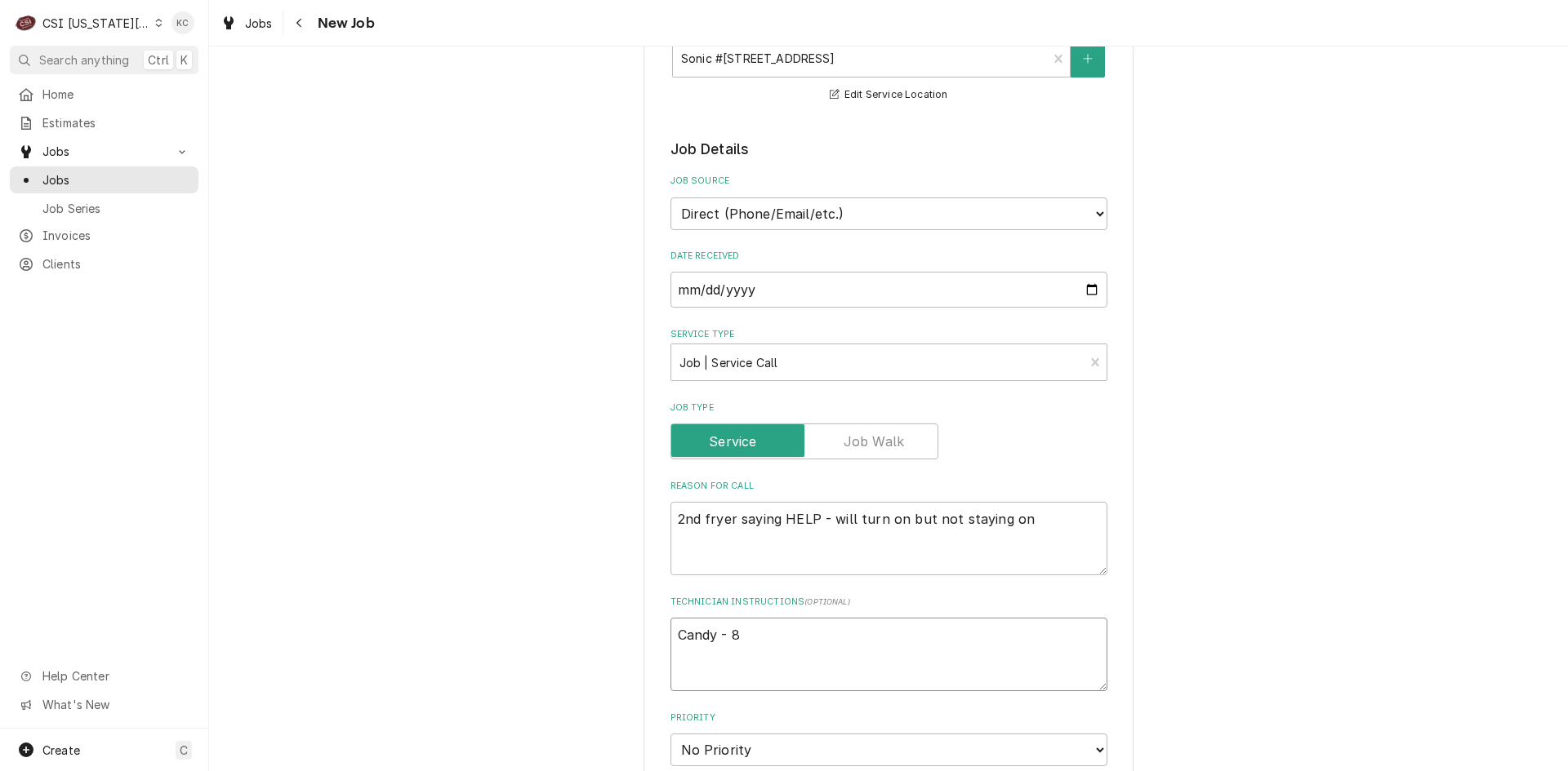
type textarea "x"
type textarea "Candy - 81"
type textarea "x"
type textarea "Candy - 816"
type textarea "x"
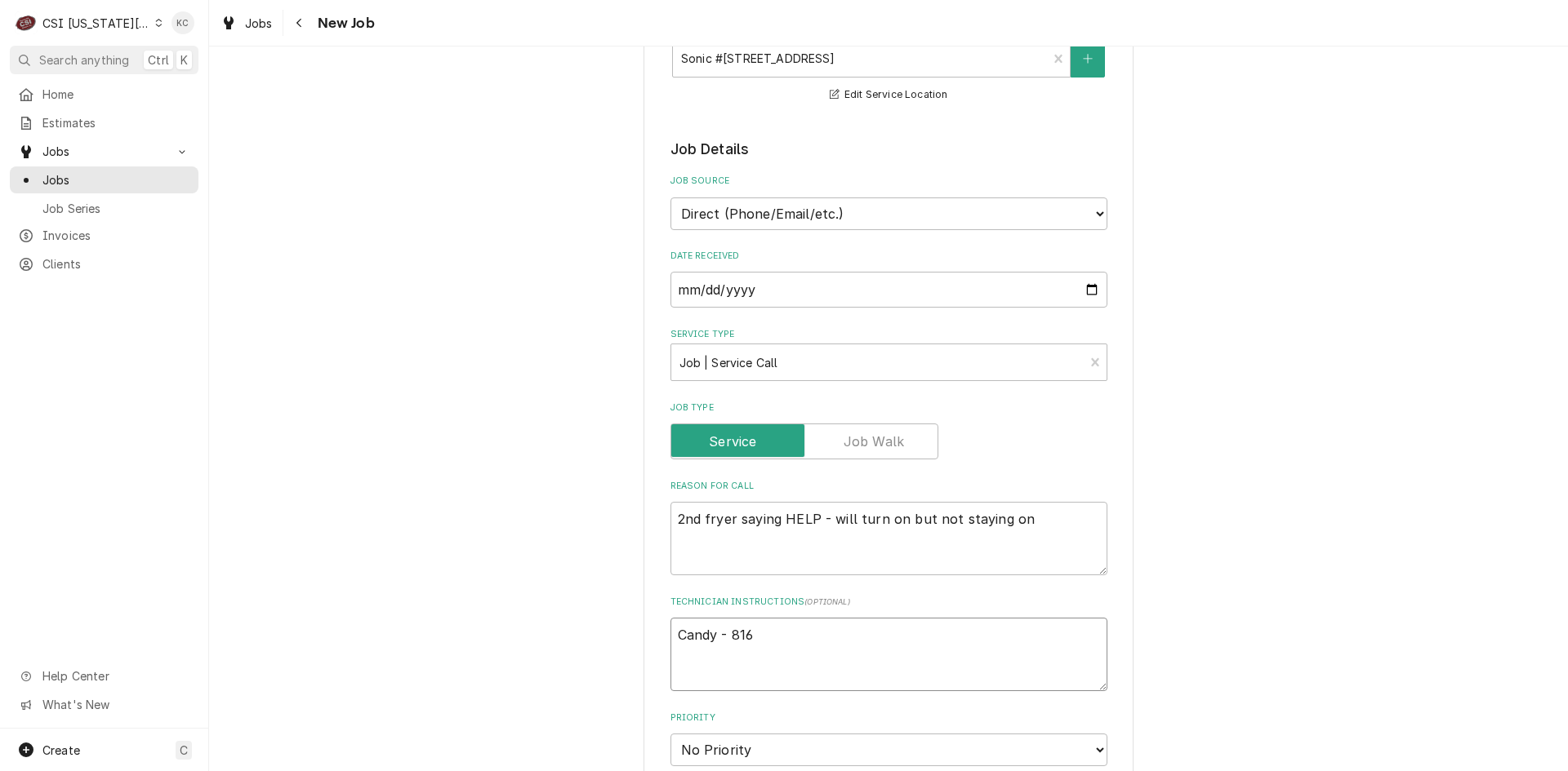
type textarea "Candy - 816"
type textarea "x"
type textarea "Candy - 816 2"
type textarea "x"
type textarea "Candy - 816 21"
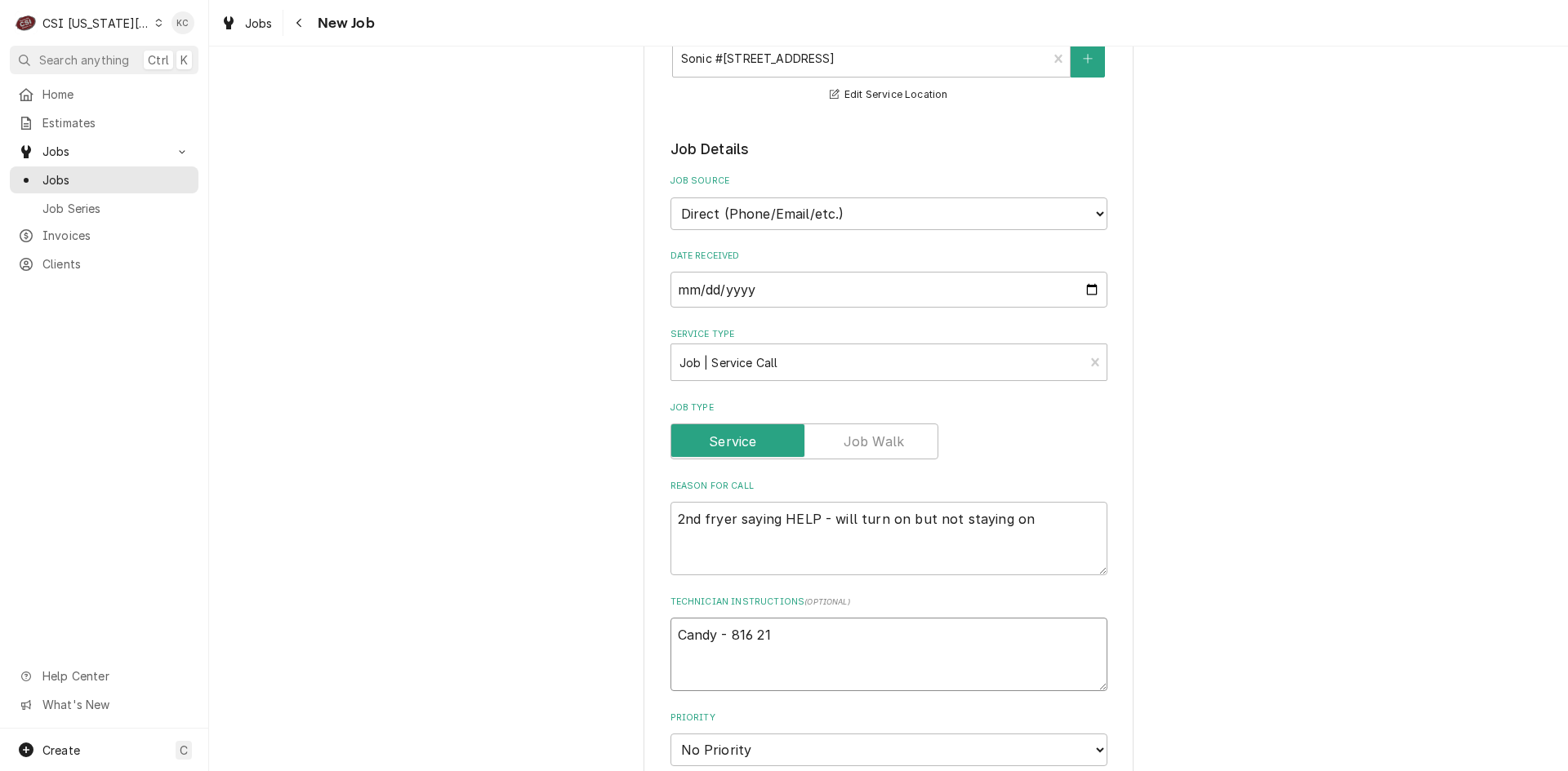
type textarea "x"
type textarea "Candy - 816 219"
type textarea "x"
type textarea "Candy - 816 219-"
type textarea "x"
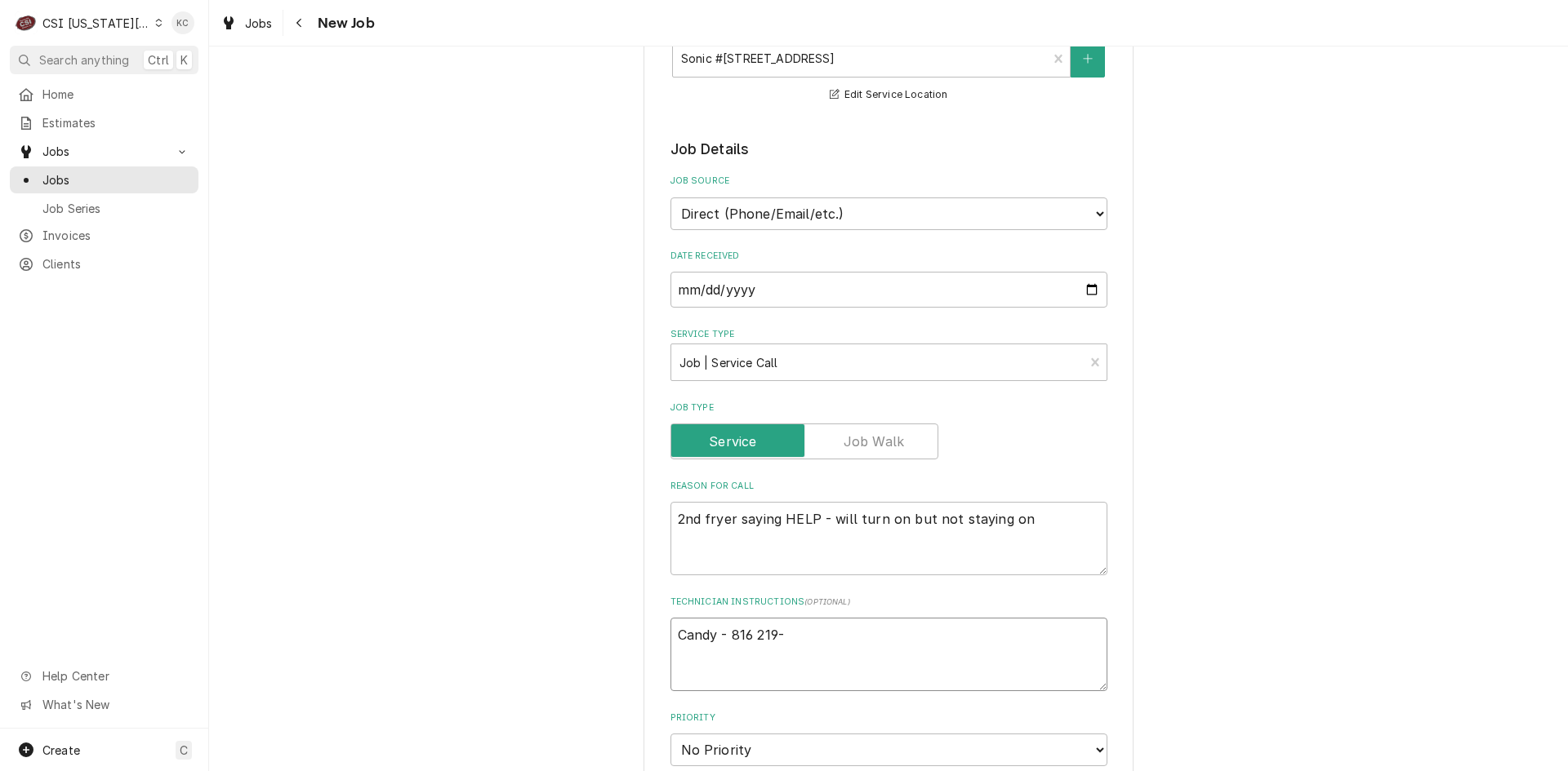
type textarea "Candy - 816 219-4"
type textarea "x"
type textarea "Candy - 816 219-45"
type textarea "x"
type textarea "Candy - 816 219-450"
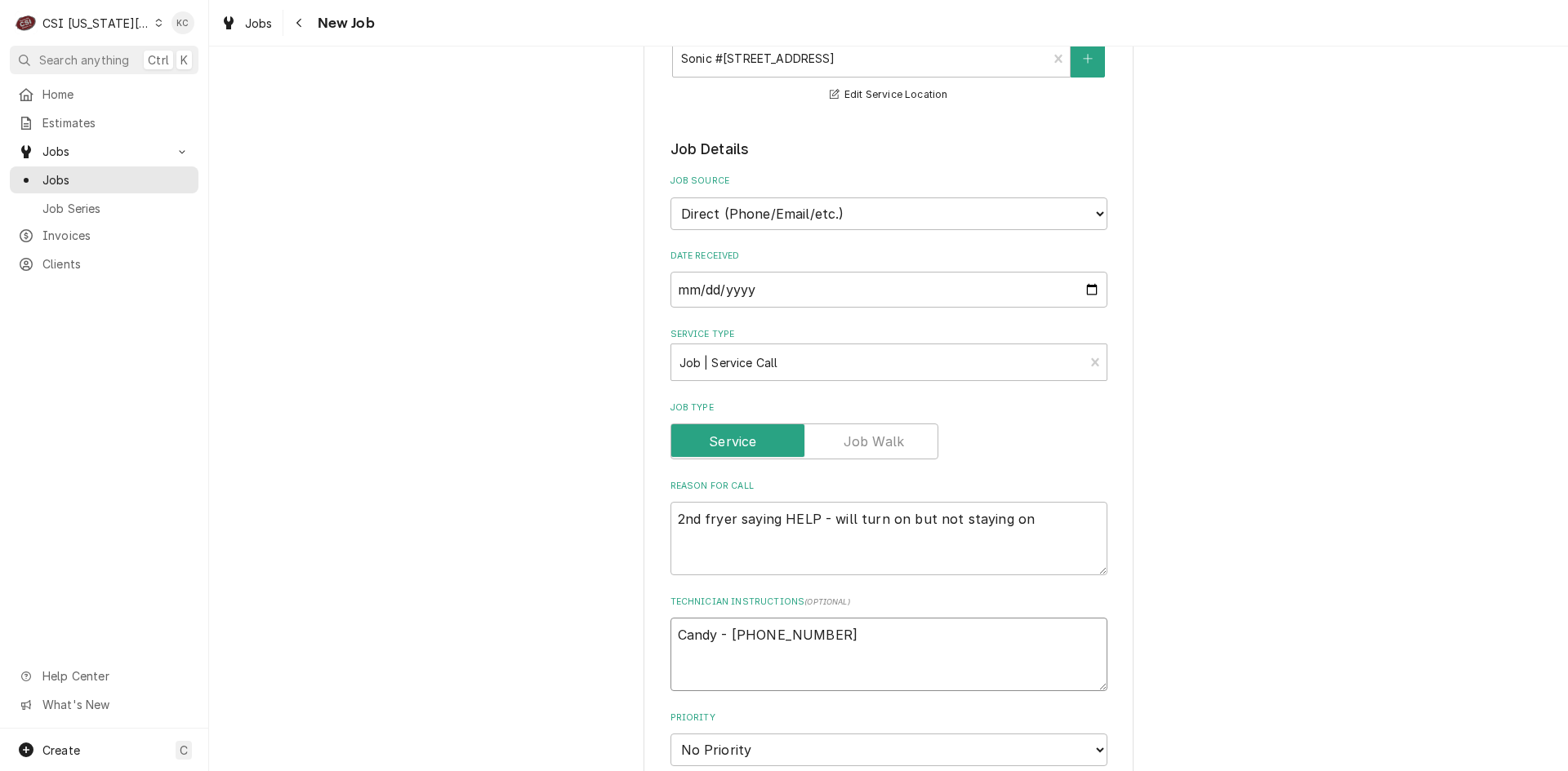
type textarea "x"
type textarea "Candy - 816 219-4509"
type textarea "x"
type textarea "Candy - 816 219-4509"
type textarea "x"
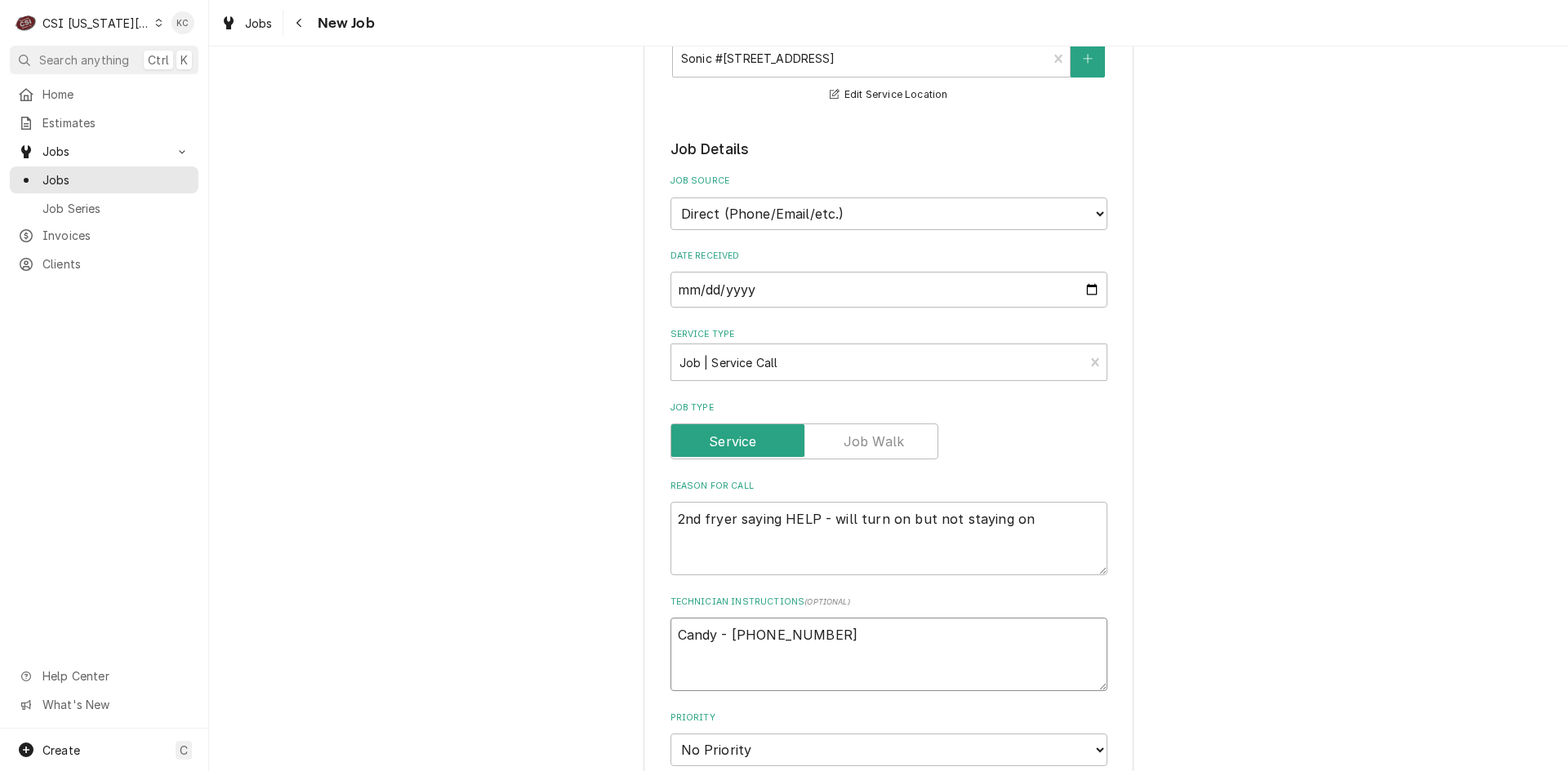
type textarea "Candy - 816 219-4509"
type textarea "x"
type textarea "Candy - 816 219-4509 6"
type textarea "x"
type textarea "Candy - 816 219-4509 6a"
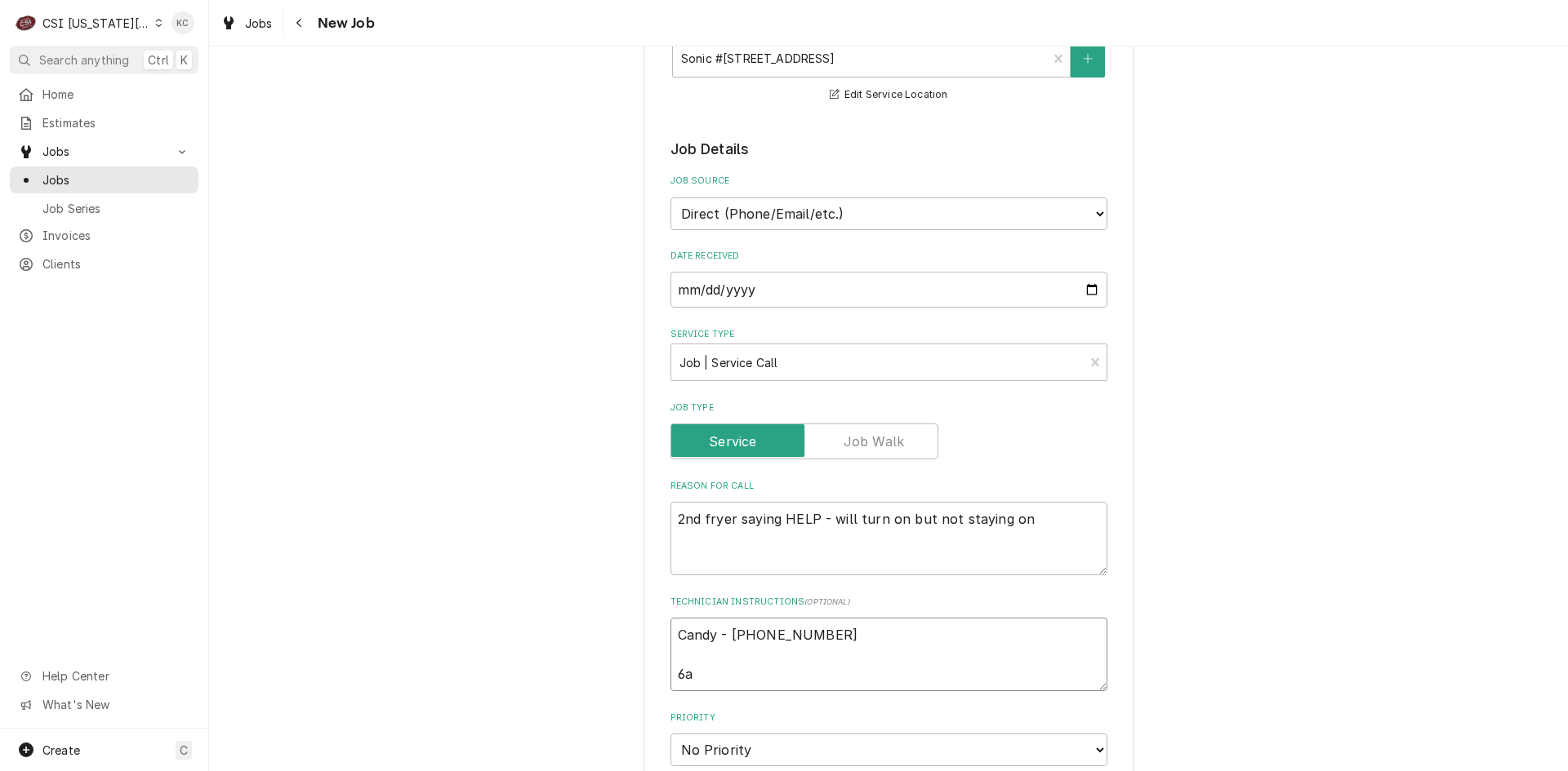
type textarea "x"
type textarea "Candy - 816 219-4509 6am"
type textarea "x"
type textarea "Candy - 816 219-4509 6am"
type textarea "x"
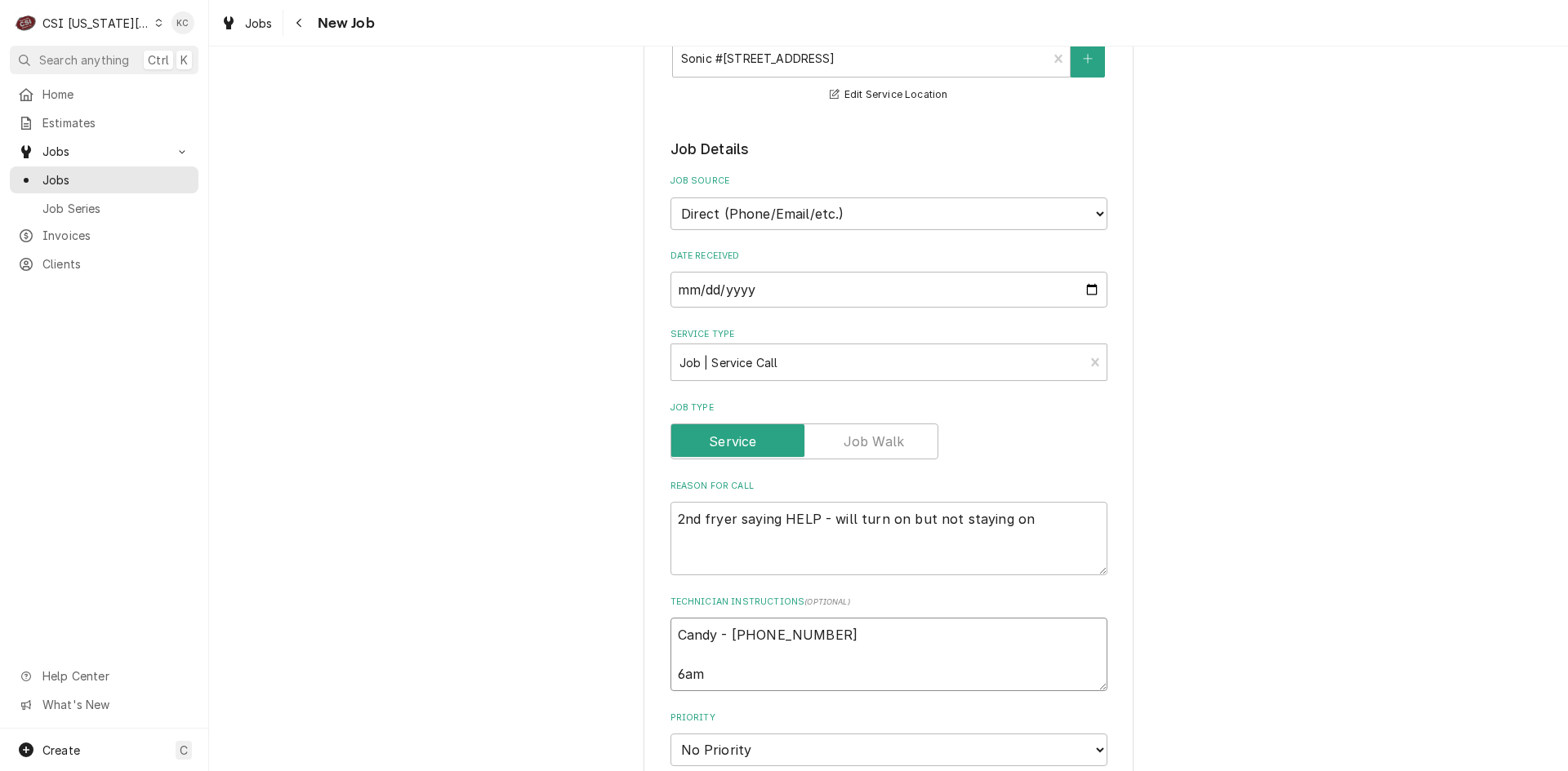
type textarea "Candy - 816 219-4509 6am -"
type textarea "x"
type textarea "Candy - 816 219-4509 6am -"
type textarea "x"
type textarea "Candy - 816 219-4509 6am - 1"
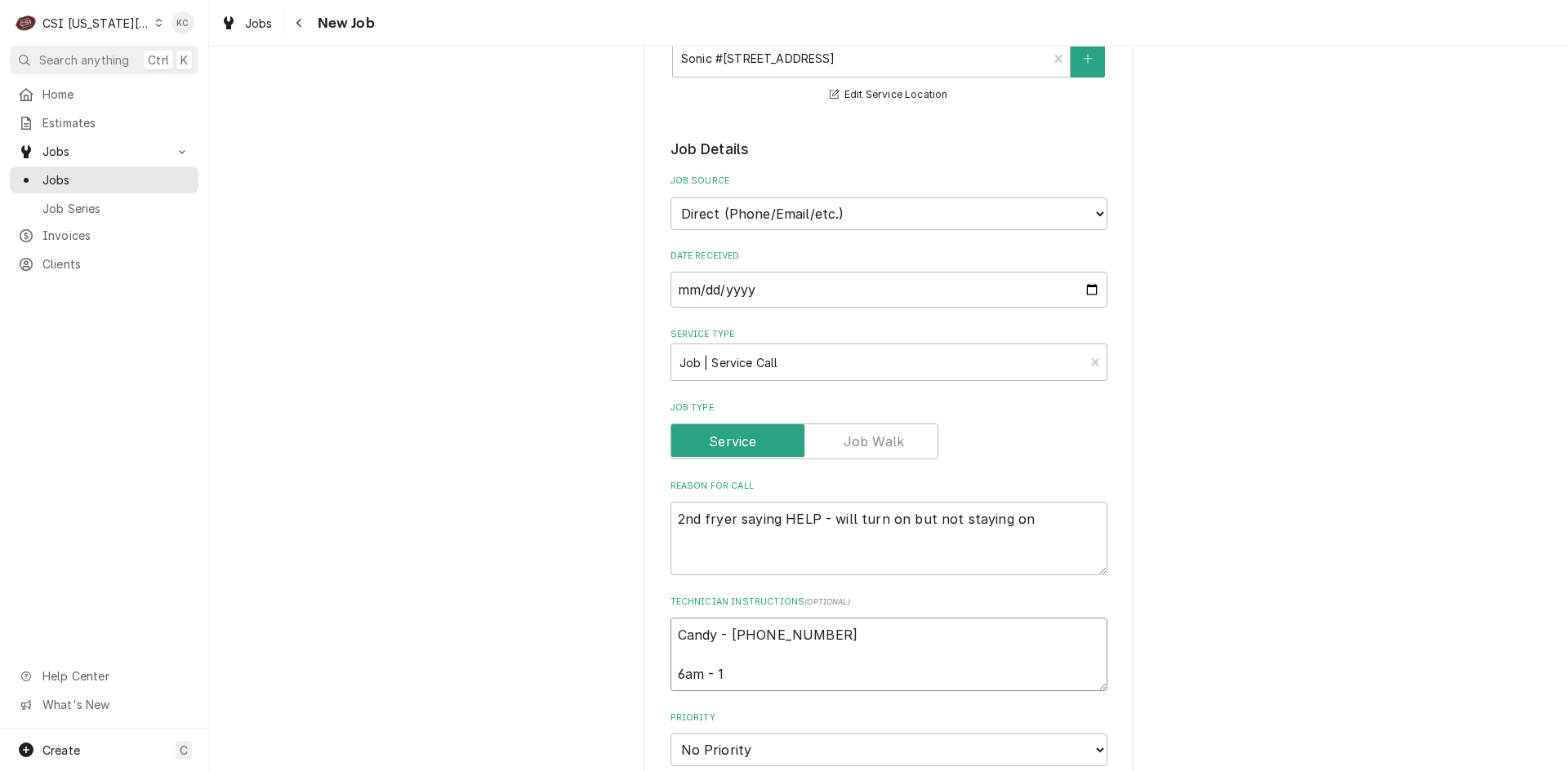
type textarea "x"
type textarea "Candy - 816 219-4509 6am - 11"
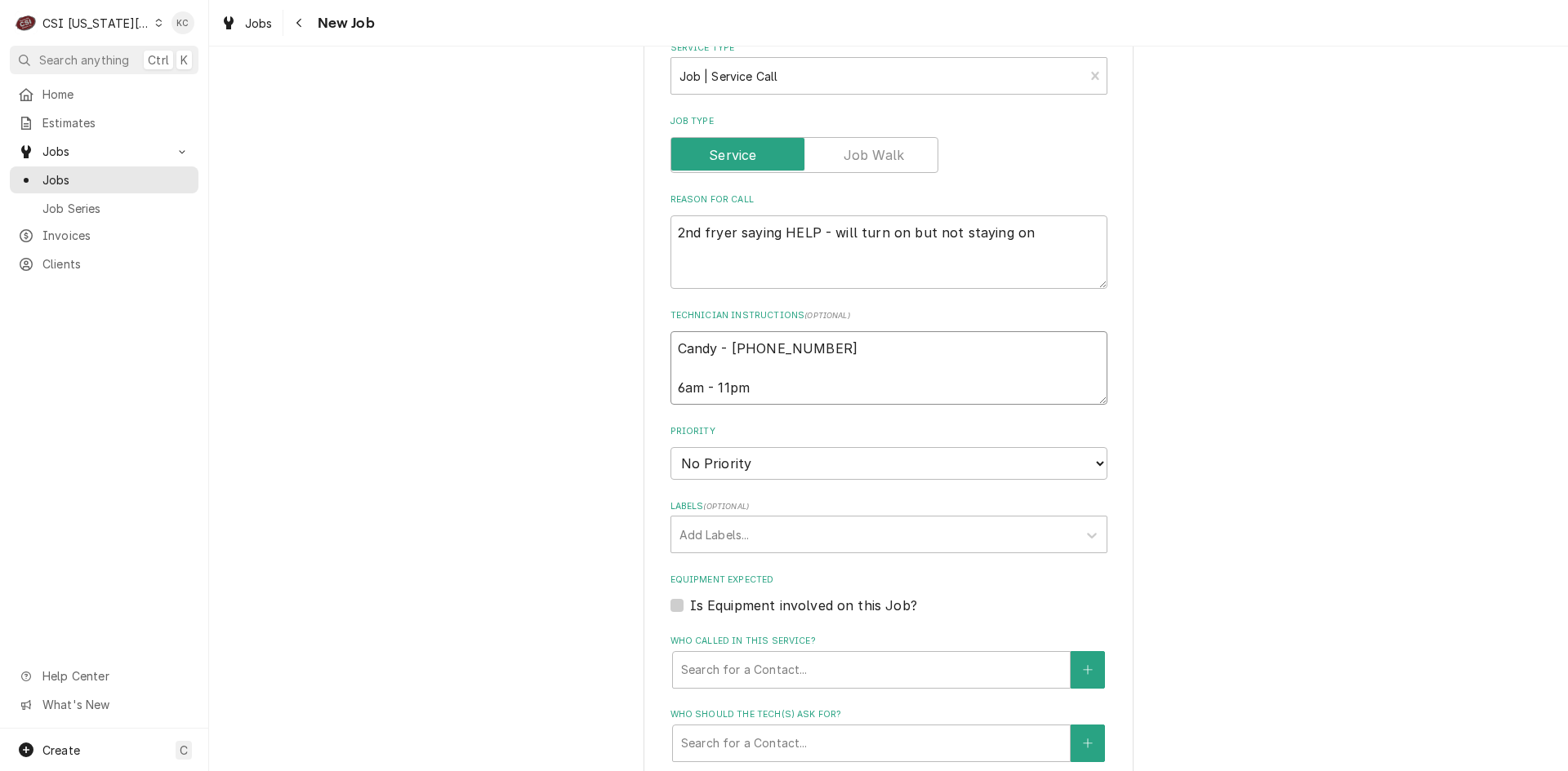
scroll to position [653, 0]
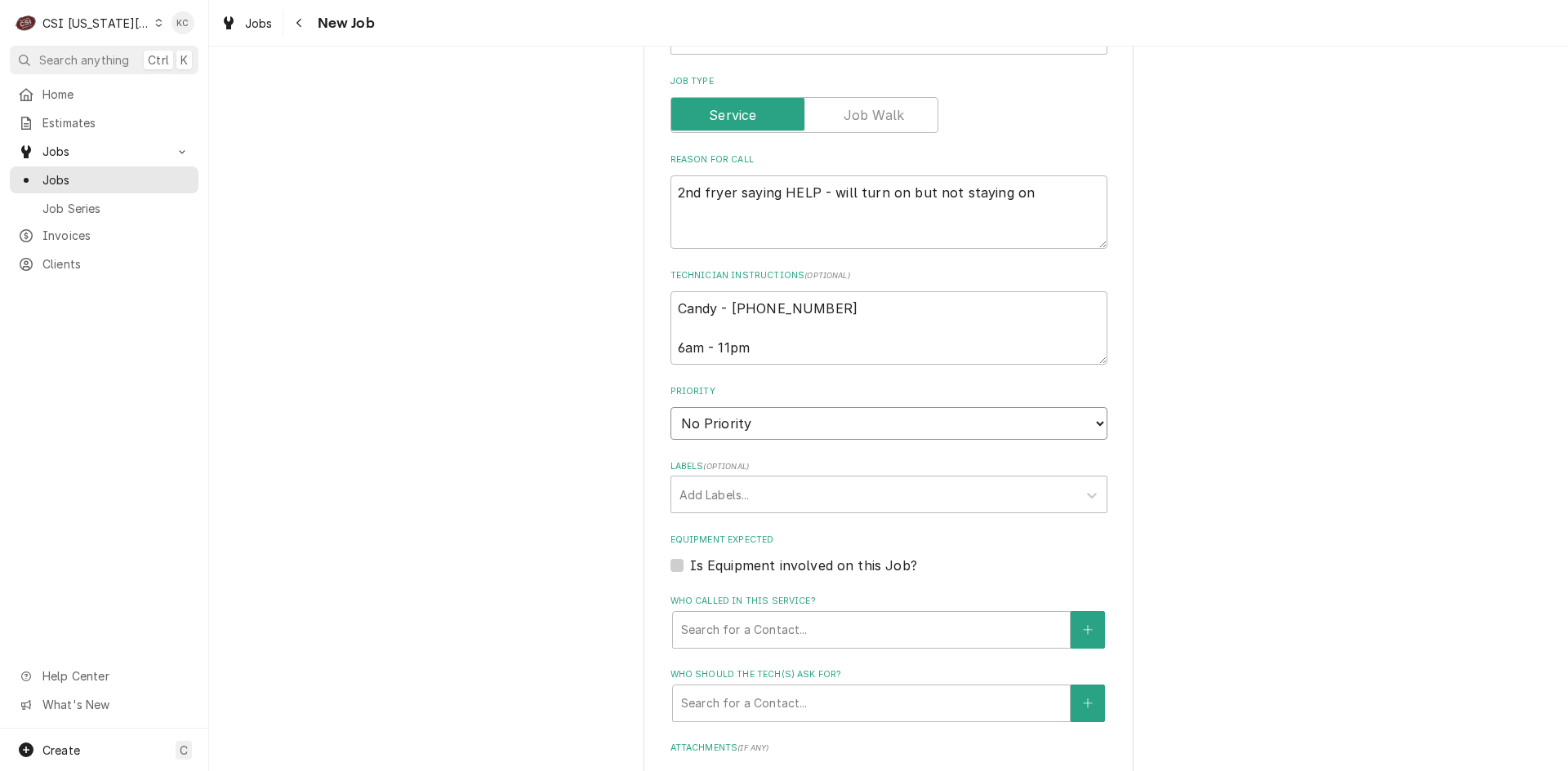
click at [751, 420] on select "No Priority Urgent High Medium Low" at bounding box center [889, 423] width 436 height 33
click at [670, 407] on select "No Priority Urgent High Medium Low" at bounding box center [889, 423] width 436 height 33
click at [795, 490] on div "Labels" at bounding box center [874, 494] width 390 height 29
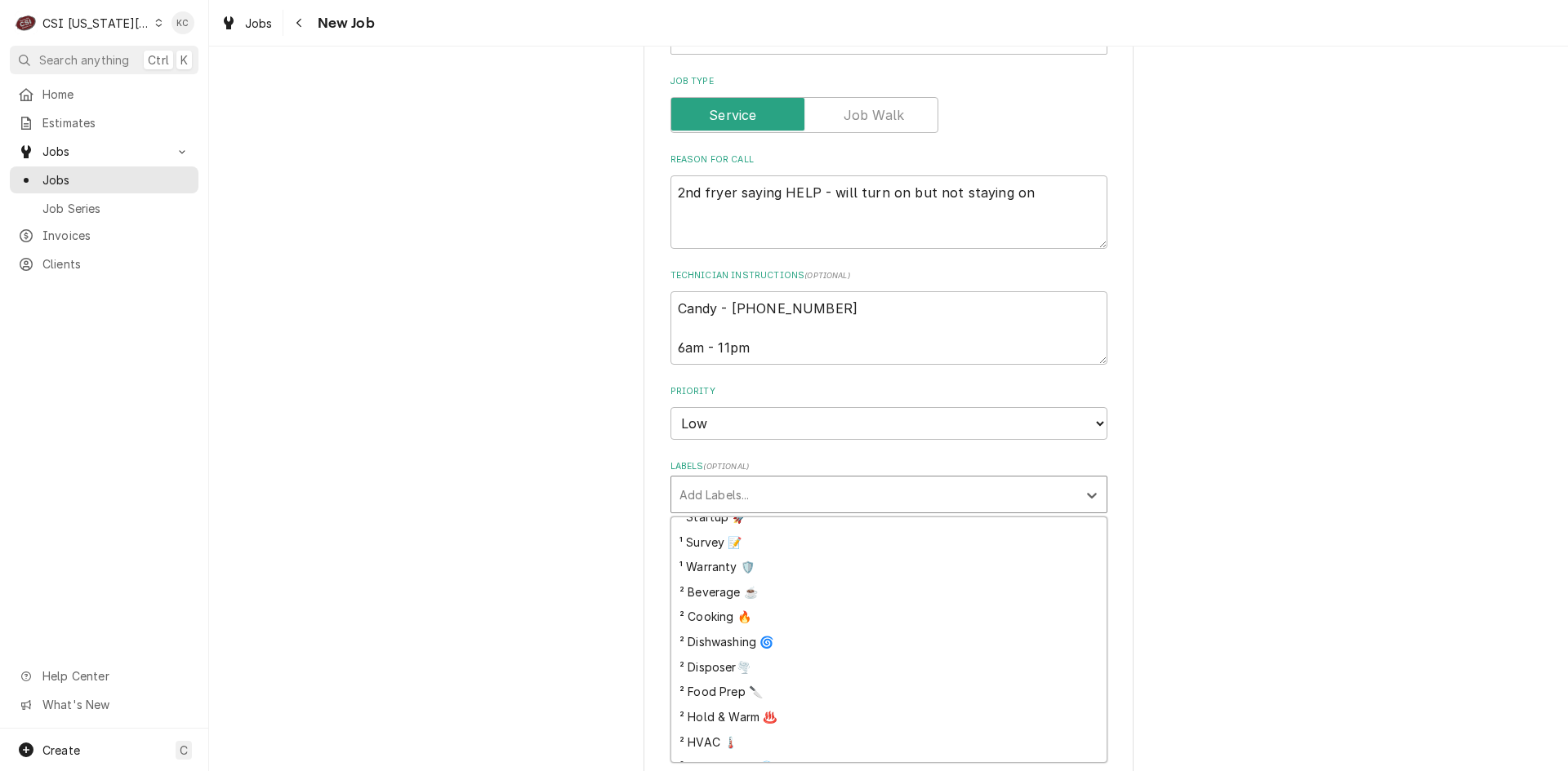
scroll to position [314, 0]
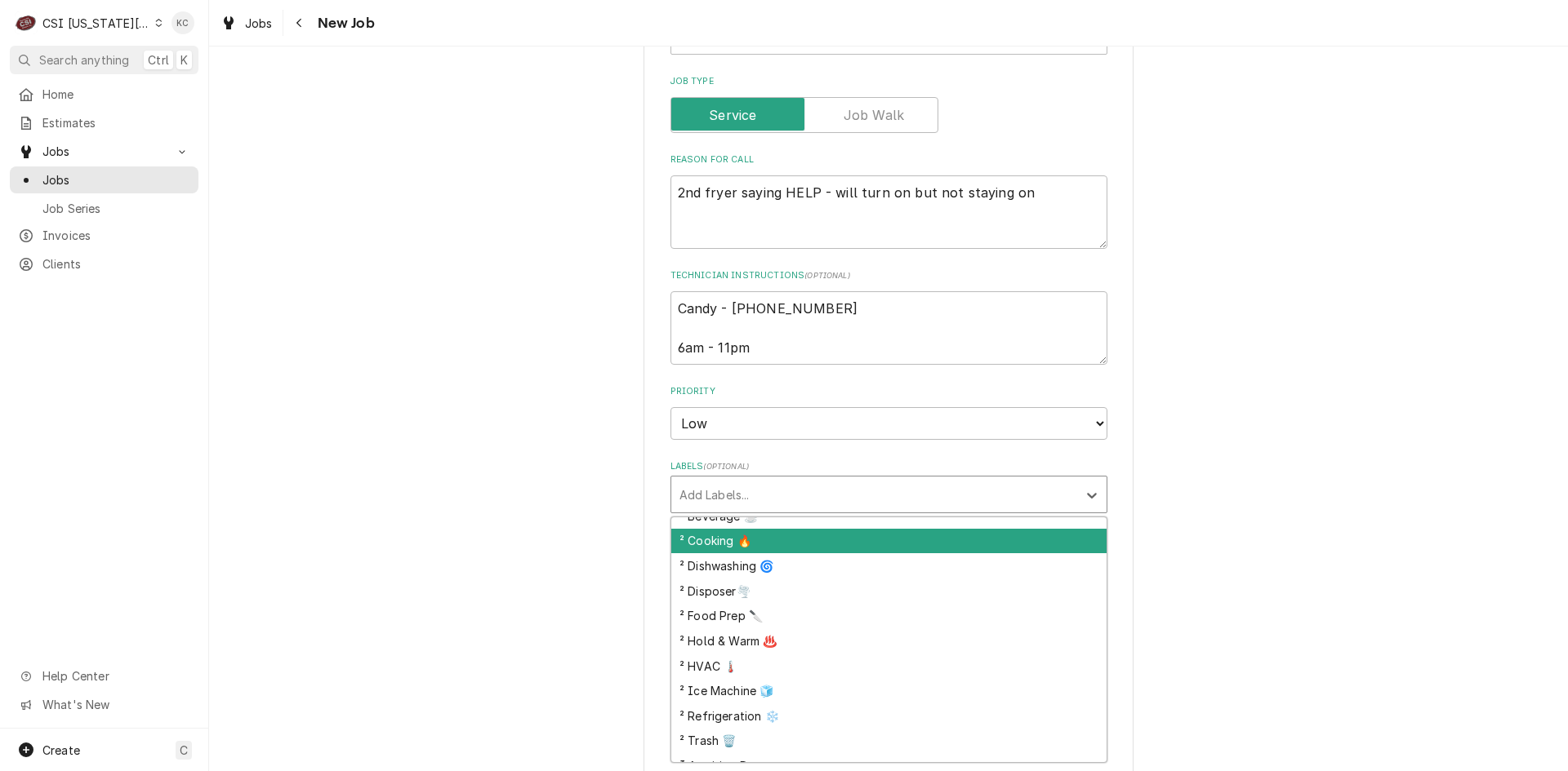
click at [762, 546] on div "² Cooking 🔥" at bounding box center [889, 541] width 436 height 26
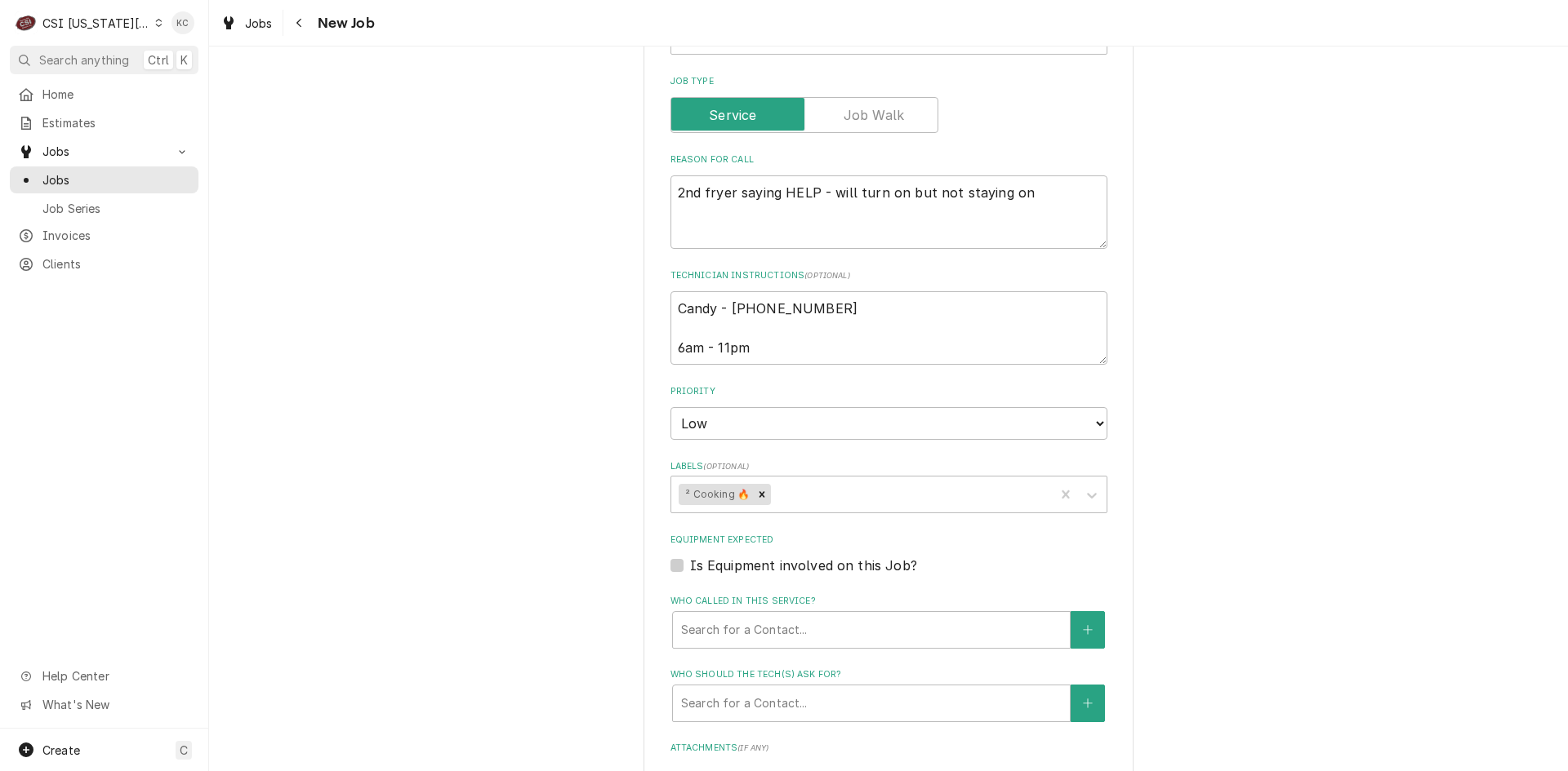
drag, startPoint x: 1507, startPoint y: 548, endPoint x: 1344, endPoint y: 540, distance: 163.2
click at [1505, 548] on div "Please provide the following information to create a job: Client Details Client…" at bounding box center [889, 289] width 1359 height 1757
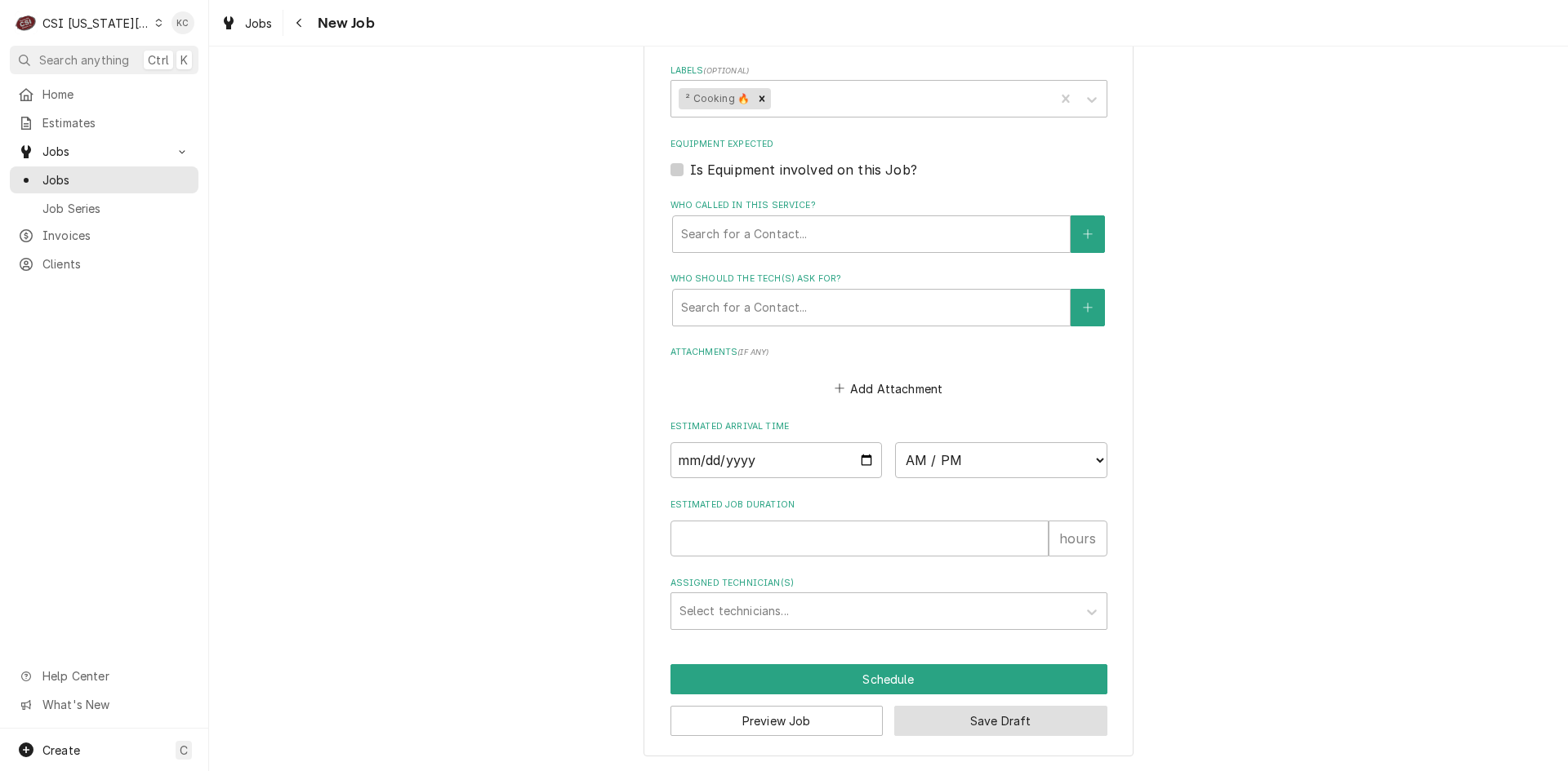
click at [956, 719] on button "Save Draft" at bounding box center [1000, 722] width 213 height 30
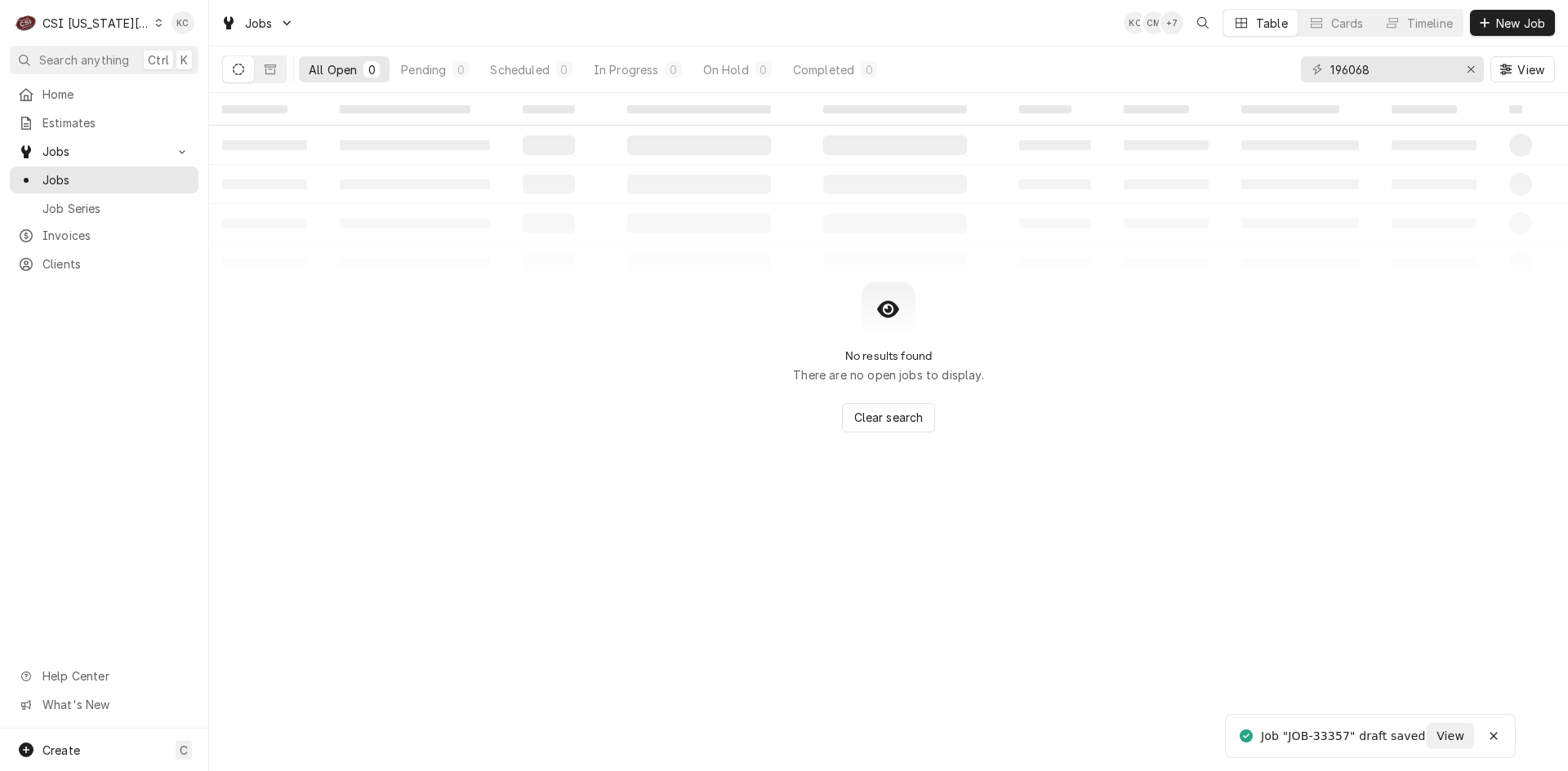
click at [72, 19] on div "CSI [US_STATE][GEOGRAPHIC_DATA]" at bounding box center [96, 23] width 108 height 17
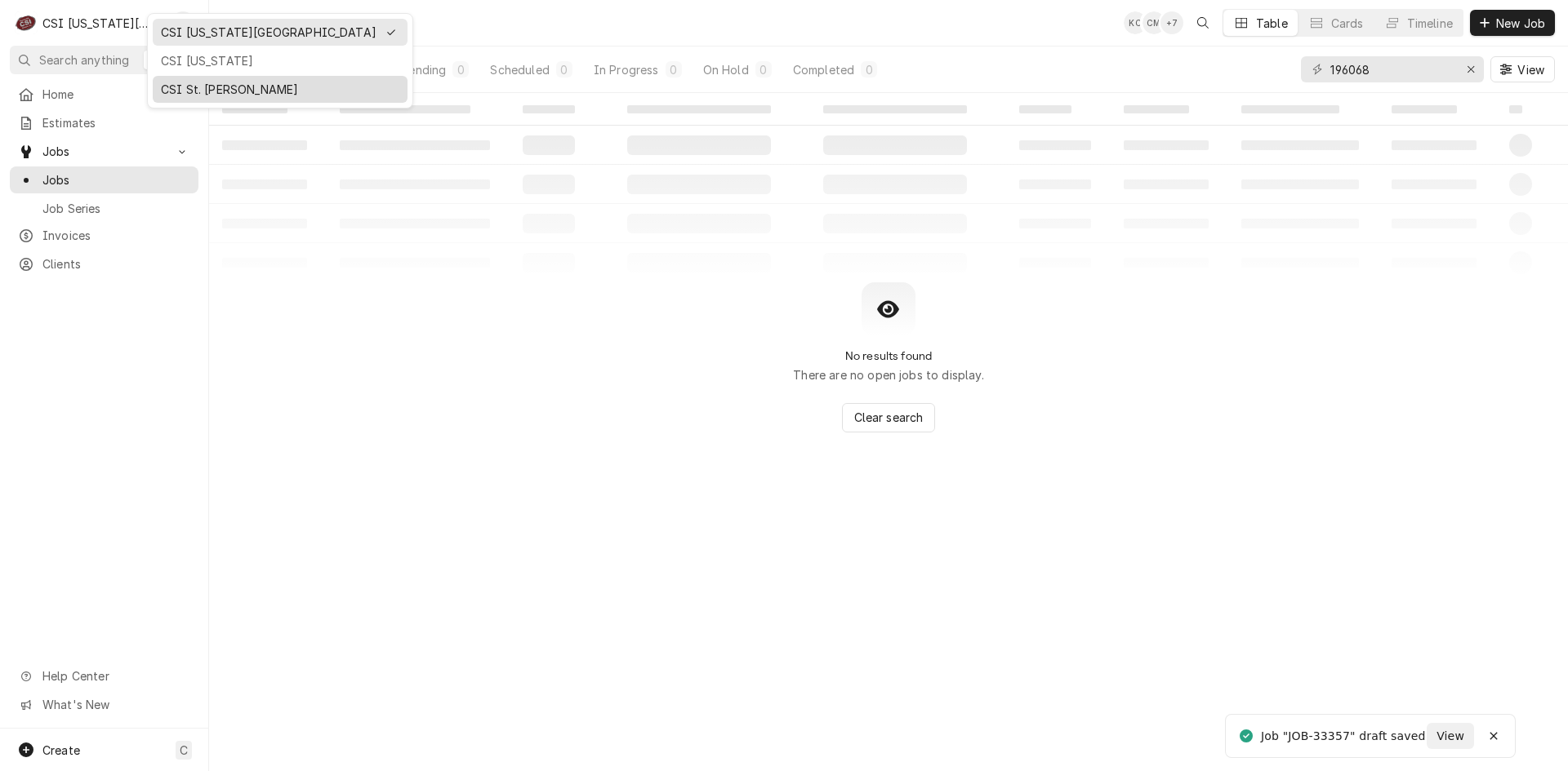
click at [212, 81] on div "CSI St. [PERSON_NAME]" at bounding box center [280, 89] width 239 height 17
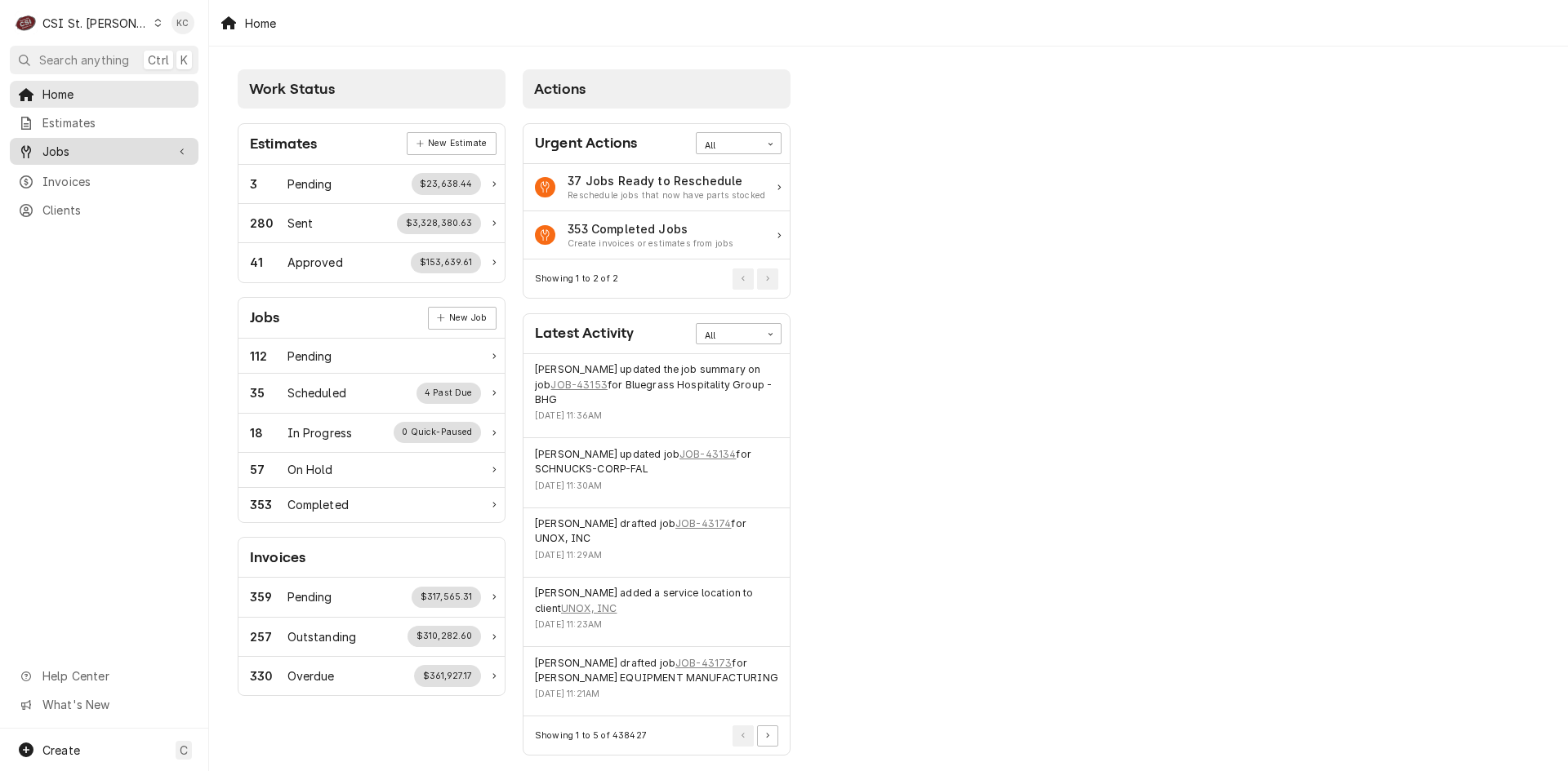
click at [89, 155] on div "Jobs" at bounding box center [104, 151] width 182 height 20
click at [92, 176] on span "Jobs" at bounding box center [116, 179] width 148 height 17
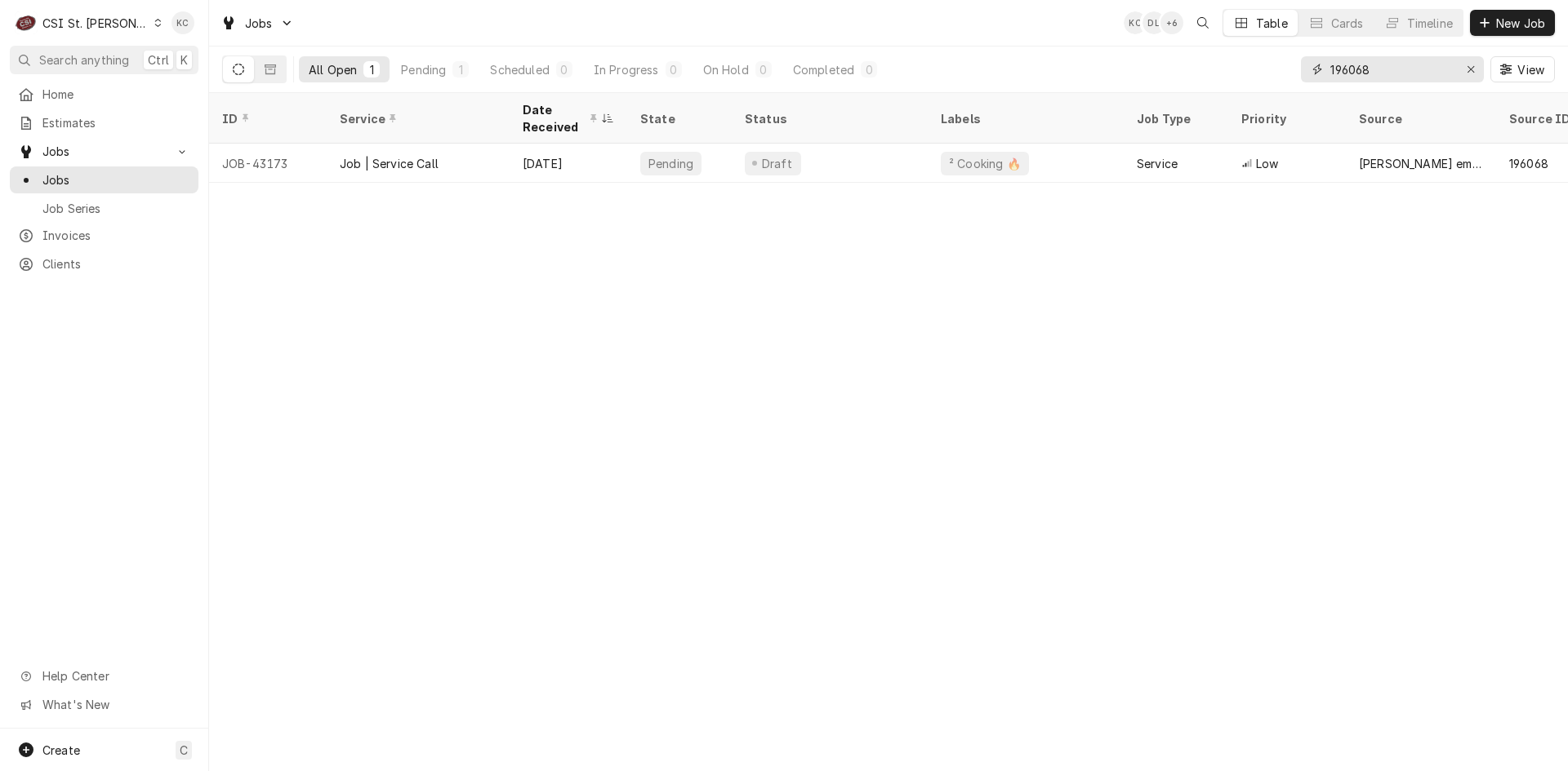
drag, startPoint x: 1424, startPoint y: 77, endPoint x: 1231, endPoint y: 48, distance: 195.2
click at [1231, 48] on div "All Open 1 Pending 1 Scheduled 0 In Progress 0 On Hold 0 Completed 0 196068 View" at bounding box center [888, 70] width 1332 height 46
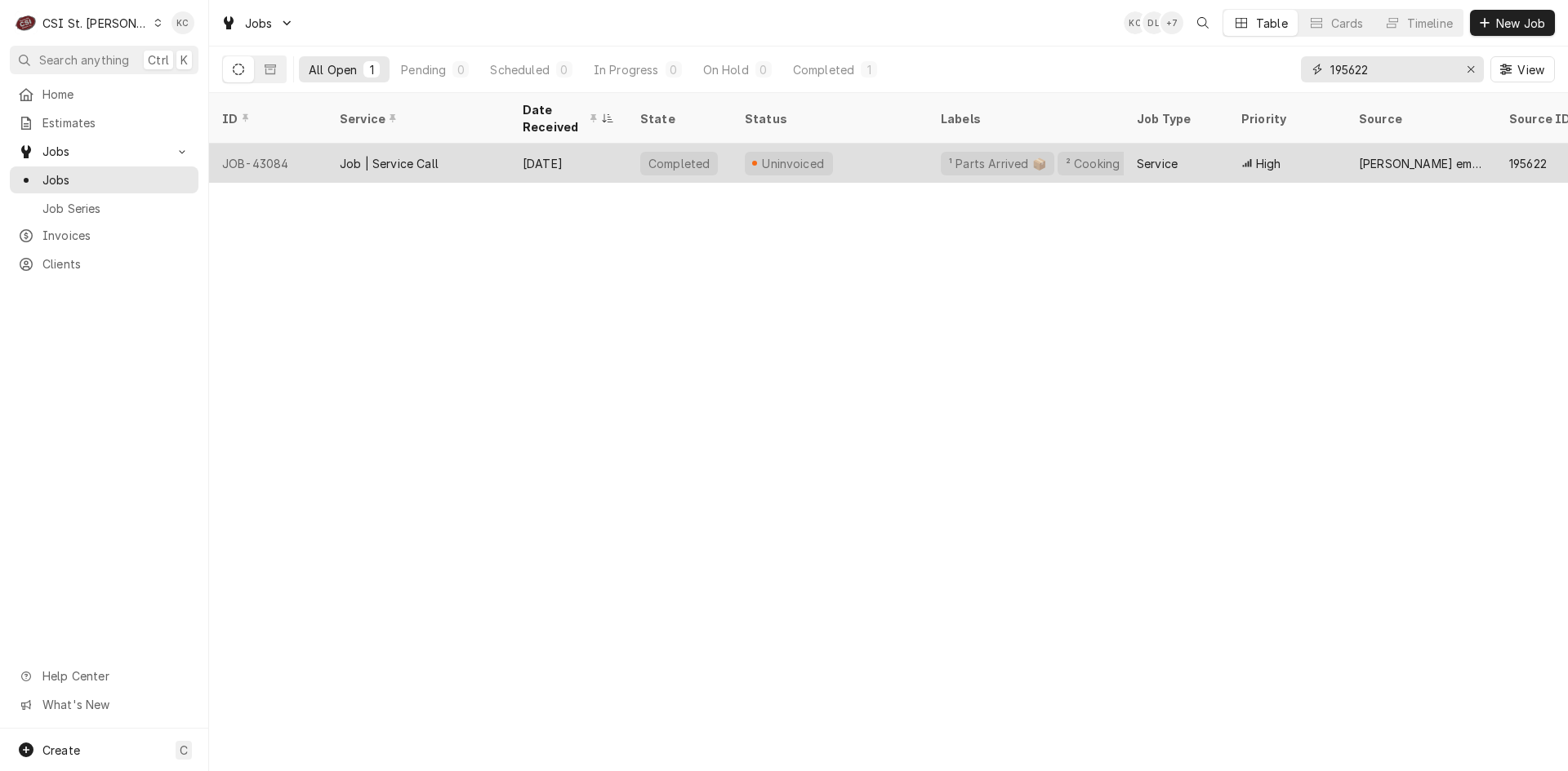
type input "195622"
click at [617, 160] on div "Oct 3" at bounding box center [568, 163] width 117 height 39
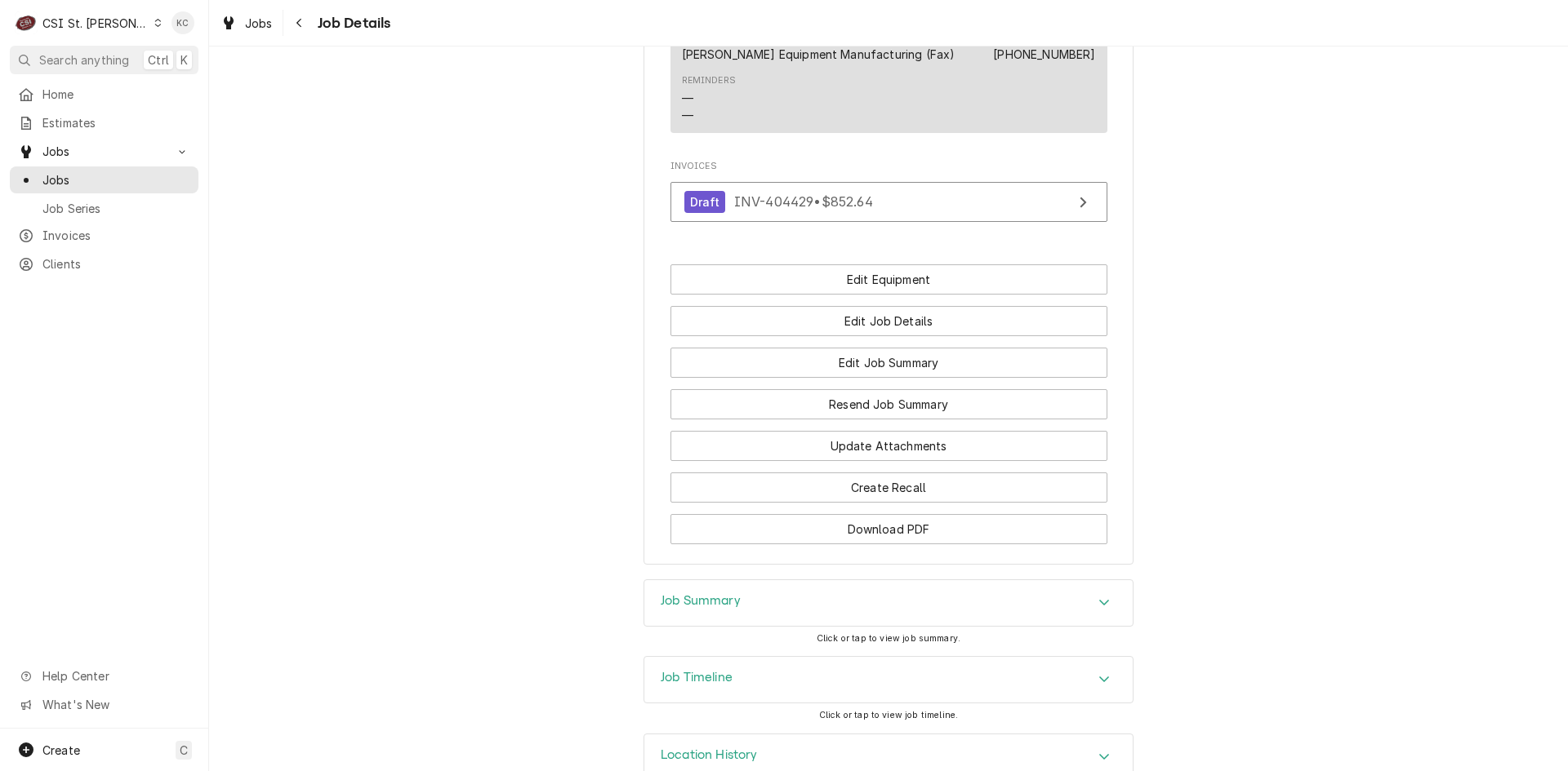
scroll to position [2139, 0]
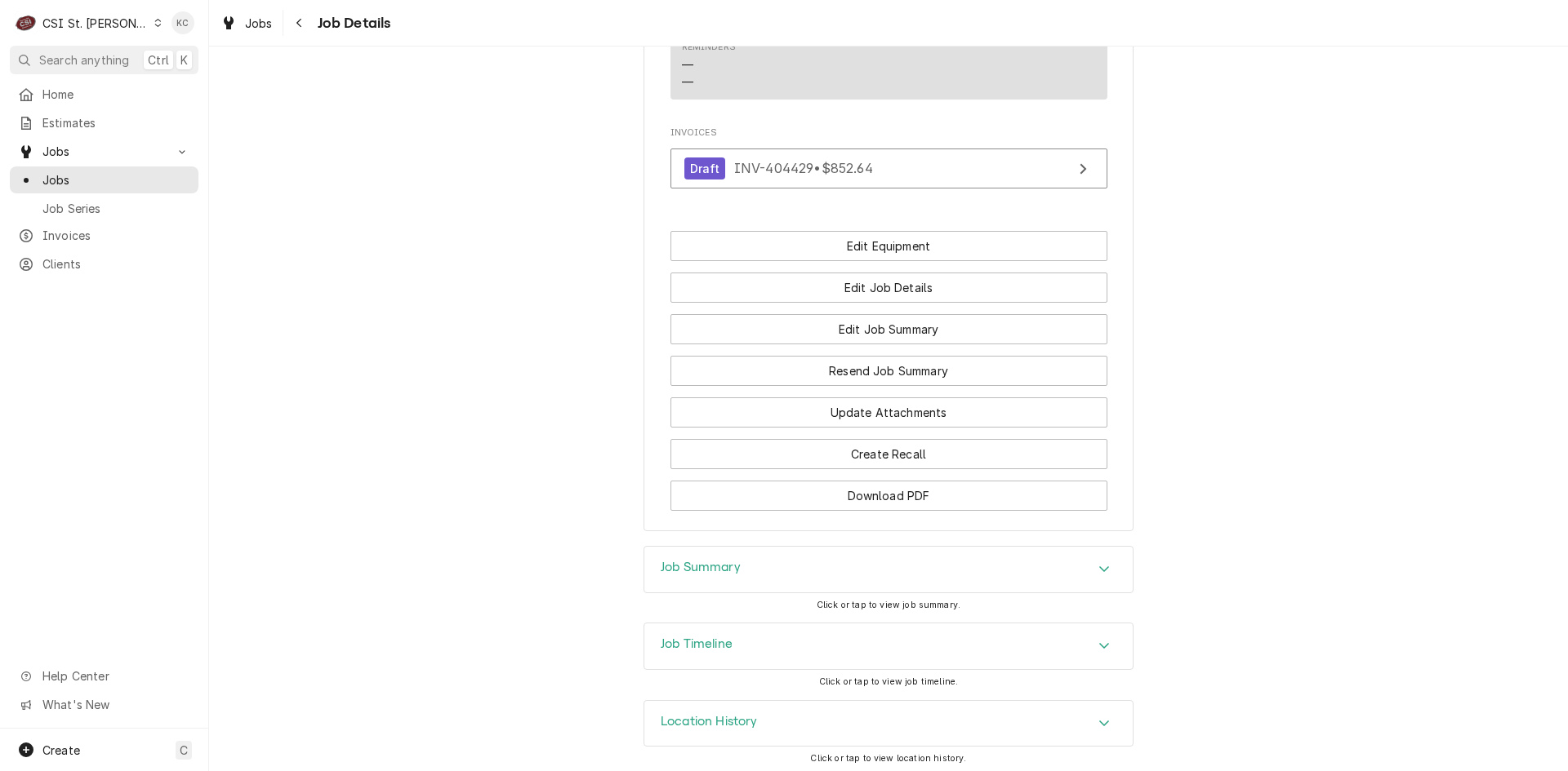
click at [723, 560] on h3 "Job Summary" at bounding box center [701, 568] width 80 height 16
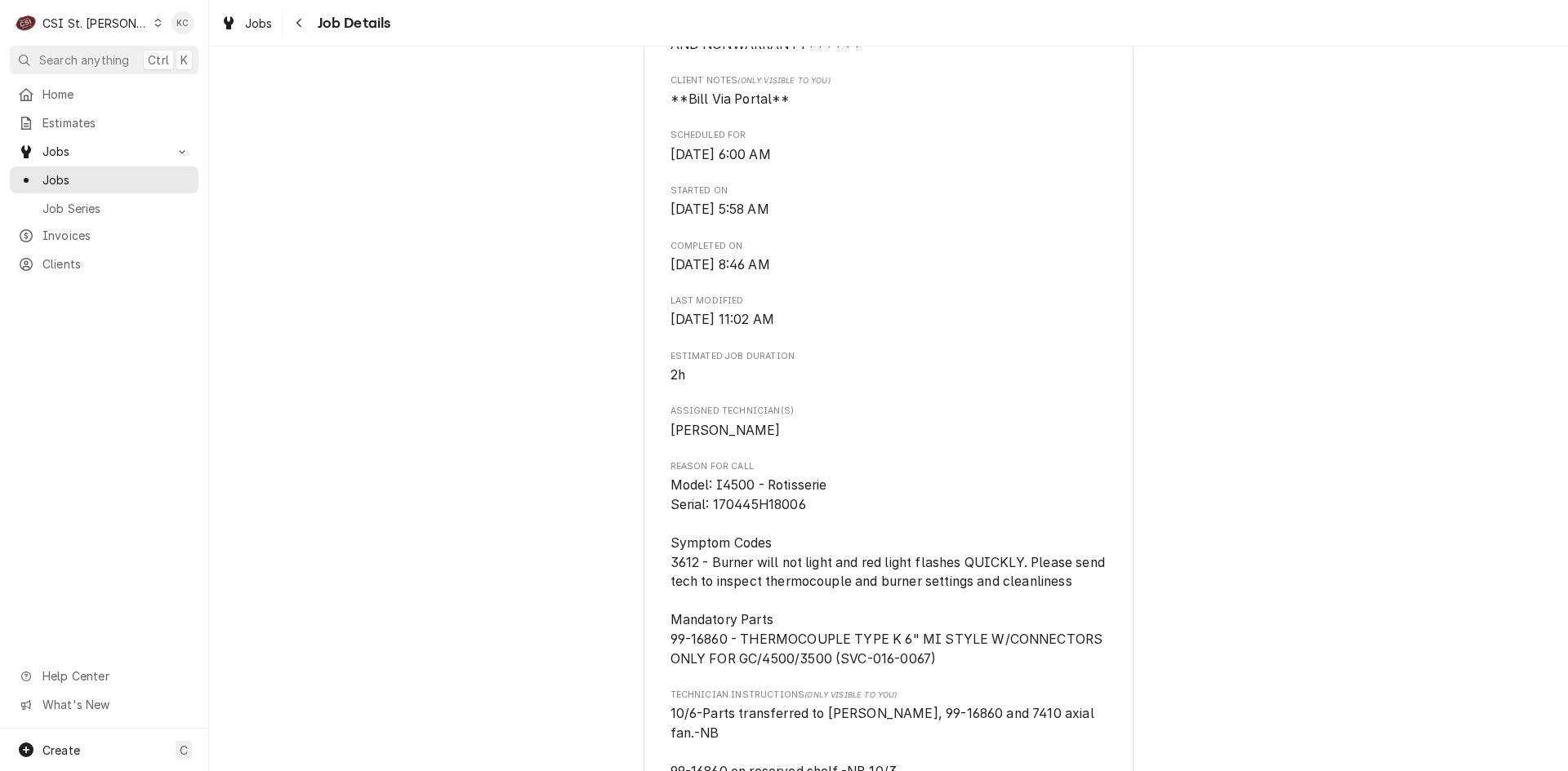
scroll to position [904, 0]
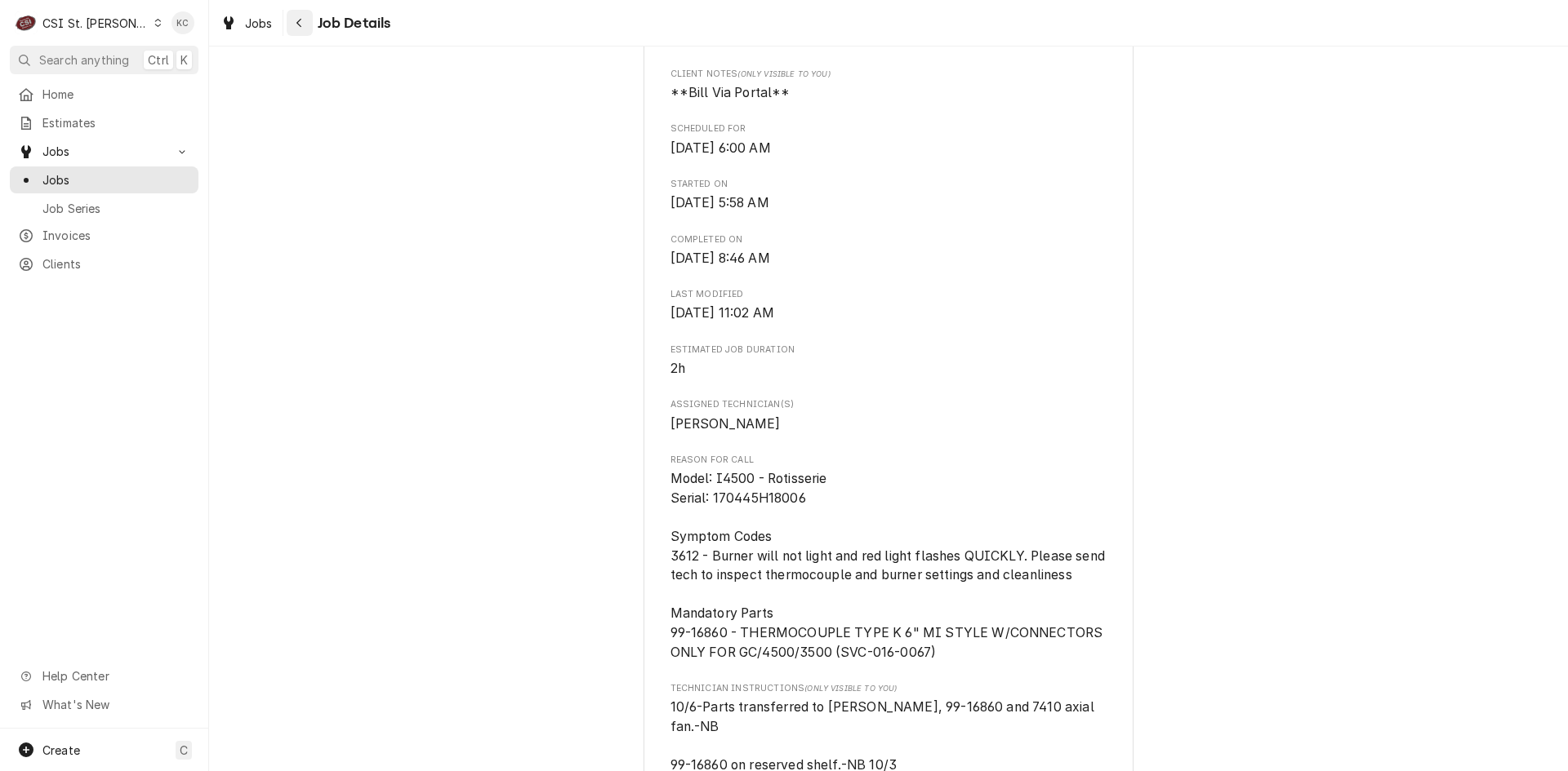
click at [300, 24] on icon "Navigate back" at bounding box center [299, 22] width 7 height 11
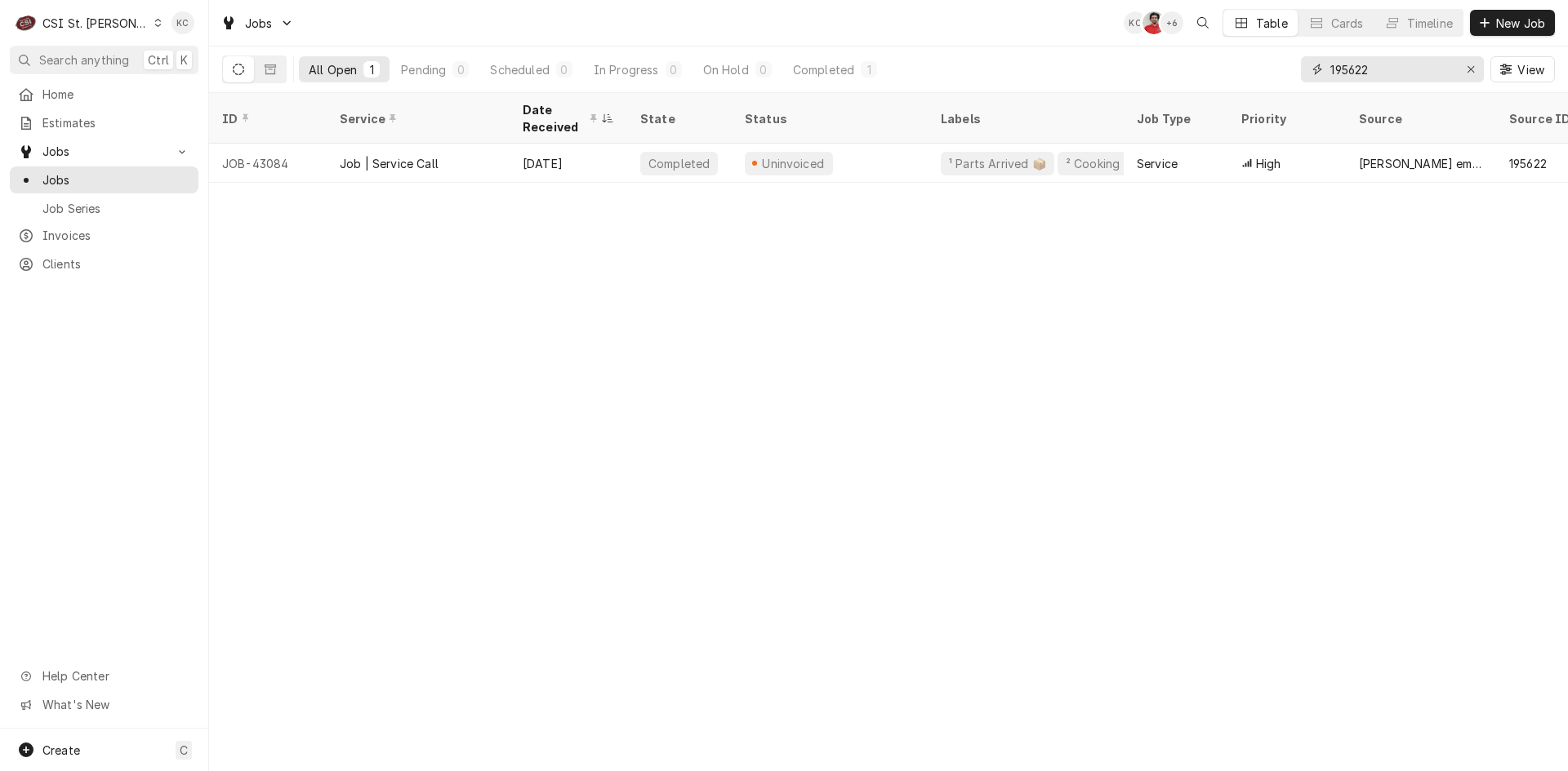
drag, startPoint x: 1394, startPoint y: 72, endPoint x: 1274, endPoint y: 75, distance: 120.0
click at [1274, 75] on div "All Open 1 Pending 0 Scheduled 0 In Progress 0 On Hold 0 Completed 1 195622 View" at bounding box center [888, 70] width 1332 height 46
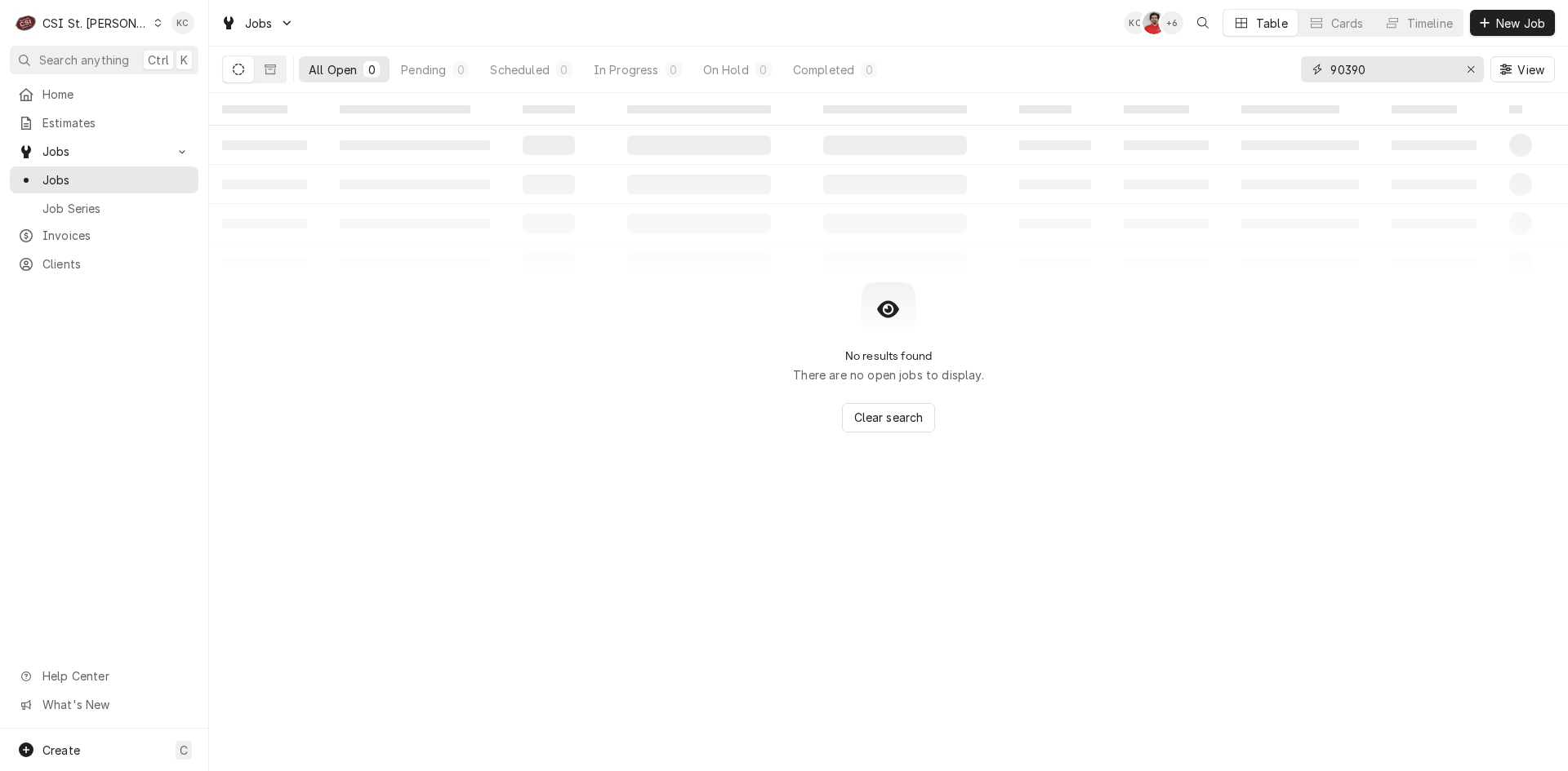
type input "90390"
